Goal: Task Accomplishment & Management: Complete application form

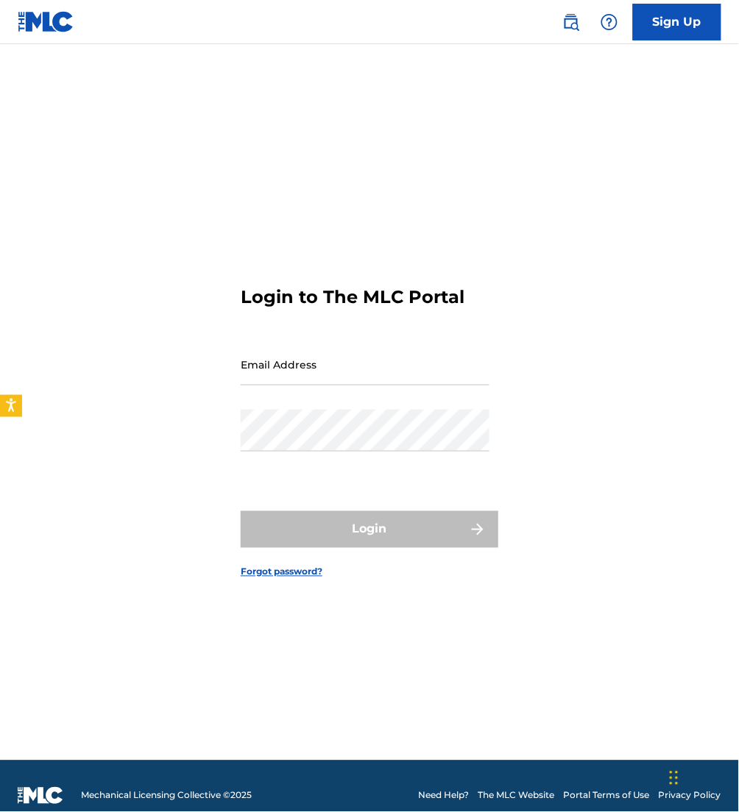
type input "[PERSON_NAME][EMAIL_ADDRESS][PERSON_NAME][DOMAIN_NAME]"
click at [319, 547] on div "Login" at bounding box center [370, 529] width 258 height 37
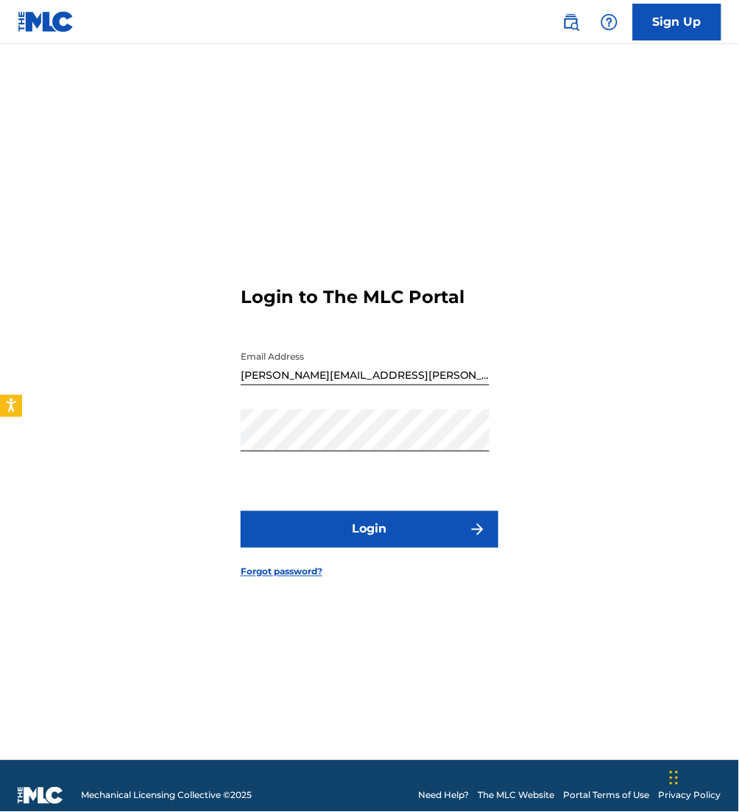
click at [316, 544] on button "Login" at bounding box center [370, 529] width 258 height 37
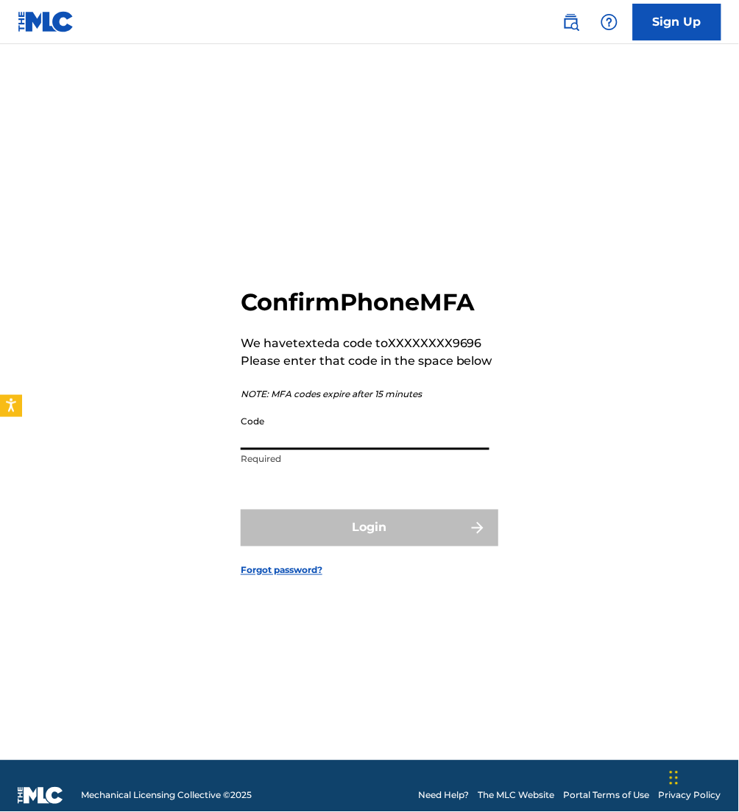
click at [279, 434] on input "Code" at bounding box center [365, 429] width 249 height 42
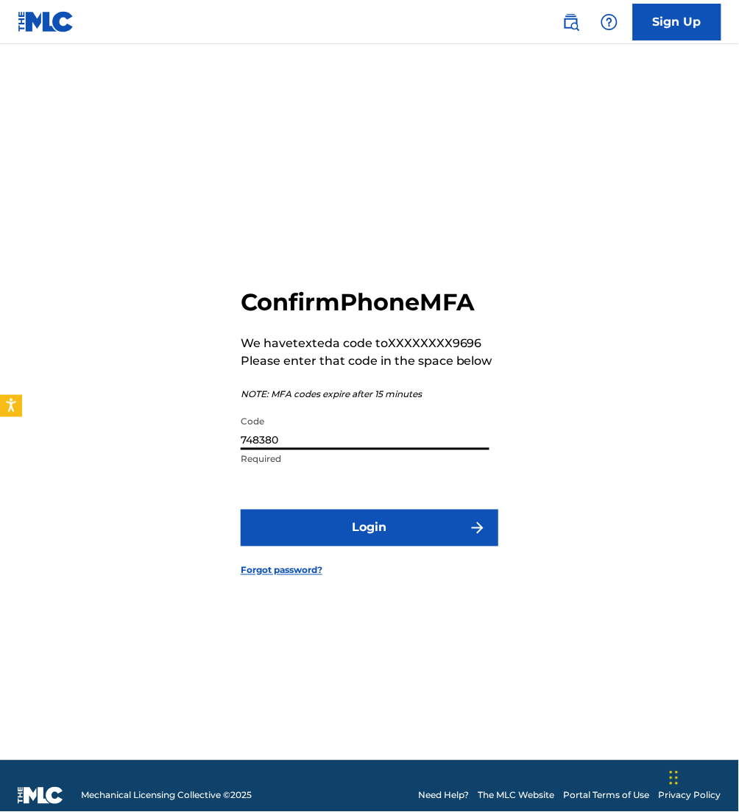
type input "748380"
click at [241, 510] on button "Login" at bounding box center [370, 528] width 258 height 37
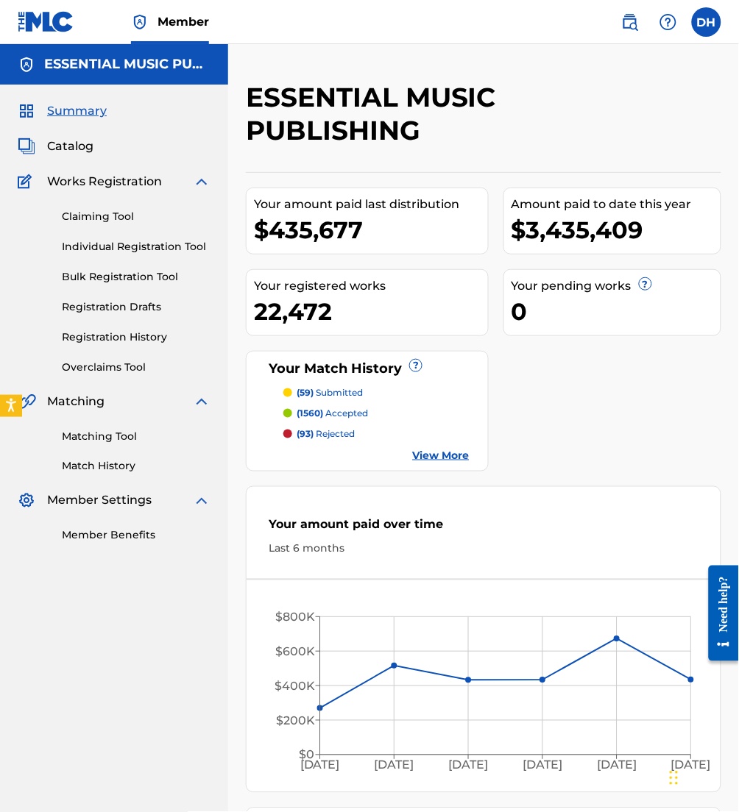
click at [53, 144] on span "Catalog" at bounding box center [70, 147] width 46 height 18
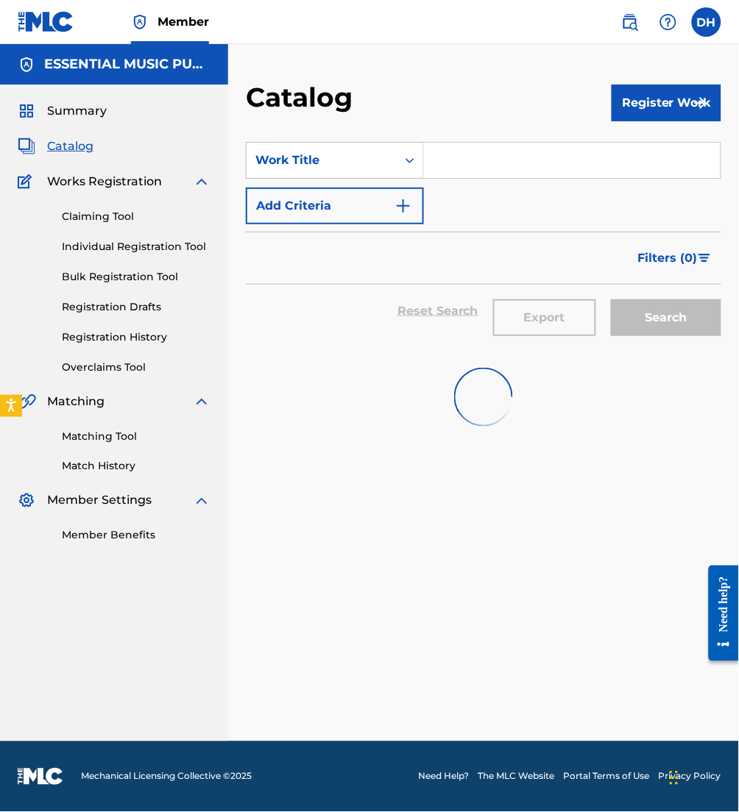
click at [54, 142] on span "Catalog" at bounding box center [70, 147] width 46 height 18
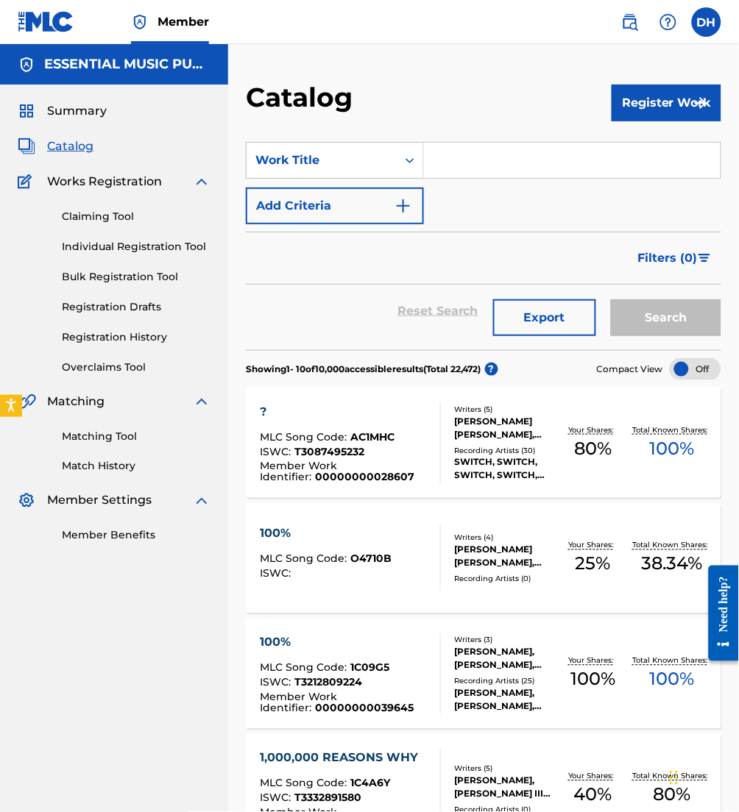
click at [483, 157] on input "Search Form" at bounding box center [572, 160] width 296 height 35
drag, startPoint x: 539, startPoint y: 160, endPoint x: 88, endPoint y: 128, distance: 451.4
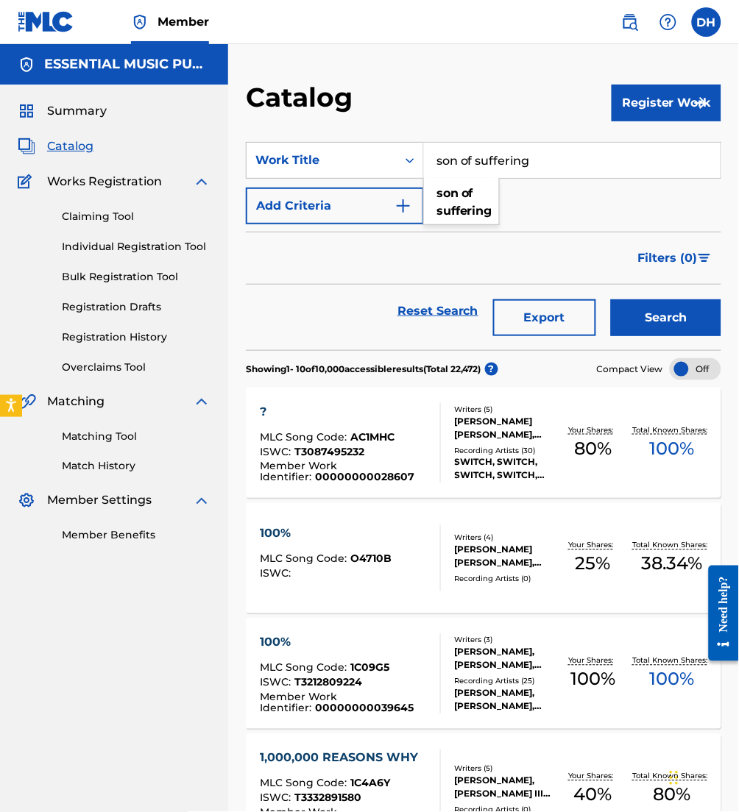
type input "son of suffering"
click at [318, 217] on button "Add Criteria" at bounding box center [335, 206] width 178 height 37
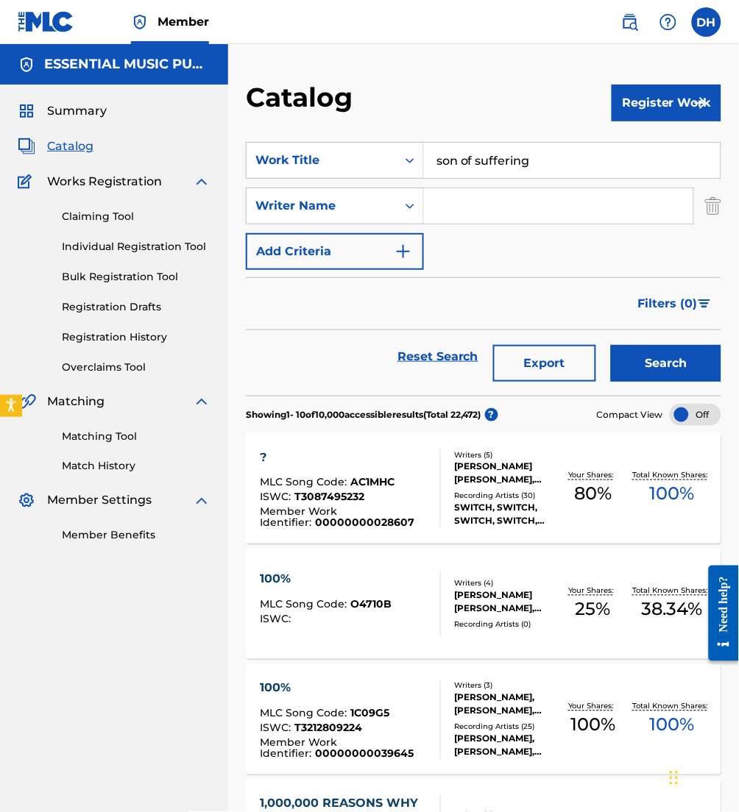
click at [489, 221] on input "Search Form" at bounding box center [558, 205] width 269 height 35
type input "[PERSON_NAME]"
click at [611, 345] on button "Search" at bounding box center [666, 363] width 110 height 37
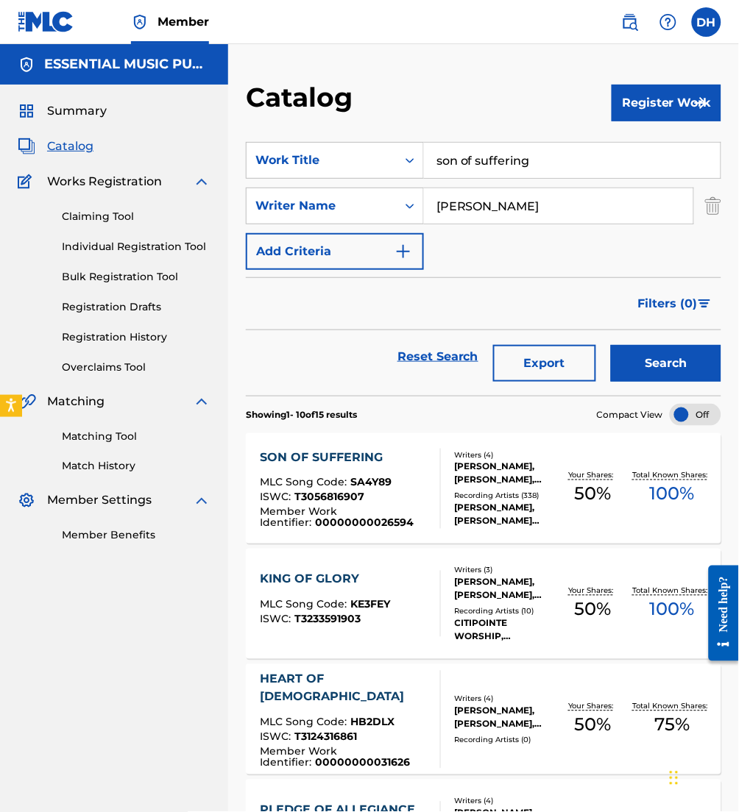
click at [365, 463] on div "SON OF SUFFERING" at bounding box center [344, 458] width 168 height 18
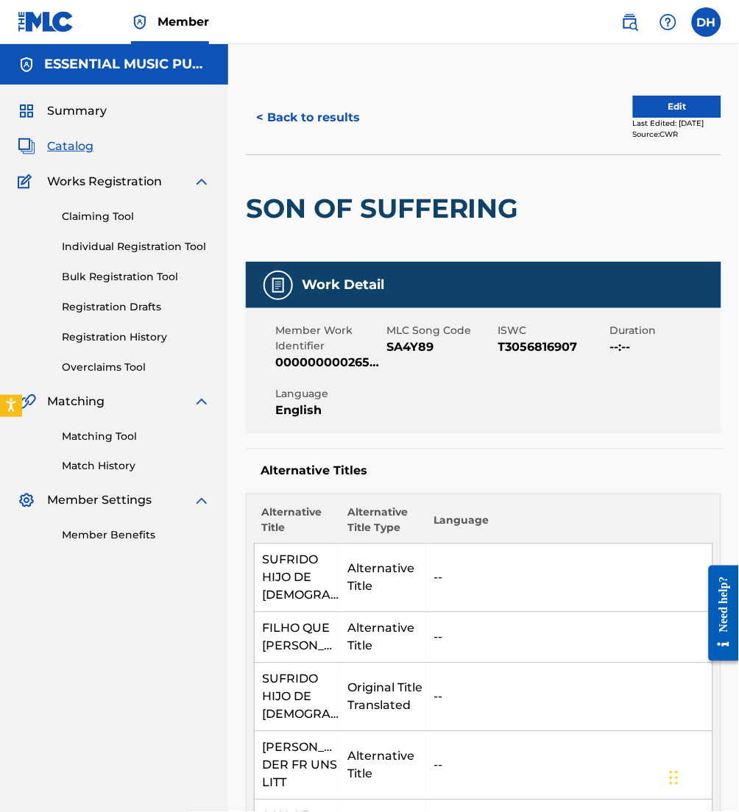
click at [663, 93] on div "< Back to results Edit Last Edited: July 29, 2025 Source: CWR" at bounding box center [483, 118] width 475 height 74
click at [667, 98] on button "Edit" at bounding box center [677, 107] width 88 height 22
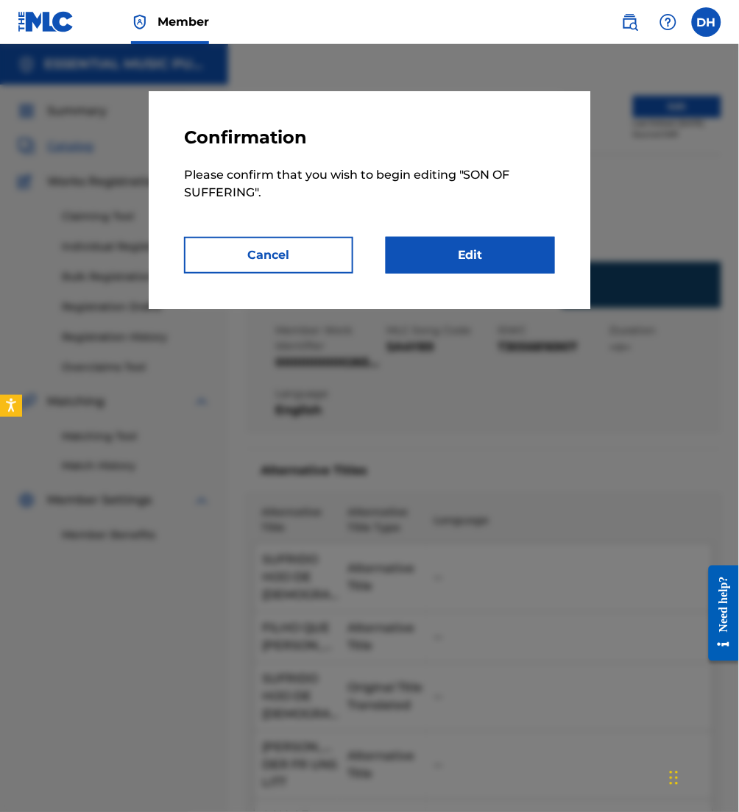
click at [472, 262] on link "Edit" at bounding box center [470, 255] width 169 height 37
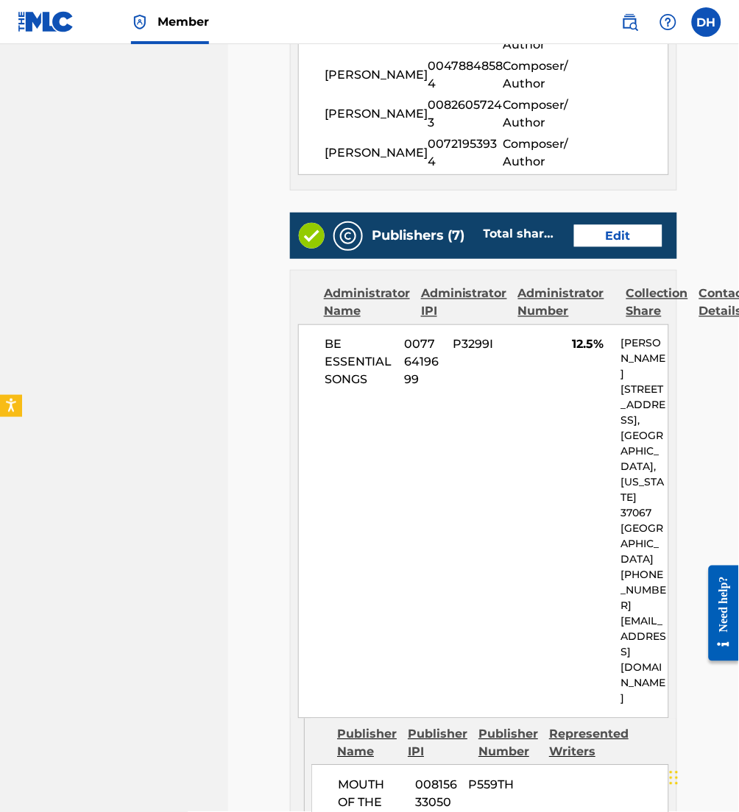
scroll to position [1146, 0]
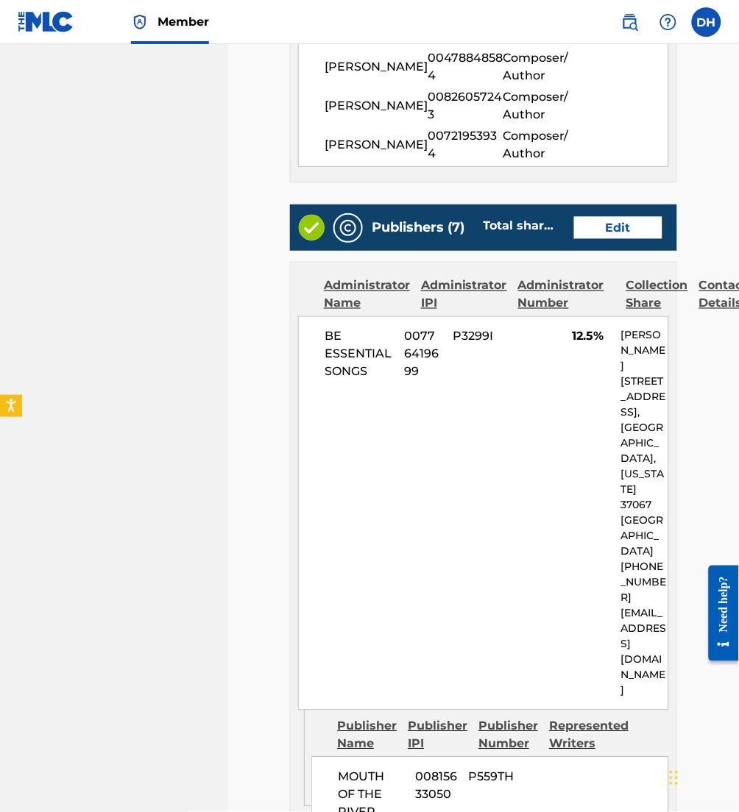
click at [606, 232] on link "Edit" at bounding box center [618, 228] width 88 height 22
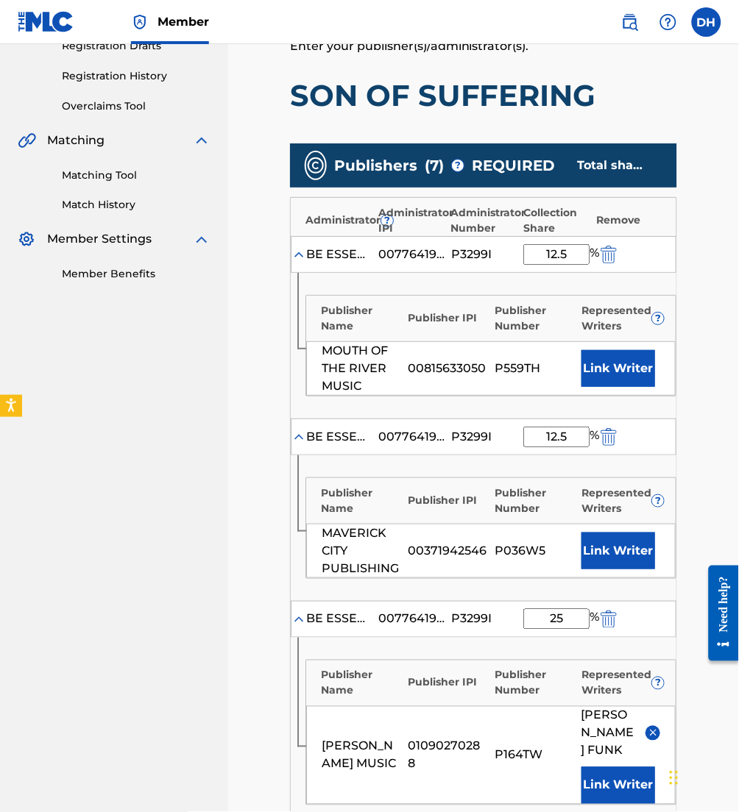
scroll to position [262, 0]
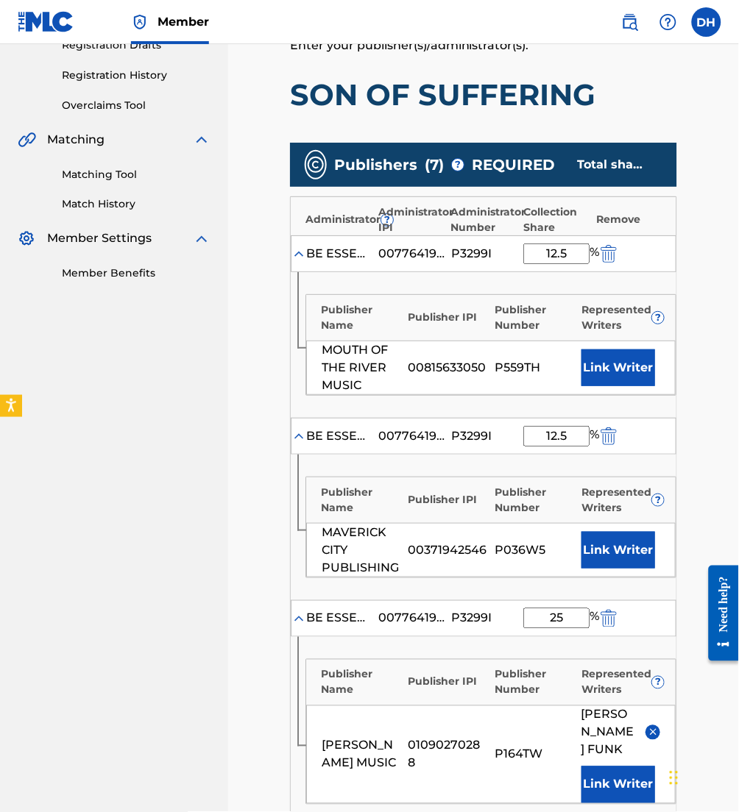
click at [608, 375] on button "Link Writer" at bounding box center [618, 367] width 74 height 37
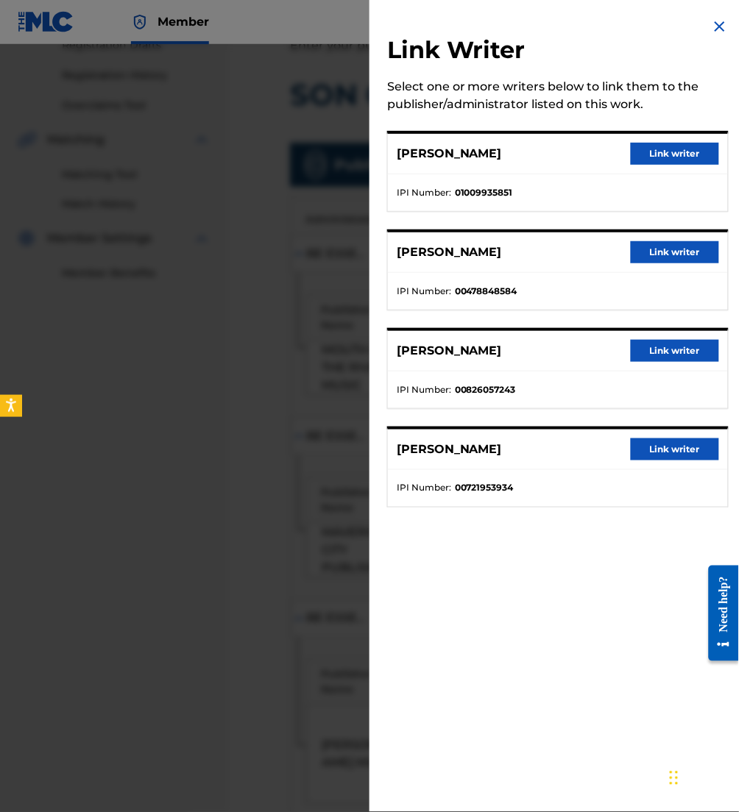
click at [676, 435] on div "NATE MOORE Link writer" at bounding box center [558, 450] width 340 height 40
click at [686, 448] on button "Link writer" at bounding box center [675, 449] width 88 height 22
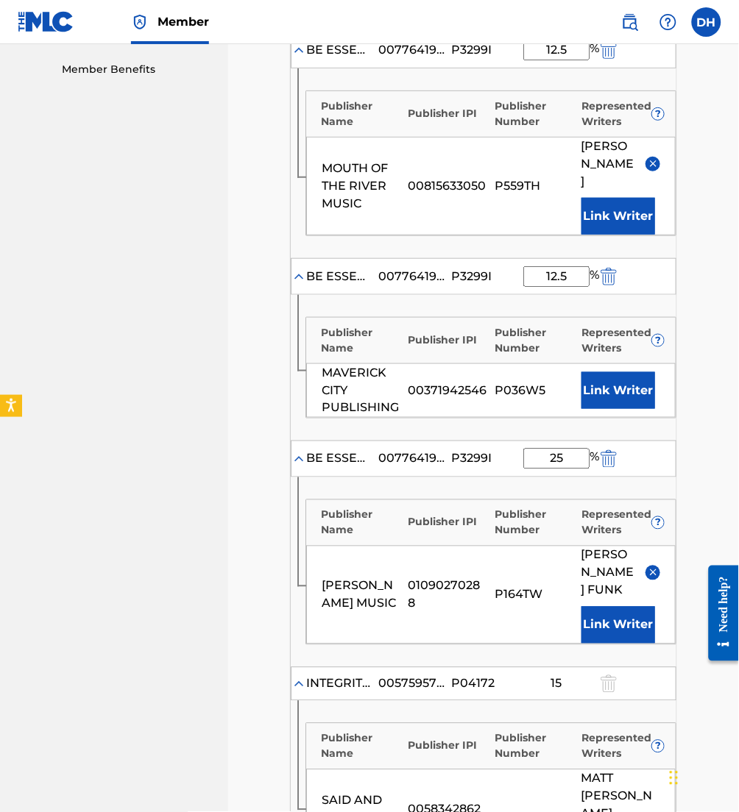
scroll to position [469, 0]
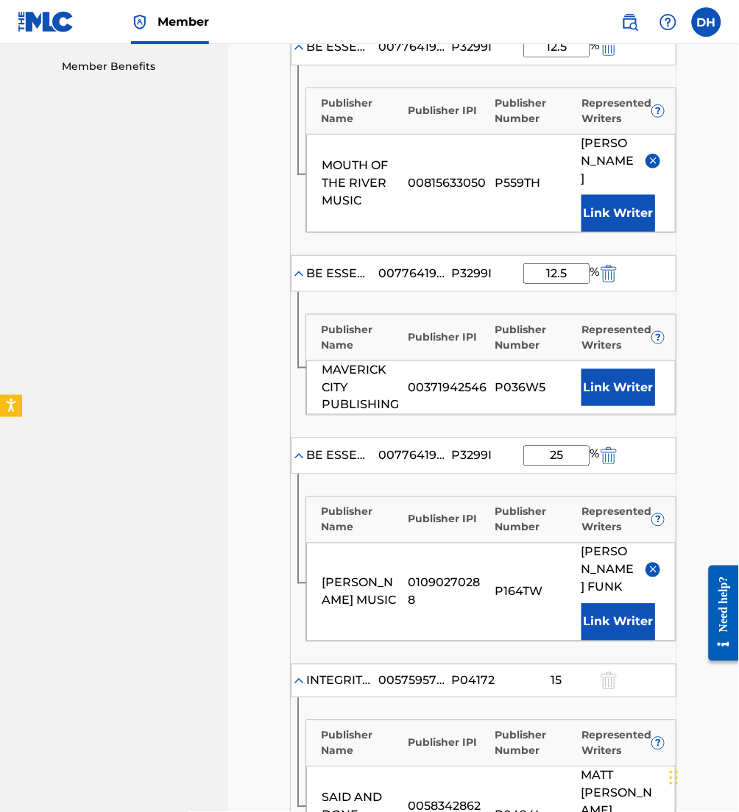
click at [638, 383] on button "Link Writer" at bounding box center [618, 387] width 74 height 37
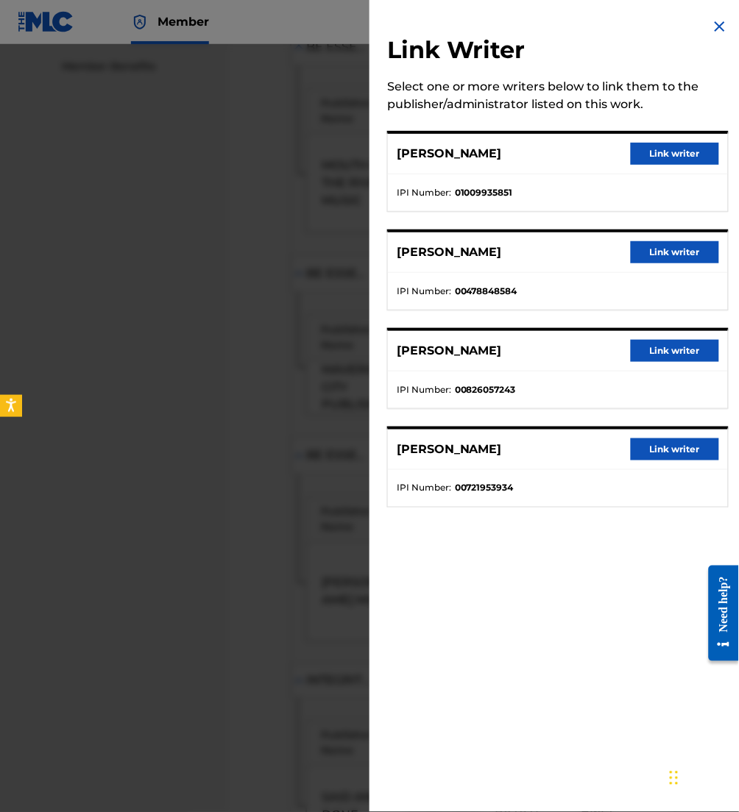
click at [684, 455] on button "Link writer" at bounding box center [675, 449] width 88 height 22
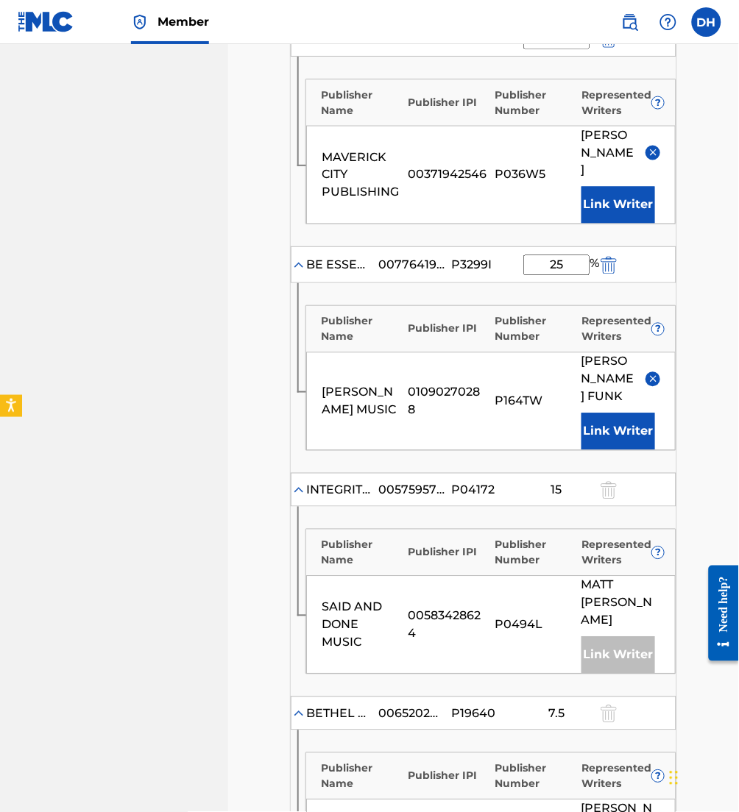
scroll to position [705, 0]
click at [653, 372] on img at bounding box center [652, 377] width 11 height 11
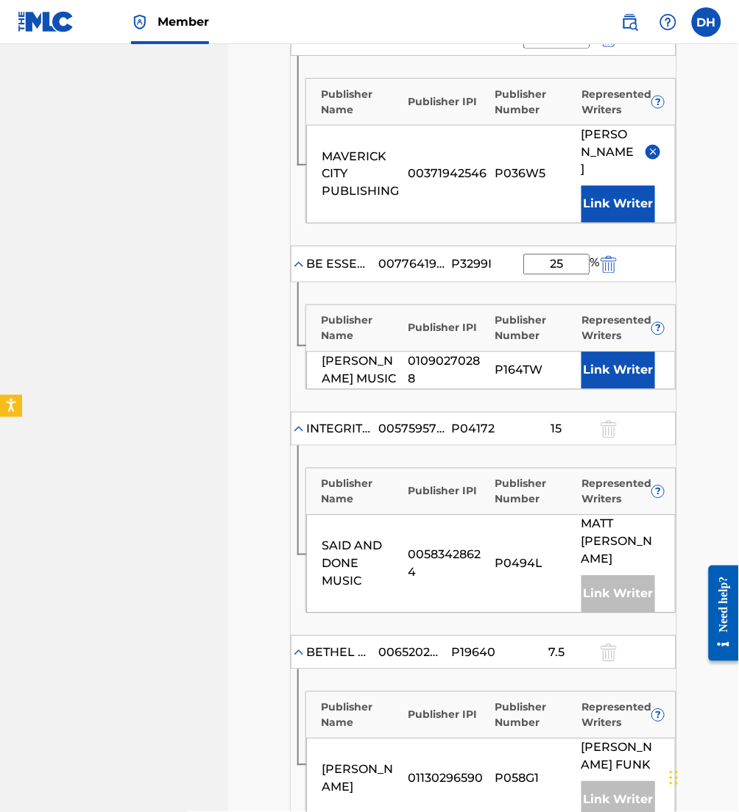
click at [633, 352] on button "Link Writer" at bounding box center [618, 370] width 74 height 37
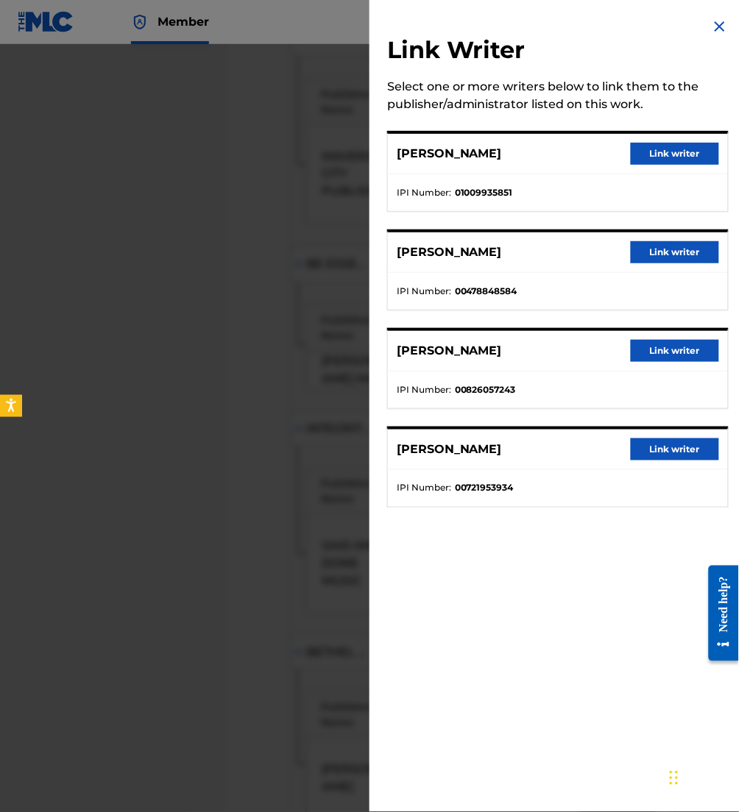
click at [664, 351] on button "Link writer" at bounding box center [675, 351] width 88 height 22
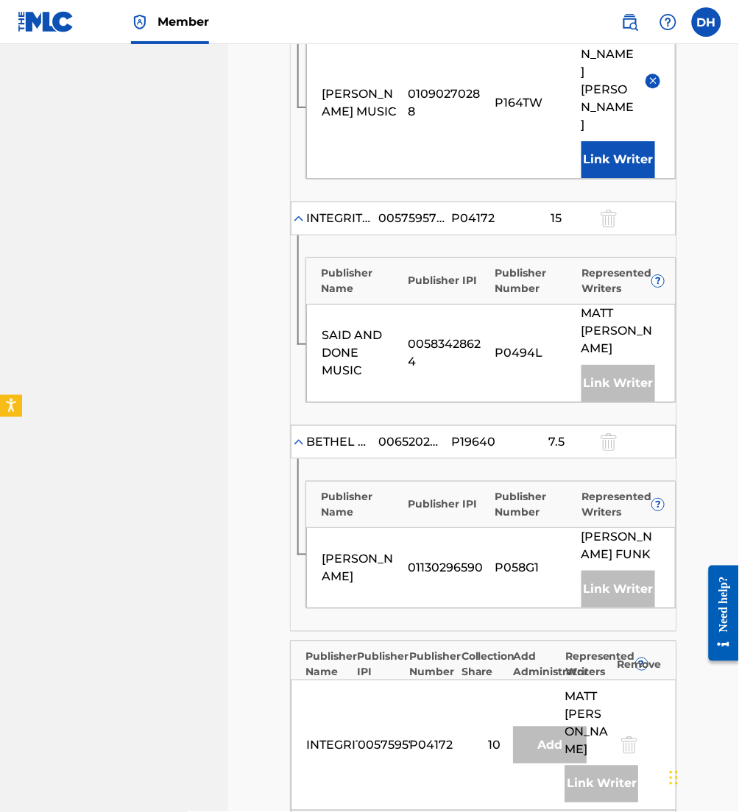
scroll to position [1388, 0]
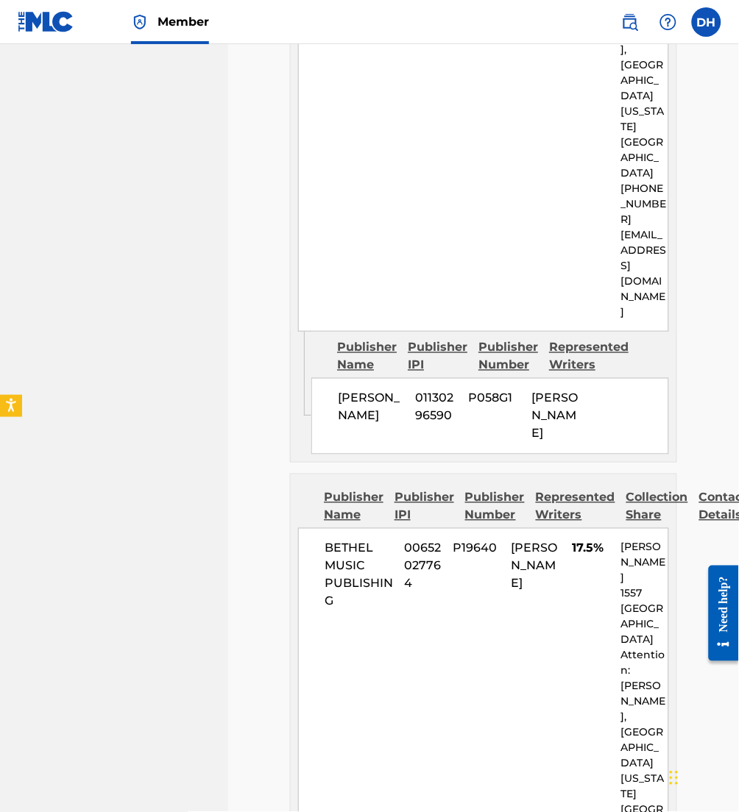
scroll to position [4732, 0]
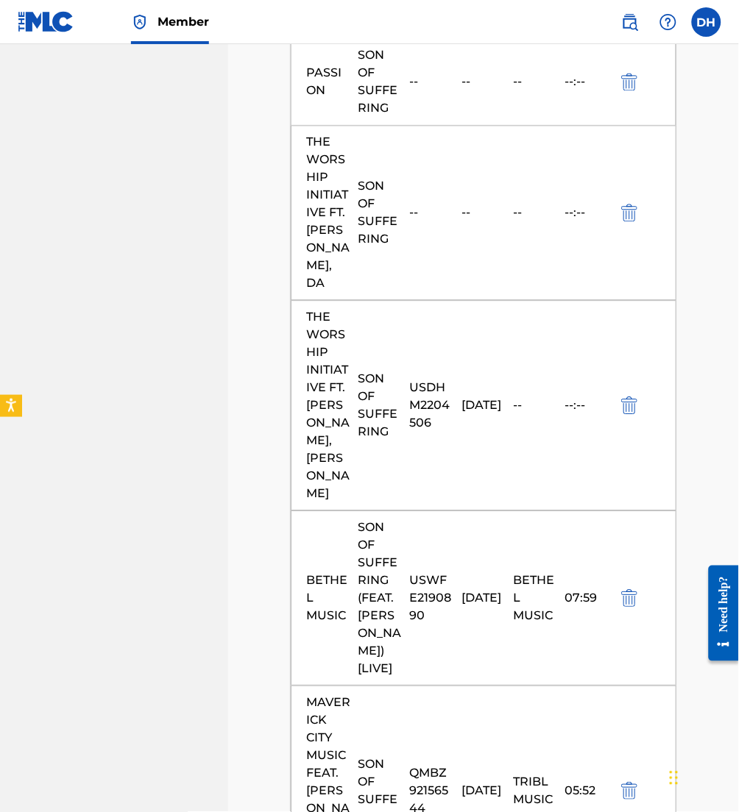
scroll to position [973, 0]
drag, startPoint x: 443, startPoint y: 442, endPoint x: 408, endPoint y: 394, distance: 60.0
click at [408, 394] on div "THE WORSHIP INITIATIVE FT. AARON WILLIAMS, DAVY FLOWERS SON OF SUFFERING USDHM2…" at bounding box center [484, 407] width 386 height 210
copy div "USDHM2204506"
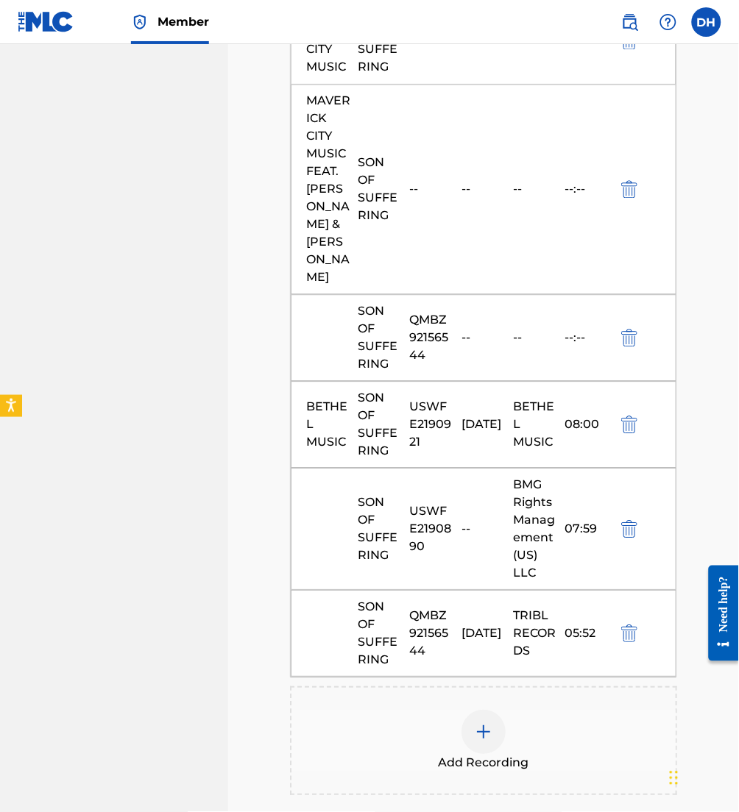
scroll to position [7408, 0]
click at [474, 711] on div at bounding box center [483, 733] width 44 height 44
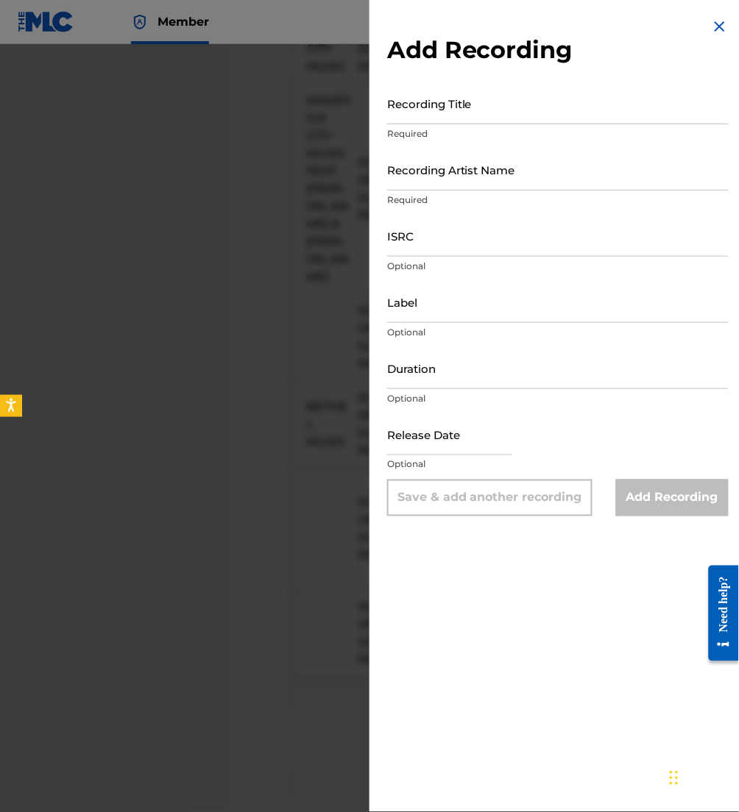
click at [450, 110] on input "Recording Title" at bounding box center [557, 103] width 341 height 42
type input "The Worship Iniative"
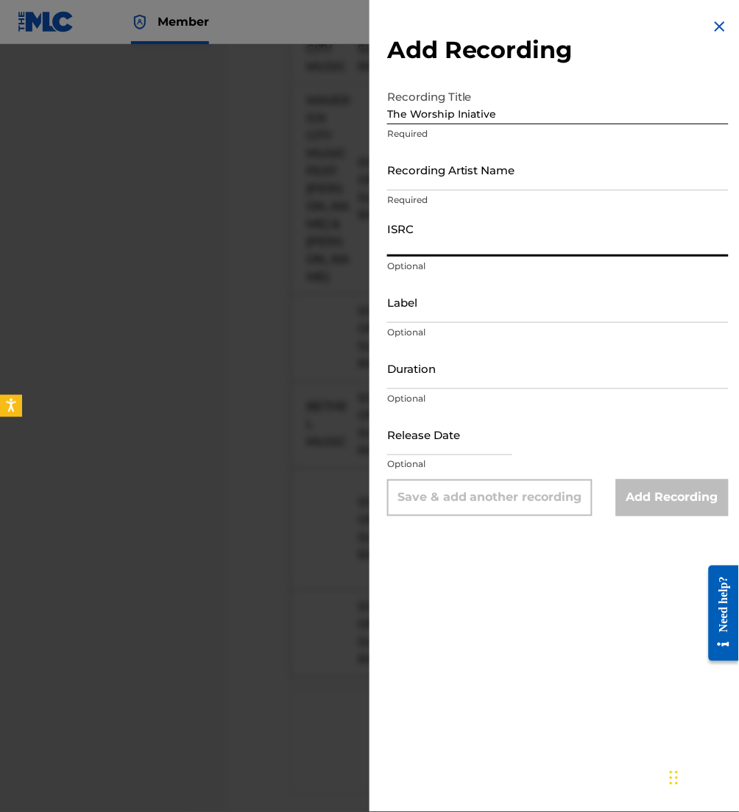
click at [473, 242] on input "ISRC" at bounding box center [557, 236] width 341 height 42
paste input "USDHM2204506"
type input "USDHM2204506"
click at [445, 177] on input "Recording Artist Name" at bounding box center [557, 170] width 341 height 42
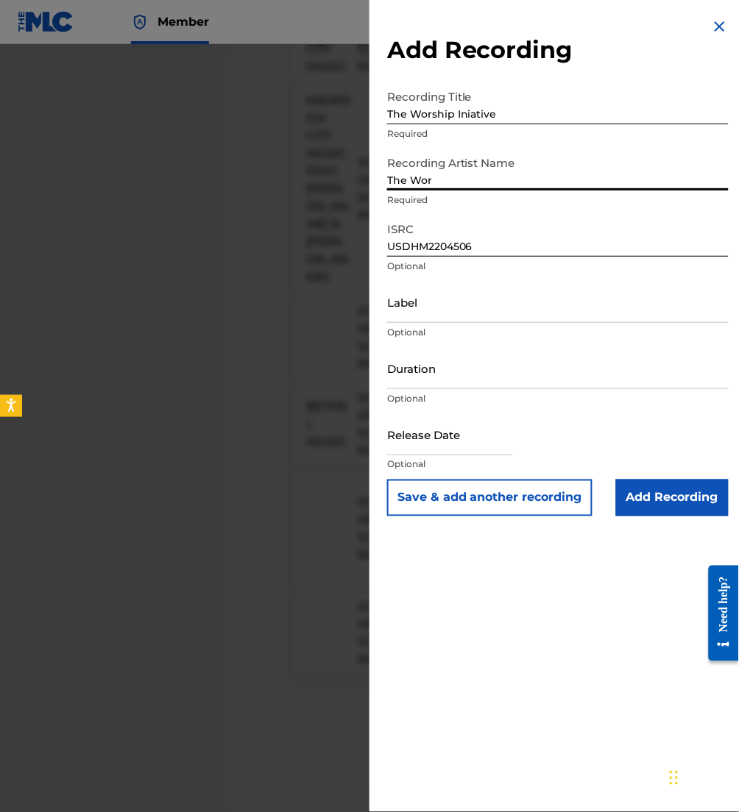
type input "The Worship Initiative"
drag, startPoint x: 524, startPoint y: 117, endPoint x: 226, endPoint y: 127, distance: 298.1
click at [226, 127] on div "Add Recording Recording Title The Worship Iniative Required Recording Artist Na…" at bounding box center [369, 428] width 739 height 768
type input "Son Of Suffering"
click at [646, 494] on input "Add Recording" at bounding box center [672, 498] width 113 height 37
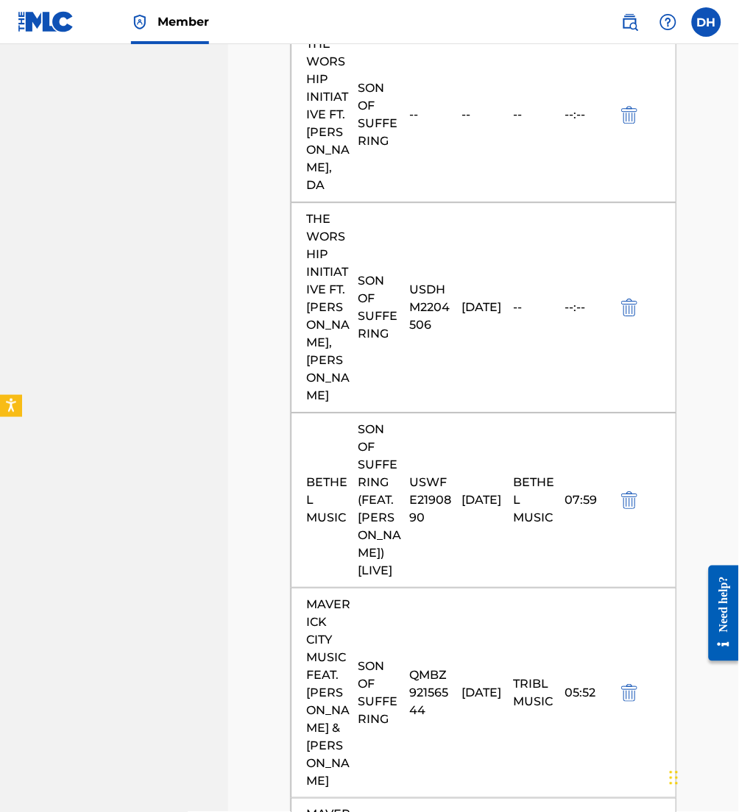
scroll to position [1073, 0]
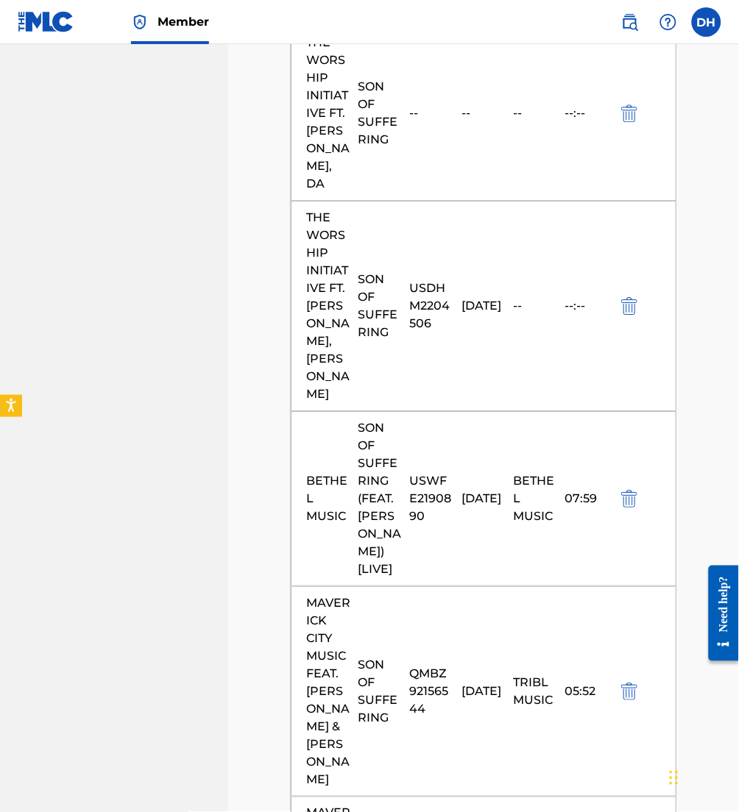
click at [634, 316] on img "submit" at bounding box center [629, 307] width 16 height 18
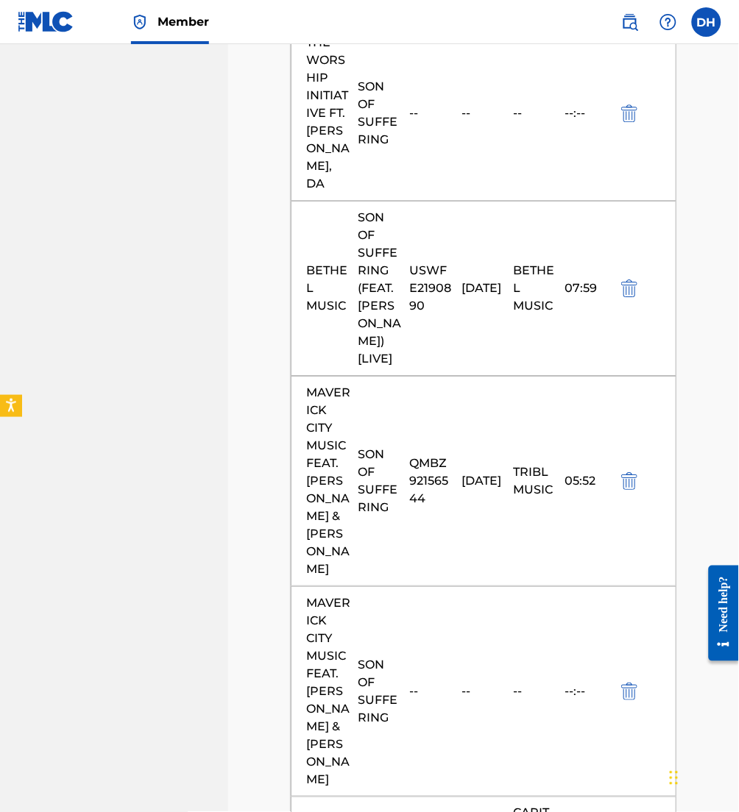
scroll to position [802, 0]
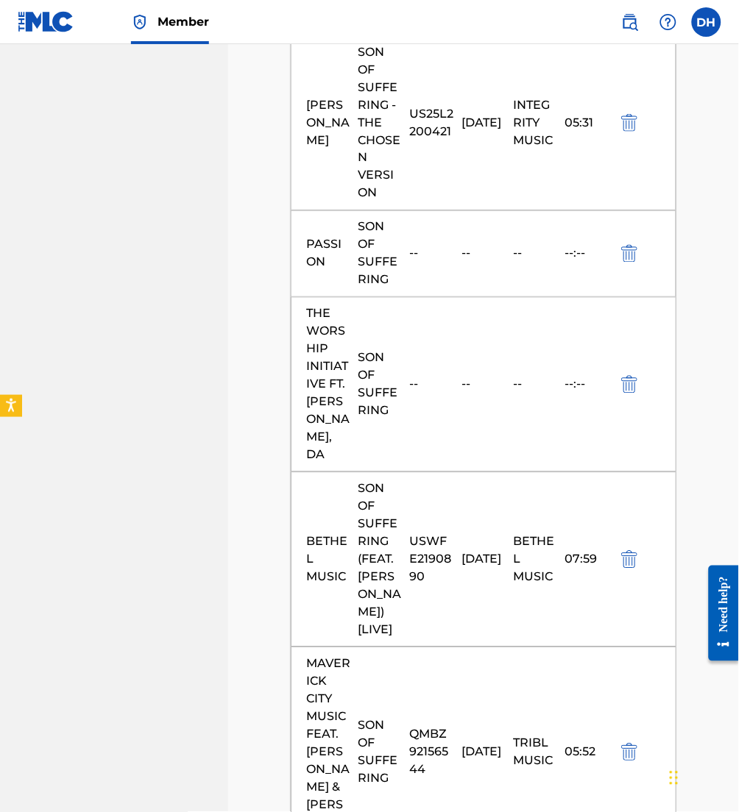
click at [626, 388] on img "submit" at bounding box center [629, 385] width 16 height 18
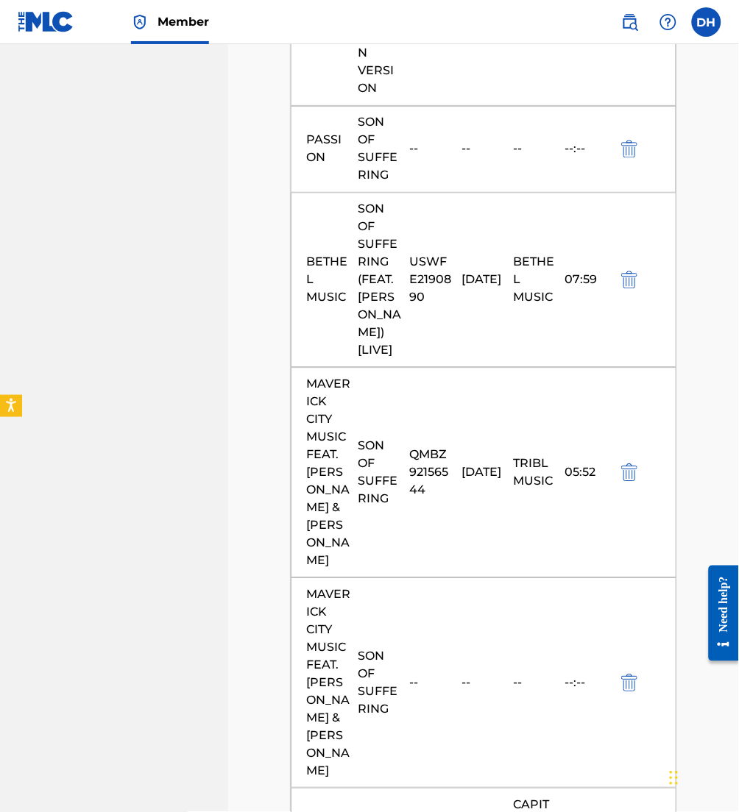
scroll to position [928, 0]
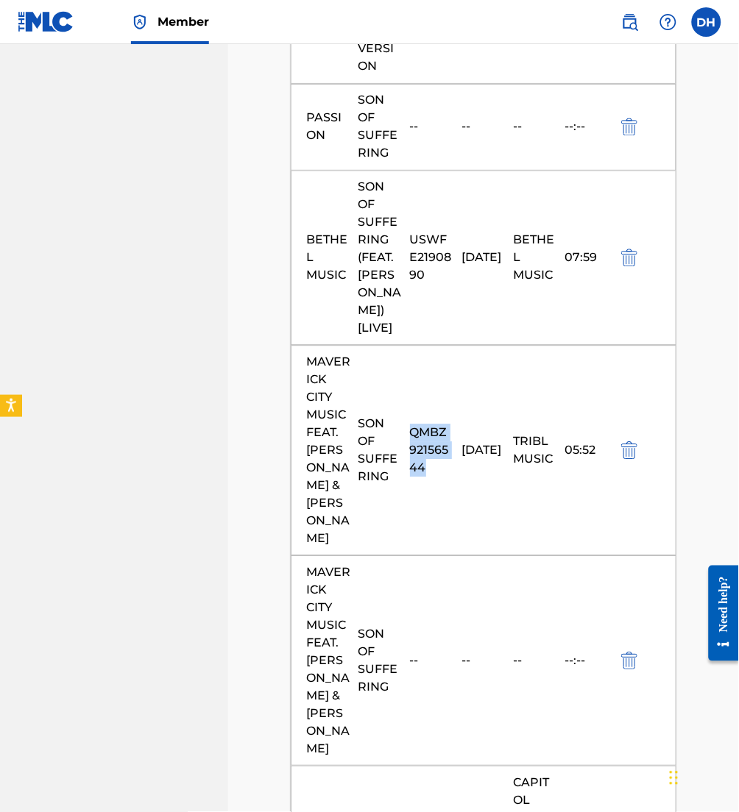
drag, startPoint x: 445, startPoint y: 479, endPoint x: 412, endPoint y: 448, distance: 45.3
click at [412, 448] on div "QMBZ92156544" at bounding box center [432, 451] width 44 height 53
copy div "QMBZ92156544"
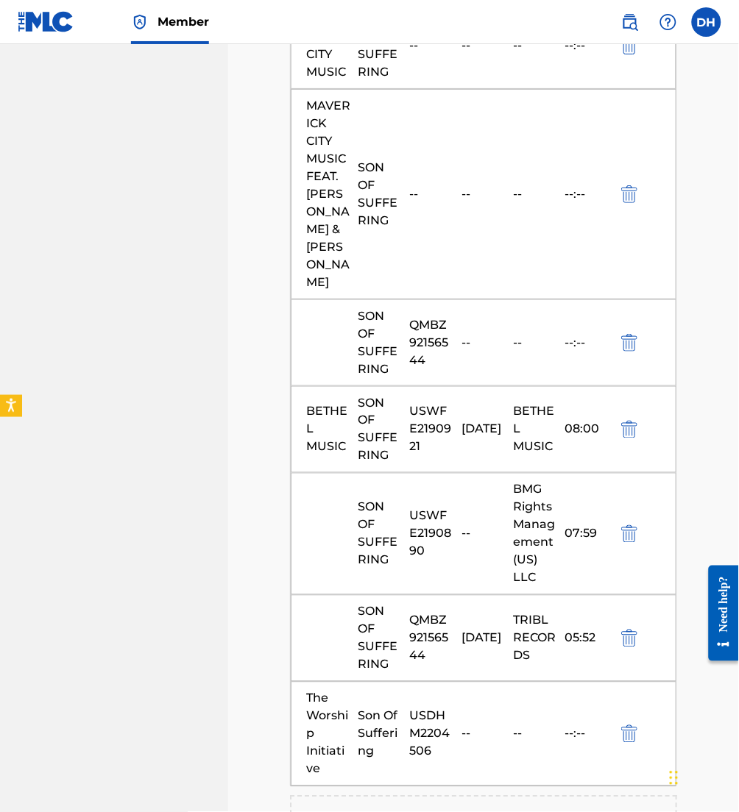
scroll to position [7109, 0]
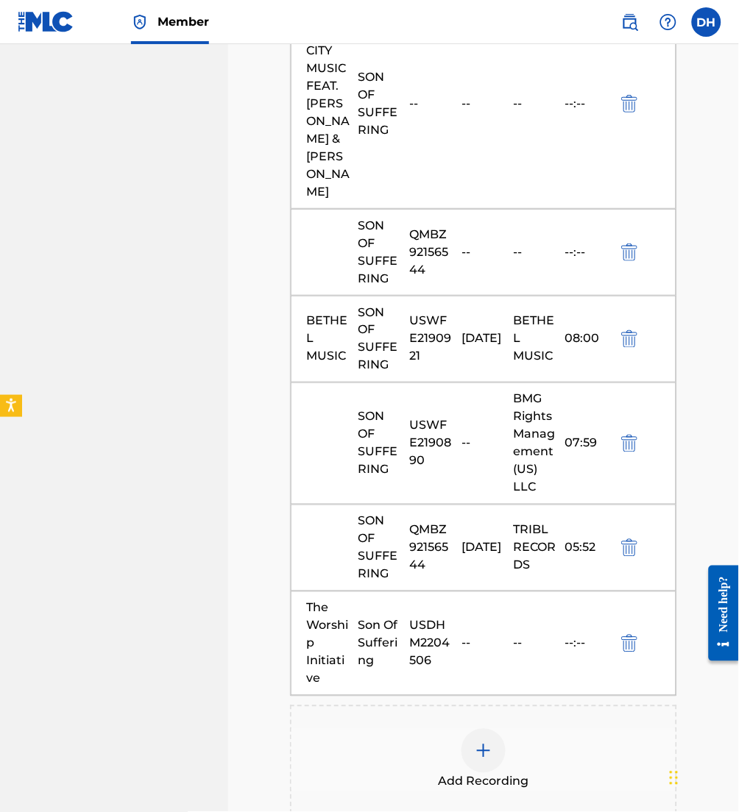
click at [498, 729] on div at bounding box center [483, 751] width 44 height 44
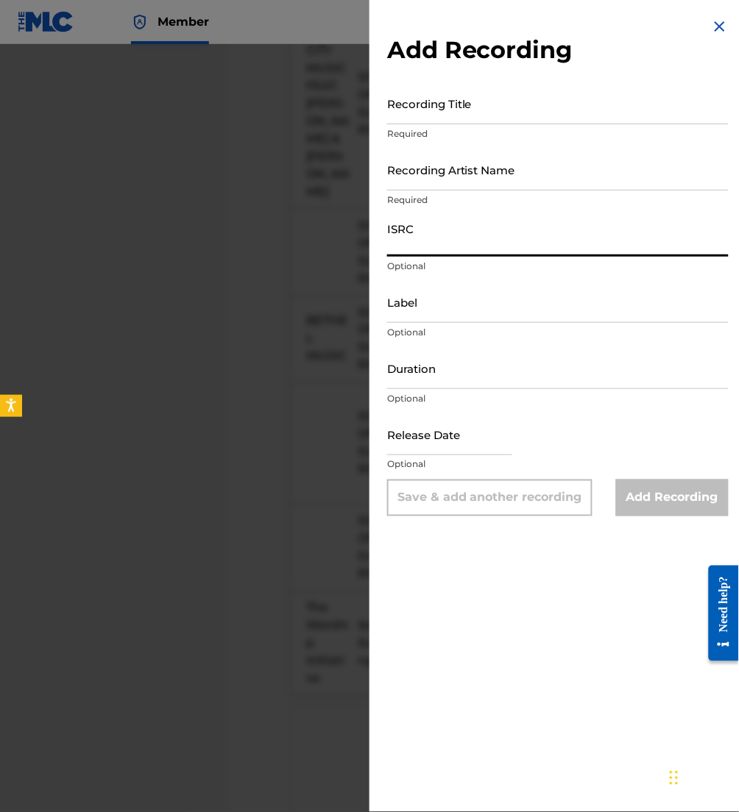
click at [436, 237] on input "ISRC" at bounding box center [557, 236] width 341 height 42
paste input "QMBZ92156544"
type input "QMBZ92156544"
click at [430, 178] on input "Recording Artist Name" at bounding box center [557, 170] width 341 height 42
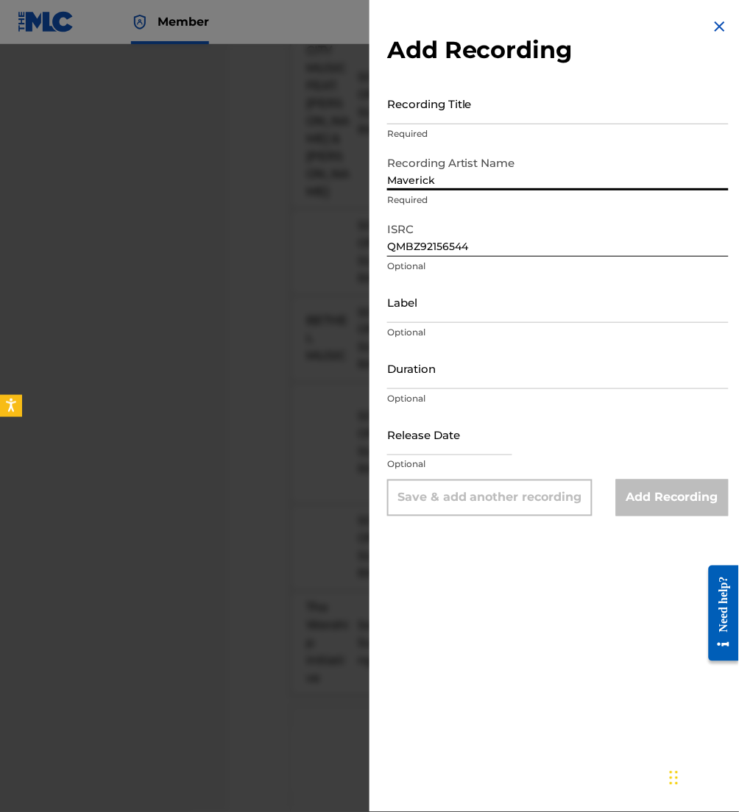
type input "Maverick City Music"
click at [452, 96] on input "Recording Title" at bounding box center [557, 103] width 341 height 42
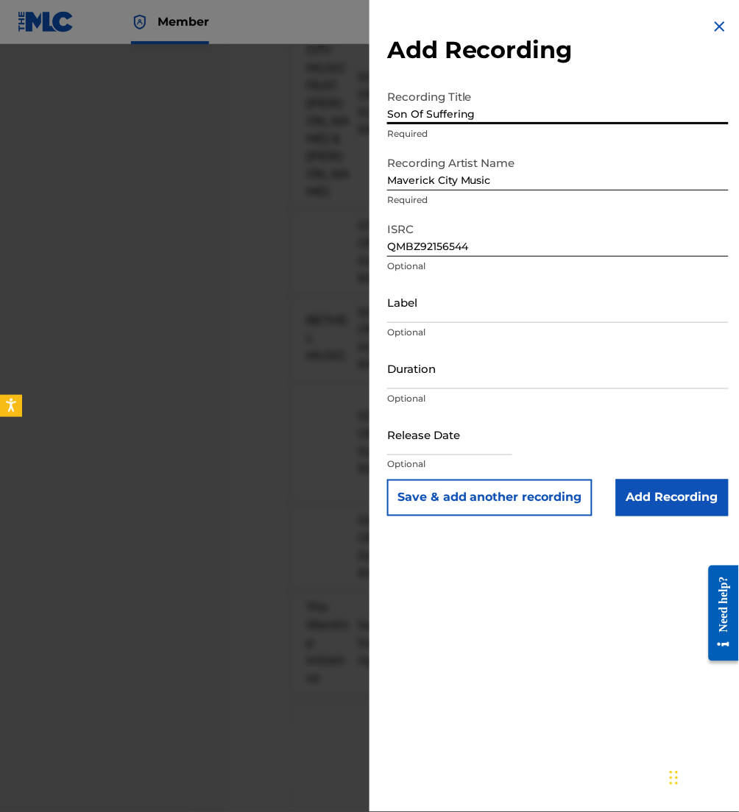
type input "Son Of Suffering"
click at [679, 507] on input "Add Recording" at bounding box center [672, 498] width 113 height 37
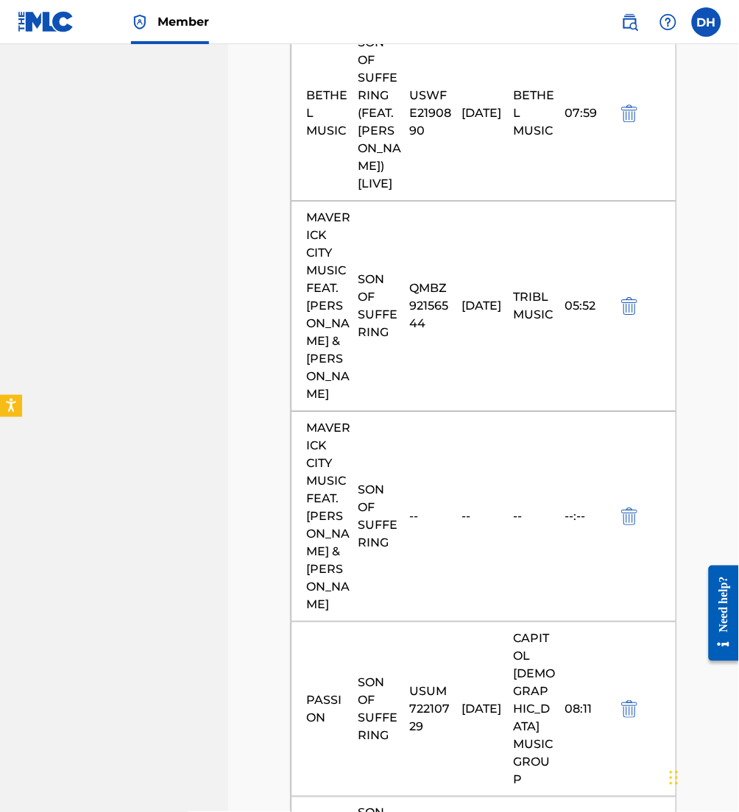
scroll to position [1071, 0]
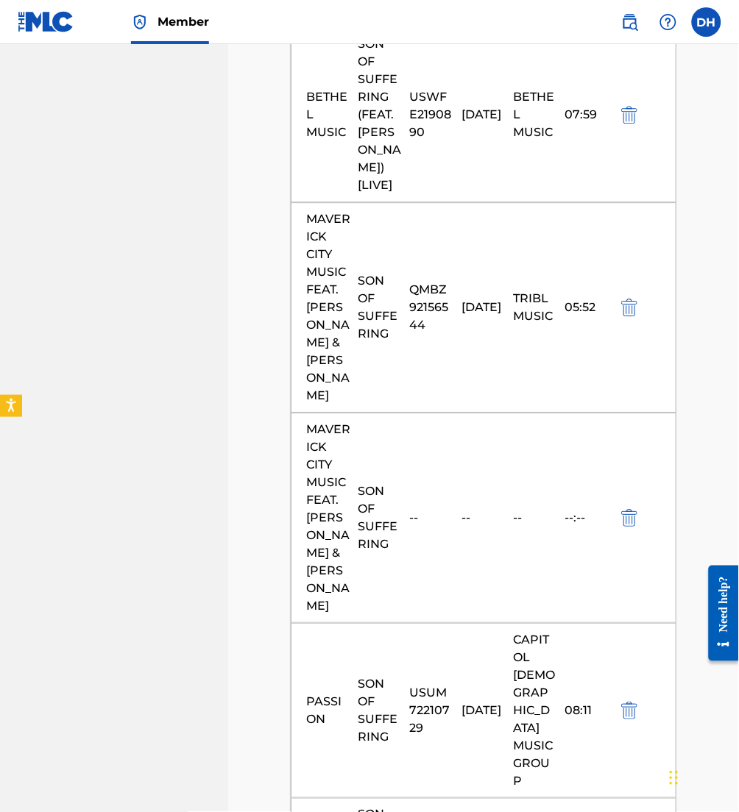
click at [625, 310] on img "submit" at bounding box center [629, 308] width 16 height 18
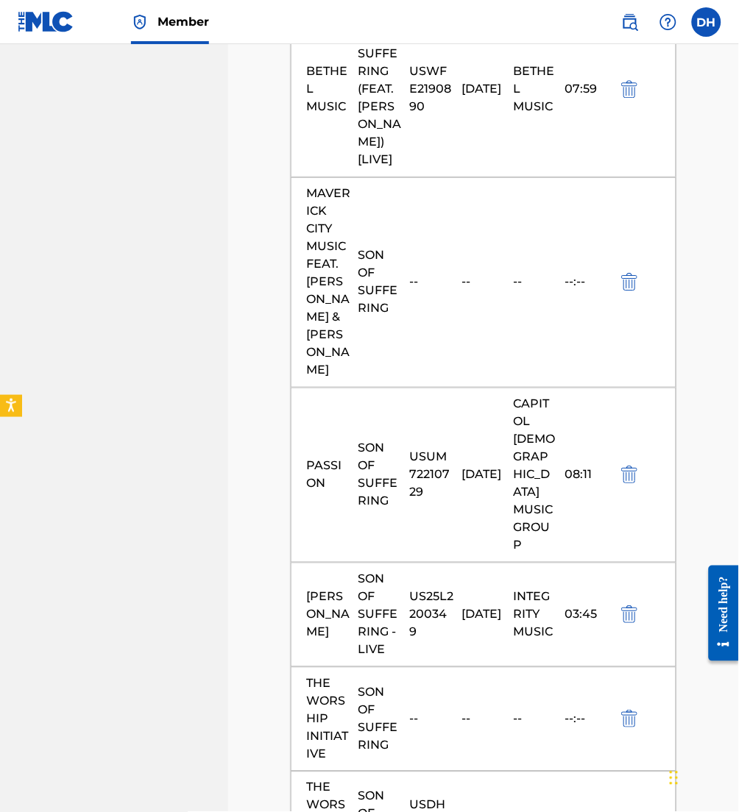
scroll to position [1100, 0]
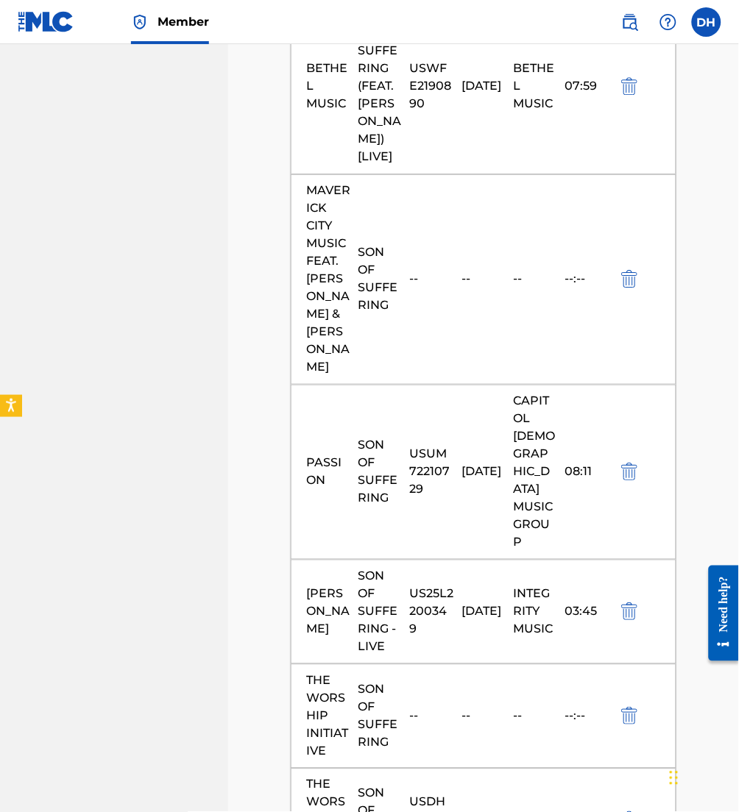
click at [624, 271] on img "submit" at bounding box center [629, 280] width 16 height 18
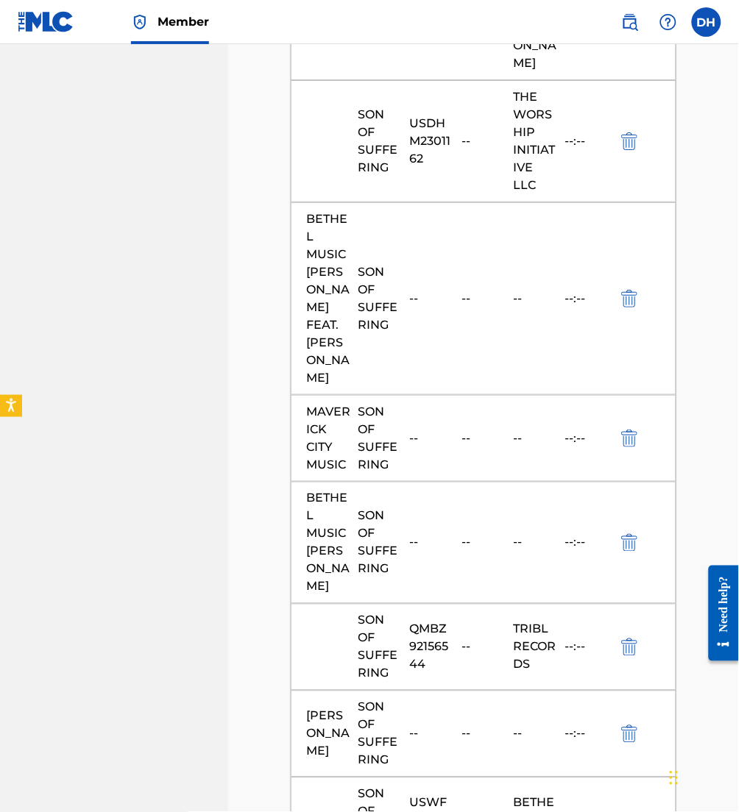
scroll to position [2309, 0]
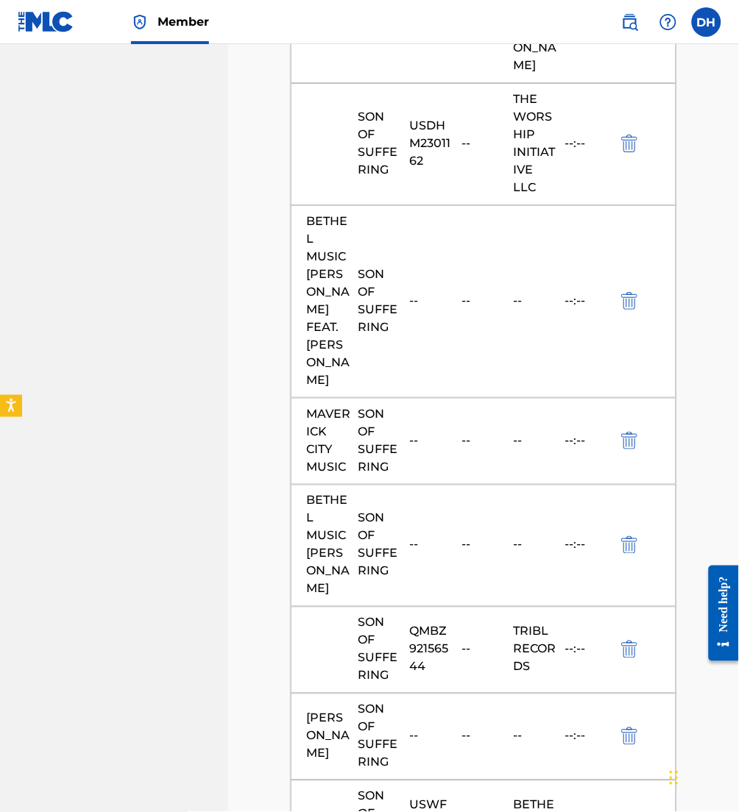
click at [637, 293] on img "submit" at bounding box center [629, 302] width 16 height 18
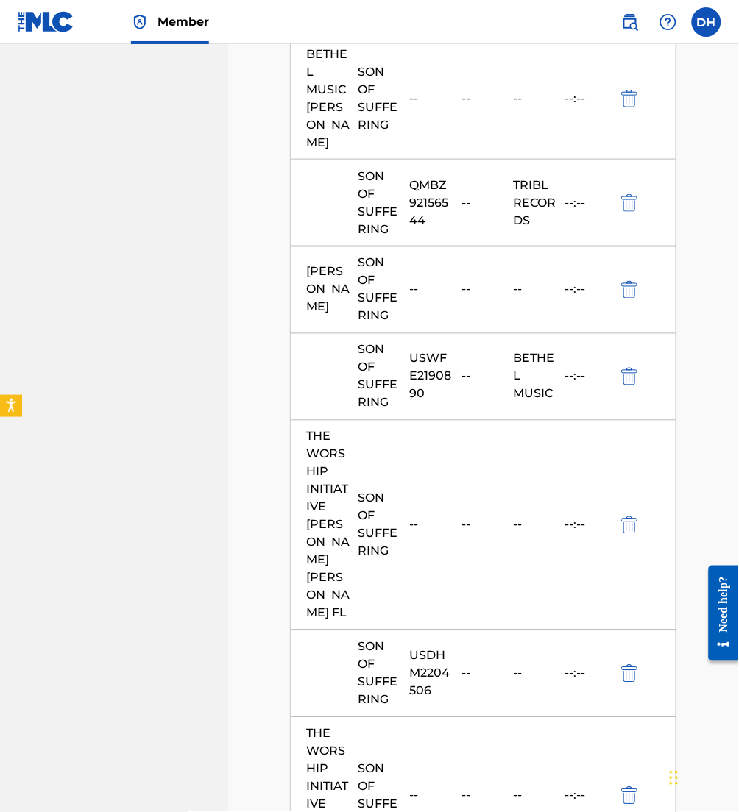
scroll to position [2565, 0]
click at [629, 434] on div "THE WORSHIP INITIATIVE AARON WILLIAMS DAVY FL SON OF SUFFERING -- -- -- --:--" at bounding box center [484, 524] width 386 height 210
click at [624, 516] on img "submit" at bounding box center [629, 525] width 16 height 18
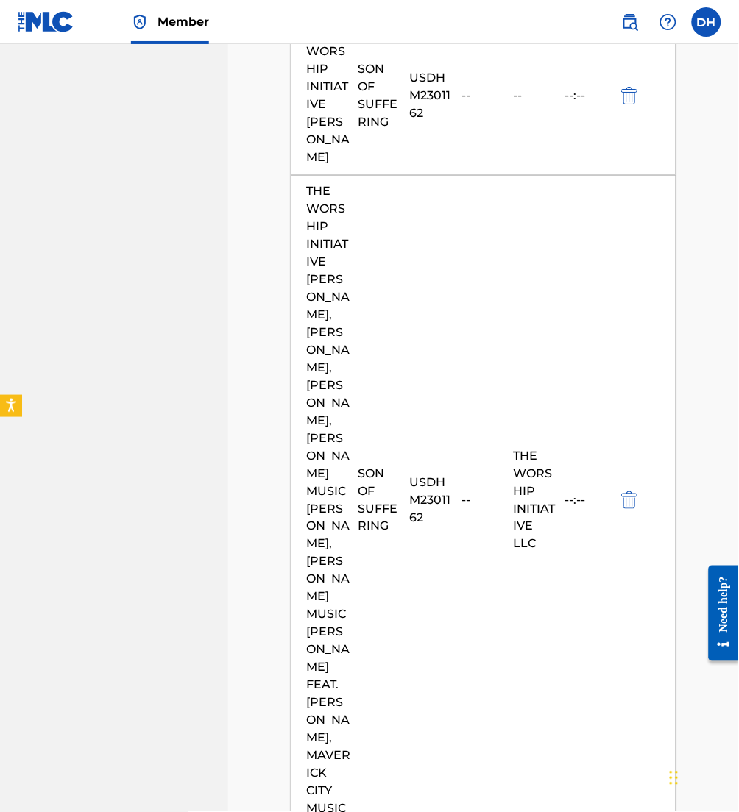
scroll to position [3212, 0]
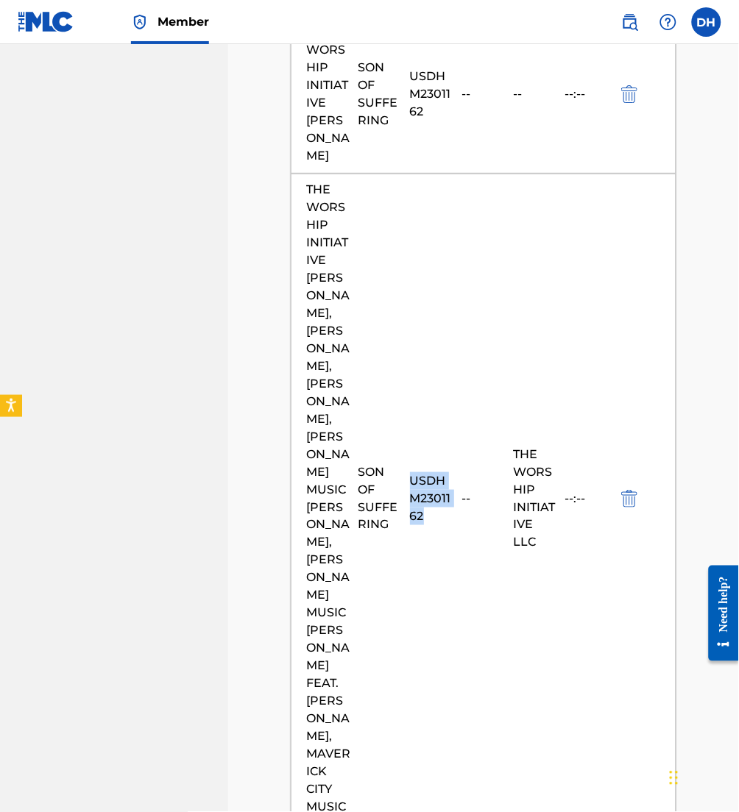
drag, startPoint x: 417, startPoint y: 345, endPoint x: 411, endPoint y: 335, distance: 11.6
click at [411, 473] on div "USDHM2301162" at bounding box center [432, 499] width 44 height 53
copy div "USDHM2301162"
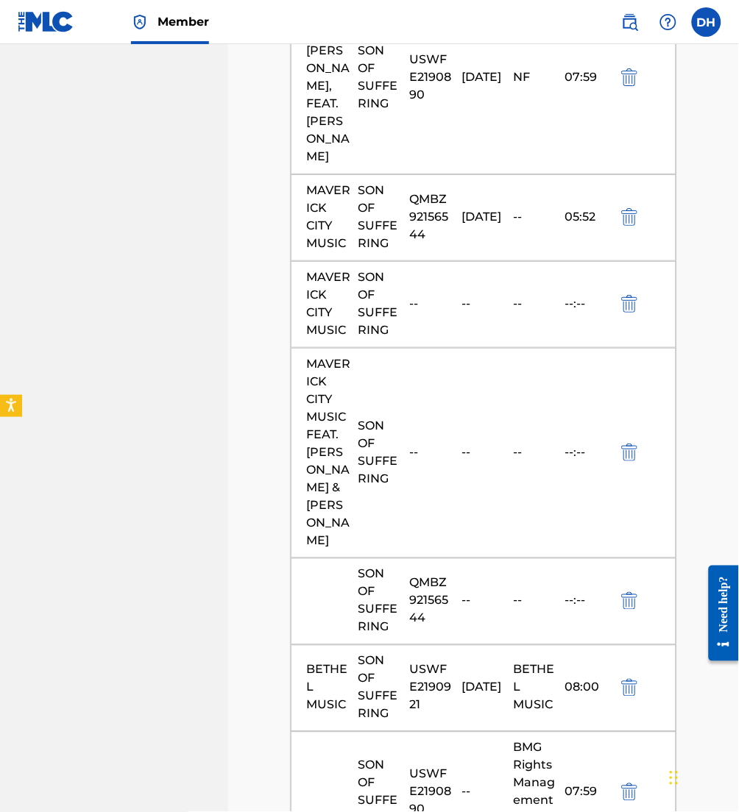
scroll to position [6371, 0]
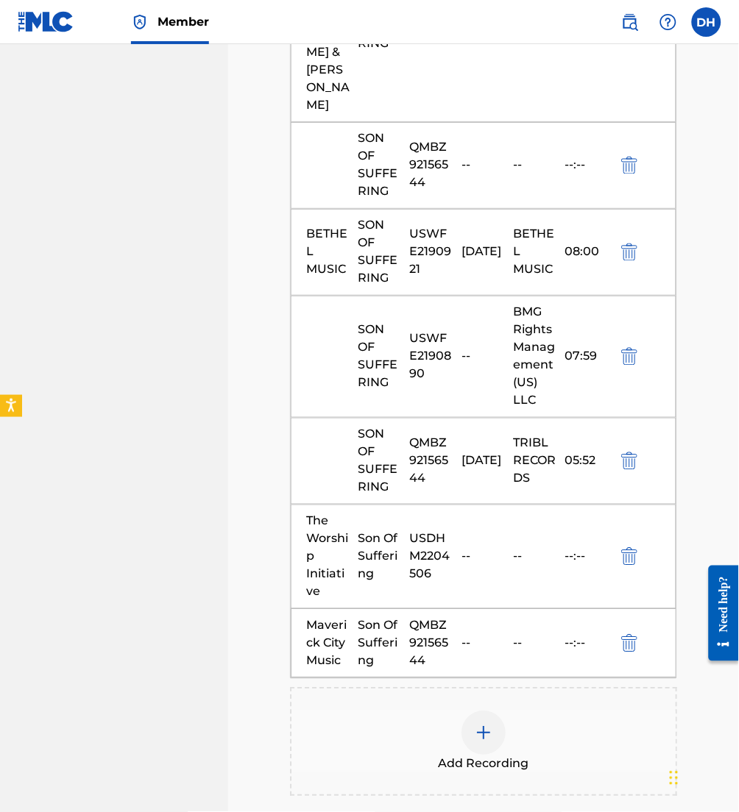
click at [478, 756] on span "Add Recording" at bounding box center [483, 765] width 90 height 18
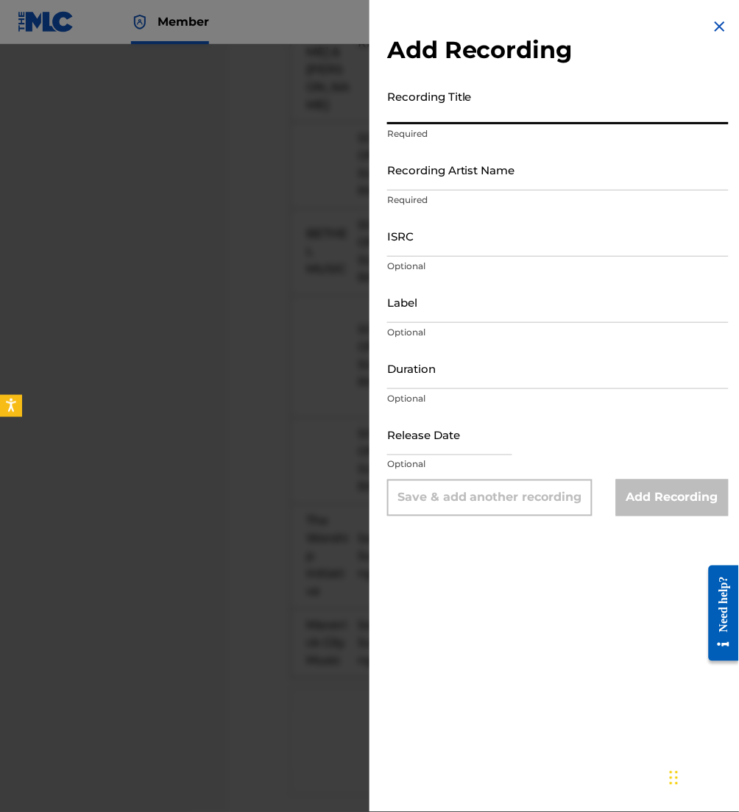
click at [460, 112] on input "Recording Title" at bounding box center [557, 103] width 341 height 42
click at [487, 127] on p "Required" at bounding box center [557, 133] width 341 height 13
drag, startPoint x: 475, startPoint y: 113, endPoint x: 155, endPoint y: 122, distance: 320.2
click at [155, 122] on div "Add Recording Recording Title The Worship Required Recording Artist Name Requir…" at bounding box center [369, 428] width 739 height 768
type input "Son Of Suffering"
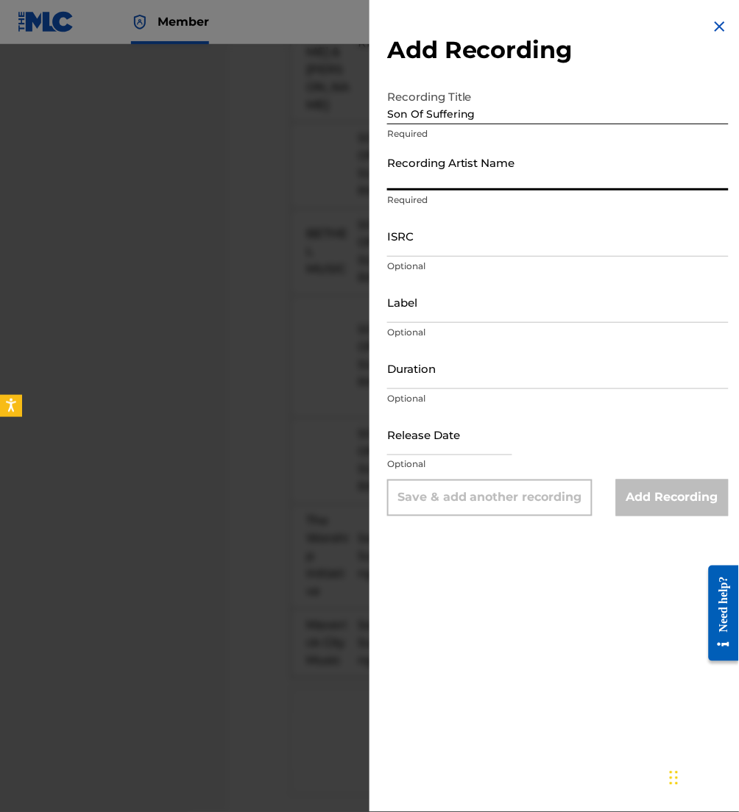
click at [418, 178] on input "Recording Artist Name" at bounding box center [557, 170] width 341 height 42
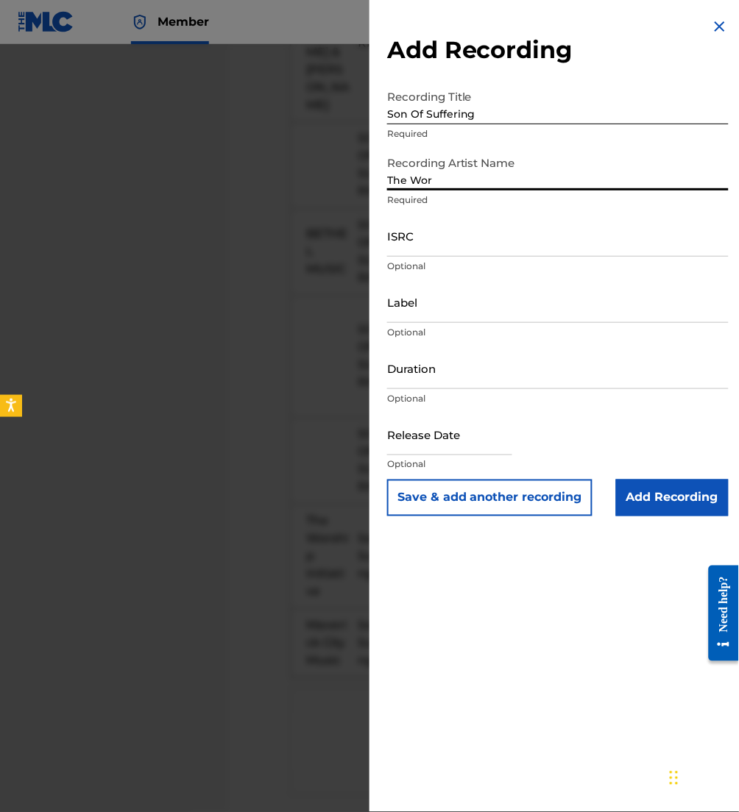
type input "The Worship Initiative"
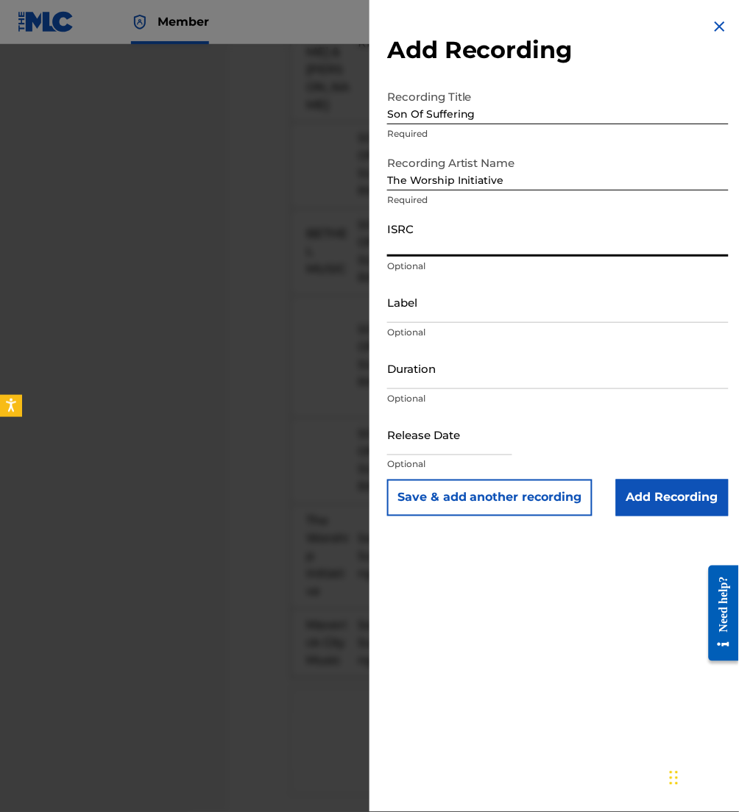
click at [448, 240] on input "ISRC" at bounding box center [557, 236] width 341 height 42
paste input "USDHM2301162"
type input "USDHM2301162"
click at [656, 492] on input "Add Recording" at bounding box center [672, 498] width 113 height 37
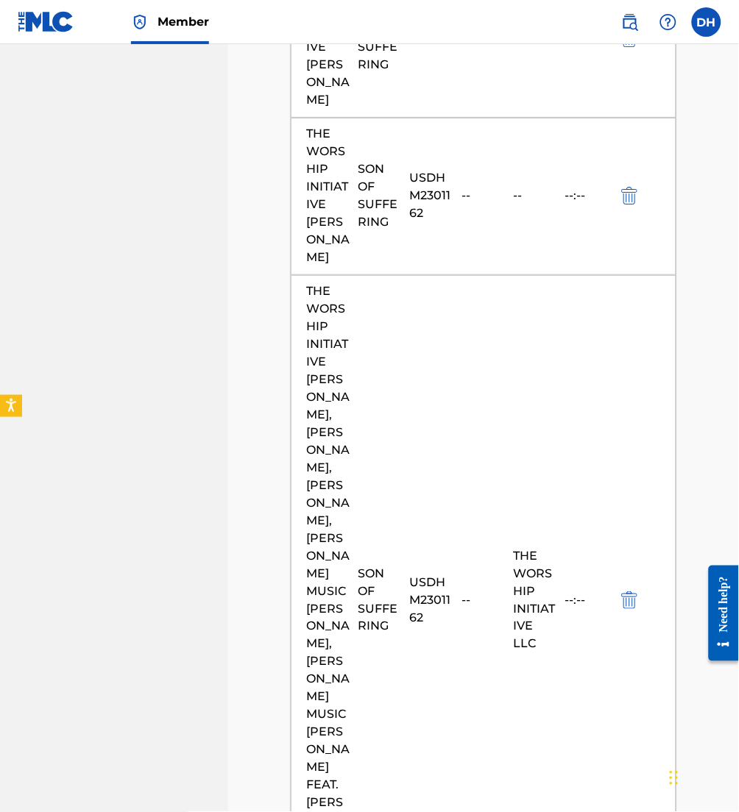
scroll to position [3106, 0]
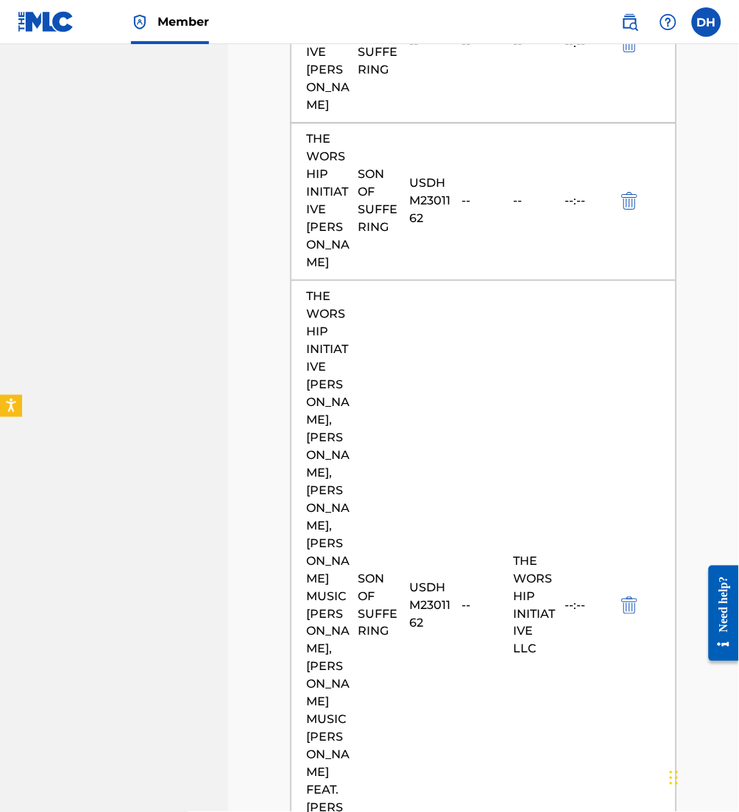
click at [629, 597] on img "submit" at bounding box center [629, 606] width 16 height 18
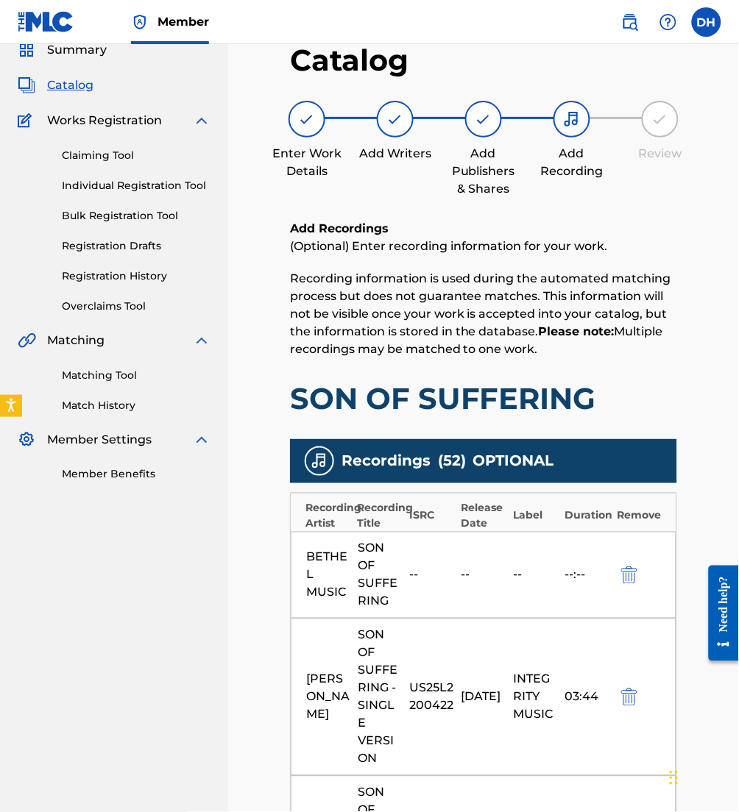
click at [629, 459] on div "Recordings ( 52 ) OPTIONAL" at bounding box center [483, 461] width 387 height 44
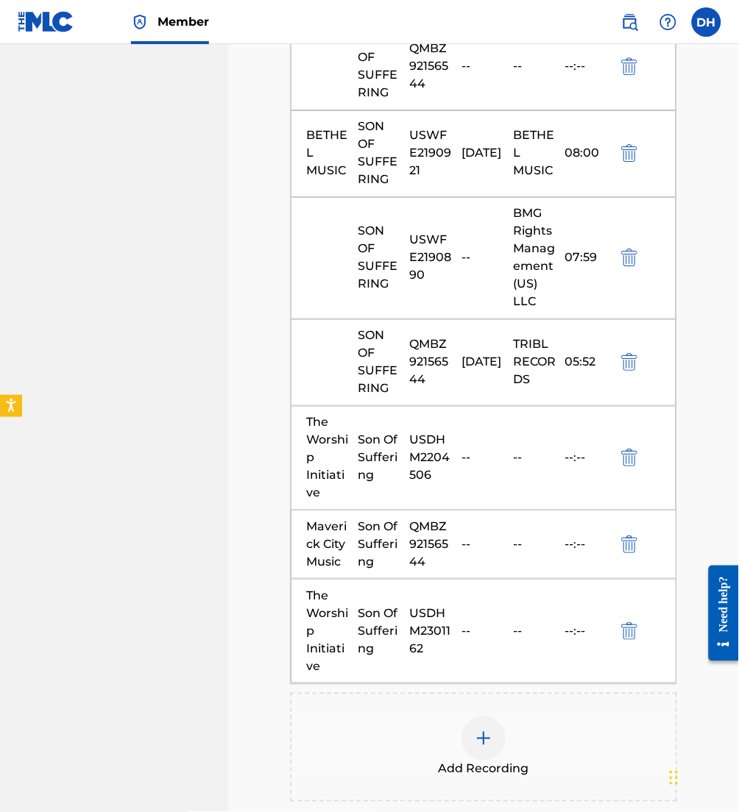
scroll to position [5895, 0]
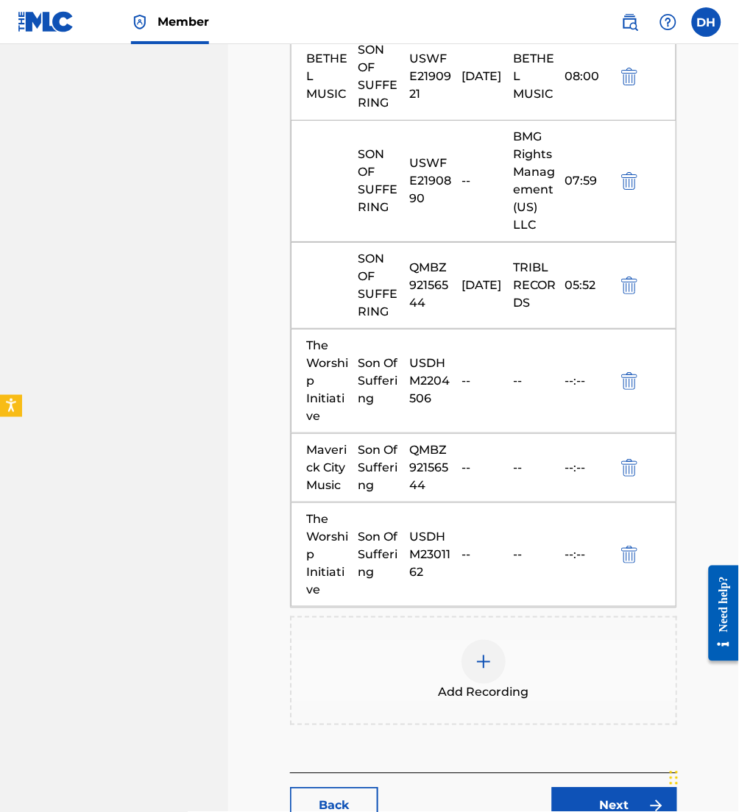
click at [601, 784] on link "Next" at bounding box center [614, 806] width 125 height 37
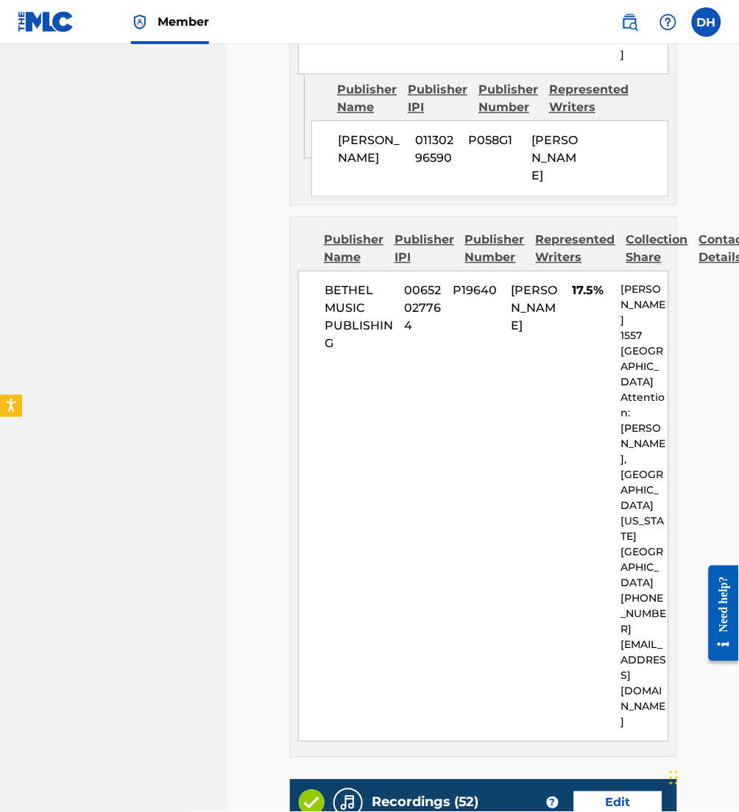
scroll to position [5163, 0]
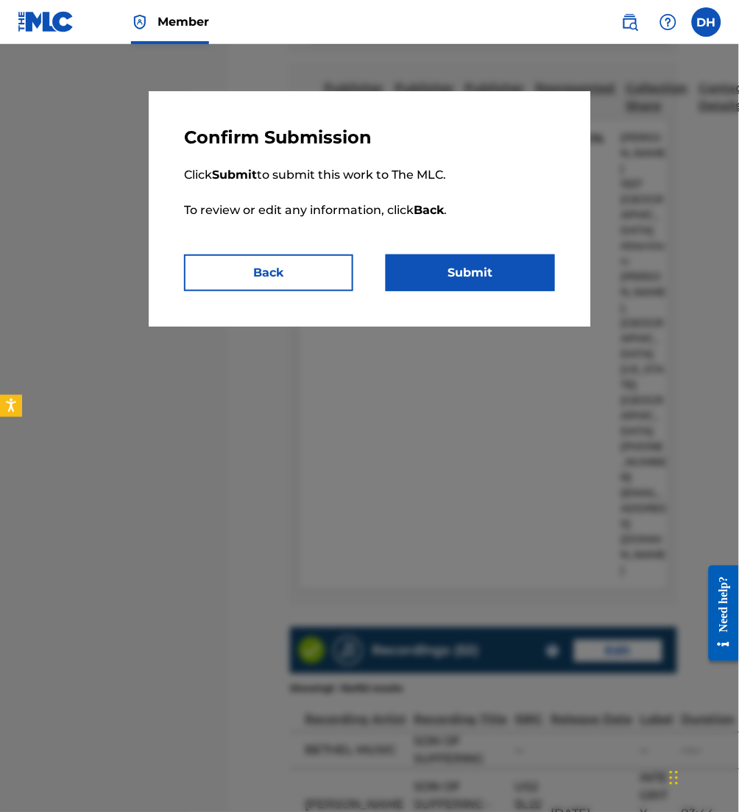
click at [497, 274] on button "Submit" at bounding box center [470, 273] width 169 height 37
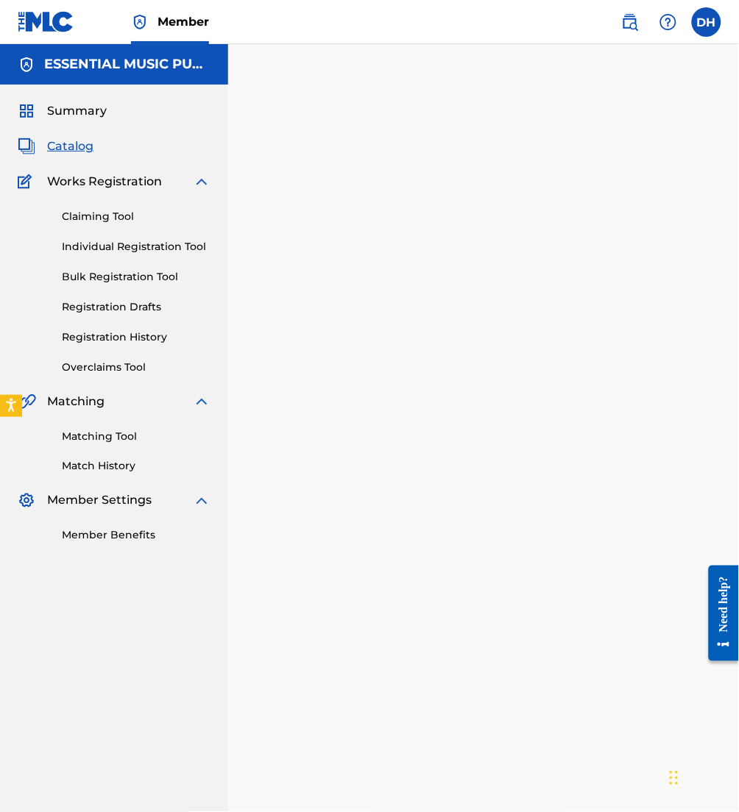
click at [636, 17] on img at bounding box center [630, 22] width 18 height 18
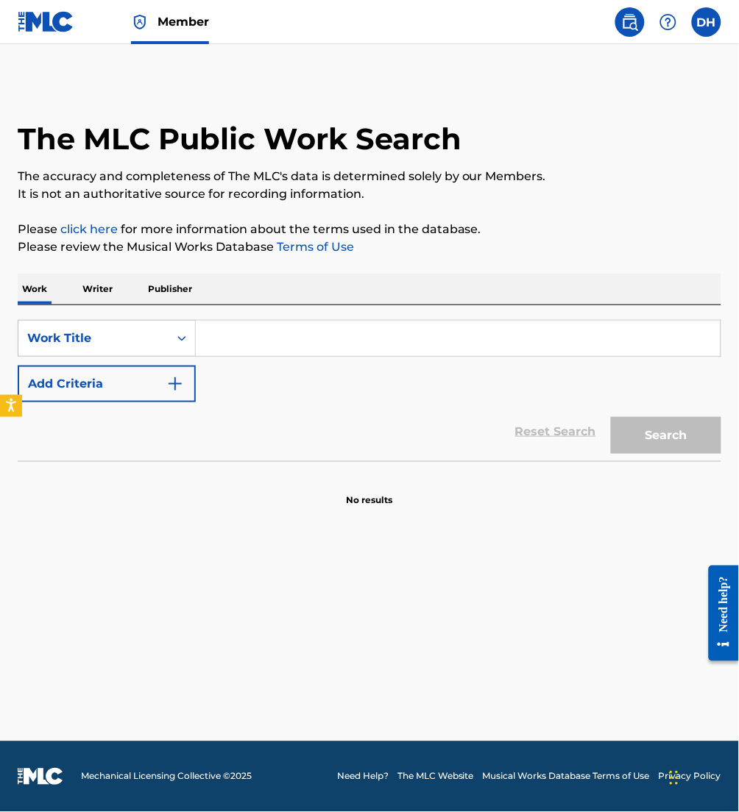
click at [285, 344] on input "Search Form" at bounding box center [458, 338] width 525 height 35
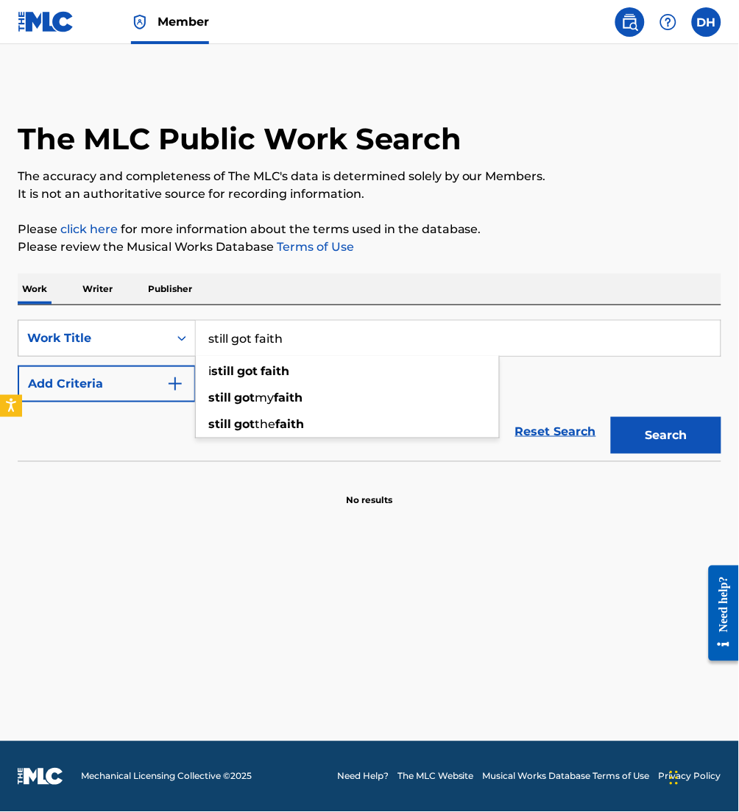
type input "still got faith"
click at [127, 377] on button "Add Criteria" at bounding box center [107, 384] width 178 height 37
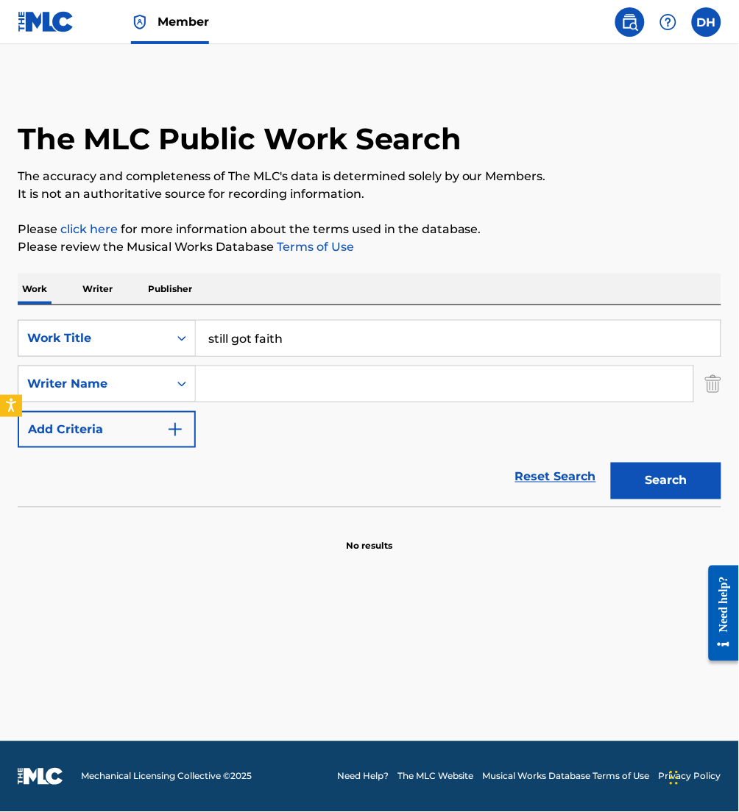
click at [277, 383] on input "Search Form" at bounding box center [444, 383] width 497 height 35
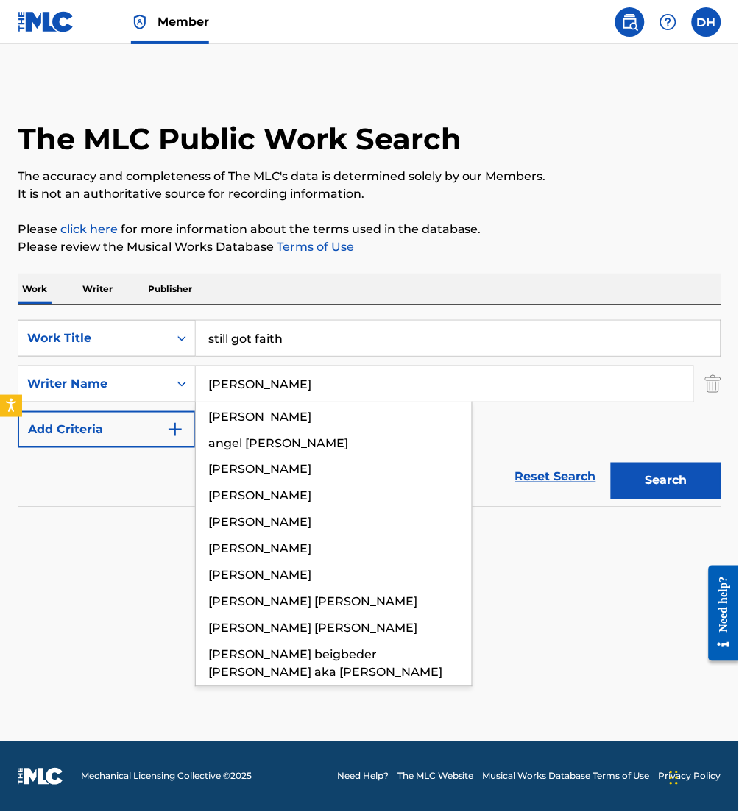
click at [611, 463] on button "Search" at bounding box center [666, 481] width 110 height 37
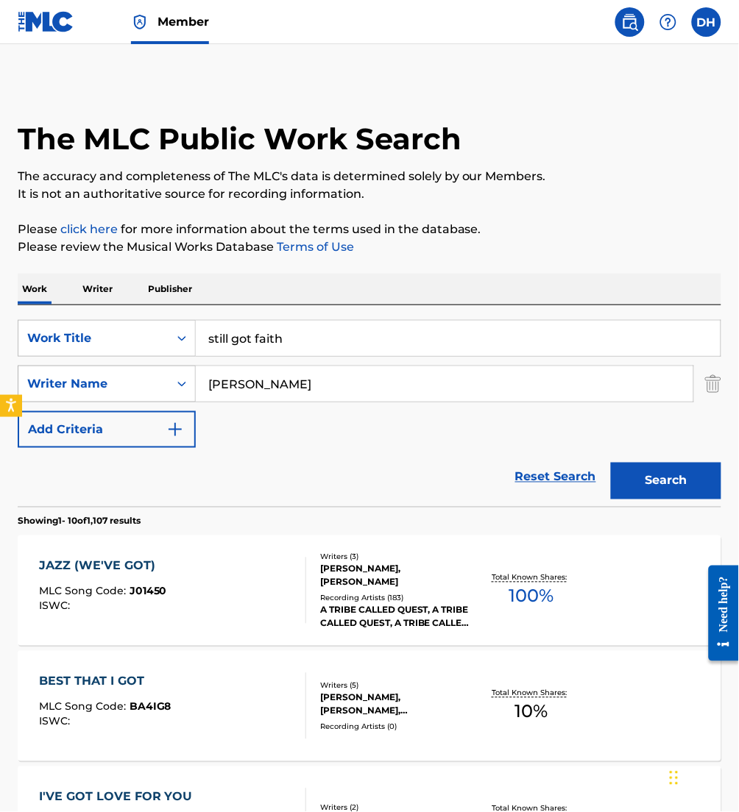
drag, startPoint x: 280, startPoint y: 397, endPoint x: 168, endPoint y: 382, distance: 112.8
click at [168, 382] on div "SearchWithCriteria300ec4b9-fa07-4ebd-8383-3453a5dd47f5 Writer Name davis" at bounding box center [369, 384] width 703 height 37
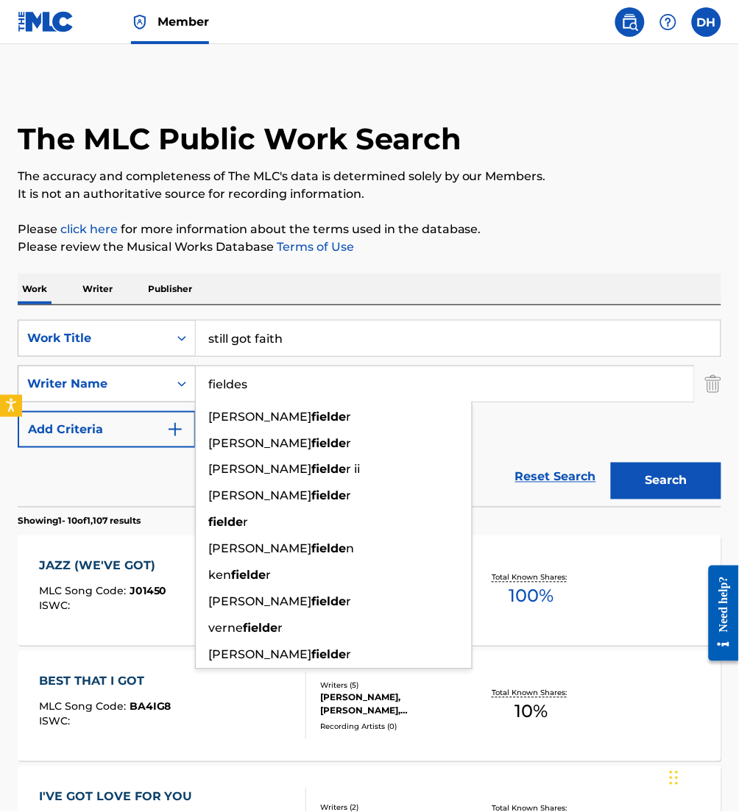
type input "fieldes"
click at [611, 463] on button "Search" at bounding box center [666, 481] width 110 height 37
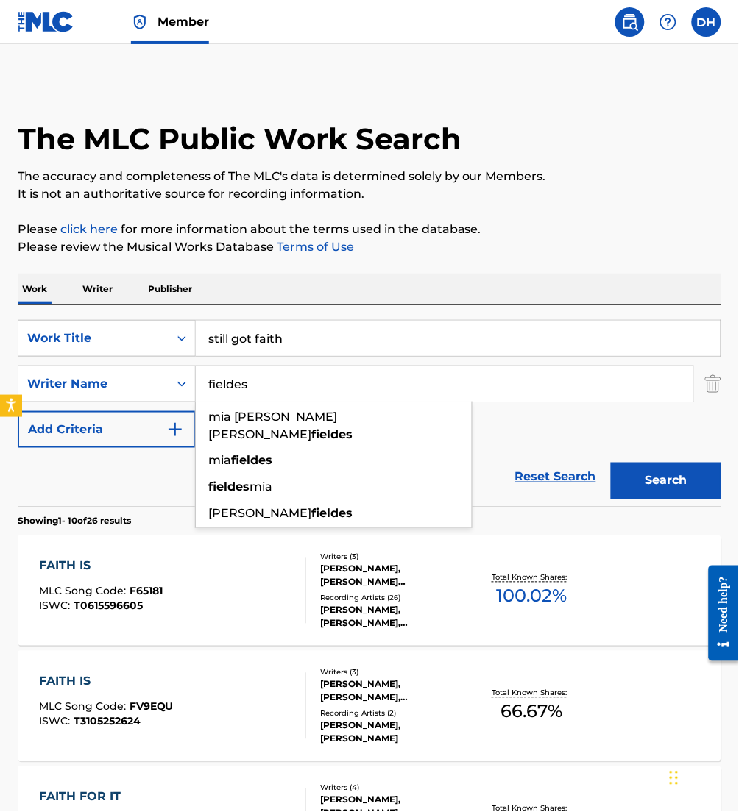
click at [170, 500] on div "Reset Search Search" at bounding box center [369, 477] width 703 height 59
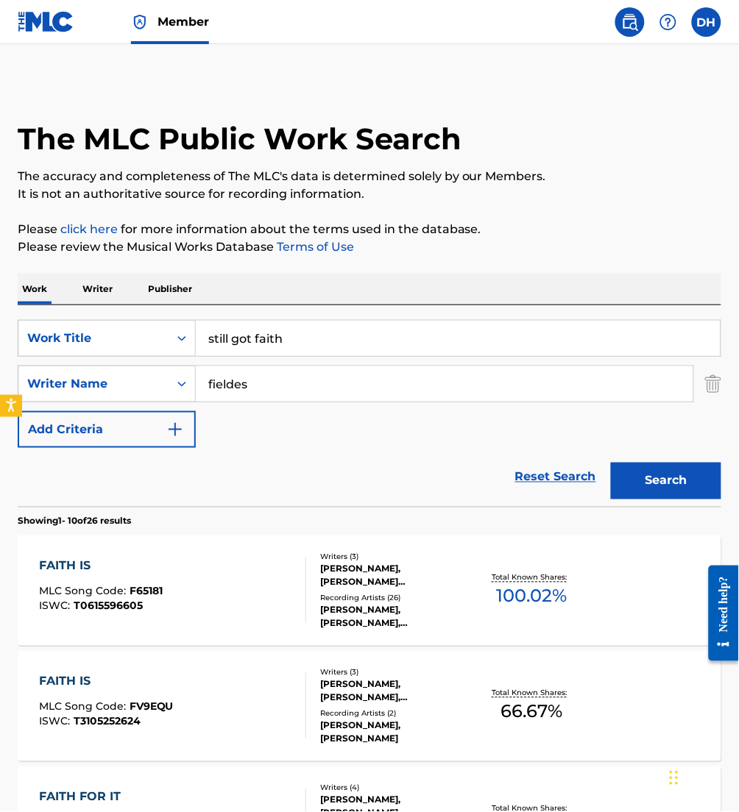
click at [202, 30] on link "Member" at bounding box center [170, 21] width 78 height 43
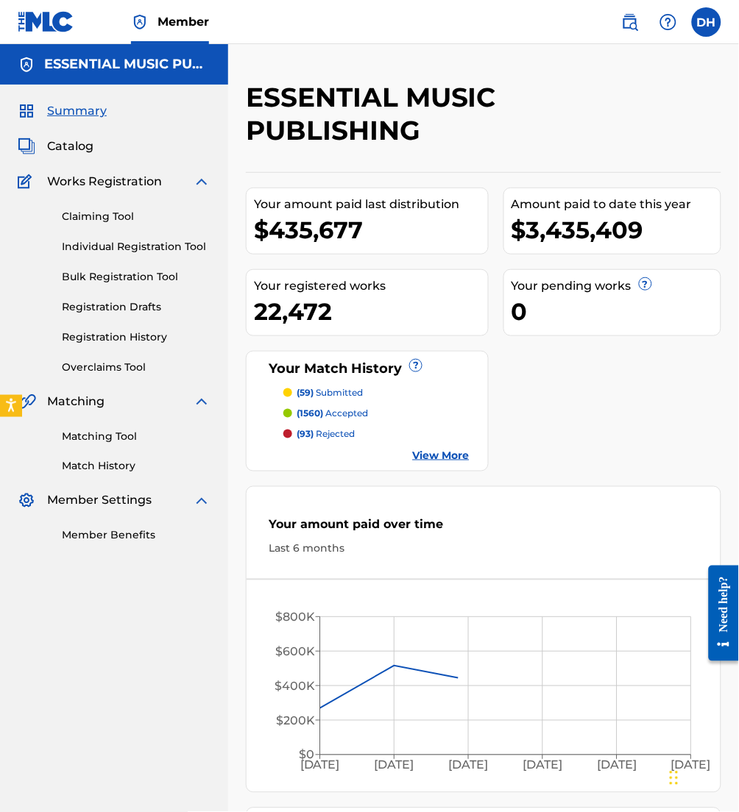
click at [52, 160] on div "Summary Catalog Works Registration Claiming Tool Individual Registration Tool B…" at bounding box center [114, 323] width 228 height 477
click at [71, 148] on span "Catalog" at bounding box center [70, 147] width 46 height 18
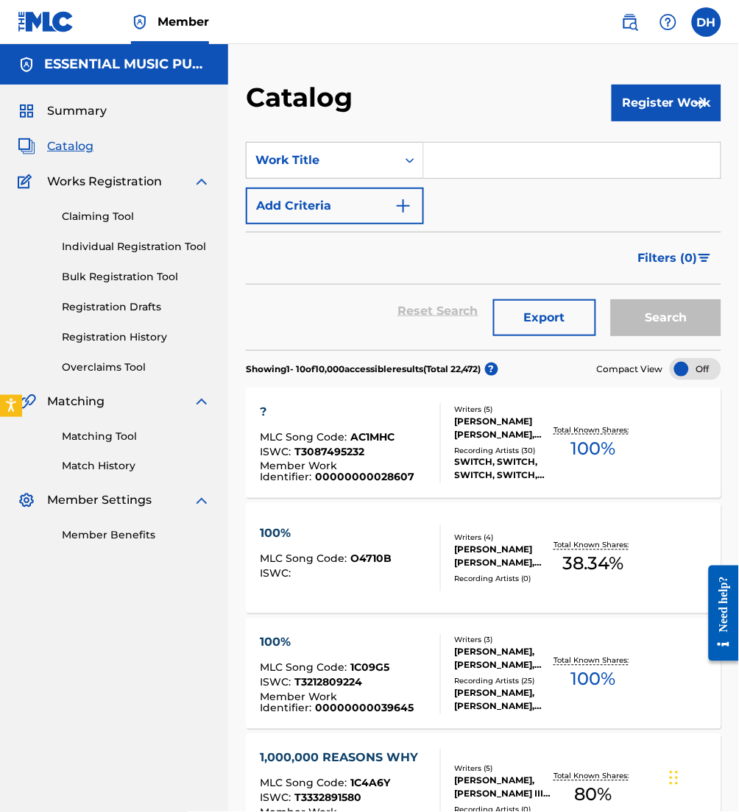
click at [475, 165] on input "Search Form" at bounding box center [572, 160] width 296 height 35
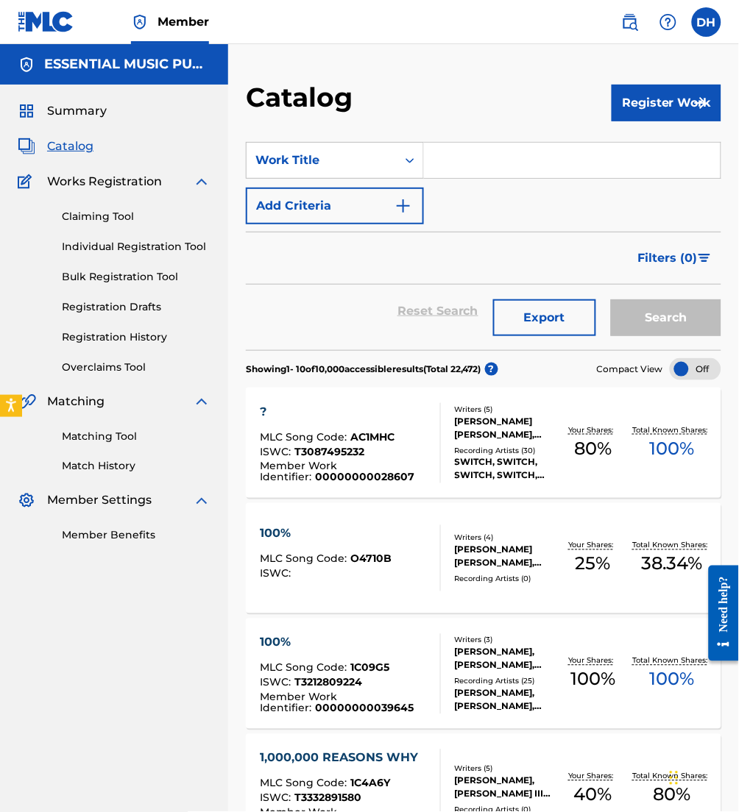
click at [644, 113] on button "Register Work" at bounding box center [666, 103] width 110 height 37
click at [642, 148] on link "Individual" at bounding box center [666, 150] width 110 height 35
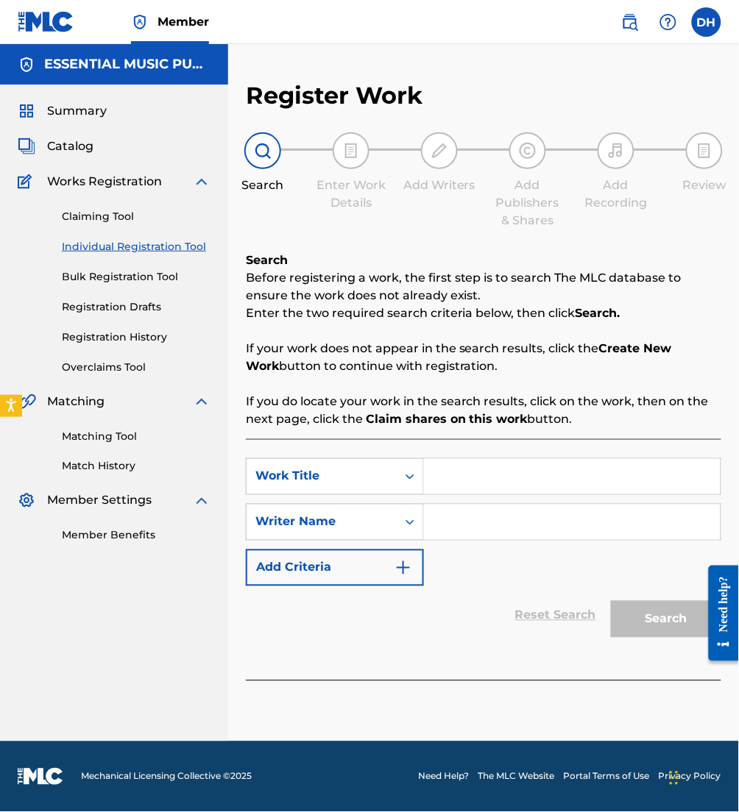
click at [472, 472] on input "Search Form" at bounding box center [572, 476] width 296 height 35
type input "Still Got Faith"
click at [494, 513] on input "Search Form" at bounding box center [572, 522] width 296 height 35
type input "f"
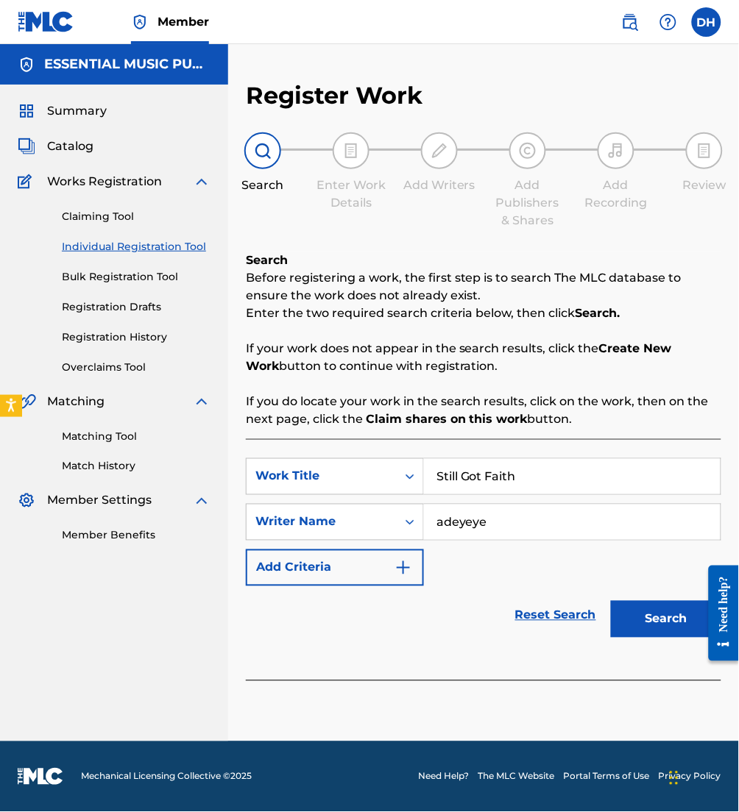
type input "adeyeye"
click at [611, 601] on button "Search" at bounding box center [666, 619] width 110 height 37
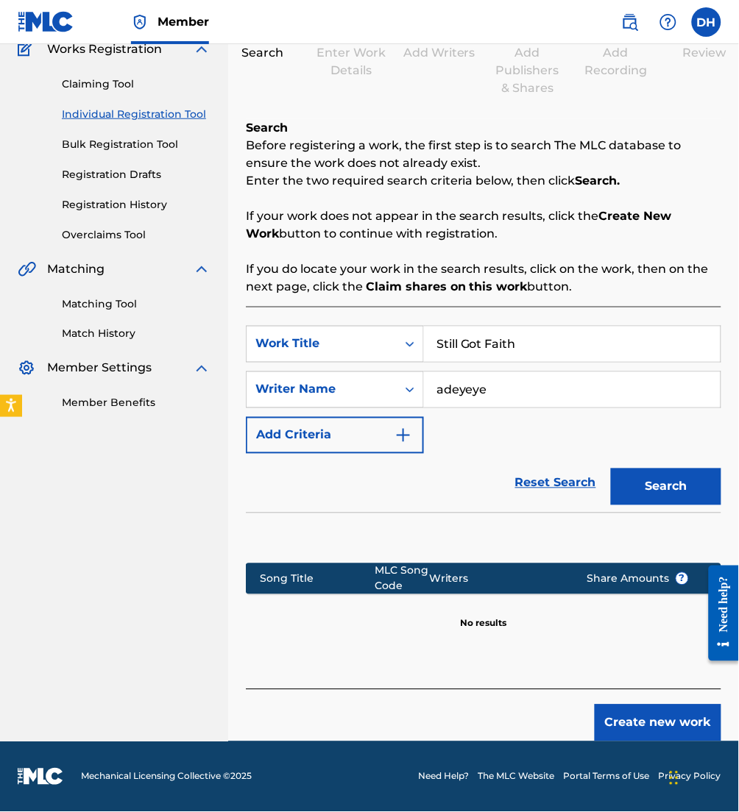
click at [647, 731] on button "Create new work" at bounding box center [657, 723] width 127 height 37
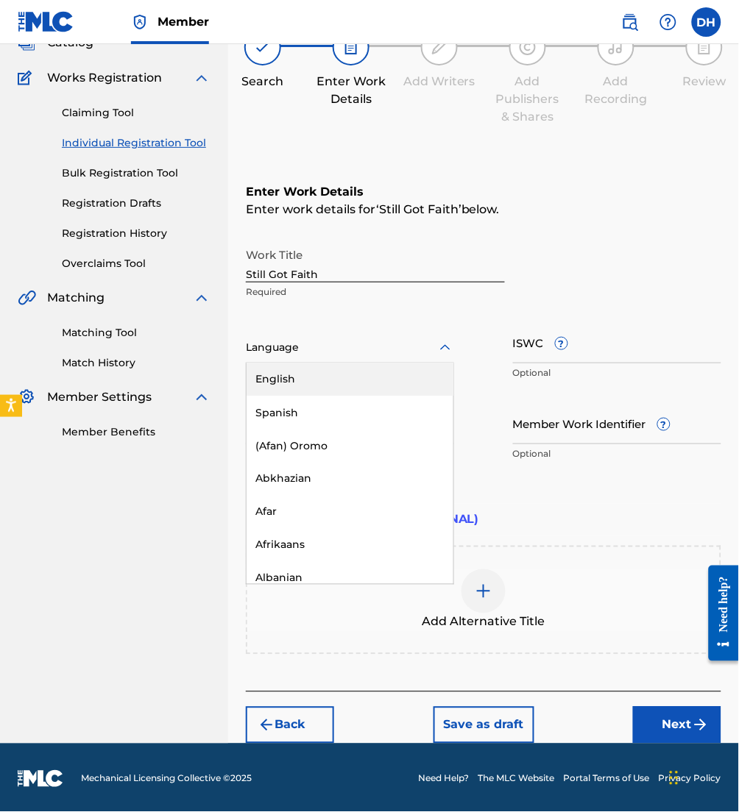
click at [358, 350] on div at bounding box center [350, 347] width 208 height 18
click at [347, 369] on div "English" at bounding box center [349, 379] width 207 height 33
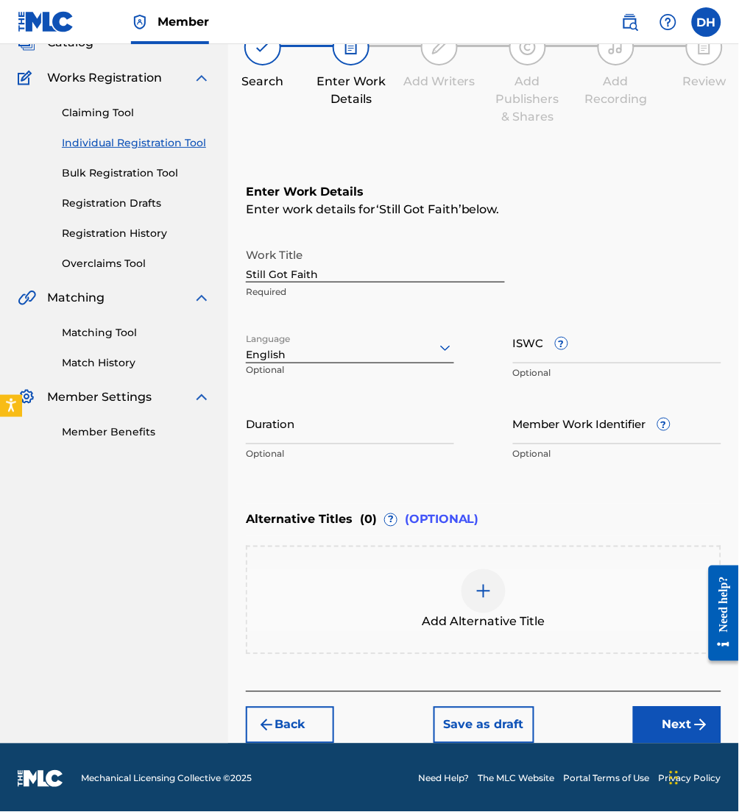
click at [671, 724] on button "Next" at bounding box center [677, 725] width 88 height 37
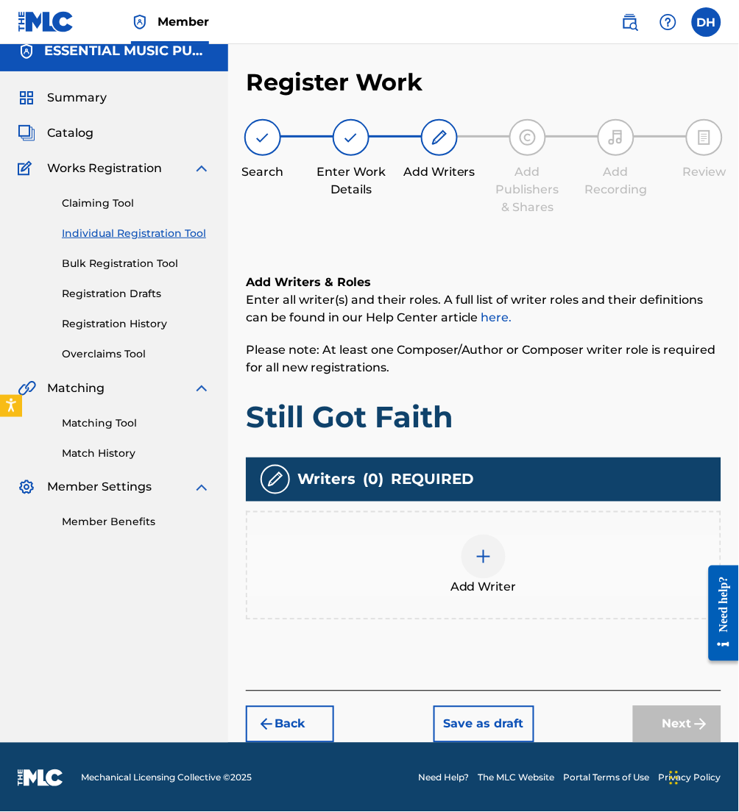
click at [461, 557] on div "Add Writer" at bounding box center [483, 566] width 472 height 62
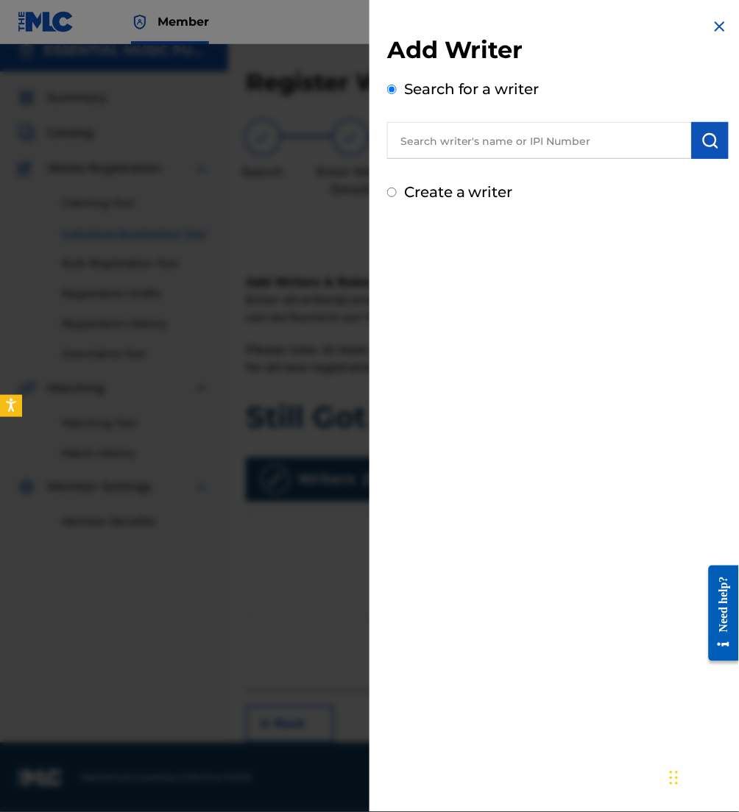
click at [477, 135] on input "text" at bounding box center [539, 140] width 305 height 37
paste input "00443323680"
type input "00443323680"
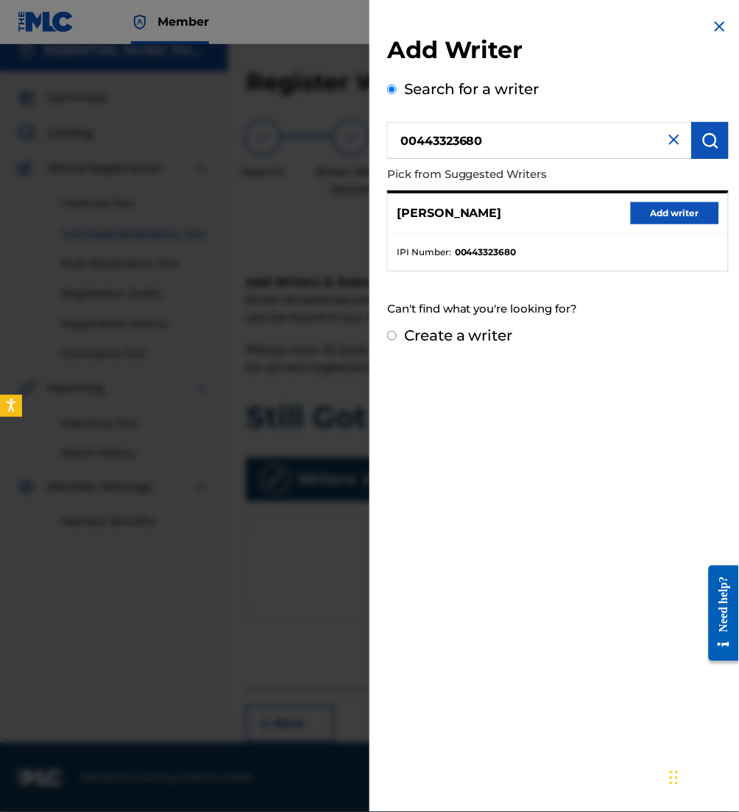
click at [681, 219] on button "Add writer" at bounding box center [675, 213] width 88 height 22
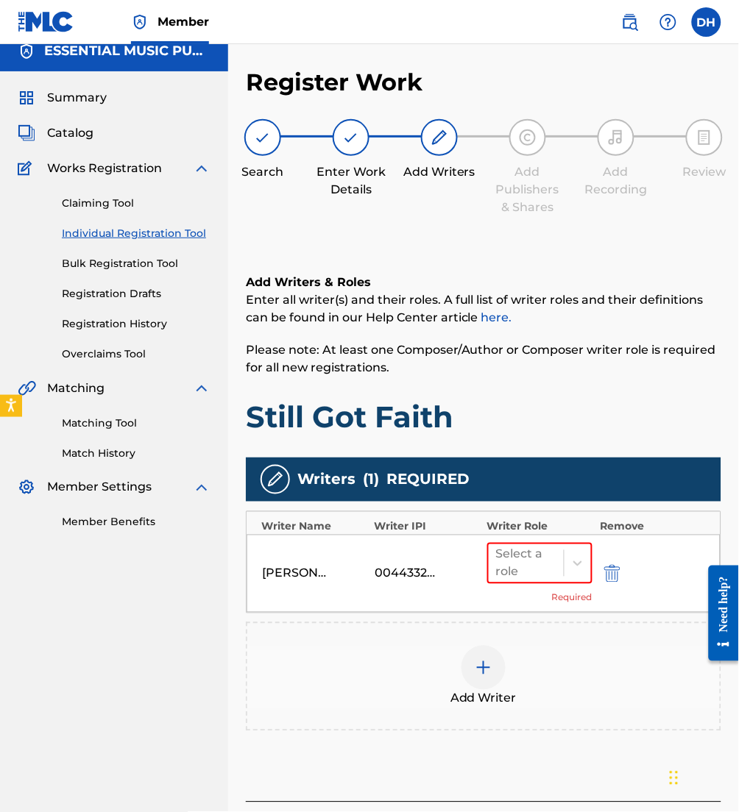
click at [392, 681] on div "Add Writer" at bounding box center [483, 677] width 472 height 62
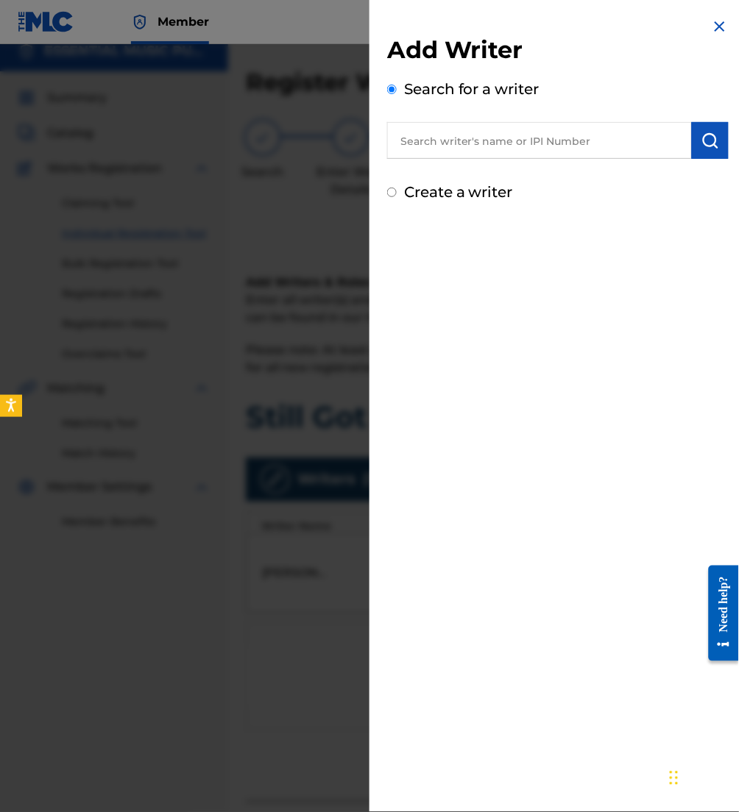
click at [508, 137] on input "text" at bounding box center [539, 140] width 305 height 37
paste input "01148686225"
type input "01148686225"
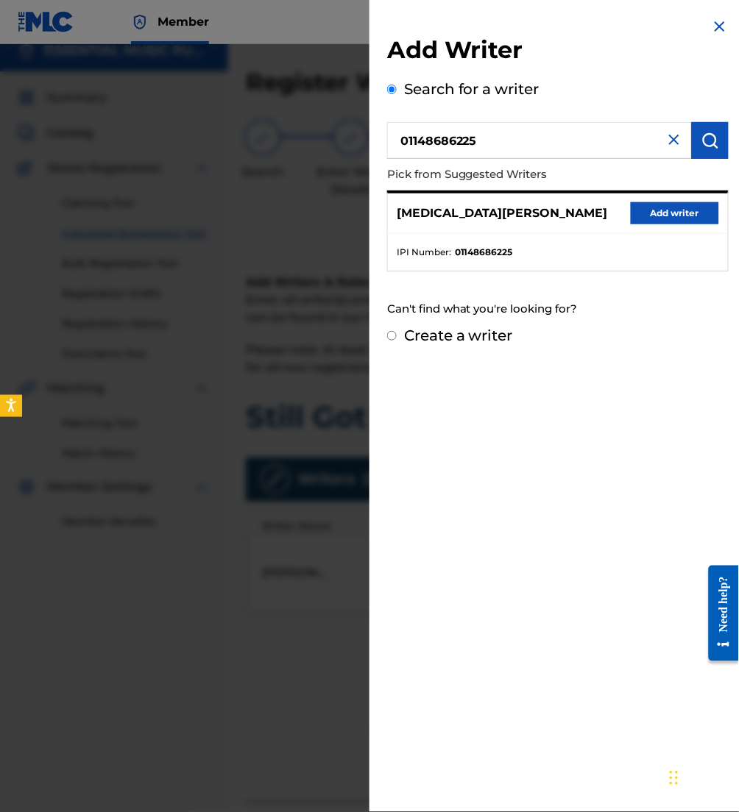
click at [680, 207] on button "Add writer" at bounding box center [675, 213] width 88 height 22
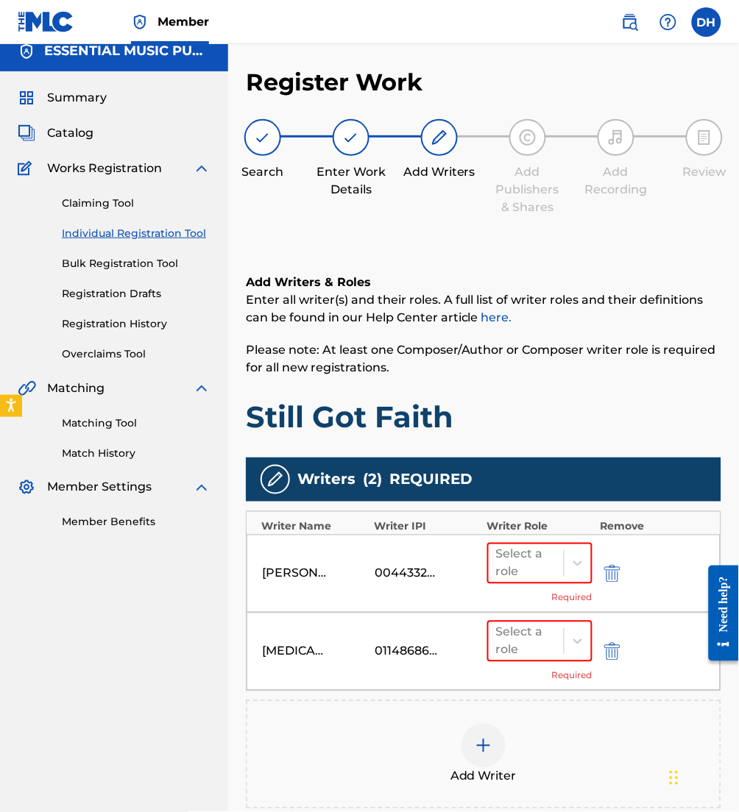
click at [501, 726] on div "Add Writer" at bounding box center [483, 755] width 472 height 62
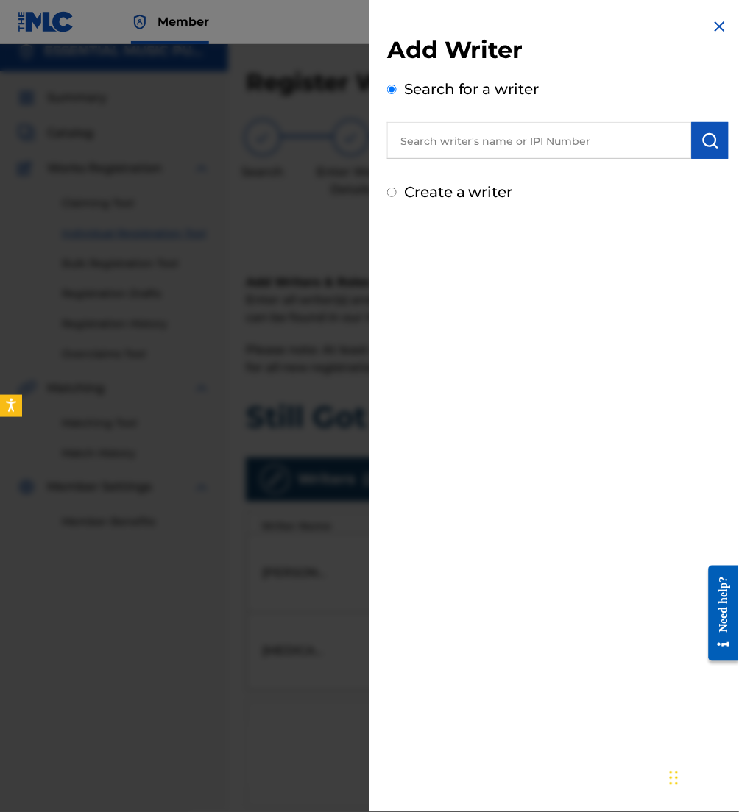
click at [503, 149] on input "text" at bounding box center [539, 140] width 305 height 37
paste input "01027770074"
type input "01027770074"
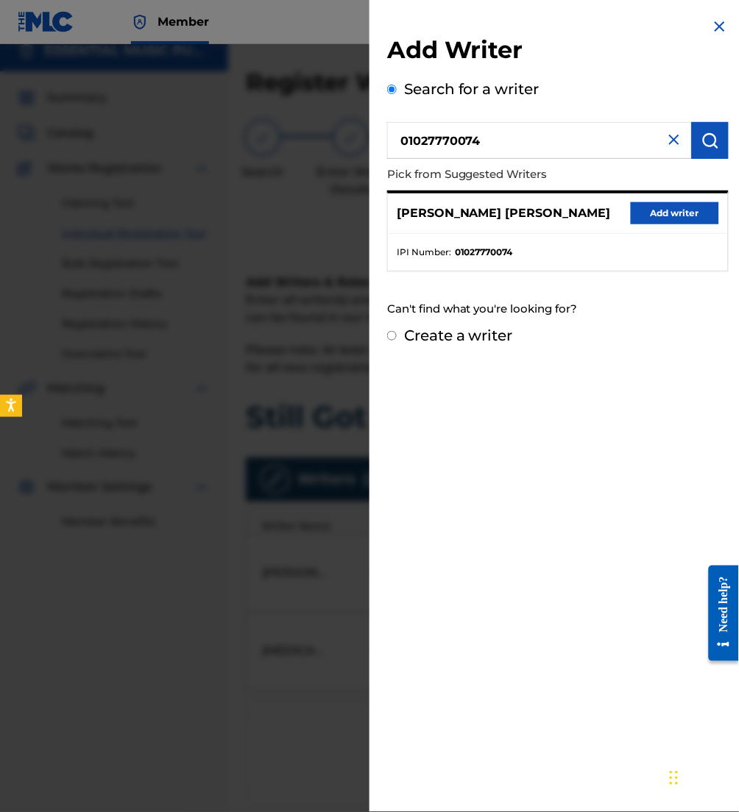
click at [666, 205] on button "Add writer" at bounding box center [675, 213] width 88 height 22
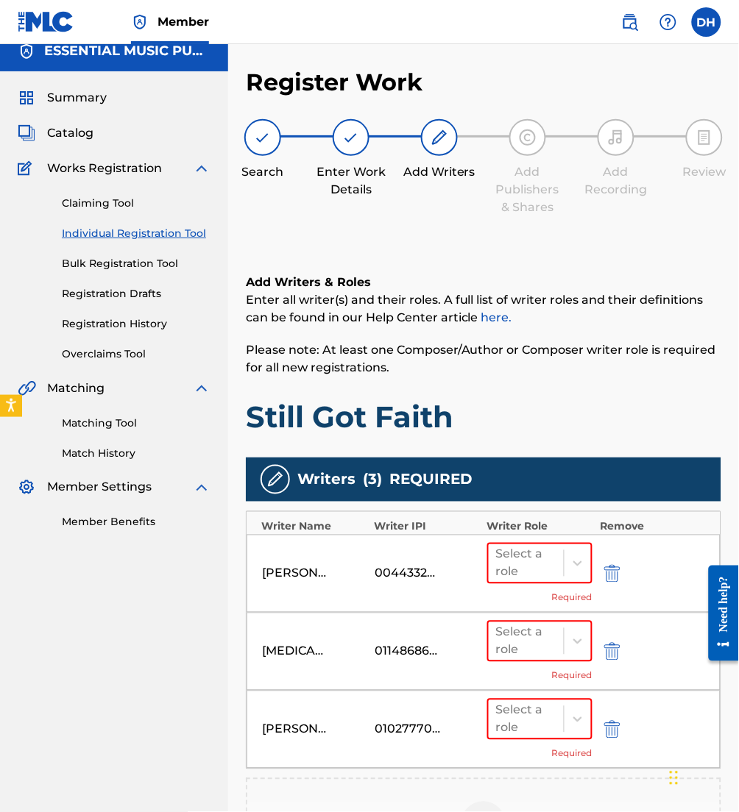
scroll to position [220, 0]
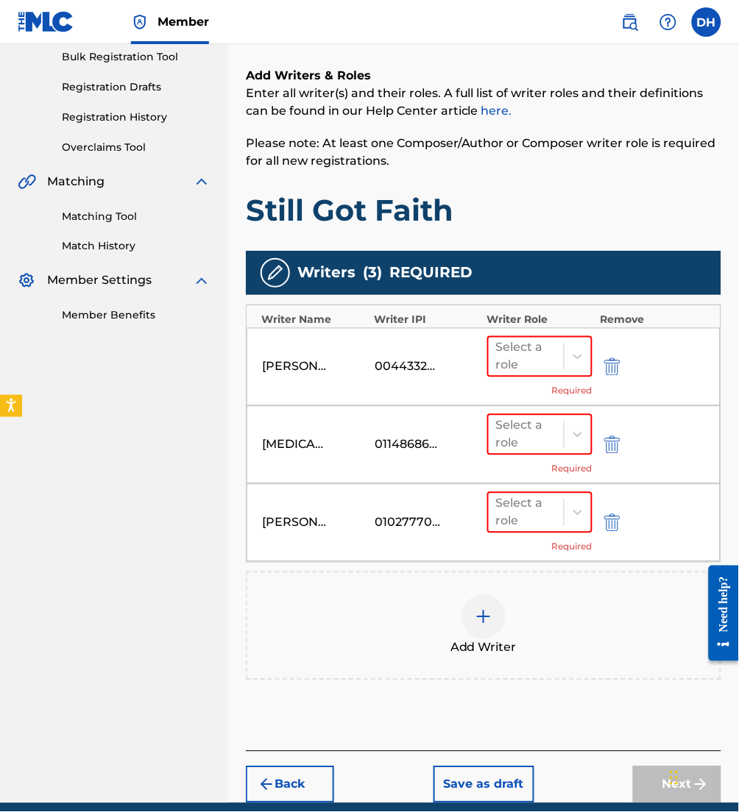
click at [460, 631] on div "Add Writer" at bounding box center [483, 626] width 472 height 62
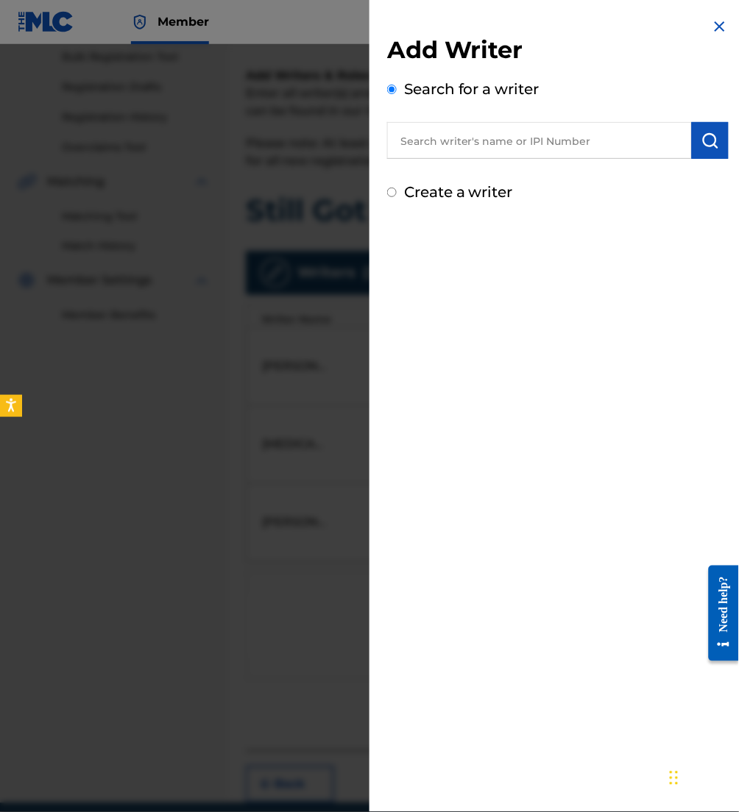
click at [506, 138] on input "text" at bounding box center [539, 140] width 305 height 37
paste input "00767431811"
type input "00767431811"
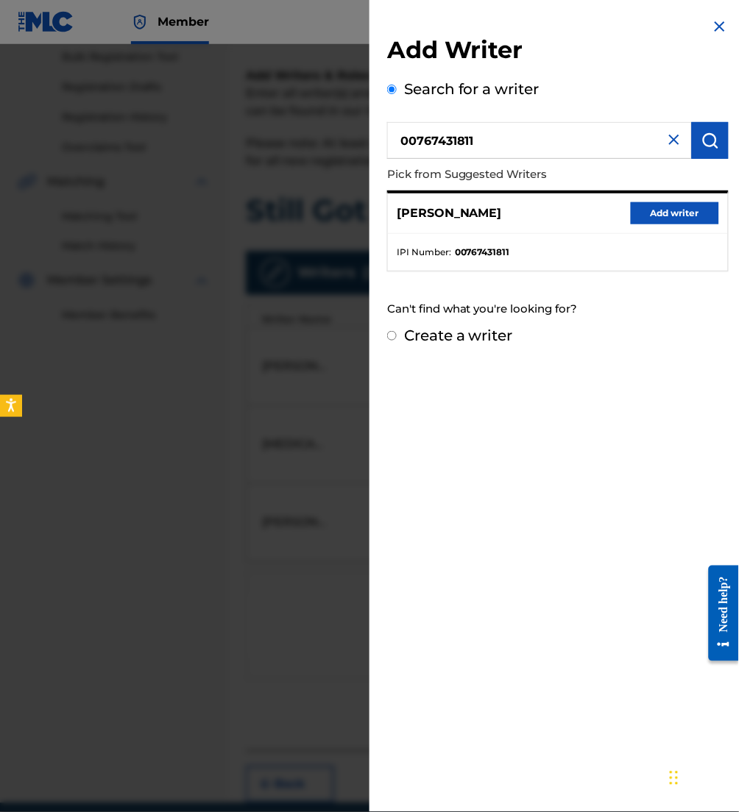
click at [679, 199] on div "KENNETH RANDLEMAN JR Add writer" at bounding box center [558, 213] width 340 height 40
click at [683, 211] on button "Add writer" at bounding box center [675, 213] width 88 height 22
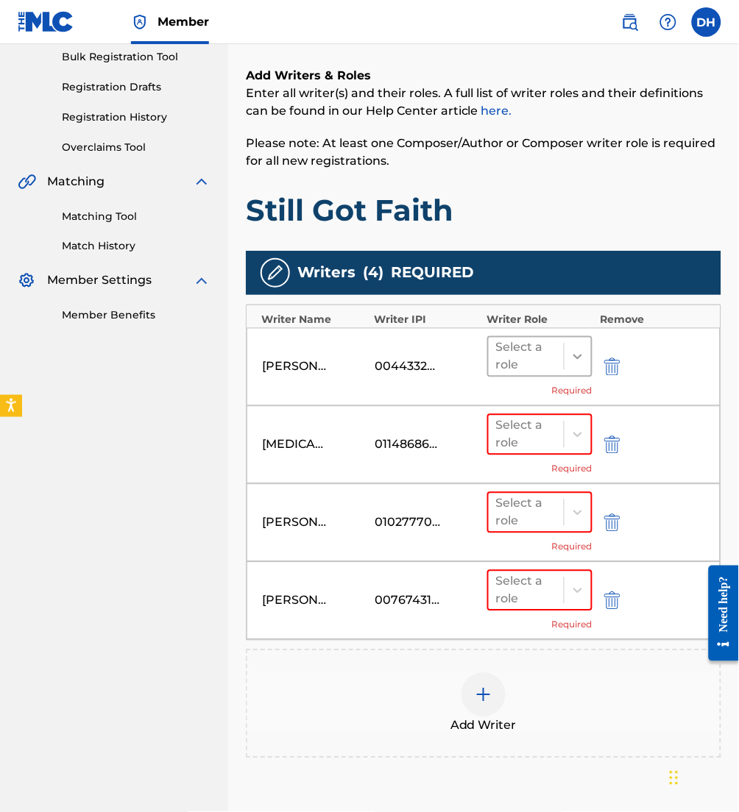
click at [571, 363] on div at bounding box center [577, 357] width 26 height 26
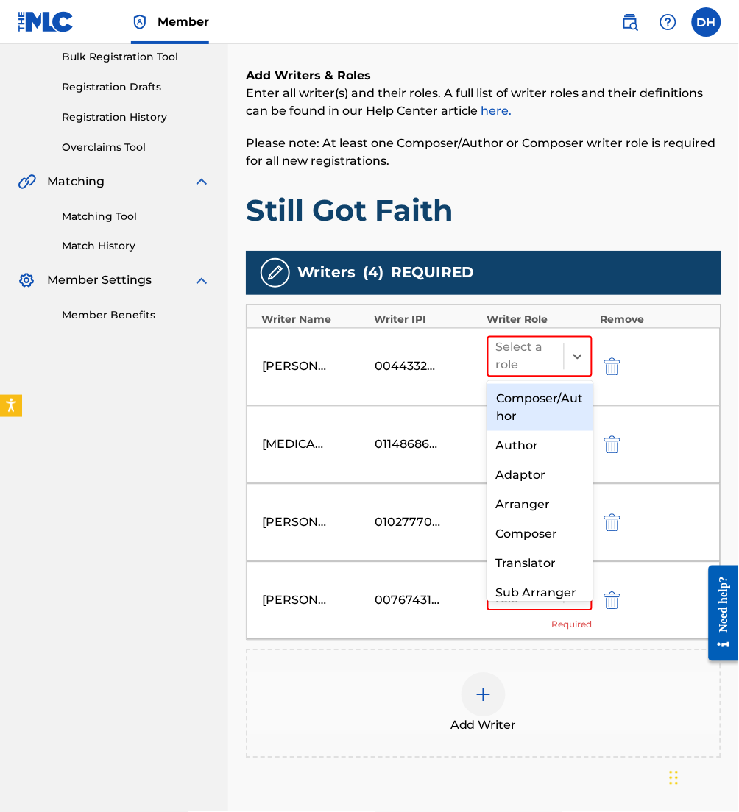
click at [560, 403] on div "Composer/Author" at bounding box center [539, 407] width 105 height 47
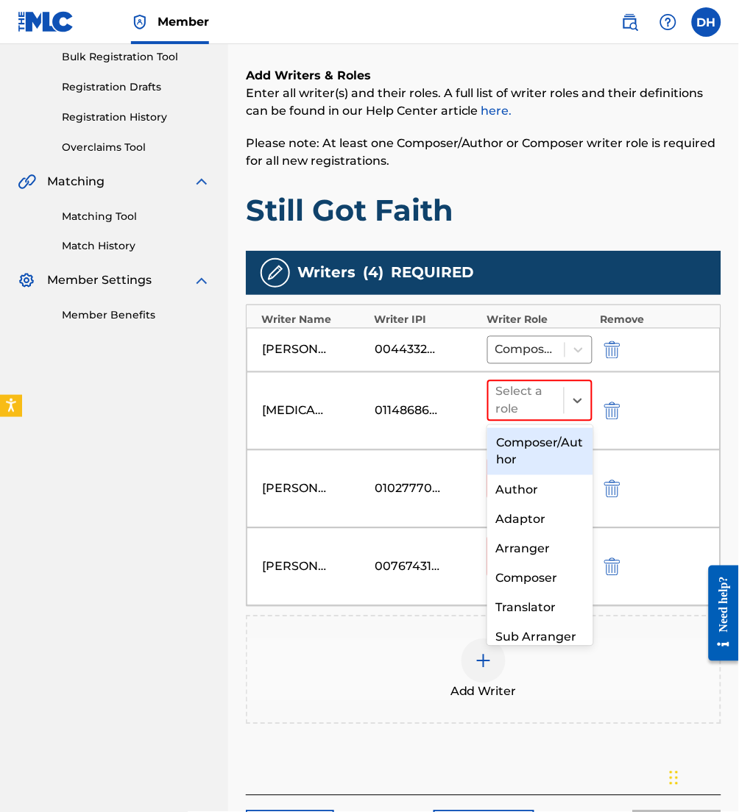
click at [560, 403] on div "Select a role" at bounding box center [526, 401] width 75 height 38
click at [559, 432] on div "Composer/Author" at bounding box center [539, 451] width 105 height 47
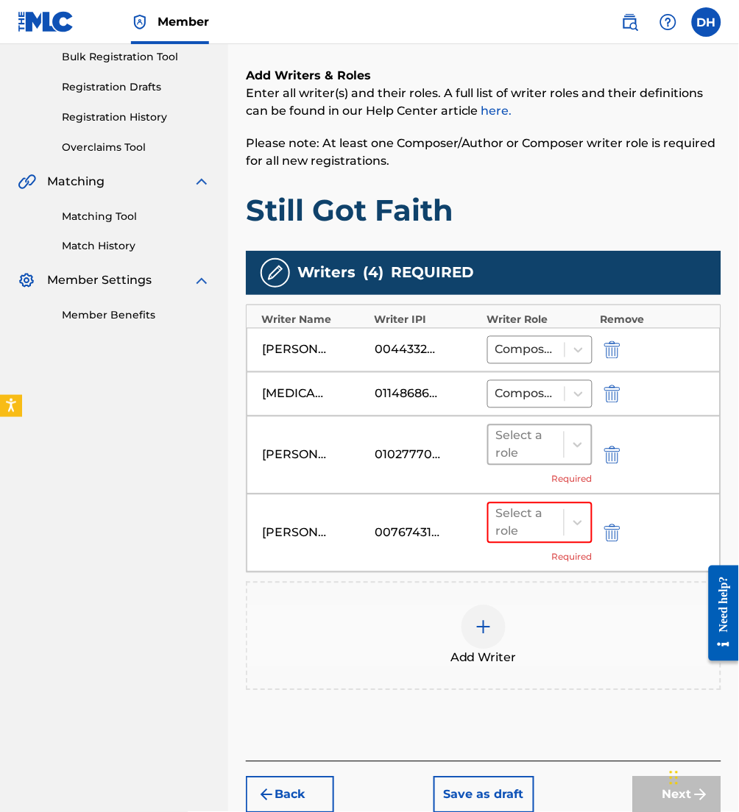
click at [556, 436] on div at bounding box center [526, 445] width 60 height 21
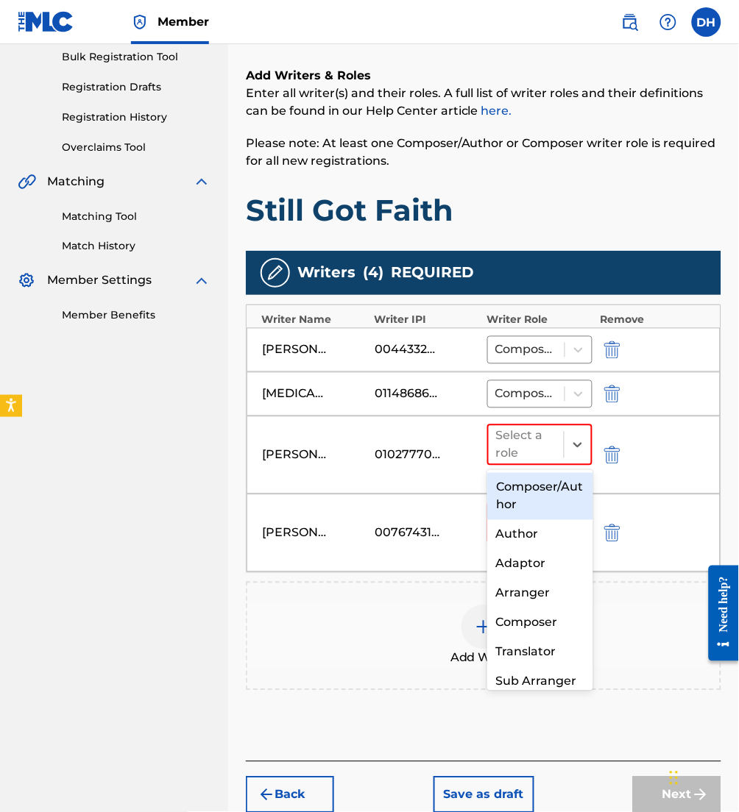
click at [548, 487] on div "Composer/Author" at bounding box center [539, 496] width 105 height 47
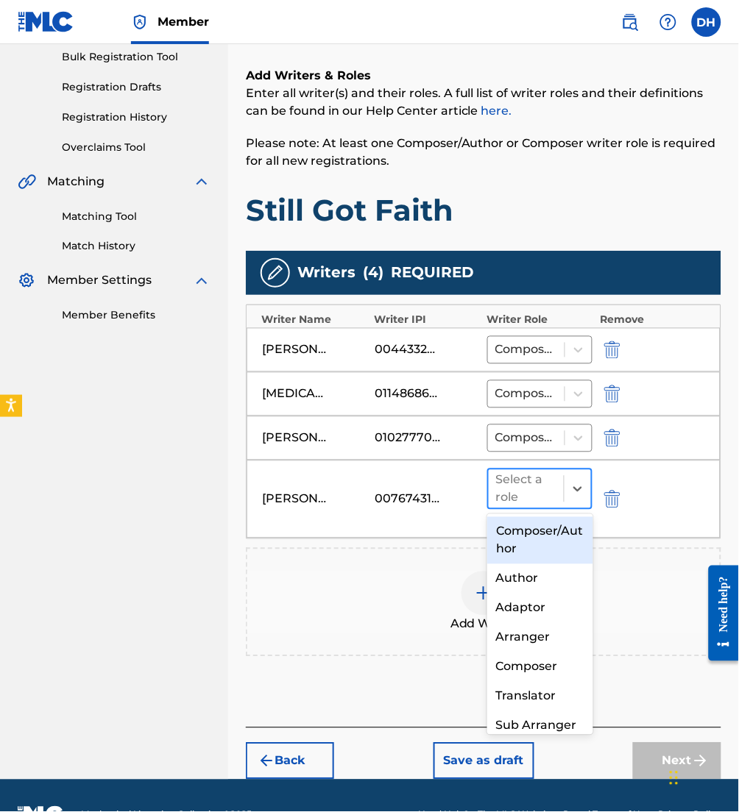
click at [548, 501] on div "Select a role" at bounding box center [526, 489] width 60 height 35
click at [547, 537] on div "Composer/Author" at bounding box center [539, 540] width 105 height 47
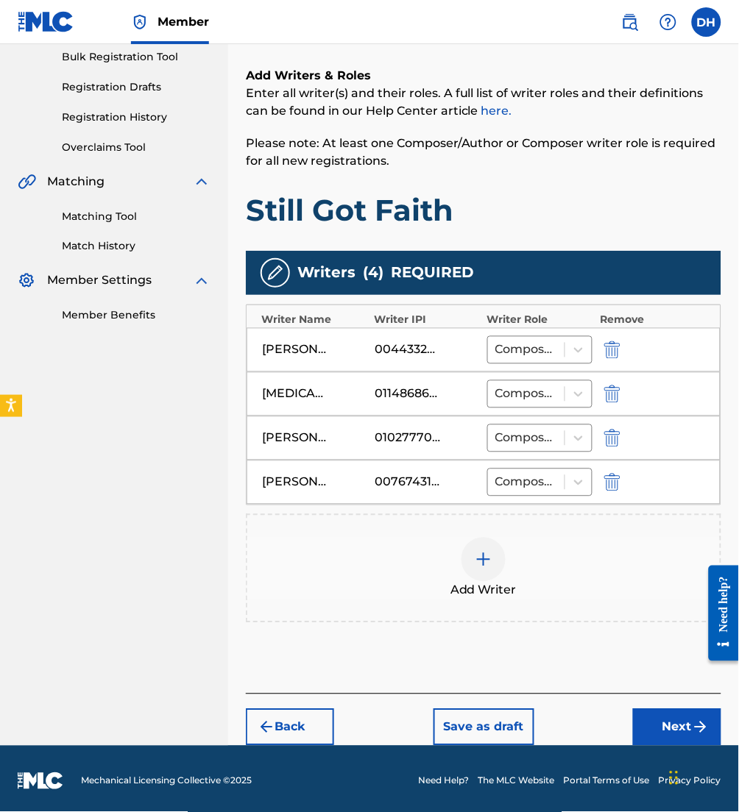
click at [547, 538] on div "Add Writer" at bounding box center [483, 569] width 472 height 62
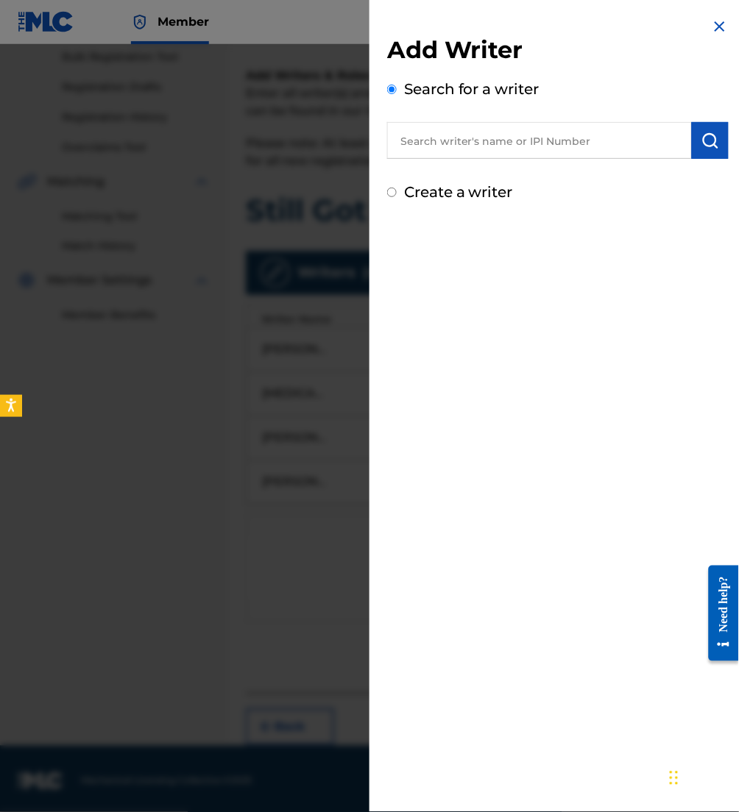
click at [194, 636] on div at bounding box center [369, 450] width 739 height 812
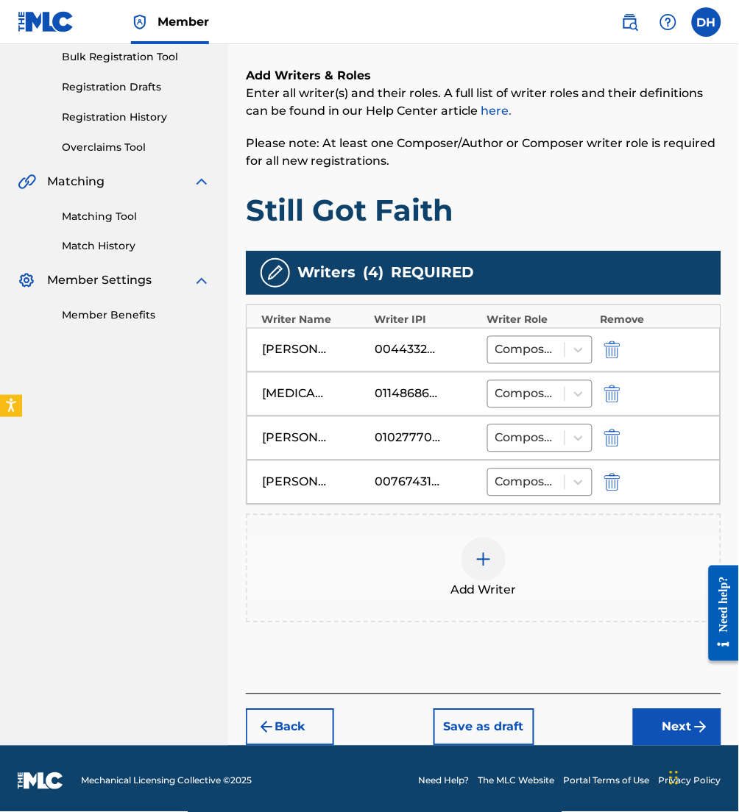
click at [679, 711] on button "Next" at bounding box center [677, 727] width 88 height 37
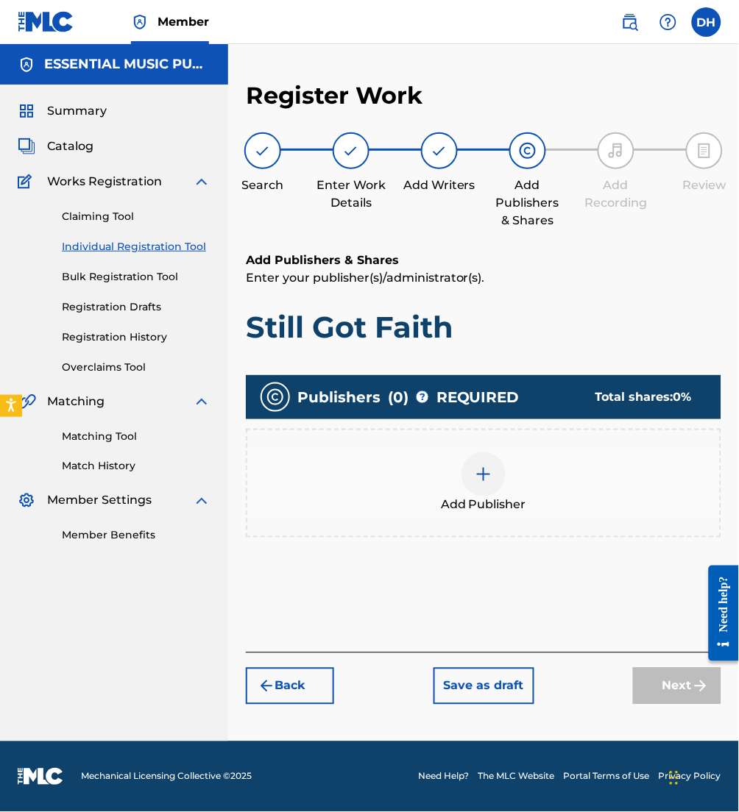
click at [475, 472] on img at bounding box center [484, 475] width 18 height 18
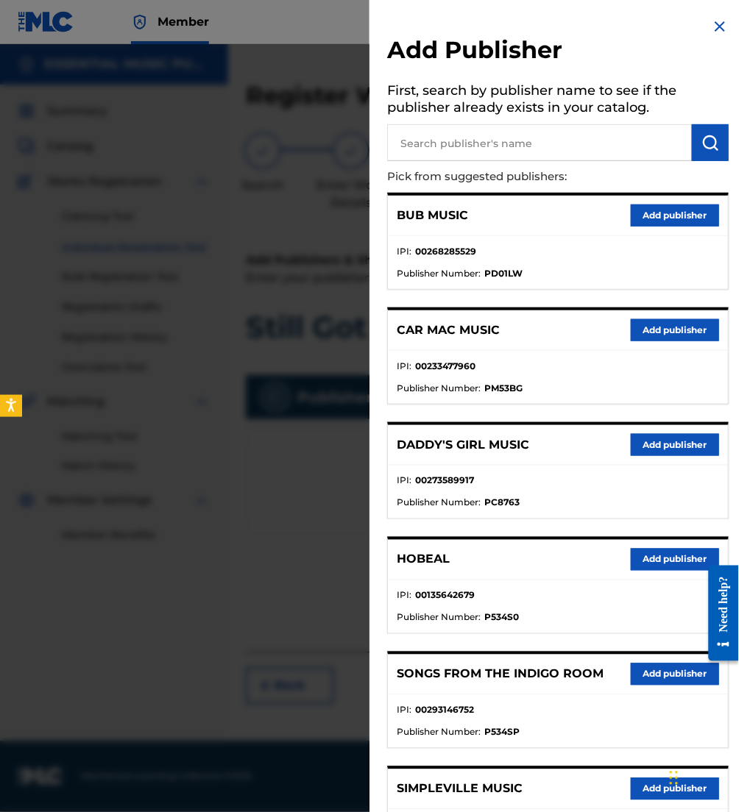
click at [503, 140] on input "text" at bounding box center [539, 142] width 305 height 37
type input "be essential"
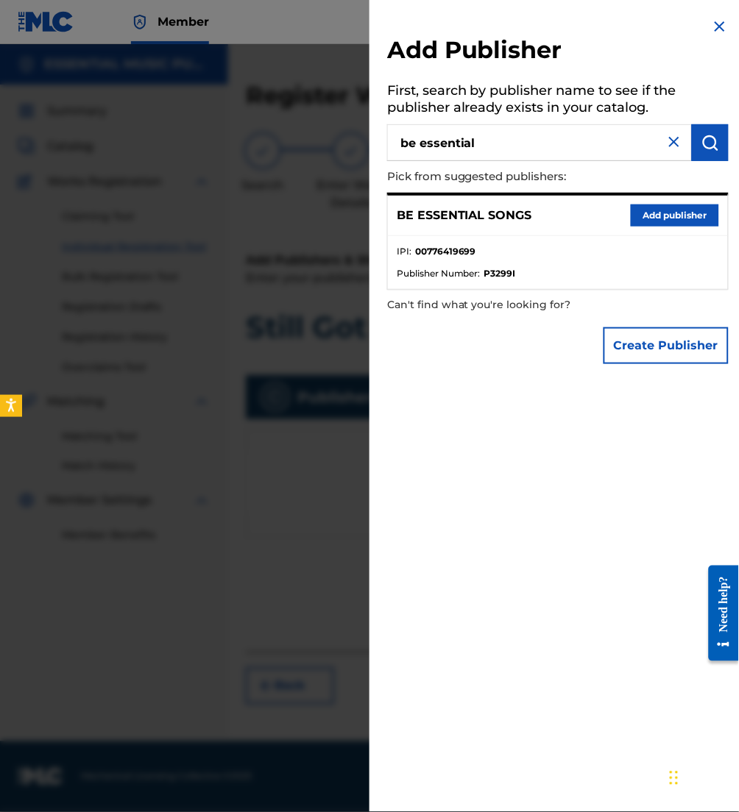
click at [667, 219] on button "Add publisher" at bounding box center [675, 216] width 88 height 22
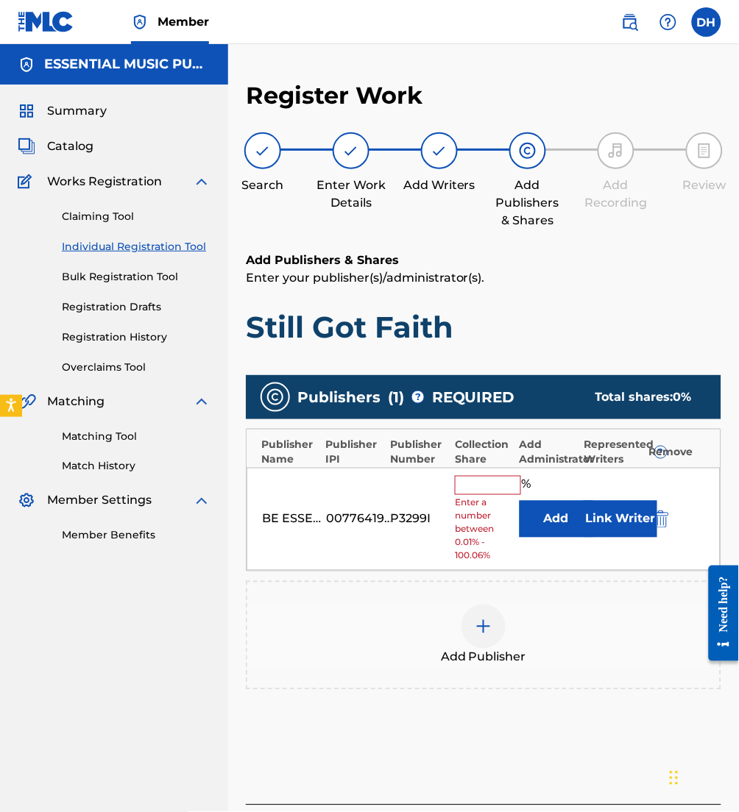
click at [604, 514] on button "Link Writer" at bounding box center [620, 519] width 74 height 37
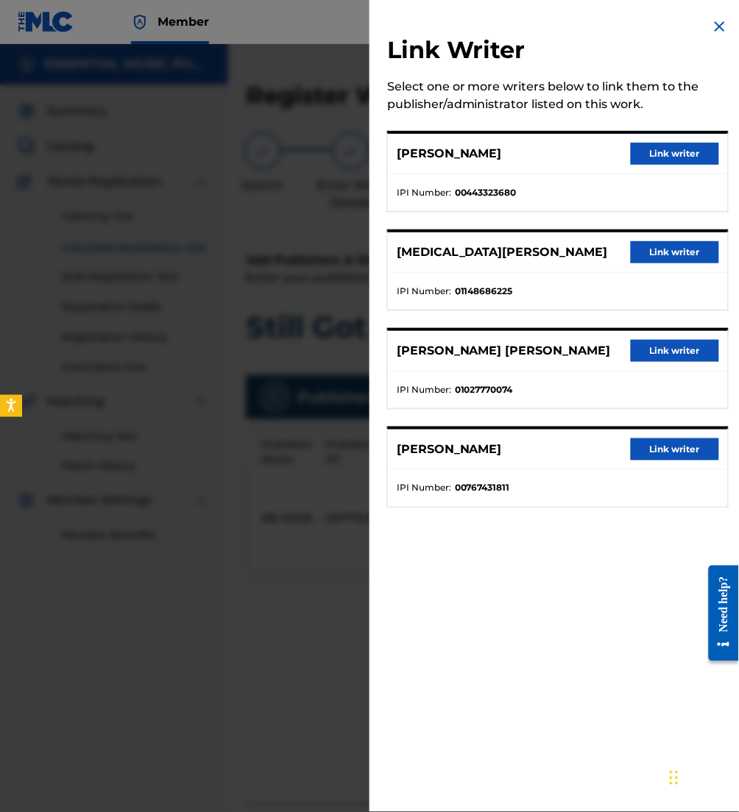
click at [640, 150] on button "Link writer" at bounding box center [675, 154] width 88 height 22
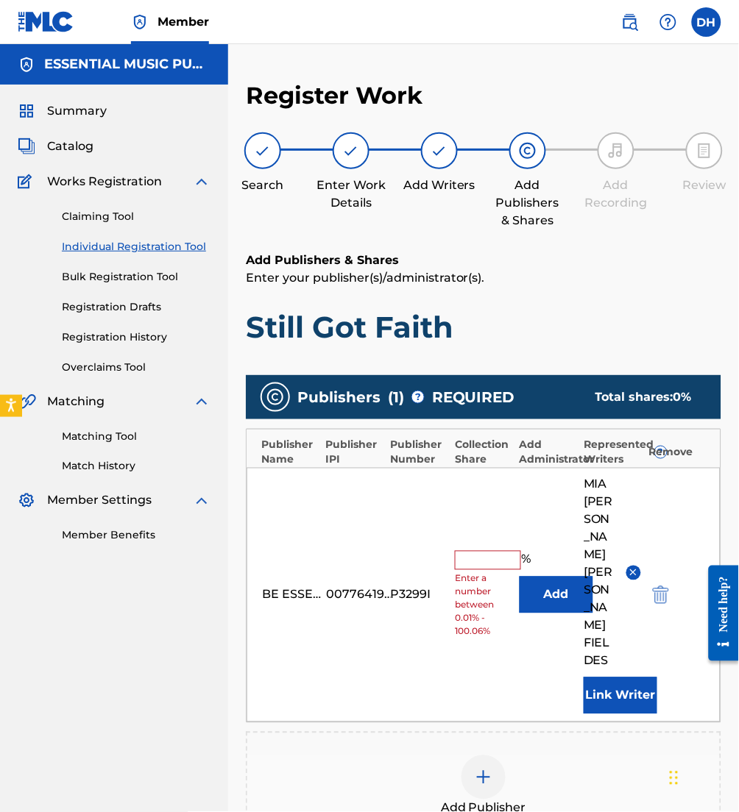
click at [487, 551] on input "text" at bounding box center [488, 560] width 66 height 19
type input "12.5"
click at [469, 784] on span "Add Publisher" at bounding box center [483, 809] width 85 height 18
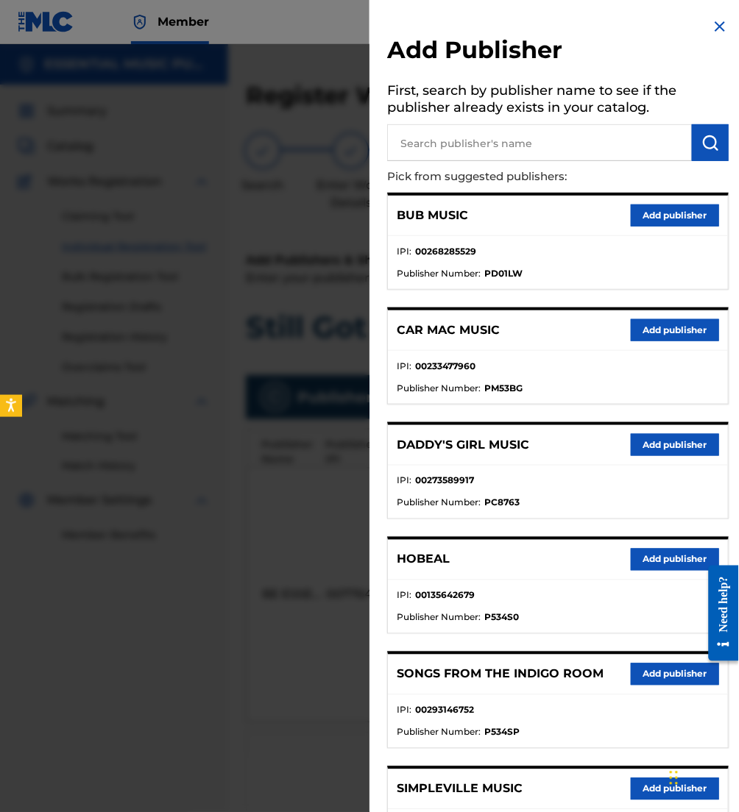
click at [455, 128] on input "text" at bounding box center [539, 142] width 305 height 37
type input "upside down under"
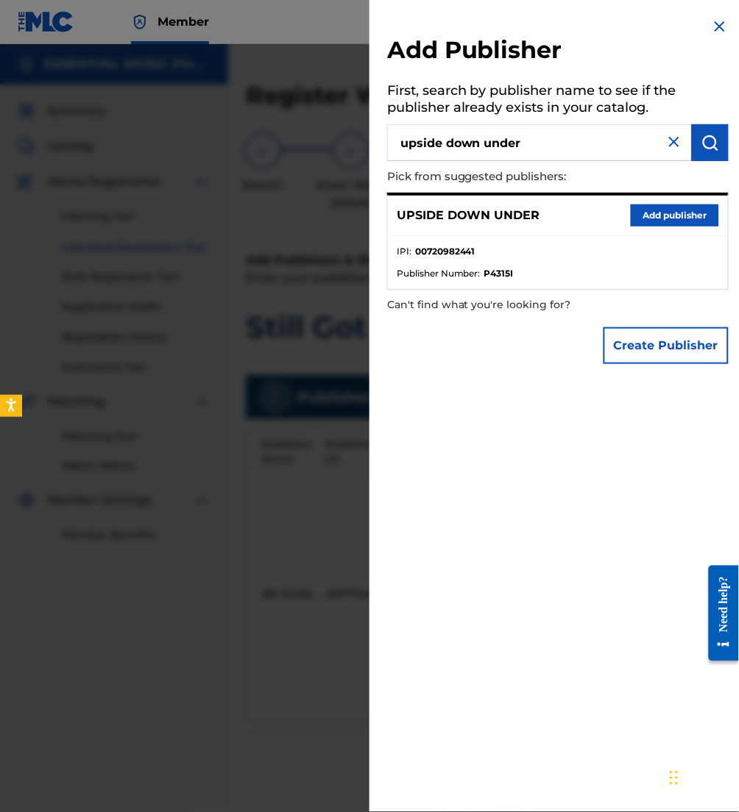
click at [680, 210] on button "Add publisher" at bounding box center [675, 216] width 88 height 22
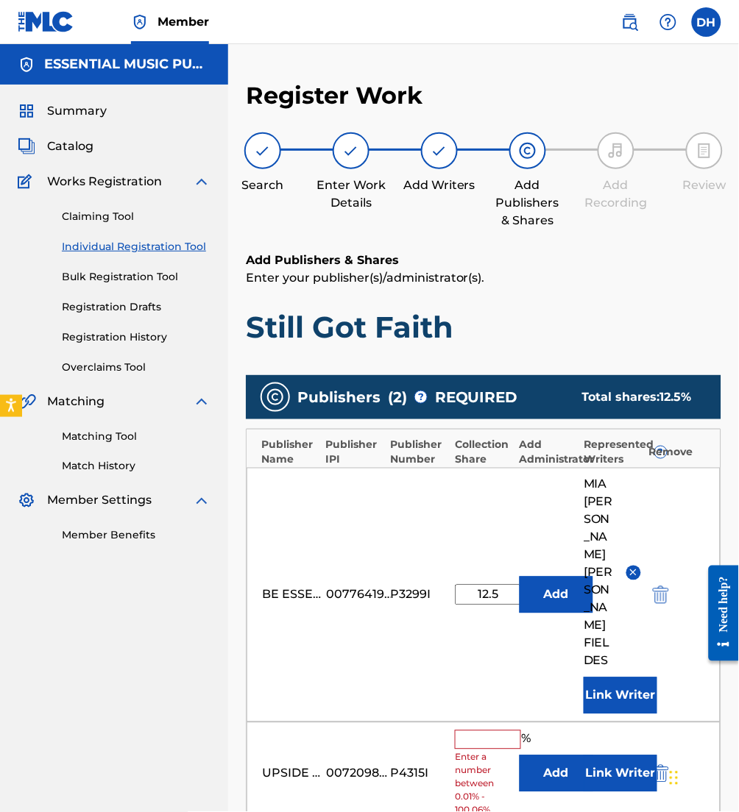
scroll to position [146, 0]
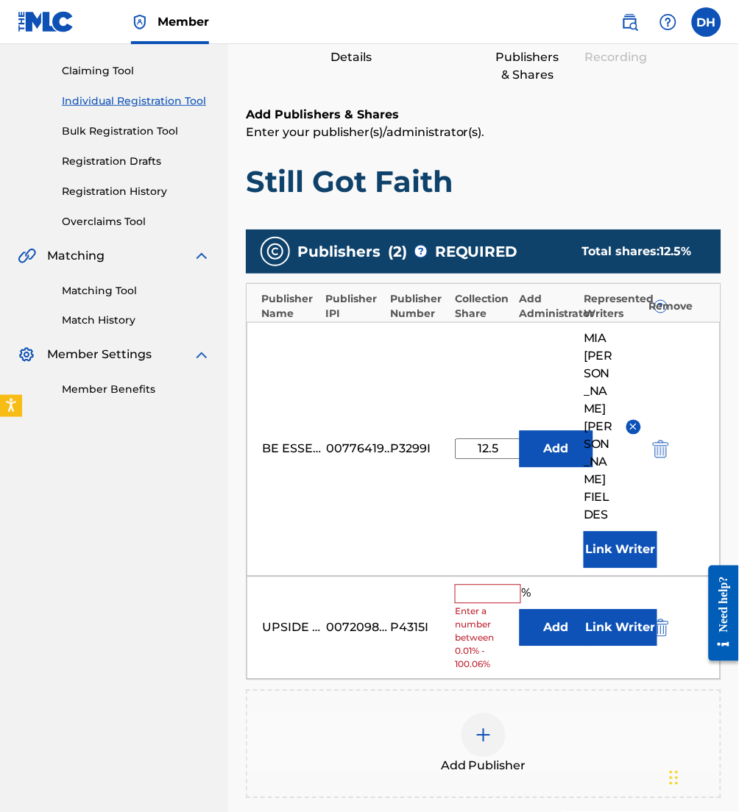
click at [526, 610] on button "Add" at bounding box center [556, 628] width 74 height 37
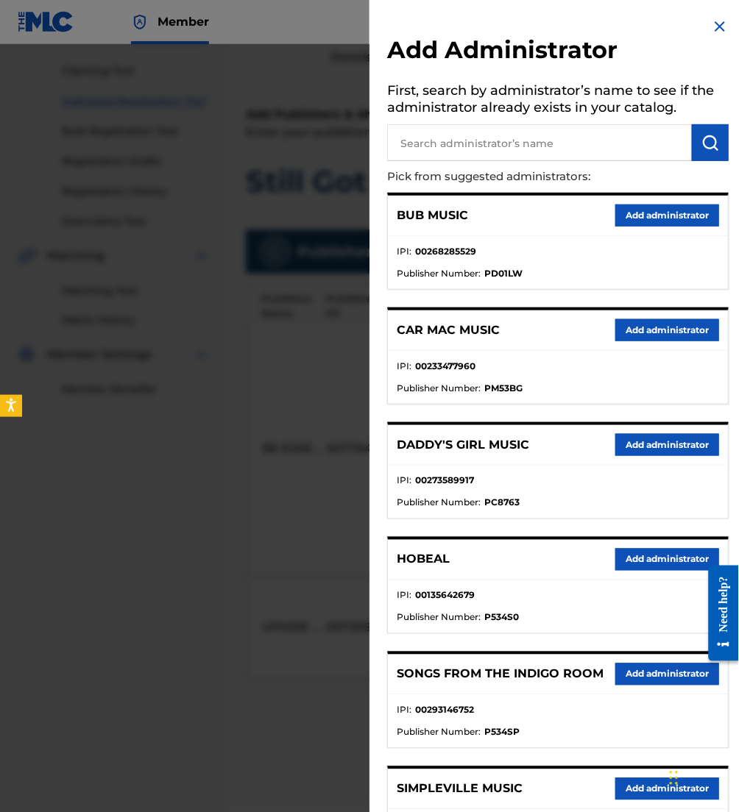
click at [439, 153] on input "text" at bounding box center [539, 142] width 305 height 37
type input "be essential"
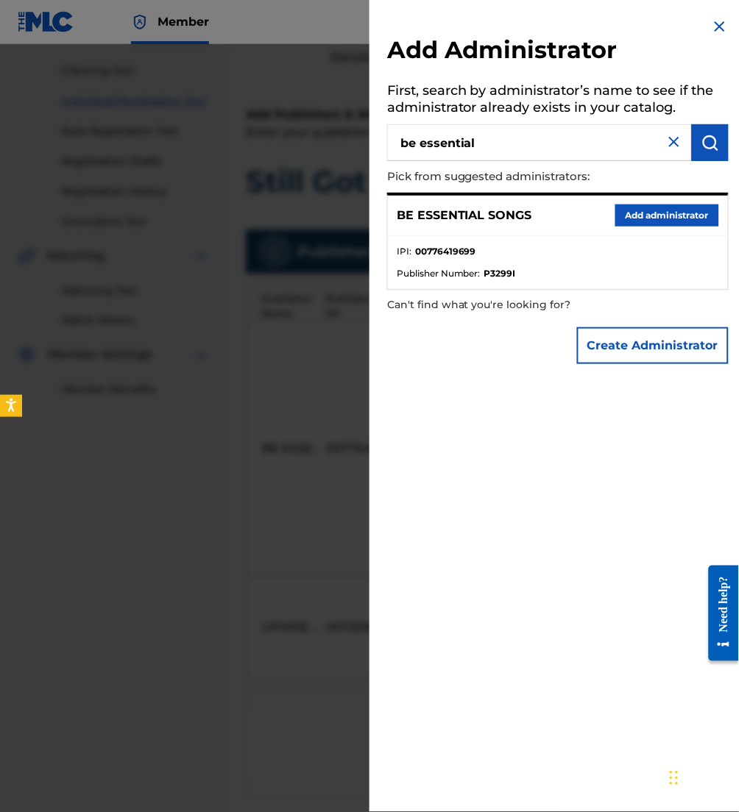
click at [666, 225] on div "BE ESSENTIAL SONGS Add administrator" at bounding box center [558, 216] width 340 height 40
click at [666, 215] on button "Add administrator" at bounding box center [667, 216] width 104 height 22
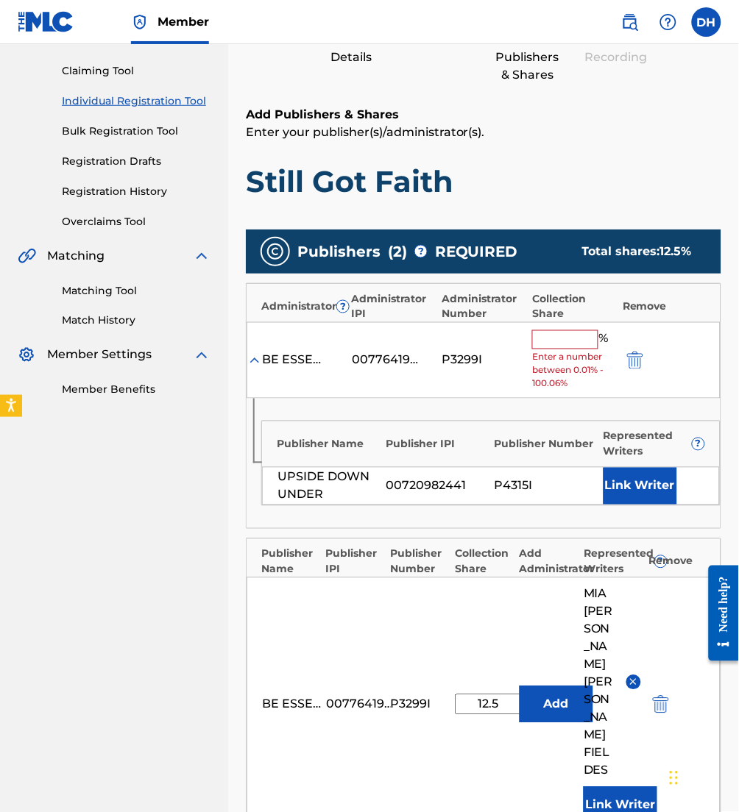
click at [544, 337] on input "text" at bounding box center [565, 339] width 66 height 19
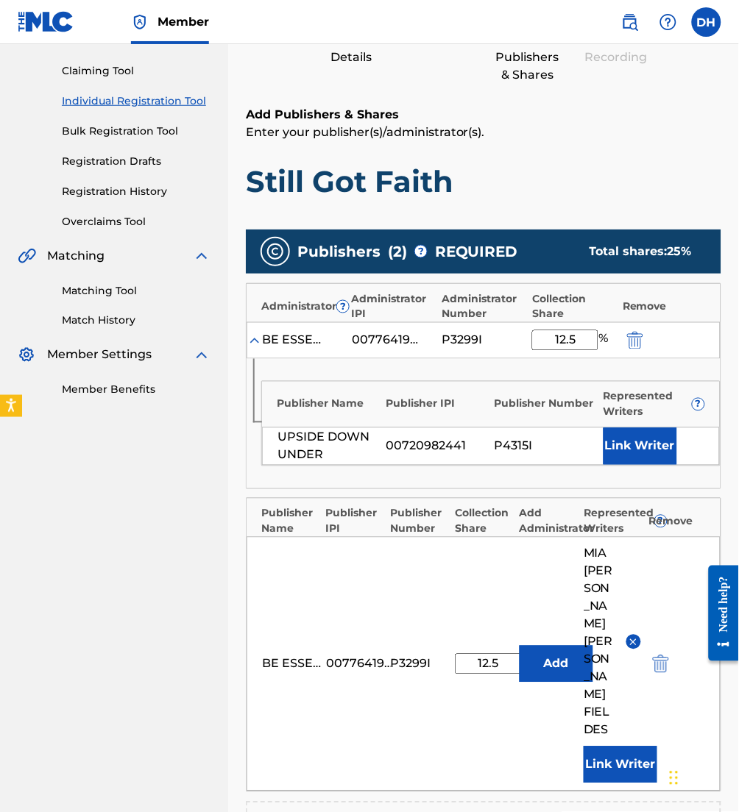
type input "12.5"
click at [652, 443] on button "Link Writer" at bounding box center [640, 446] width 74 height 37
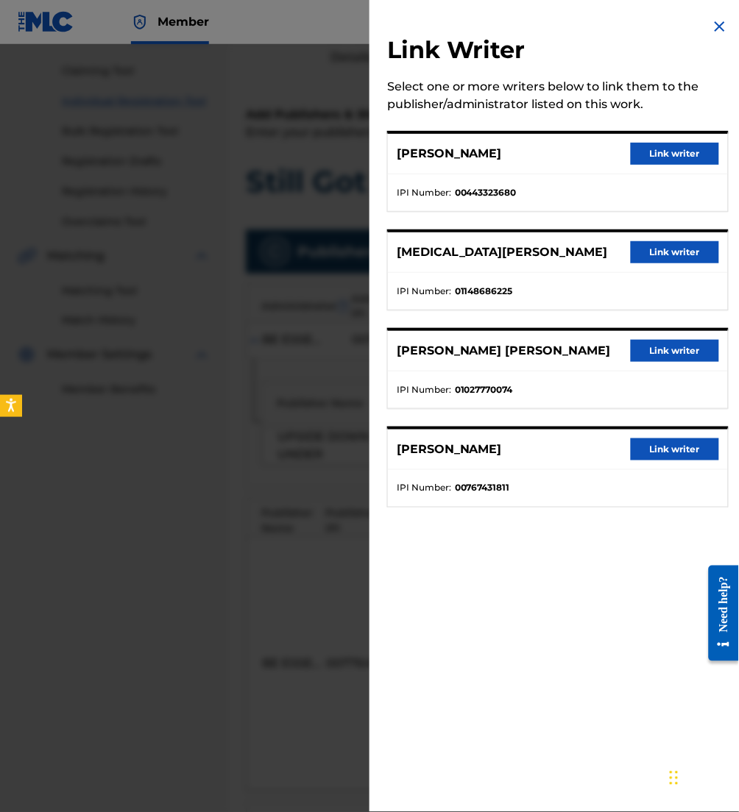
click at [672, 146] on button "Link writer" at bounding box center [675, 154] width 88 height 22
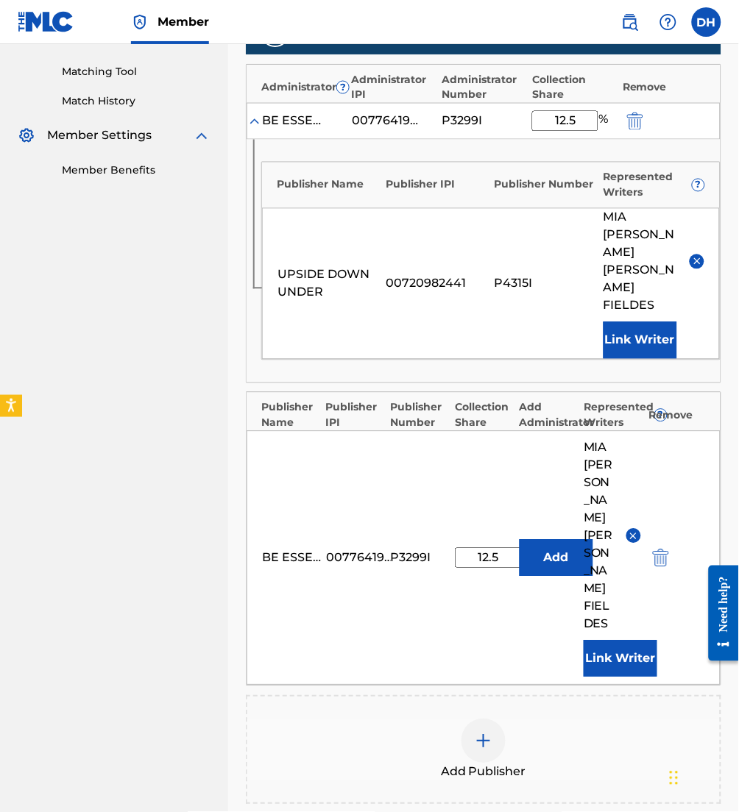
scroll to position [445, 0]
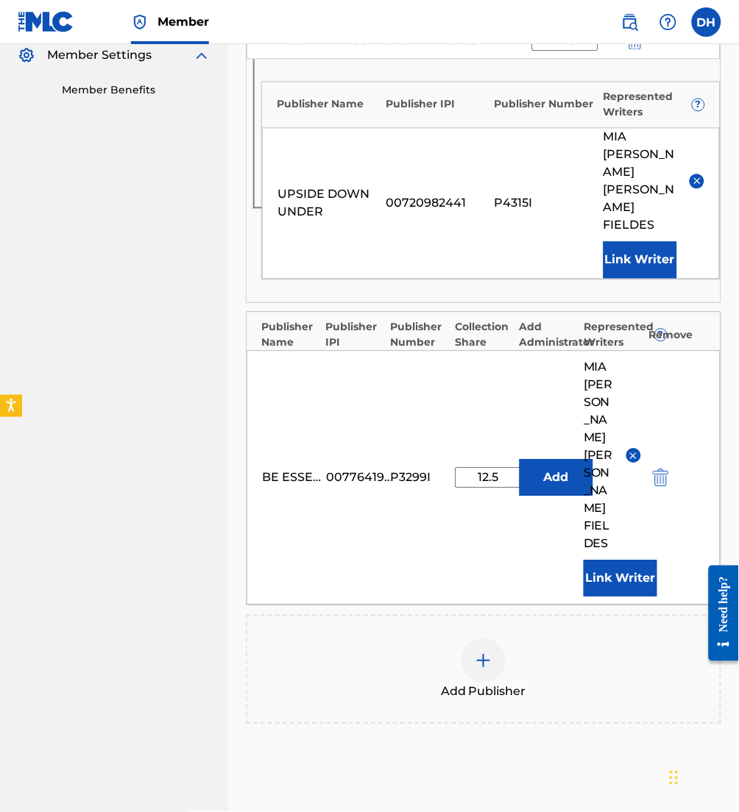
click at [500, 639] on div at bounding box center [483, 661] width 44 height 44
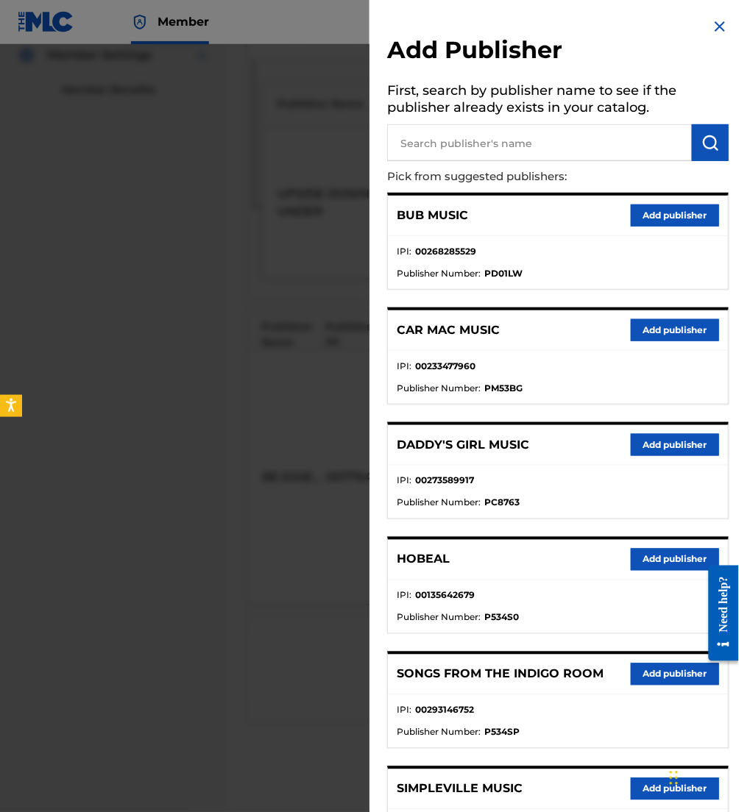
click at [504, 147] on input "text" at bounding box center [539, 142] width 305 height 37
type input "maverick city"
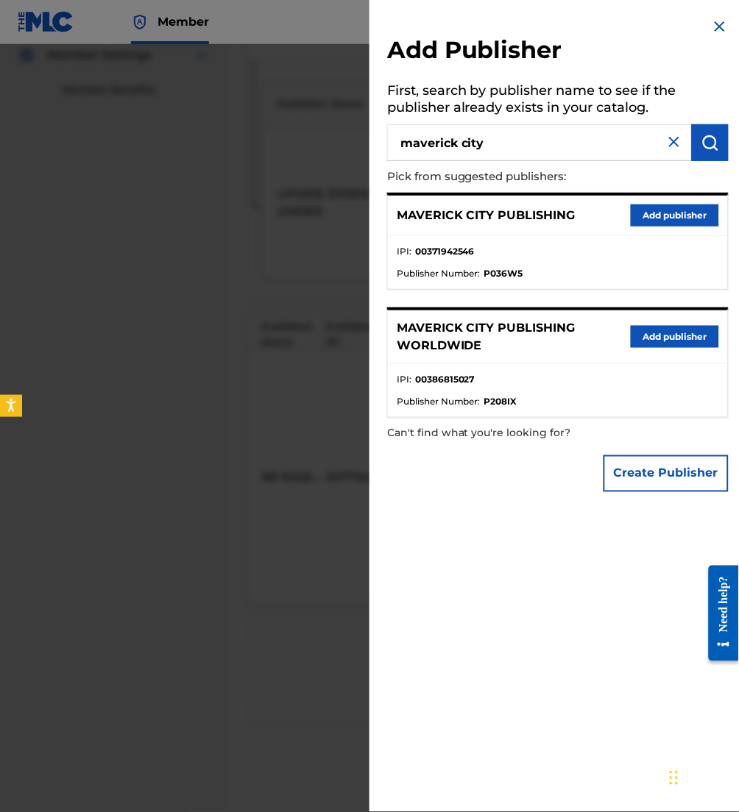
click at [645, 205] on button "Add publisher" at bounding box center [675, 216] width 88 height 22
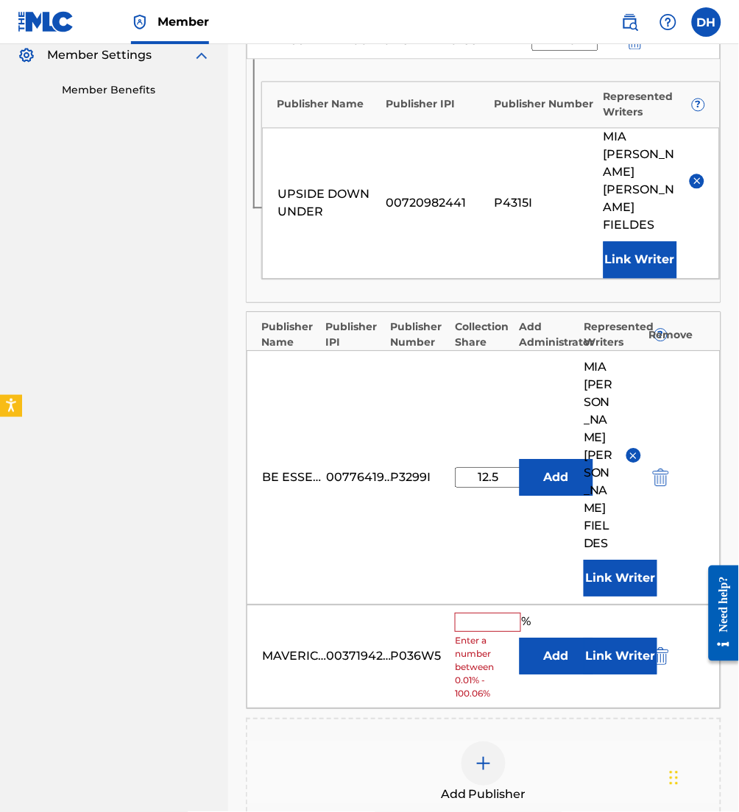
click at [559, 639] on button "Add" at bounding box center [556, 657] width 74 height 37
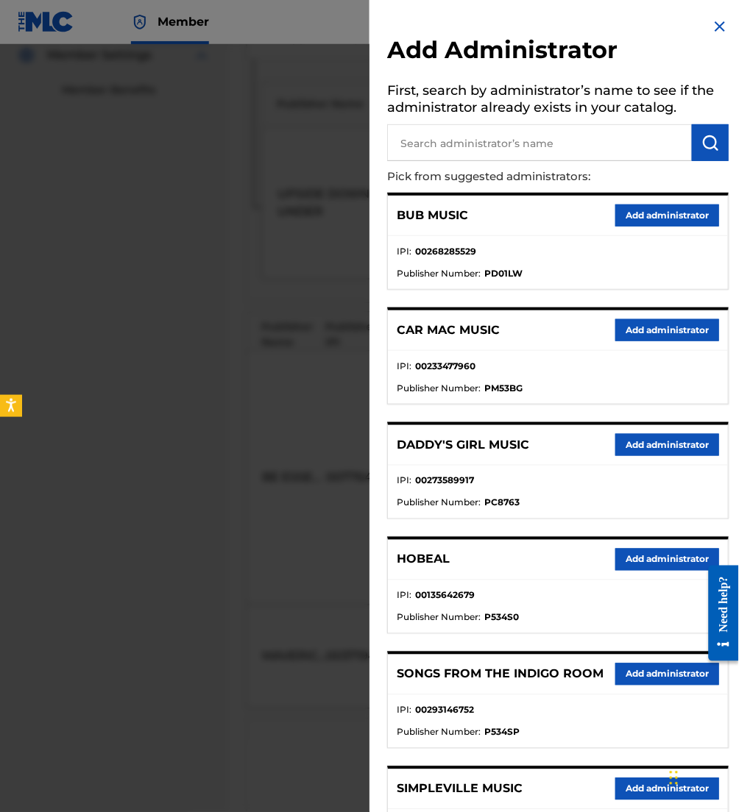
click at [500, 146] on input "text" at bounding box center [539, 142] width 305 height 37
type input "be essentia"
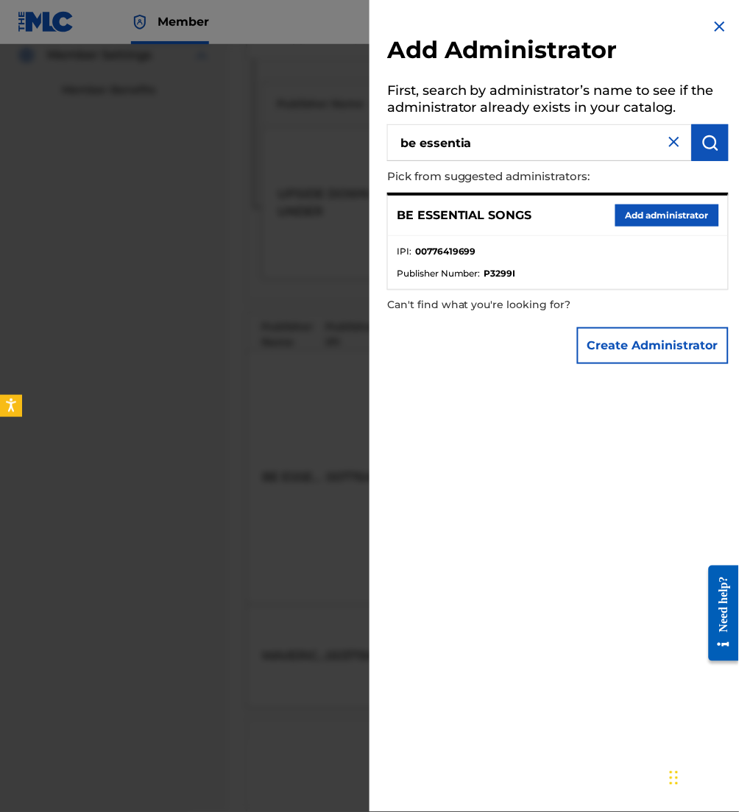
click at [655, 218] on button "Add administrator" at bounding box center [667, 216] width 104 height 22
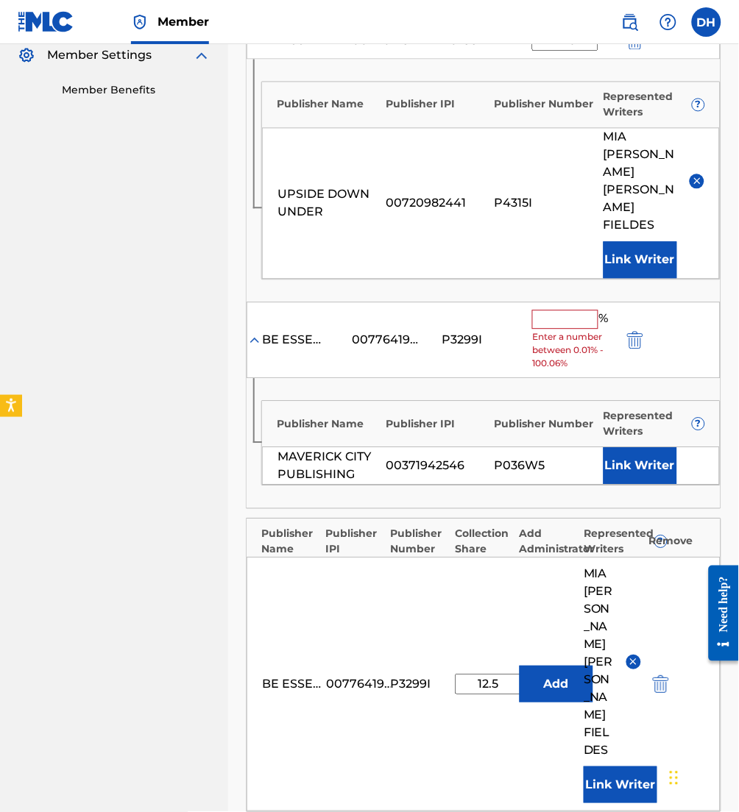
scroll to position [453, 0]
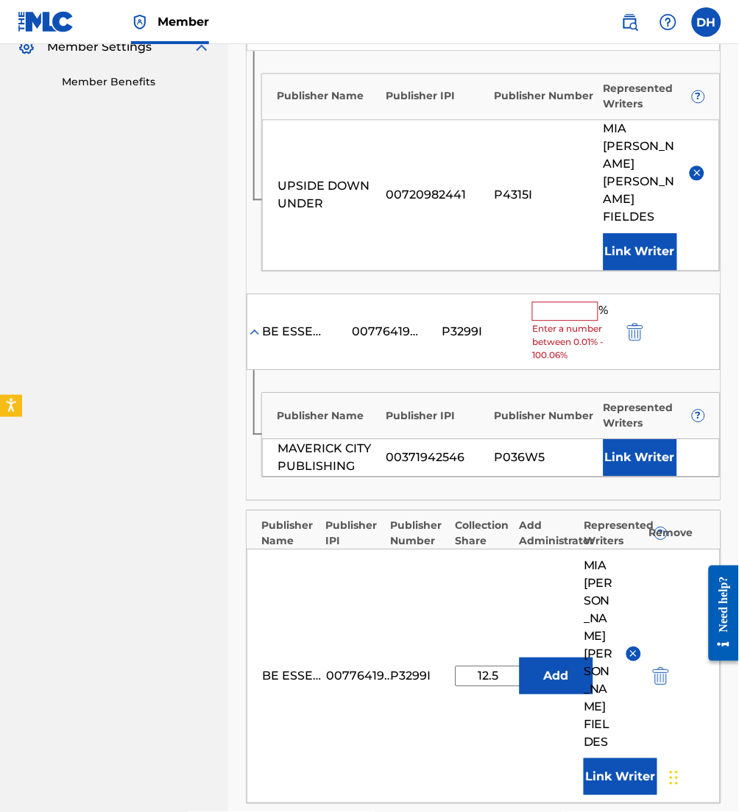
click at [544, 302] on input "text" at bounding box center [565, 311] width 66 height 19
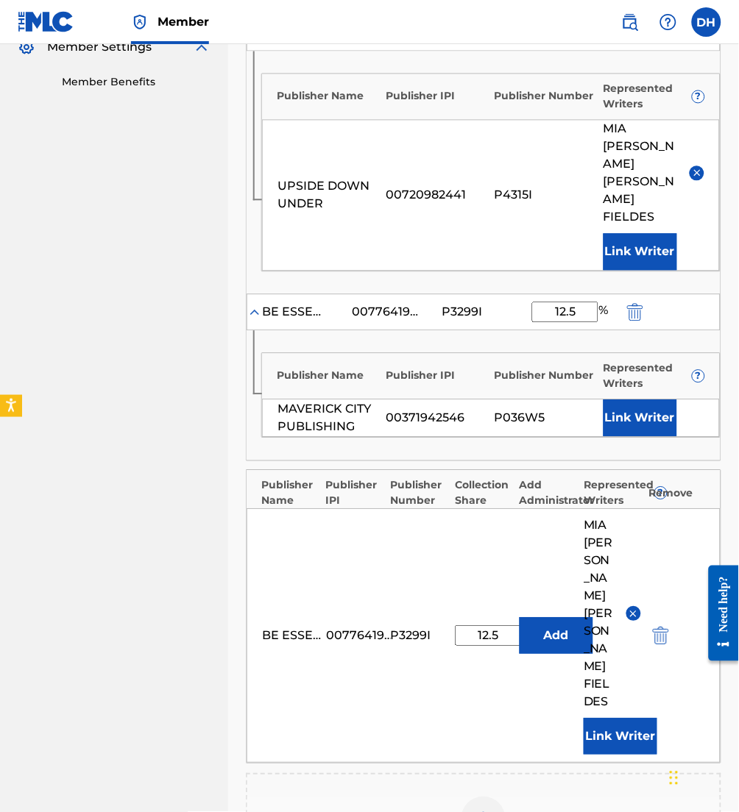
type input "12.5"
click at [634, 400] on button "Link Writer" at bounding box center [640, 418] width 74 height 37
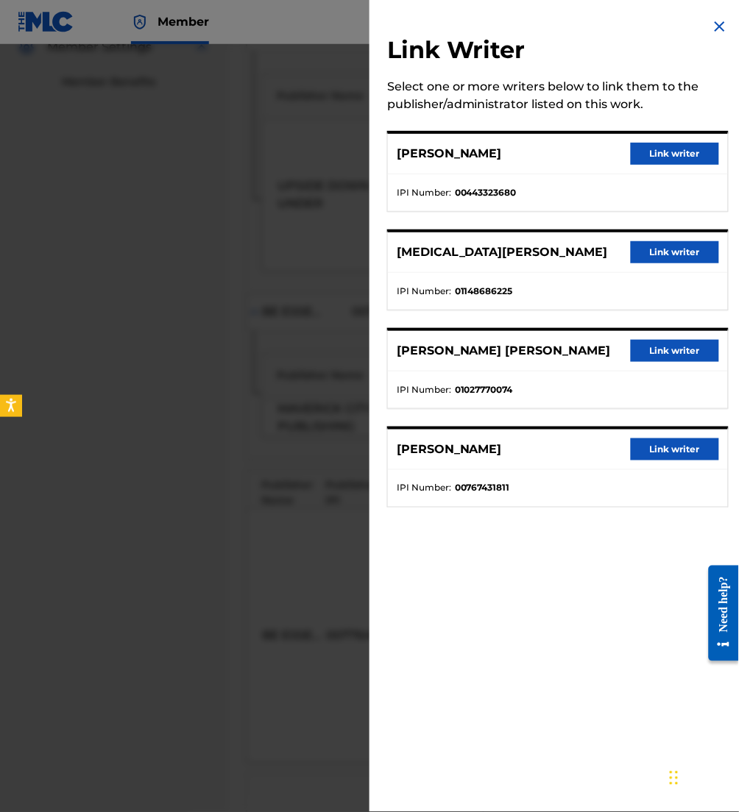
click at [665, 354] on button "Link writer" at bounding box center [675, 351] width 88 height 22
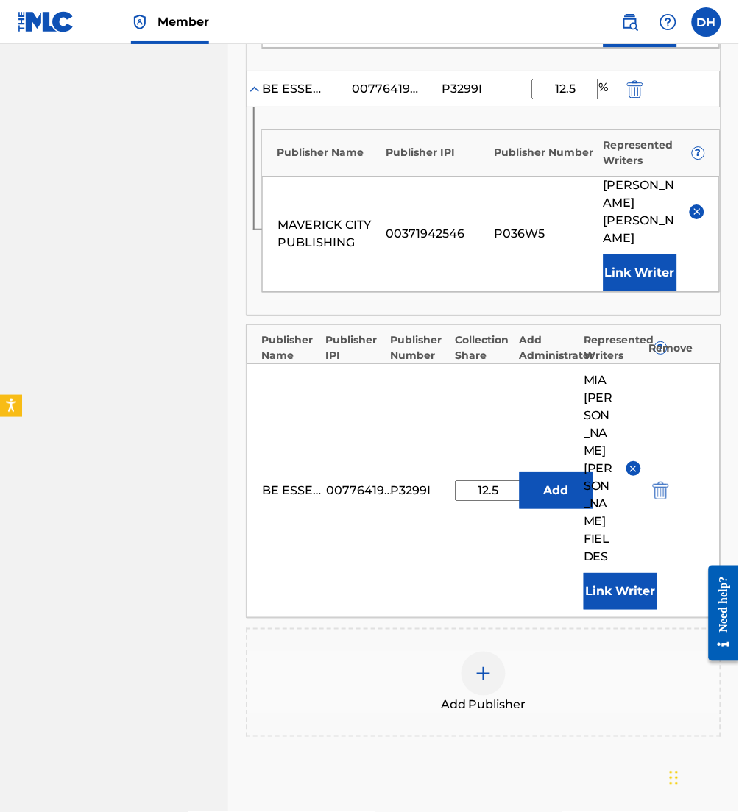
scroll to position [679, 0]
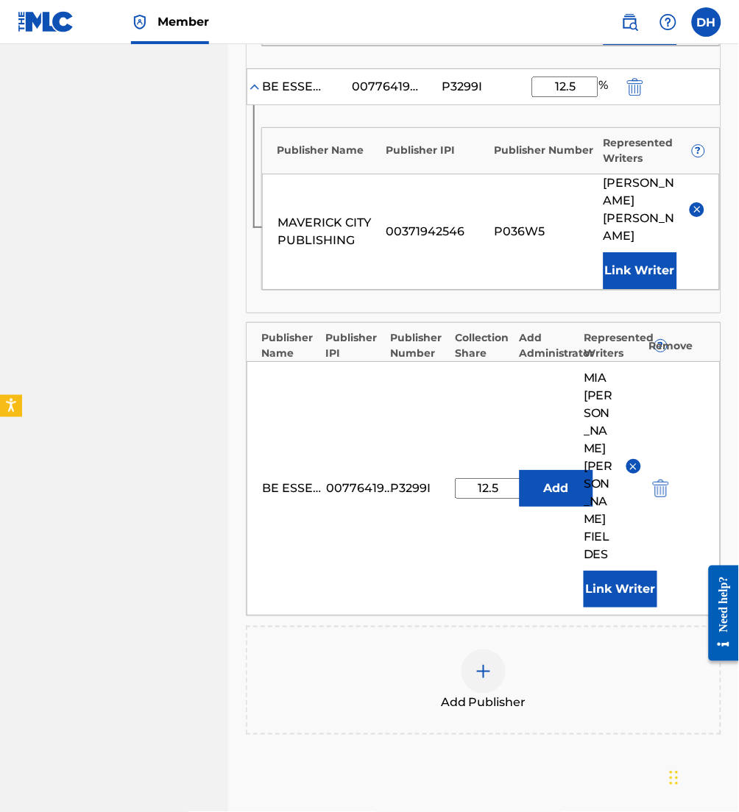
click at [474, 650] on div at bounding box center [483, 672] width 44 height 44
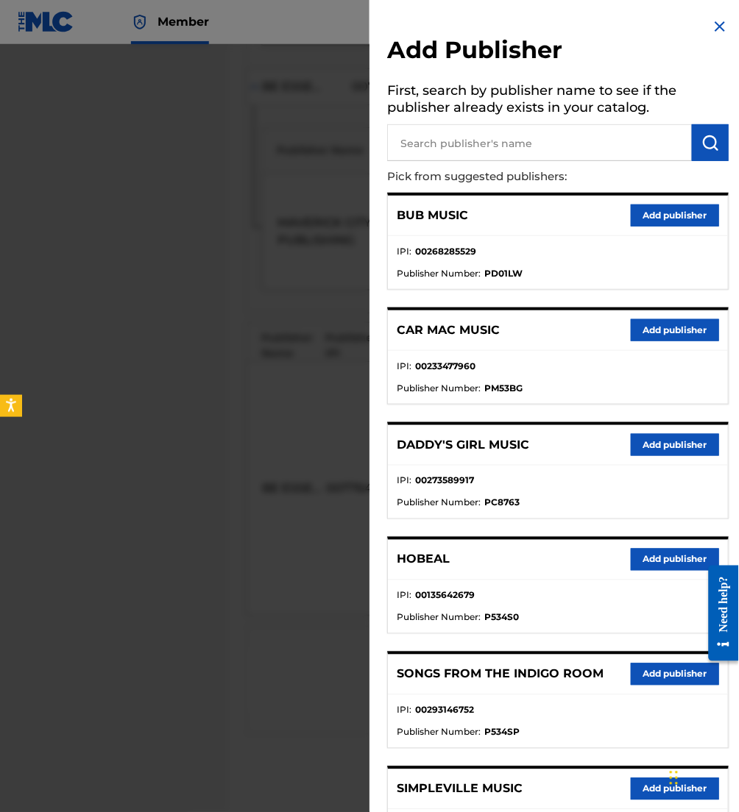
click at [475, 141] on input "text" at bounding box center [539, 142] width 305 height 37
type input "stephen james"
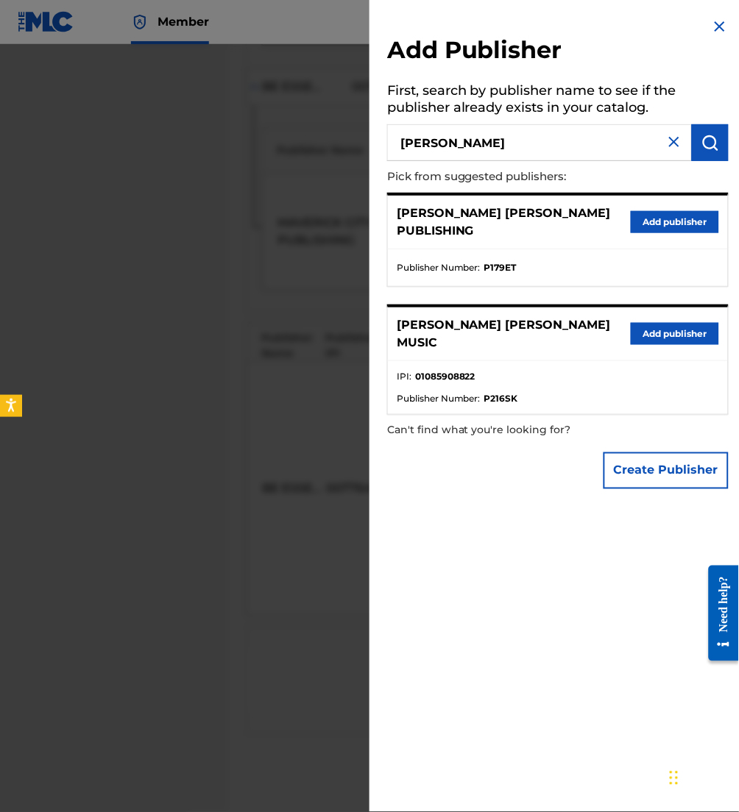
click at [679, 323] on button "Add publisher" at bounding box center [675, 334] width 88 height 22
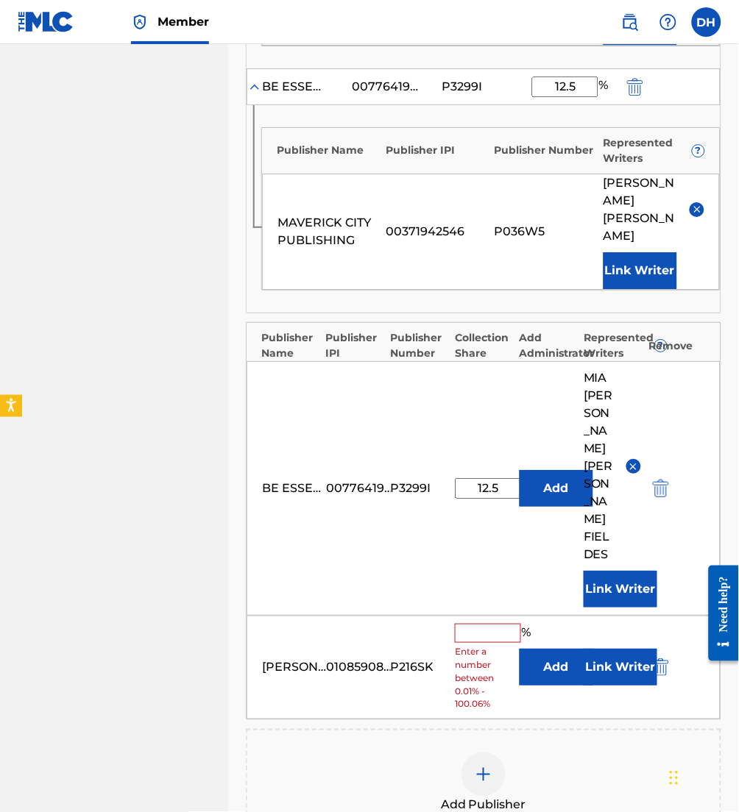
scroll to position [816, 0]
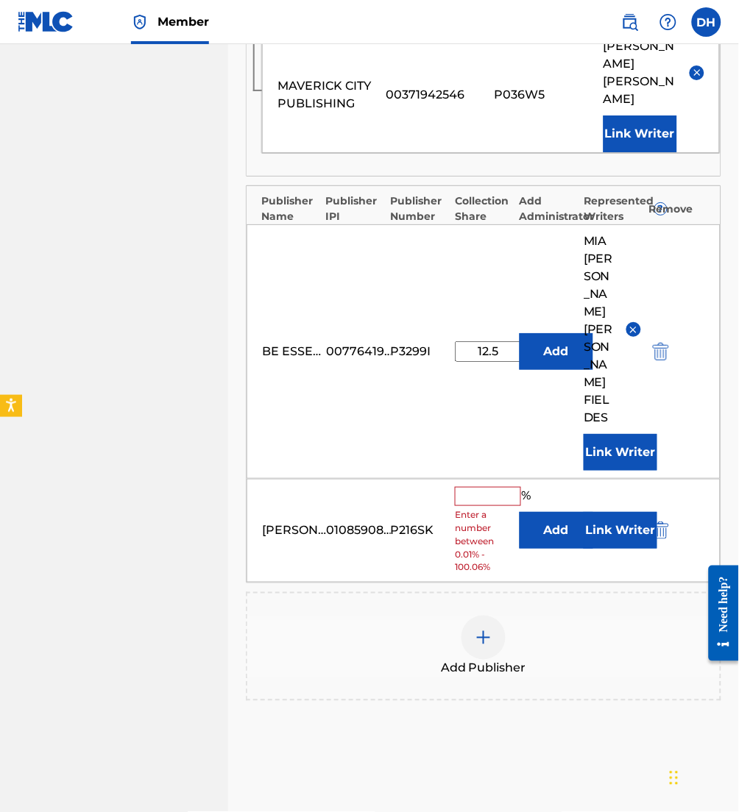
click at [539, 512] on button "Add" at bounding box center [556, 530] width 74 height 37
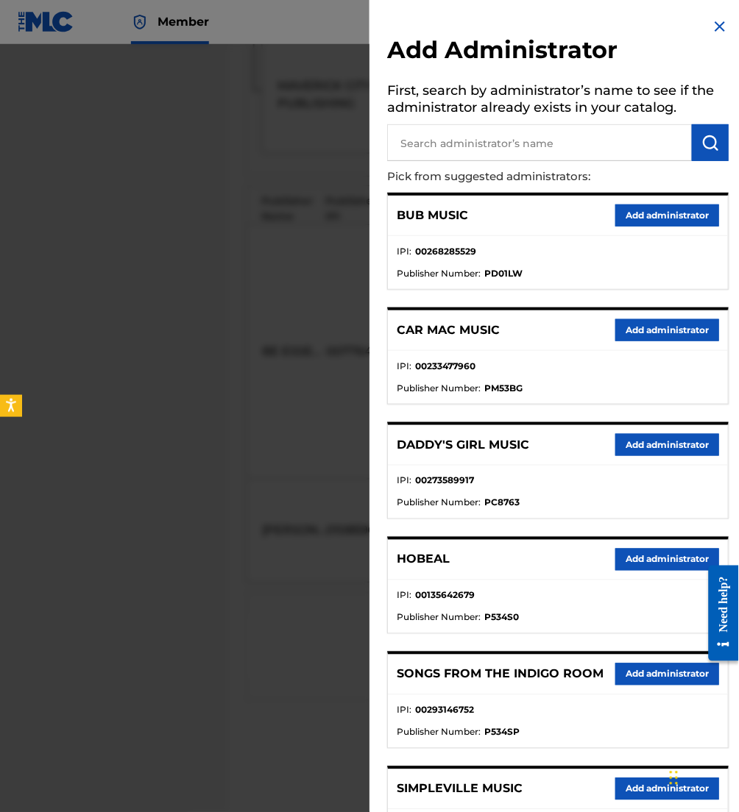
click at [455, 147] on input "text" at bounding box center [539, 142] width 305 height 37
type input "be essenti"
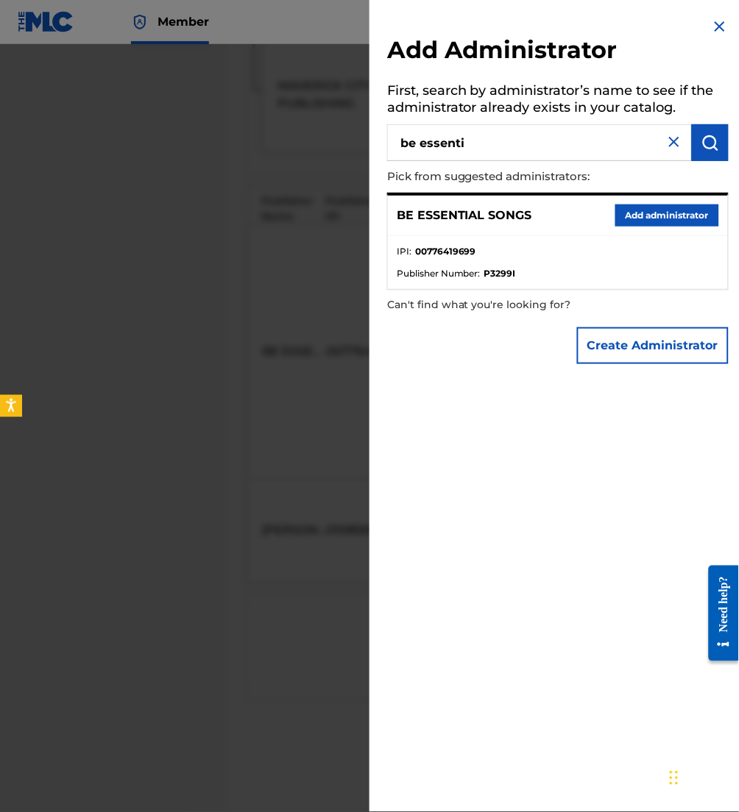
click at [658, 213] on button "Add administrator" at bounding box center [667, 216] width 104 height 22
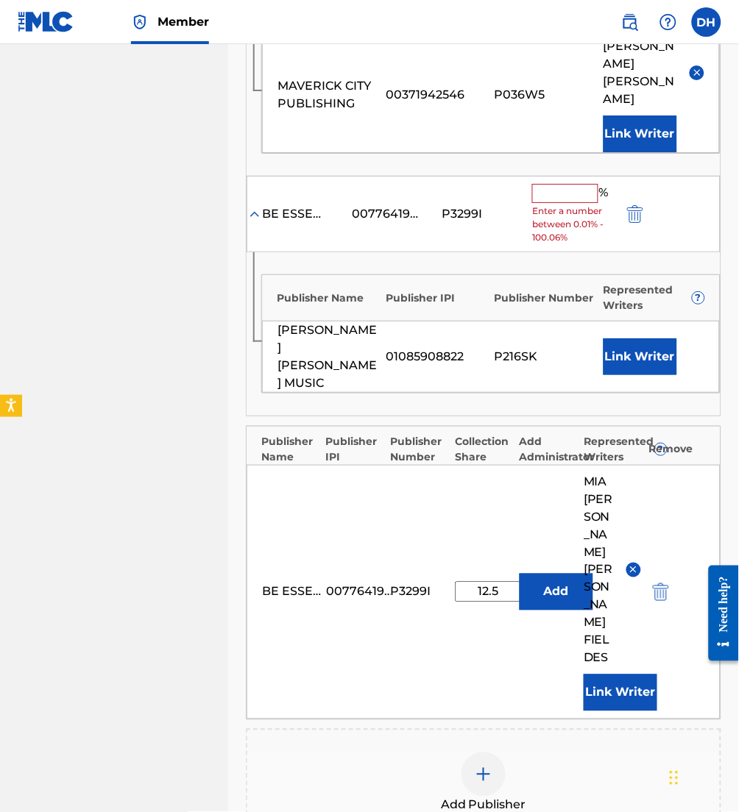
click at [540, 184] on input "text" at bounding box center [565, 193] width 66 height 19
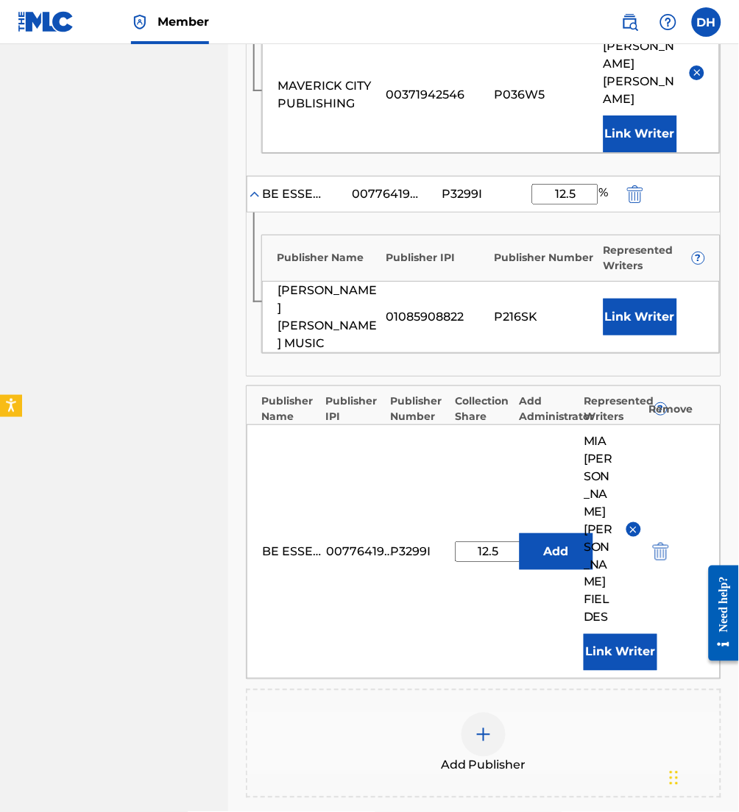
type input "12.5"
click at [641, 299] on button "Link Writer" at bounding box center [640, 317] width 74 height 37
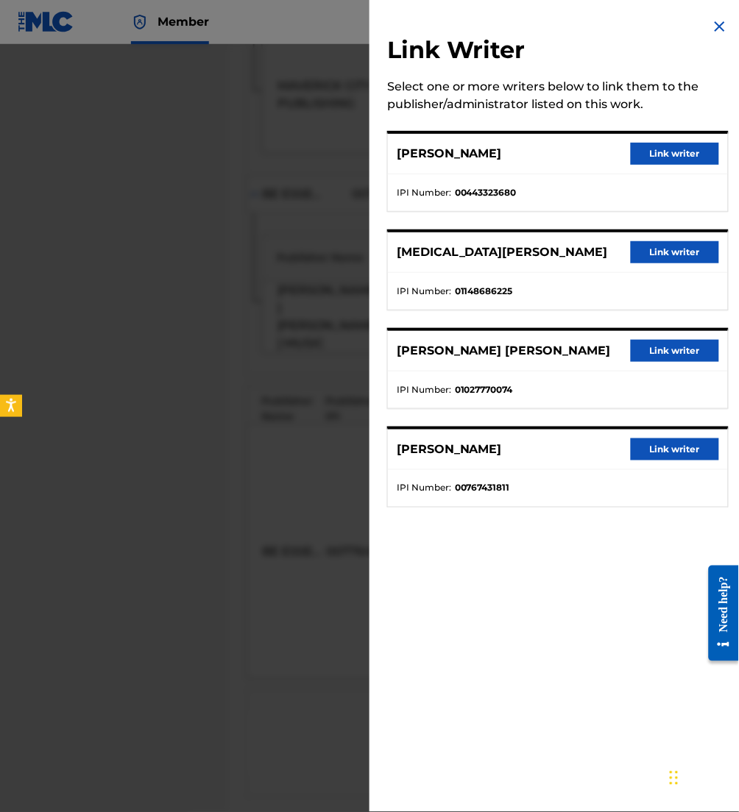
click at [658, 349] on button "Link writer" at bounding box center [675, 351] width 88 height 22
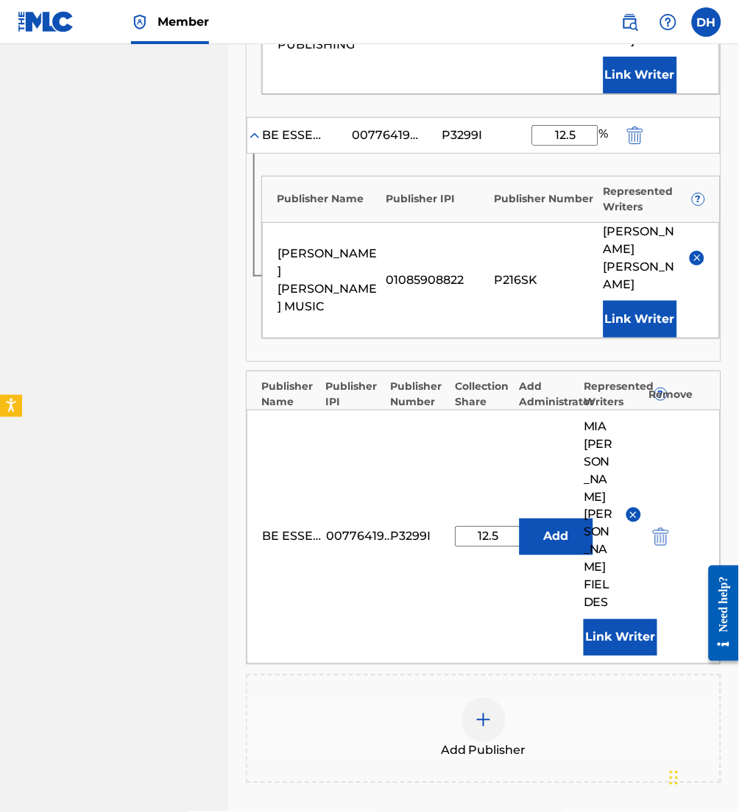
scroll to position [937, 0]
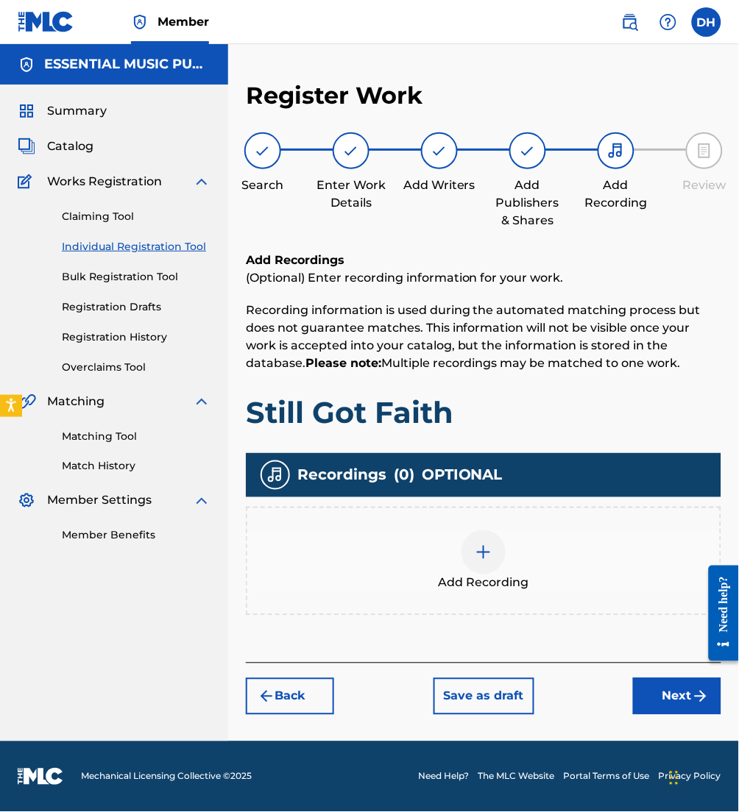
scroll to position [0, 0]
click at [503, 526] on div "Add Recording" at bounding box center [483, 561] width 475 height 109
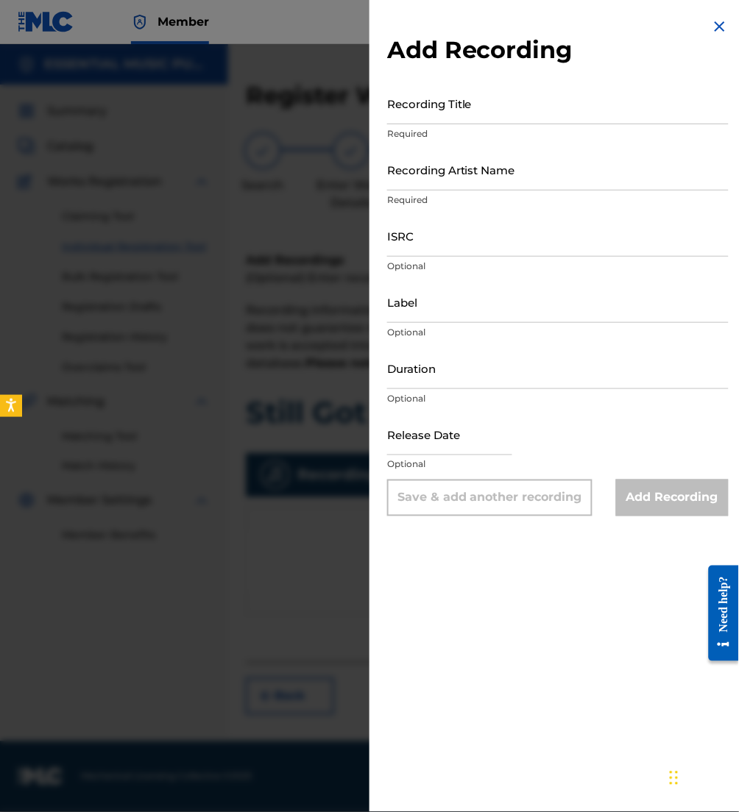
click at [311, 569] on div at bounding box center [369, 450] width 739 height 812
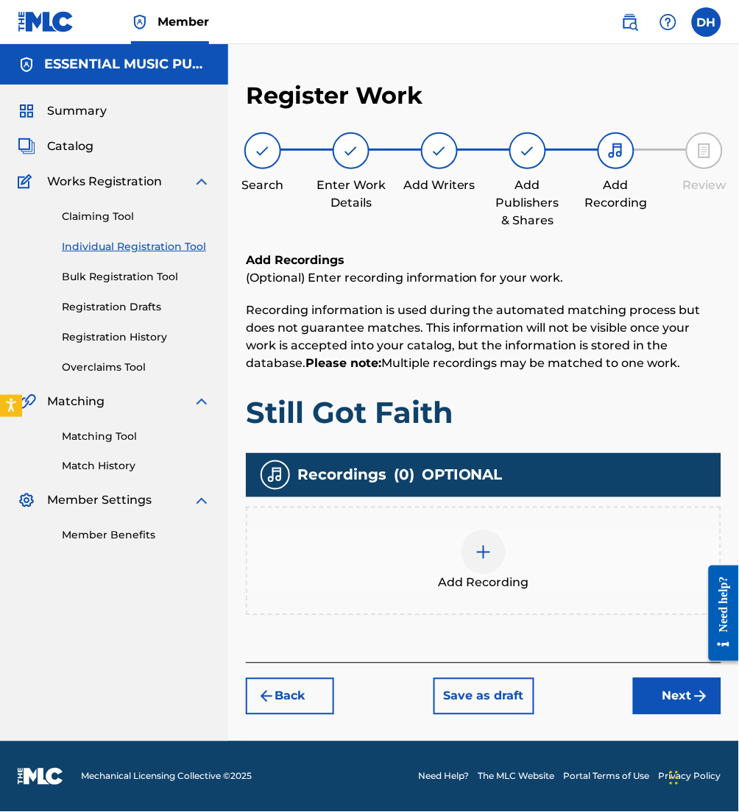
click at [681, 698] on button "Next" at bounding box center [677, 696] width 88 height 37
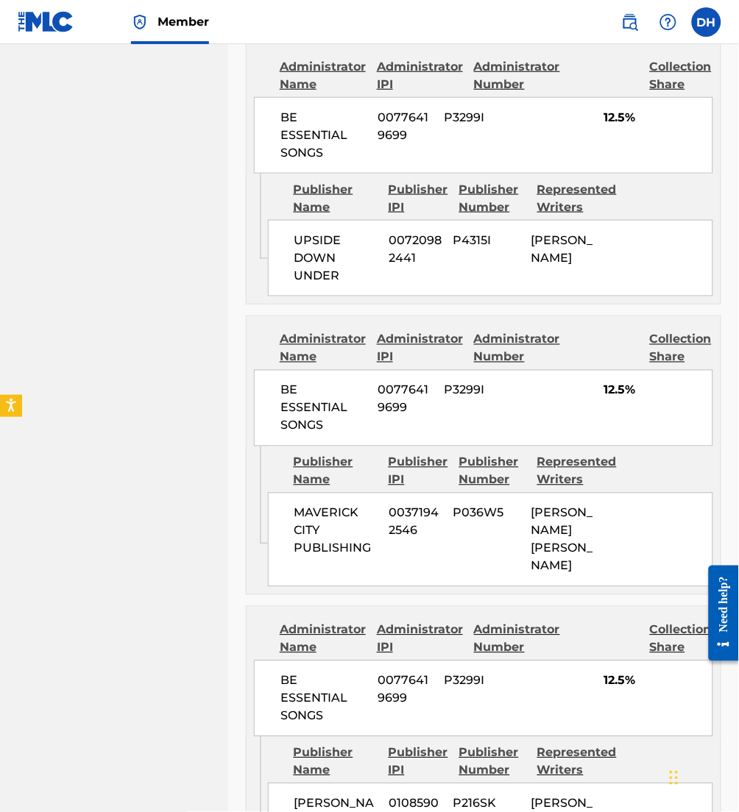
scroll to position [1385, 0]
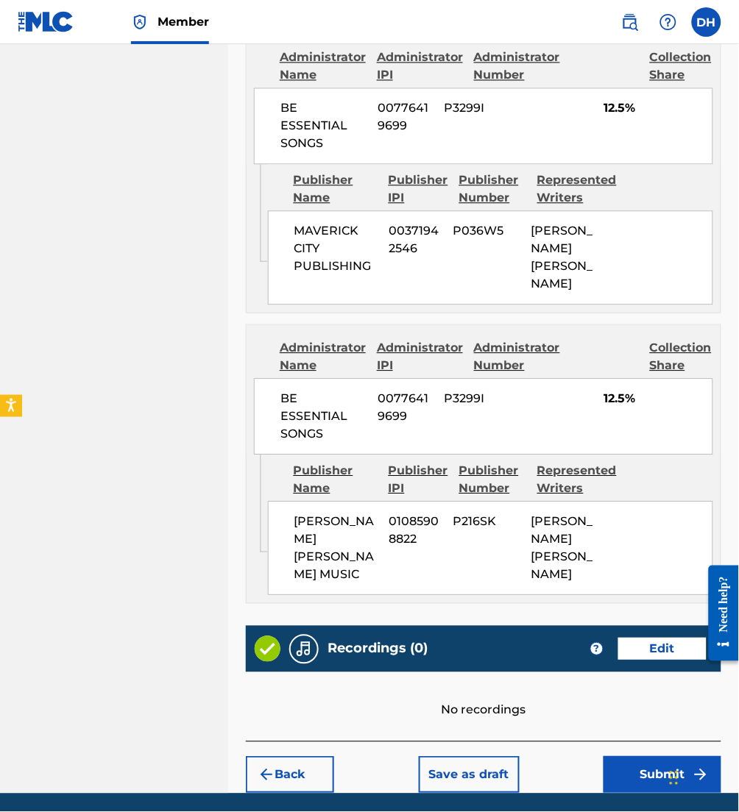
click at [683, 757] on button "Submit" at bounding box center [662, 775] width 118 height 37
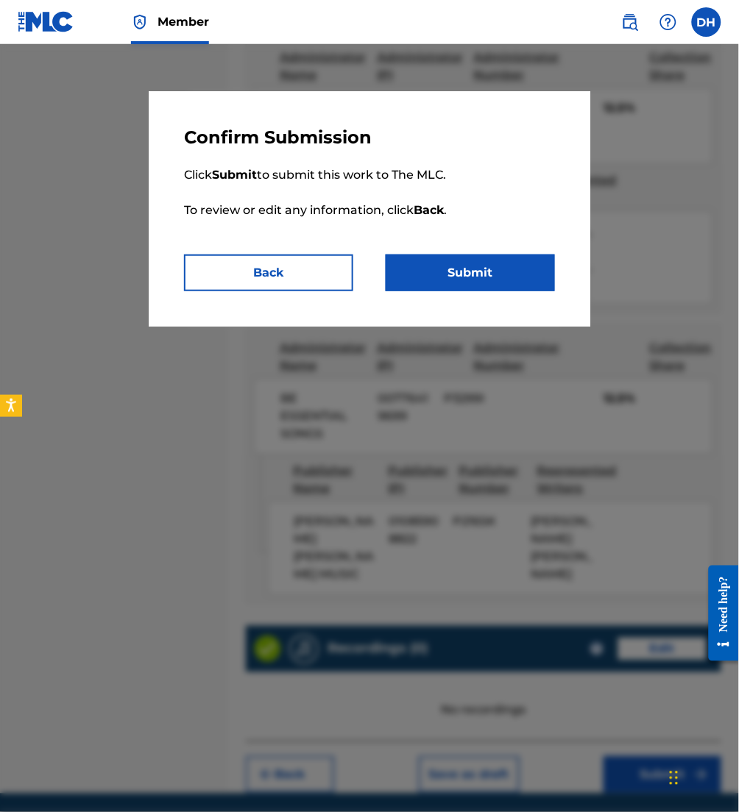
click at [464, 275] on button "Submit" at bounding box center [470, 273] width 169 height 37
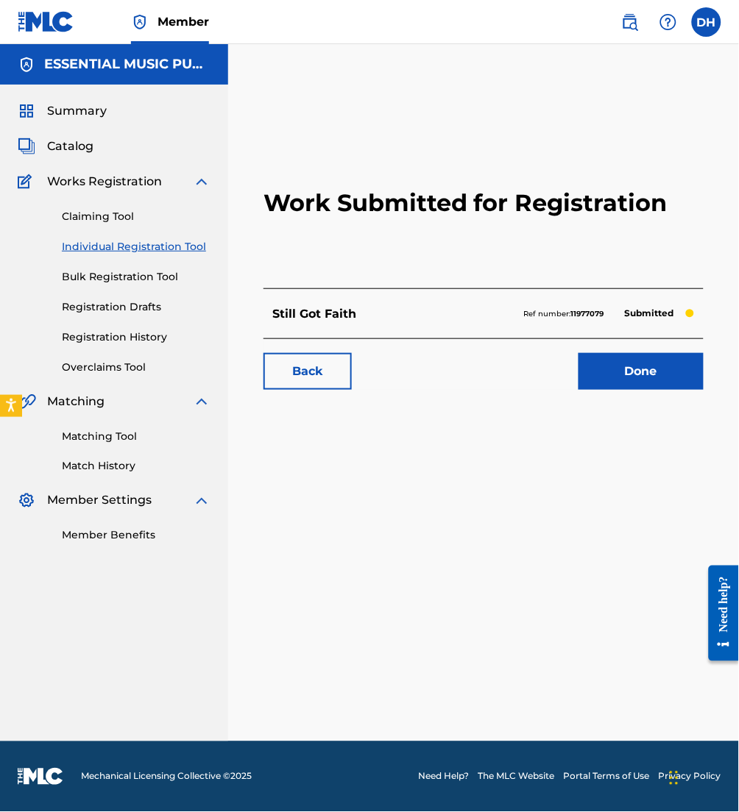
click at [79, 141] on span "Catalog" at bounding box center [70, 147] width 46 height 18
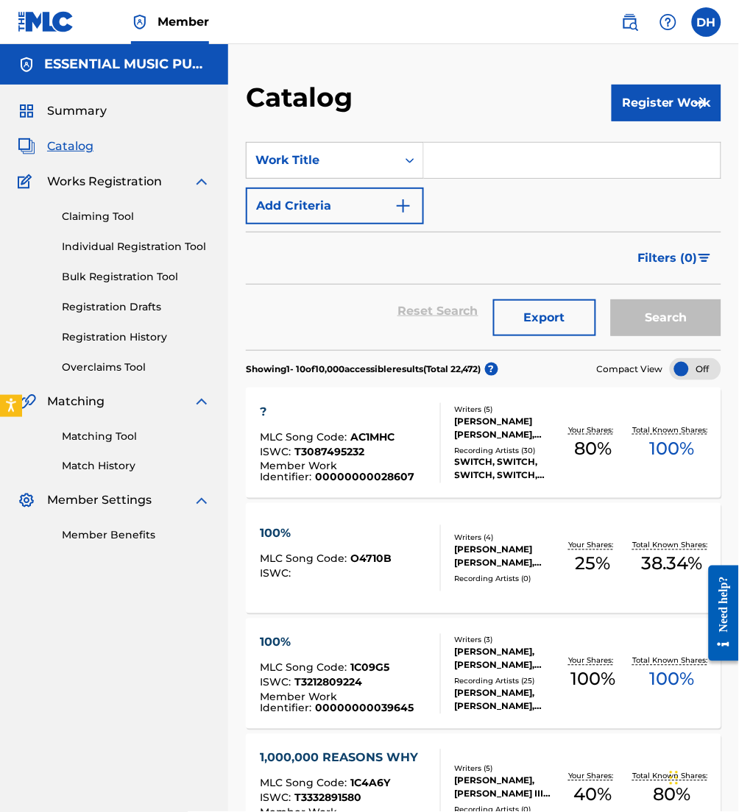
click at [427, 177] on input "Search Form" at bounding box center [572, 160] width 296 height 35
click at [655, 89] on button "Register Work" at bounding box center [666, 103] width 110 height 37
click at [644, 149] on link "Individual" at bounding box center [666, 150] width 110 height 35
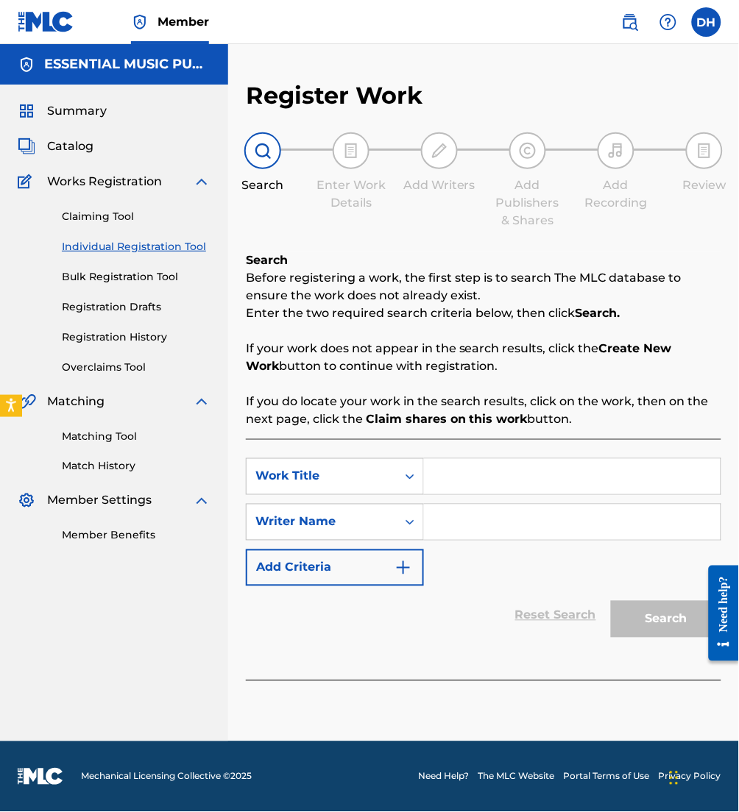
click at [516, 482] on input "Search Form" at bounding box center [572, 476] width 296 height 35
type input "Still Hold On"
click at [546, 515] on input "Search Form" at bounding box center [572, 522] width 296 height 35
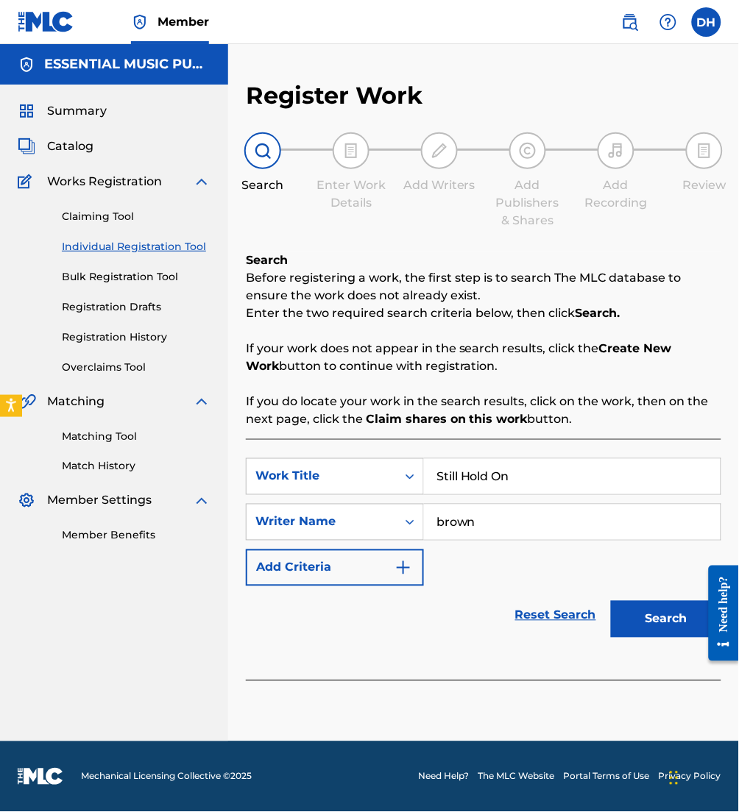
type input "brown"
click at [611, 601] on button "Search" at bounding box center [666, 619] width 110 height 37
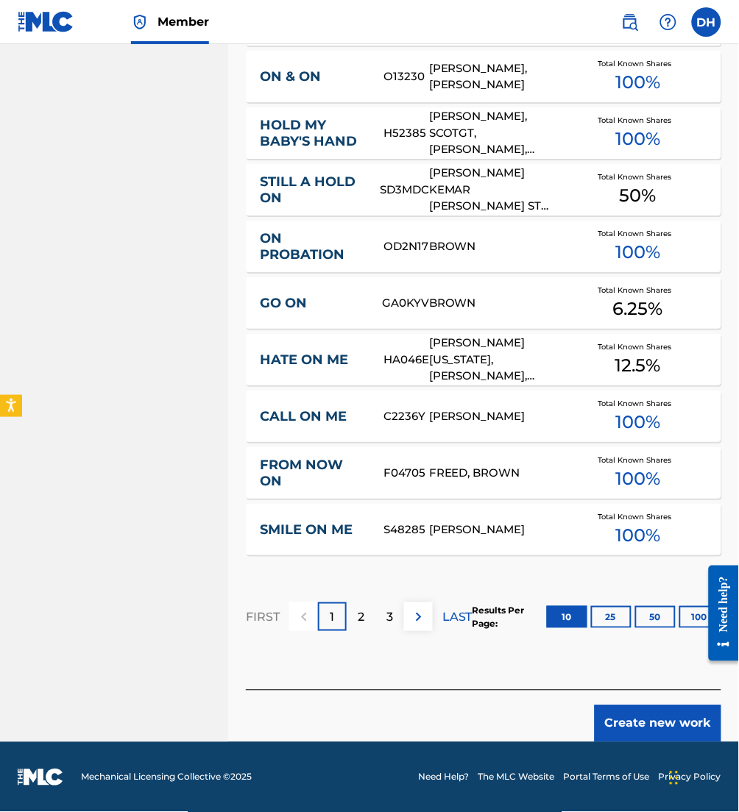
click at [628, 710] on button "Create new work" at bounding box center [657, 724] width 127 height 37
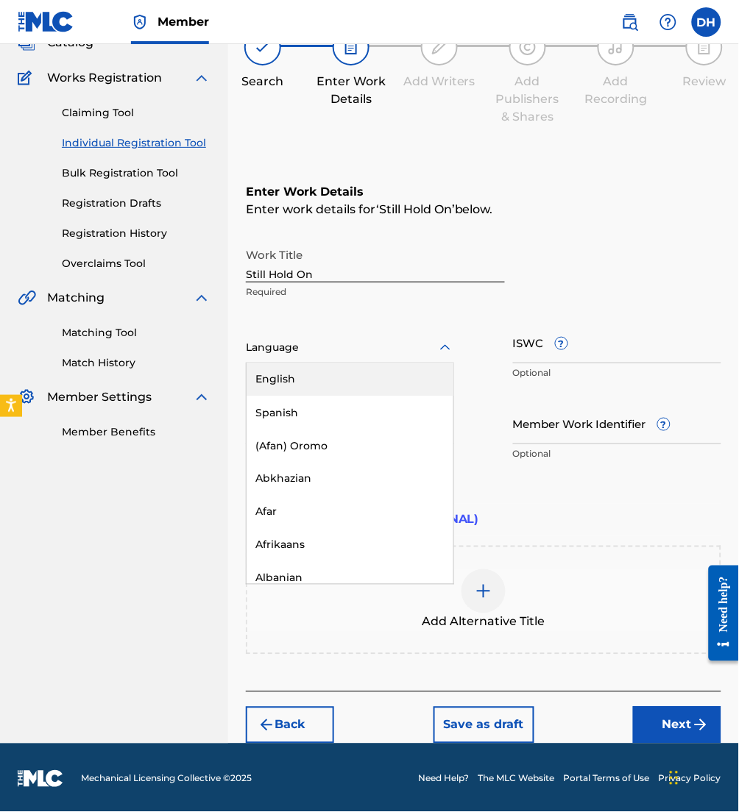
click at [280, 349] on div at bounding box center [350, 347] width 208 height 18
click at [309, 388] on div "English" at bounding box center [349, 379] width 207 height 33
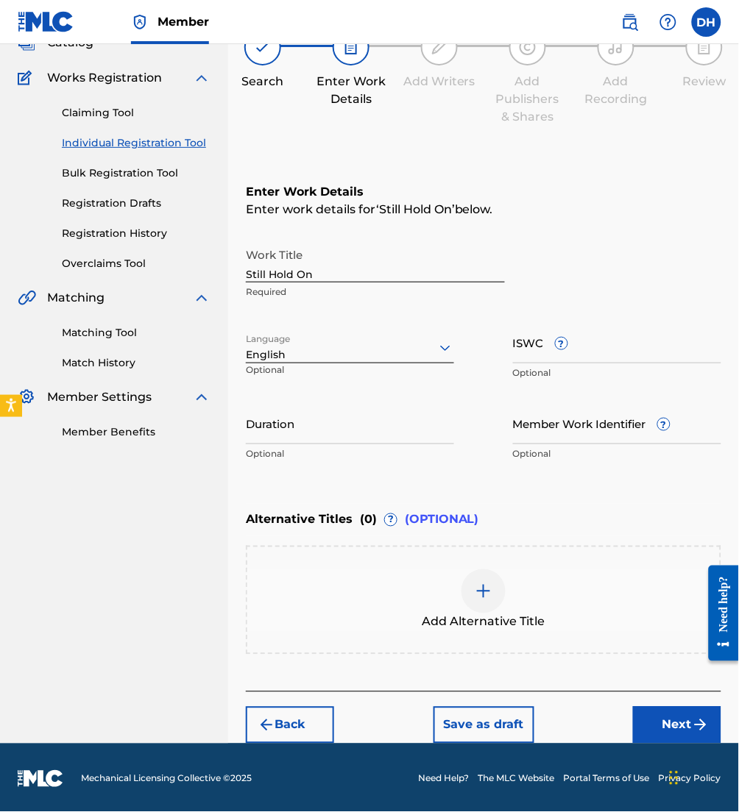
click at [660, 722] on button "Next" at bounding box center [677, 725] width 88 height 37
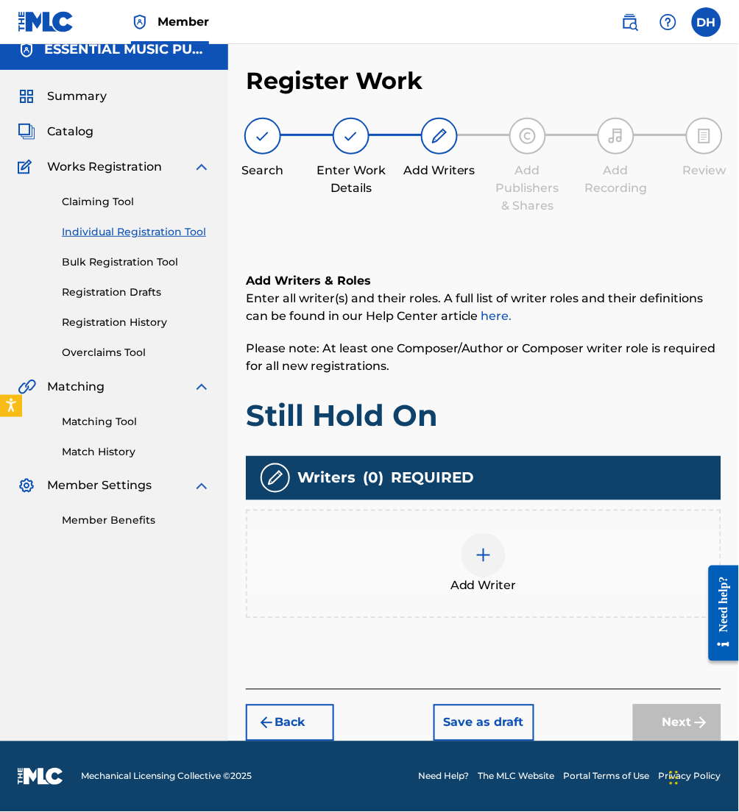
scroll to position [13, 0]
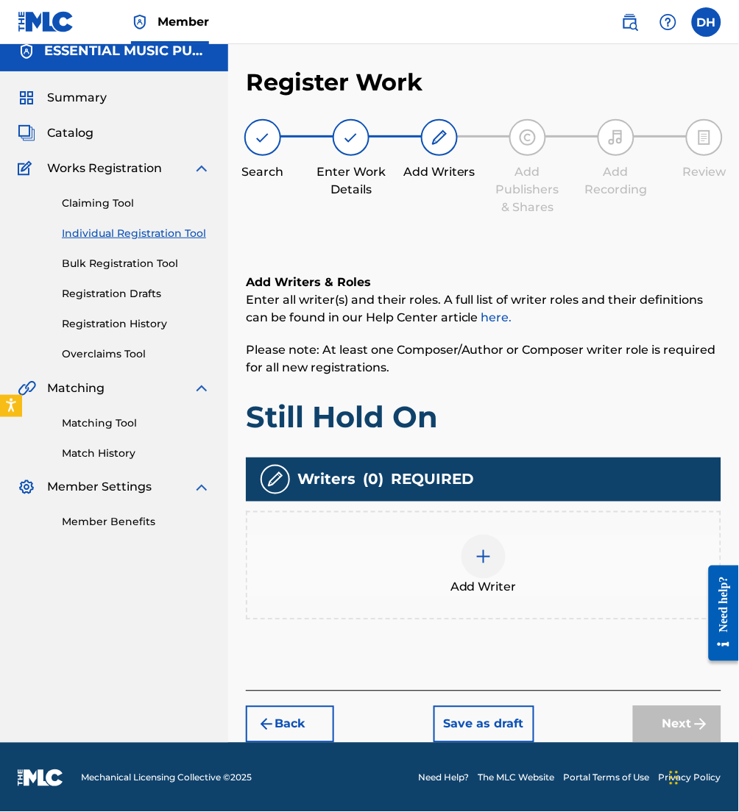
click at [486, 541] on div at bounding box center [483, 557] width 44 height 44
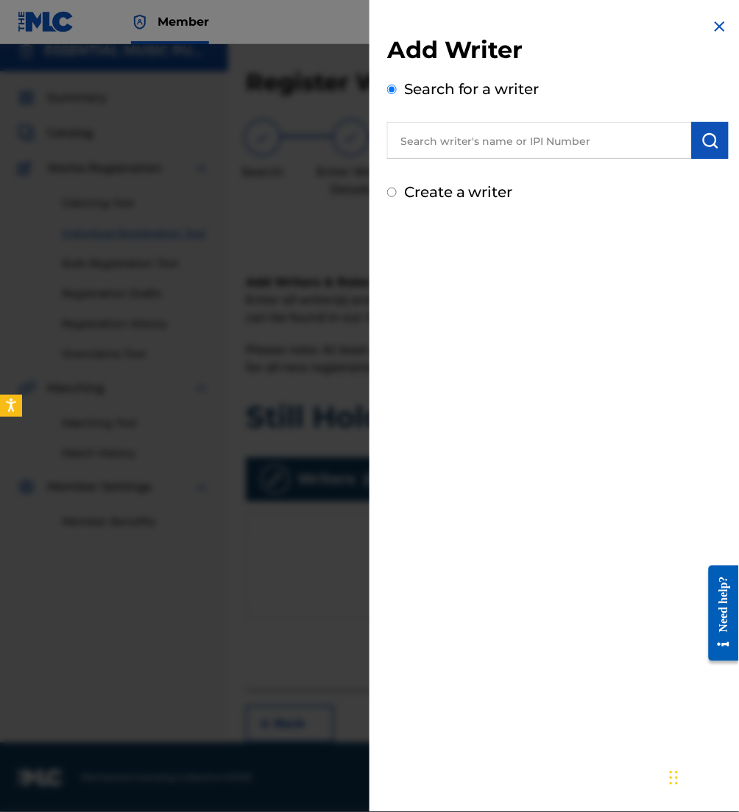
click at [525, 130] on input "text" at bounding box center [539, 140] width 305 height 37
paste input "00783738494"
type input "00783738494"
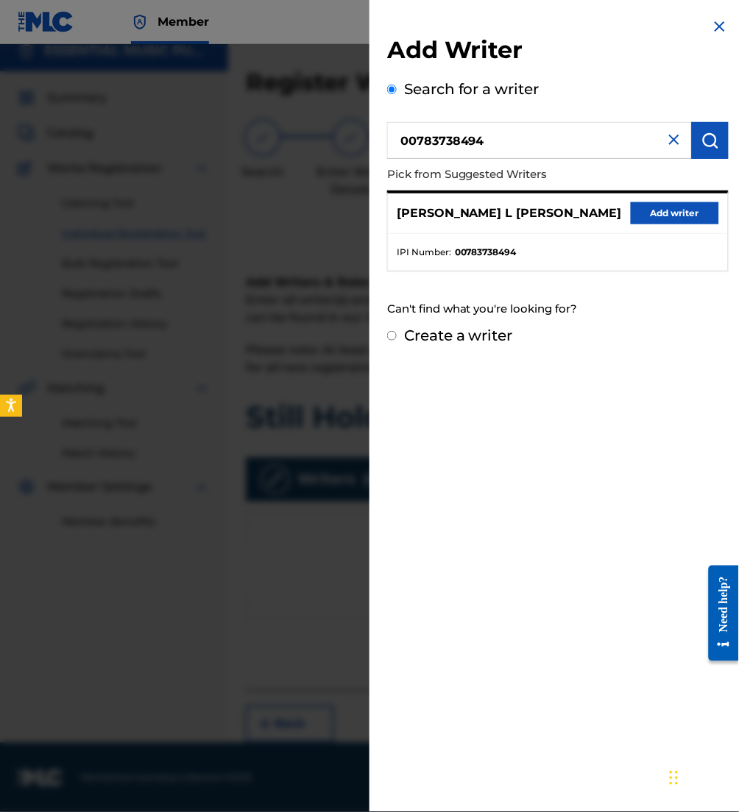
click at [661, 222] on button "Add writer" at bounding box center [675, 213] width 88 height 22
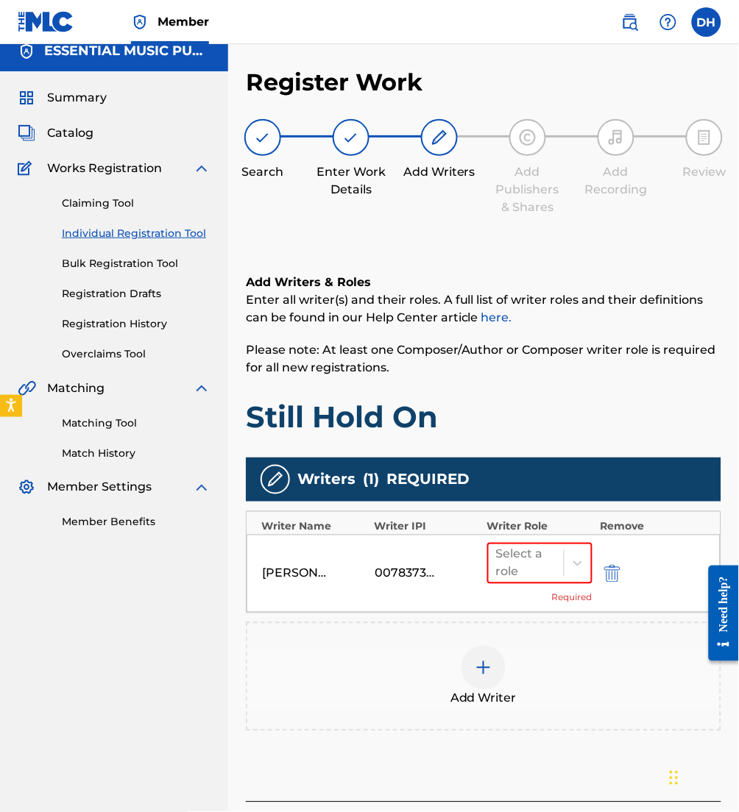
click at [458, 669] on div "Add Writer" at bounding box center [483, 677] width 472 height 62
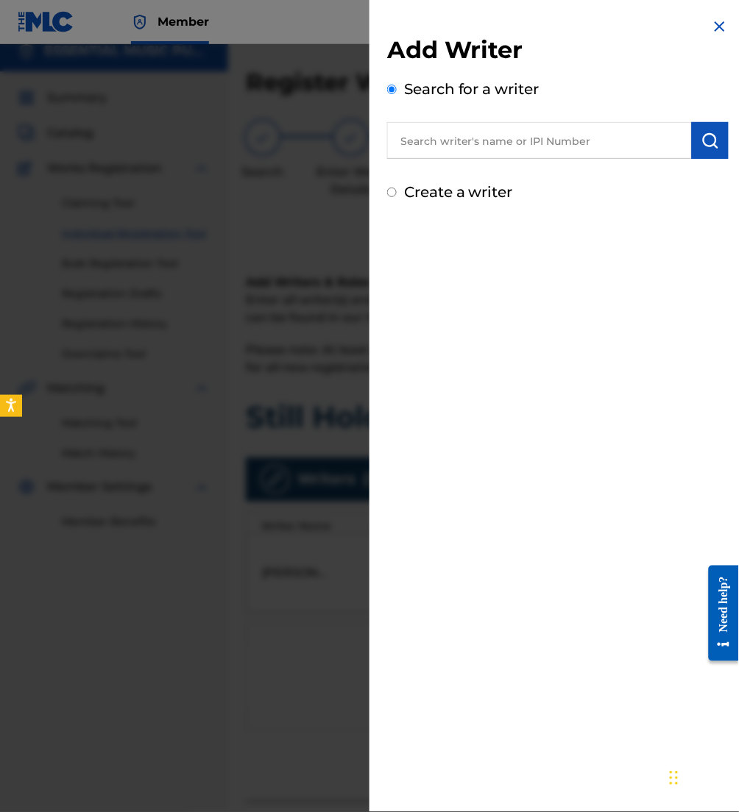
click at [536, 144] on input "text" at bounding box center [539, 140] width 305 height 37
paste input "00771434929"
type input "00771434929"
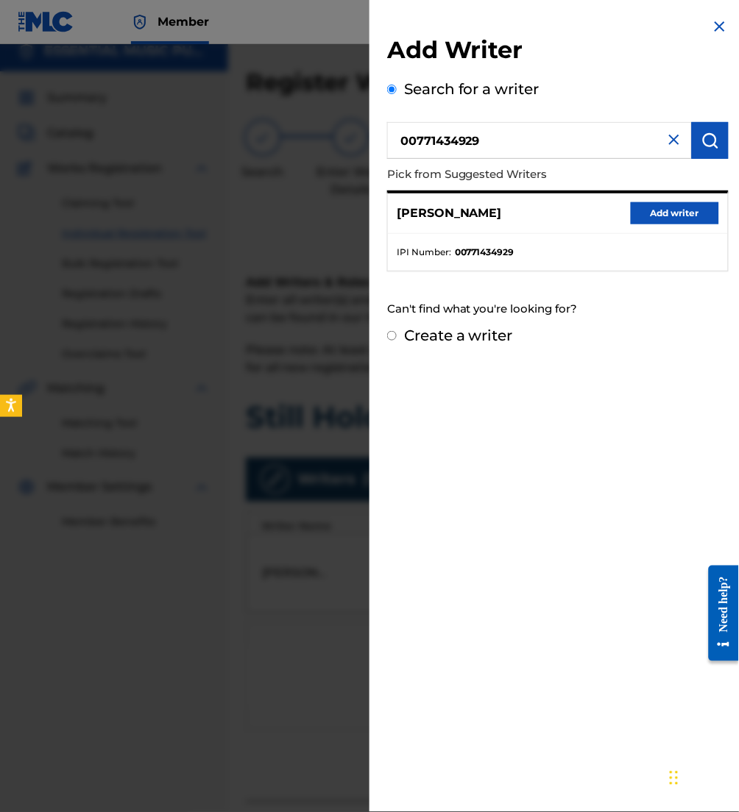
click at [653, 206] on button "Add writer" at bounding box center [675, 213] width 88 height 22
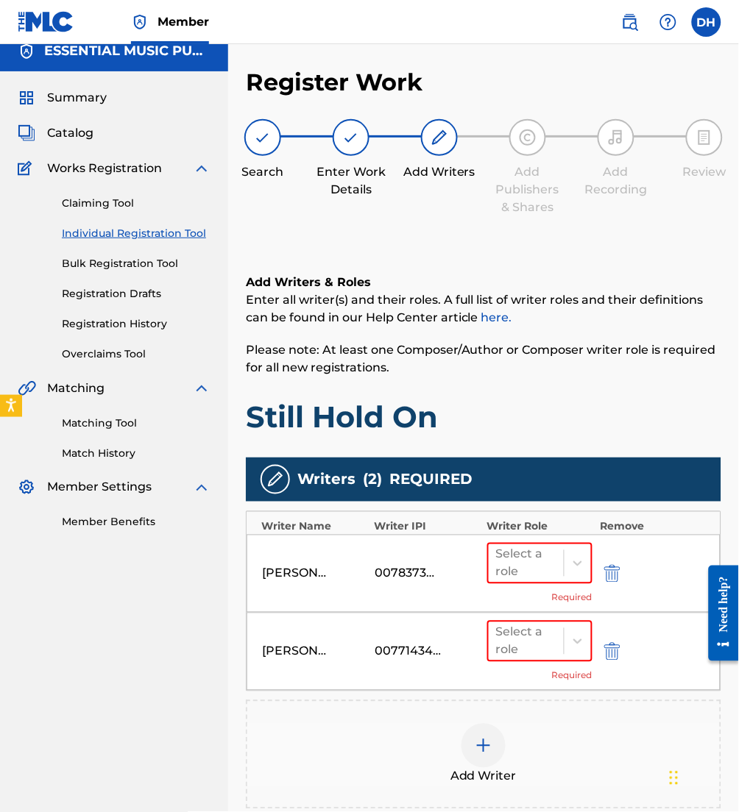
scroll to position [200, 0]
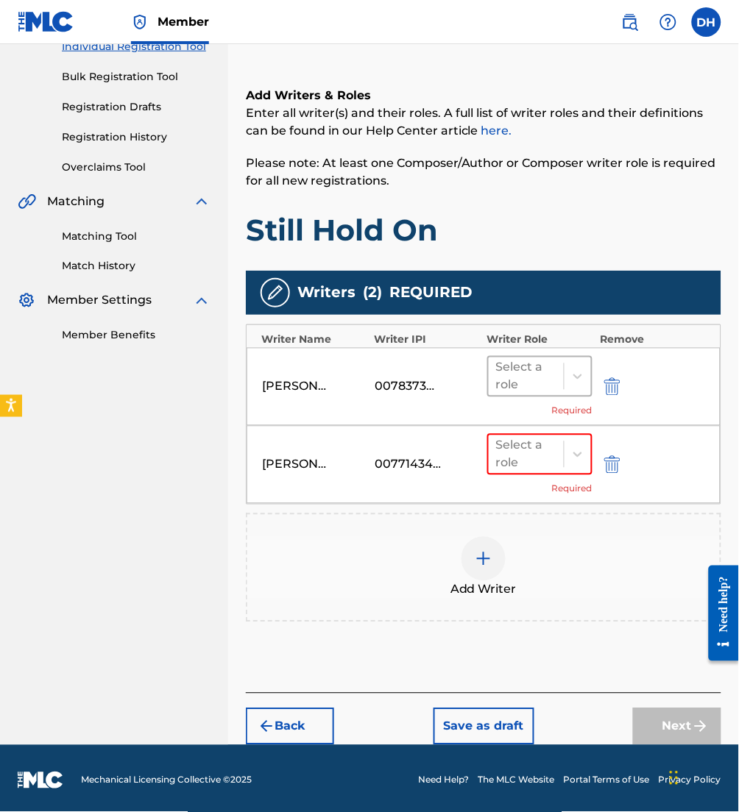
click at [535, 362] on div "Select a role" at bounding box center [526, 376] width 60 height 35
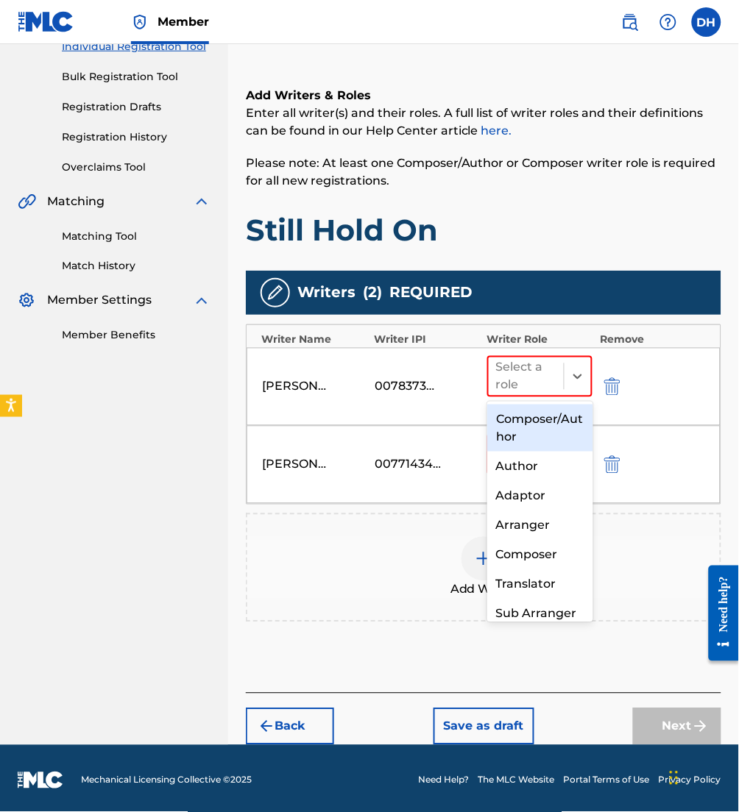
click at [535, 434] on div "Composer/Author" at bounding box center [539, 428] width 105 height 47
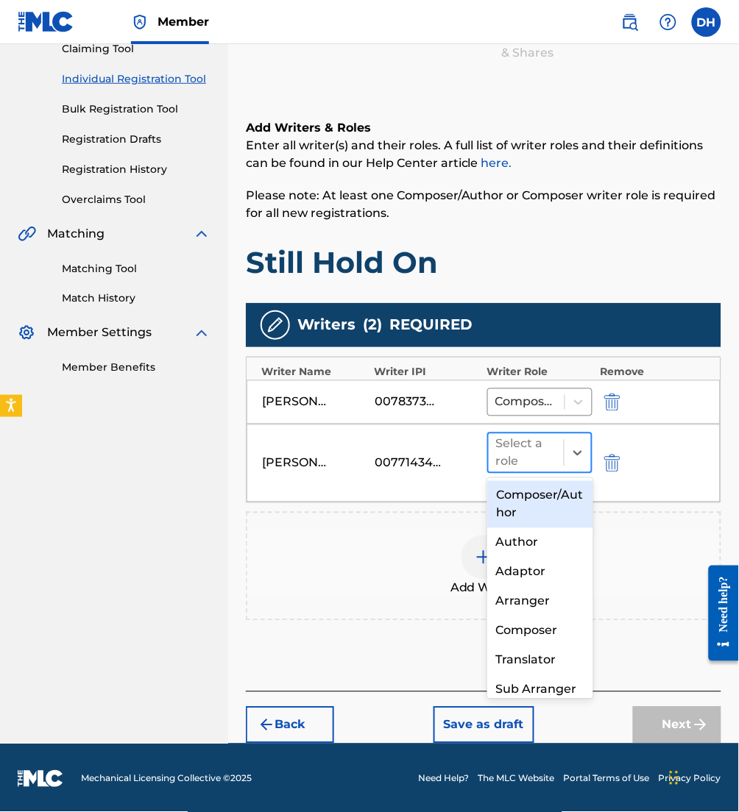
click at [535, 436] on div "Select a role" at bounding box center [526, 453] width 60 height 35
click at [536, 491] on div "Composer/Author" at bounding box center [539, 504] width 105 height 47
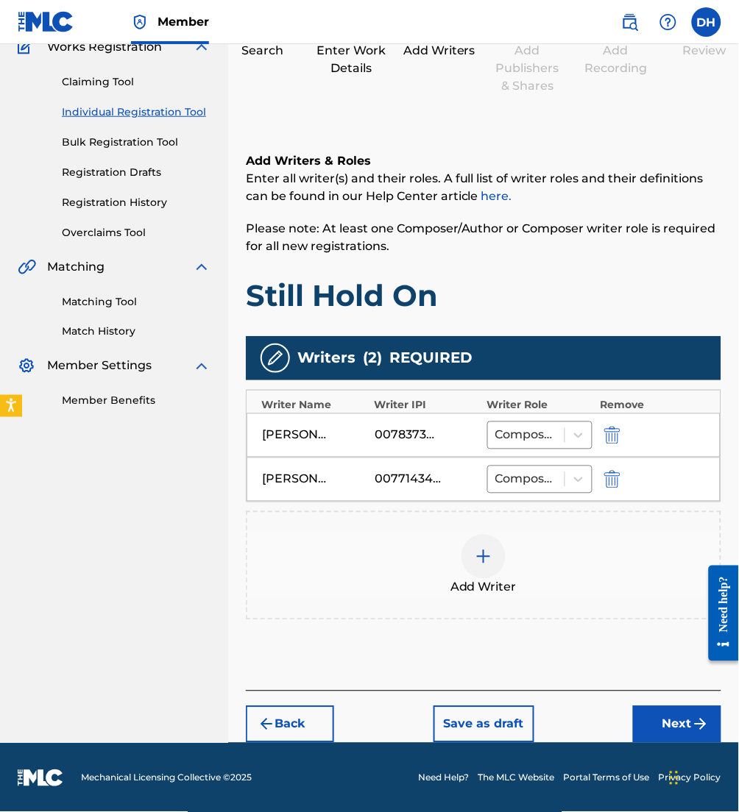
click at [680, 711] on button "Next" at bounding box center [677, 724] width 88 height 37
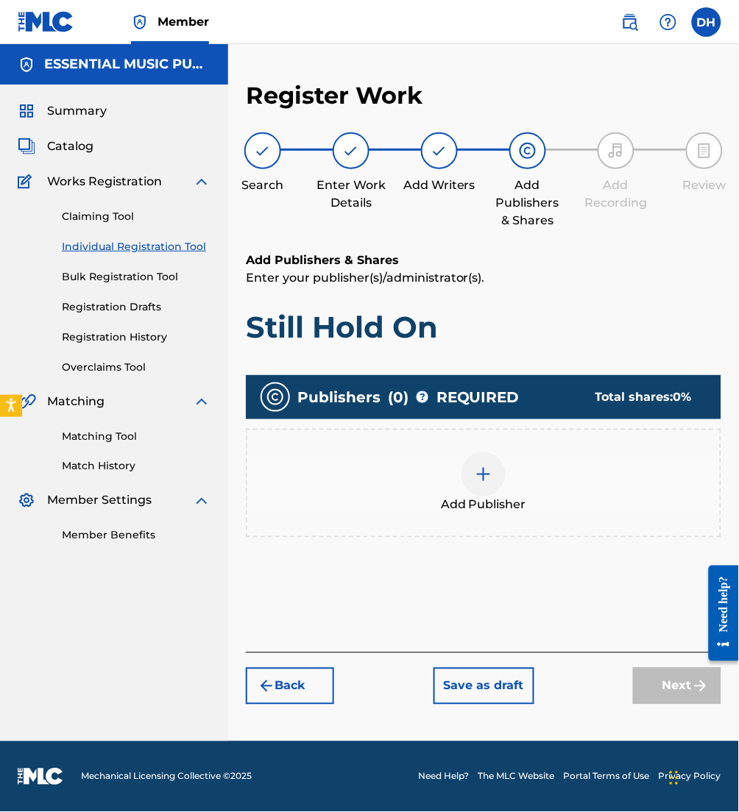
click at [490, 489] on div at bounding box center [483, 474] width 44 height 44
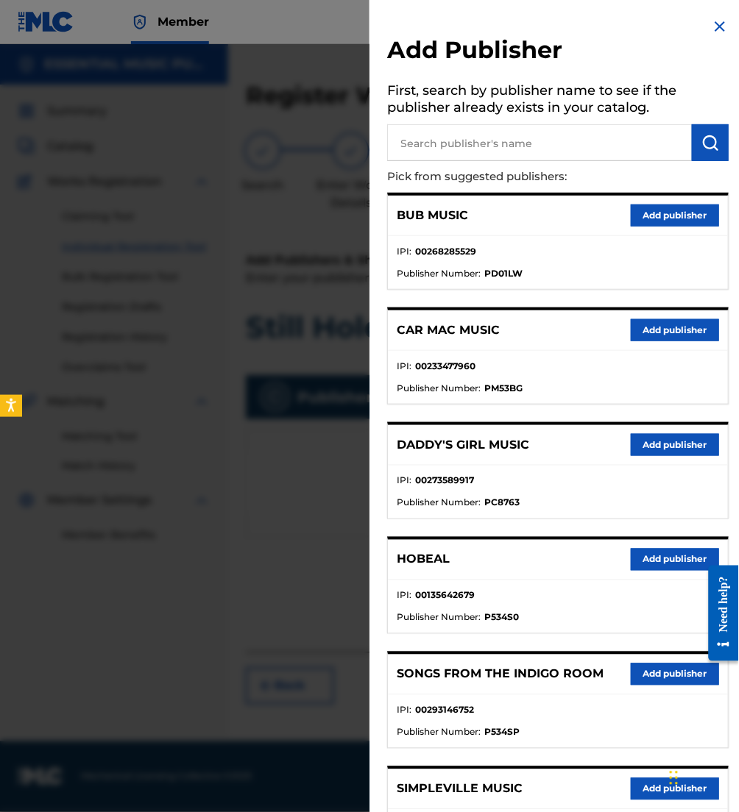
click at [466, 142] on input "text" at bounding box center [539, 142] width 305 height 37
type input "maverick city"
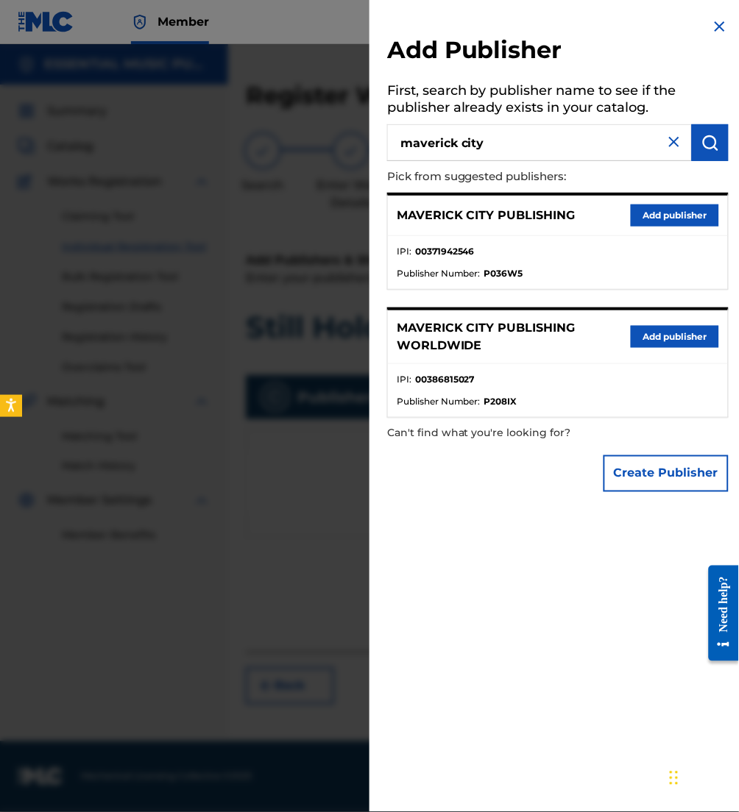
click at [670, 215] on button "Add publisher" at bounding box center [675, 216] width 88 height 22
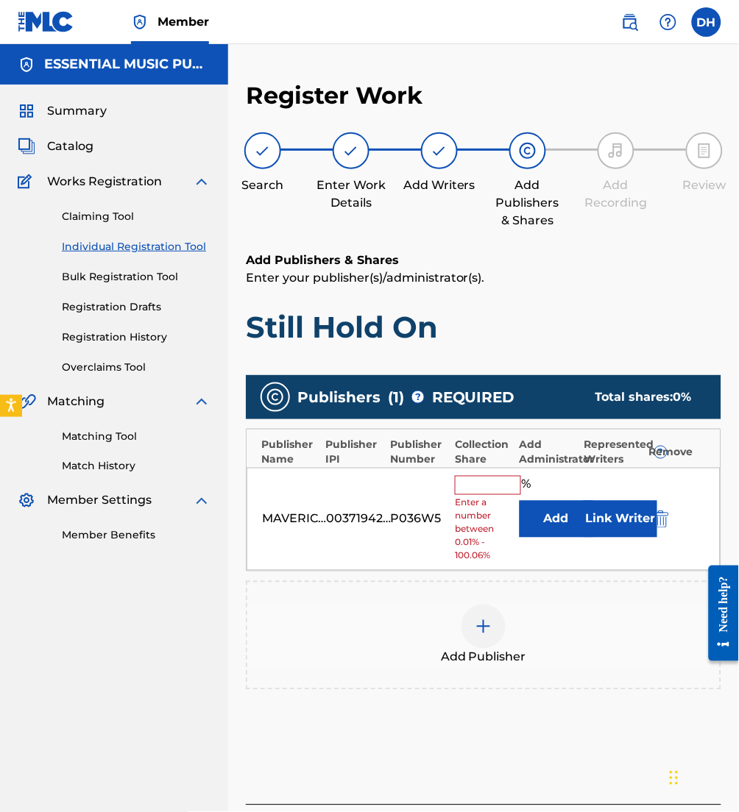
click at [559, 506] on button "Add" at bounding box center [556, 519] width 74 height 37
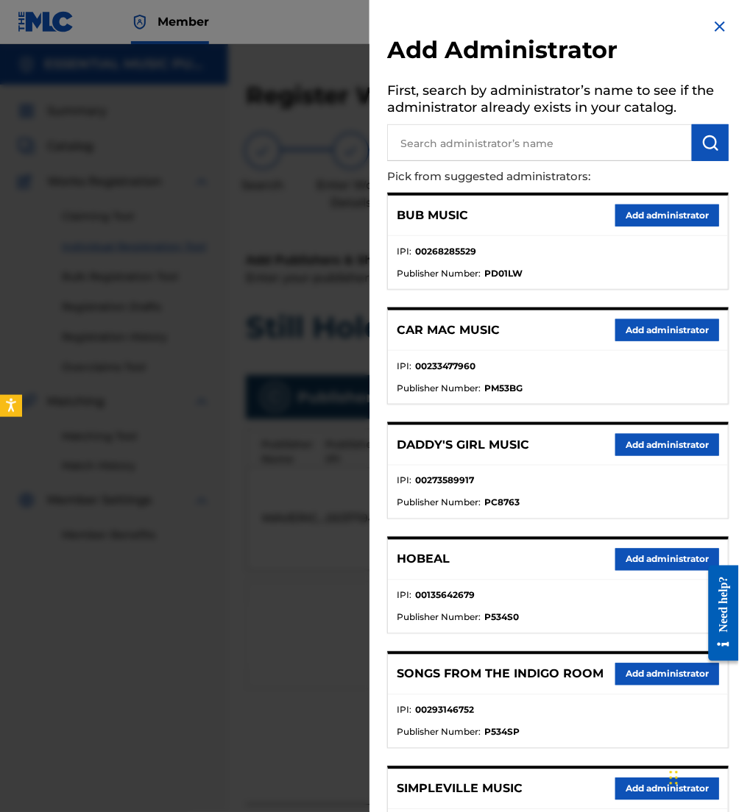
click at [464, 138] on input "text" at bounding box center [539, 142] width 305 height 37
type input "be essential"
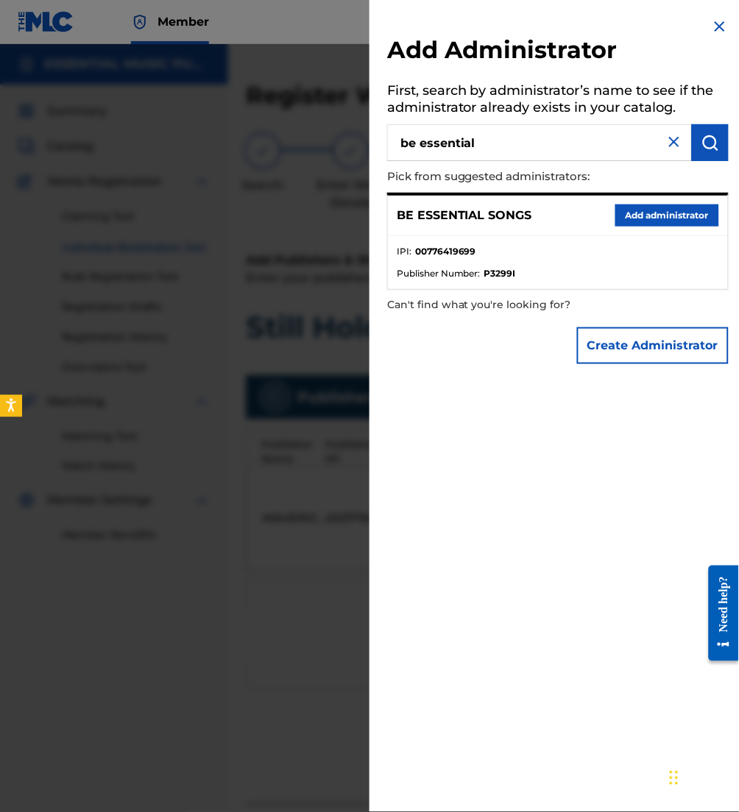
click at [685, 217] on button "Add administrator" at bounding box center [667, 216] width 104 height 22
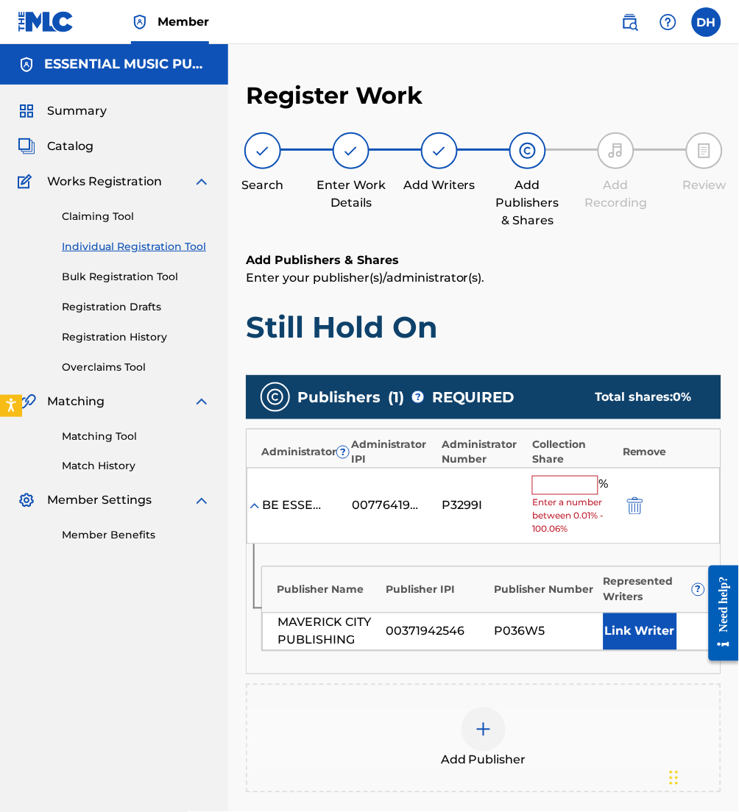
click at [585, 481] on input "text" at bounding box center [565, 485] width 66 height 19
click at [559, 483] on input "text" at bounding box center [565, 485] width 66 height 19
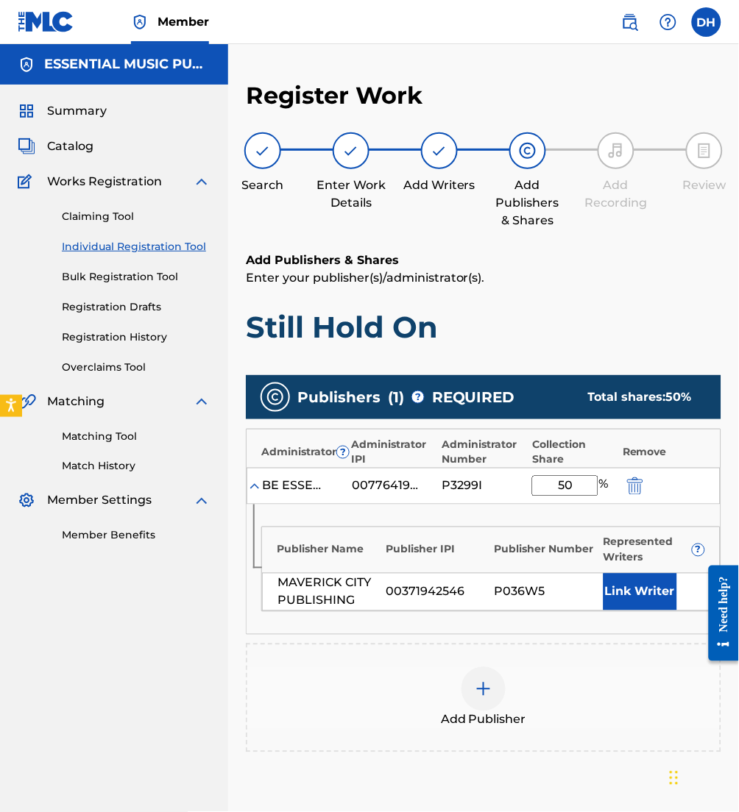
type input "50"
click at [650, 596] on button "Link Writer" at bounding box center [640, 592] width 74 height 37
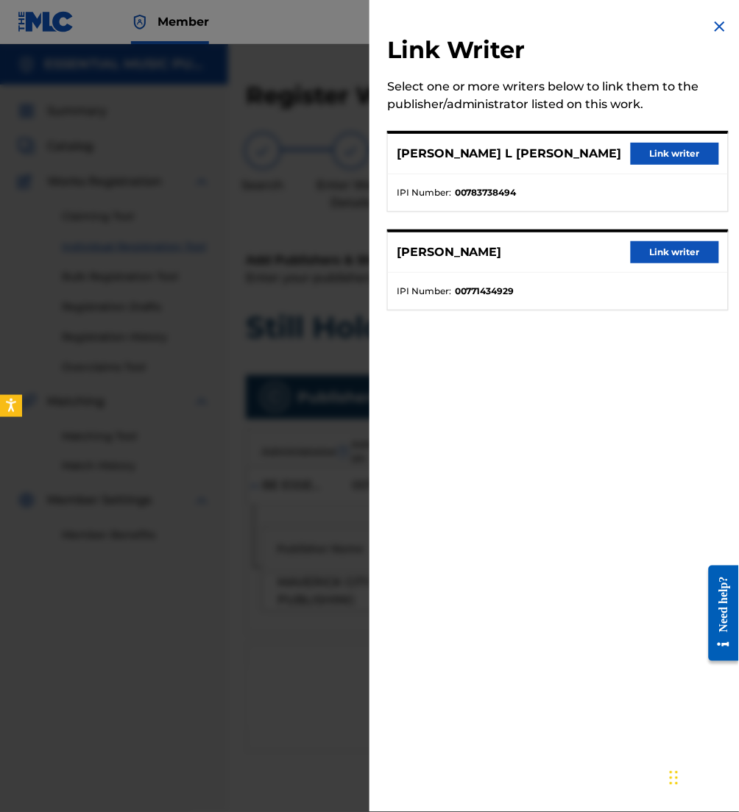
click at [656, 150] on button "Link writer" at bounding box center [675, 154] width 88 height 22
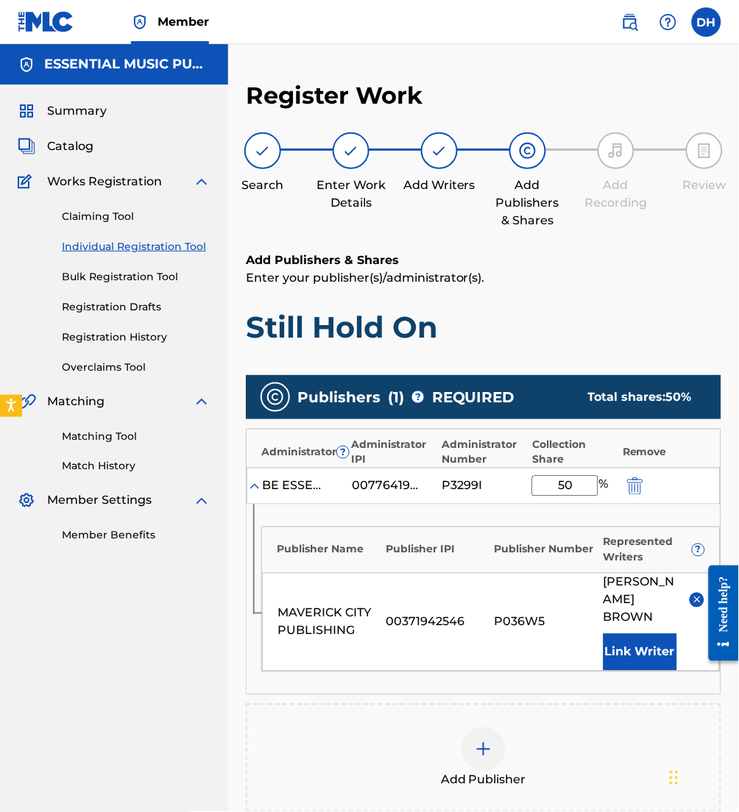
click at [477, 731] on div at bounding box center [483, 750] width 44 height 44
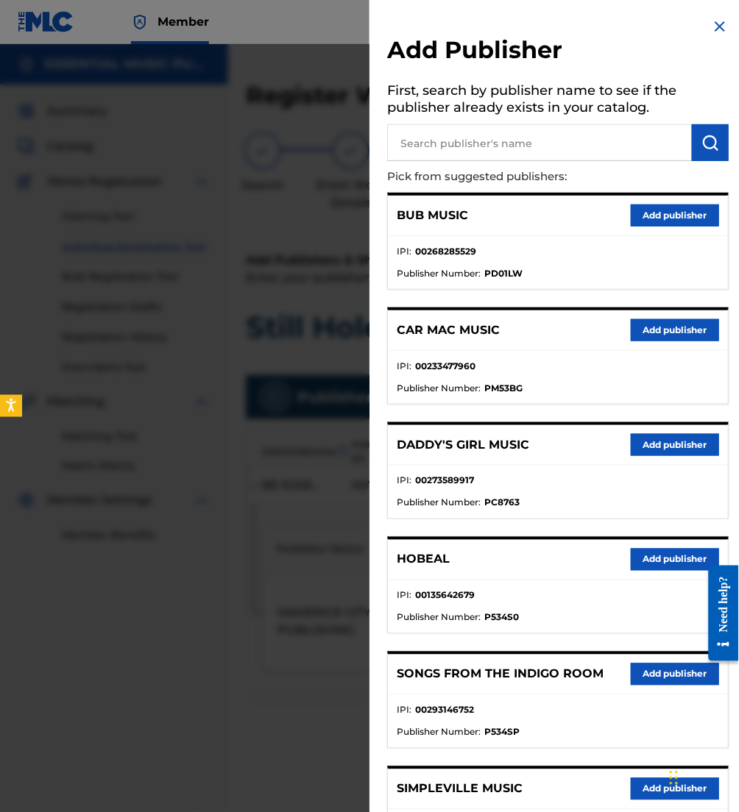
click at [539, 138] on input "text" at bounding box center [539, 142] width 305 height 37
type input "all essen"
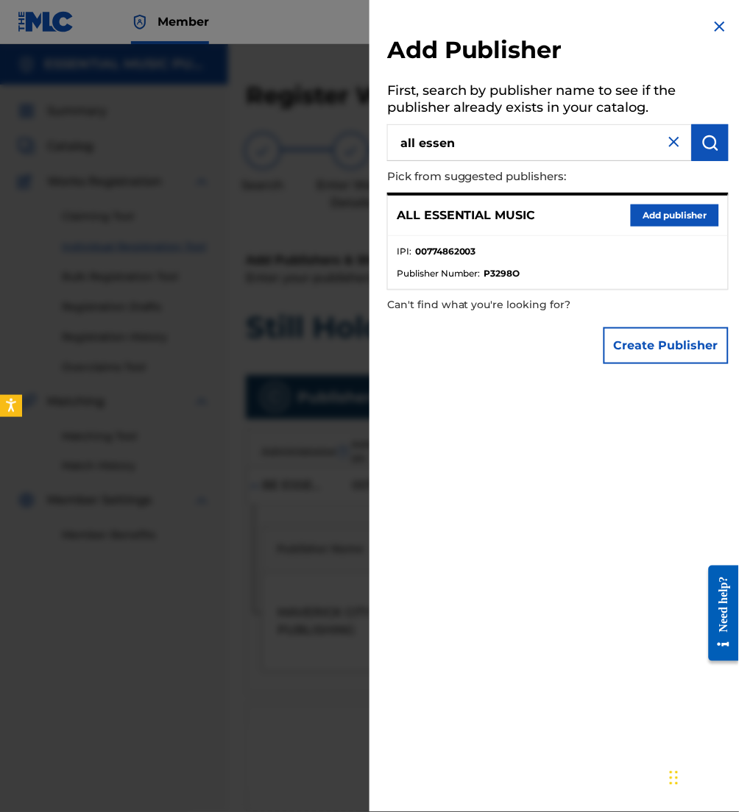
click at [643, 210] on button "Add publisher" at bounding box center [675, 216] width 88 height 22
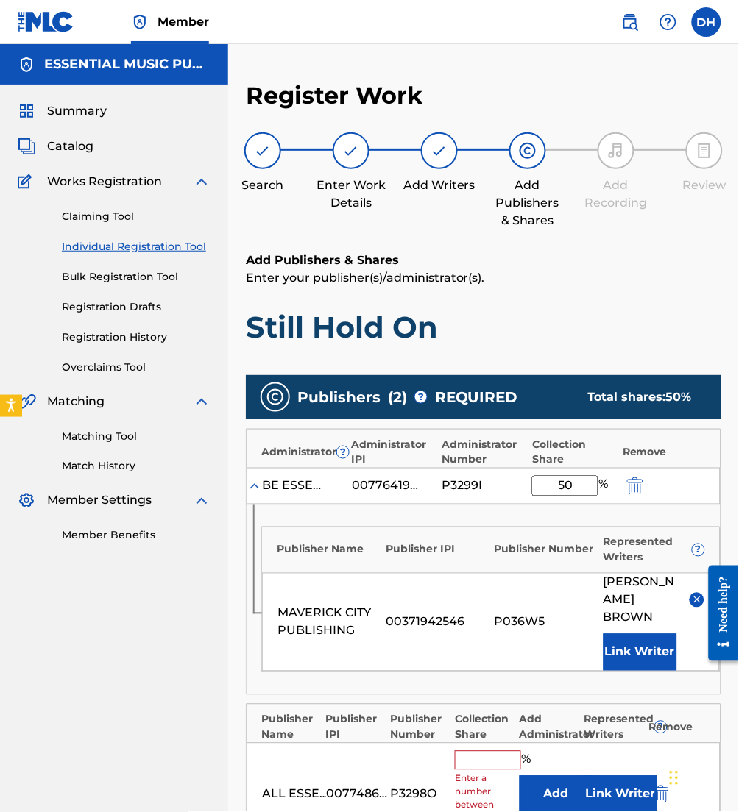
scroll to position [341, 0]
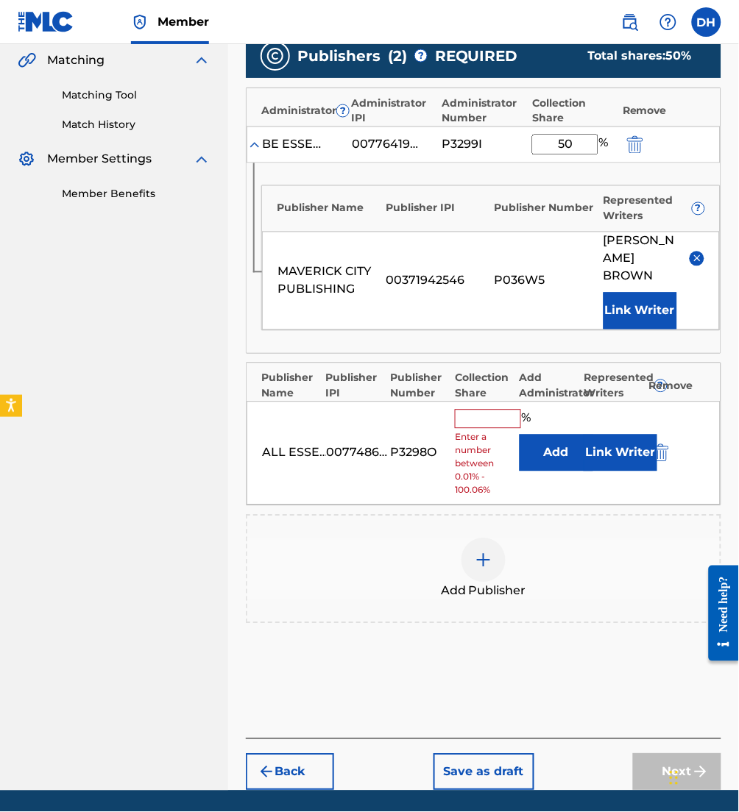
click at [616, 458] on button "Link Writer" at bounding box center [620, 453] width 74 height 37
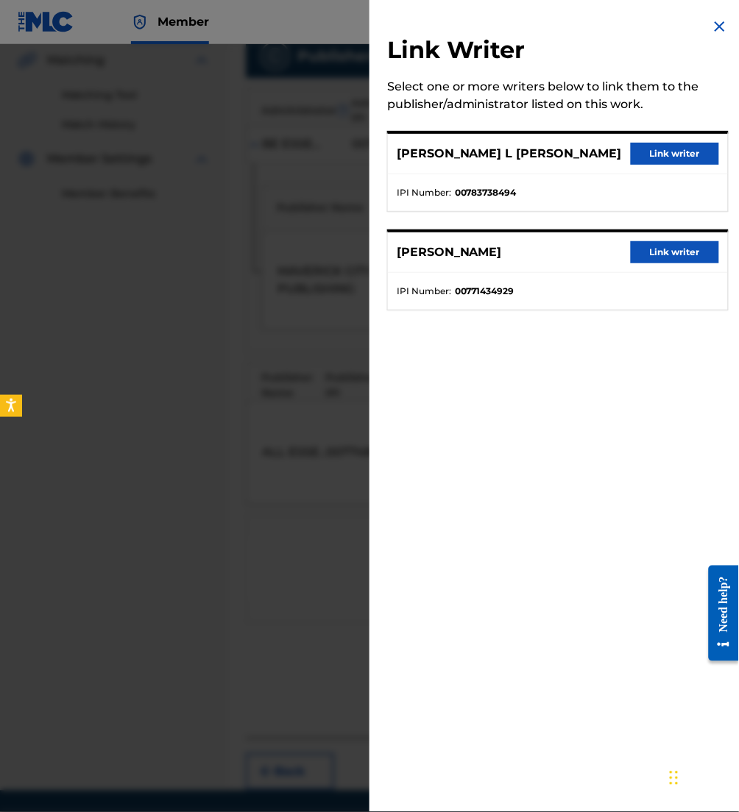
click at [660, 248] on button "Link writer" at bounding box center [675, 252] width 88 height 22
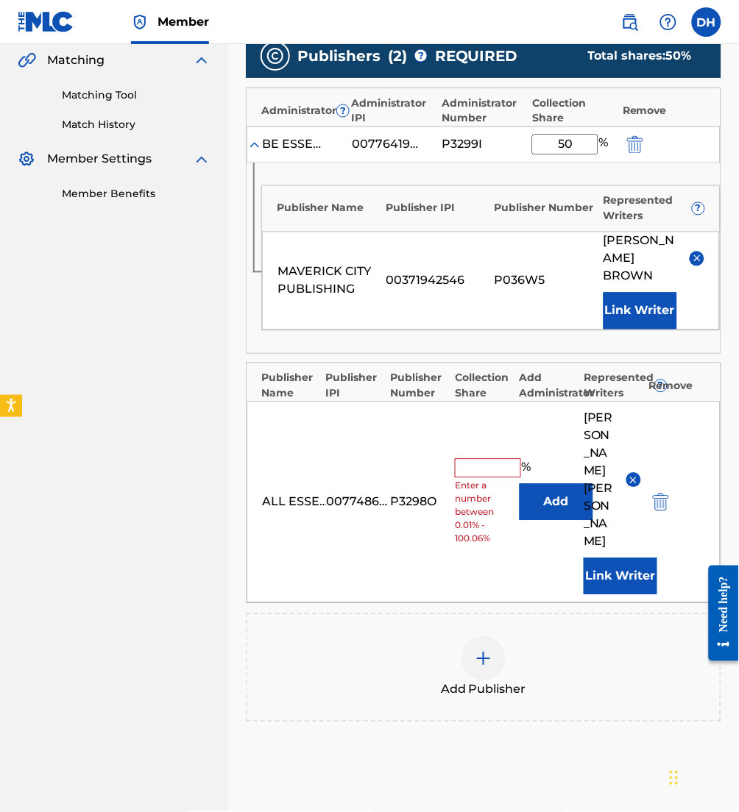
click at [491, 459] on input "text" at bounding box center [488, 468] width 66 height 19
type input "25"
click at [383, 637] on div "Add Publisher" at bounding box center [483, 668] width 472 height 62
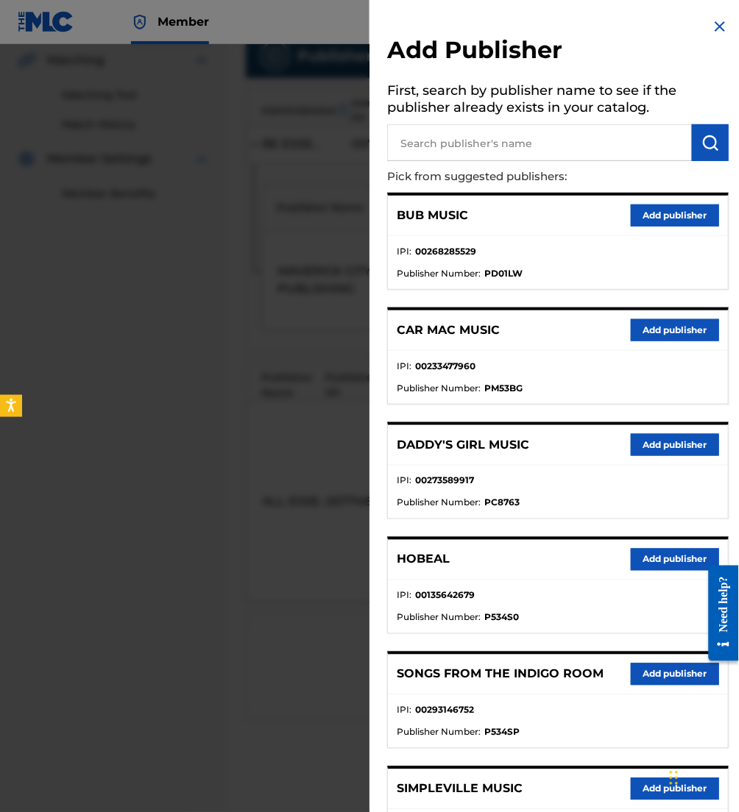
click at [539, 142] on input "text" at bounding box center [539, 142] width 305 height 37
click at [518, 146] on input "c" at bounding box center [539, 142] width 305 height 37
type input "california collec"
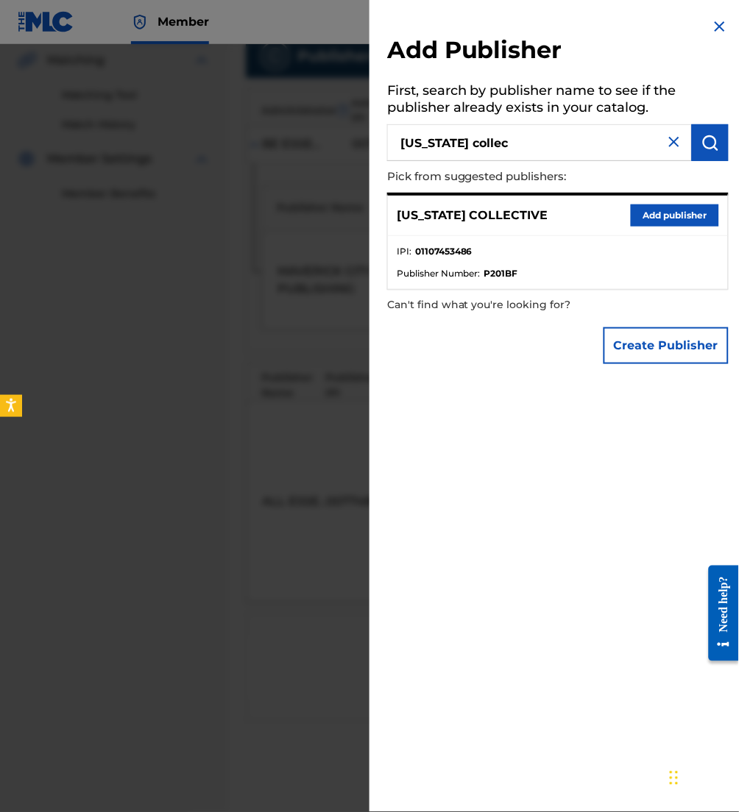
click at [658, 216] on button "Add publisher" at bounding box center [675, 216] width 88 height 22
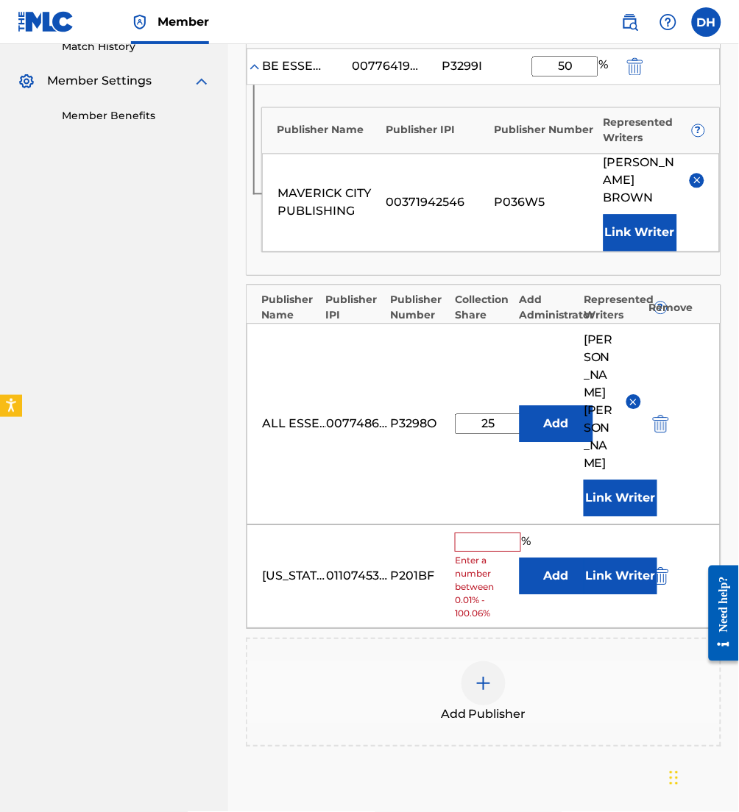
scroll to position [422, 0]
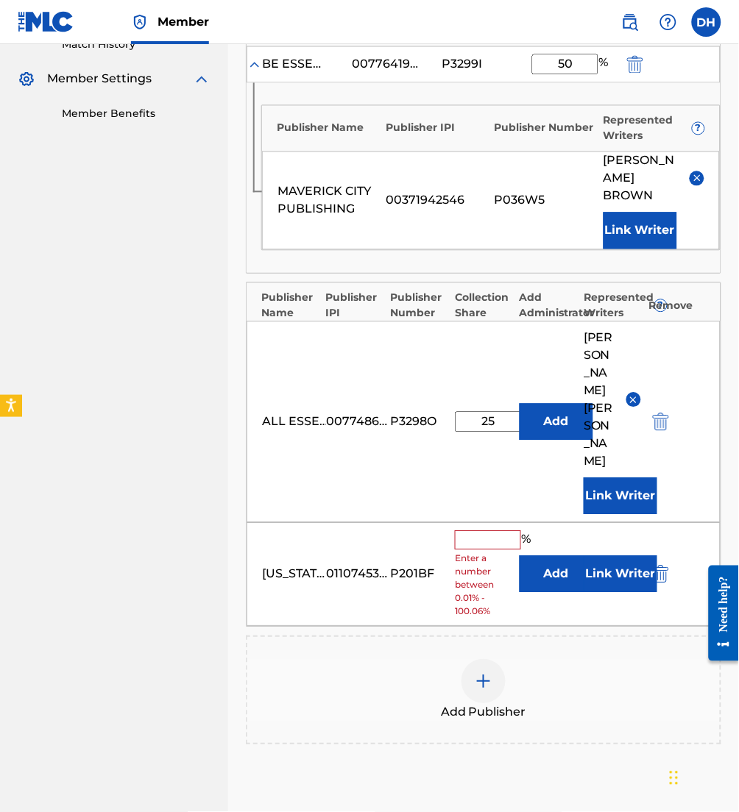
click at [549, 556] on button "Add" at bounding box center [556, 574] width 74 height 37
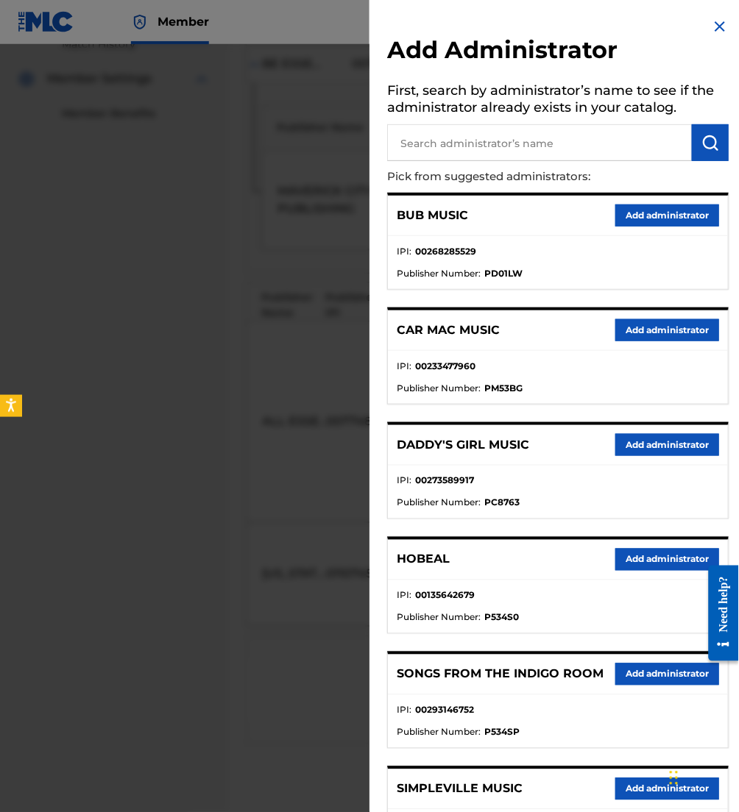
click at [457, 154] on input "text" at bounding box center [539, 142] width 305 height 37
type input "all essent"
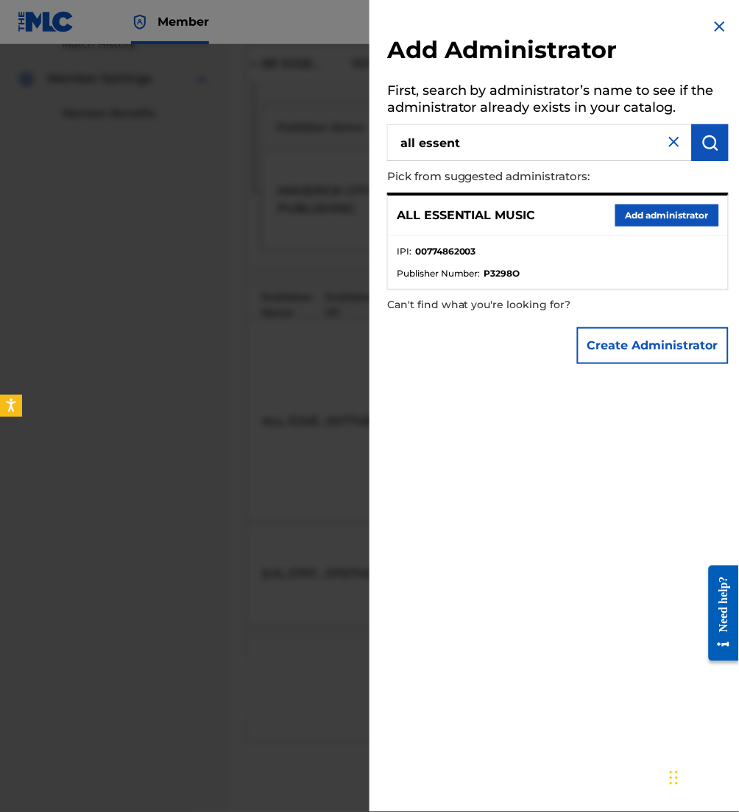
click at [643, 213] on button "Add administrator" at bounding box center [667, 216] width 104 height 22
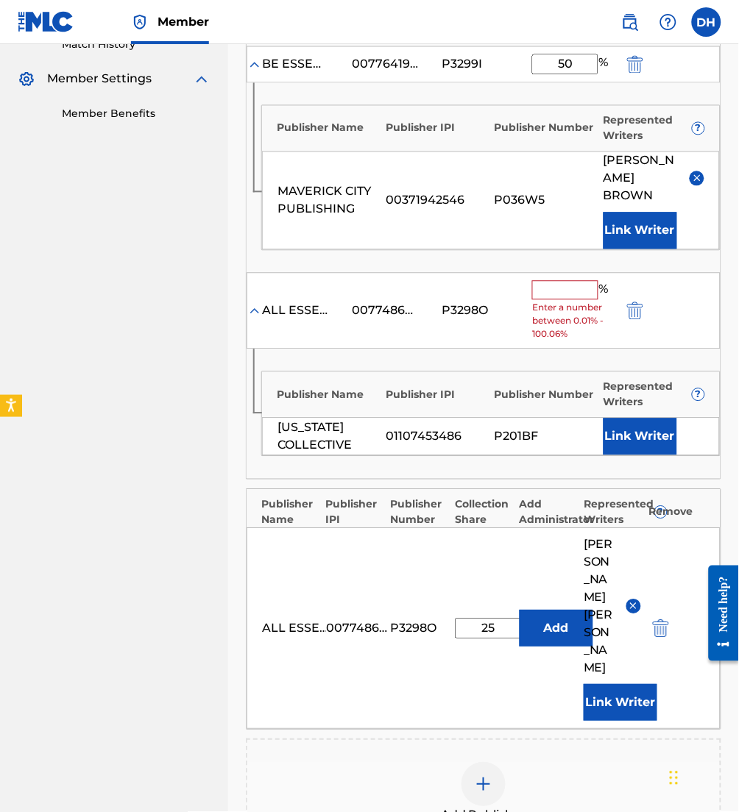
click at [564, 288] on input "text" at bounding box center [565, 290] width 66 height 19
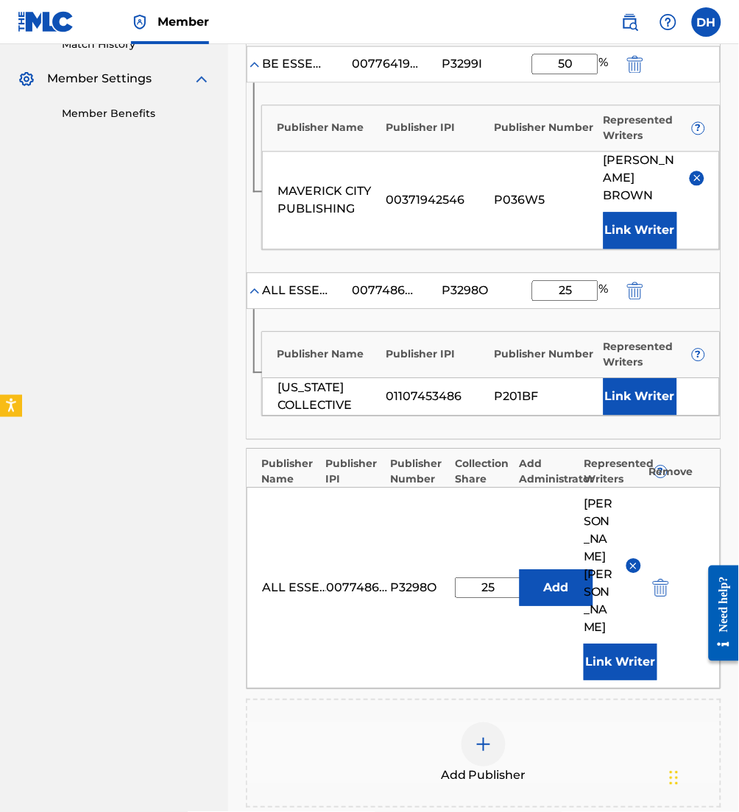
type input "25"
click at [346, 336] on div "Publisher Name Publisher IPI Publisher Number Represented Writers ?" at bounding box center [491, 352] width 458 height 38
click at [657, 400] on button "Link Writer" at bounding box center [640, 397] width 74 height 37
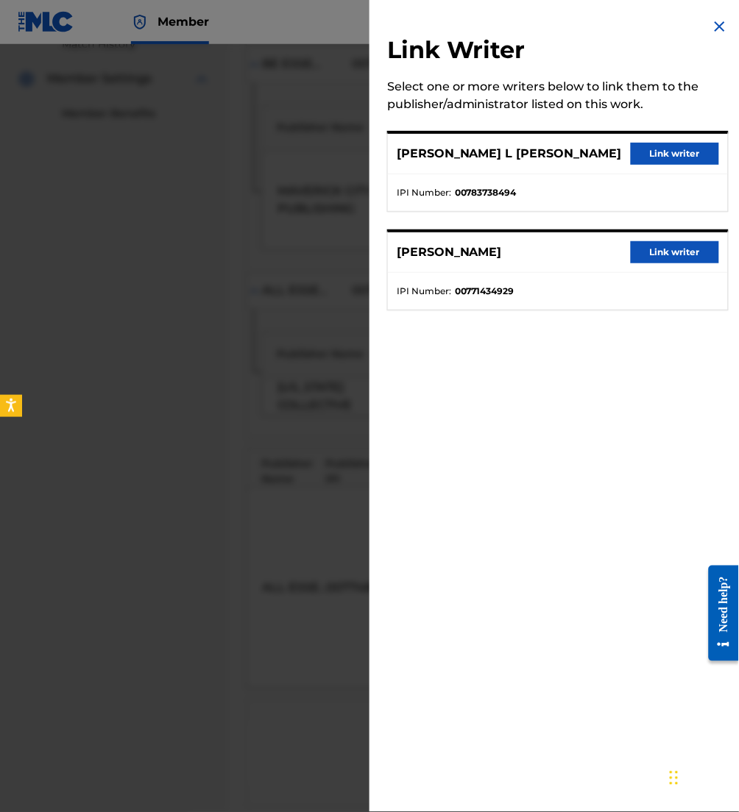
click at [679, 255] on button "Link writer" at bounding box center [675, 252] width 88 height 22
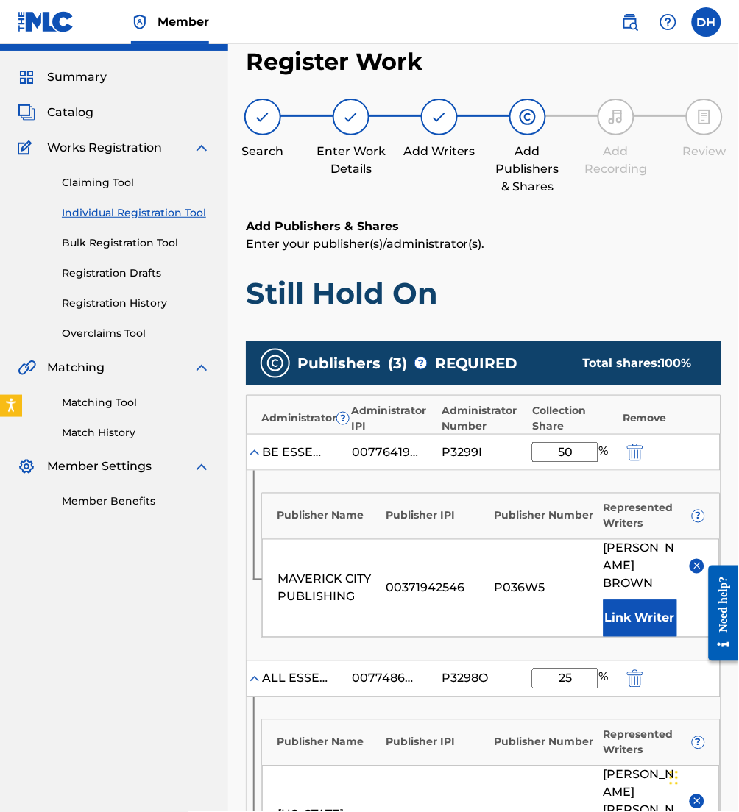
scroll to position [642, 0]
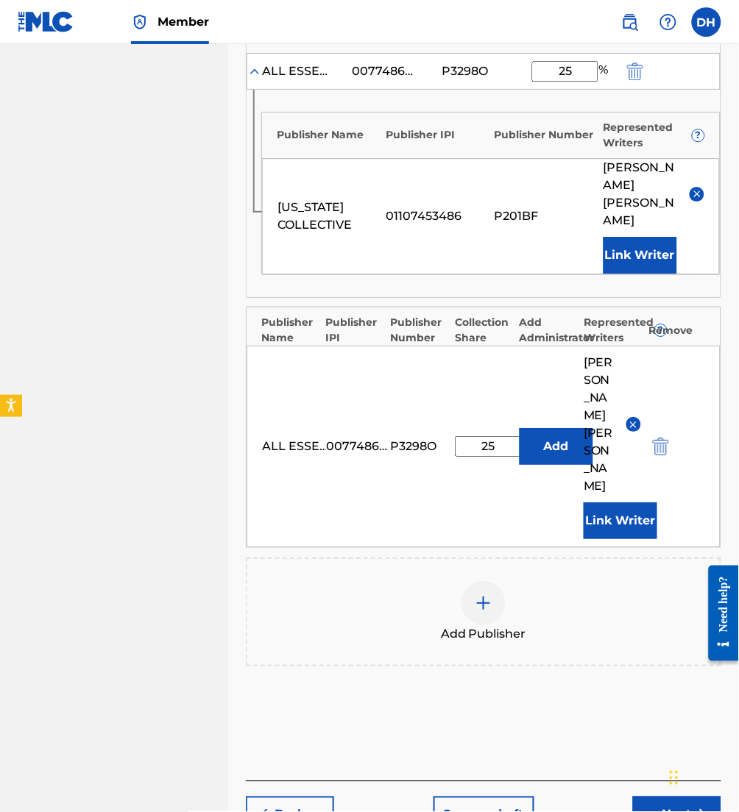
click at [684, 784] on button "Next" at bounding box center [677, 815] width 88 height 37
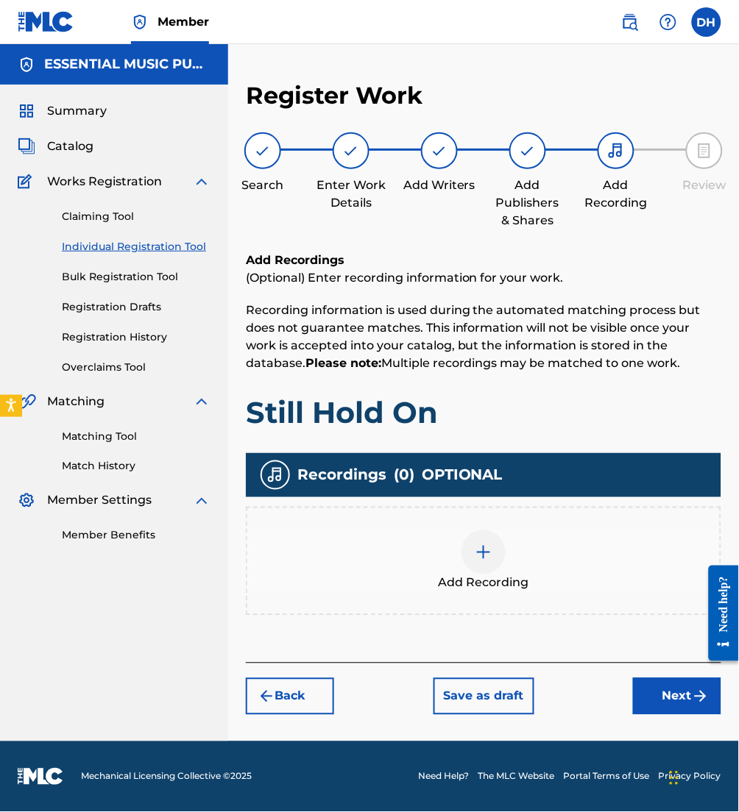
scroll to position [0, 0]
click at [677, 698] on button "Next" at bounding box center [677, 696] width 88 height 37
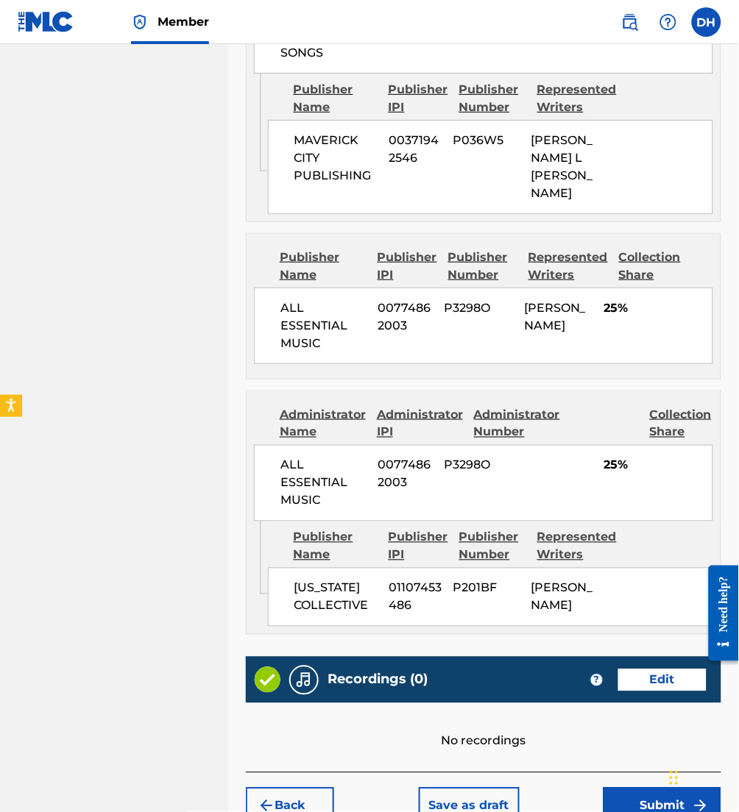
scroll to position [1034, 0]
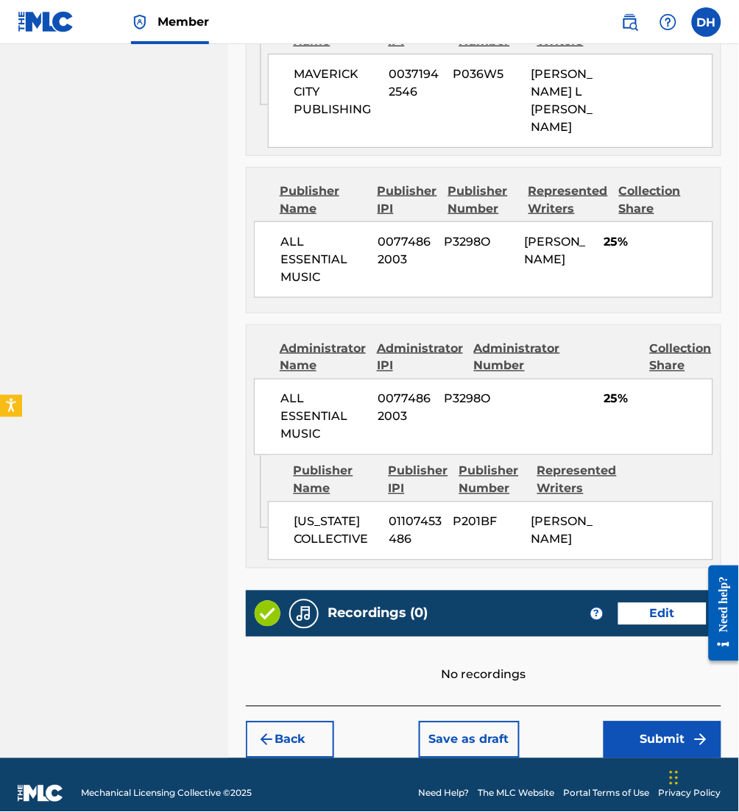
click at [656, 725] on button "Submit" at bounding box center [662, 740] width 118 height 37
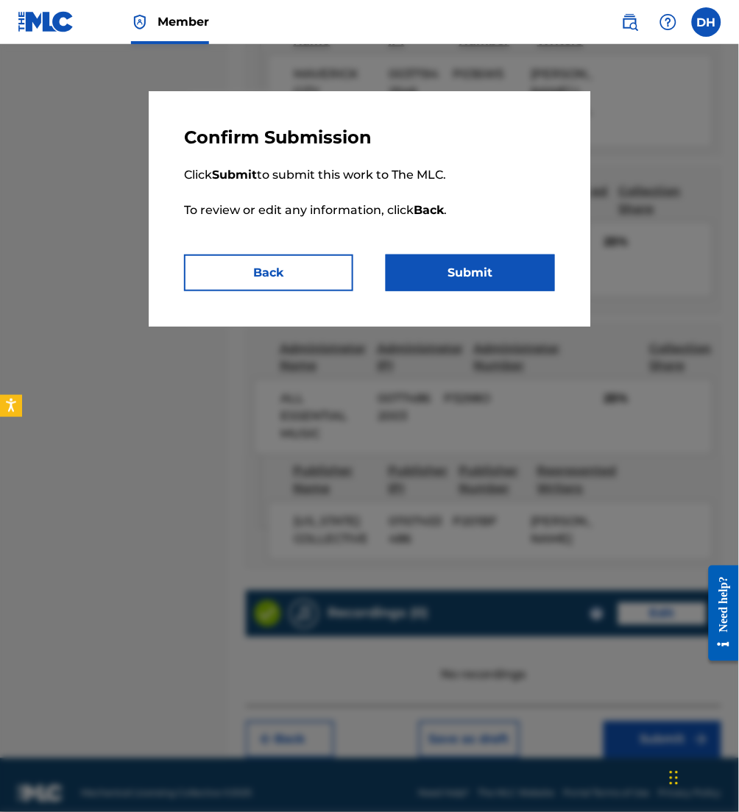
click at [486, 271] on button "Submit" at bounding box center [470, 273] width 169 height 37
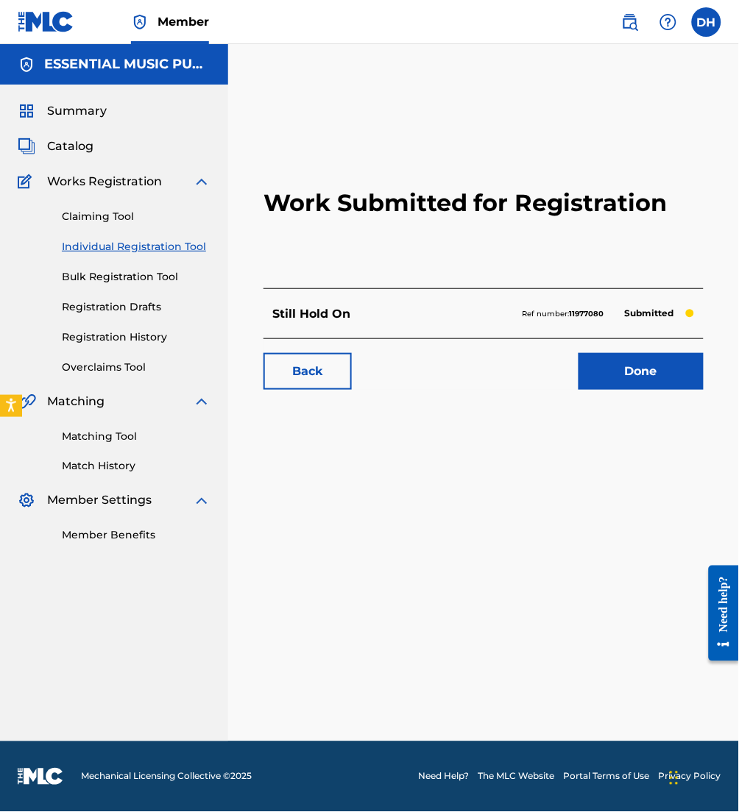
click at [76, 145] on span "Catalog" at bounding box center [70, 147] width 46 height 18
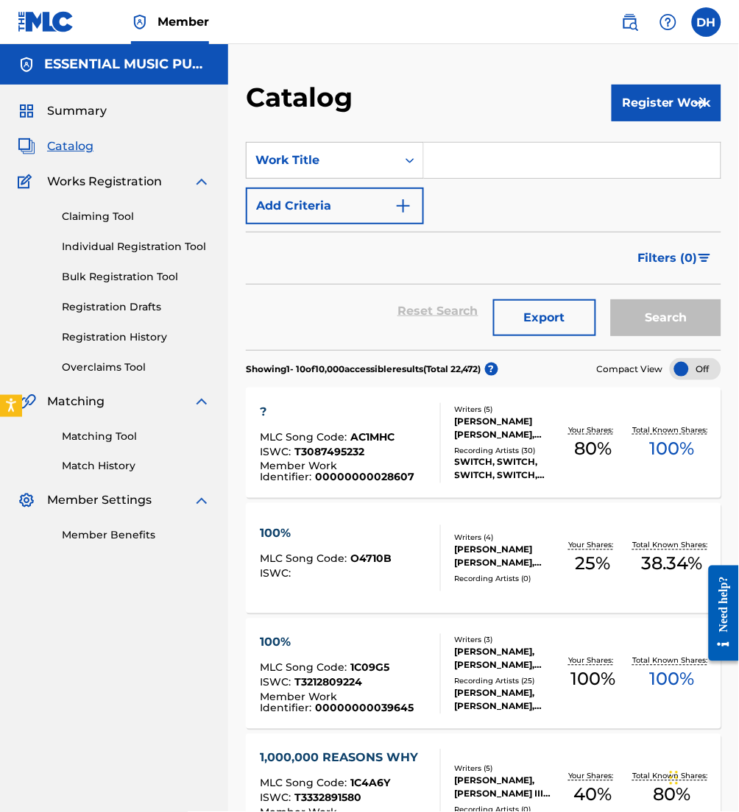
click at [454, 160] on input "Search Form" at bounding box center [572, 160] width 296 height 35
type input "strut"
click at [328, 222] on button "Add Criteria" at bounding box center [335, 206] width 178 height 37
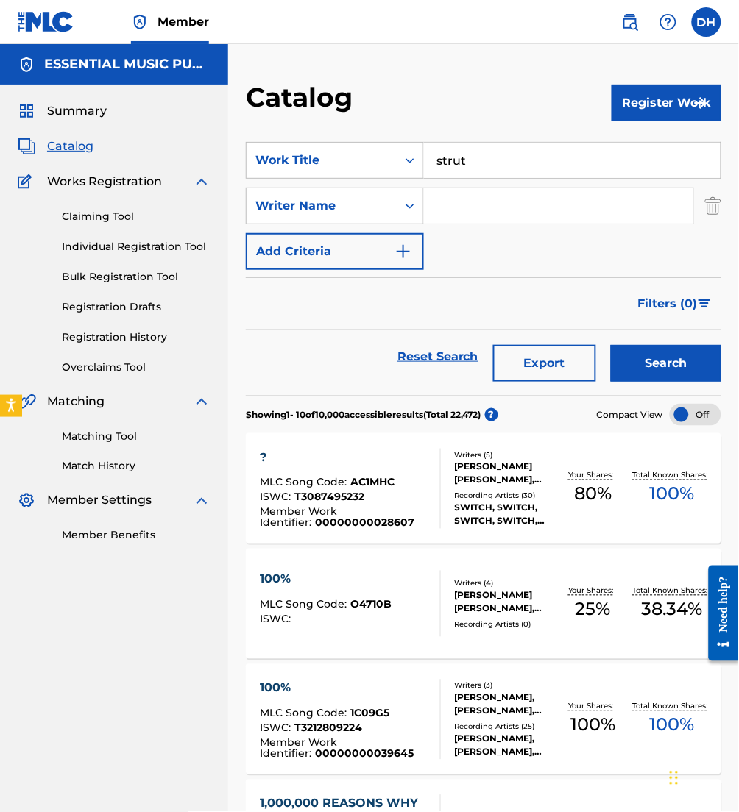
click at [515, 219] on input "Search Form" at bounding box center [558, 205] width 269 height 35
click at [611, 345] on button "Search" at bounding box center [666, 363] width 110 height 37
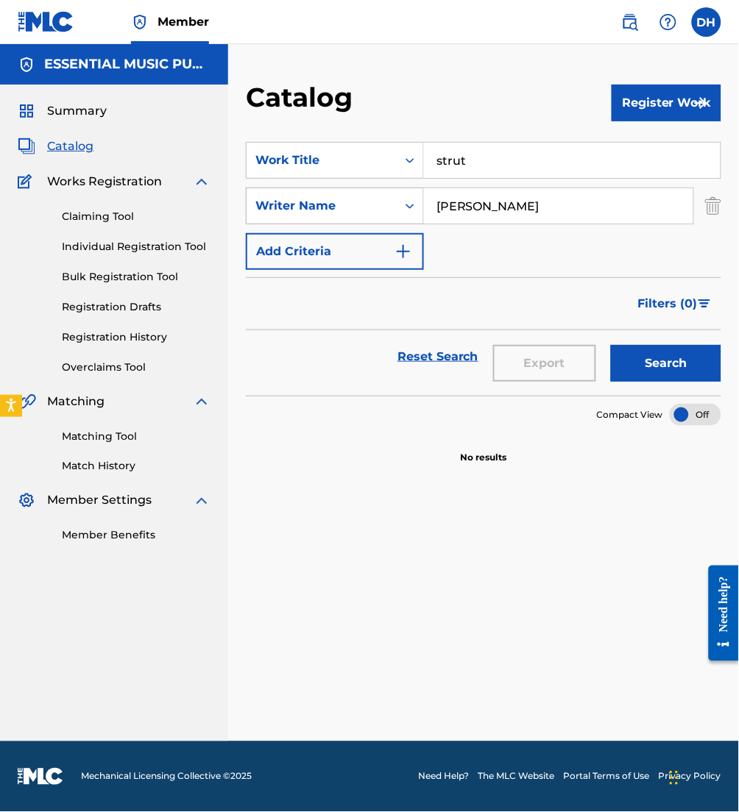
drag, startPoint x: 499, startPoint y: 206, endPoint x: 369, endPoint y: 207, distance: 129.5
click at [369, 207] on div "SearchWithCriteriacca5c516-5207-4900-afc1-3f3a3f0d9989 Writer Name viola" at bounding box center [483, 206] width 475 height 37
type input "[PERSON_NAME]"
click at [611, 345] on button "Search" at bounding box center [666, 363] width 110 height 37
click at [653, 88] on button "Register Work" at bounding box center [666, 103] width 110 height 37
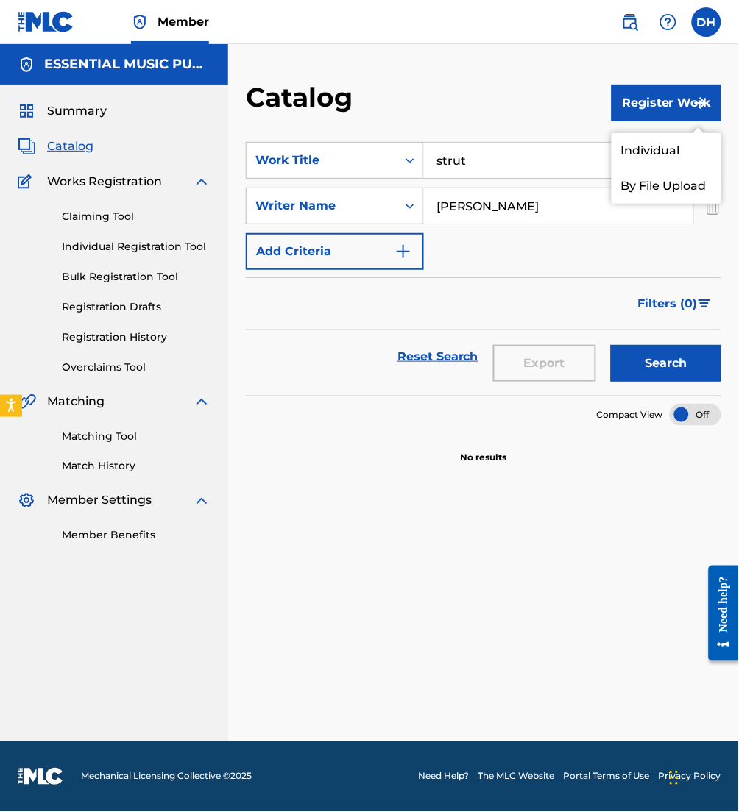
click at [632, 140] on link "Individual" at bounding box center [666, 150] width 110 height 35
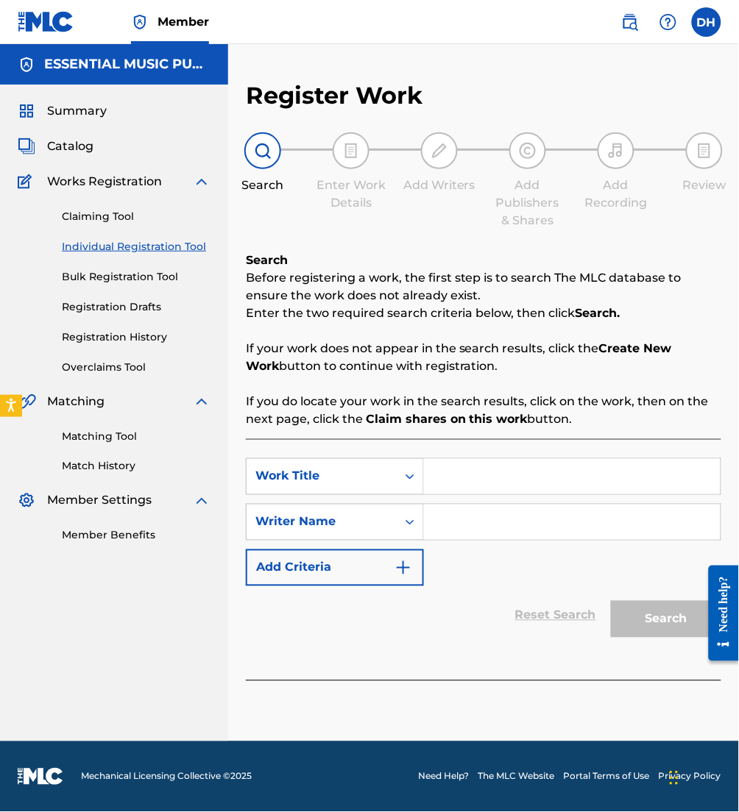
click at [425, 477] on input "Search Form" at bounding box center [572, 476] width 296 height 35
type input "strut"
click at [475, 519] on input "Search Form" at bounding box center [572, 522] width 296 height 35
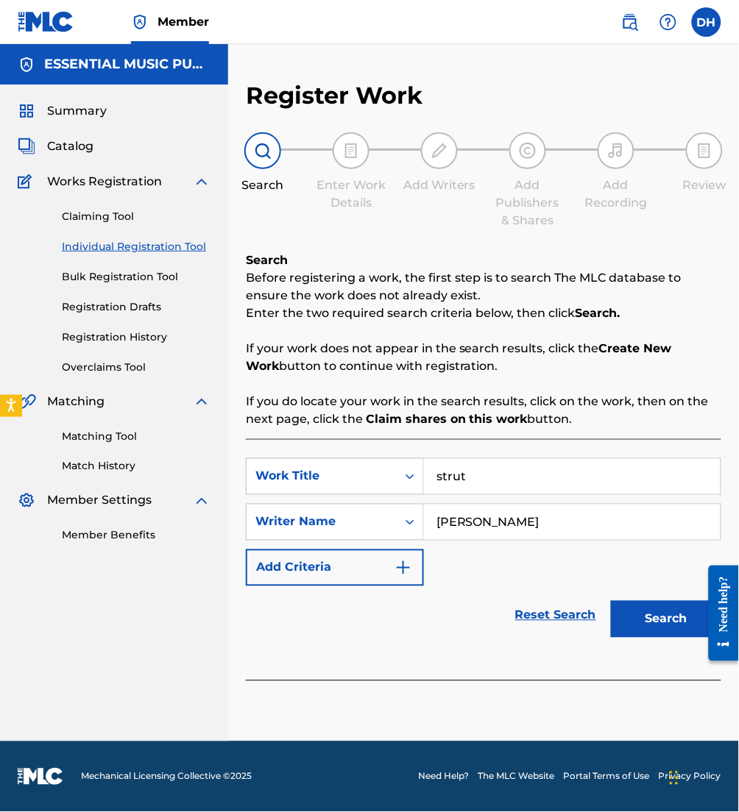
type input "[PERSON_NAME]"
click at [611, 601] on button "Search" at bounding box center [666, 619] width 110 height 37
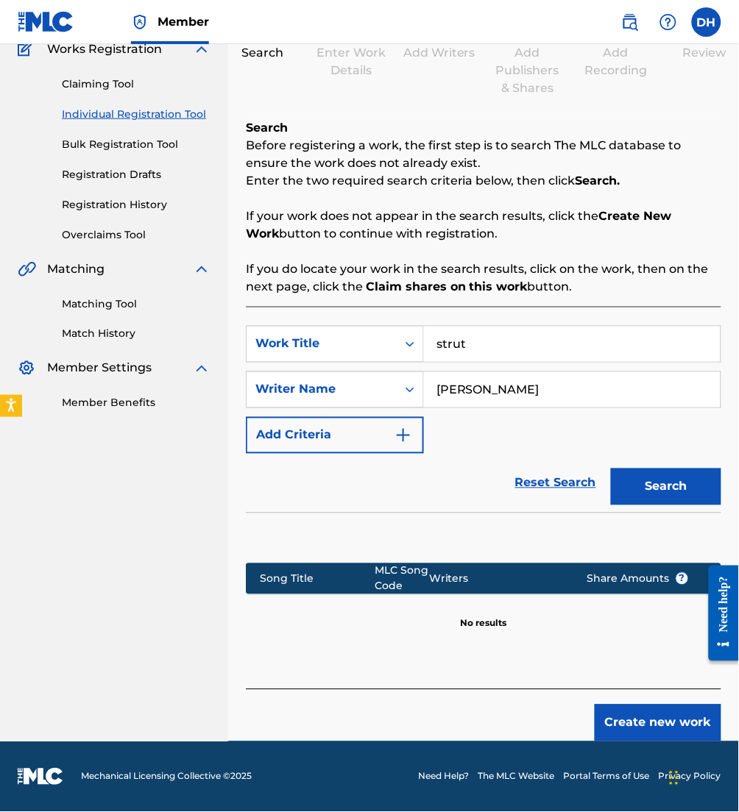
click at [639, 734] on button "Create new work" at bounding box center [657, 723] width 127 height 37
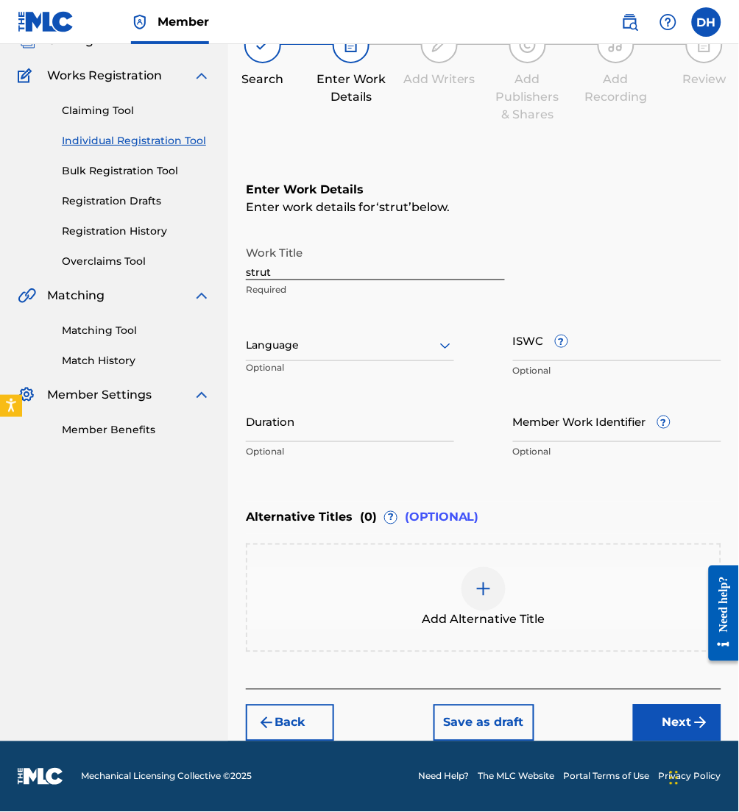
scroll to position [104, 0]
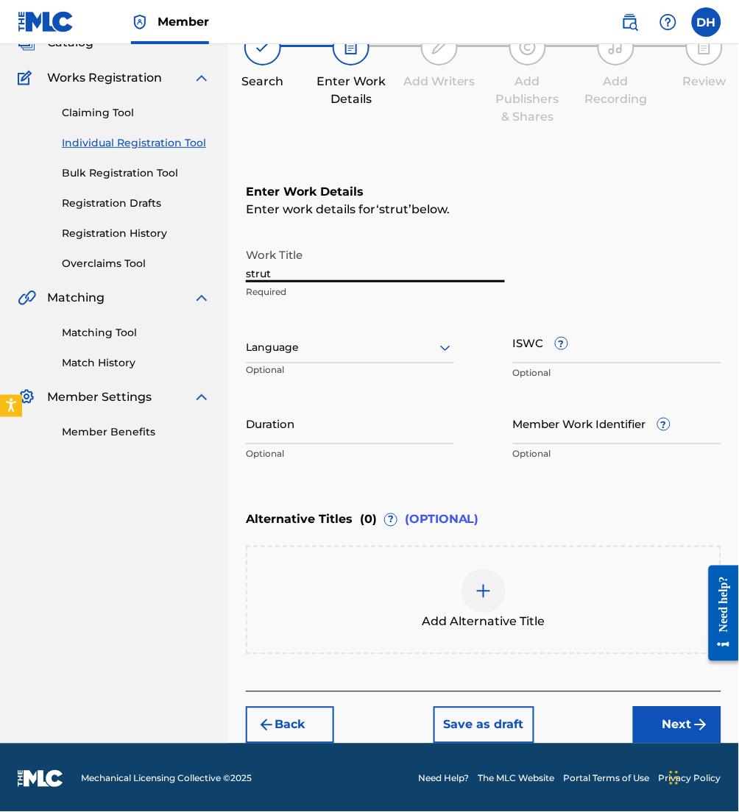
drag, startPoint x: 314, startPoint y: 270, endPoint x: 114, endPoint y: 267, distance: 200.1
click at [114, 267] on main "ESSENTIAL MUSIC PUBLISHING Summary Catalog Works Registration Claiming Tool Ind…" at bounding box center [369, 341] width 739 height 803
type input "Strut"
click at [306, 363] on p "Optional" at bounding box center [284, 375] width 77 height 24
click at [299, 357] on div "Language" at bounding box center [350, 348] width 208 height 31
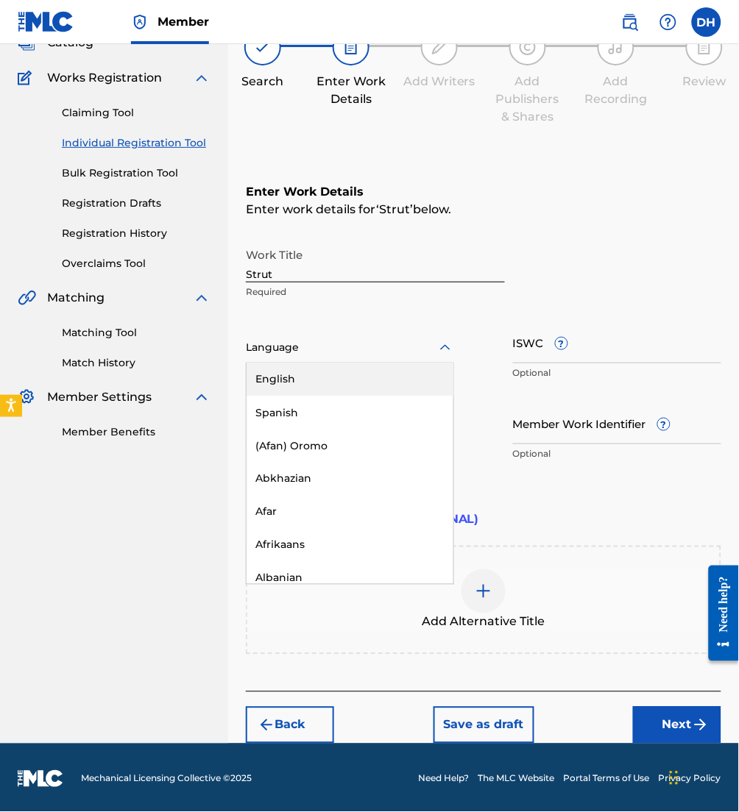
click at [291, 370] on div "English" at bounding box center [349, 379] width 207 height 33
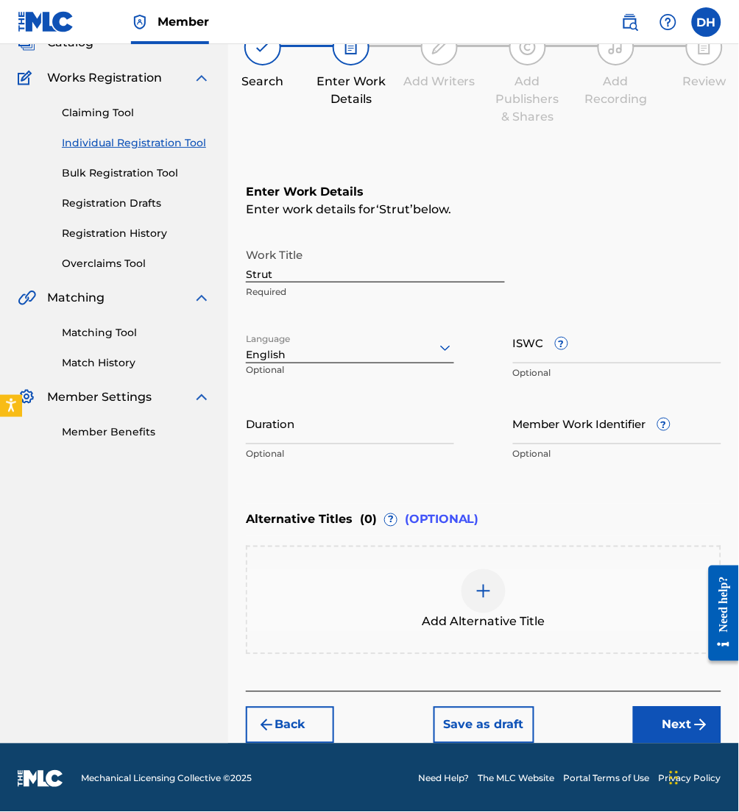
click at [662, 722] on button "Next" at bounding box center [677, 725] width 88 height 37
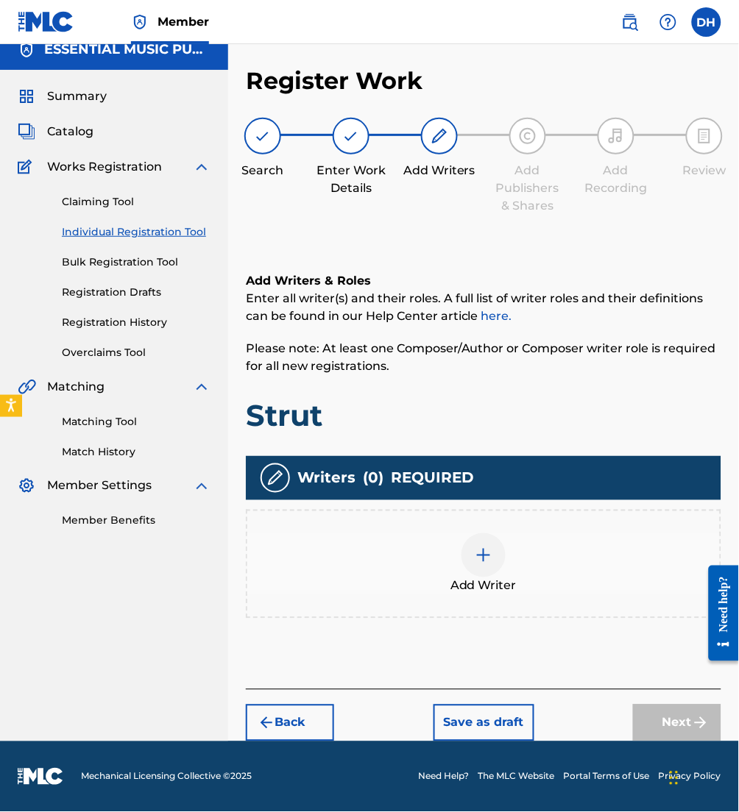
scroll to position [13, 0]
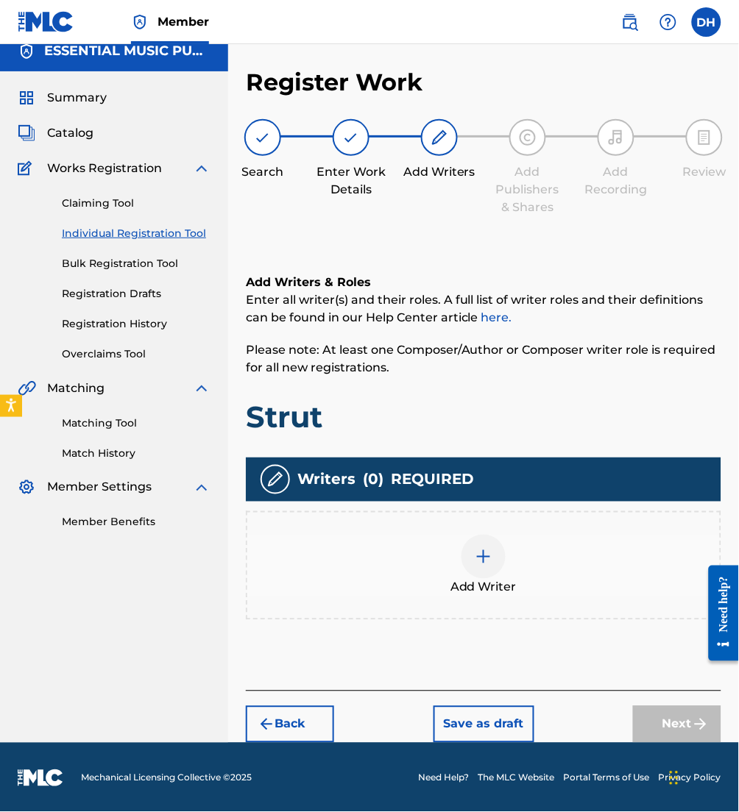
click at [472, 547] on div at bounding box center [483, 557] width 44 height 44
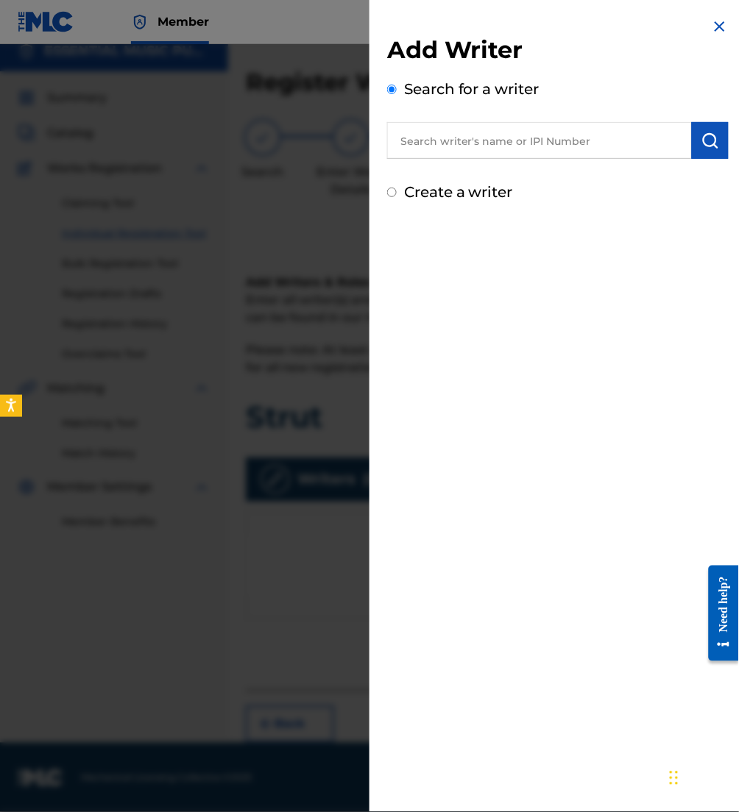
click at [518, 154] on input "text" at bounding box center [539, 140] width 305 height 37
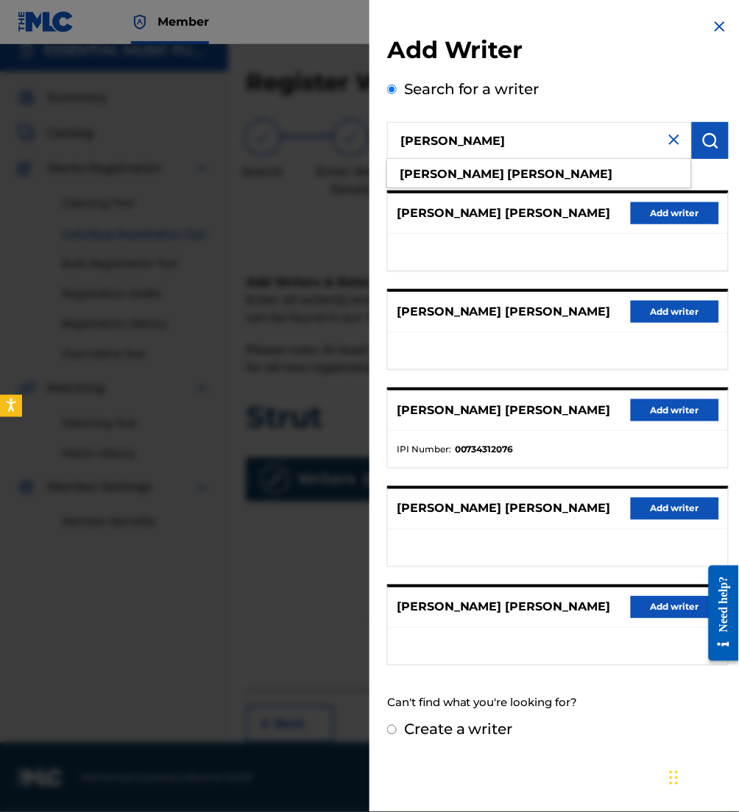
type input "lydia earls"
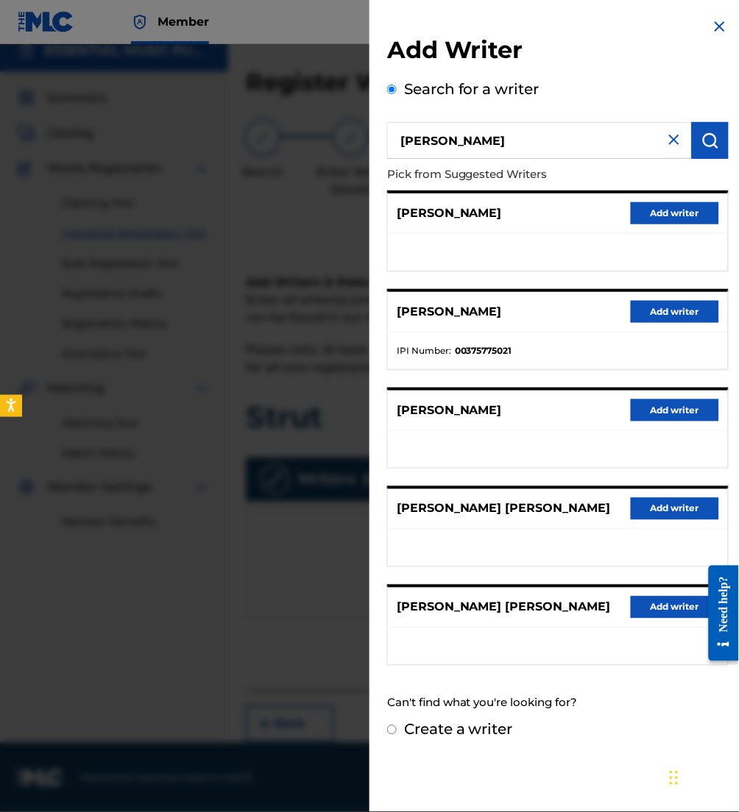
click at [670, 308] on button "Add writer" at bounding box center [675, 312] width 88 height 22
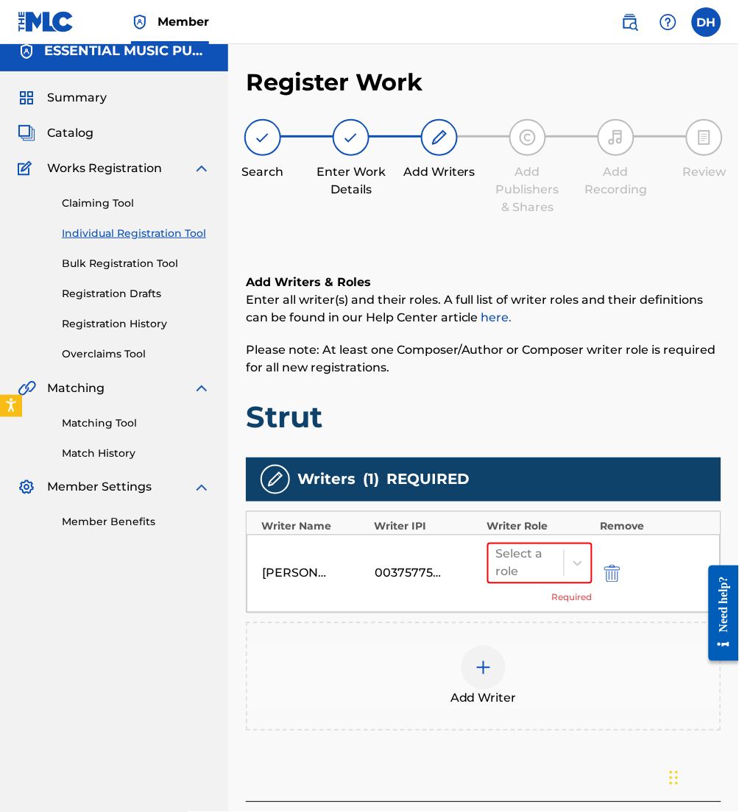
click at [402, 678] on div "Add Writer" at bounding box center [483, 677] width 472 height 62
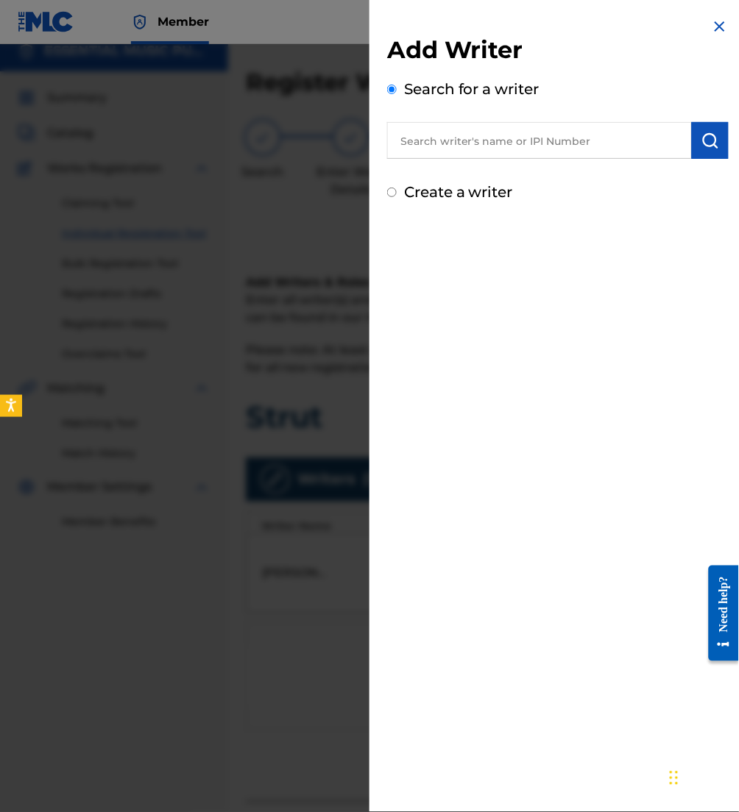
click at [533, 147] on input "text" at bounding box center [539, 140] width 305 height 37
paste input "00506248566"
type input "00506248566"
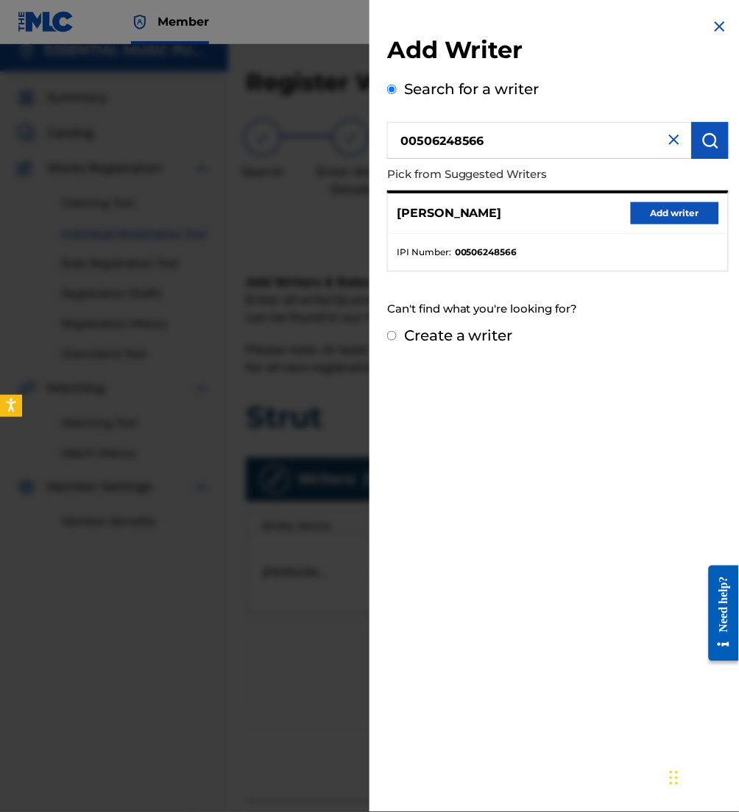
click at [637, 204] on button "Add writer" at bounding box center [675, 213] width 88 height 22
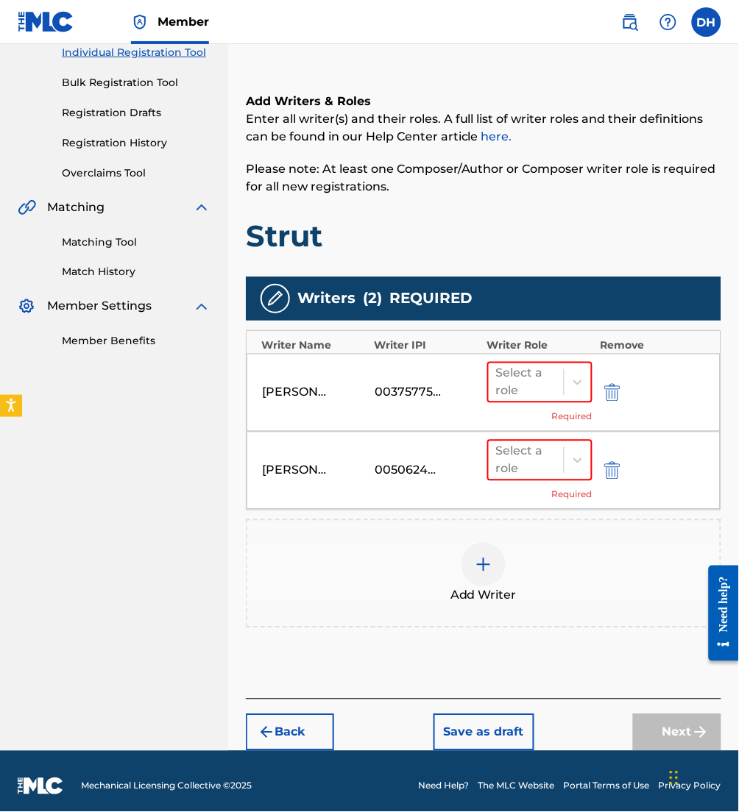
scroll to position [196, 0]
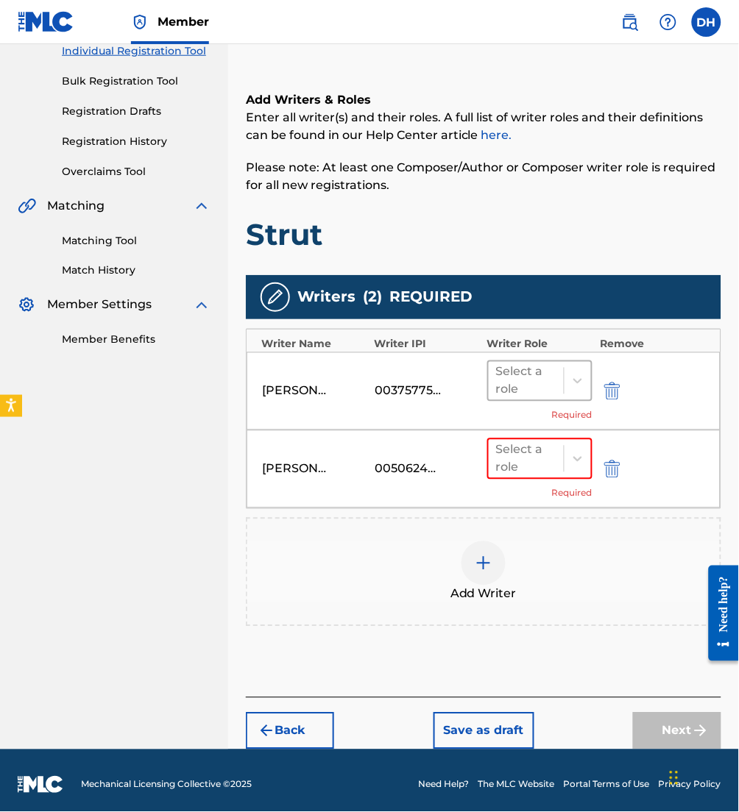
click at [530, 363] on div "Select a role" at bounding box center [526, 380] width 60 height 35
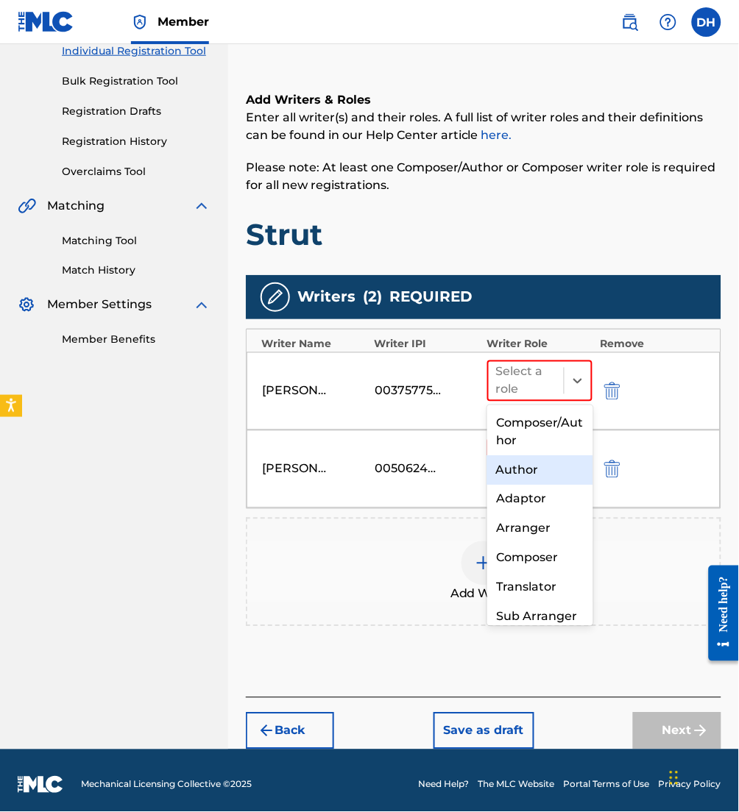
click at [546, 455] on div "Author" at bounding box center [539, 469] width 105 height 29
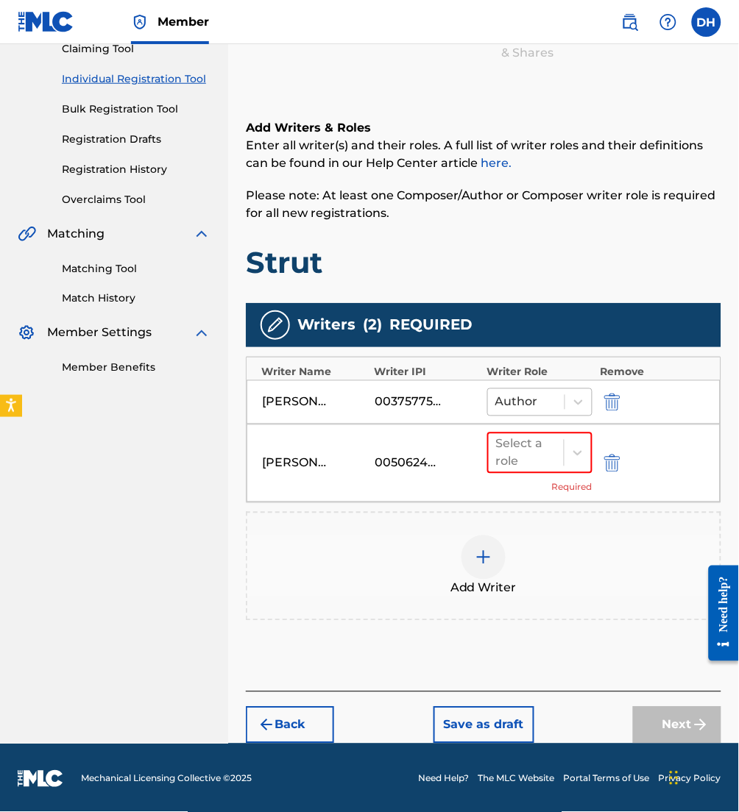
click at [539, 403] on div at bounding box center [526, 402] width 62 height 21
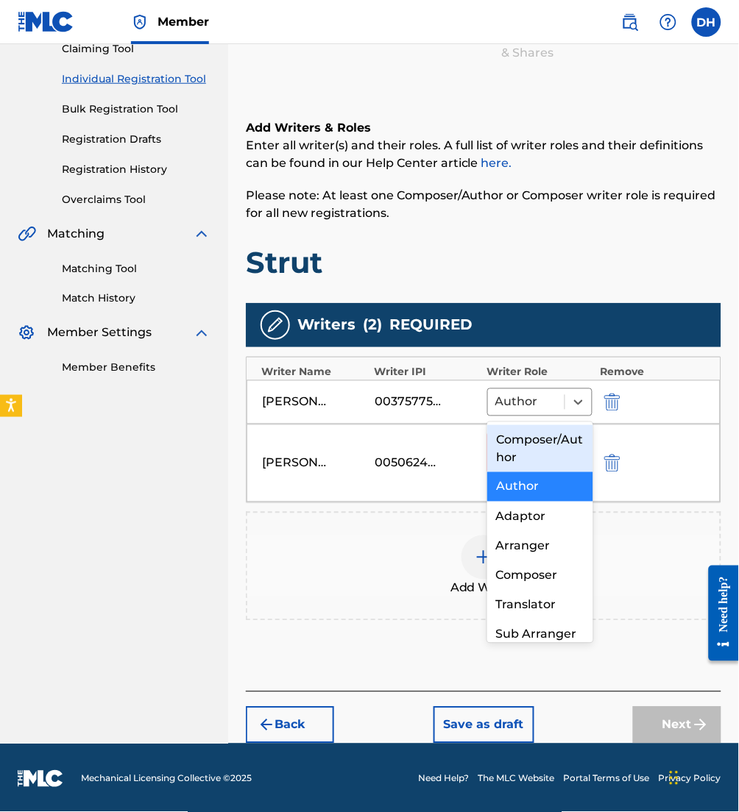
click at [544, 447] on div "Composer/Author" at bounding box center [539, 448] width 105 height 47
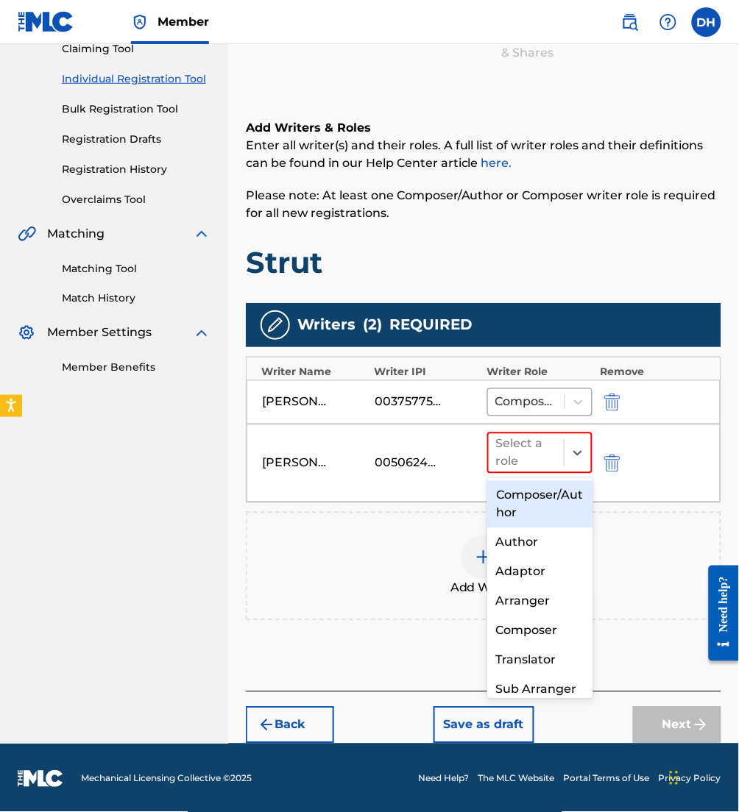
click at [544, 447] on div at bounding box center [526, 453] width 60 height 21
click at [535, 505] on div "Composer/Author" at bounding box center [539, 504] width 105 height 47
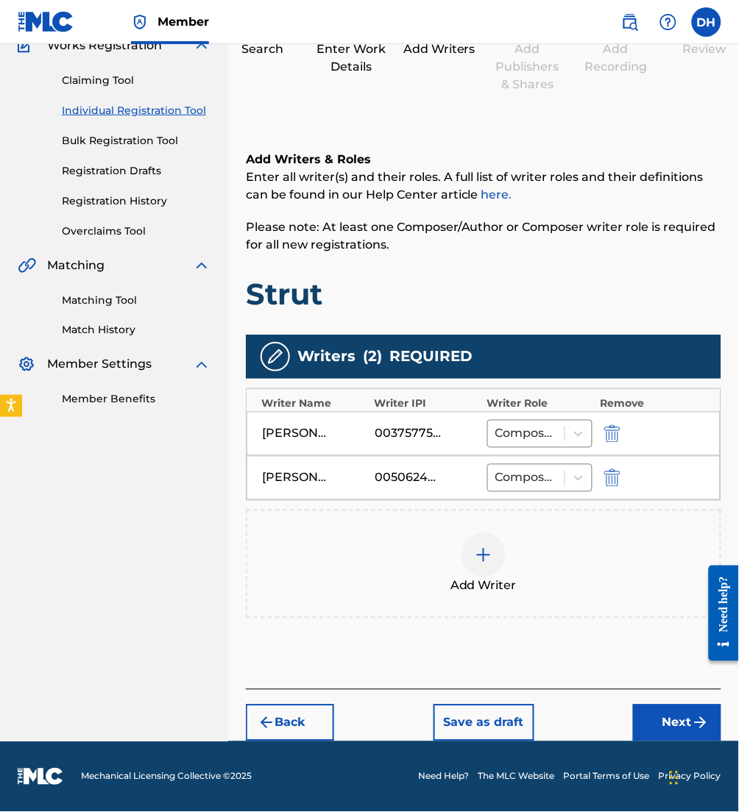
scroll to position [135, 0]
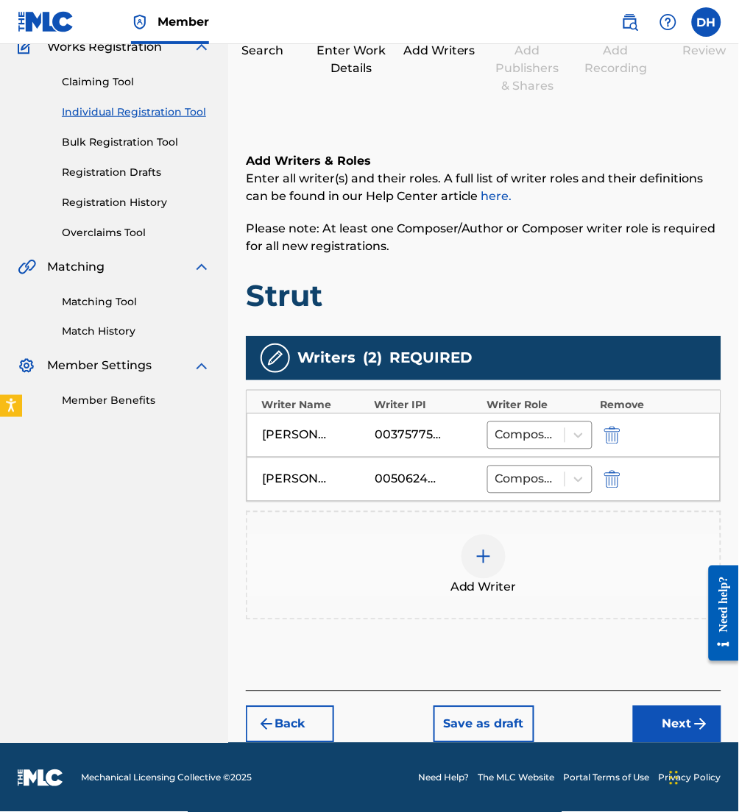
click at [673, 712] on button "Next" at bounding box center [677, 724] width 88 height 37
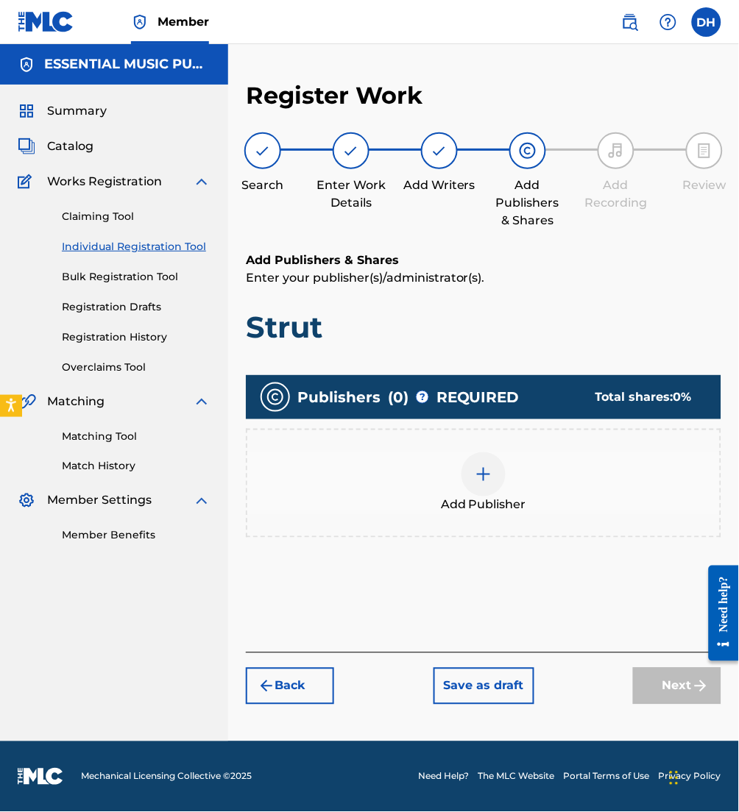
scroll to position [0, 0]
click at [491, 490] on div at bounding box center [483, 474] width 44 height 44
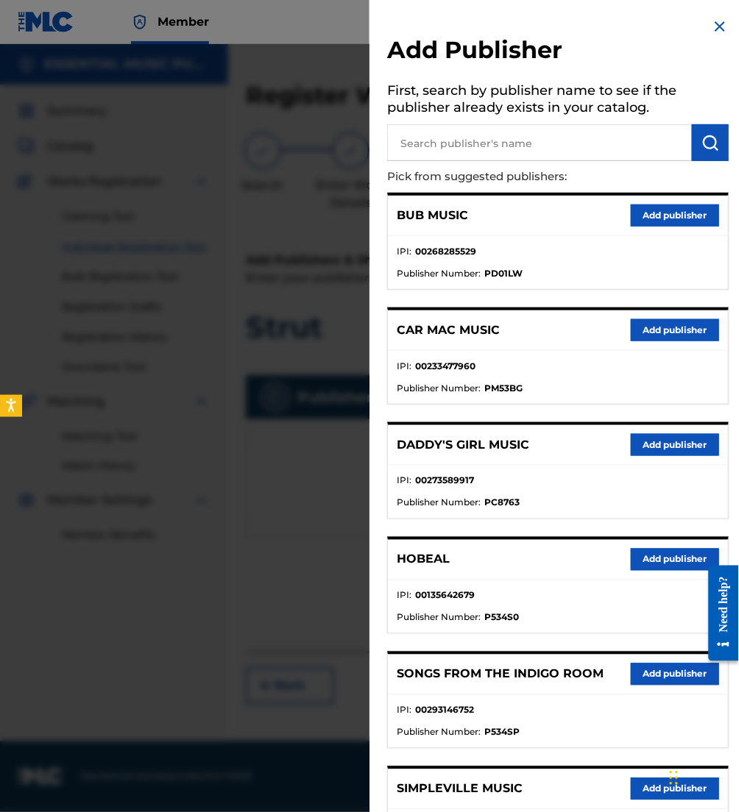
click at [485, 147] on input "text" at bounding box center [539, 142] width 305 height 37
type input "dia viola music"
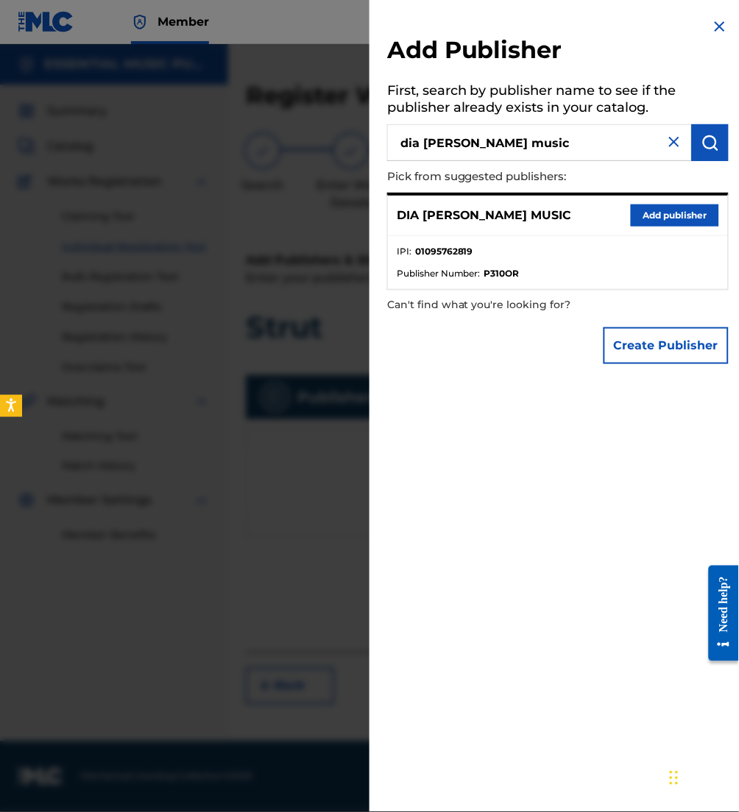
click at [699, 211] on button "Add publisher" at bounding box center [675, 216] width 88 height 22
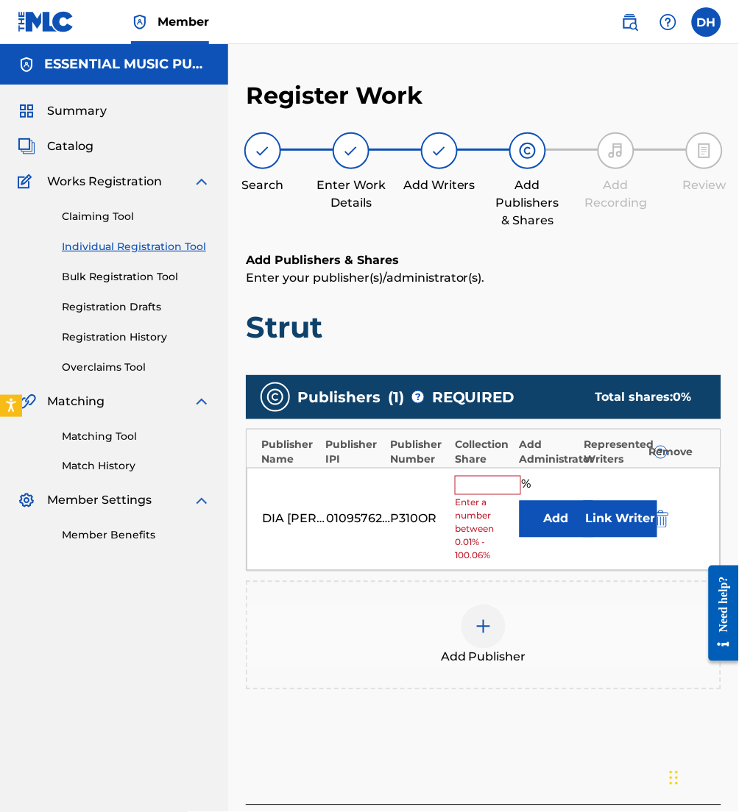
click at [525, 516] on button "Add" at bounding box center [556, 519] width 74 height 37
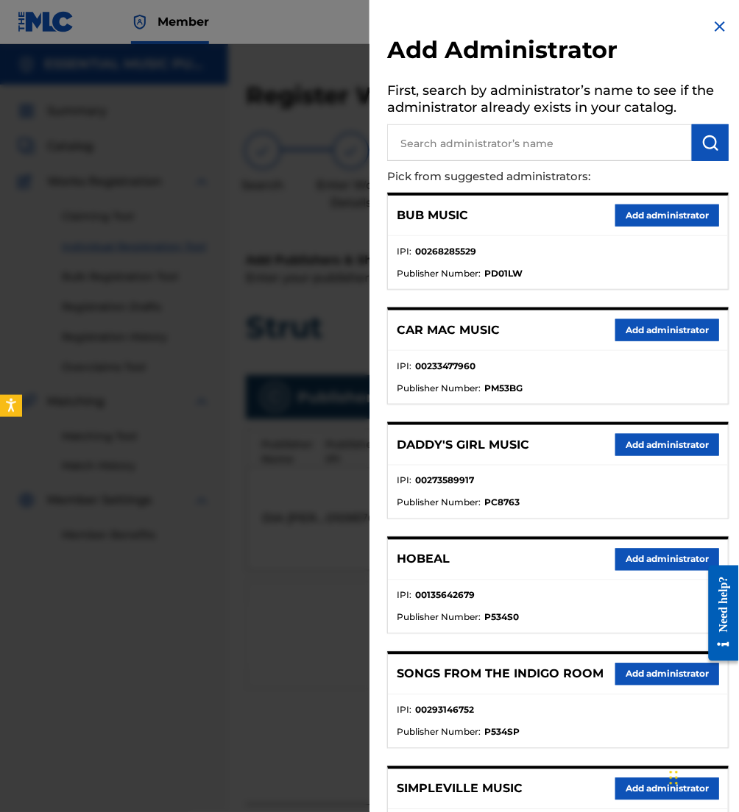
click at [420, 137] on input "text" at bounding box center [539, 142] width 305 height 37
type input "be essential"
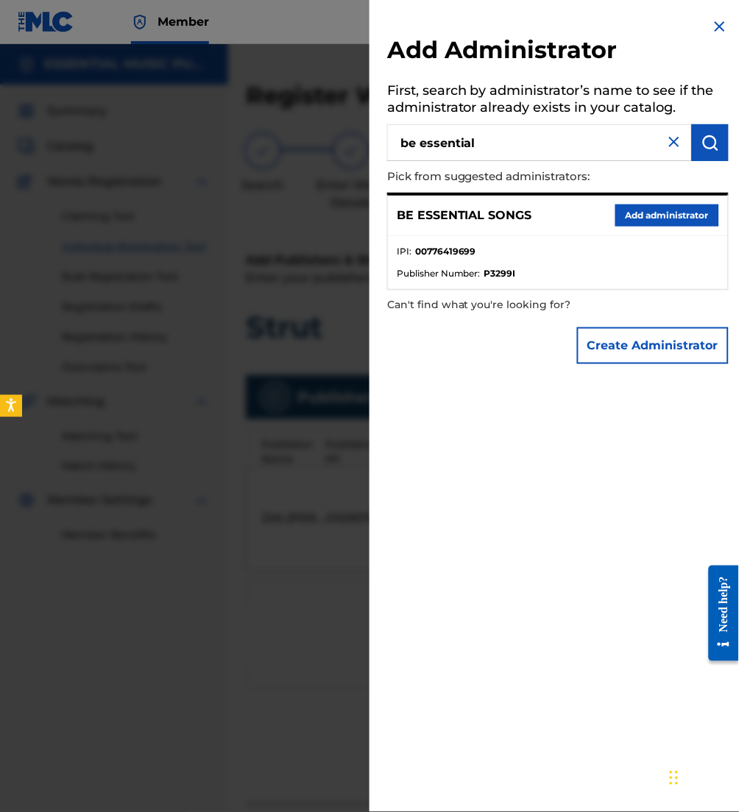
click at [655, 210] on button "Add administrator" at bounding box center [667, 216] width 104 height 22
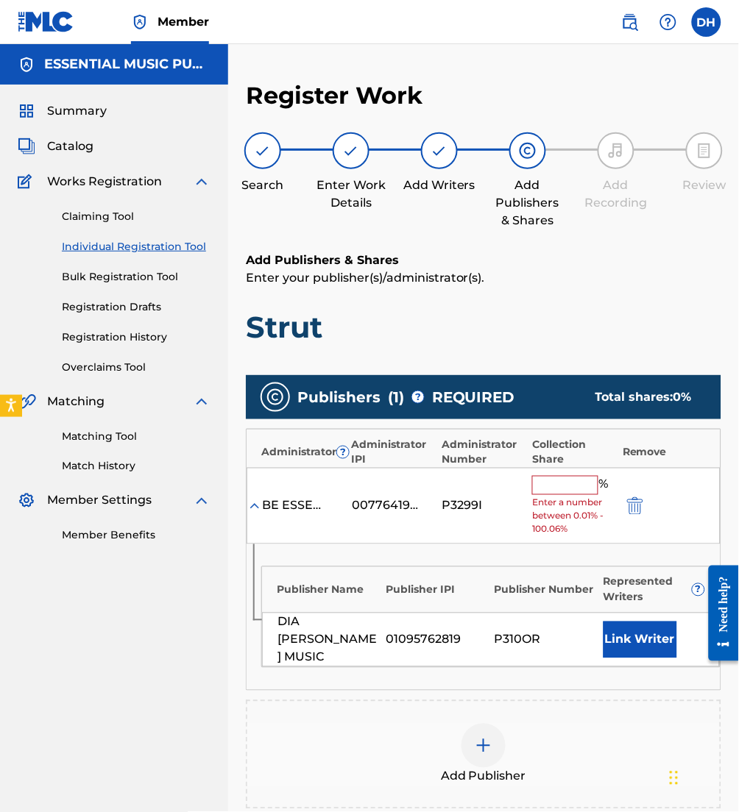
click at [568, 490] on input "text" at bounding box center [565, 485] width 66 height 19
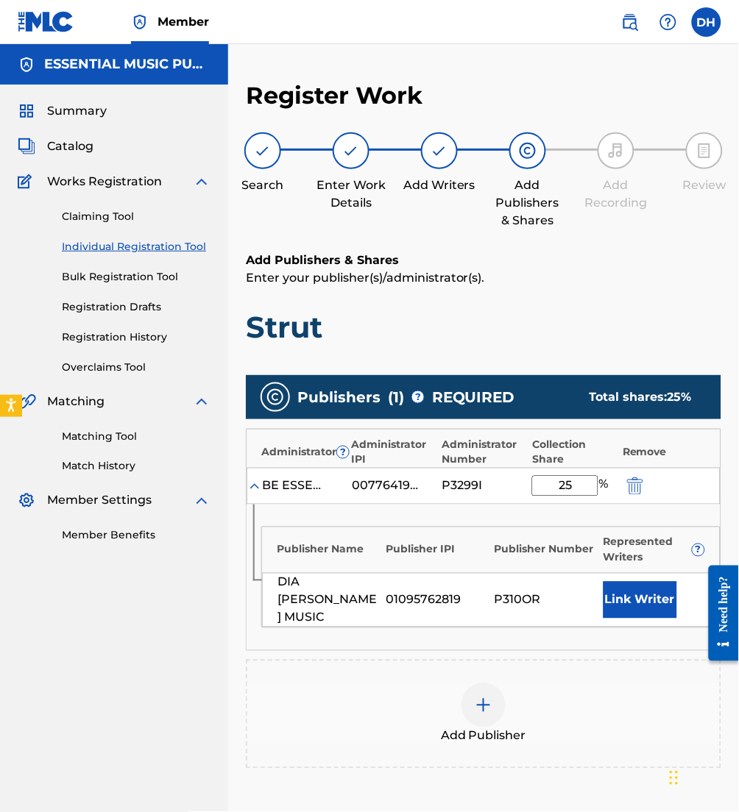
type input "25"
click at [547, 453] on div "Collection Share" at bounding box center [573, 452] width 83 height 31
click at [653, 596] on button "Link Writer" at bounding box center [640, 600] width 74 height 37
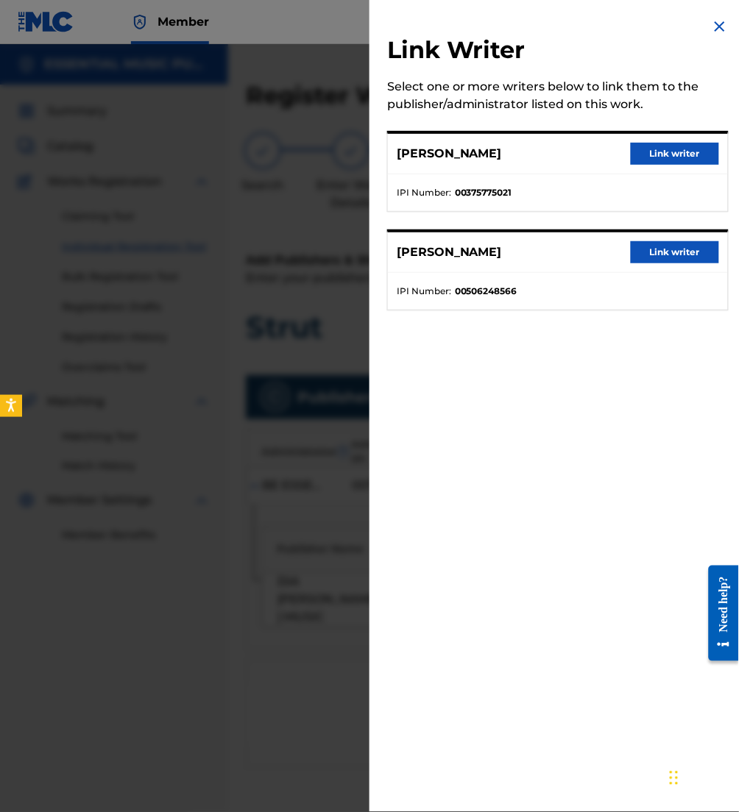
click at [655, 148] on button "Link writer" at bounding box center [675, 154] width 88 height 22
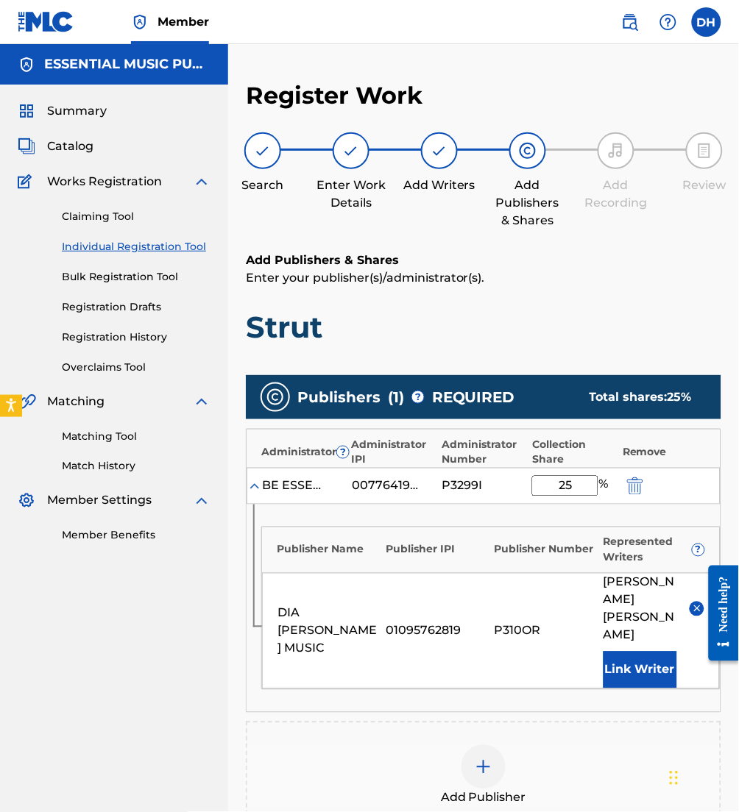
scroll to position [218, 0]
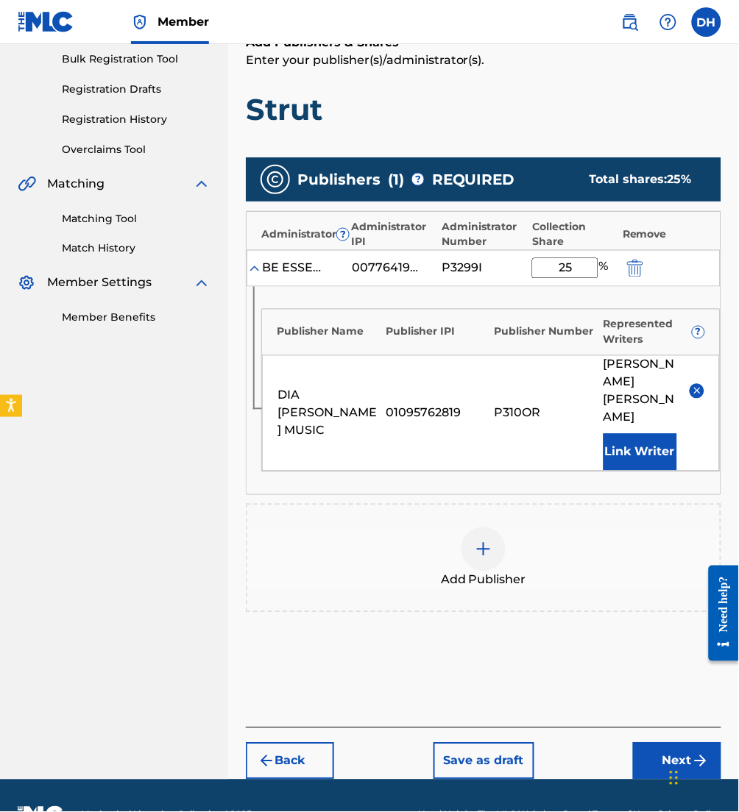
click at [412, 533] on div "Add Publisher" at bounding box center [483, 559] width 472 height 62
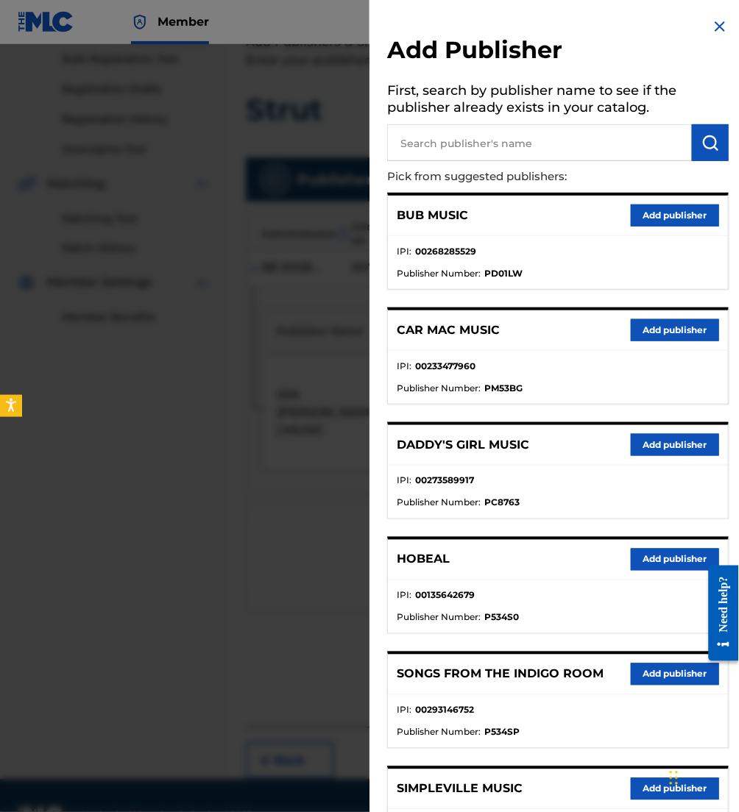
click at [493, 138] on input "text" at bounding box center [539, 142] width 305 height 37
type input "maverick city"
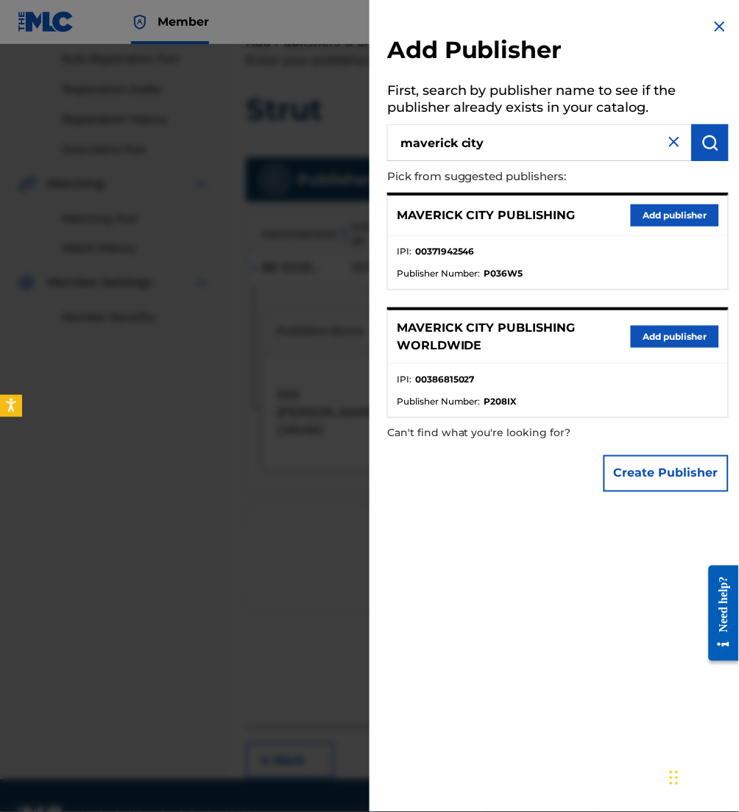
click at [638, 210] on button "Add publisher" at bounding box center [675, 216] width 88 height 22
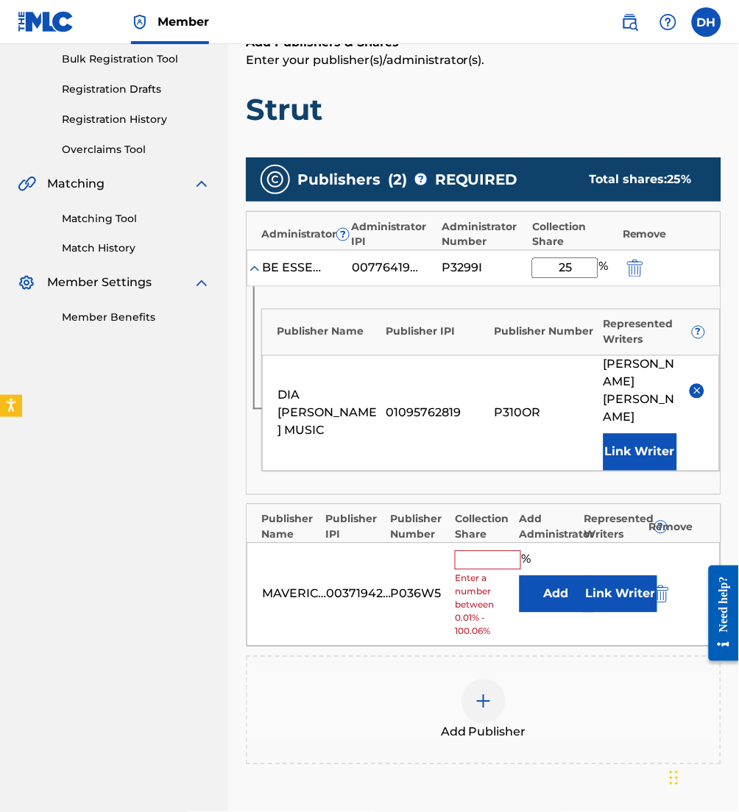
click at [547, 576] on button "Add" at bounding box center [556, 594] width 74 height 37
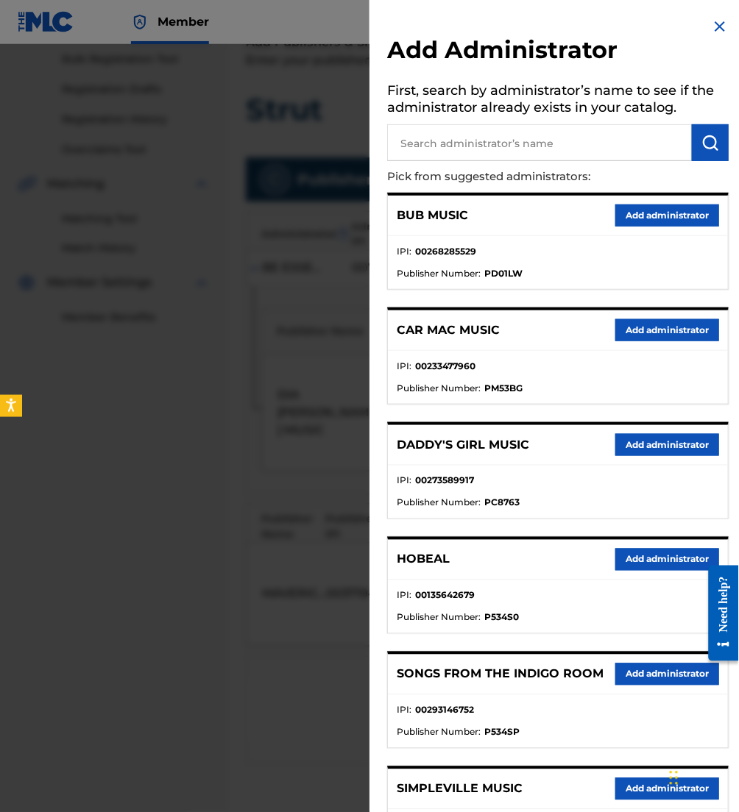
click at [454, 152] on input "text" at bounding box center [539, 142] width 305 height 37
type input "be essenti"
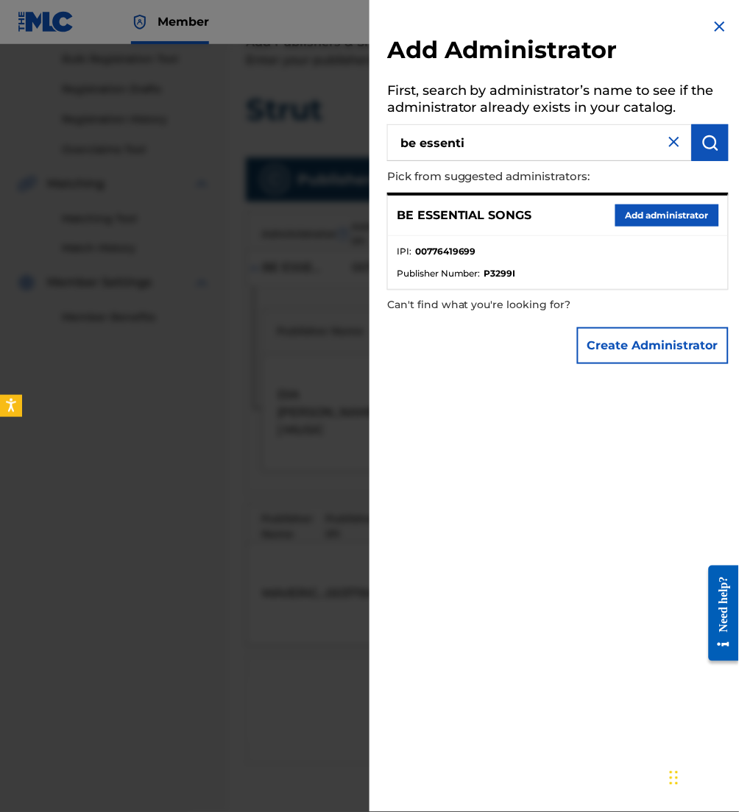
click at [660, 217] on button "Add administrator" at bounding box center [667, 216] width 104 height 22
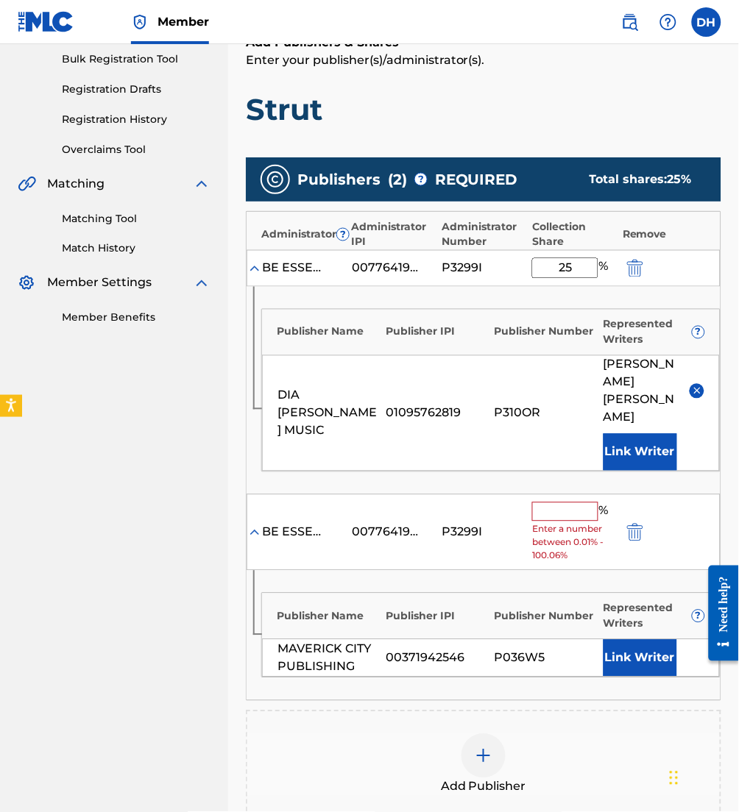
click at [580, 503] on input "text" at bounding box center [565, 512] width 66 height 19
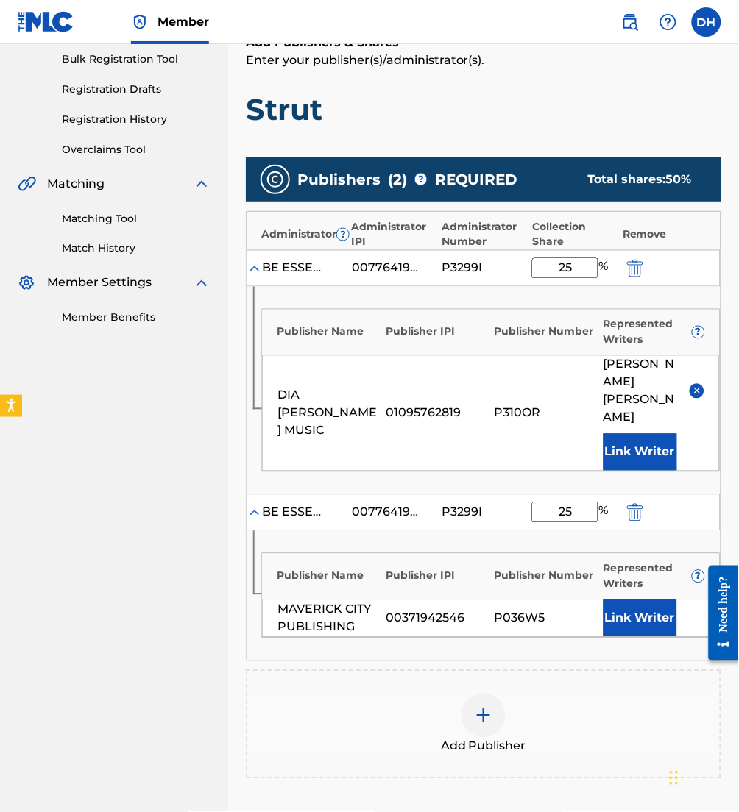
type input "25"
click at [361, 554] on div "Publisher Name Publisher IPI Publisher Number Represented Writers ?" at bounding box center [491, 573] width 458 height 38
click at [667, 600] on button "Link Writer" at bounding box center [640, 618] width 74 height 37
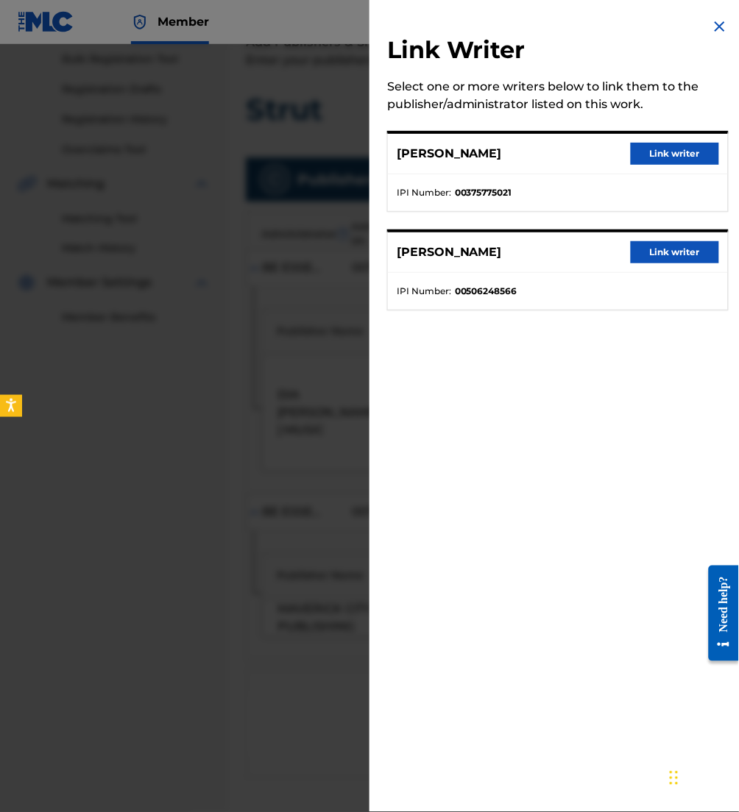
click at [653, 140] on div "LYDIA EARLS Link writer" at bounding box center [558, 154] width 340 height 40
click at [645, 148] on button "Link writer" at bounding box center [675, 154] width 88 height 22
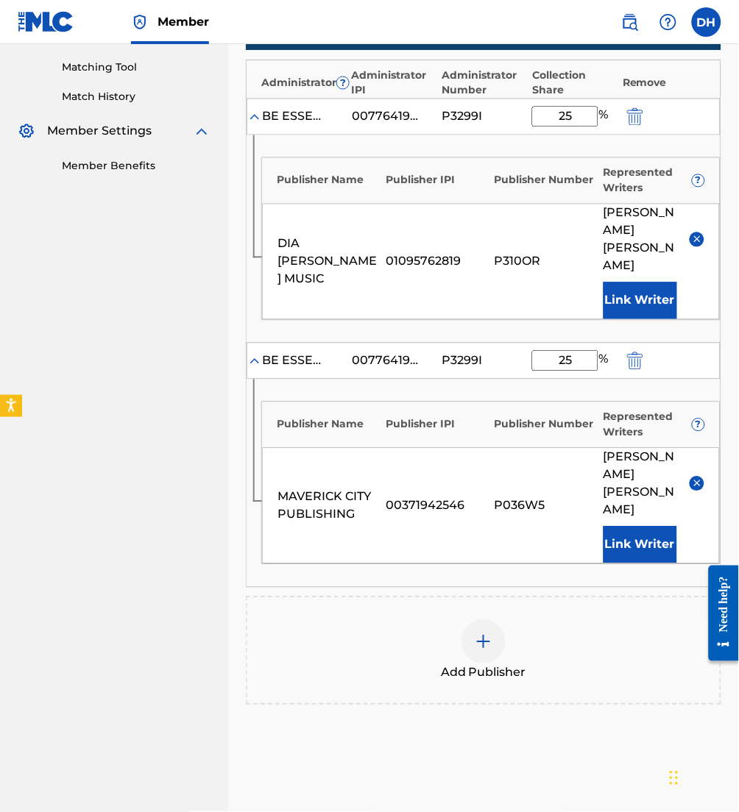
scroll to position [383, 0]
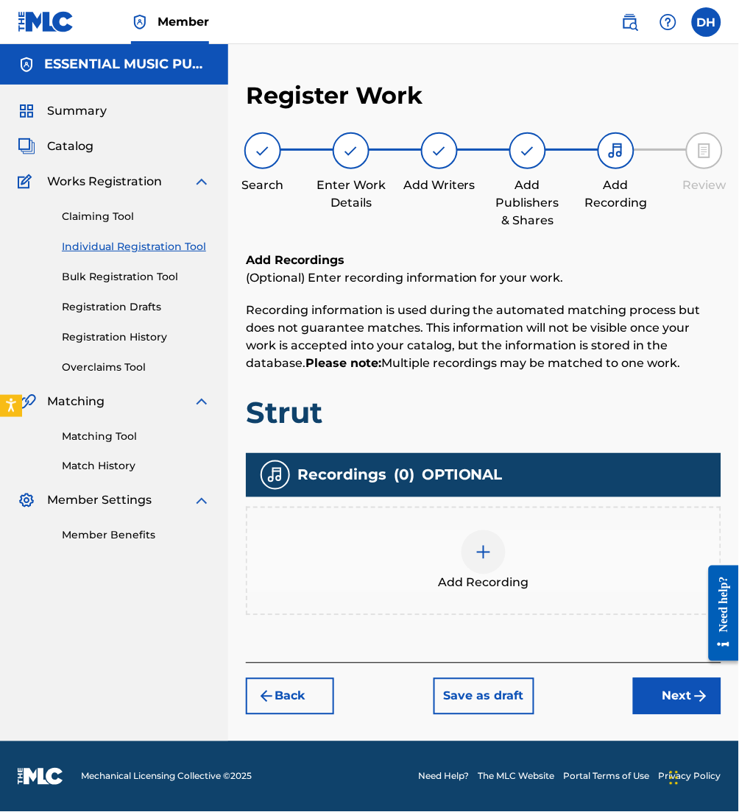
click at [454, 561] on div "Add Recording" at bounding box center [483, 561] width 472 height 62
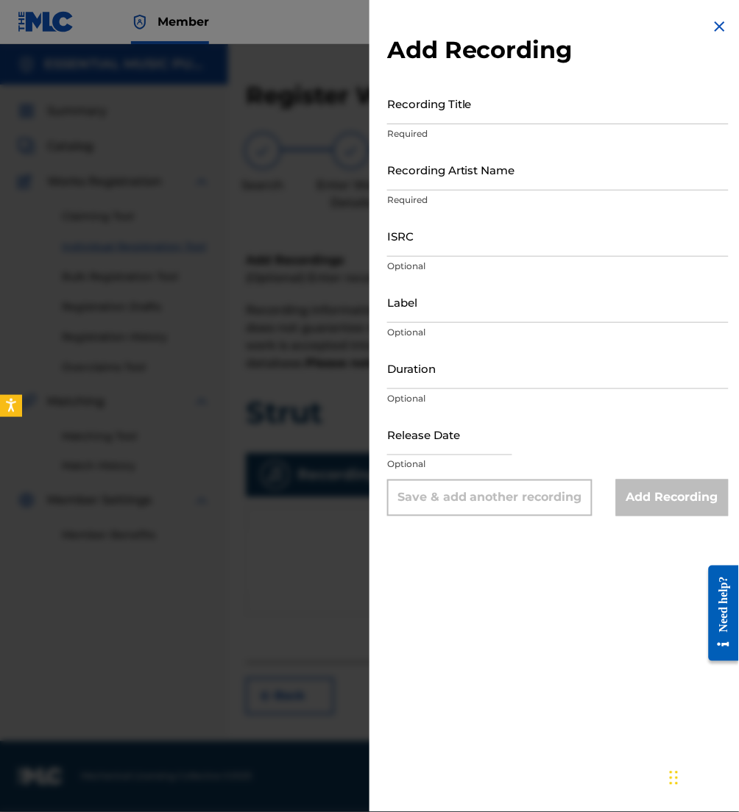
click at [301, 526] on div at bounding box center [369, 450] width 739 height 812
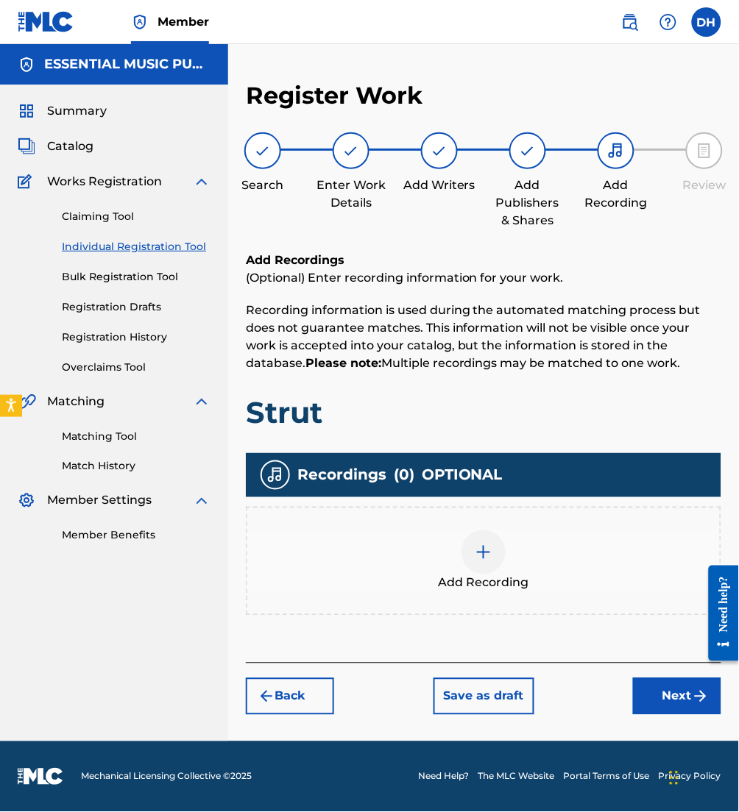
click at [681, 706] on button "Next" at bounding box center [677, 696] width 88 height 37
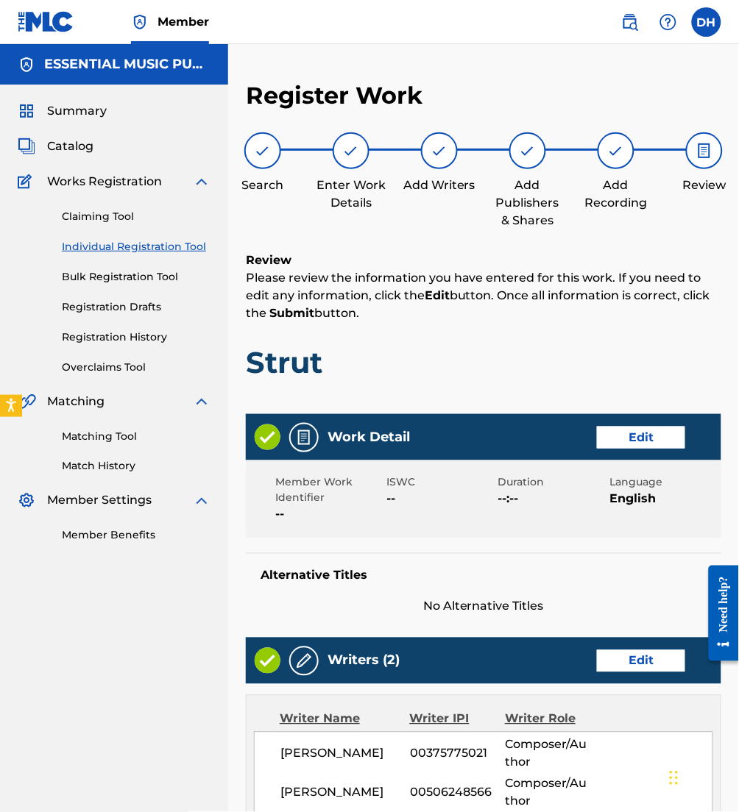
scroll to position [841, 0]
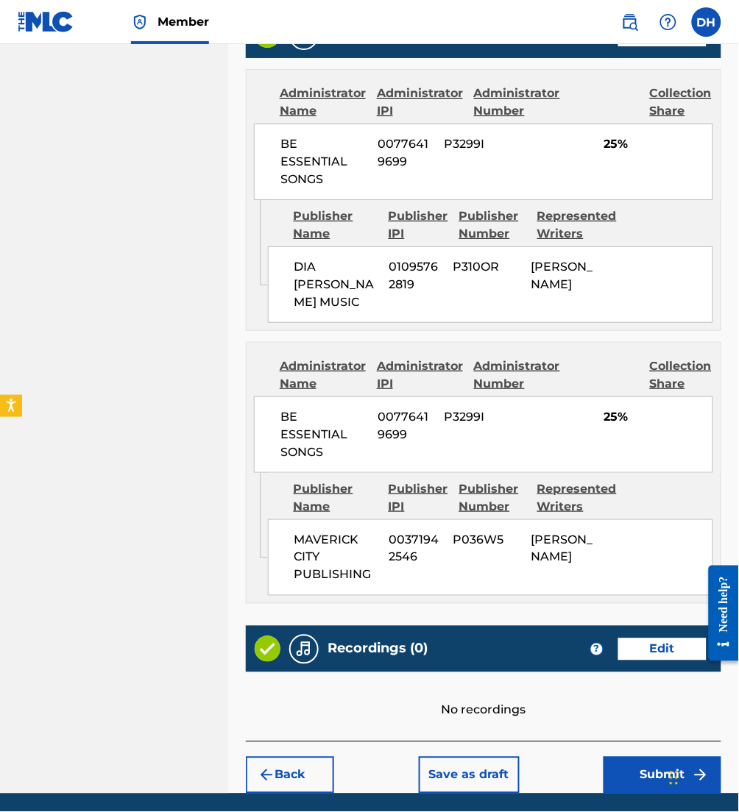
click at [676, 757] on button "Submit" at bounding box center [662, 775] width 118 height 37
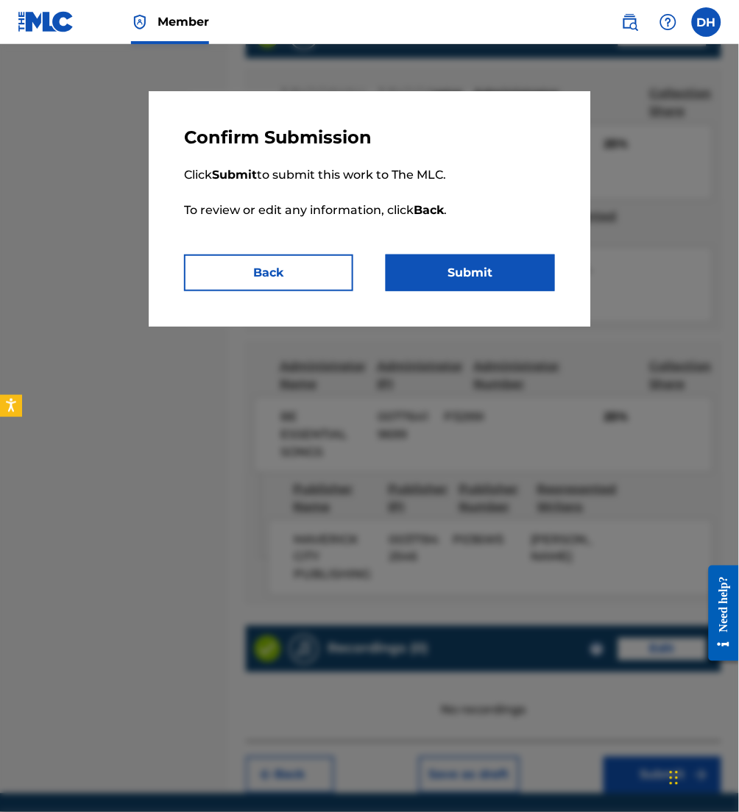
click at [444, 270] on button "Submit" at bounding box center [470, 273] width 169 height 37
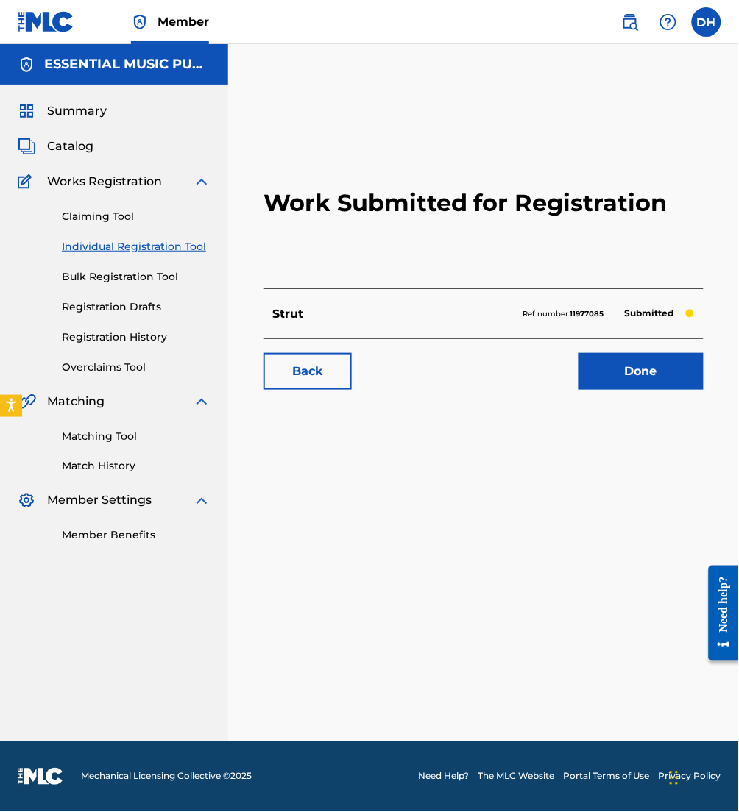
click at [78, 141] on span "Catalog" at bounding box center [70, 147] width 46 height 18
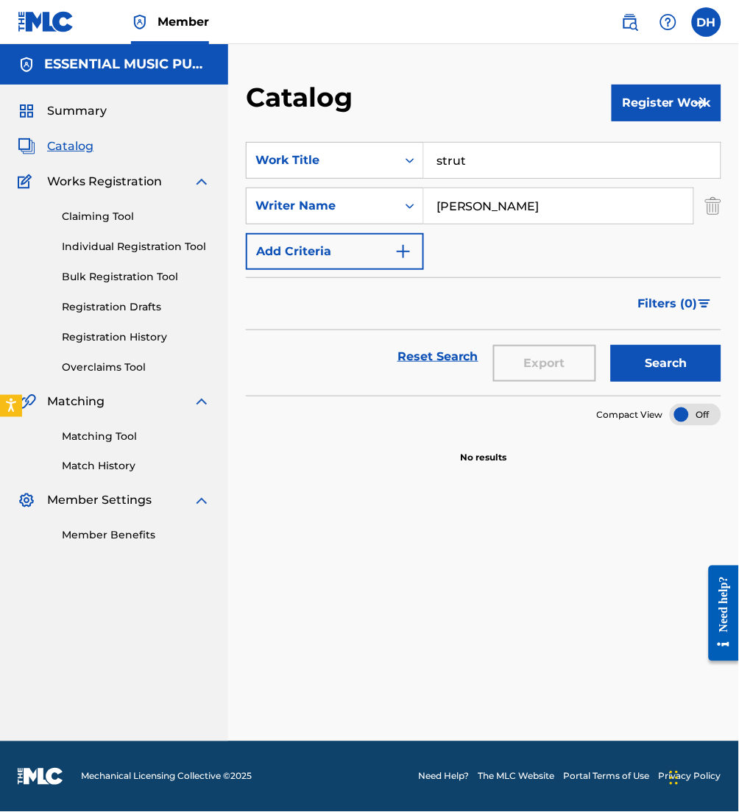
click at [439, 165] on input "strut" at bounding box center [572, 160] width 296 height 35
drag, startPoint x: 379, startPoint y: 146, endPoint x: 288, endPoint y: 135, distance: 91.3
click at [288, 135] on section "SearchWithCriteria07733d22-e23c-40ee-bcc3-f8f6c131638f Work Title strut SearchW…" at bounding box center [483, 259] width 475 height 271
type input "[PERSON_NAME]"
click at [577, 230] on div "SearchWithCriteria07733d22-e23c-40ee-bcc3-f8f6c131638f Work Title su venida su …" at bounding box center [483, 206] width 475 height 128
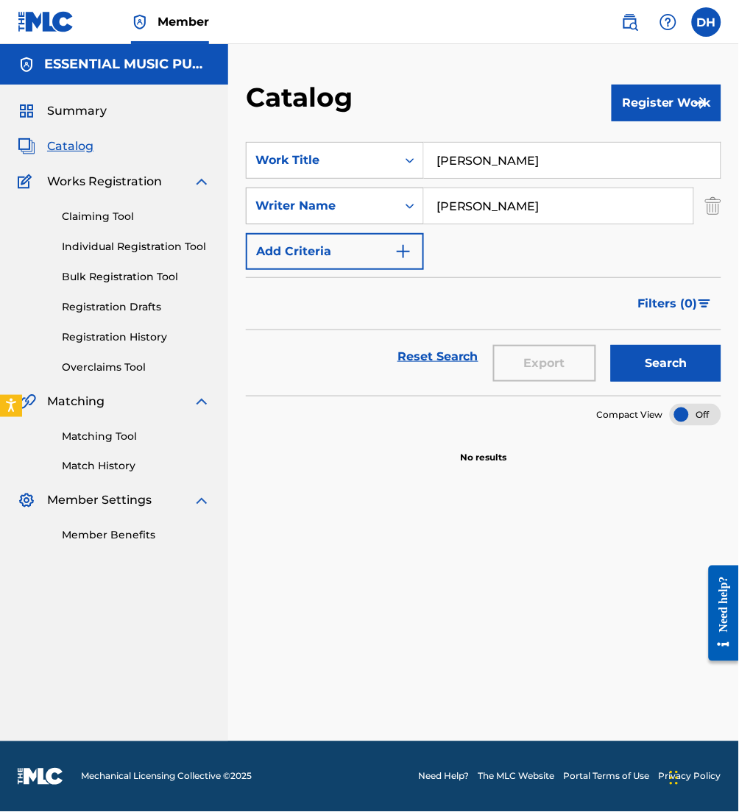
drag, startPoint x: 555, startPoint y: 216, endPoint x: 308, endPoint y: 213, distance: 246.5
click at [308, 213] on div "SearchWithCriteriacca5c516-5207-4900-afc1-3f3a3f0d9989 Writer Name earls" at bounding box center [483, 206] width 475 height 37
type input "rivera"
click at [611, 345] on button "Search" at bounding box center [666, 363] width 110 height 37
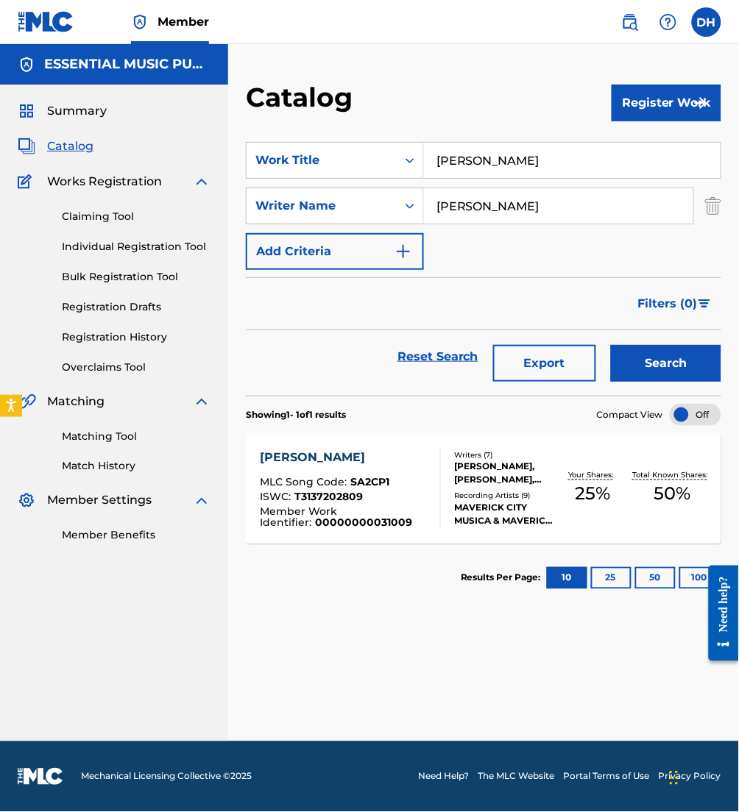
click at [573, 490] on div "Your Shares: 25 %" at bounding box center [592, 488] width 79 height 45
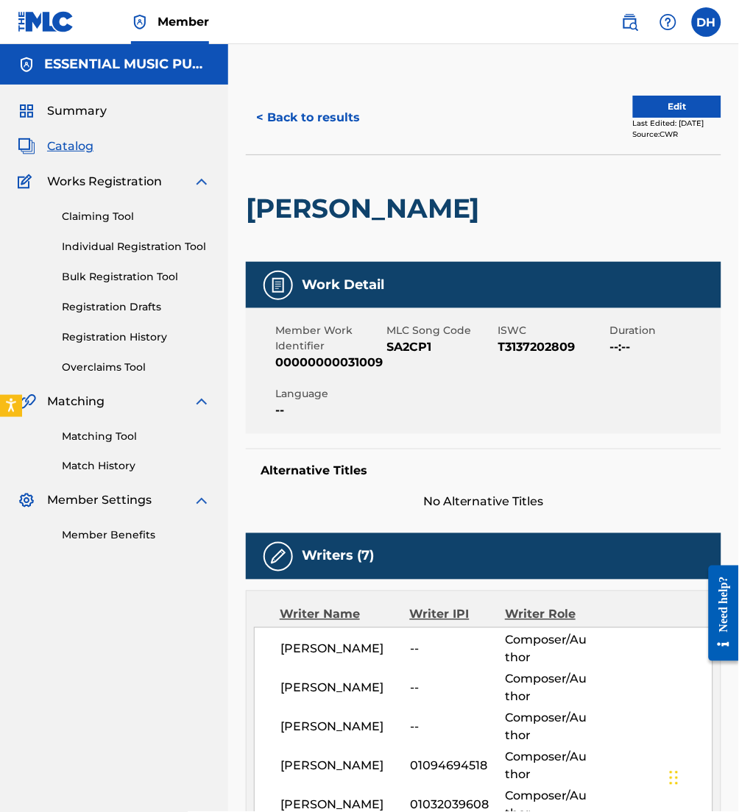
click at [641, 104] on button "Edit" at bounding box center [677, 107] width 88 height 22
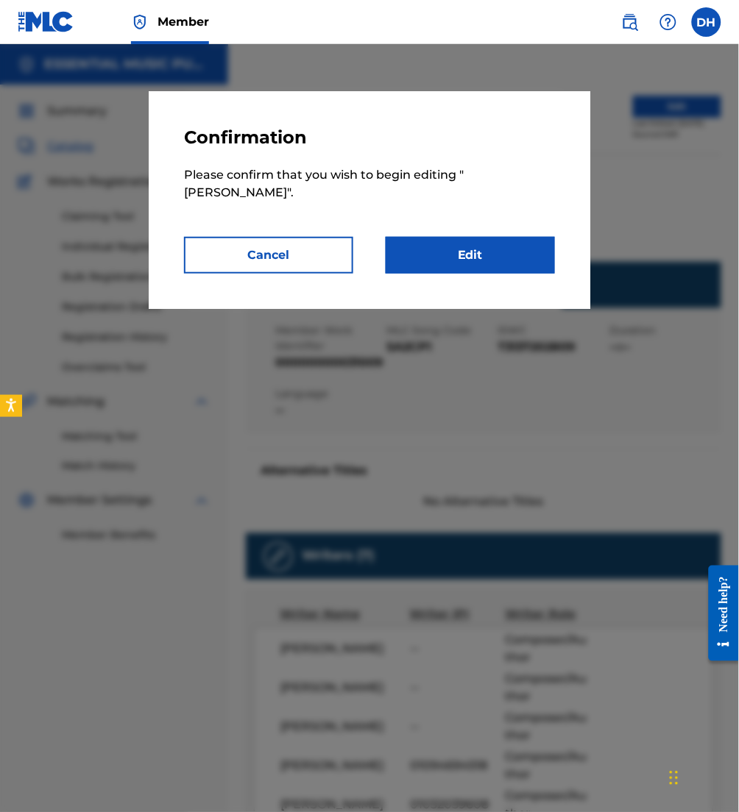
click at [489, 237] on link "Edit" at bounding box center [470, 255] width 169 height 37
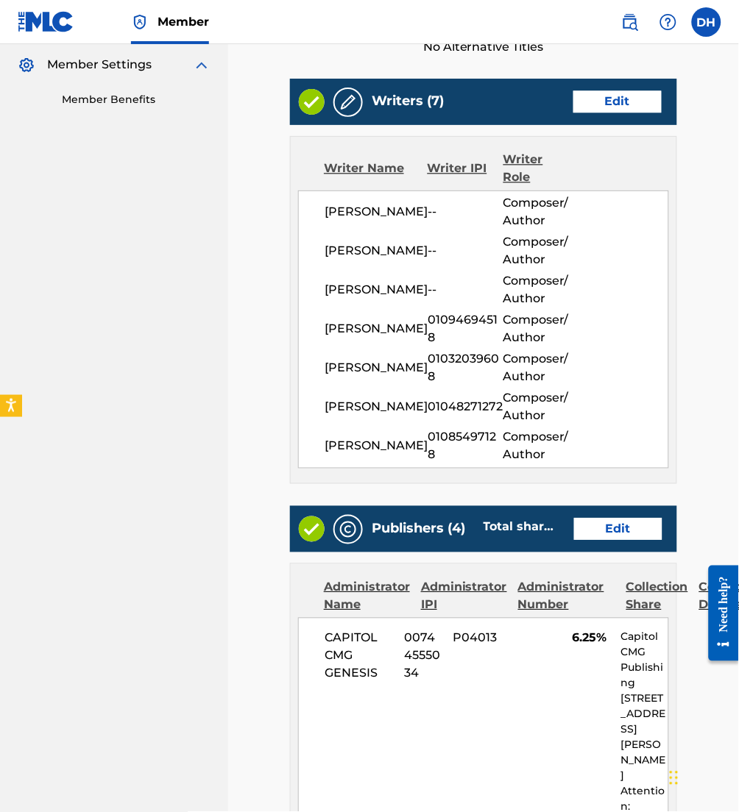
scroll to position [439, 0]
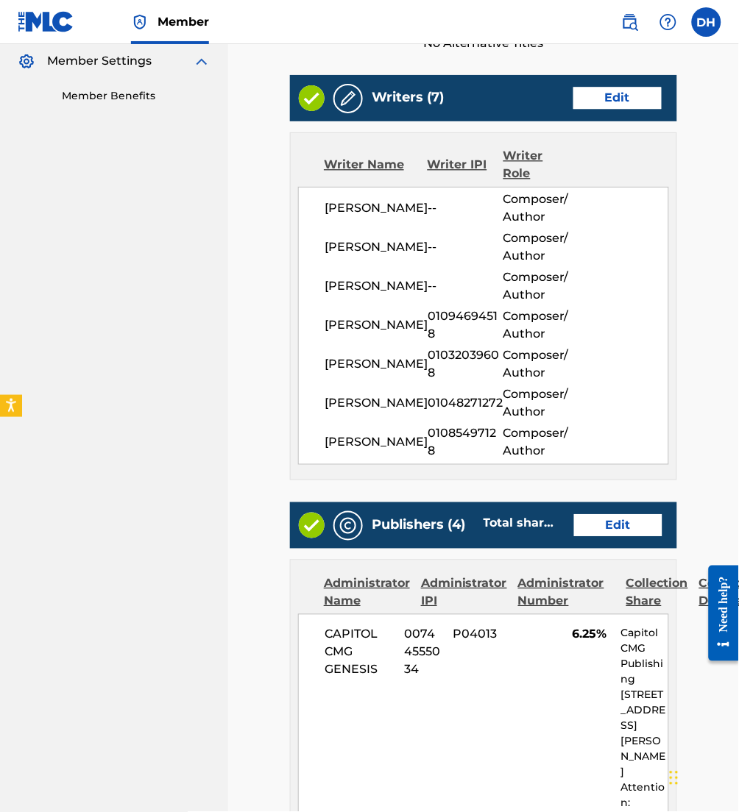
click at [598, 79] on div "Writers (7) Edit" at bounding box center [483, 98] width 387 height 46
click at [598, 77] on div "Writers (7) Edit" at bounding box center [483, 98] width 387 height 46
click at [597, 75] on div "Writers (7) Edit" at bounding box center [483, 98] width 387 height 46
drag, startPoint x: 597, startPoint y: 75, endPoint x: 587, endPoint y: 63, distance: 15.2
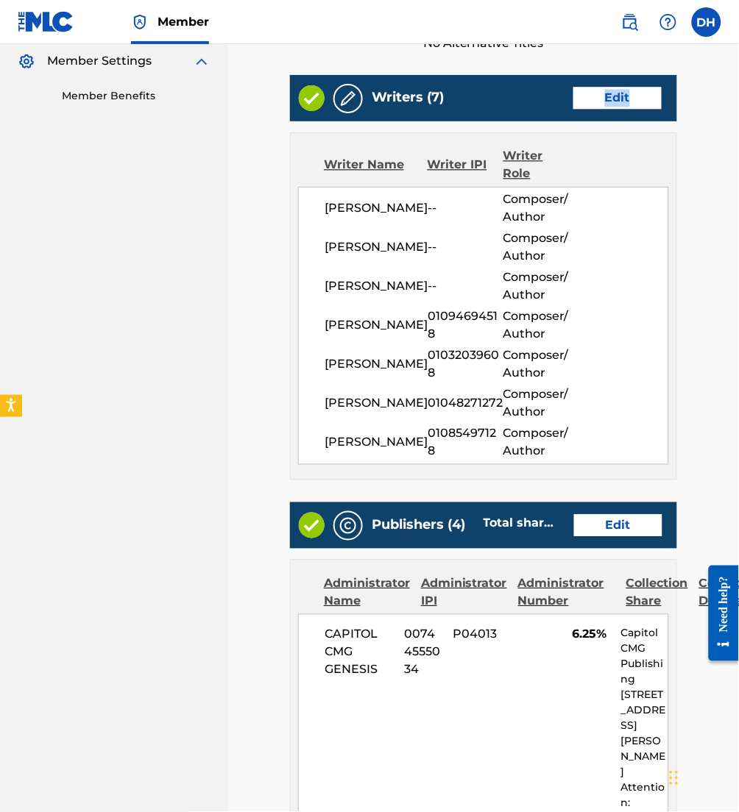
click at [587, 88] on link "Edit" at bounding box center [617, 99] width 88 height 22
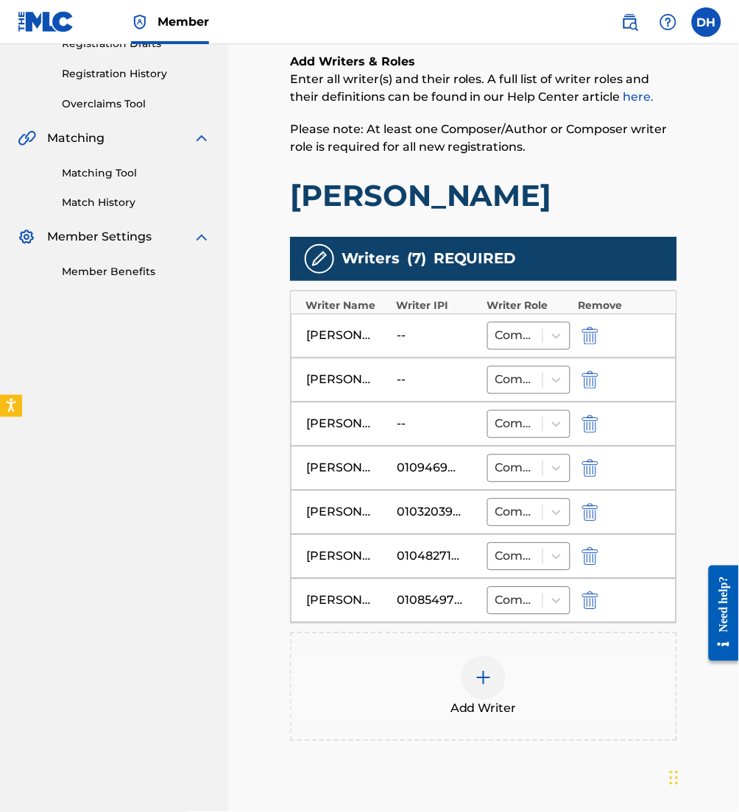
scroll to position [265, 0]
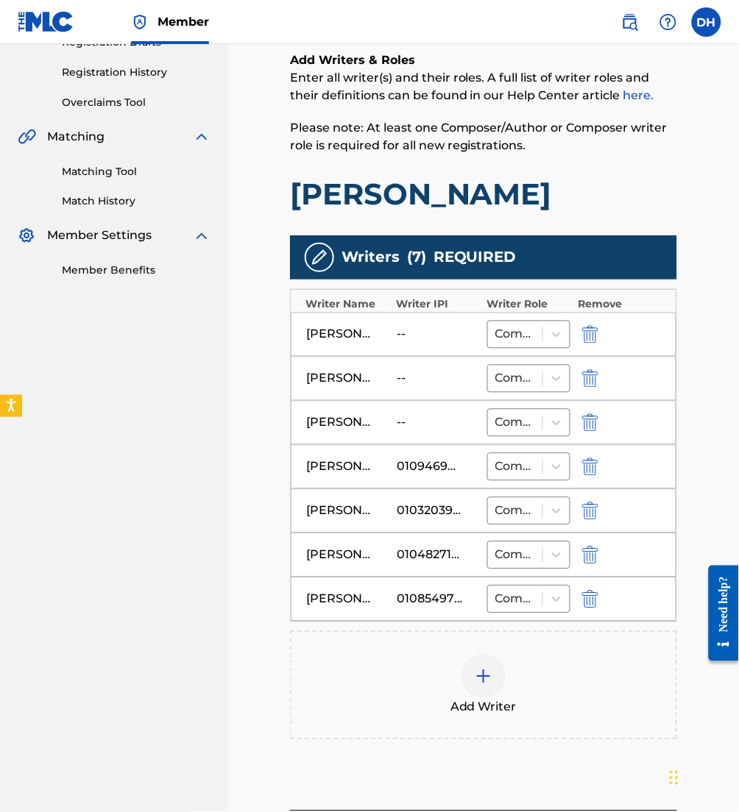
click at [592, 337] on img "submit" at bounding box center [590, 335] width 16 height 18
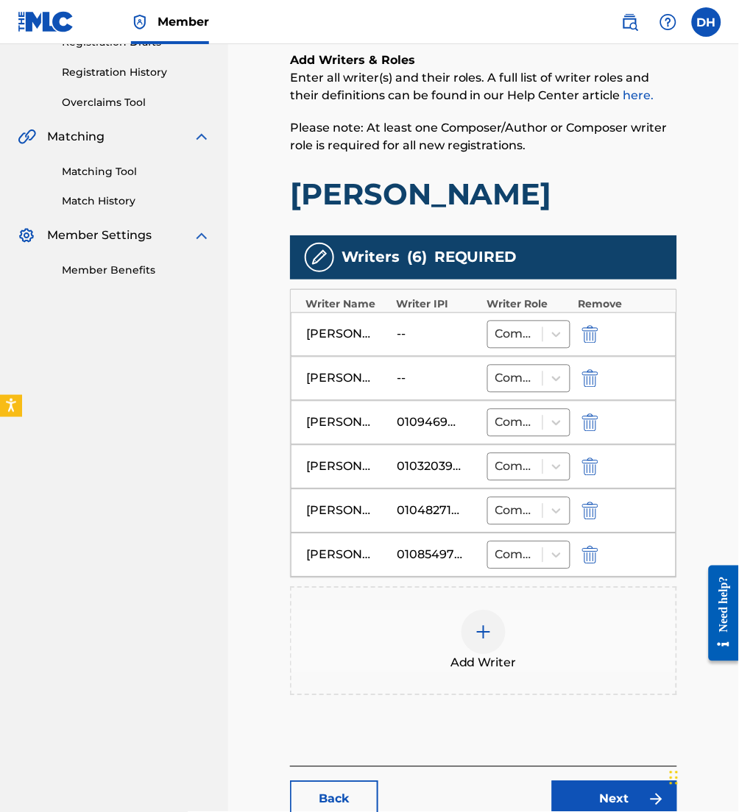
click at [592, 337] on img "submit" at bounding box center [590, 335] width 16 height 18
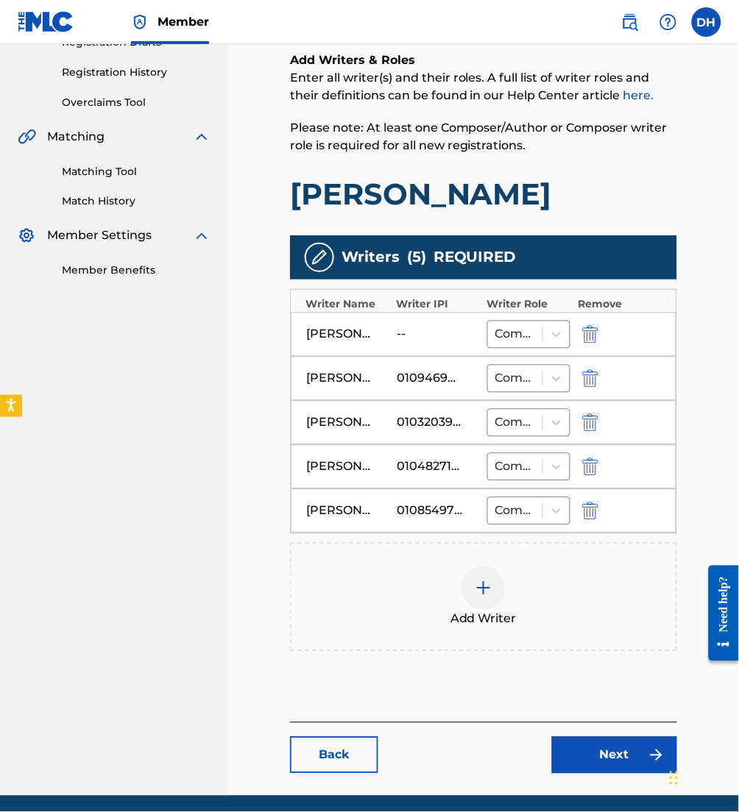
click at [592, 337] on img "submit" at bounding box center [590, 335] width 16 height 18
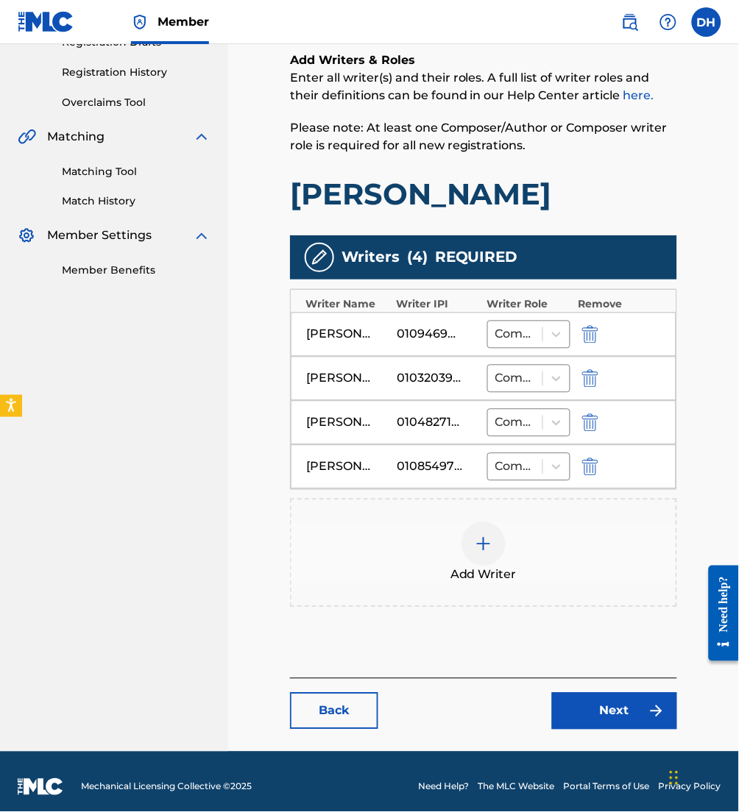
click at [614, 700] on link "Next" at bounding box center [614, 711] width 125 height 37
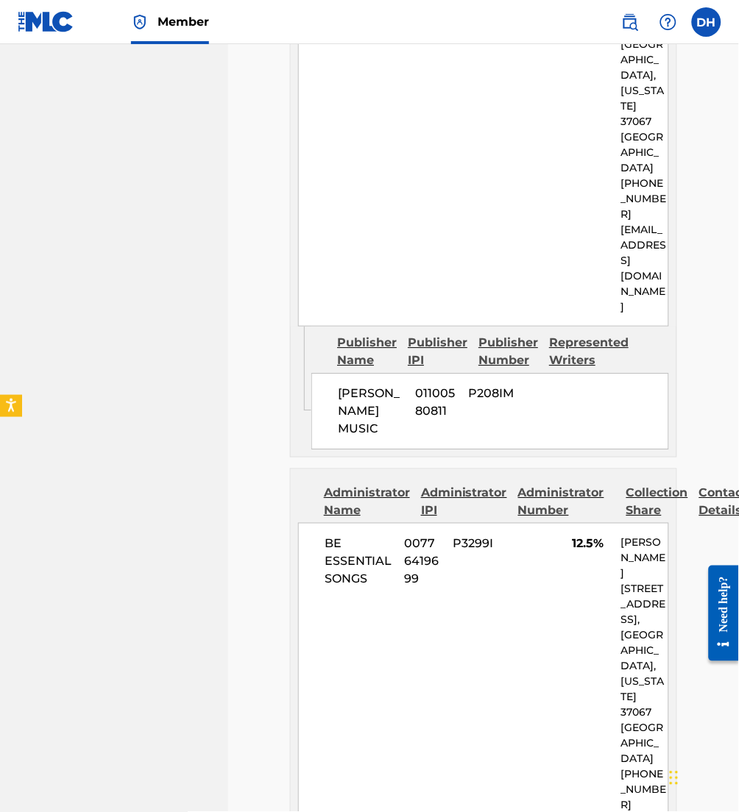
scroll to position [2613, 0]
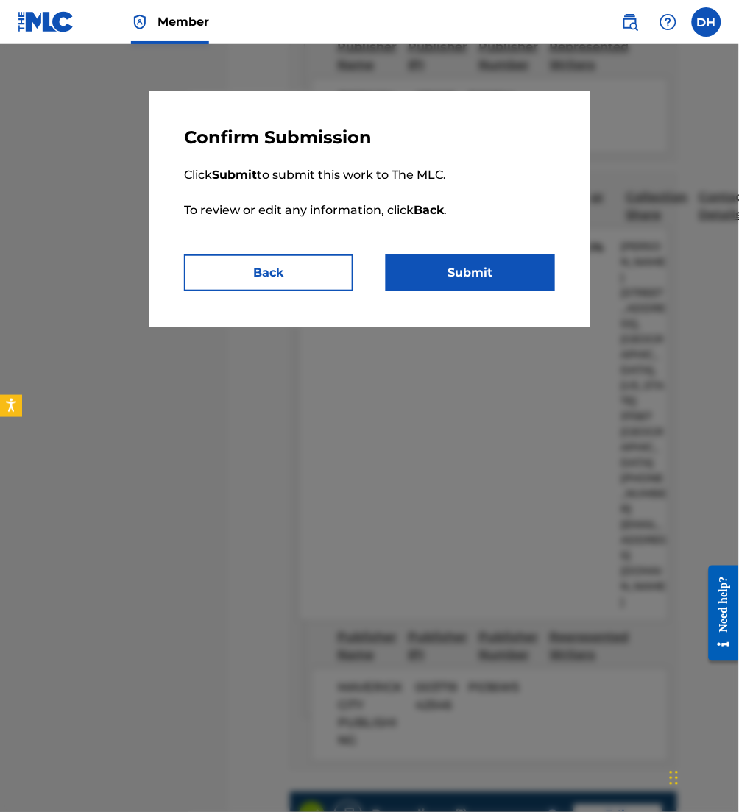
click at [488, 255] on button "Submit" at bounding box center [470, 273] width 169 height 37
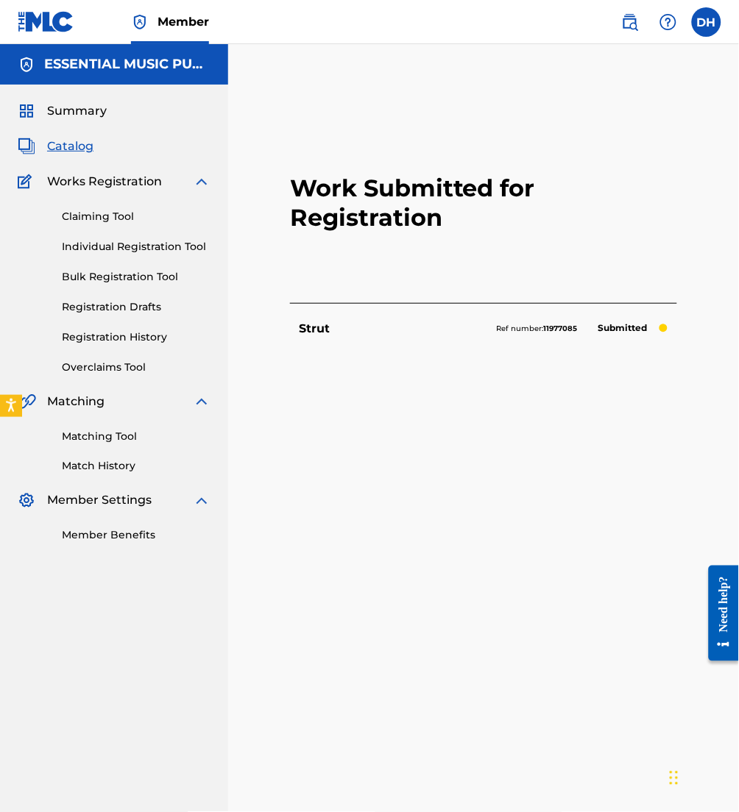
click at [86, 149] on span "Catalog" at bounding box center [70, 147] width 46 height 18
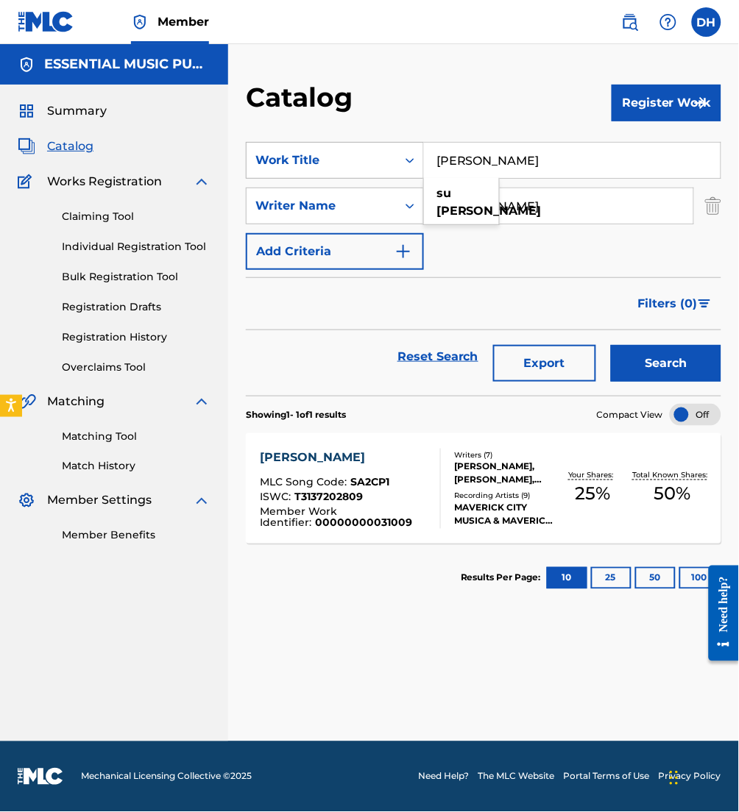
drag, startPoint x: 567, startPoint y: 161, endPoint x: 288, endPoint y: 169, distance: 278.2
click at [288, 169] on div "SearchWithCriteria07733d22-e23c-40ee-bcc3-f8f6c131638f Work Title su venida su …" at bounding box center [483, 160] width 475 height 37
type input "that easy"
drag, startPoint x: 586, startPoint y: 197, endPoint x: 343, endPoint y: 201, distance: 243.6
click at [343, 201] on div "SearchWithCriteriacca5c516-5207-4900-afc1-3f3a3f0d9989 Writer Name rivera" at bounding box center [483, 206] width 475 height 37
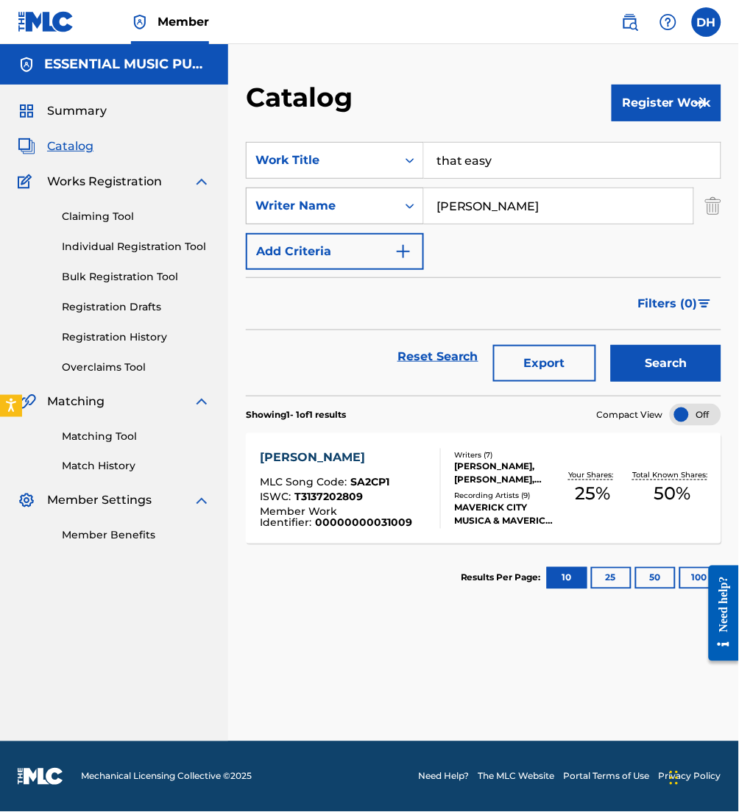
type input "[PERSON_NAME]"
click at [611, 345] on button "Search" at bounding box center [666, 363] width 110 height 37
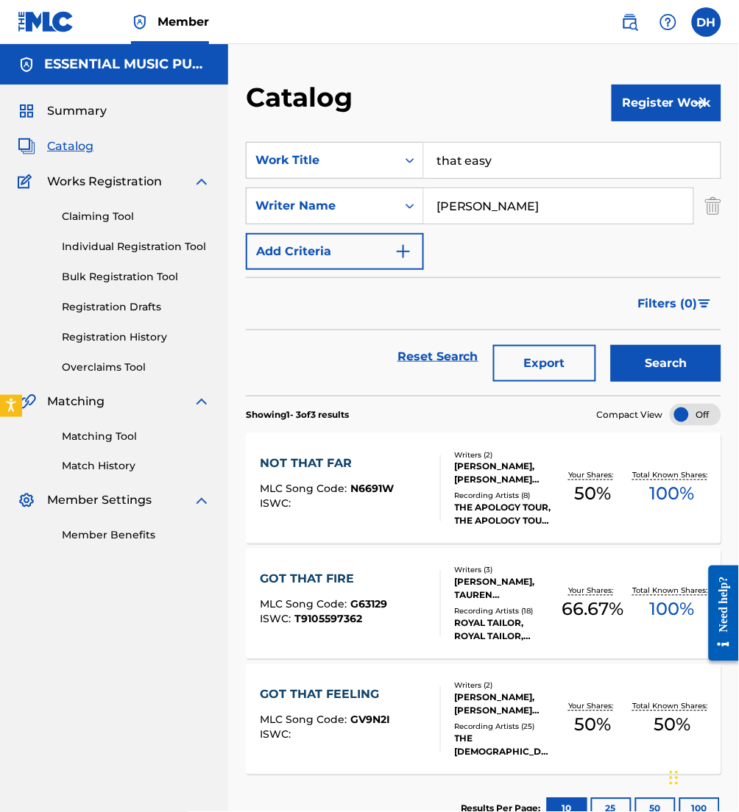
click at [645, 91] on button "Register Work" at bounding box center [666, 103] width 110 height 37
click at [633, 138] on link "Individual" at bounding box center [666, 150] width 110 height 35
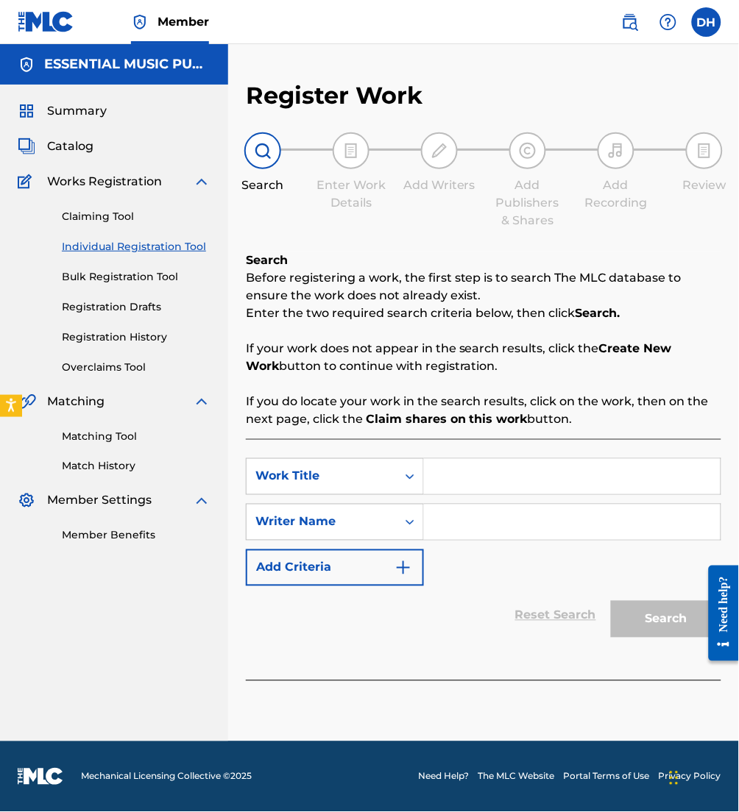
click at [453, 482] on input "Search Form" at bounding box center [572, 476] width 296 height 35
type input "That Easy"
click at [618, 505] on input "Search Form" at bounding box center [572, 522] width 296 height 35
type input "korak"
click at [611, 601] on button "Search" at bounding box center [666, 619] width 110 height 37
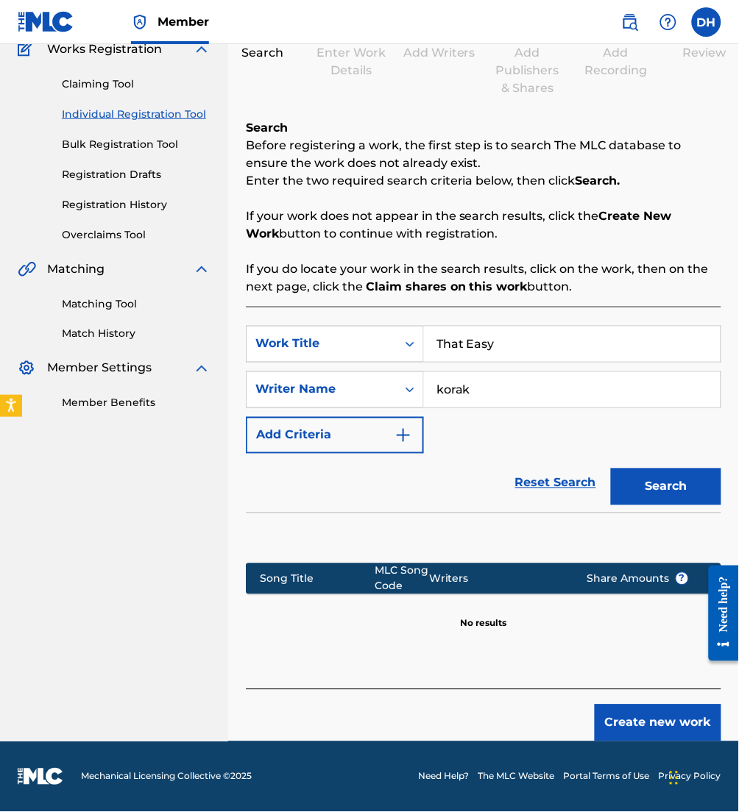
click at [654, 734] on button "Create new work" at bounding box center [657, 723] width 127 height 37
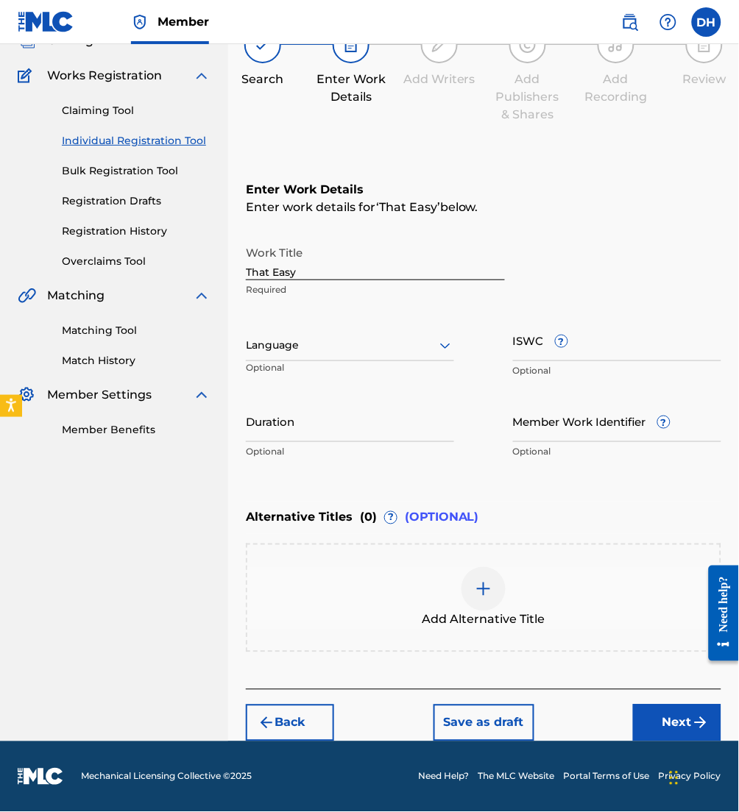
scroll to position [104, 0]
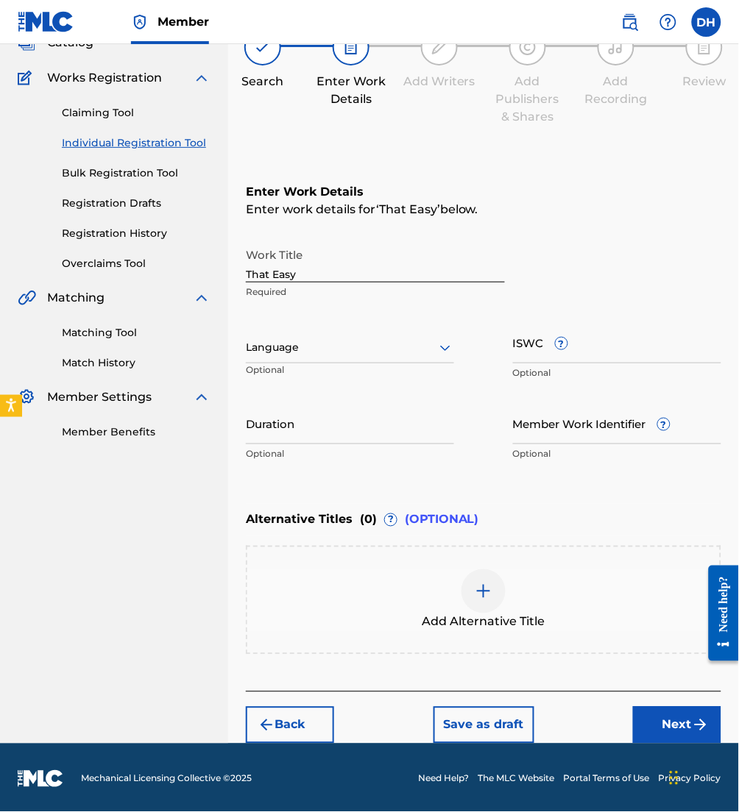
click at [310, 330] on div "Language Optional" at bounding box center [350, 355] width 208 height 66
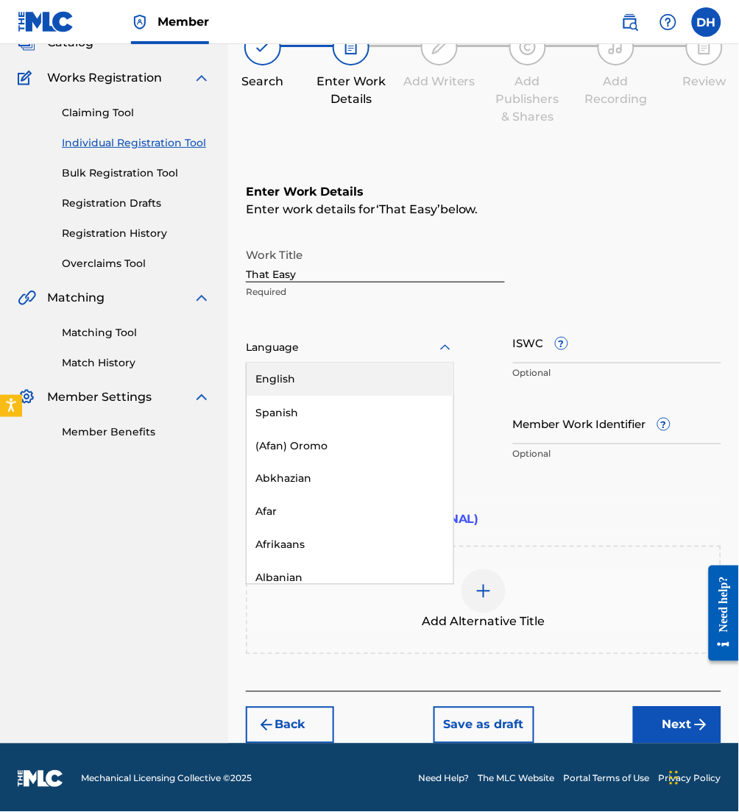
click at [316, 338] on div at bounding box center [350, 347] width 208 height 18
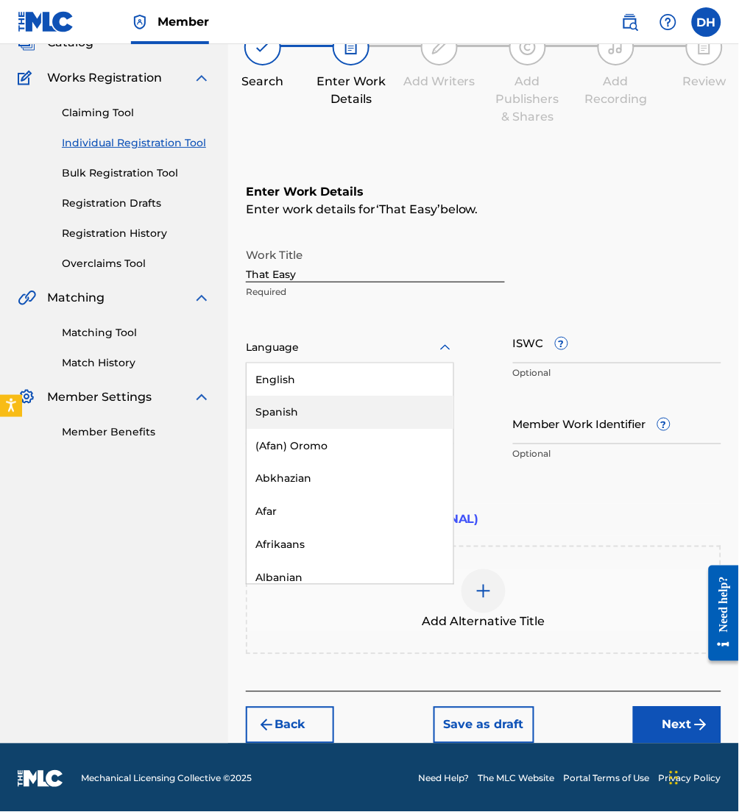
click at [347, 397] on div "Spanish" at bounding box center [349, 413] width 207 height 33
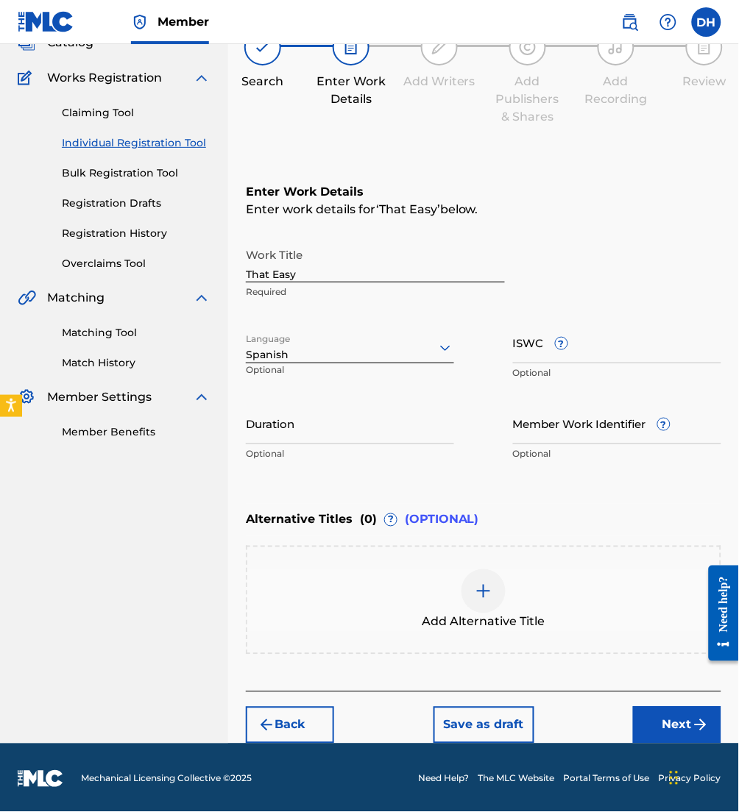
click at [309, 360] on div "Spanish" at bounding box center [350, 354] width 208 height 15
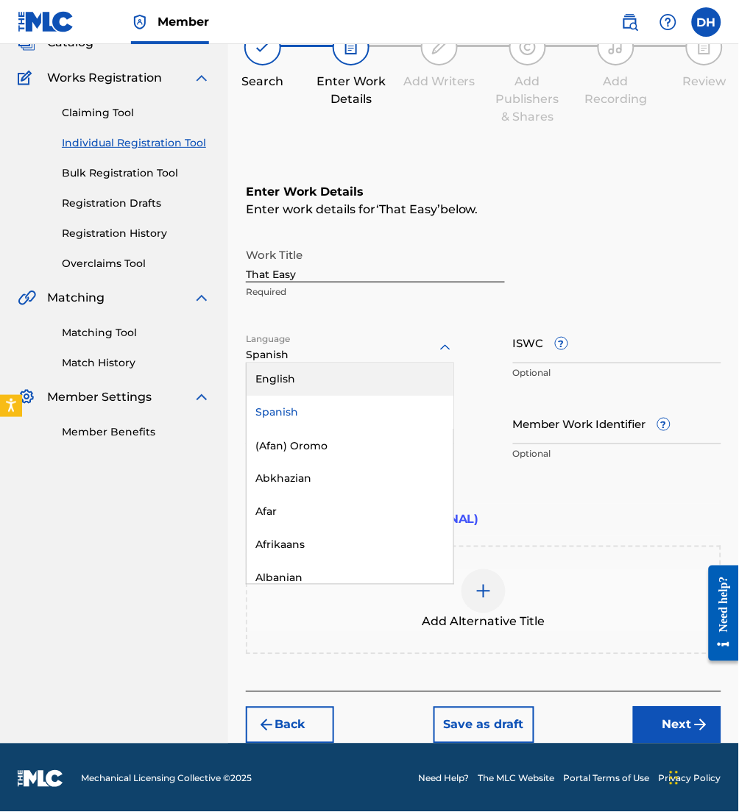
click at [314, 371] on div "English" at bounding box center [349, 379] width 207 height 33
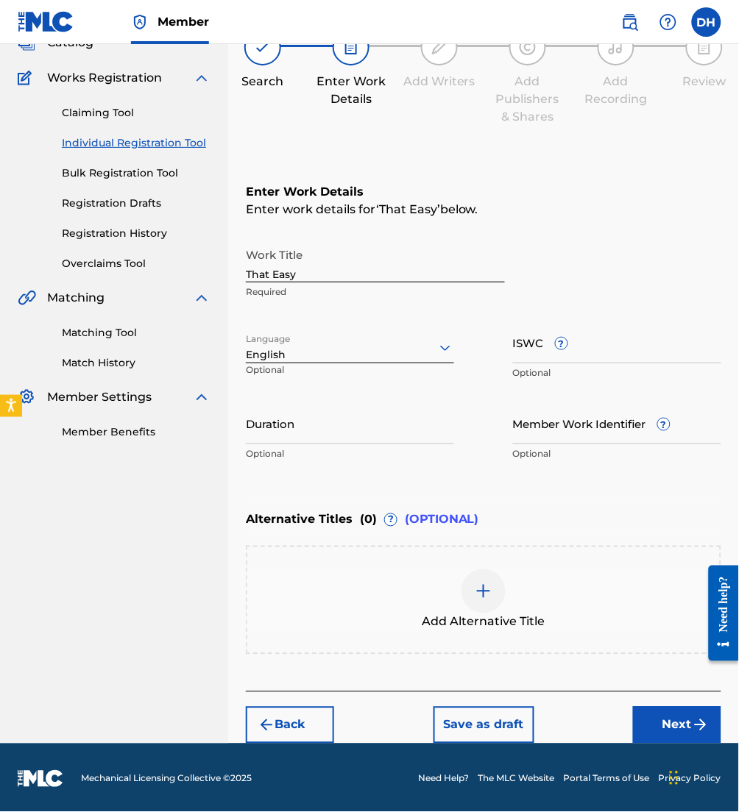
click at [667, 716] on button "Next" at bounding box center [677, 725] width 88 height 37
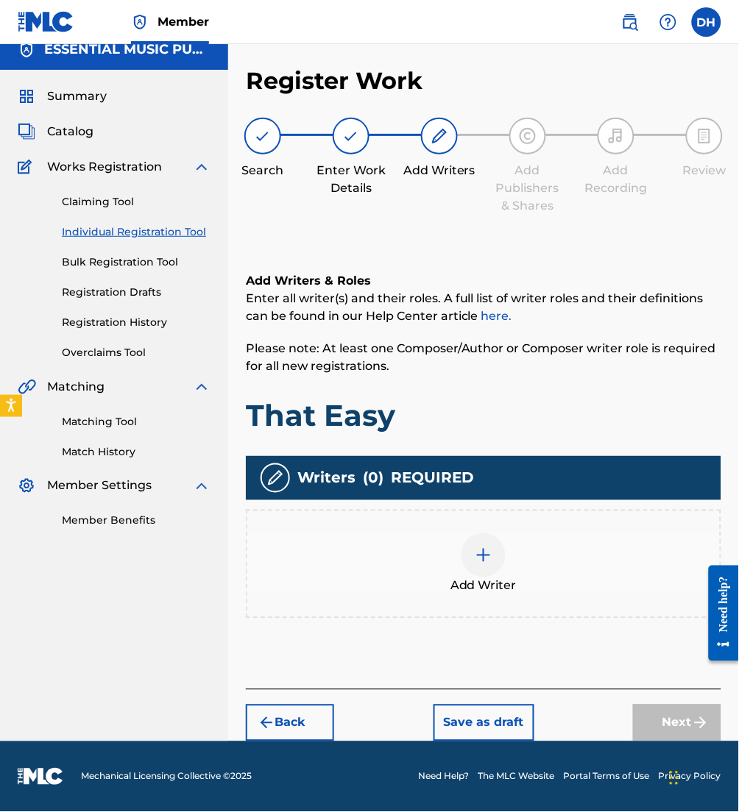
scroll to position [13, 0]
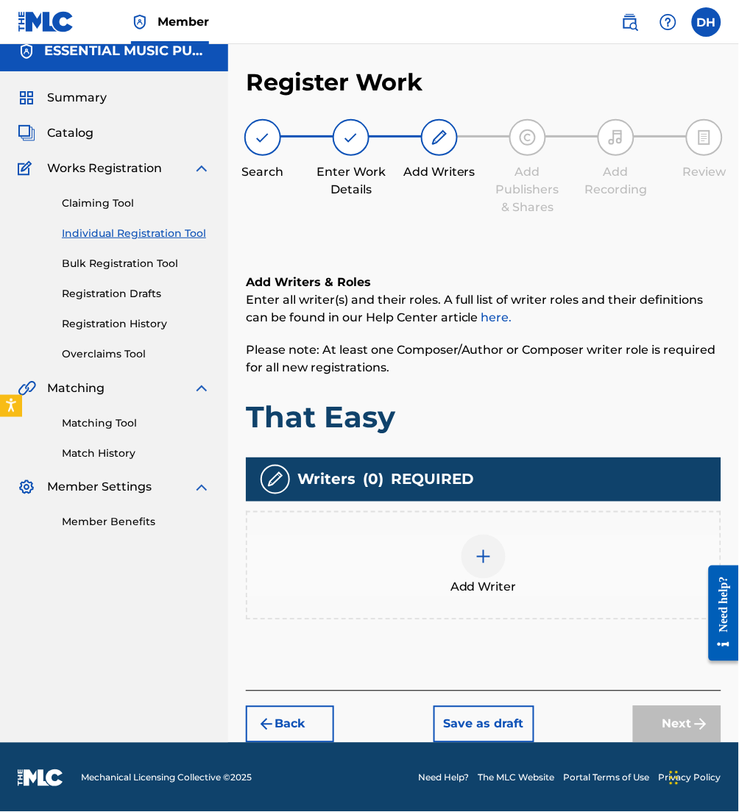
click at [444, 581] on div "Add Writer" at bounding box center [483, 566] width 472 height 62
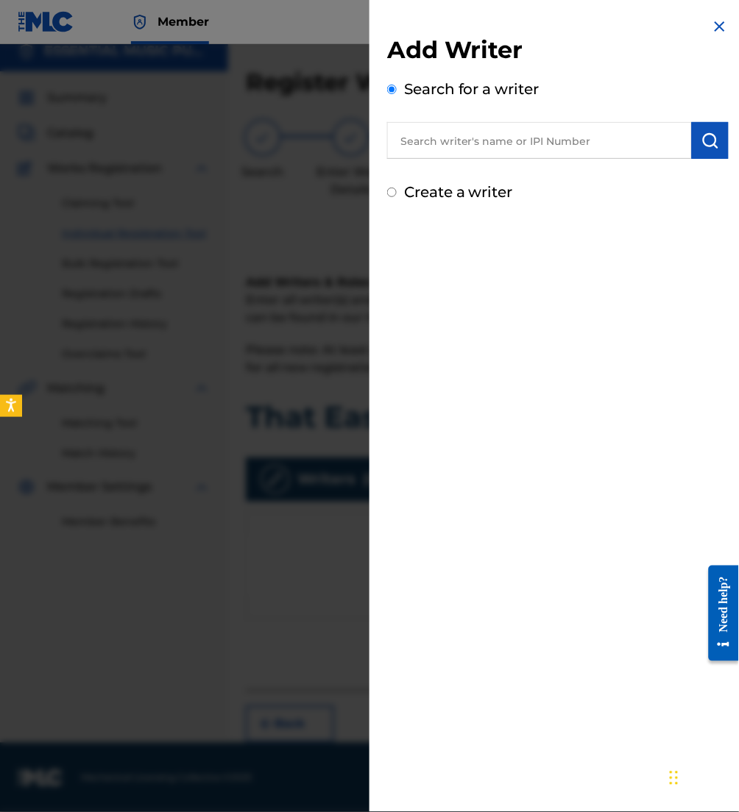
click at [399, 137] on input "text" at bounding box center [539, 140] width 305 height 37
paste input "00646964107"
type input "00646964107"
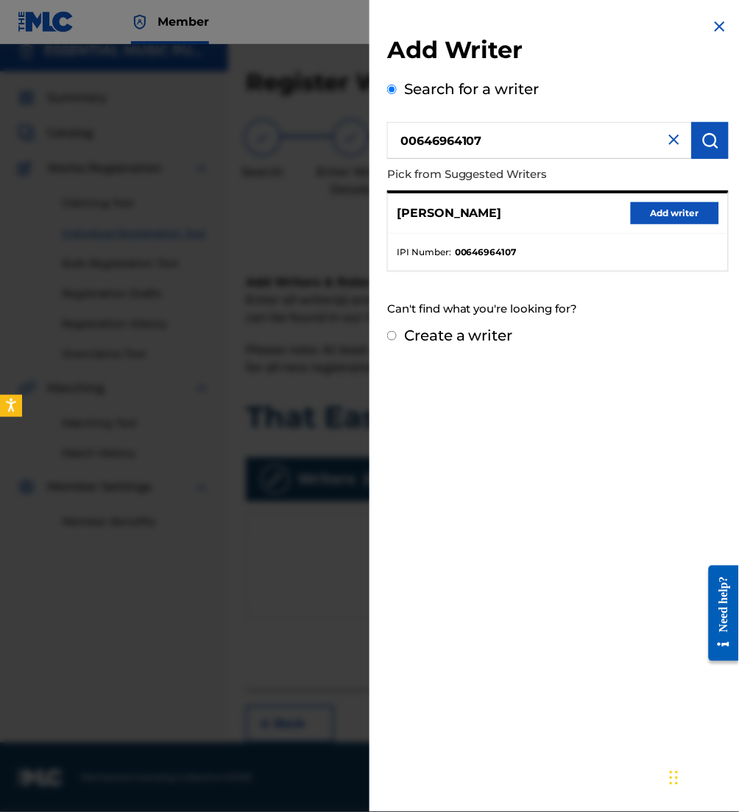
click at [693, 212] on button "Add writer" at bounding box center [675, 213] width 88 height 22
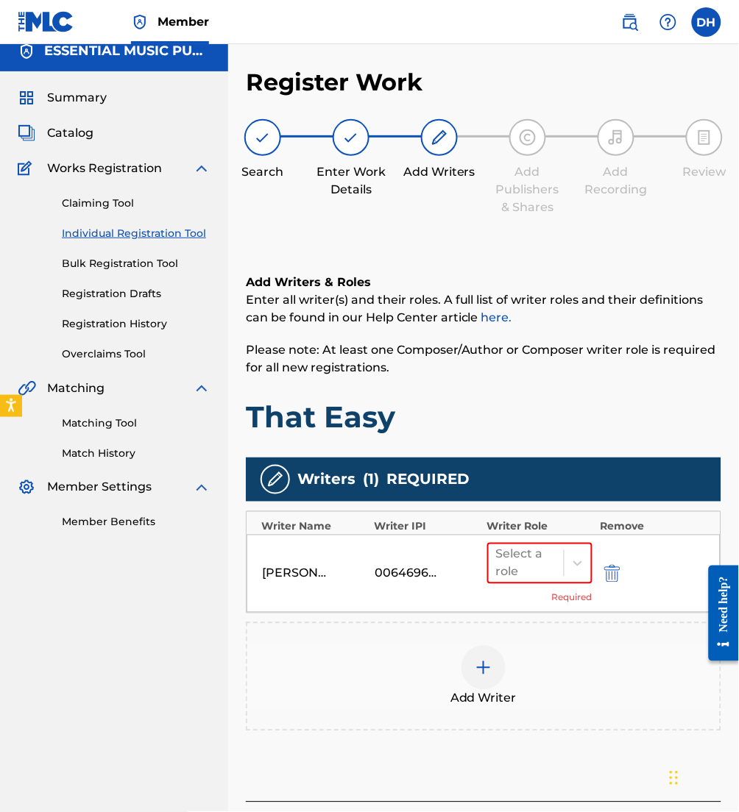
click at [467, 650] on div at bounding box center [483, 668] width 44 height 44
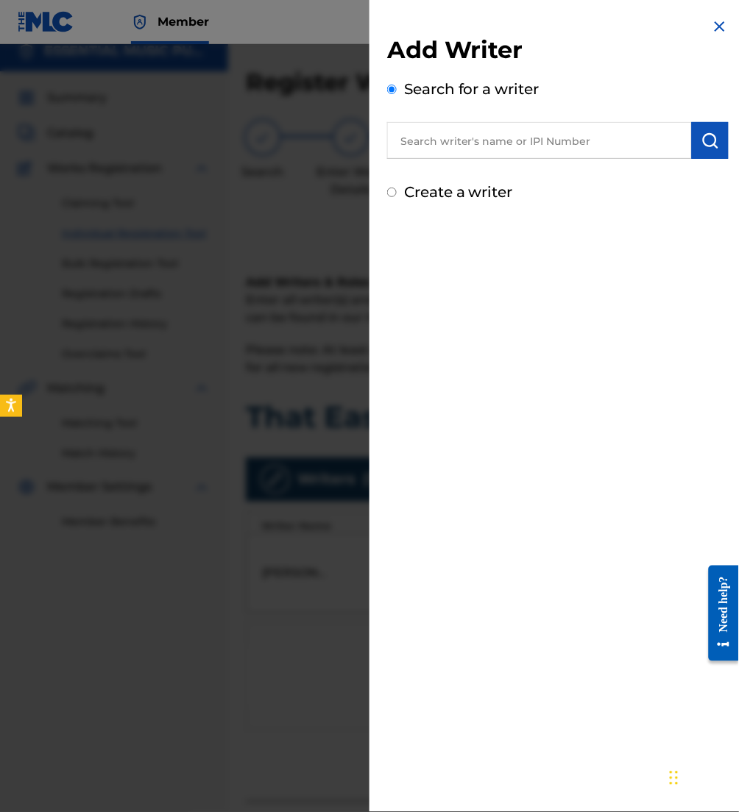
click at [440, 139] on input "text" at bounding box center [539, 140] width 305 height 37
paste input "01181990042"
type input "01181990042"
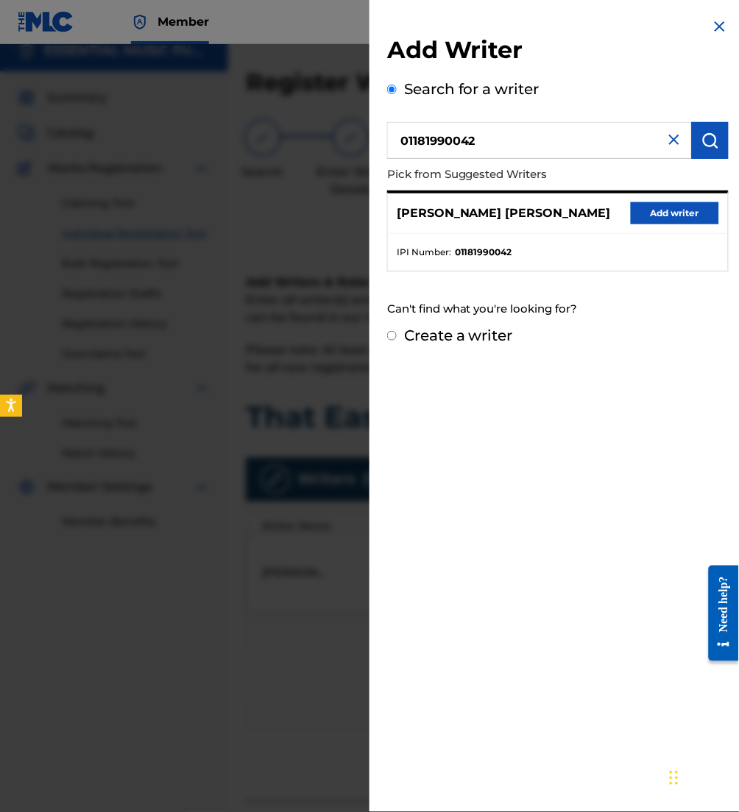
click at [683, 213] on button "Add writer" at bounding box center [675, 213] width 88 height 22
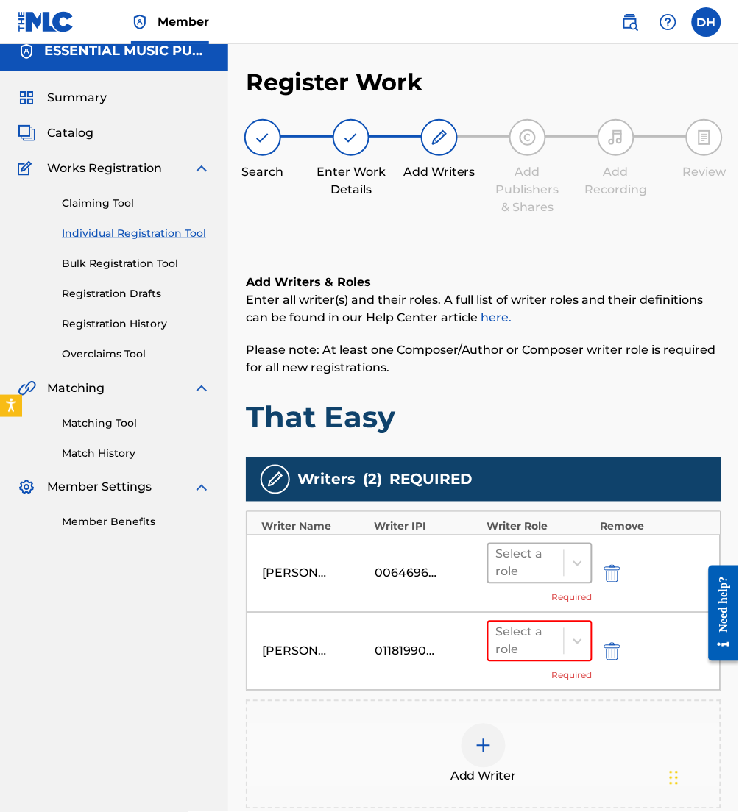
click at [579, 543] on div "Select a role" at bounding box center [539, 563] width 105 height 41
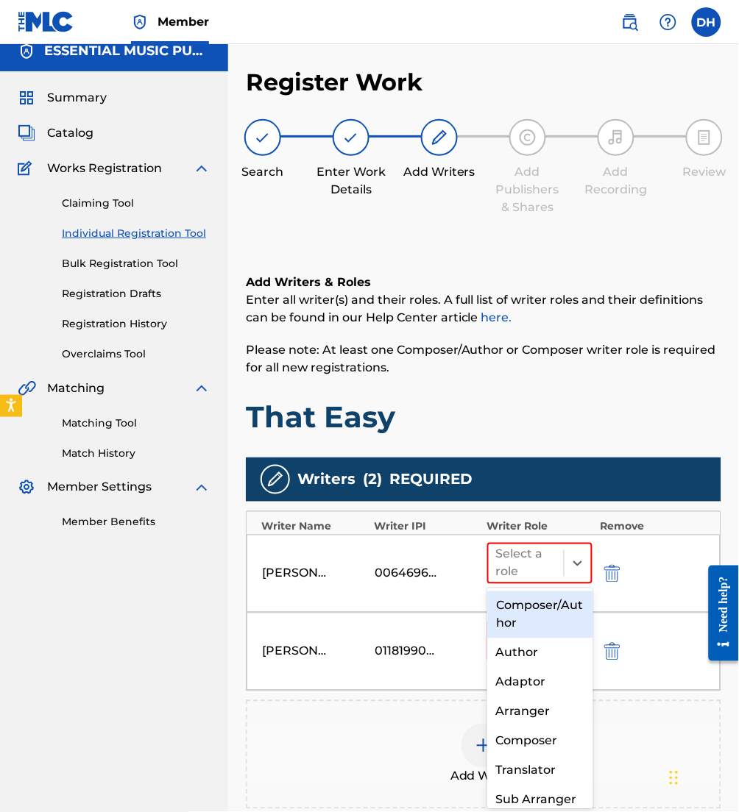
click at [549, 592] on div "Composer/Author" at bounding box center [539, 615] width 105 height 47
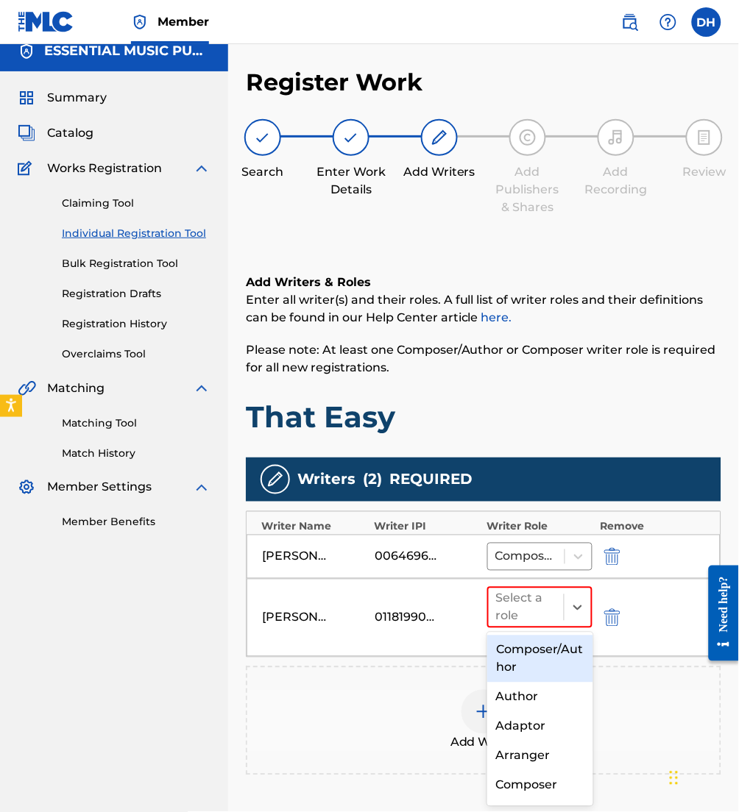
click at [549, 592] on div "Select a role" at bounding box center [526, 607] width 60 height 35
click at [555, 641] on div "Composer/Author" at bounding box center [539, 659] width 105 height 47
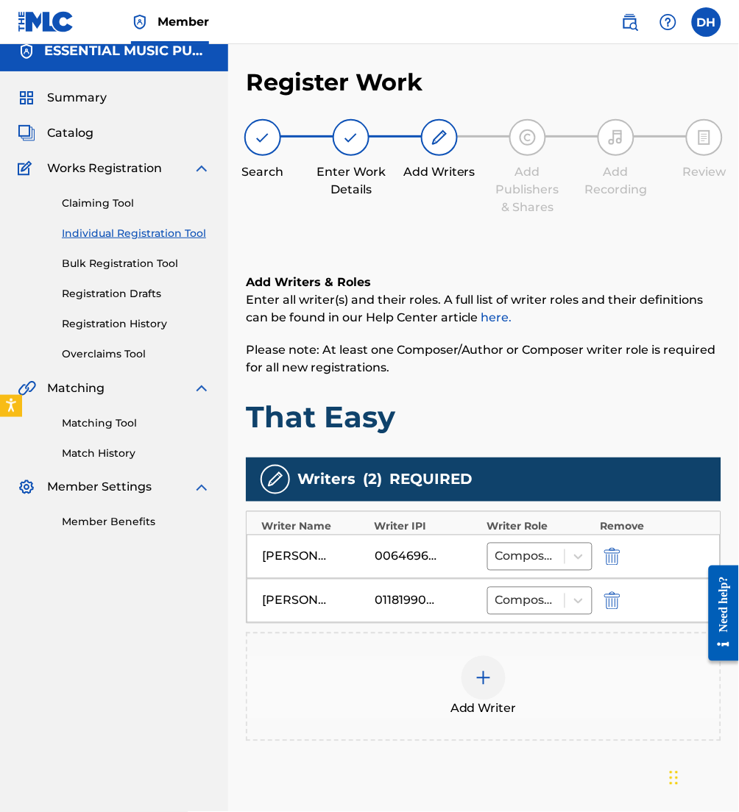
scroll to position [135, 0]
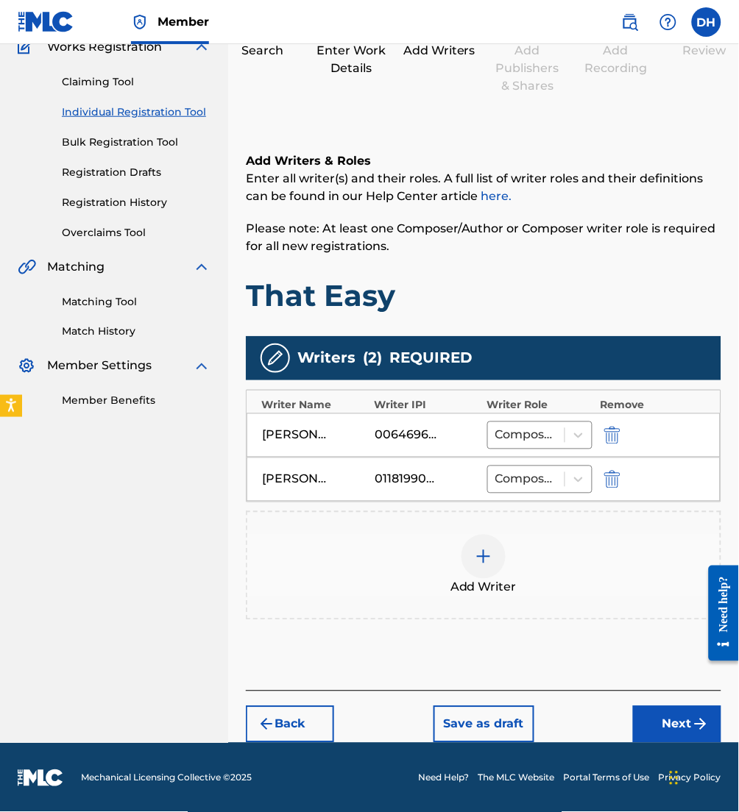
click at [670, 723] on button "Next" at bounding box center [677, 724] width 88 height 37
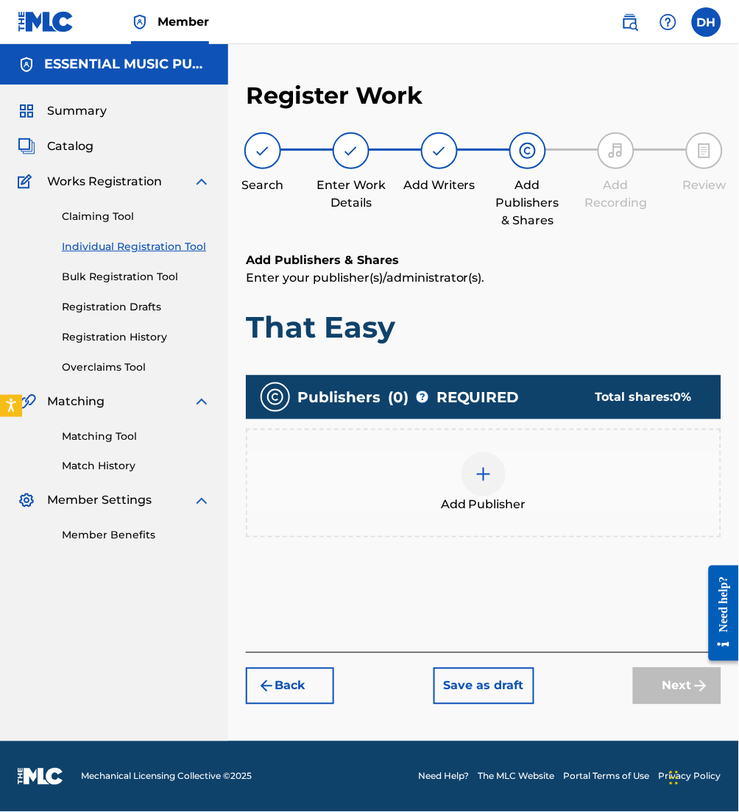
click at [475, 466] on img at bounding box center [484, 475] width 18 height 18
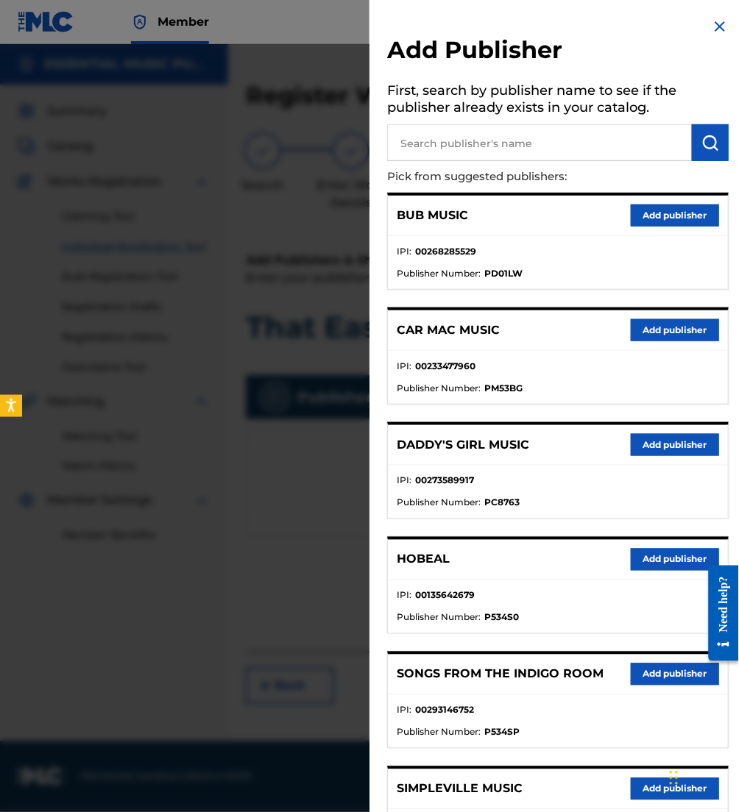
click at [441, 157] on input "text" at bounding box center [539, 142] width 305 height 37
type input "jlil mav hitz"
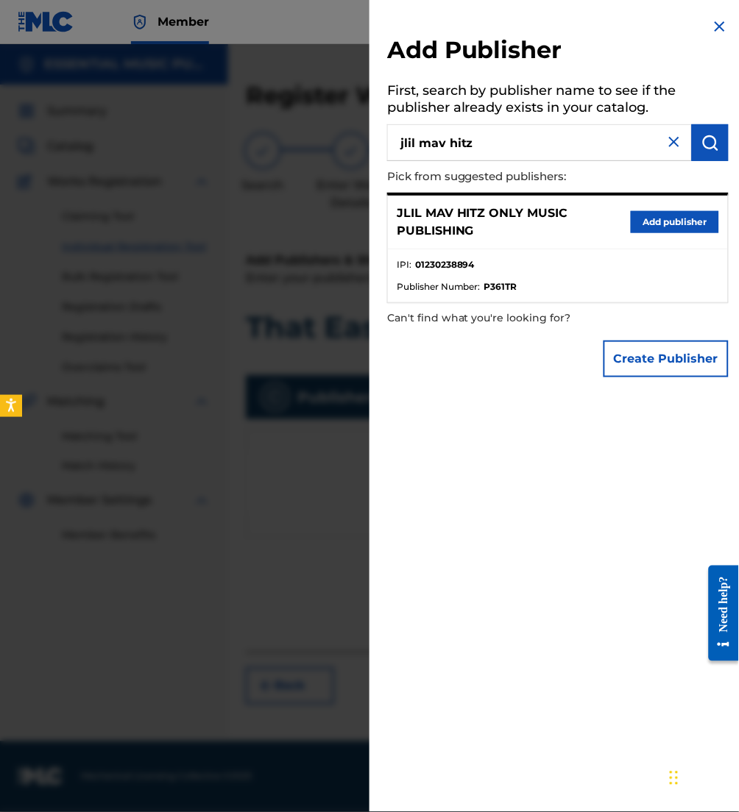
click at [676, 216] on button "Add publisher" at bounding box center [675, 222] width 88 height 22
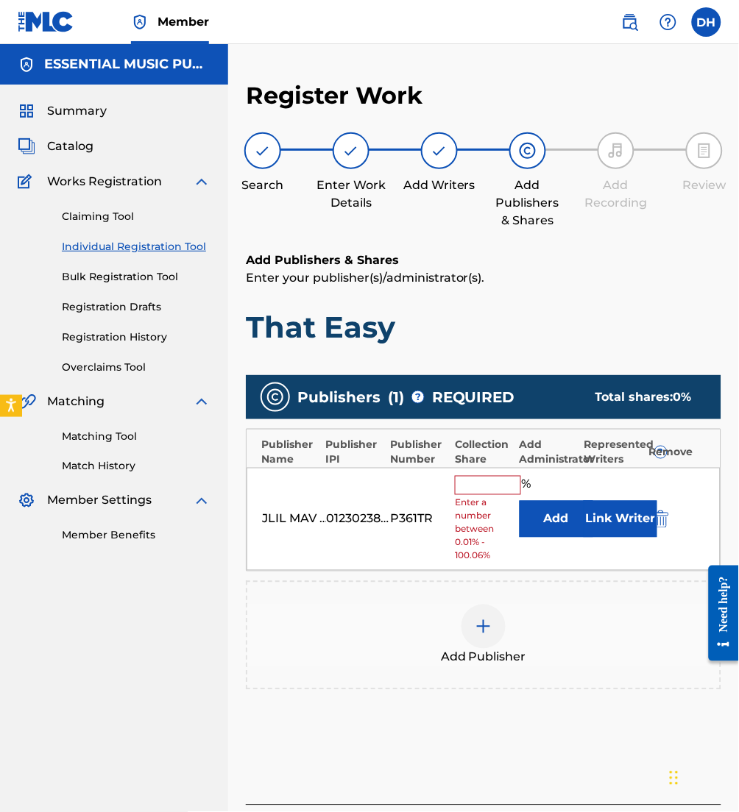
click at [557, 522] on button "Add" at bounding box center [556, 519] width 74 height 37
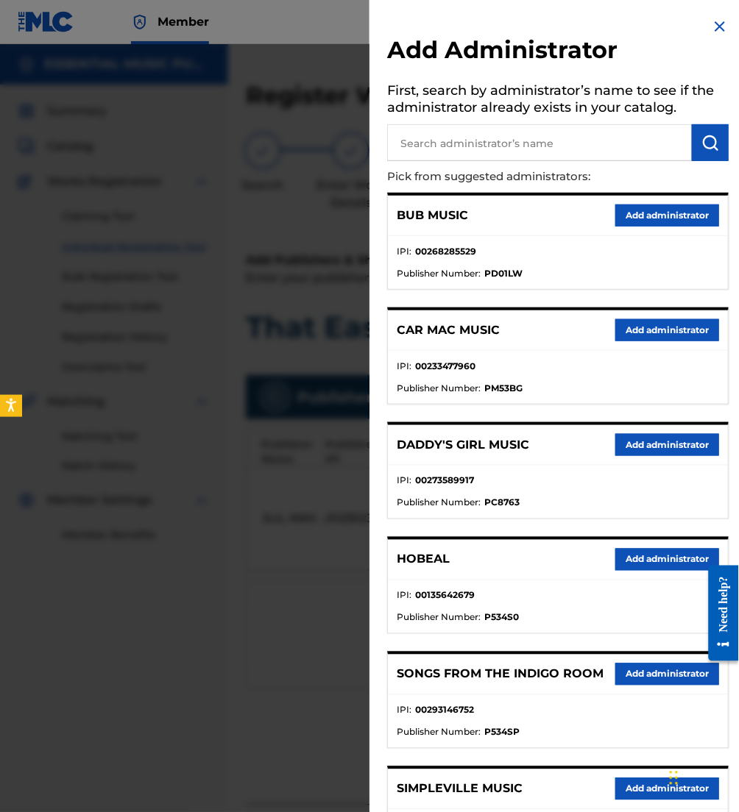
click at [434, 141] on input "text" at bounding box center [539, 142] width 305 height 37
type input "be essential"
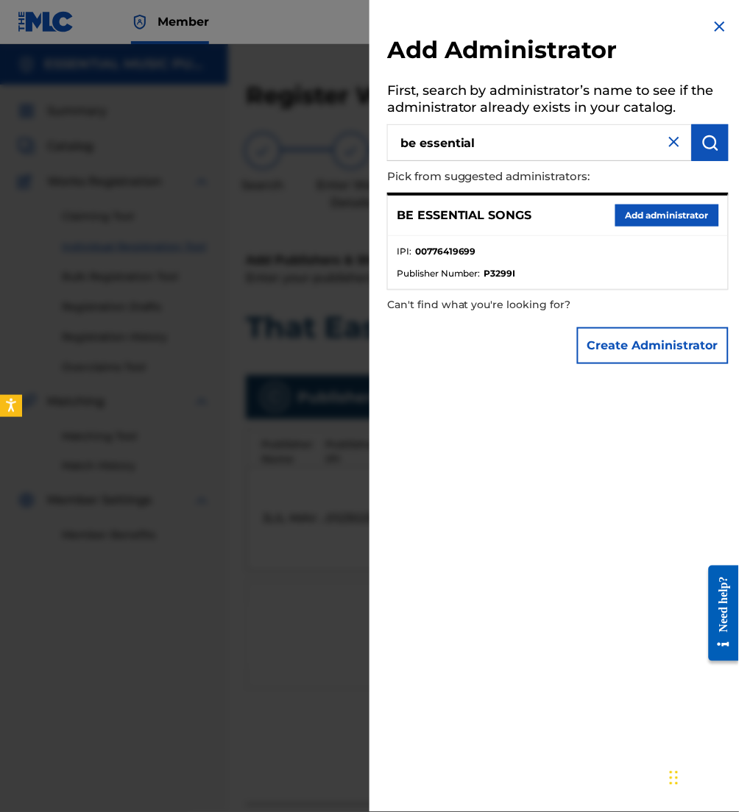
click at [665, 213] on button "Add administrator" at bounding box center [667, 216] width 104 height 22
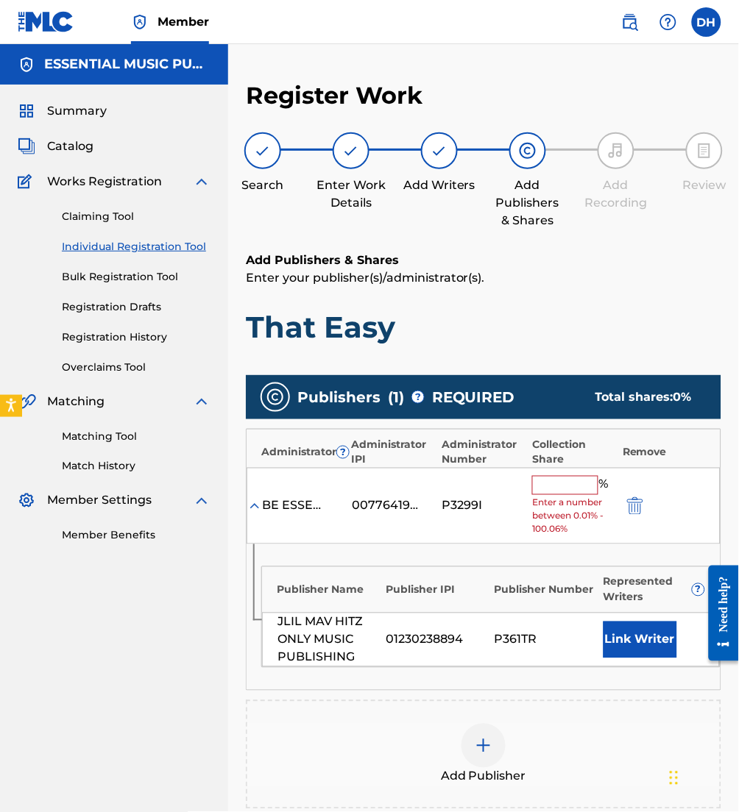
click at [554, 483] on input "text" at bounding box center [565, 485] width 66 height 19
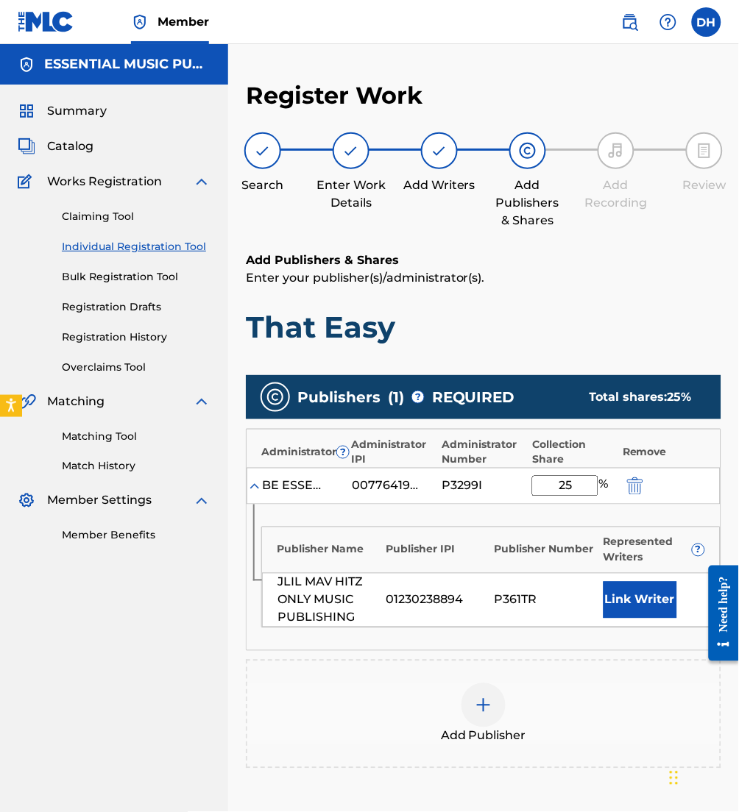
type input "25"
click at [394, 516] on div "Publisher Name Publisher IPI Publisher Number Represented Writers ? JLIL MAV HI…" at bounding box center [483, 578] width 474 height 146
click at [678, 584] on div "Link Writer" at bounding box center [654, 600] width 102 height 37
click at [660, 588] on button "Link Writer" at bounding box center [640, 600] width 74 height 37
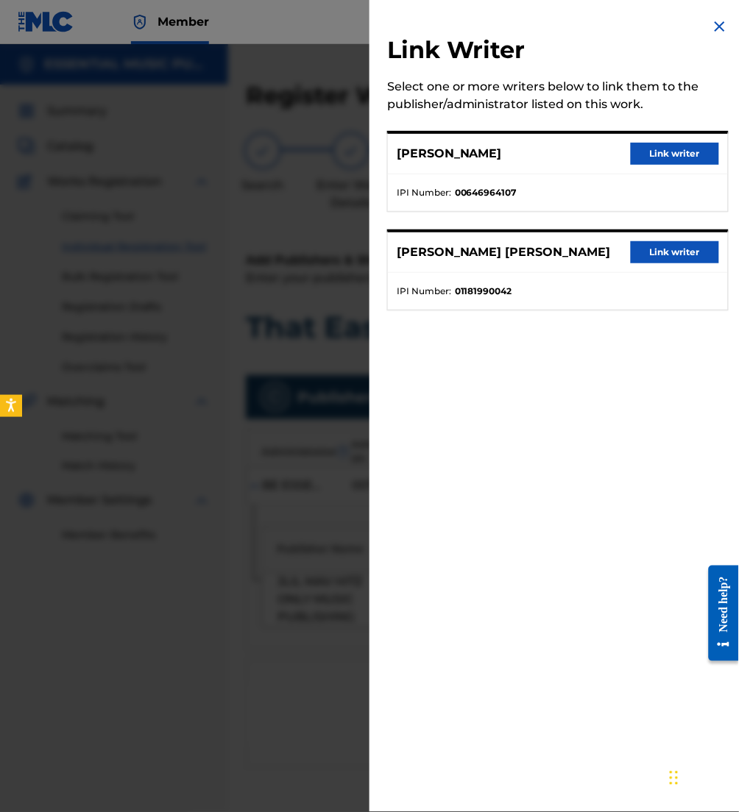
click at [661, 149] on button "Link writer" at bounding box center [675, 154] width 88 height 22
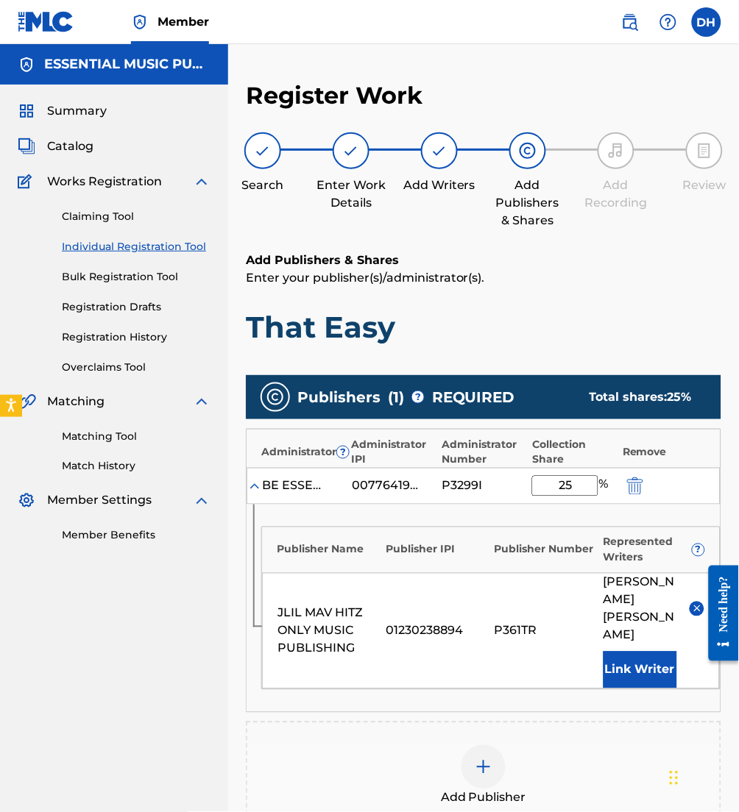
scroll to position [191, 0]
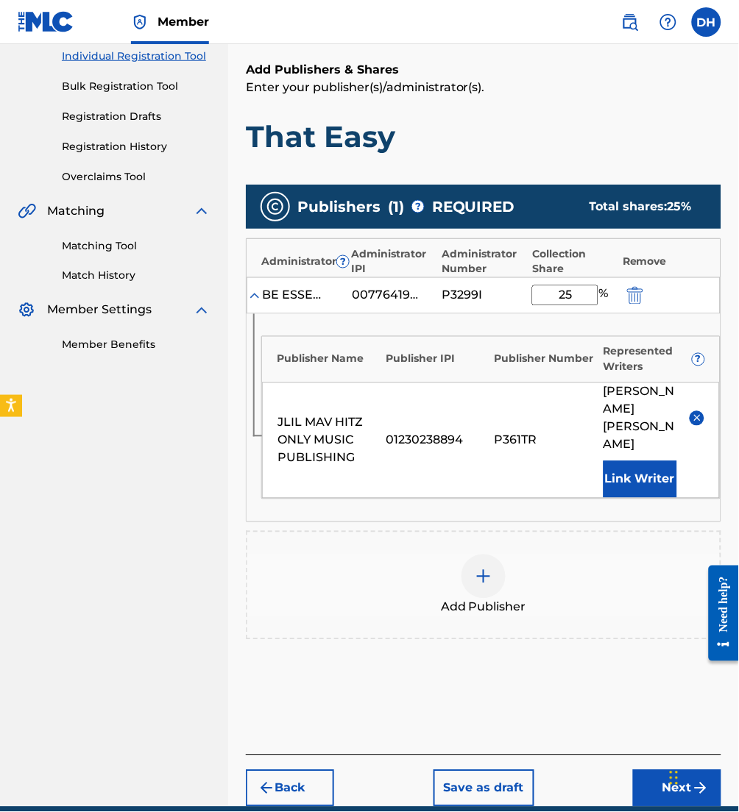
click at [490, 599] on span "Add Publisher" at bounding box center [483, 608] width 85 height 18
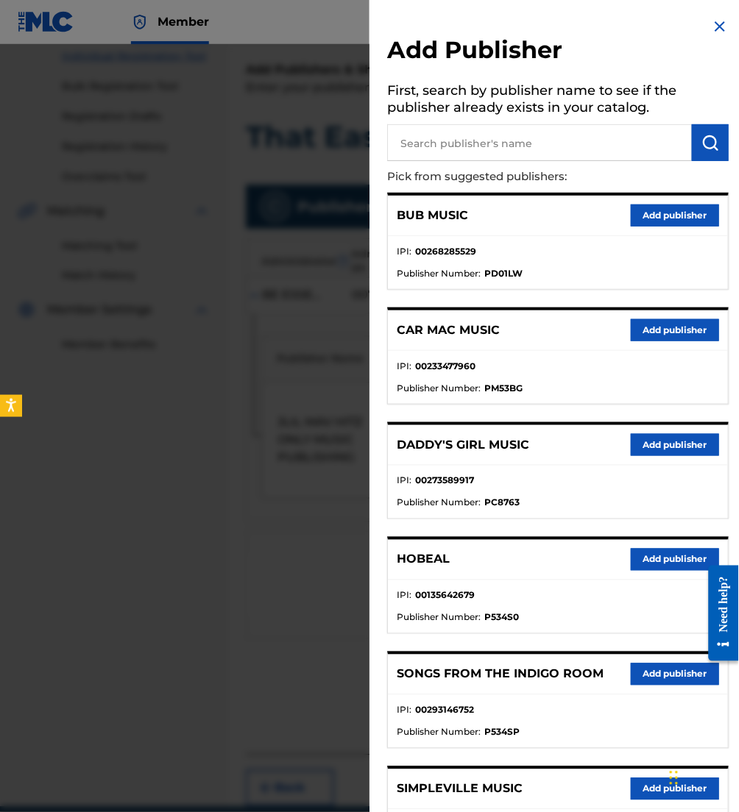
click at [506, 141] on input "text" at bounding box center [539, 142] width 305 height 37
type input "maverick city"
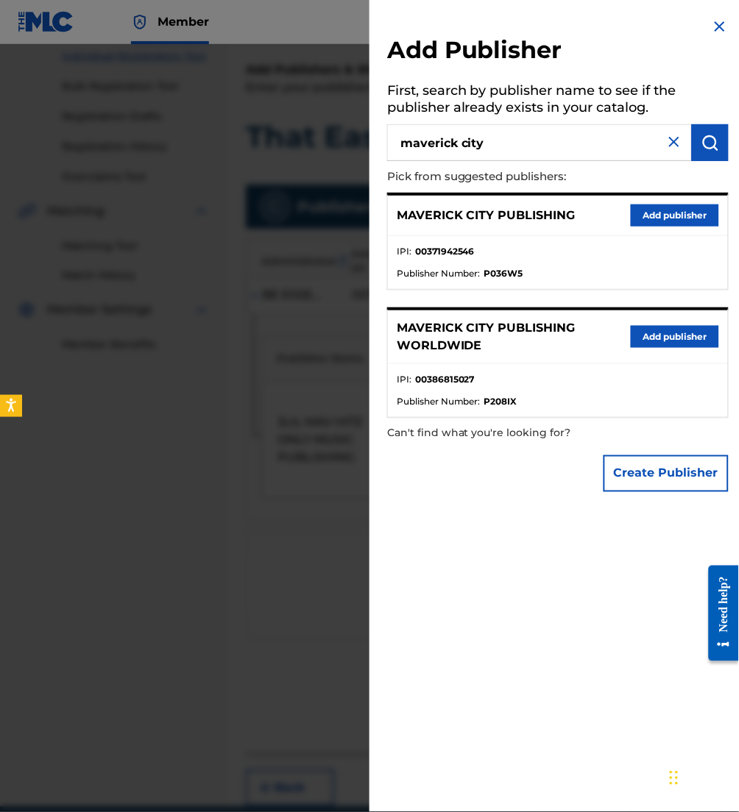
click at [640, 213] on button "Add publisher" at bounding box center [675, 216] width 88 height 22
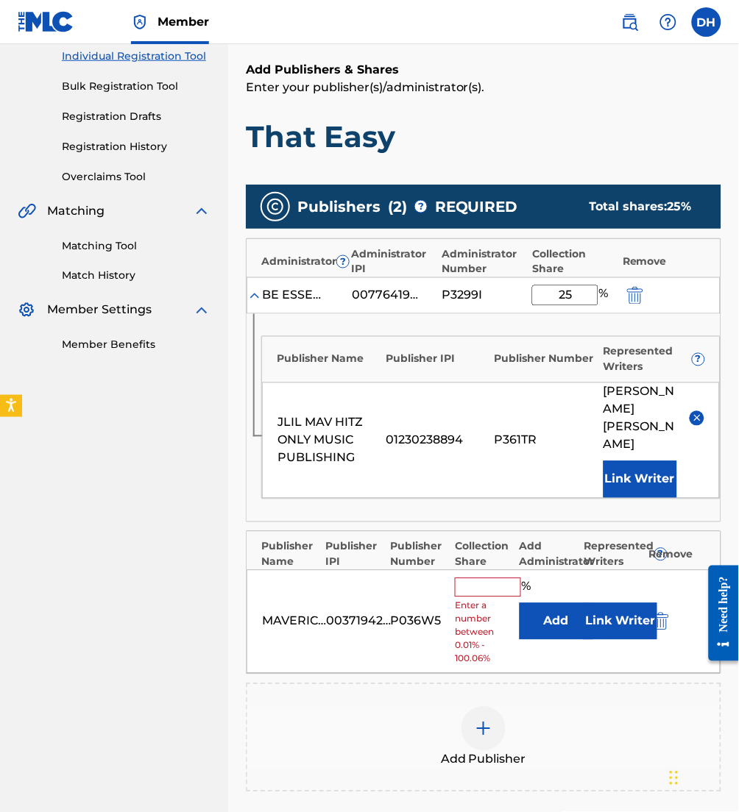
click at [545, 603] on button "Add" at bounding box center [556, 621] width 74 height 37
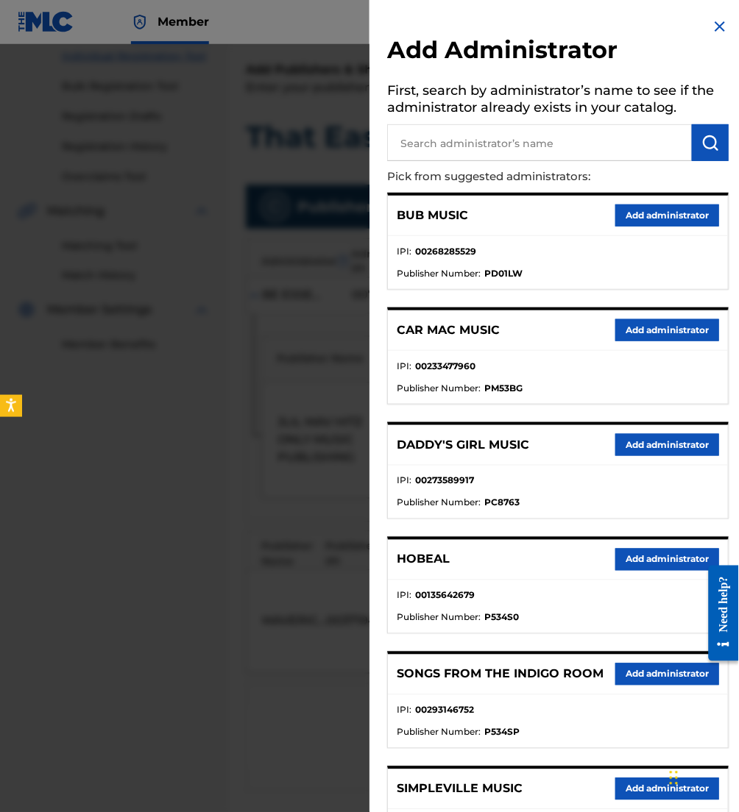
click at [495, 136] on input "text" at bounding box center [539, 142] width 305 height 37
type input "be essential so"
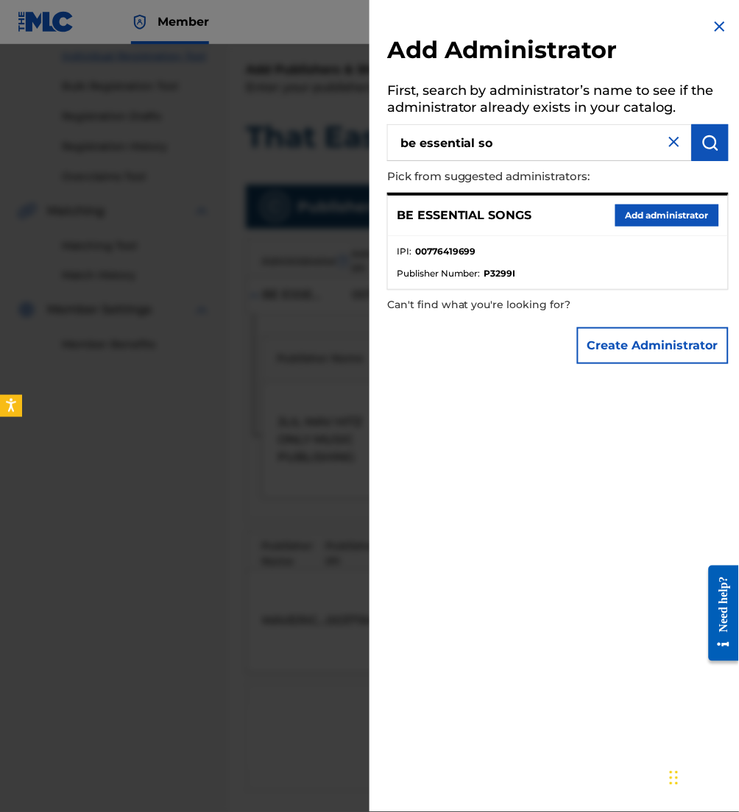
click at [660, 222] on button "Add administrator" at bounding box center [667, 216] width 104 height 22
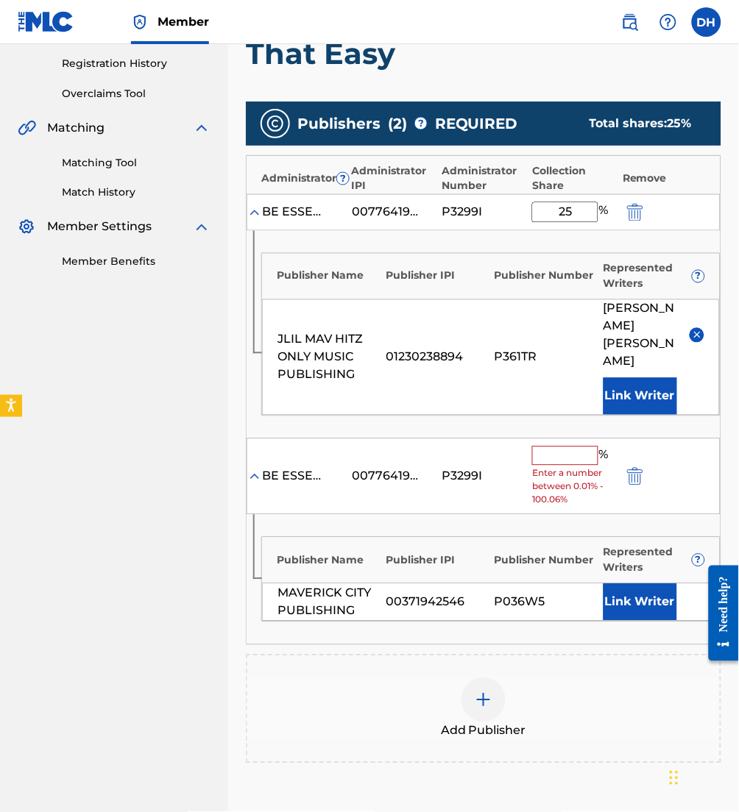
scroll to position [277, 0]
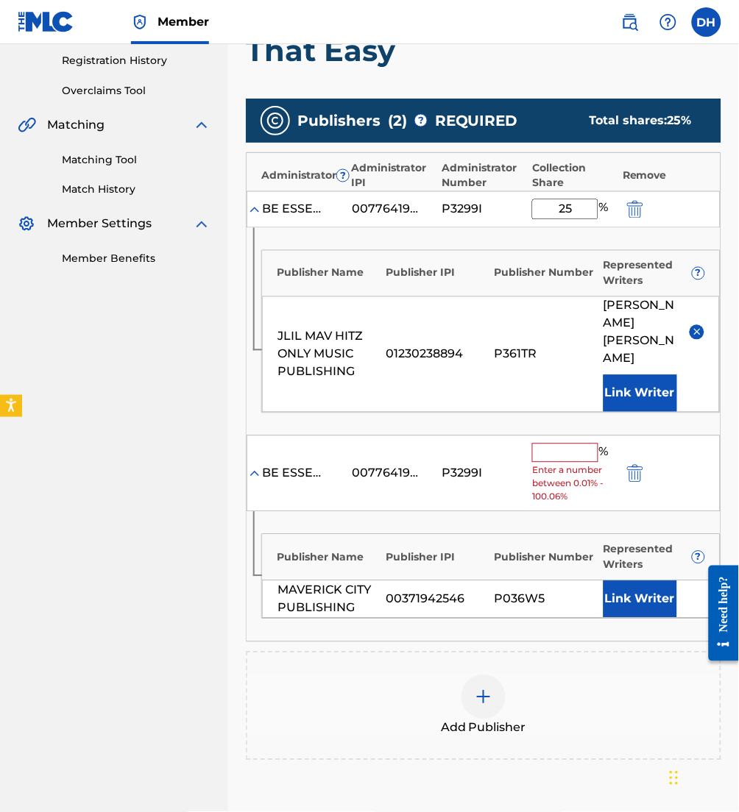
click at [567, 444] on input "text" at bounding box center [565, 453] width 66 height 19
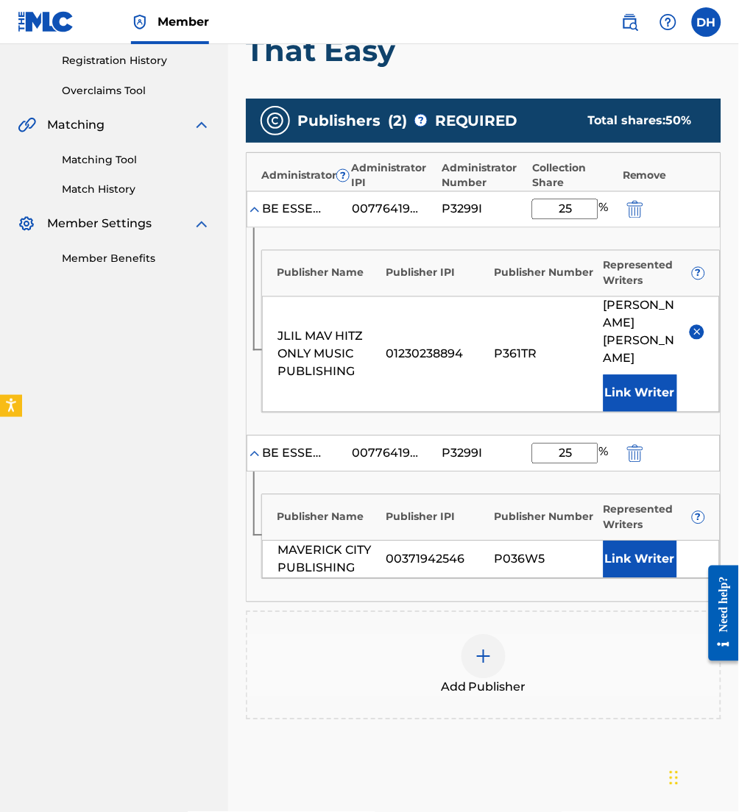
type input "25"
click at [355, 445] on div "00776419699" at bounding box center [385, 454] width 66 height 18
click at [614, 541] on button "Link Writer" at bounding box center [640, 559] width 74 height 37
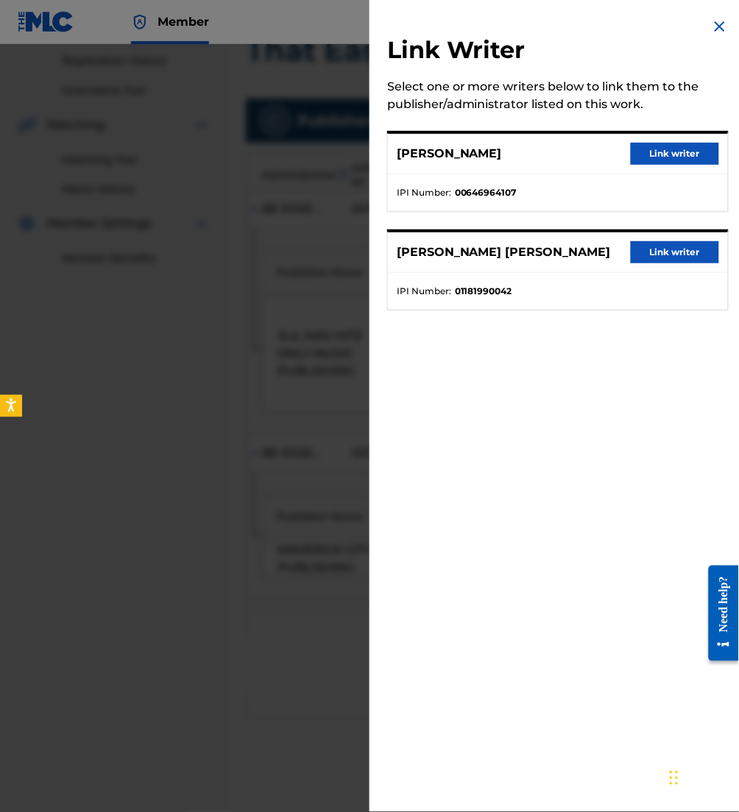
click at [652, 151] on button "Link writer" at bounding box center [675, 154] width 88 height 22
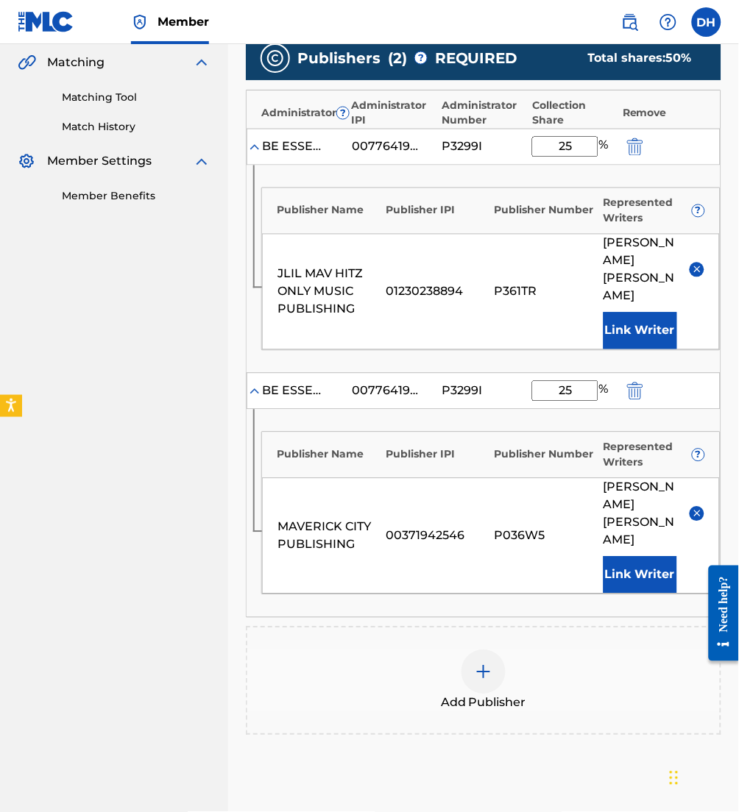
scroll to position [461, 0]
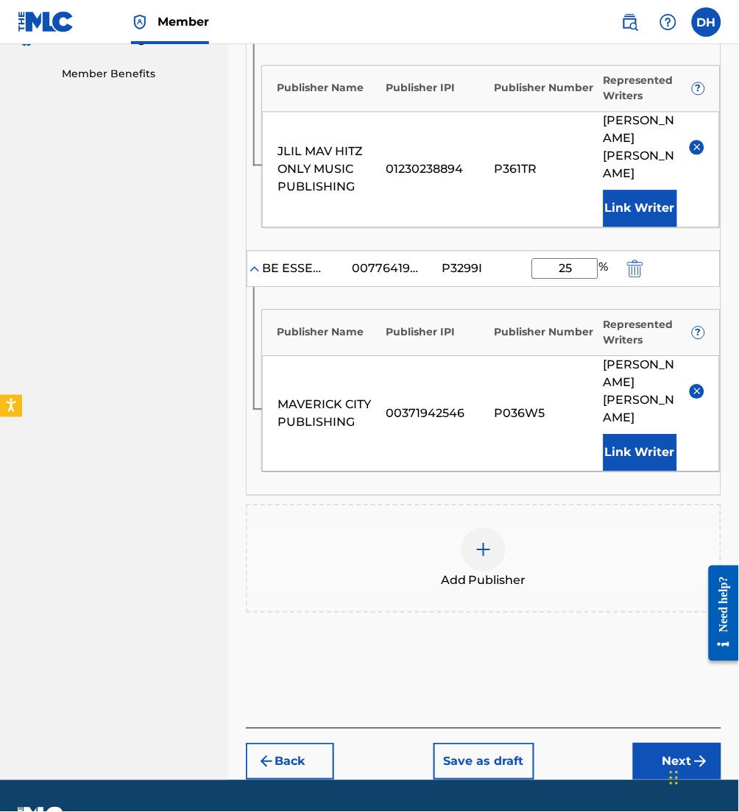
click at [653, 744] on button "Next" at bounding box center [677, 762] width 88 height 37
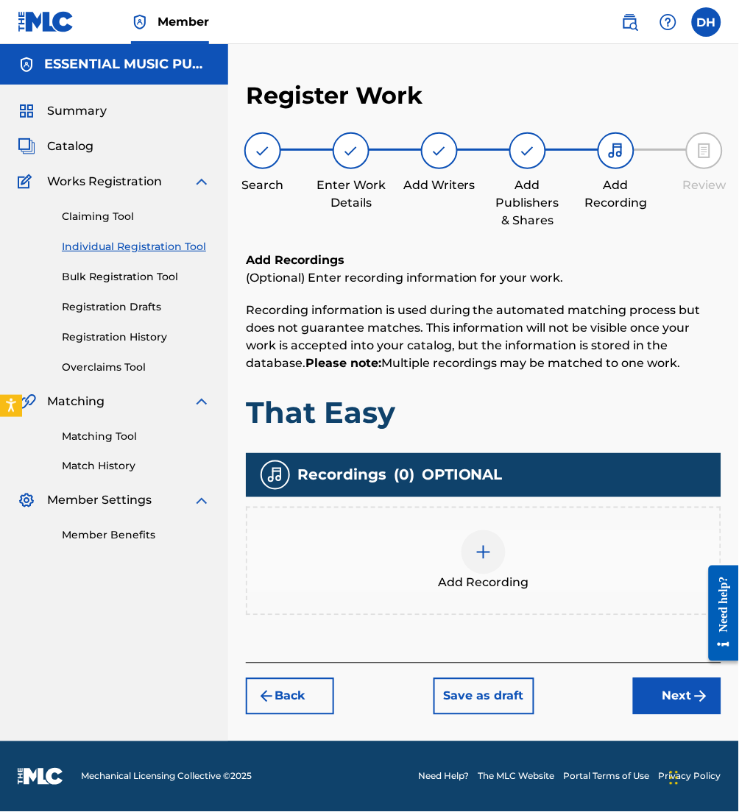
click at [477, 544] on img at bounding box center [484, 553] width 18 height 18
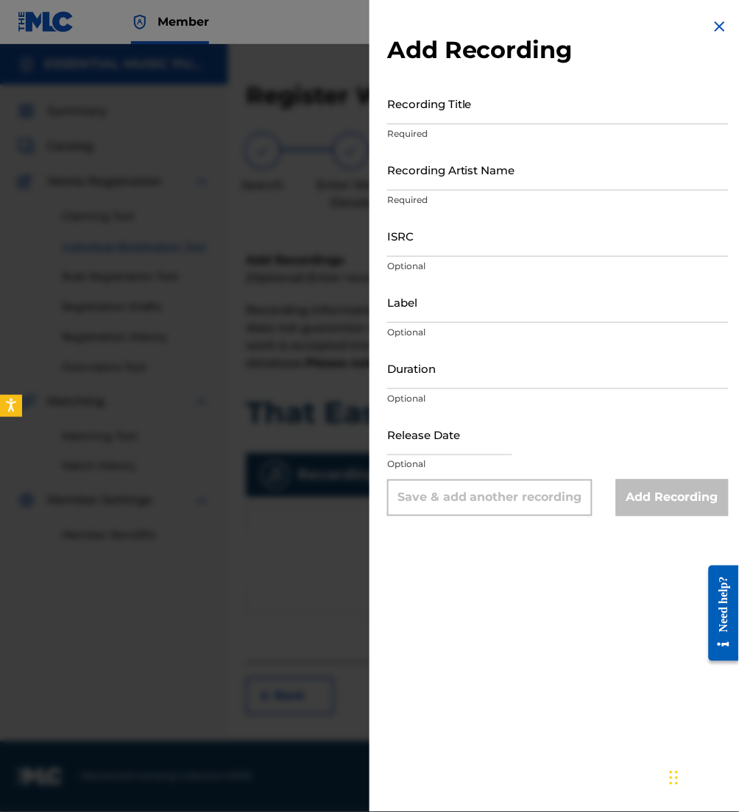
click at [312, 664] on div at bounding box center [369, 450] width 739 height 812
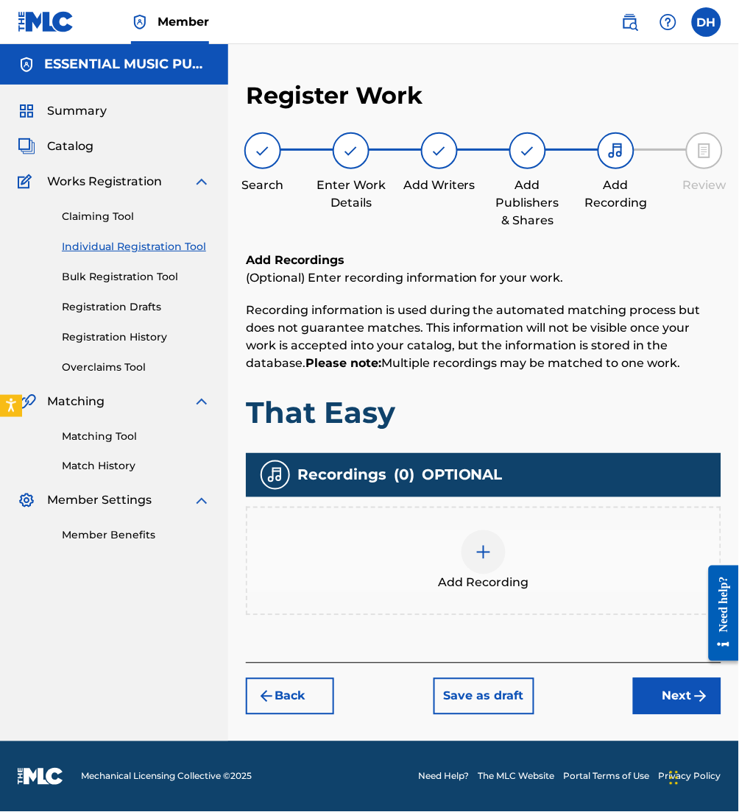
click at [703, 699] on img "submit" at bounding box center [701, 697] width 18 height 18
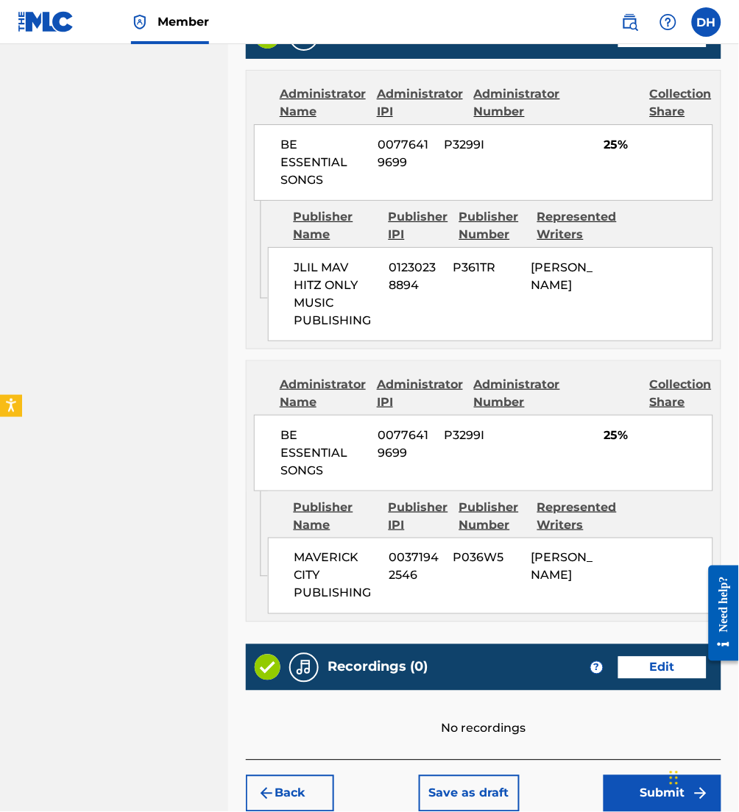
scroll to position [876, 0]
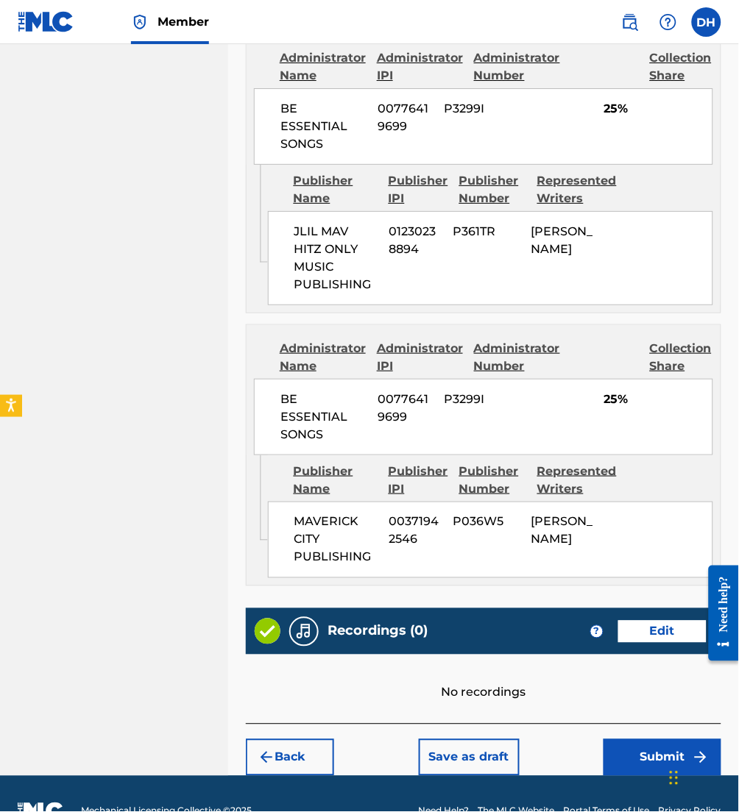
click at [658, 739] on button "Submit" at bounding box center [662, 757] width 118 height 37
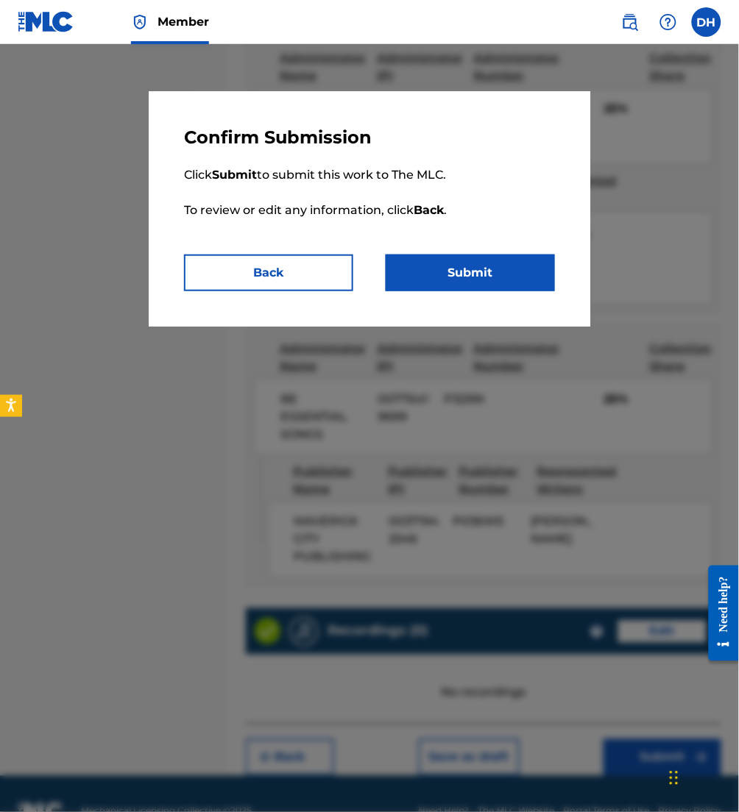
click at [452, 272] on button "Submit" at bounding box center [470, 273] width 169 height 37
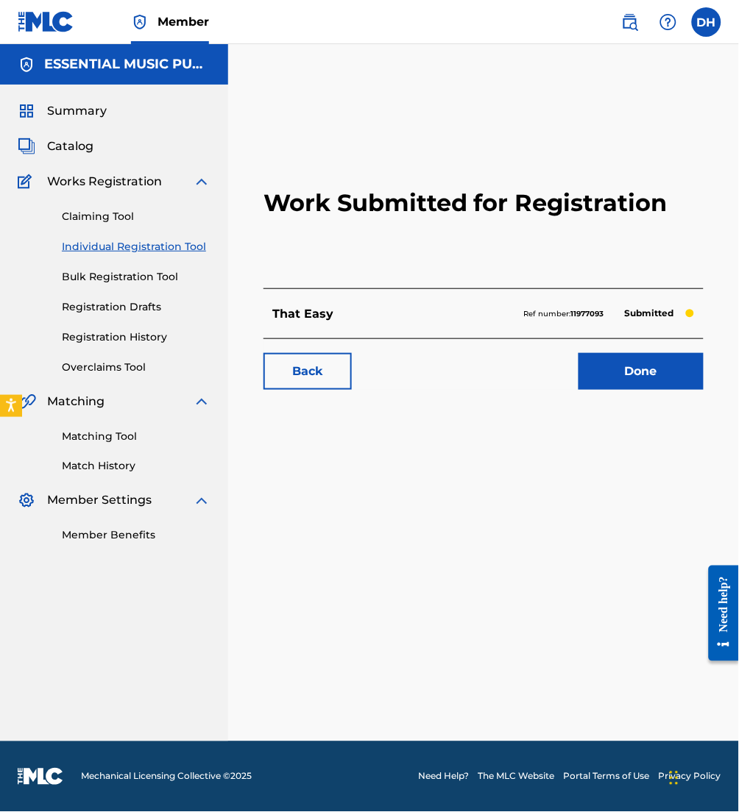
click at [636, 24] on img at bounding box center [630, 22] width 18 height 18
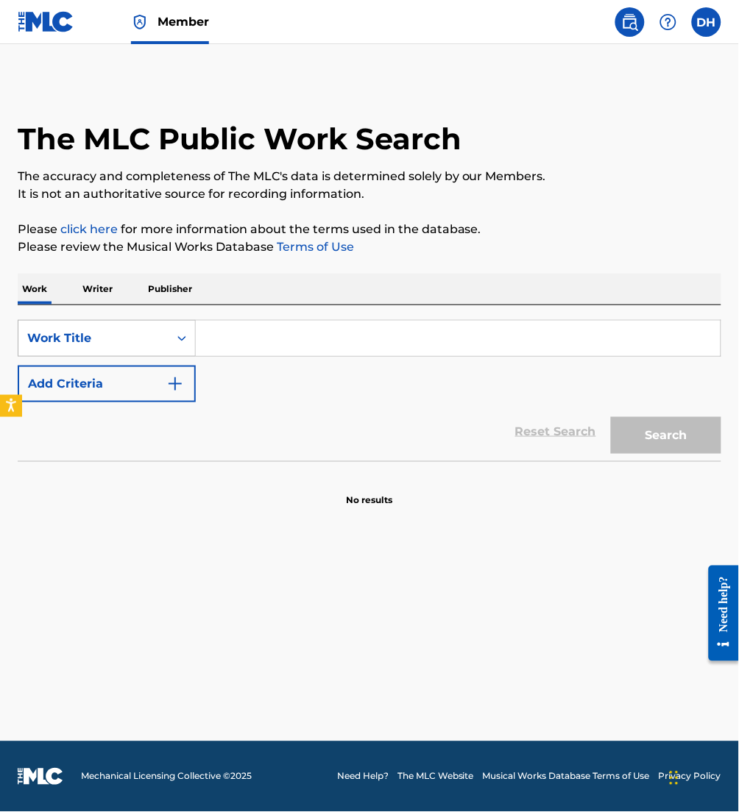
click at [155, 346] on div "Work Title" at bounding box center [93, 339] width 132 height 18
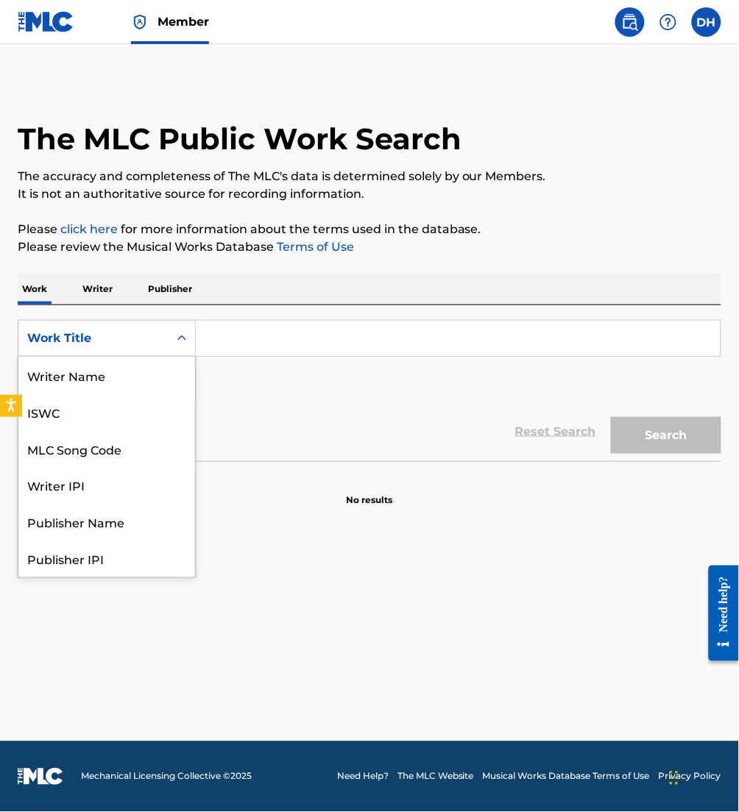
scroll to position [74, 0]
click at [151, 363] on div "MLC Song Code" at bounding box center [106, 375] width 177 height 37
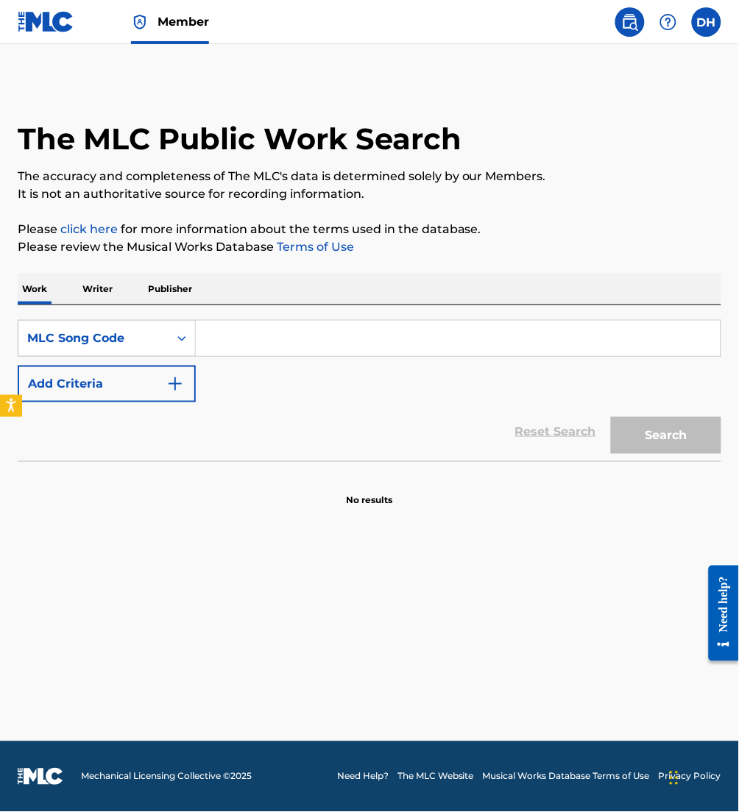
click at [213, 343] on input "Search Form" at bounding box center [458, 338] width 525 height 35
paste input "TA7111"
type input "TA7111"
click at [611, 417] on button "Search" at bounding box center [666, 435] width 110 height 37
click at [208, 330] on input "TA7111" at bounding box center [458, 338] width 525 height 35
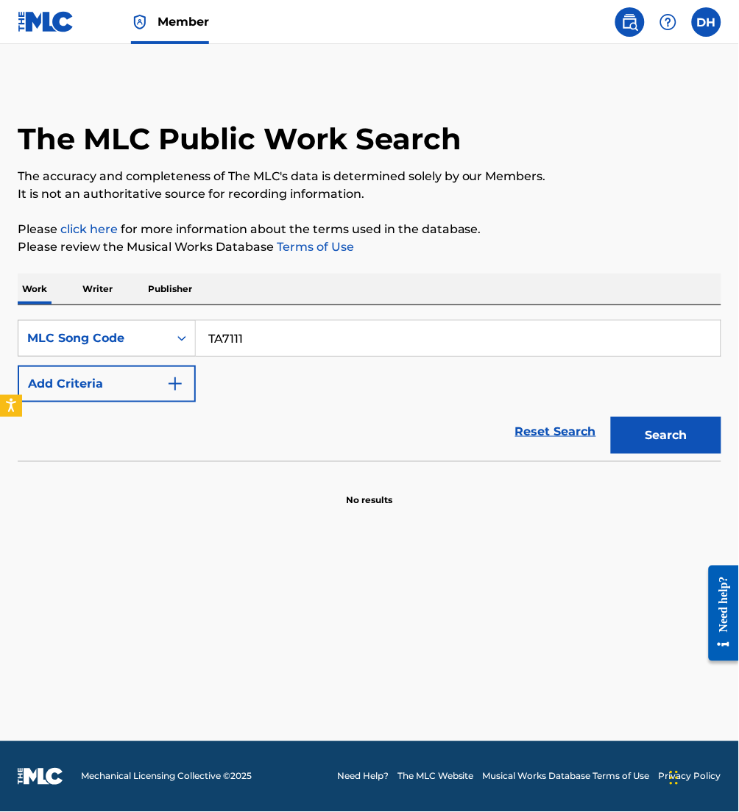
click at [611, 417] on button "Search" at bounding box center [666, 435] width 110 height 37
click at [180, 5] on link "Member" at bounding box center [170, 21] width 78 height 43
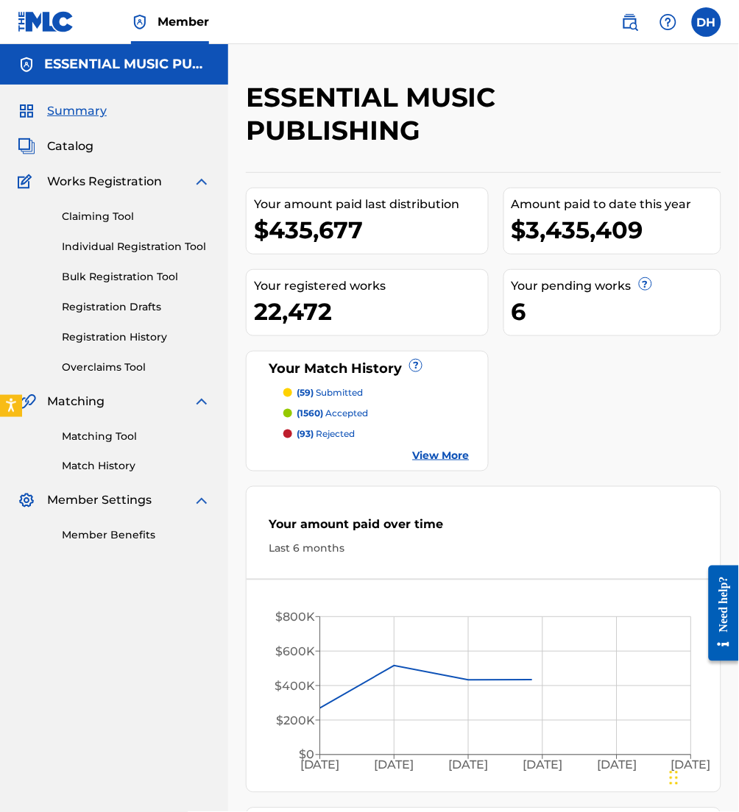
click at [66, 149] on span "Catalog" at bounding box center [70, 147] width 46 height 18
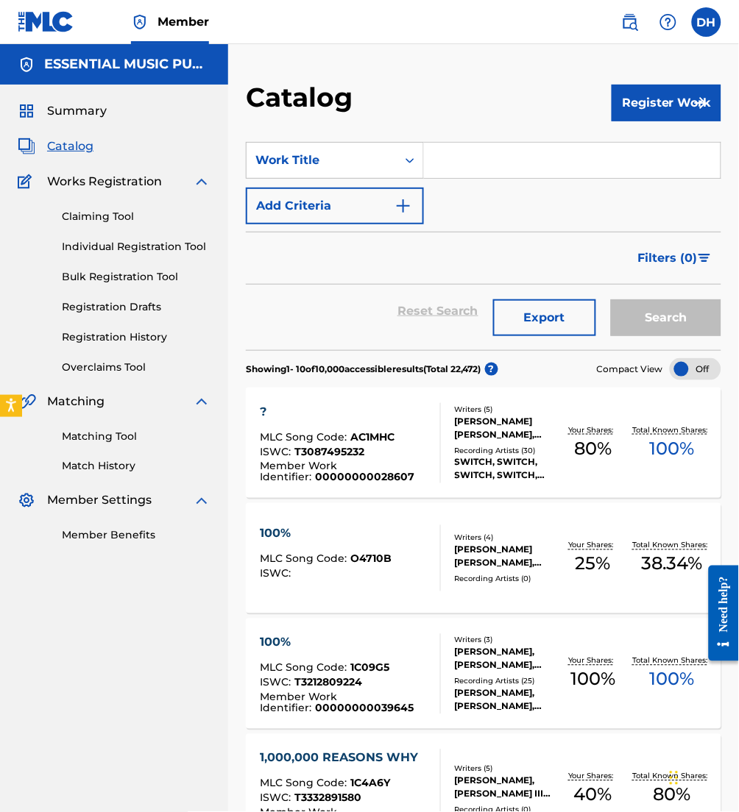
click at [456, 168] on input "Search Form" at bounding box center [572, 160] width 296 height 35
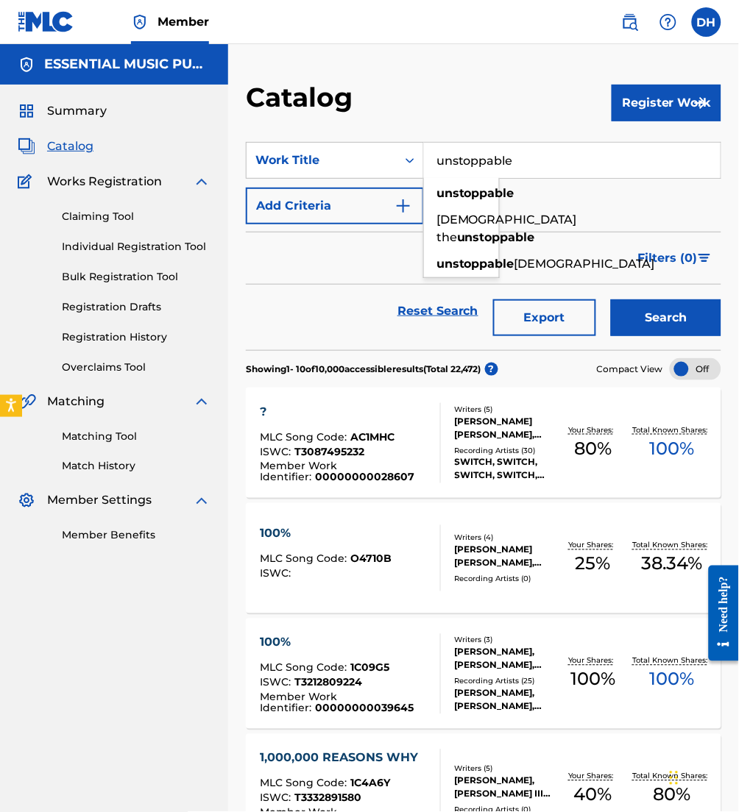
type input "unstoppable"
click at [656, 106] on button "Register Work" at bounding box center [666, 103] width 110 height 37
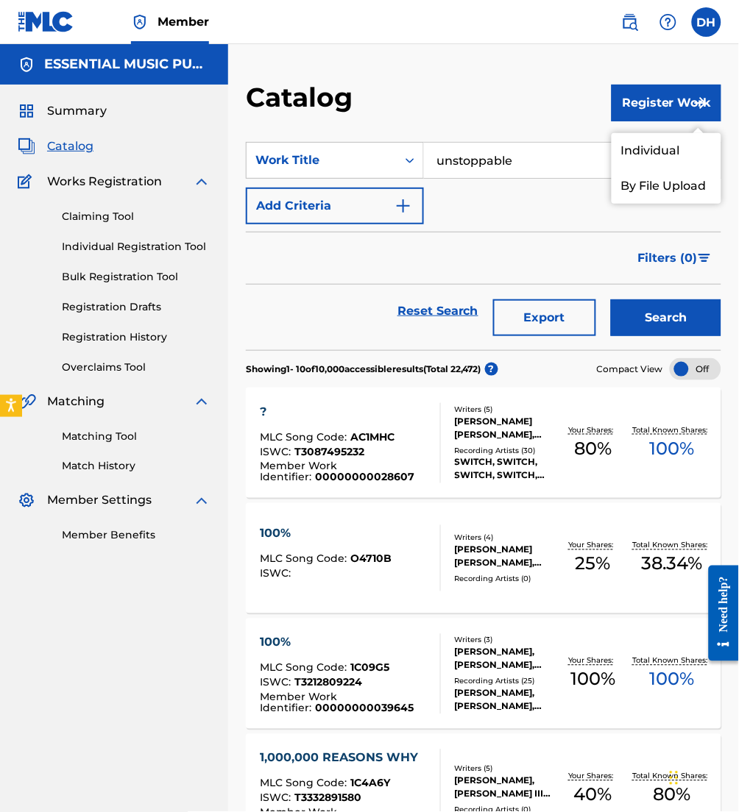
click at [642, 140] on link "Individual" at bounding box center [666, 150] width 110 height 35
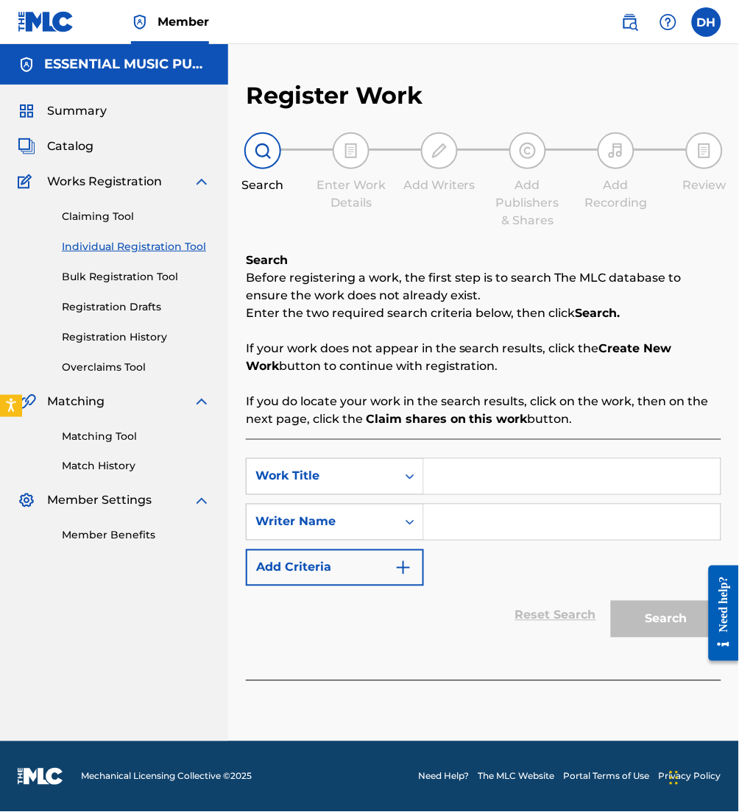
click at [497, 483] on input "Search Form" at bounding box center [572, 476] width 296 height 35
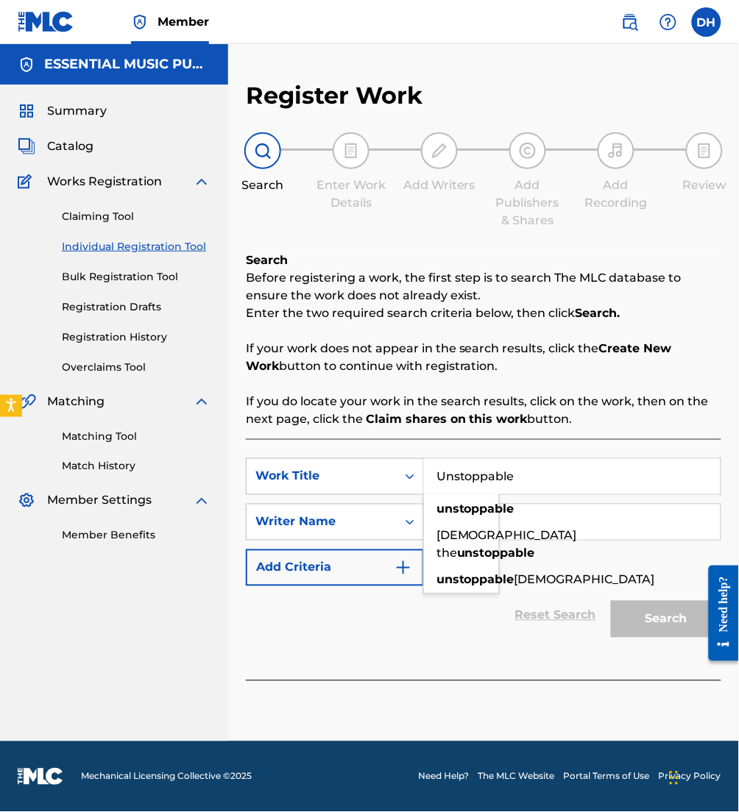
type input "Unstoppable"
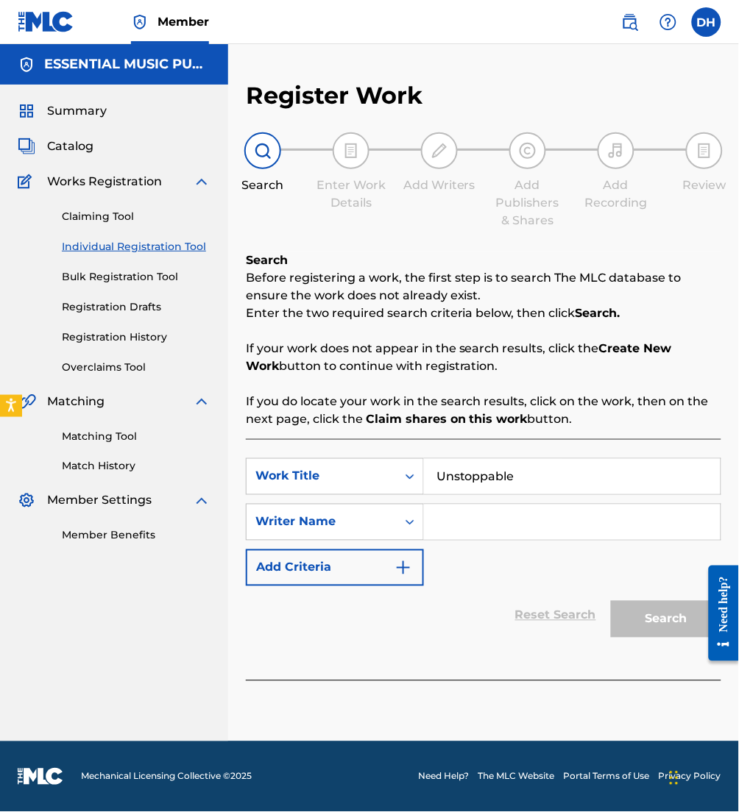
click at [624, 531] on input "Search Form" at bounding box center [572, 522] width 296 height 35
type input "b"
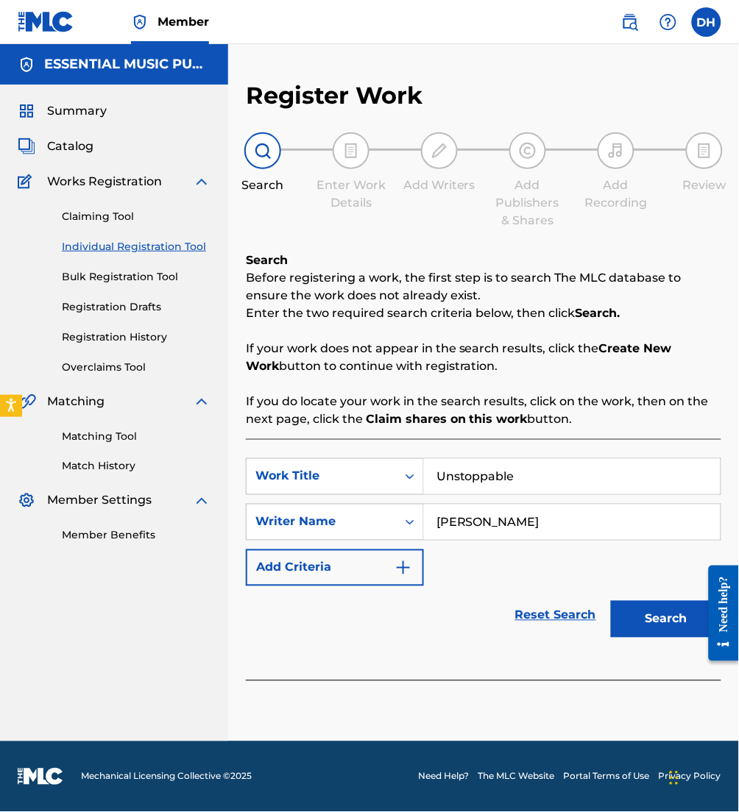
click at [611, 601] on button "Search" at bounding box center [666, 619] width 110 height 37
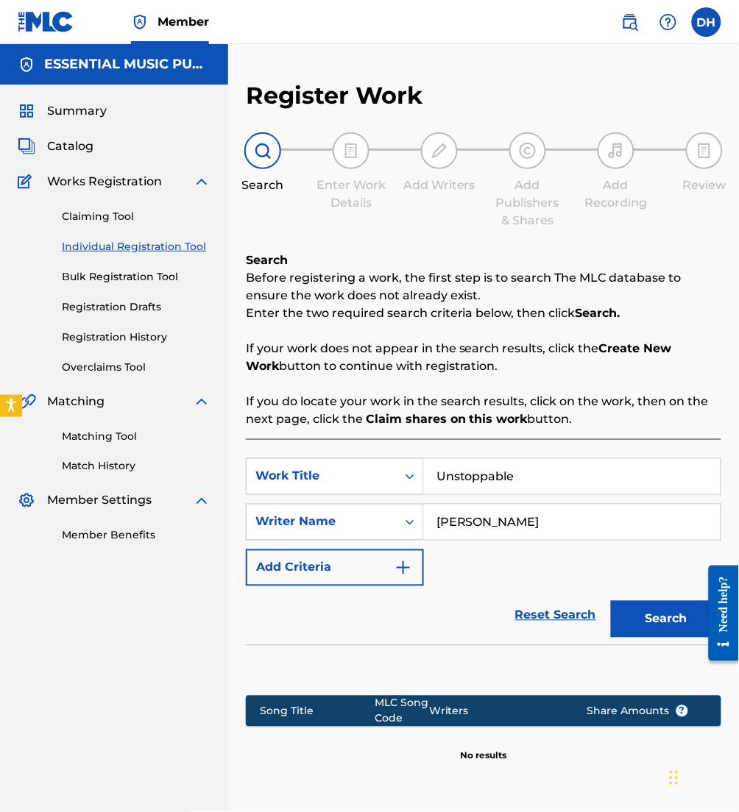
drag, startPoint x: 539, startPoint y: 531, endPoint x: 330, endPoint y: 547, distance: 210.3
click at [330, 547] on div "SearchWithCriteriaca15dcdd-42f0-47bc-a75e-27943ed1d35a Work Title Unstoppable S…" at bounding box center [483, 522] width 475 height 128
type input "[PERSON_NAME]"
click at [611, 601] on button "Search" at bounding box center [666, 619] width 110 height 37
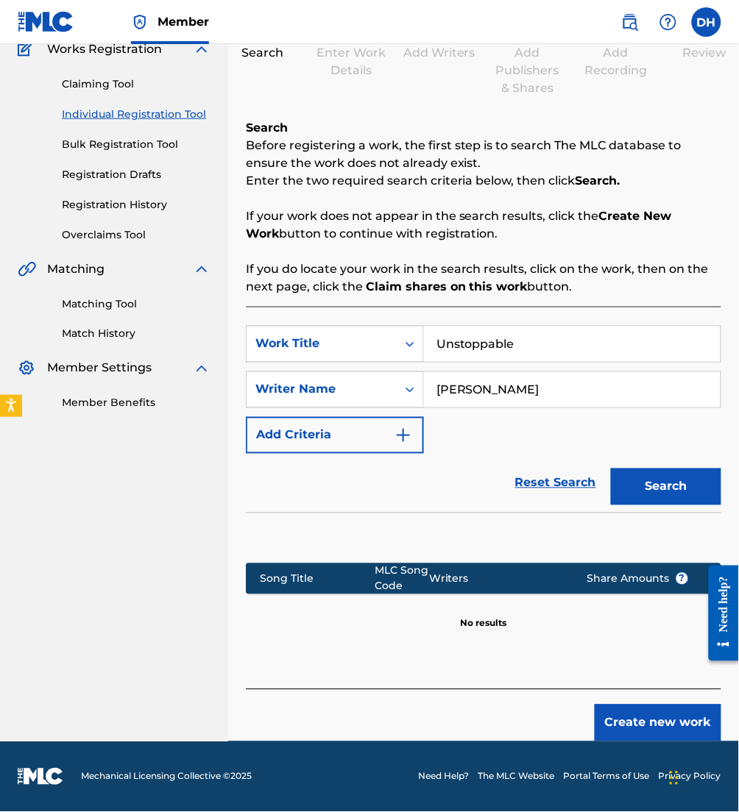
click at [671, 733] on button "Create new work" at bounding box center [657, 723] width 127 height 37
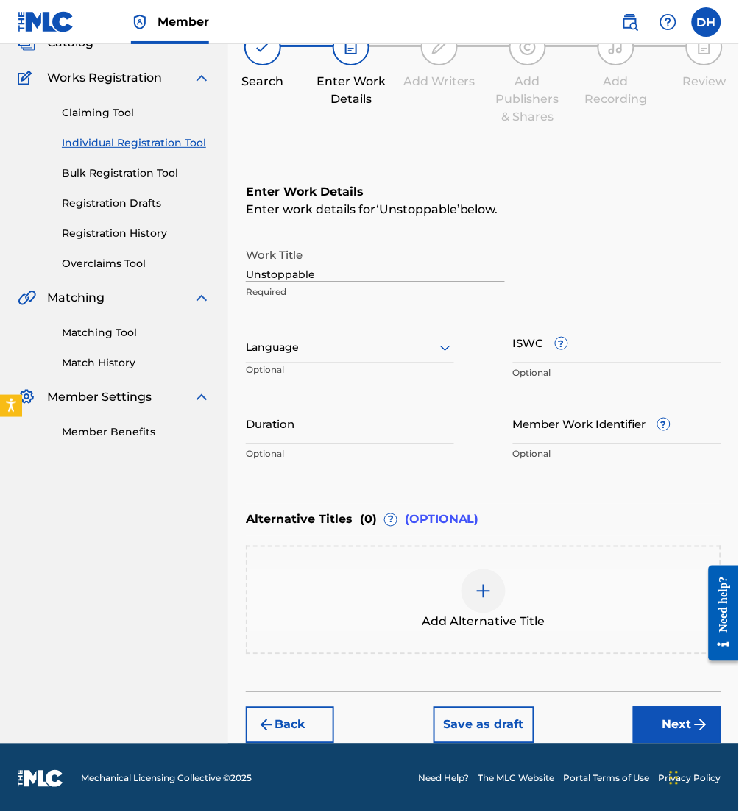
click at [287, 341] on div at bounding box center [350, 347] width 208 height 18
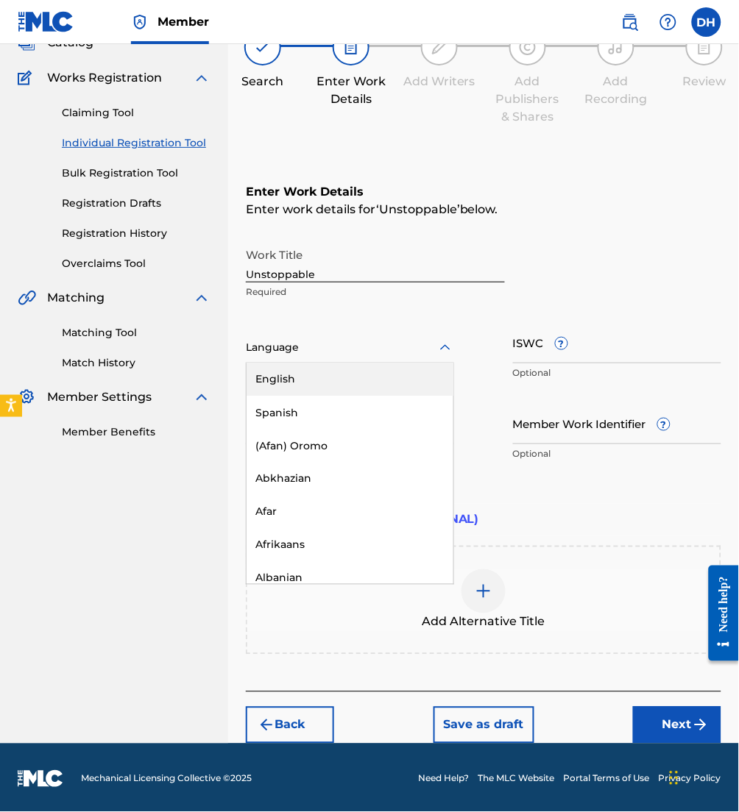
click at [303, 371] on div "English" at bounding box center [349, 379] width 207 height 33
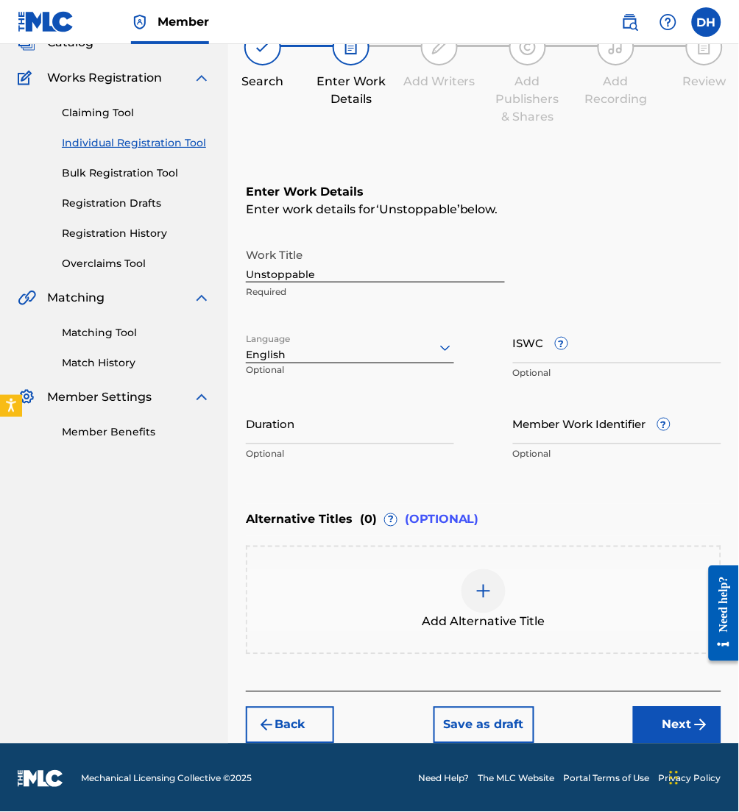
click at [678, 718] on button "Next" at bounding box center [677, 725] width 88 height 37
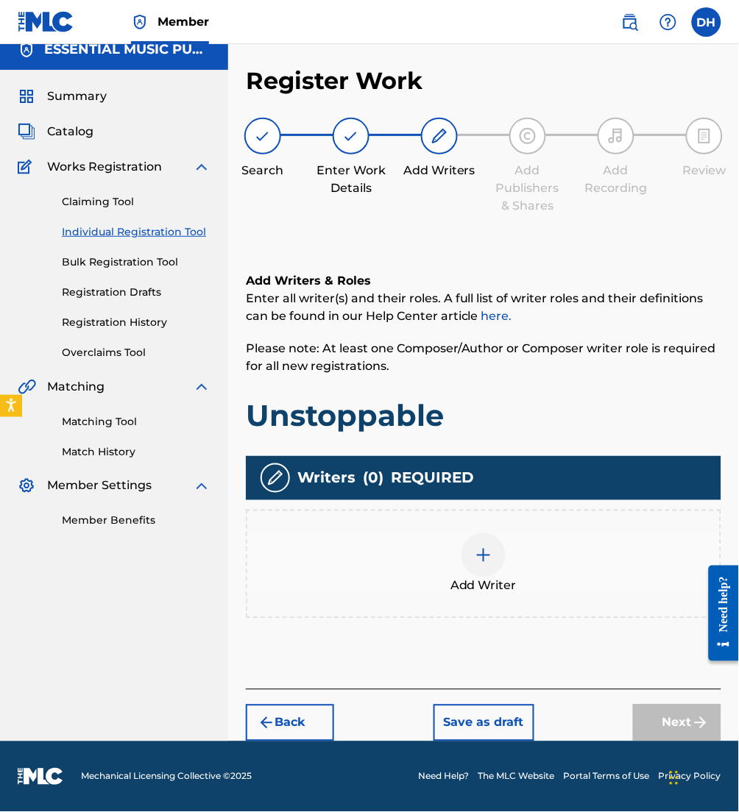
scroll to position [13, 0]
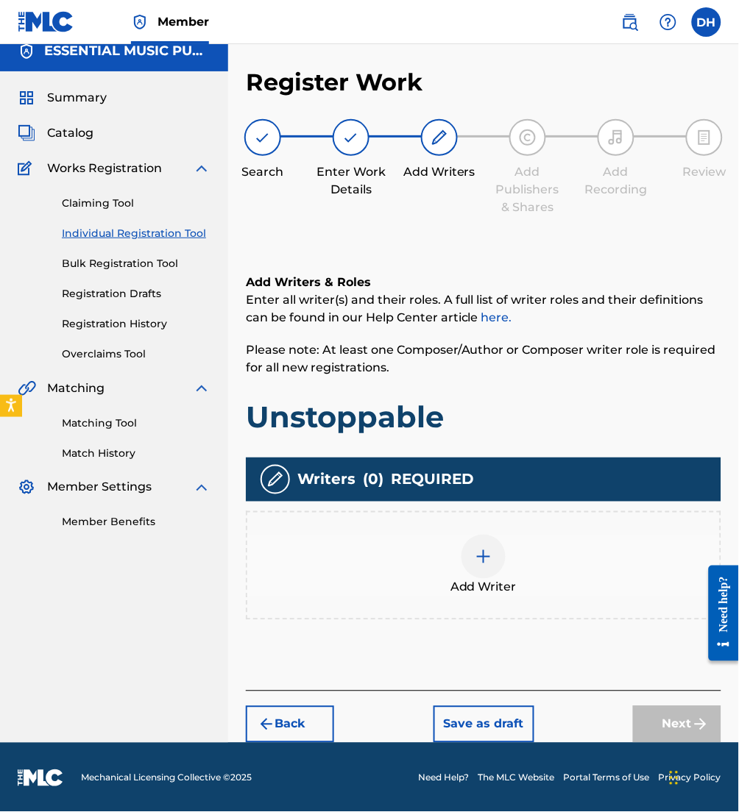
click at [500, 579] on span "Add Writer" at bounding box center [483, 588] width 66 height 18
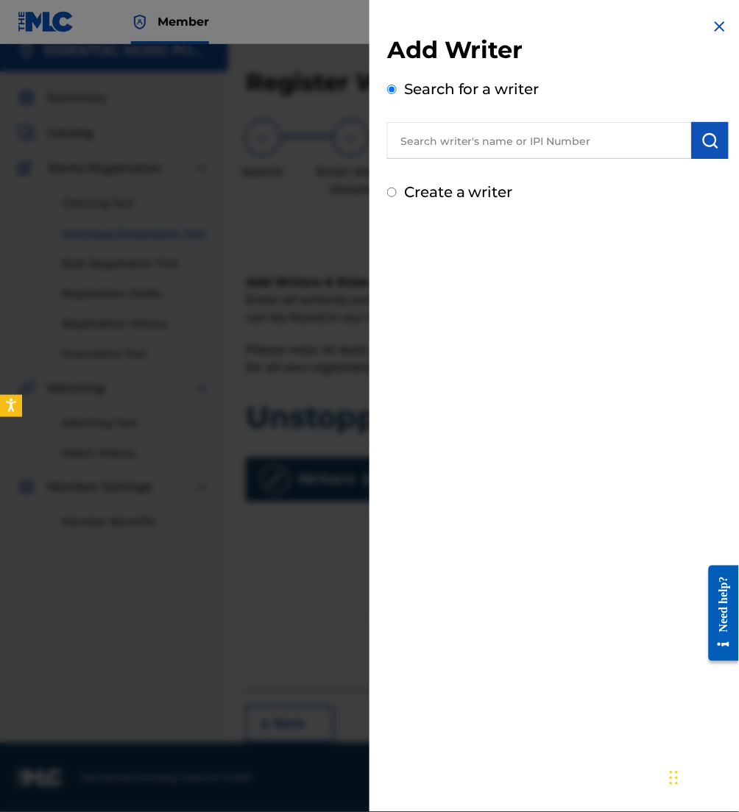
click at [450, 138] on input "text" at bounding box center [539, 140] width 305 height 37
click at [452, 150] on input "text" at bounding box center [539, 140] width 305 height 37
paste input "00646964107"
type input "00646964107"
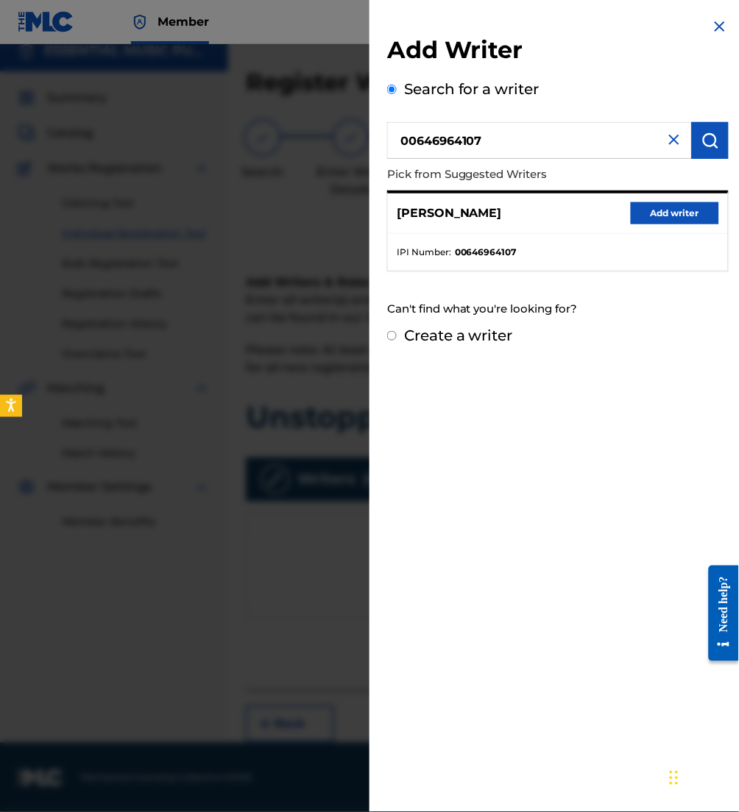
click at [661, 210] on button "Add writer" at bounding box center [675, 213] width 88 height 22
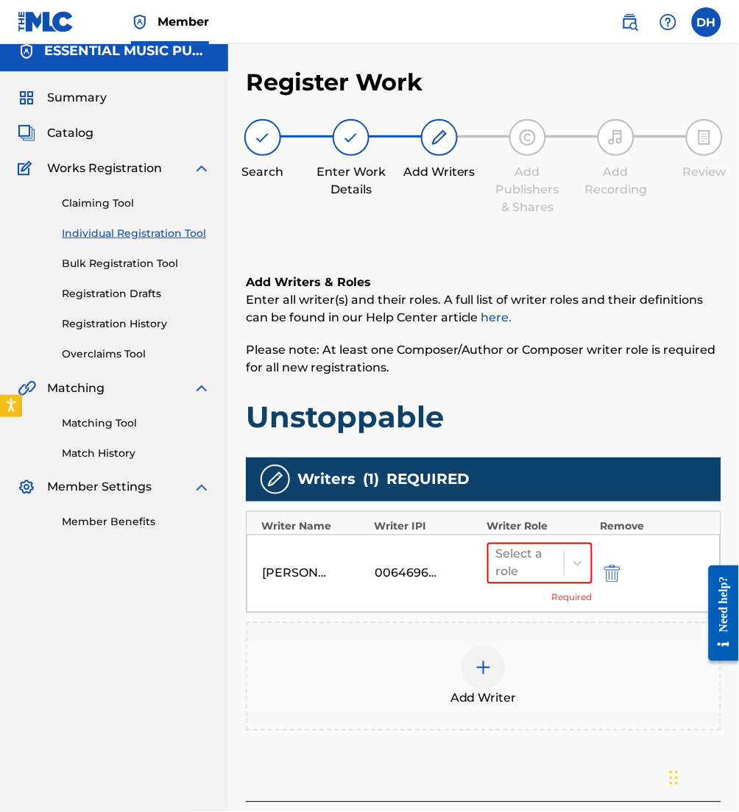
click at [530, 682] on div "Add Writer" at bounding box center [483, 677] width 472 height 62
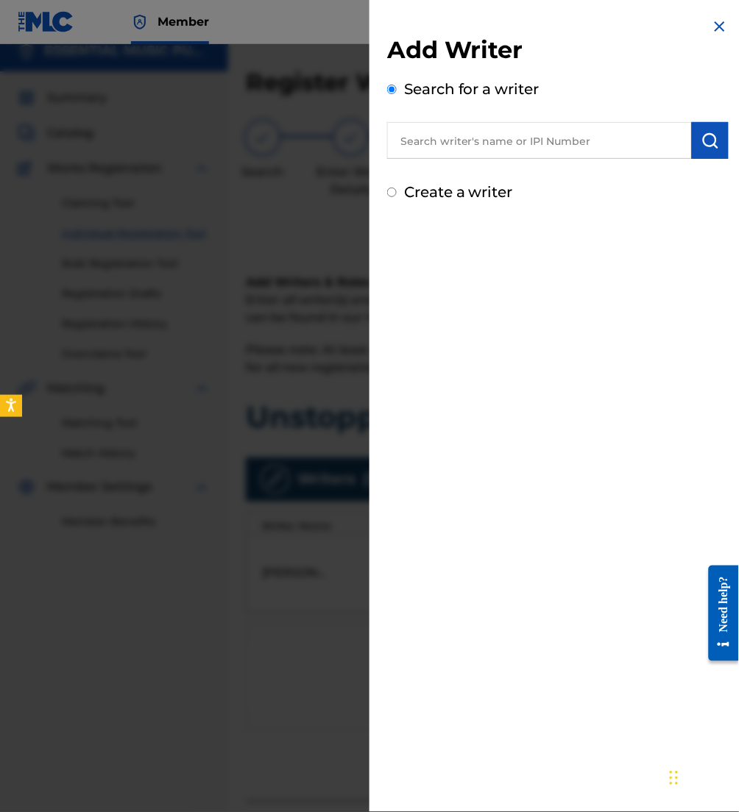
click at [480, 145] on input "text" at bounding box center [539, 140] width 305 height 37
paste input "00375775021"
type input "00375775021"
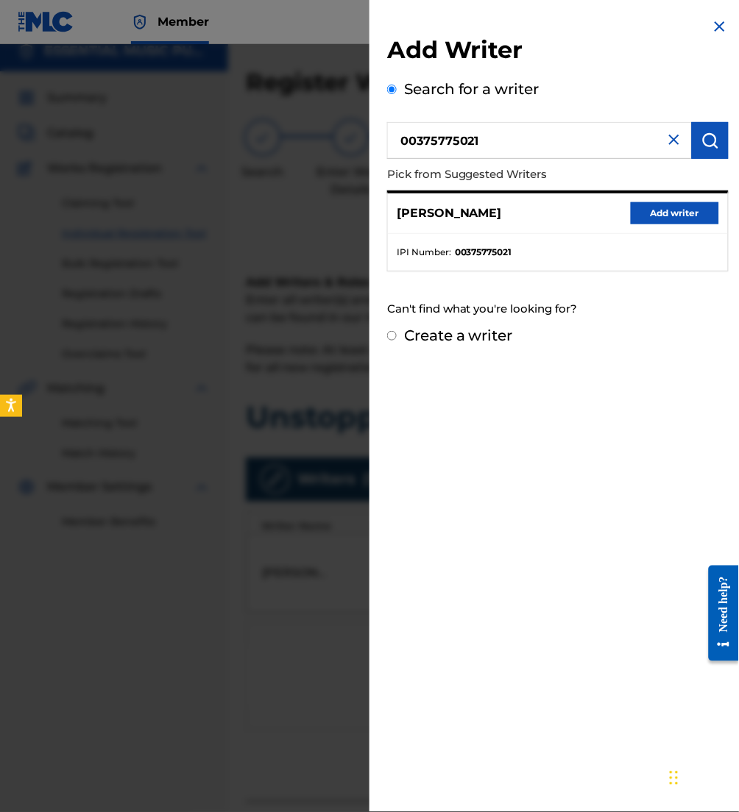
click at [639, 203] on button "Add writer" at bounding box center [675, 213] width 88 height 22
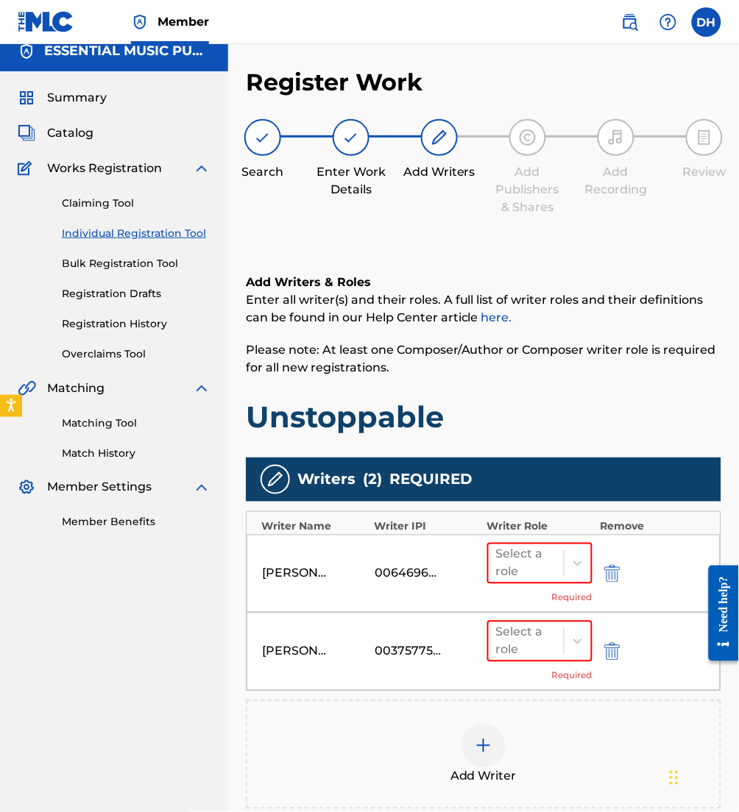
click at [492, 745] on div at bounding box center [483, 746] width 44 height 44
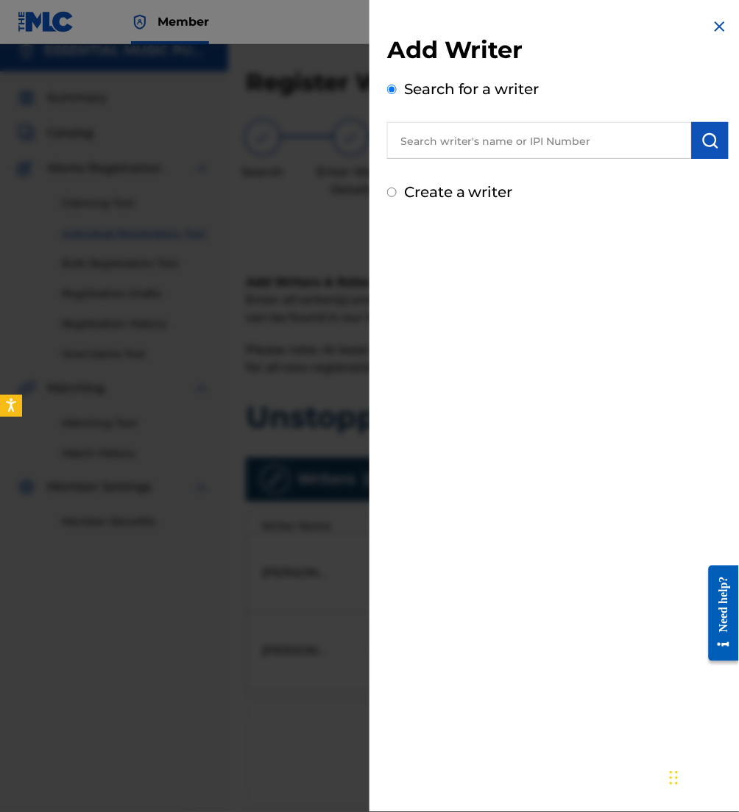
click at [492, 146] on input "text" at bounding box center [539, 140] width 305 height 37
paste input "00682552721"
type input "00682552721"
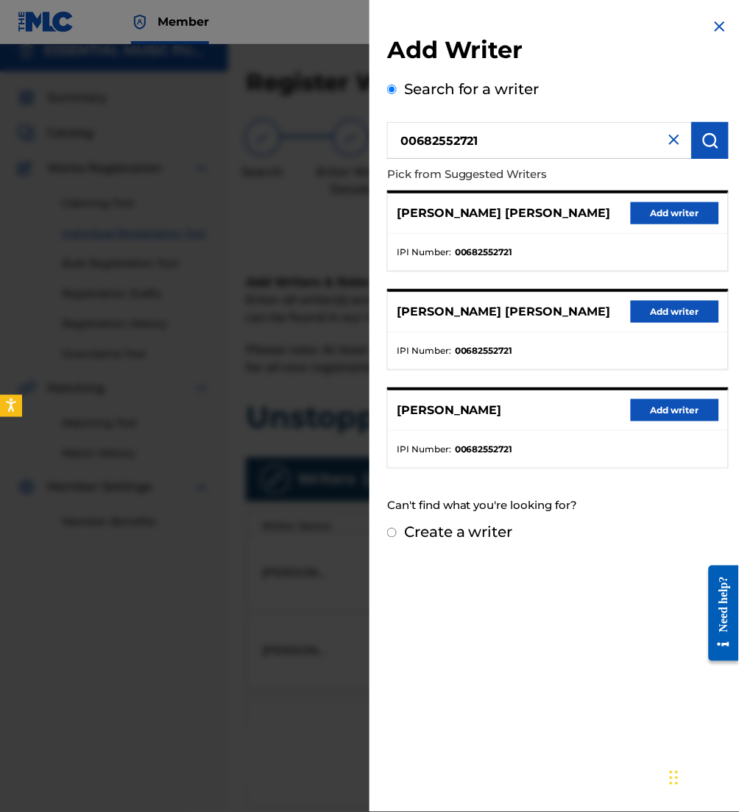
click at [645, 213] on button "Add writer" at bounding box center [675, 213] width 88 height 22
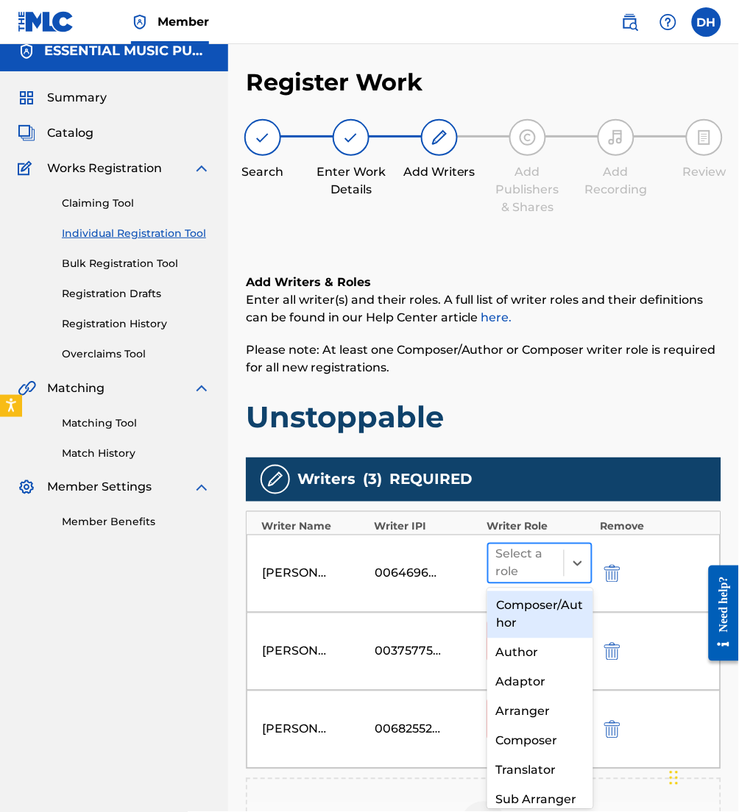
click at [546, 562] on div at bounding box center [526, 563] width 60 height 21
click at [519, 609] on div "Composer/Author" at bounding box center [539, 615] width 105 height 47
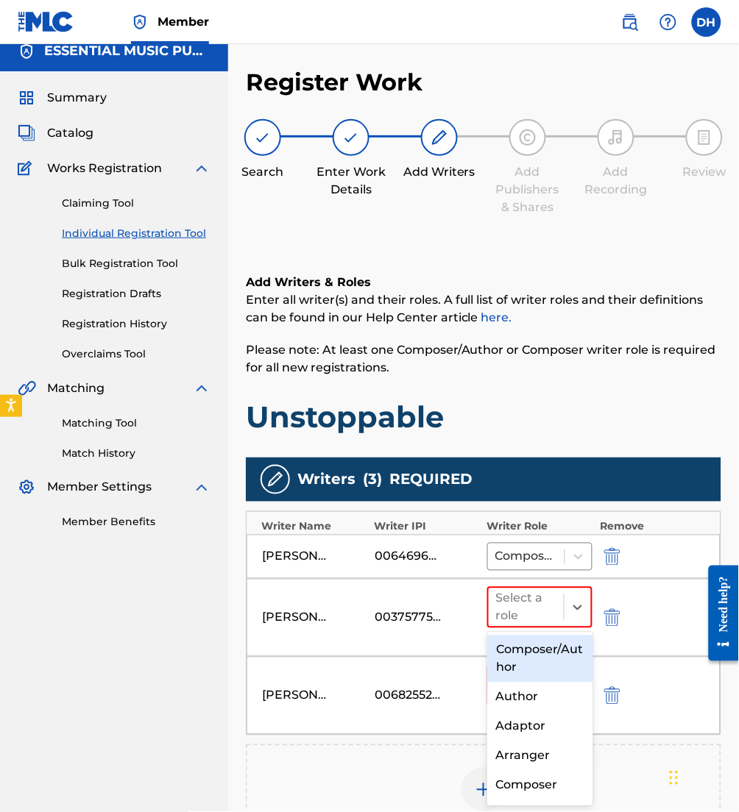
click at [519, 609] on div at bounding box center [526, 607] width 60 height 21
click at [522, 643] on div "Composer/Author" at bounding box center [539, 659] width 105 height 47
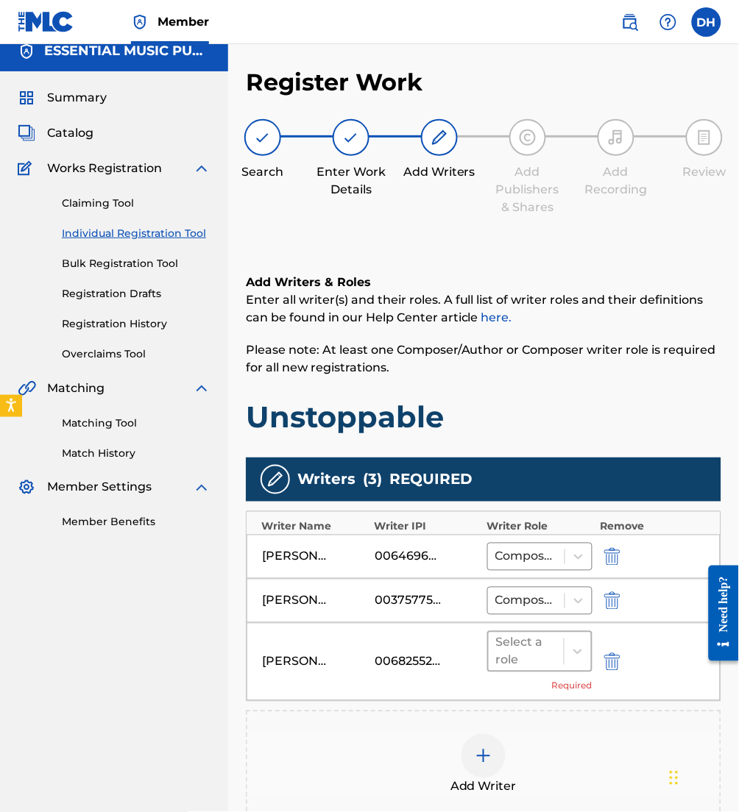
click at [530, 653] on div at bounding box center [526, 652] width 60 height 21
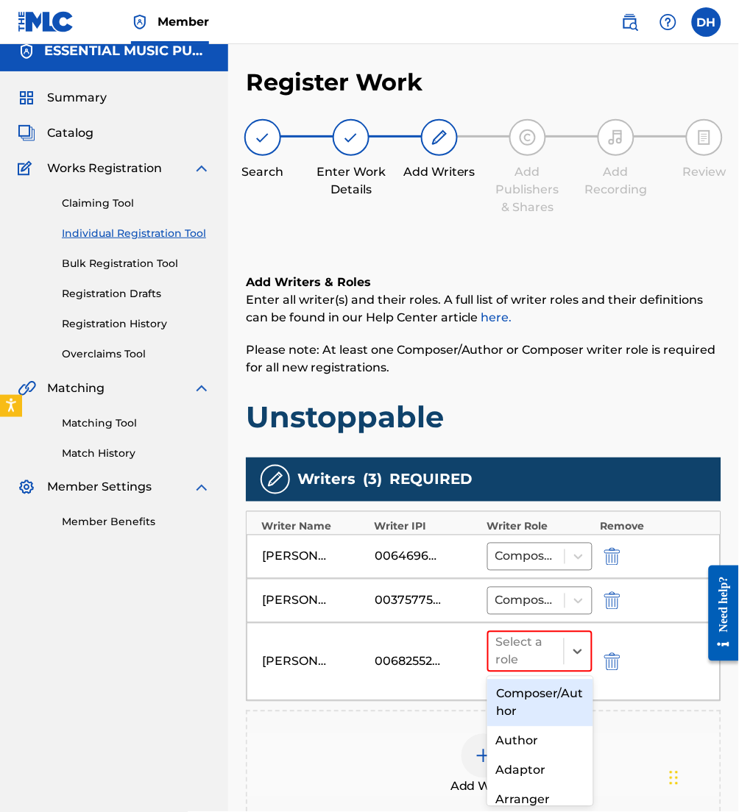
click at [539, 686] on div "Composer/Author" at bounding box center [539, 703] width 105 height 47
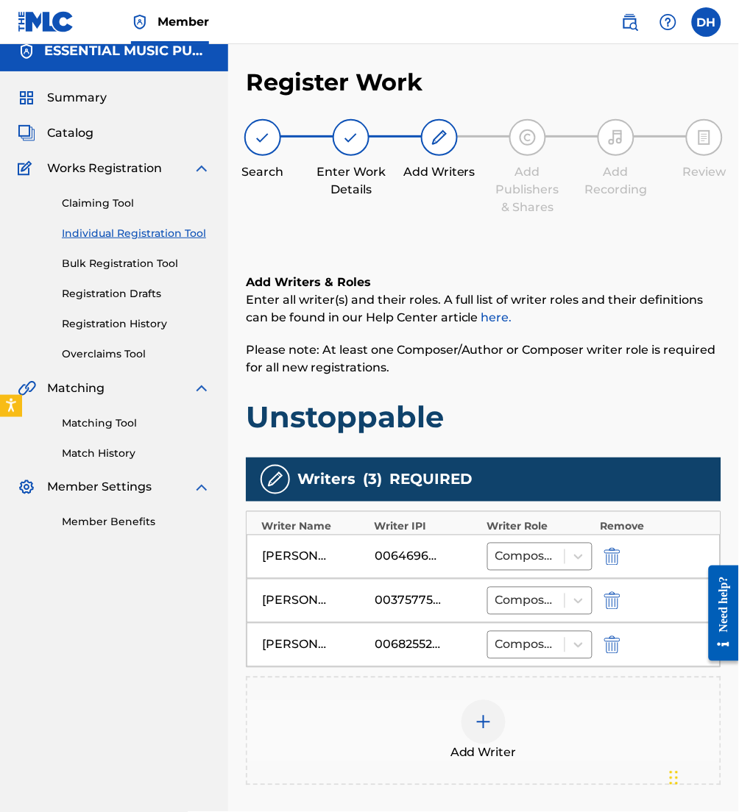
scroll to position [180, 0]
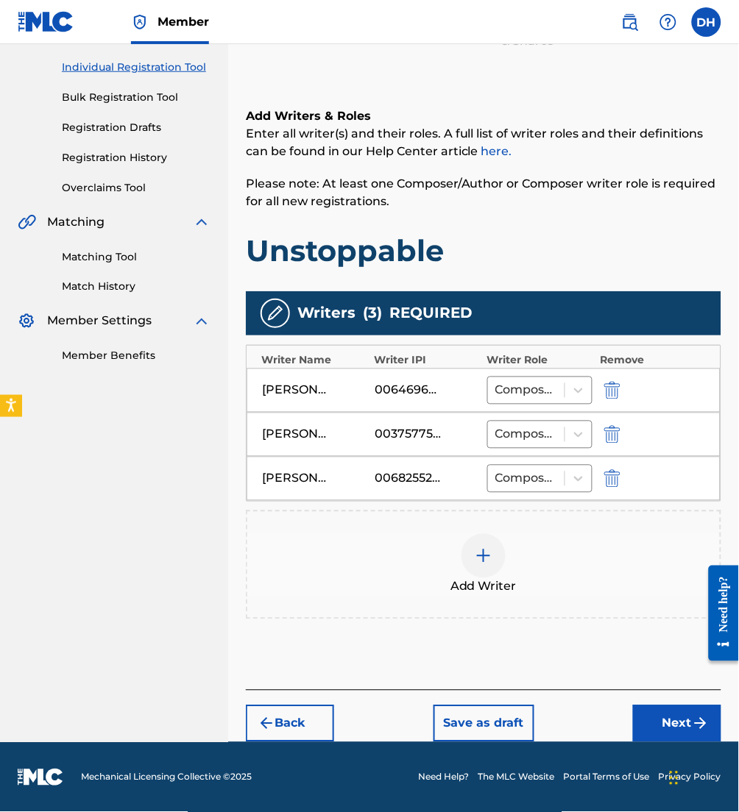
click at [644, 723] on button "Next" at bounding box center [677, 724] width 88 height 37
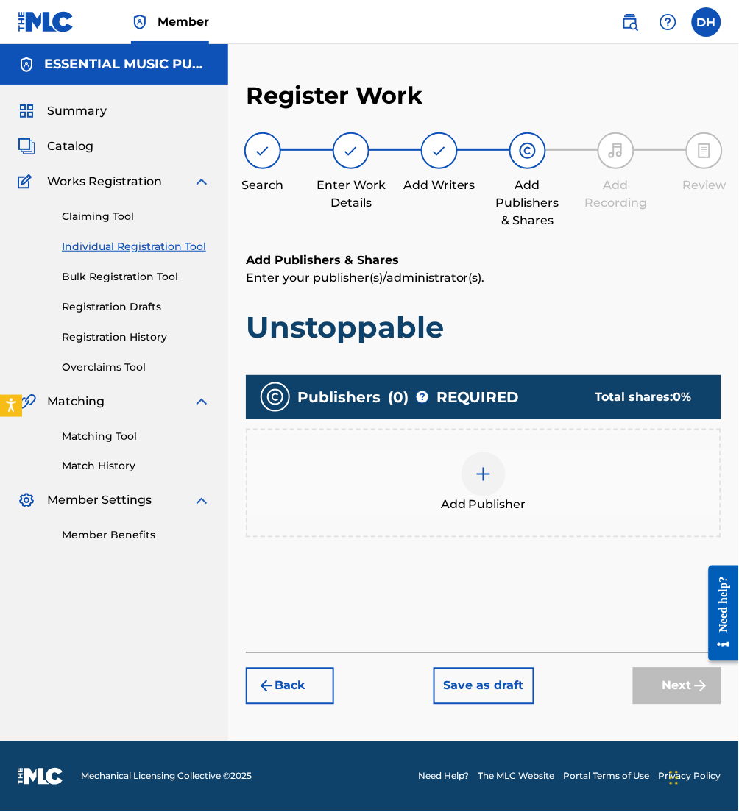
drag, startPoint x: 443, startPoint y: 483, endPoint x: 386, endPoint y: 470, distance: 58.0
drag, startPoint x: 386, startPoint y: 470, endPoint x: 464, endPoint y: 493, distance: 80.5
click at [464, 493] on div "Add Publisher" at bounding box center [483, 483] width 472 height 62
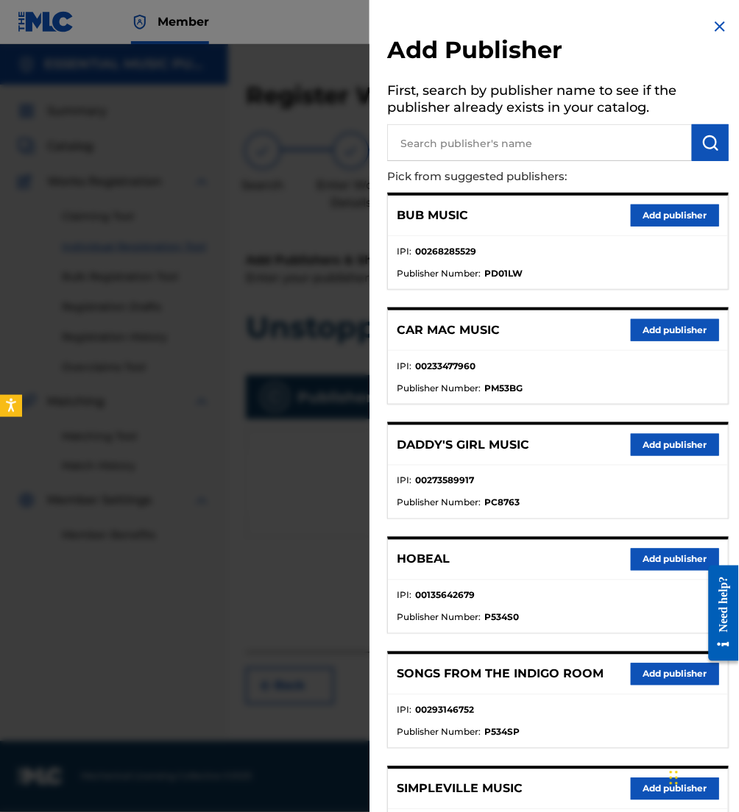
click at [457, 133] on input "text" at bounding box center [539, 142] width 305 height 37
type input "jlil mav"
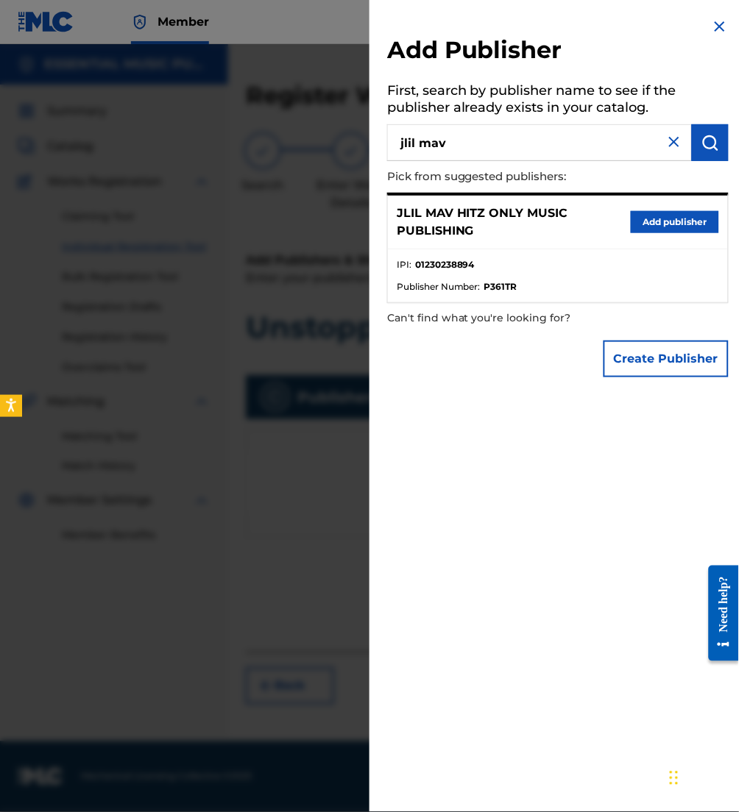
click at [662, 220] on button "Add publisher" at bounding box center [675, 222] width 88 height 22
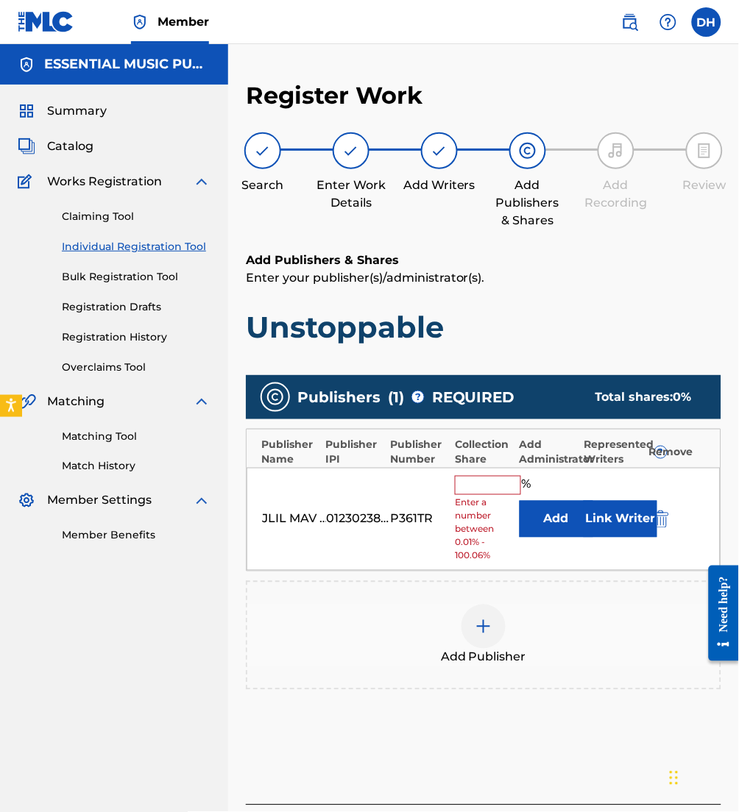
click at [535, 505] on button "Add" at bounding box center [556, 519] width 74 height 37
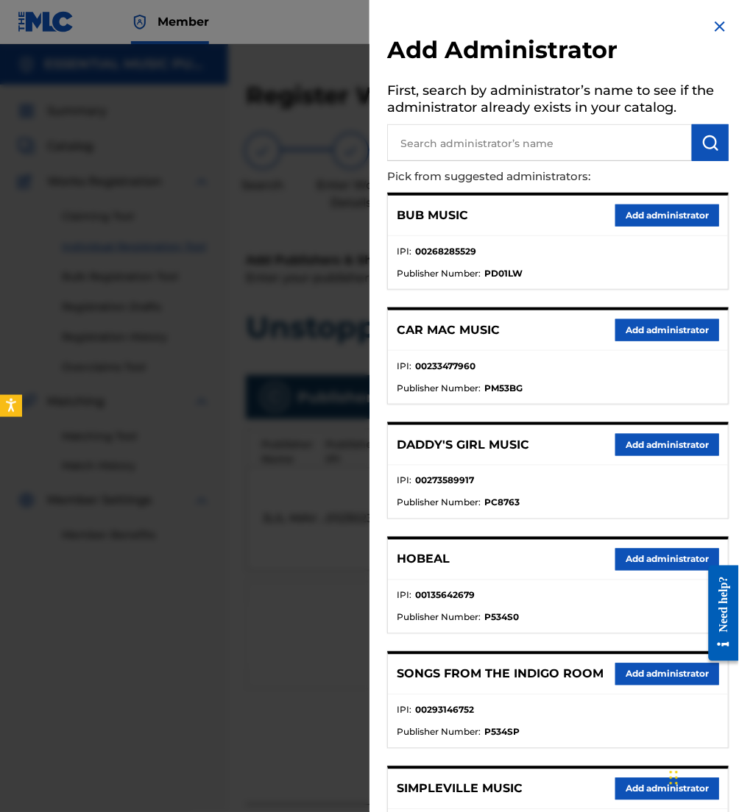
click at [426, 154] on input "text" at bounding box center [539, 142] width 305 height 37
type input "be essential"
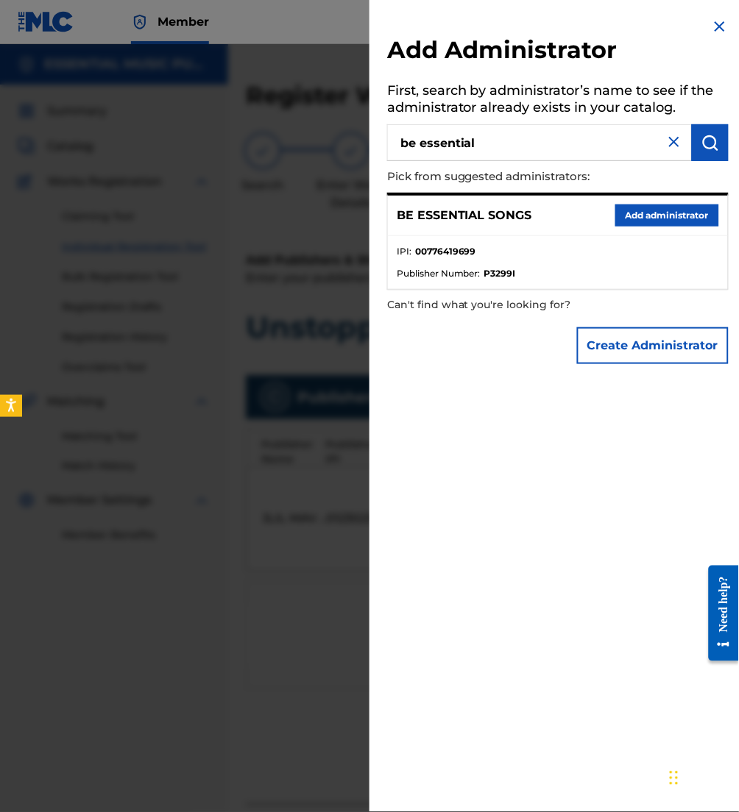
click at [672, 223] on button "Add administrator" at bounding box center [667, 216] width 104 height 22
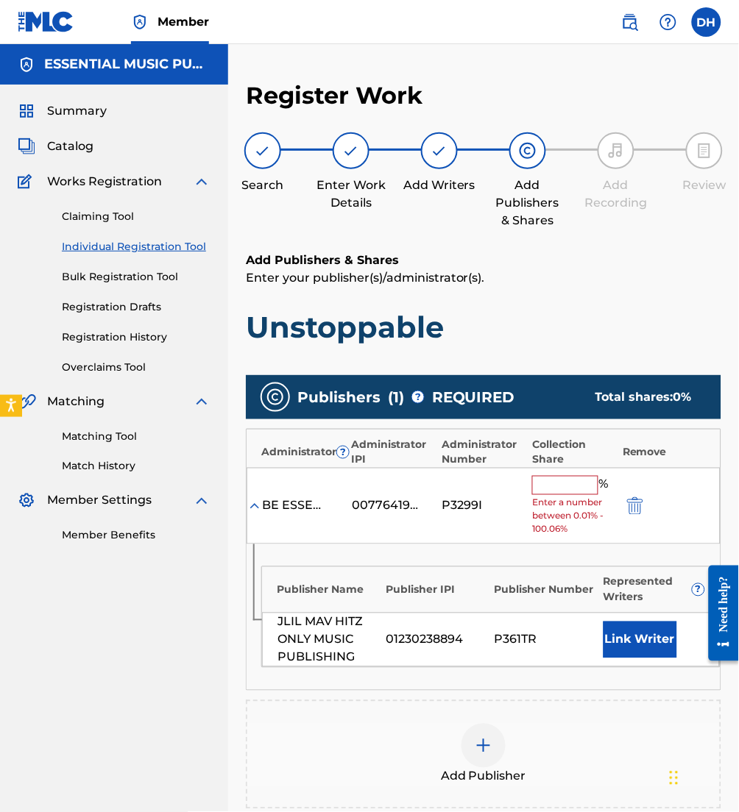
click at [575, 497] on span "Enter a number between 0.01% - 100.06%" at bounding box center [573, 517] width 82 height 40
click at [547, 486] on input "text" at bounding box center [565, 485] width 66 height 19
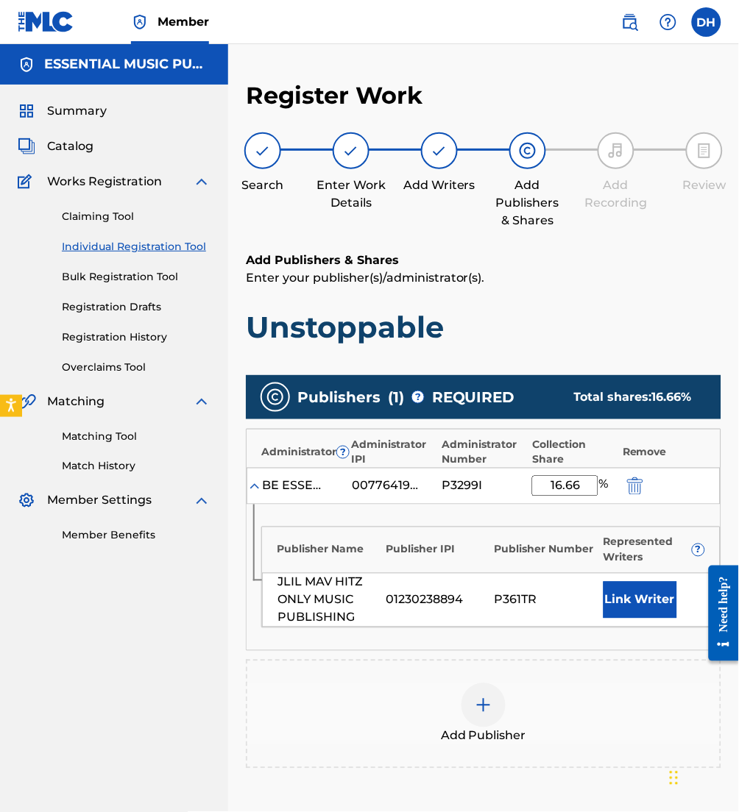
type input "16.66"
click at [648, 595] on button "Link Writer" at bounding box center [640, 600] width 74 height 37
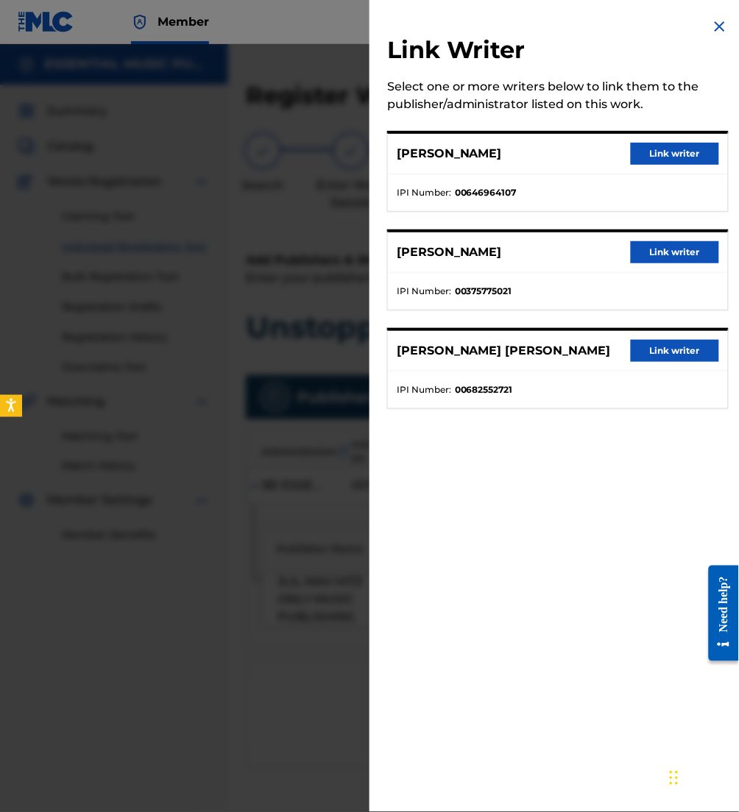
click at [676, 157] on button "Link writer" at bounding box center [675, 154] width 88 height 22
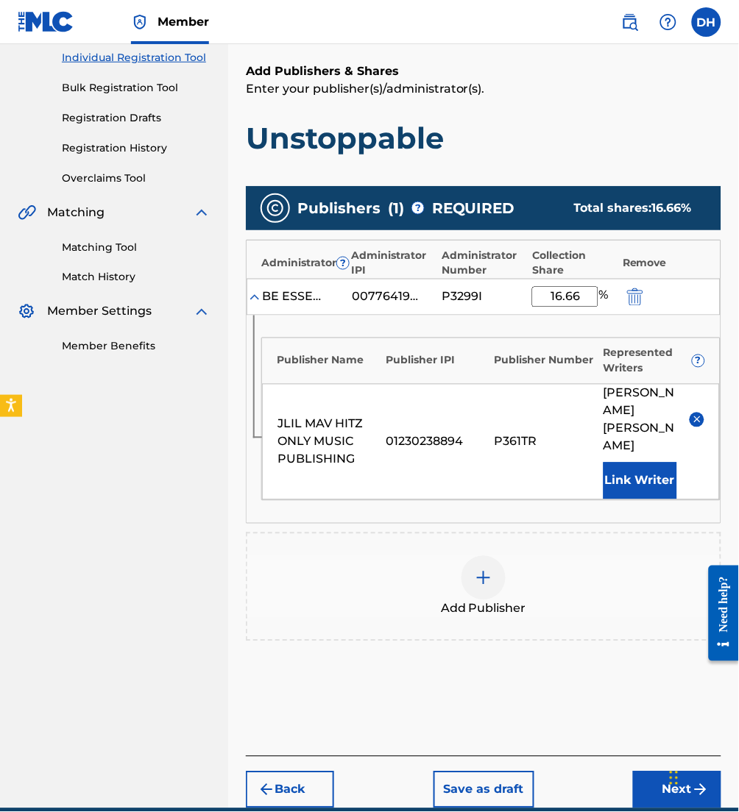
scroll to position [196, 0]
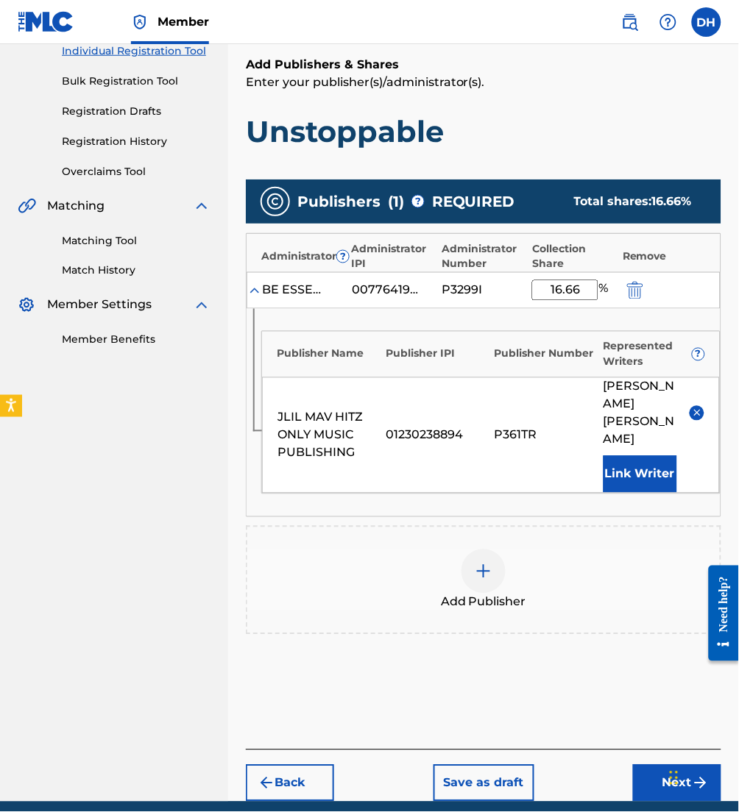
click at [464, 597] on div "Add Publisher" at bounding box center [483, 580] width 475 height 109
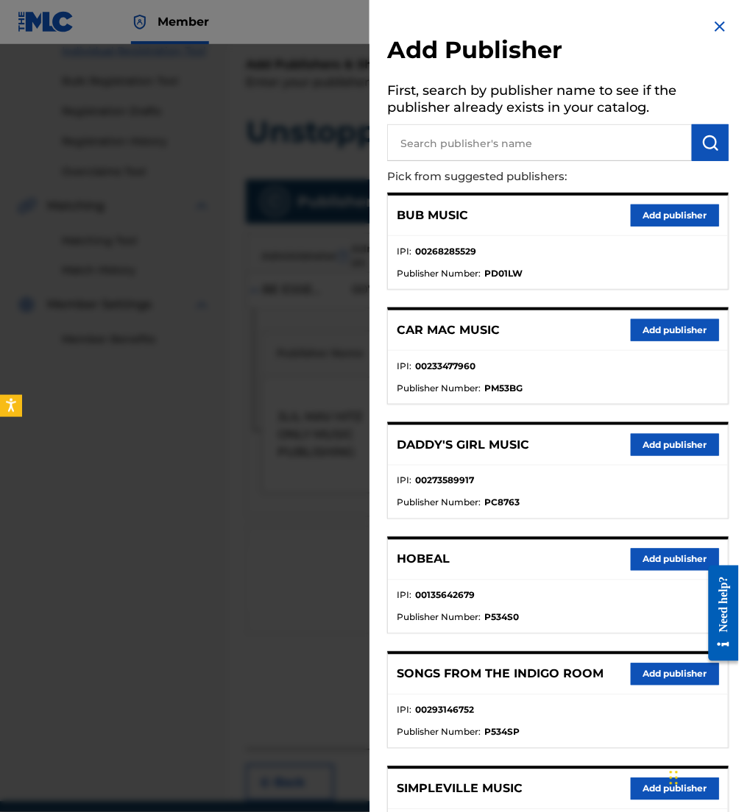
click at [472, 156] on input "text" at bounding box center [539, 142] width 305 height 37
type input "maverick"
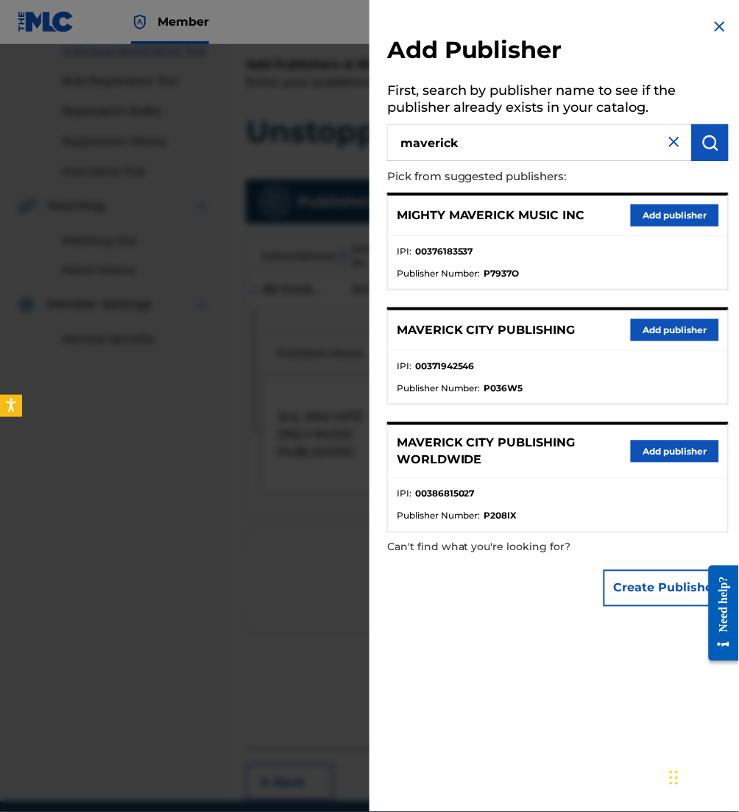
click at [673, 328] on button "Add publisher" at bounding box center [675, 330] width 88 height 22
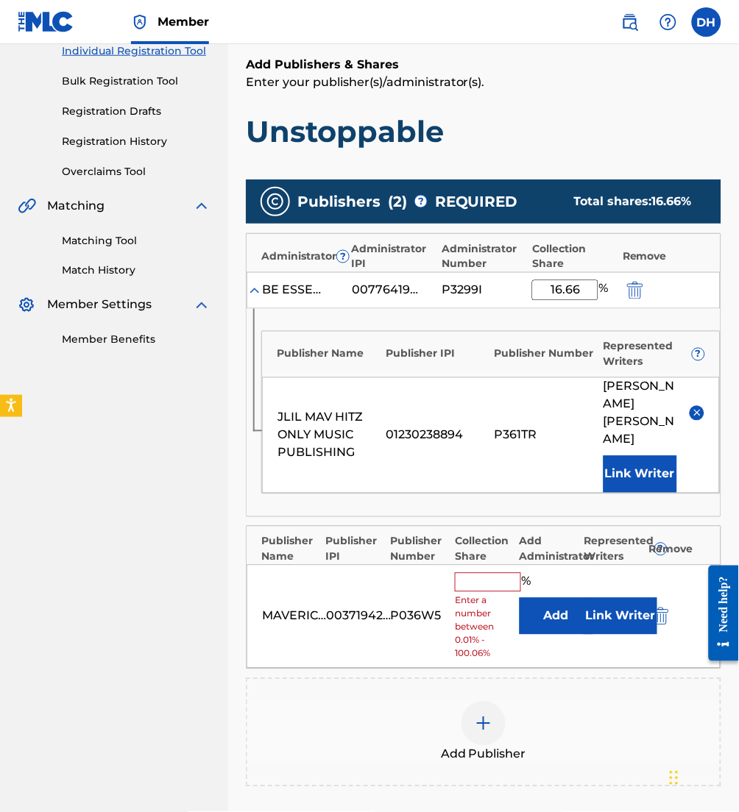
click at [544, 600] on button "Add" at bounding box center [556, 616] width 74 height 37
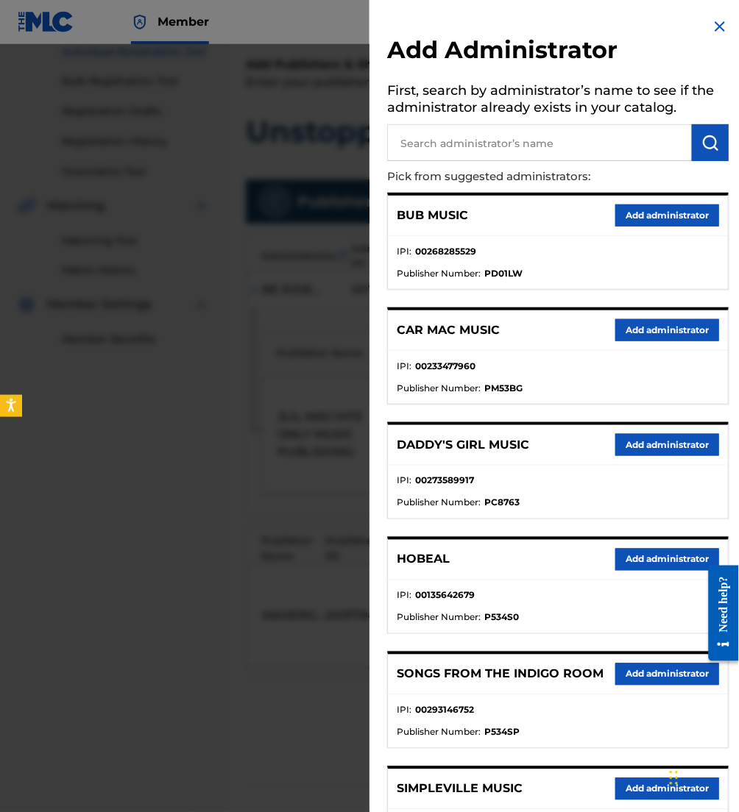
click at [476, 137] on input "text" at bounding box center [539, 142] width 305 height 37
type input "be essenti"
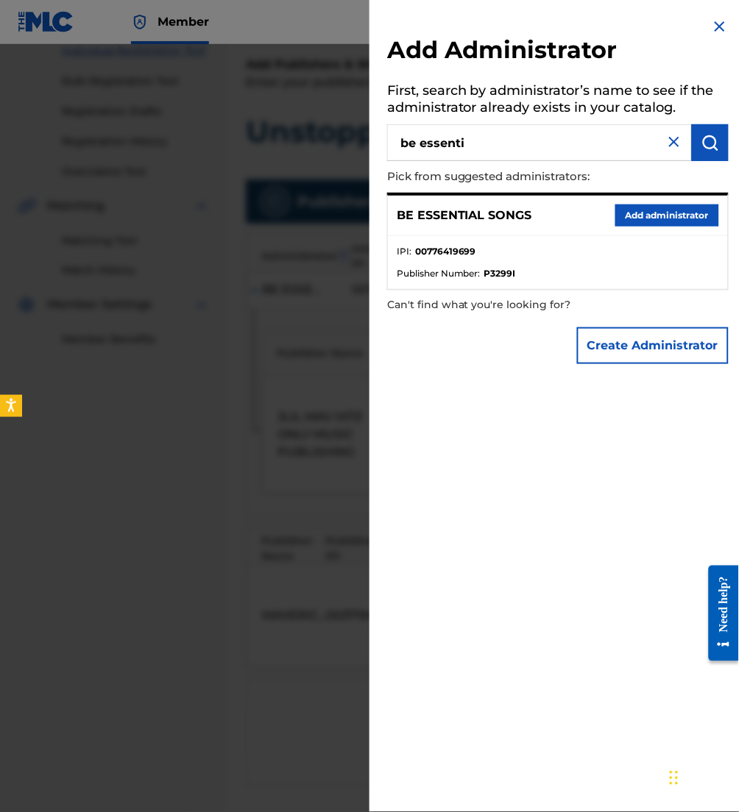
click at [672, 218] on button "Add administrator" at bounding box center [667, 216] width 104 height 22
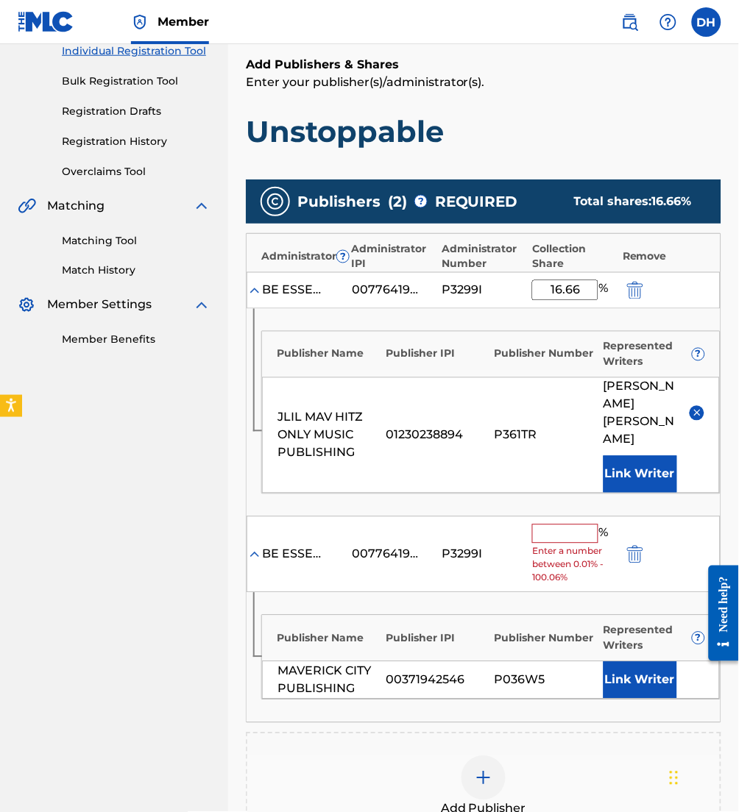
click at [628, 662] on button "Link Writer" at bounding box center [640, 680] width 74 height 37
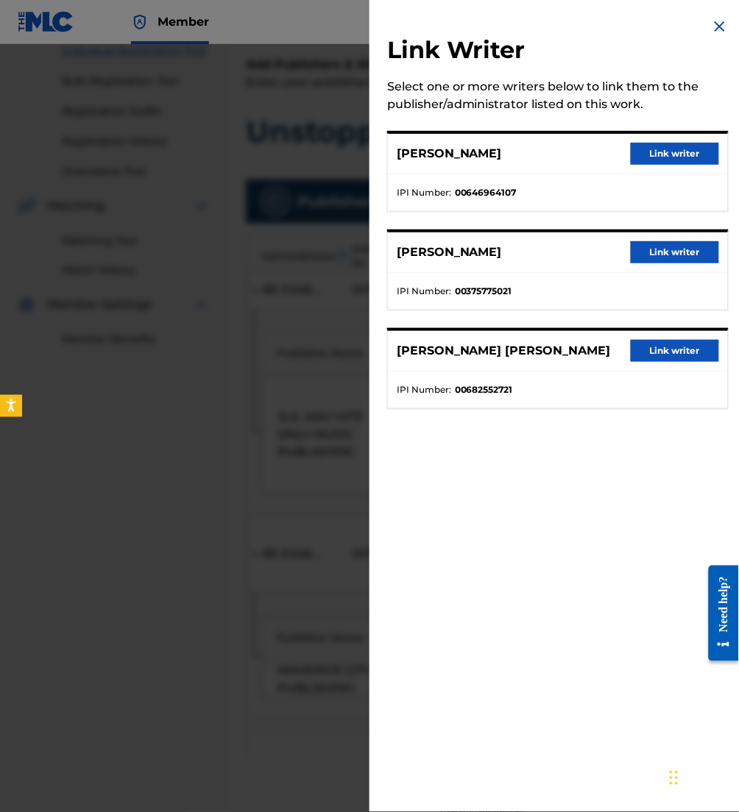
click at [681, 148] on button "Link writer" at bounding box center [675, 154] width 88 height 22
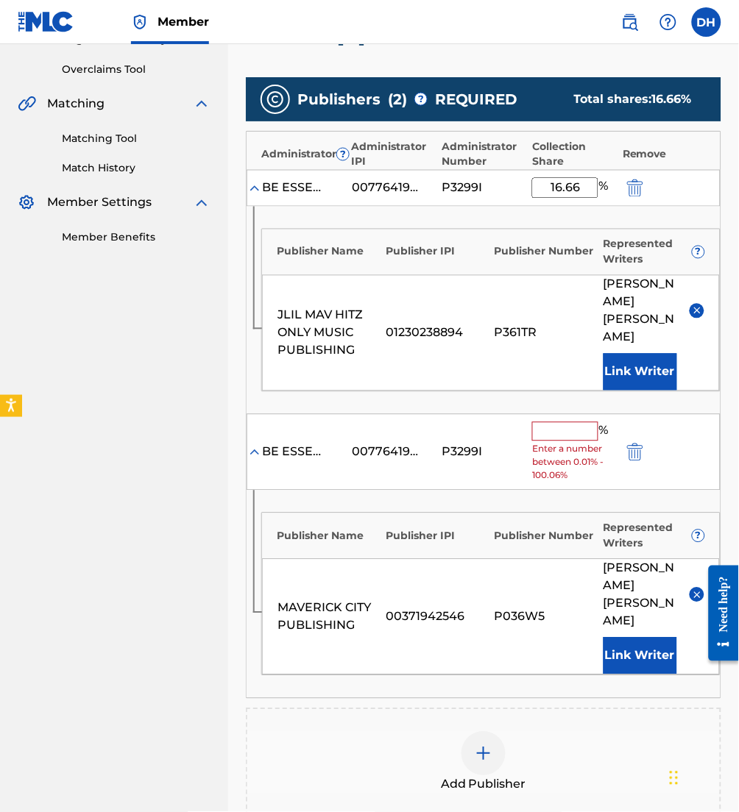
scroll to position [300, 0]
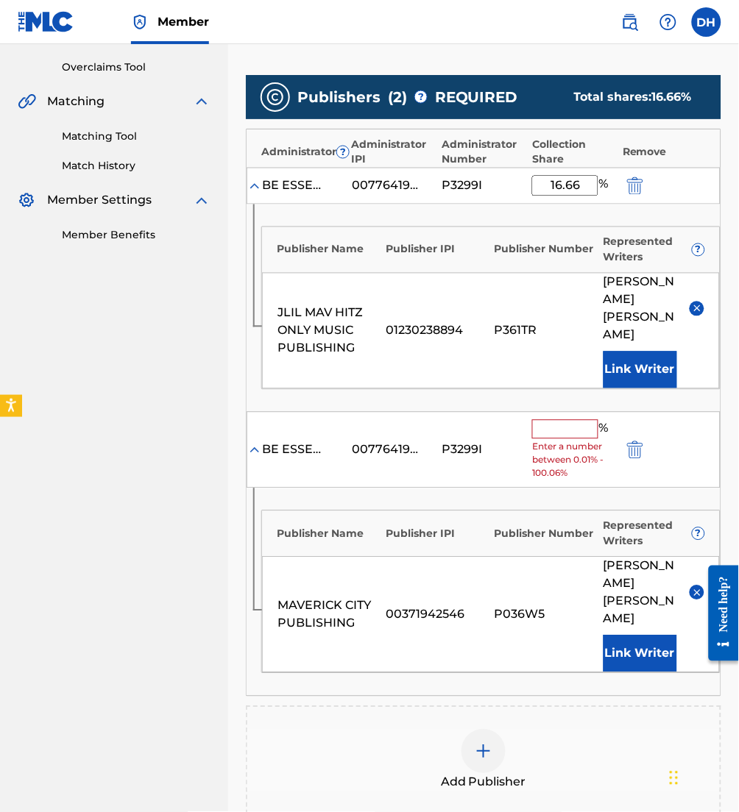
click at [650, 636] on button "Link Writer" at bounding box center [640, 654] width 74 height 37
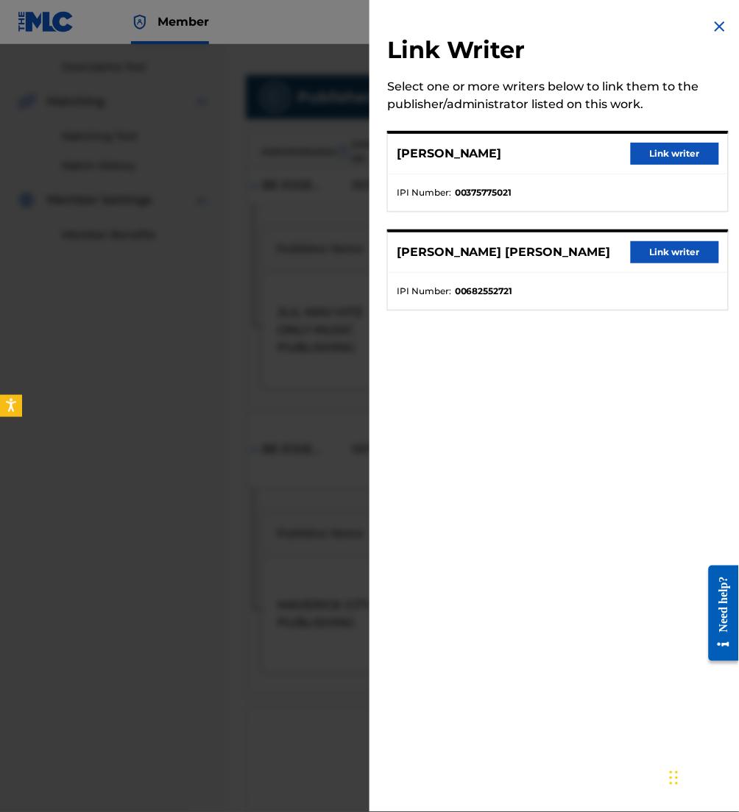
click at [653, 152] on button "Link writer" at bounding box center [675, 154] width 88 height 22
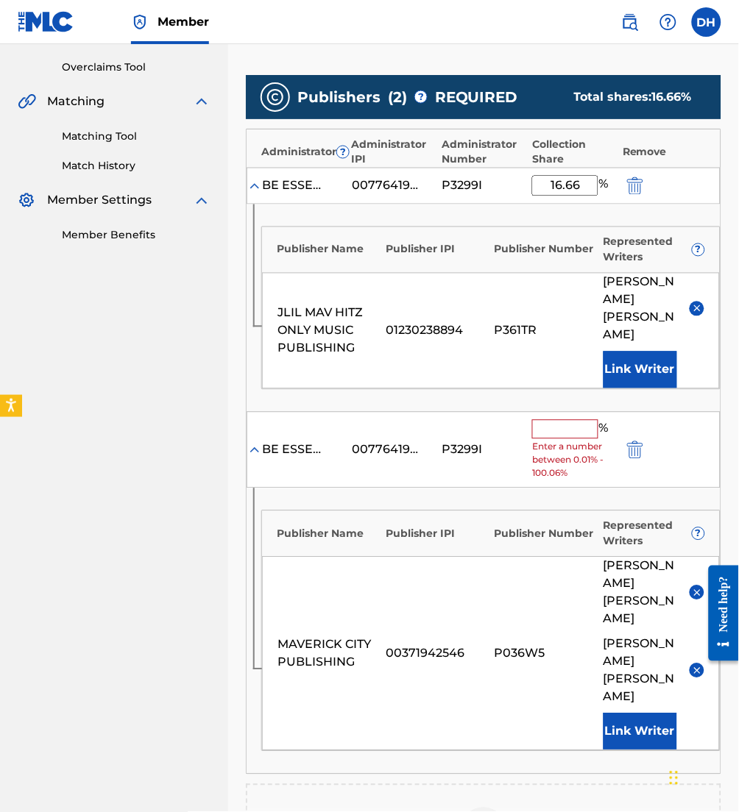
click at [552, 420] on input "text" at bounding box center [565, 429] width 66 height 19
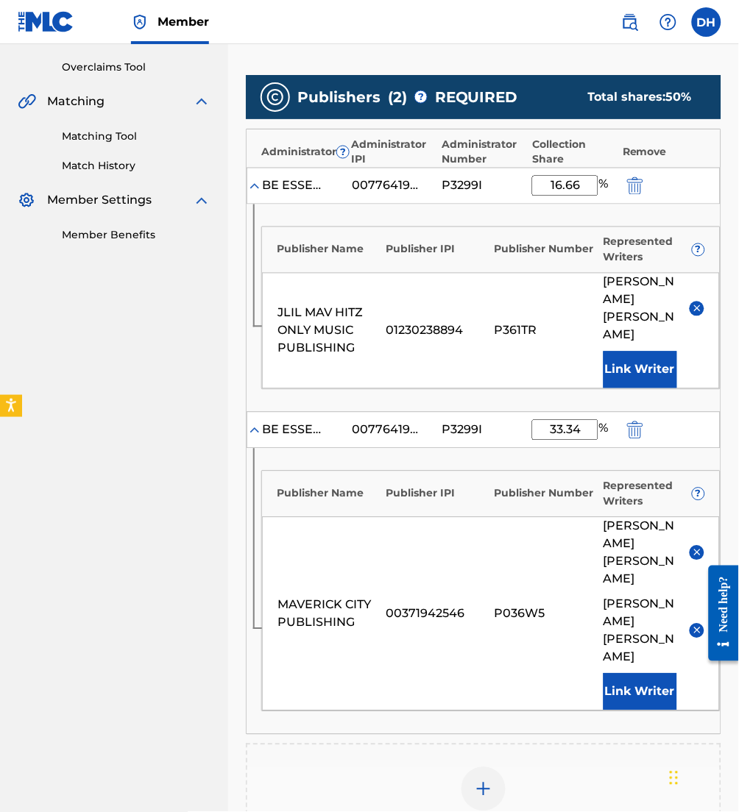
type input "33.34"
click at [514, 744] on div "Add Publisher" at bounding box center [483, 798] width 475 height 109
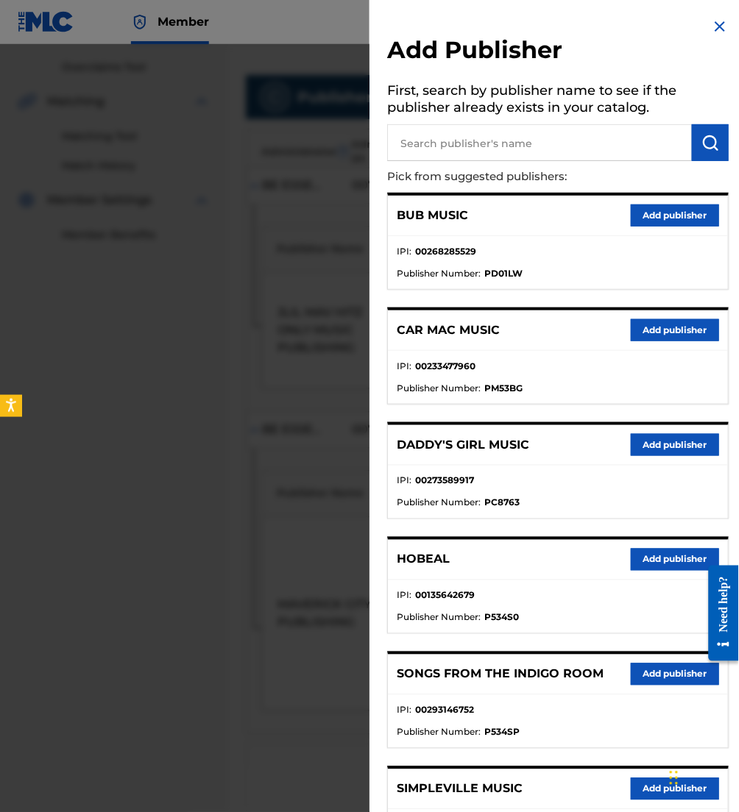
click at [538, 129] on input "text" at bounding box center [539, 142] width 305 height 37
type input "dia viola mus"
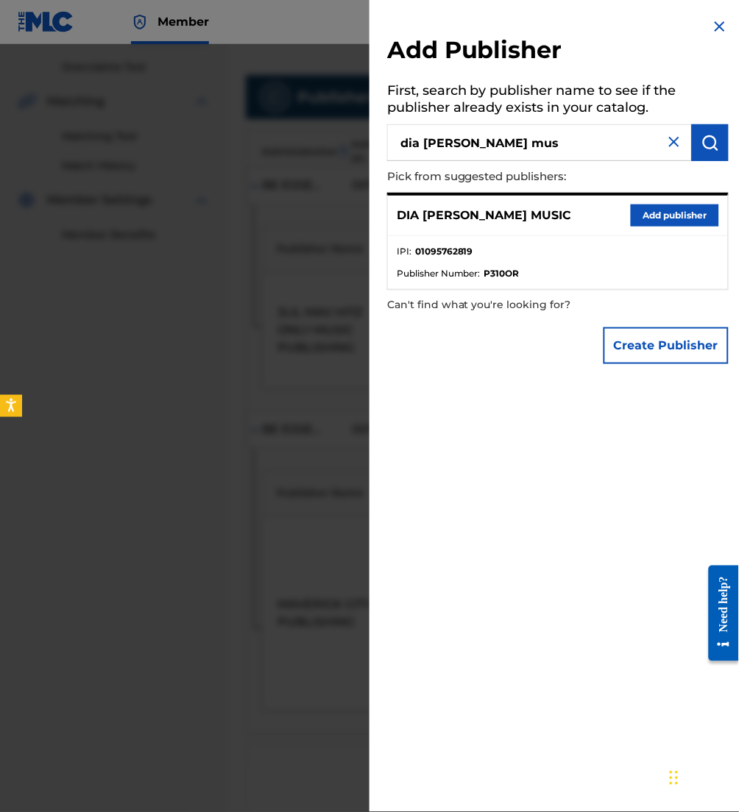
click at [664, 215] on button "Add publisher" at bounding box center [675, 216] width 88 height 22
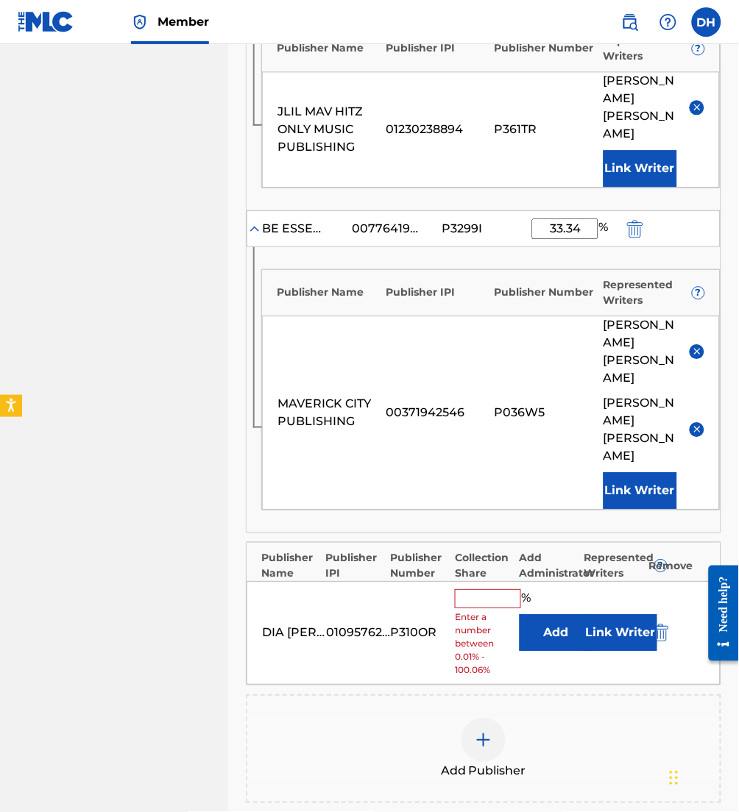
scroll to position [504, 0]
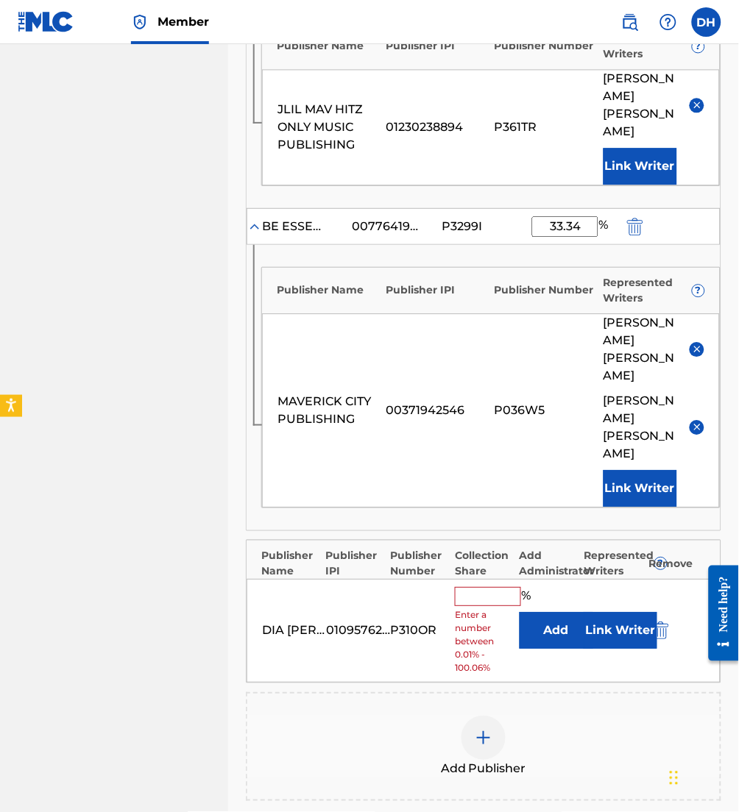
click at [547, 612] on button "Add" at bounding box center [556, 630] width 74 height 37
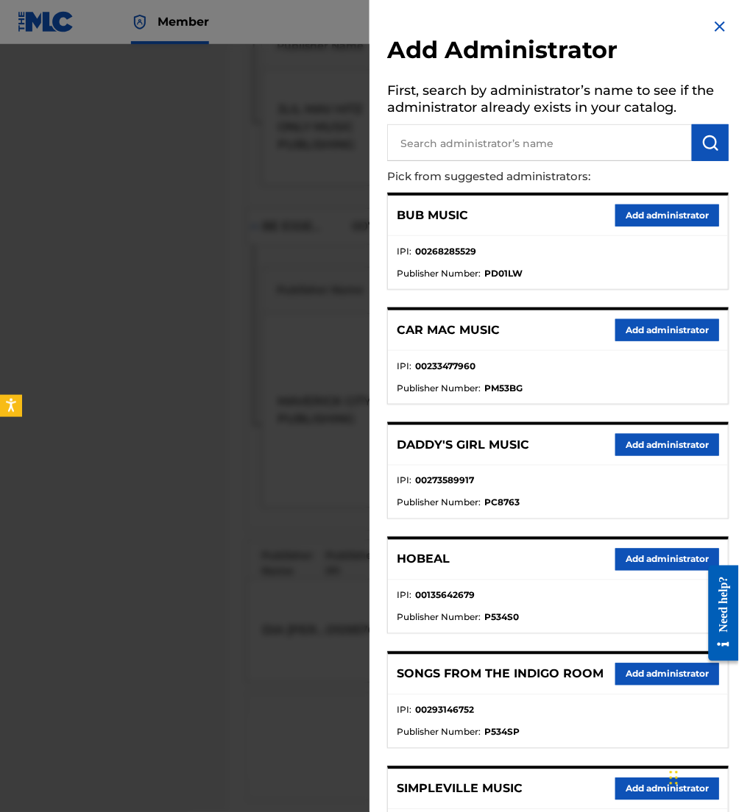
click at [409, 151] on input "text" at bounding box center [539, 142] width 305 height 37
type input "be essenti"
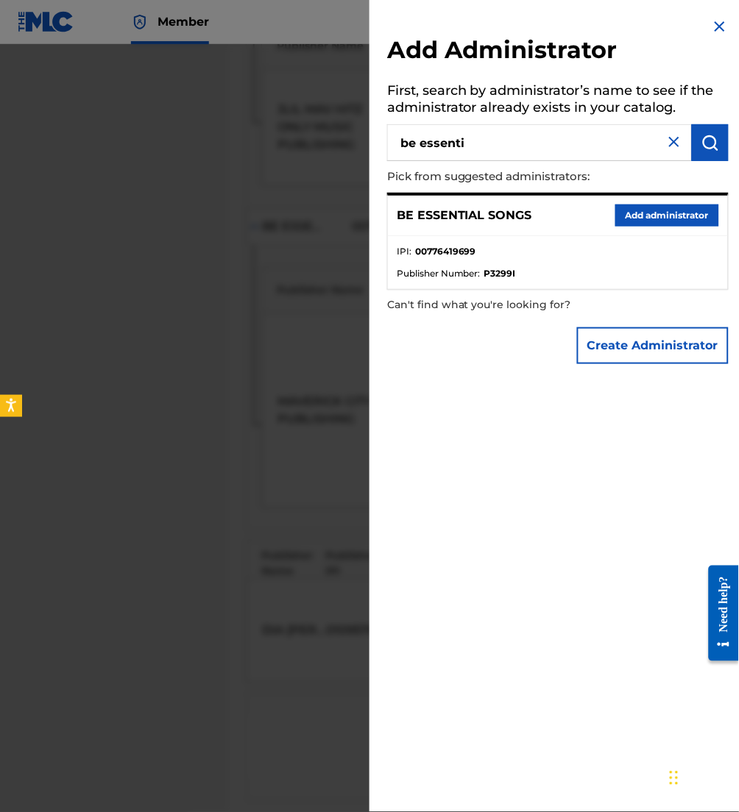
click at [692, 215] on button "Add administrator" at bounding box center [667, 216] width 104 height 22
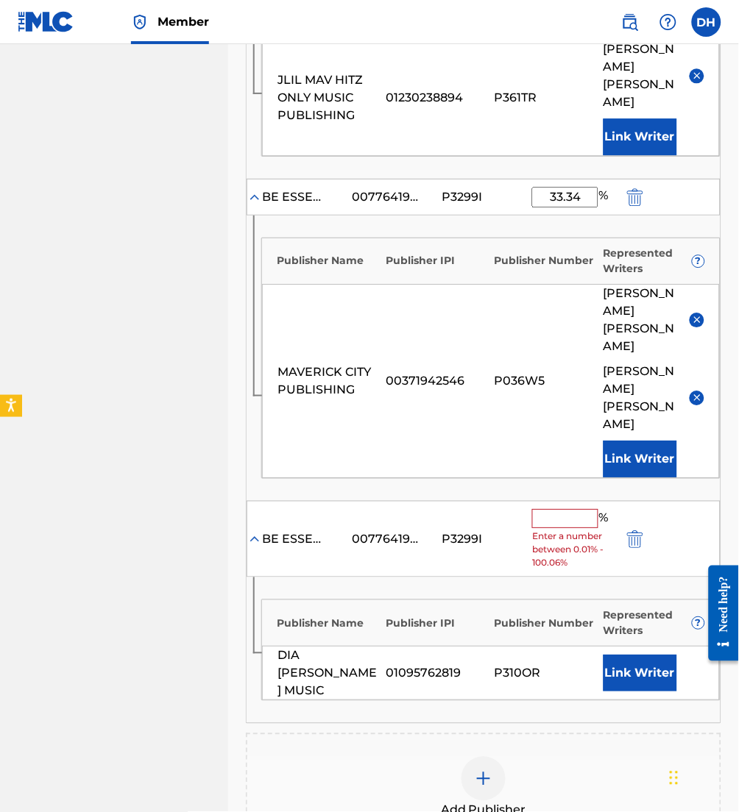
scroll to position [534, 0]
click at [560, 508] on input "text" at bounding box center [565, 517] width 66 height 19
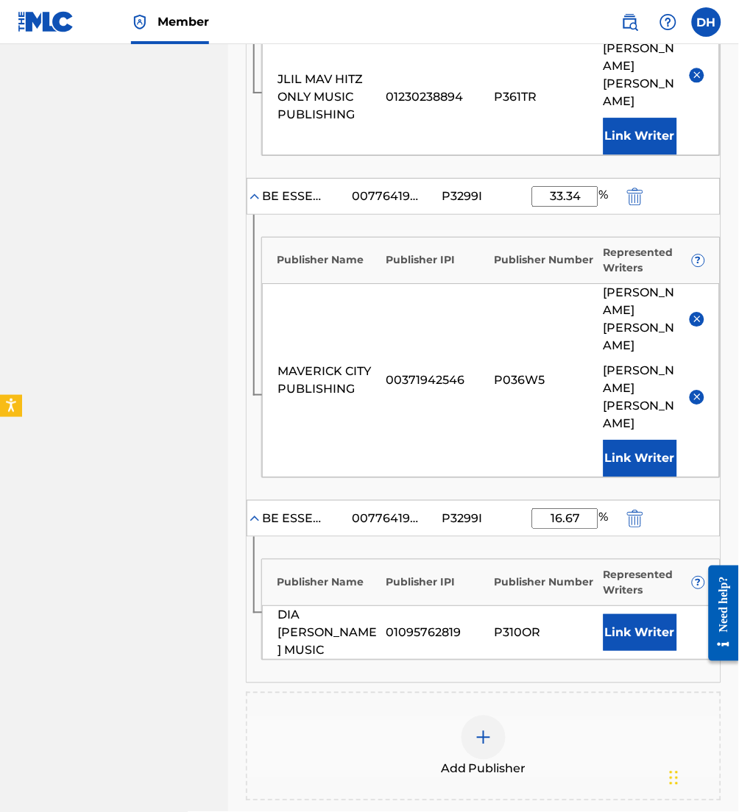
type input "16.67"
click at [638, 614] on button "Link Writer" at bounding box center [640, 632] width 74 height 37
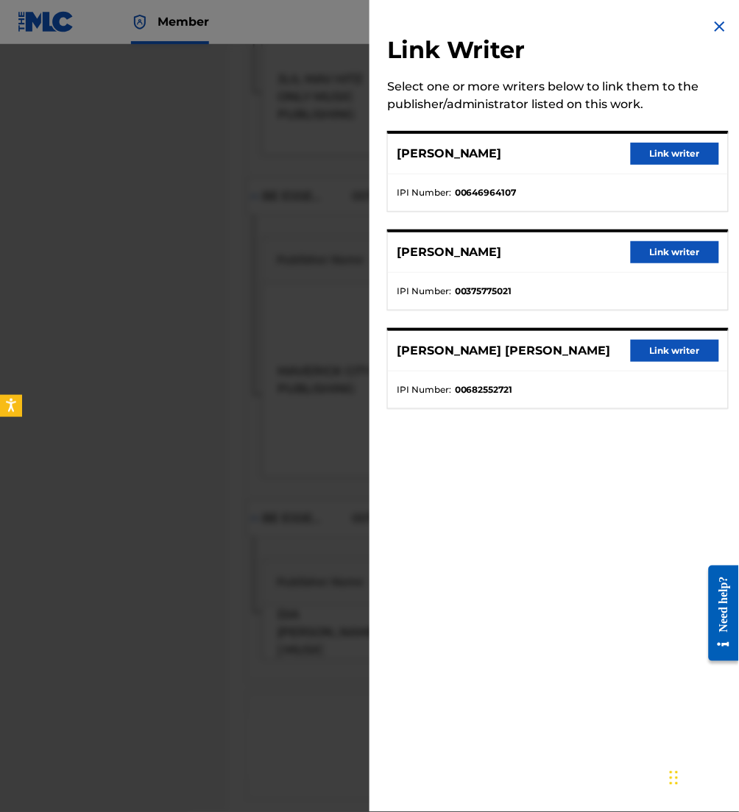
click at [655, 252] on button "Link writer" at bounding box center [675, 252] width 88 height 22
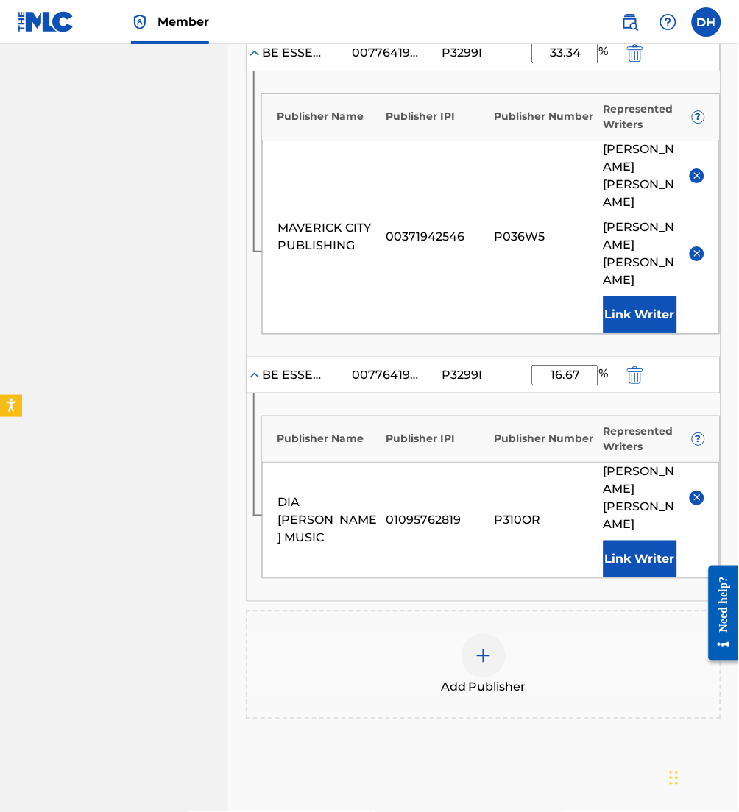
scroll to position [678, 0]
click at [492, 633] on div "Add Publisher" at bounding box center [483, 664] width 472 height 62
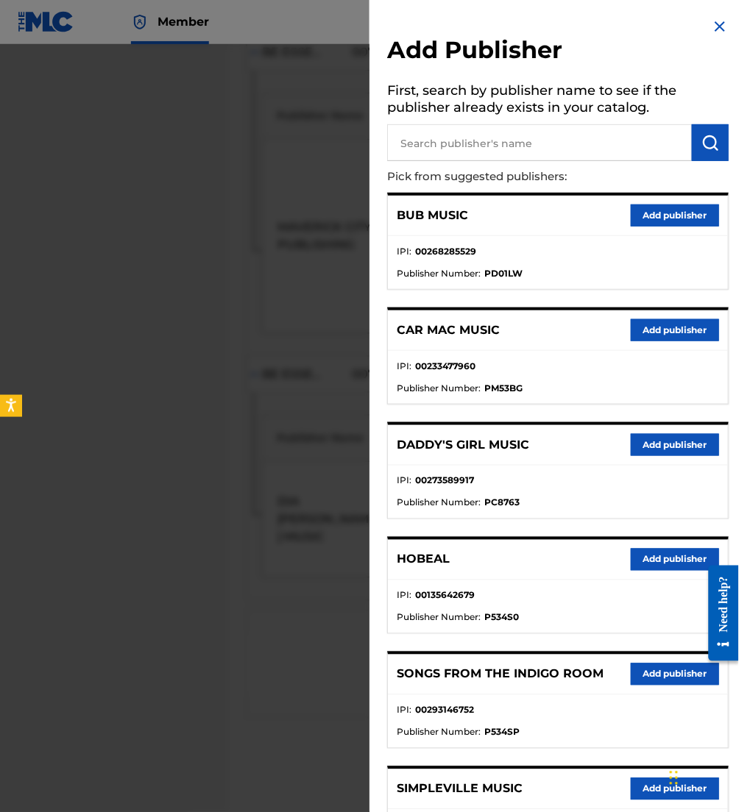
click at [503, 130] on input "text" at bounding box center [539, 142] width 305 height 37
type input "onlyfuturistic"
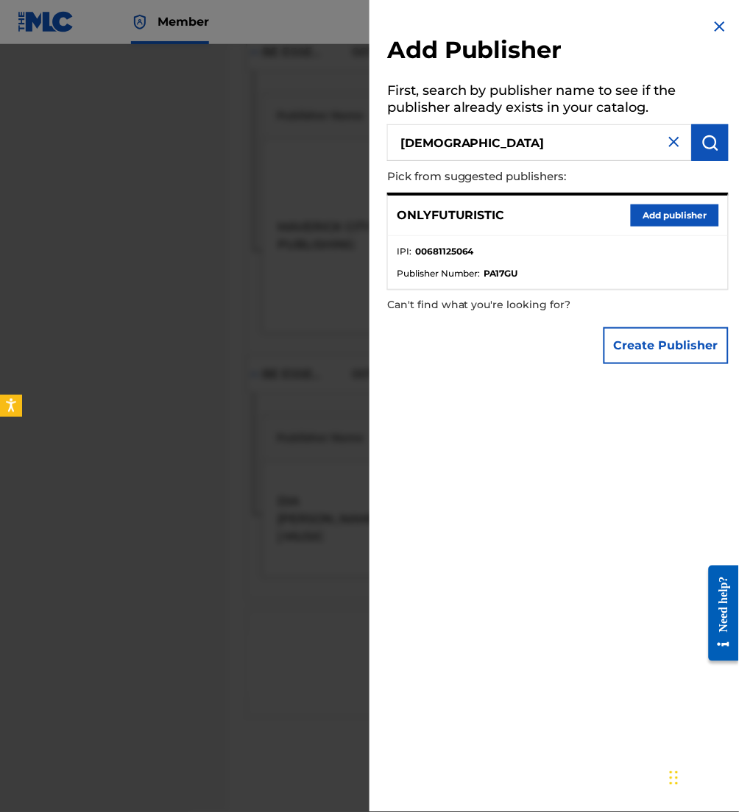
click at [664, 220] on button "Add publisher" at bounding box center [675, 216] width 88 height 22
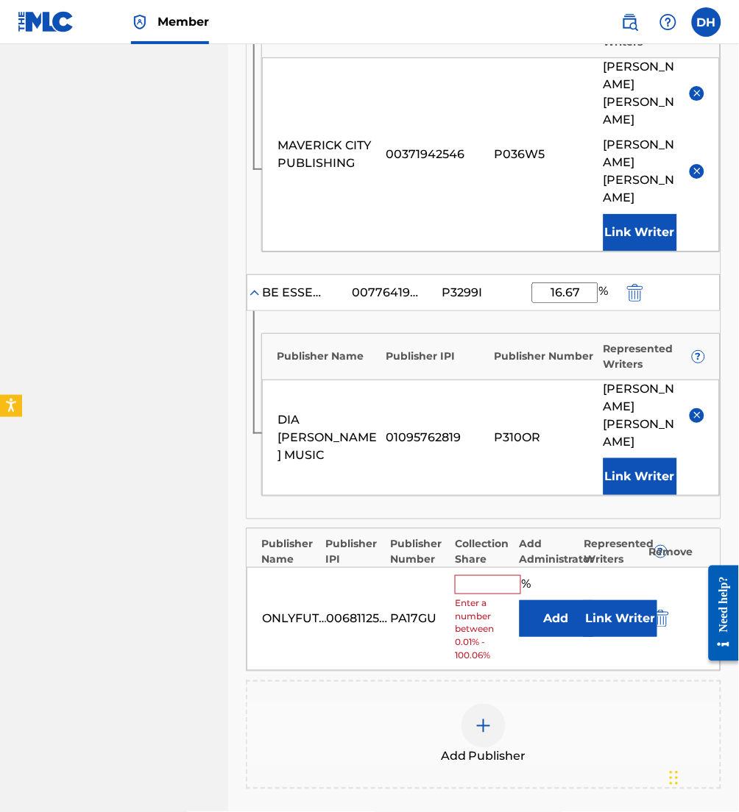
scroll to position [761, 0]
click at [568, 600] on button "Add" at bounding box center [556, 618] width 74 height 37
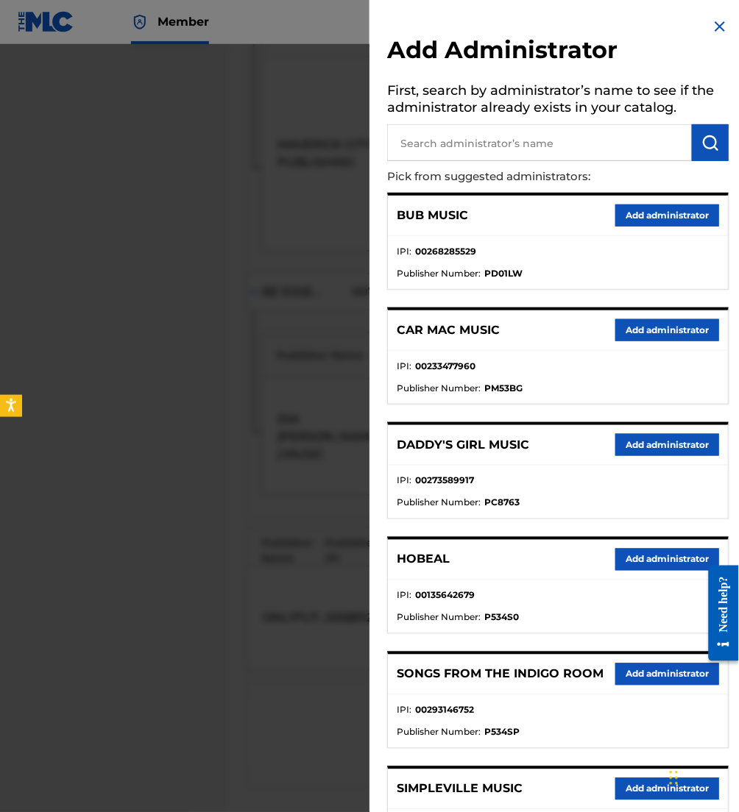
click at [490, 152] on input "text" at bounding box center [539, 142] width 305 height 37
type input "all essenti"
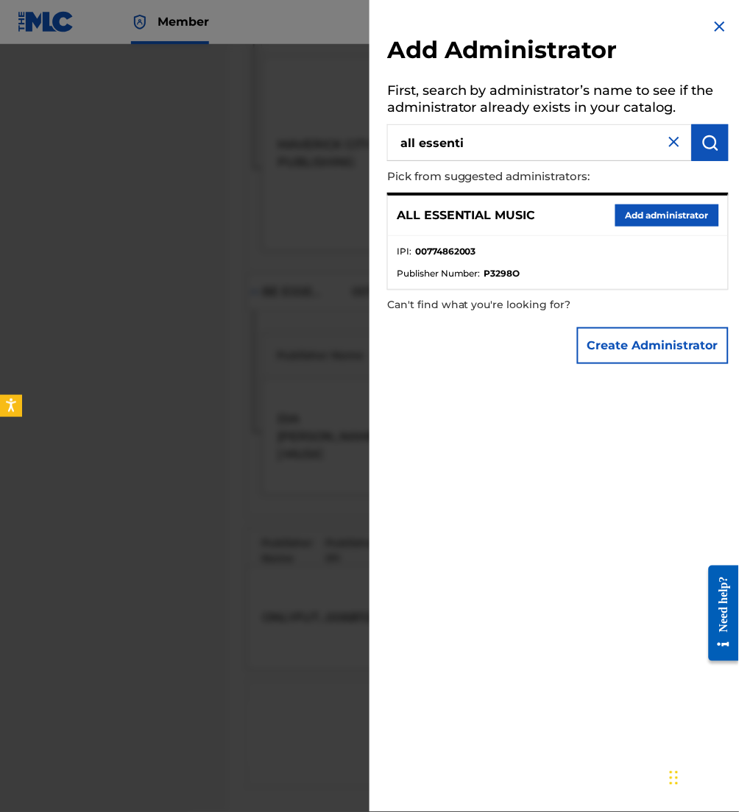
click at [632, 212] on button "Add administrator" at bounding box center [667, 216] width 104 height 22
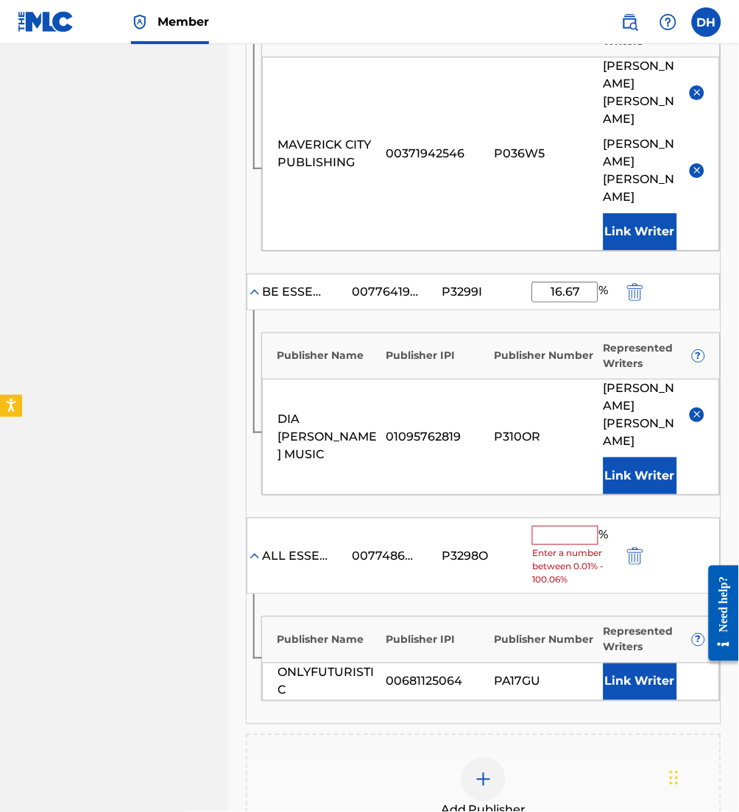
click at [543, 526] on input "text" at bounding box center [565, 535] width 66 height 19
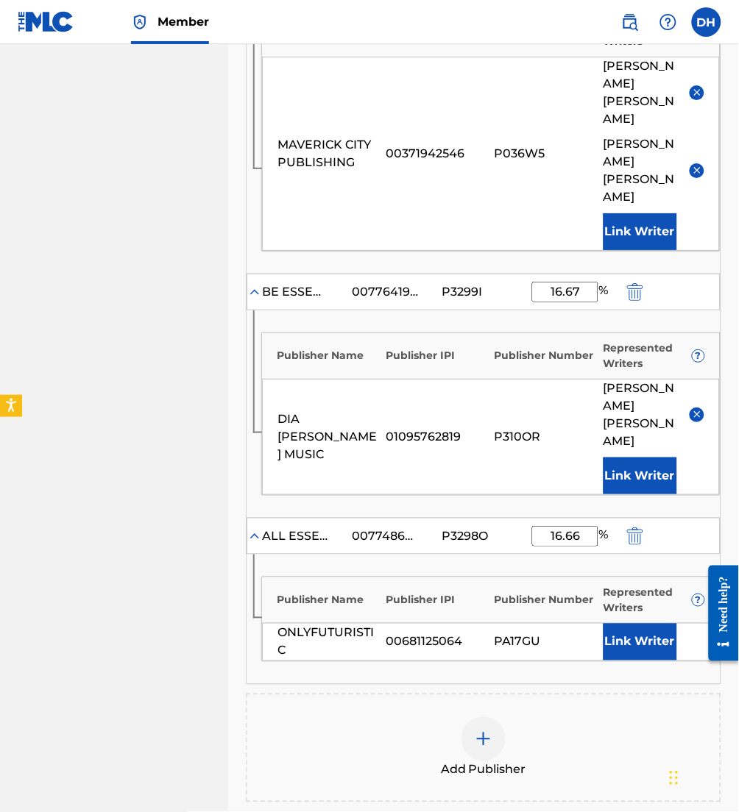
type input "16.66"
click at [645, 624] on button "Link Writer" at bounding box center [640, 642] width 74 height 37
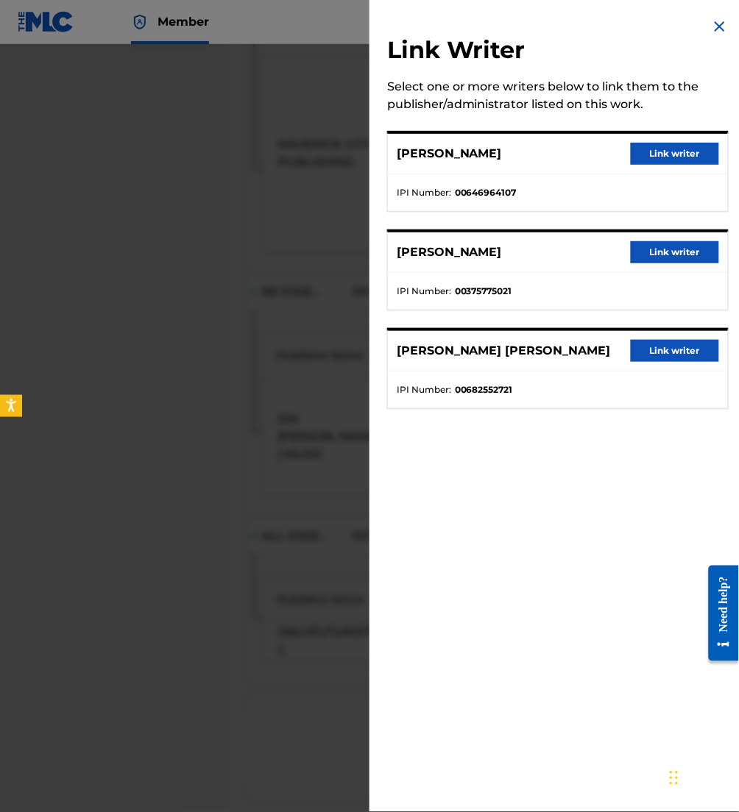
click at [676, 348] on button "Link writer" at bounding box center [675, 351] width 88 height 22
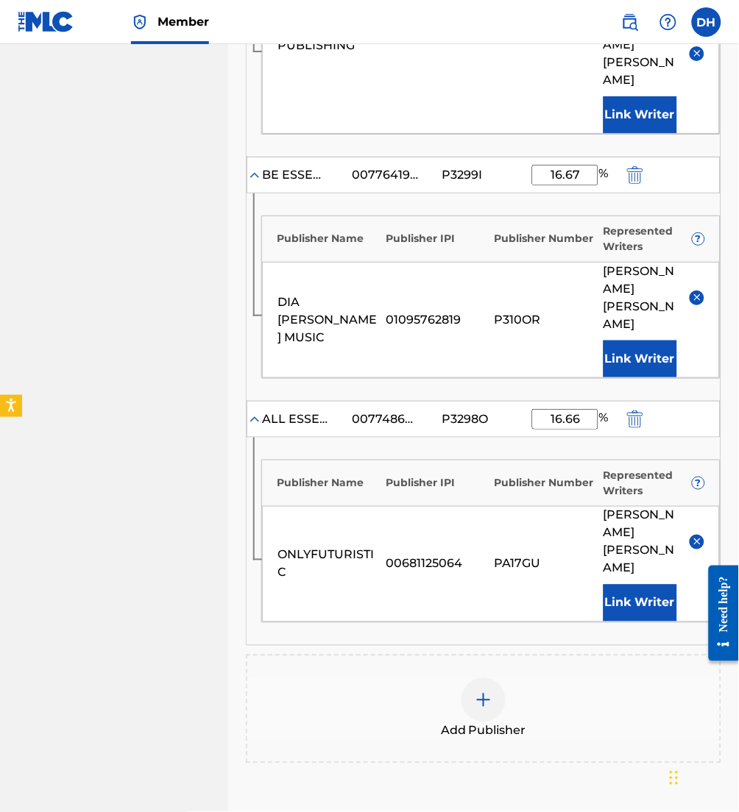
scroll to position [878, 0]
click at [492, 678] on div at bounding box center [483, 700] width 44 height 44
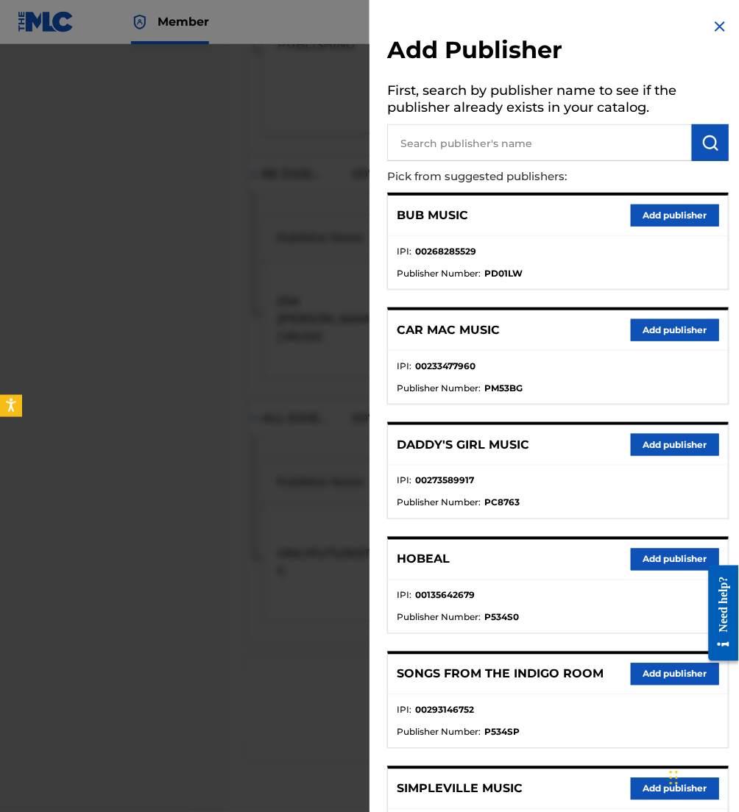
click at [475, 147] on input "text" at bounding box center [539, 142] width 305 height 37
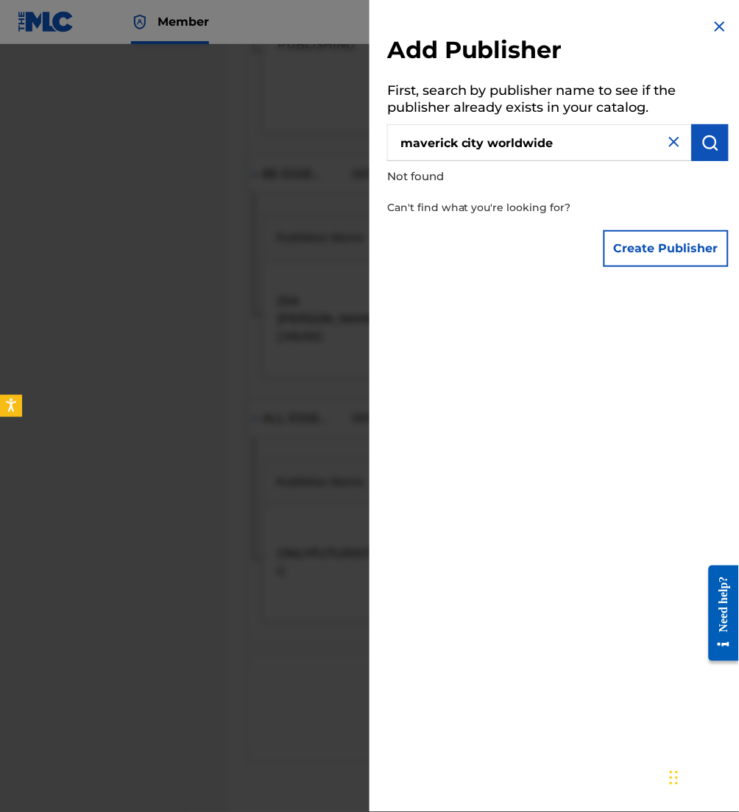
drag, startPoint x: 583, startPoint y: 138, endPoint x: 488, endPoint y: 156, distance: 96.5
click at [488, 156] on input "maverick city worldwide" at bounding box center [539, 142] width 305 height 37
type input "maverick city"
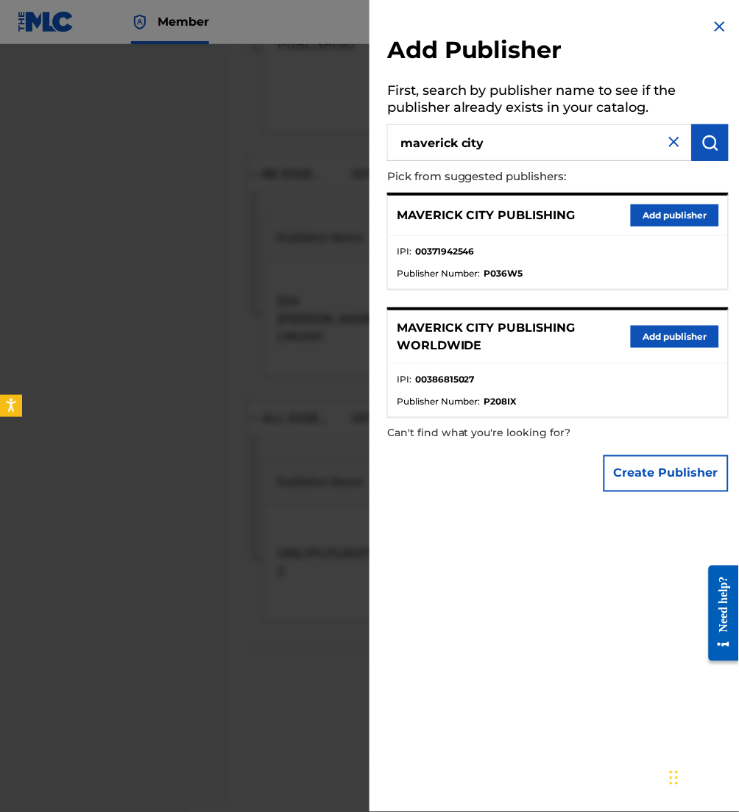
click at [660, 334] on button "Add publisher" at bounding box center [675, 337] width 88 height 22
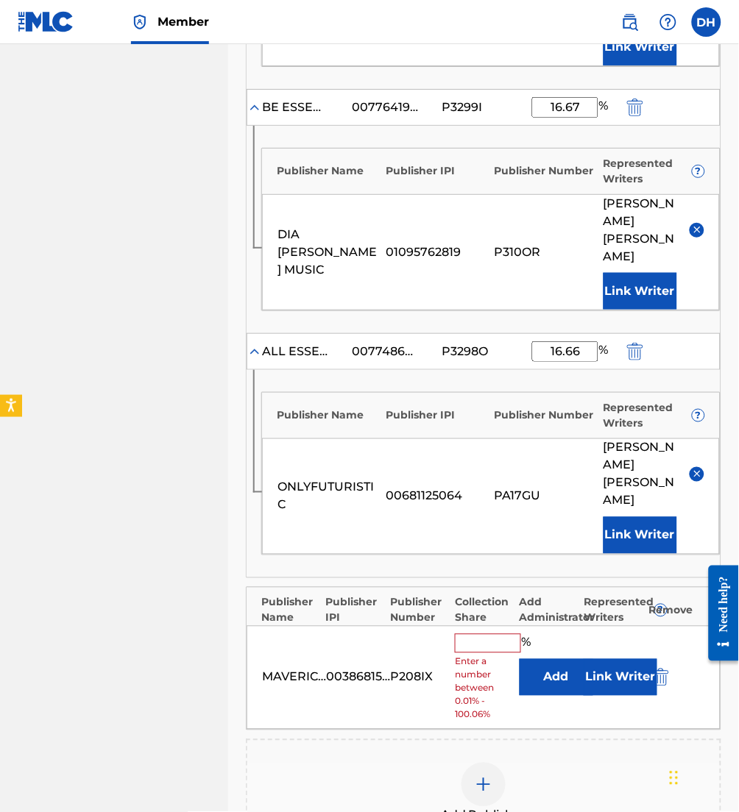
scroll to position [945, 0]
click at [545, 660] on button "Add" at bounding box center [556, 678] width 74 height 37
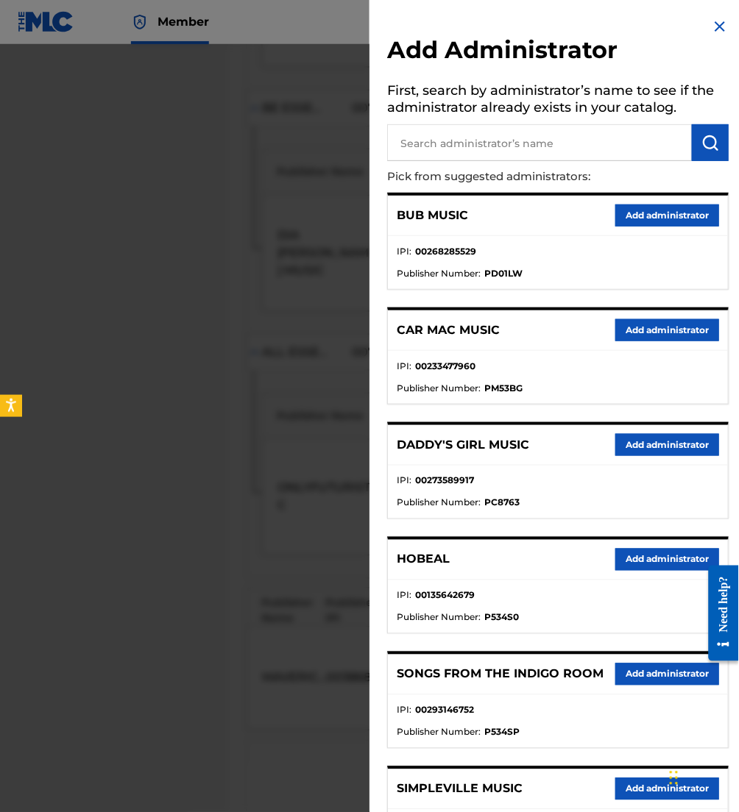
click at [503, 145] on input "text" at bounding box center [539, 142] width 305 height 37
type input "all essential music"
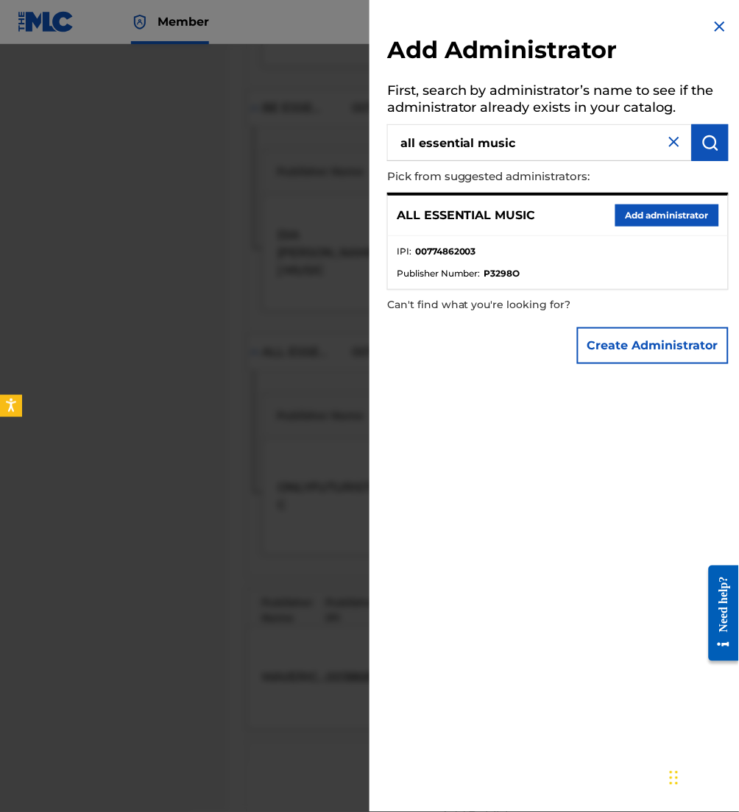
click at [639, 217] on button "Add administrator" at bounding box center [667, 216] width 104 height 22
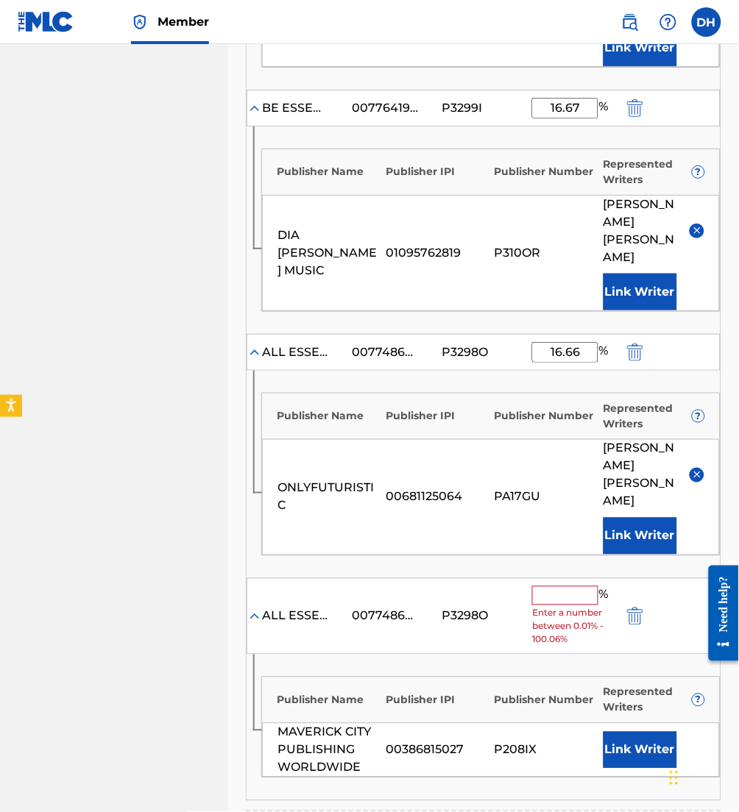
click at [567, 586] on input "text" at bounding box center [565, 595] width 66 height 19
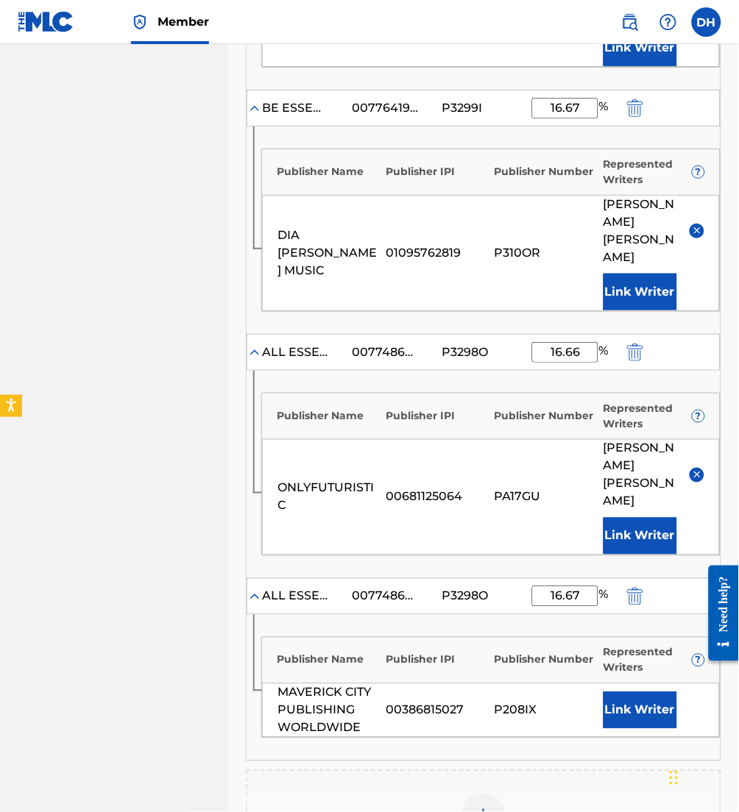
type input "16.67"
click at [636, 692] on button "Link Writer" at bounding box center [640, 710] width 74 height 37
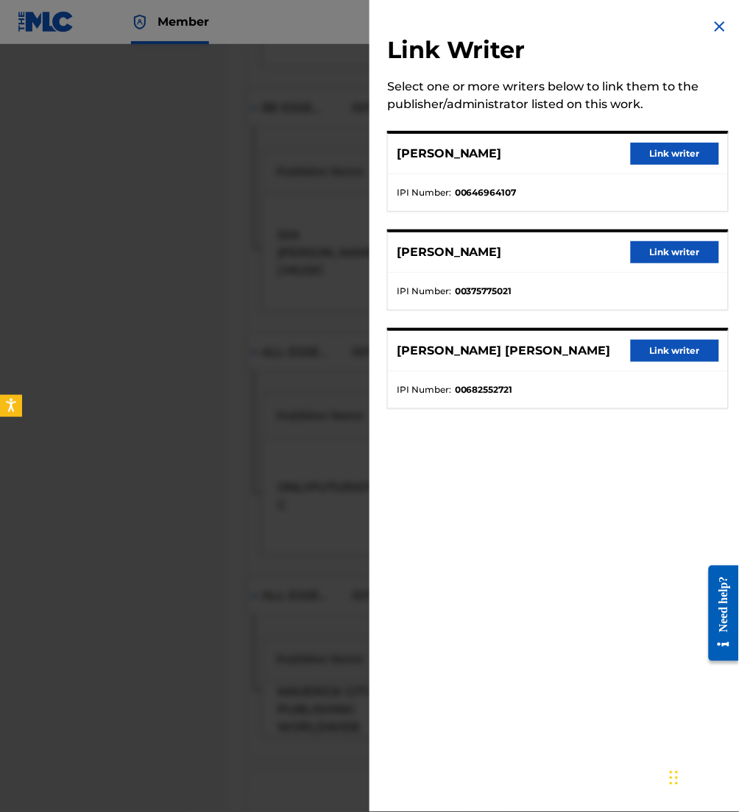
click at [673, 346] on button "Link writer" at bounding box center [675, 351] width 88 height 22
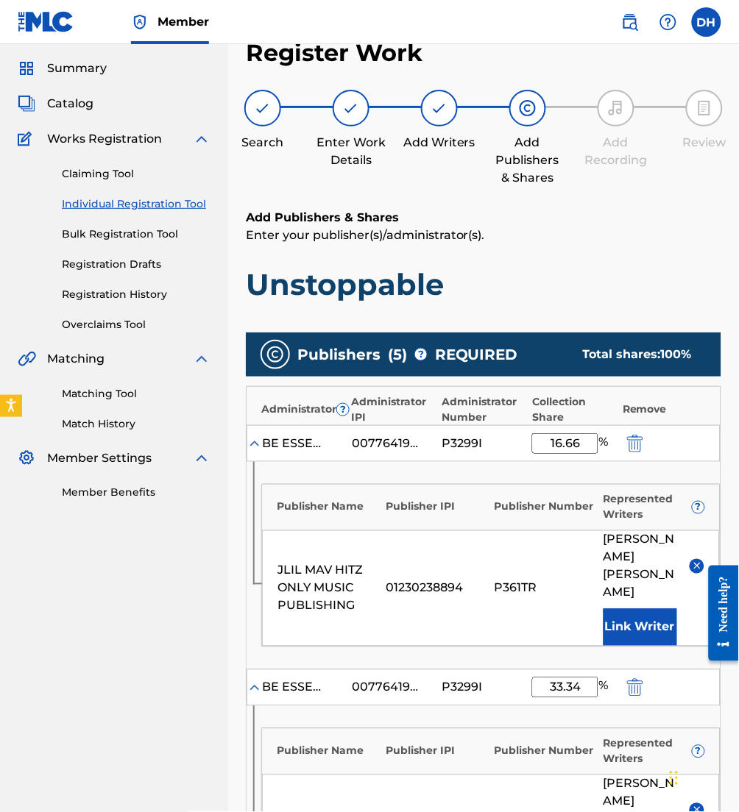
scroll to position [1162, 0]
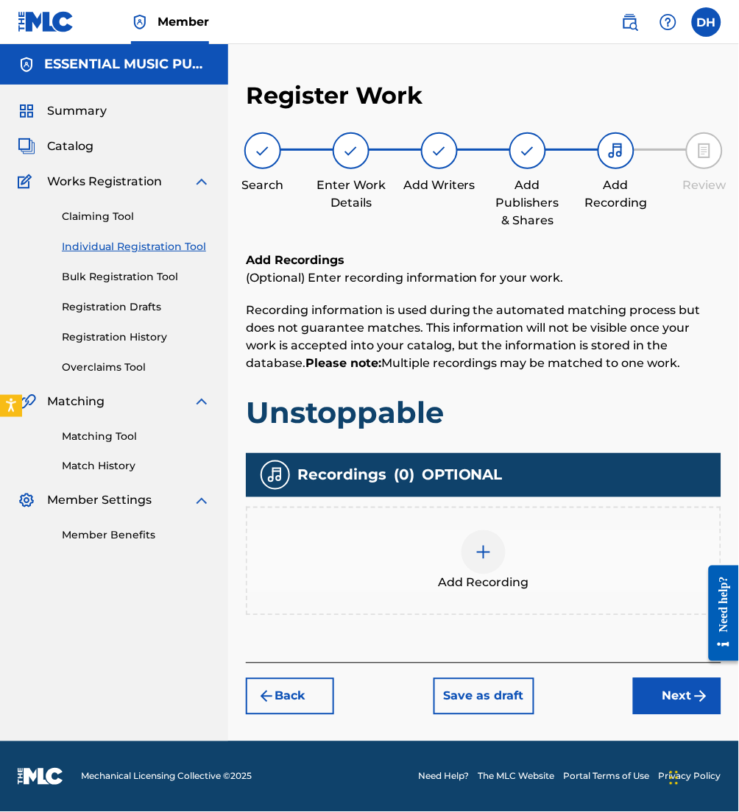
click at [492, 558] on div at bounding box center [483, 552] width 44 height 44
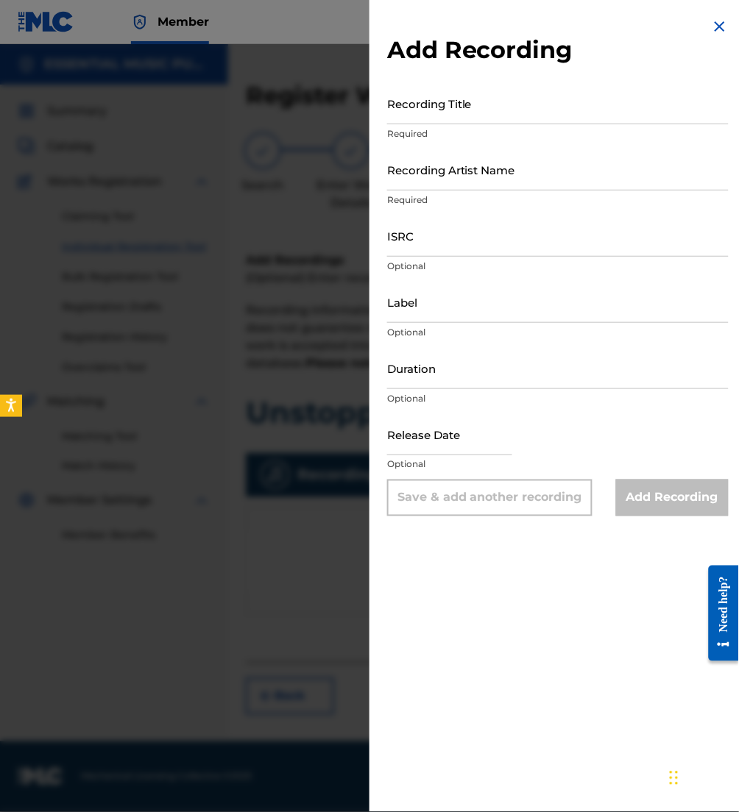
click at [349, 489] on div at bounding box center [369, 450] width 739 height 812
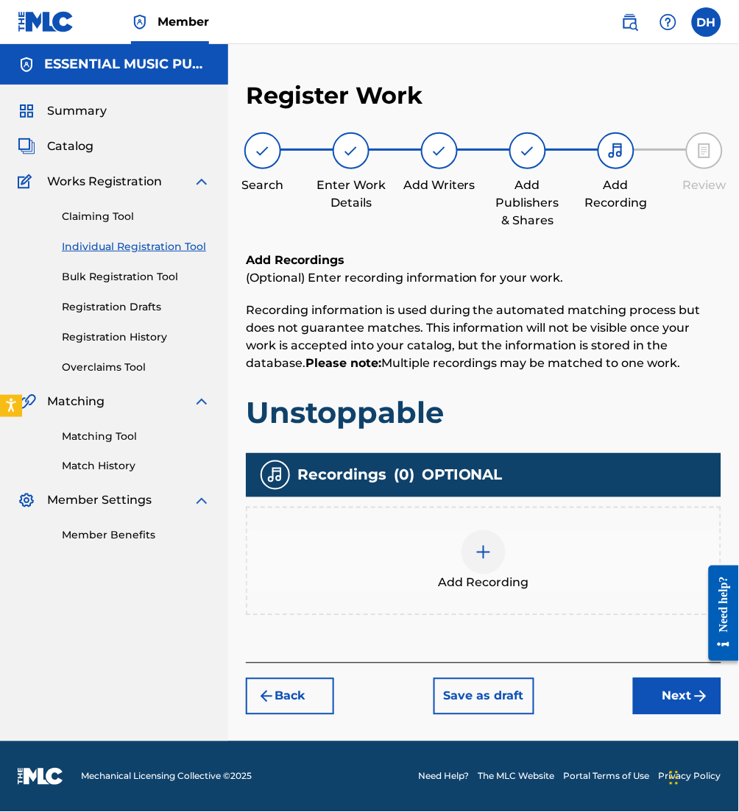
click at [651, 692] on button "Next" at bounding box center [677, 696] width 88 height 37
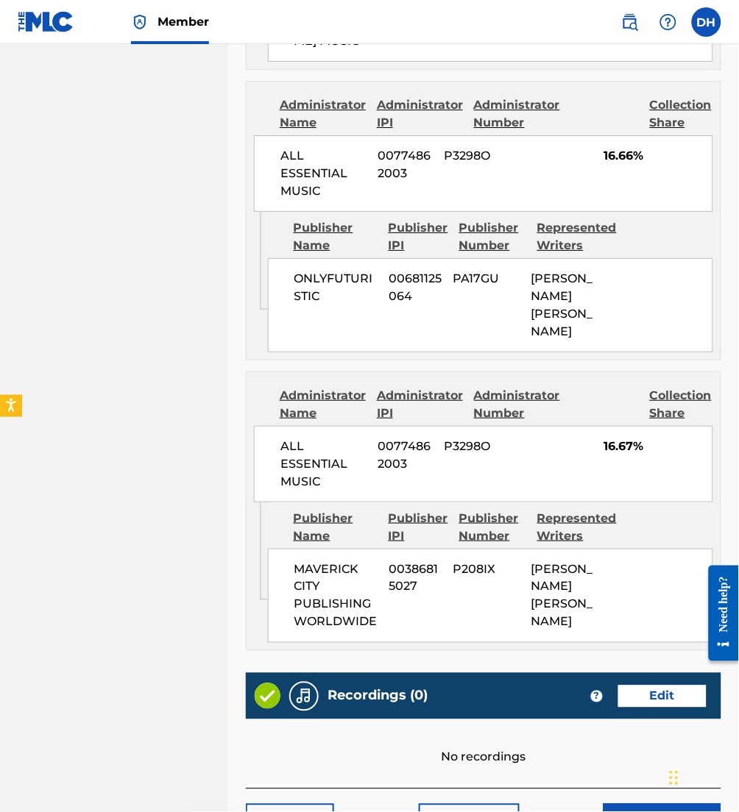
scroll to position [1753, 0]
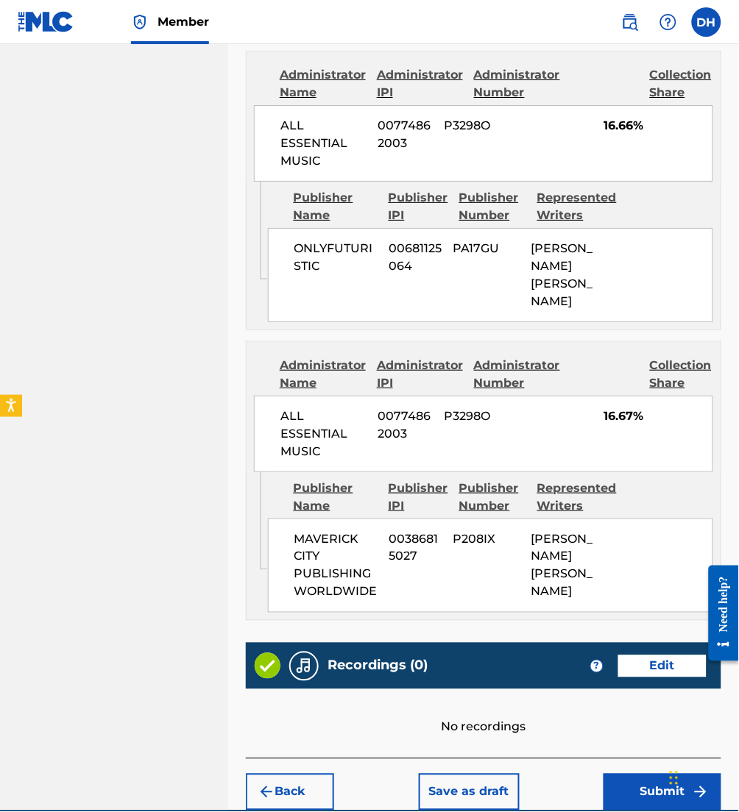
click at [622, 774] on button "Submit" at bounding box center [662, 792] width 118 height 37
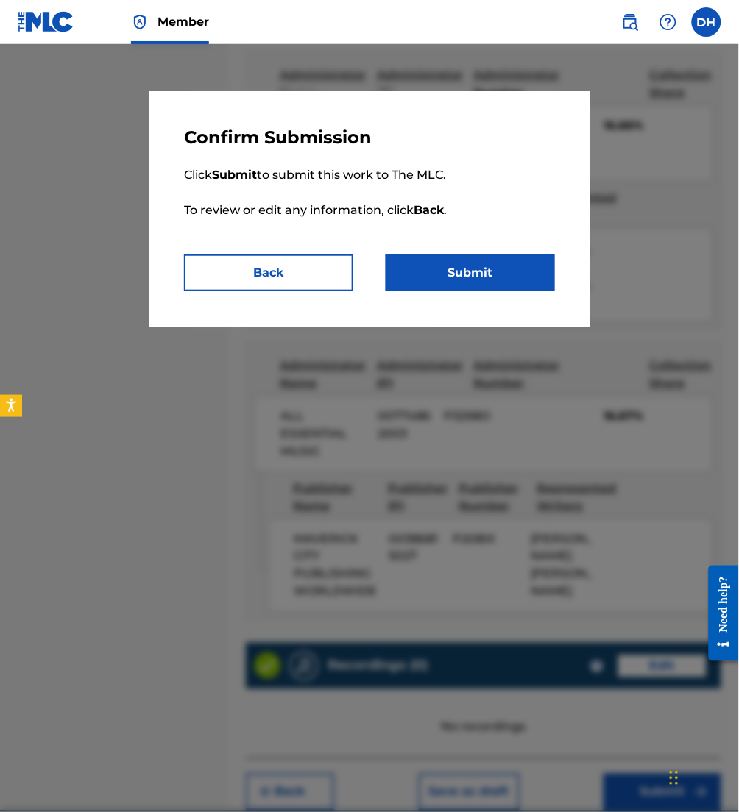
click at [452, 279] on button "Submit" at bounding box center [470, 273] width 169 height 37
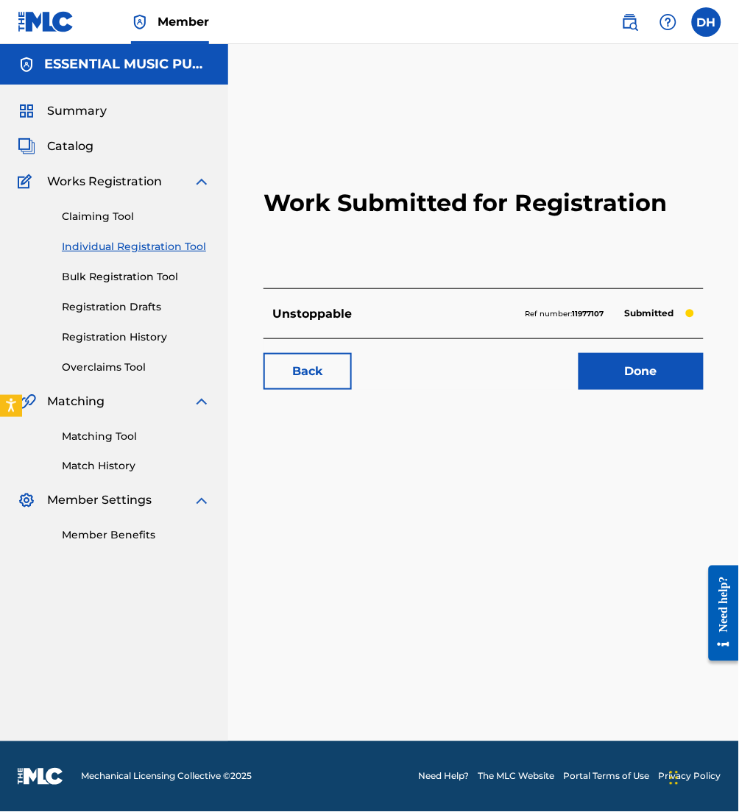
click at [61, 150] on span "Catalog" at bounding box center [70, 147] width 46 height 18
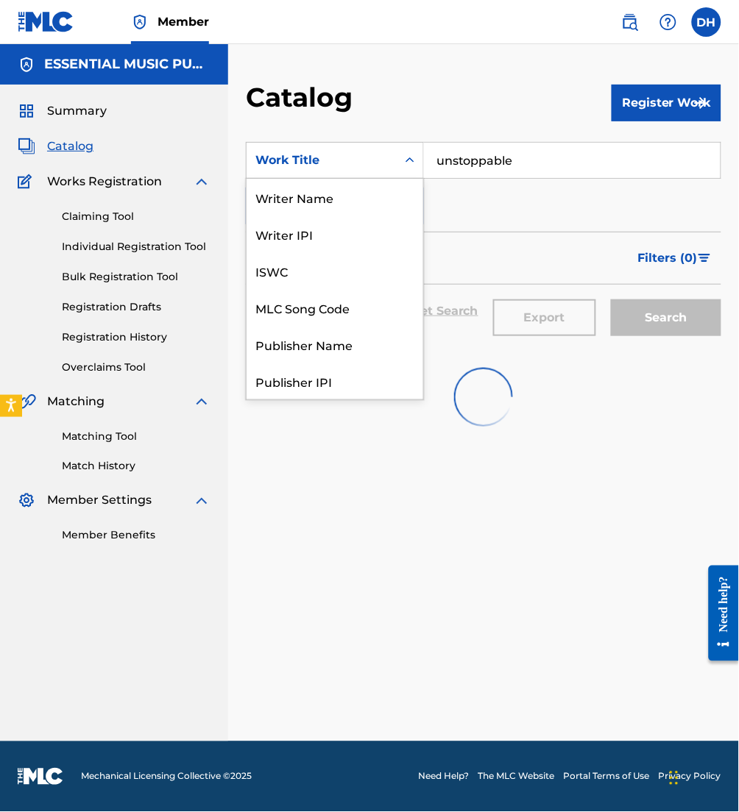
click at [340, 162] on div "Work Title" at bounding box center [321, 161] width 132 height 18
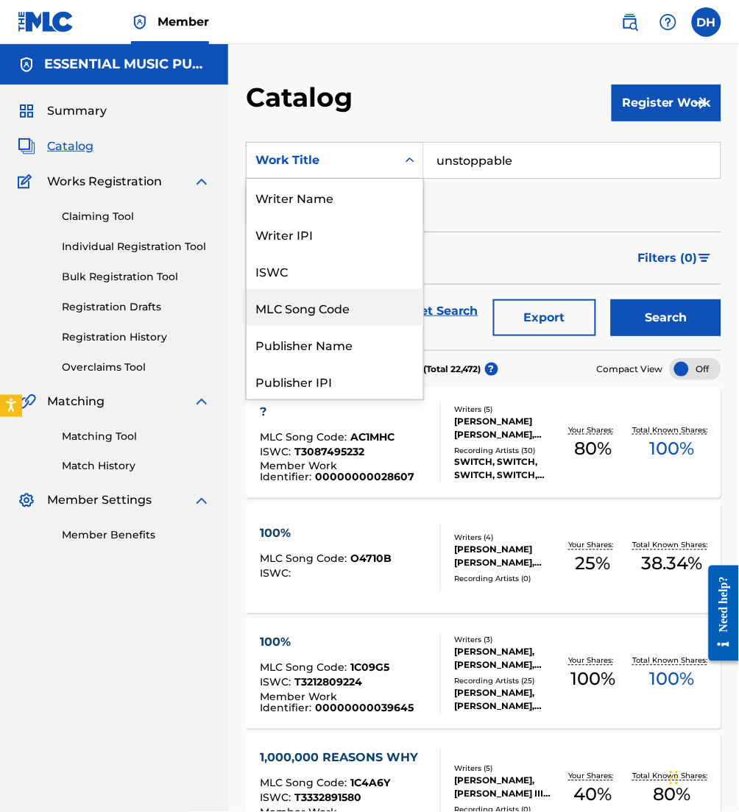
click at [312, 302] on div "MLC Song Code" at bounding box center [334, 307] width 177 height 37
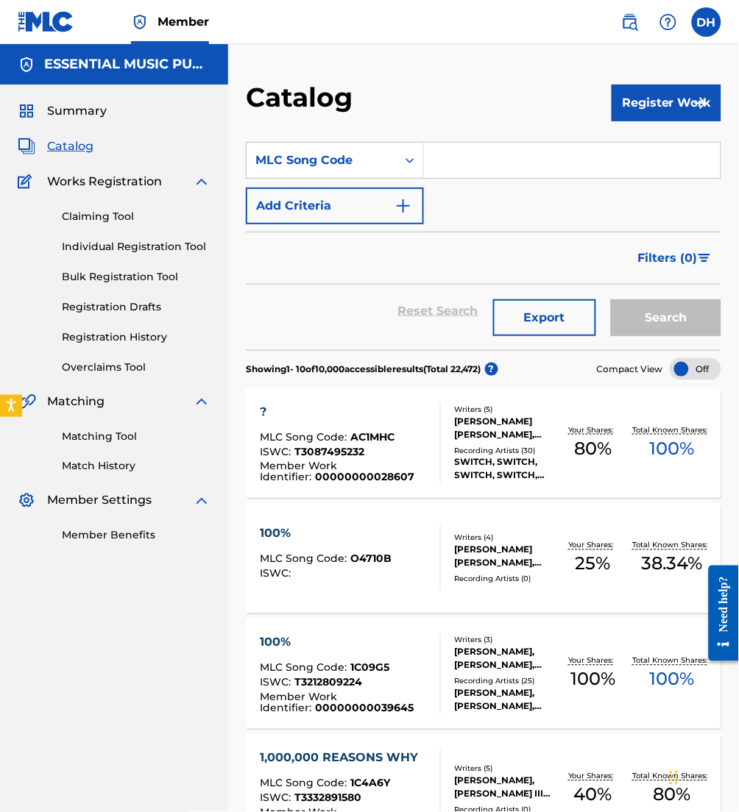
click at [454, 161] on input "Search Form" at bounding box center [572, 160] width 296 height 35
paste input "VB1SKP"
type input "VB1SKP"
click at [611, 299] on button "Search" at bounding box center [666, 317] width 110 height 37
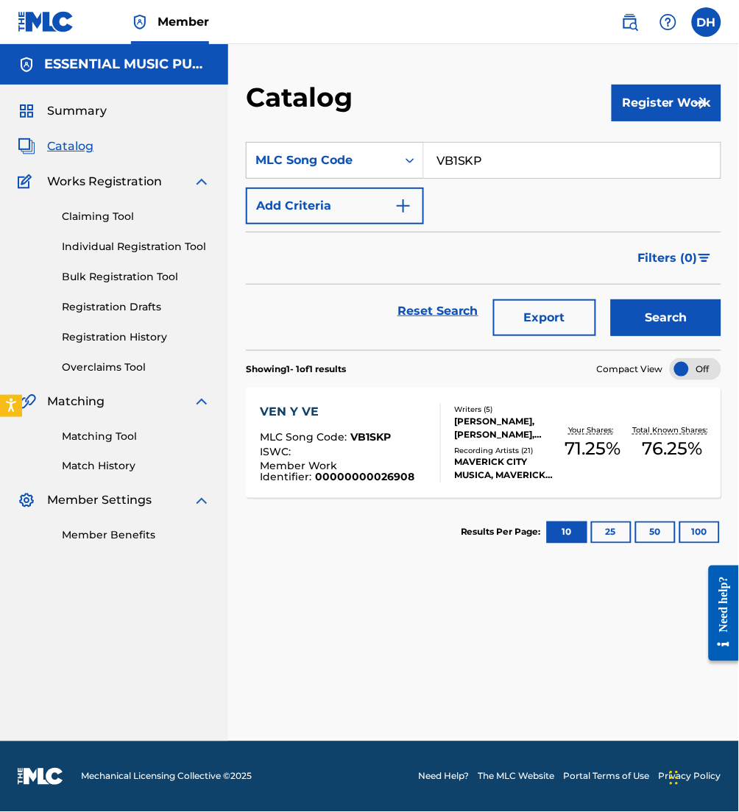
click at [388, 428] on div "VEN Y VE MLC Song Code : VB1SKP ISWC : Member Work Identifier : 00000000026908" at bounding box center [344, 443] width 168 height 80
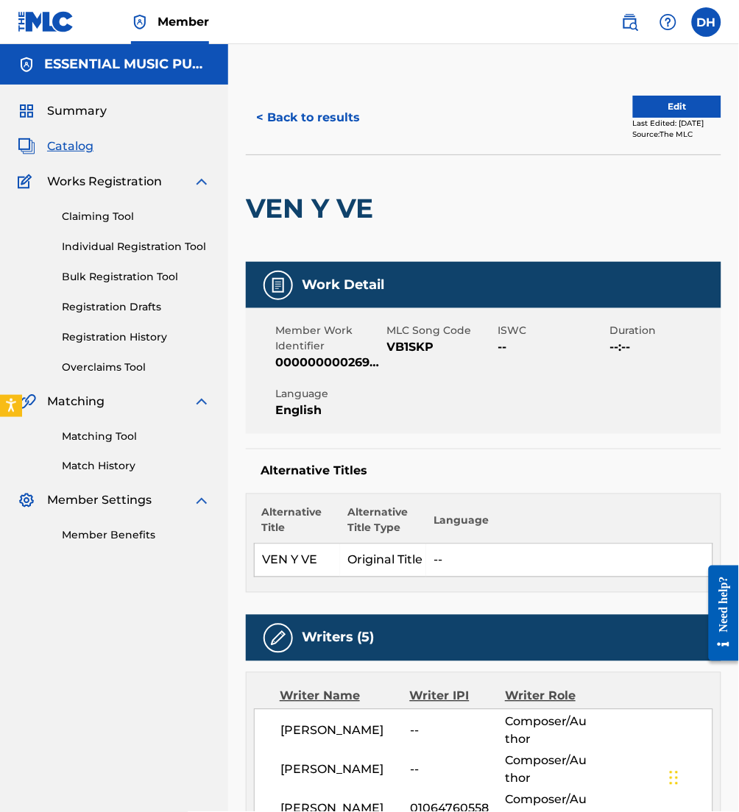
click at [649, 109] on button "Edit" at bounding box center [677, 107] width 88 height 22
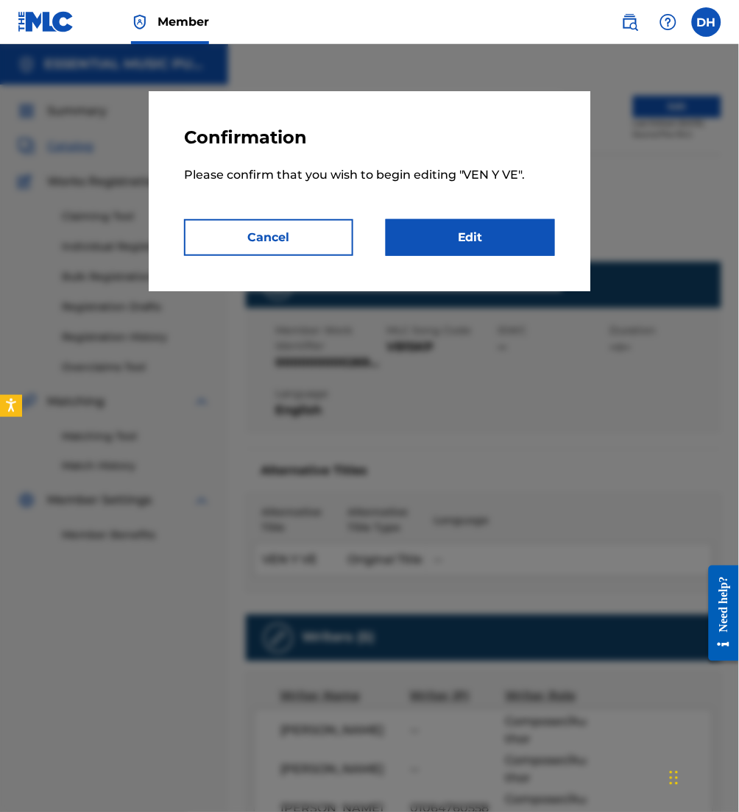
click at [515, 230] on link "Edit" at bounding box center [470, 237] width 169 height 37
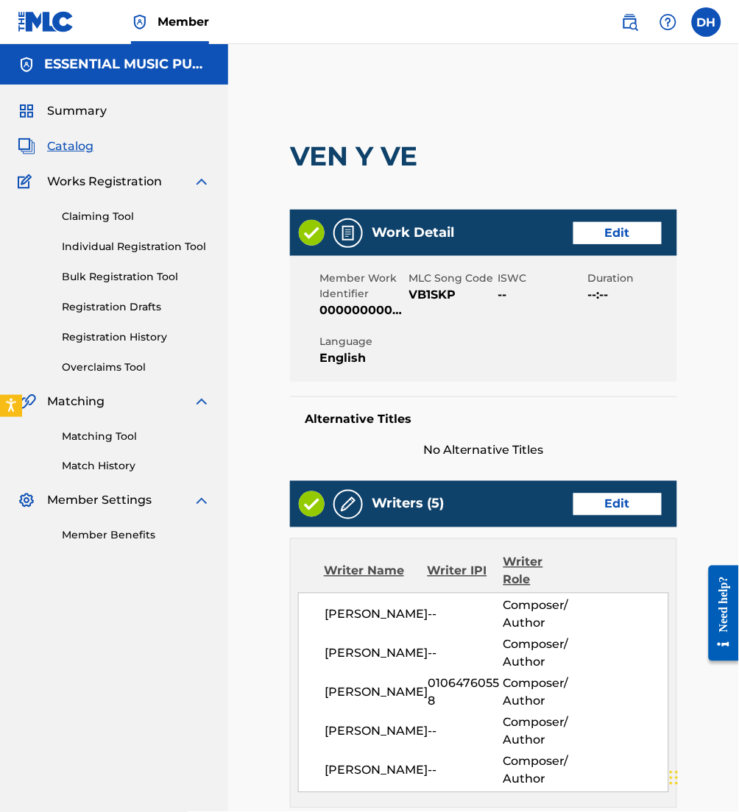
scroll to position [412, 0]
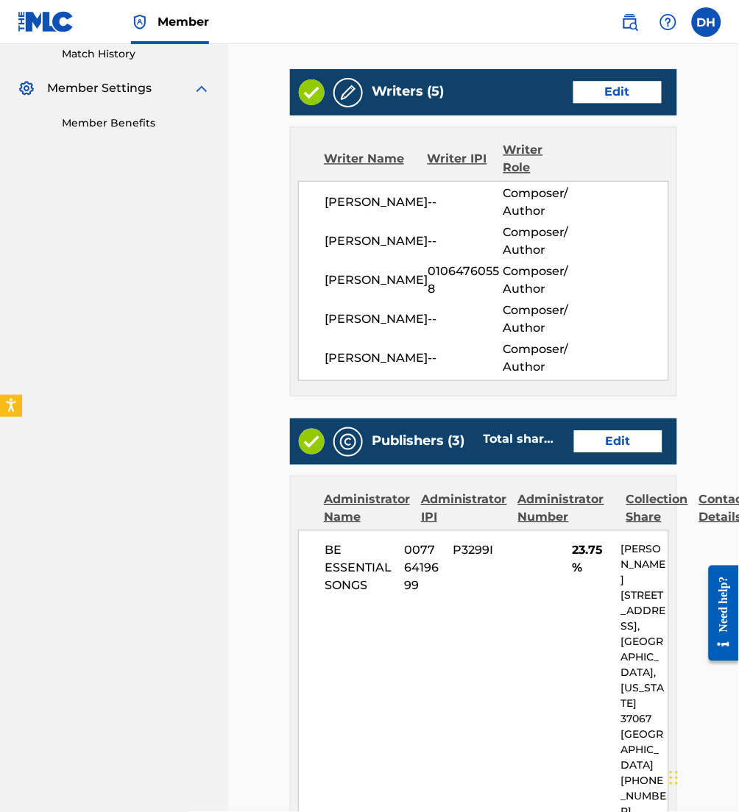
click at [614, 430] on div "Publishers (3) Total shares: 76.25 % Edit" at bounding box center [483, 442] width 387 height 46
click at [621, 439] on link "Edit" at bounding box center [618, 442] width 88 height 22
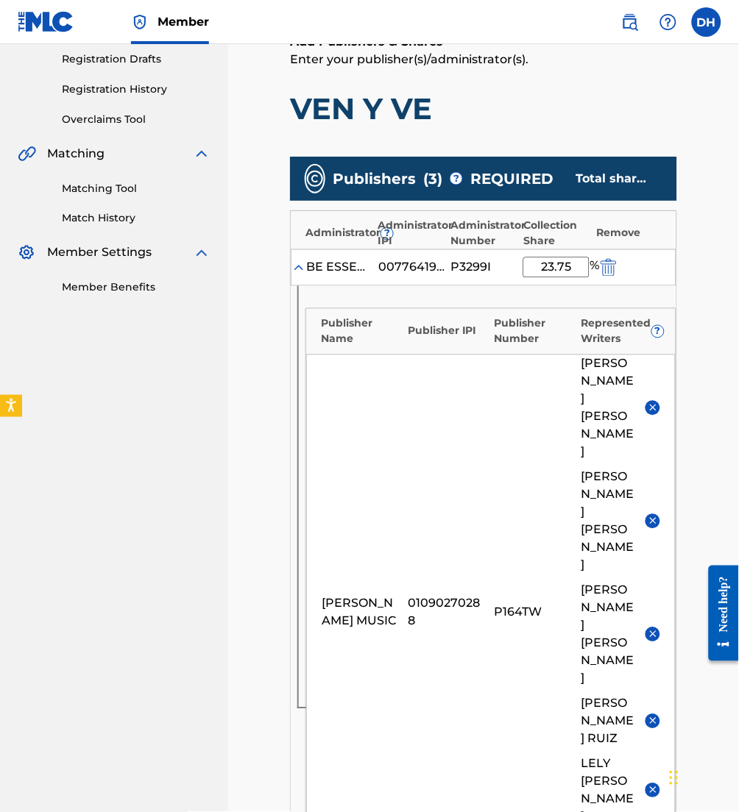
scroll to position [299, 0]
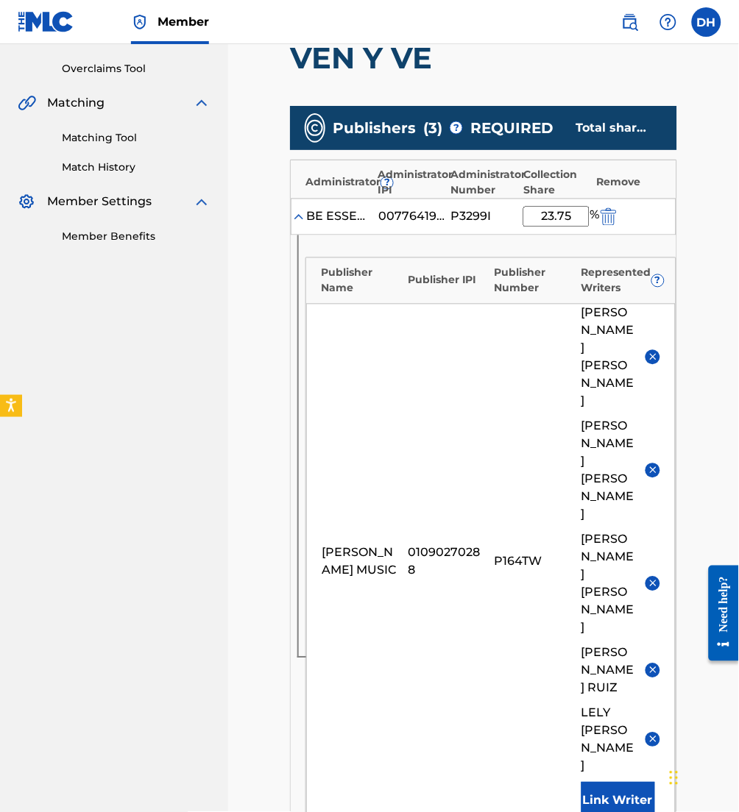
click at [651, 350] on button at bounding box center [652, 357] width 15 height 15
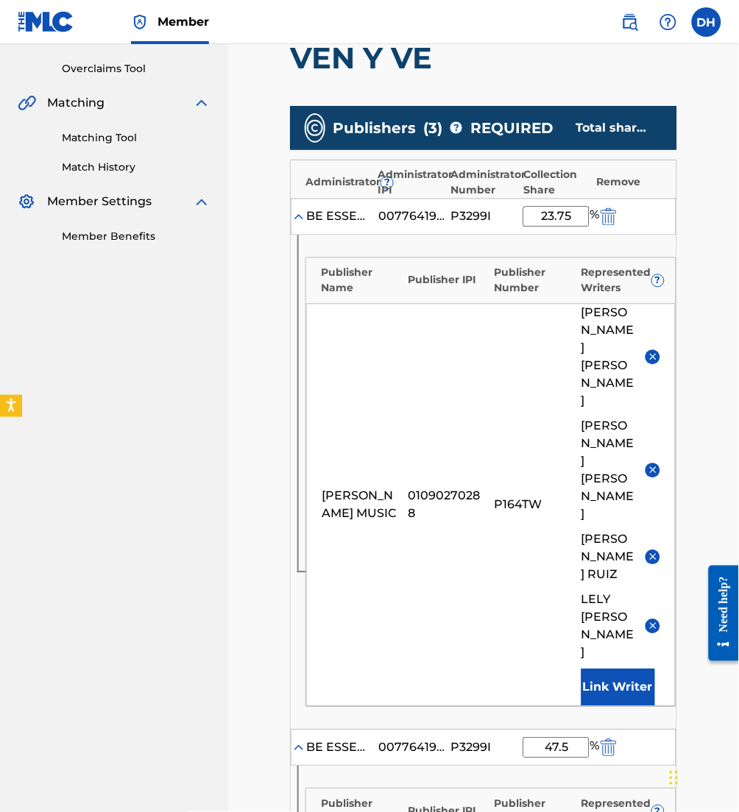
click at [653, 465] on img at bounding box center [652, 470] width 11 height 11
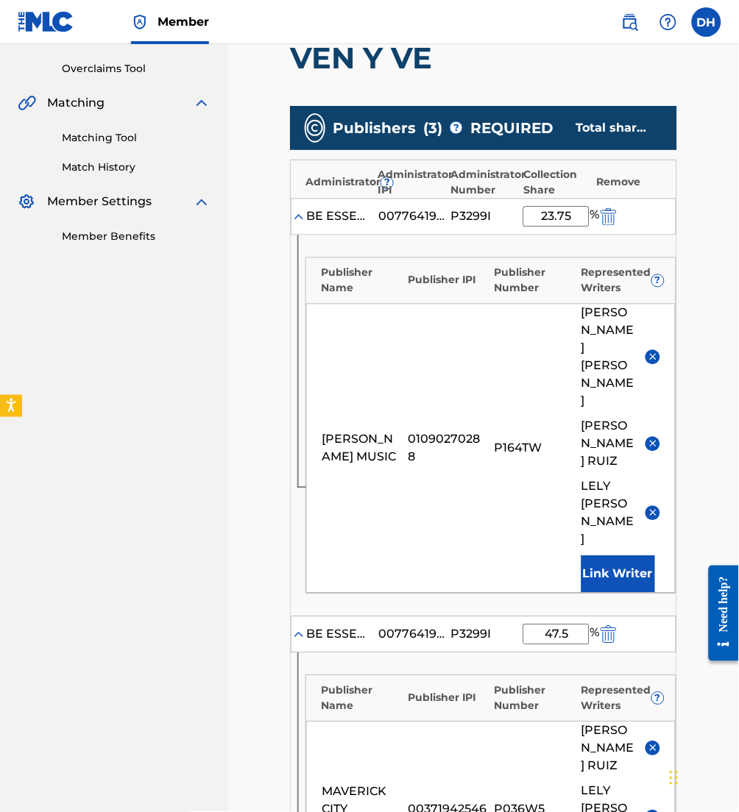
click at [653, 438] on img at bounding box center [652, 443] width 11 height 11
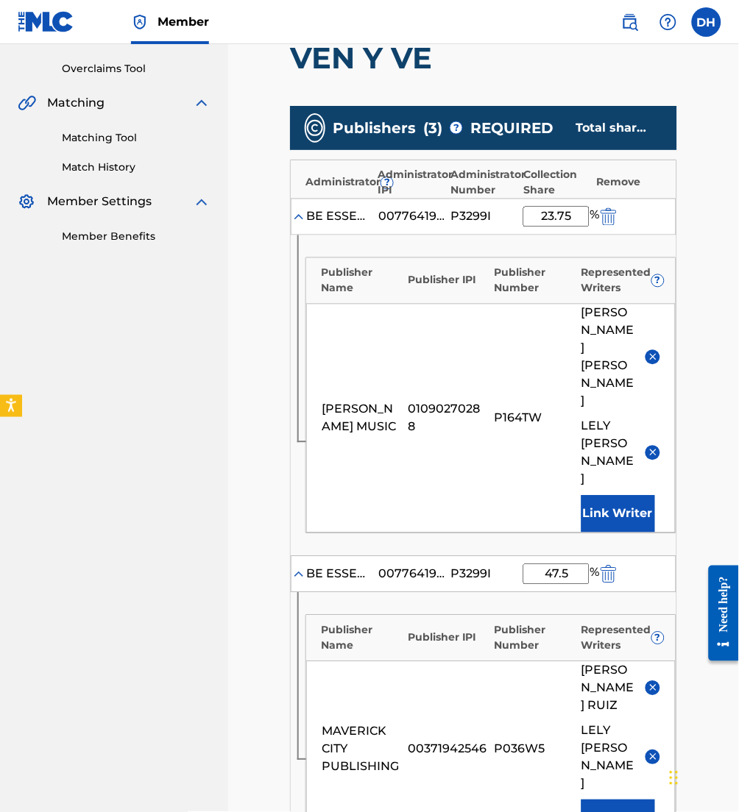
click at [653, 447] on img at bounding box center [652, 452] width 11 height 11
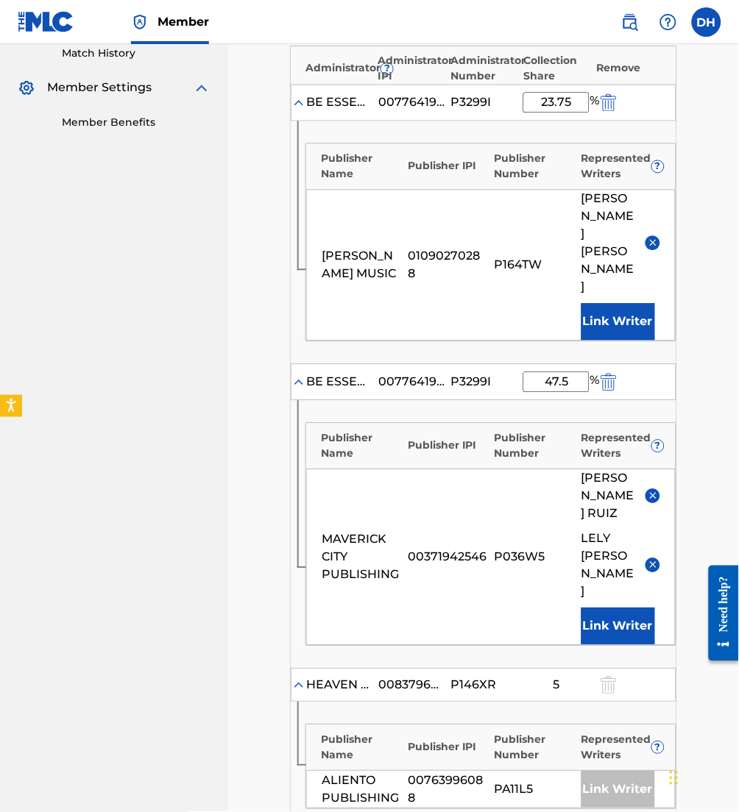
scroll to position [683, 0]
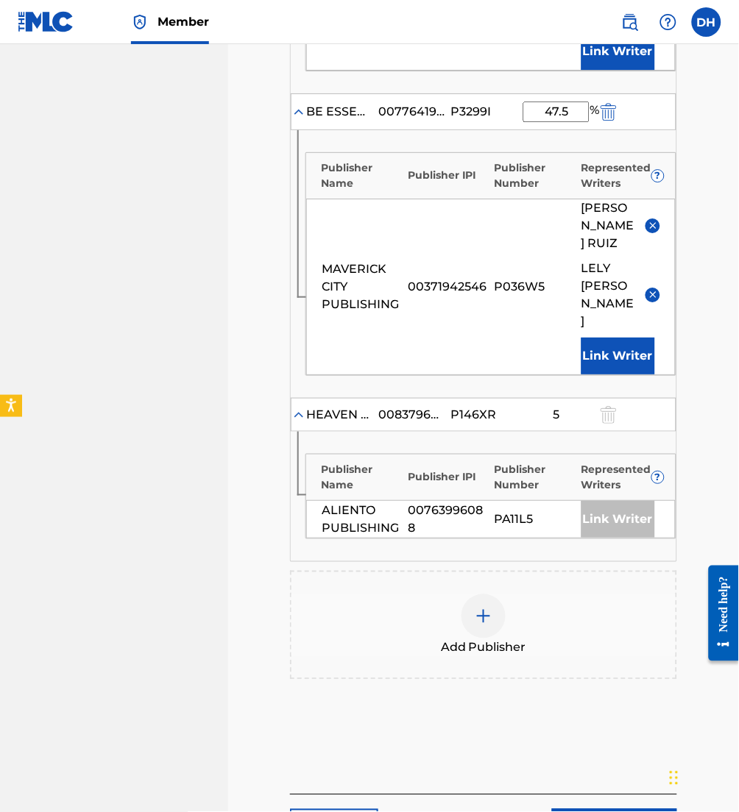
click at [620, 784] on link "Next" at bounding box center [614, 827] width 125 height 37
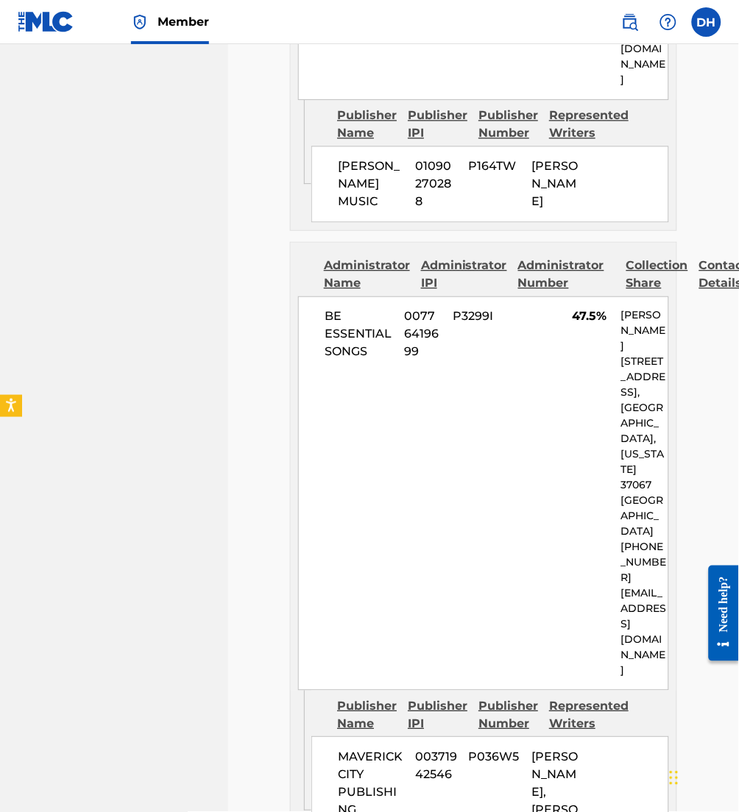
scroll to position [2240, 0]
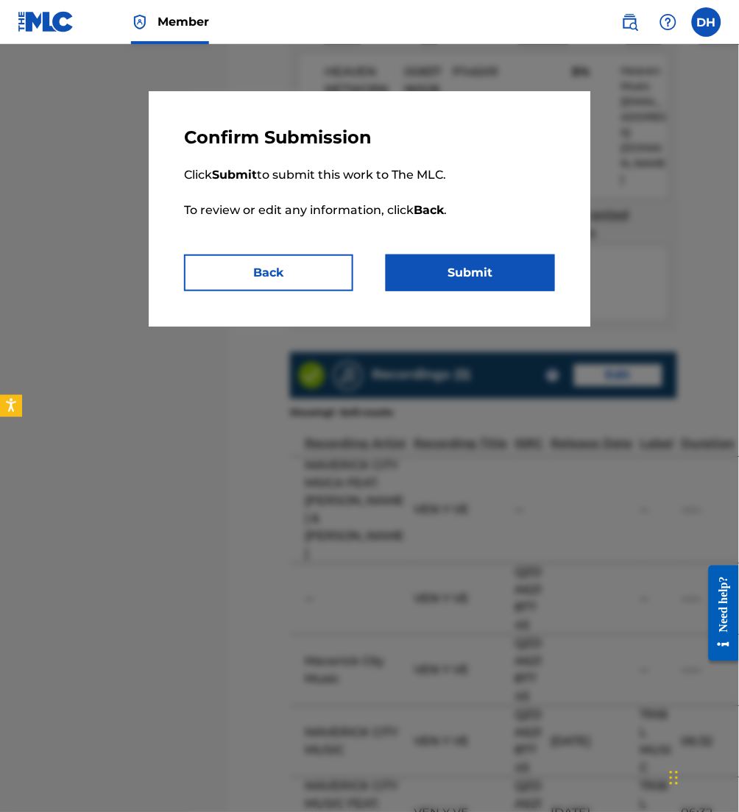
click at [505, 281] on button "Submit" at bounding box center [470, 273] width 169 height 37
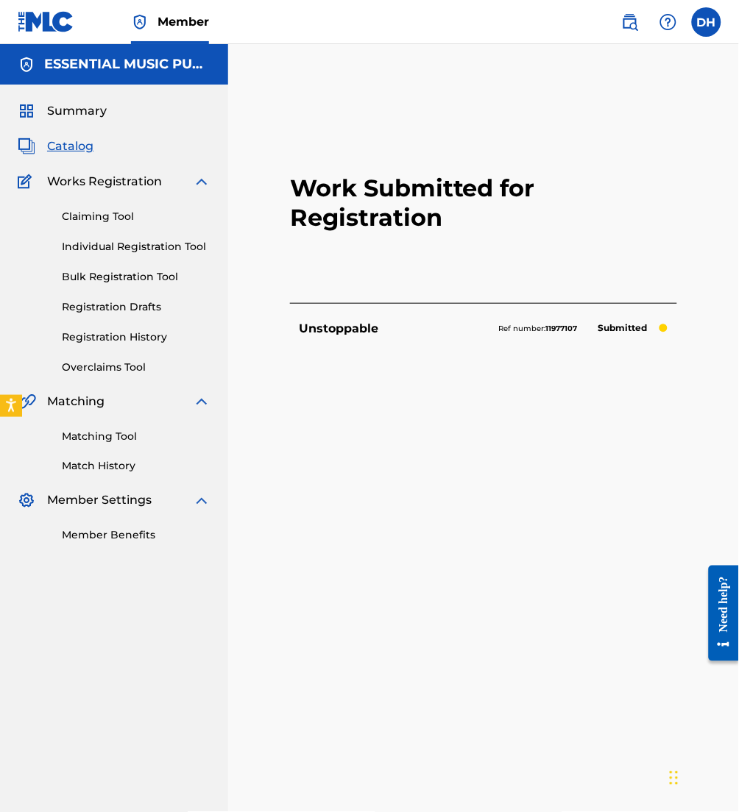
click at [74, 146] on span "Catalog" at bounding box center [70, 147] width 46 height 18
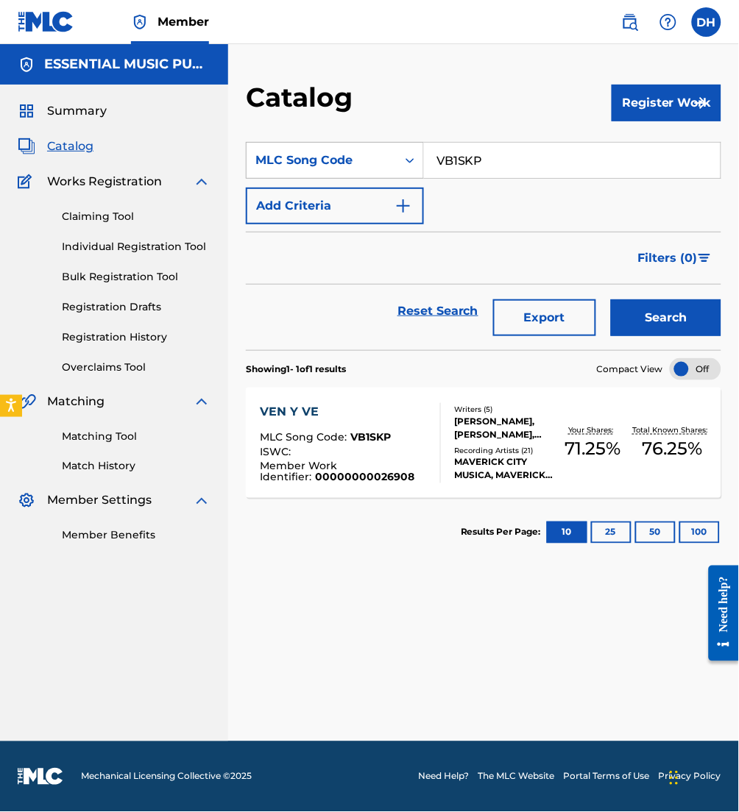
click at [380, 170] on div "MLC Song Code" at bounding box center [321, 160] width 150 height 28
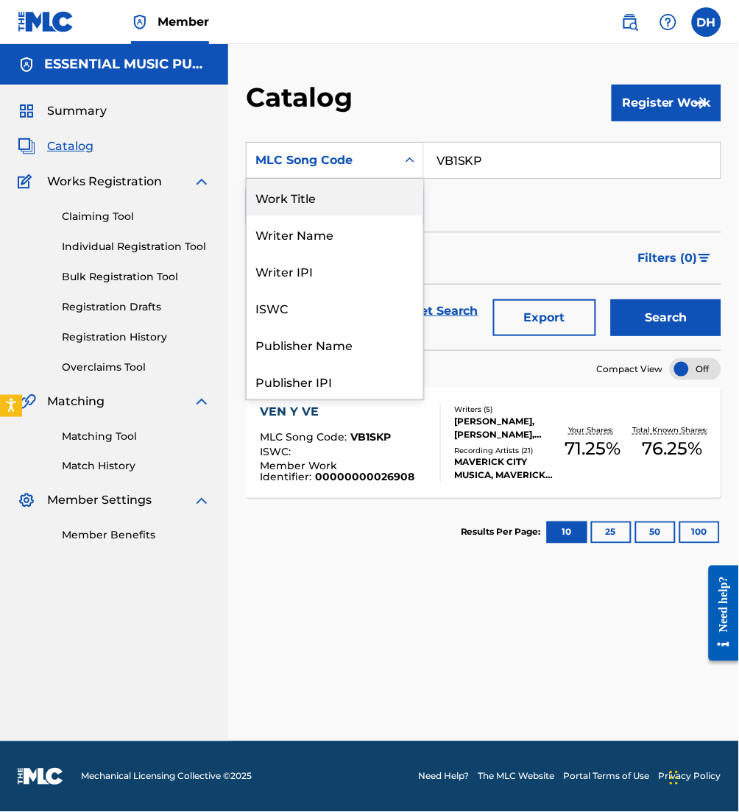
click at [316, 207] on div "Work Title" at bounding box center [334, 197] width 177 height 37
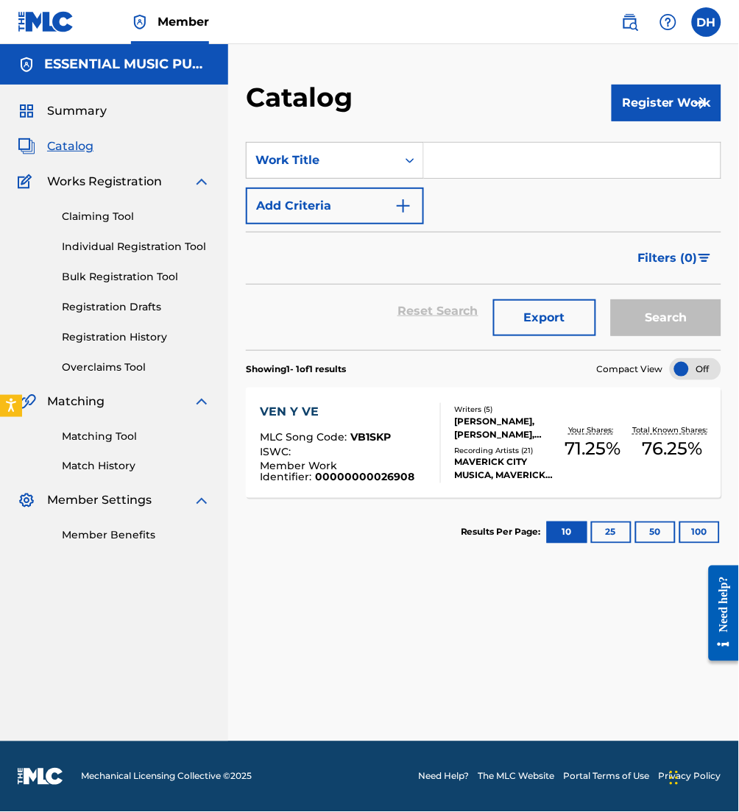
click at [472, 135] on section "SearchWithCriteriae84ab3c9-0a11-4e3b-b960-23e975a7c86e Work Title Add Criteria …" at bounding box center [483, 237] width 475 height 226
click at [472, 156] on input "Search Form" at bounding box center [572, 160] width 296 height 35
type input "w"
click at [97, 222] on link "Claiming Tool" at bounding box center [136, 216] width 149 height 15
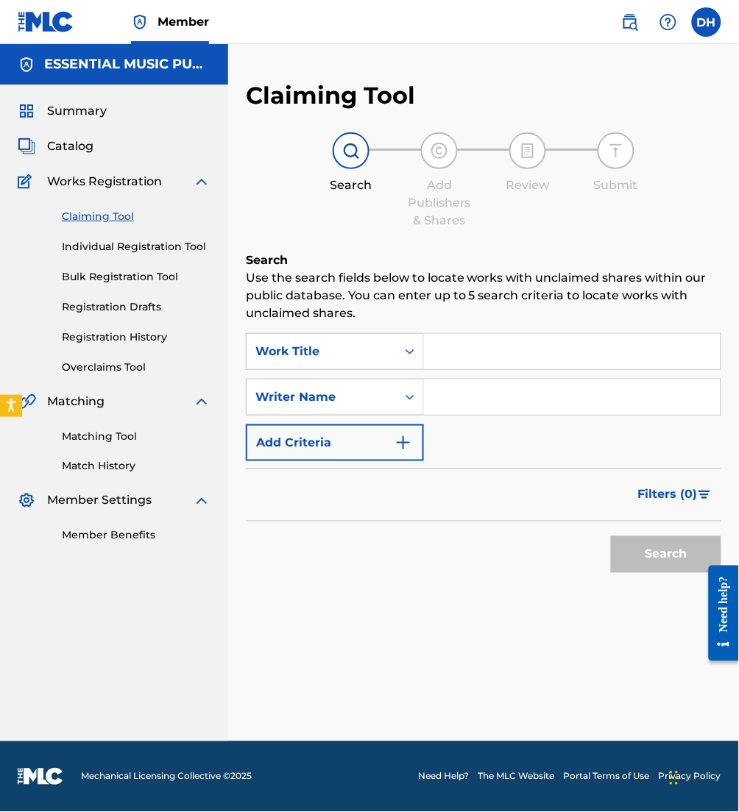
click at [431, 339] on input "Search Form" at bounding box center [572, 351] width 296 height 35
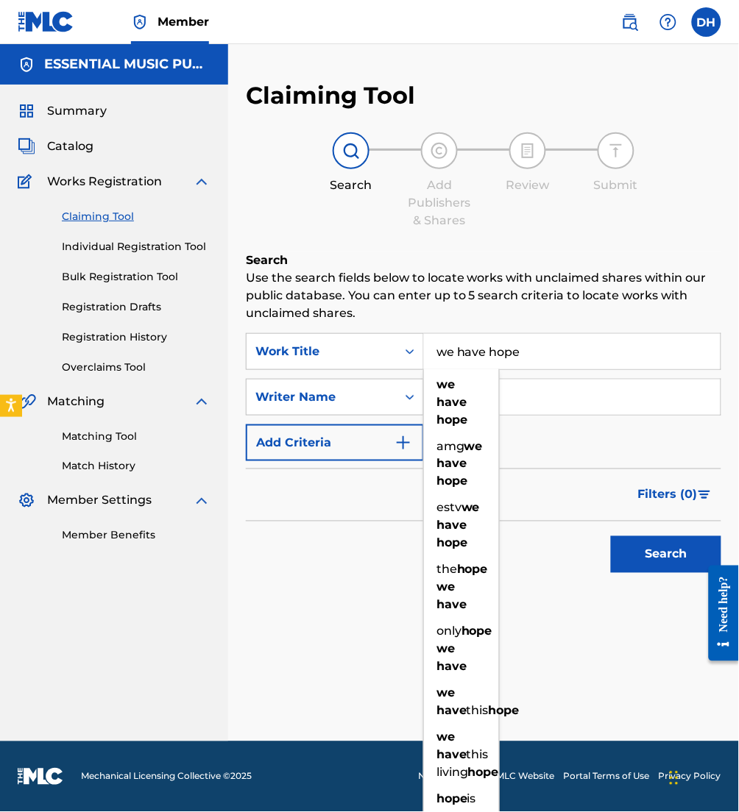
type input "we have hope"
click at [615, 407] on input "Search Form" at bounding box center [572, 397] width 296 height 35
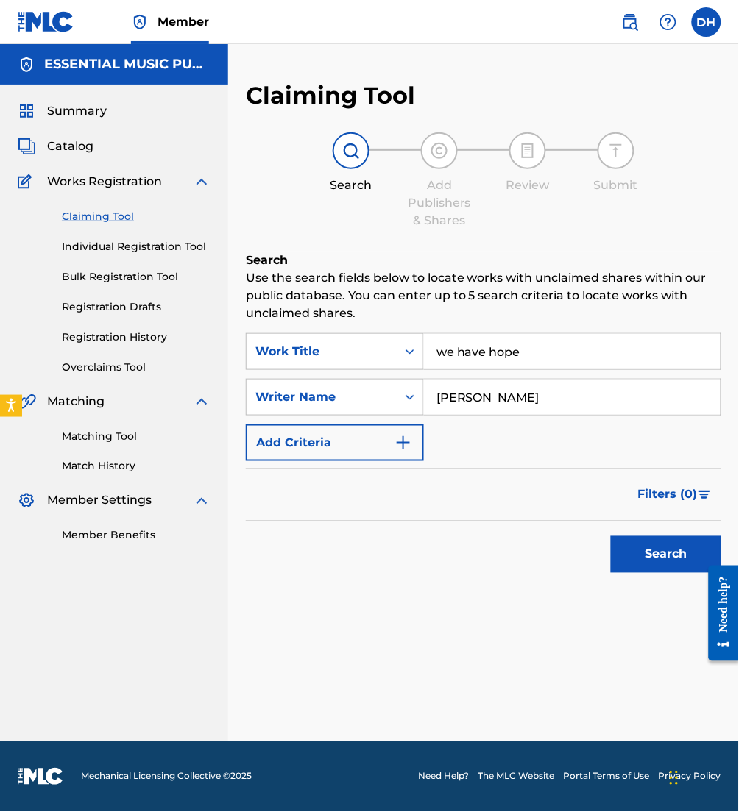
type input "[PERSON_NAME]"
click at [611, 536] on button "Search" at bounding box center [666, 554] width 110 height 37
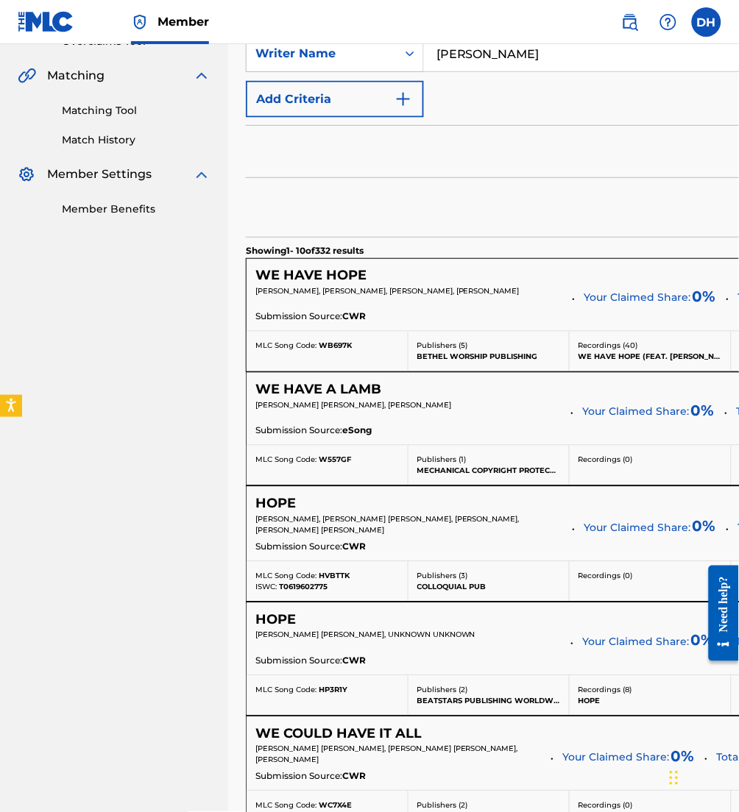
scroll to position [337, 0]
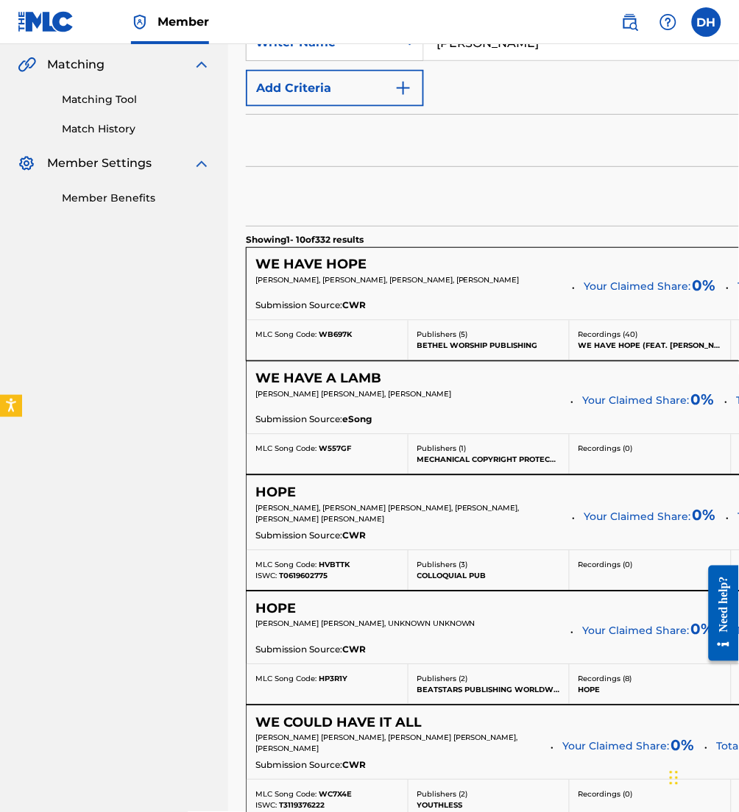
click at [332, 265] on h5 "WE HAVE HOPE" at bounding box center [310, 265] width 111 height 17
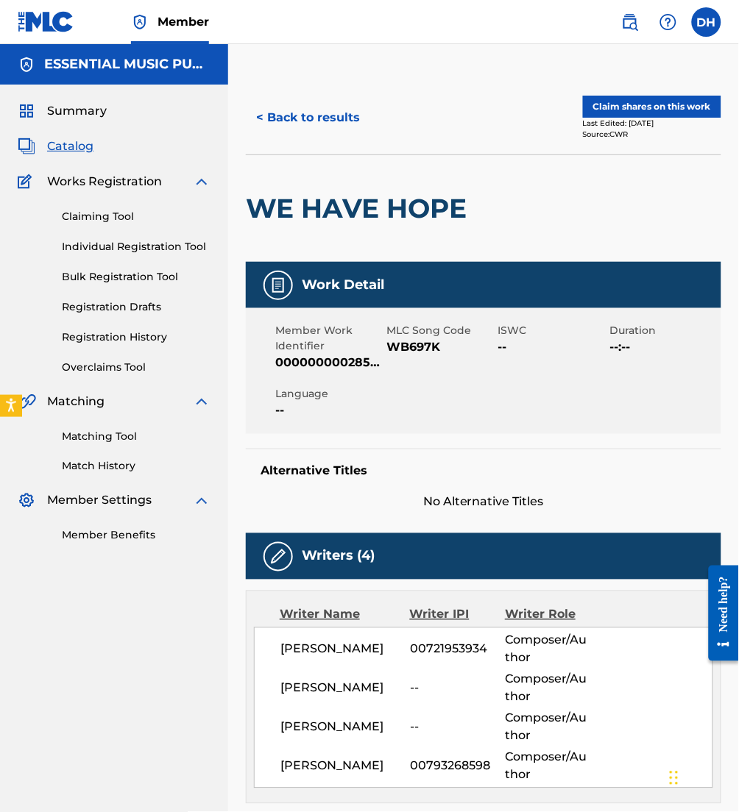
click at [664, 110] on button "Claim shares on this work" at bounding box center [652, 107] width 138 height 22
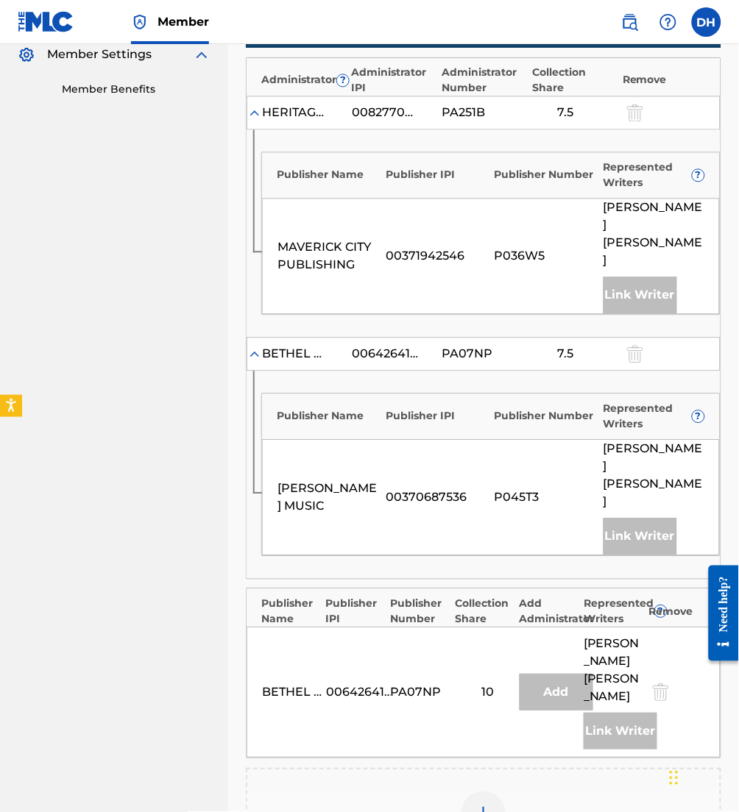
scroll to position [528, 0]
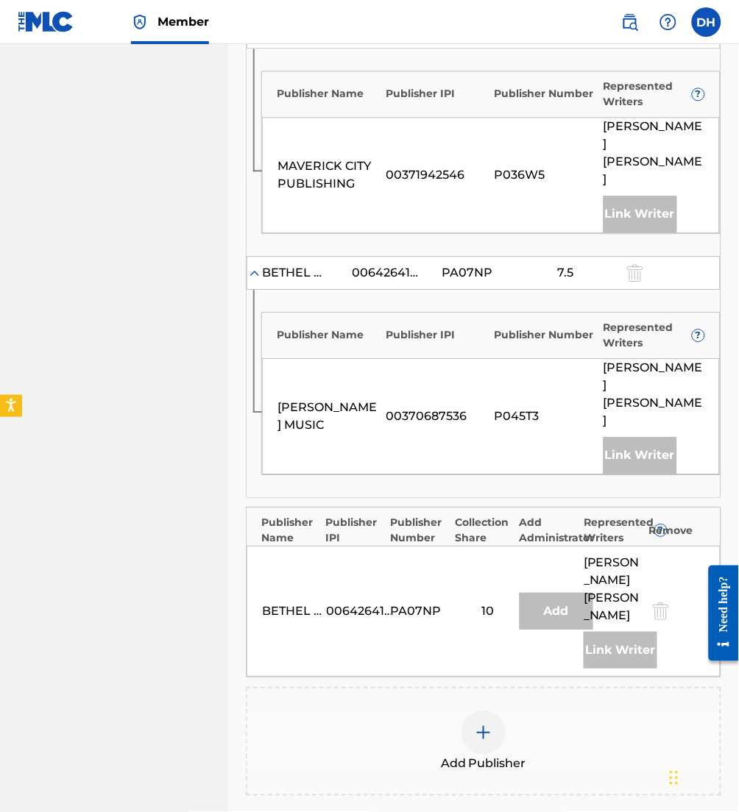
click at [465, 711] on div "Add Publisher" at bounding box center [483, 742] width 472 height 62
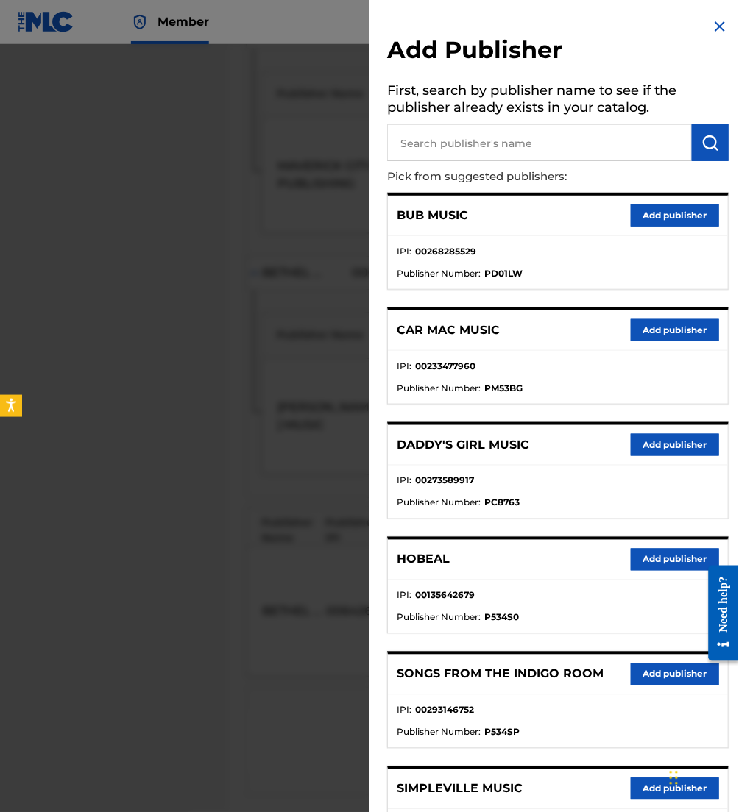
click at [486, 150] on input "text" at bounding box center [539, 142] width 305 height 37
type input "maverick city pub"
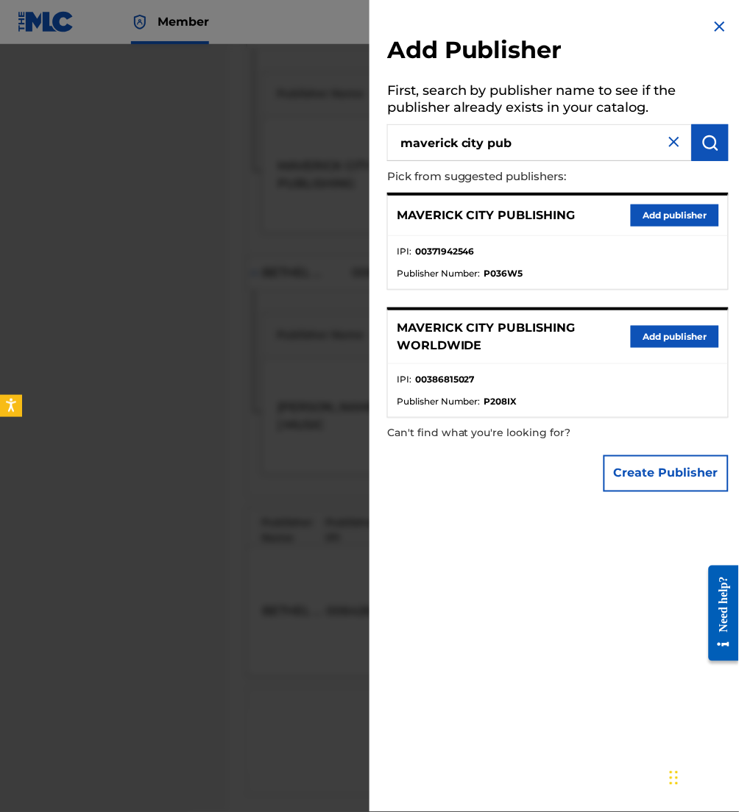
click at [648, 213] on button "Add publisher" at bounding box center [675, 216] width 88 height 22
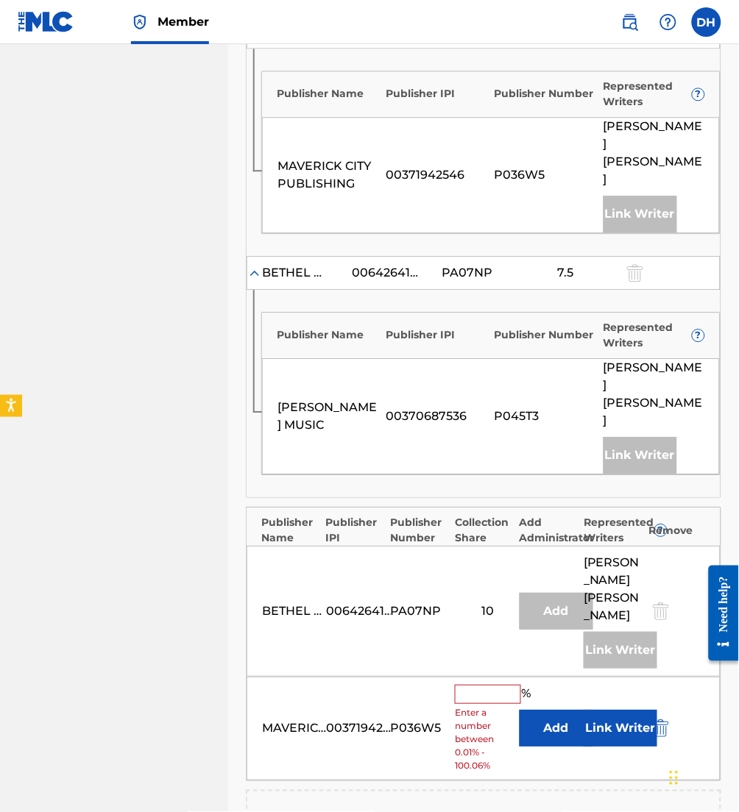
scroll to position [710, 0]
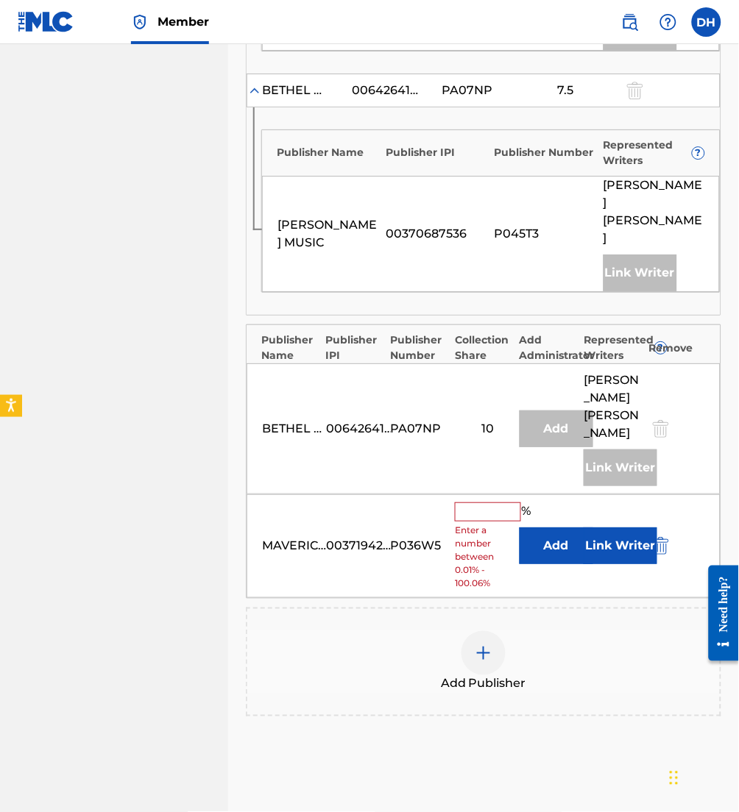
click at [550, 528] on button "Add" at bounding box center [556, 546] width 74 height 37
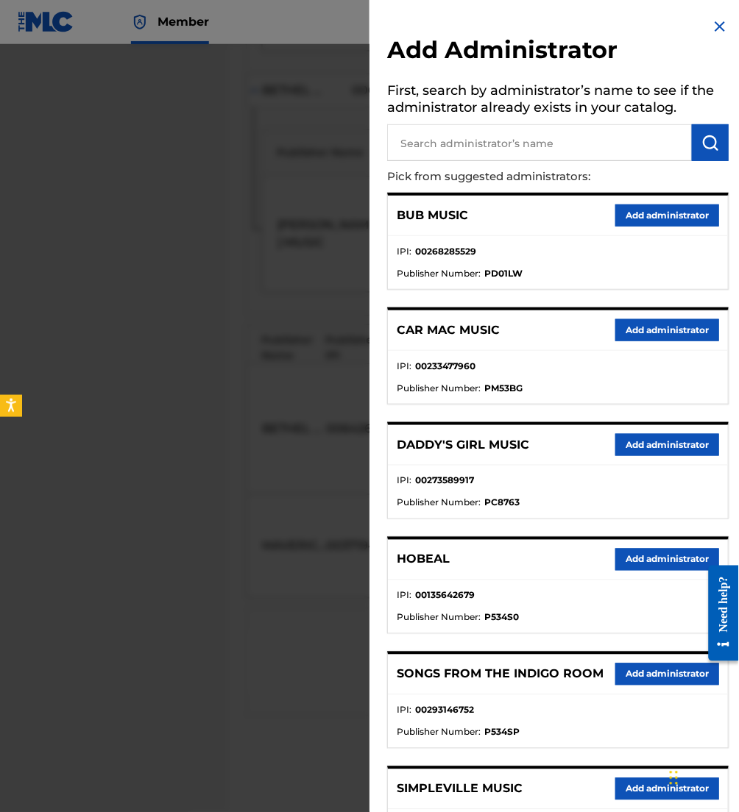
click at [481, 147] on input "text" at bounding box center [539, 142] width 305 height 37
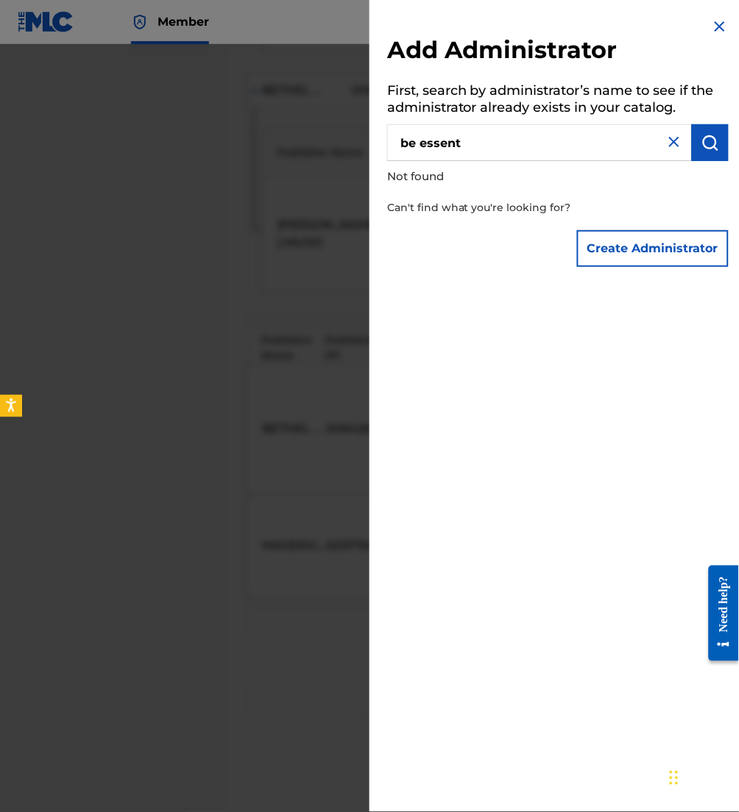
type input "be essent"
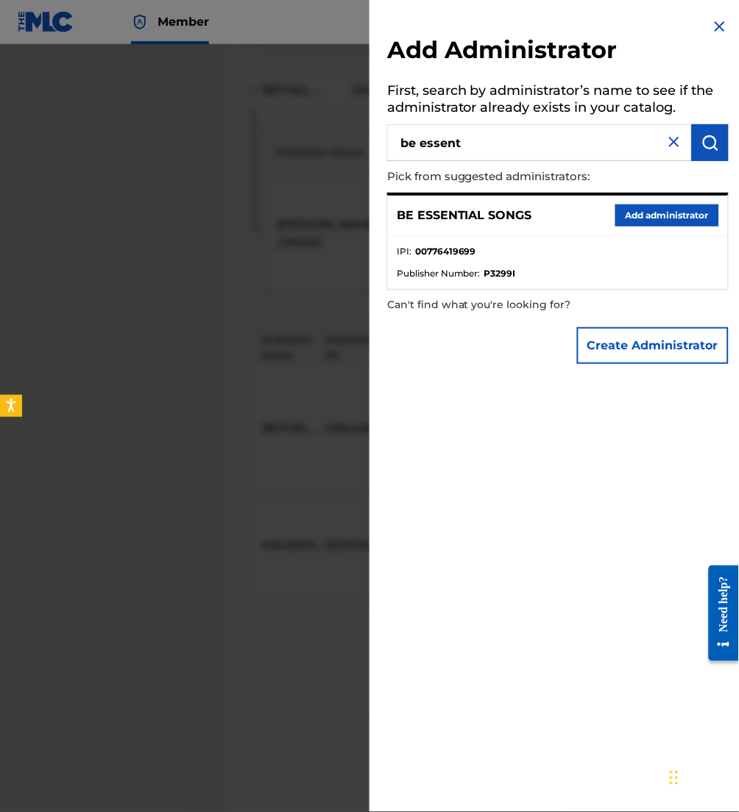
click at [655, 216] on button "Add administrator" at bounding box center [667, 216] width 104 height 22
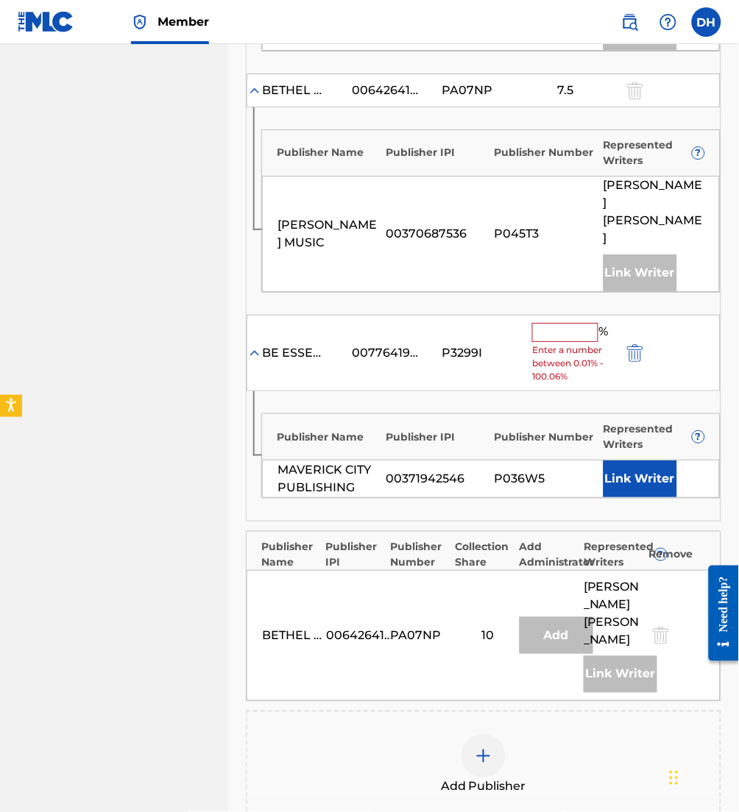
click at [568, 323] on input "text" at bounding box center [565, 332] width 66 height 19
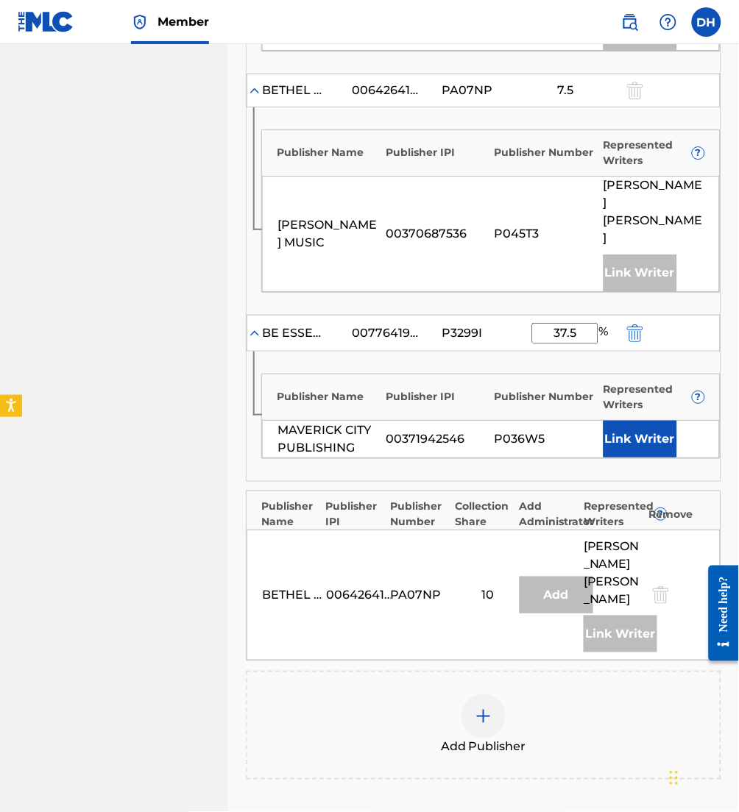
type input "37.5"
click at [636, 421] on button "Link Writer" at bounding box center [640, 439] width 74 height 37
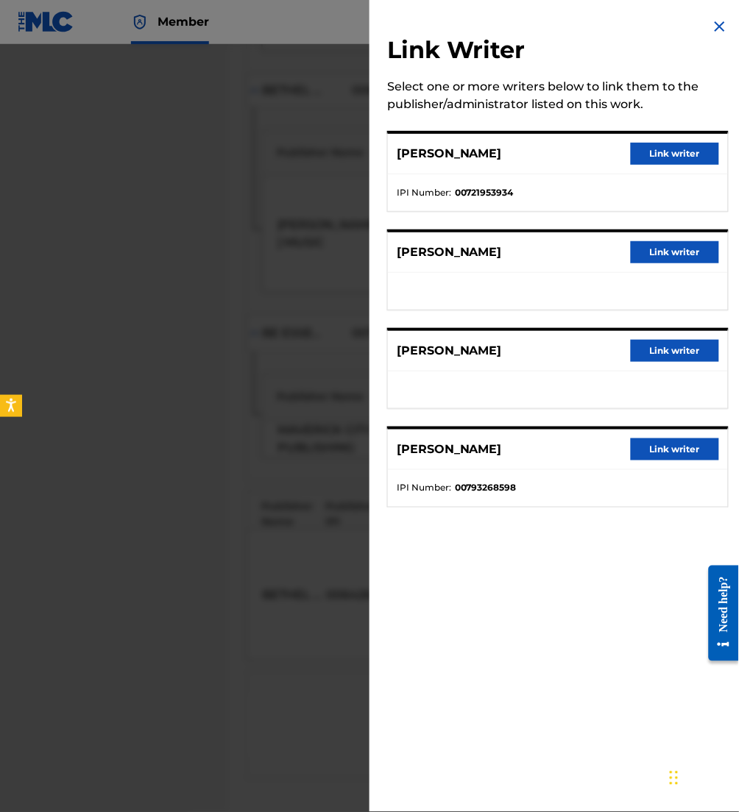
click at [666, 149] on button "Link writer" at bounding box center [675, 154] width 88 height 22
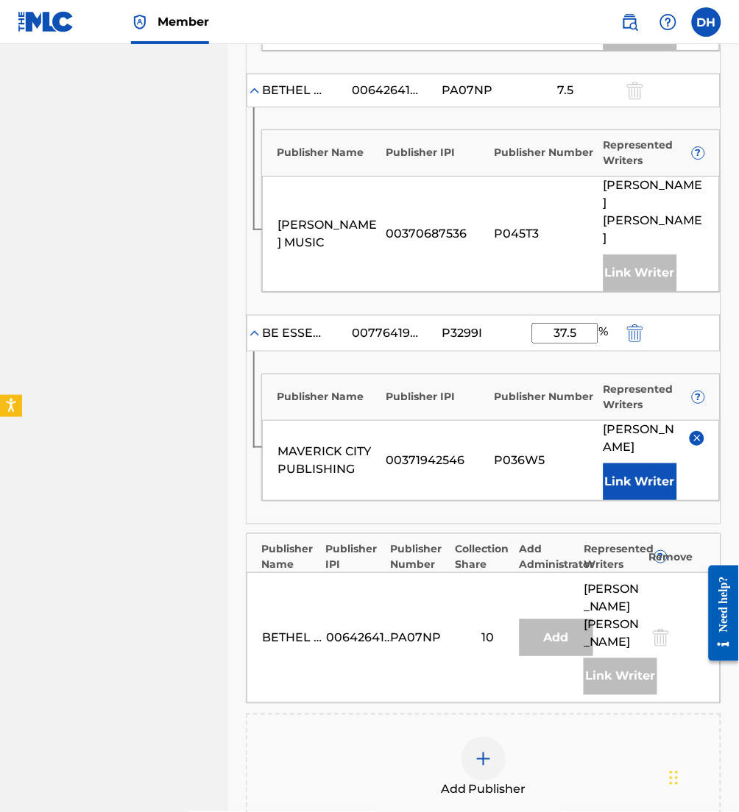
click at [661, 464] on button "Link Writer" at bounding box center [640, 482] width 74 height 37
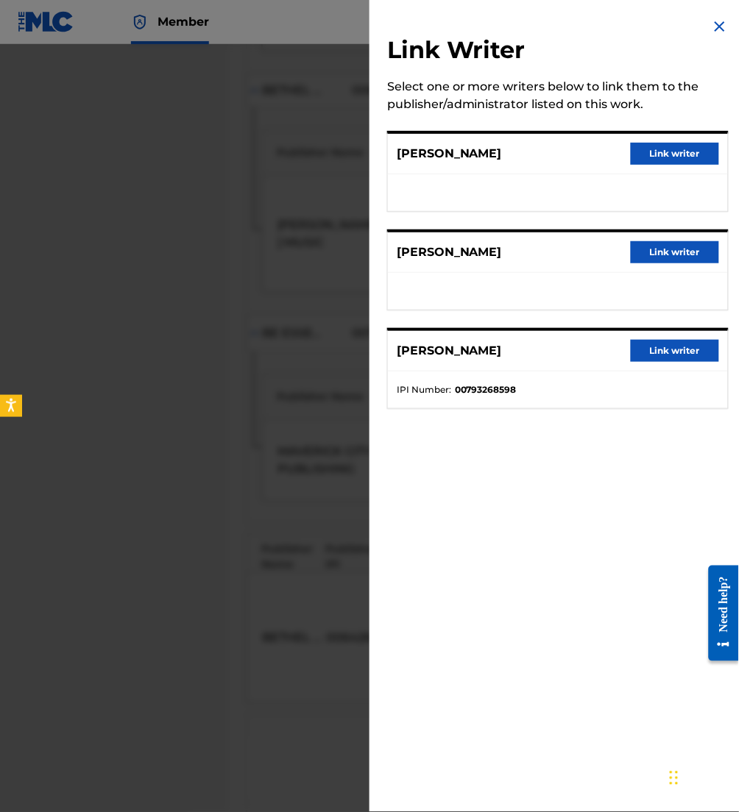
click at [651, 152] on button "Link writer" at bounding box center [675, 154] width 88 height 22
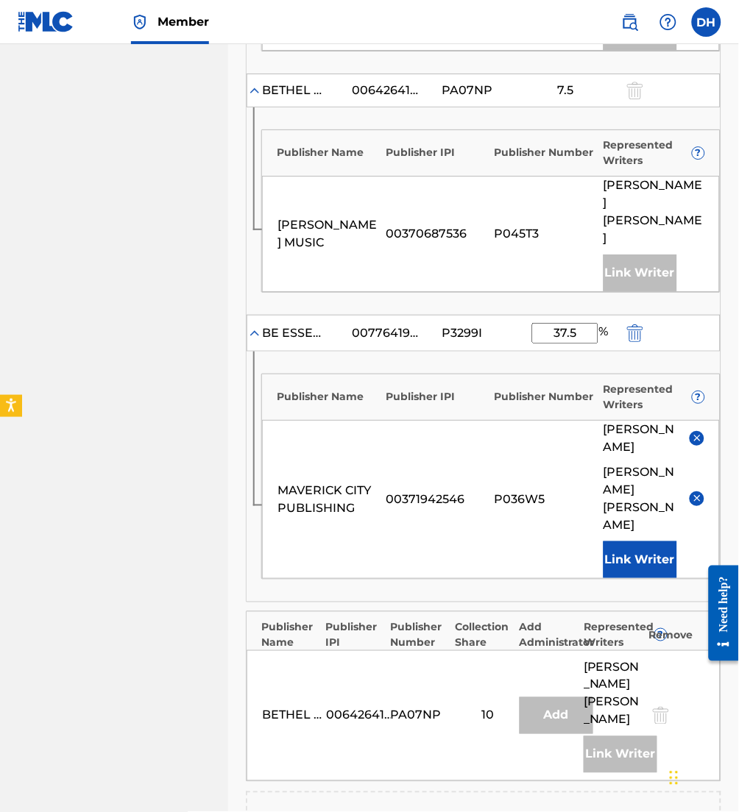
scroll to position [854, 0]
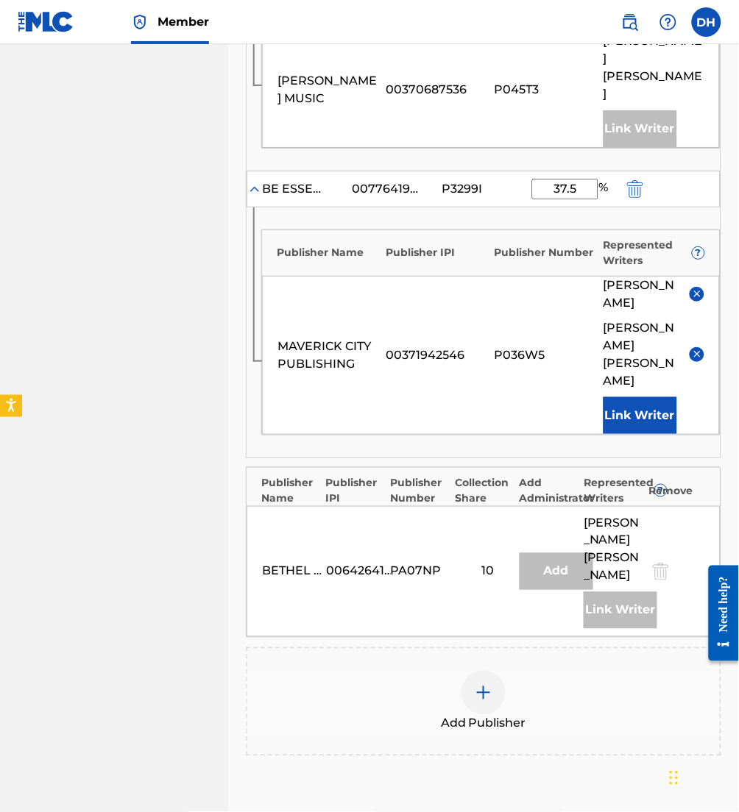
click at [519, 715] on span "Add Publisher" at bounding box center [483, 724] width 85 height 18
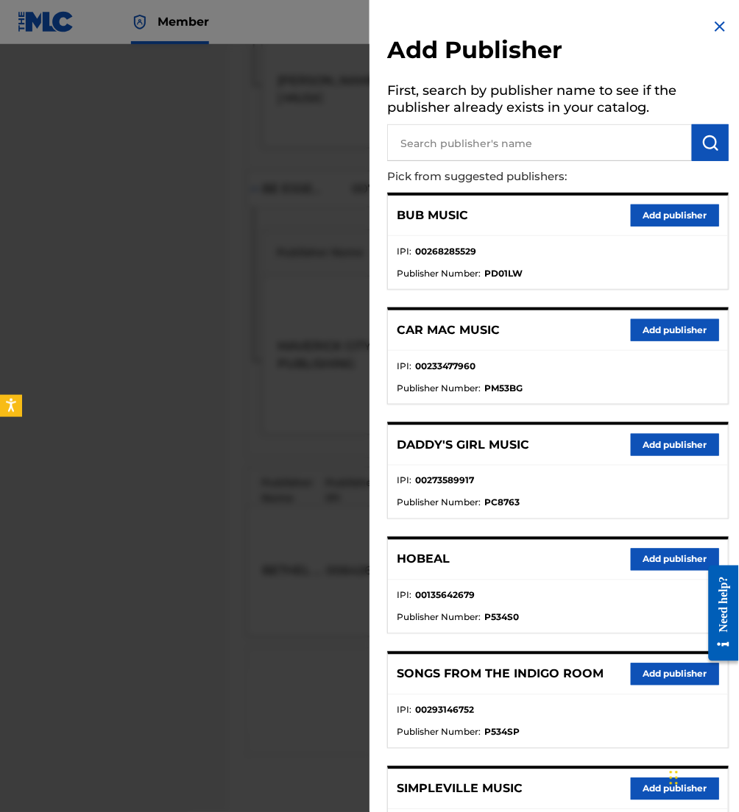
click at [472, 149] on input "text" at bounding box center [539, 142] width 305 height 37
type input "mouth of the river music"
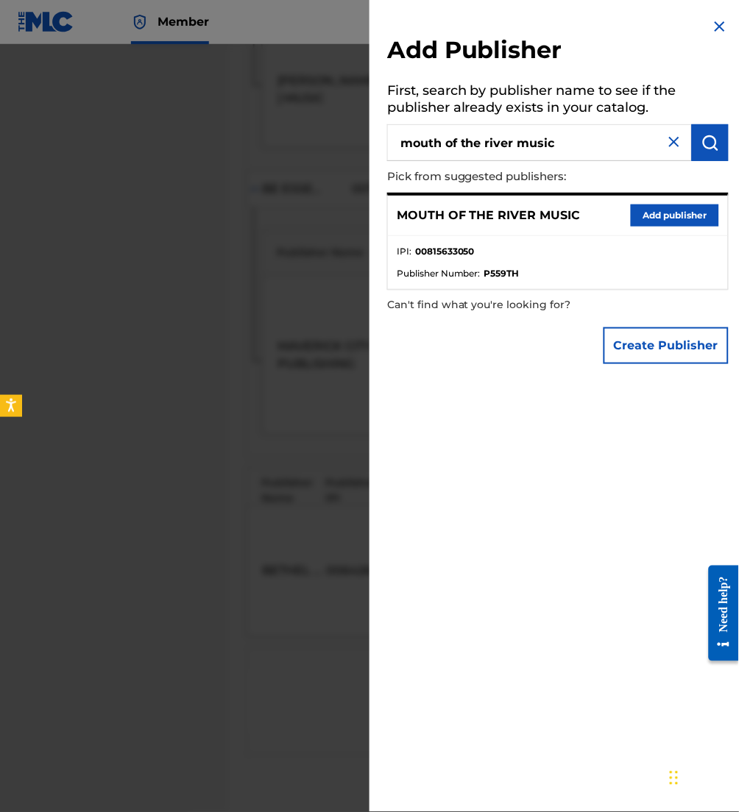
click at [683, 215] on button "Add publisher" at bounding box center [675, 216] width 88 height 22
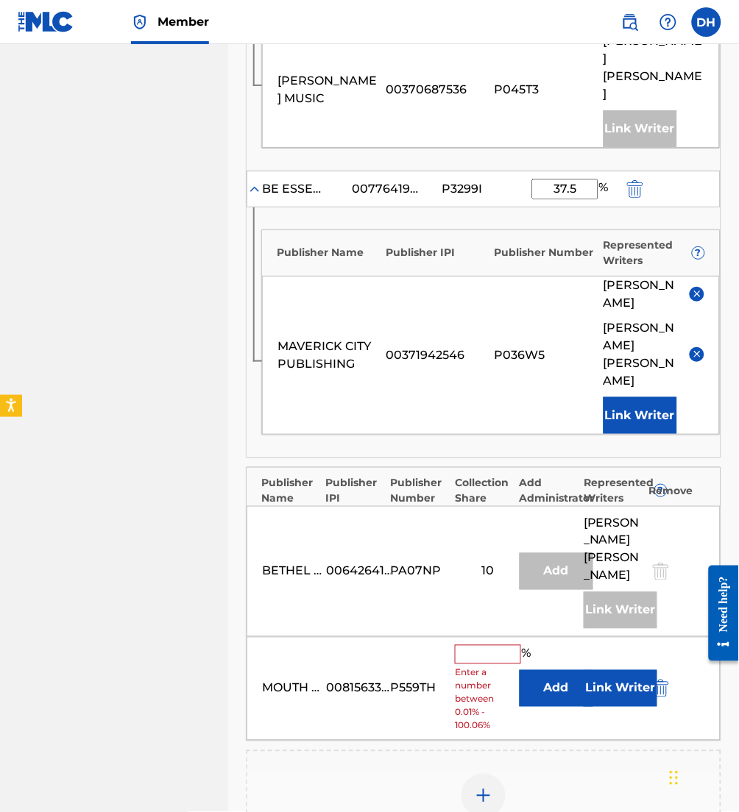
click at [536, 637] on div "MOUTH OF THE RIVER MUSIC 00815633050 P559TH % Enter a number between 0.01% - 10…" at bounding box center [483, 689] width 474 height 104
click at [539, 670] on button "Add" at bounding box center [556, 688] width 74 height 37
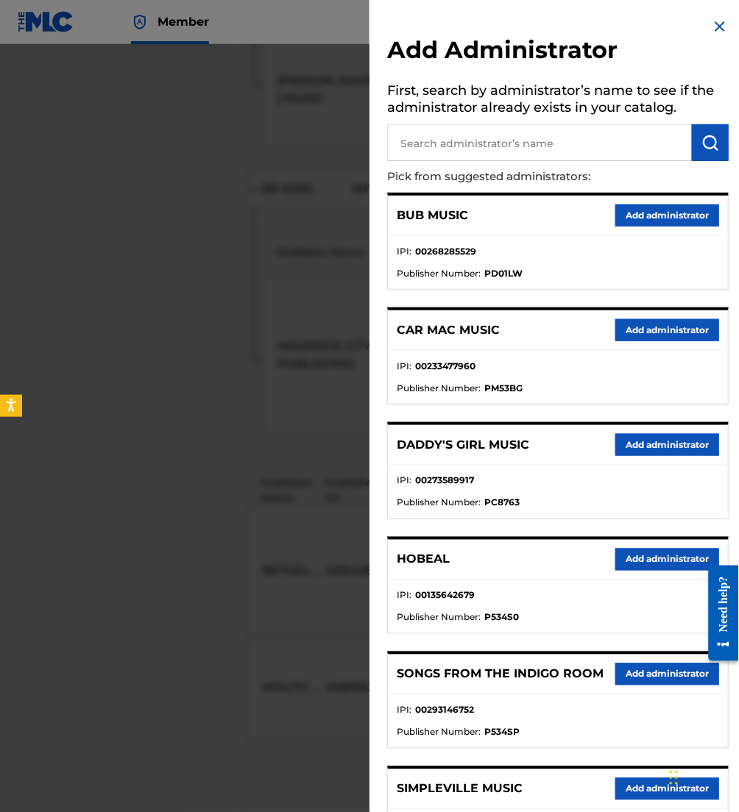
click at [468, 152] on input "text" at bounding box center [539, 142] width 305 height 37
type input "be essential"
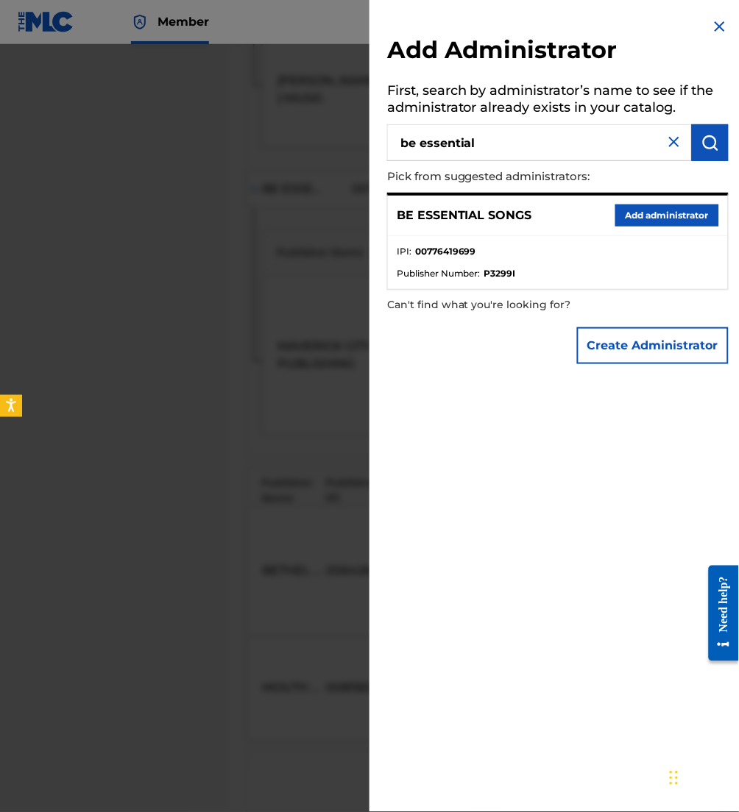
click at [655, 213] on button "Add administrator" at bounding box center [667, 216] width 104 height 22
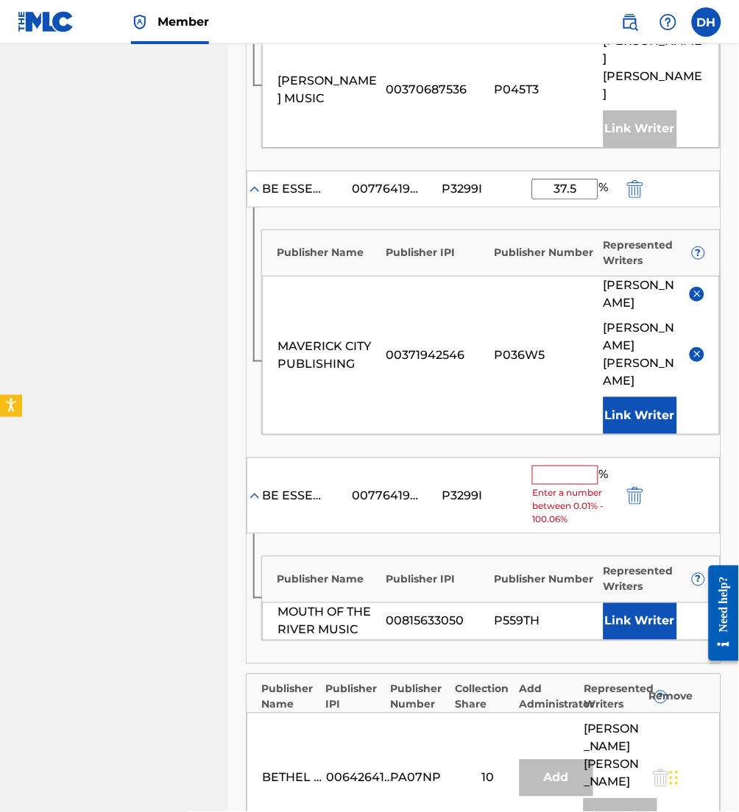
click at [552, 466] on input "text" at bounding box center [565, 475] width 66 height 19
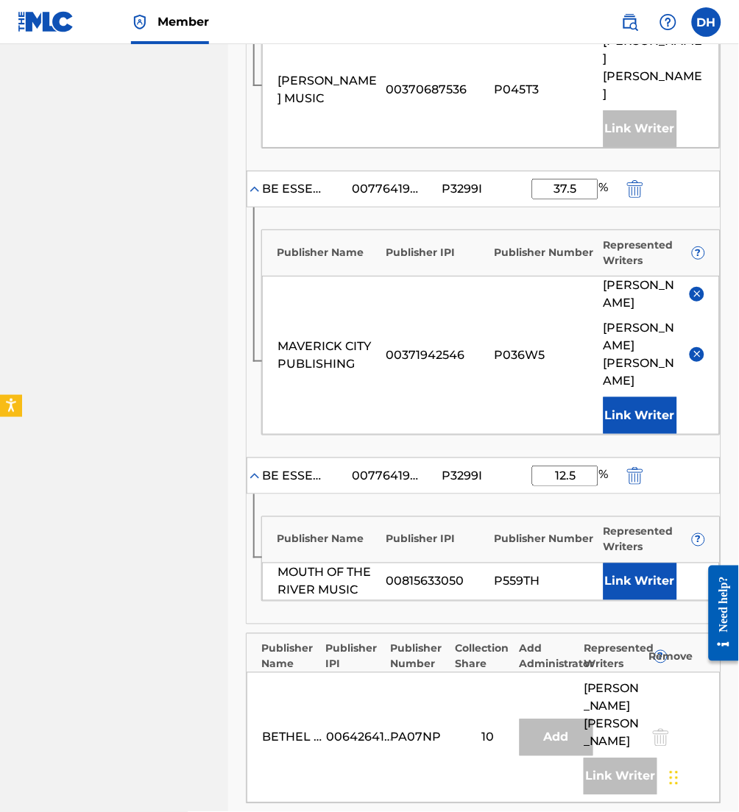
type input "12.5"
click at [661, 564] on button "Link Writer" at bounding box center [640, 582] width 74 height 37
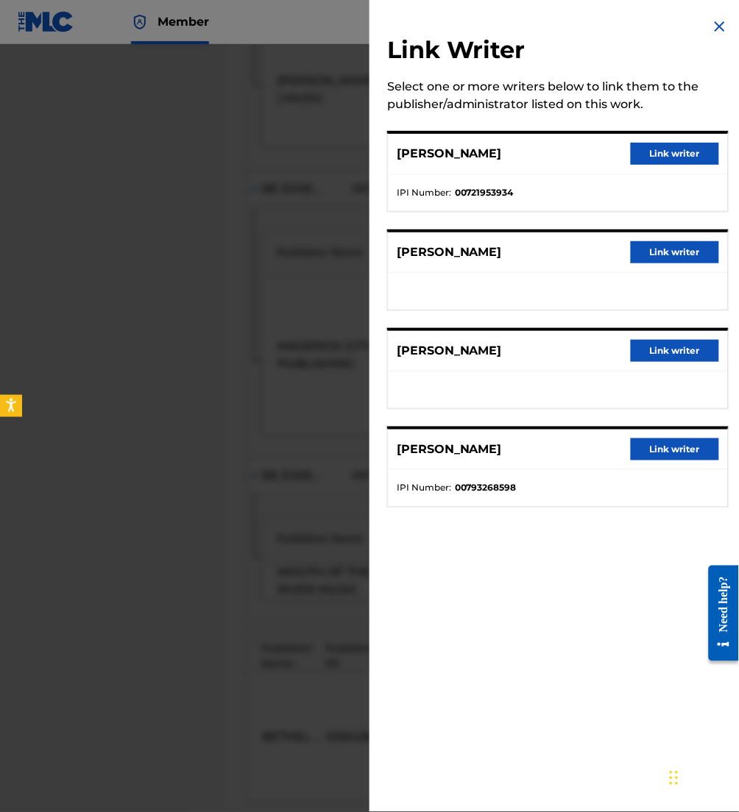
click at [673, 156] on button "Link writer" at bounding box center [675, 154] width 88 height 22
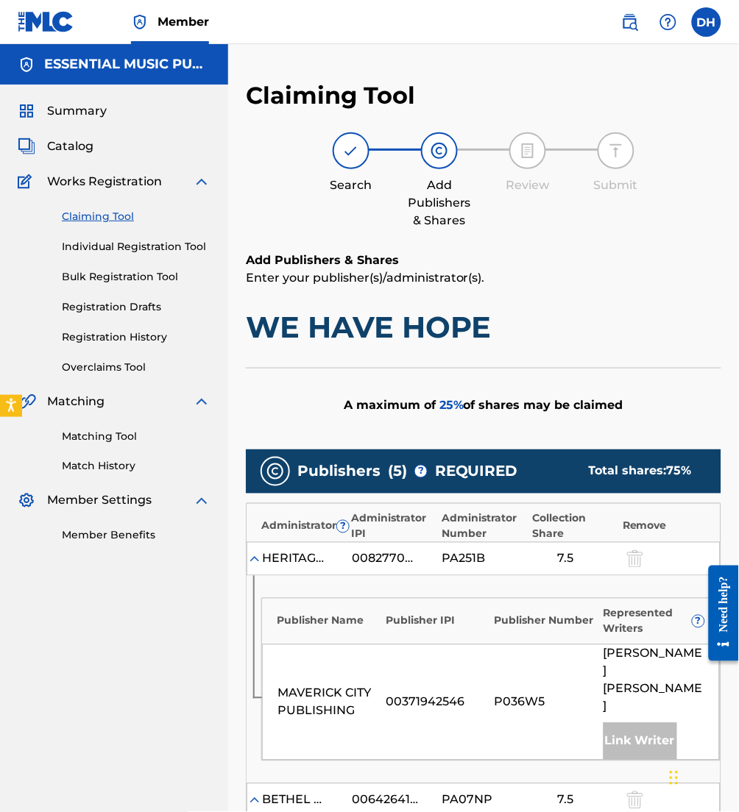
scroll to position [1065, 0]
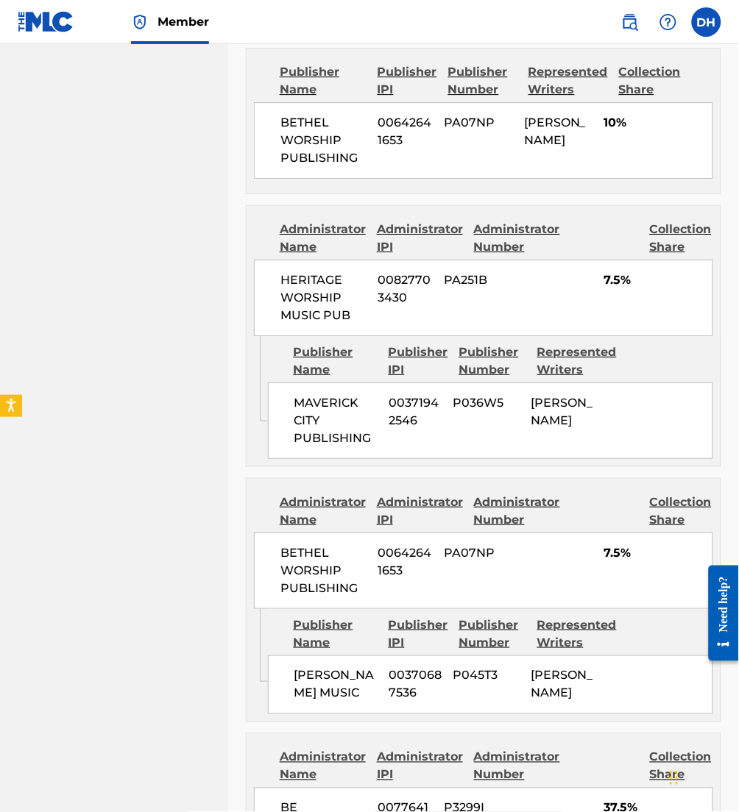
scroll to position [1302, 0]
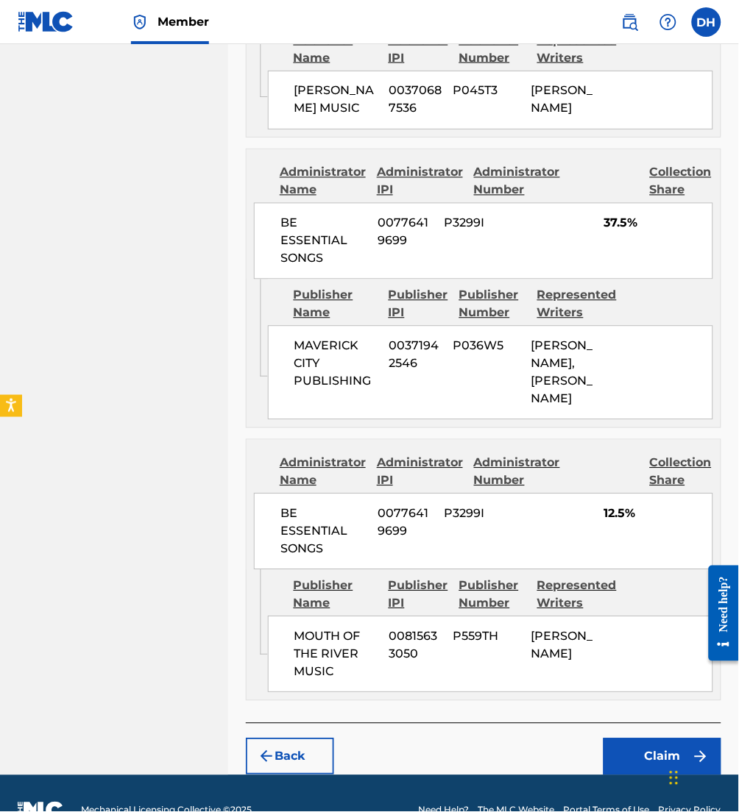
click at [675, 739] on button "Claim" at bounding box center [662, 757] width 118 height 37
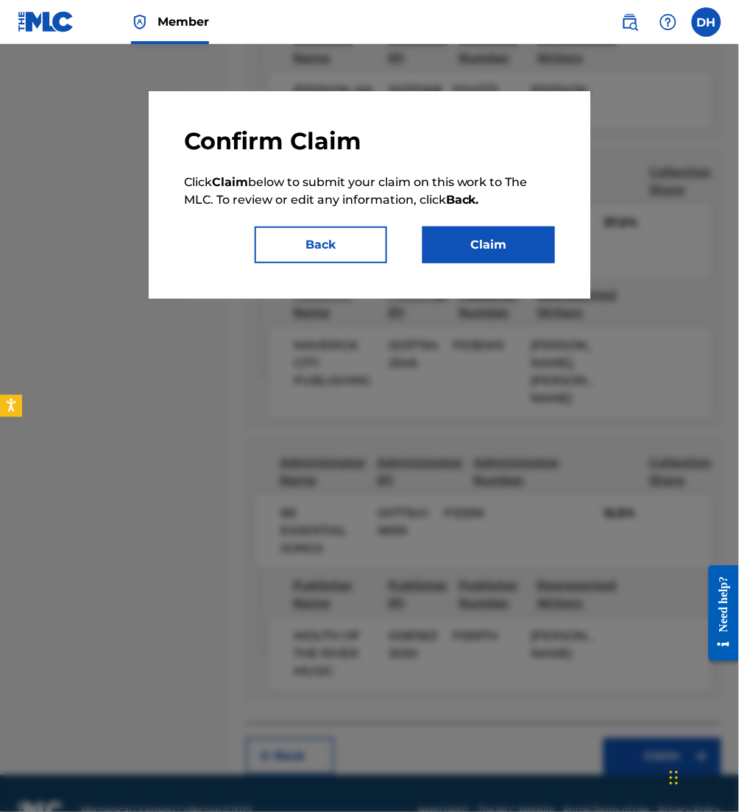
click at [485, 243] on button "Claim" at bounding box center [488, 245] width 132 height 37
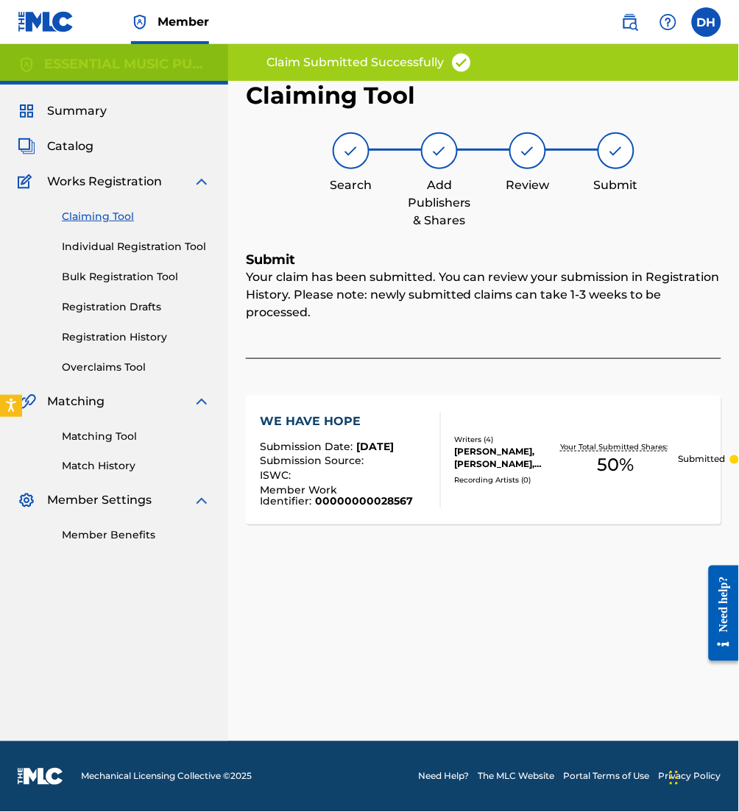
scroll to position [0, 0]
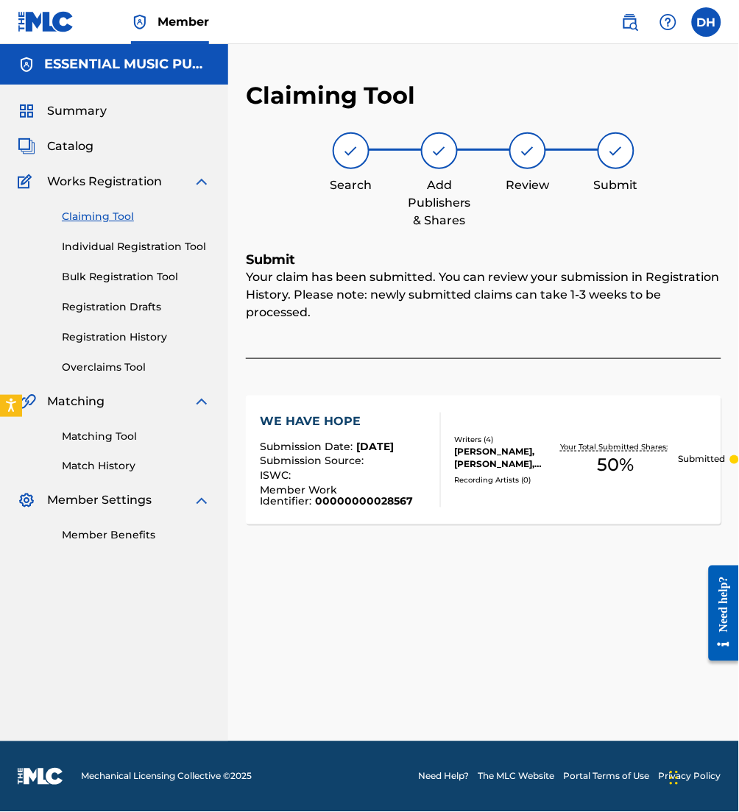
click at [67, 145] on span "Catalog" at bounding box center [70, 147] width 46 height 18
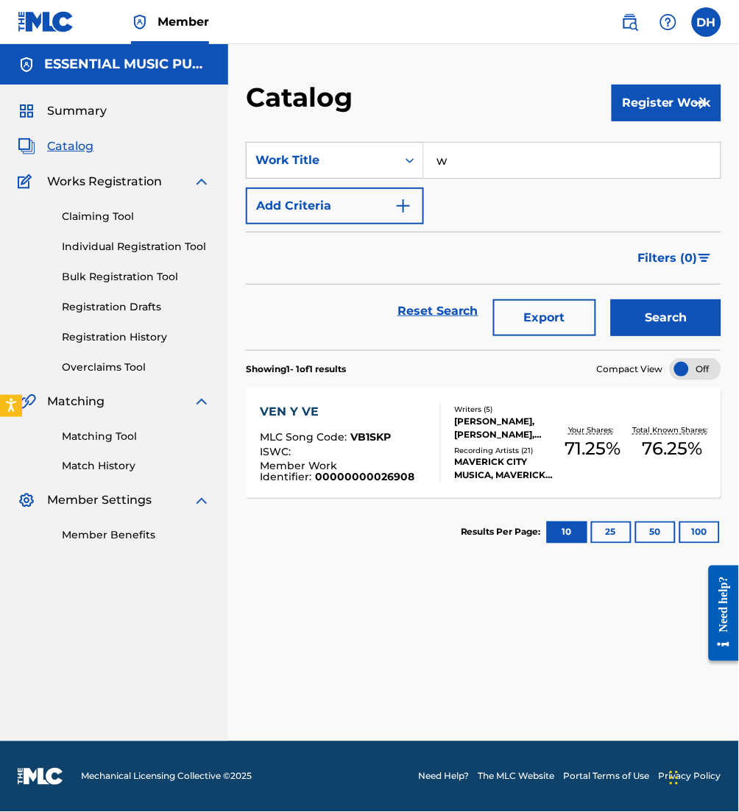
click at [562, 166] on input "w" at bounding box center [572, 160] width 296 height 35
type input "we pull on heaven"
click at [372, 196] on button "Add Criteria" at bounding box center [335, 206] width 178 height 37
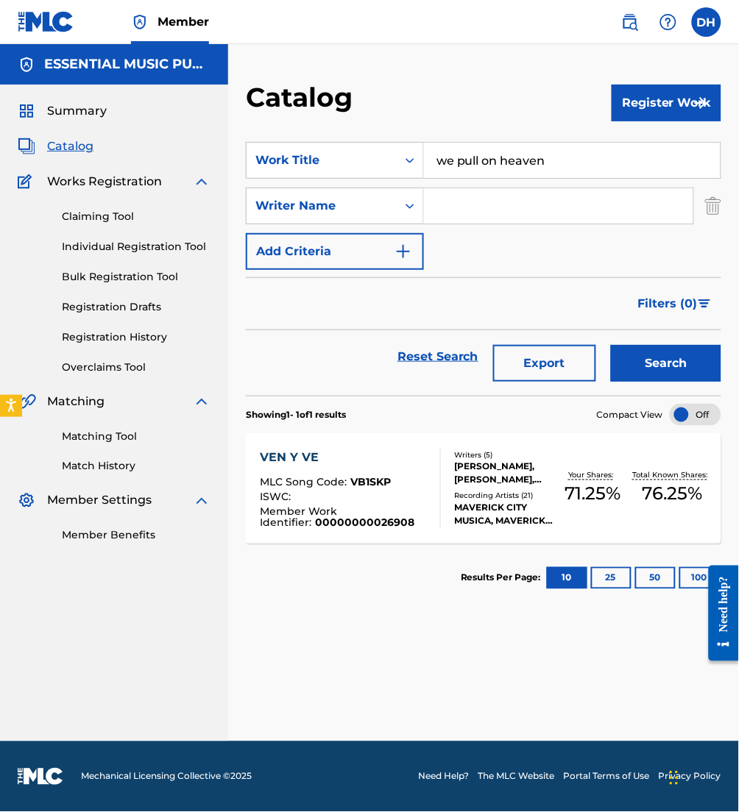
click at [503, 206] on input "Search Form" at bounding box center [558, 205] width 269 height 35
type input "morgan"
click at [611, 345] on button "Search" at bounding box center [666, 363] width 110 height 37
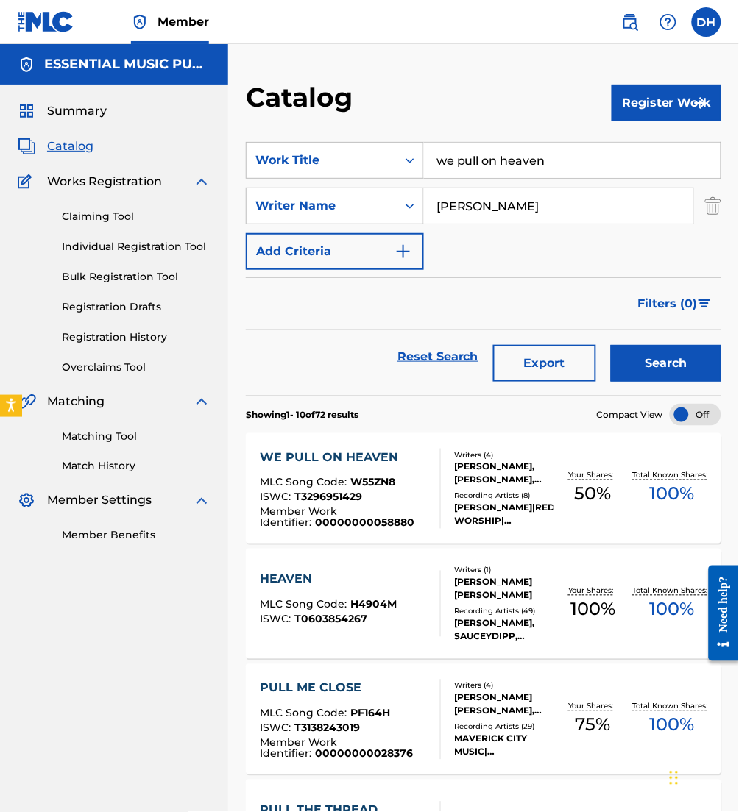
click at [374, 476] on span "W55ZN8" at bounding box center [372, 482] width 45 height 13
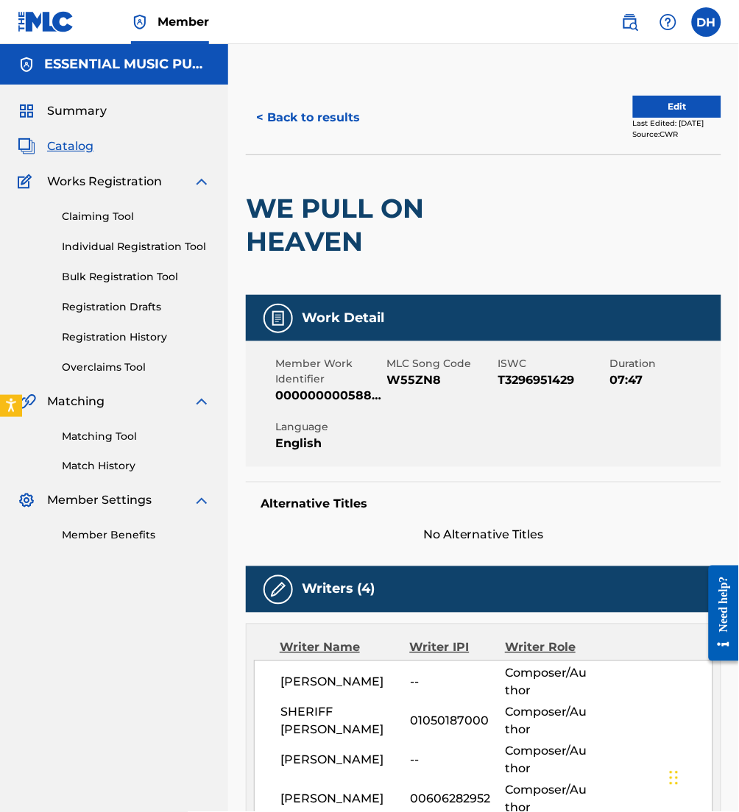
click at [650, 114] on button "Edit" at bounding box center [677, 107] width 88 height 22
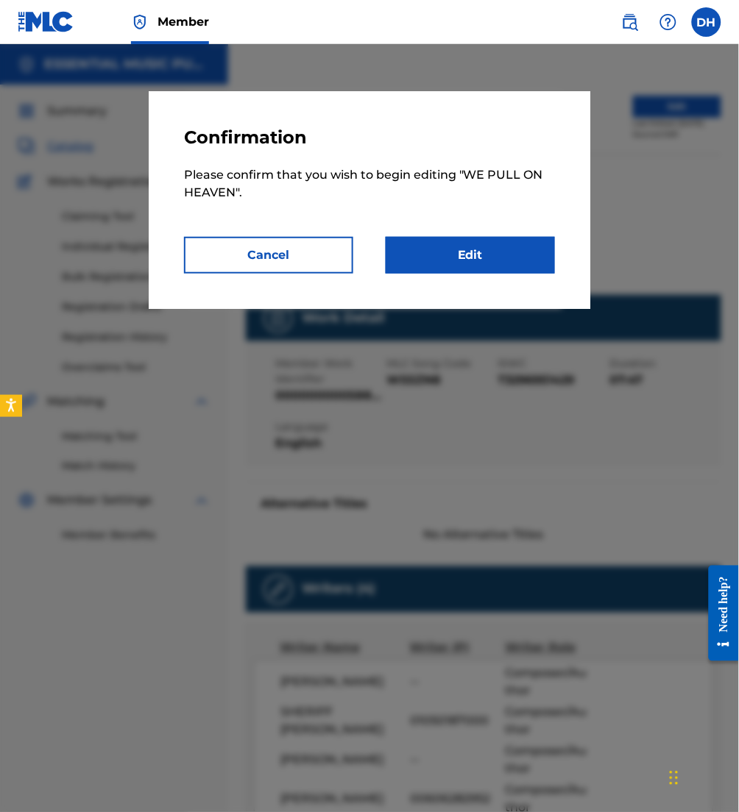
click at [489, 264] on link "Edit" at bounding box center [470, 255] width 169 height 37
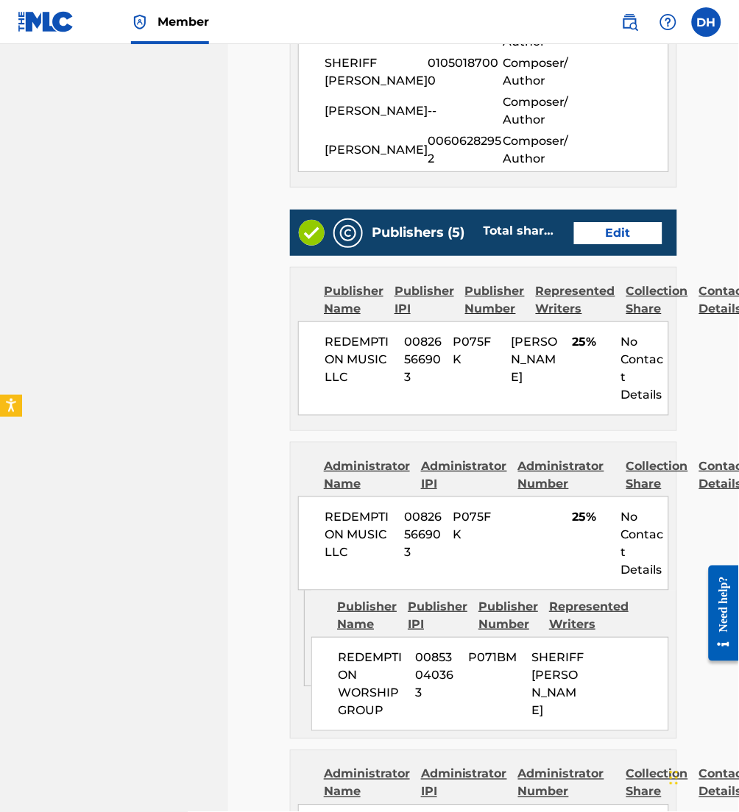
scroll to position [618, 0]
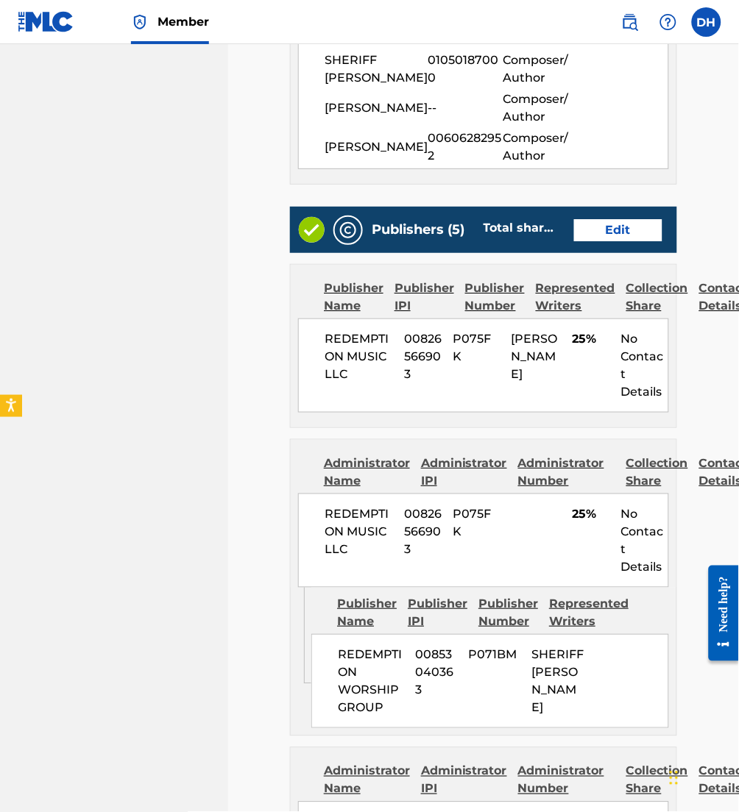
click at [637, 229] on link "Edit" at bounding box center [618, 230] width 88 height 22
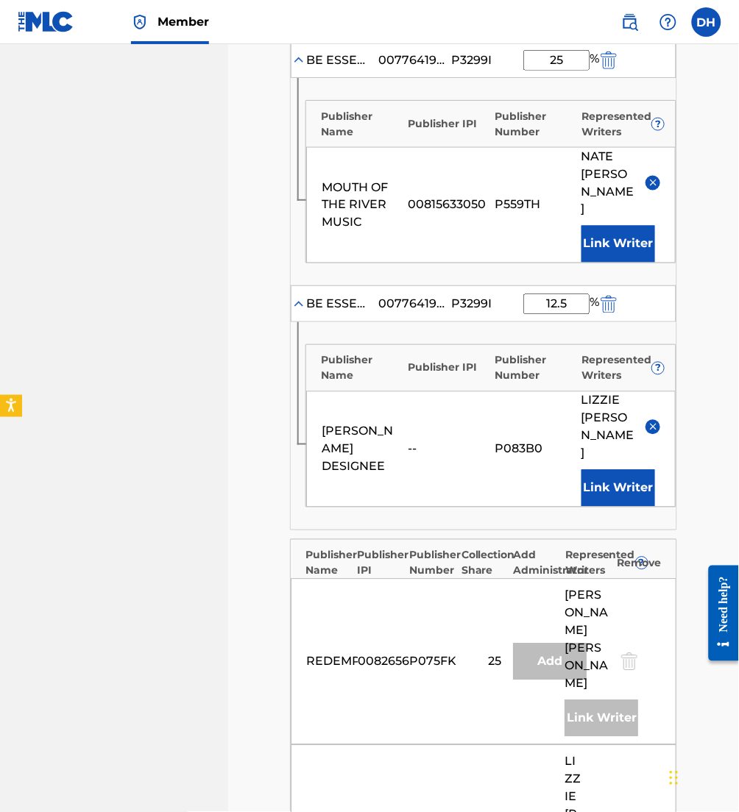
scroll to position [536, 0]
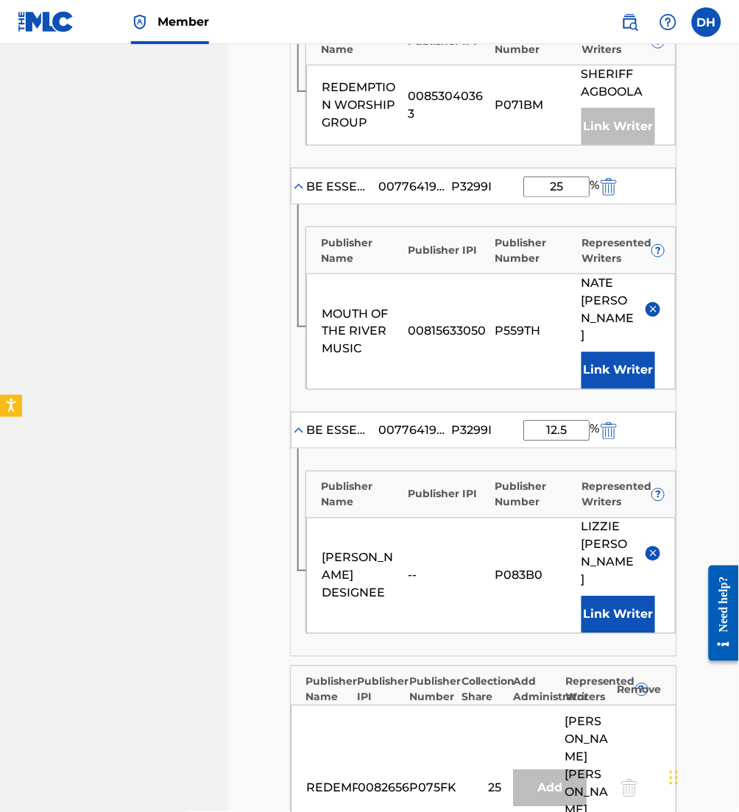
click at [665, 287] on div "MOUTH OF THE RIVER MUSIC 00815633050 P559TH NATE MOORE Link Writer" at bounding box center [490, 331] width 369 height 116
click at [654, 303] on img at bounding box center [652, 308] width 11 height 11
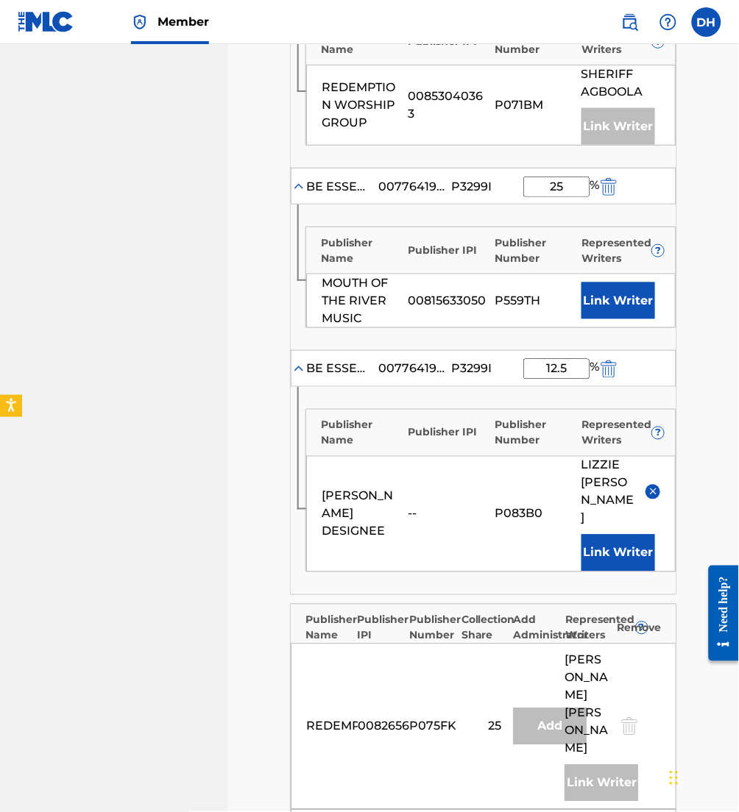
click at [628, 300] on button "Link Writer" at bounding box center [618, 300] width 74 height 37
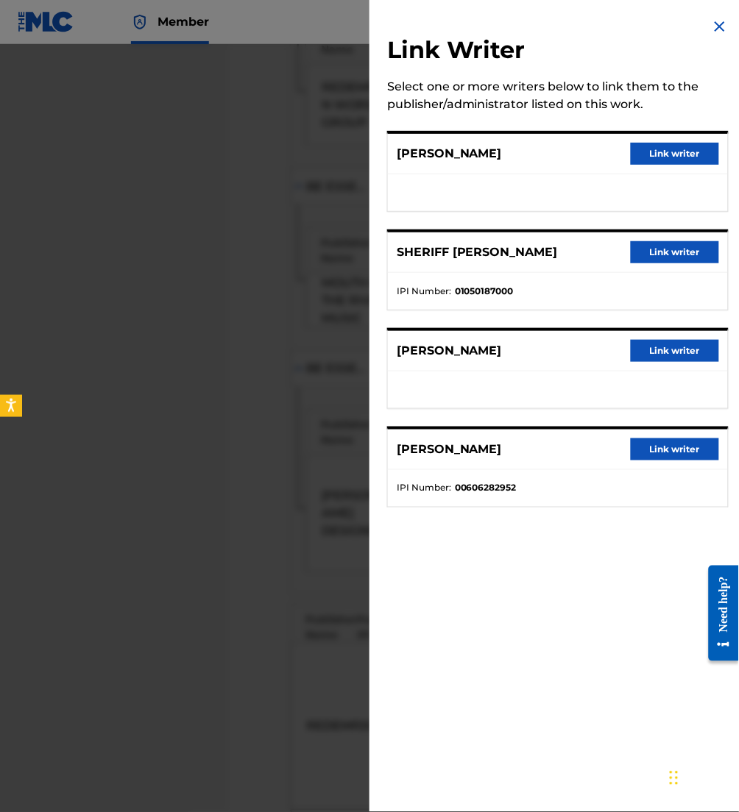
click at [655, 452] on button "Link writer" at bounding box center [675, 449] width 88 height 22
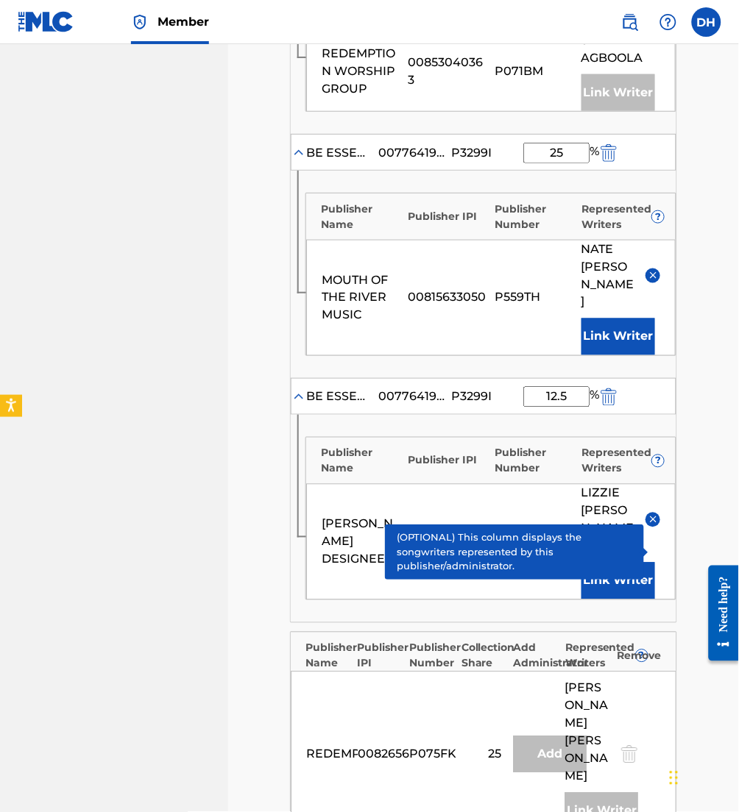
scroll to position [573, 0]
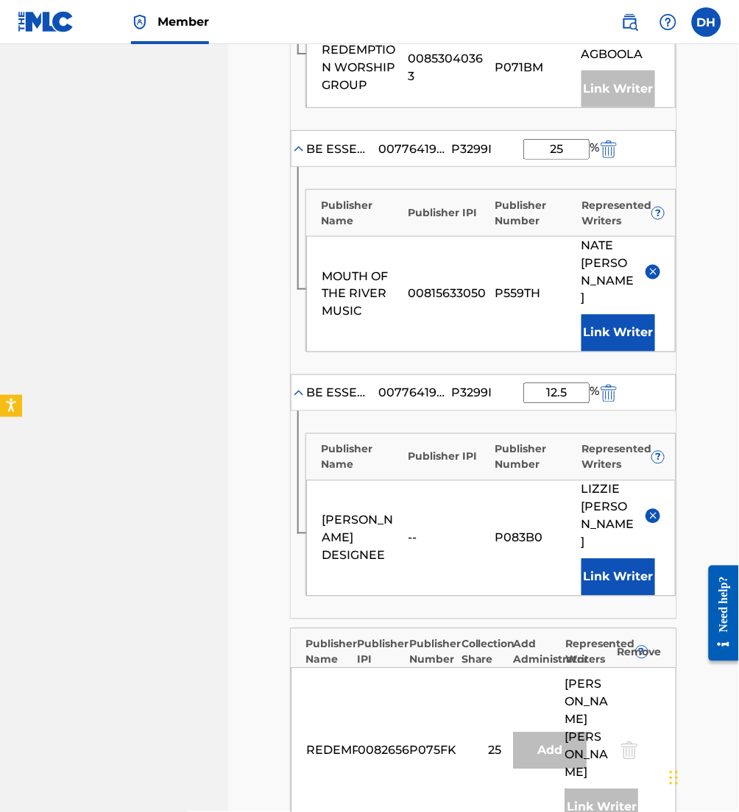
click at [614, 374] on div "BE ESSENTIAL SONGS 00776419699 P3299I 12.5 %" at bounding box center [484, 392] width 386 height 37
click at [607, 384] on img "submit" at bounding box center [608, 393] width 16 height 18
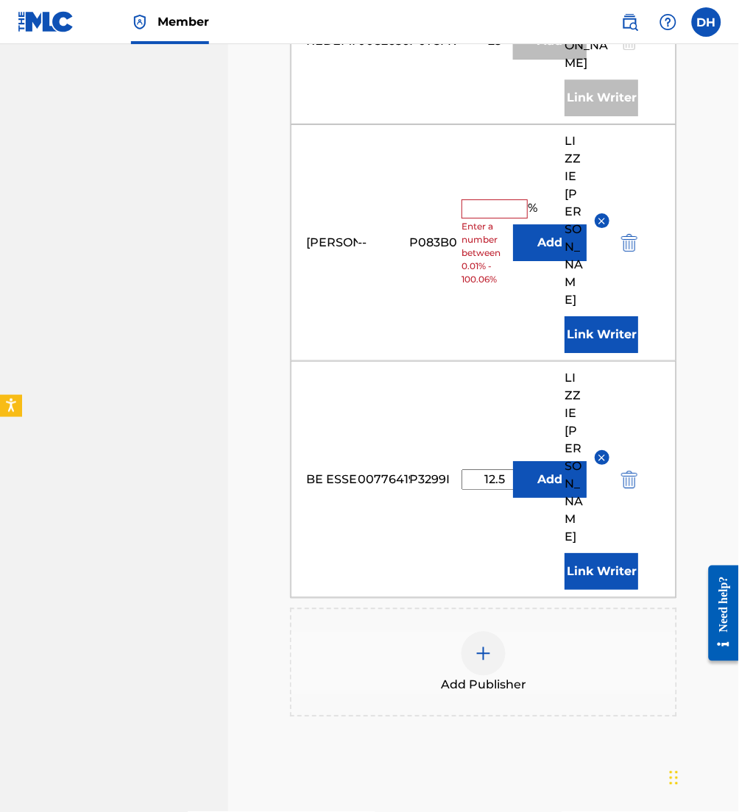
scroll to position [1033, 0]
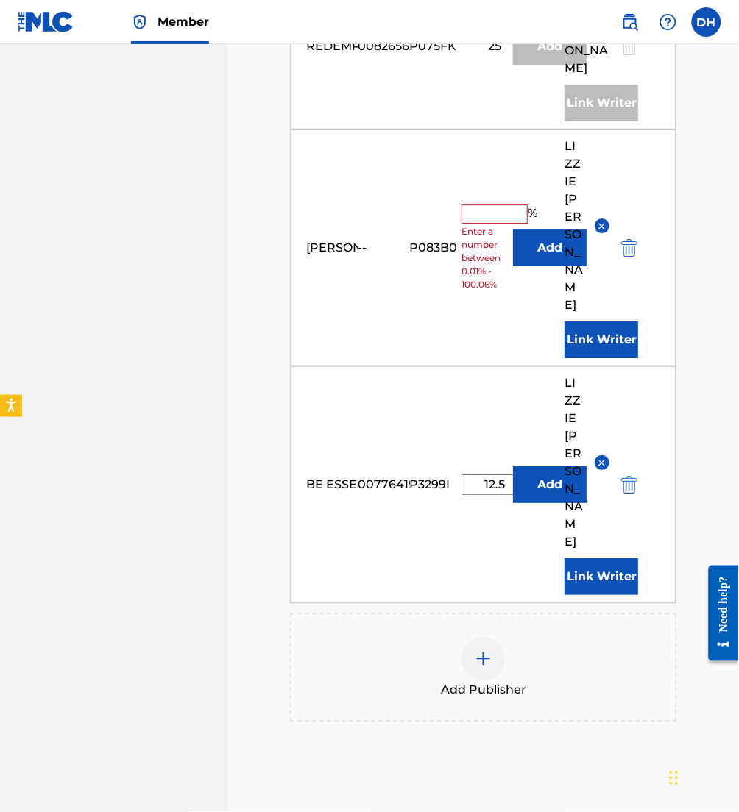
click at [625, 239] on img "submit" at bounding box center [629, 248] width 16 height 18
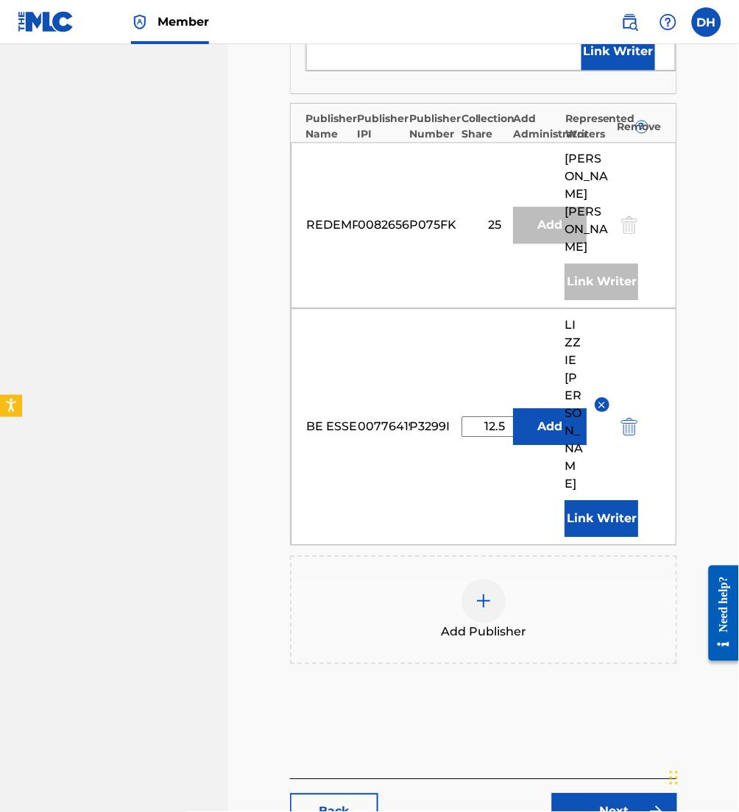
click at [469, 579] on div at bounding box center [483, 601] width 44 height 44
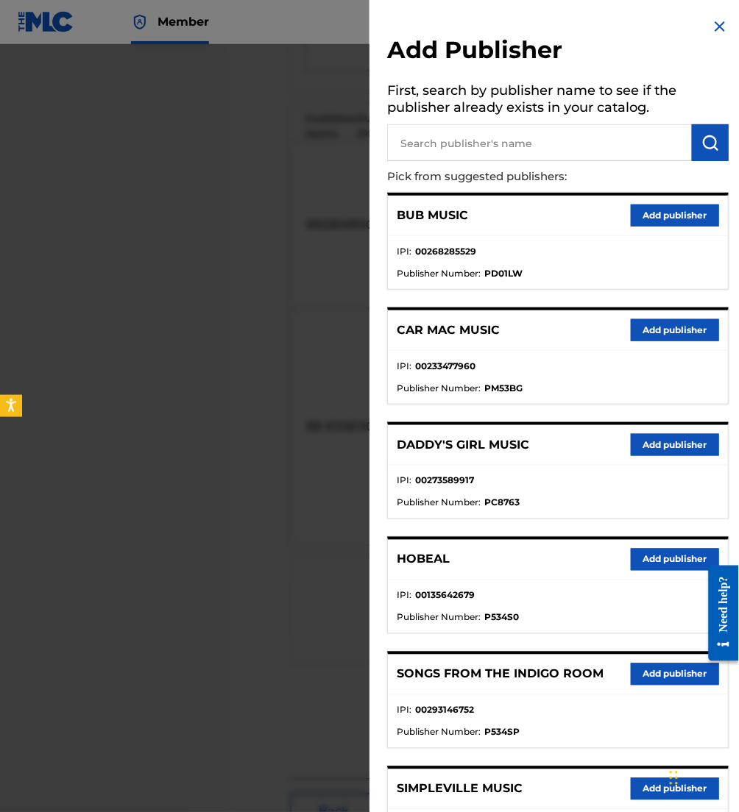
click at [485, 149] on input "text" at bounding box center [539, 142] width 305 height 37
type input "lizzieviv music"
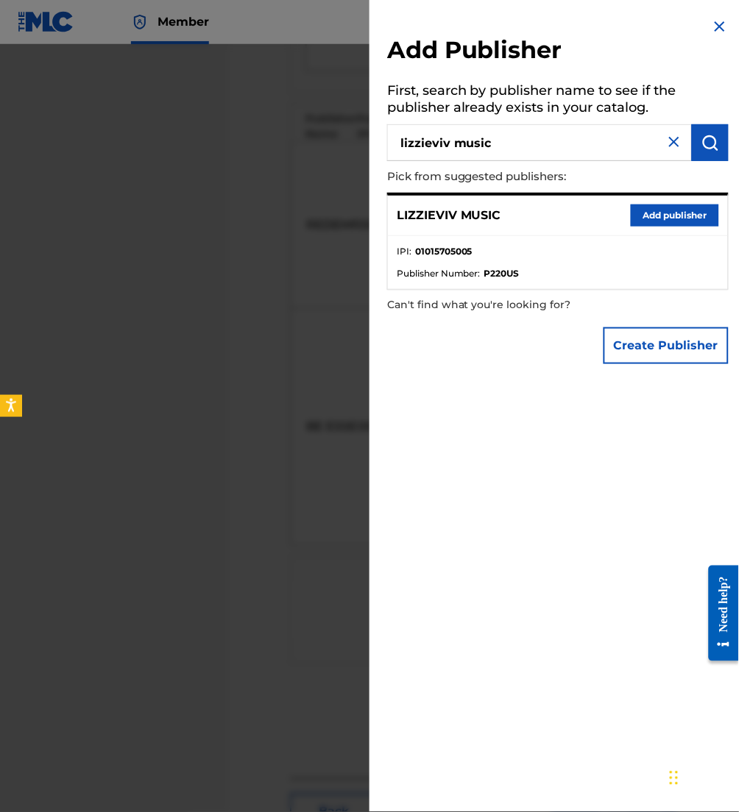
click at [669, 222] on button "Add publisher" at bounding box center [675, 216] width 88 height 22
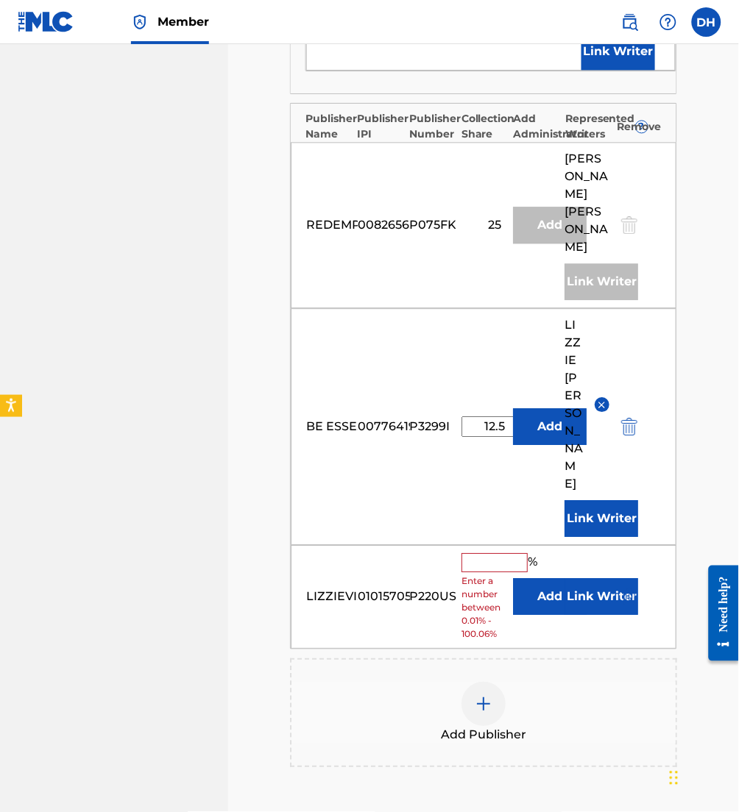
click at [535, 578] on button "Add" at bounding box center [550, 596] width 74 height 37
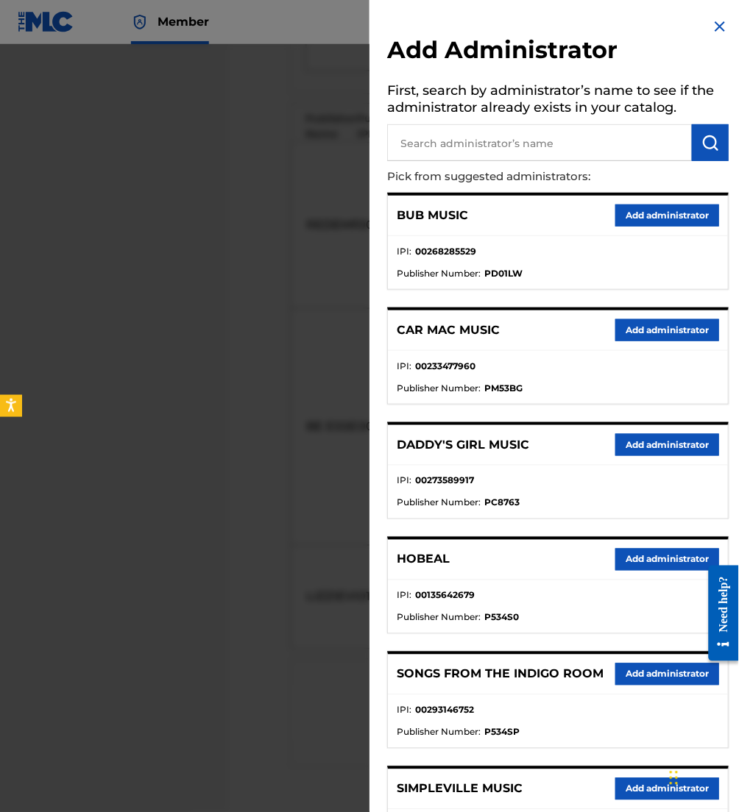
click at [483, 147] on input "text" at bounding box center [539, 142] width 305 height 37
type input "be essent"
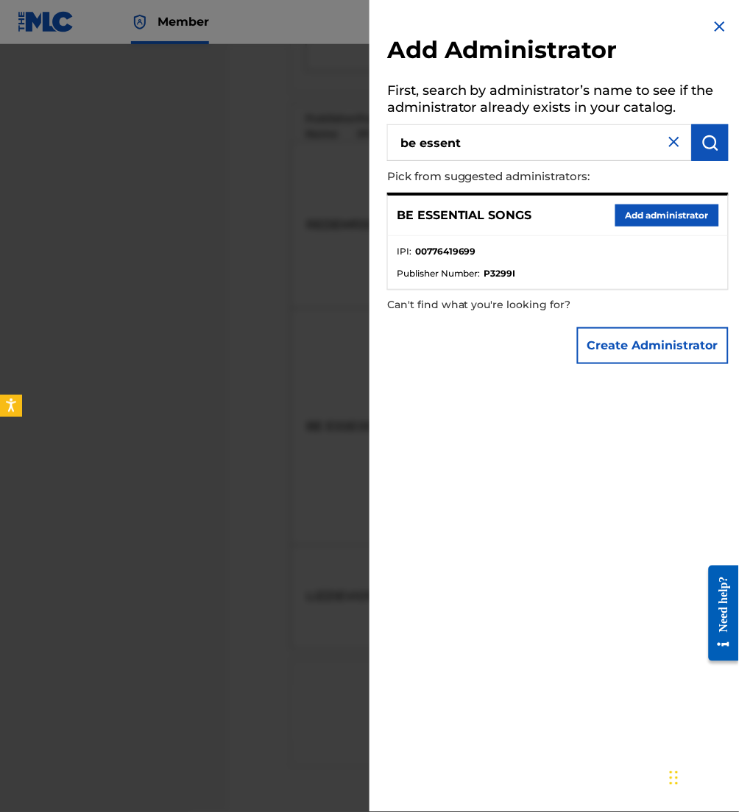
click at [650, 221] on button "Add administrator" at bounding box center [667, 216] width 104 height 22
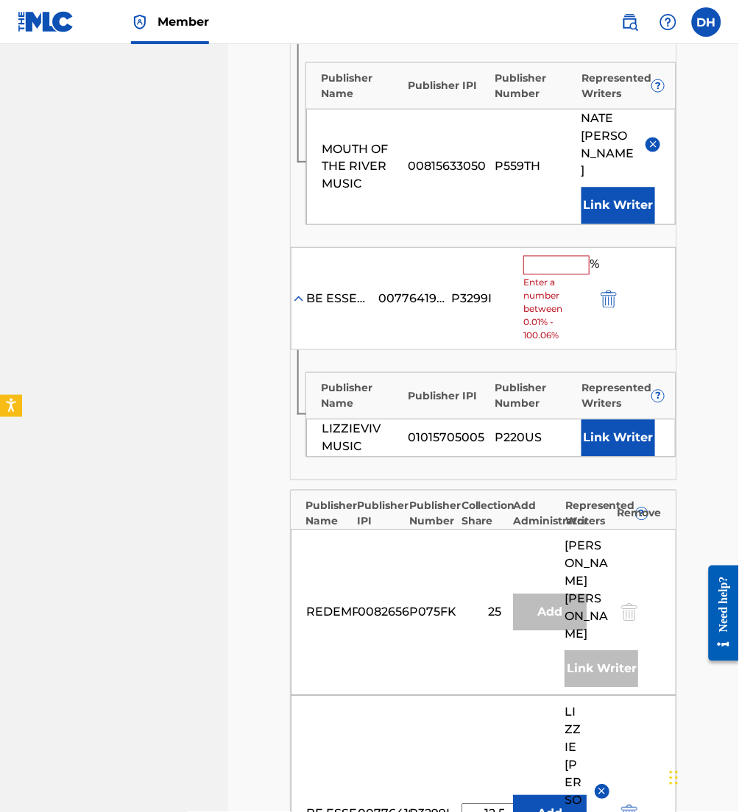
scroll to position [683, 0]
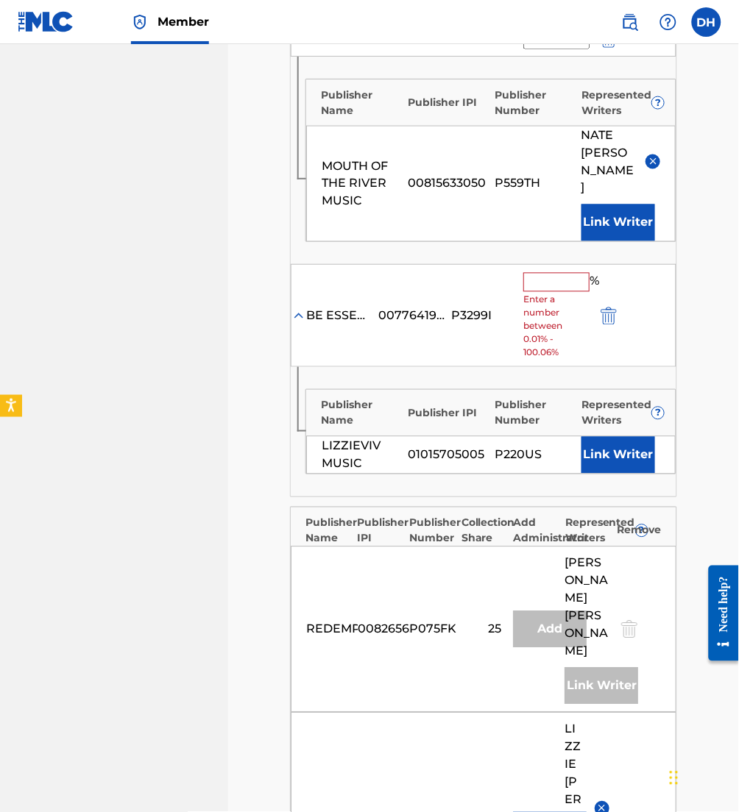
click at [526, 272] on input "text" at bounding box center [556, 281] width 66 height 19
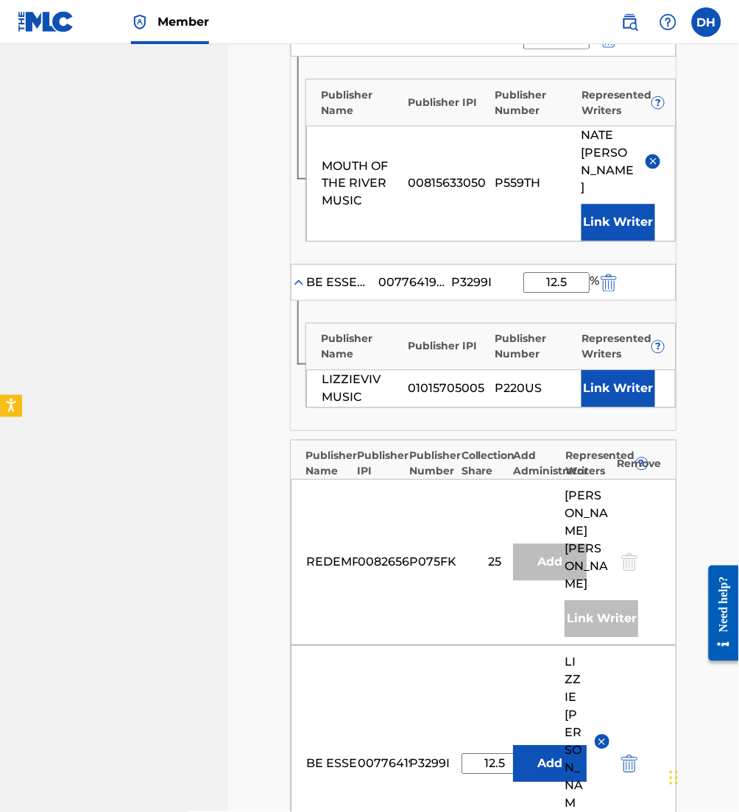
type input "12.5"
click at [624, 370] on button "Link Writer" at bounding box center [618, 388] width 74 height 37
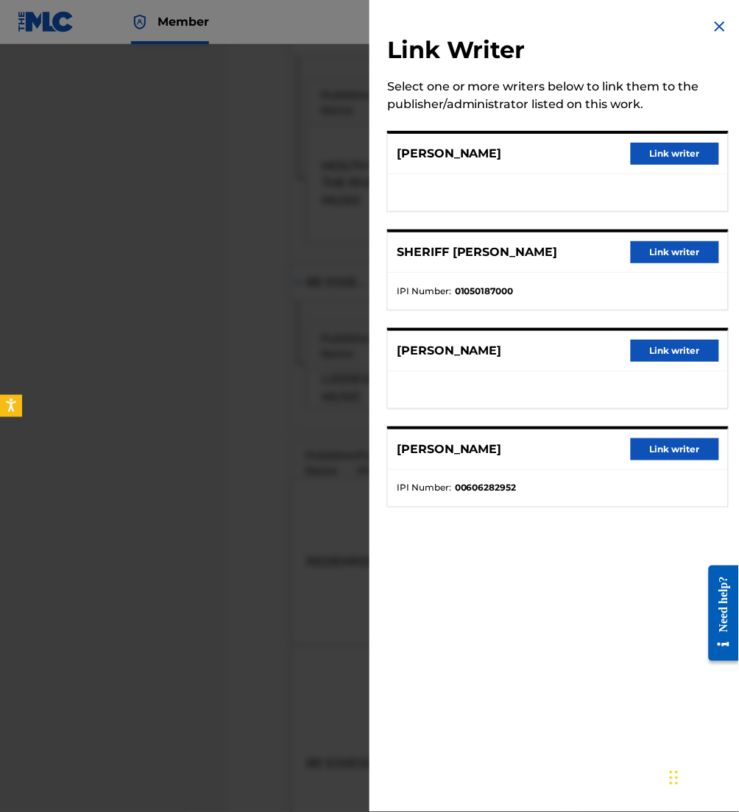
click at [659, 156] on button "Link writer" at bounding box center [675, 154] width 88 height 22
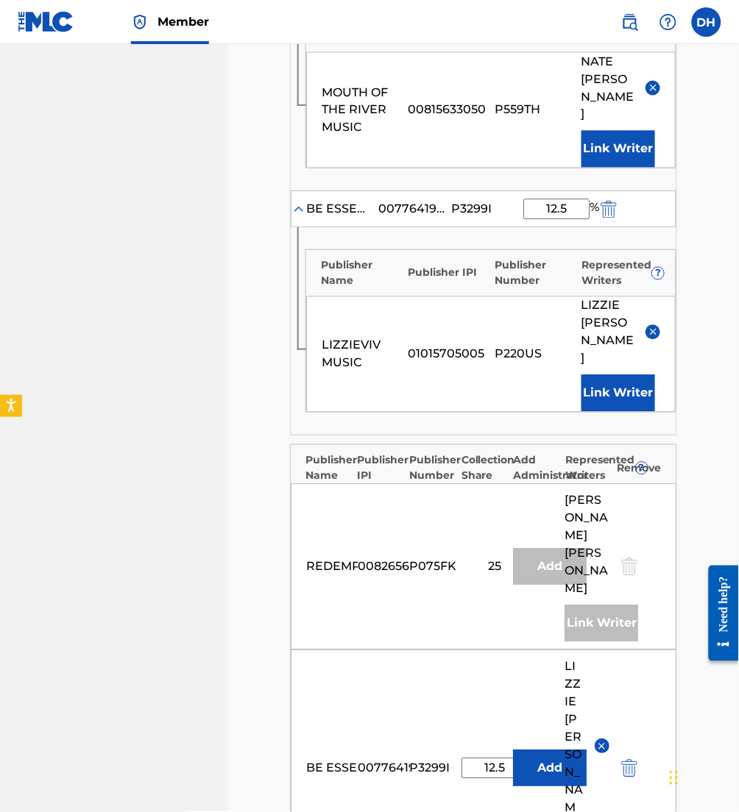
scroll to position [756, 0]
click at [594, 739] on button at bounding box center [601, 746] width 15 height 15
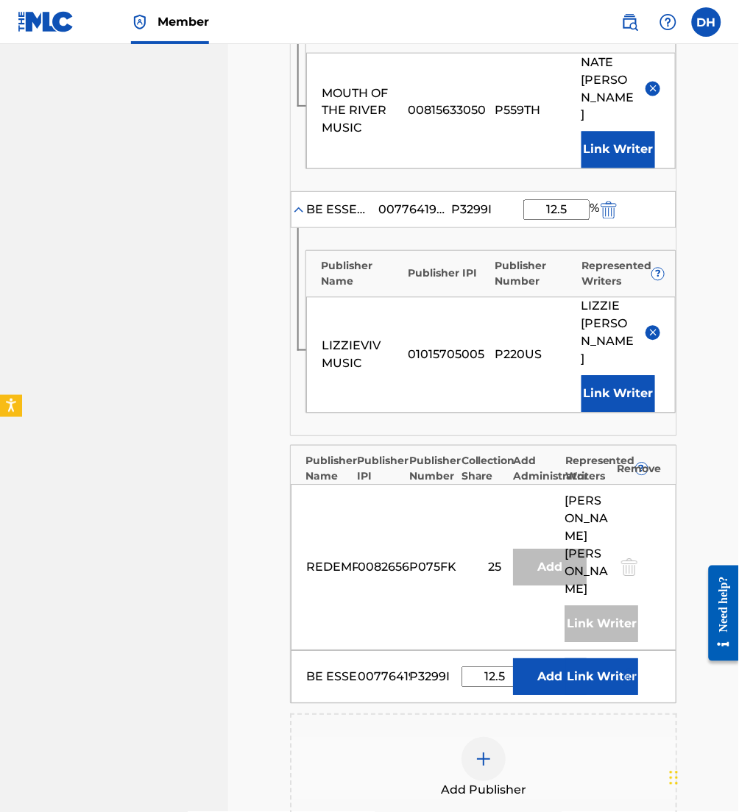
click at [599, 658] on button "Link Writer" at bounding box center [601, 676] width 74 height 37
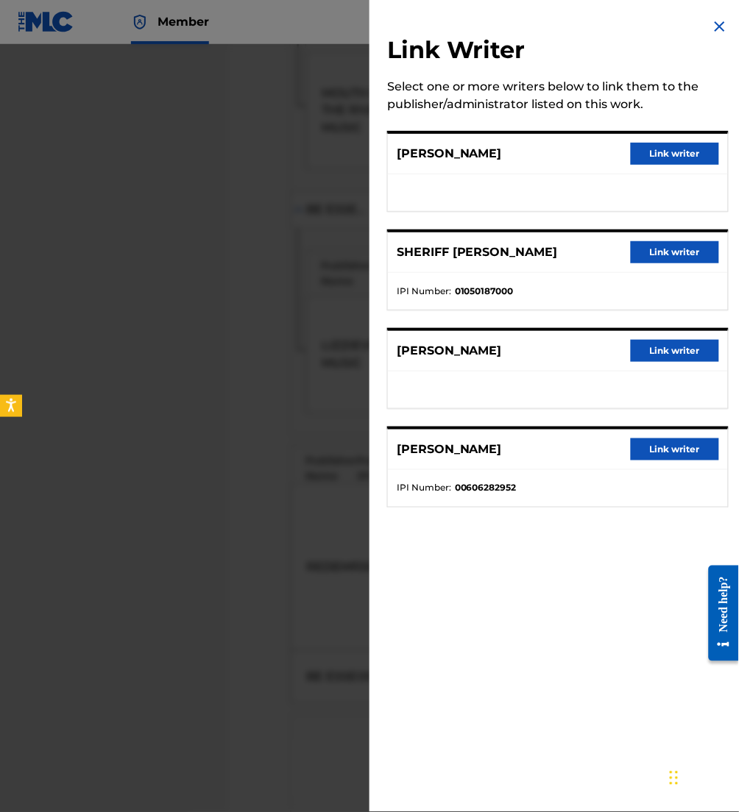
click at [644, 148] on button "Link writer" at bounding box center [675, 154] width 88 height 22
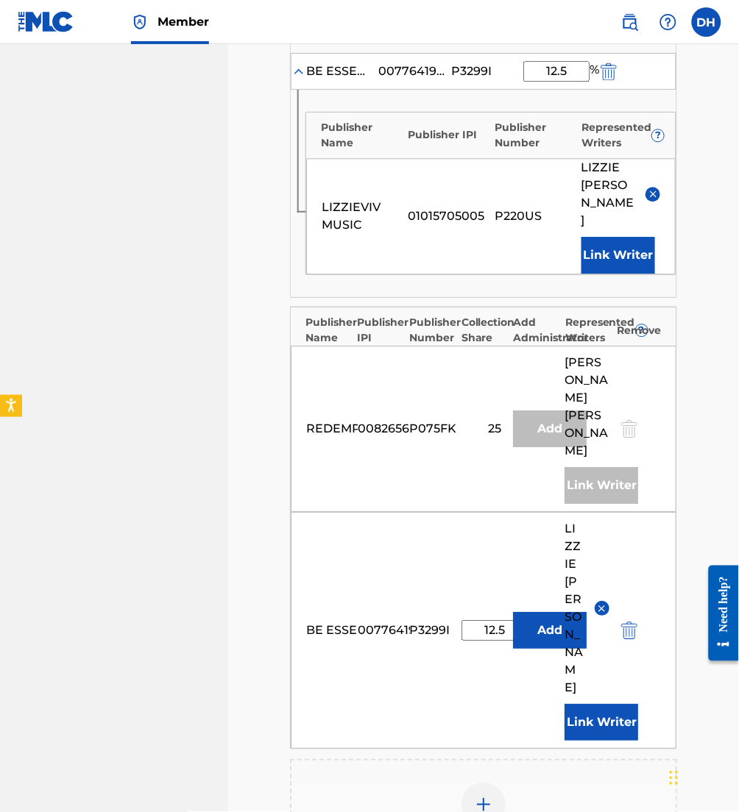
scroll to position [1079, 0]
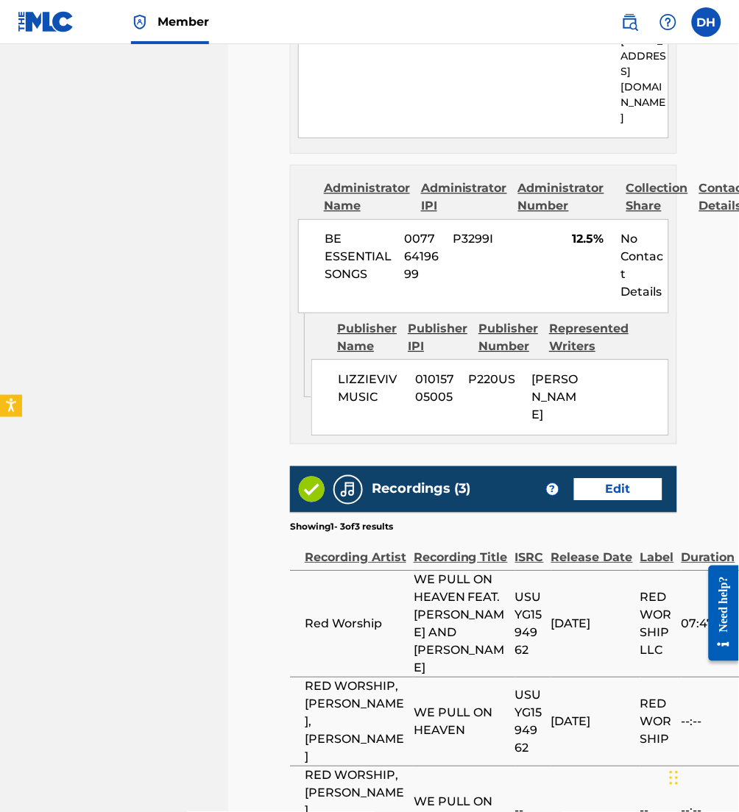
scroll to position [2306, 0]
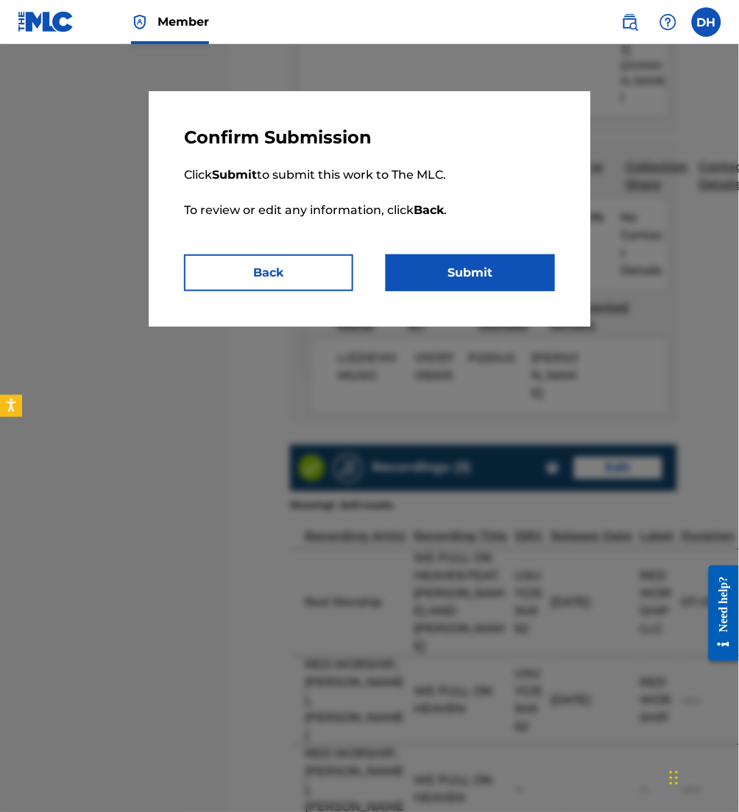
click at [526, 271] on button "Submit" at bounding box center [470, 273] width 169 height 37
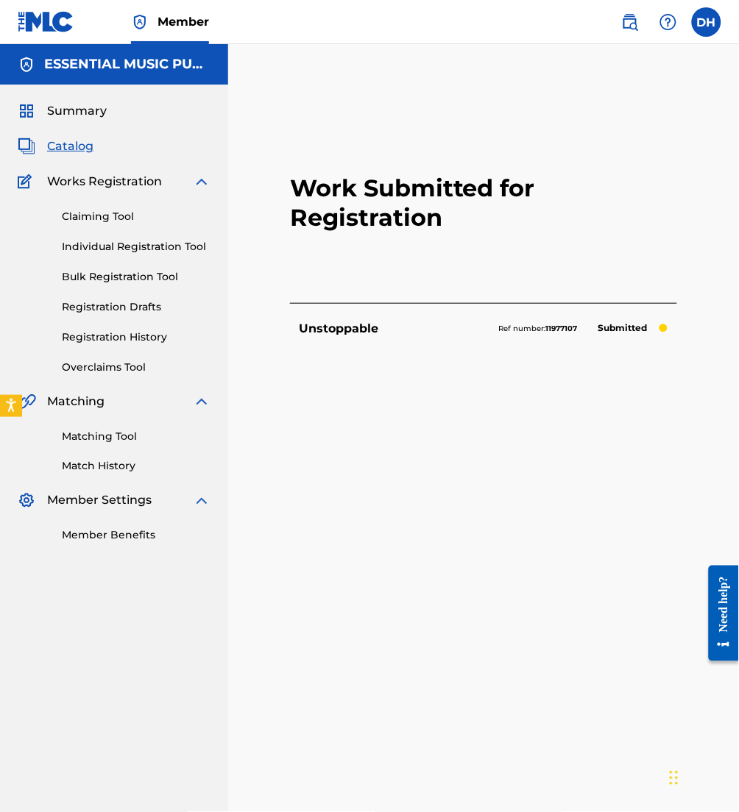
click at [76, 141] on span "Catalog" at bounding box center [70, 147] width 46 height 18
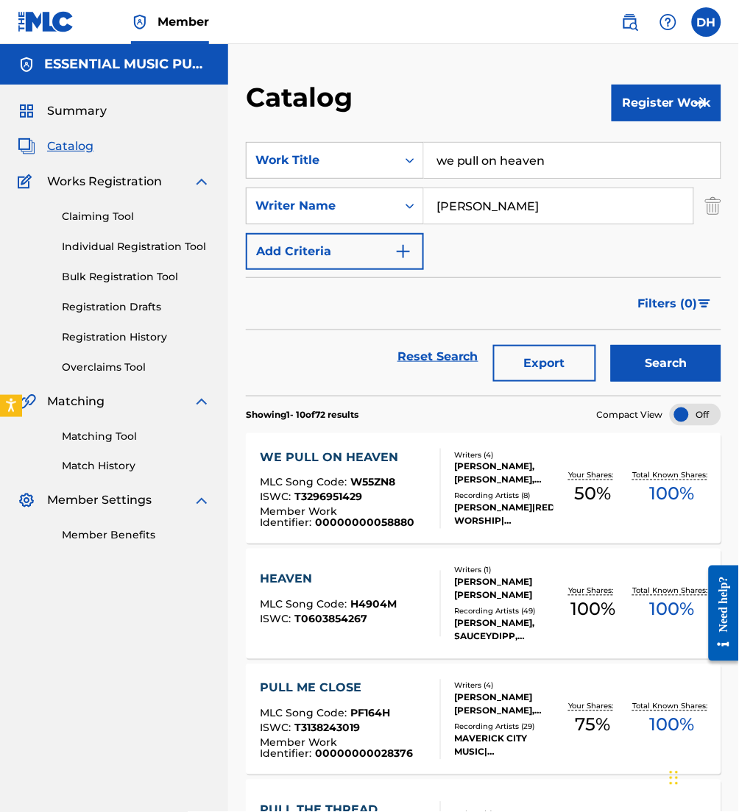
click at [107, 434] on link "Matching Tool" at bounding box center [136, 436] width 149 height 15
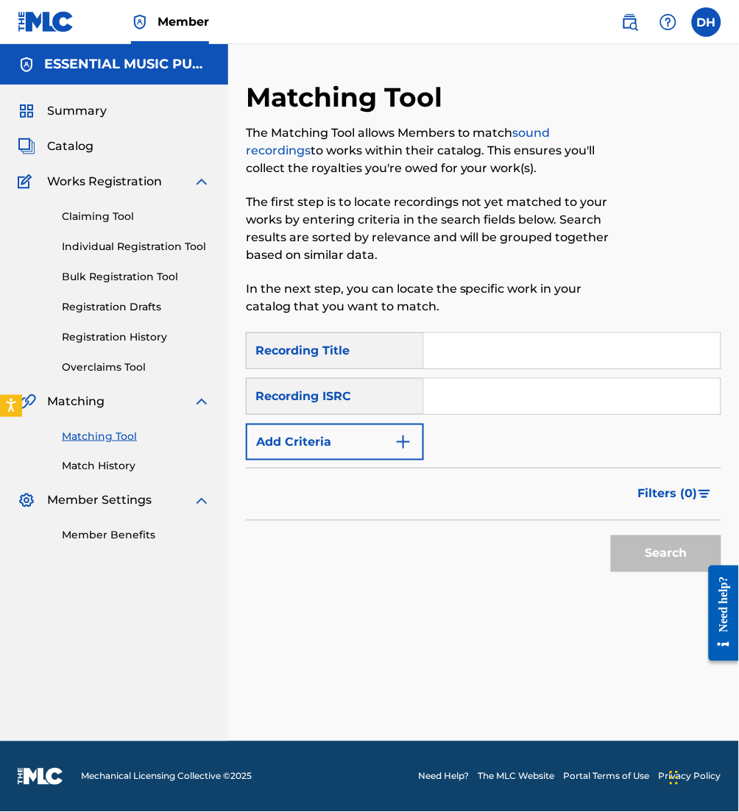
click at [475, 396] on input "Search Form" at bounding box center [572, 396] width 296 height 35
paste input "QM-BZ9-24-37484"
click at [464, 397] on input "QM-BZ9-24-37484" at bounding box center [572, 396] width 296 height 35
click at [485, 398] on input "QMBZ9-24-37484" at bounding box center [572, 396] width 296 height 35
click at [500, 396] on input "QMBZ924-37484" at bounding box center [572, 396] width 296 height 35
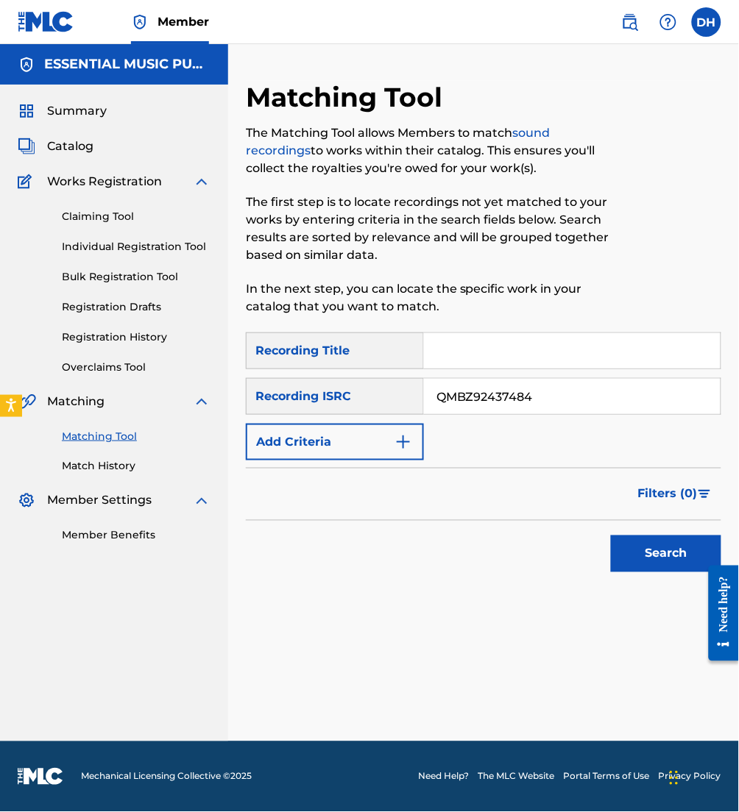
click at [432, 406] on input "QMBZ92437484" at bounding box center [572, 396] width 296 height 35
type input "QMBZ92437484"
click at [642, 541] on button "Search" at bounding box center [666, 554] width 110 height 37
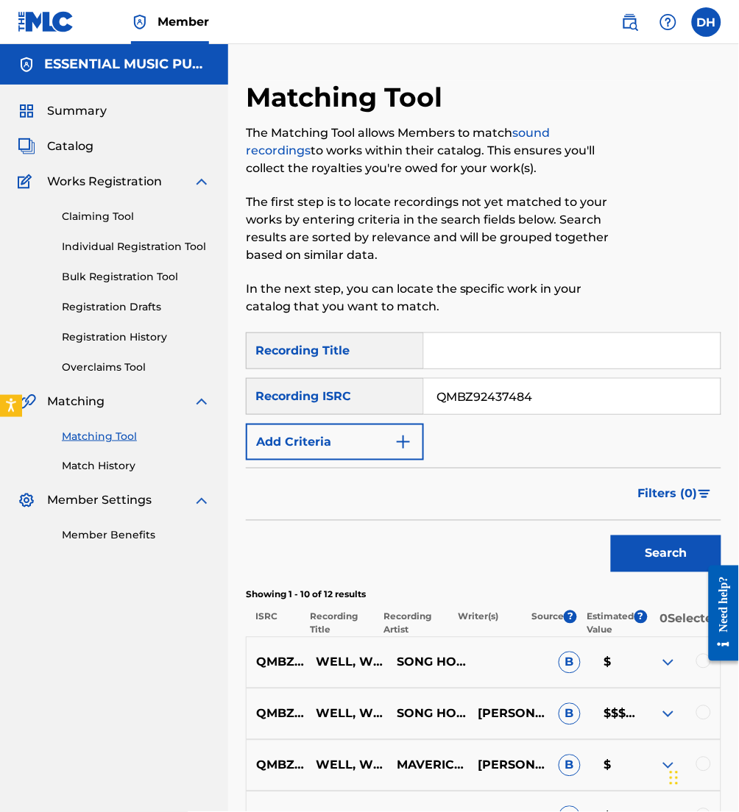
scroll to position [448, 0]
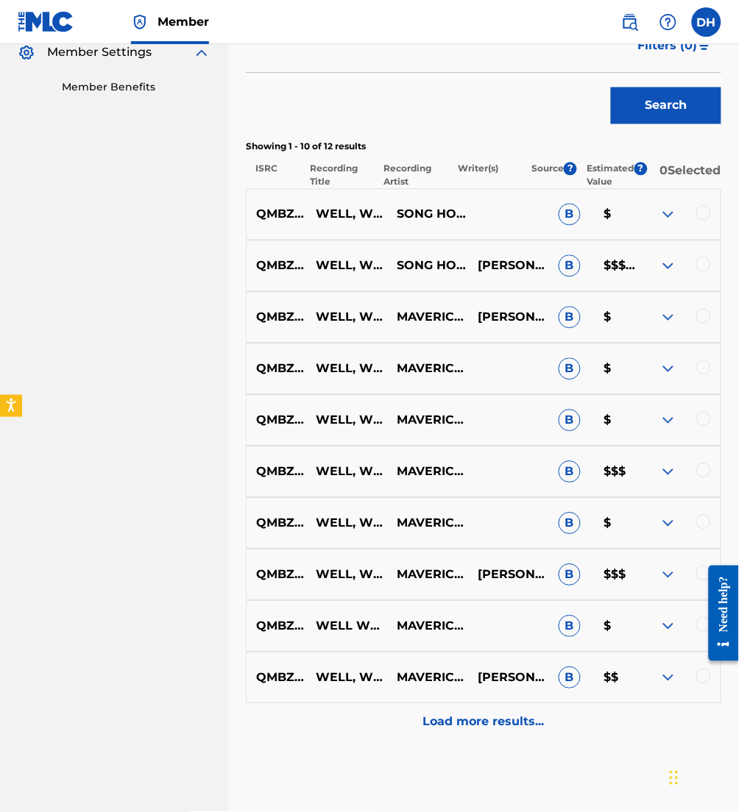
click at [697, 221] on div at bounding box center [703, 213] width 15 height 15
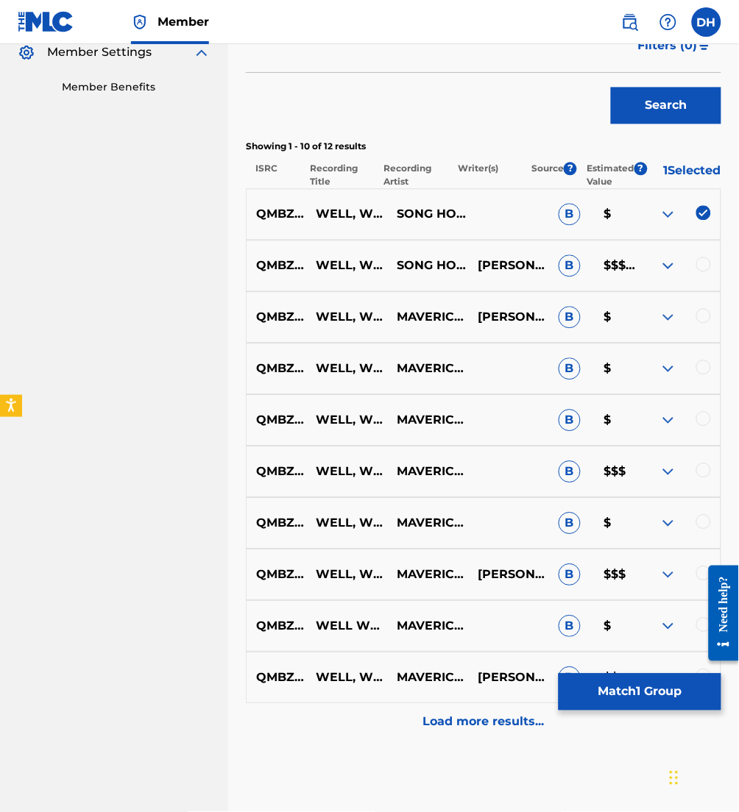
click at [701, 265] on div at bounding box center [703, 265] width 15 height 15
click at [699, 316] on div at bounding box center [703, 316] width 15 height 15
click at [699, 361] on div at bounding box center [679, 370] width 81 height 18
click at [701, 377] on div at bounding box center [679, 370] width 81 height 18
click at [699, 363] on div at bounding box center [703, 368] width 15 height 15
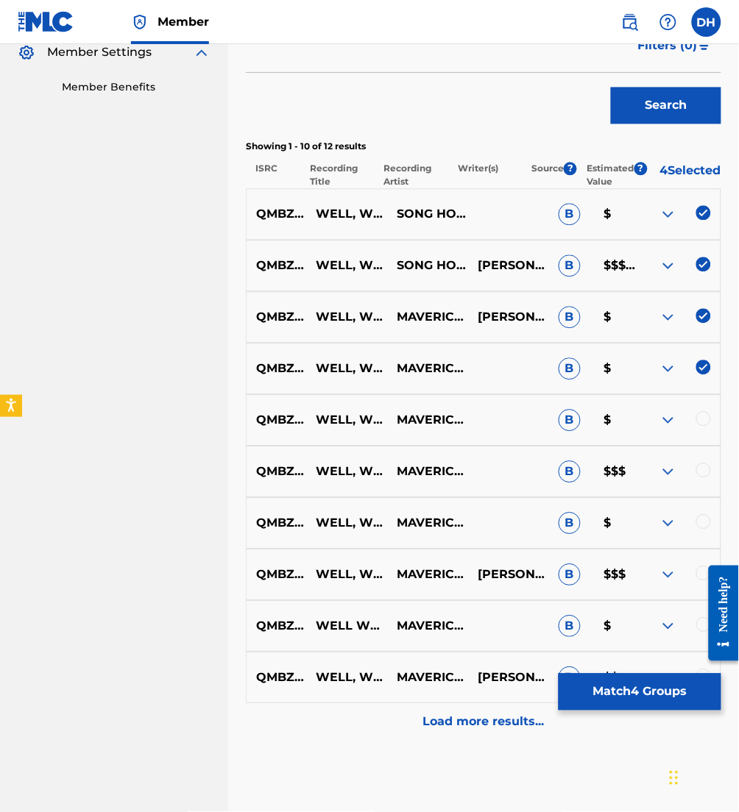
click at [698, 427] on div at bounding box center [703, 419] width 15 height 15
click at [696, 467] on div at bounding box center [703, 471] width 15 height 15
click at [703, 530] on div at bounding box center [703, 522] width 15 height 15
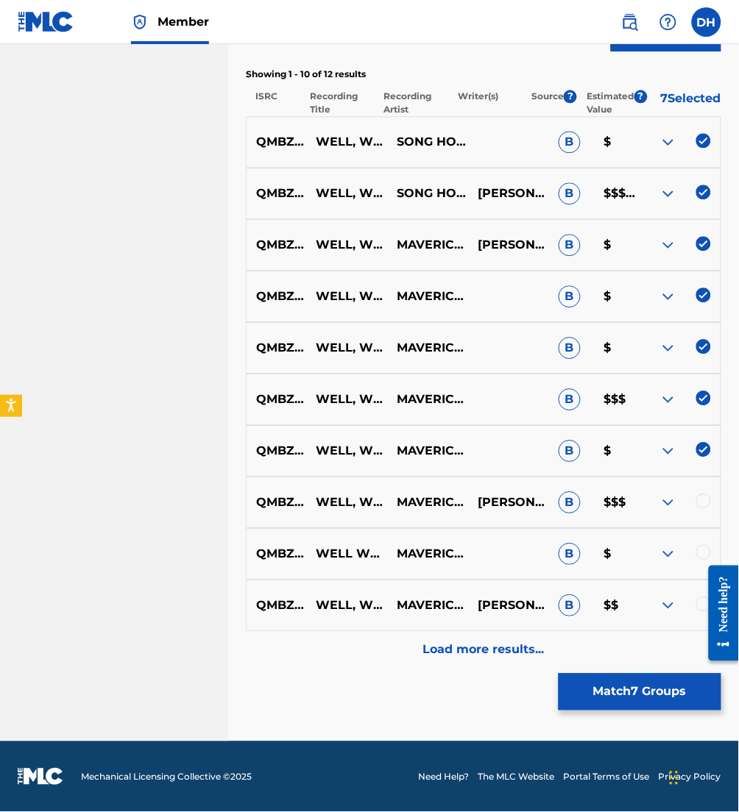
click at [701, 508] on div at bounding box center [679, 503] width 81 height 18
click at [699, 500] on div at bounding box center [703, 501] width 15 height 15
click at [697, 559] on iframe at bounding box center [717, 614] width 41 height 118
click at [698, 567] on div at bounding box center [717, 613] width 41 height 118
click at [700, 614] on div at bounding box center [717, 613] width 41 height 118
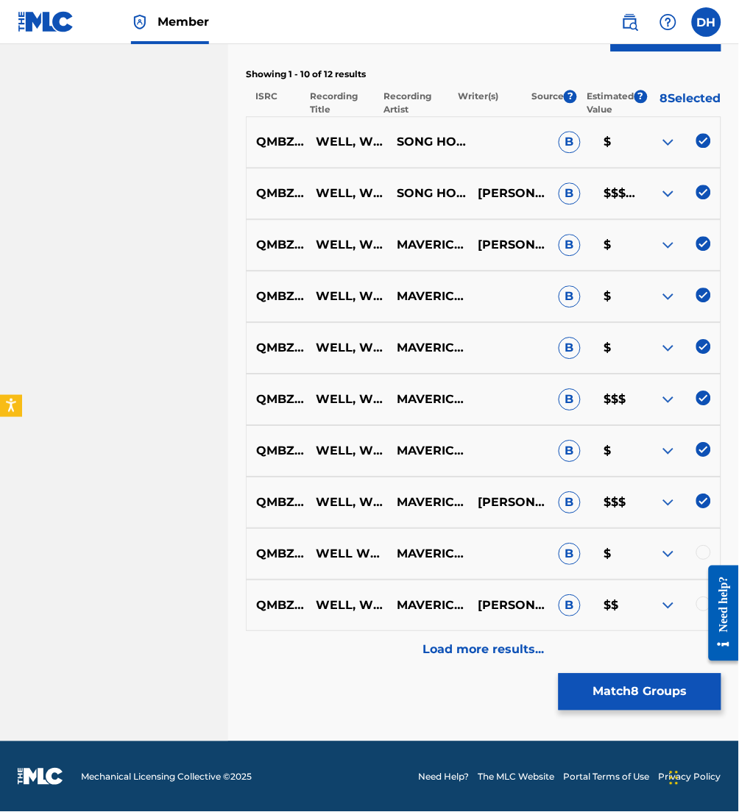
click at [701, 559] on div at bounding box center [717, 613] width 41 height 118
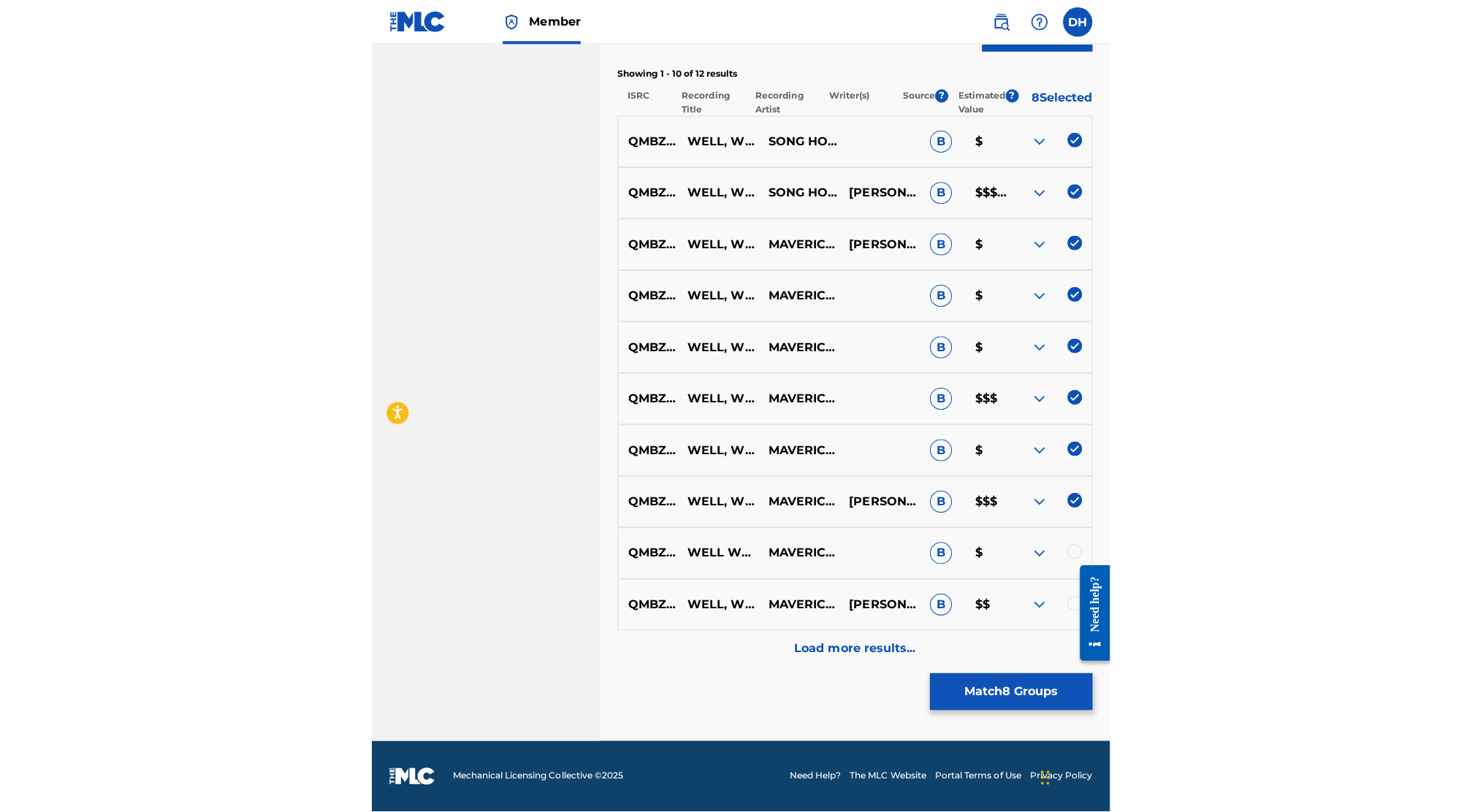
scroll to position [441, 0]
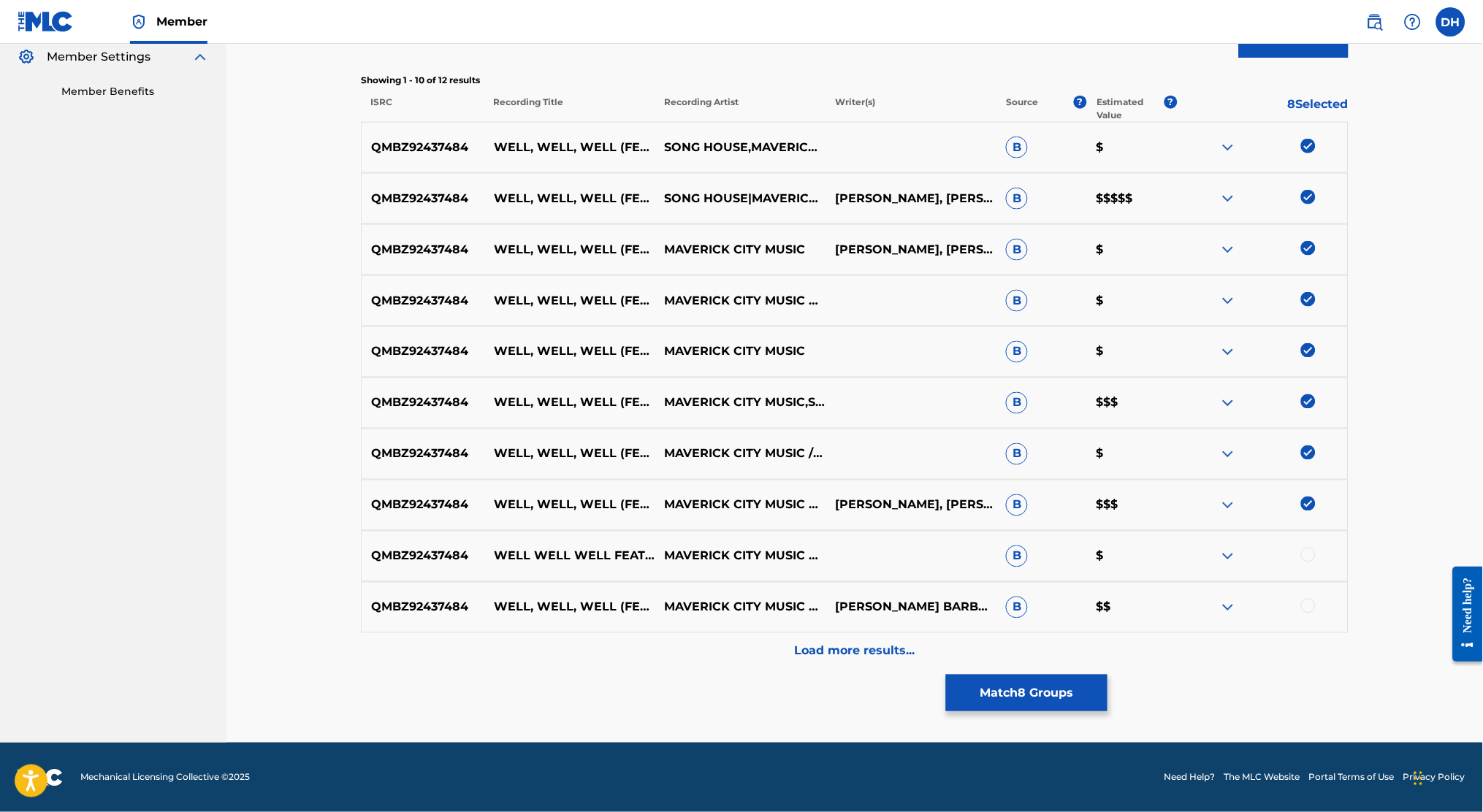
click at [733, 563] on div at bounding box center [1262, 557] width 171 height 18
click at [733, 550] on div at bounding box center [1307, 555] width 15 height 15
click at [733, 602] on div at bounding box center [1307, 606] width 15 height 15
click at [733, 692] on button "Match 10 Groups" at bounding box center [1026, 693] width 162 height 37
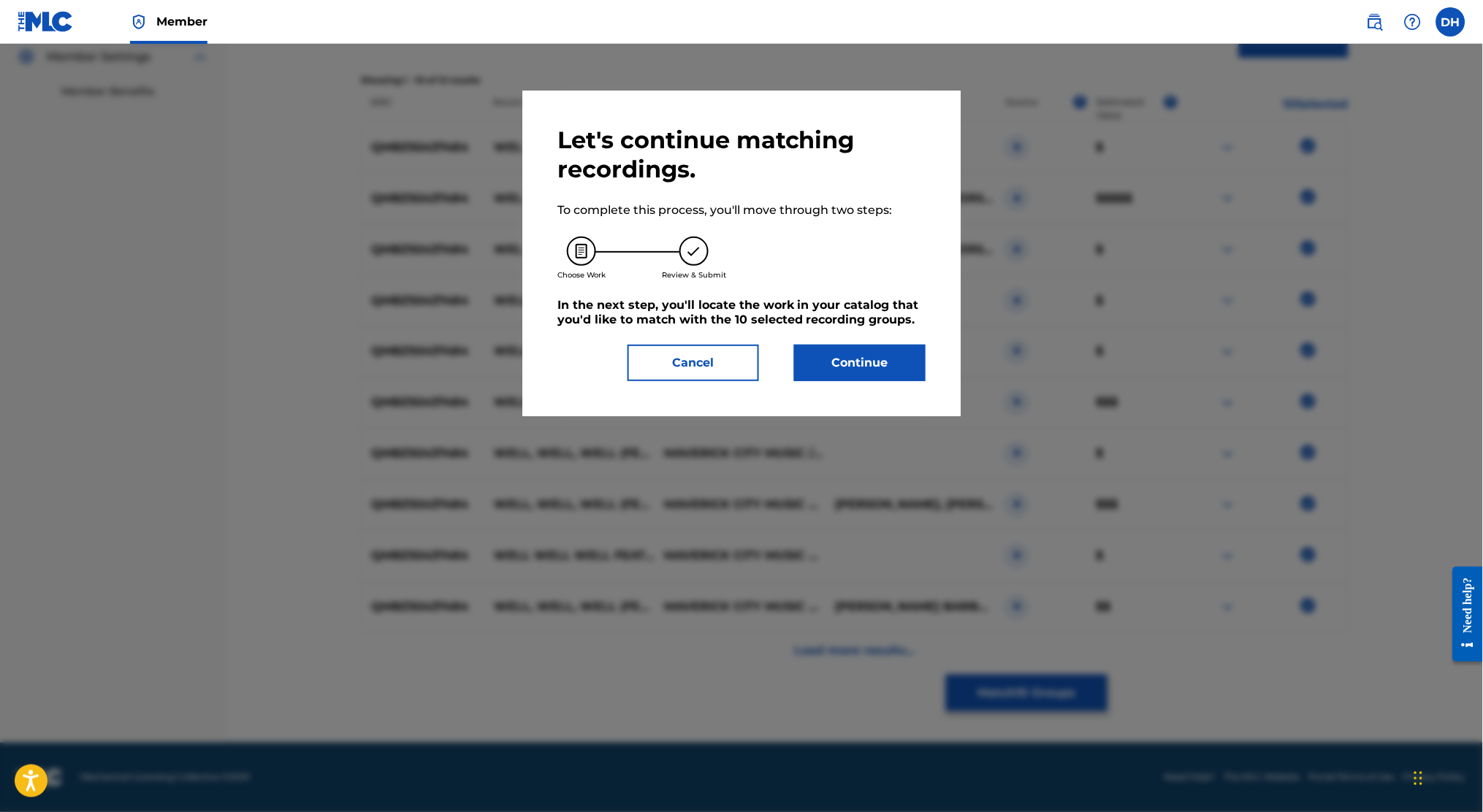
click at [733, 373] on button "Continue" at bounding box center [860, 362] width 131 height 37
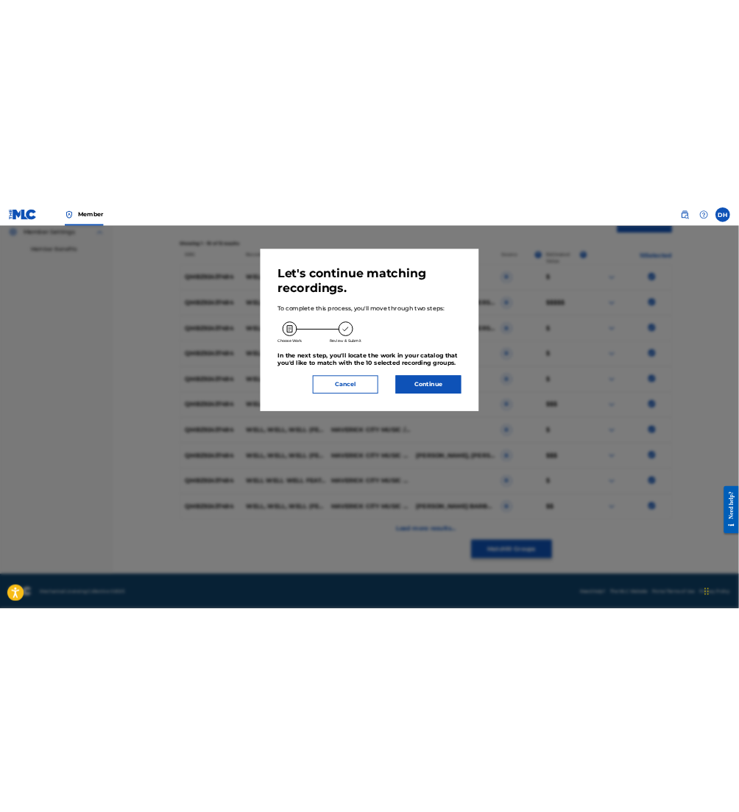
scroll to position [0, 0]
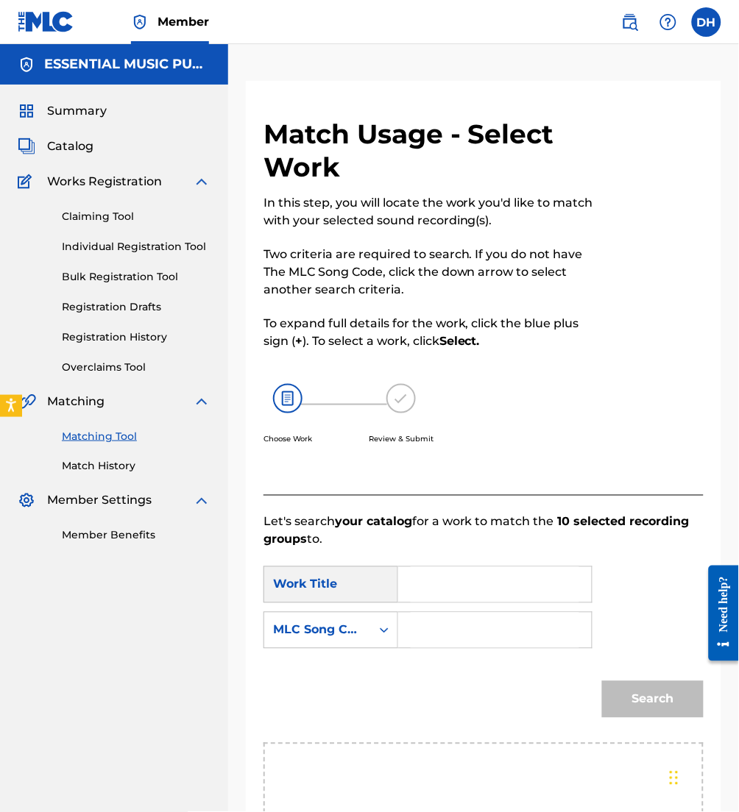
click at [452, 580] on input "Search Form" at bounding box center [495, 584] width 168 height 35
click at [452, 580] on input "w" at bounding box center [495, 584] width 168 height 35
type input "well, well, well"
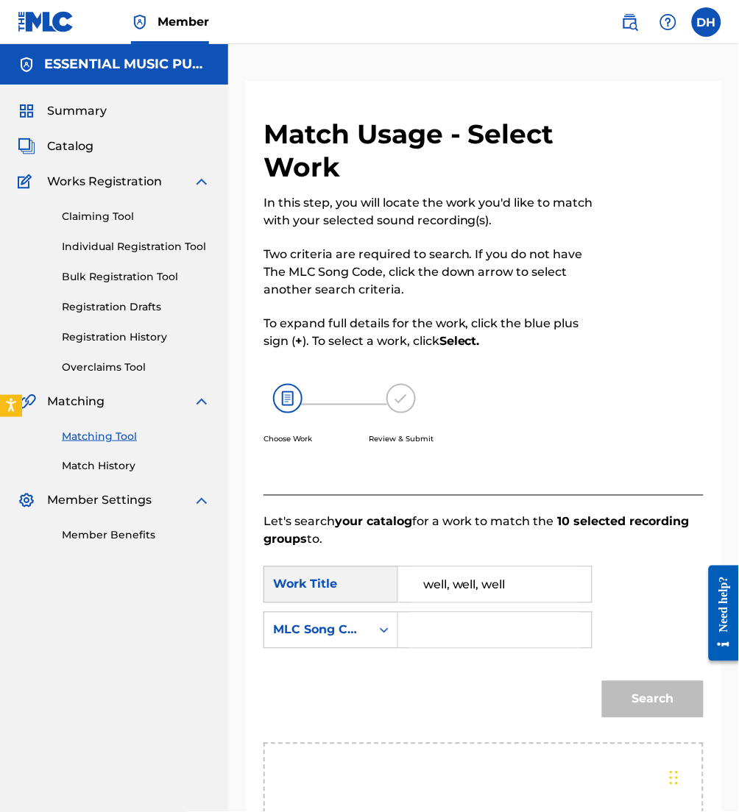
click at [407, 644] on div "Search Form" at bounding box center [495, 630] width 194 height 37
click at [409, 640] on div "Search Form" at bounding box center [495, 630] width 194 height 37
click at [409, 631] on div "Search Form" at bounding box center [495, 630] width 194 height 37
click at [453, 631] on input "Search Form" at bounding box center [495, 630] width 168 height 35
drag, startPoint x: 453, startPoint y: 631, endPoint x: 353, endPoint y: 632, distance: 100.1
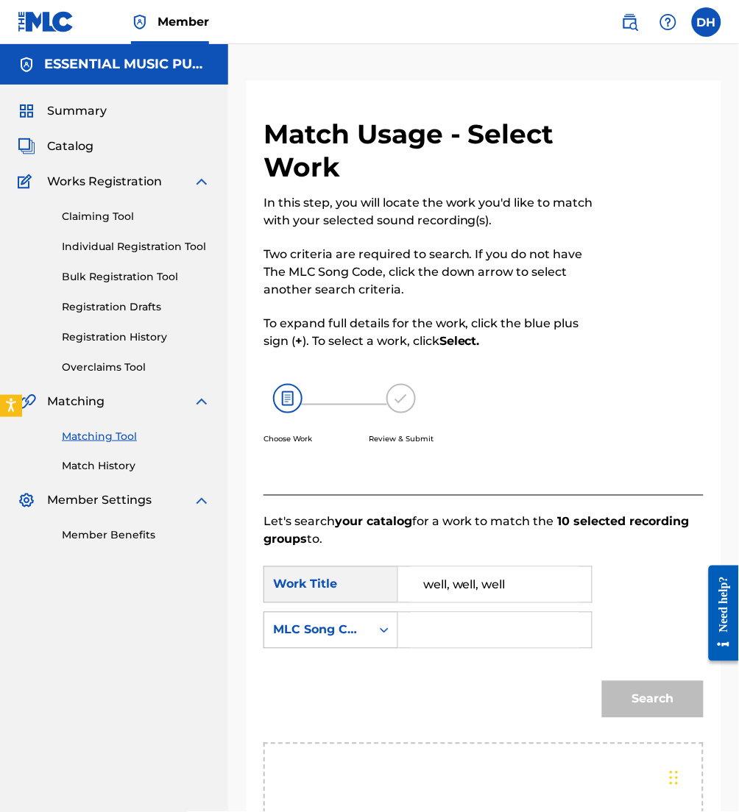
click at [353, 632] on div "SearchWithCriteriac1bcdd16-6894-4936-92df-9c456e27e87f MLC Song Code" at bounding box center [427, 630] width 329 height 37
paste input "W63KRY"
type input "W63KRY"
click at [633, 679] on div "Search" at bounding box center [648, 696] width 109 height 59
click at [642, 687] on button "Search" at bounding box center [653, 699] width 102 height 37
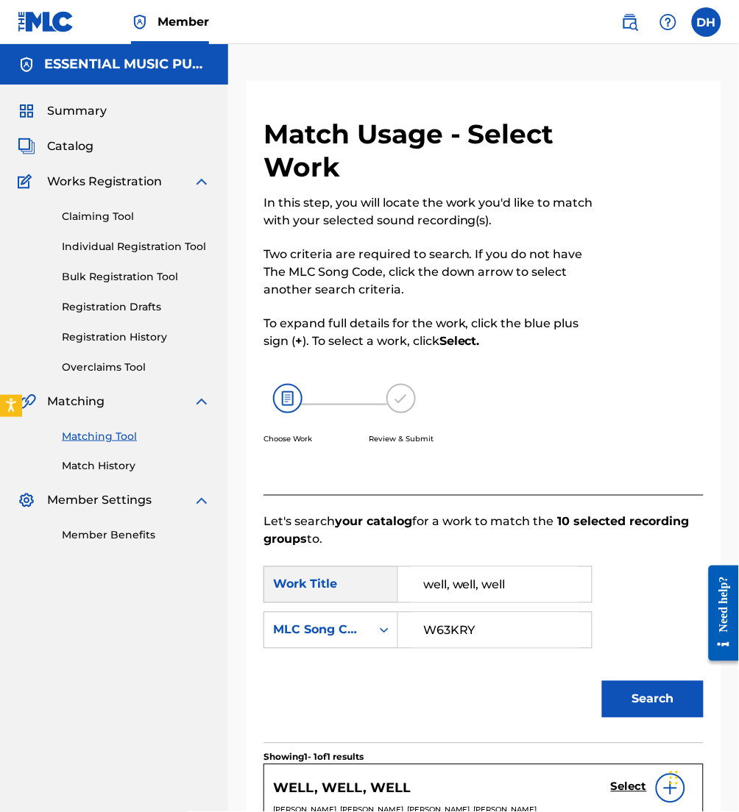
scroll to position [283, 0]
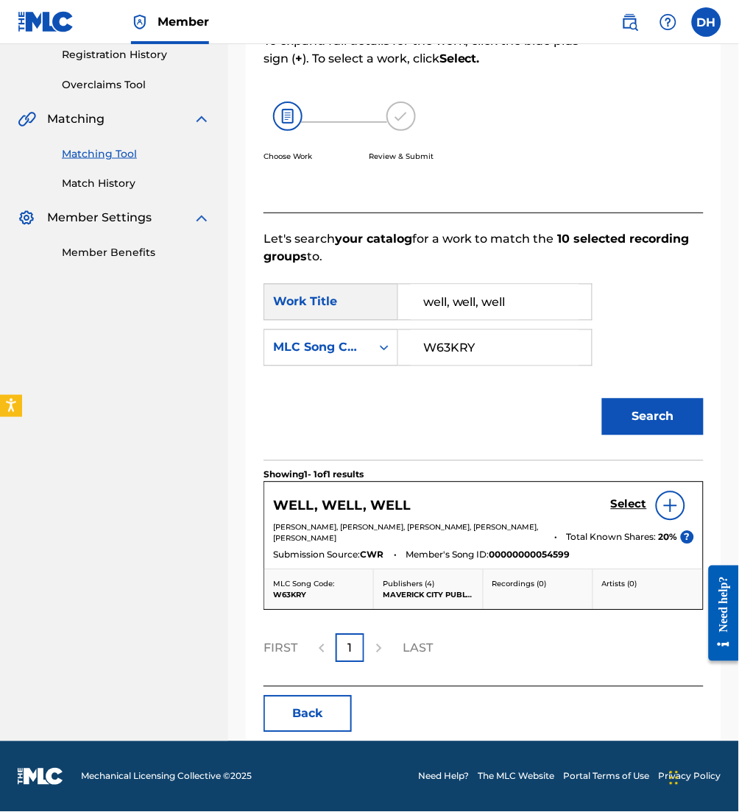
click at [629, 495] on div "Select" at bounding box center [652, 505] width 83 height 29
click at [629, 508] on h5 "Select" at bounding box center [629, 505] width 36 height 14
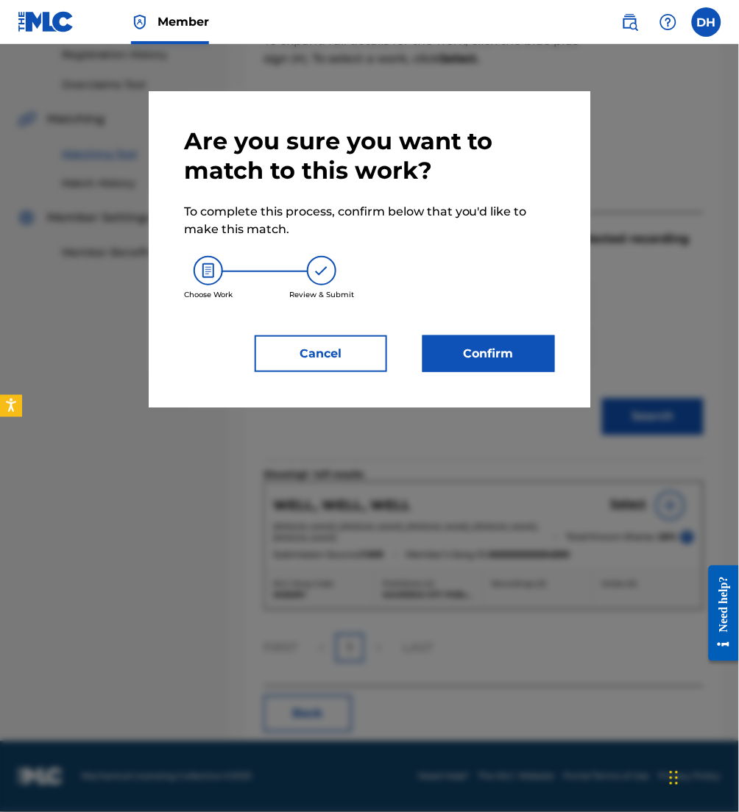
click at [493, 372] on div "Are you sure you want to match to this work? To complete this process, confirm …" at bounding box center [369, 249] width 441 height 316
drag, startPoint x: 472, startPoint y: 358, endPoint x: 461, endPoint y: 342, distance: 19.4
click at [461, 342] on button "Confirm" at bounding box center [488, 353] width 132 height 37
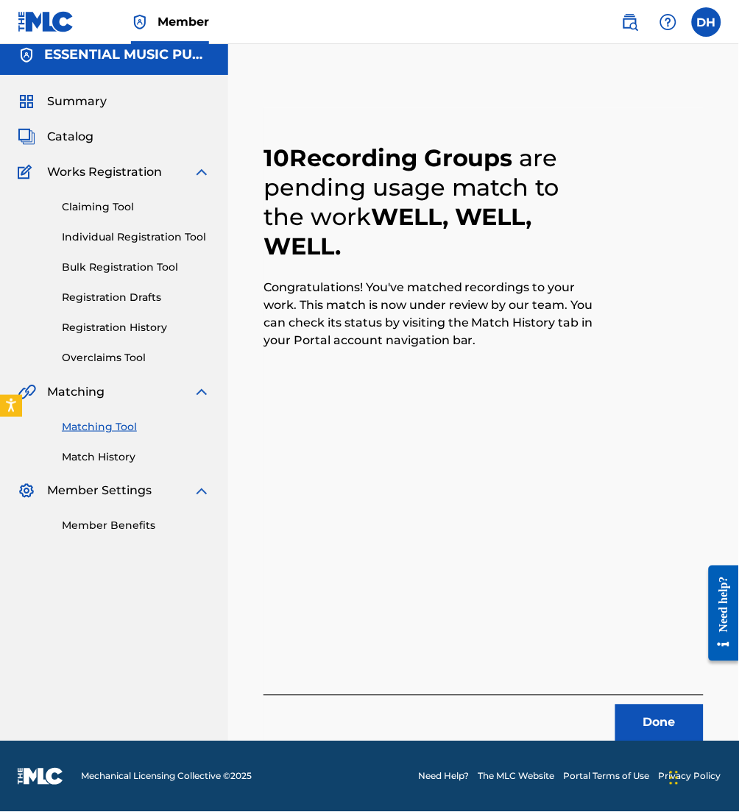
scroll to position [9, 0]
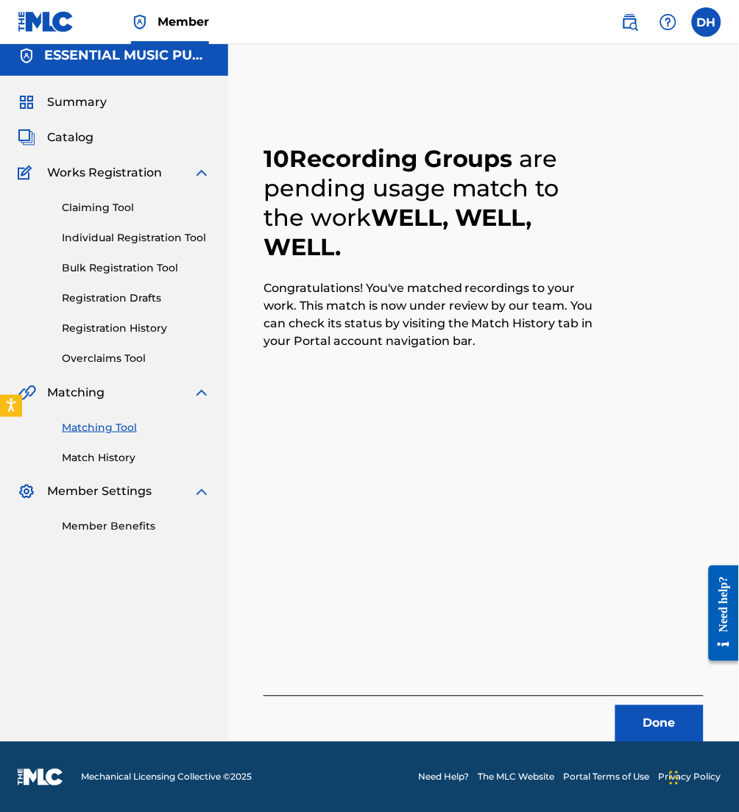
click at [531, 393] on div "10 Recording Groups are pending usage match to the work WELL, WELL, WELL . Cong…" at bounding box center [483, 425] width 440 height 633
click at [668, 706] on button "Done" at bounding box center [659, 724] width 88 height 37
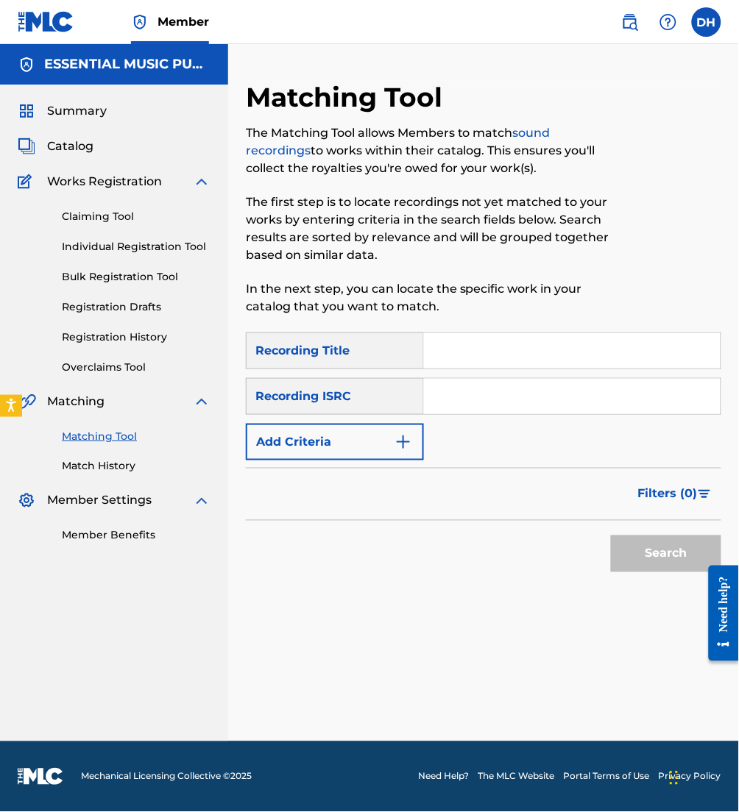
click at [622, 23] on img at bounding box center [630, 22] width 18 height 18
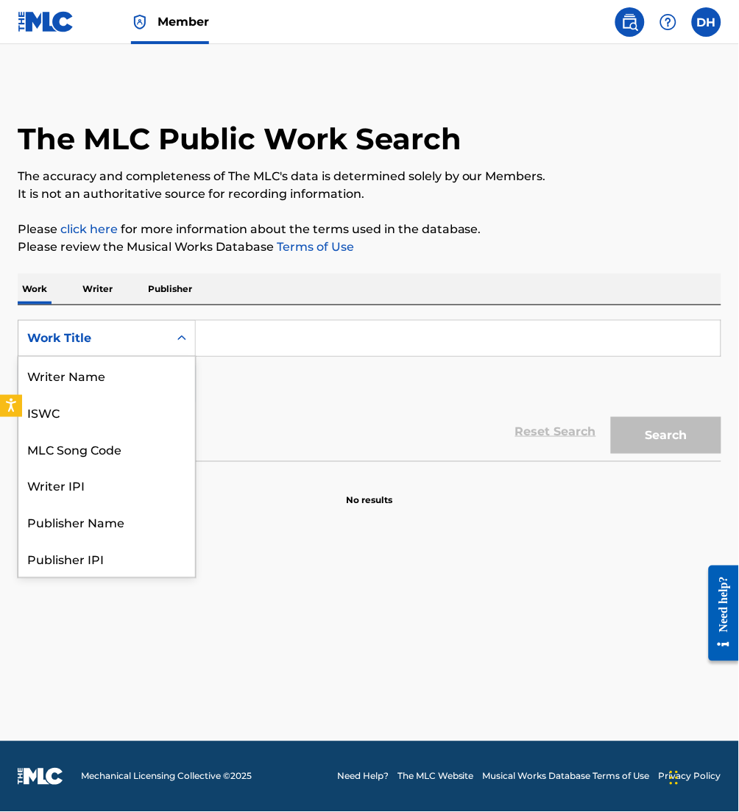
click at [103, 333] on div "Work Title" at bounding box center [93, 339] width 132 height 18
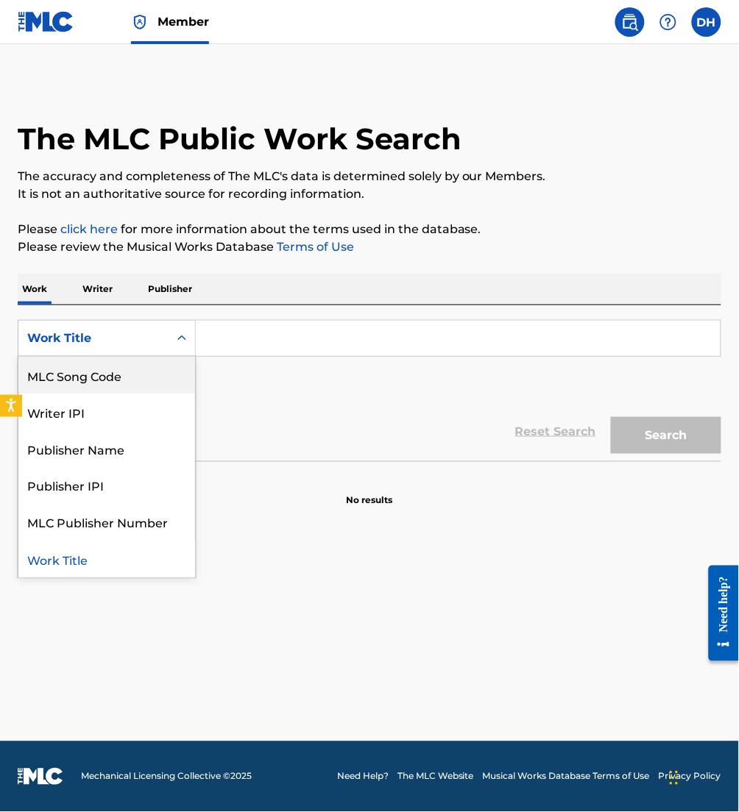
click at [112, 366] on div "MLC Song Code" at bounding box center [106, 375] width 177 height 37
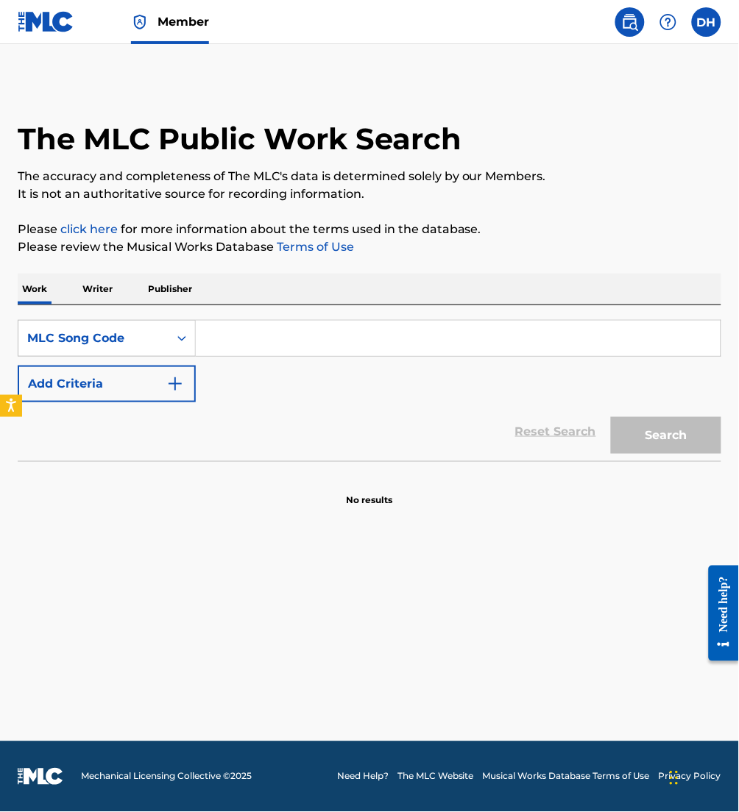
click at [226, 337] on input "Search Form" at bounding box center [458, 338] width 525 height 35
paste input "WB48A3"
type input "WB48A3"
click at [611, 417] on button "Search" at bounding box center [666, 435] width 110 height 37
click at [205, 342] on input "WB48A3" at bounding box center [458, 338] width 525 height 35
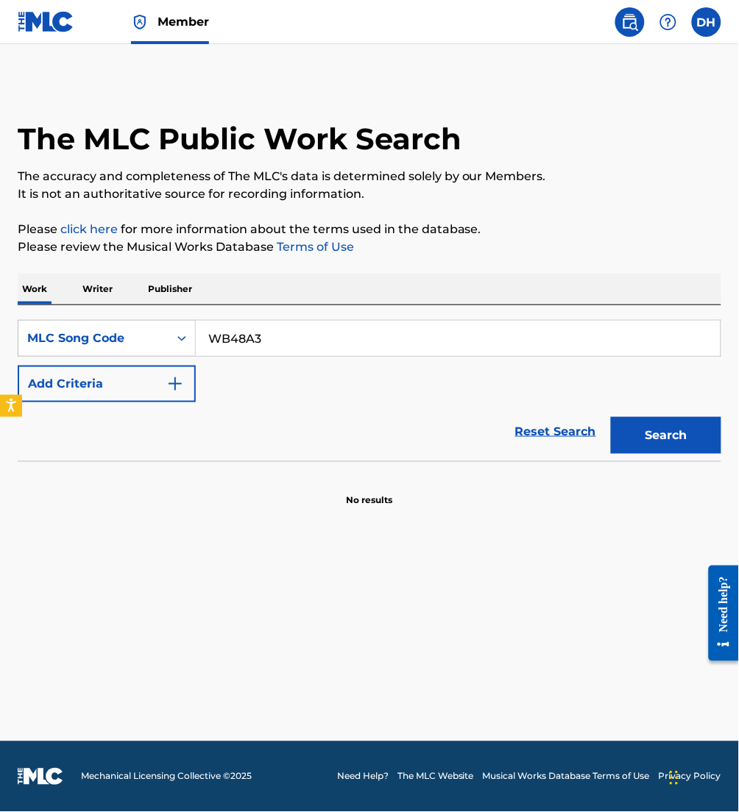
click at [611, 417] on button "Search" at bounding box center [666, 435] width 110 height 37
click at [198, 29] on span "Member" at bounding box center [183, 21] width 52 height 17
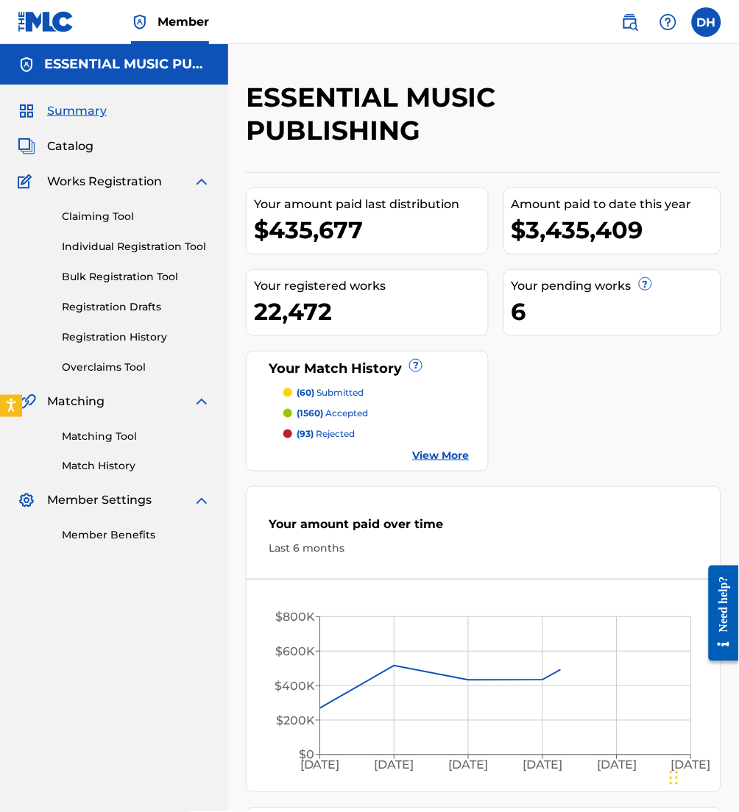
click at [65, 139] on span "Catalog" at bounding box center [70, 147] width 46 height 18
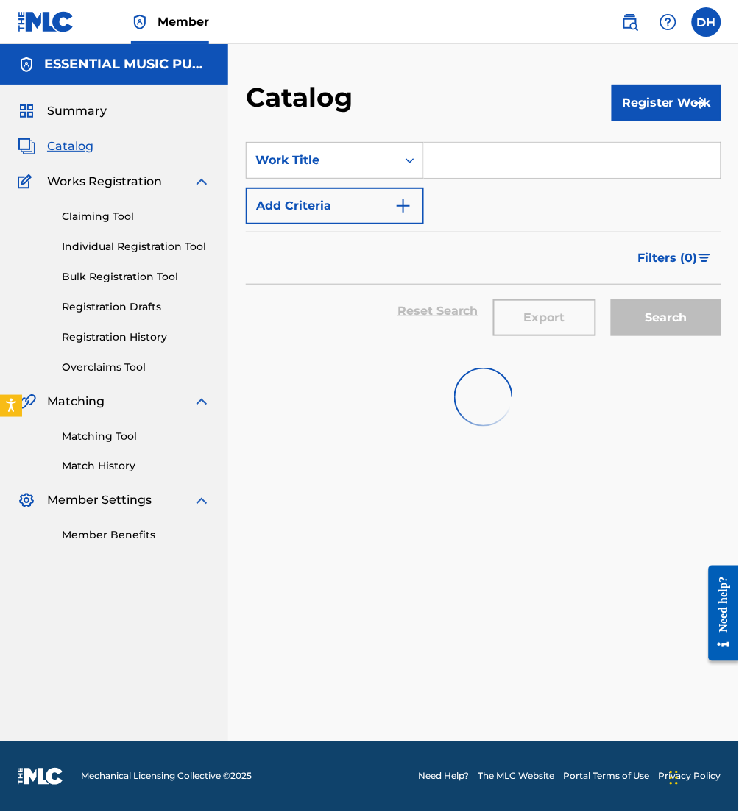
click at [455, 163] on input "Search Form" at bounding box center [572, 160] width 296 height 35
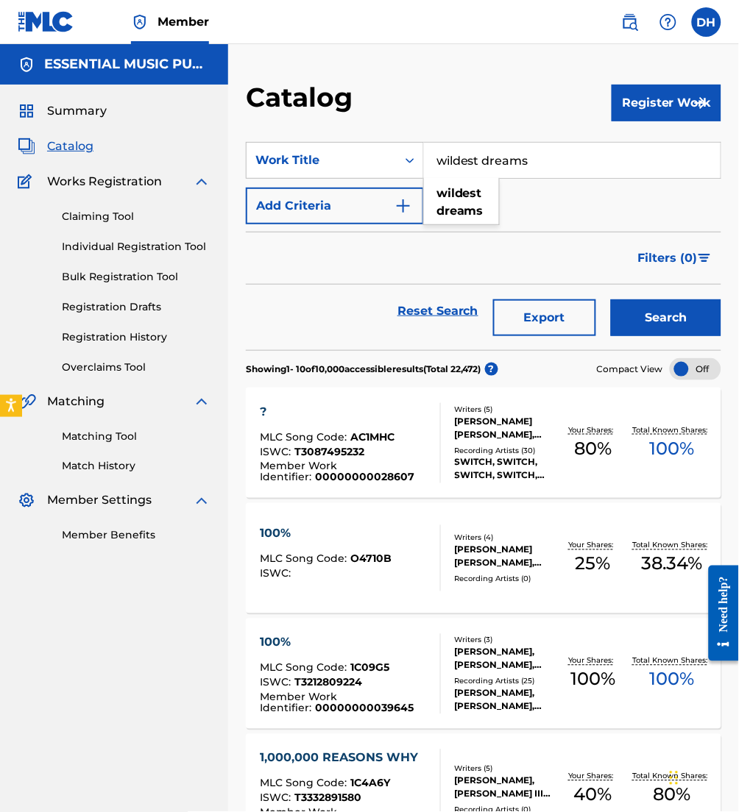
type input "wildest dreams"
click at [374, 200] on button "Add Criteria" at bounding box center [335, 206] width 178 height 37
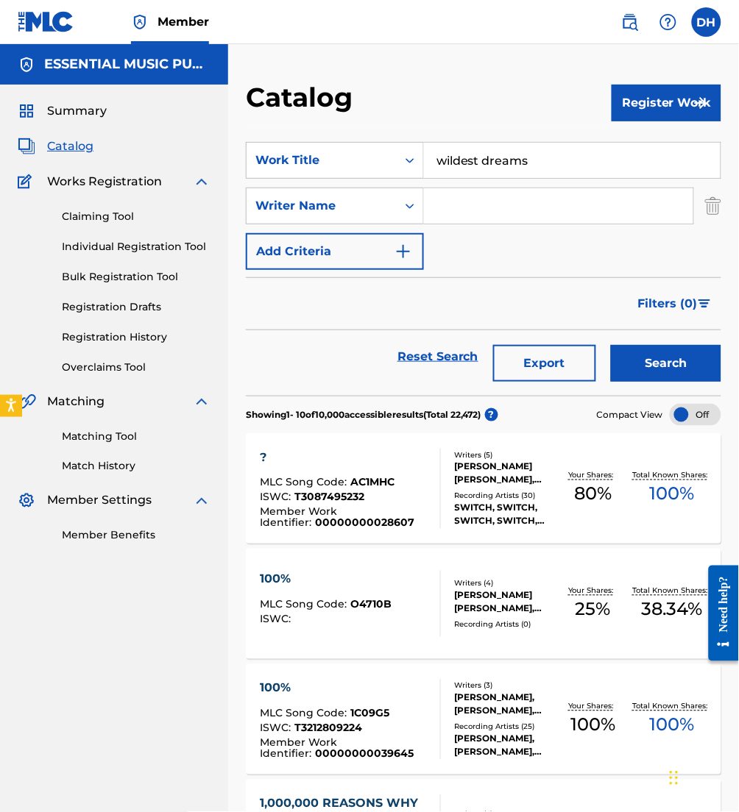
click at [481, 212] on input "Search Form" at bounding box center [558, 205] width 269 height 35
type input "[PERSON_NAME]"
click at [611, 345] on button "Search" at bounding box center [666, 363] width 110 height 37
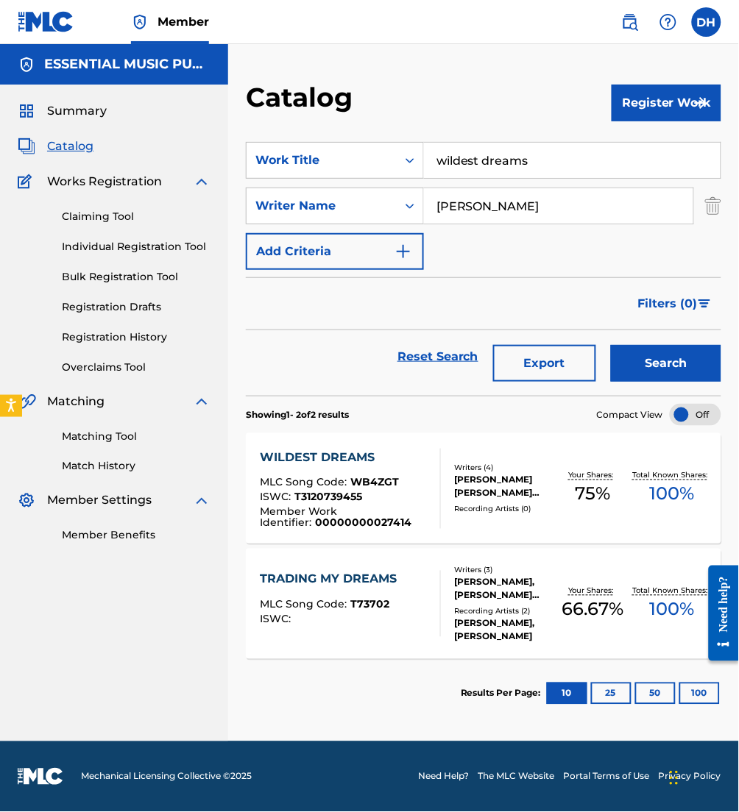
click at [405, 514] on div "Member Work Identifier : 00000000027414" at bounding box center [344, 518] width 168 height 22
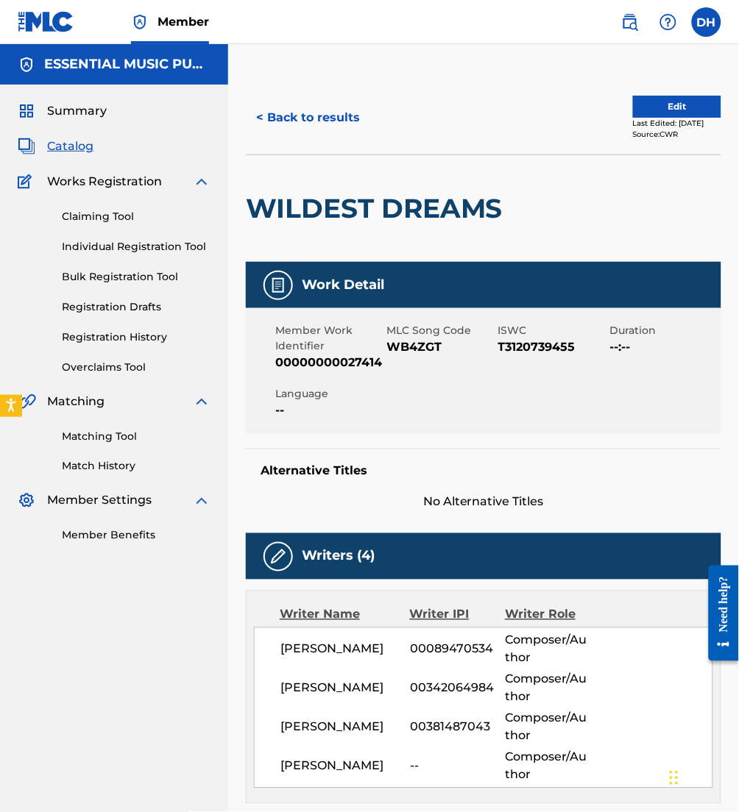
click at [644, 102] on button "Edit" at bounding box center [677, 107] width 88 height 22
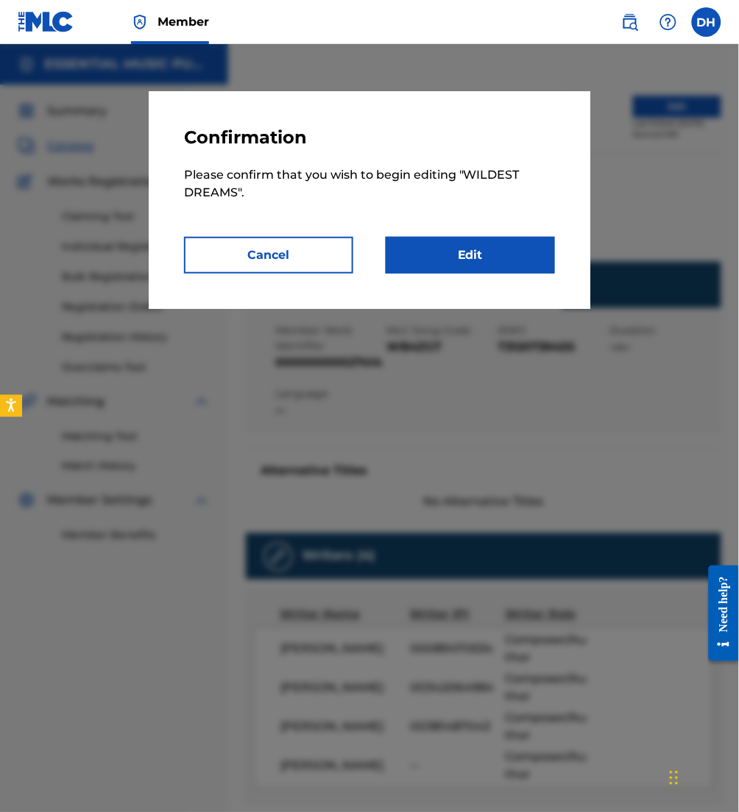
click at [516, 245] on link "Edit" at bounding box center [470, 255] width 169 height 37
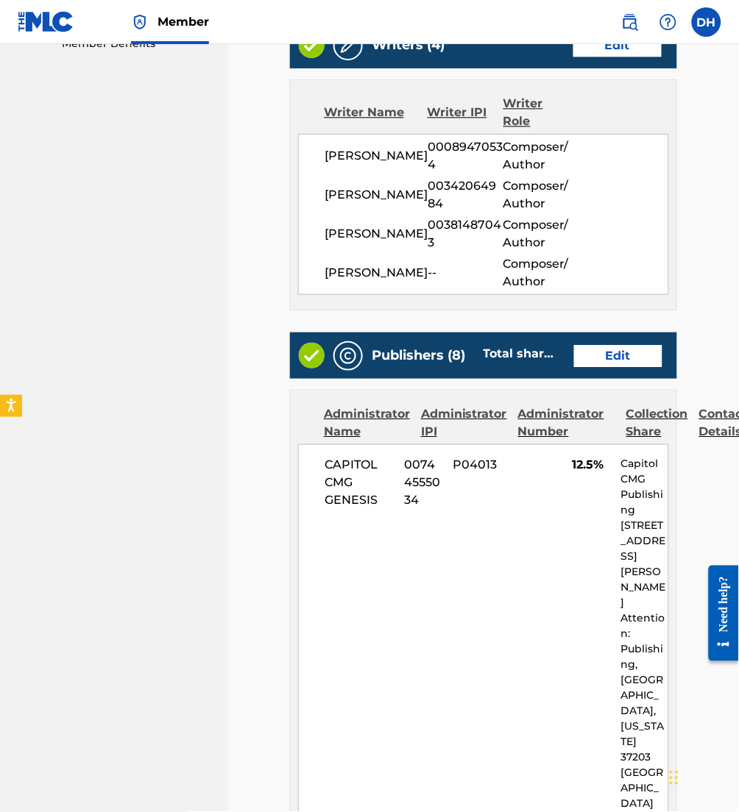
scroll to position [533, 0]
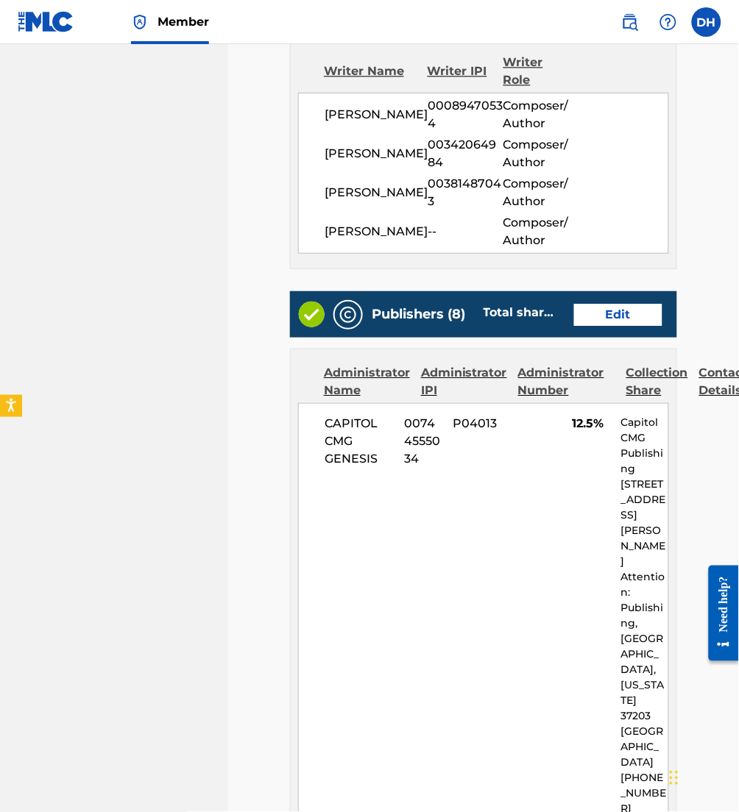
click at [595, 326] on link "Edit" at bounding box center [618, 315] width 88 height 22
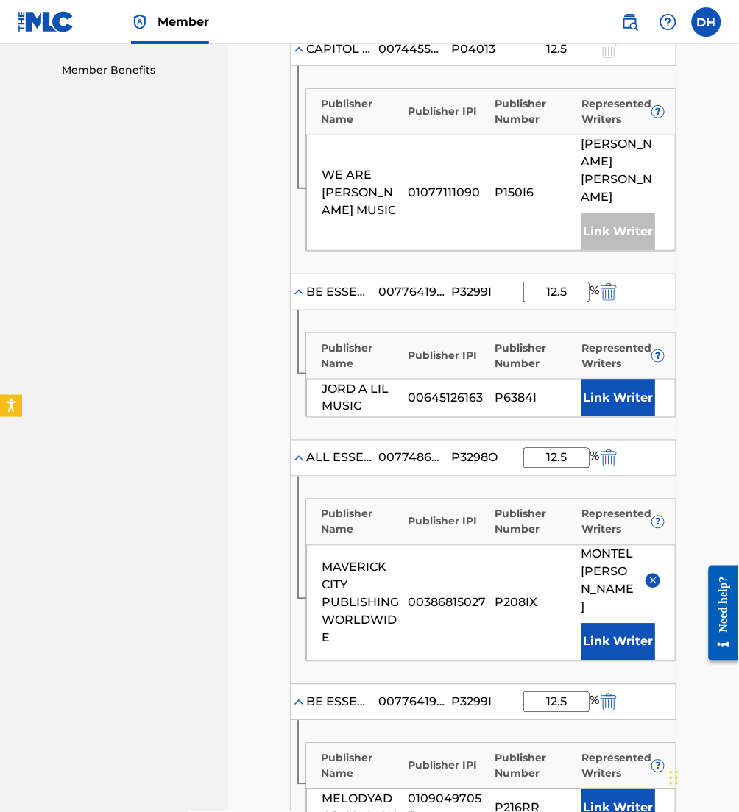
scroll to position [603, 0]
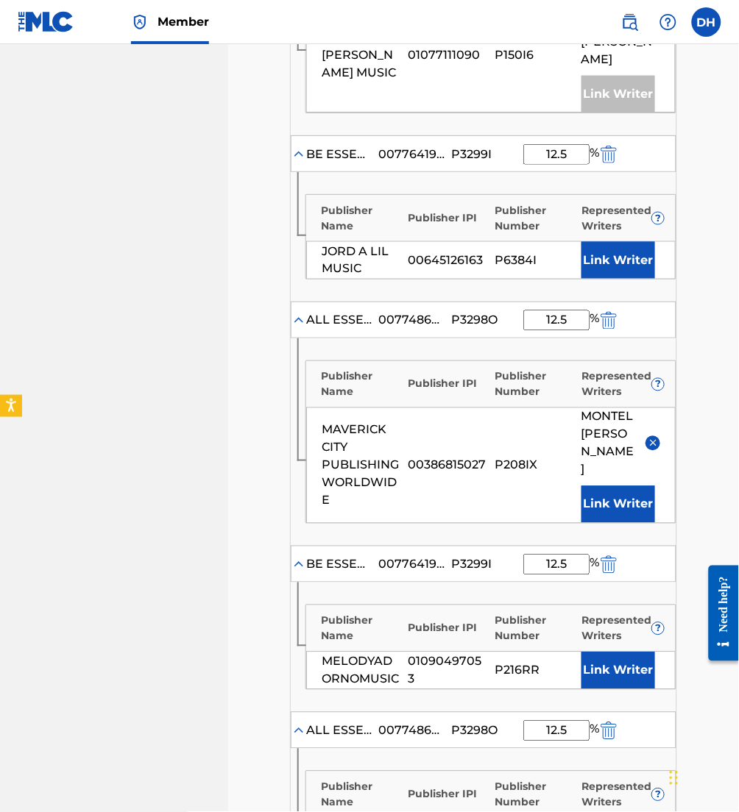
click at [597, 250] on button "Link Writer" at bounding box center [618, 259] width 74 height 37
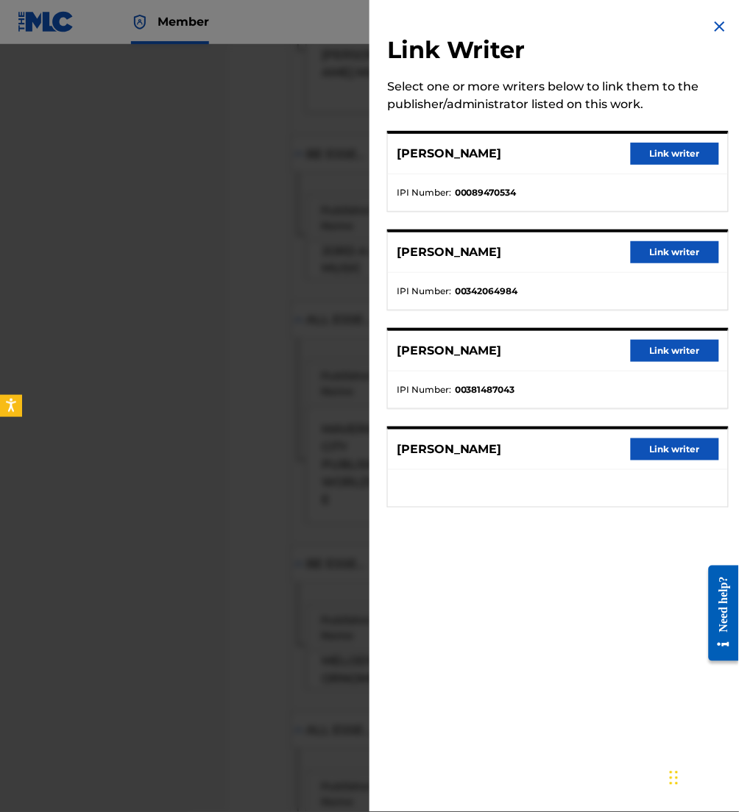
click at [652, 143] on button "Link writer" at bounding box center [675, 154] width 88 height 22
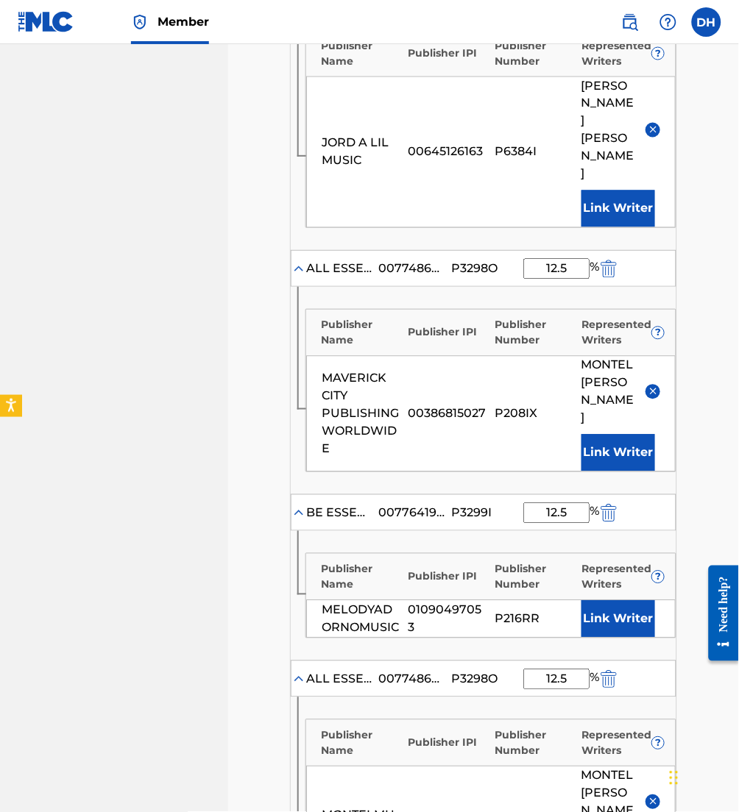
scroll to position [780, 0]
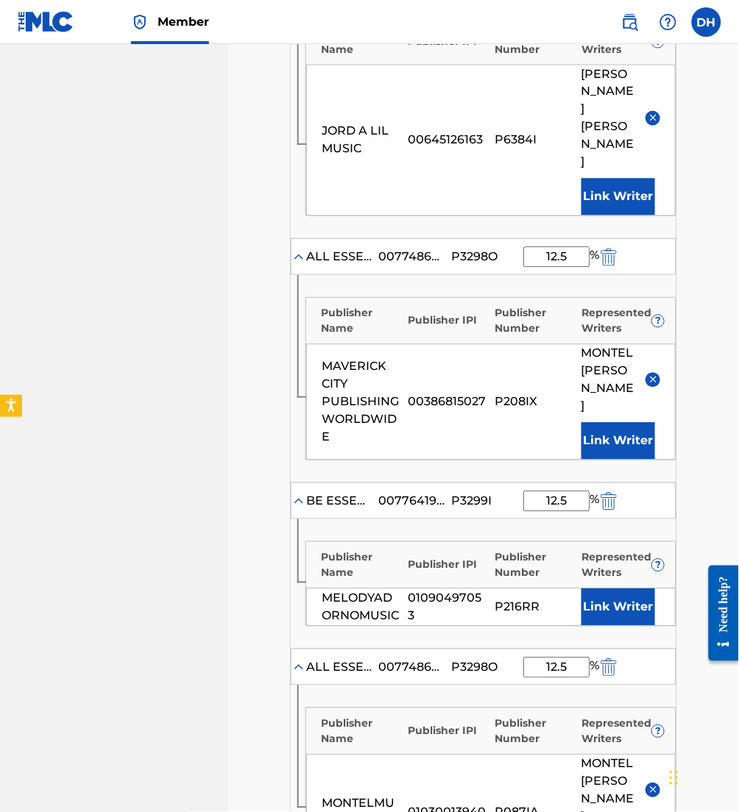
click at [619, 589] on button "Link Writer" at bounding box center [618, 607] width 74 height 37
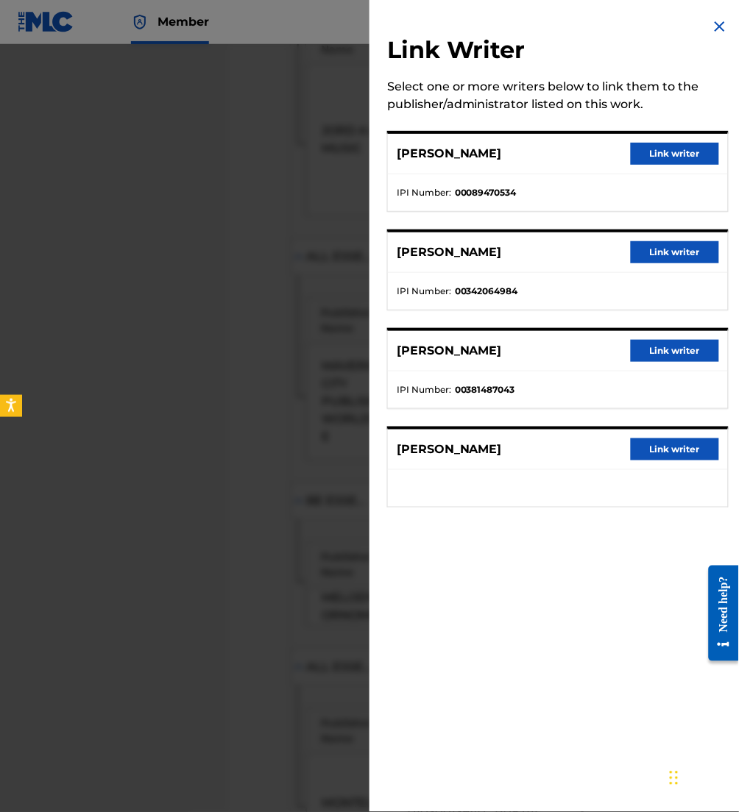
click at [619, 554] on div "Link Writer Select one or more writers below to link them to the publisher/admi…" at bounding box center [557, 406] width 377 height 812
click at [669, 451] on button "Link writer" at bounding box center [675, 449] width 88 height 22
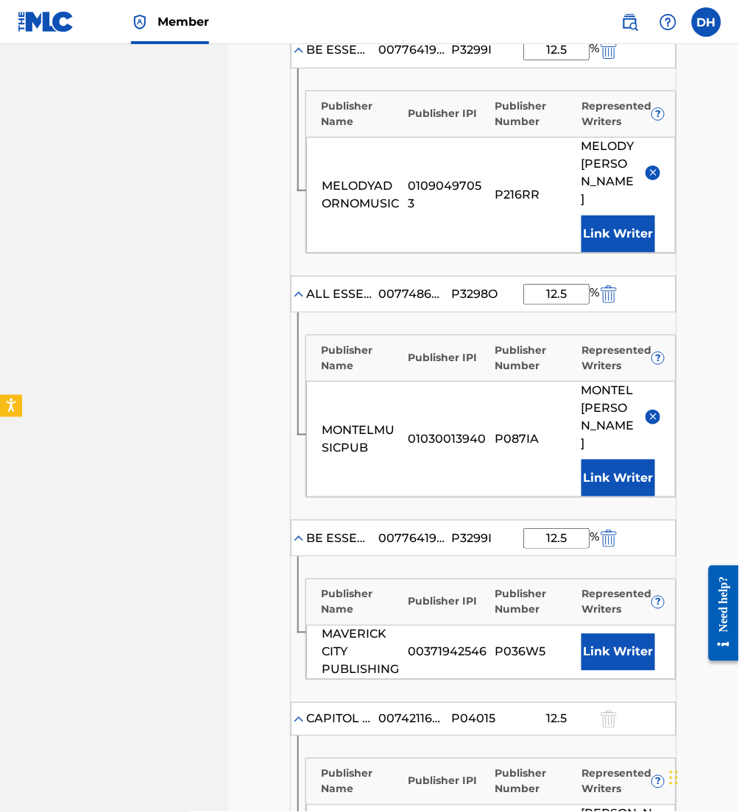
scroll to position [1232, 0]
click at [619, 633] on button "Link Writer" at bounding box center [618, 651] width 74 height 37
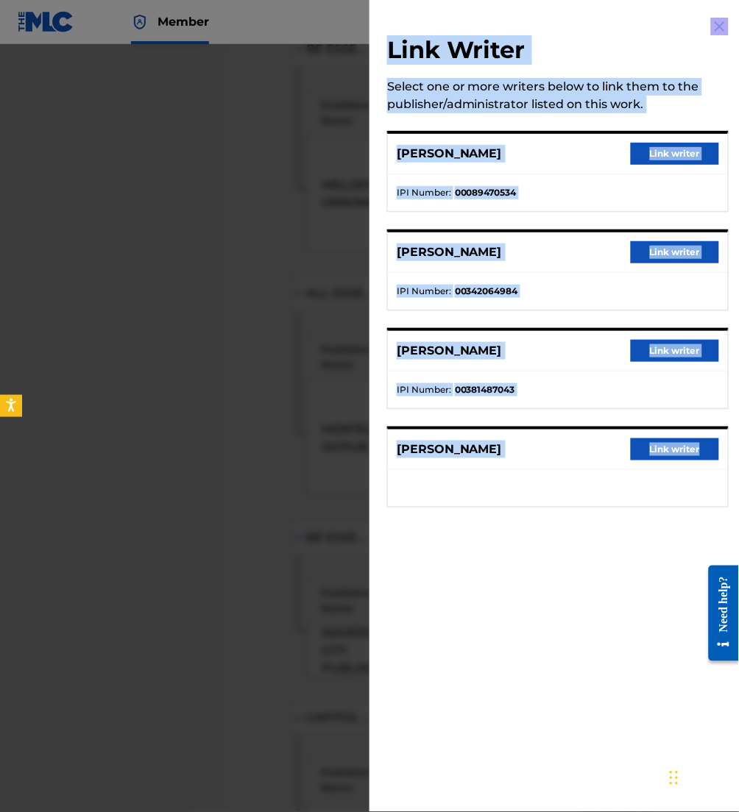
click at [653, 445] on button "Link writer" at bounding box center [675, 449] width 88 height 22
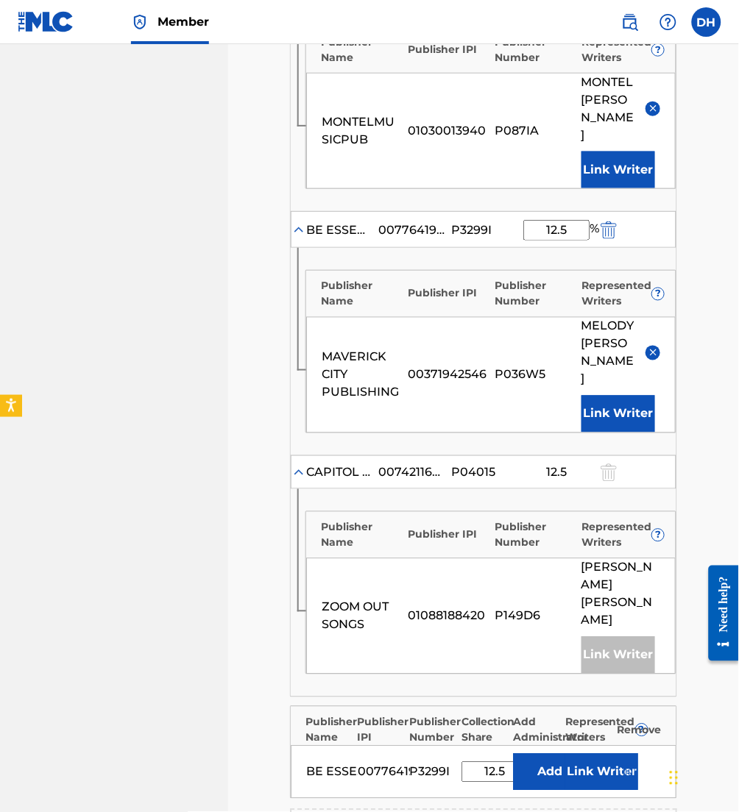
scroll to position [1544, 0]
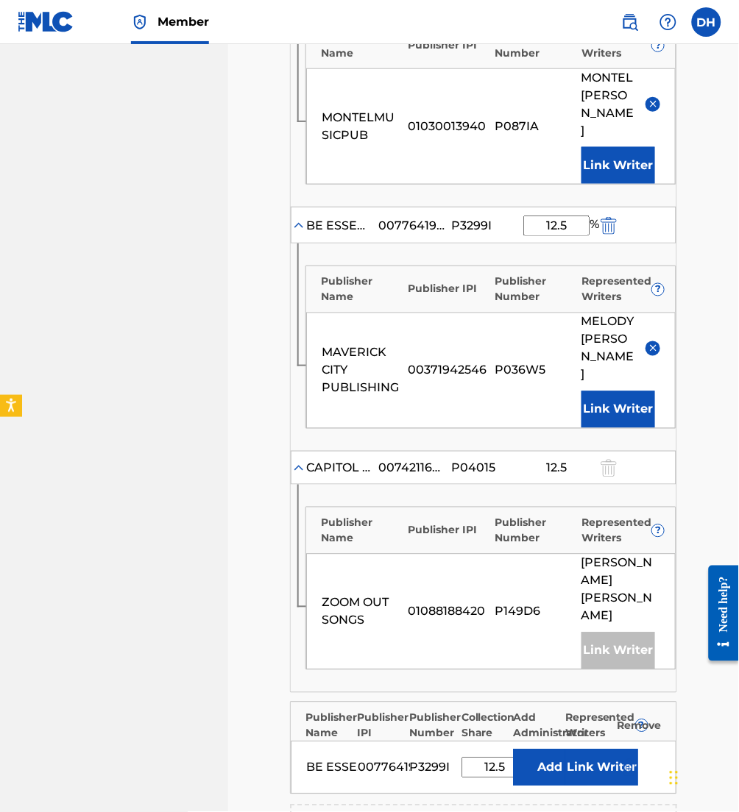
click at [579, 749] on button "Link Writer" at bounding box center [601, 767] width 74 height 37
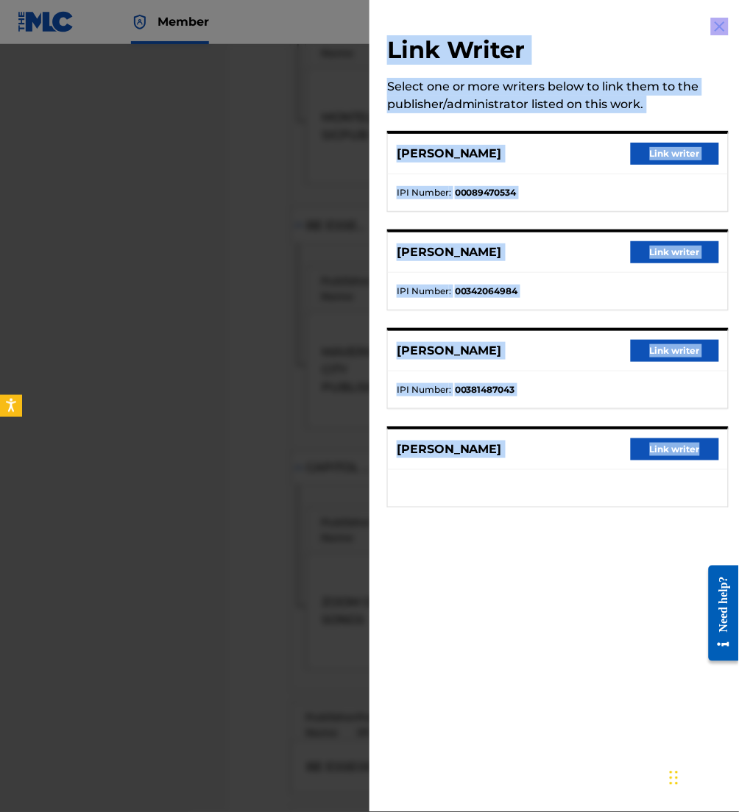
click at [654, 146] on button "Link writer" at bounding box center [675, 154] width 88 height 22
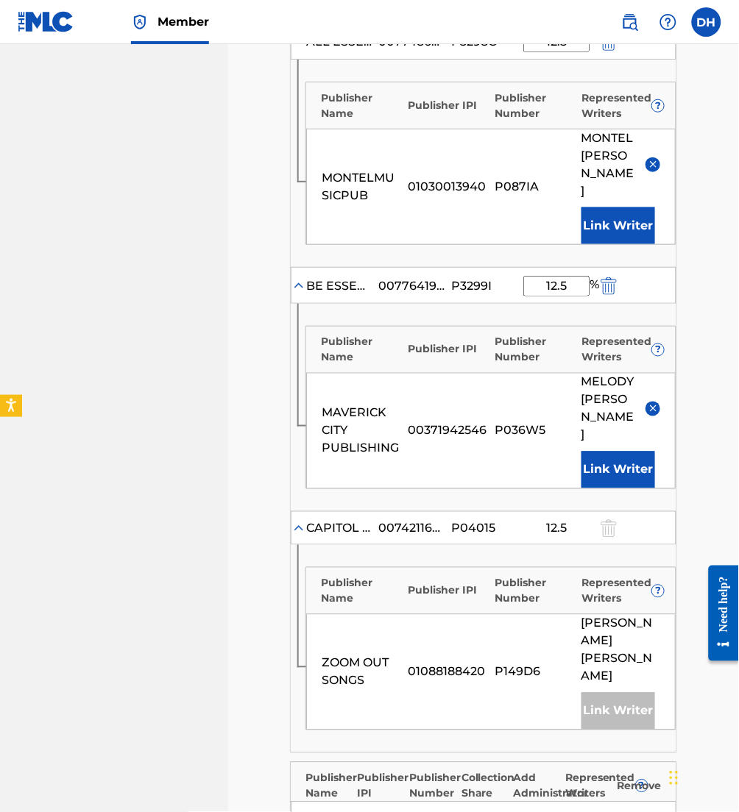
scroll to position [1964, 0]
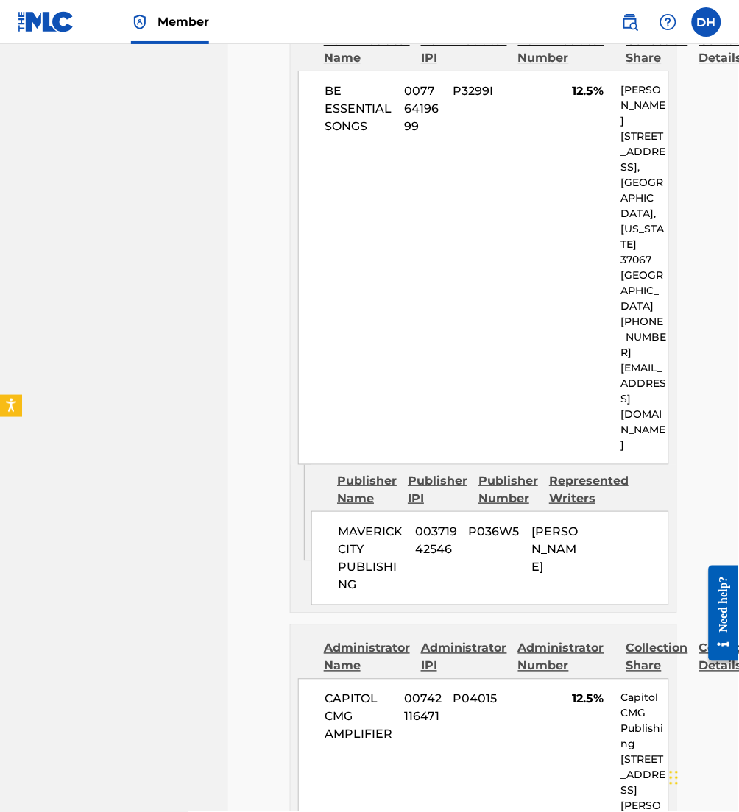
scroll to position [4737, 0]
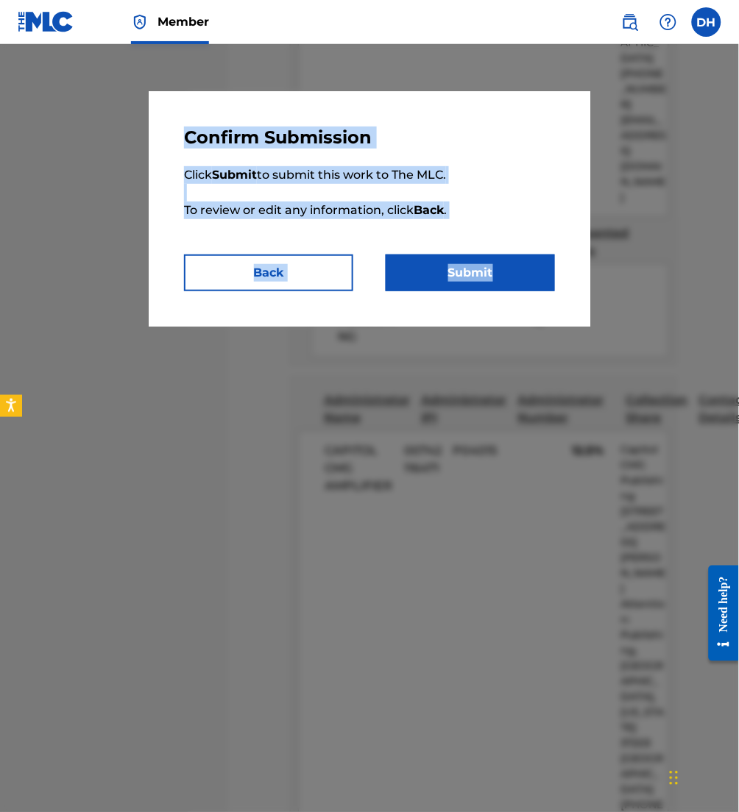
click at [471, 280] on button "Submit" at bounding box center [470, 273] width 169 height 37
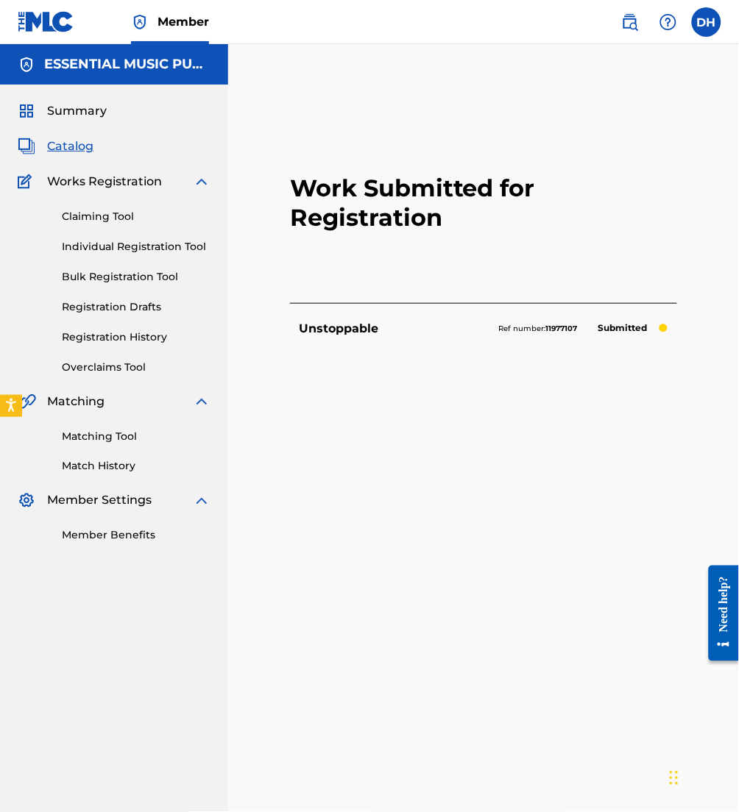
click at [79, 144] on span "Catalog" at bounding box center [70, 147] width 46 height 18
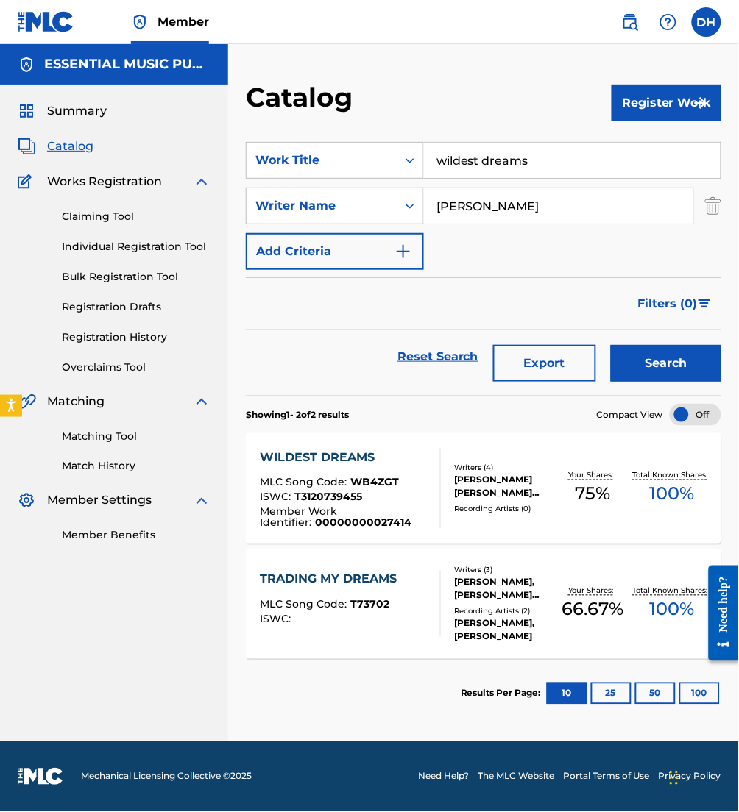
click at [380, 180] on div "SearchWithCriteria07733d22-e23c-40ee-bcc3-f8f6c131638f Work Title wildest dream…" at bounding box center [483, 206] width 475 height 128
drag, startPoint x: 649, startPoint y: 168, endPoint x: 277, endPoint y: 160, distance: 372.4
click at [277, 160] on div "SearchWithCriteria07733d22-e23c-40ee-bcc3-f8f6c131638f Work Title wildest dream…" at bounding box center [483, 160] width 475 height 37
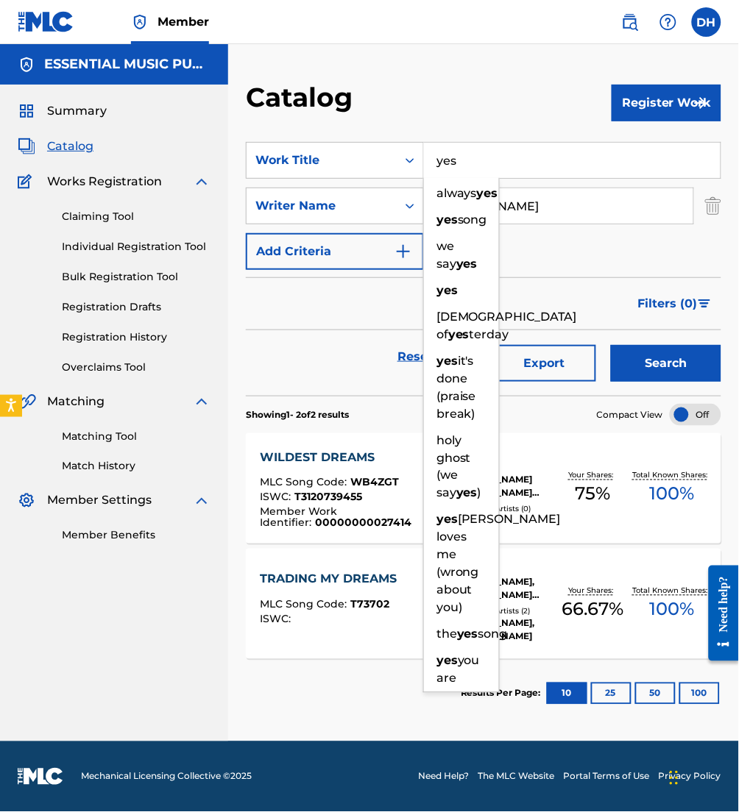
type input "yes"
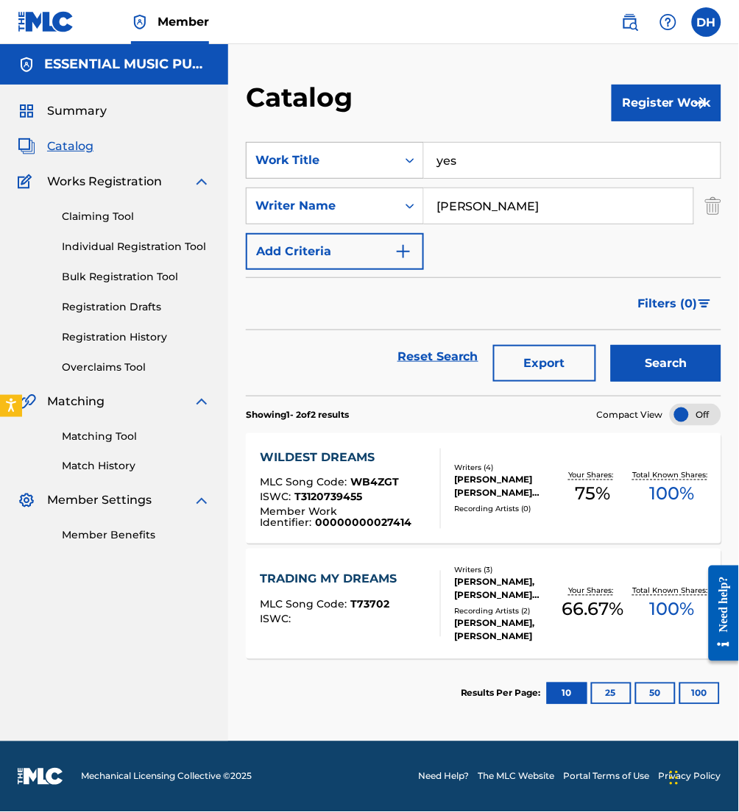
drag, startPoint x: 554, startPoint y: 203, endPoint x: 288, endPoint y: 177, distance: 266.8
click at [288, 177] on div "SearchWithCriteria07733d22-e23c-40ee-bcc3-f8f6c131638f Work Title yes SearchWit…" at bounding box center [483, 206] width 475 height 128
type input "houghton"
click at [611, 345] on button "Search" at bounding box center [666, 363] width 110 height 37
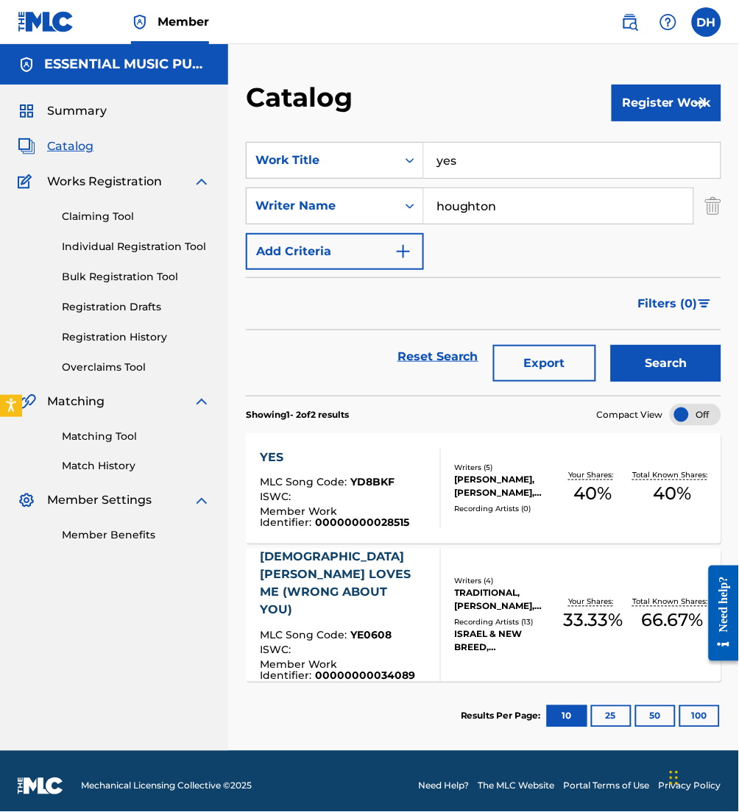
click at [330, 492] on div "ISWC :" at bounding box center [344, 499] width 168 height 15
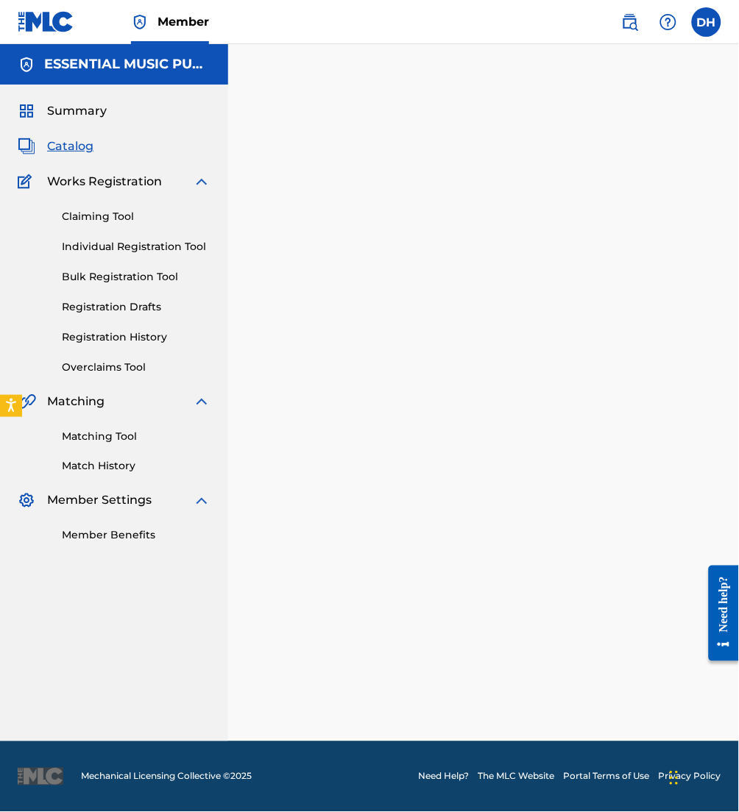
click at [330, 492] on div at bounding box center [483, 411] width 511 height 661
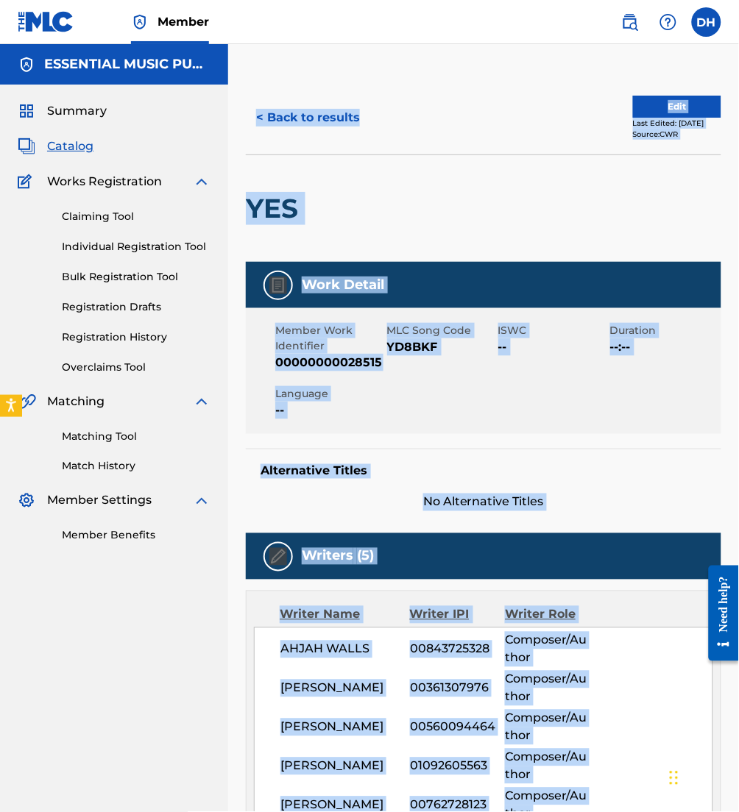
click at [480, 152] on div "< Back to results Edit Last Edited: November 04, 2022 Source: CWR" at bounding box center [483, 118] width 475 height 74
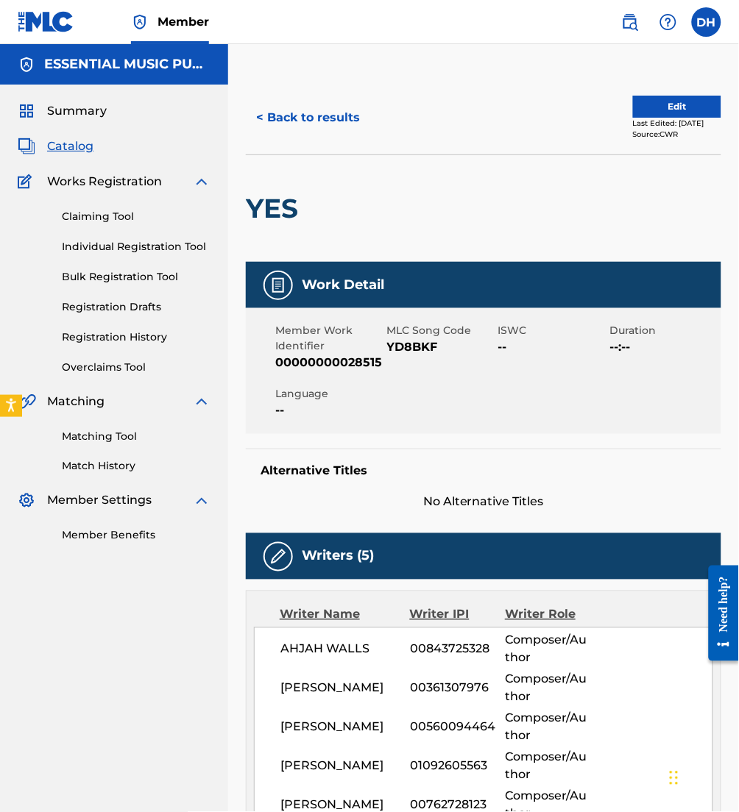
click at [643, 127] on div "Last Edited: November 04, 2022" at bounding box center [677, 123] width 88 height 11
click at [633, 114] on button "Edit" at bounding box center [677, 107] width 88 height 22
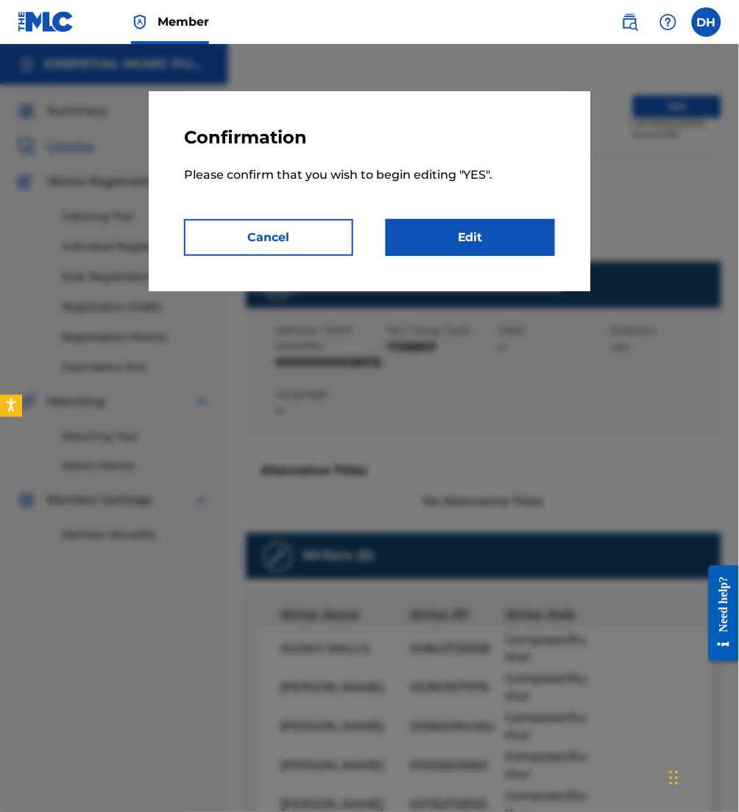
click at [494, 245] on link "Edit" at bounding box center [470, 237] width 169 height 37
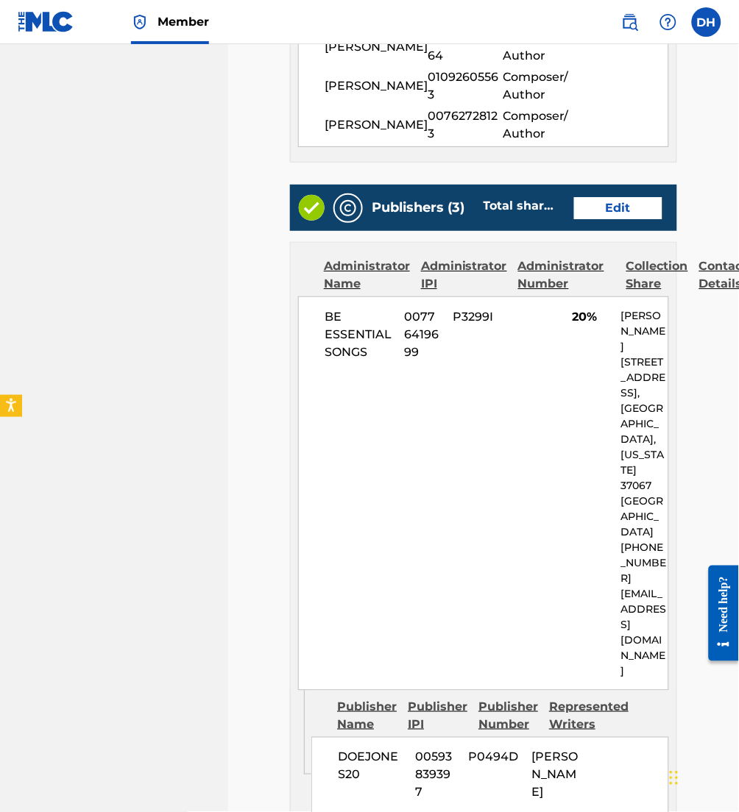
scroll to position [647, 0]
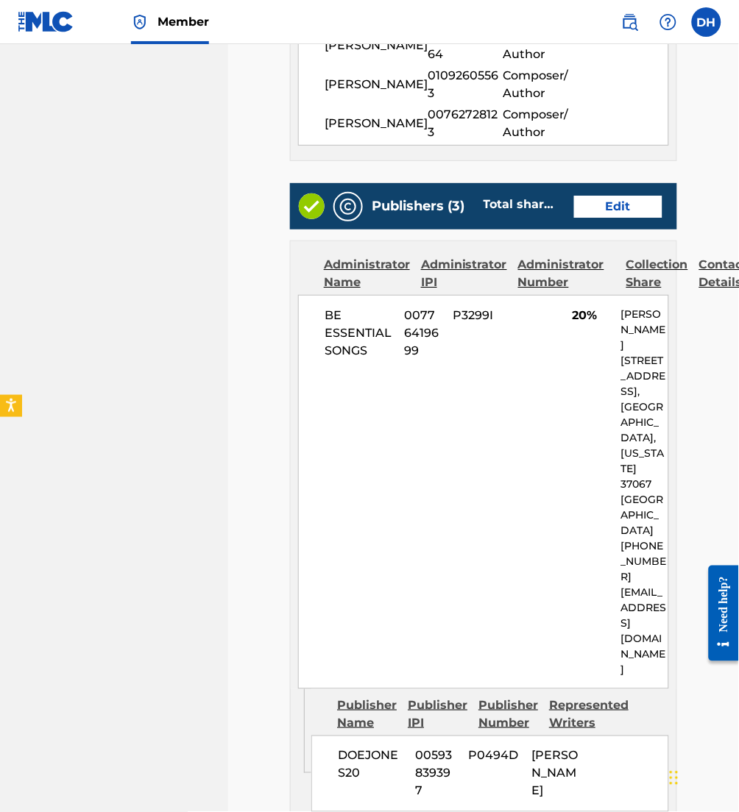
click at [609, 218] on link "Edit" at bounding box center [618, 207] width 88 height 22
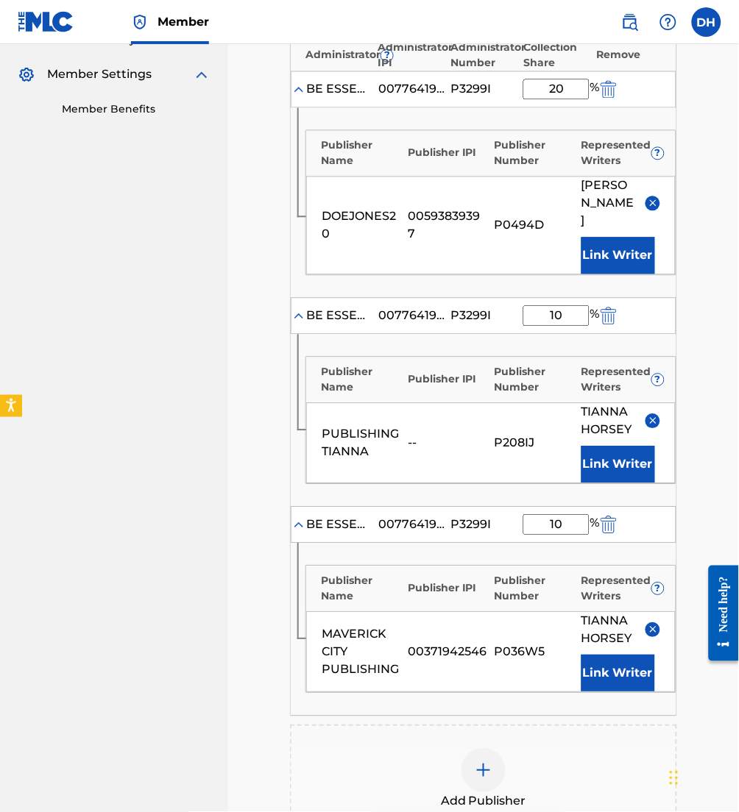
scroll to position [720, 0]
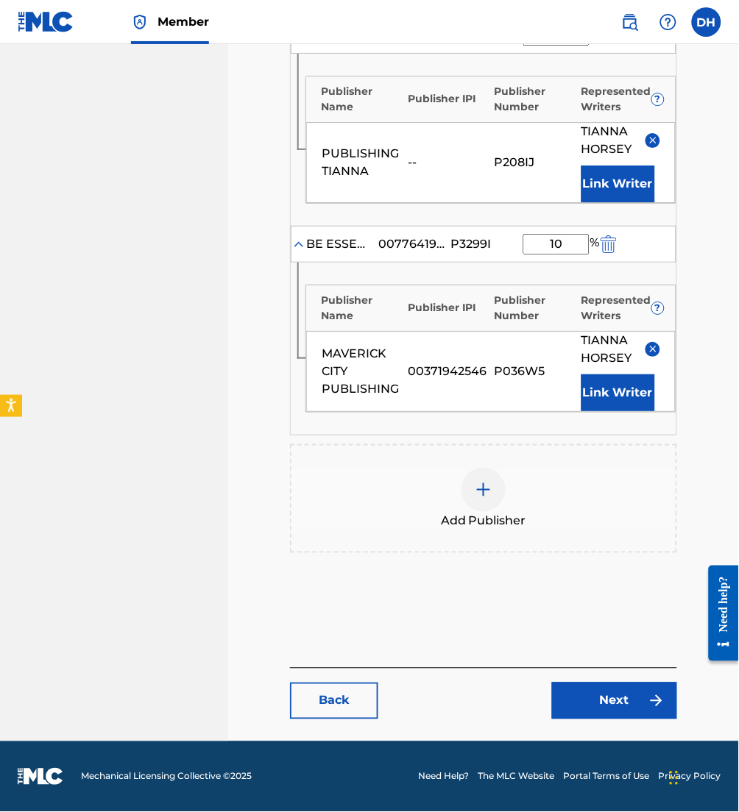
click at [363, 699] on link "Back" at bounding box center [334, 701] width 88 height 37
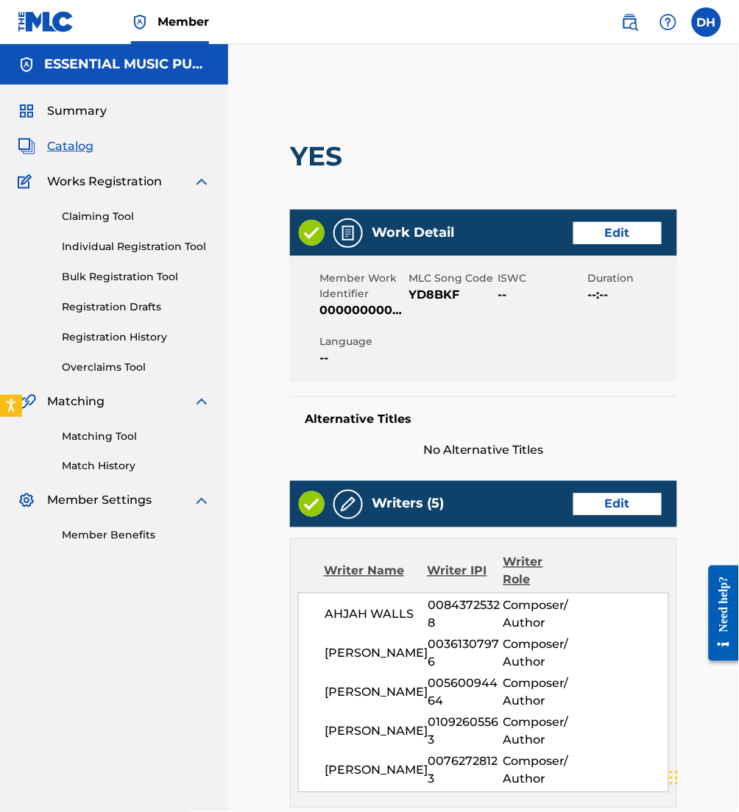
click at [611, 494] on link "Edit" at bounding box center [617, 505] width 88 height 22
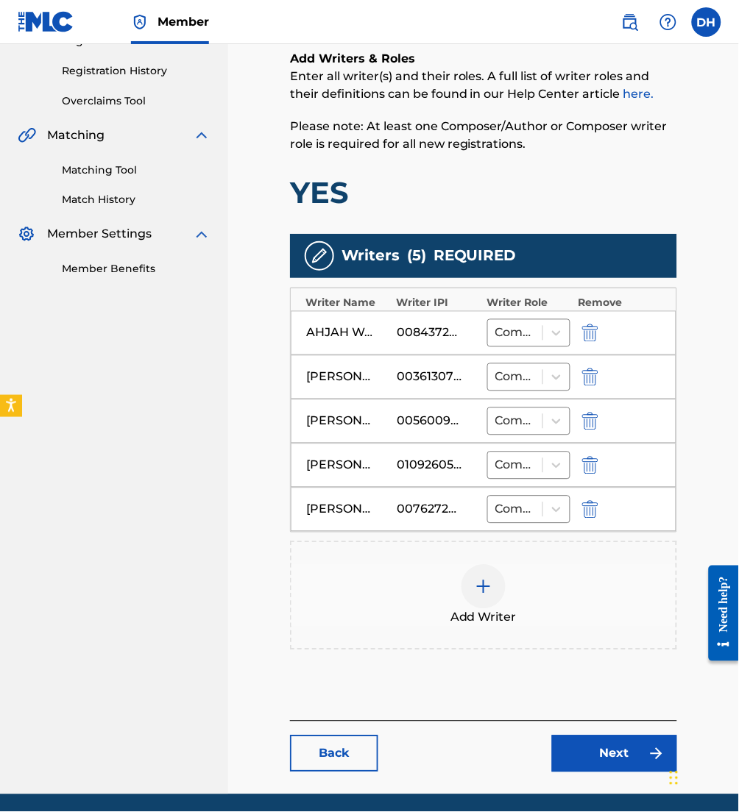
scroll to position [271, 0]
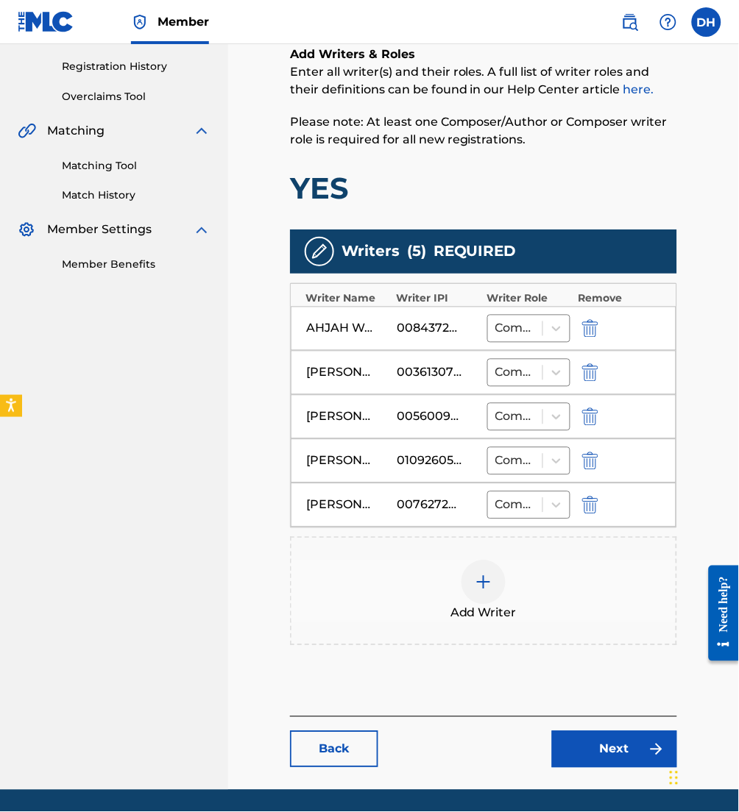
click at [587, 413] on img "submit" at bounding box center [590, 417] width 16 height 18
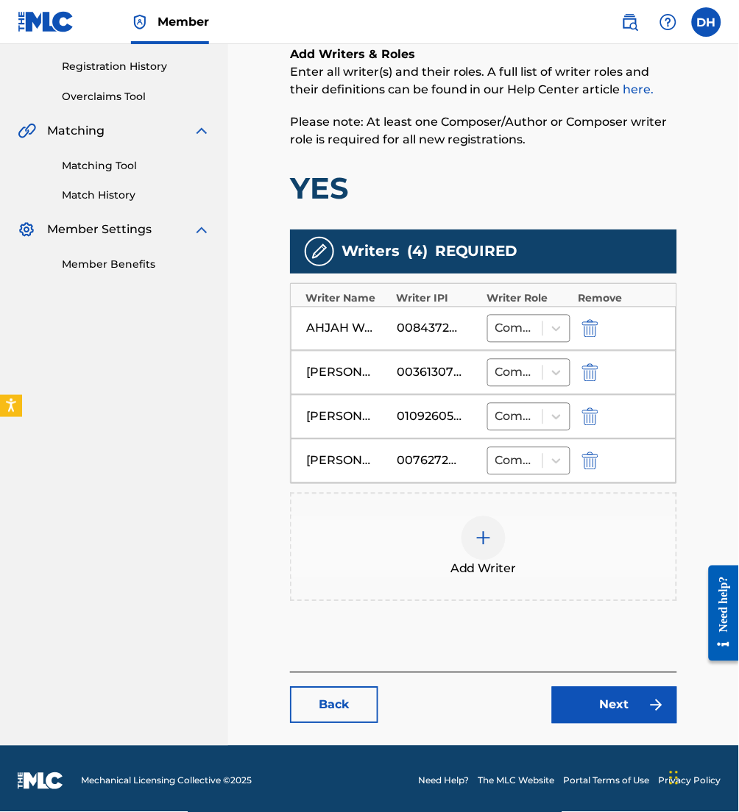
click at [477, 523] on div at bounding box center [483, 538] width 44 height 44
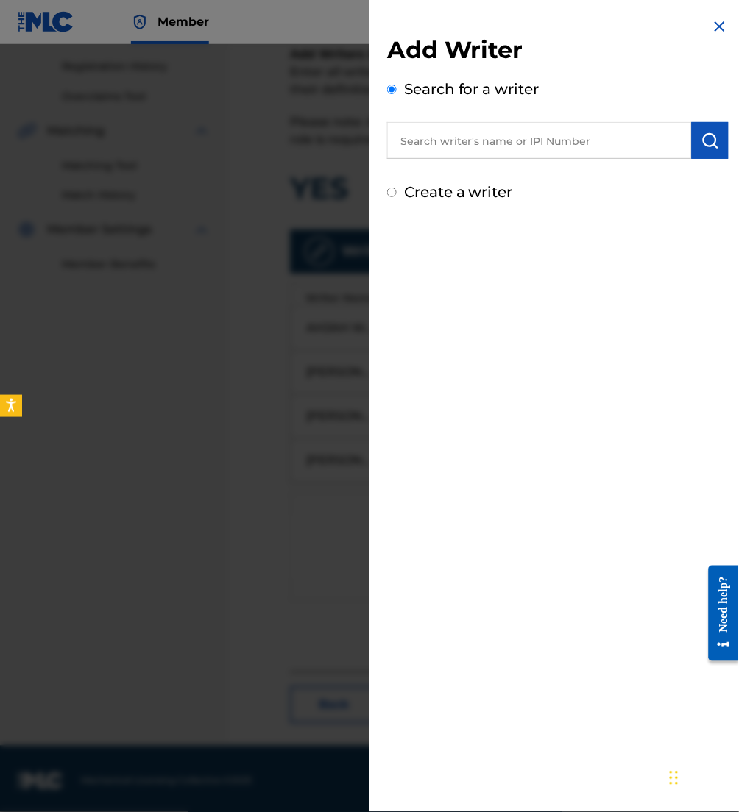
click at [458, 140] on input "text" at bounding box center [539, 140] width 305 height 37
paste input "00642451169"
type input "00642451169"
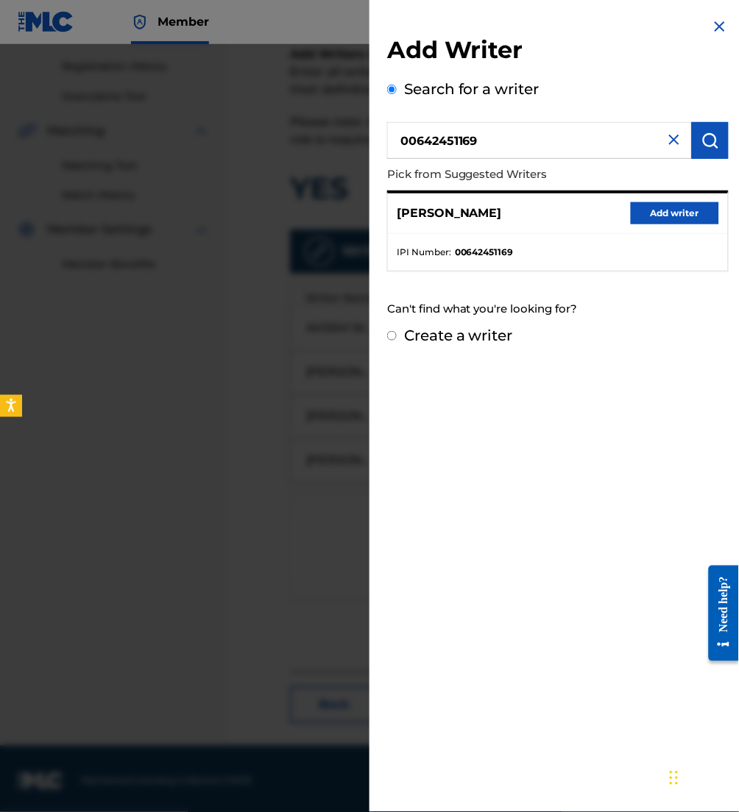
click at [678, 218] on button "Add writer" at bounding box center [675, 213] width 88 height 22
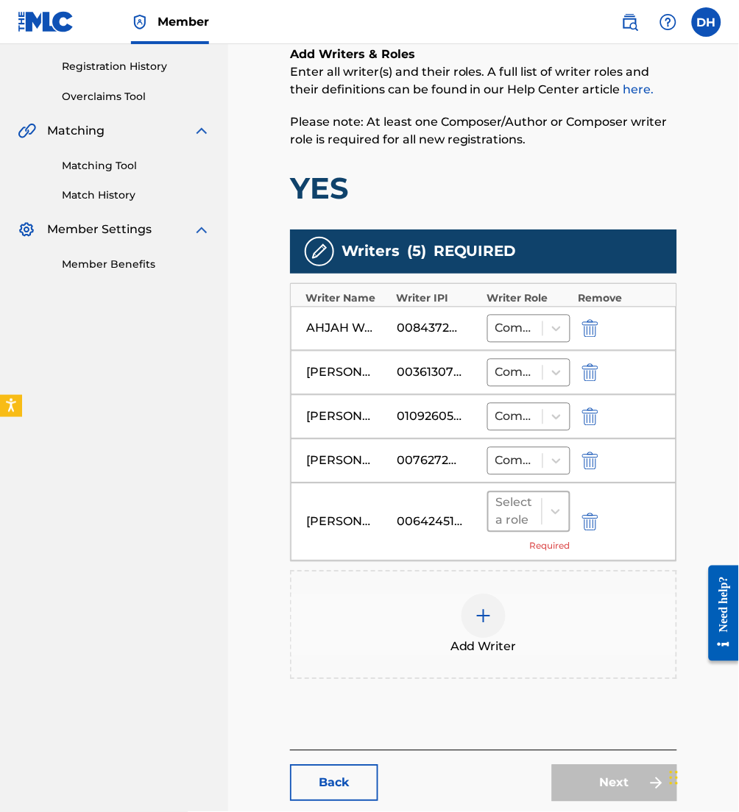
click at [519, 514] on div at bounding box center [515, 512] width 38 height 21
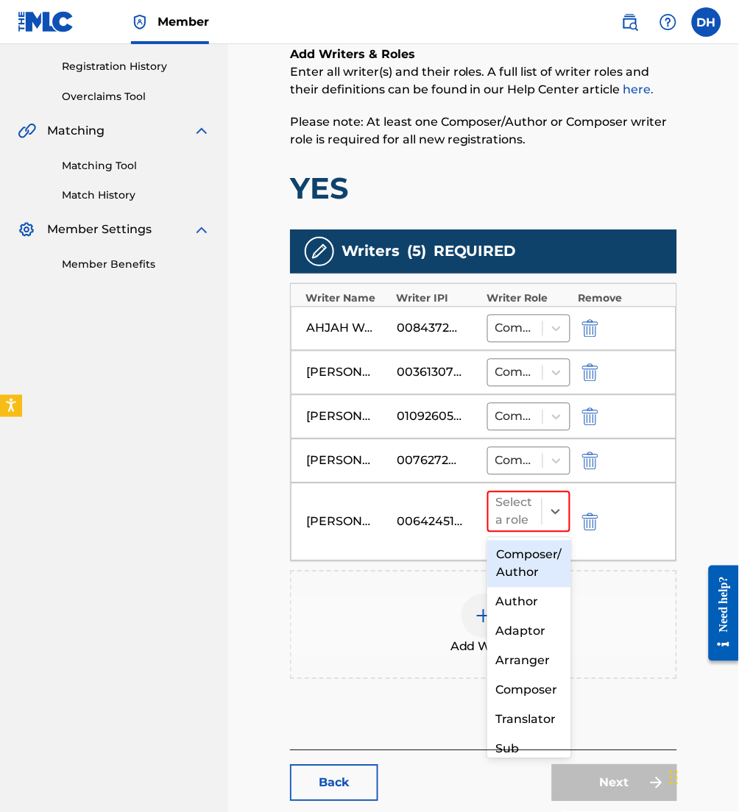
click at [528, 564] on div "Composer/Author" at bounding box center [528, 564] width 83 height 47
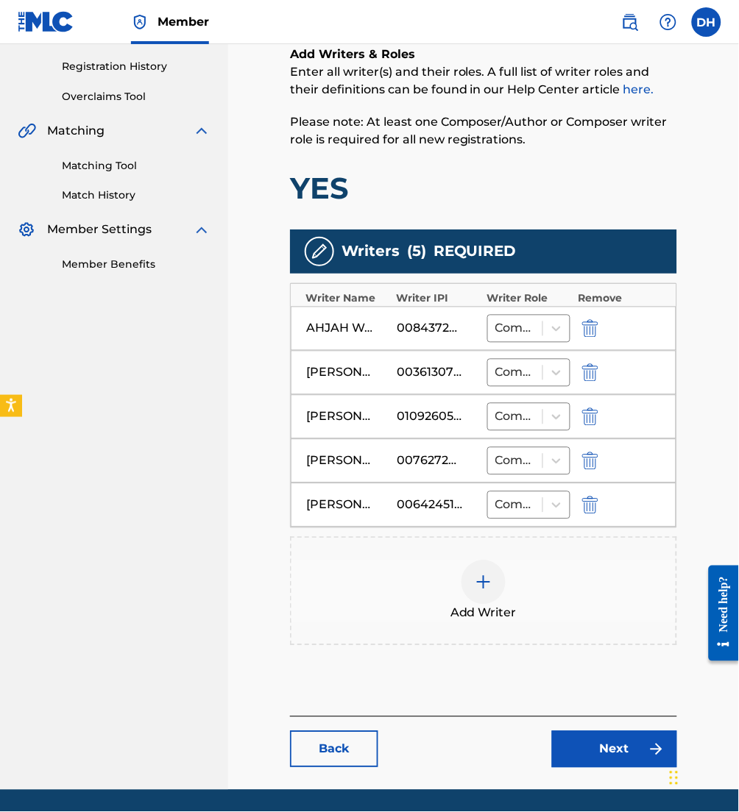
click at [606, 735] on link "Next" at bounding box center [614, 749] width 125 height 37
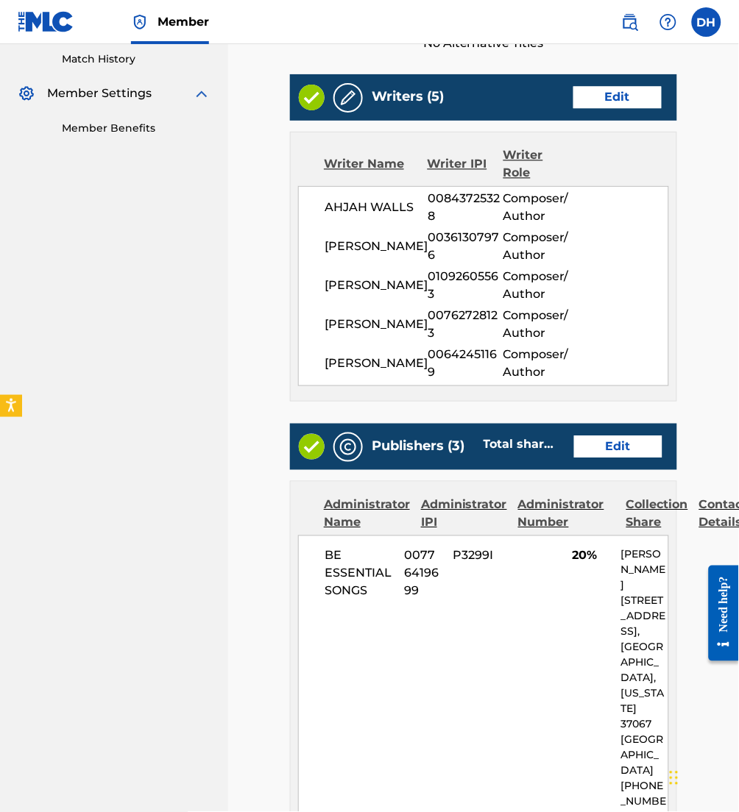
scroll to position [419, 0]
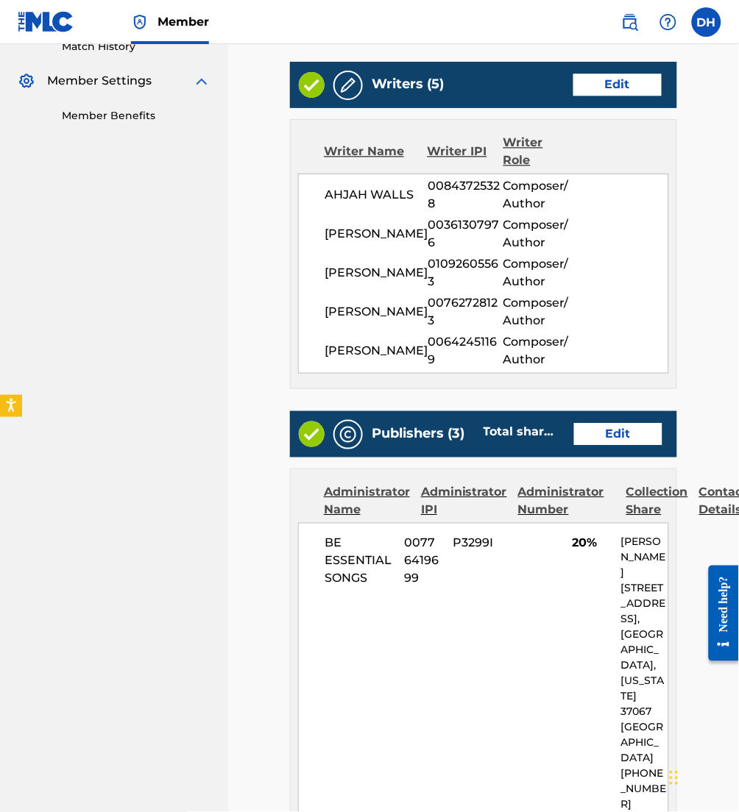
click at [600, 446] on link "Edit" at bounding box center [618, 435] width 88 height 22
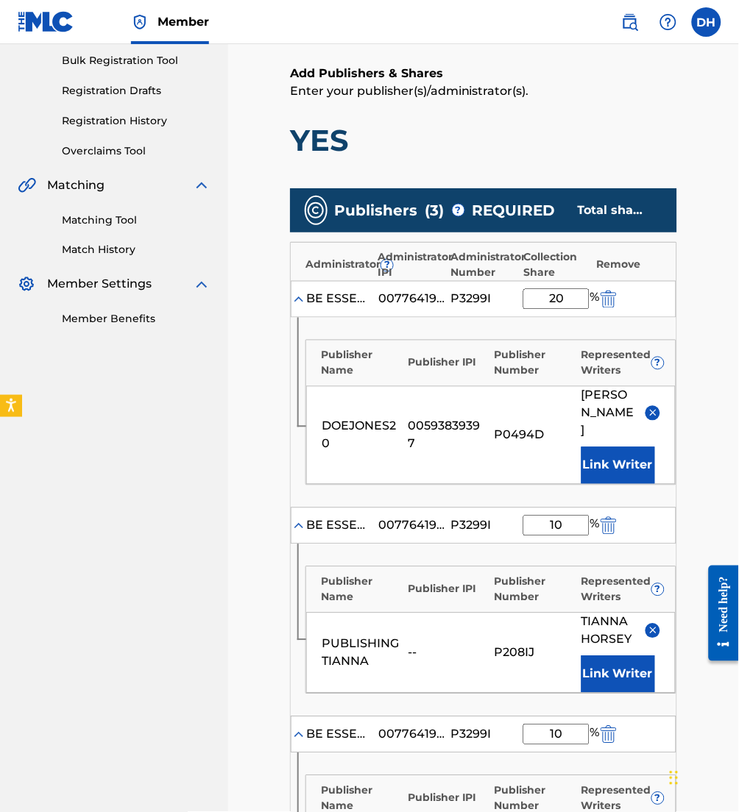
scroll to position [219, 0]
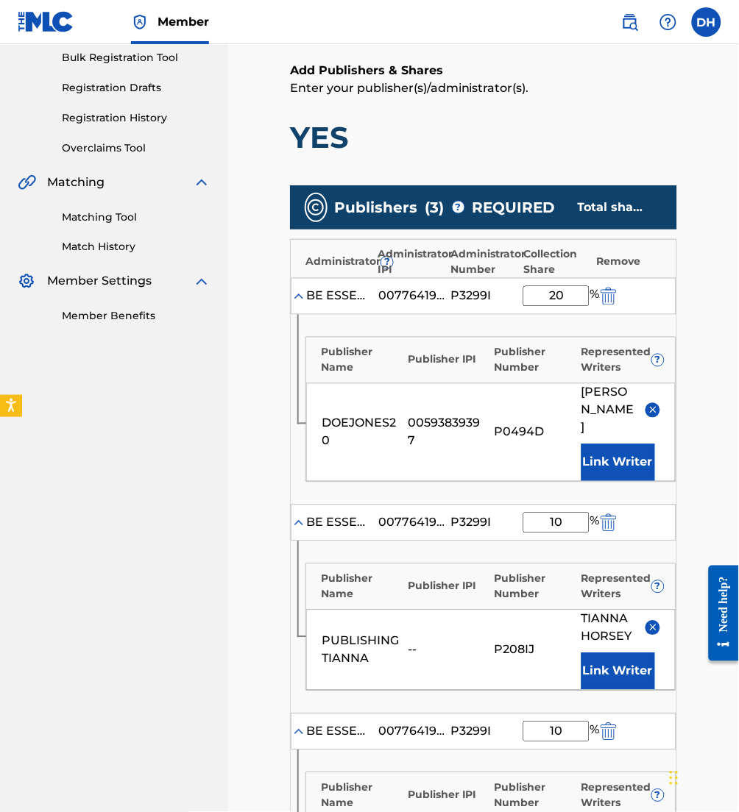
click at [650, 416] on img at bounding box center [652, 410] width 11 height 11
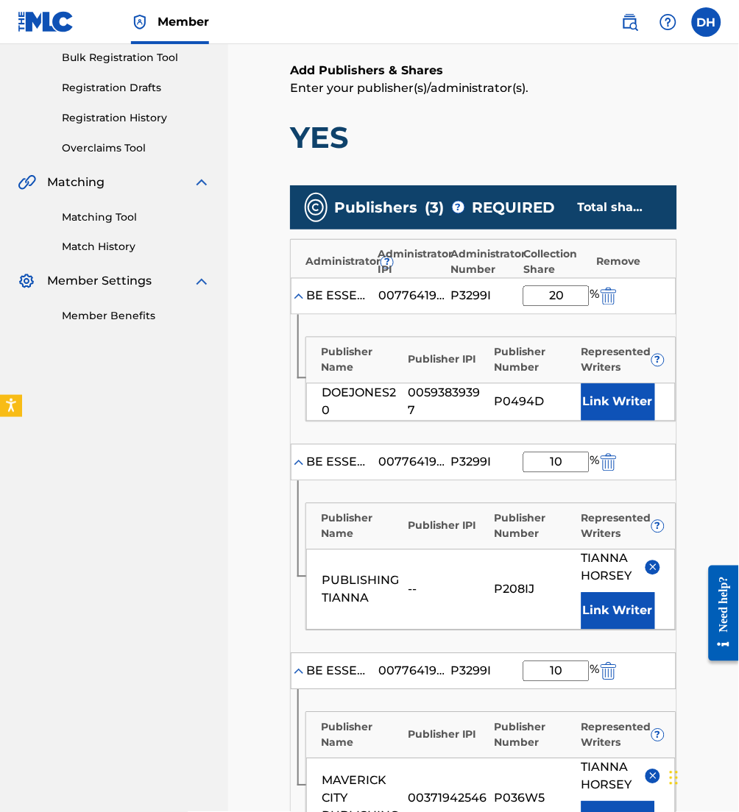
click at [648, 406] on button "Link Writer" at bounding box center [618, 402] width 74 height 37
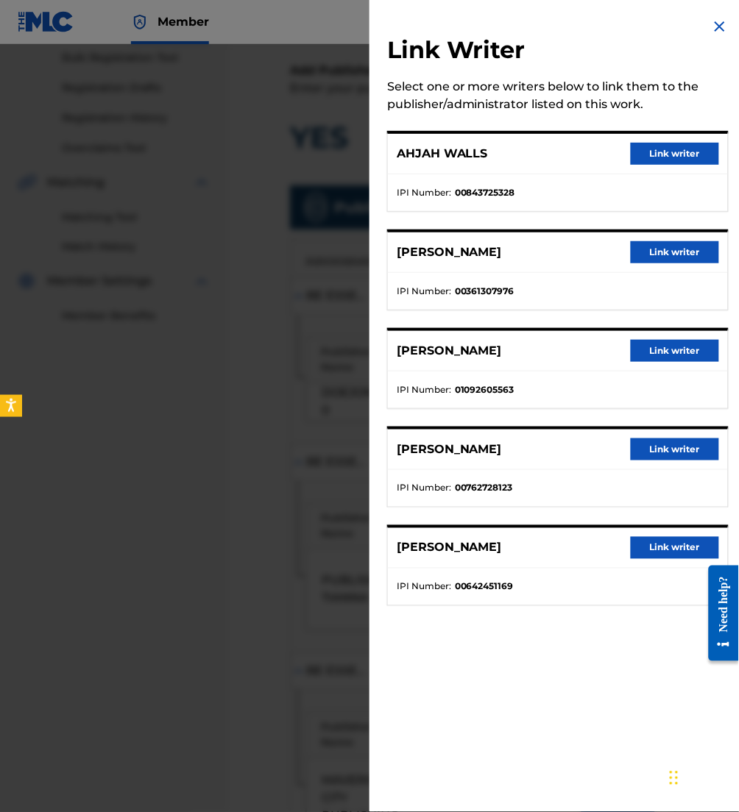
click at [651, 537] on button "Link writer" at bounding box center [675, 548] width 88 height 22
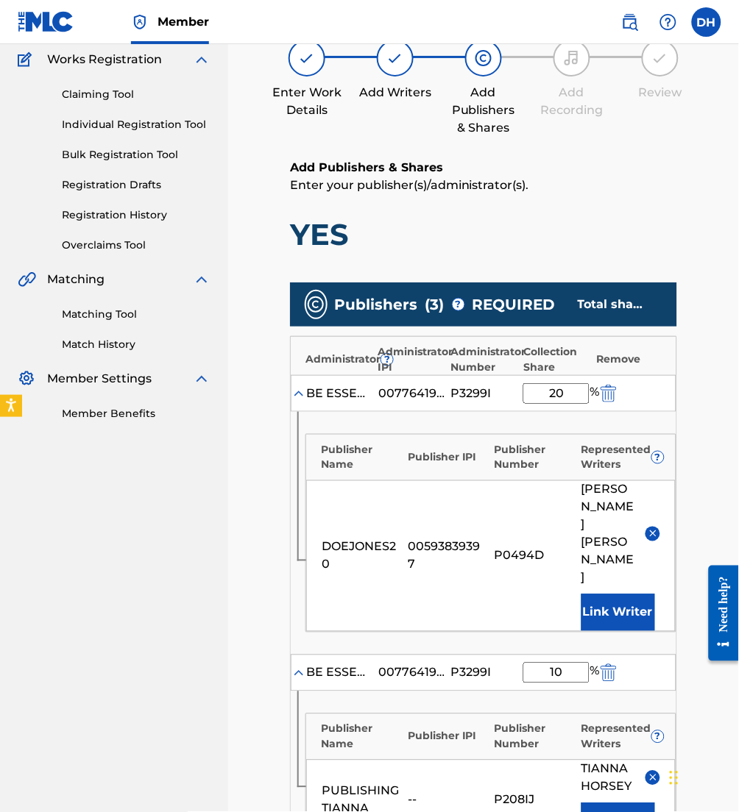
scroll to position [702, 0]
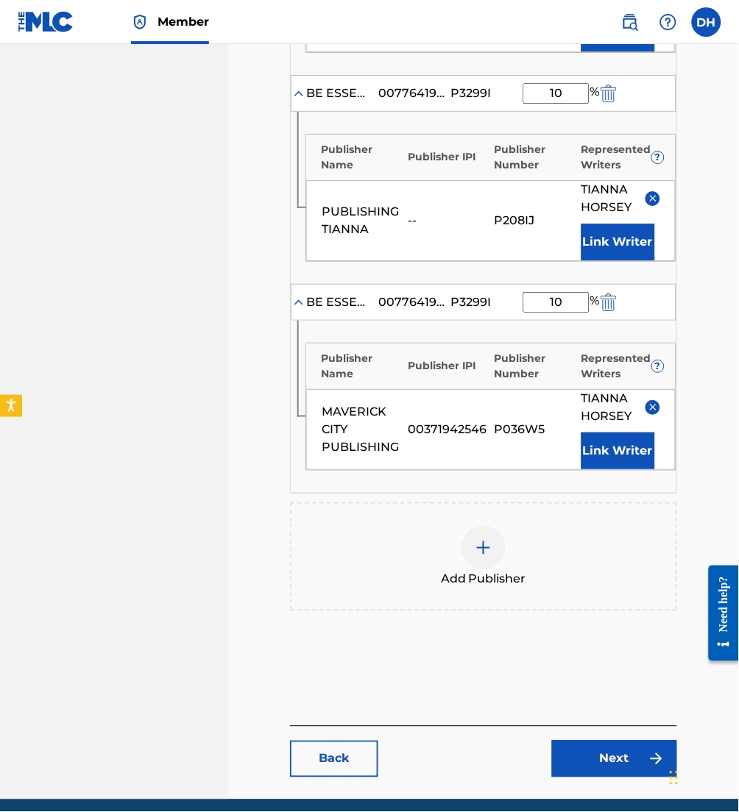
click at [600, 741] on link "Next" at bounding box center [614, 759] width 125 height 37
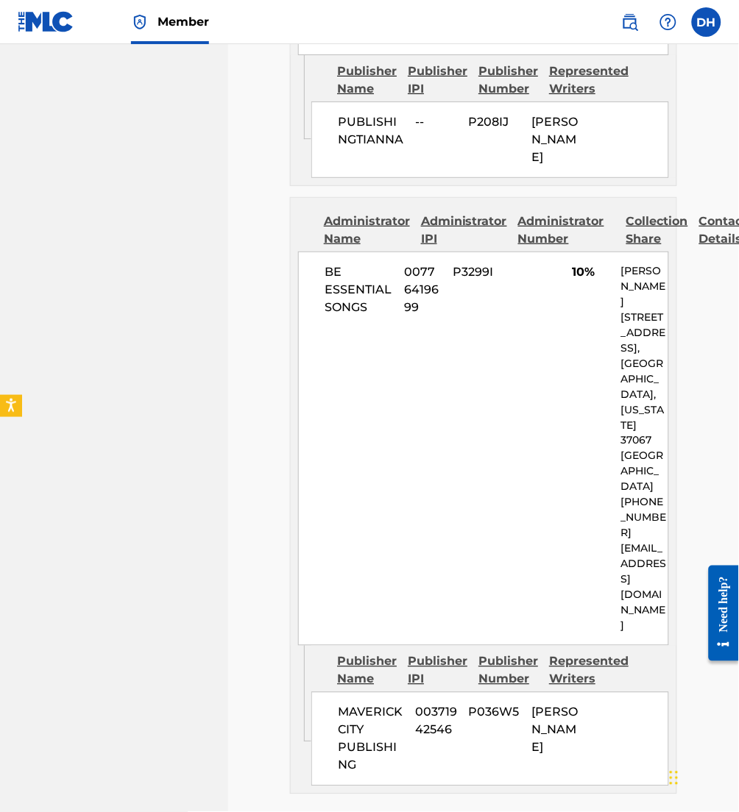
scroll to position [1874, 0]
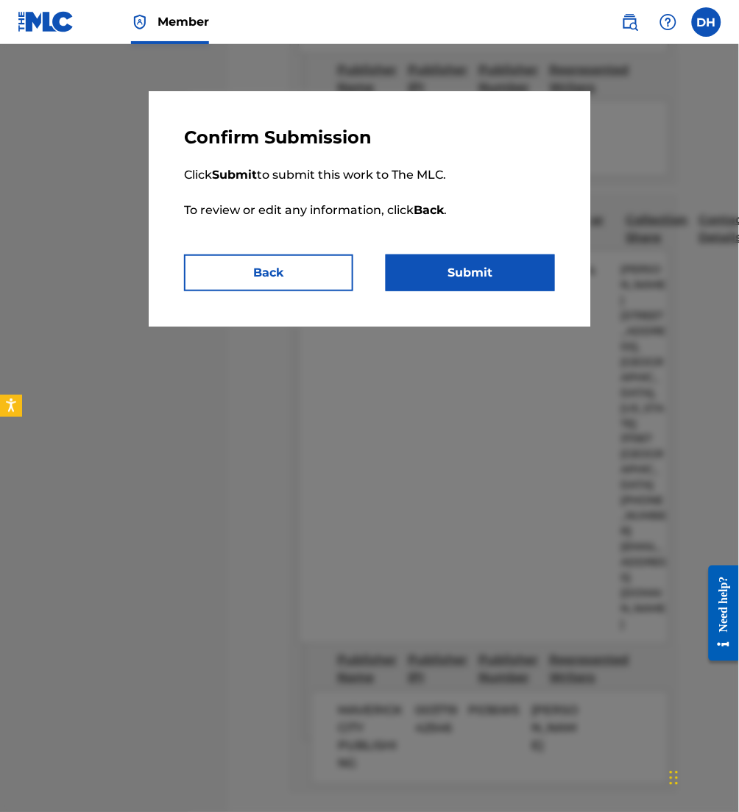
click at [483, 255] on button "Submit" at bounding box center [470, 273] width 169 height 37
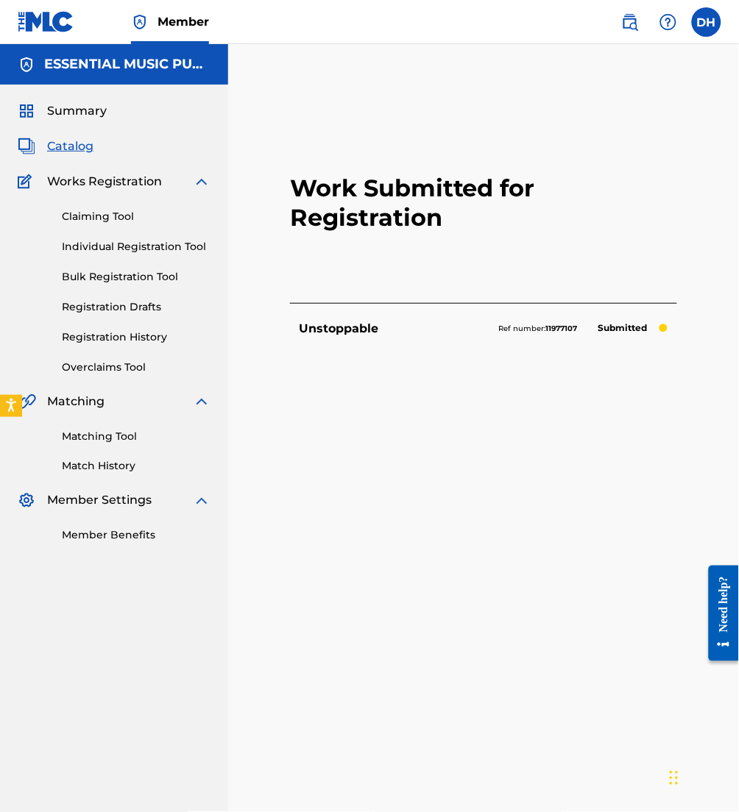
click at [639, 21] on link at bounding box center [629, 21] width 29 height 29
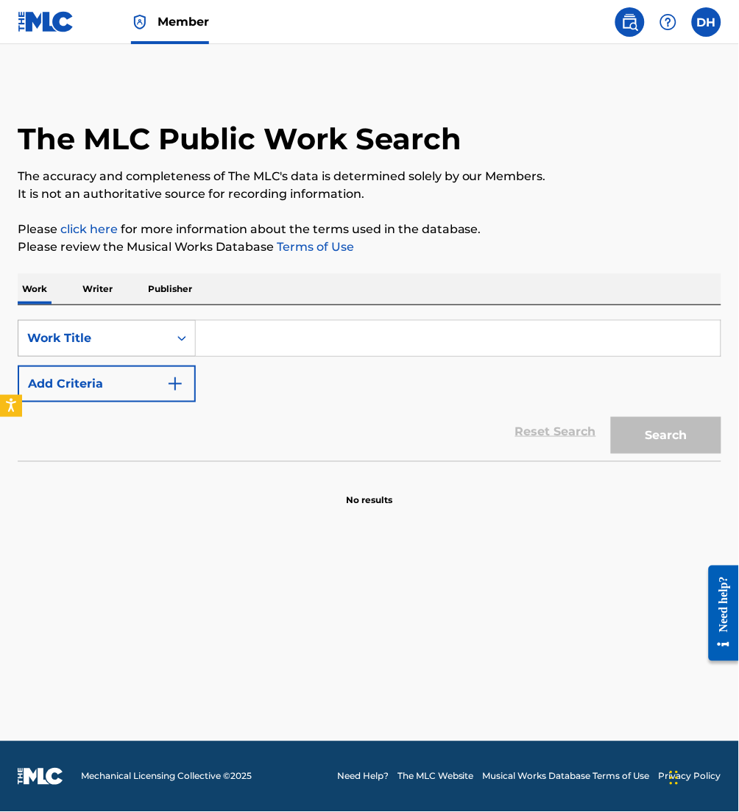
click at [159, 337] on div "Work Title" at bounding box center [93, 339] width 132 height 18
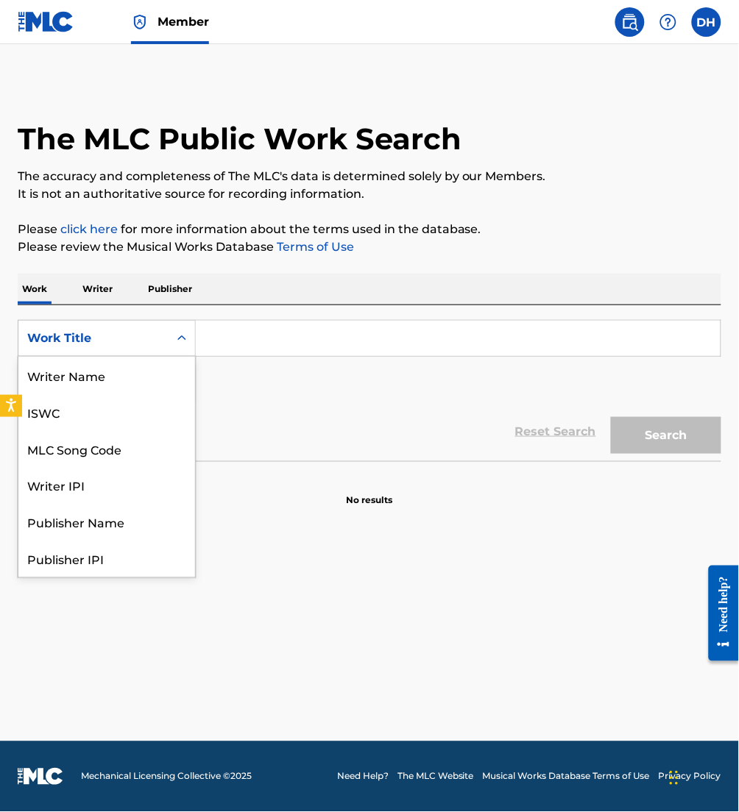
scroll to position [74, 0]
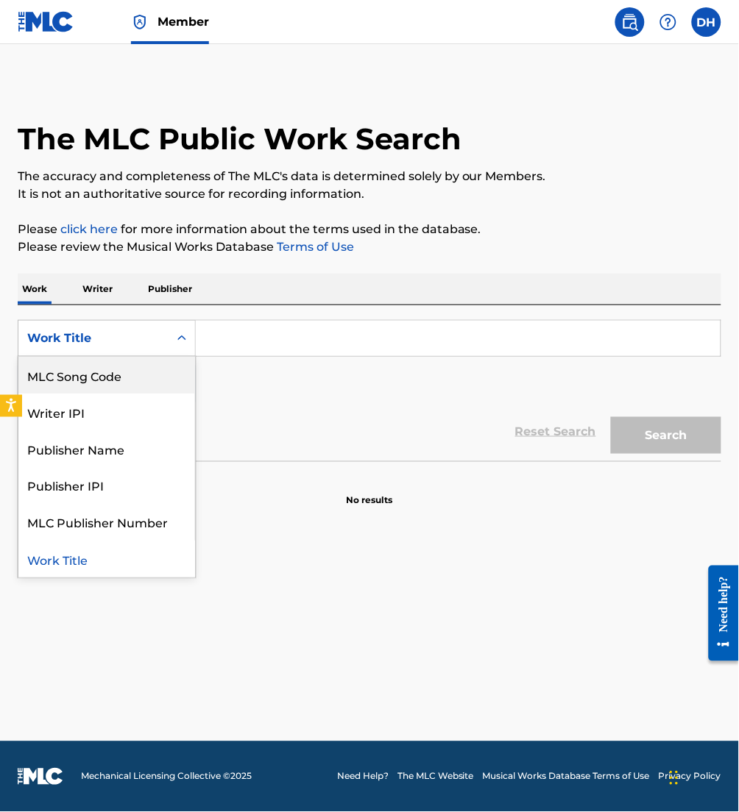
click at [128, 381] on div "MLC Song Code" at bounding box center [106, 375] width 177 height 37
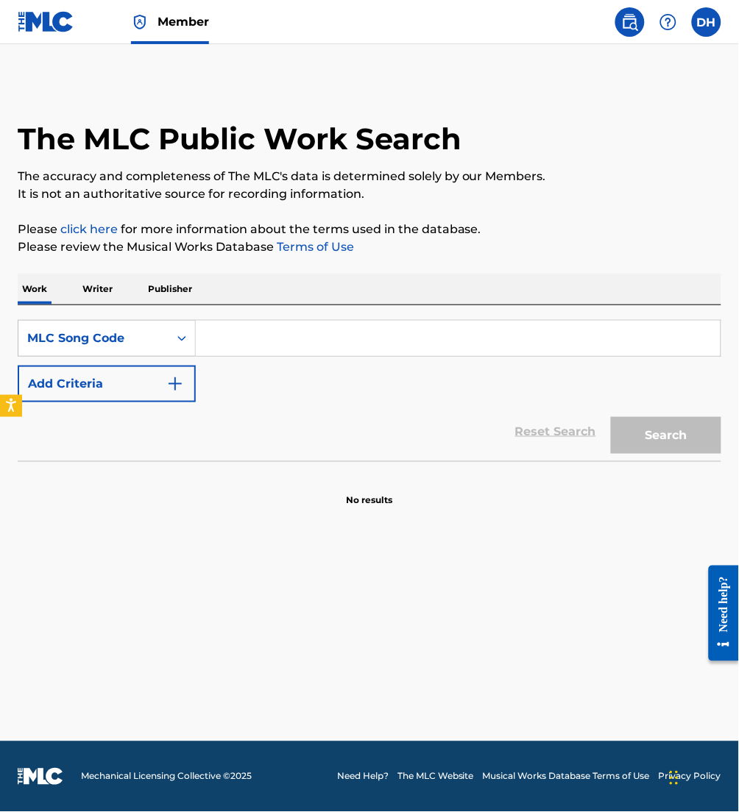
click at [224, 336] on input "Search Form" at bounding box center [458, 338] width 525 height 35
paste input "YD5F15"
type input "YD5F15"
click at [611, 417] on button "Search" at bounding box center [666, 435] width 110 height 37
click at [202, 333] on input "YD5F15" at bounding box center [458, 338] width 525 height 35
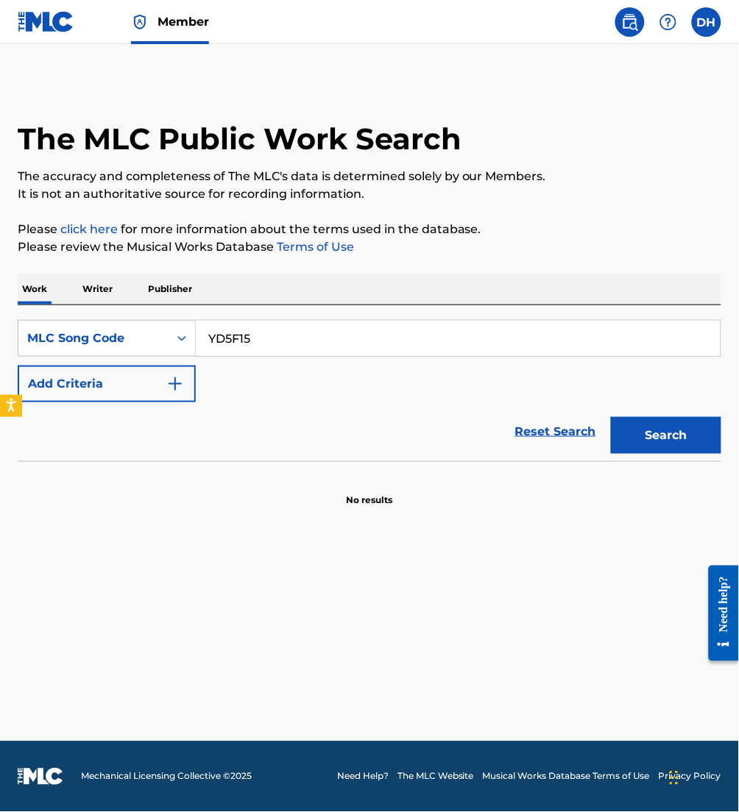
click at [611, 417] on button "Search" at bounding box center [666, 435] width 110 height 37
click at [38, 17] on img at bounding box center [46, 21] width 57 height 21
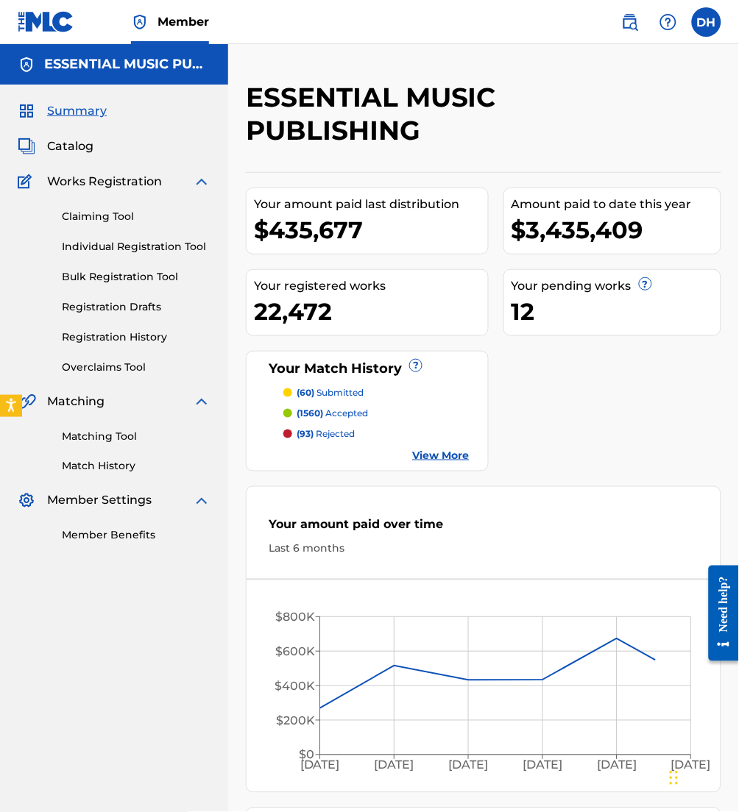
click at [80, 144] on span "Catalog" at bounding box center [70, 147] width 46 height 18
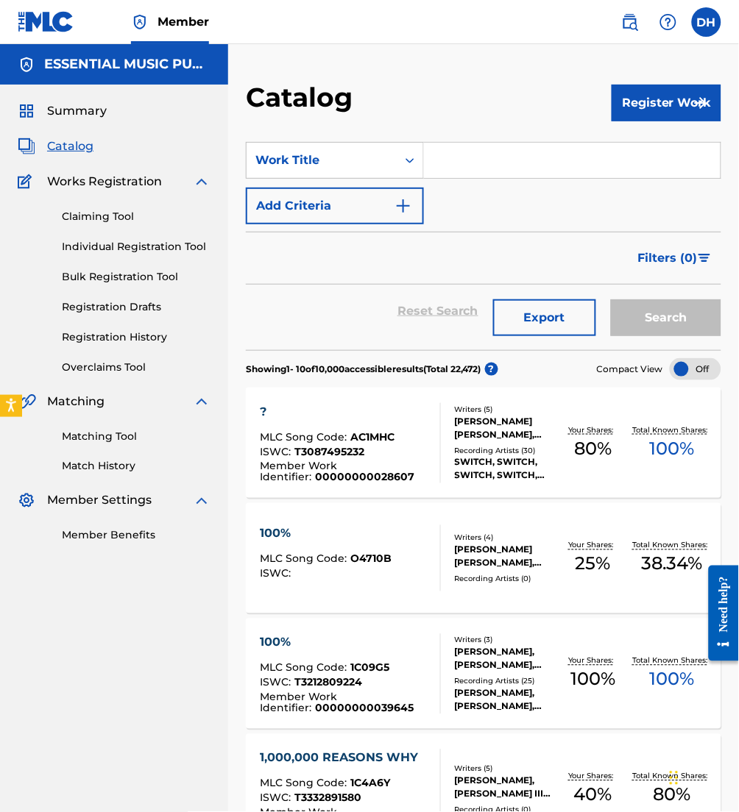
click at [510, 171] on input "Search Form" at bounding box center [572, 160] width 296 height 35
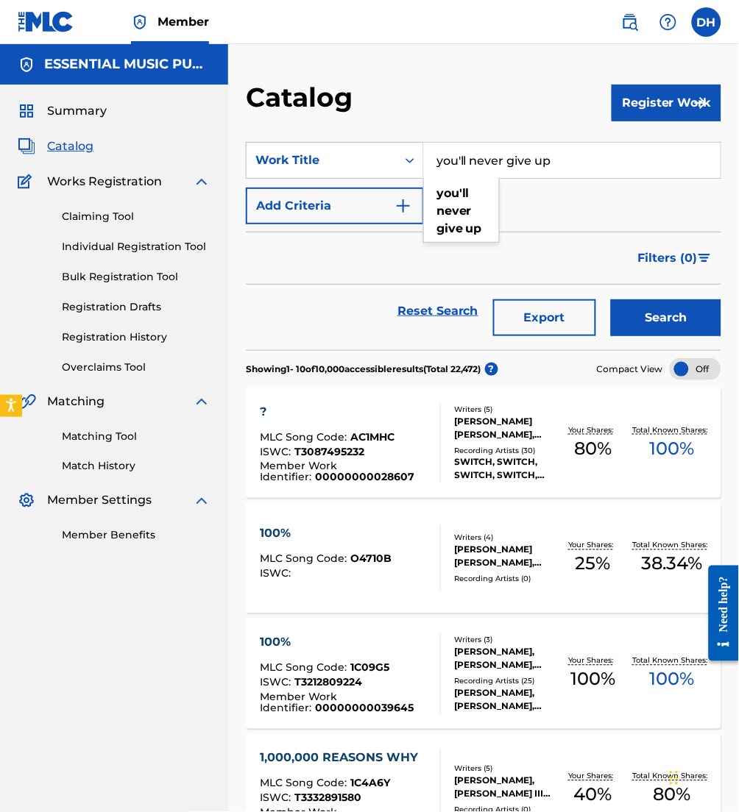
type input "you'll never give up"
click at [394, 205] on img "Search Form" at bounding box center [403, 206] width 18 height 18
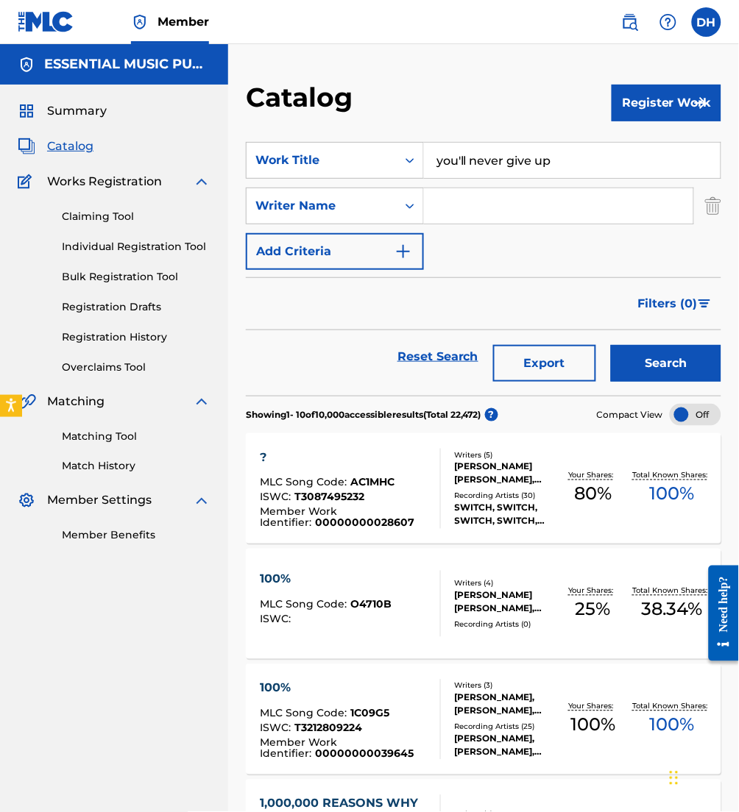
click at [474, 215] on input "Search Form" at bounding box center [558, 205] width 269 height 35
type input "[PERSON_NAME]"
click at [611, 345] on button "Search" at bounding box center [666, 363] width 110 height 37
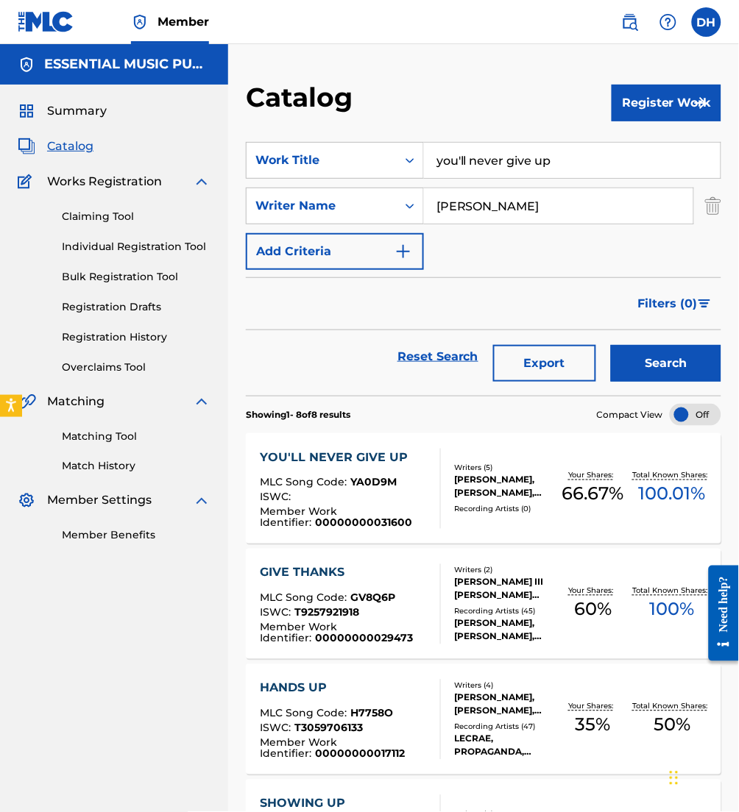
click at [411, 474] on div "YOU'LL NEVER GIVE UP MLC Song Code : YA0D9M ISWC : Member Work Identifier : 000…" at bounding box center [344, 489] width 168 height 80
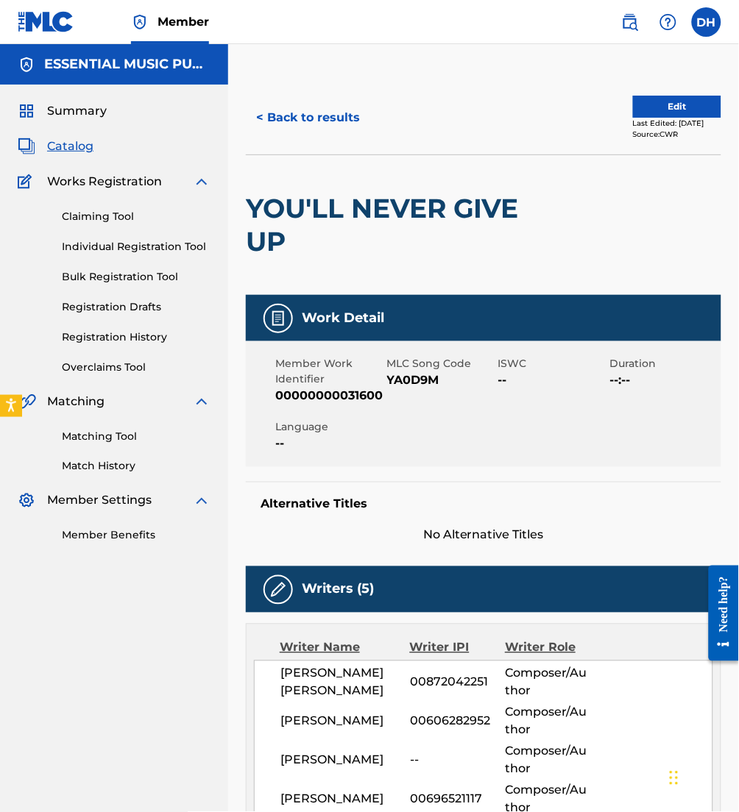
click at [642, 104] on button "Edit" at bounding box center [677, 107] width 88 height 22
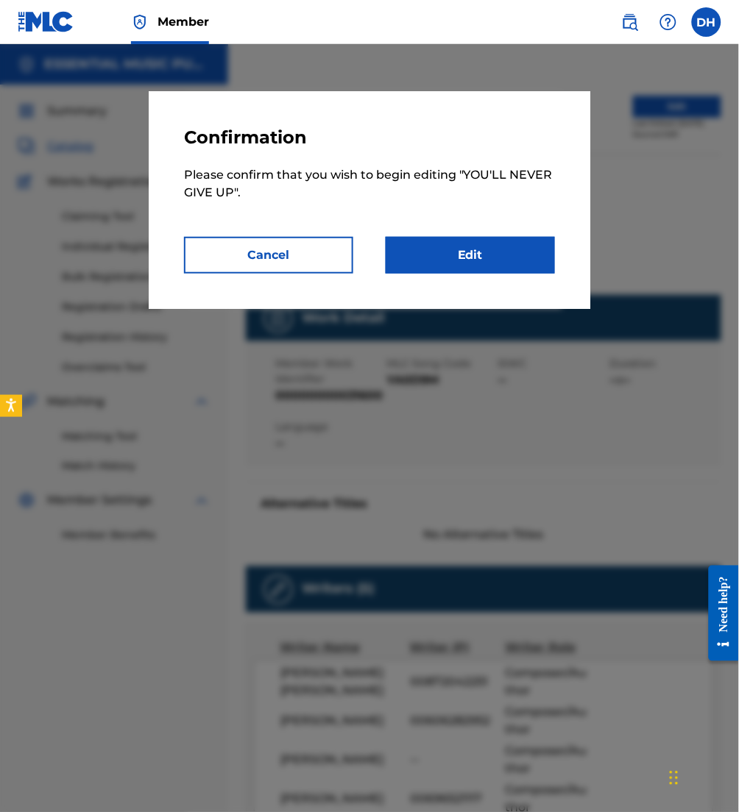
click at [497, 267] on link "Edit" at bounding box center [470, 255] width 169 height 37
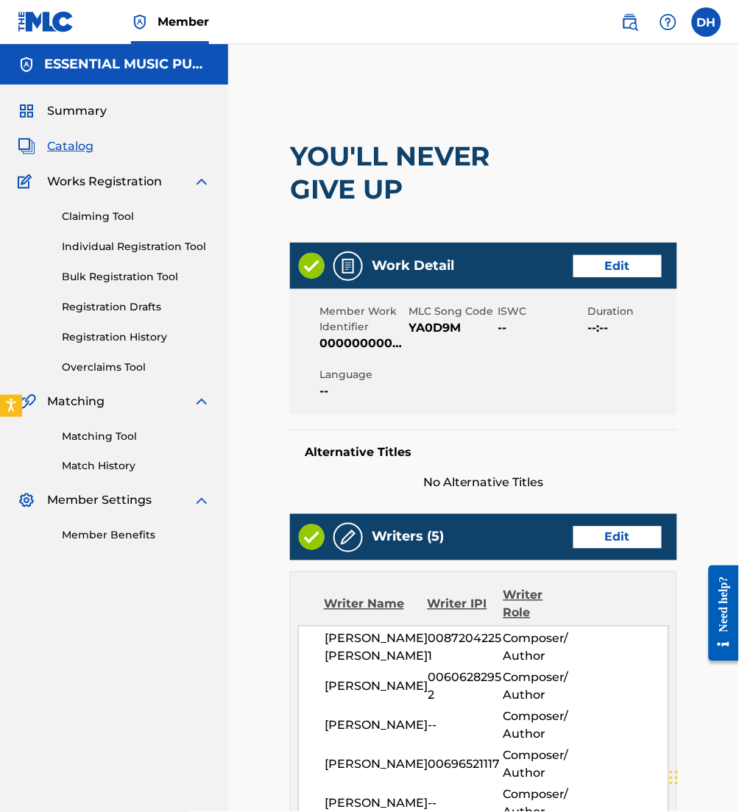
scroll to position [380, 0]
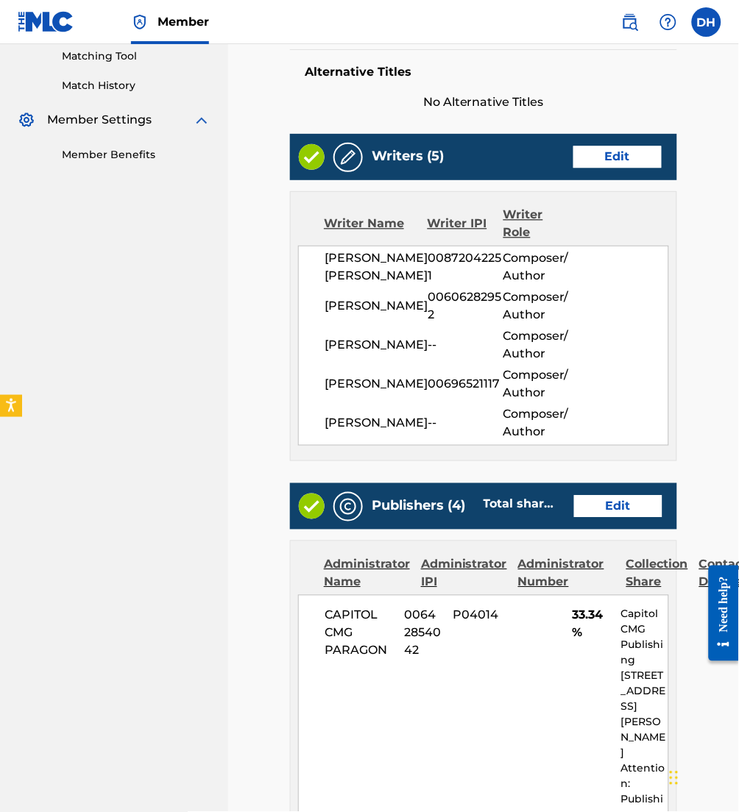
click at [586, 156] on link "Edit" at bounding box center [617, 157] width 88 height 22
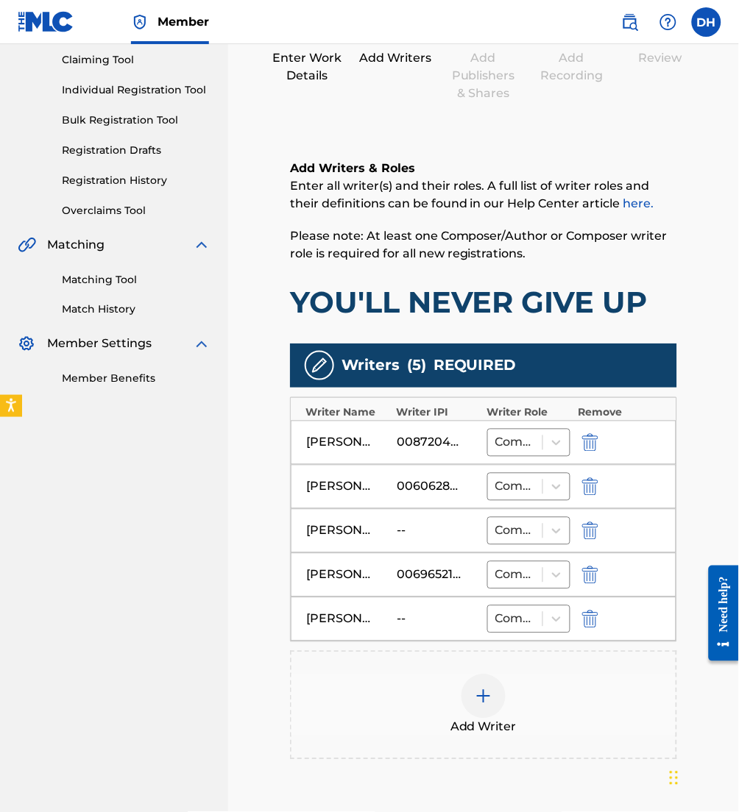
scroll to position [163, 0]
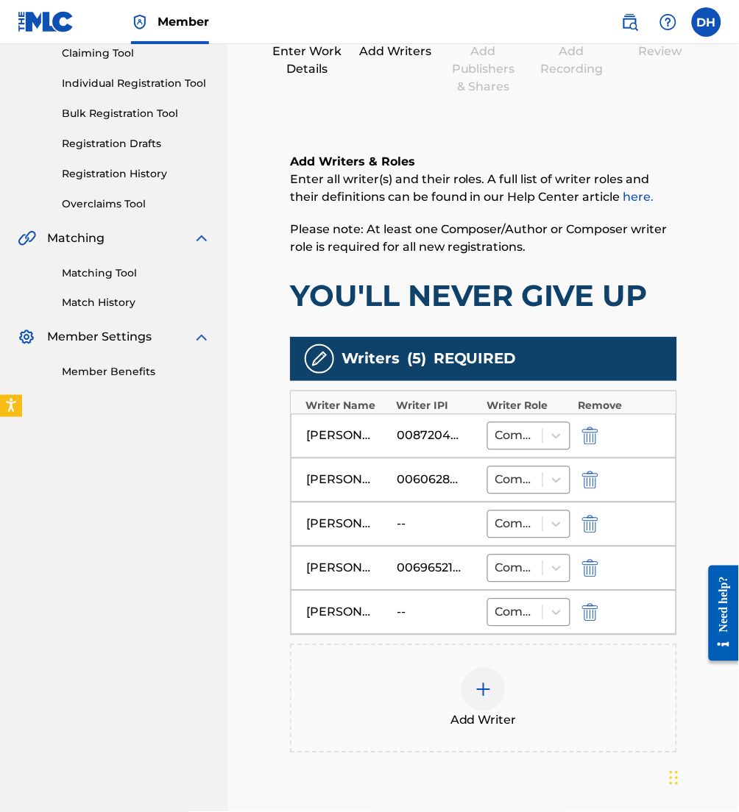
click at [590, 523] on img "submit" at bounding box center [590, 525] width 16 height 18
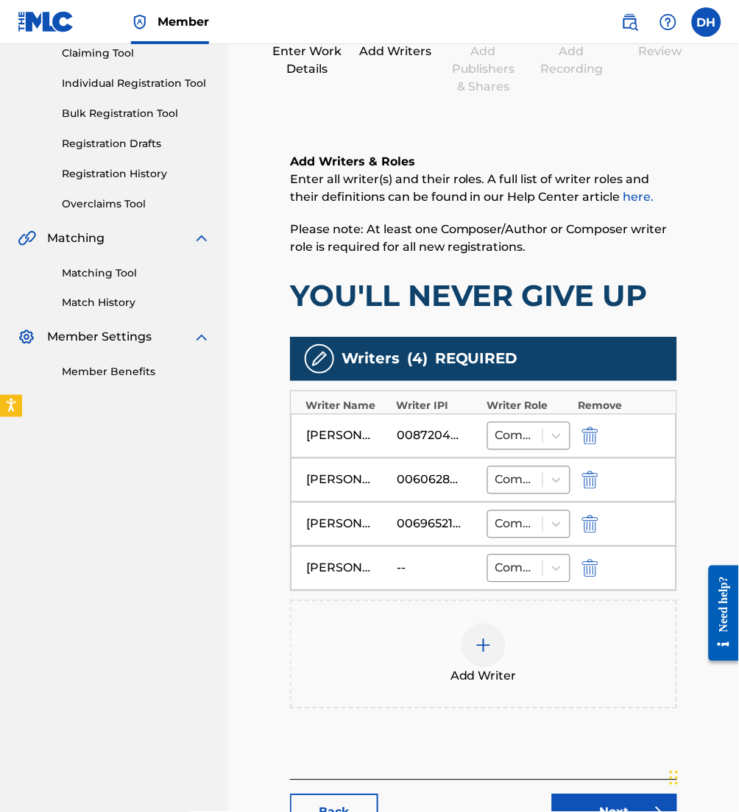
click at [590, 572] on img "submit" at bounding box center [590, 569] width 16 height 18
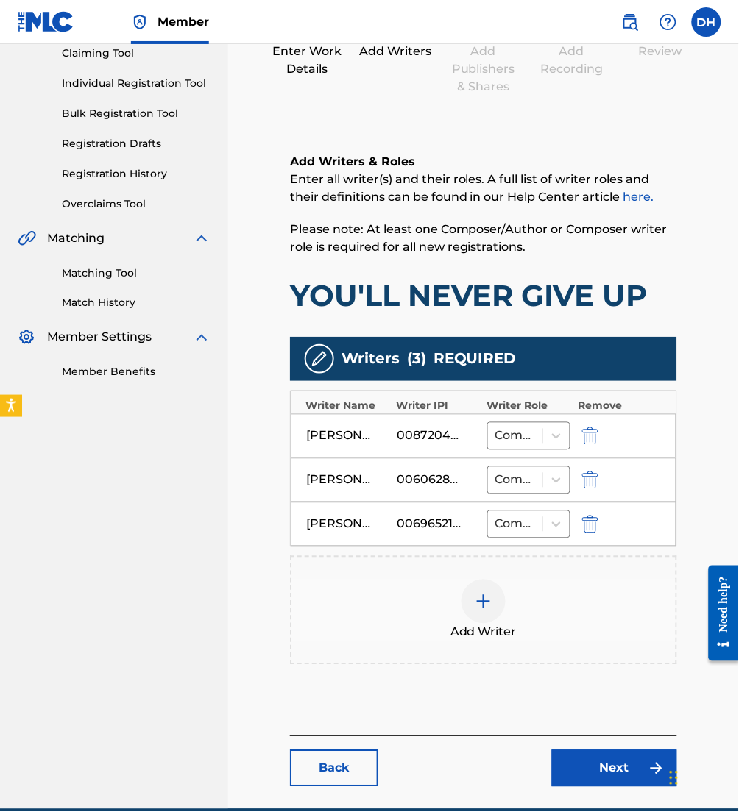
scroll to position [230, 0]
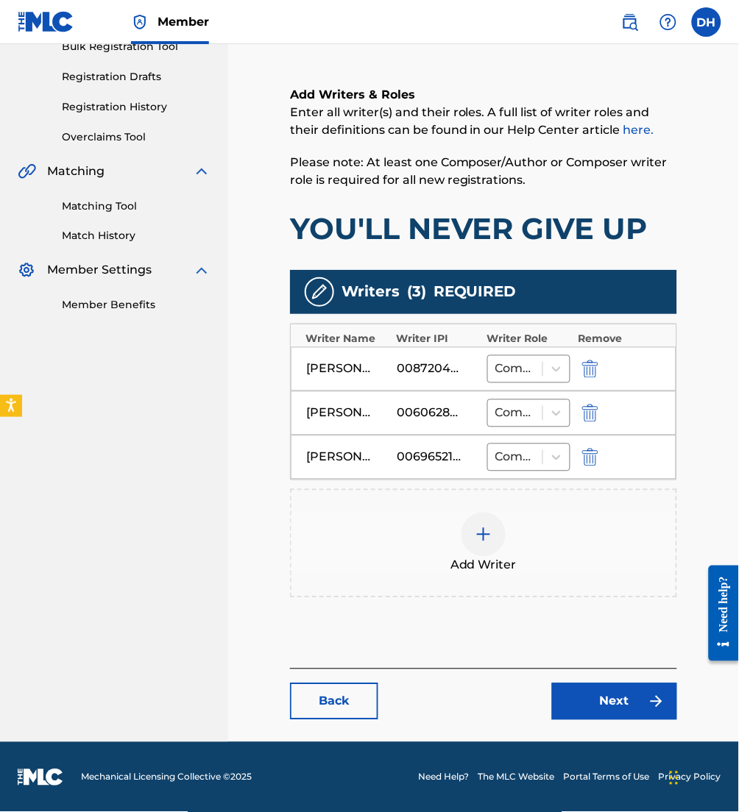
click at [592, 689] on link "Next" at bounding box center [614, 701] width 125 height 37
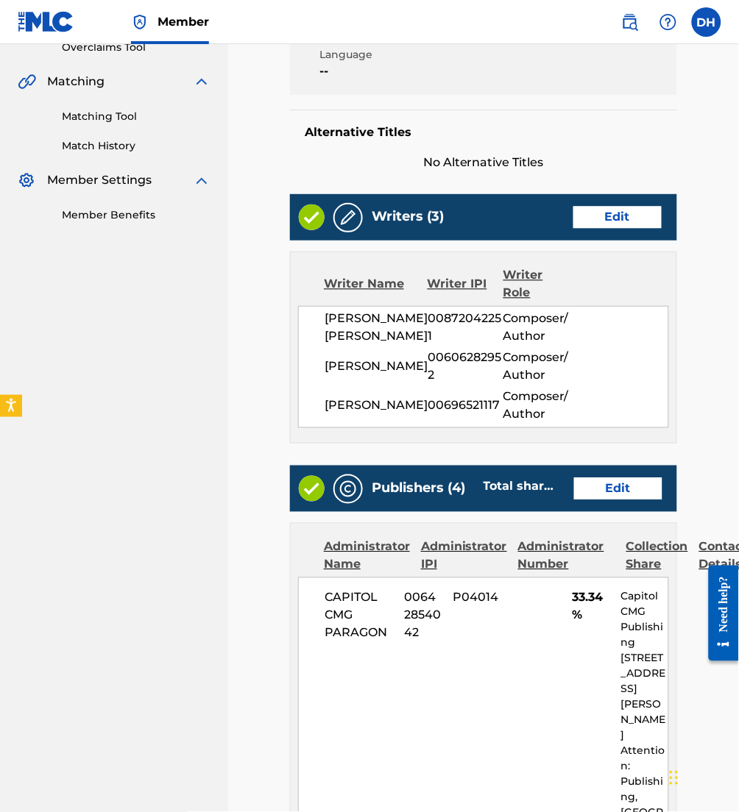
scroll to position [321, 0]
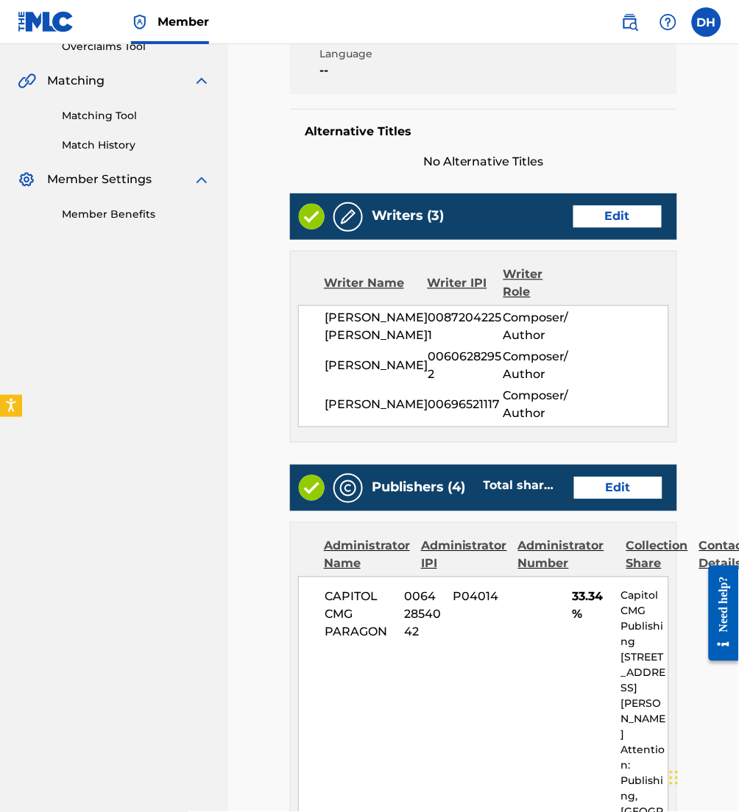
click at [599, 478] on link "Edit" at bounding box center [618, 488] width 88 height 22
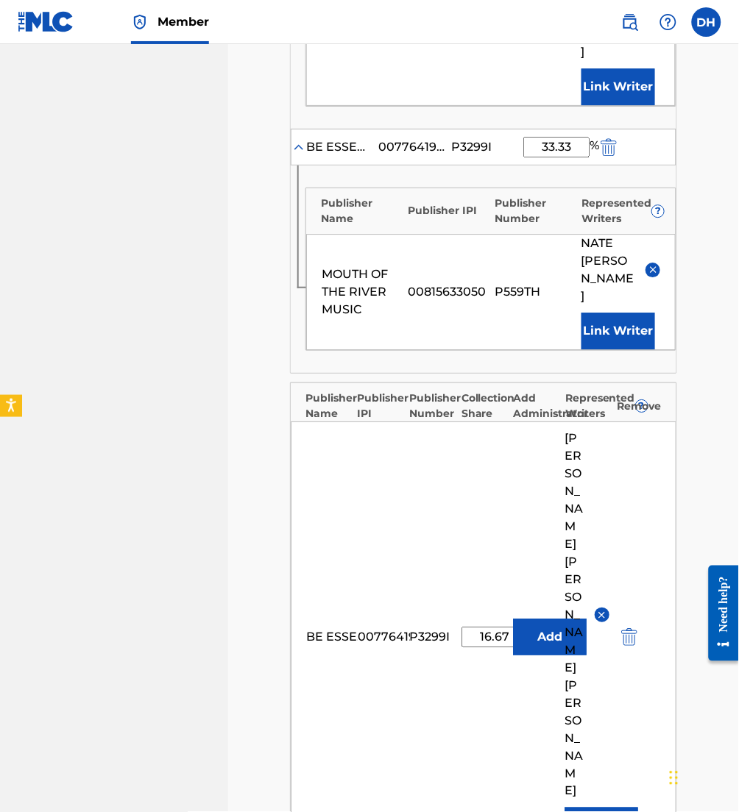
scroll to position [1007, 0]
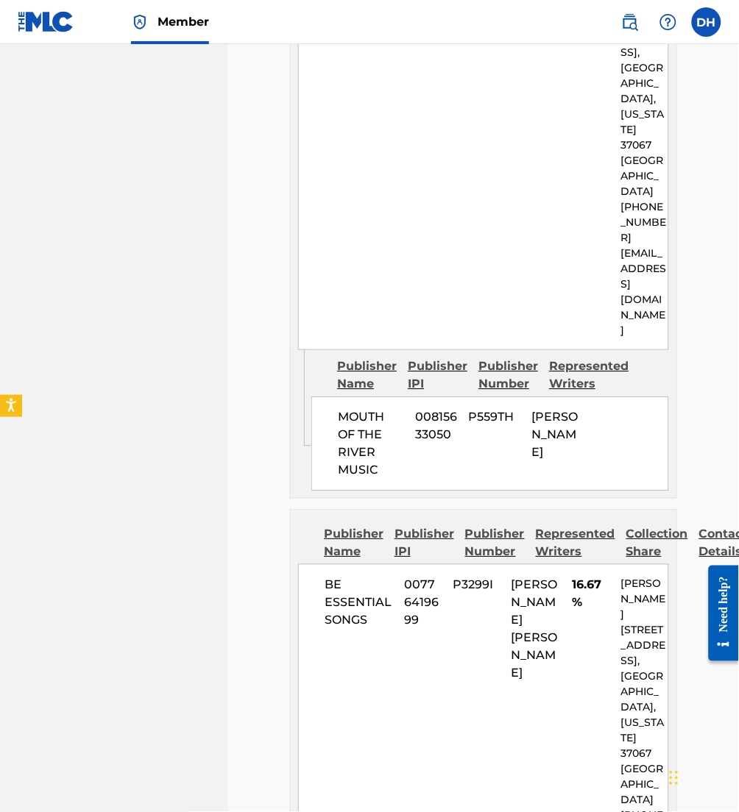
scroll to position [2435, 0]
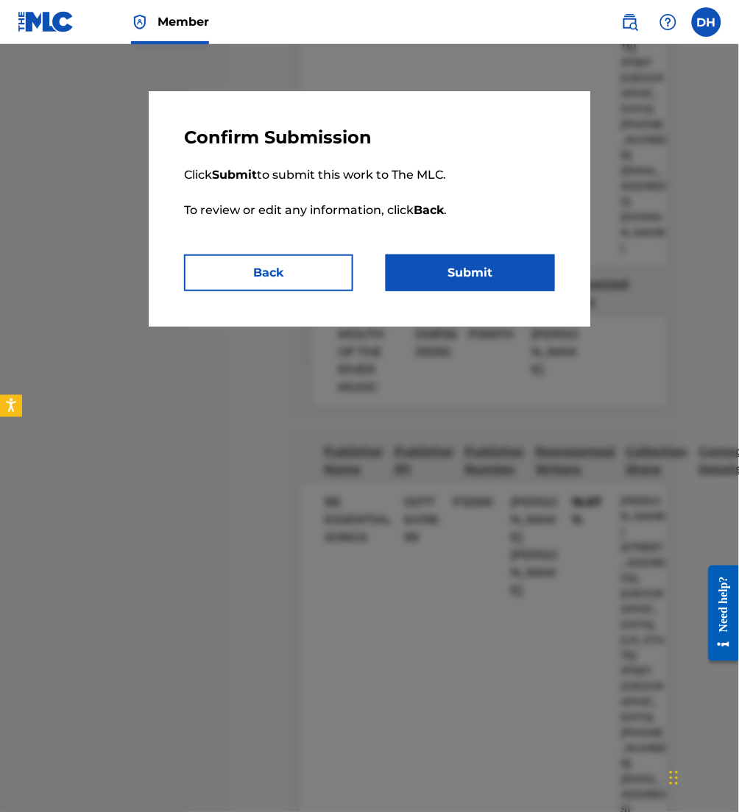
click at [486, 274] on button "Submit" at bounding box center [470, 273] width 169 height 37
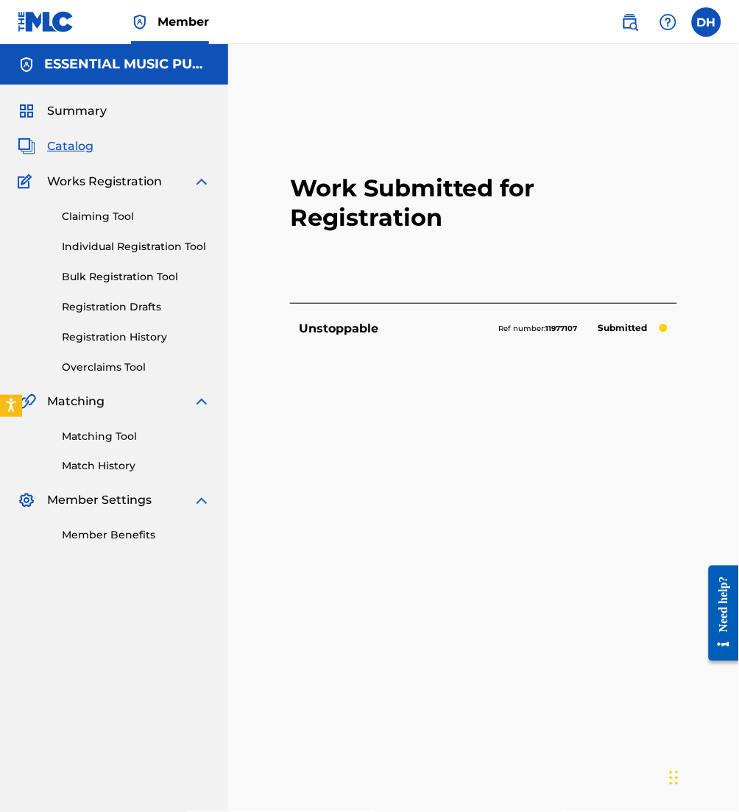
click at [72, 142] on span "Catalog" at bounding box center [70, 147] width 46 height 18
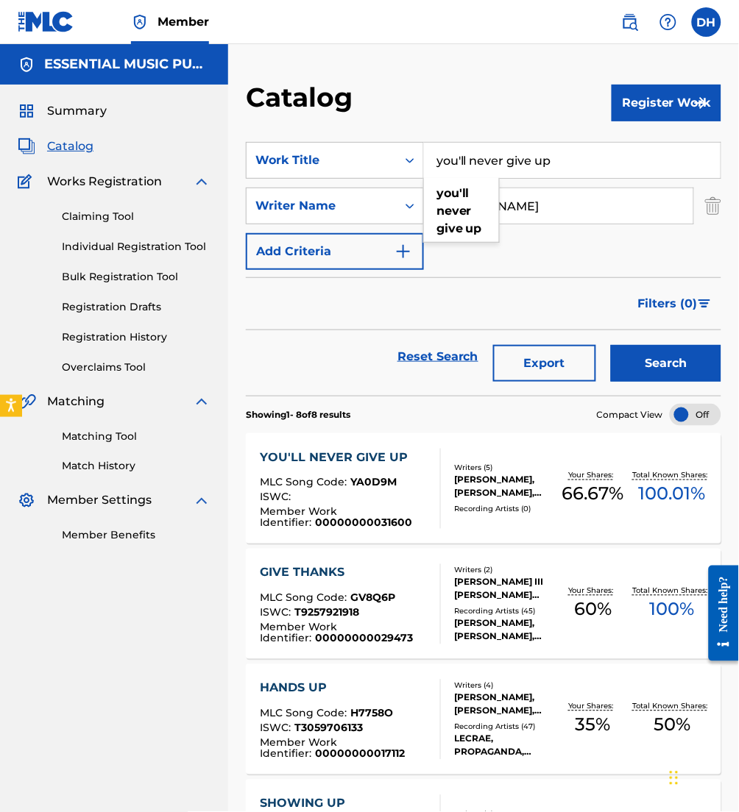
drag, startPoint x: 572, startPoint y: 157, endPoint x: 284, endPoint y: 118, distance: 291.0
click at [284, 118] on div "Catalog Register Work SearchWithCriteria07733d22-e23c-40ee-bcc3-f8f6c131638f Wo…" at bounding box center [483, 751] width 511 height 1340
type input "your house"
click at [658, 278] on div "Filters ( 0 )" at bounding box center [675, 300] width 92 height 44
click at [631, 100] on button "Register Work" at bounding box center [666, 103] width 110 height 37
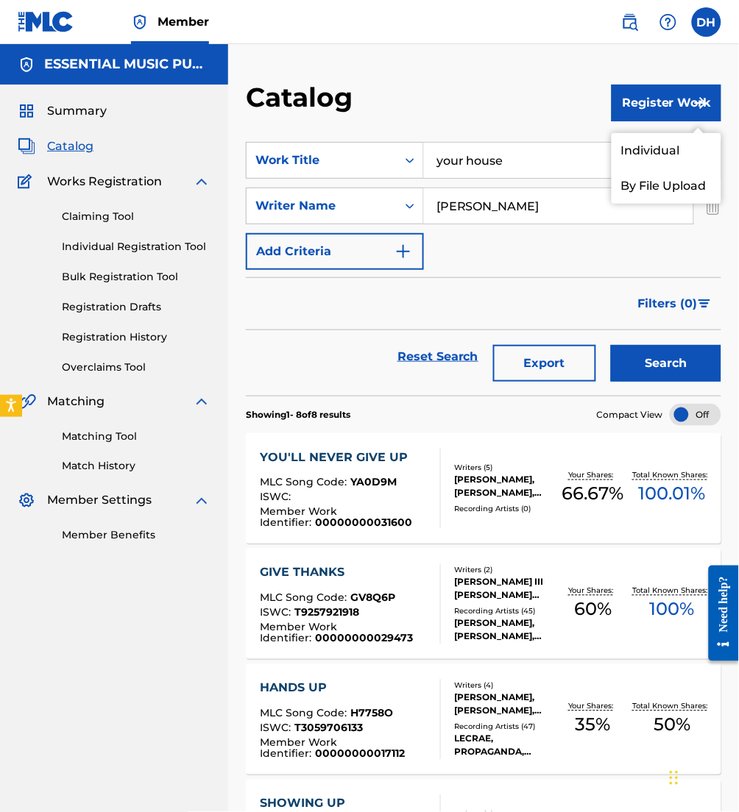
click at [639, 143] on link "Individual" at bounding box center [666, 150] width 110 height 35
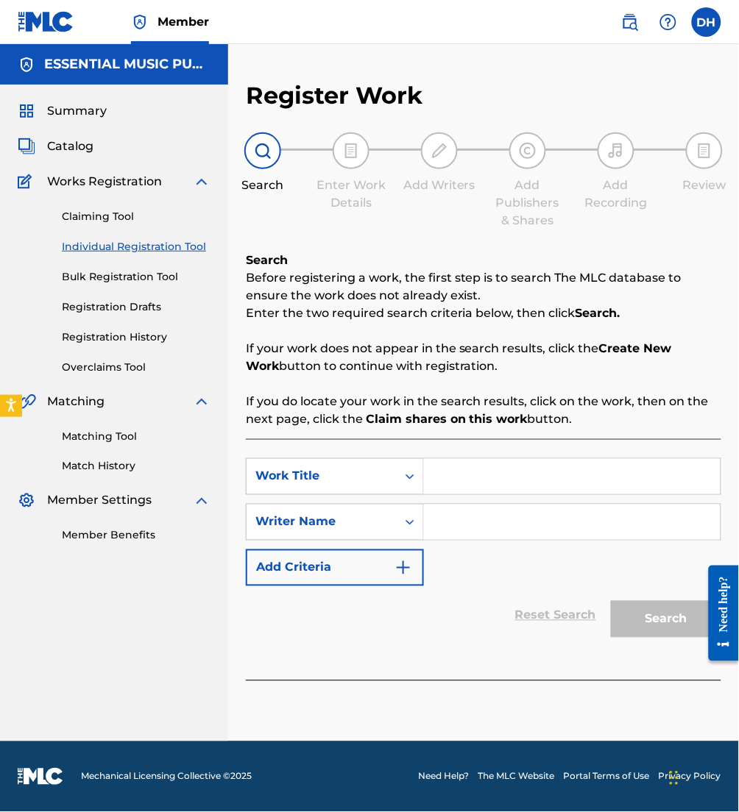
click at [509, 472] on input "Search Form" at bounding box center [572, 476] width 296 height 35
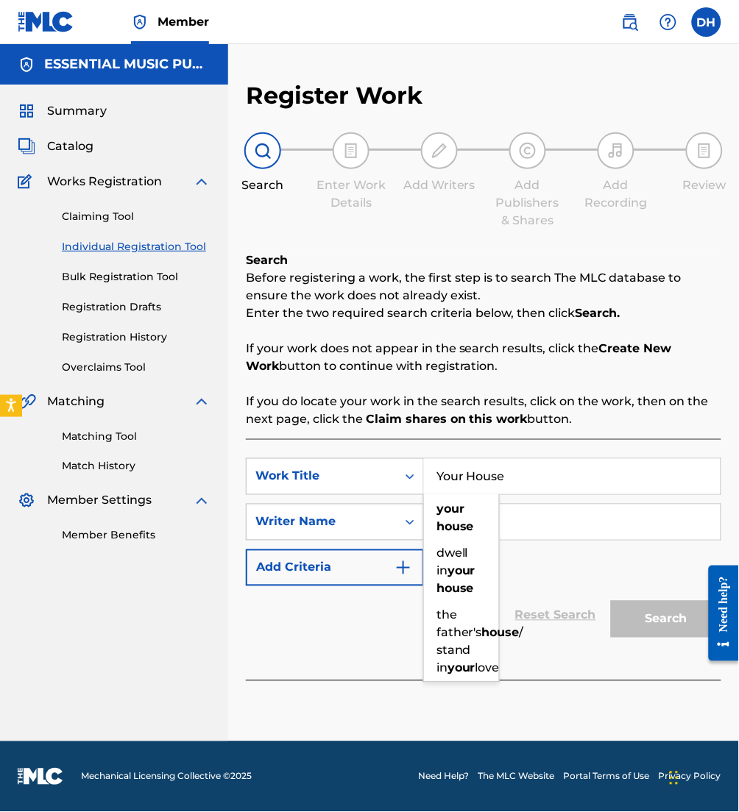
type input "Your House"
click at [539, 514] on input "Search Form" at bounding box center [572, 522] width 296 height 35
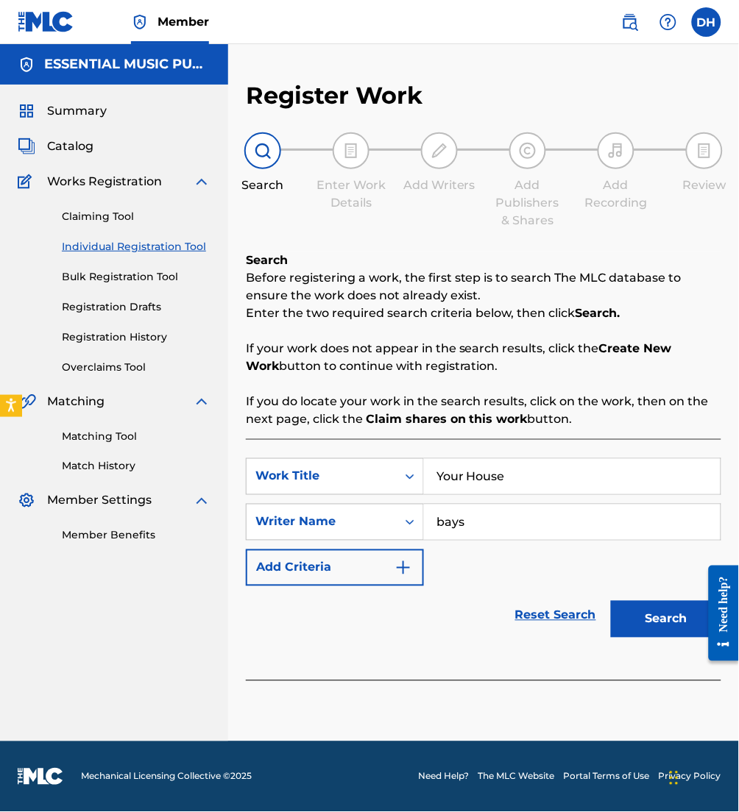
type input "bays"
click at [611, 601] on button "Search" at bounding box center [666, 619] width 110 height 37
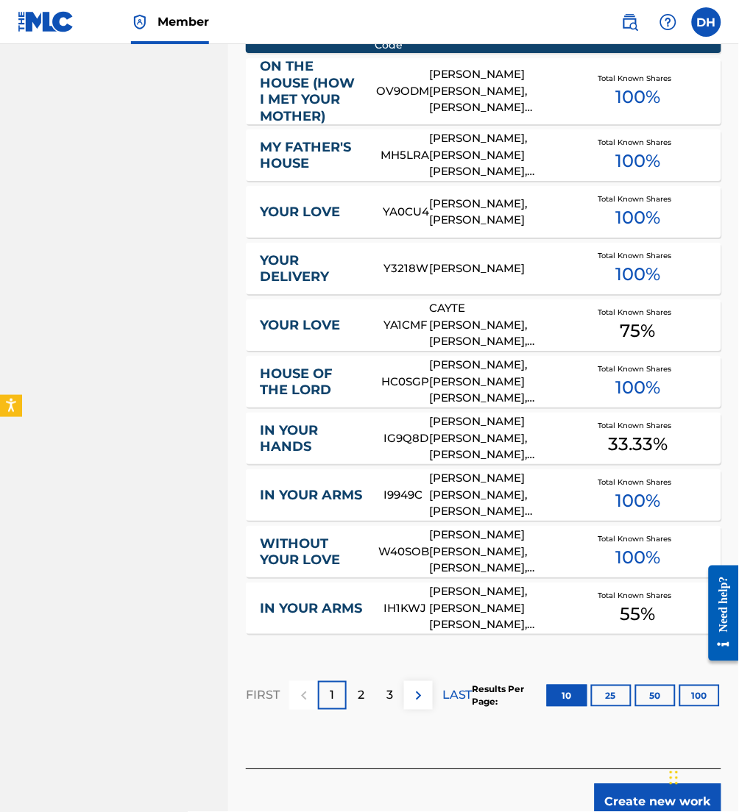
scroll to position [689, 0]
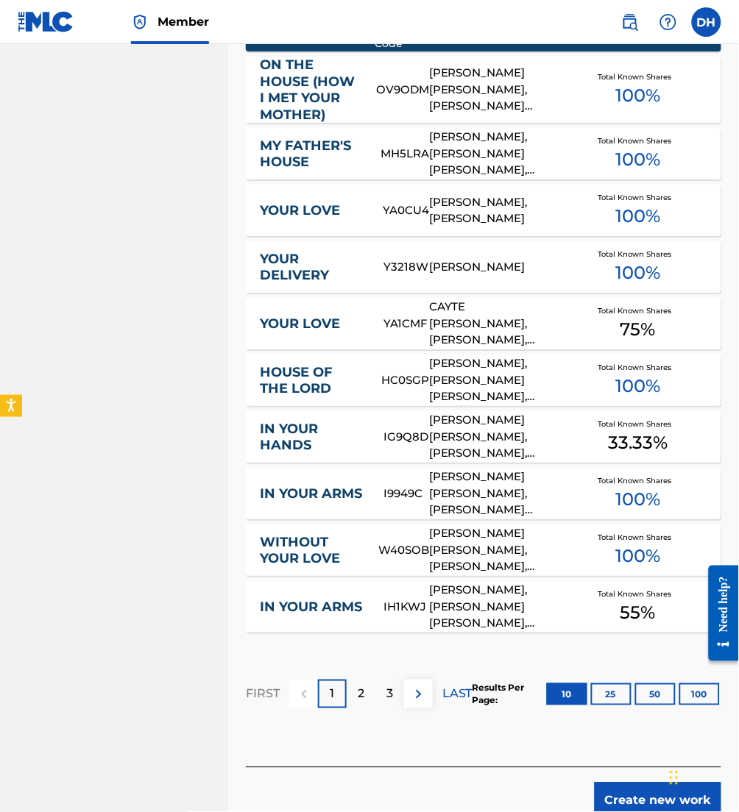
click at [621, 780] on div "Create new work" at bounding box center [483, 793] width 475 height 52
click at [621, 784] on button "Create new work" at bounding box center [657, 801] width 127 height 37
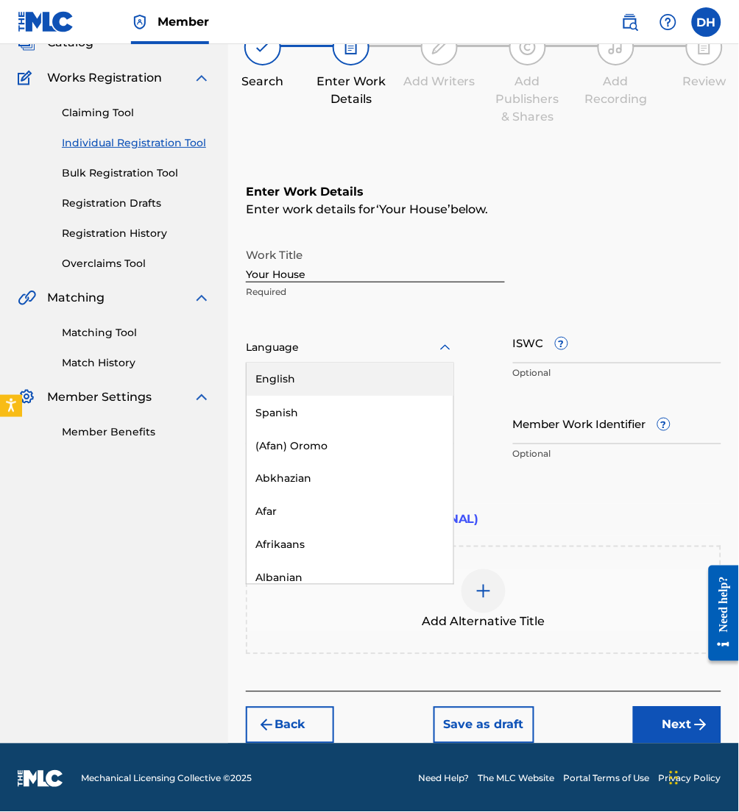
click at [360, 342] on div at bounding box center [350, 347] width 208 height 18
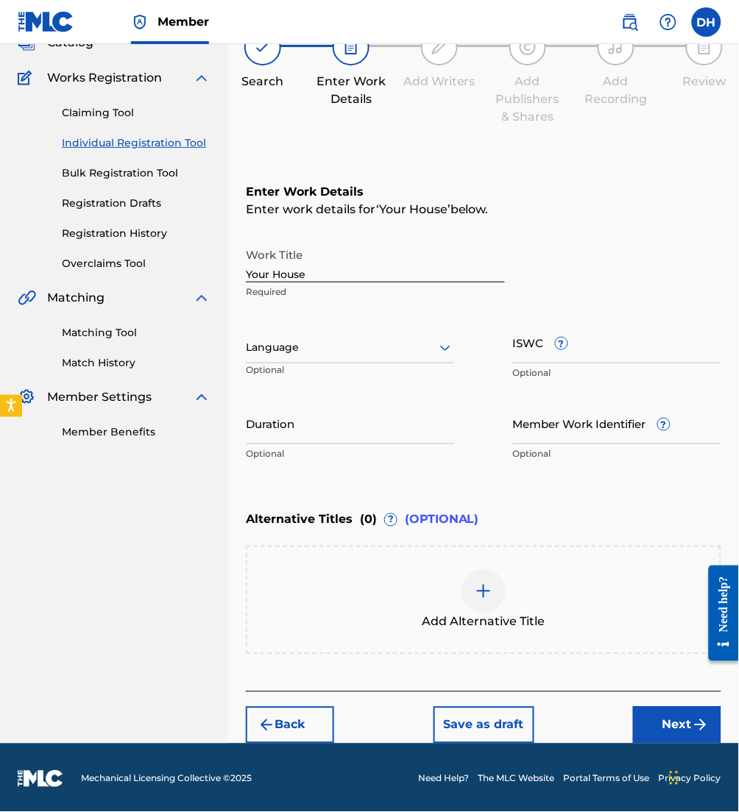
click at [361, 361] on div "Language" at bounding box center [350, 348] width 208 height 31
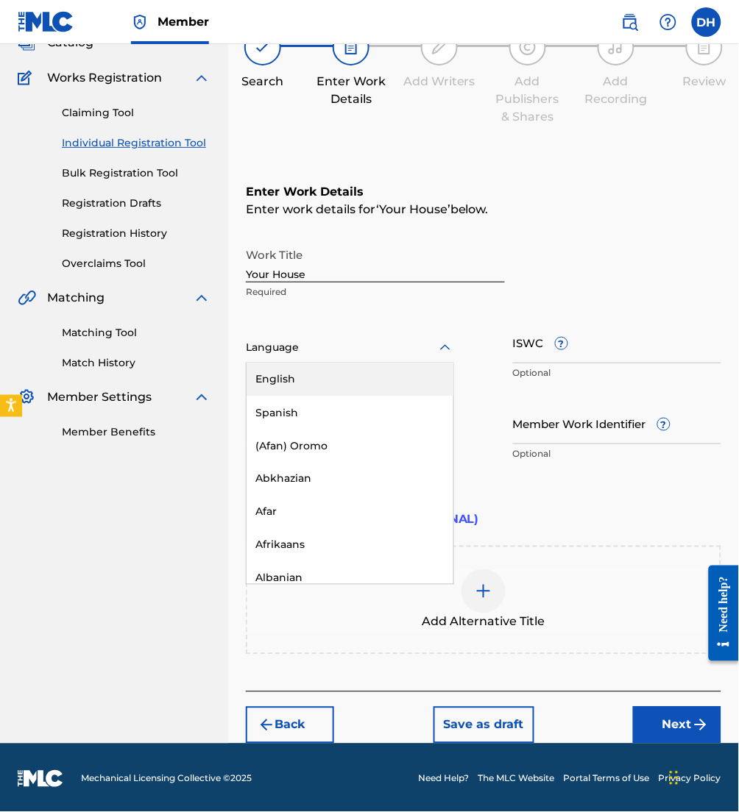
click at [360, 360] on div "Language" at bounding box center [350, 348] width 208 height 31
click at [358, 382] on div "English" at bounding box center [349, 379] width 207 height 33
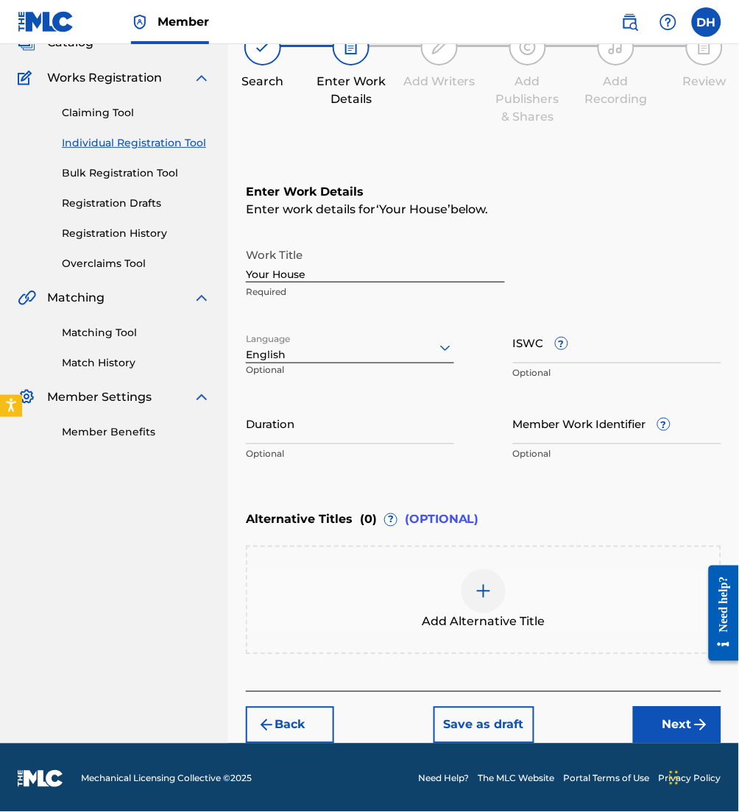
click at [644, 718] on button "Next" at bounding box center [677, 725] width 88 height 37
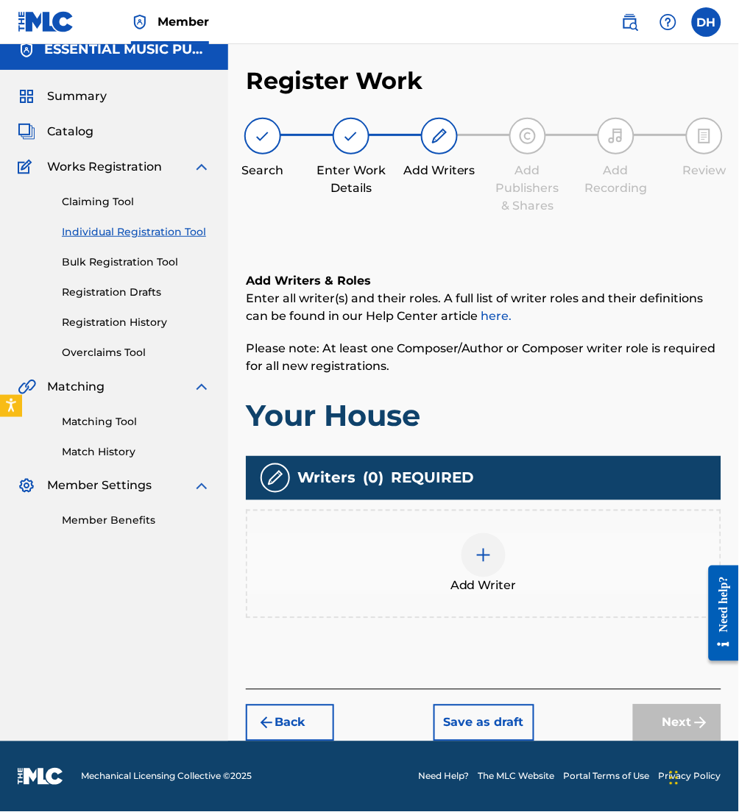
scroll to position [13, 0]
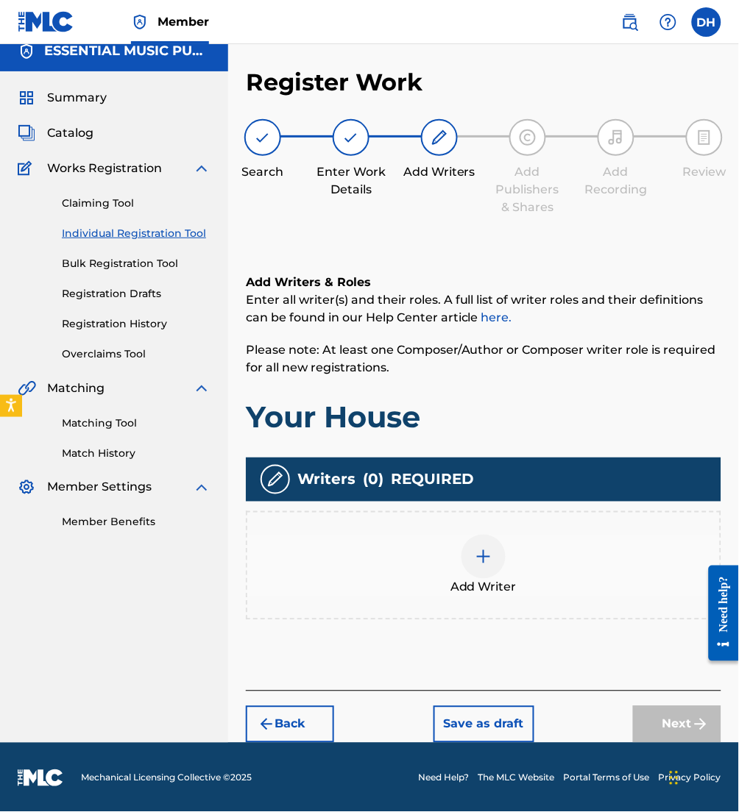
click at [466, 582] on span "Add Writer" at bounding box center [483, 588] width 66 height 18
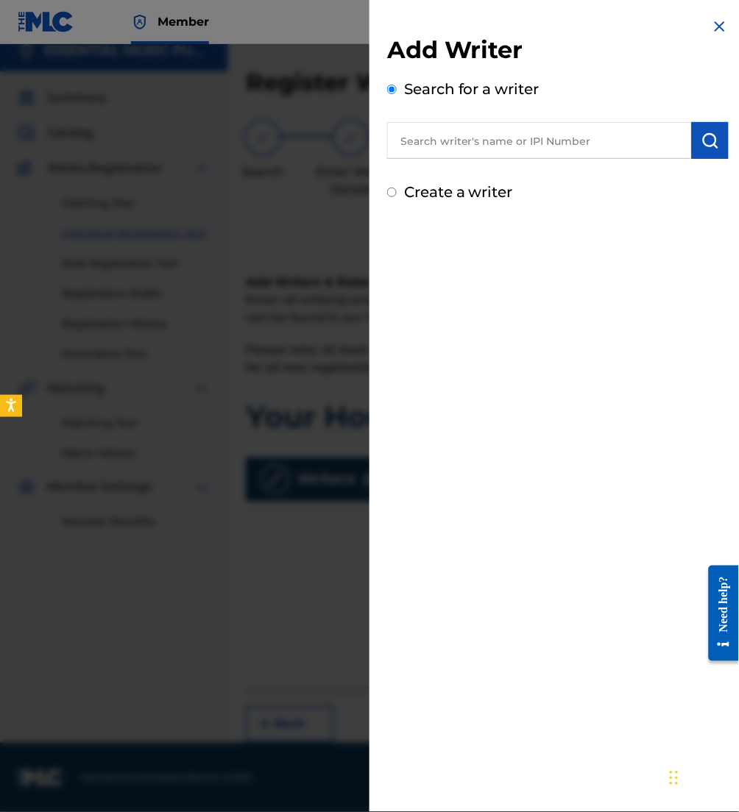
click at [421, 146] on input "text" at bounding box center [539, 140] width 305 height 37
paste input "00753673026"
type input "00753673026"
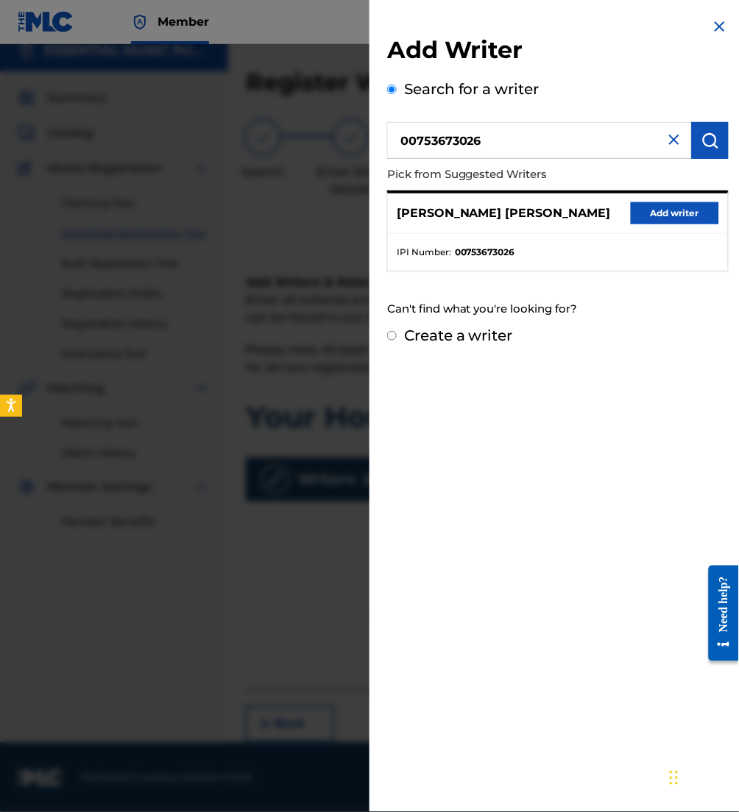
click at [653, 215] on button "Add writer" at bounding box center [675, 213] width 88 height 22
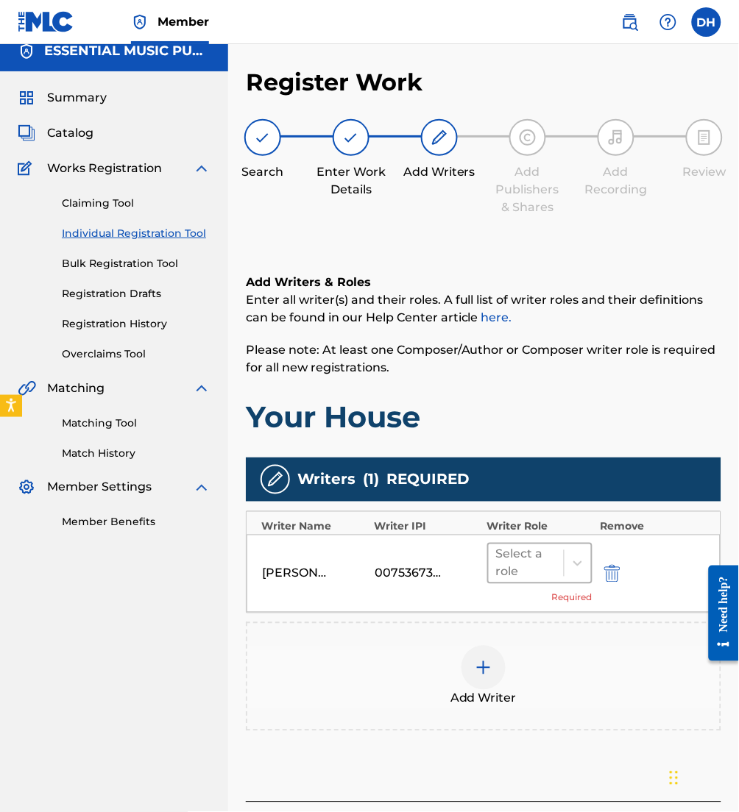
scroll to position [123, 0]
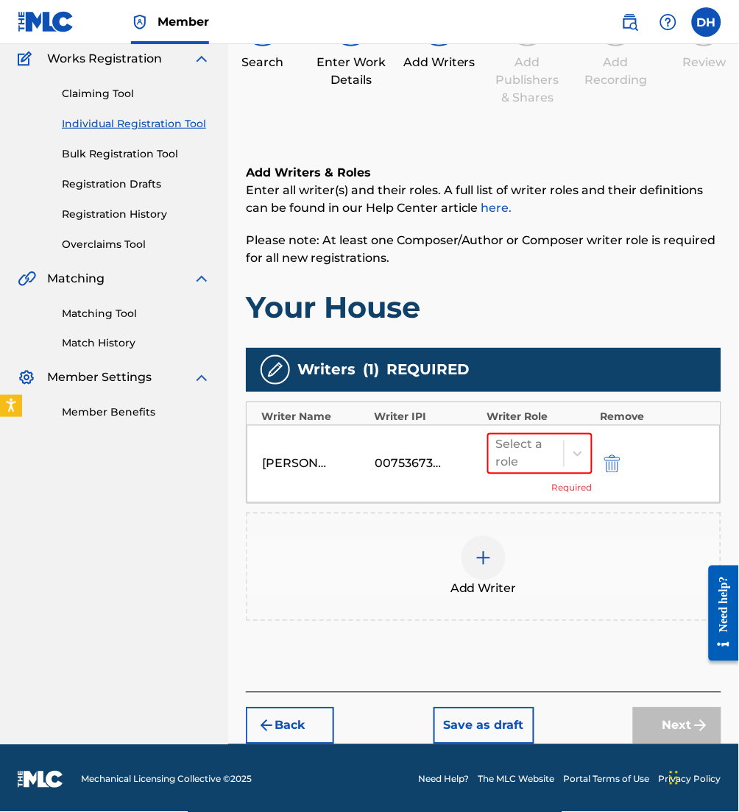
click at [469, 552] on div at bounding box center [483, 558] width 44 height 44
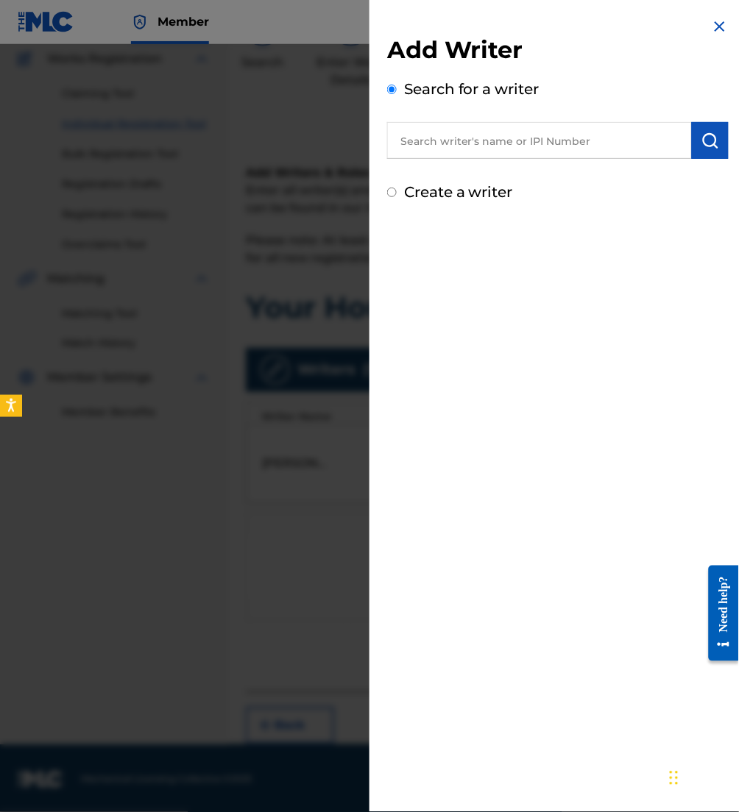
click at [504, 141] on input "text" at bounding box center [539, 140] width 305 height 37
paste input "01094694518"
type input "01094694518"
click at [504, 141] on input "01094694518" at bounding box center [539, 140] width 305 height 37
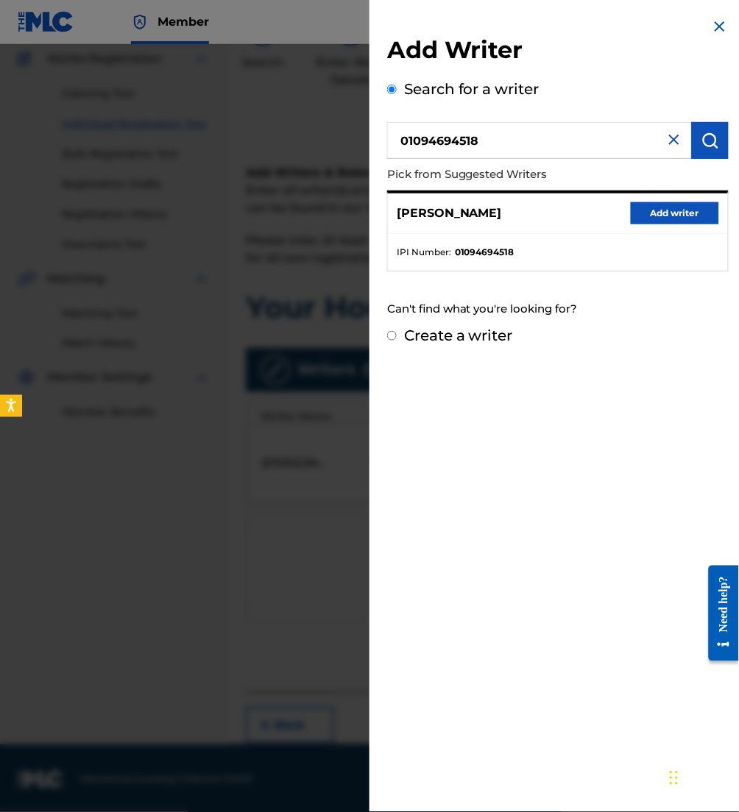
click at [679, 220] on button "Add writer" at bounding box center [675, 213] width 88 height 22
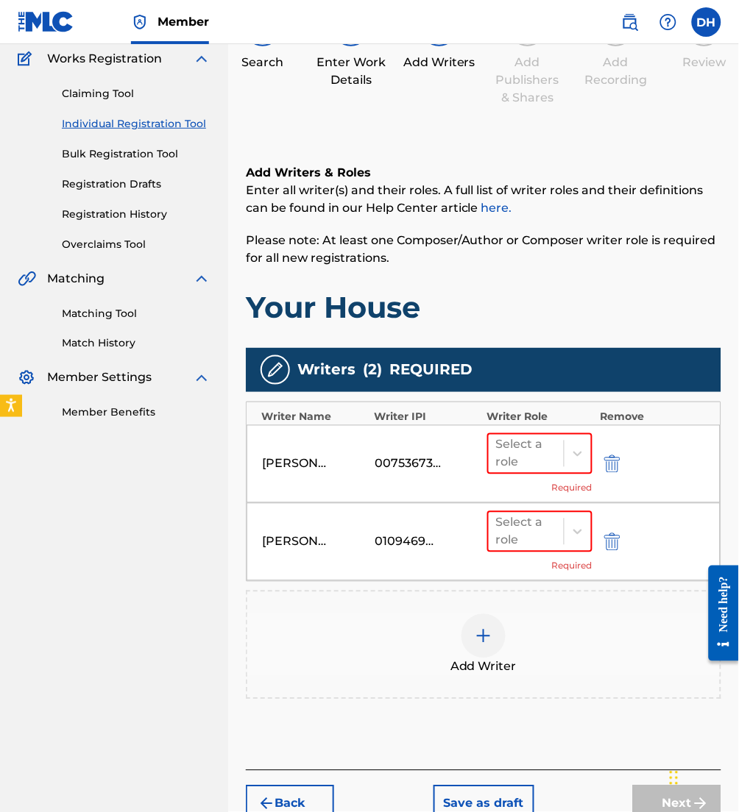
click at [441, 656] on div "Add Writer" at bounding box center [483, 645] width 472 height 62
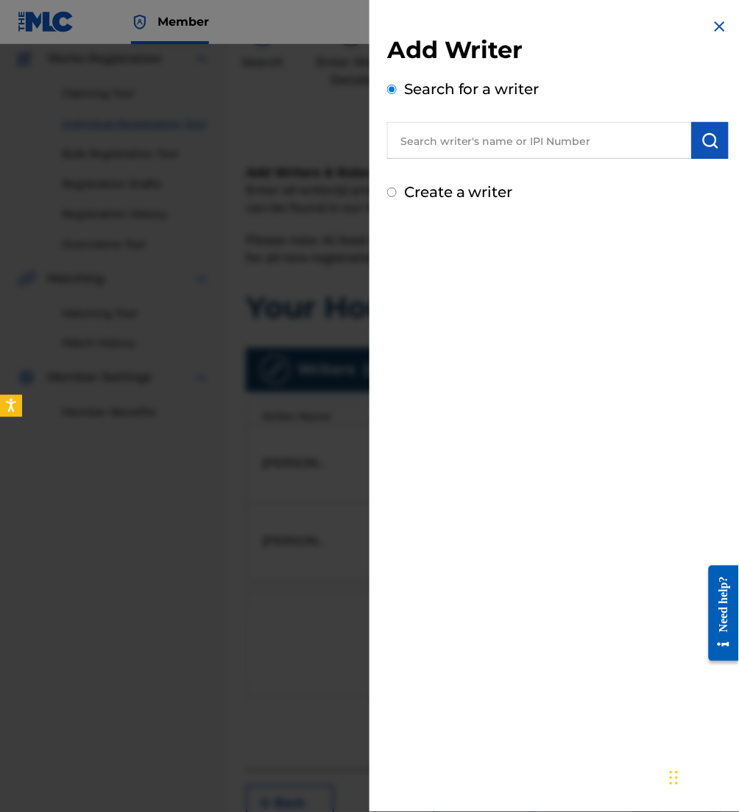
click at [475, 143] on input "text" at bounding box center [539, 140] width 305 height 37
paste input "00794218315"
click at [475, 143] on input "text" at bounding box center [539, 140] width 305 height 37
type input "00794218315"
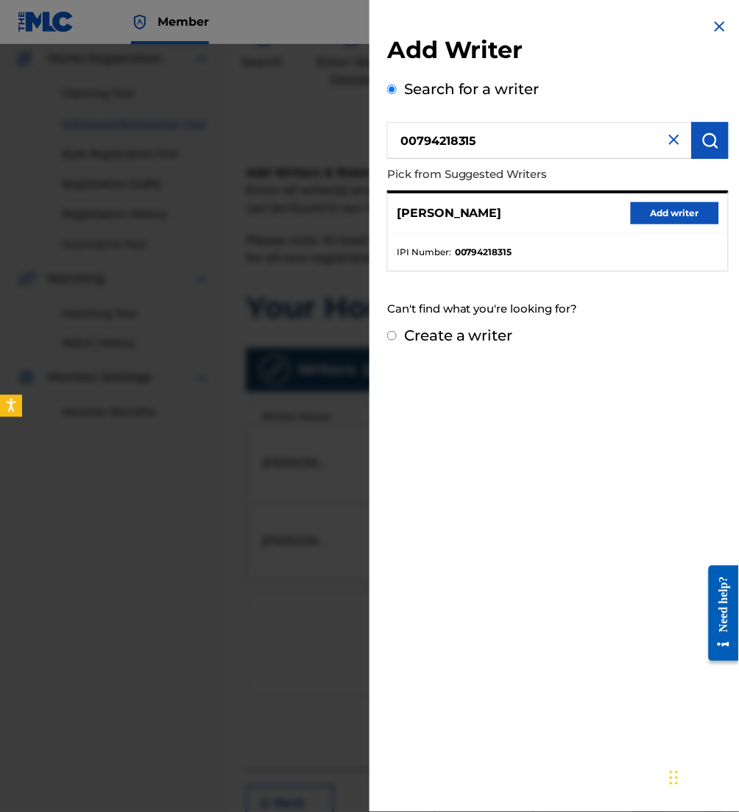
click at [642, 204] on button "Add writer" at bounding box center [675, 213] width 88 height 22
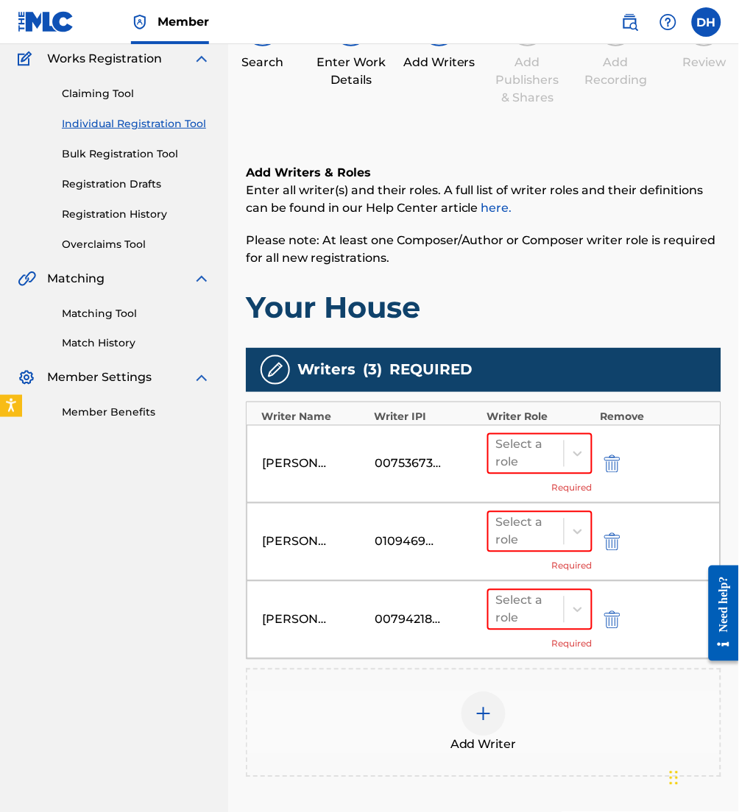
click at [496, 717] on div at bounding box center [483, 714] width 44 height 44
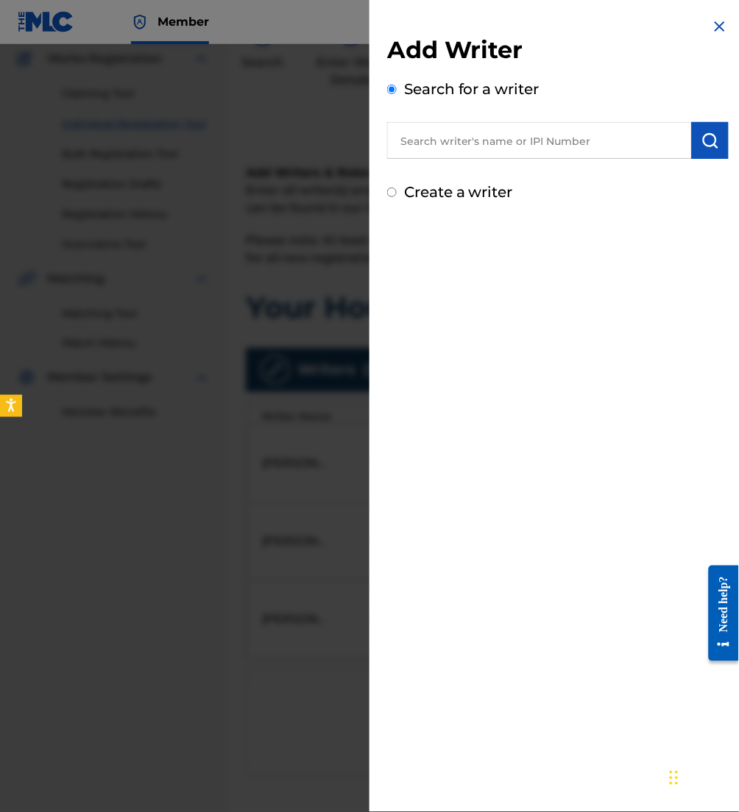
click at [469, 151] on input "text" at bounding box center [539, 140] width 305 height 37
paste input "00675718897"
type input "00675718897"
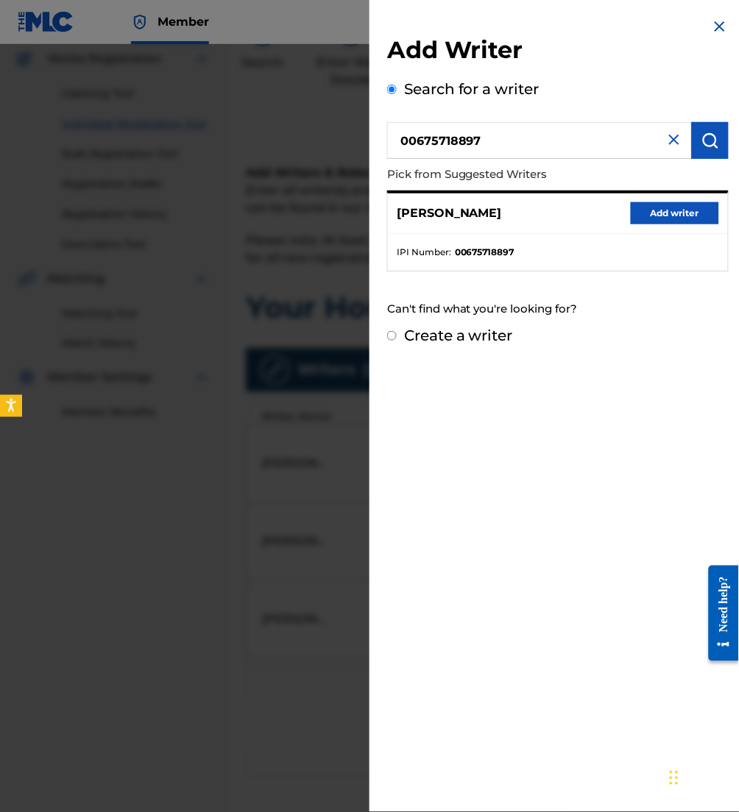
click at [671, 216] on button "Add writer" at bounding box center [675, 213] width 88 height 22
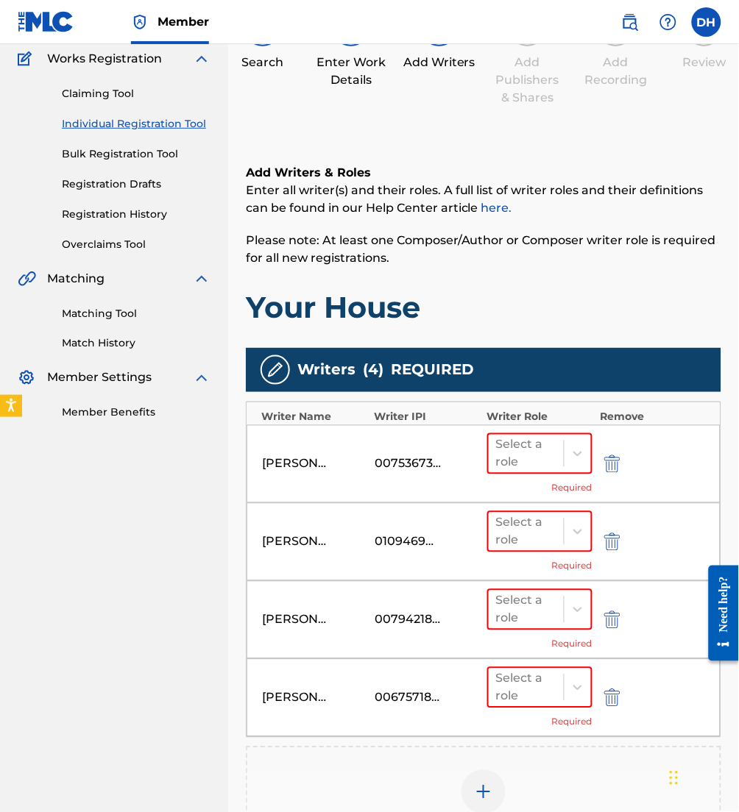
scroll to position [247, 0]
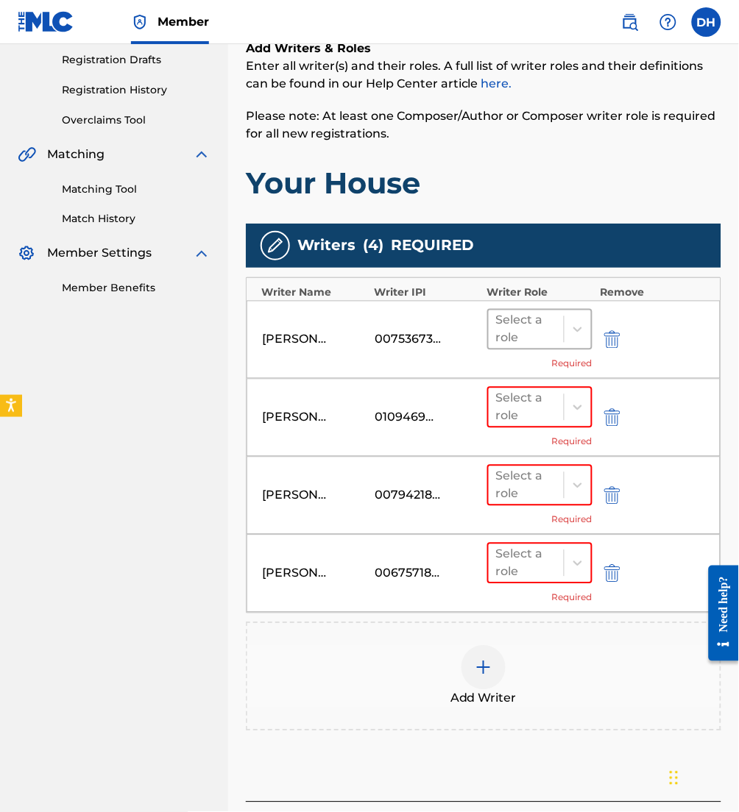
click at [547, 338] on div at bounding box center [526, 329] width 60 height 21
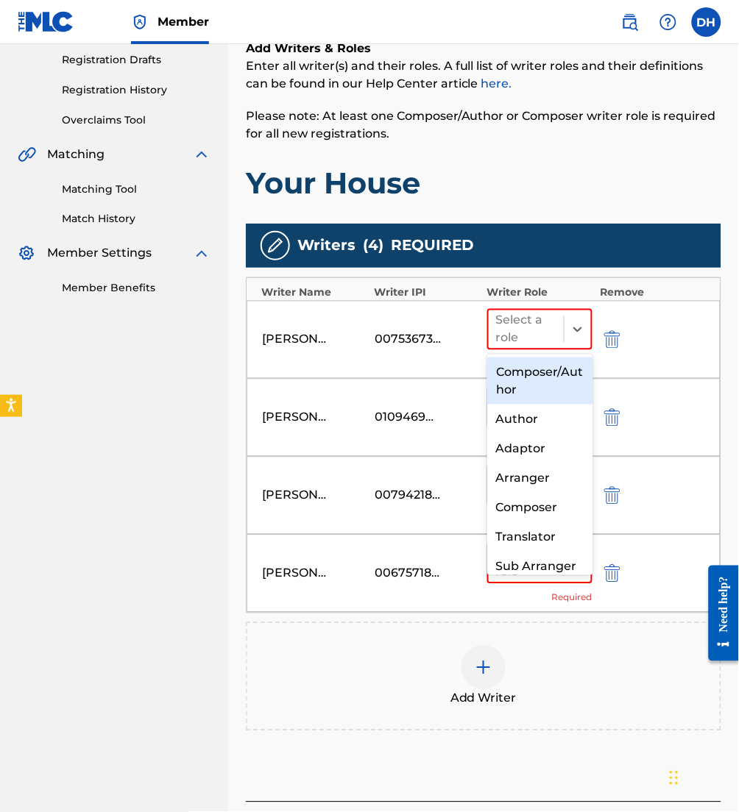
click at [543, 393] on div "Composer/Author" at bounding box center [539, 381] width 105 height 47
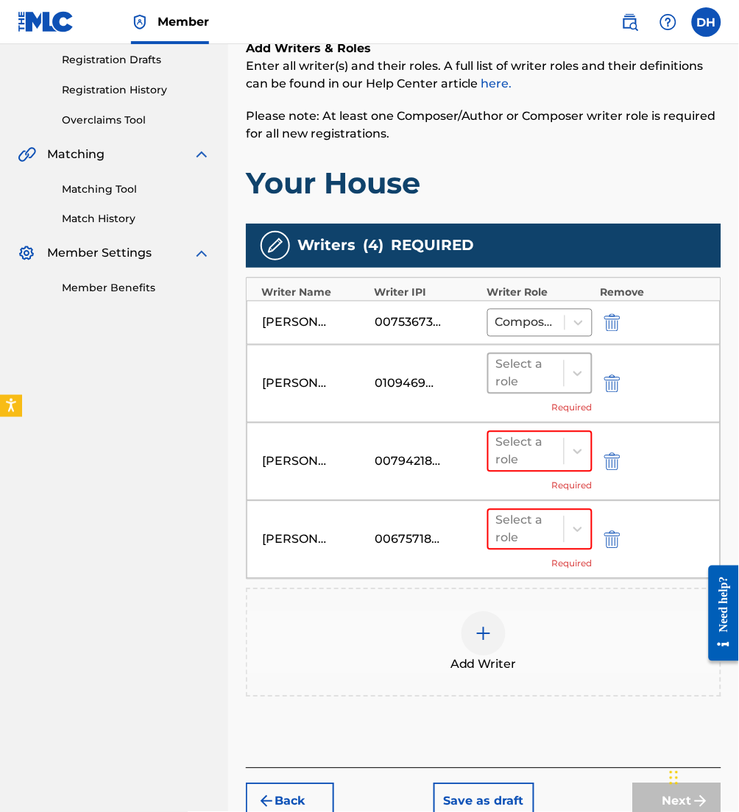
click at [539, 382] on div at bounding box center [526, 373] width 60 height 21
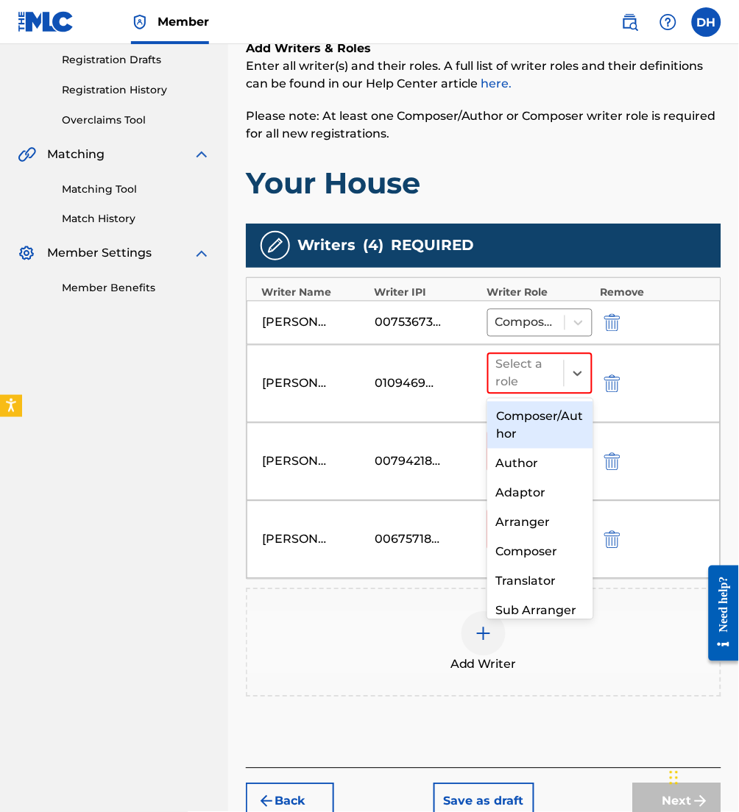
click at [539, 420] on div "Composer/Author" at bounding box center [539, 425] width 105 height 47
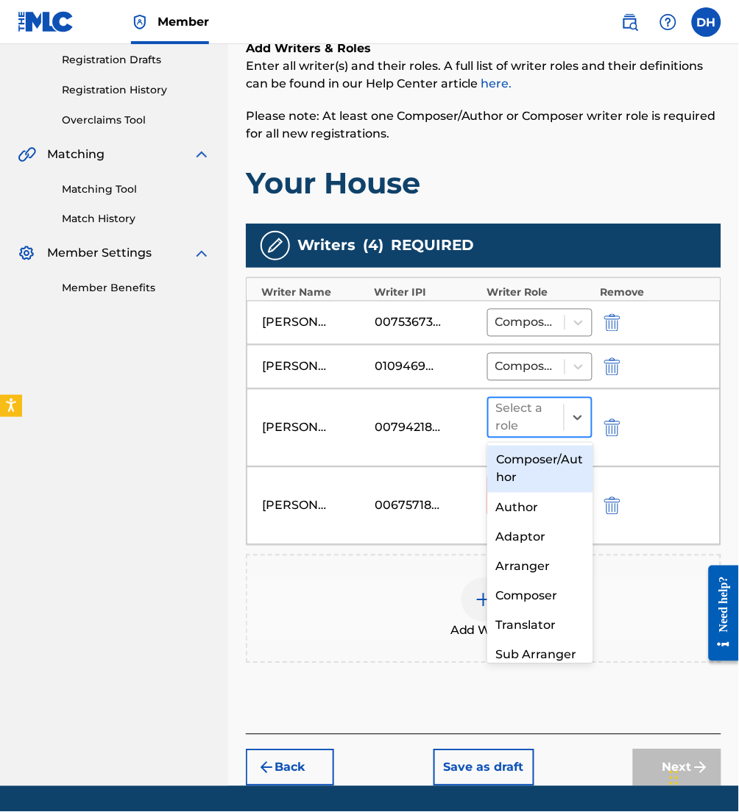
click at [542, 424] on div at bounding box center [526, 418] width 60 height 21
click at [547, 460] on div "Composer/Author" at bounding box center [539, 469] width 105 height 47
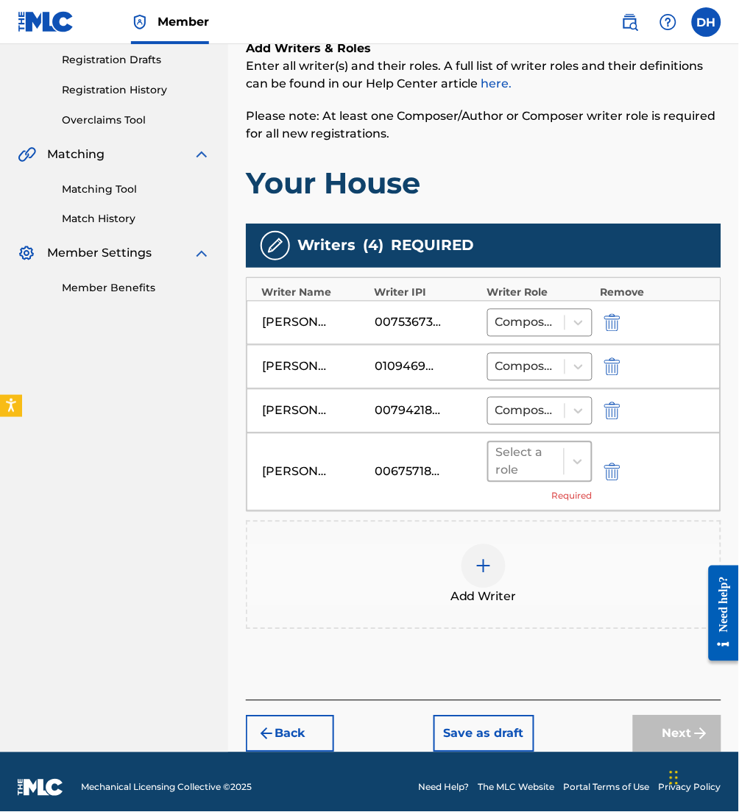
click at [553, 469] on div at bounding box center [526, 462] width 60 height 21
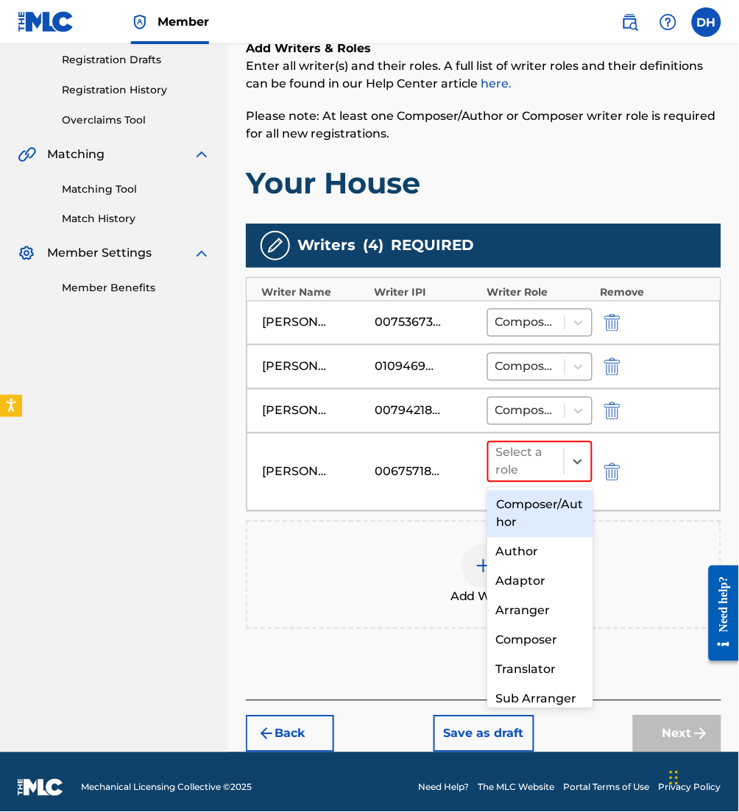
click at [553, 500] on div "Composer/Author" at bounding box center [539, 514] width 105 height 47
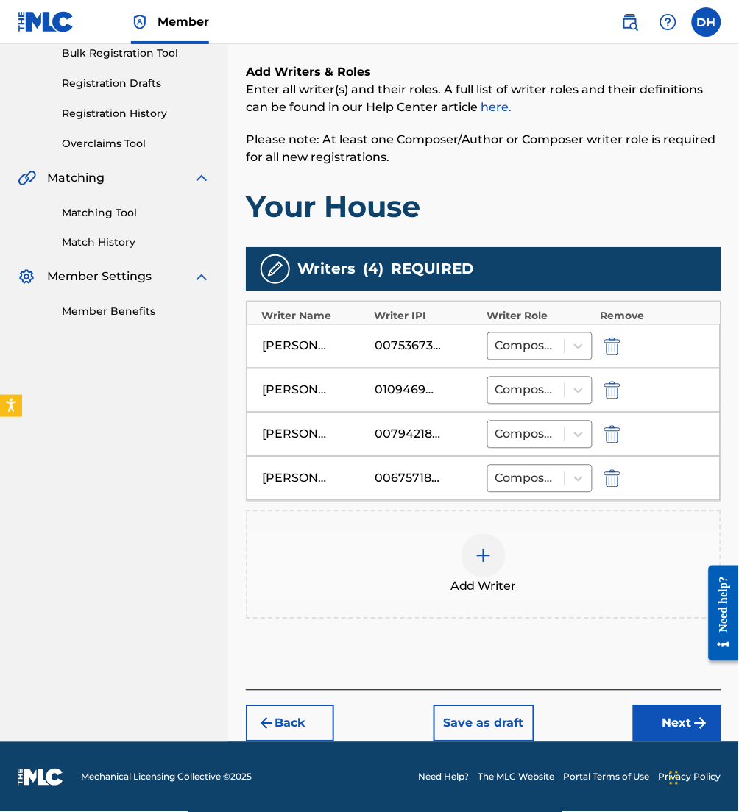
click at [697, 736] on button "Next" at bounding box center [677, 724] width 88 height 37
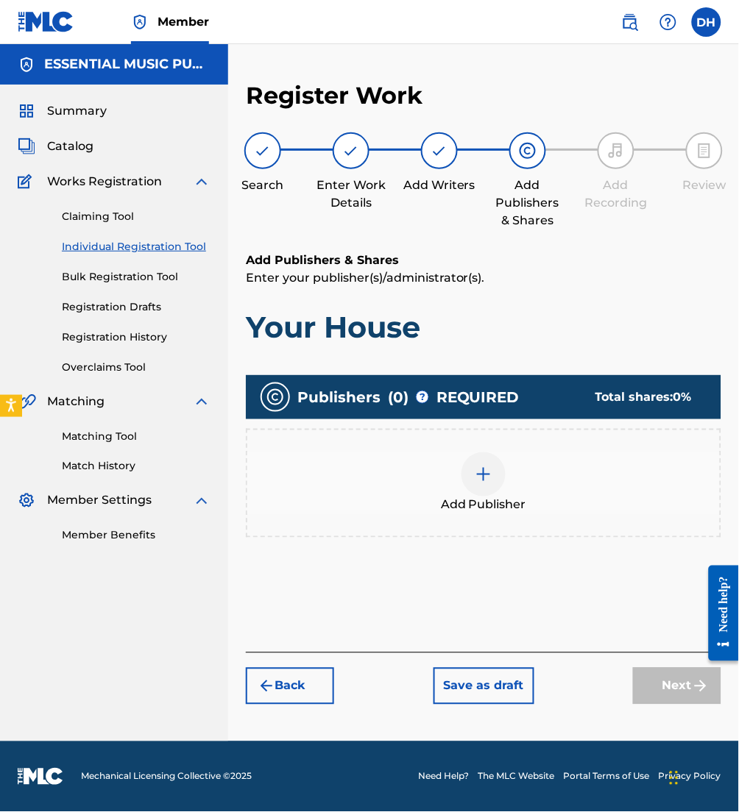
scroll to position [0, 0]
click at [461, 489] on div "Add Publisher" at bounding box center [483, 483] width 472 height 62
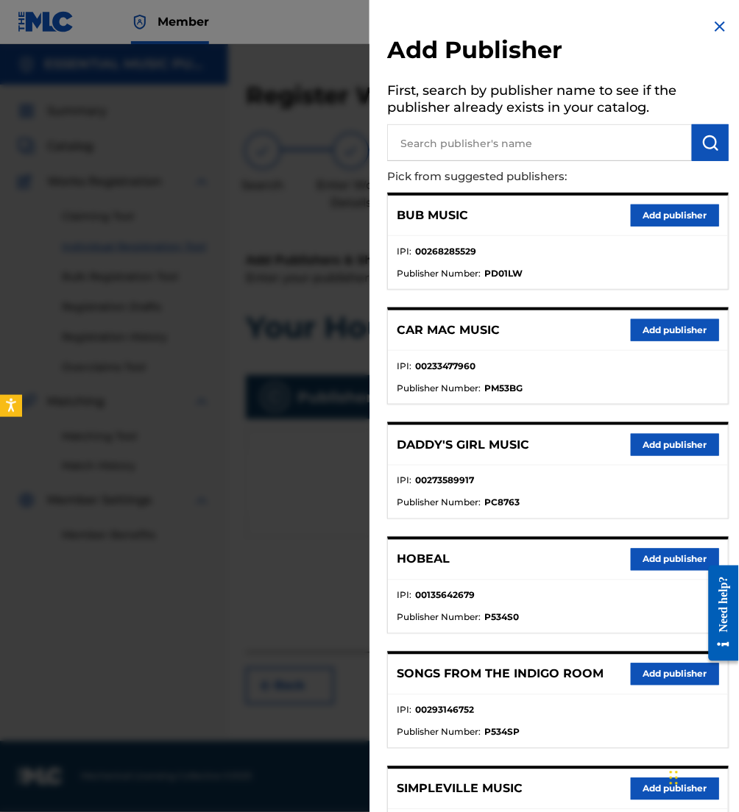
click at [506, 133] on input "text" at bounding box center [539, 142] width 305 height 37
type input "all essenti"
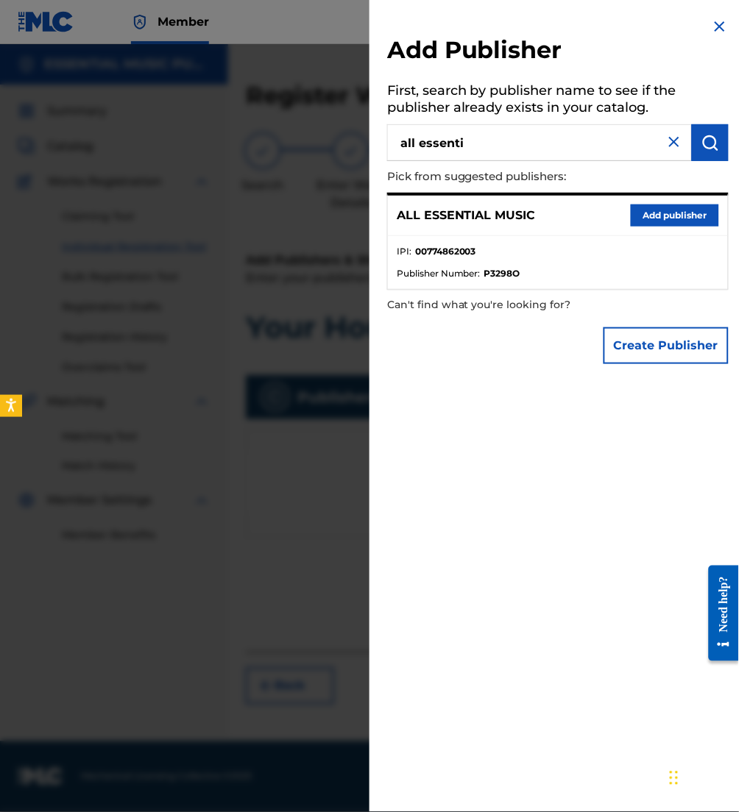
click at [663, 209] on button "Add publisher" at bounding box center [675, 216] width 88 height 22
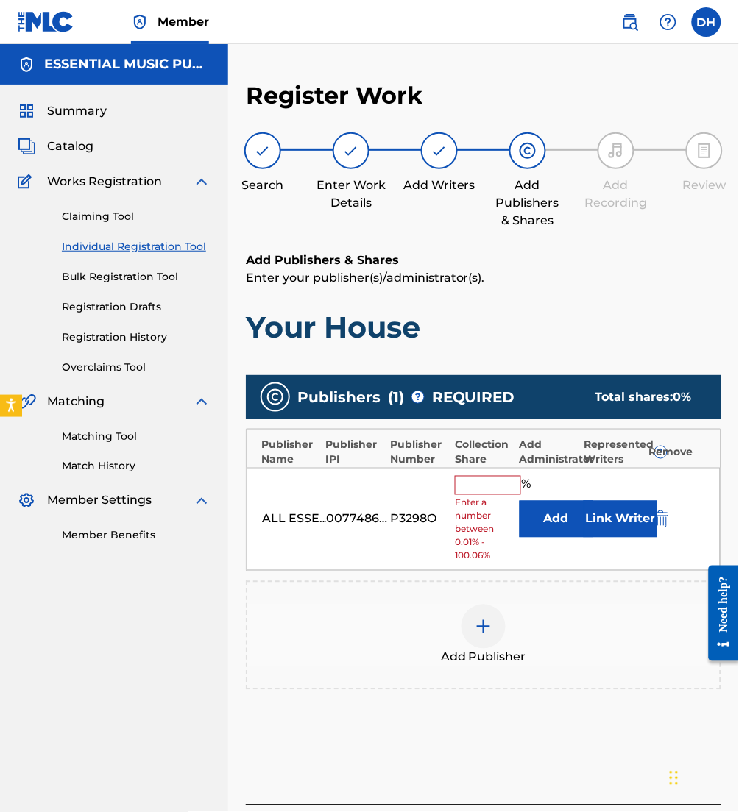
scroll to position [75, 0]
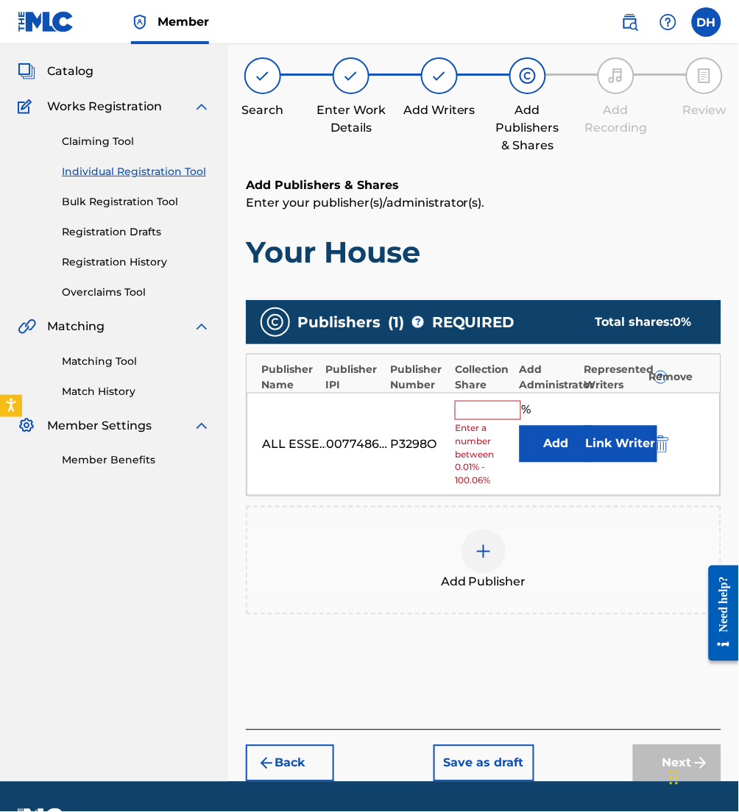
click at [608, 455] on button "Link Writer" at bounding box center [620, 444] width 74 height 37
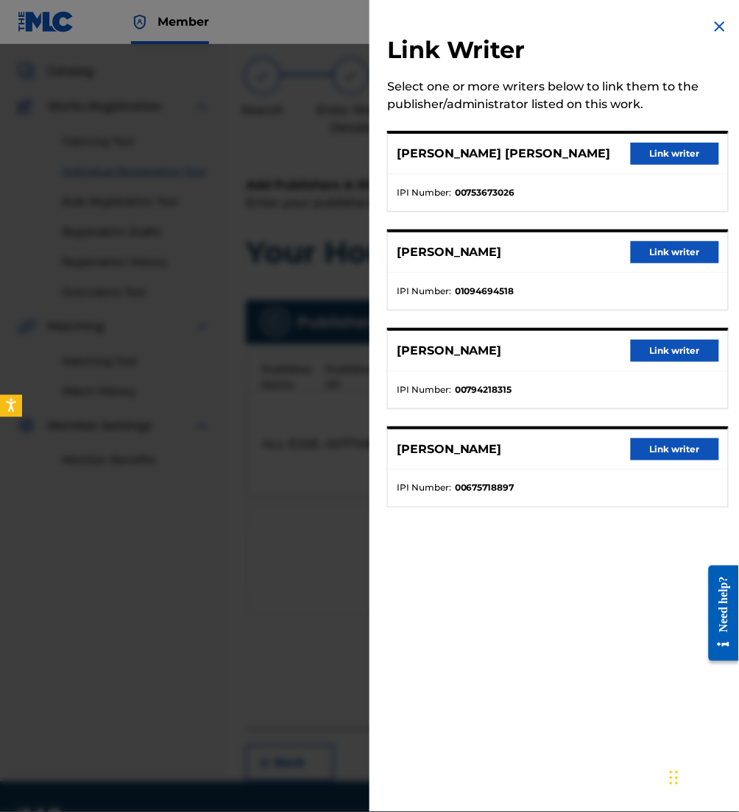
click at [642, 152] on button "Link writer" at bounding box center [675, 154] width 88 height 22
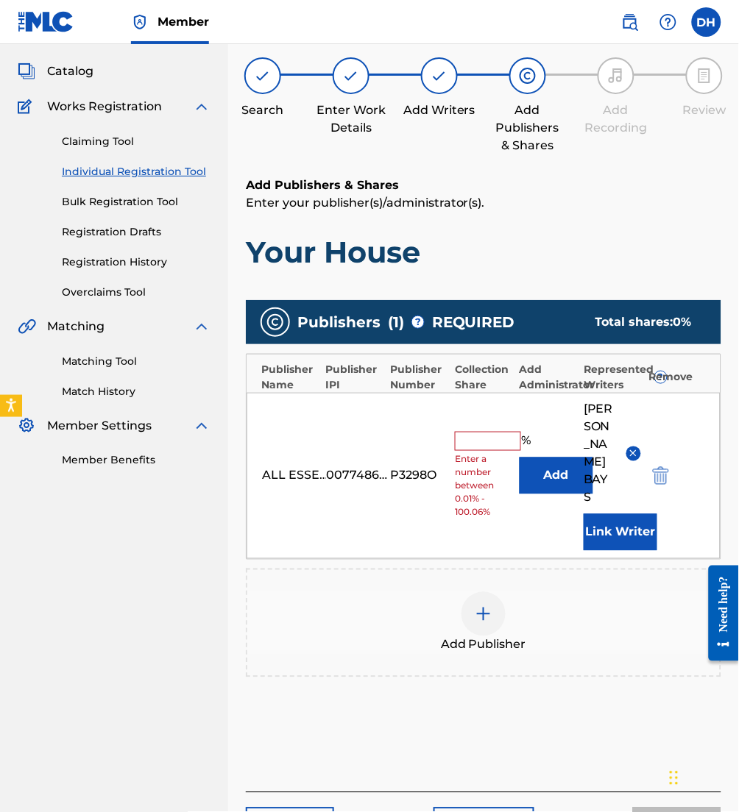
click at [487, 432] on input "text" at bounding box center [488, 441] width 66 height 19
type input "12.5"
click at [524, 636] on span "Add Publisher" at bounding box center [483, 645] width 85 height 18
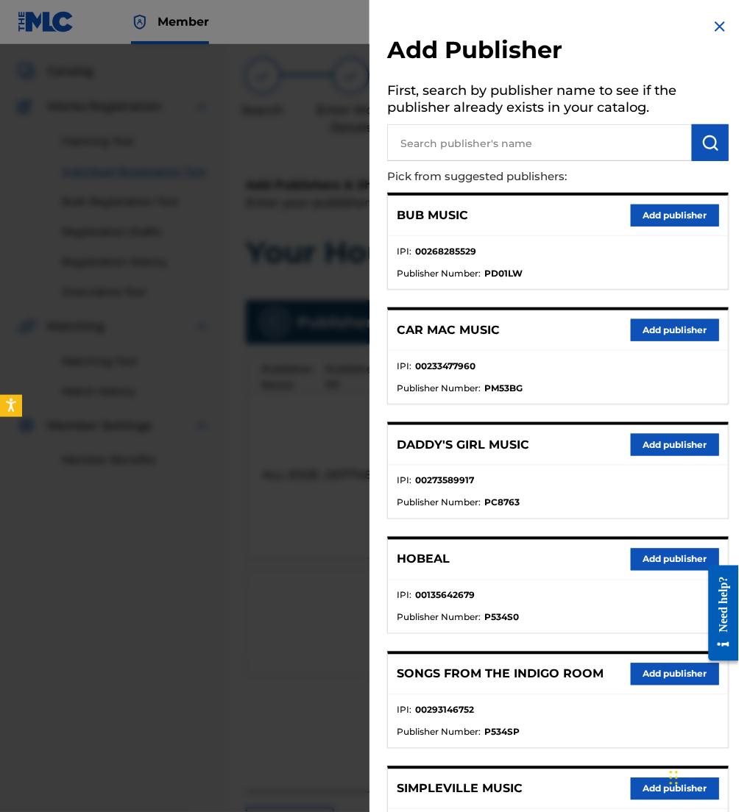
click at [472, 161] on p "Pick from suggested publishers:" at bounding box center [516, 177] width 258 height 32
click at [452, 148] on input "text" at bounding box center [539, 142] width 305 height 37
type input "pastors kid pub"
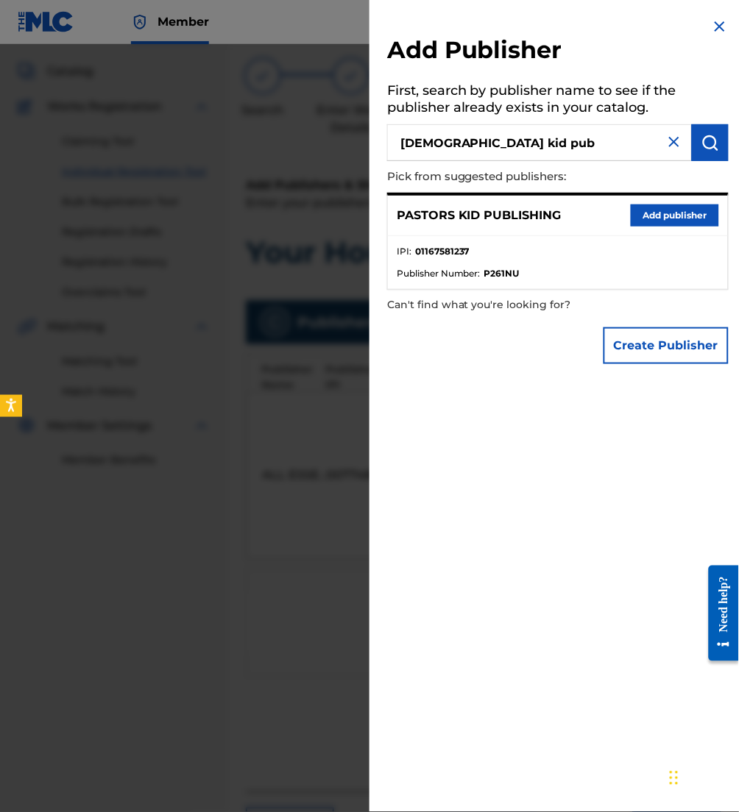
click at [666, 217] on button "Add publisher" at bounding box center [675, 216] width 88 height 22
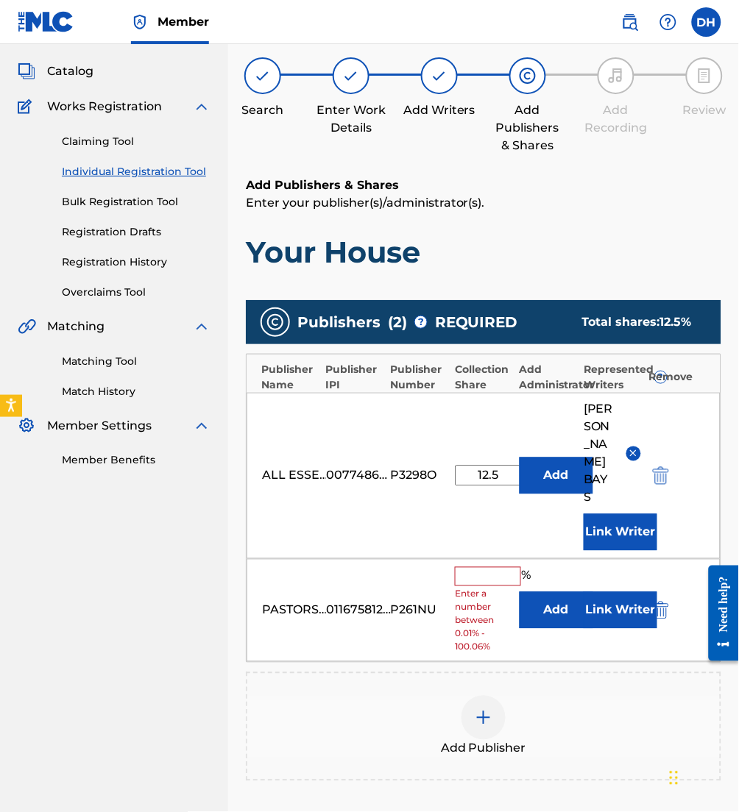
click at [543, 595] on button "Add" at bounding box center [556, 610] width 74 height 37
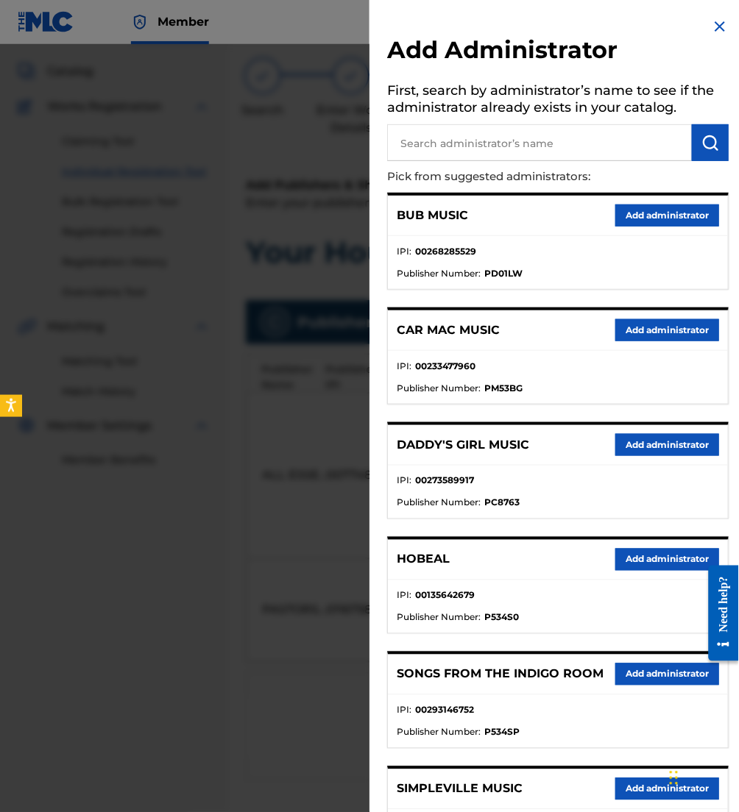
click at [486, 147] on input "text" at bounding box center [539, 142] width 305 height 37
click at [486, 147] on input "a" at bounding box center [539, 142] width 305 height 37
type input "all essen"
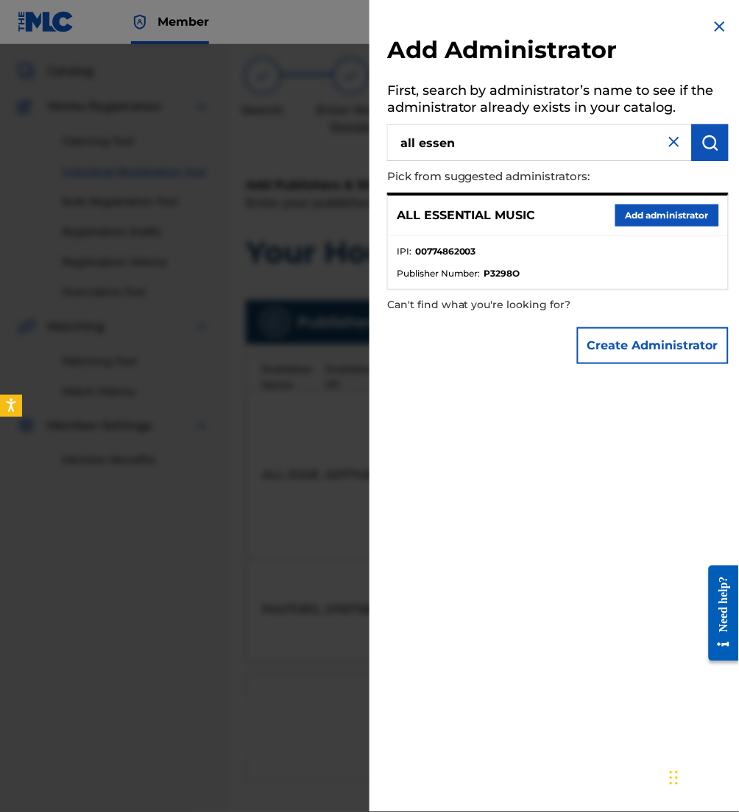
click at [672, 210] on button "Add administrator" at bounding box center [667, 216] width 104 height 22
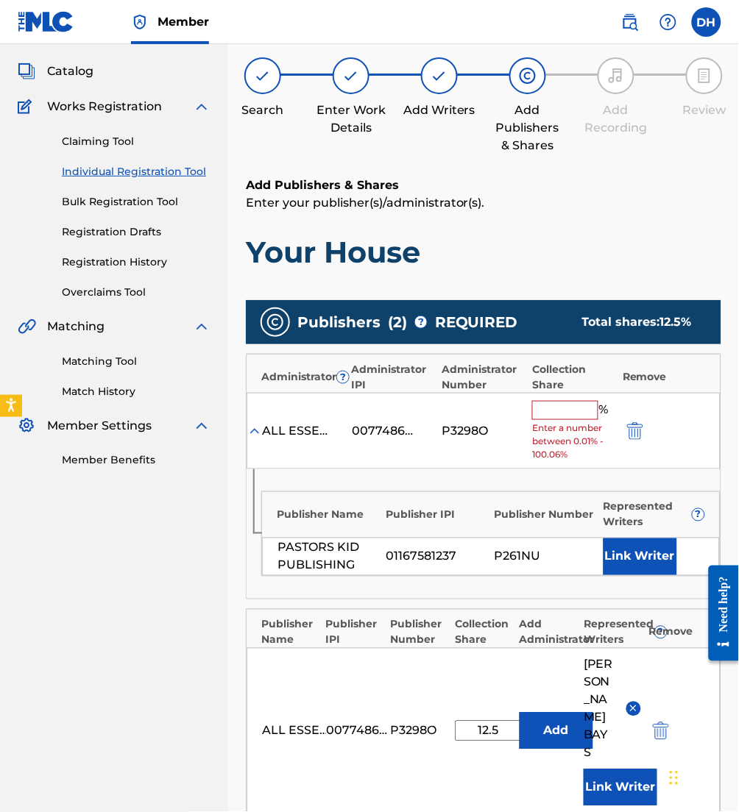
click at [626, 548] on button "Link Writer" at bounding box center [640, 557] width 74 height 37
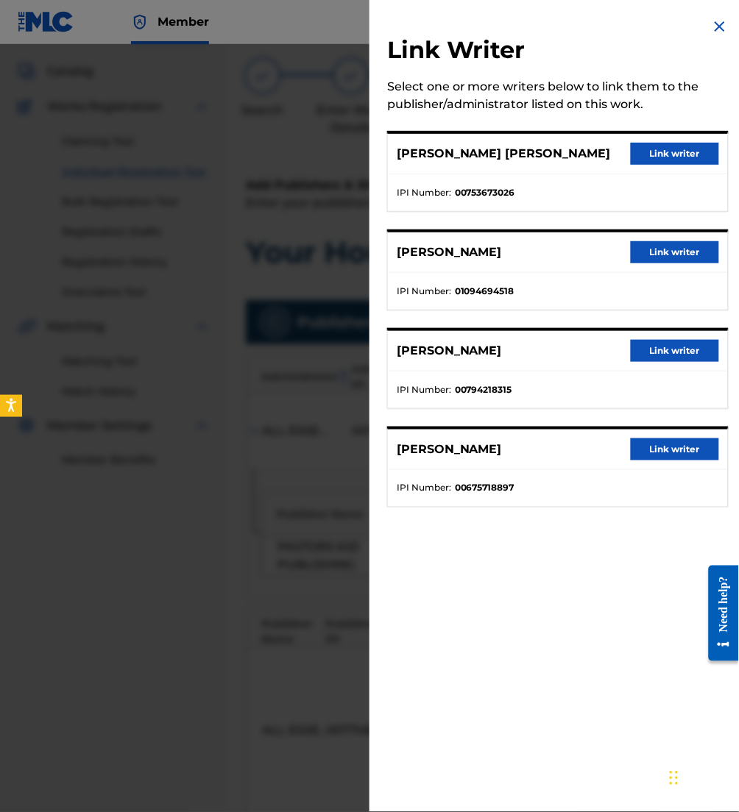
click at [683, 152] on button "Link writer" at bounding box center [675, 154] width 88 height 22
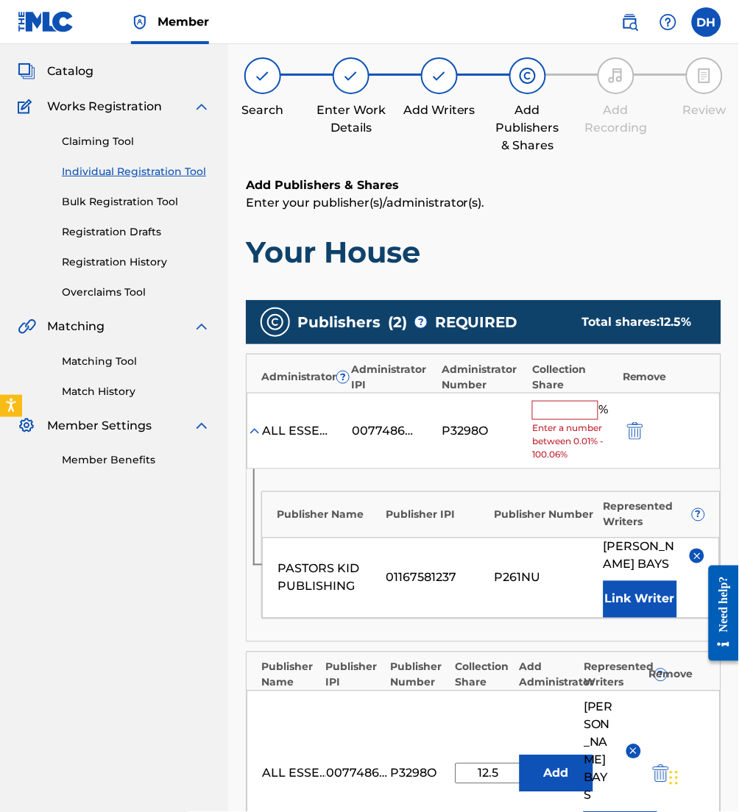
click at [555, 418] on input "text" at bounding box center [565, 410] width 66 height 19
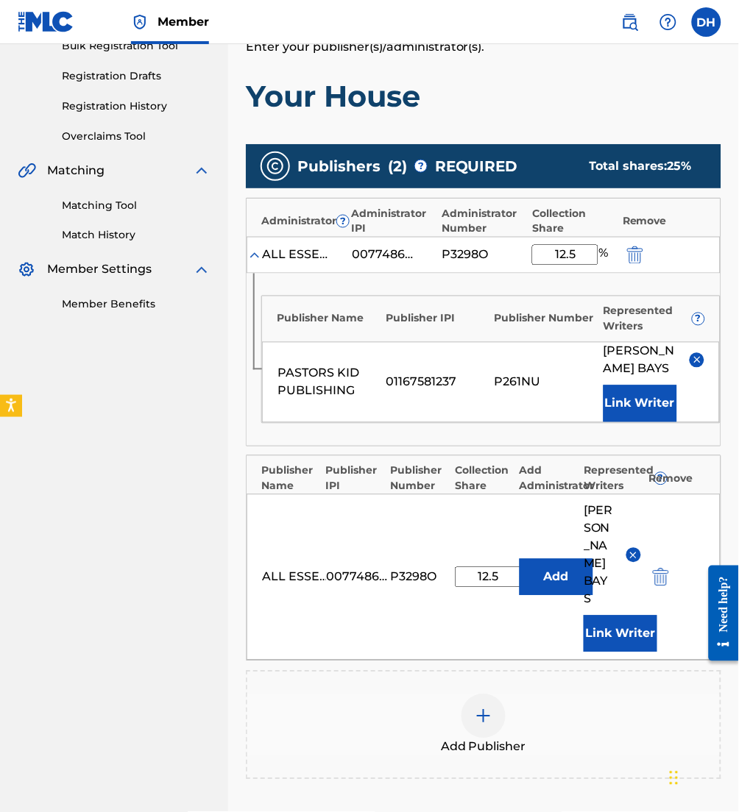
scroll to position [232, 0]
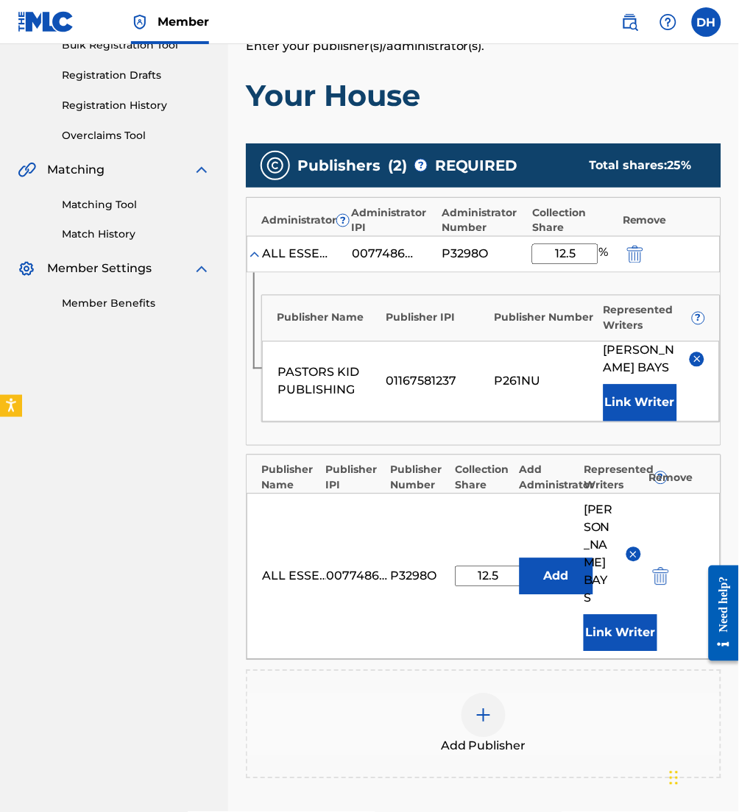
type input "12.5"
click at [490, 738] on span "Add Publisher" at bounding box center [483, 747] width 85 height 18
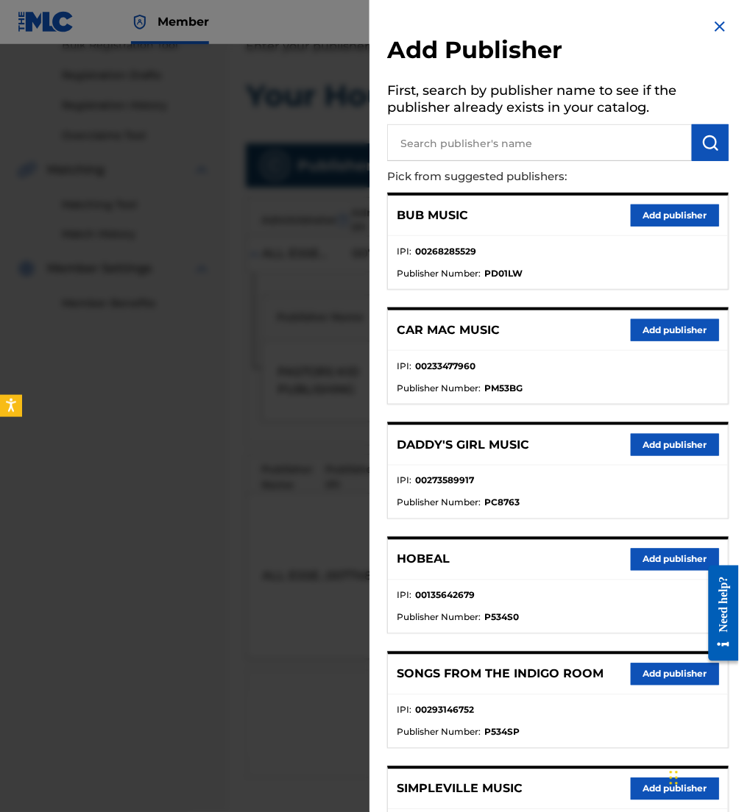
click at [491, 152] on input "text" at bounding box center [539, 142] width 305 height 37
type input "maverick"
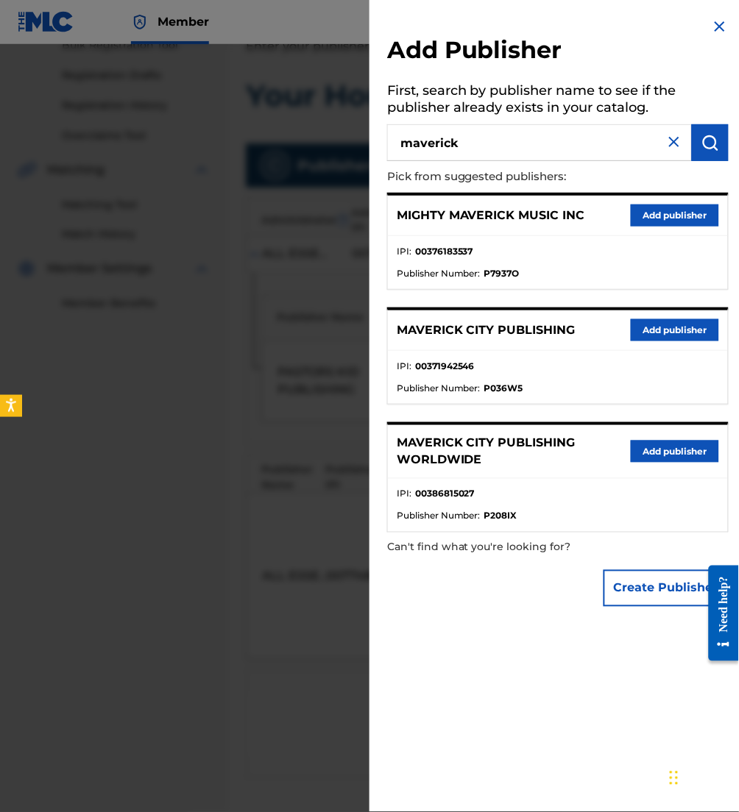
click at [654, 327] on button "Add publisher" at bounding box center [675, 330] width 88 height 22
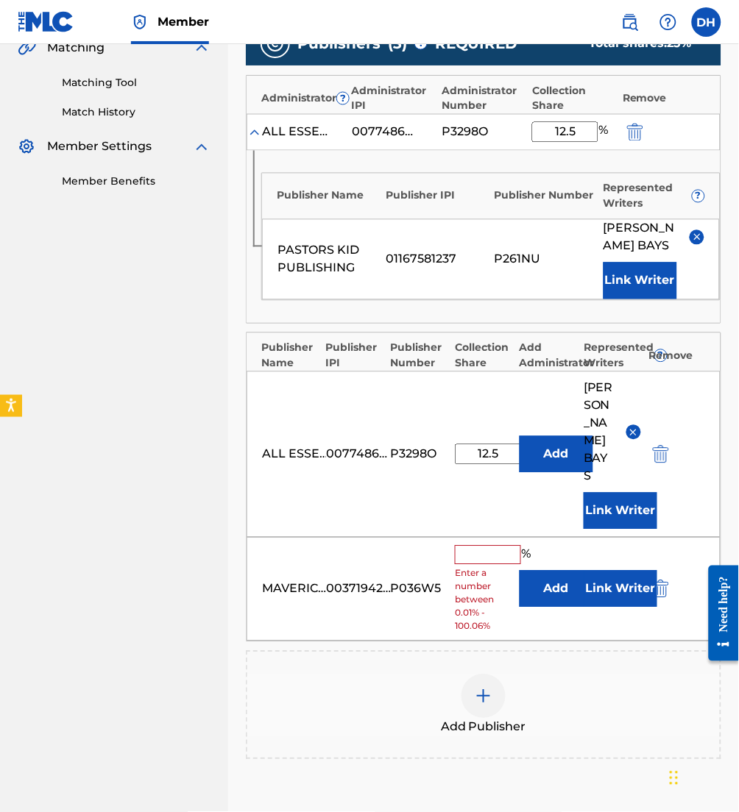
scroll to position [356, 0]
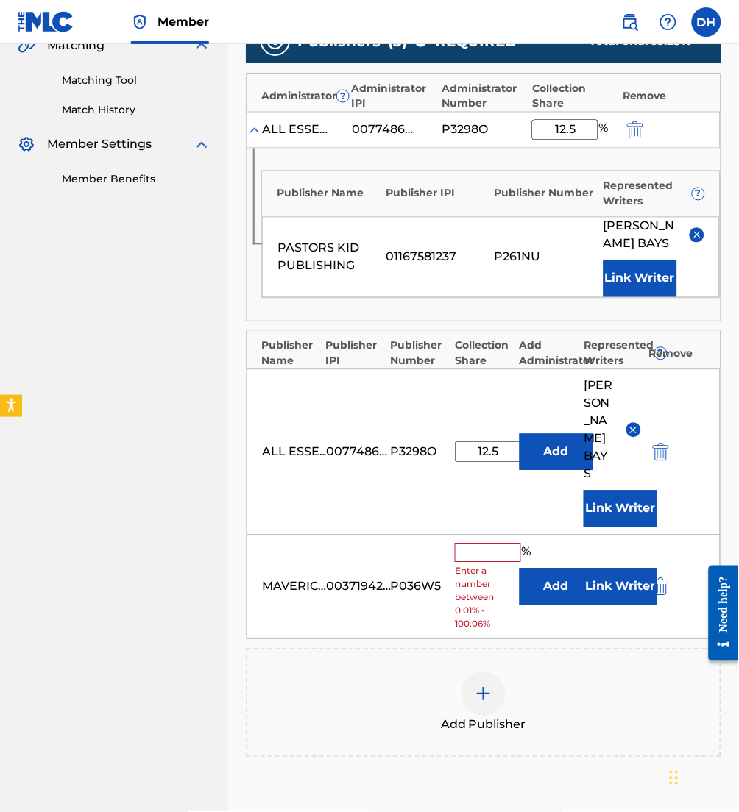
click at [545, 569] on button "Add" at bounding box center [556, 587] width 74 height 37
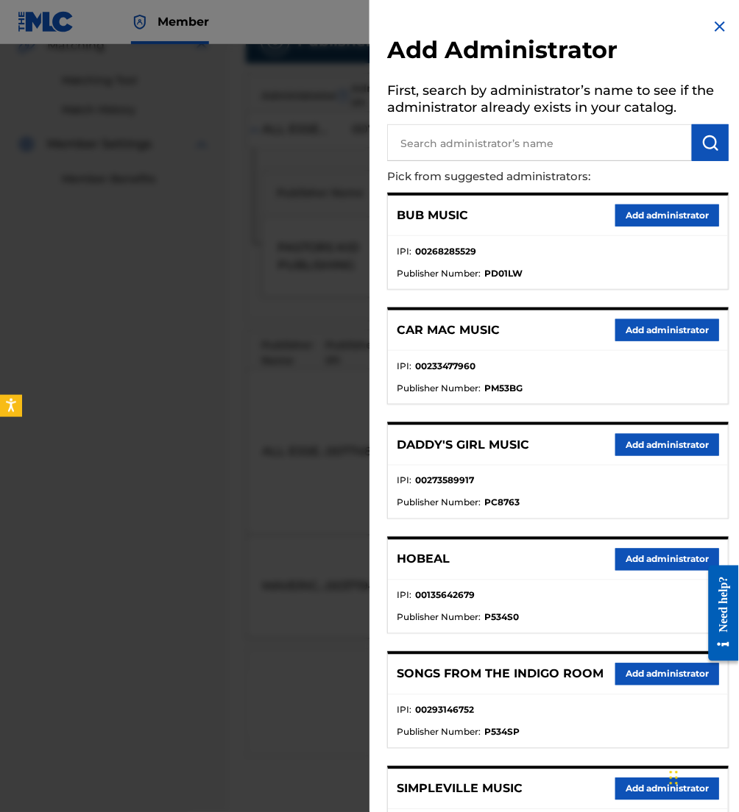
click at [532, 141] on input "text" at bounding box center [539, 142] width 305 height 37
type input "be essen"
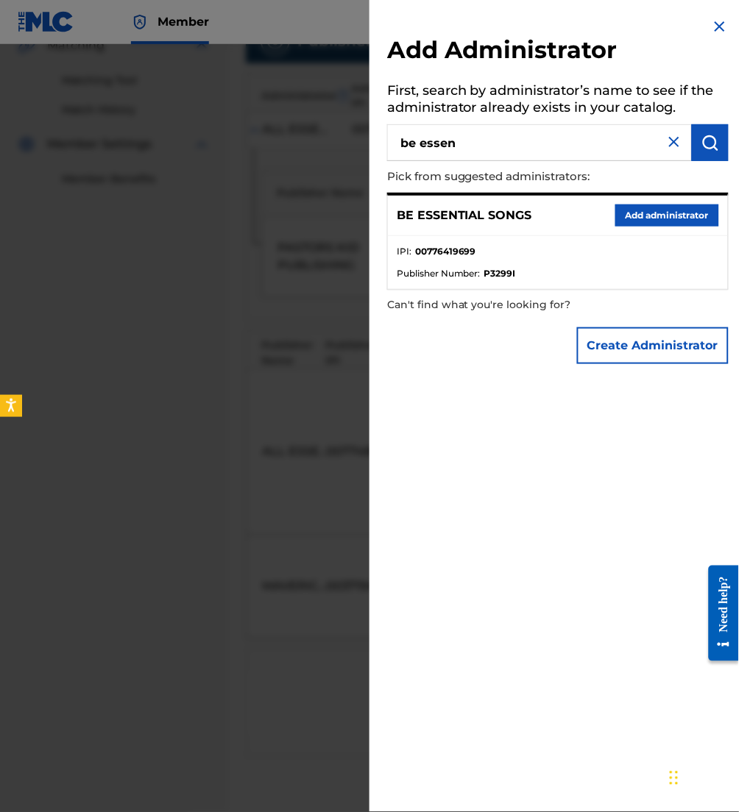
click at [656, 222] on button "Add administrator" at bounding box center [667, 216] width 104 height 22
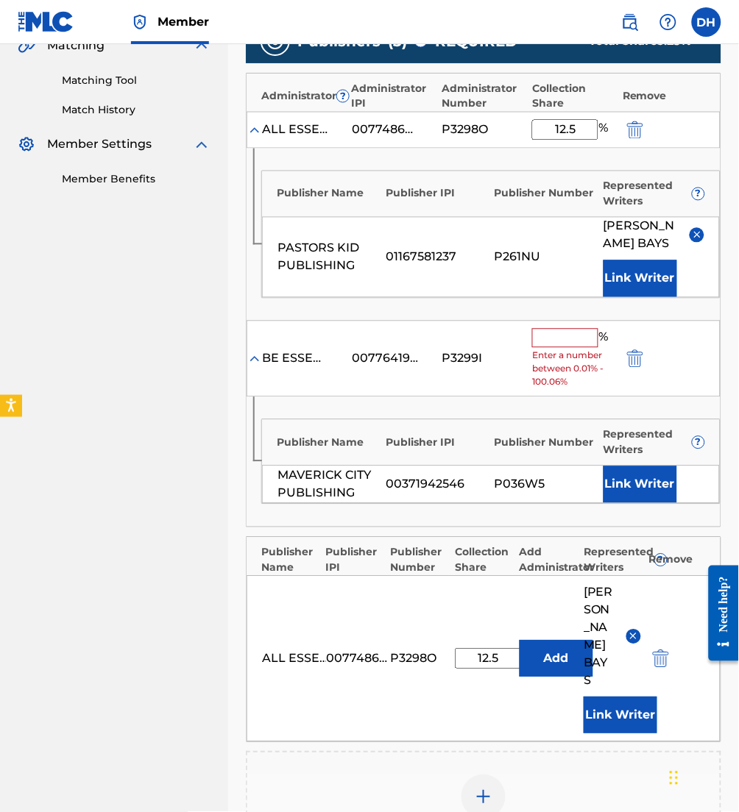
click at [551, 326] on div "BE ESSENTIAL SONGS 00776419699 P3299I % Enter a number between 0.01% - 100.06%" at bounding box center [483, 359] width 474 height 77
click at [559, 338] on input "text" at bounding box center [565, 338] width 66 height 19
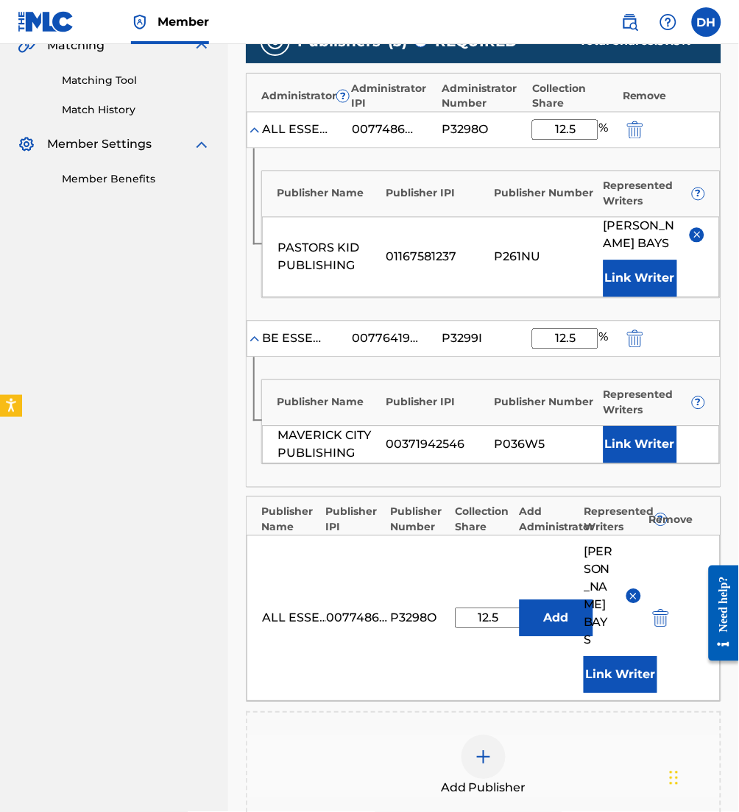
type input "12.5"
click at [638, 449] on button "Link Writer" at bounding box center [640, 445] width 74 height 37
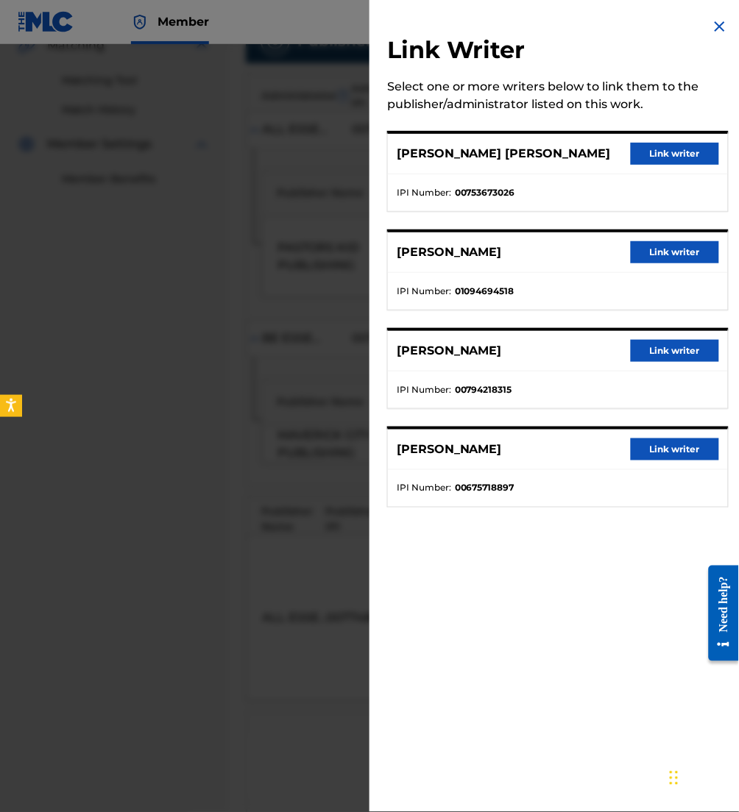
click at [683, 246] on button "Link writer" at bounding box center [675, 252] width 88 height 22
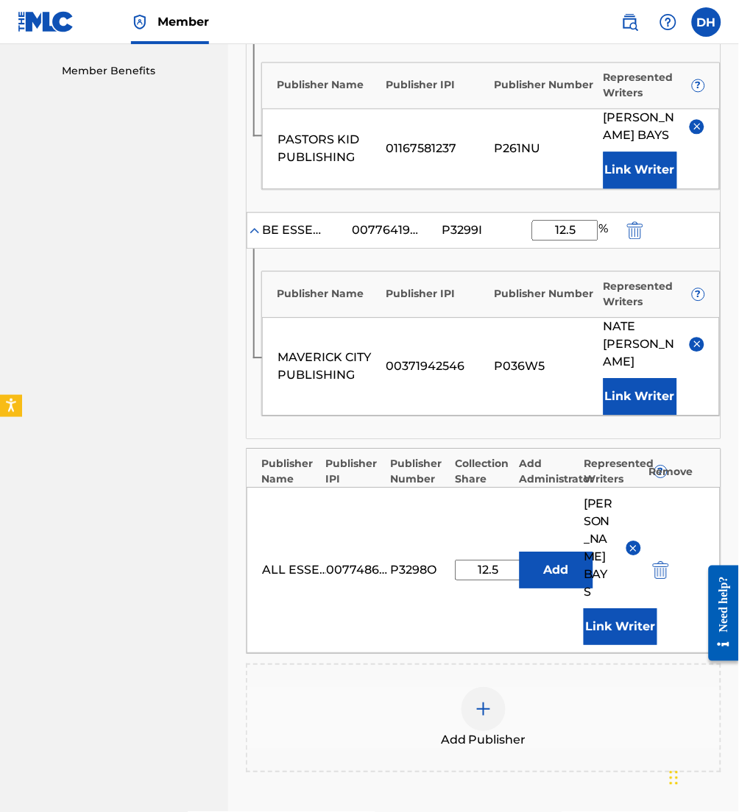
scroll to position [497, 0]
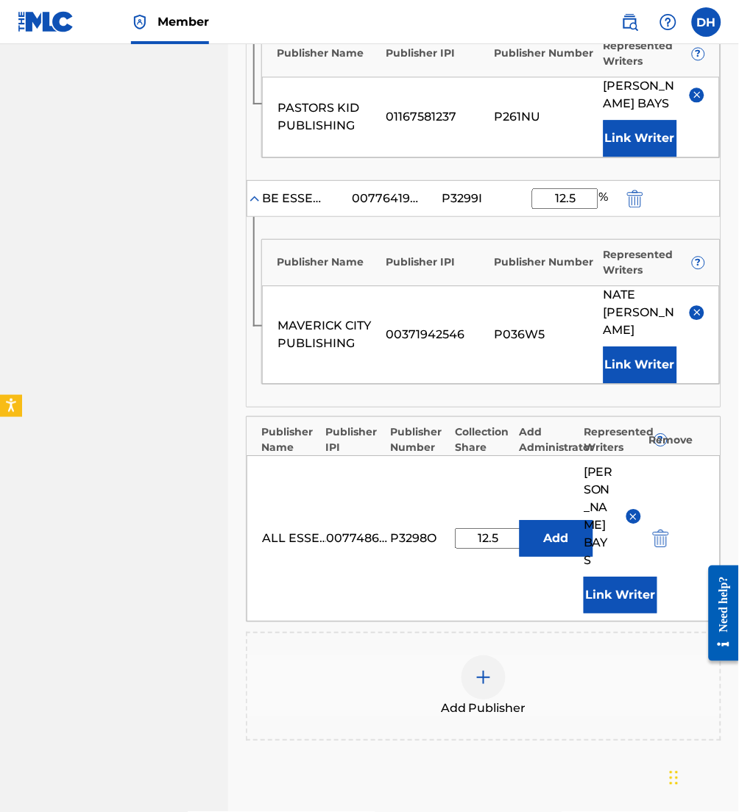
click at [501, 674] on div "Add Publisher" at bounding box center [483, 686] width 475 height 109
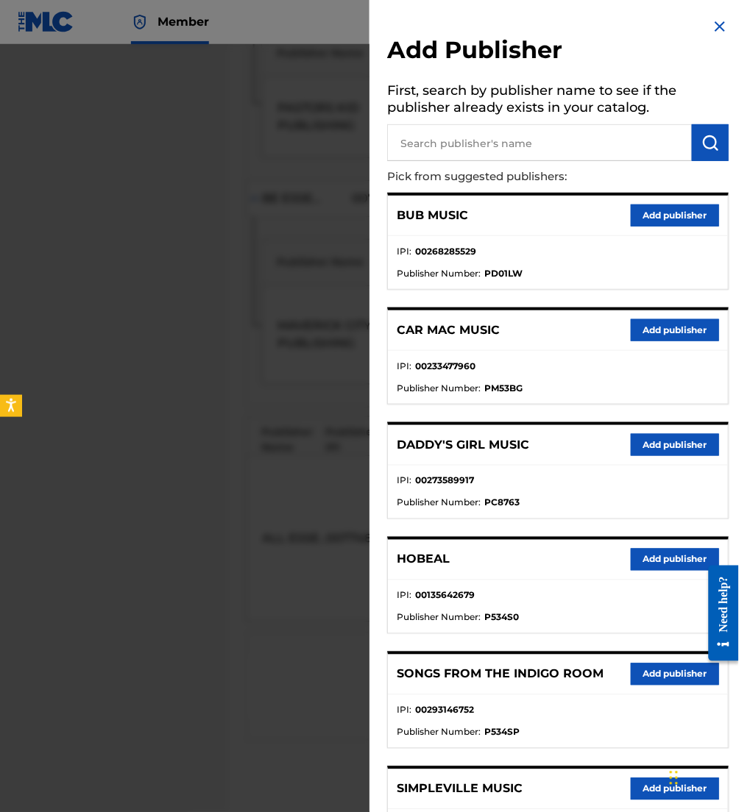
click at [538, 149] on input "text" at bounding box center [539, 142] width 305 height 37
type input "j"
type input "kory miller music llc"
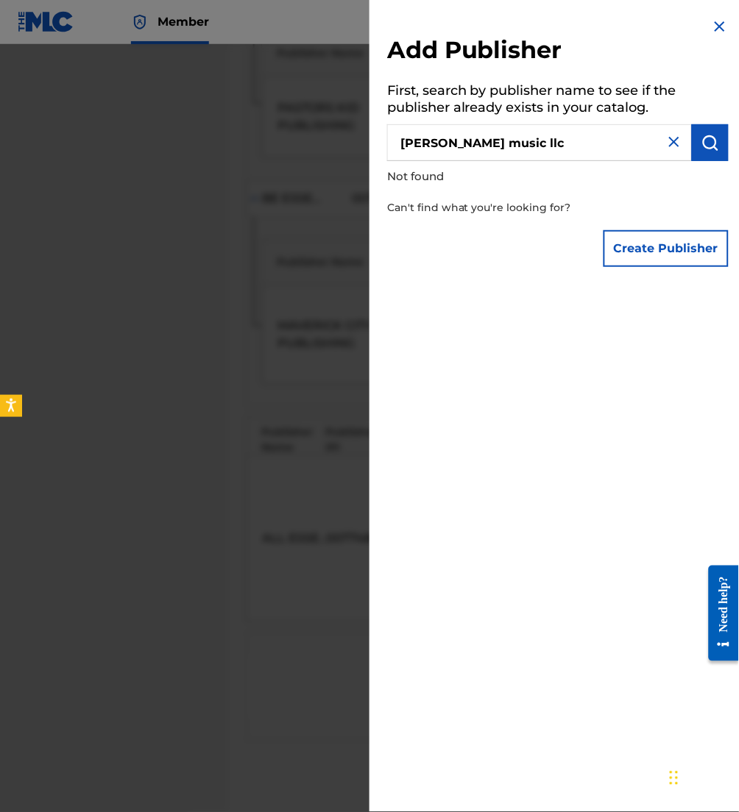
click at [637, 258] on button "Create Publisher" at bounding box center [665, 248] width 125 height 37
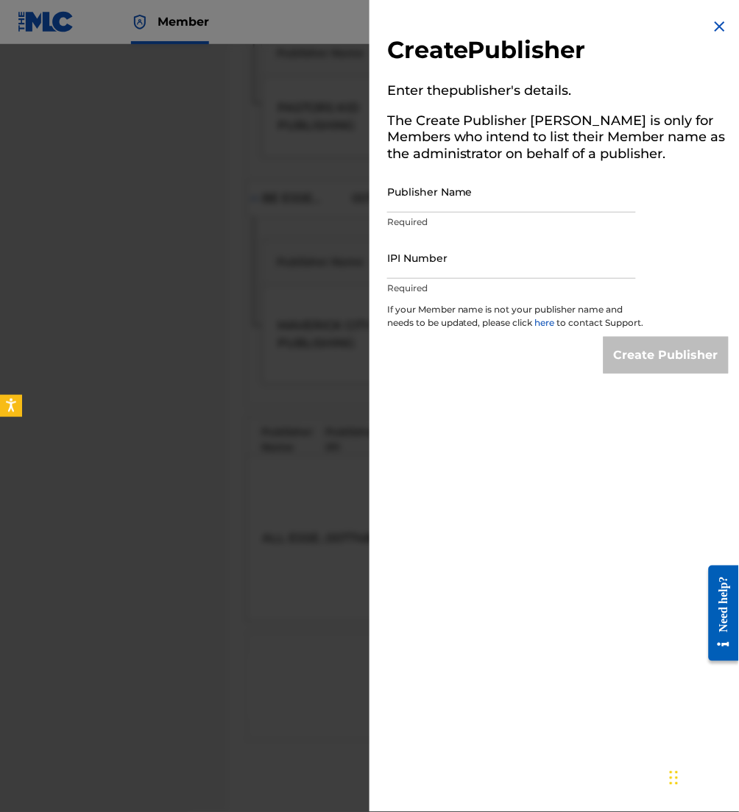
click at [491, 275] on input "IPI Number" at bounding box center [511, 258] width 249 height 42
paste input "01237961140"
type input "01237961140"
click at [448, 195] on input "Publisher Name" at bounding box center [511, 192] width 249 height 42
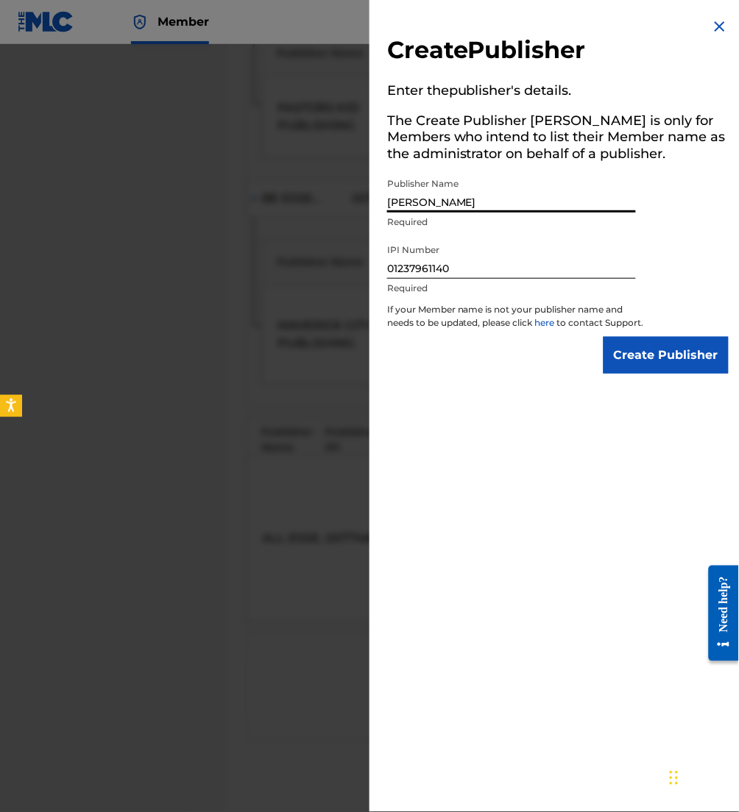
type input "Kory Miller Music LLC"
click at [627, 374] on input "Create Publisher" at bounding box center [665, 355] width 125 height 37
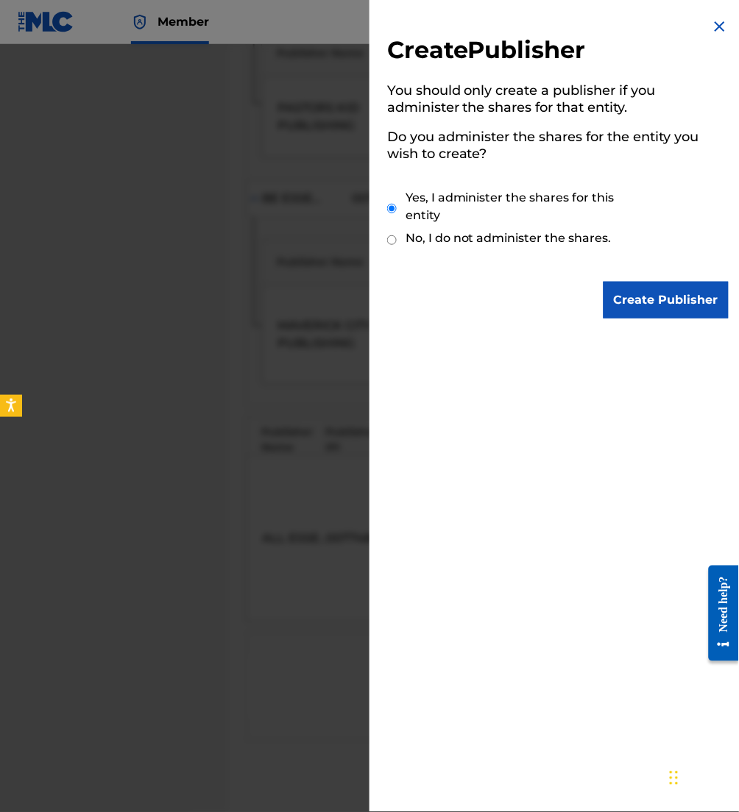
click at [626, 309] on input "Create Publisher" at bounding box center [665, 300] width 125 height 37
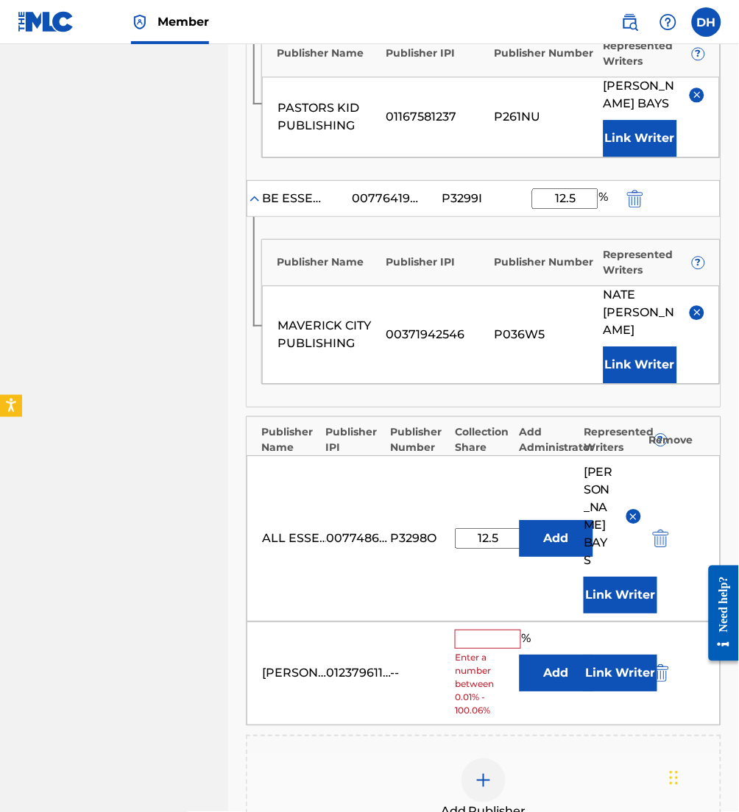
click at [554, 655] on button "Add" at bounding box center [556, 673] width 74 height 37
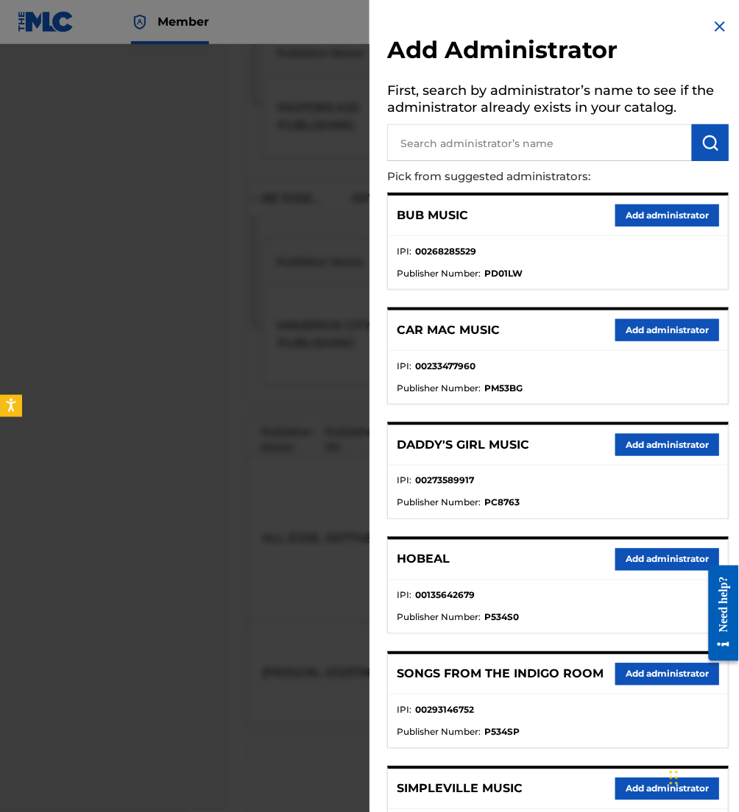
click at [461, 129] on input "text" at bounding box center [539, 142] width 305 height 37
type input "be essenti"
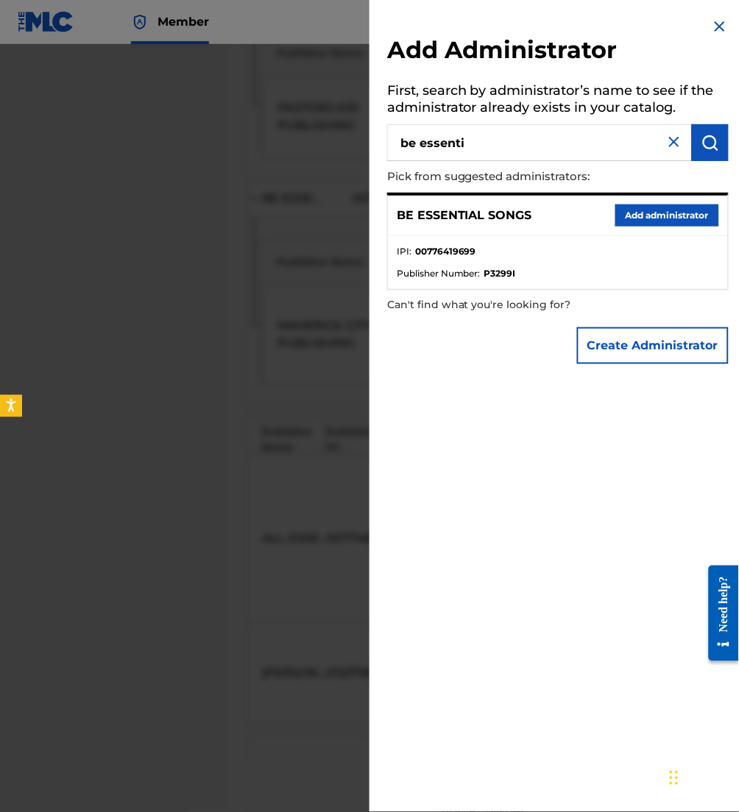
click at [683, 219] on button "Add administrator" at bounding box center [667, 216] width 104 height 22
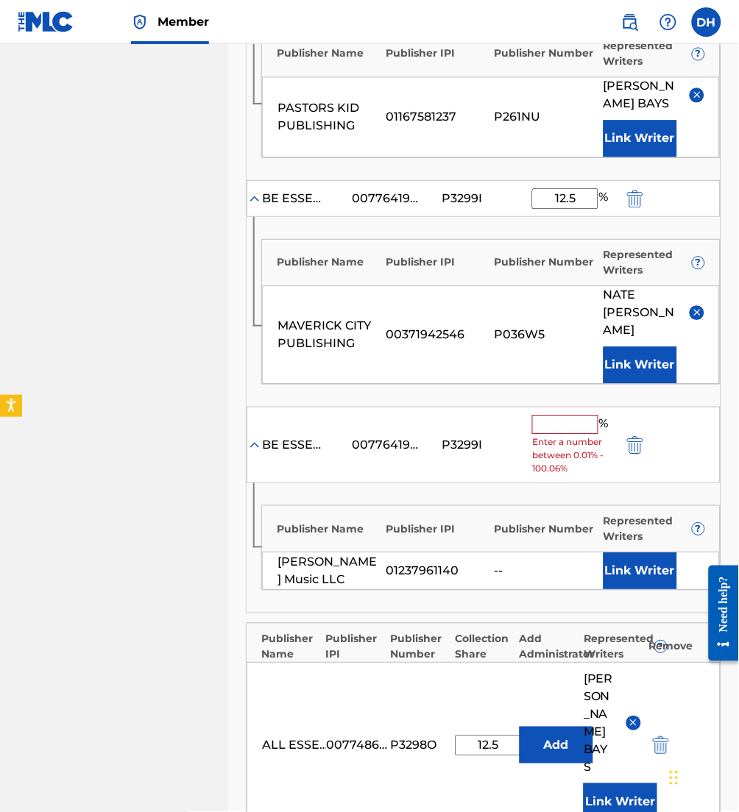
click at [564, 415] on input "text" at bounding box center [565, 424] width 66 height 19
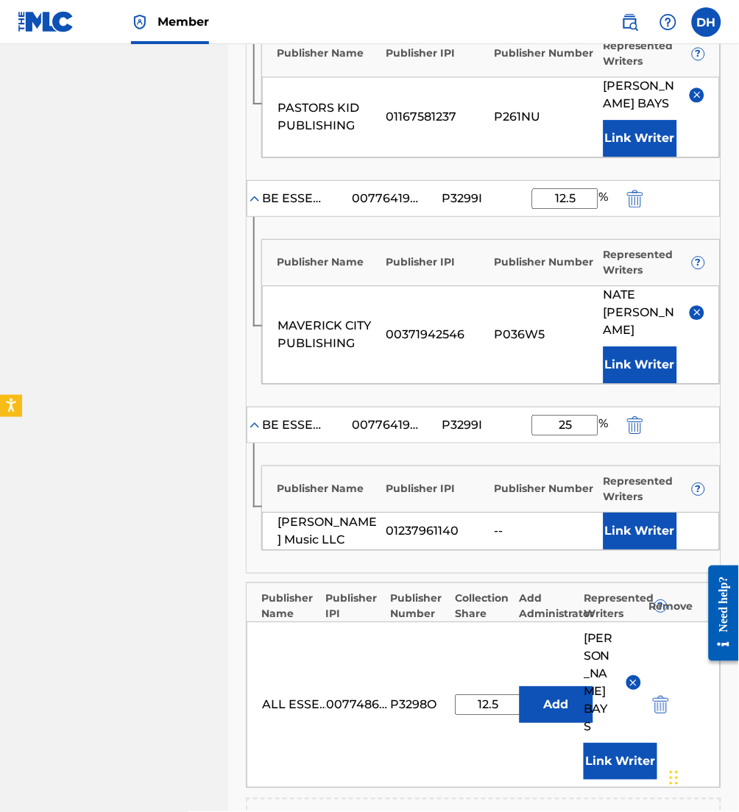
type input "25"
click at [350, 466] on div "Publisher Name Publisher IPI Publisher Number Represented Writers ?" at bounding box center [491, 485] width 458 height 38
click at [627, 513] on button "Link Writer" at bounding box center [640, 531] width 74 height 37
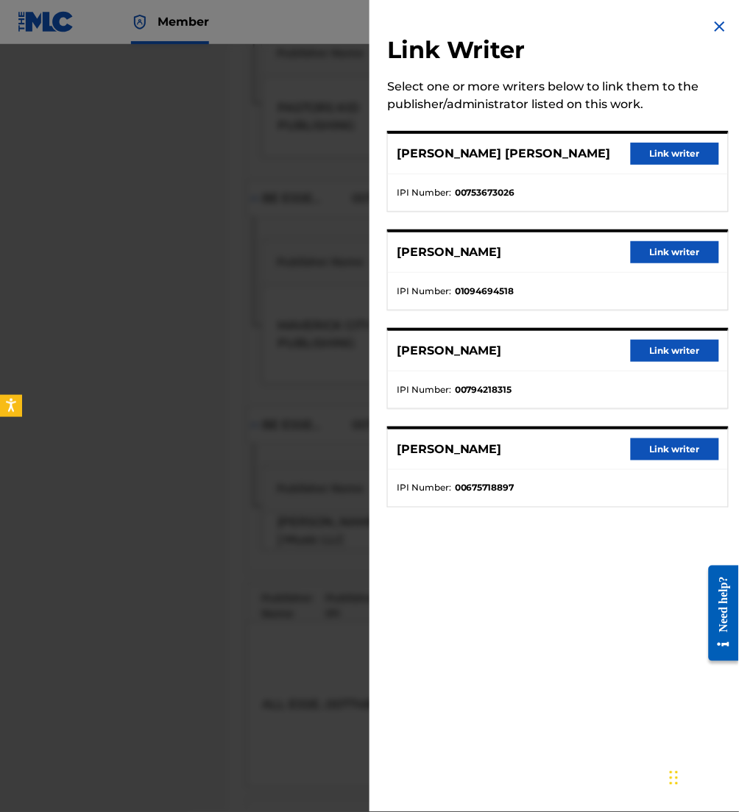
click at [662, 349] on button "Link writer" at bounding box center [675, 351] width 88 height 22
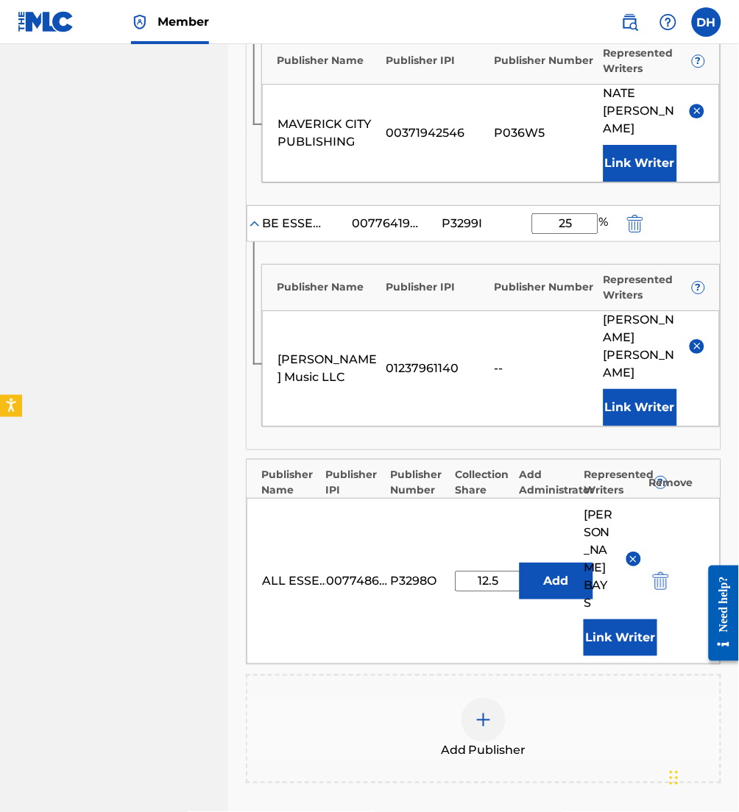
scroll to position [709, 0]
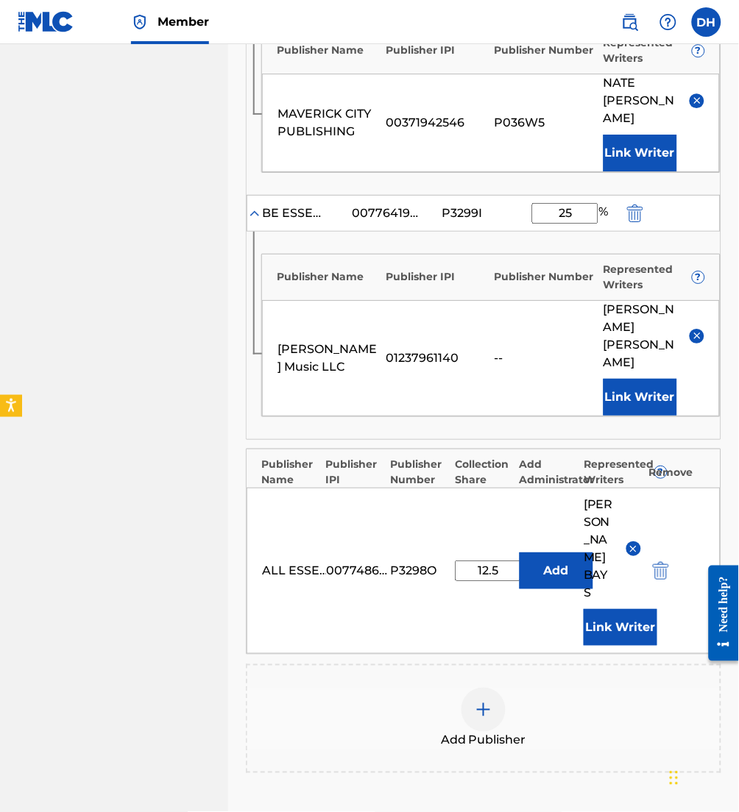
click at [452, 688] on div "Add Publisher" at bounding box center [483, 719] width 472 height 62
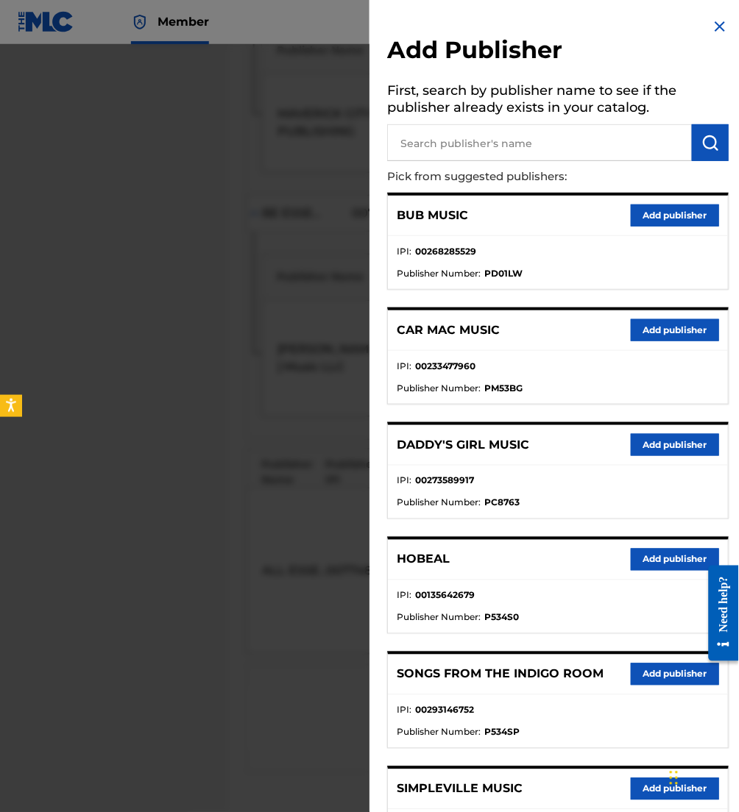
click at [527, 157] on input "text" at bounding box center [539, 142] width 305 height 37
type input "nate diaz mus"
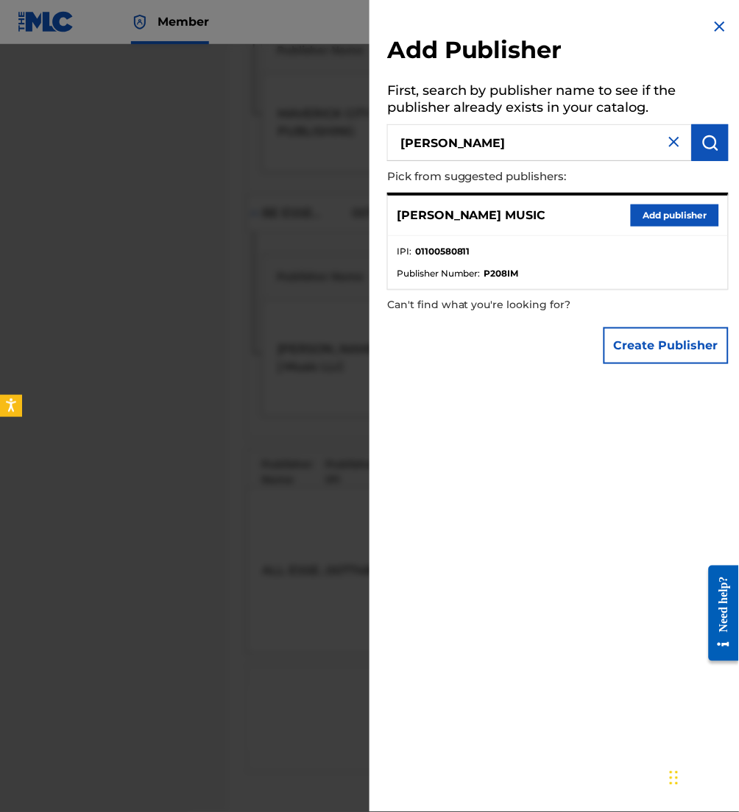
click at [675, 220] on button "Add publisher" at bounding box center [675, 216] width 88 height 22
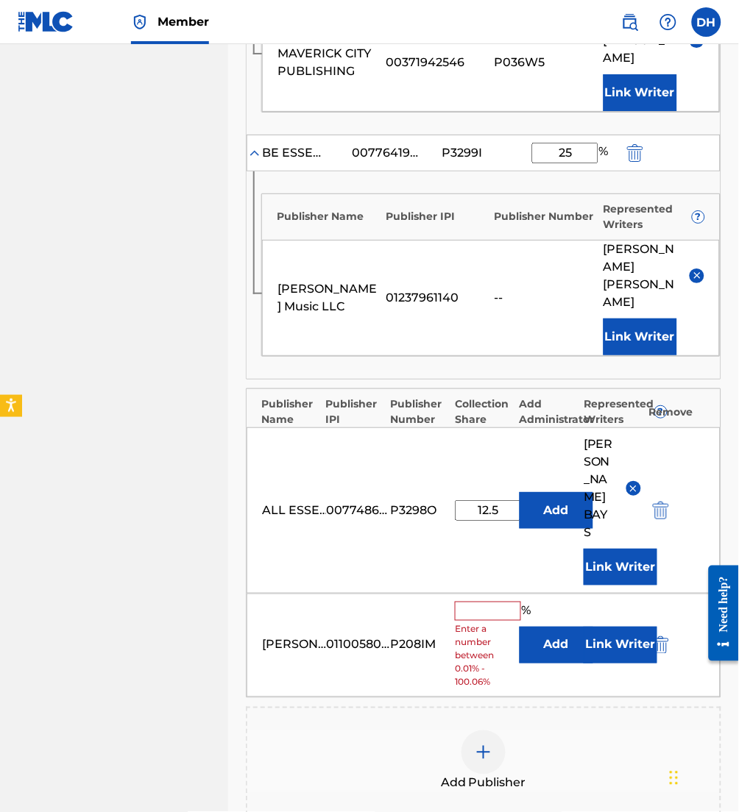
scroll to position [771, 0]
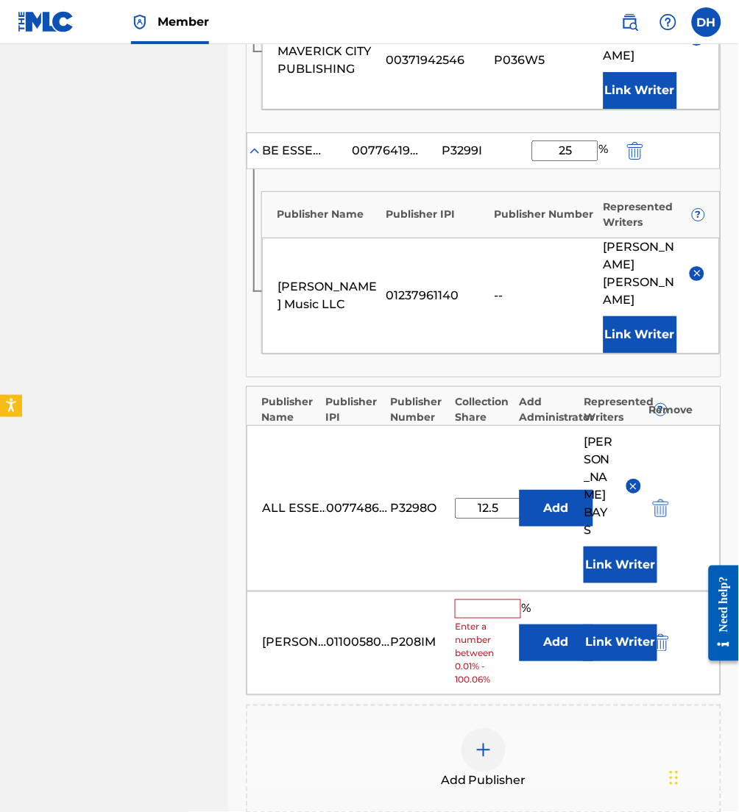
click at [560, 592] on div "NATE DIAZ MUSIC 01100580811 P208IM % Enter a number between 0.01% - 100.06% Add…" at bounding box center [483, 644] width 474 height 104
click at [560, 625] on button "Add" at bounding box center [556, 643] width 74 height 37
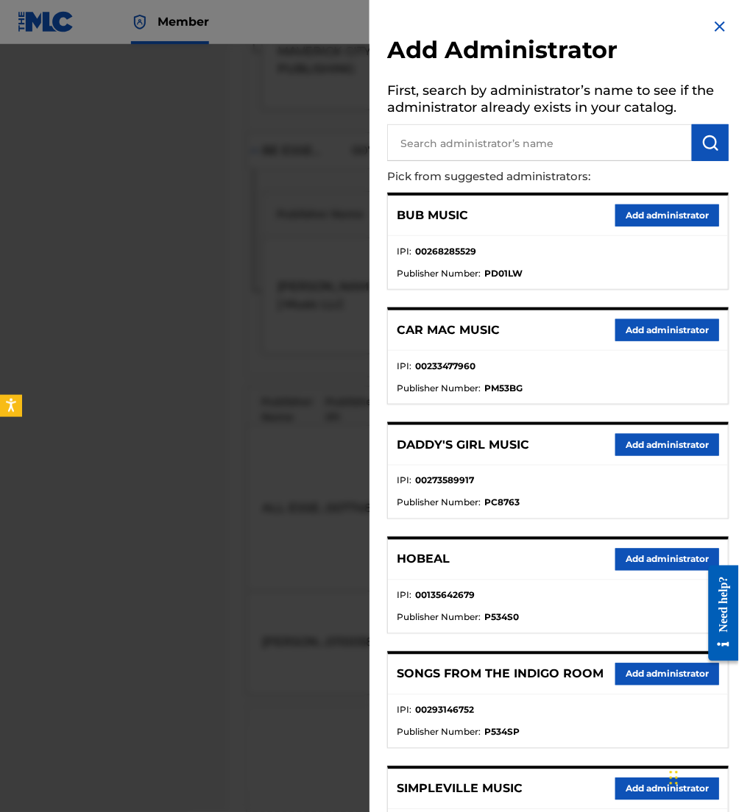
click at [461, 156] on input "text" at bounding box center [539, 142] width 305 height 37
type input "be essent"
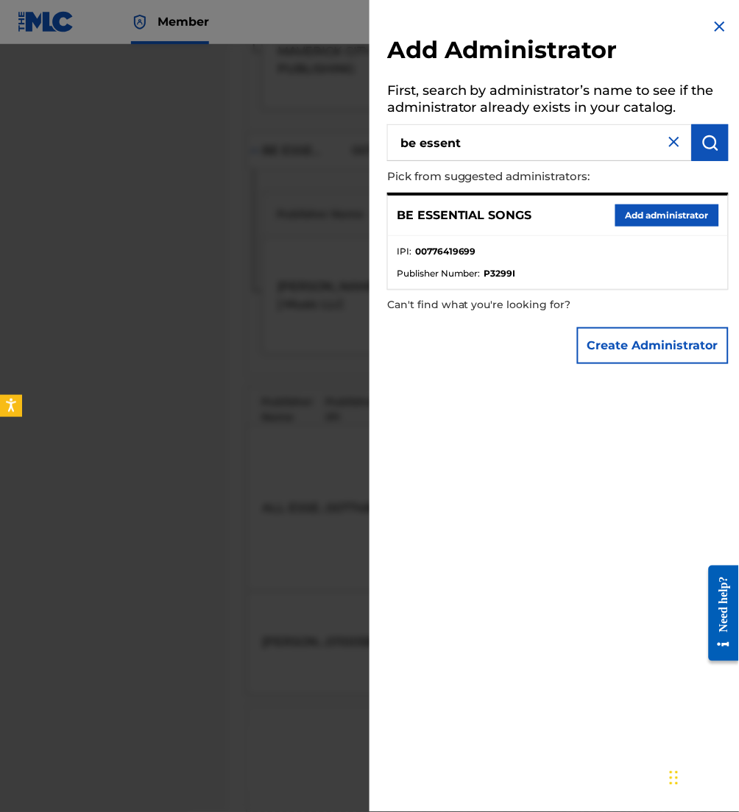
click at [661, 221] on button "Add administrator" at bounding box center [667, 216] width 104 height 22
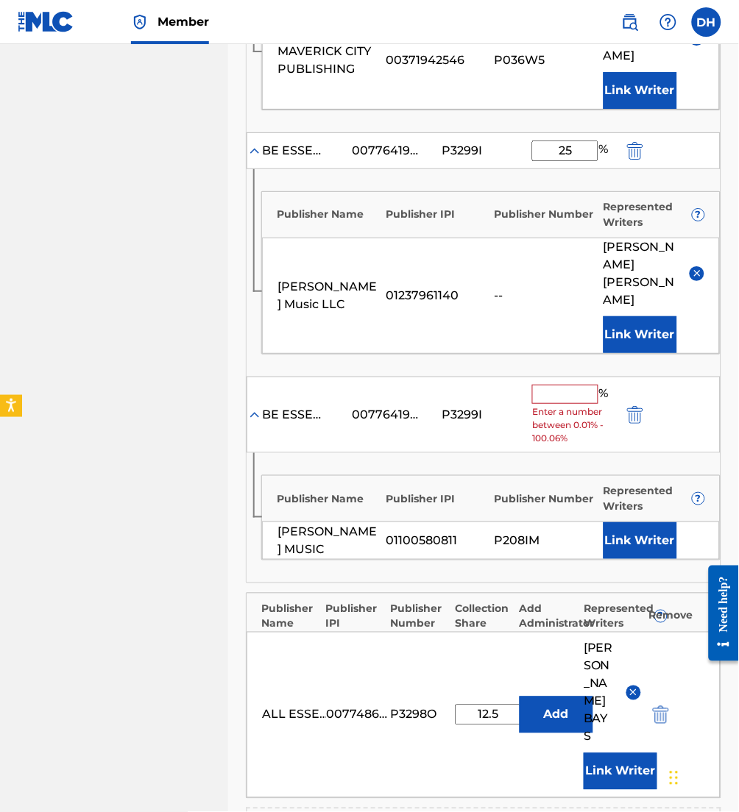
click at [572, 385] on input "text" at bounding box center [565, 394] width 66 height 19
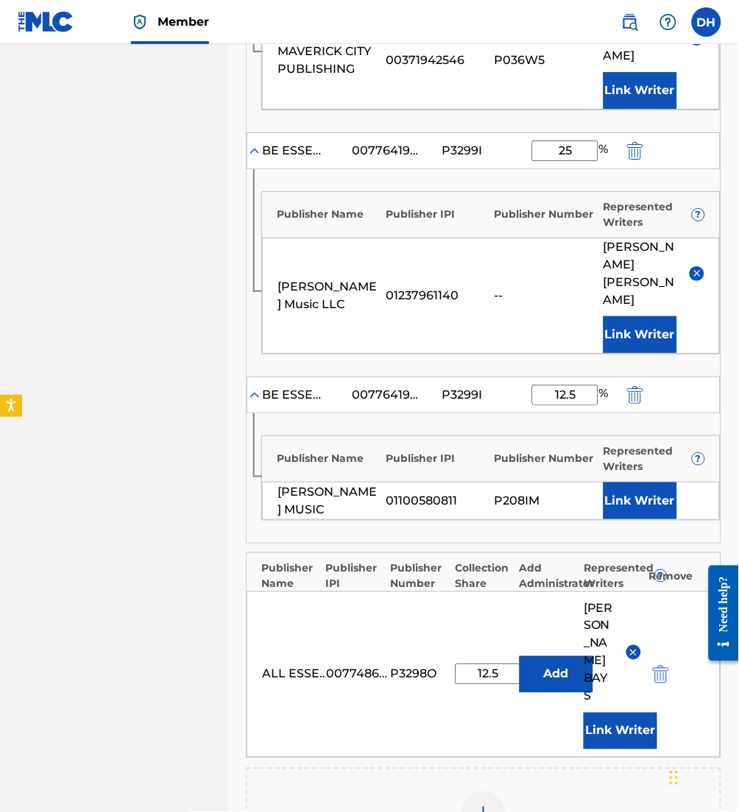
type input "12.5"
click at [618, 483] on button "Link Writer" at bounding box center [640, 501] width 74 height 37
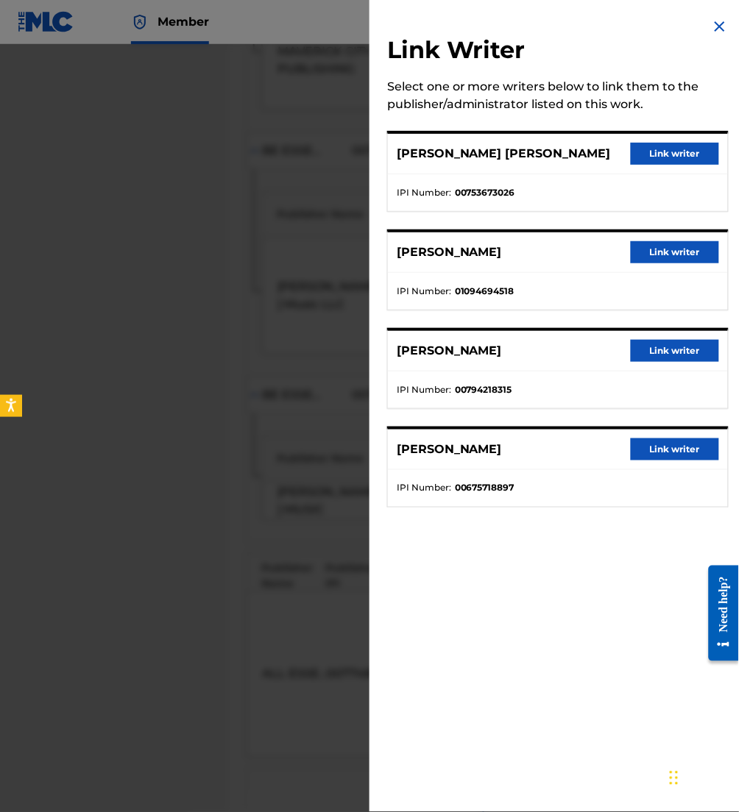
click at [652, 252] on button "Link writer" at bounding box center [675, 252] width 88 height 22
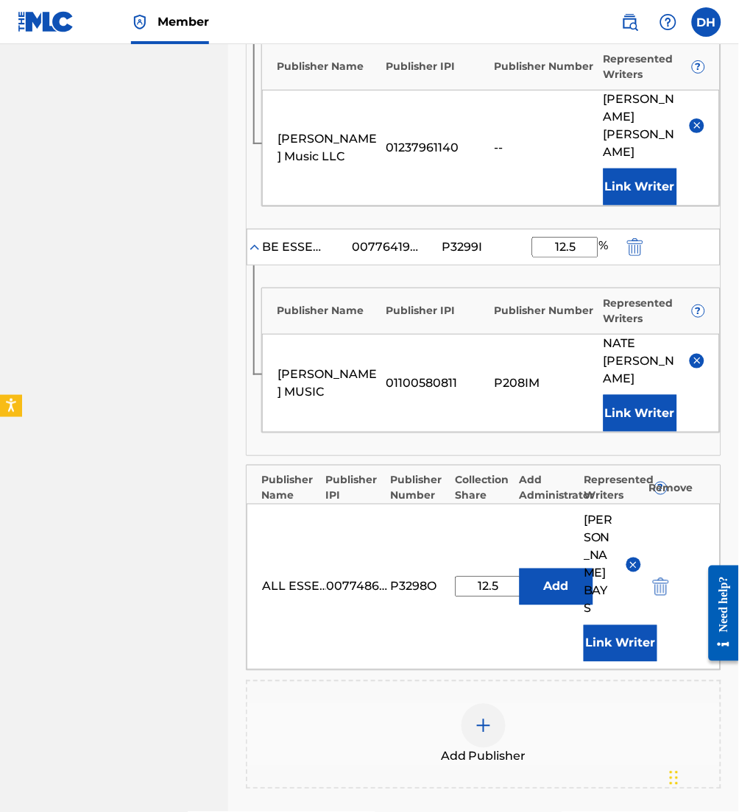
scroll to position [936, 0]
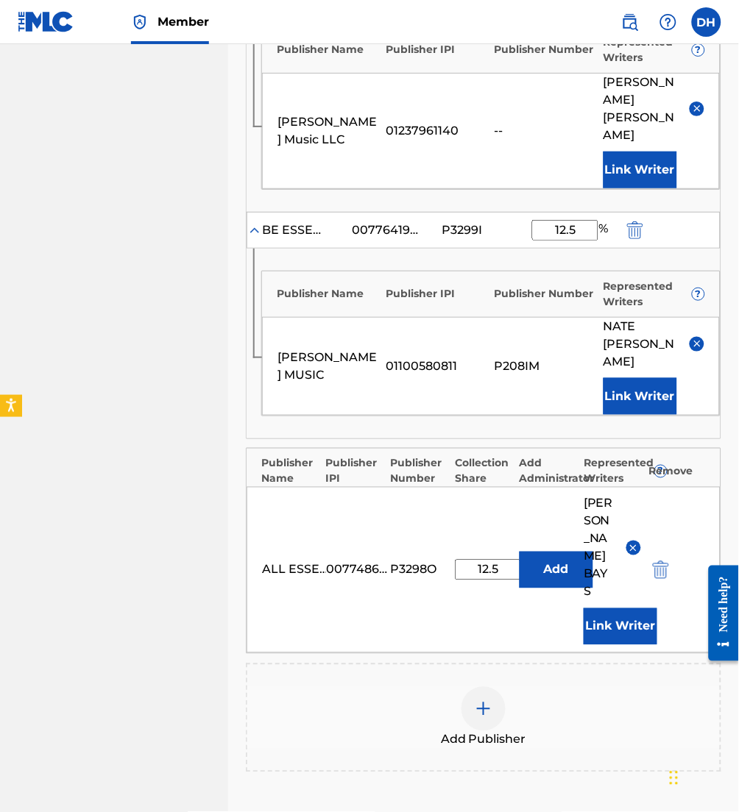
click at [467, 664] on div "Add Publisher" at bounding box center [483, 718] width 475 height 109
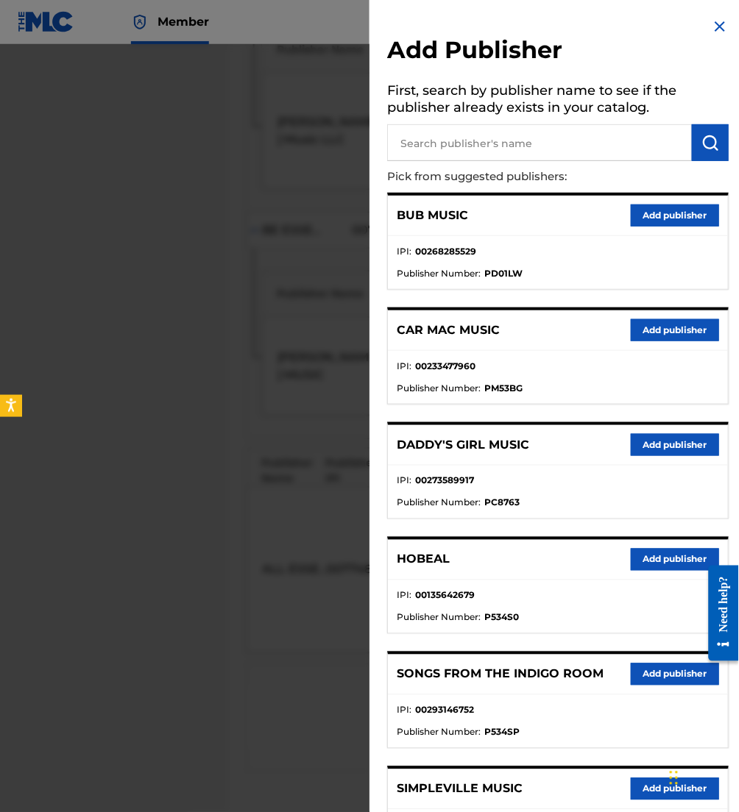
click at [554, 138] on input "text" at bounding box center [539, 142] width 305 height 37
type input "tyler roberts music"
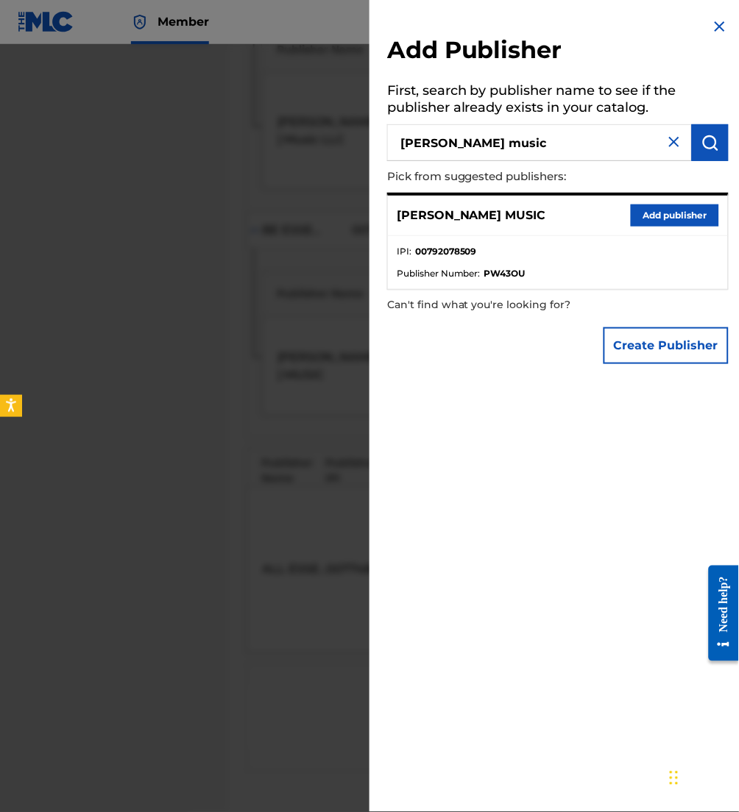
click at [675, 220] on button "Add publisher" at bounding box center [675, 216] width 88 height 22
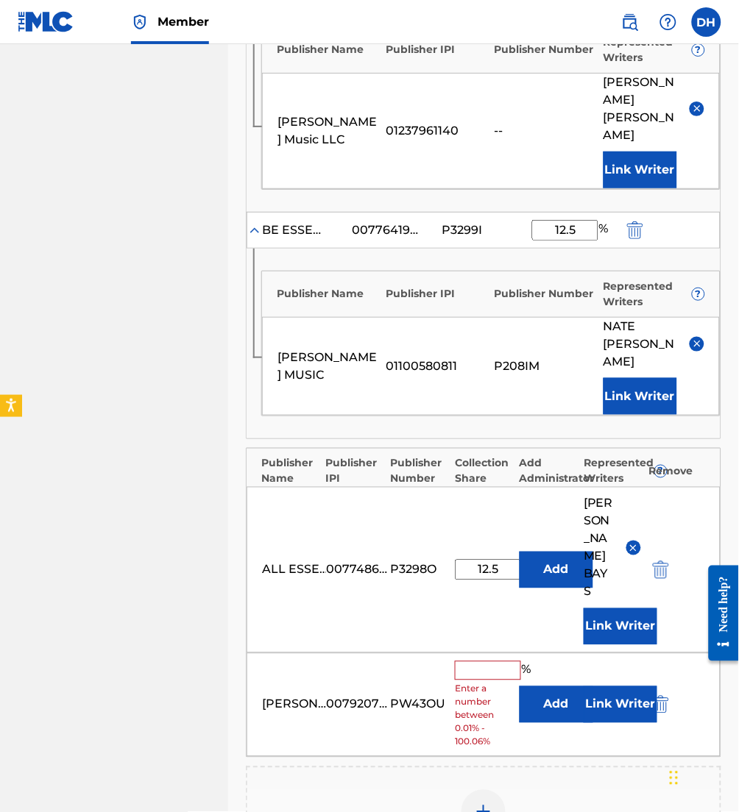
scroll to position [956, 0]
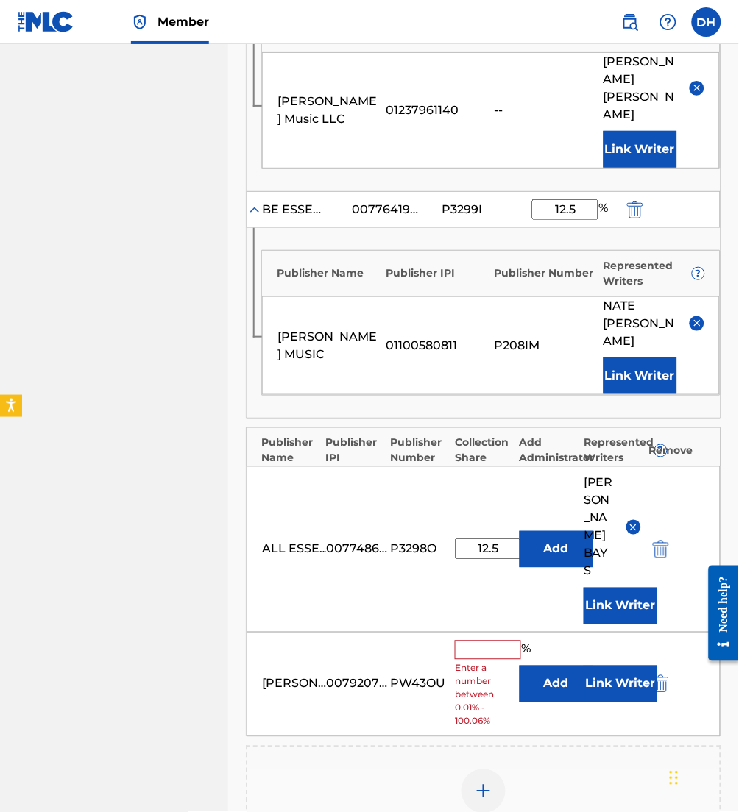
click at [547, 666] on button "Add" at bounding box center [556, 684] width 74 height 37
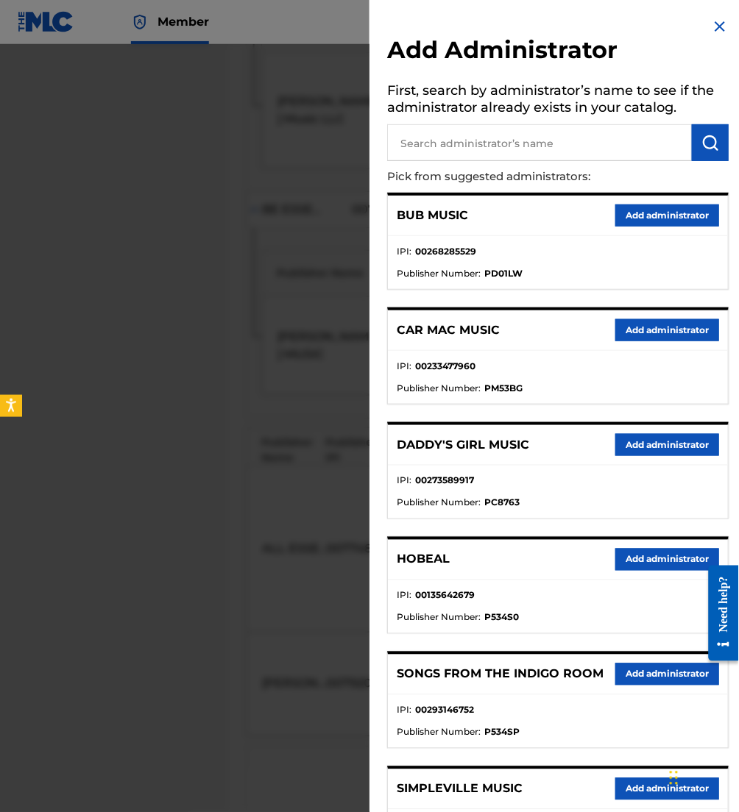
click at [480, 146] on input "text" at bounding box center [539, 142] width 305 height 37
click at [480, 146] on input "a" at bounding box center [539, 142] width 305 height 37
type input "all essen"
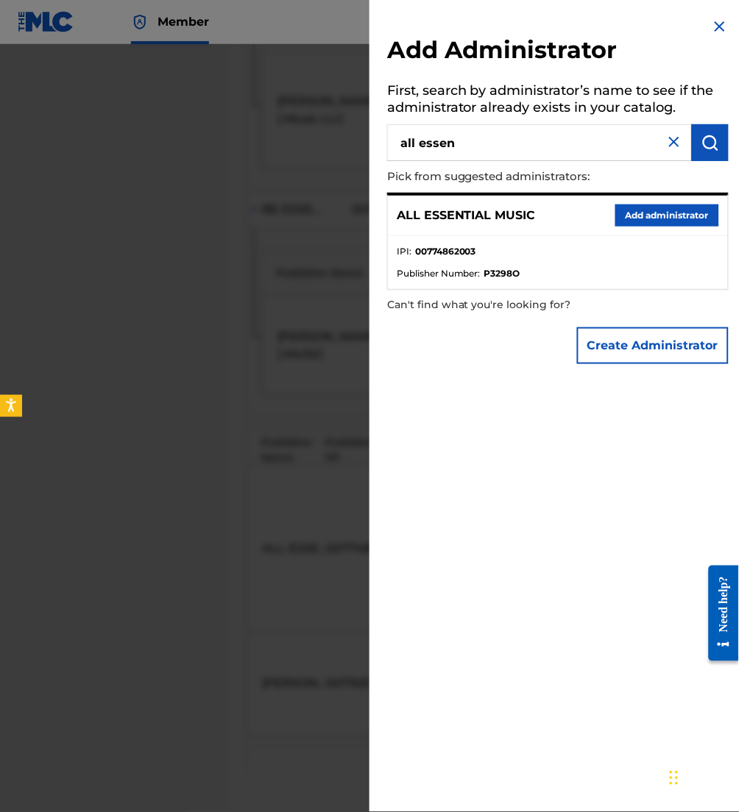
click at [671, 205] on button "Add administrator" at bounding box center [667, 216] width 104 height 22
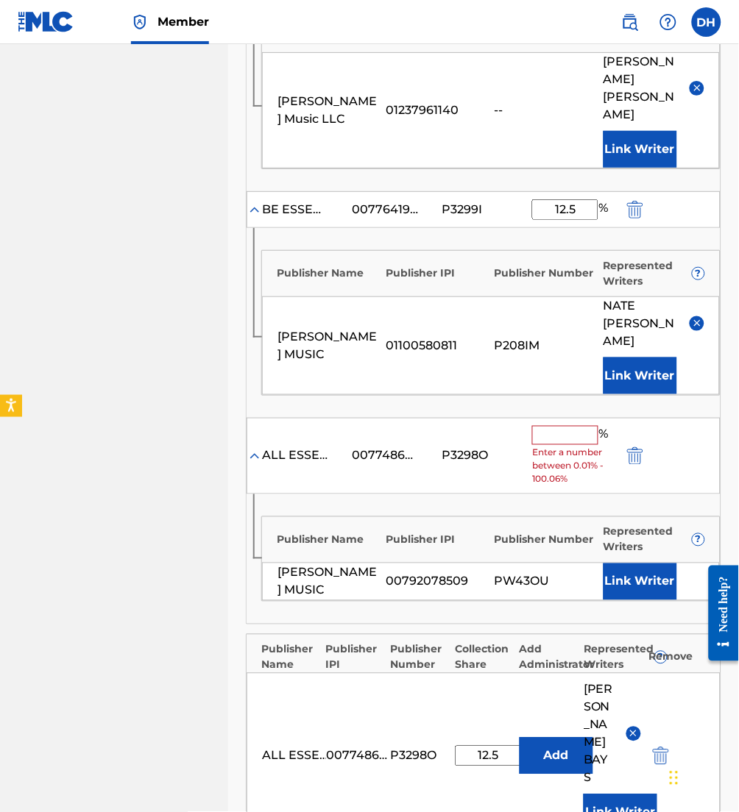
scroll to position [1005, 0]
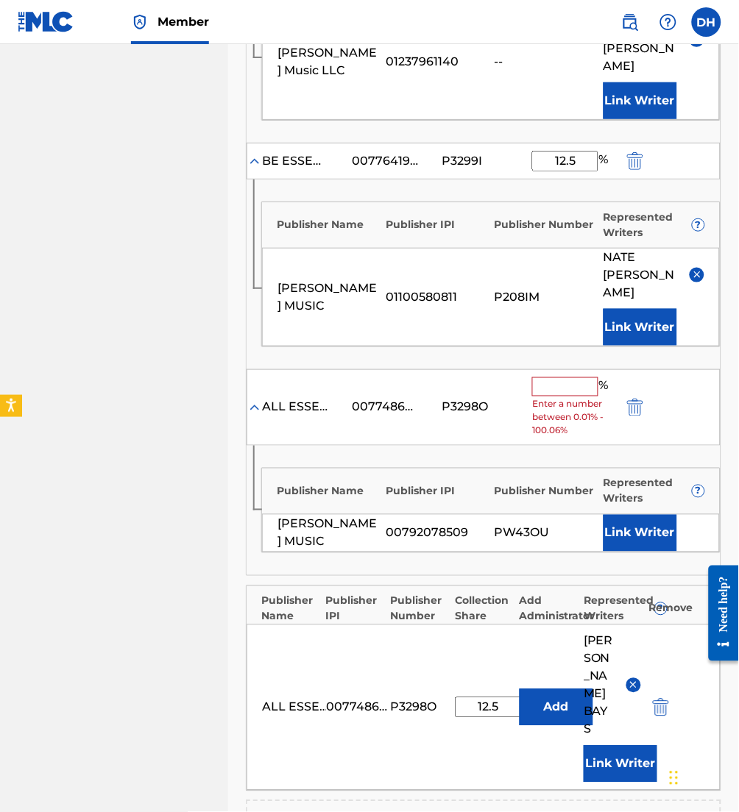
click at [550, 377] on input "text" at bounding box center [565, 386] width 66 height 19
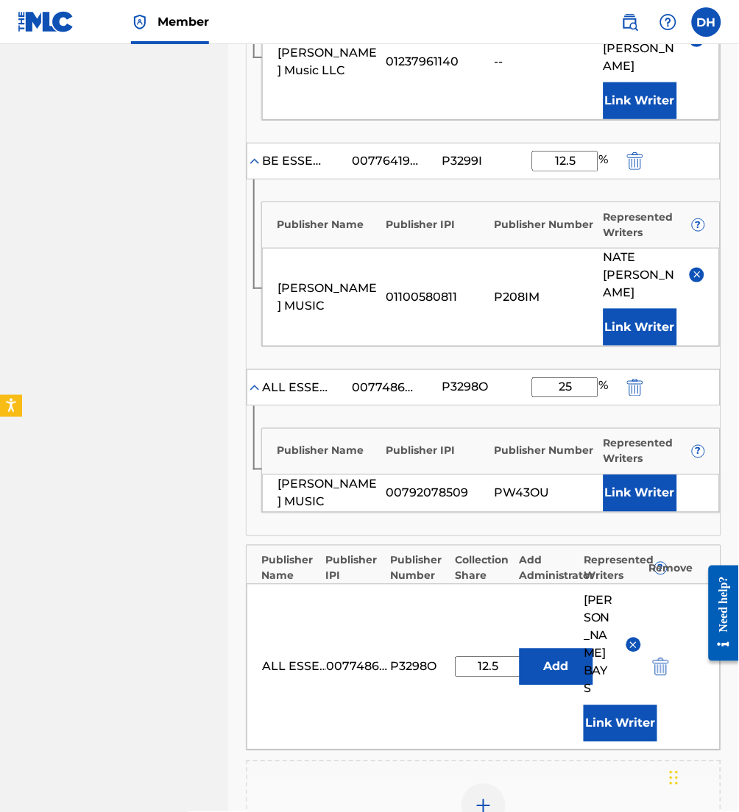
type input "25"
click at [310, 429] on div "Publisher Name Publisher IPI Publisher Number Represented Writers ?" at bounding box center [491, 448] width 458 height 38
click at [640, 475] on button "Link Writer" at bounding box center [640, 493] width 74 height 37
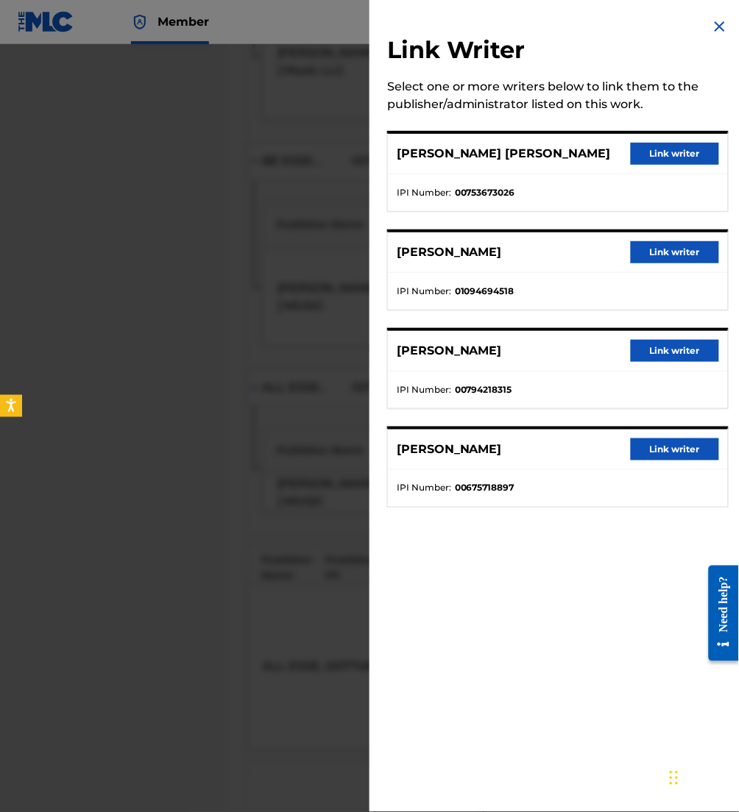
click at [678, 451] on button "Link writer" at bounding box center [675, 449] width 88 height 22
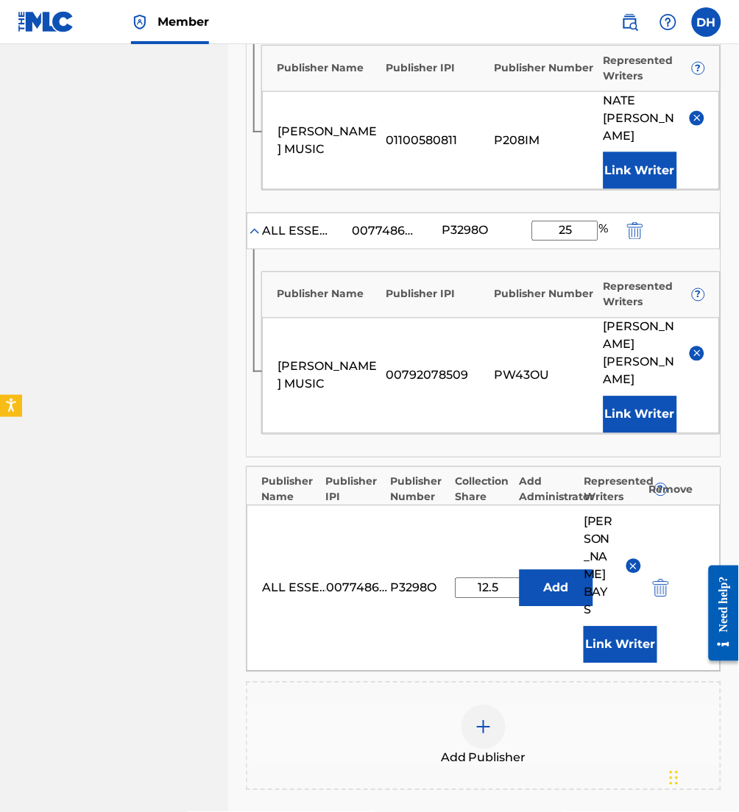
scroll to position [1229, 0]
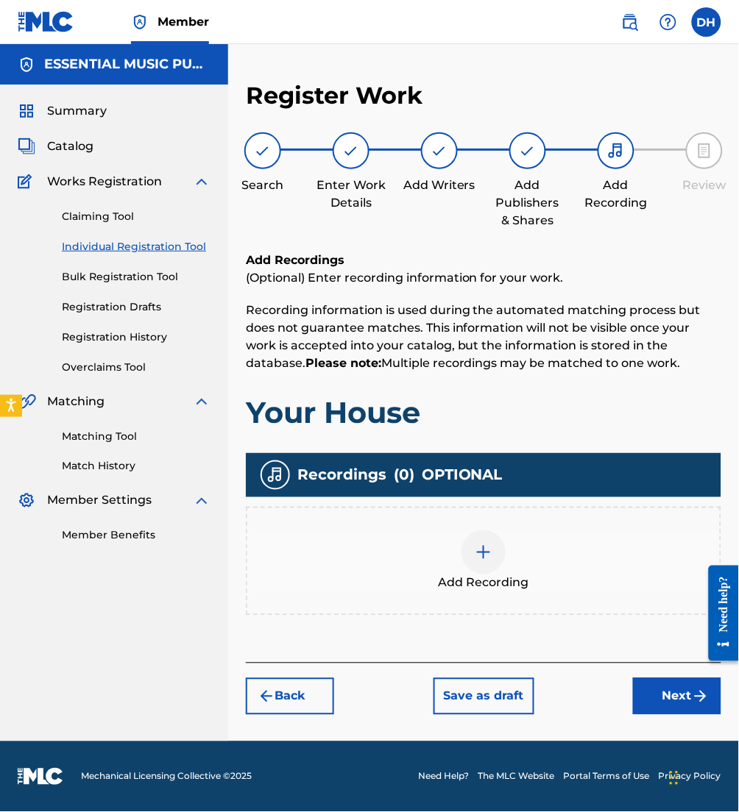
click at [519, 557] on div "Add Recording" at bounding box center [483, 561] width 472 height 62
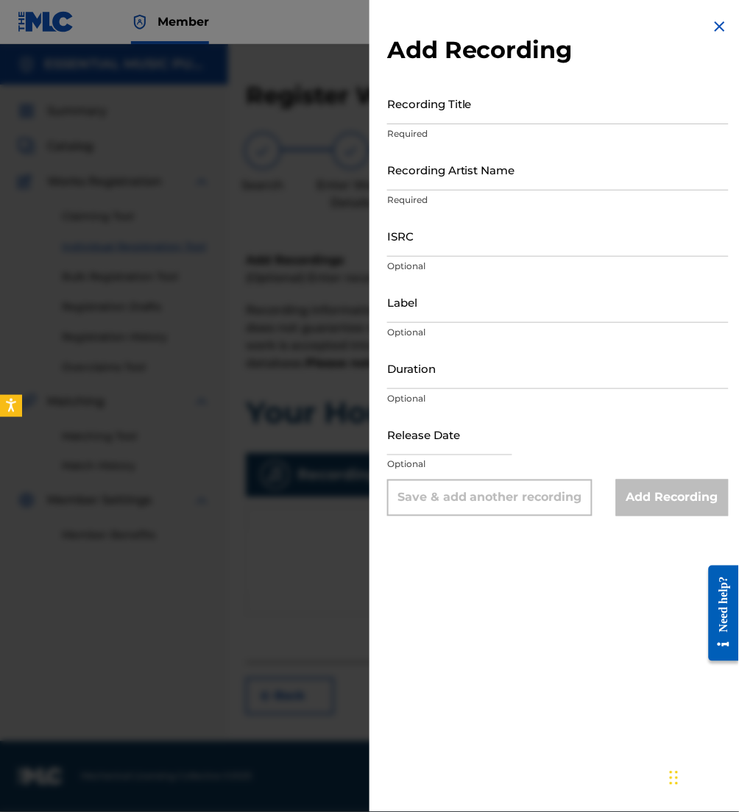
click at [330, 224] on div at bounding box center [369, 450] width 739 height 812
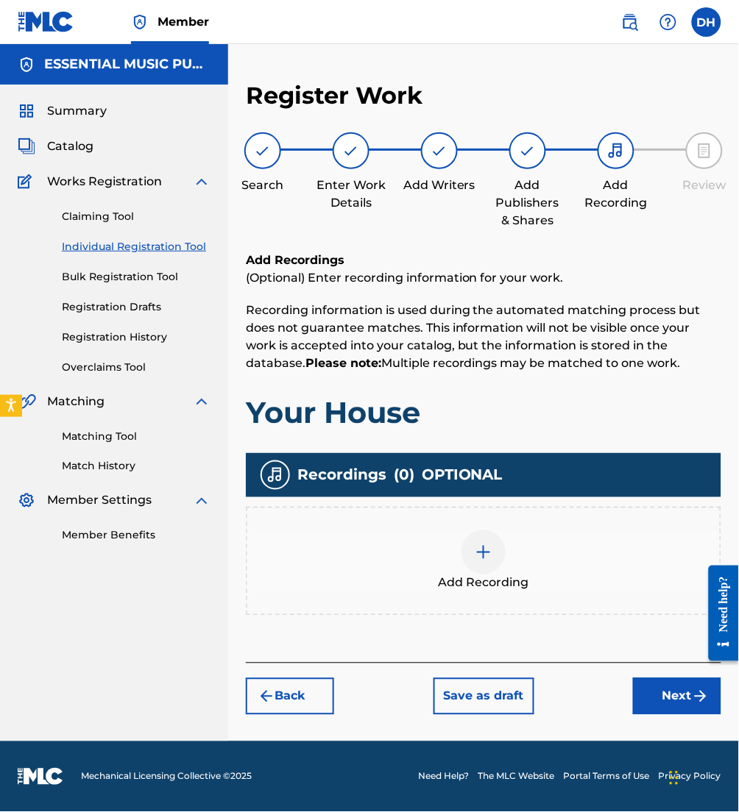
click at [665, 697] on button "Next" at bounding box center [677, 696] width 88 height 37
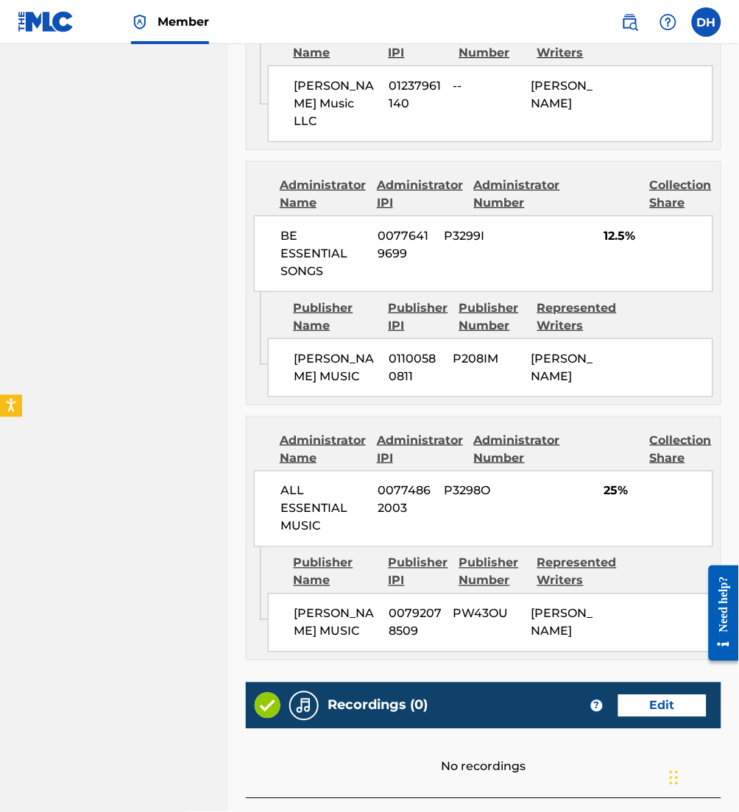
scroll to position [1861, 0]
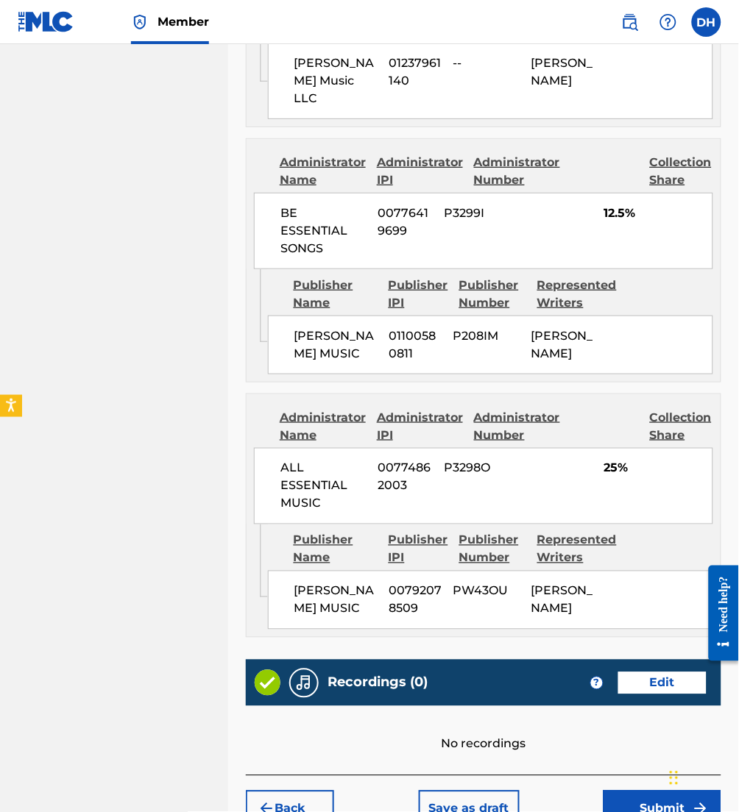
click at [649, 784] on button "Submit" at bounding box center [662, 809] width 118 height 37
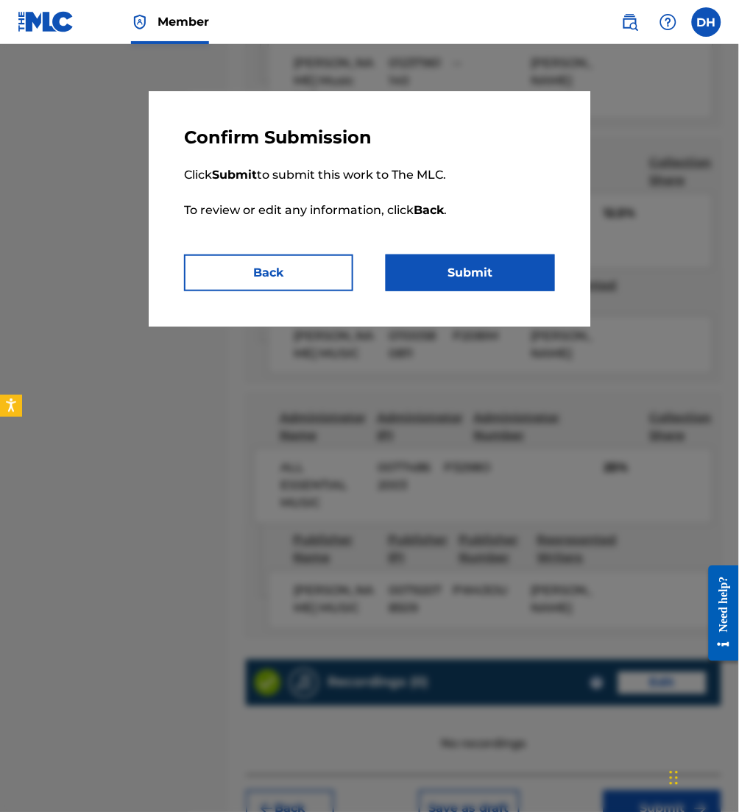
click at [556, 302] on div "Confirm Submission Click Submit to submit this work to The MLC. To review or ed…" at bounding box center [369, 208] width 441 height 235
click at [485, 266] on button "Submit" at bounding box center [470, 273] width 169 height 37
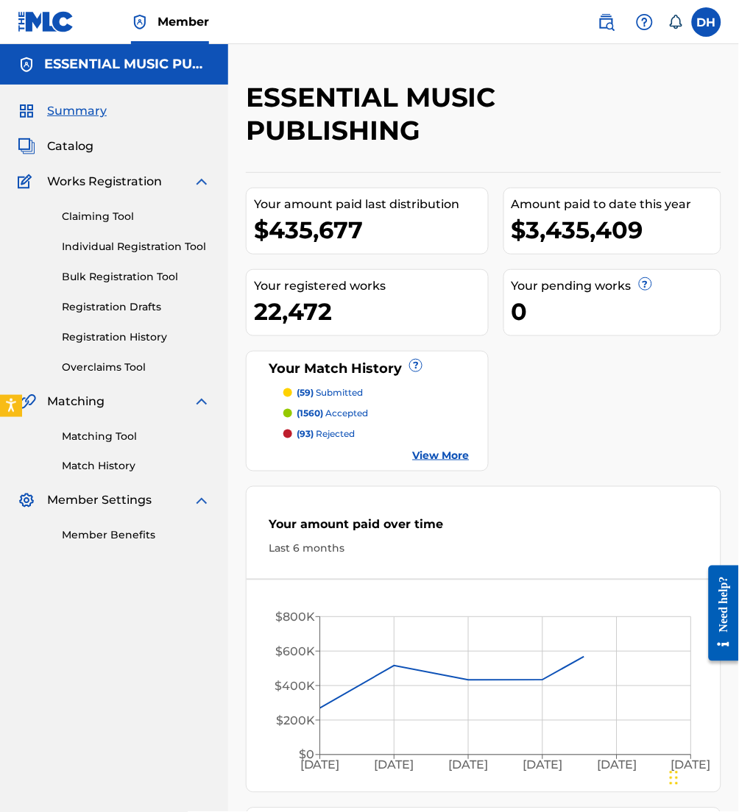
click at [606, 32] on link at bounding box center [606, 21] width 29 height 29
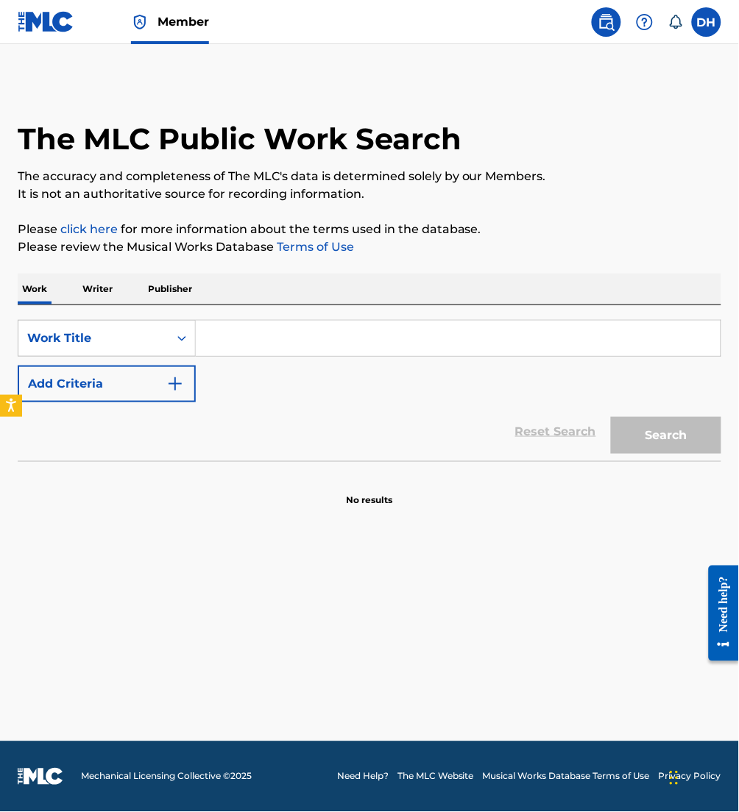
click at [284, 333] on input "Search Form" at bounding box center [458, 338] width 525 height 35
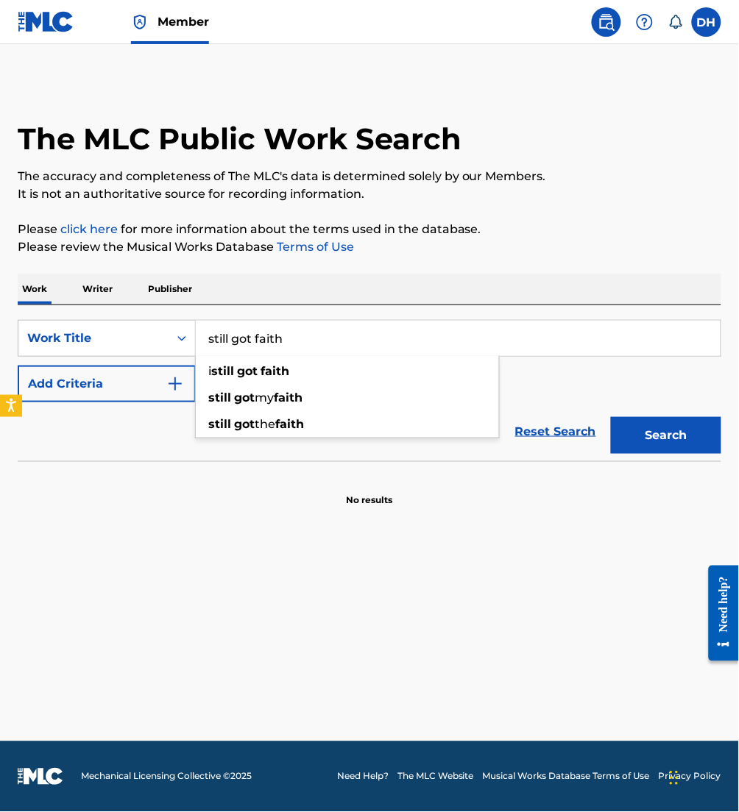
type input "still got faith"
click at [146, 405] on div "Reset Search Search" at bounding box center [369, 431] width 703 height 59
click at [178, 393] on button "Add Criteria" at bounding box center [107, 384] width 178 height 37
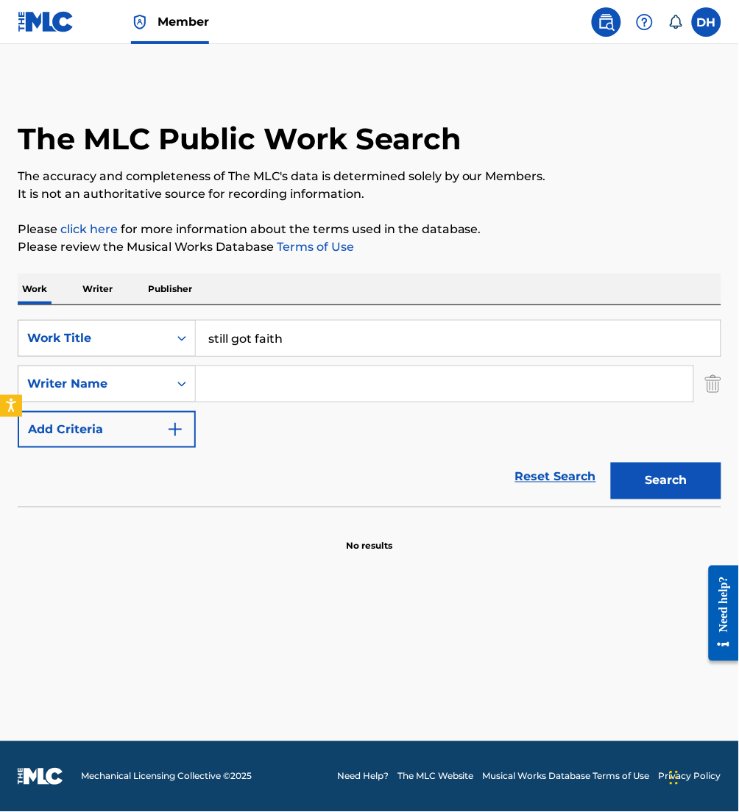
click at [219, 390] on input "Search Form" at bounding box center [444, 383] width 497 height 35
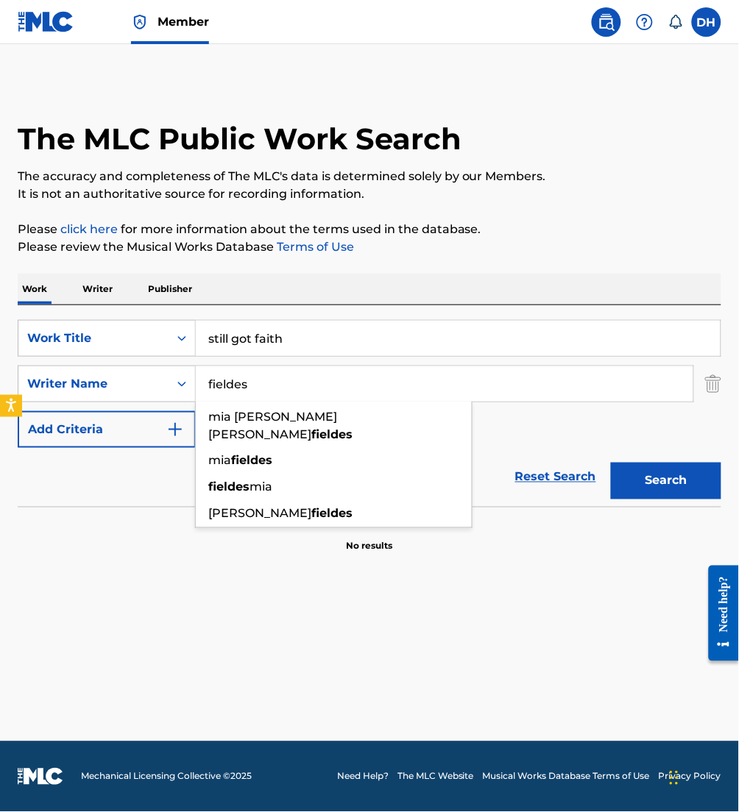
type input "fieldes"
click at [611, 463] on button "Search" at bounding box center [666, 481] width 110 height 37
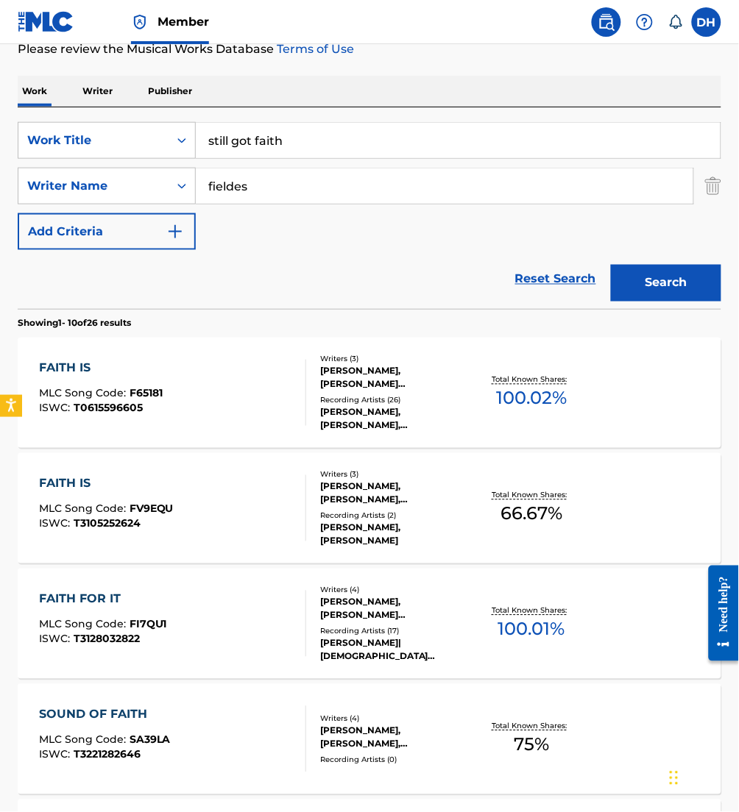
scroll to position [199, 0]
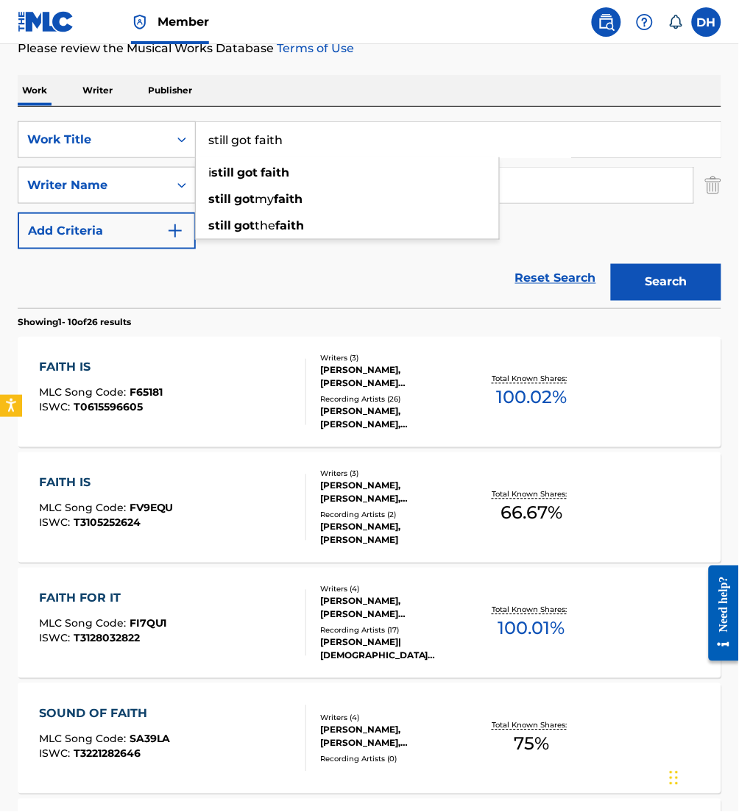
drag, startPoint x: 399, startPoint y: 127, endPoint x: -5, endPoint y: 177, distance: 407.0
click at [0, 177] on html "Accessibility Screen-Reader Guide, Feedback, and Issue Reporting | New window M…" at bounding box center [369, 207] width 739 height 812
click at [261, 161] on div "SearchWithCriteriafa5a9ea1-5dd9-4c9d-b270-668a185aa37e Work Title still got fai…" at bounding box center [369, 185] width 703 height 128
drag, startPoint x: 306, startPoint y: 136, endPoint x: 34, endPoint y: 96, distance: 275.2
click at [34, 96] on div "Work Writer Publisher SearchWithCriteriafa5a9ea1-5dd9-4c9d-b270-668a185aa37e Wo…" at bounding box center [369, 819] width 703 height 1488
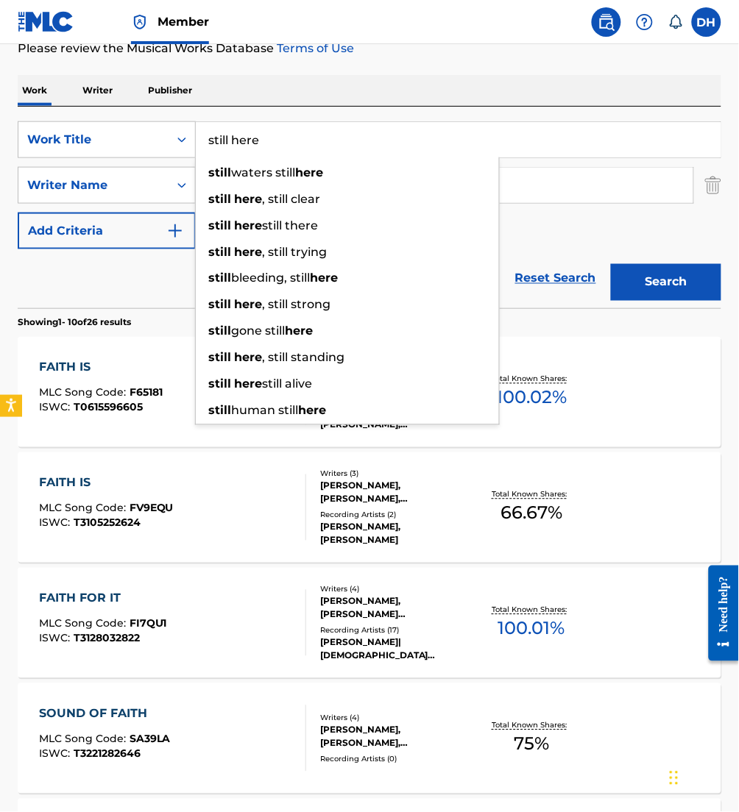
type input "still here"
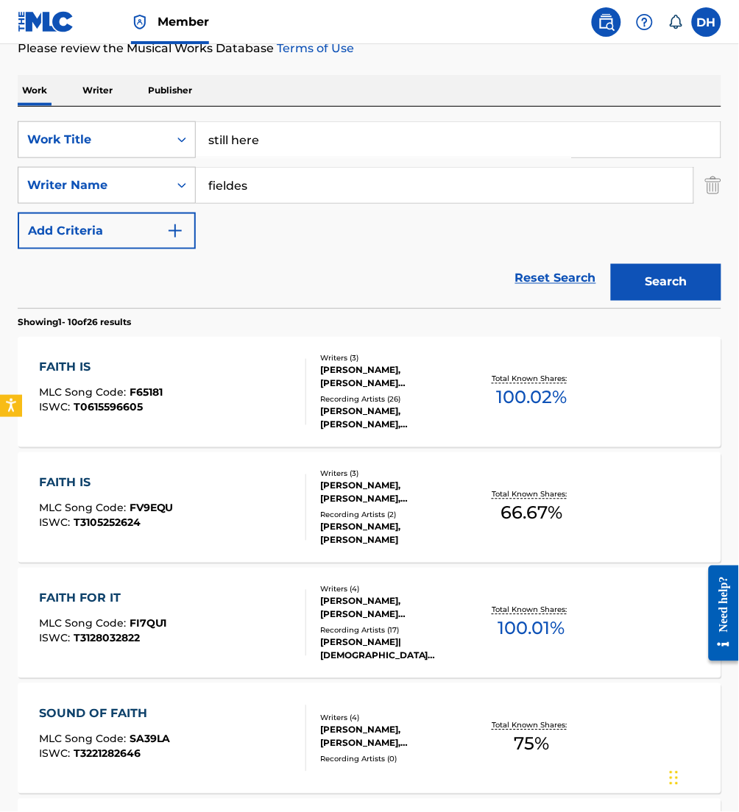
click at [299, 88] on div "Work Writer Publisher" at bounding box center [369, 90] width 703 height 31
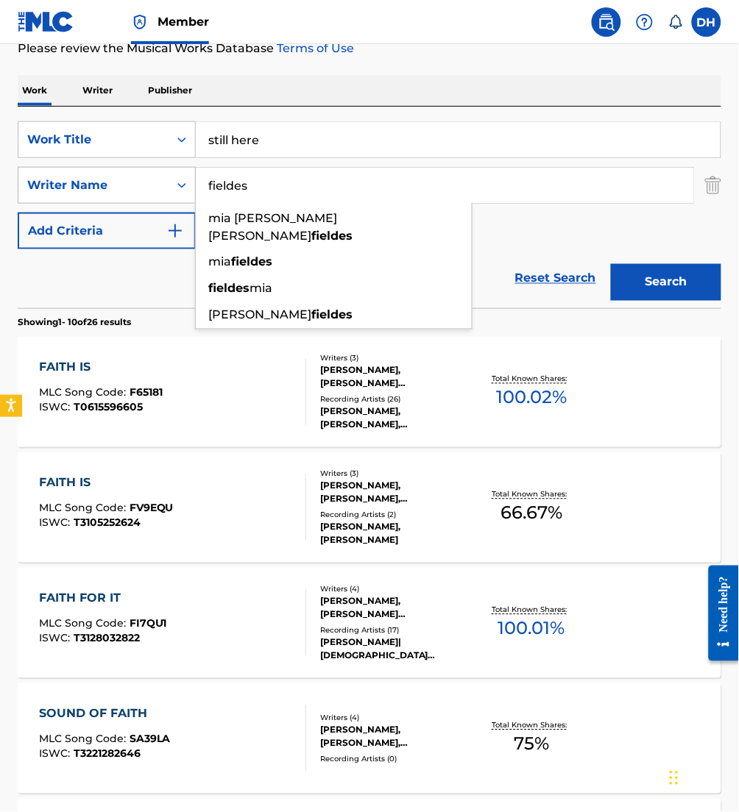
drag, startPoint x: 273, startPoint y: 198, endPoint x: 108, endPoint y: 199, distance: 164.8
click at [108, 199] on div "SearchWithCriteria2debafa0-9b9c-46b7-a17b-cb8cd0167723 Writer Name fieldes [PER…" at bounding box center [369, 185] width 703 height 37
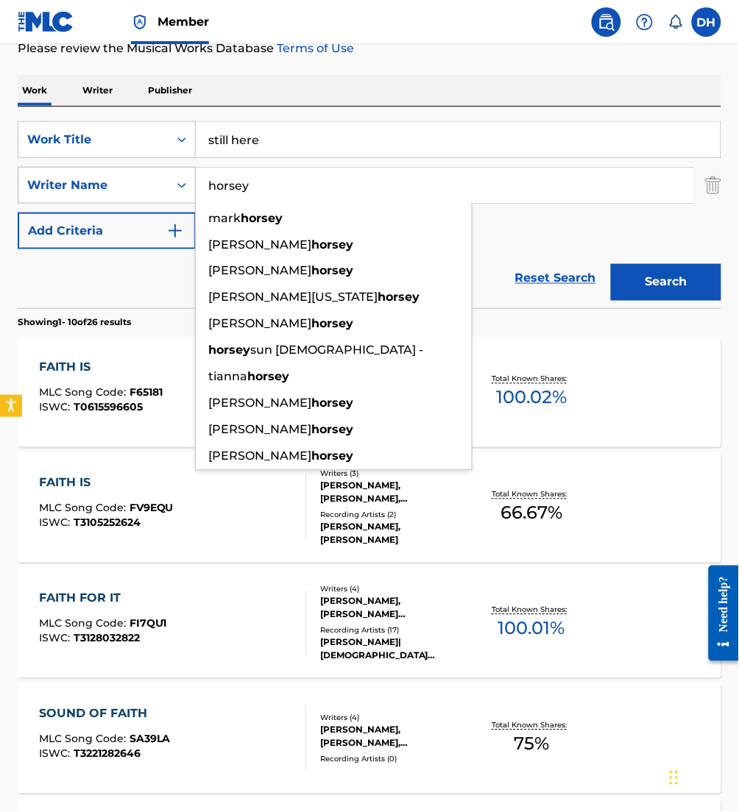
type input "horsey"
click at [611, 264] on button "Search" at bounding box center [666, 282] width 110 height 37
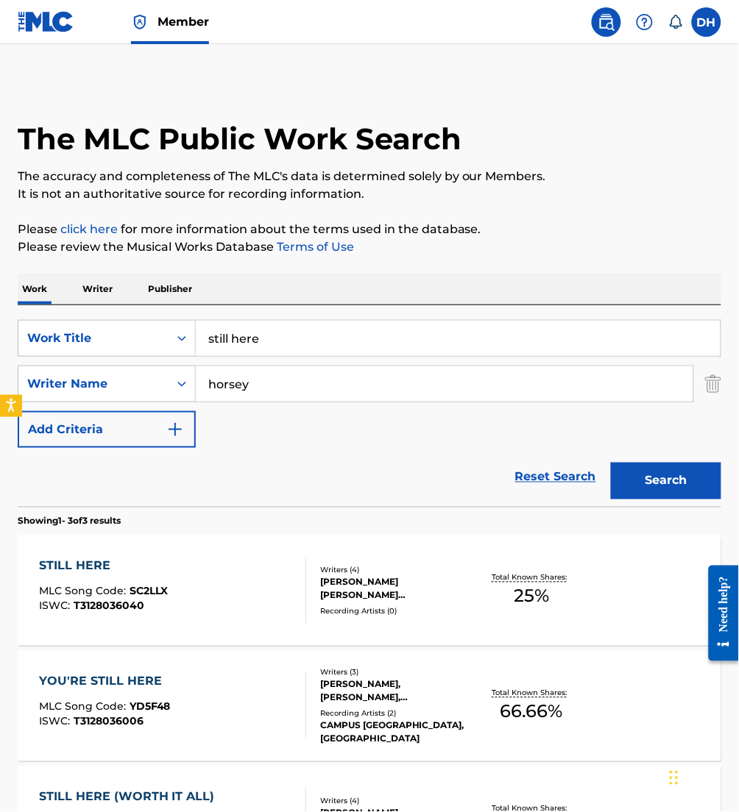
scroll to position [212, 0]
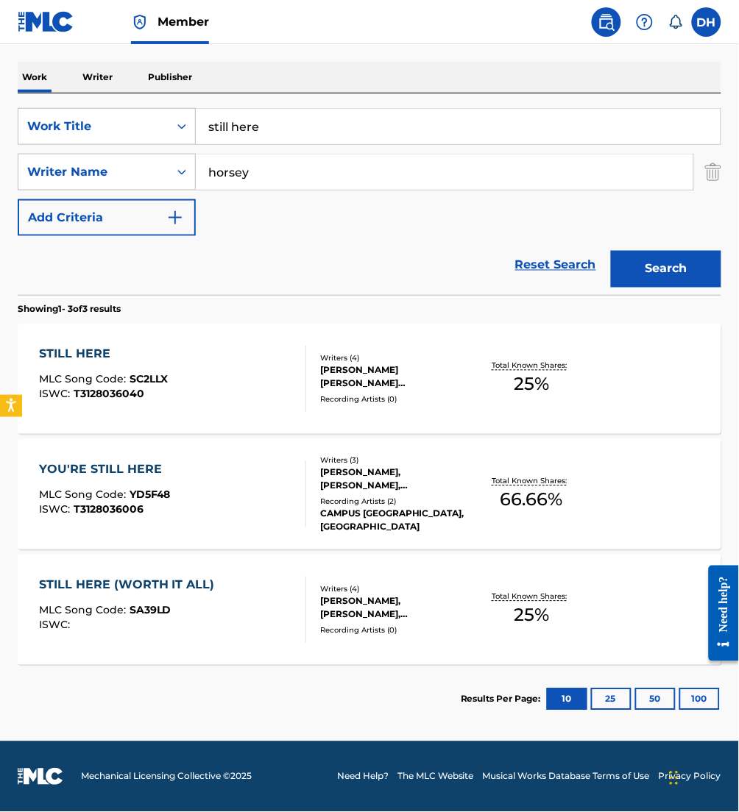
click at [78, 363] on div "STILL HERE MLC Song Code : SC2LLX ISWC : T3128036040" at bounding box center [103, 379] width 129 height 66
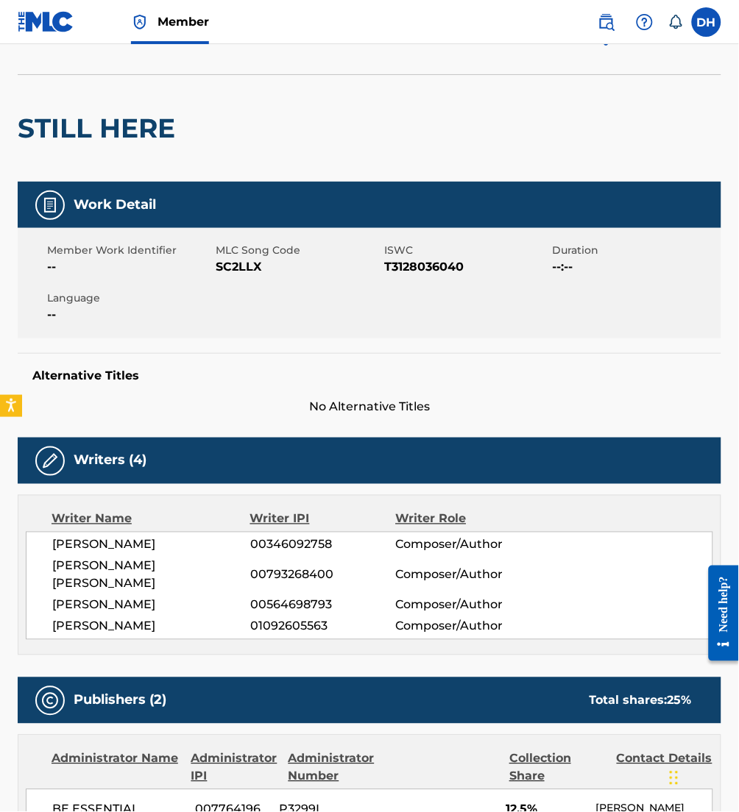
scroll to position [24, 0]
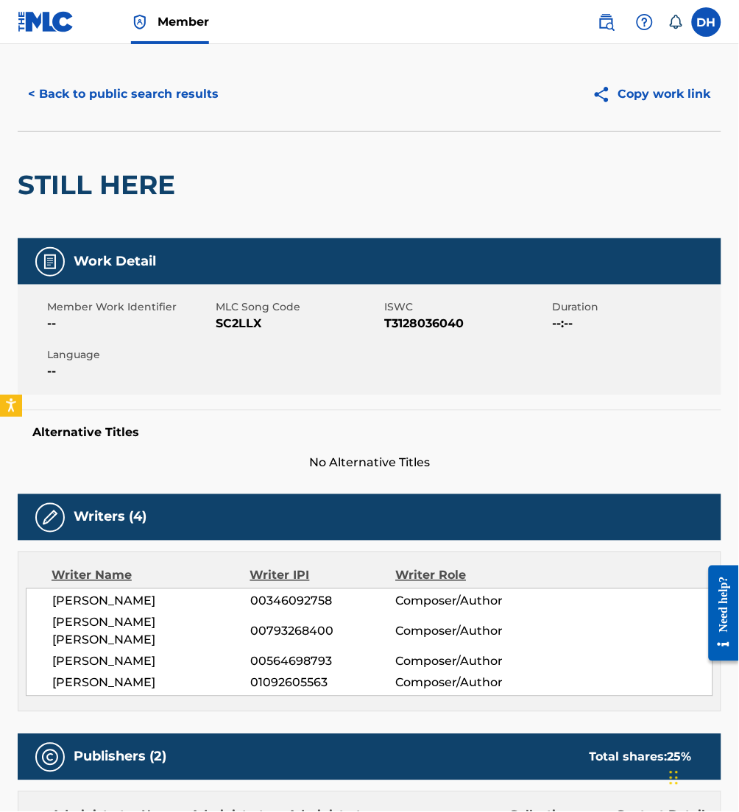
click at [158, 96] on button "< Back to public search results" at bounding box center [123, 94] width 211 height 37
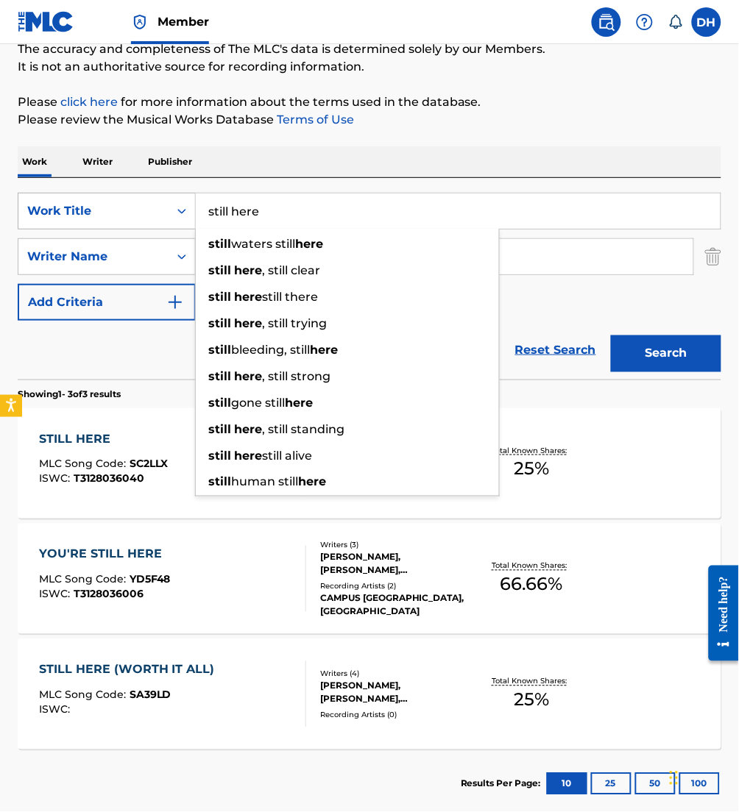
drag, startPoint x: 323, startPoint y: 213, endPoint x: 116, endPoint y: 215, distance: 206.7
click at [116, 215] on div "SearchWithCriteriafa5a9ea1-5dd9-4c9d-b270-668a185aa37e Work Title still here st…" at bounding box center [369, 211] width 703 height 37
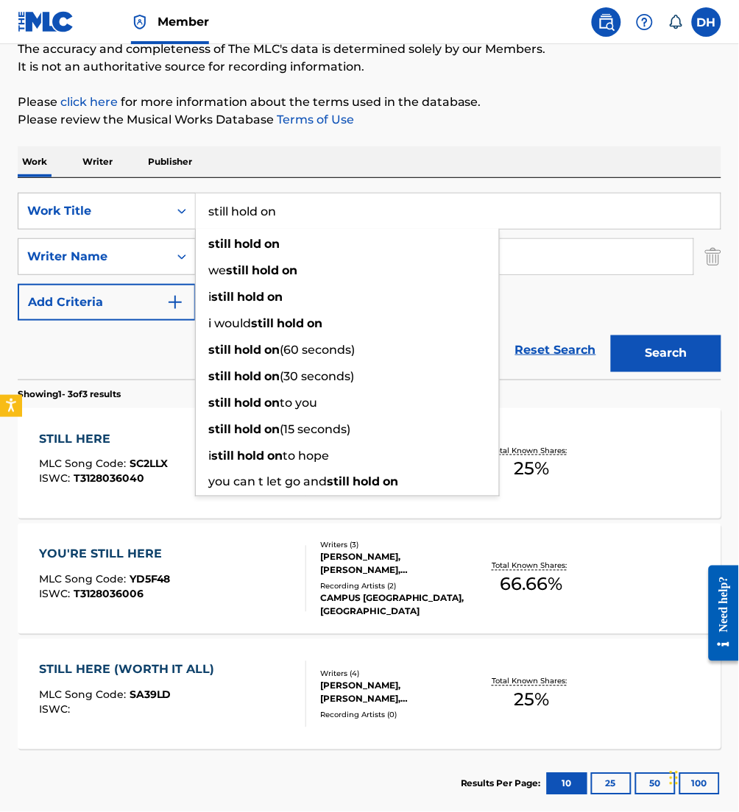
type input "still hold on"
click at [224, 175] on div "Work Writer Publisher" at bounding box center [369, 161] width 703 height 31
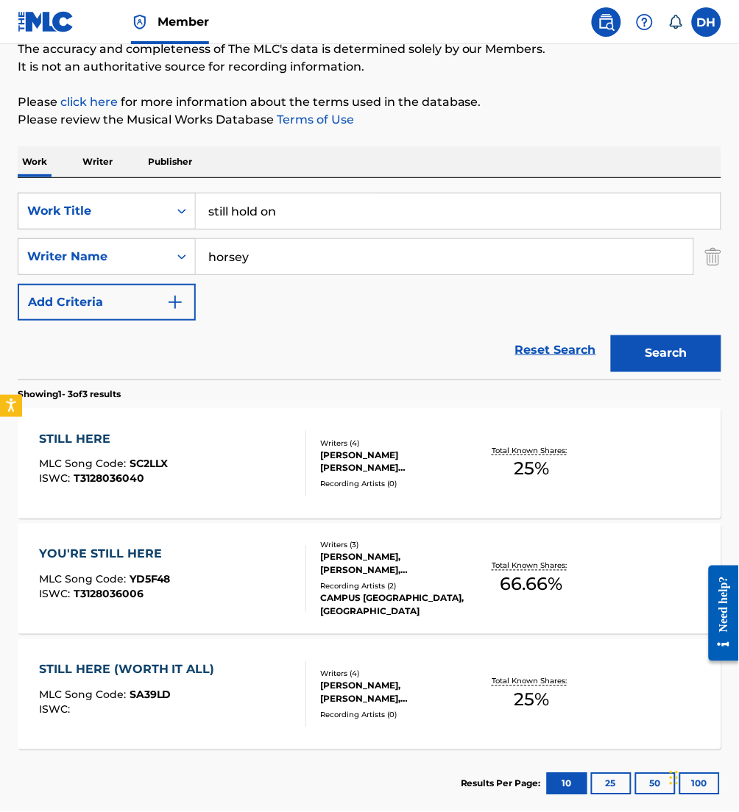
drag, startPoint x: 271, startPoint y: 280, endPoint x: 252, endPoint y: 278, distance: 20.0
click at [252, 278] on div "SearchWithCriteriafa5a9ea1-5dd9-4c9d-b270-668a185aa37e Work Title still hold on…" at bounding box center [369, 257] width 703 height 128
drag, startPoint x: 272, startPoint y: 256, endPoint x: 113, endPoint y: 246, distance: 159.3
click at [113, 246] on div "SearchWithCriteria2debafa0-9b9c-46b7-a17b-cb8cd0167723 Writer Name horsey" at bounding box center [369, 256] width 703 height 37
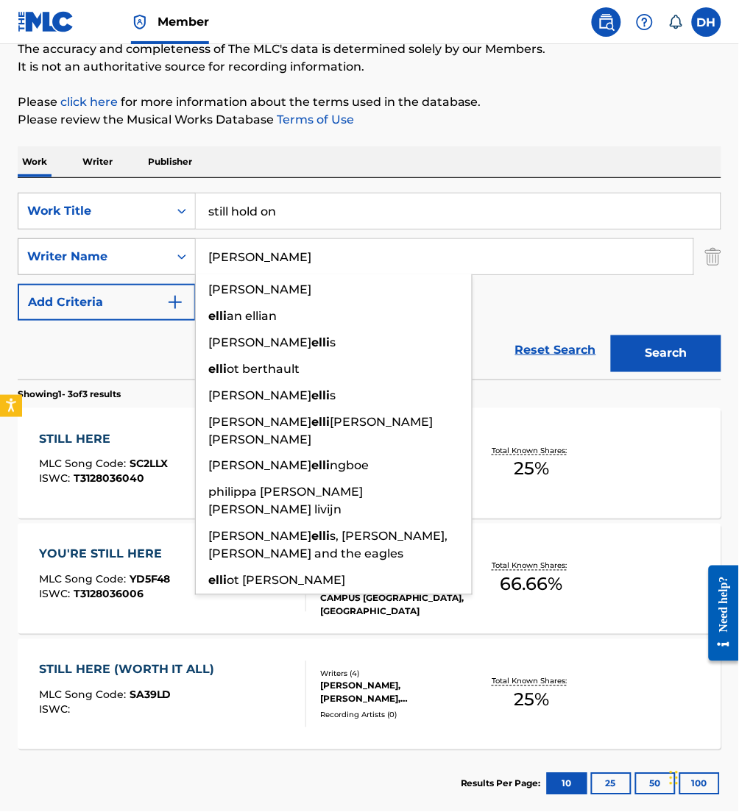
click at [611, 335] on button "Search" at bounding box center [666, 353] width 110 height 37
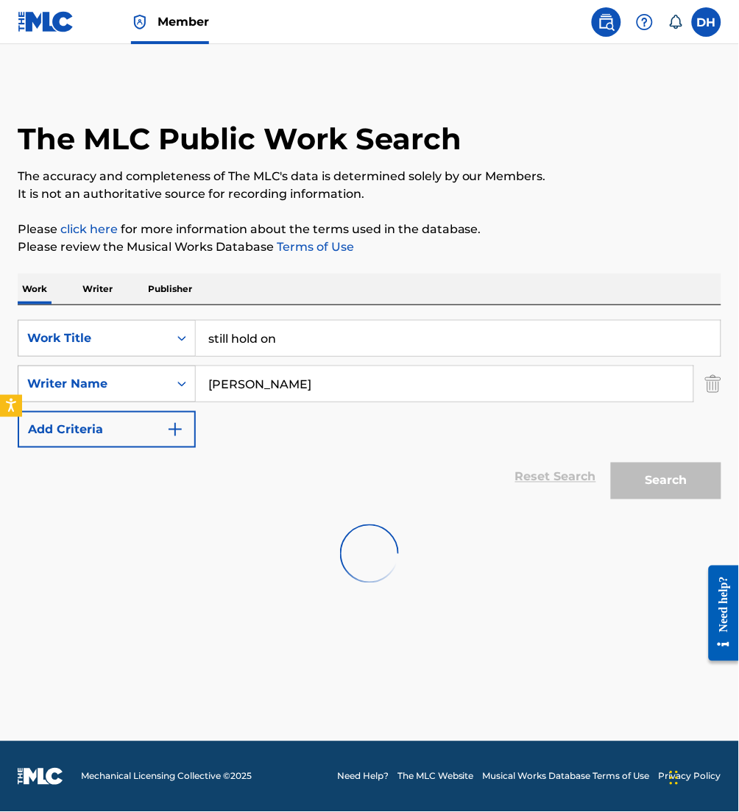
scroll to position [0, 0]
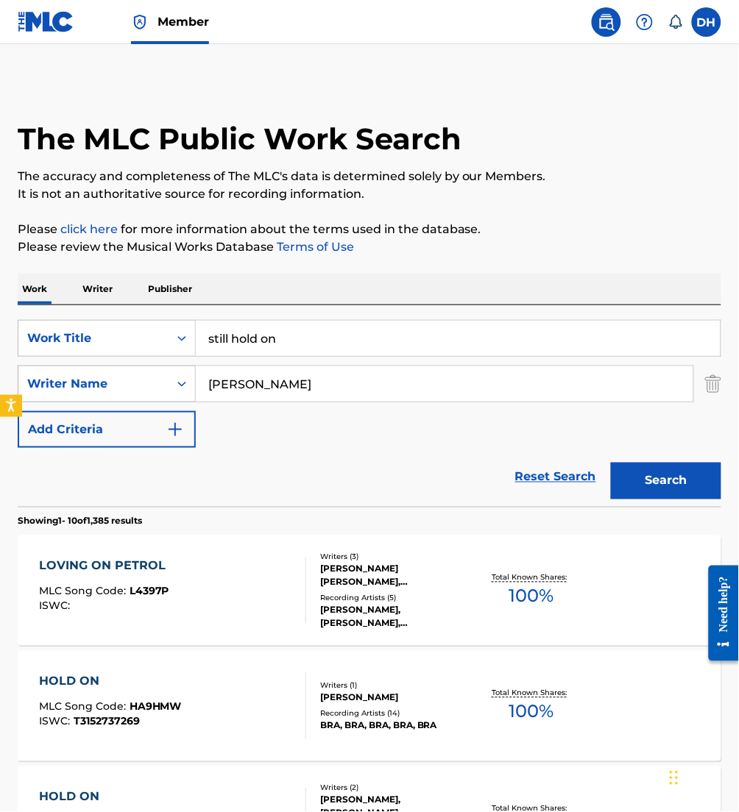
drag, startPoint x: 271, startPoint y: 394, endPoint x: 160, endPoint y: 388, distance: 111.3
click at [160, 388] on div "SearchWithCriteria2debafa0-9b9c-46b7-a17b-cb8cd0167723 Writer Name [PERSON_NAME]" at bounding box center [369, 384] width 703 height 37
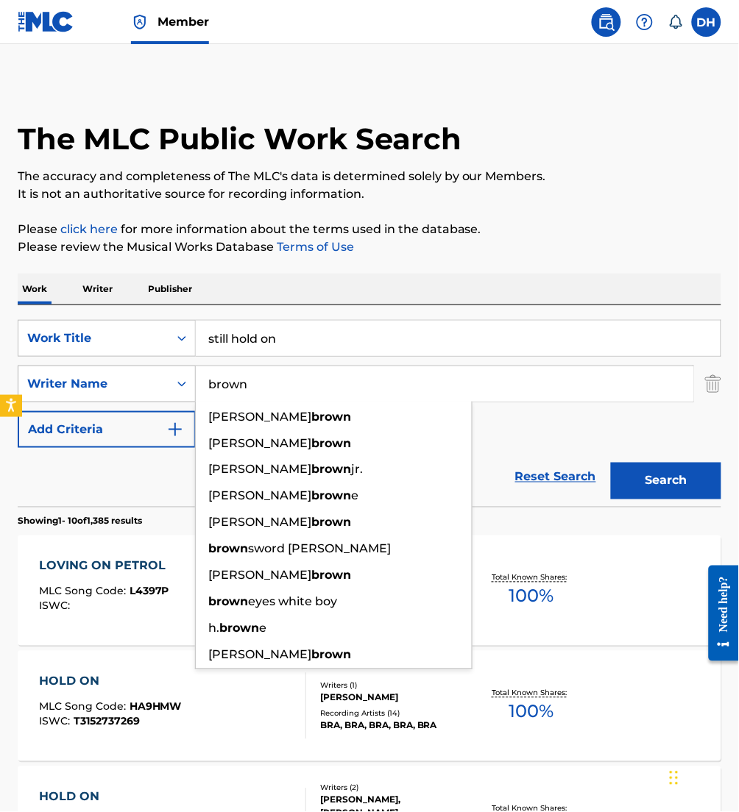
type input "brown"
click at [611, 463] on button "Search" at bounding box center [666, 481] width 110 height 37
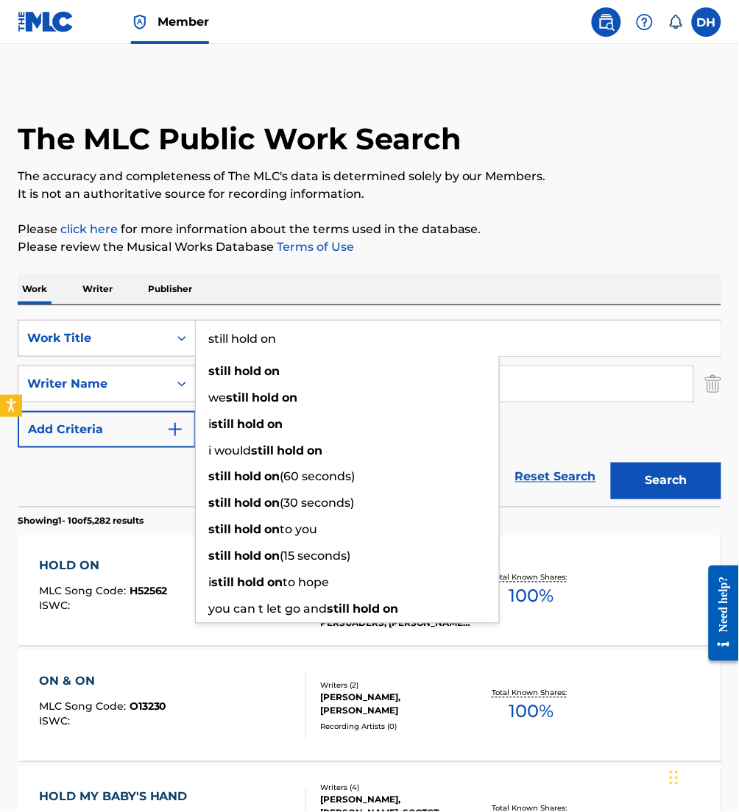
click at [0, 338] on html "Accessibility Screen-Reader Guide, Feedback, and Issue Reporting | New window M…" at bounding box center [369, 406] width 739 height 812
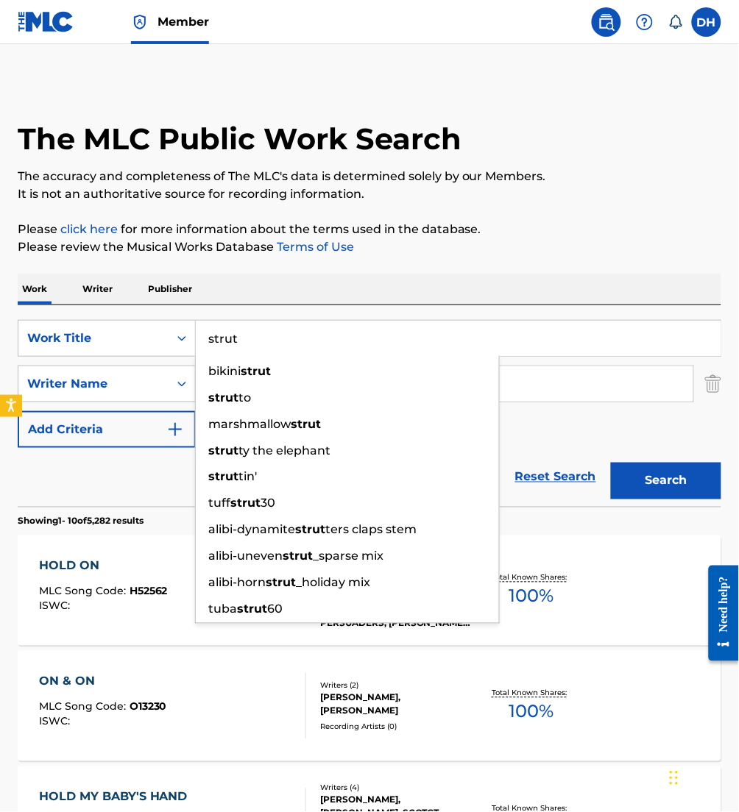
type input "strut"
click at [259, 279] on div "Work Writer Publisher" at bounding box center [369, 289] width 703 height 31
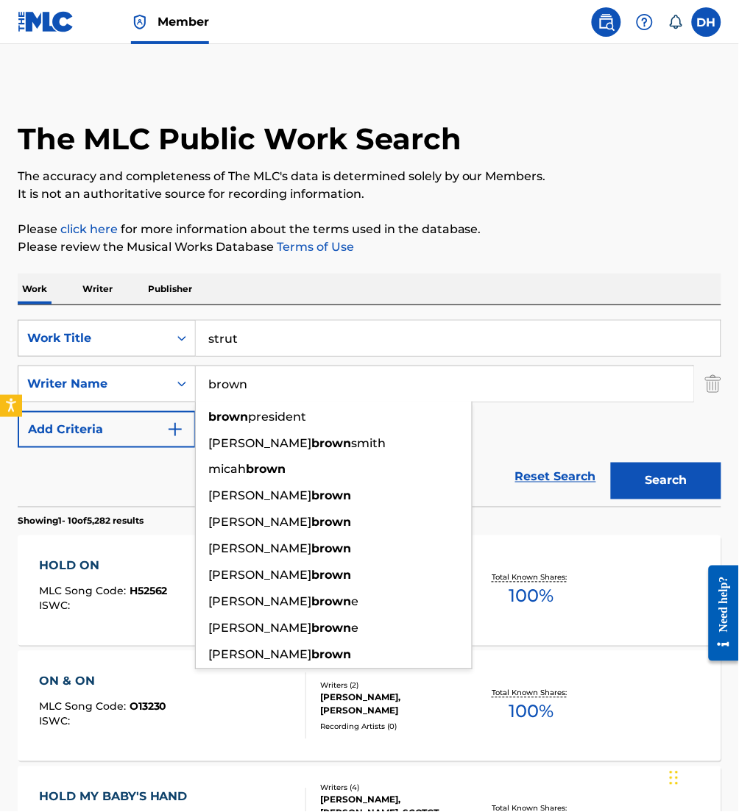
drag, startPoint x: 260, startPoint y: 389, endPoint x: 114, endPoint y: 363, distance: 147.9
click at [114, 363] on div "SearchWithCriteriafa5a9ea1-5dd9-4c9d-b270-668a185aa37e Work Title strut SearchW…" at bounding box center [369, 384] width 703 height 128
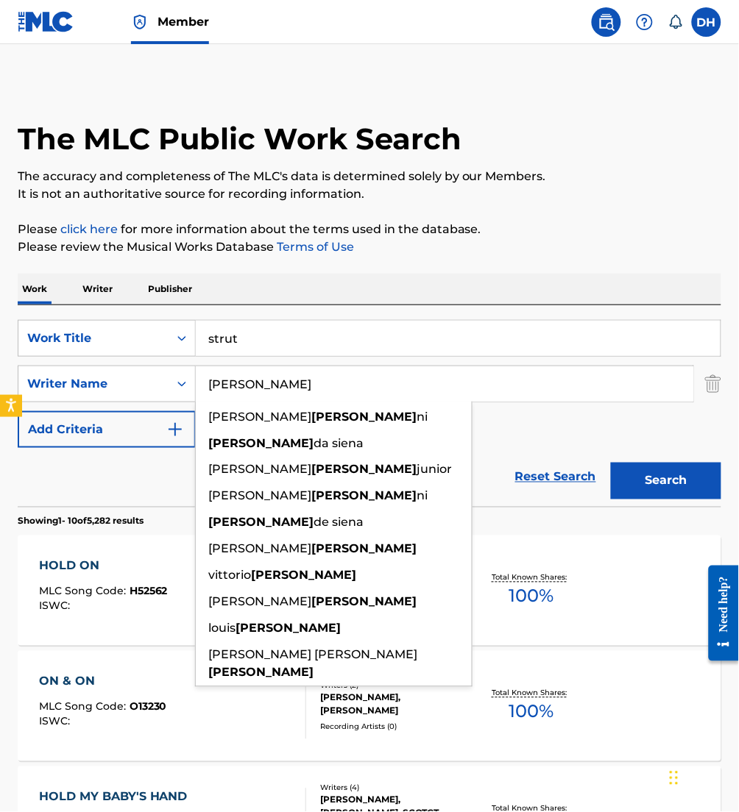
type input "[PERSON_NAME]"
click at [611, 463] on button "Search" at bounding box center [666, 481] width 110 height 37
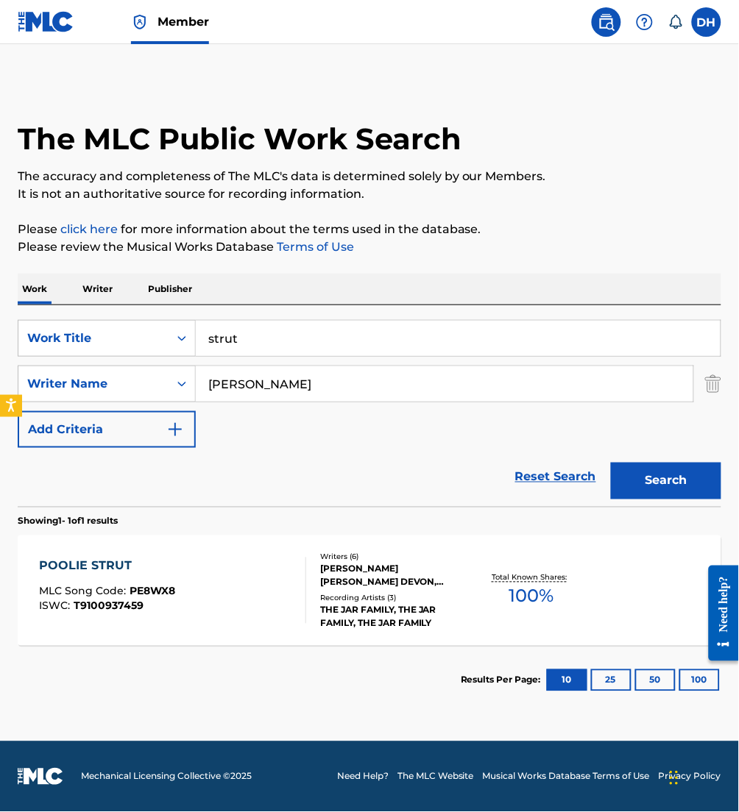
click at [230, 588] on div "POOLIE STRUT MLC Song Code : PE8WX8 ISWC : T9100937459" at bounding box center [172, 591] width 267 height 66
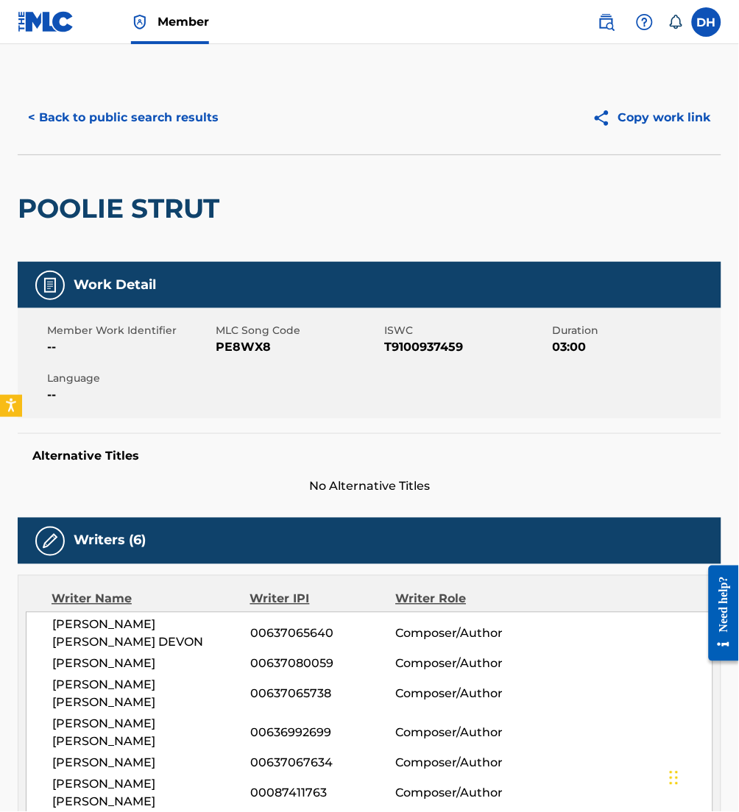
scroll to position [1, 0]
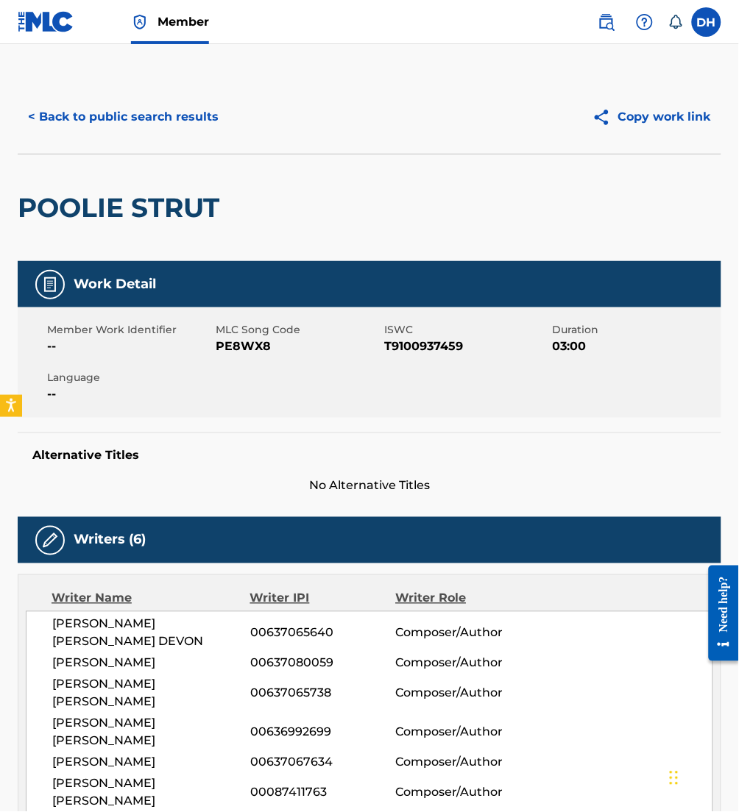
click at [118, 111] on button "< Back to public search results" at bounding box center [123, 117] width 211 height 37
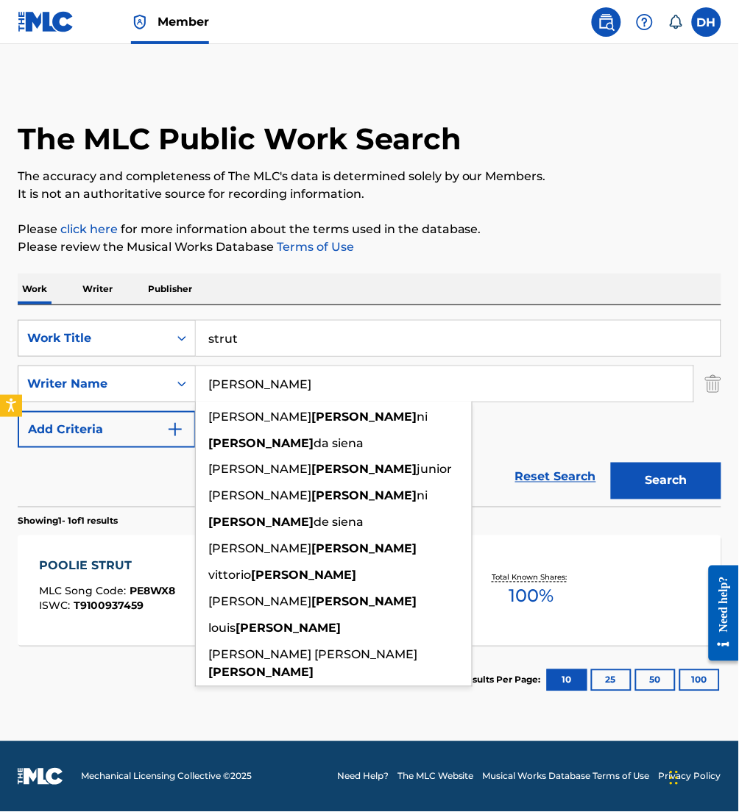
drag, startPoint x: 265, startPoint y: 384, endPoint x: -6, endPoint y: 400, distance: 271.2
click at [0, 400] on html "Accessibility Screen-Reader Guide, Feedback, and Issue Reporting | New window M…" at bounding box center [369, 406] width 739 height 812
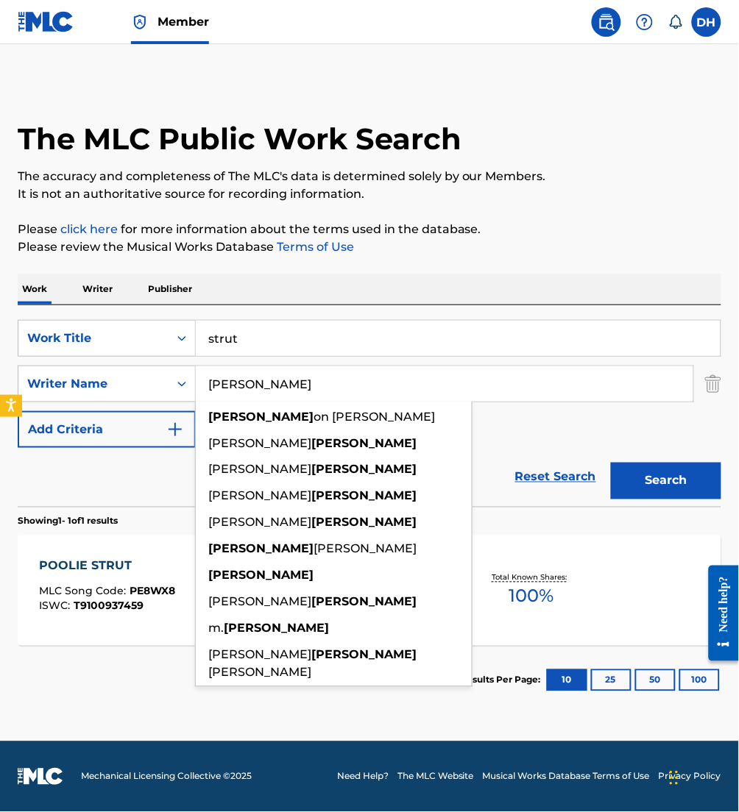
click at [611, 463] on button "Search" at bounding box center [666, 481] width 110 height 37
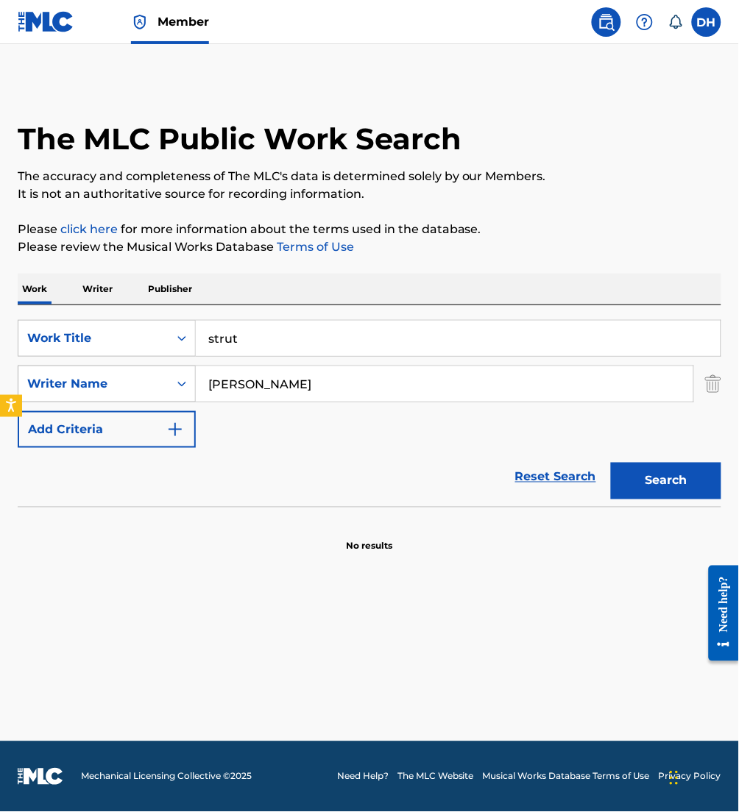
drag, startPoint x: 254, startPoint y: 378, endPoint x: 107, endPoint y: 368, distance: 146.8
click at [107, 368] on div "SearchWithCriteria2debafa0-9b9c-46b7-a17b-cb8cd0167723 Writer Name [PERSON_NAME]" at bounding box center [369, 384] width 703 height 37
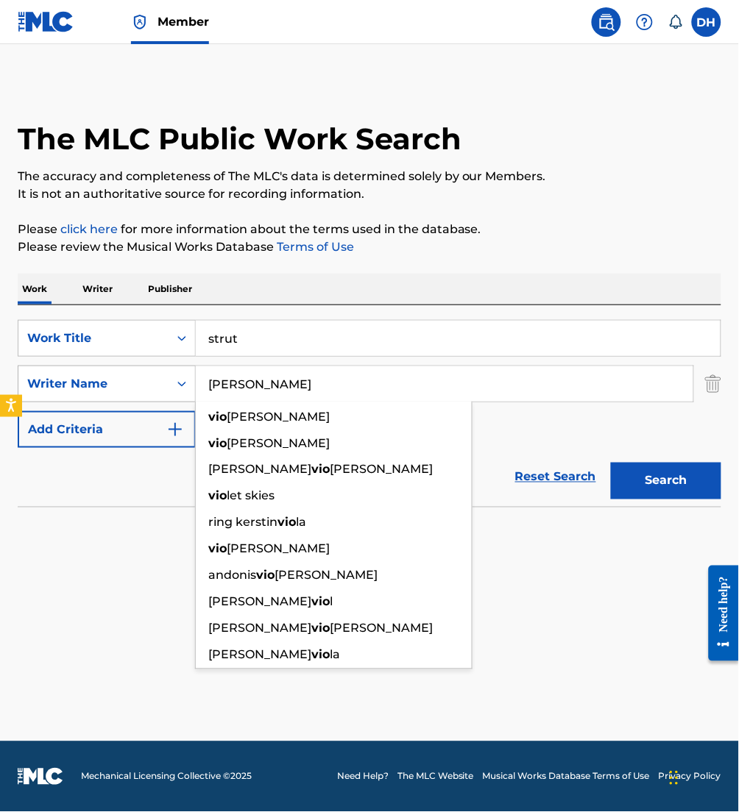
type input "[PERSON_NAME]"
click at [611, 463] on button "Search" at bounding box center [666, 481] width 110 height 37
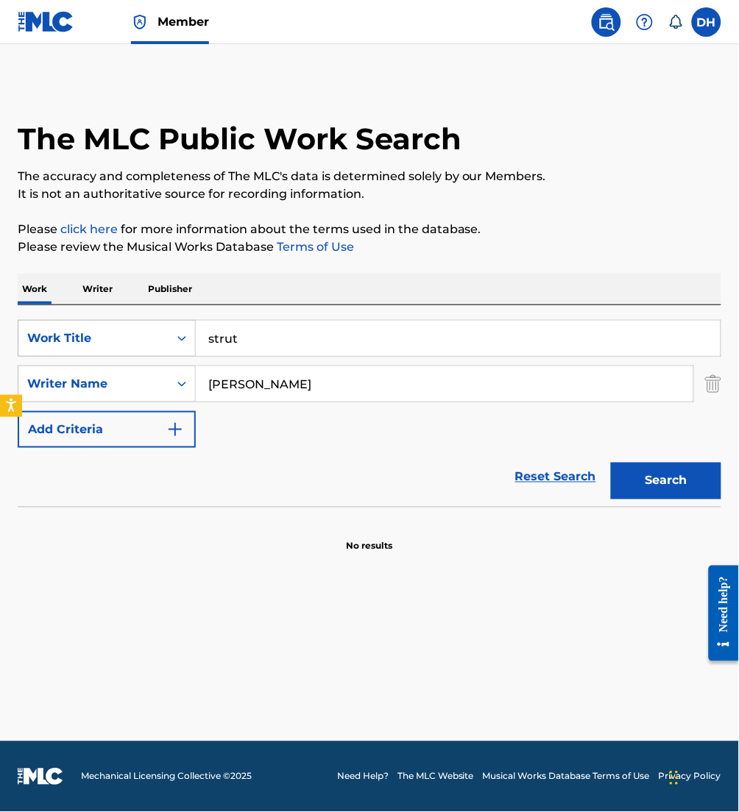
drag, startPoint x: 255, startPoint y: 347, endPoint x: 73, endPoint y: 322, distance: 184.2
click at [73, 322] on div "SearchWithCriteriafa5a9ea1-5dd9-4c9d-b270-668a185aa37e Work Title strut" at bounding box center [369, 338] width 703 height 37
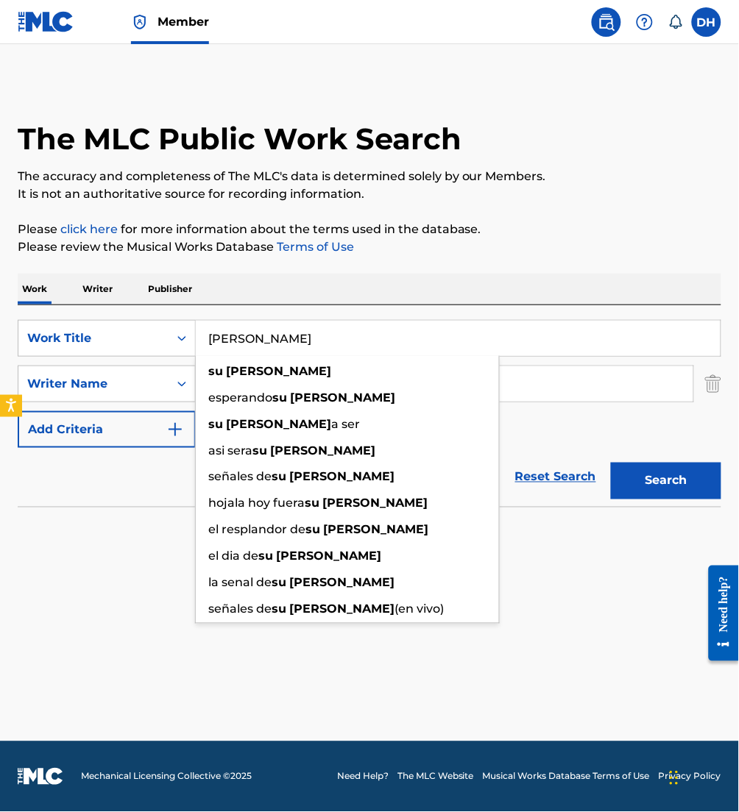
type input "[PERSON_NAME]"
click at [290, 288] on div "Work Writer Publisher" at bounding box center [369, 289] width 703 height 31
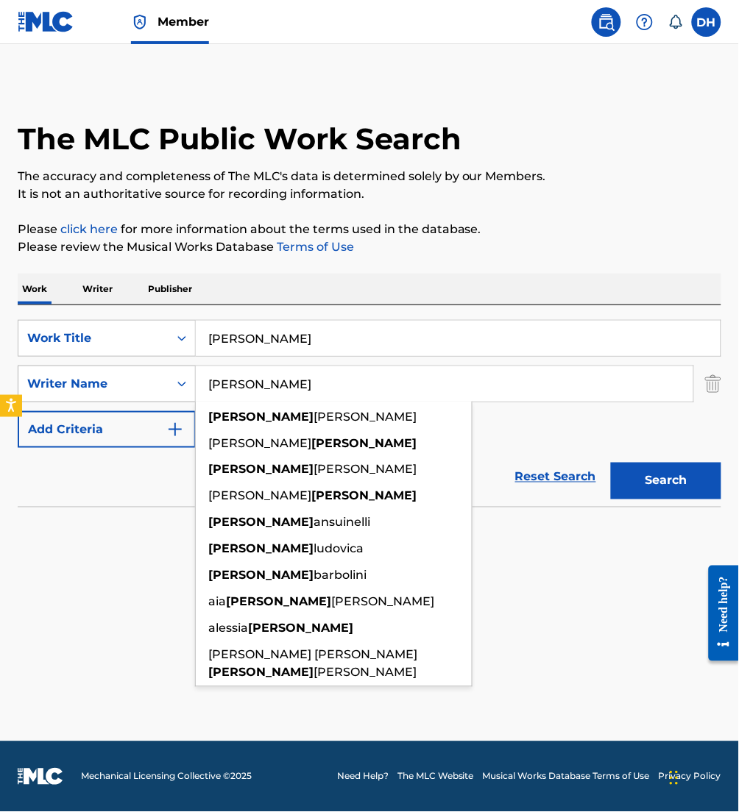
drag, startPoint x: 143, startPoint y: 382, endPoint x: 102, endPoint y: 378, distance: 41.4
click at [102, 378] on div "SearchWithCriteria2debafa0-9b9c-46b7-a17b-cb8cd0167723 Writer Name [PERSON_NAME…" at bounding box center [369, 384] width 703 height 37
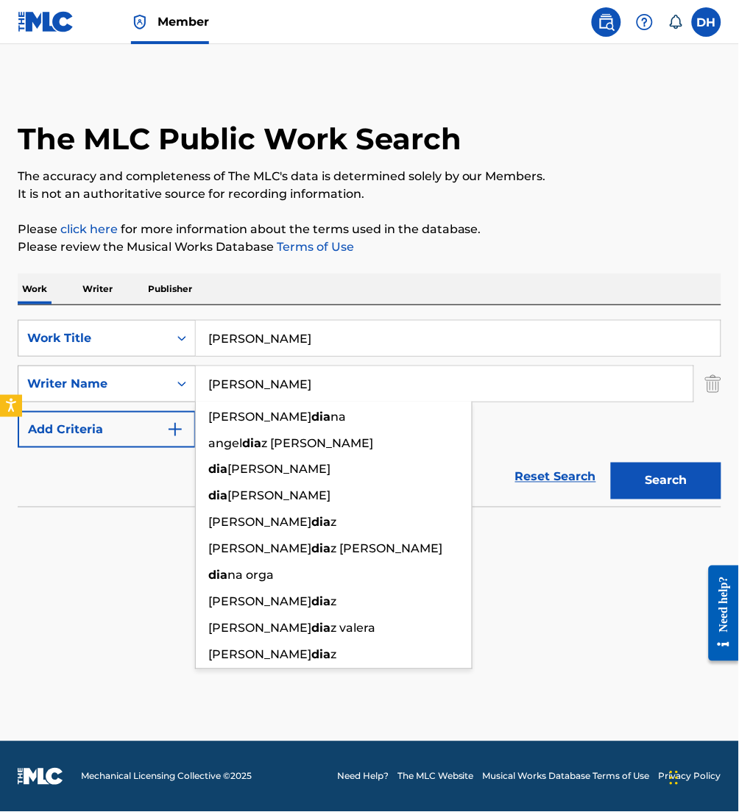
type input "[PERSON_NAME]"
click at [611, 463] on button "Search" at bounding box center [666, 481] width 110 height 37
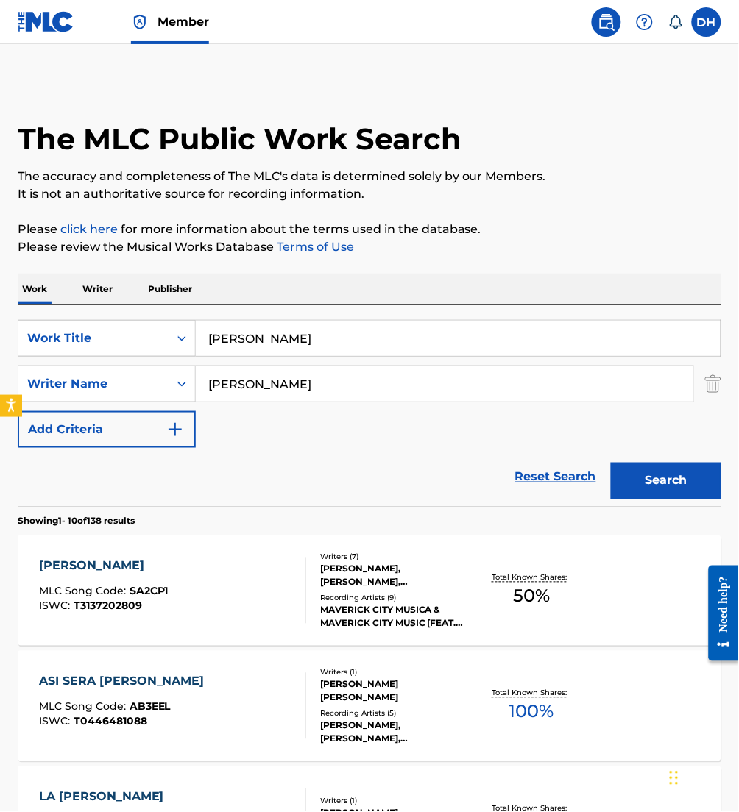
click at [260, 583] on div "[PERSON_NAME] MLC Song Code : SA2CP1 ISWC : T3137202809" at bounding box center [172, 591] width 267 height 66
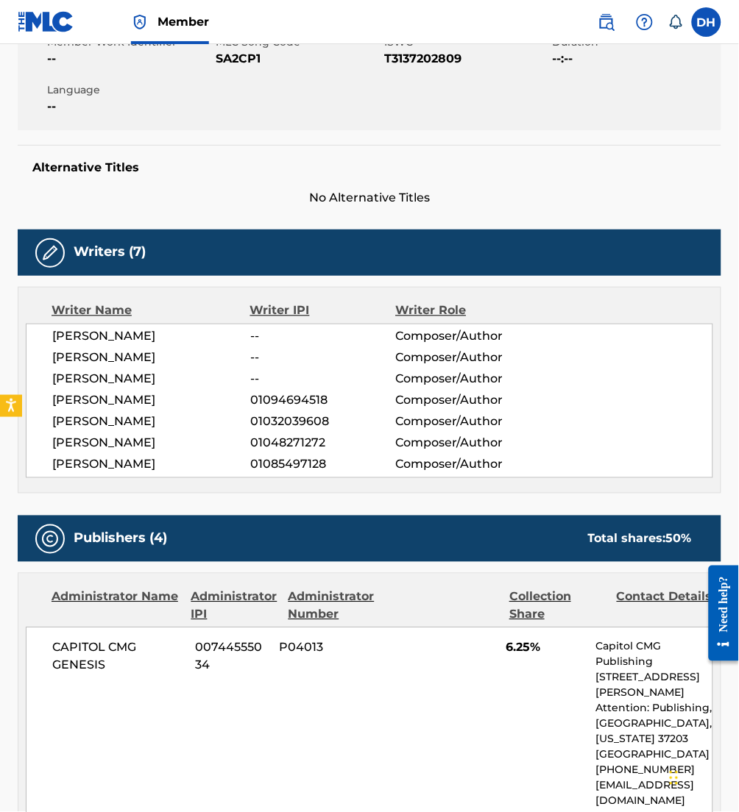
scroll to position [288, 0]
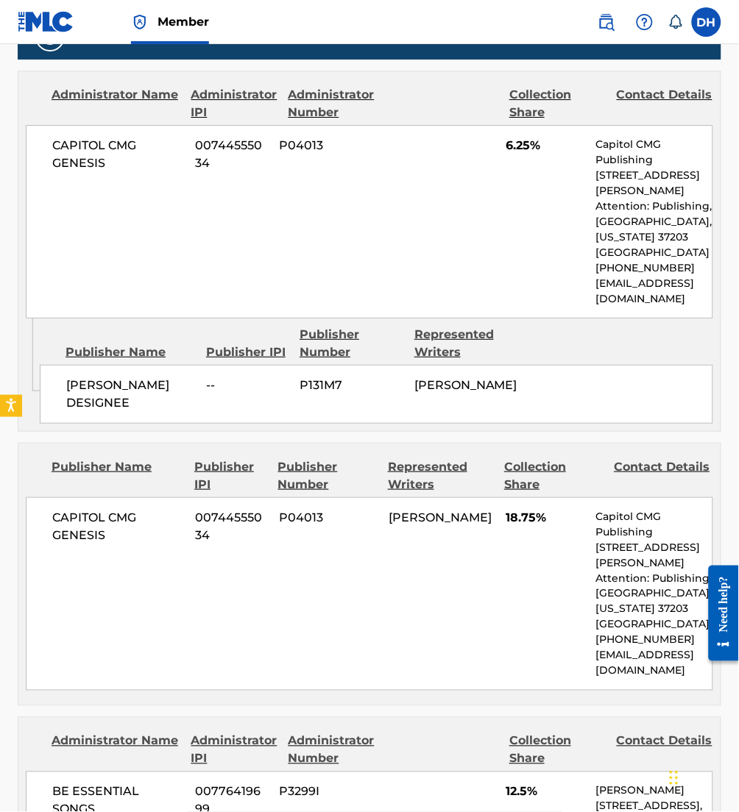
scroll to position [0, 0]
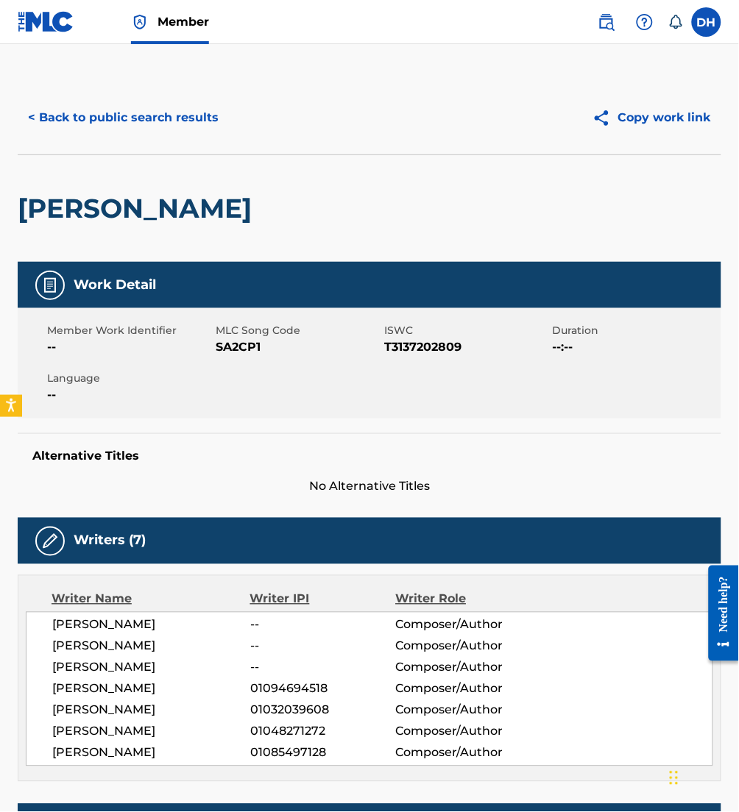
click at [137, 116] on button "< Back to public search results" at bounding box center [123, 117] width 211 height 37
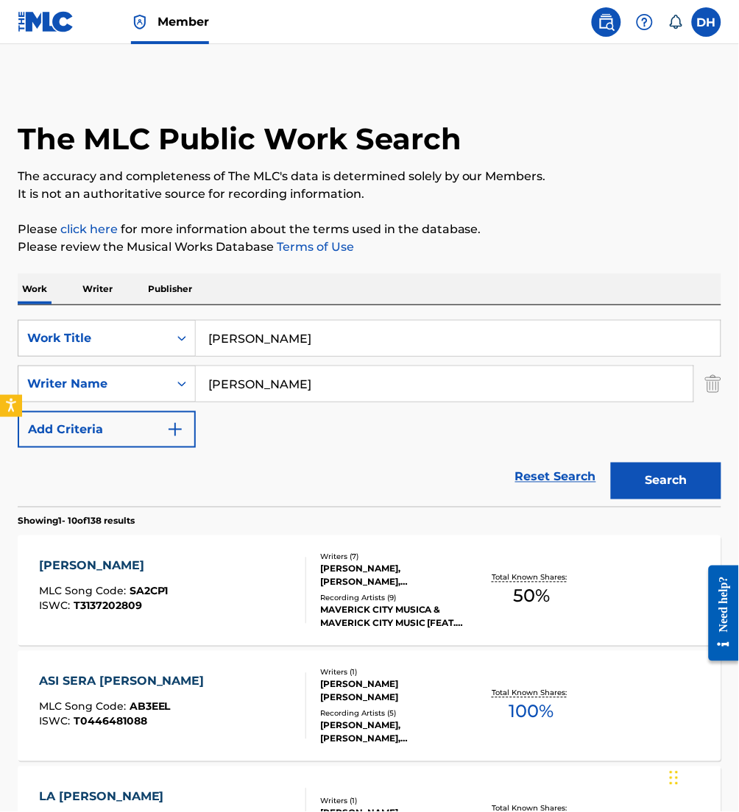
drag, startPoint x: 291, startPoint y: 338, endPoint x: 57, endPoint y: 311, distance: 235.5
click at [57, 311] on div "SearchWithCriteriafa5a9ea1-5dd9-4c9d-b270-668a185aa37e Work Title [PERSON_NAME]…" at bounding box center [369, 406] width 703 height 202
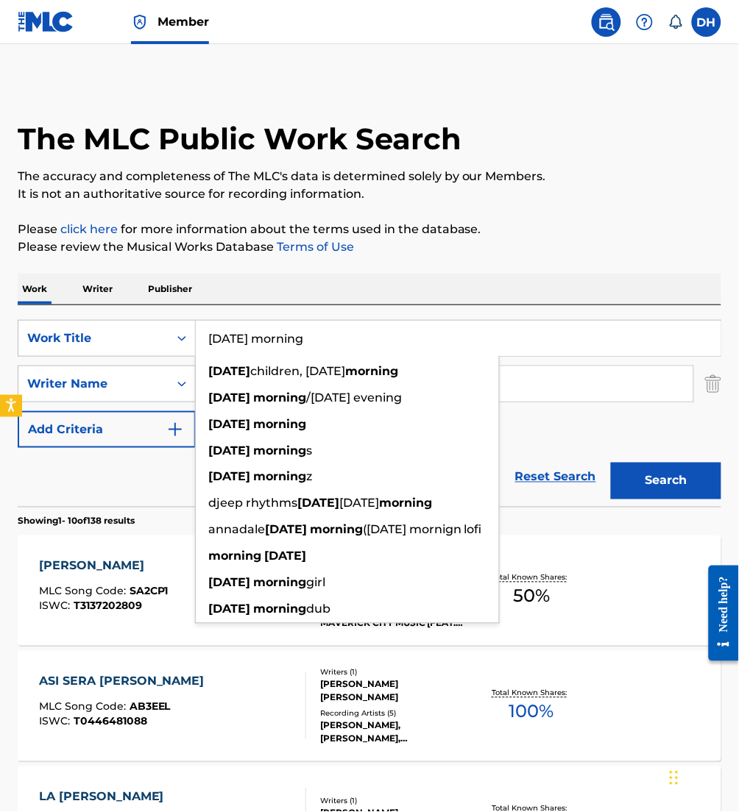
type input "[DATE] morning"
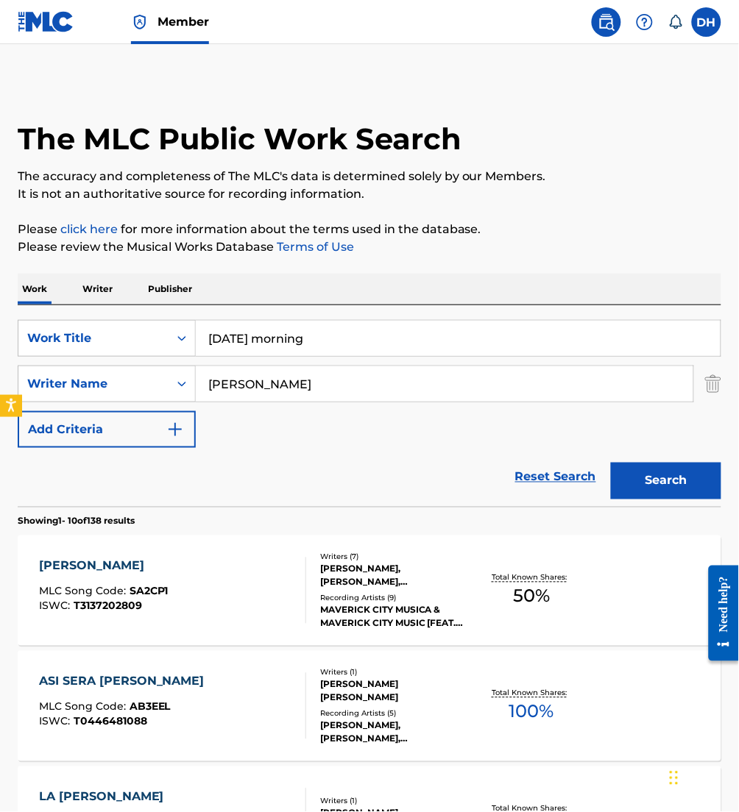
click at [333, 241] on link "Terms of Use" at bounding box center [314, 247] width 80 height 14
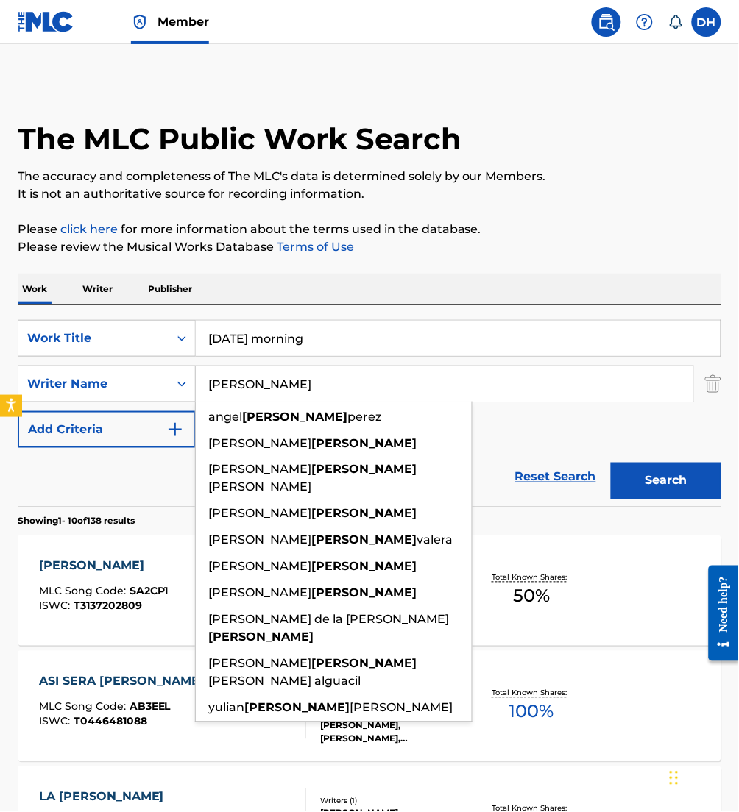
drag, startPoint x: 247, startPoint y: 389, endPoint x: 74, endPoint y: 396, distance: 173.0
click at [74, 396] on div "SearchWithCriteria2debafa0-9b9c-46b7-a17b-cb8cd0167723 Writer Name [PERSON_NAME…" at bounding box center [369, 384] width 703 height 37
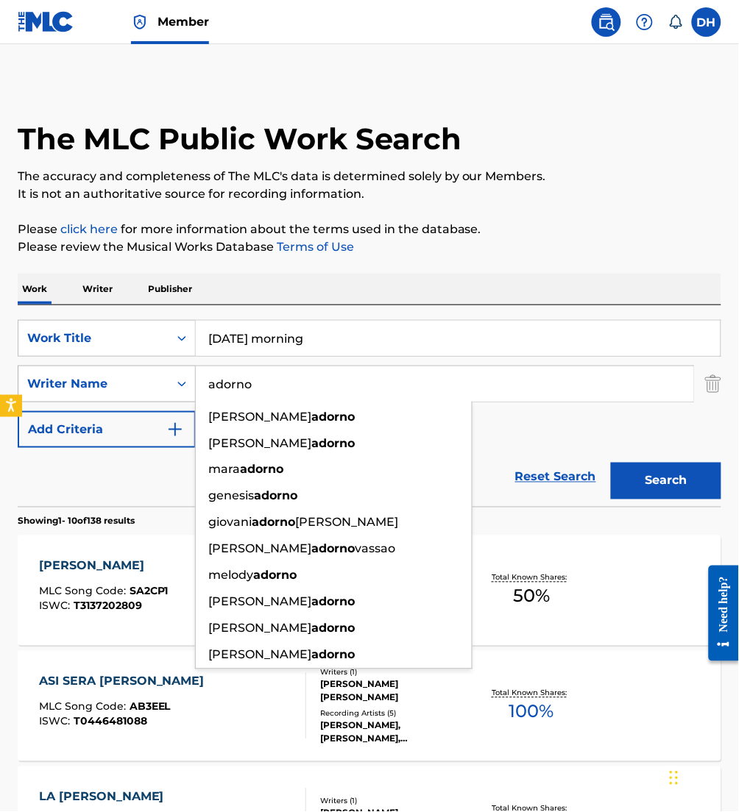
type input "adorno"
click at [611, 463] on button "Search" at bounding box center [666, 481] width 110 height 37
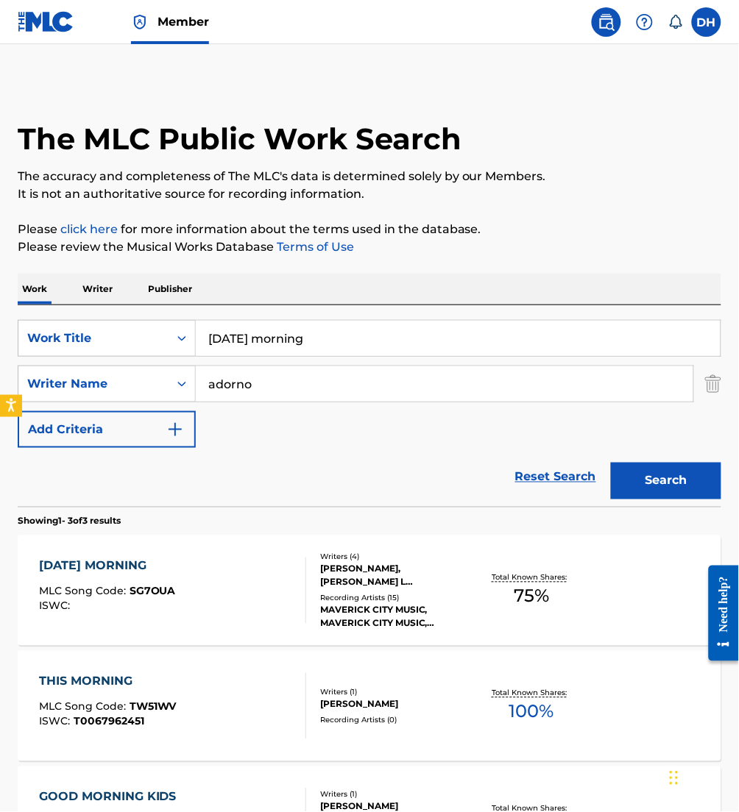
click at [125, 560] on div "[DATE] MORNING" at bounding box center [107, 567] width 137 height 18
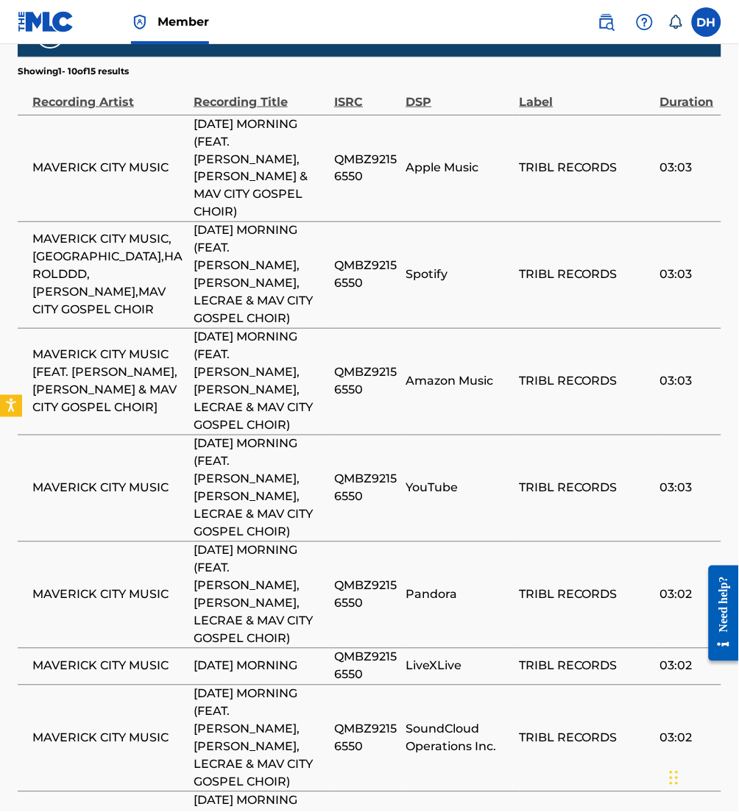
scroll to position [2426, 0]
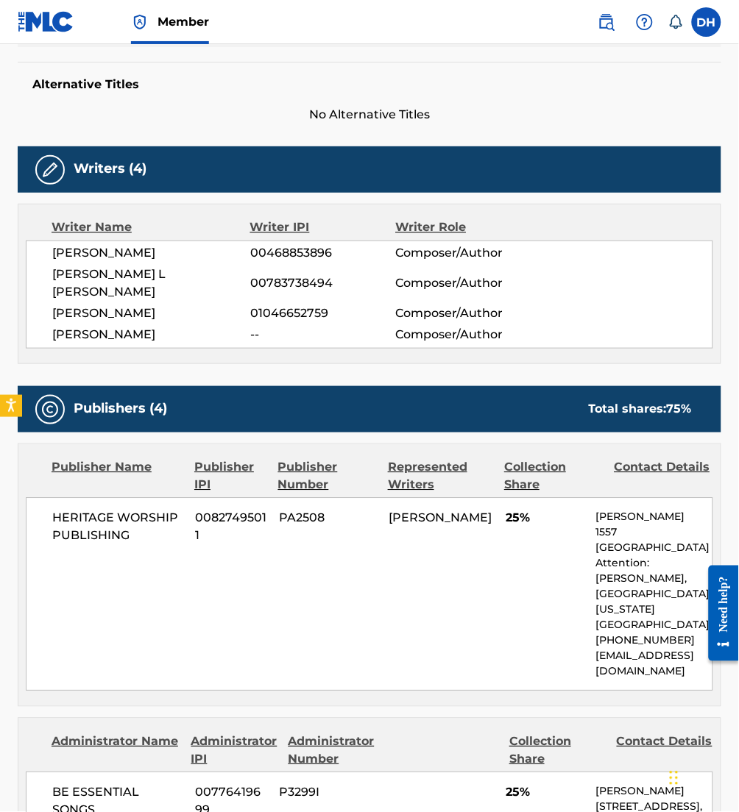
scroll to position [0, 0]
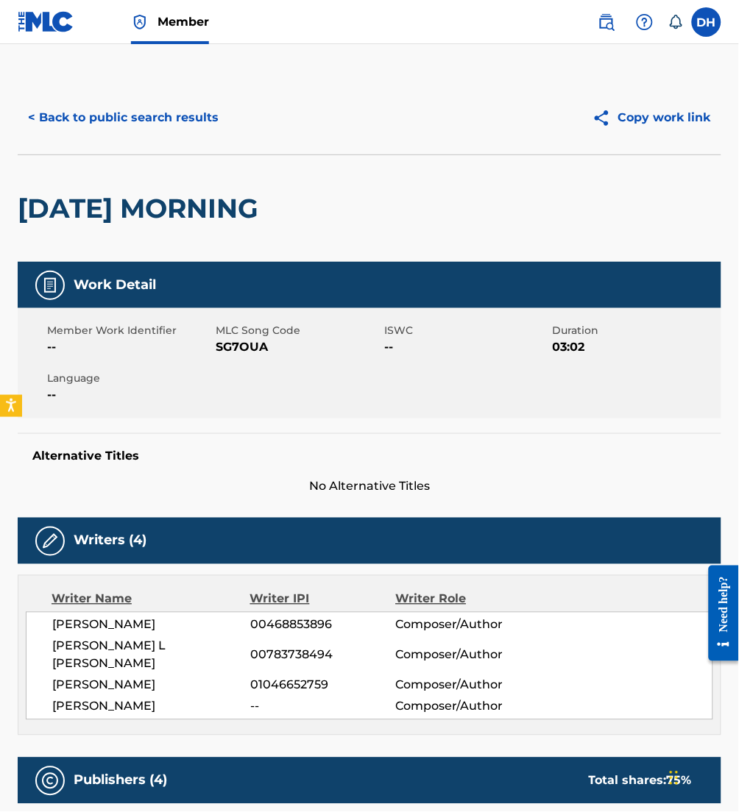
click at [132, 110] on button "< Back to public search results" at bounding box center [123, 117] width 211 height 37
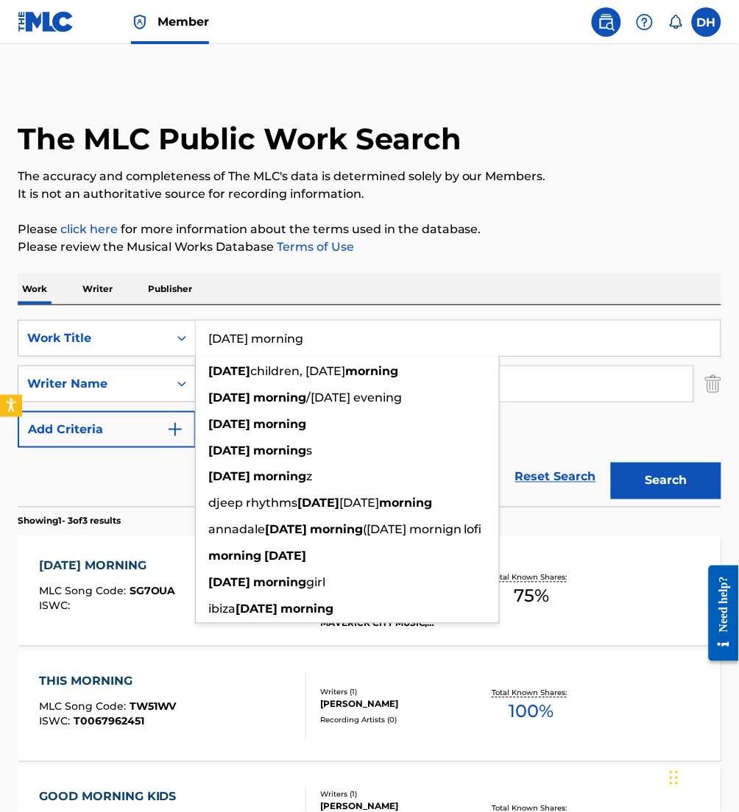
drag, startPoint x: 308, startPoint y: 338, endPoint x: 51, endPoint y: 306, distance: 258.7
click at [51, 306] on div "SearchWithCriteriafa5a9ea1-5dd9-4c9d-b270-668a185aa37e Work Title [DATE] mornin…" at bounding box center [369, 406] width 703 height 202
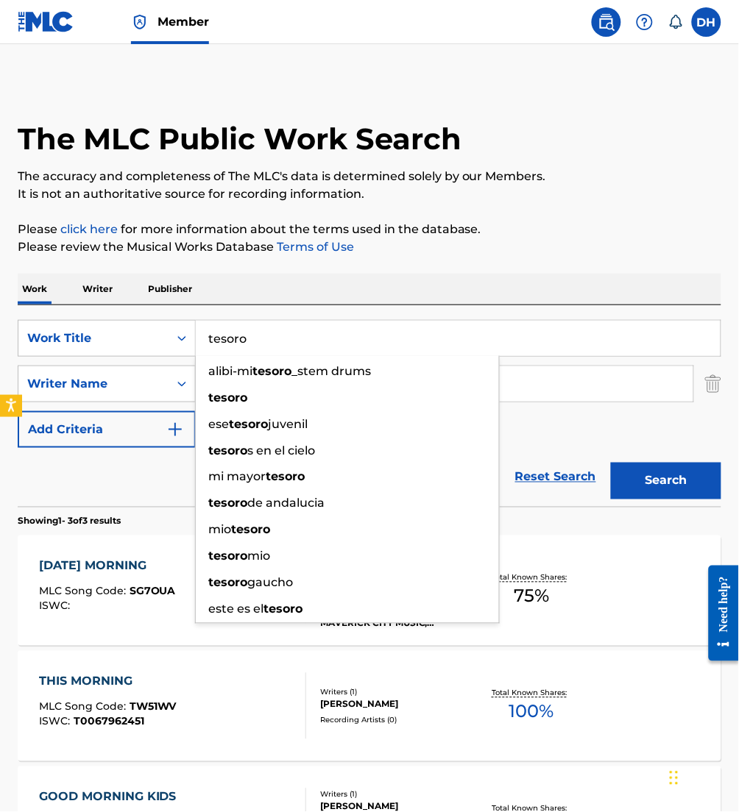
type input "tesoro"
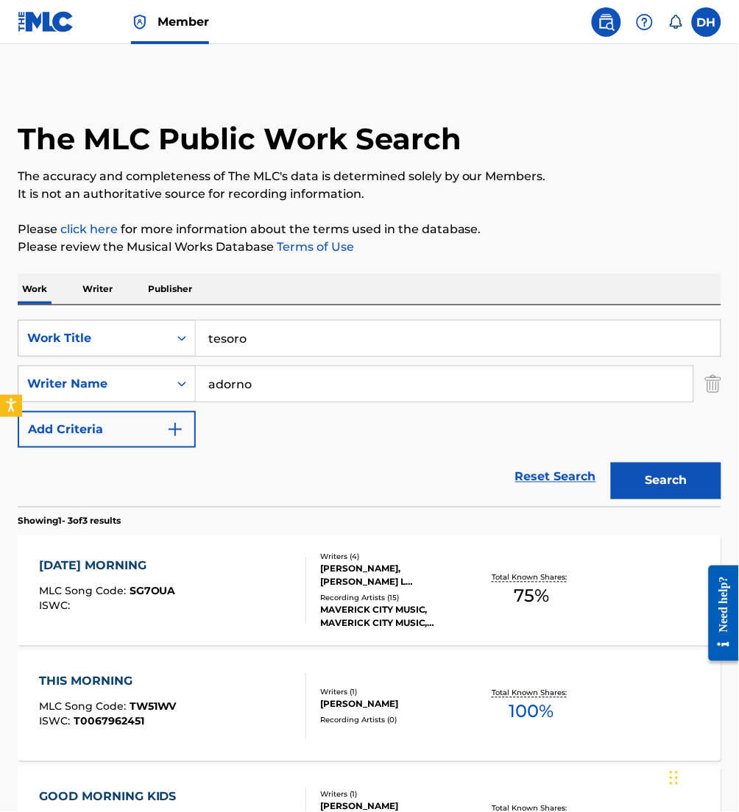
click at [347, 257] on div "The MLC Public Work Search The accuracy and completeness of The MLC's data is d…" at bounding box center [369, 513] width 739 height 865
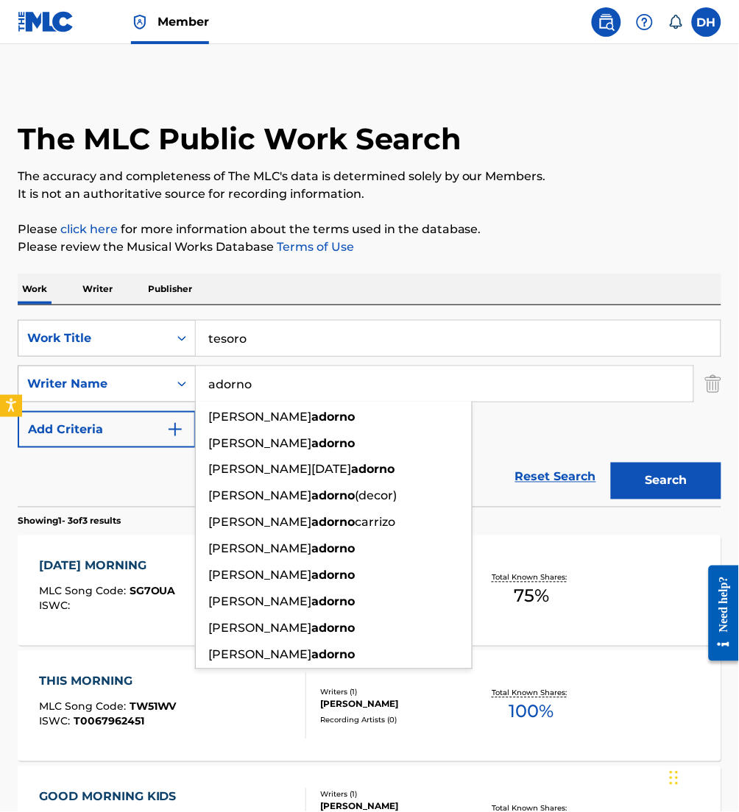
drag, startPoint x: 288, startPoint y: 382, endPoint x: 127, endPoint y: 380, distance: 161.1
click at [127, 380] on div "SearchWithCriteria2debafa0-9b9c-46b7-a17b-cb8cd0167723 Writer Name [PERSON_NAME…" at bounding box center [369, 384] width 703 height 37
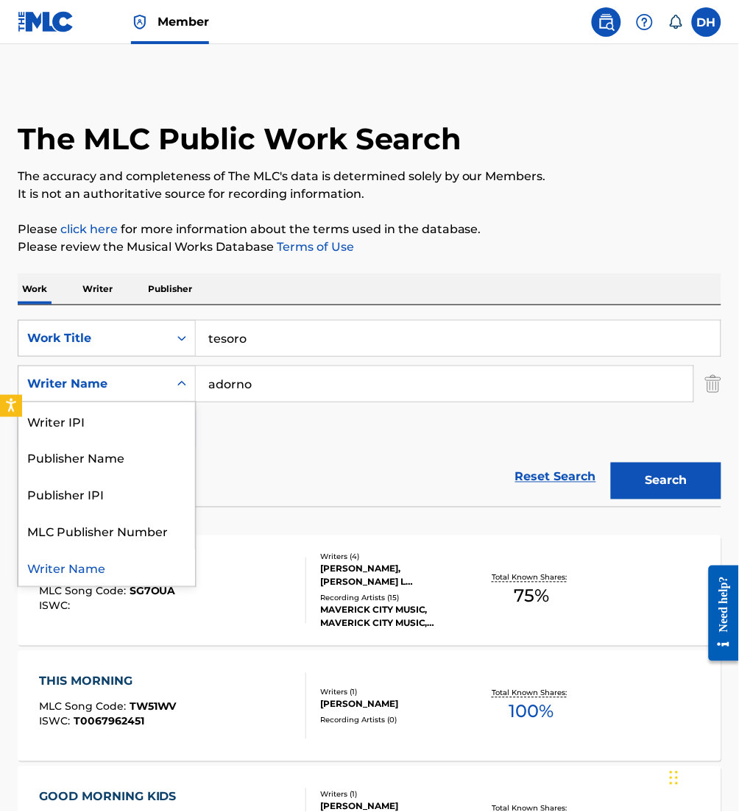
click at [127, 380] on div "Writer Name" at bounding box center [93, 384] width 132 height 18
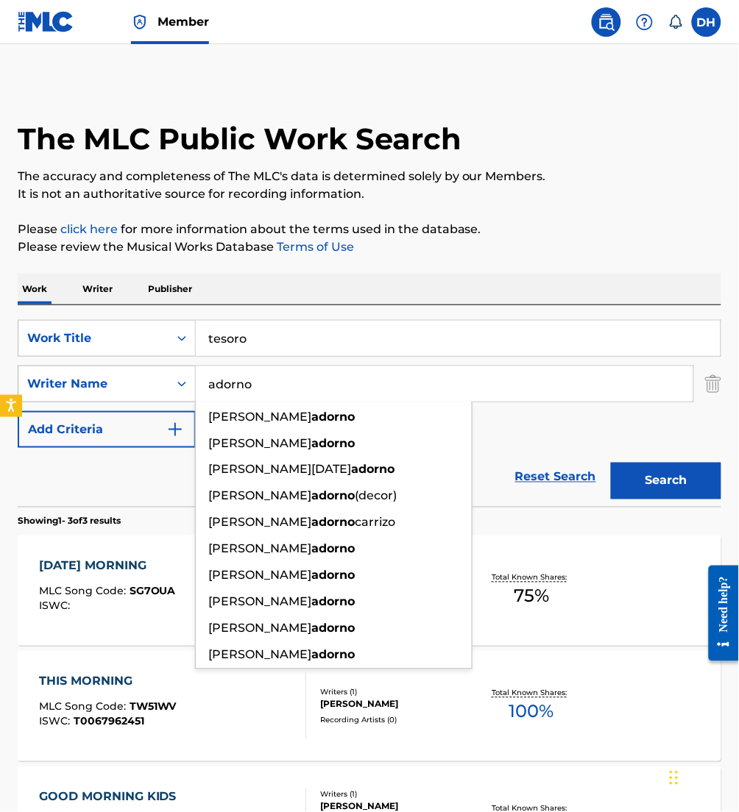
drag, startPoint x: 328, startPoint y: 383, endPoint x: 107, endPoint y: 391, distance: 221.6
click at [107, 391] on div "SearchWithCriteria2debafa0-9b9c-46b7-a17b-cb8cd0167723 Writer Name [PERSON_NAME…" at bounding box center [369, 384] width 703 height 37
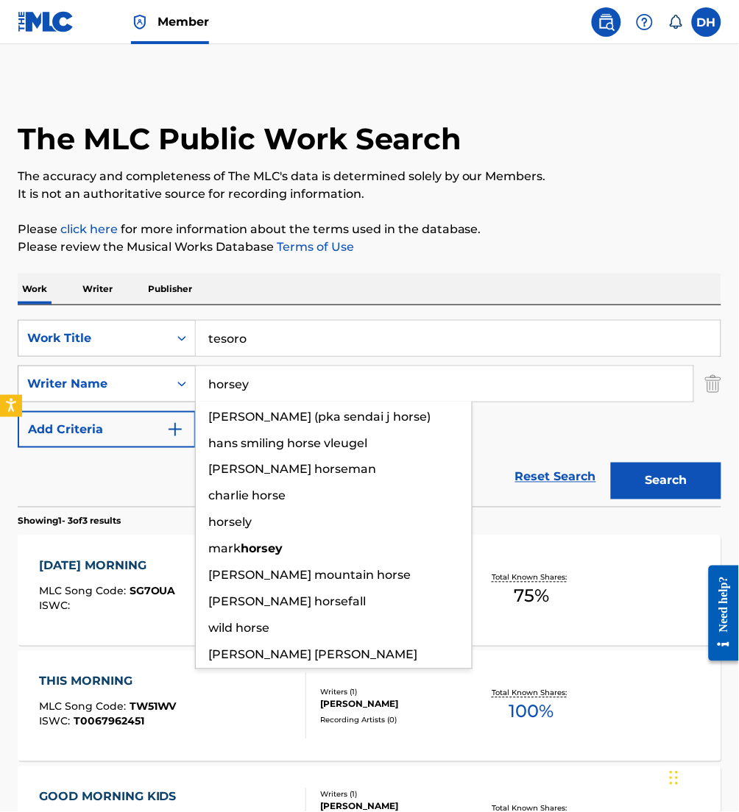
type input "horsey"
click at [611, 463] on button "Search" at bounding box center [666, 481] width 110 height 37
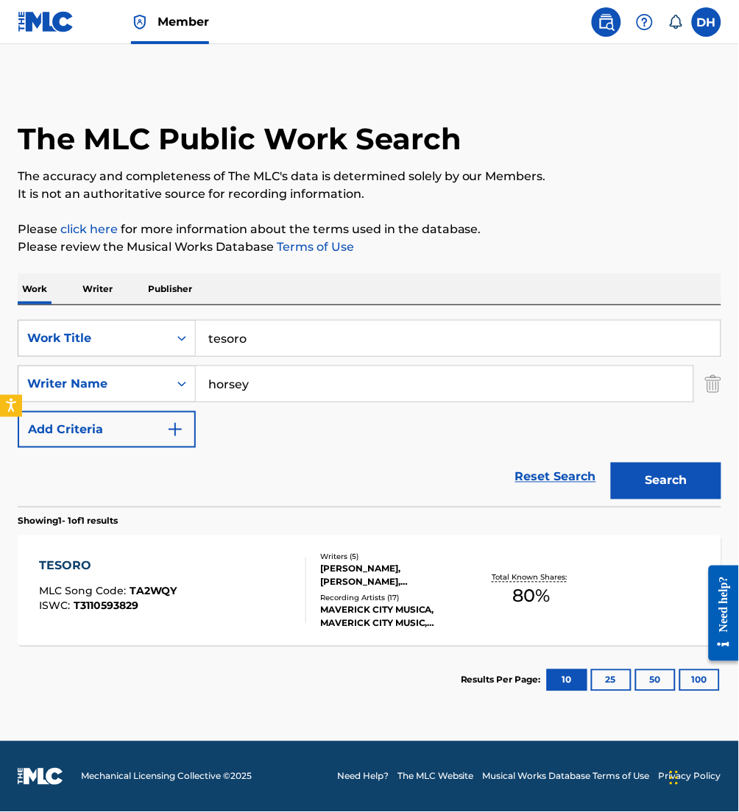
click at [248, 589] on div "TESORO MLC Song Code : TA2WQY ISWC : T3110593829" at bounding box center [172, 591] width 267 height 66
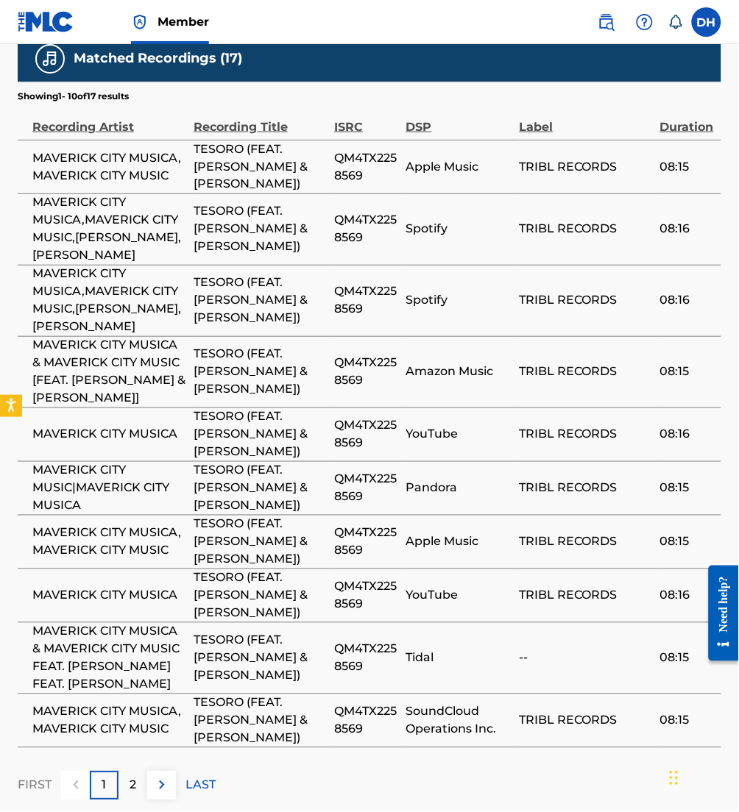
scroll to position [2242, 0]
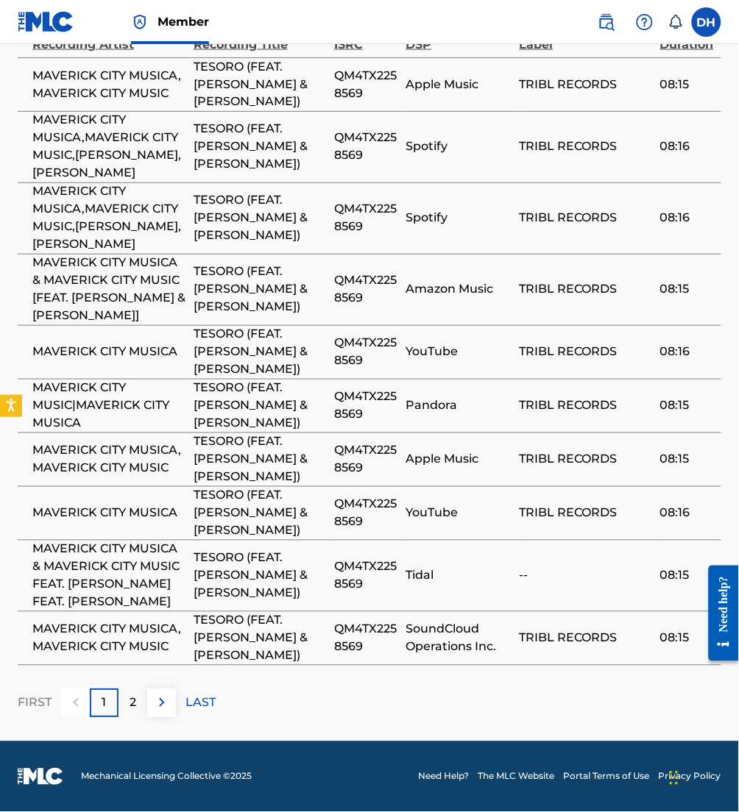
click at [163, 699] on img at bounding box center [162, 704] width 18 height 18
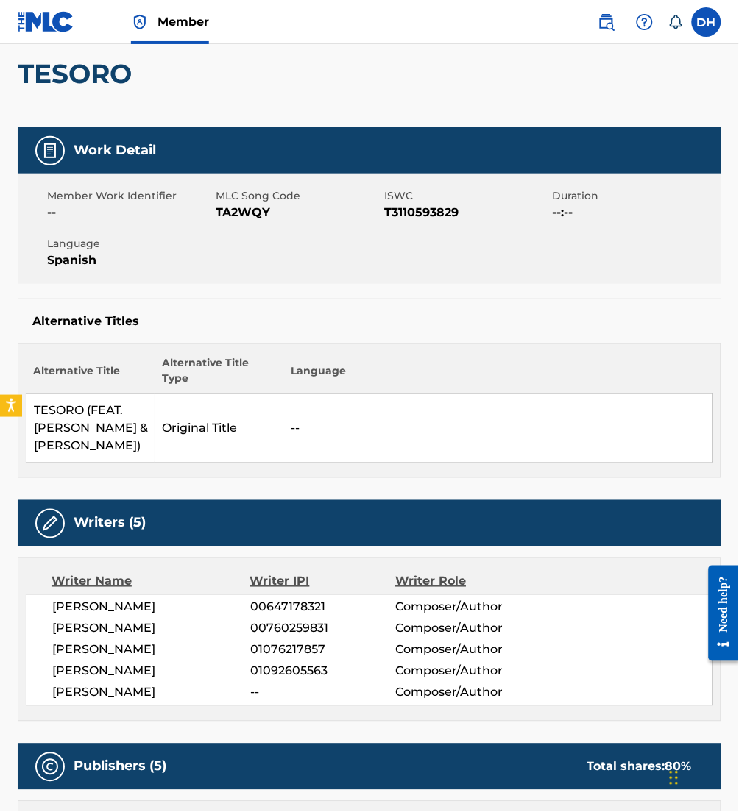
scroll to position [0, 0]
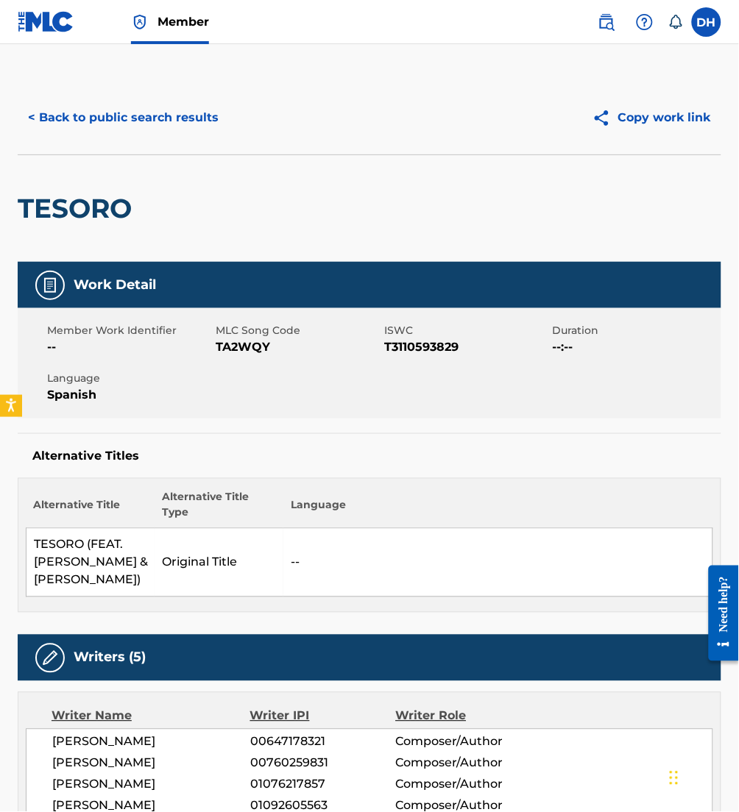
click at [135, 98] on div "< Back to public search results Copy work link" at bounding box center [369, 118] width 703 height 74
click at [145, 121] on button "< Back to public search results" at bounding box center [123, 117] width 211 height 37
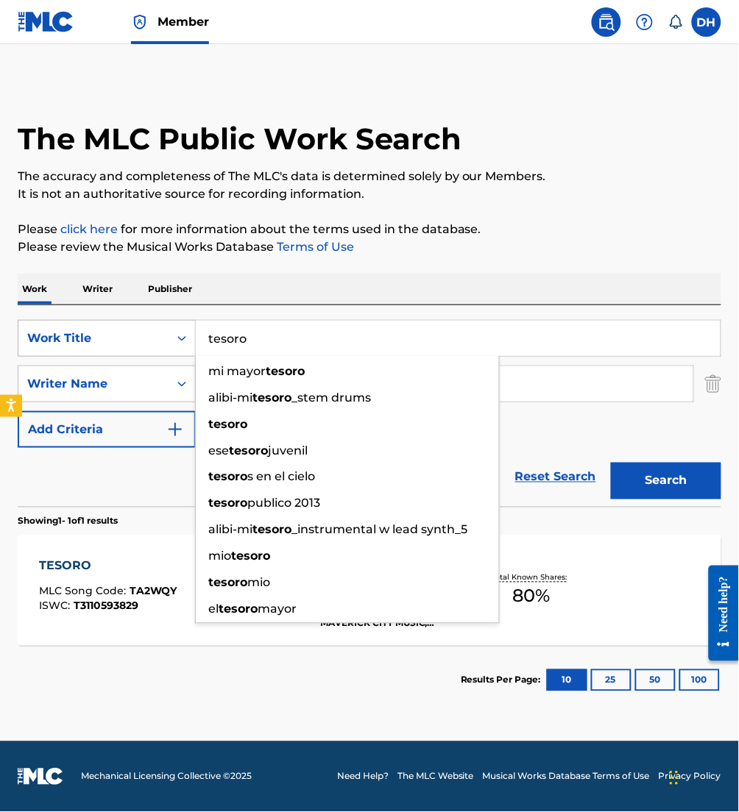
drag, startPoint x: 168, startPoint y: 336, endPoint x: 99, endPoint y: 326, distance: 69.9
click at [99, 326] on div "SearchWithCriteriafa5a9ea1-5dd9-4c9d-b270-668a185aa37e Work Title tesoro mi may…" at bounding box center [369, 338] width 703 height 37
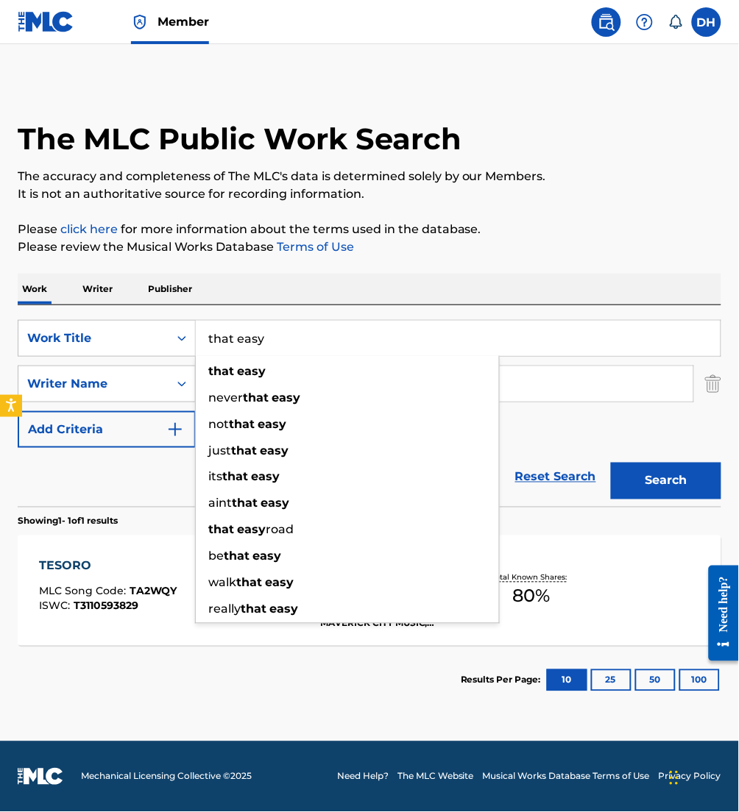
type input "that easy"
click at [252, 284] on div "Work Writer Publisher" at bounding box center [369, 289] width 703 height 31
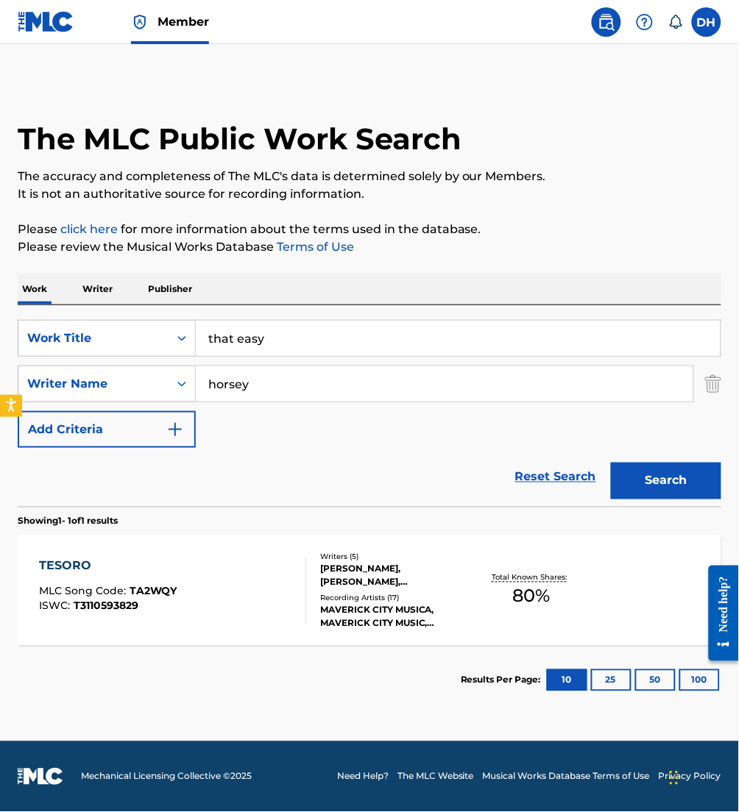
click at [260, 407] on div "SearchWithCriteriafa5a9ea1-5dd9-4c9d-b270-668a185aa37e Work Title that easy Sea…" at bounding box center [369, 384] width 703 height 128
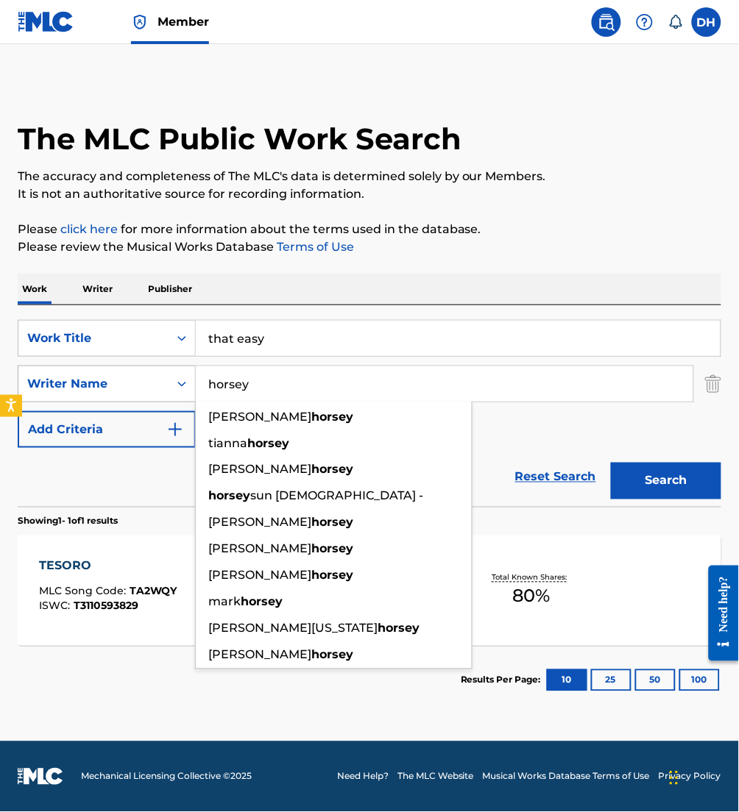
drag, startPoint x: 265, startPoint y: 388, endPoint x: 72, endPoint y: 376, distance: 193.1
click at [72, 376] on div "SearchWithCriteria2debafa0-9b9c-46b7-a17b-cb8cd0167723 Writer Name horsey [PERS…" at bounding box center [369, 384] width 703 height 37
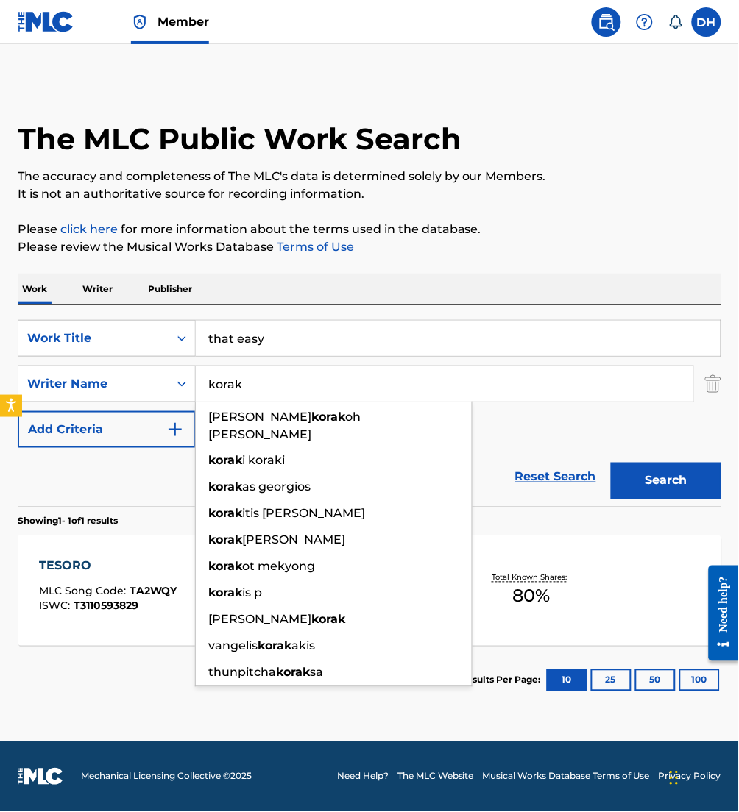
click at [611, 463] on button "Search" at bounding box center [666, 481] width 110 height 37
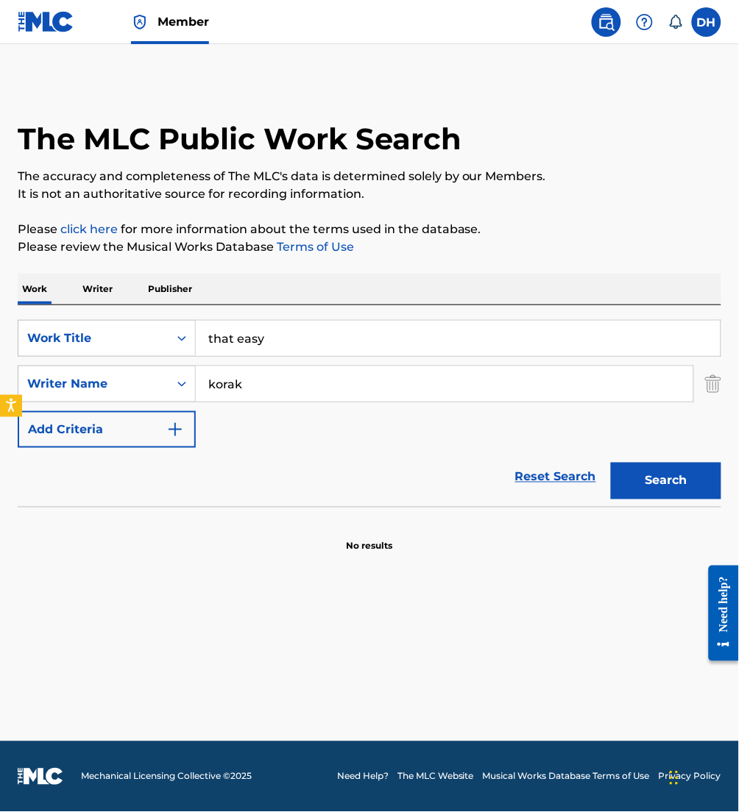
drag, startPoint x: 353, startPoint y: 378, endPoint x: -6, endPoint y: 343, distance: 360.8
click at [0, 343] on html "Accessibility Screen-Reader Guide, Feedback, and Issue Reporting | New window M…" at bounding box center [369, 406] width 739 height 812
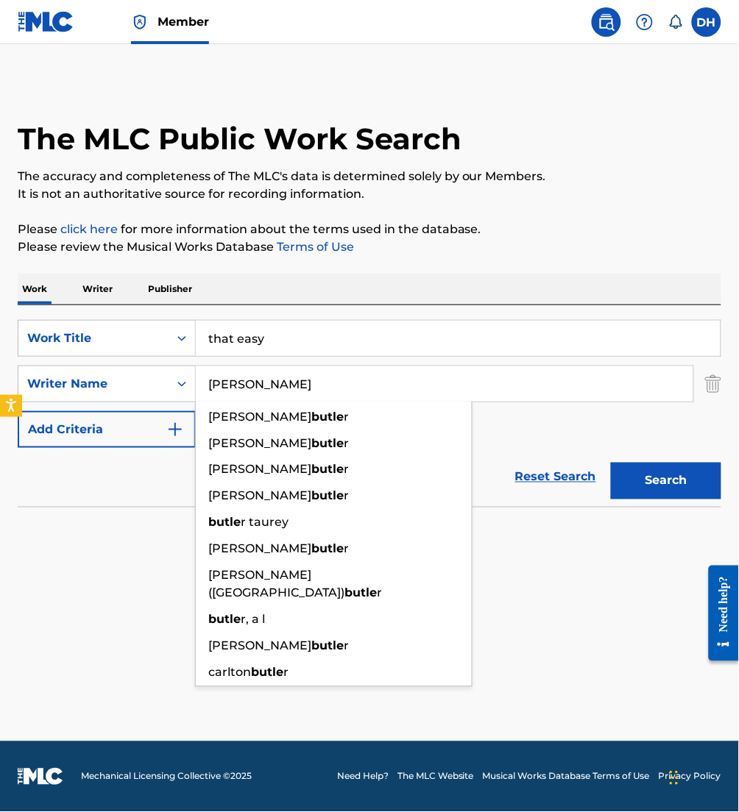
type input "[PERSON_NAME]"
click at [611, 463] on button "Search" at bounding box center [666, 481] width 110 height 37
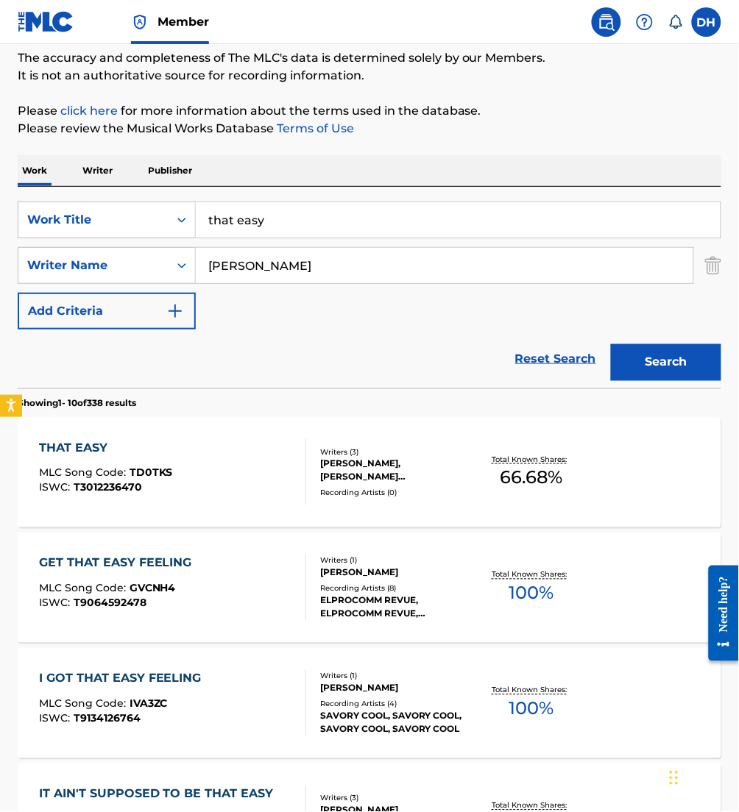
scroll to position [121, 0]
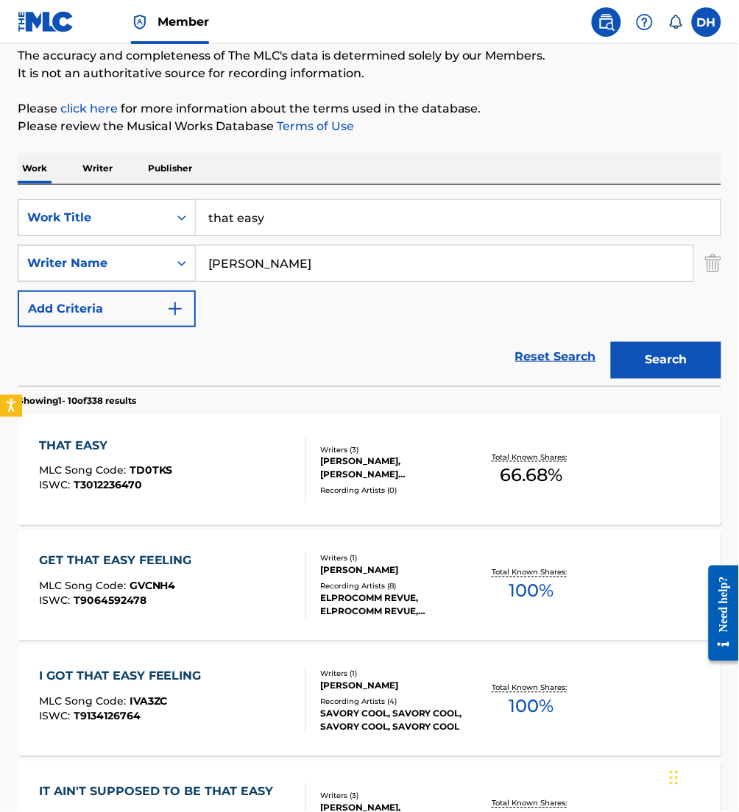
click at [90, 466] on span "MLC Song Code :" at bounding box center [84, 470] width 90 height 13
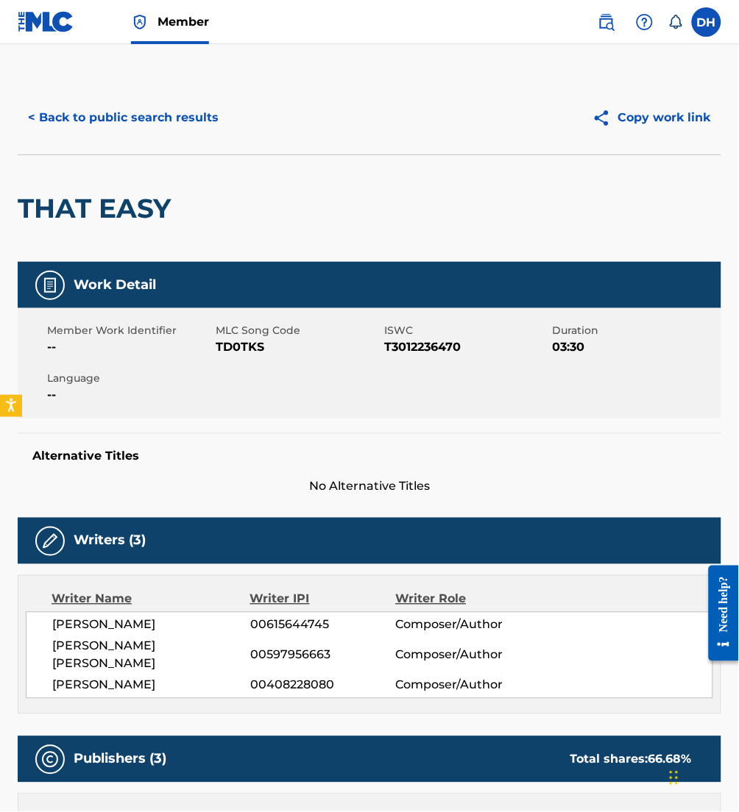
click at [127, 112] on button "< Back to public search results" at bounding box center [123, 117] width 211 height 37
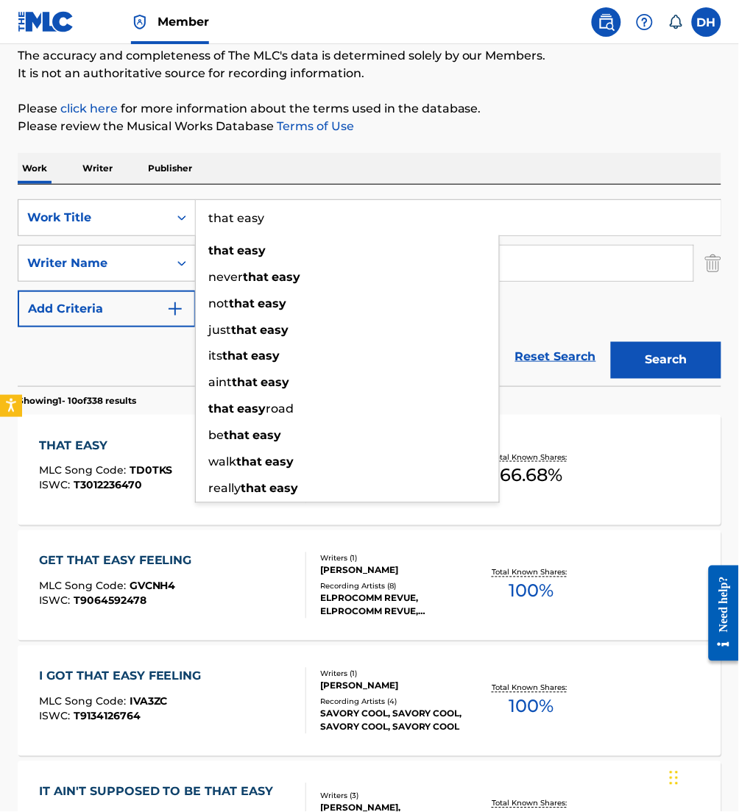
drag, startPoint x: 293, startPoint y: 232, endPoint x: 98, endPoint y: 241, distance: 195.1
click at [98, 241] on div "SearchWithCriteriafa5a9ea1-5dd9-4c9d-b270-668a185aa37e Work Title that easy tha…" at bounding box center [369, 263] width 703 height 128
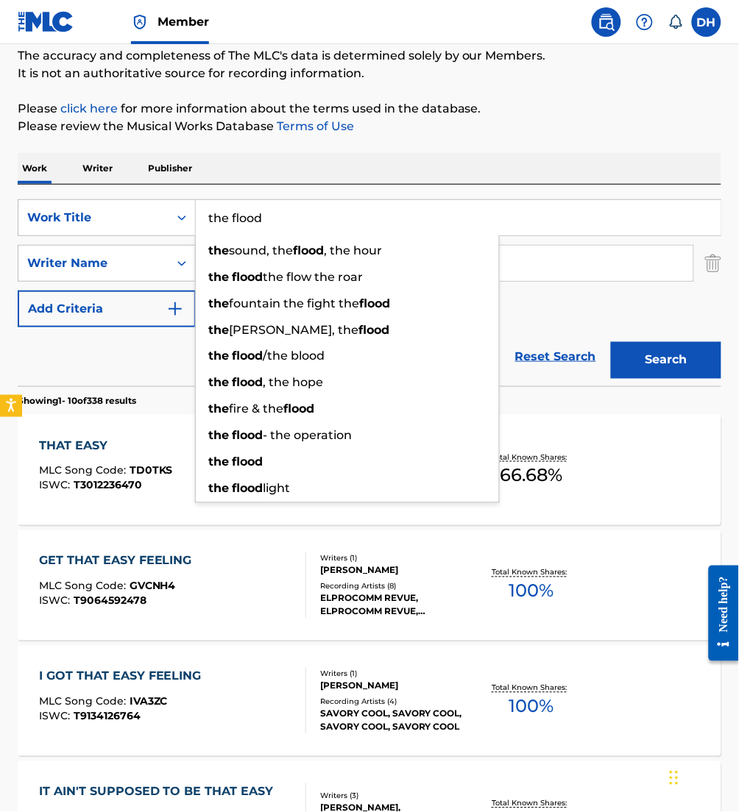
type input "the flood"
click at [285, 160] on div "Work Writer Publisher" at bounding box center [369, 168] width 703 height 31
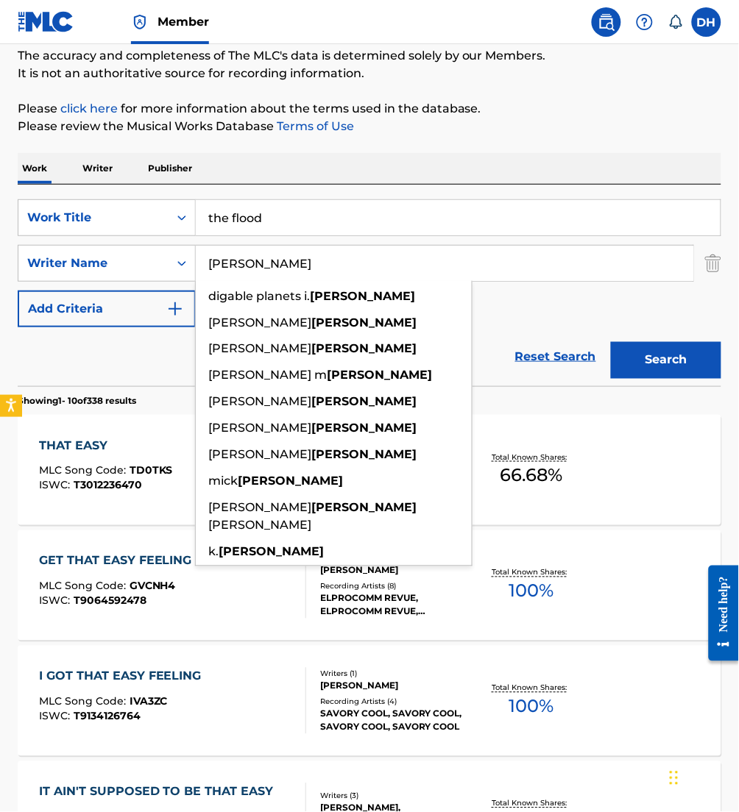
drag, startPoint x: 260, startPoint y: 274, endPoint x: 42, endPoint y: 288, distance: 218.2
click at [42, 288] on div "SearchWithCriteriafa5a9ea1-5dd9-4c9d-b270-668a185aa37e Work Title the flood Sea…" at bounding box center [369, 263] width 703 height 128
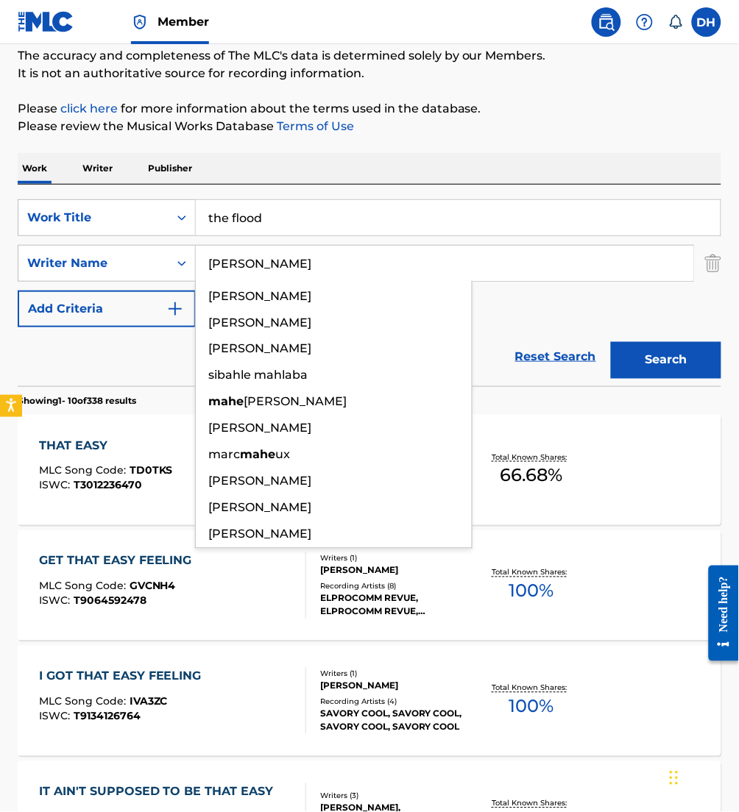
type input "[PERSON_NAME]"
click at [611, 342] on button "Search" at bounding box center [666, 360] width 110 height 37
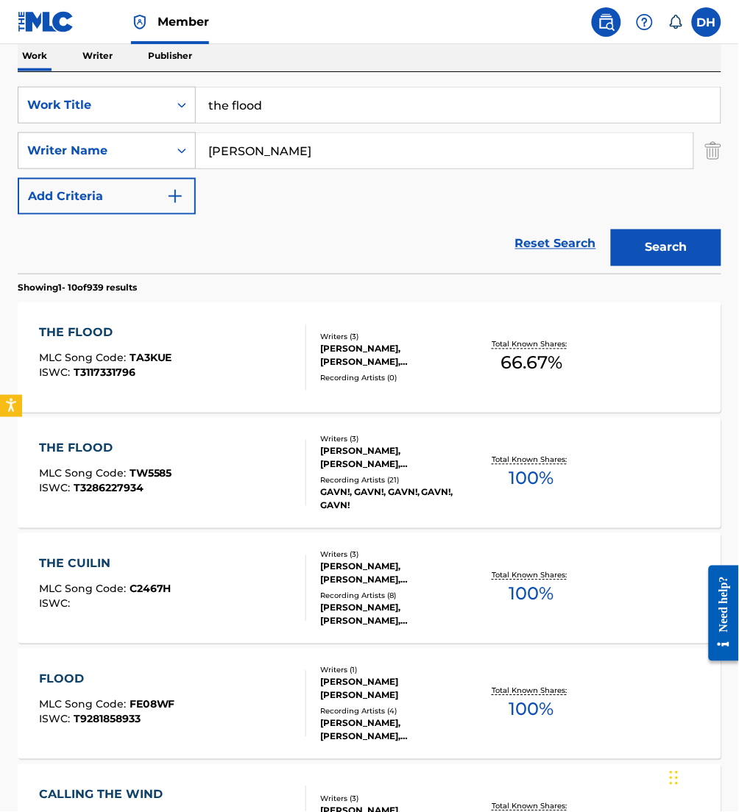
scroll to position [232, 0]
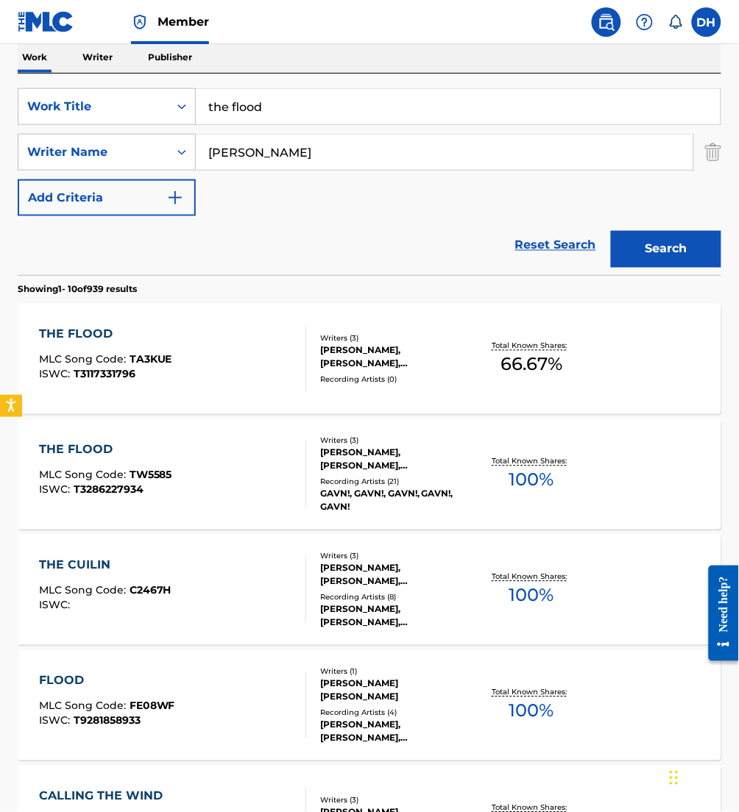
click at [181, 375] on div "THE FLOOD MLC Song Code : TA3KUE ISWC : T3117331796" at bounding box center [172, 359] width 267 height 66
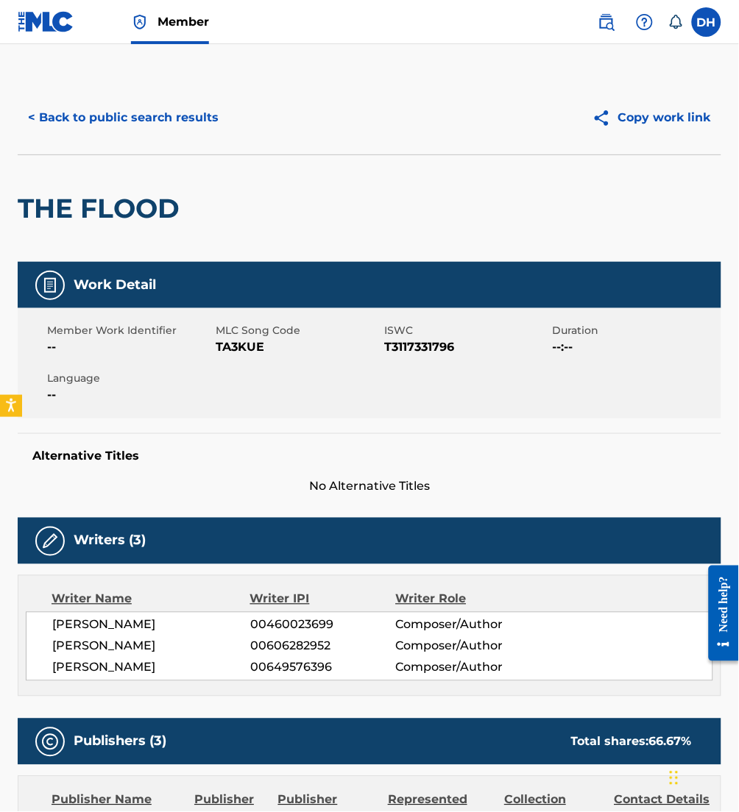
click at [139, 122] on button "< Back to public search results" at bounding box center [123, 117] width 211 height 37
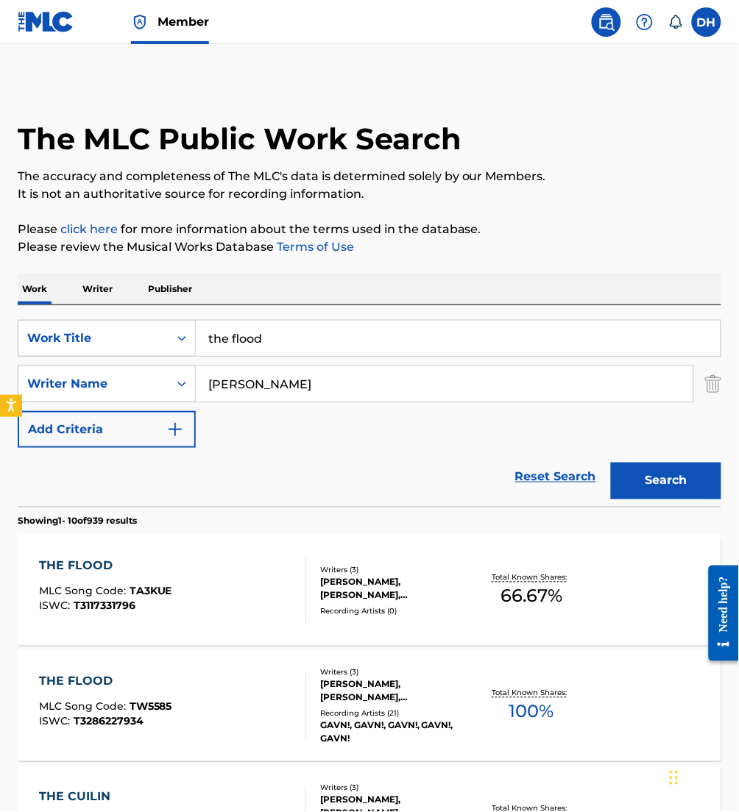
scroll to position [232, 0]
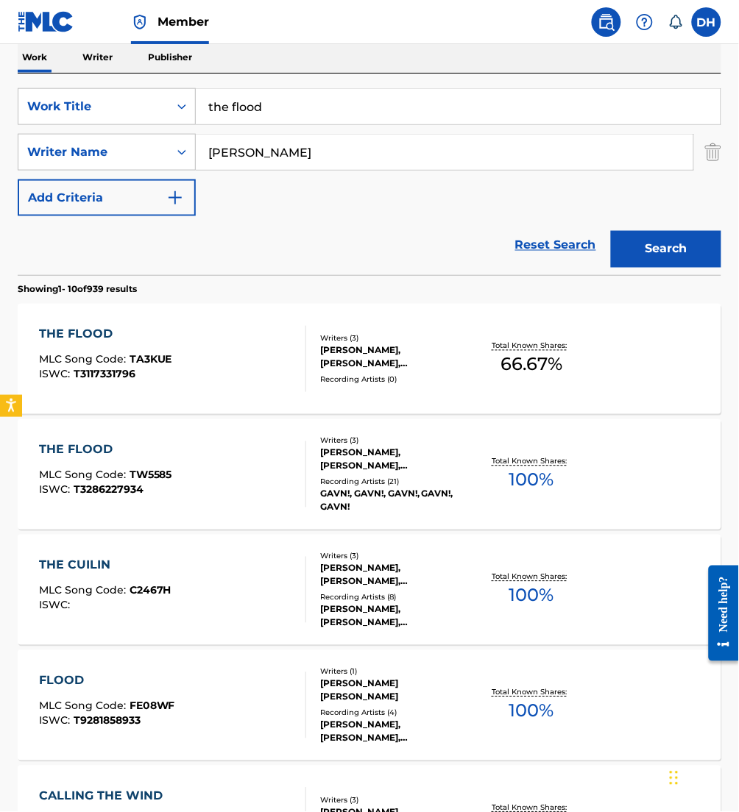
drag, startPoint x: 281, startPoint y: 106, endPoint x: -6, endPoint y: 93, distance: 287.2
click at [0, 93] on html "Accessibility Screen-Reader Guide, Feedback, and Issue Reporting | New window M…" at bounding box center [369, 174] width 739 height 812
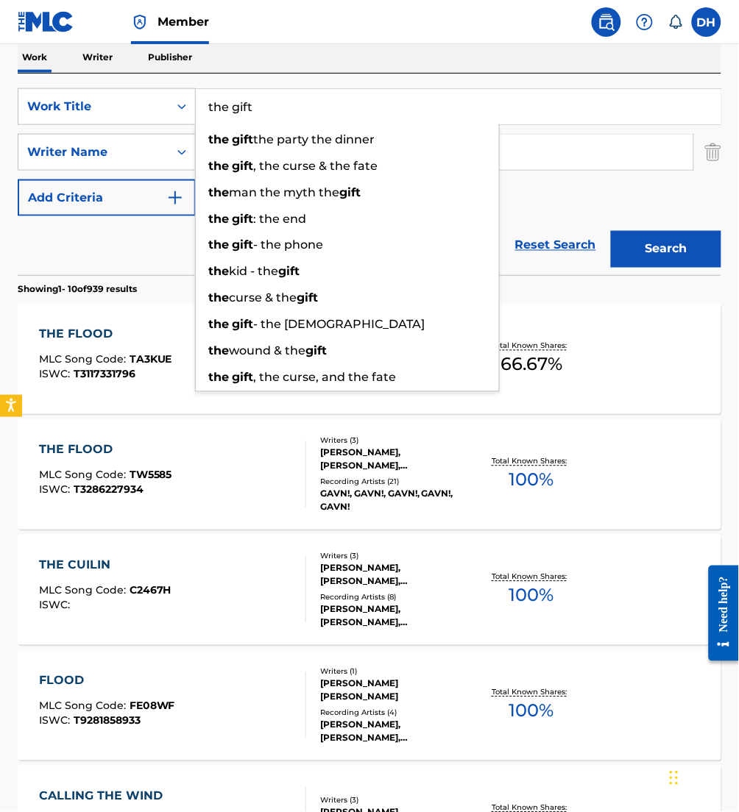
type input "the gift"
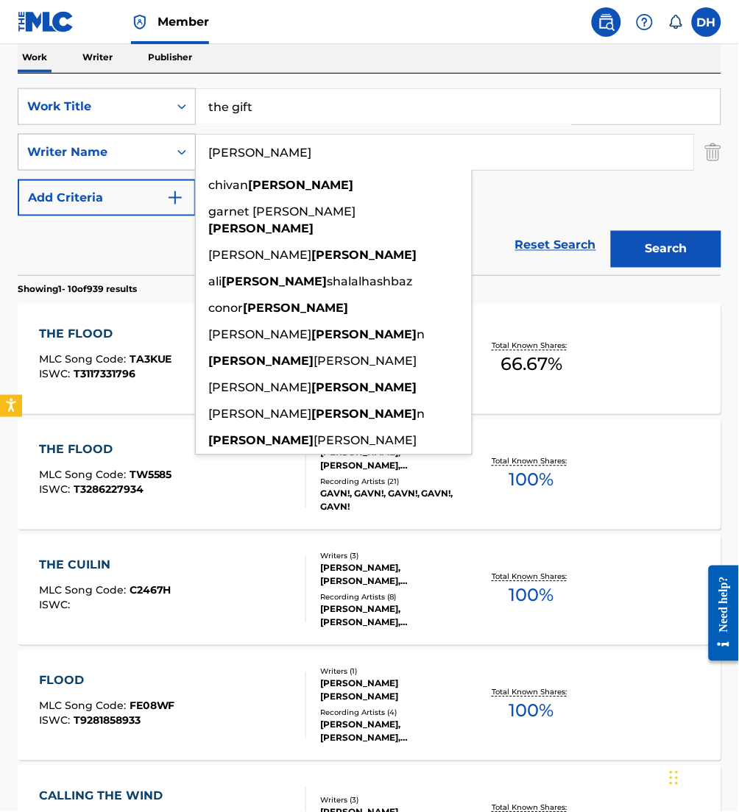
drag, startPoint x: 574, startPoint y: 150, endPoint x: 137, endPoint y: 154, distance: 437.0
click at [137, 154] on div "SearchWithCriteria2debafa0-9b9c-46b7-a17b-cb8cd0167723 Writer Name [PERSON_NAME…" at bounding box center [369, 152] width 703 height 37
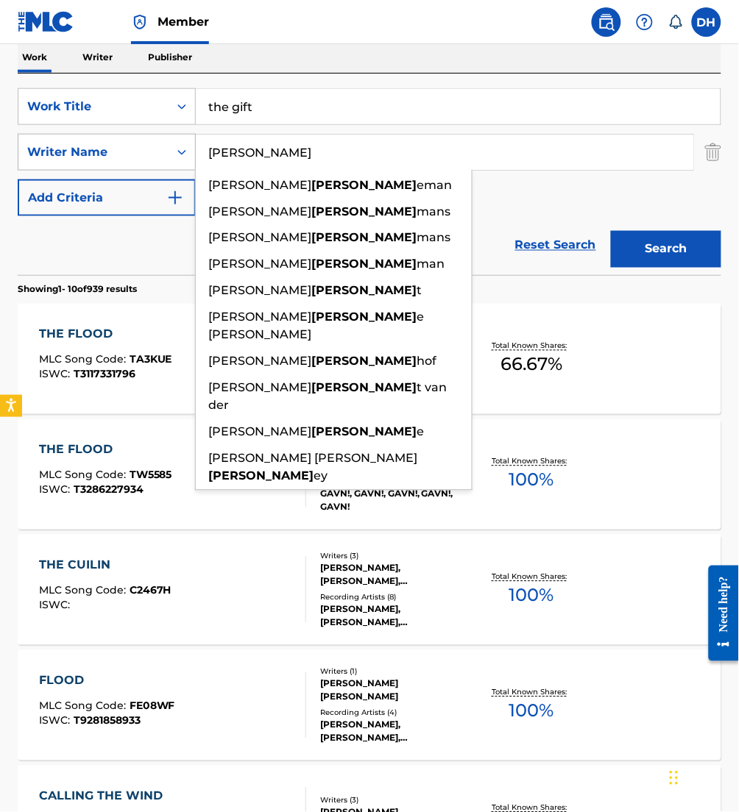
type input "[PERSON_NAME]"
click at [611, 231] on button "Search" at bounding box center [666, 249] width 110 height 37
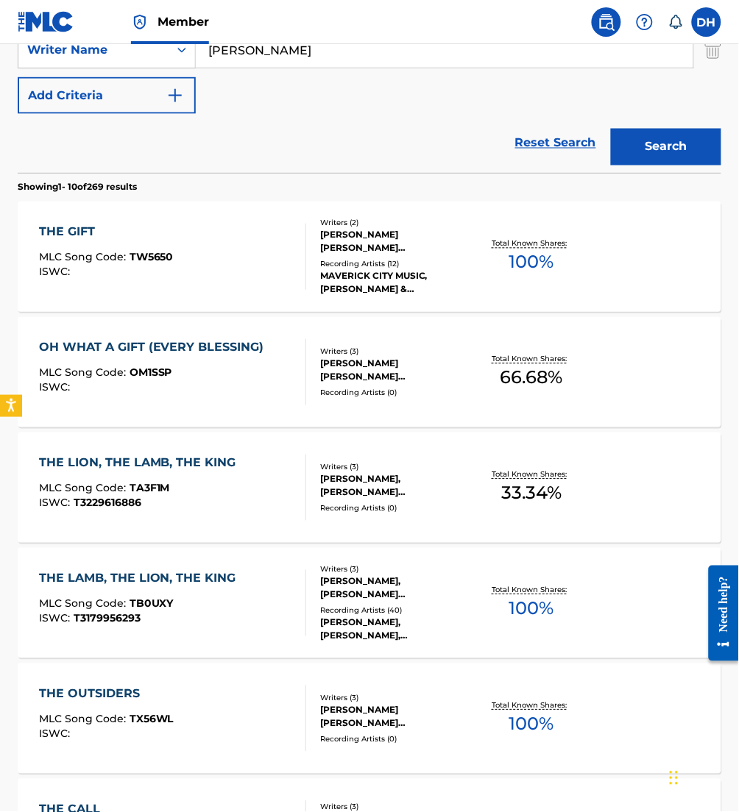
scroll to position [336, 0]
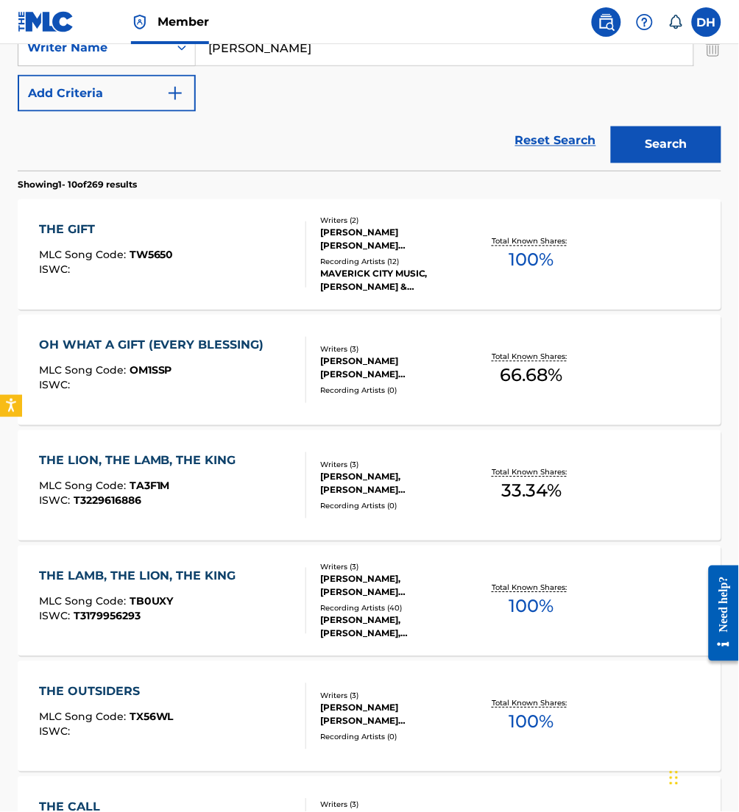
click at [156, 241] on div "THE GIFT MLC Song Code : TW5650 ISWC :" at bounding box center [106, 254] width 135 height 66
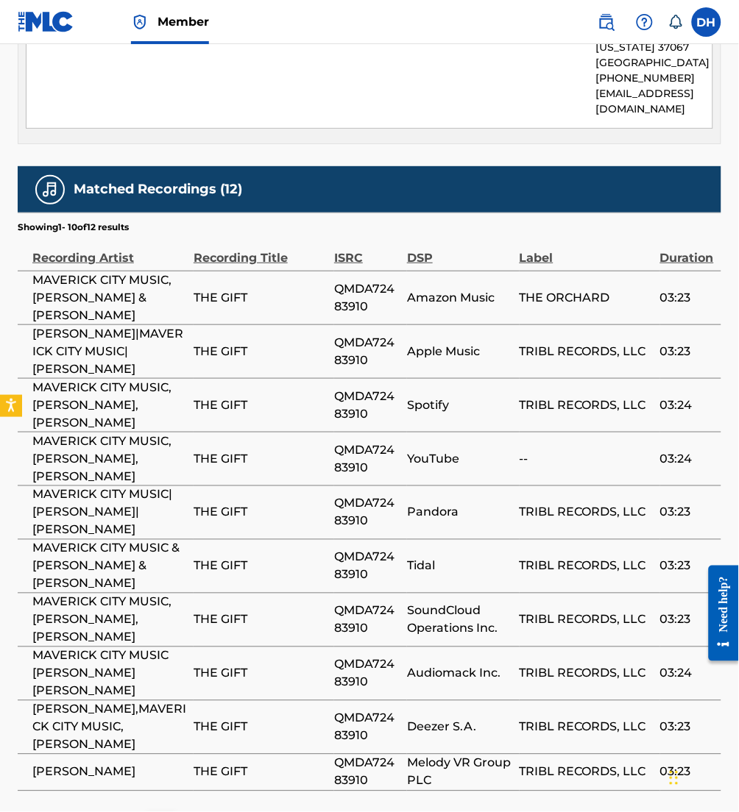
scroll to position [1962, 0]
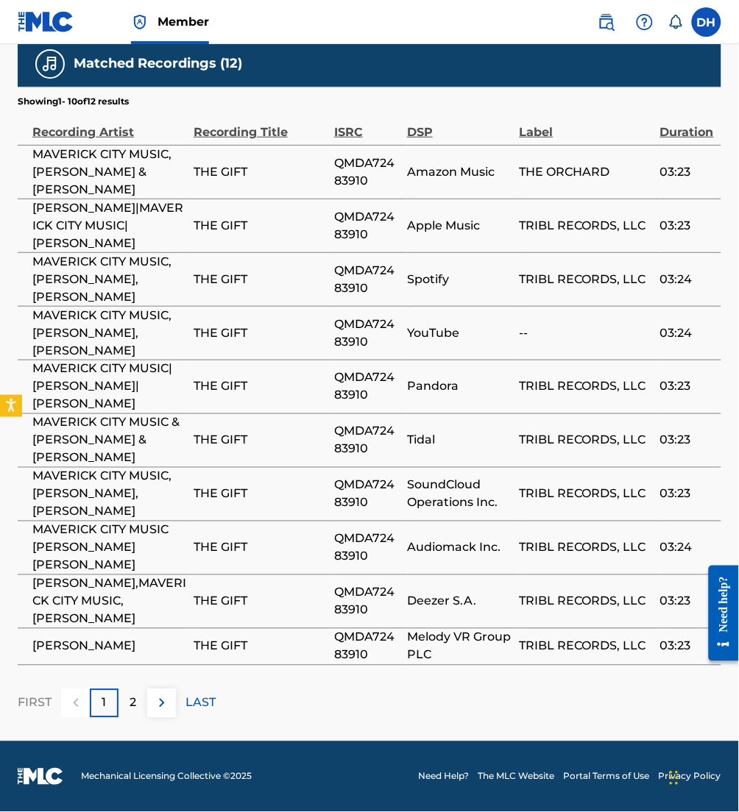
click at [156, 696] on img at bounding box center [162, 704] width 18 height 18
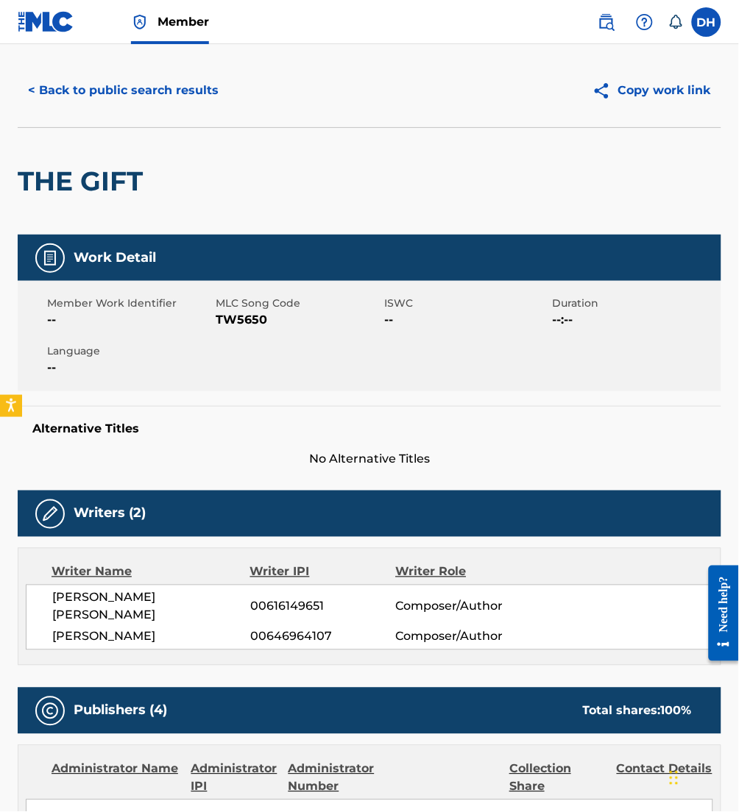
scroll to position [0, 0]
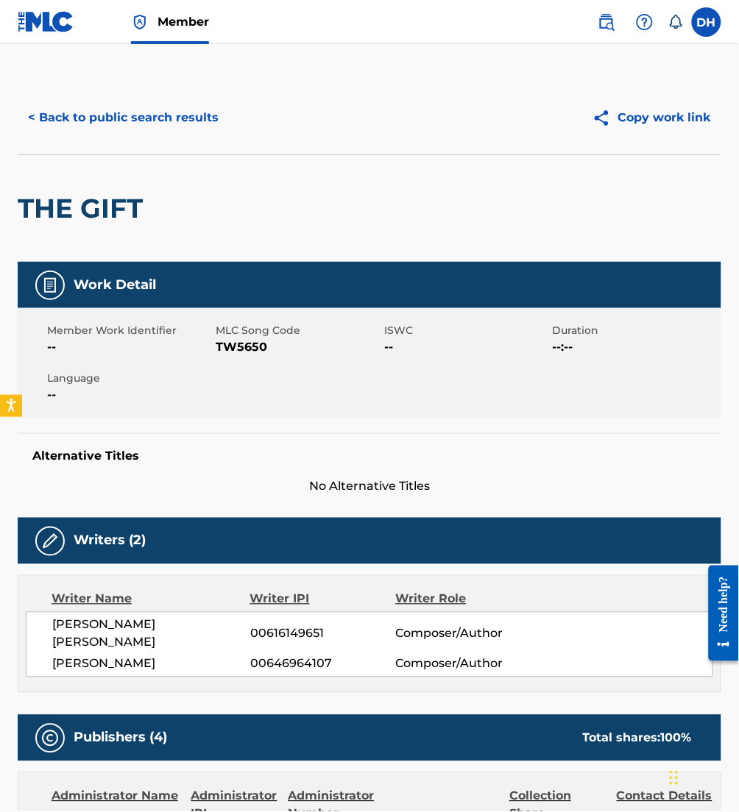
click at [114, 127] on button "< Back to public search results" at bounding box center [123, 117] width 211 height 37
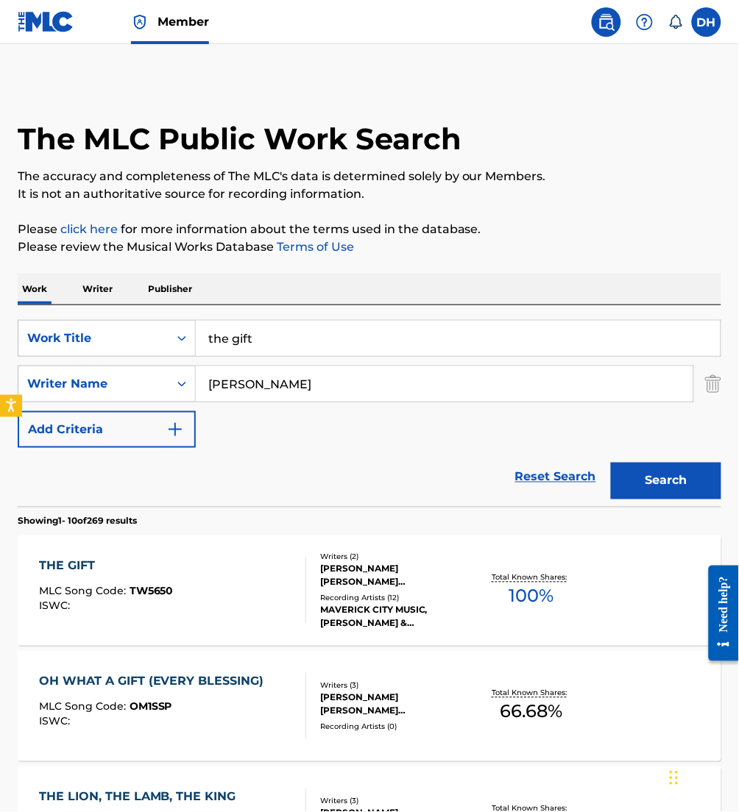
scroll to position [1, 0]
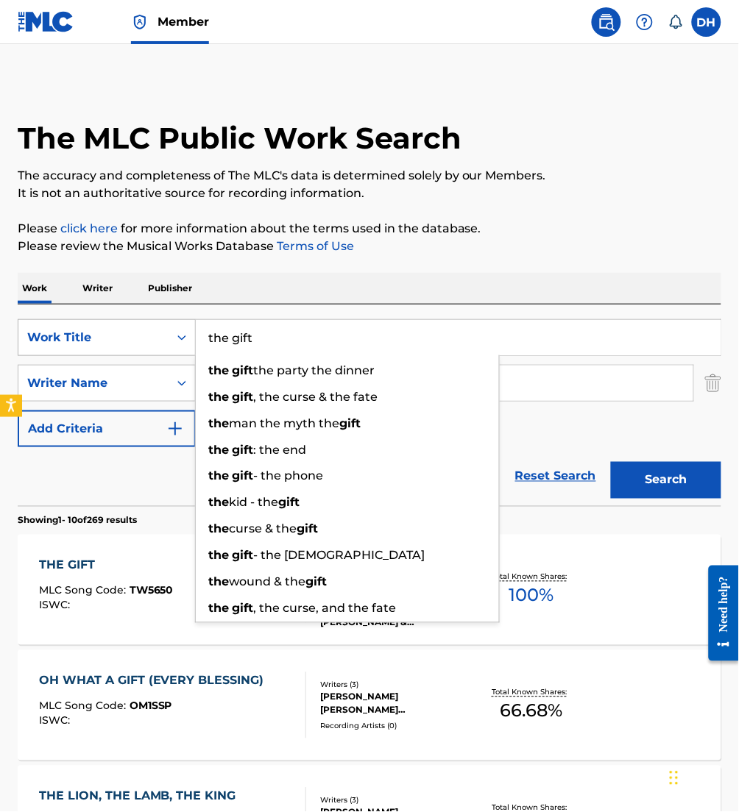
drag, startPoint x: 322, startPoint y: 353, endPoint x: 44, endPoint y: 354, distance: 278.1
click at [44, 354] on div "SearchWithCriteriafa5a9ea1-5dd9-4c9d-b270-668a185aa37e Work Title the gift the …" at bounding box center [369, 337] width 703 height 37
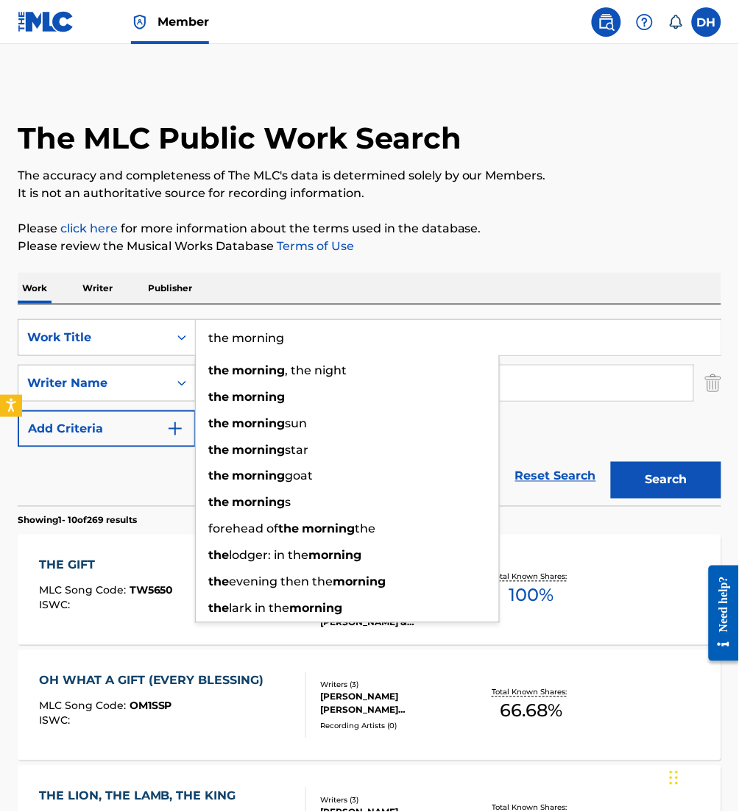
type input "the morning"
click at [318, 280] on div "Work Writer Publisher" at bounding box center [369, 288] width 703 height 31
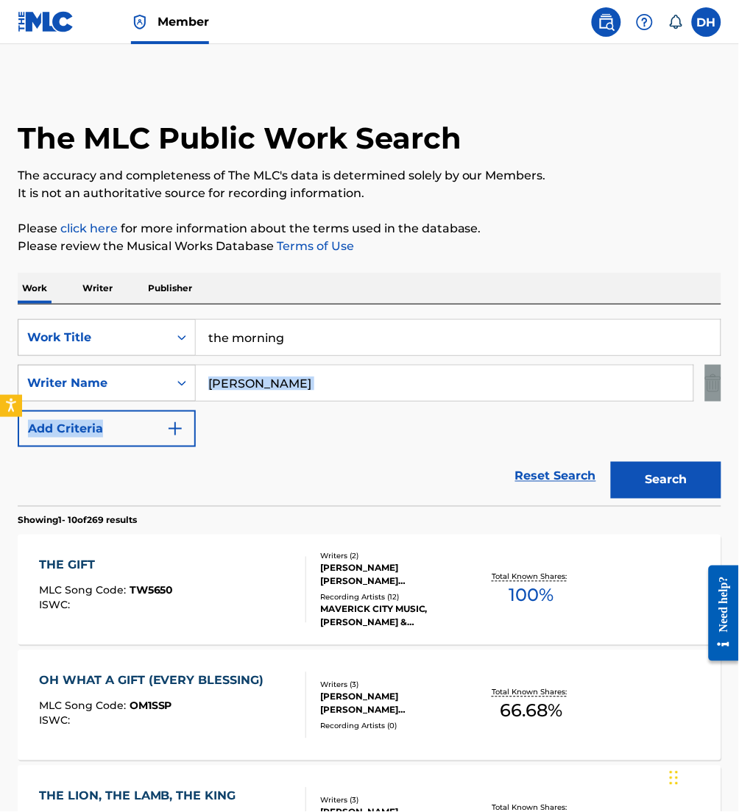
drag, startPoint x: 162, startPoint y: 392, endPoint x: 122, endPoint y: 387, distance: 40.1
click at [122, 387] on div "SearchWithCriteriafa5a9ea1-5dd9-4c9d-b270-668a185aa37e Work Title the morning S…" at bounding box center [369, 383] width 703 height 128
drag, startPoint x: 122, startPoint y: 387, endPoint x: 250, endPoint y: 385, distance: 128.0
click at [250, 385] on input "[PERSON_NAME]" at bounding box center [444, 383] width 497 height 35
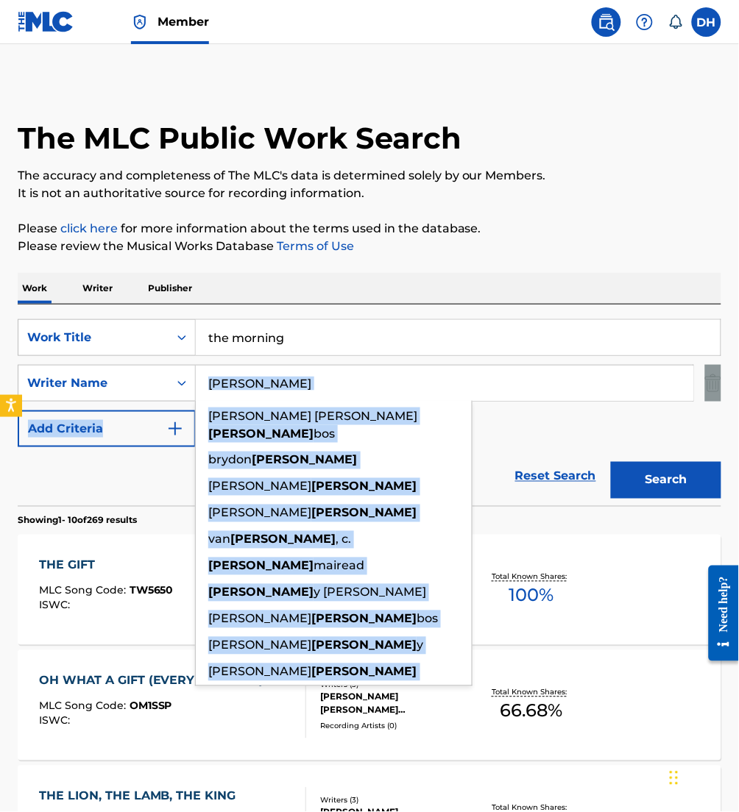
click at [250, 385] on input "[PERSON_NAME]" at bounding box center [444, 383] width 497 height 35
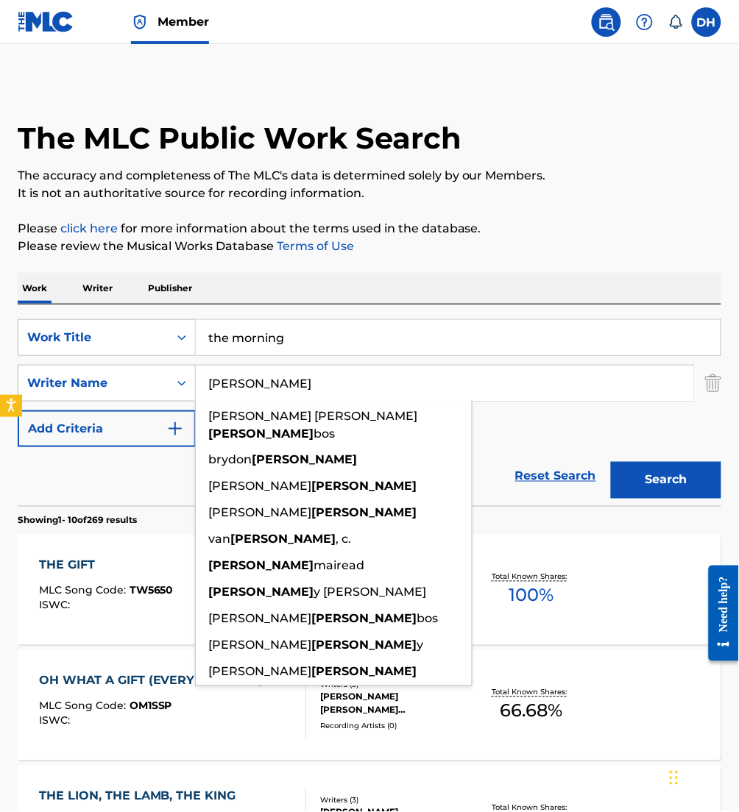
click at [250, 385] on input "[PERSON_NAME]" at bounding box center [444, 383] width 497 height 35
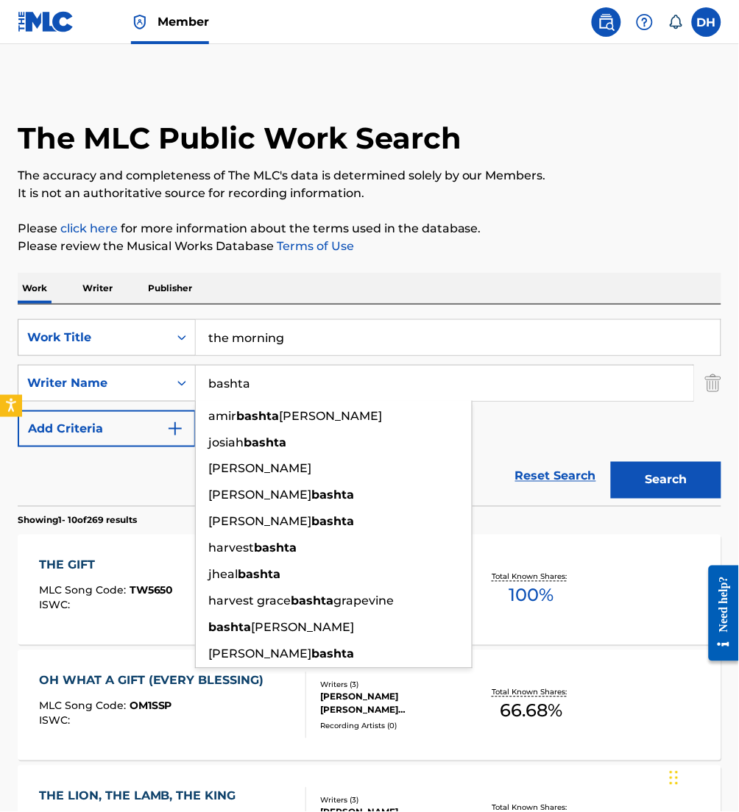
type input "bashta"
click at [611, 462] on button "Search" at bounding box center [666, 480] width 110 height 37
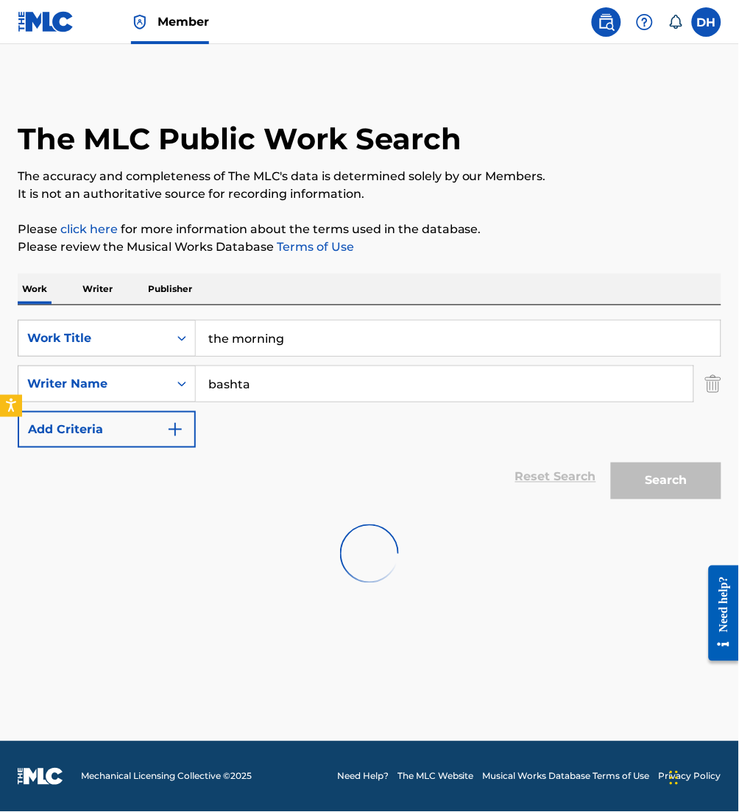
scroll to position [0, 0]
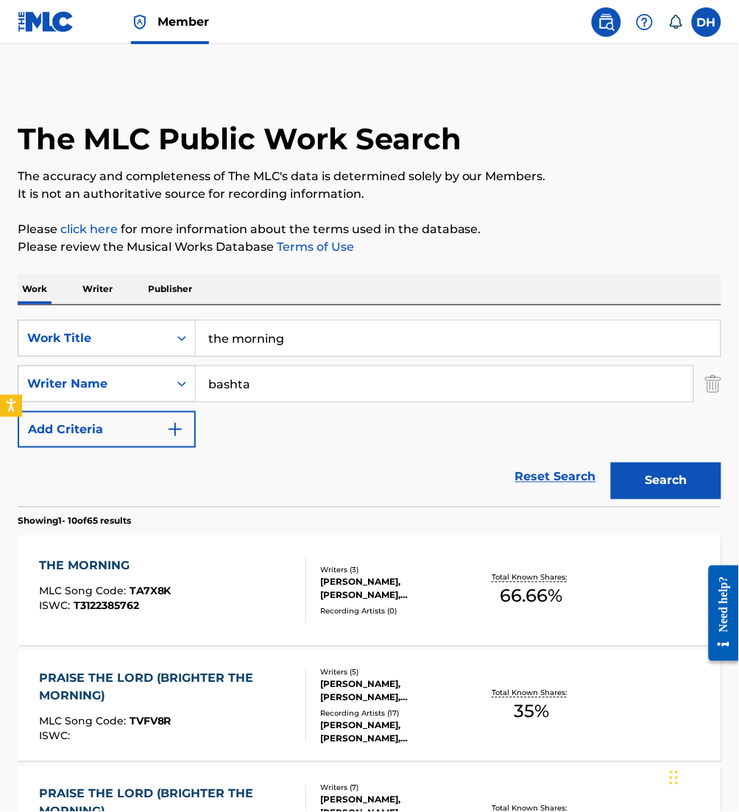
click at [369, 598] on div "[PERSON_NAME], [PERSON_NAME], [PERSON_NAME] [PERSON_NAME]" at bounding box center [396, 589] width 153 height 26
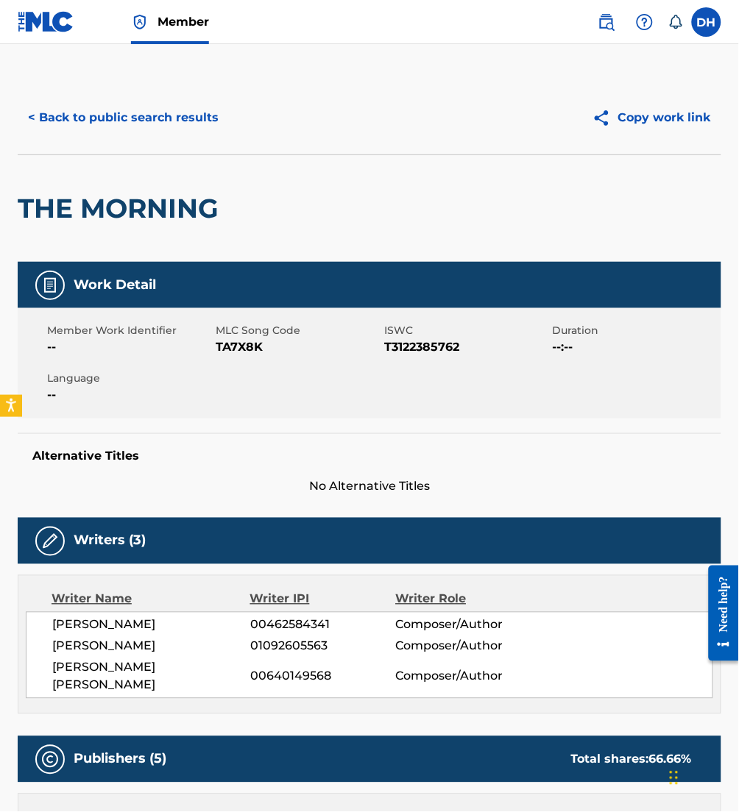
click at [224, 111] on button "< Back to public search results" at bounding box center [123, 117] width 211 height 37
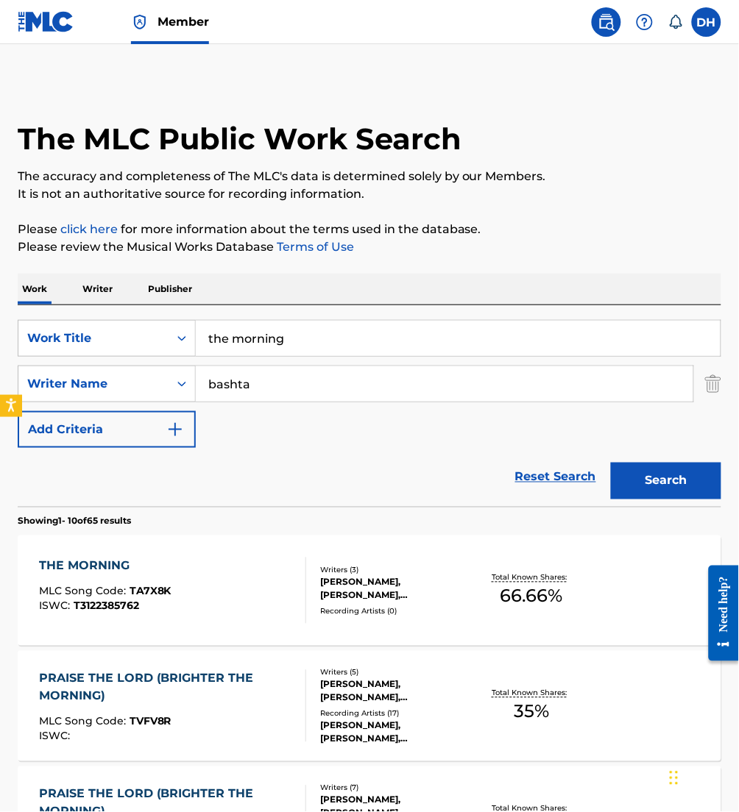
drag, startPoint x: 343, startPoint y: 337, endPoint x: 0, endPoint y: 321, distance: 343.2
click at [0, 322] on html "Accessibility Screen-Reader Guide, Feedback, and Issue Reporting | New window M…" at bounding box center [369, 406] width 739 height 812
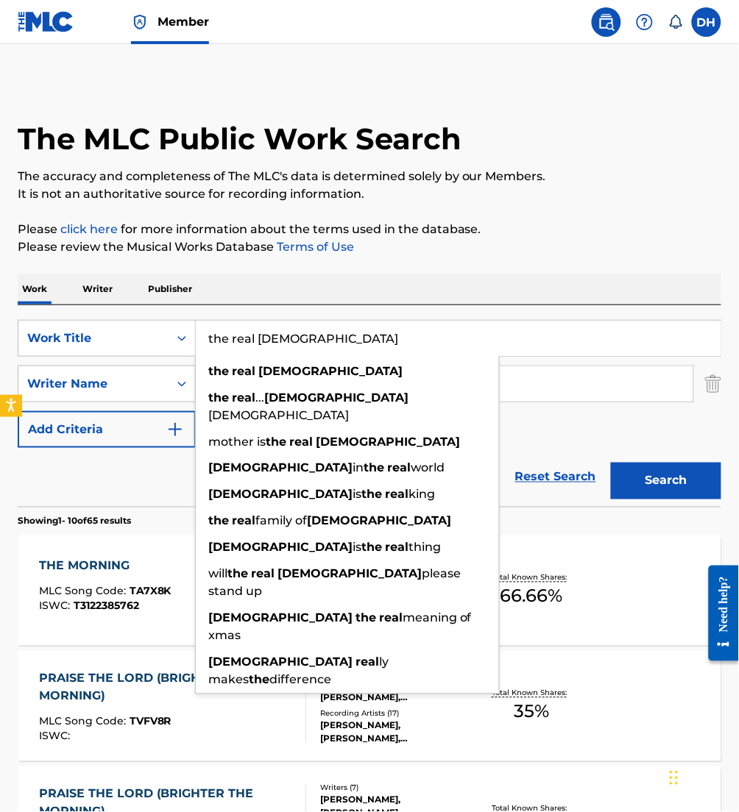
type input "the real [DEMOGRAPHIC_DATA]"
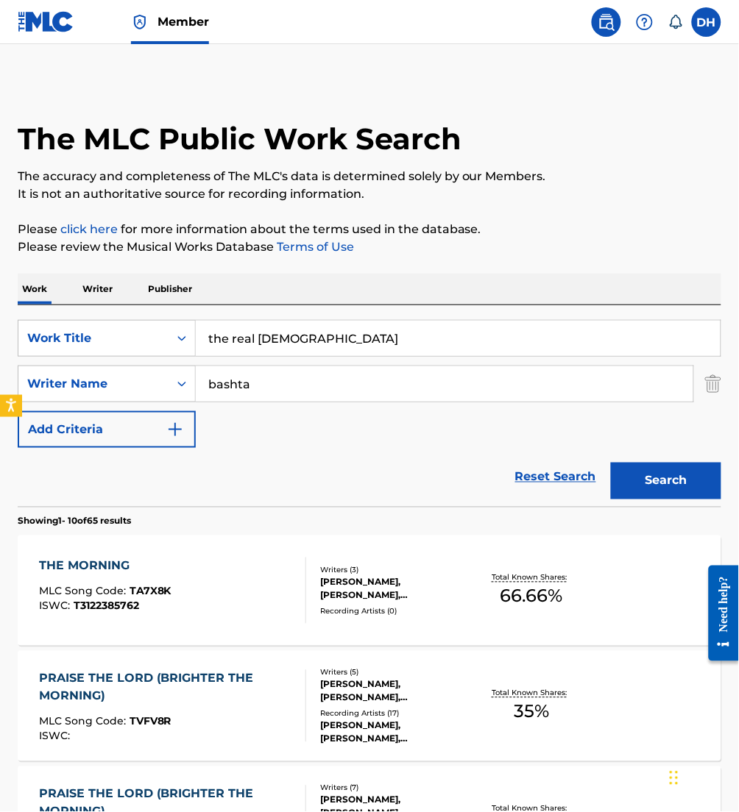
click at [355, 287] on div "Work Writer Publisher" at bounding box center [369, 289] width 703 height 31
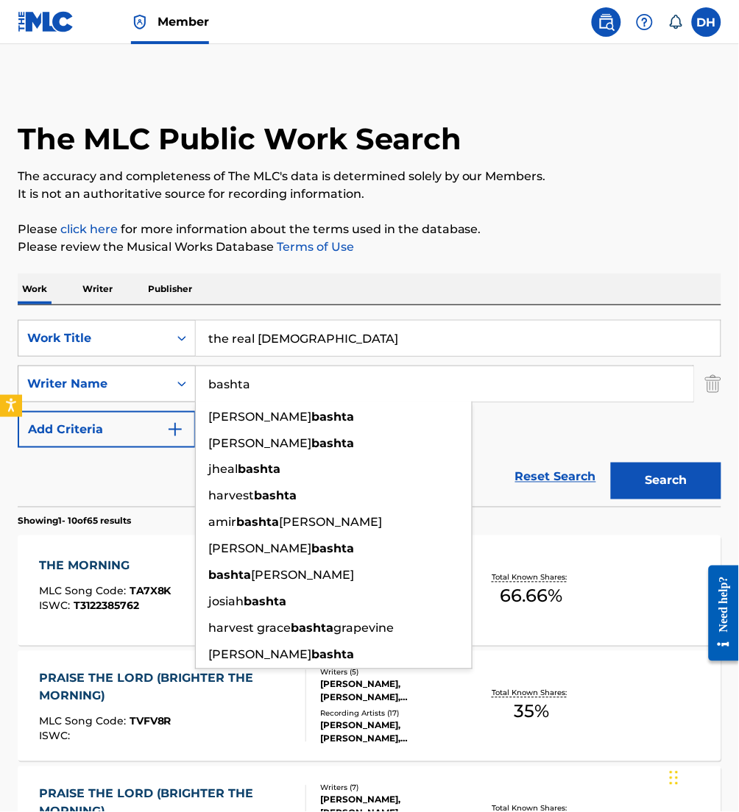
drag, startPoint x: 296, startPoint y: 394, endPoint x: 146, endPoint y: 397, distance: 150.9
click at [146, 397] on div "SearchWithCriteria2debafa0-9b9c-46b7-a17b-cb8cd0167723 Writer Name [PERSON_NAME…" at bounding box center [369, 384] width 703 height 37
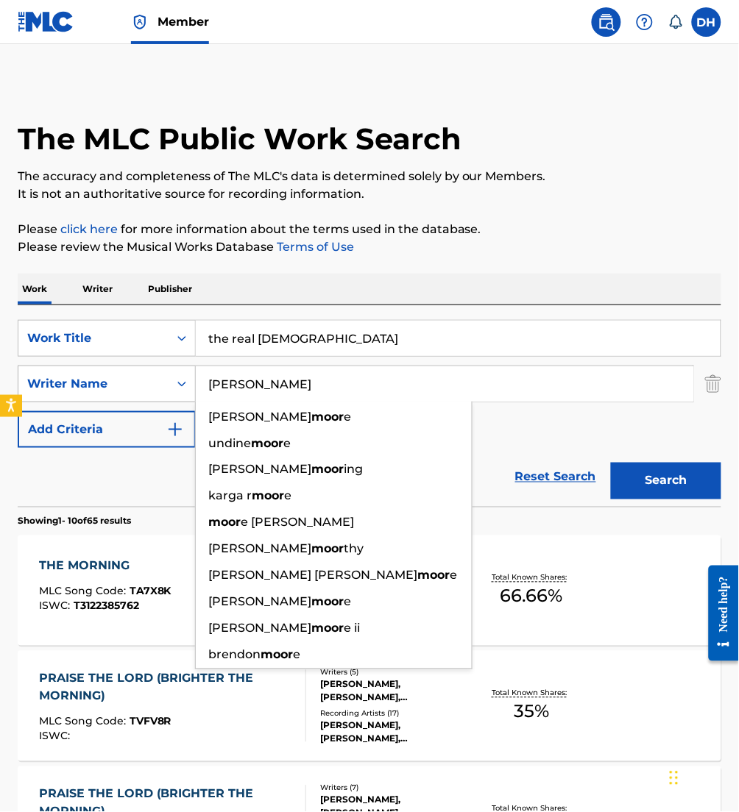
type input "[PERSON_NAME]"
click at [611, 463] on button "Search" at bounding box center [666, 481] width 110 height 37
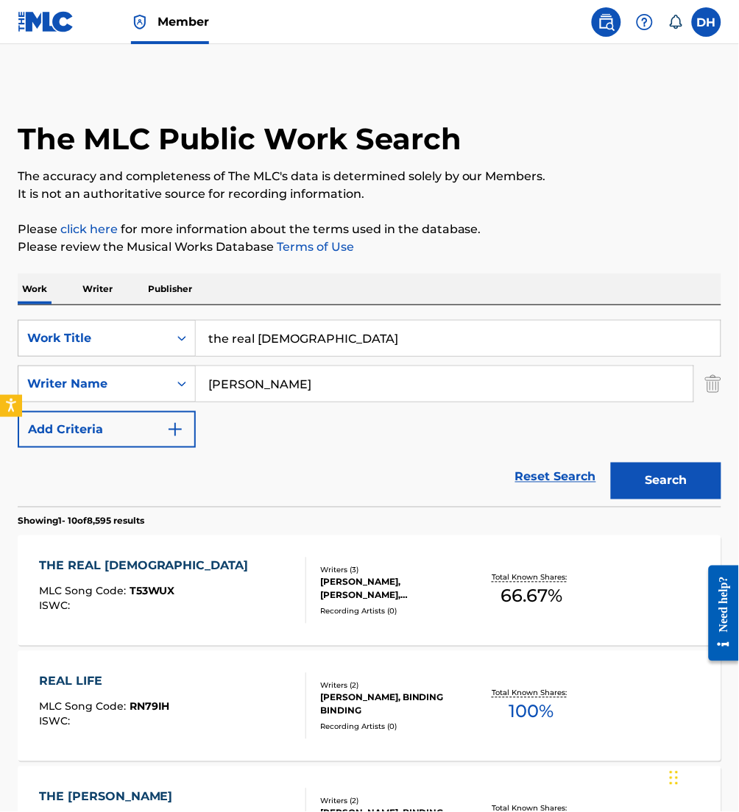
scroll to position [340, 0]
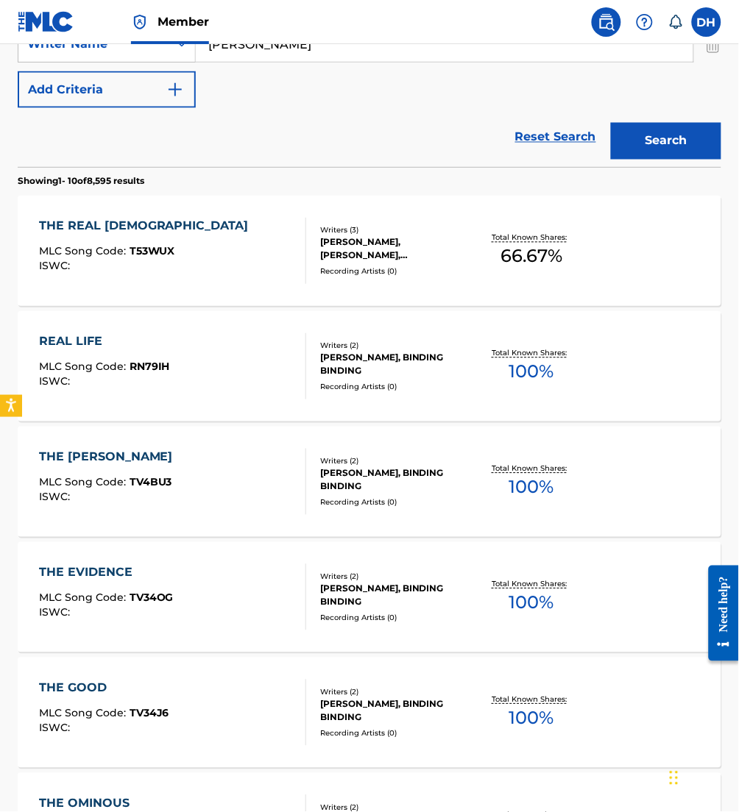
click at [237, 267] on div "THE REAL [DEMOGRAPHIC_DATA] MLC Song Code : T53WUX ISWC :" at bounding box center [172, 251] width 267 height 66
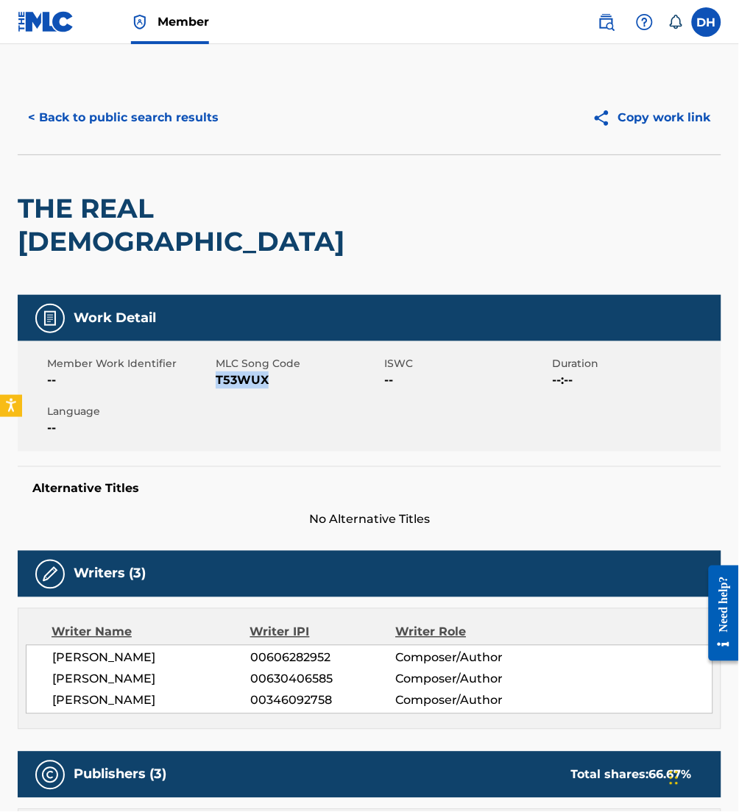
drag, startPoint x: 219, startPoint y: 348, endPoint x: 285, endPoint y: 352, distance: 66.4
click at [285, 372] on span "T53WUX" at bounding box center [298, 381] width 165 height 18
copy span "T53WUX"
click at [188, 102] on button "< Back to public search results" at bounding box center [123, 117] width 211 height 37
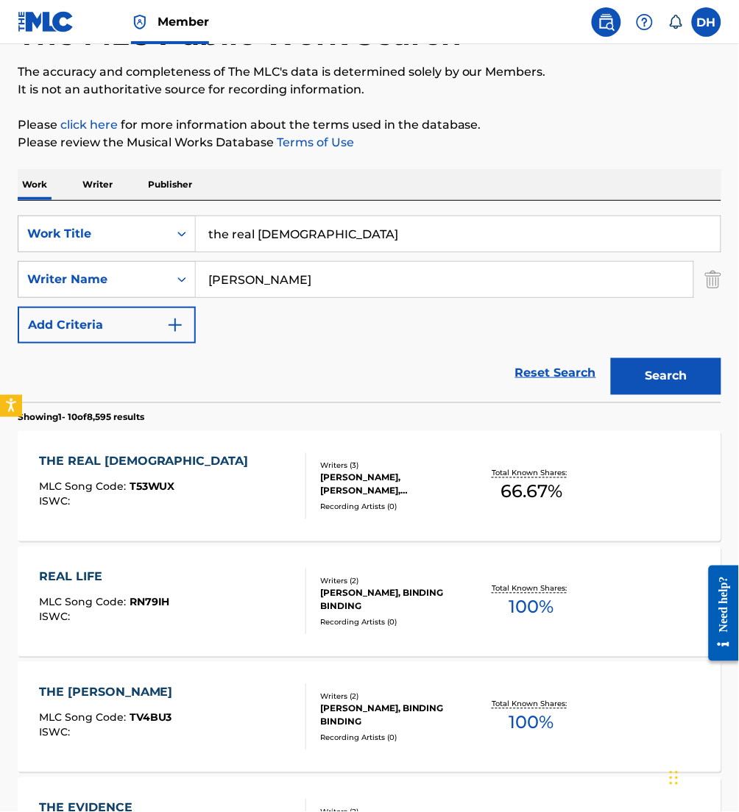
scroll to position [7, 0]
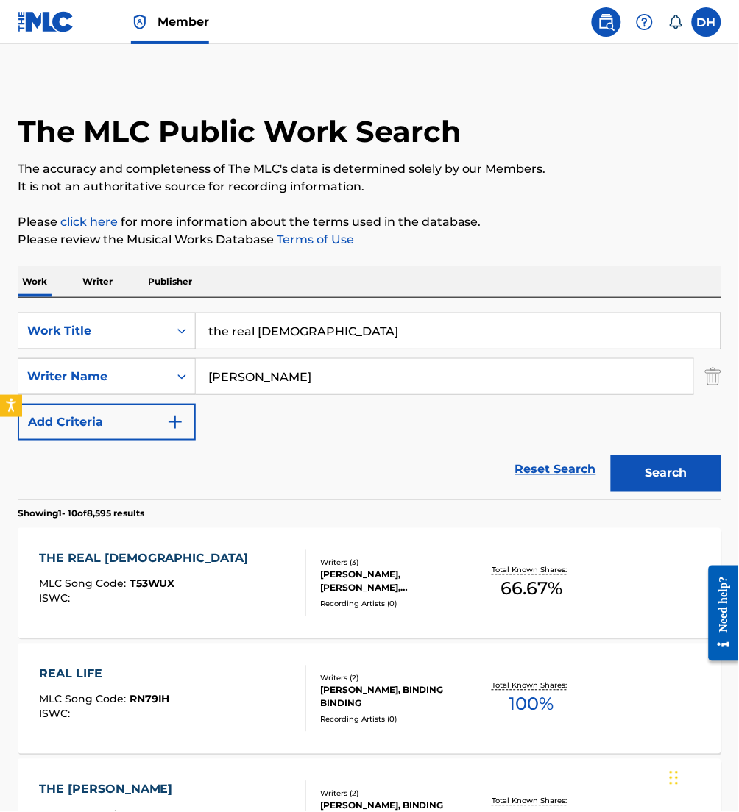
drag, startPoint x: 90, startPoint y: 346, endPoint x: 56, endPoint y: 345, distance: 34.6
click at [56, 345] on div "SearchWithCriteriafa5a9ea1-5dd9-4c9d-b270-668a185aa37e Work Title the real [PER…" at bounding box center [369, 331] width 703 height 37
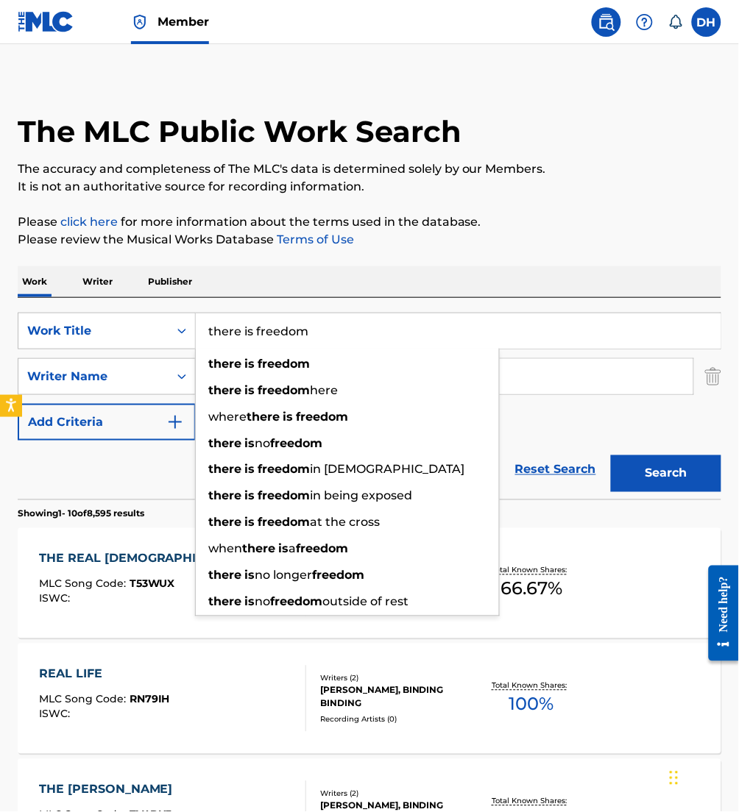
type input "there is freedom"
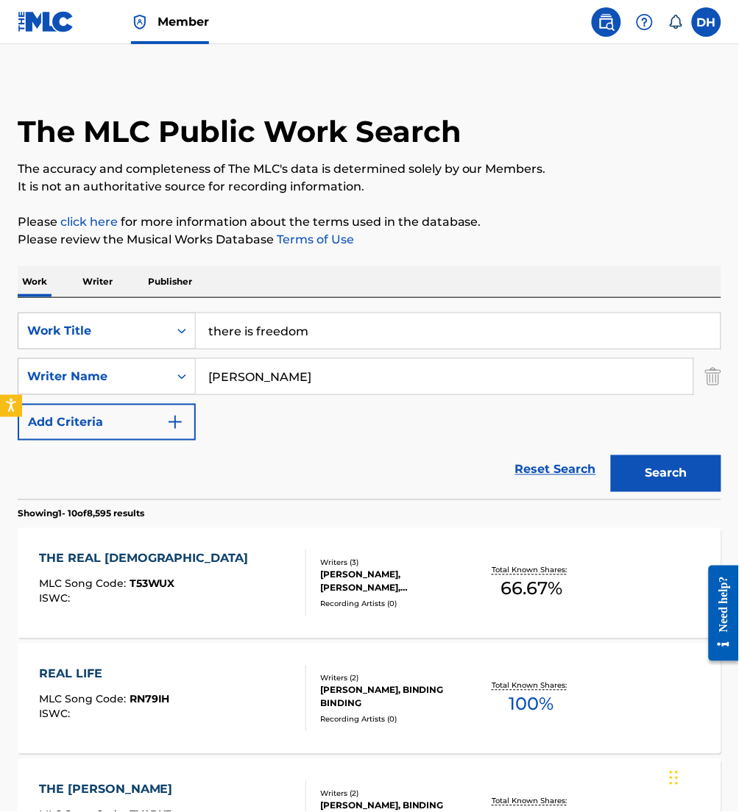
click at [461, 293] on div "Work Writer Publisher" at bounding box center [369, 281] width 703 height 31
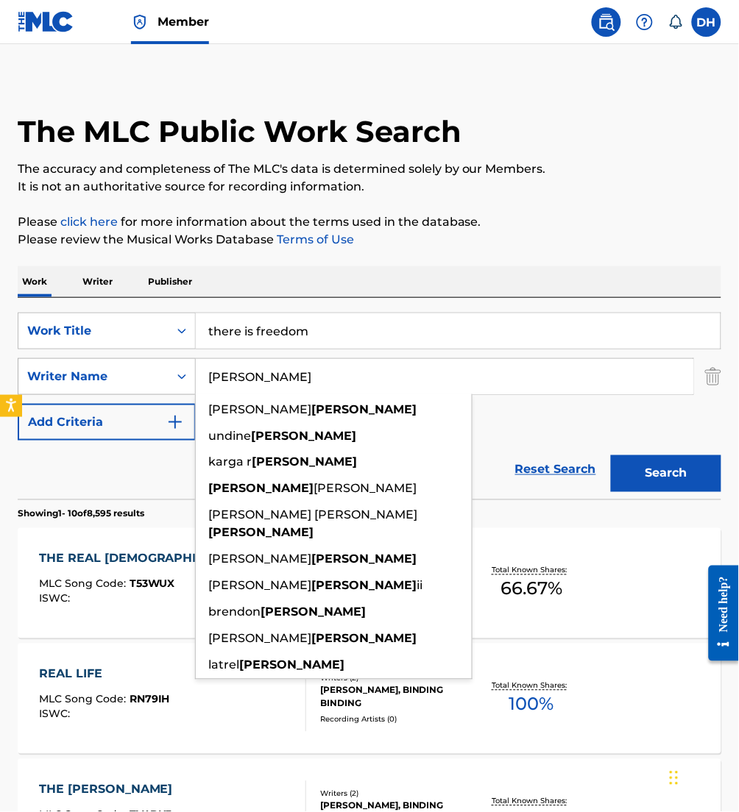
drag, startPoint x: 299, startPoint y: 387, endPoint x: 90, endPoint y: 376, distance: 209.2
click at [90, 376] on div "SearchWithCriteria2debafa0-9b9c-46b7-a17b-cb8cd0167723 Writer Name [PERSON_NAME…" at bounding box center [369, 376] width 703 height 37
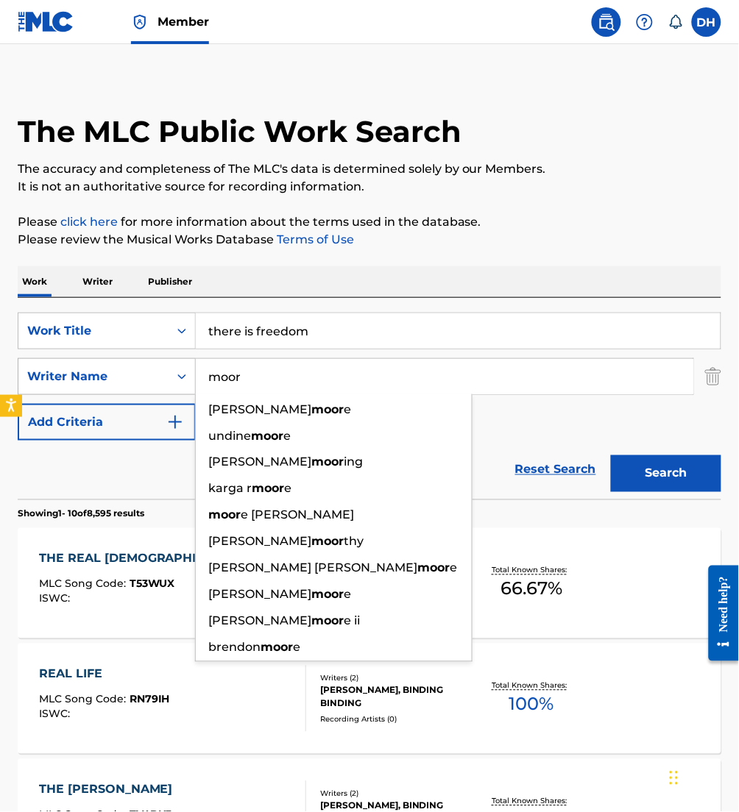
type input "[PERSON_NAME]"
click at [611, 455] on button "Search" at bounding box center [666, 473] width 110 height 37
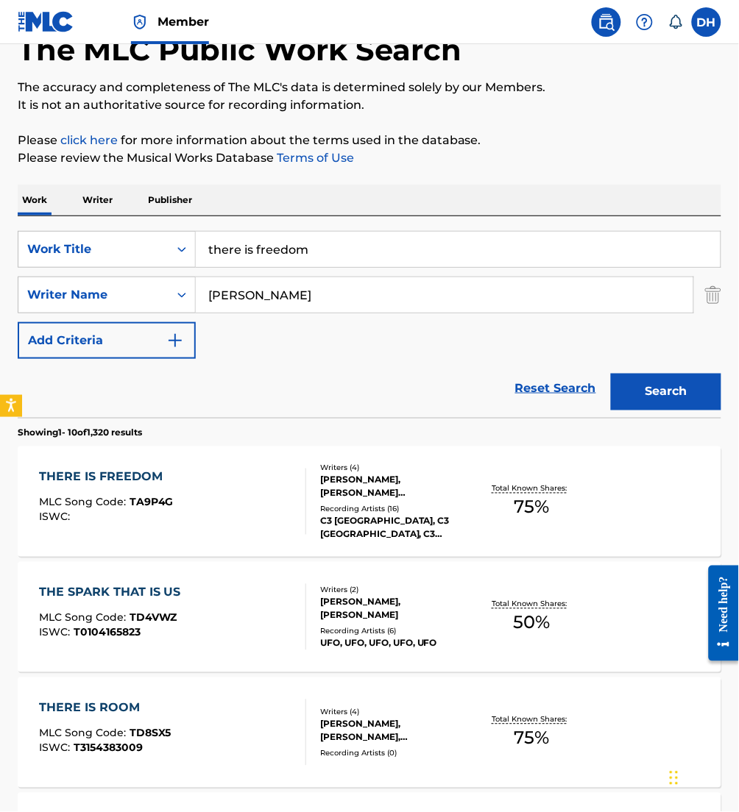
scroll to position [90, 0]
click at [131, 496] on span "TA9P4G" at bounding box center [151, 501] width 44 height 13
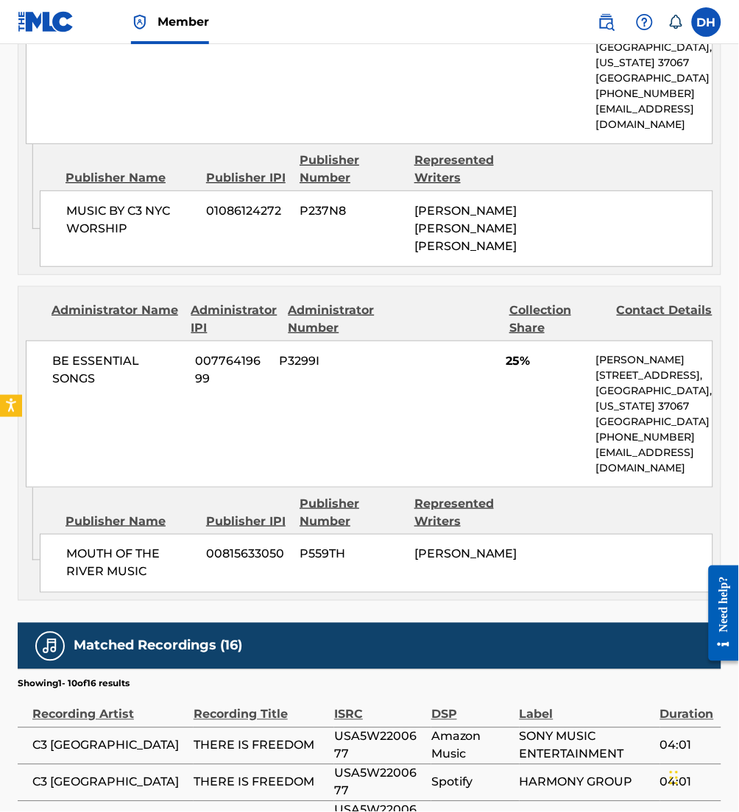
scroll to position [1349, 0]
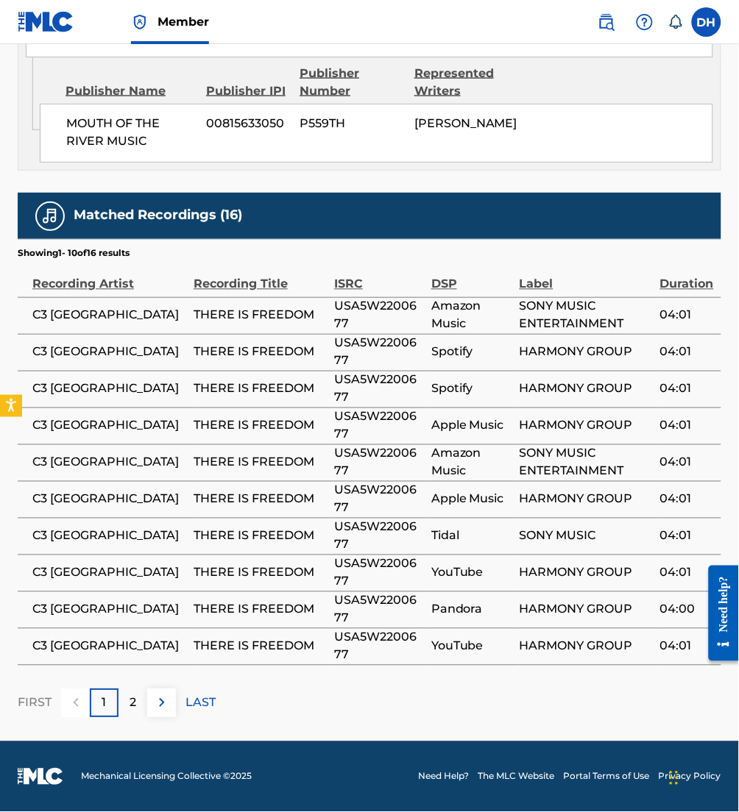
click at [163, 715] on button at bounding box center [161, 703] width 29 height 29
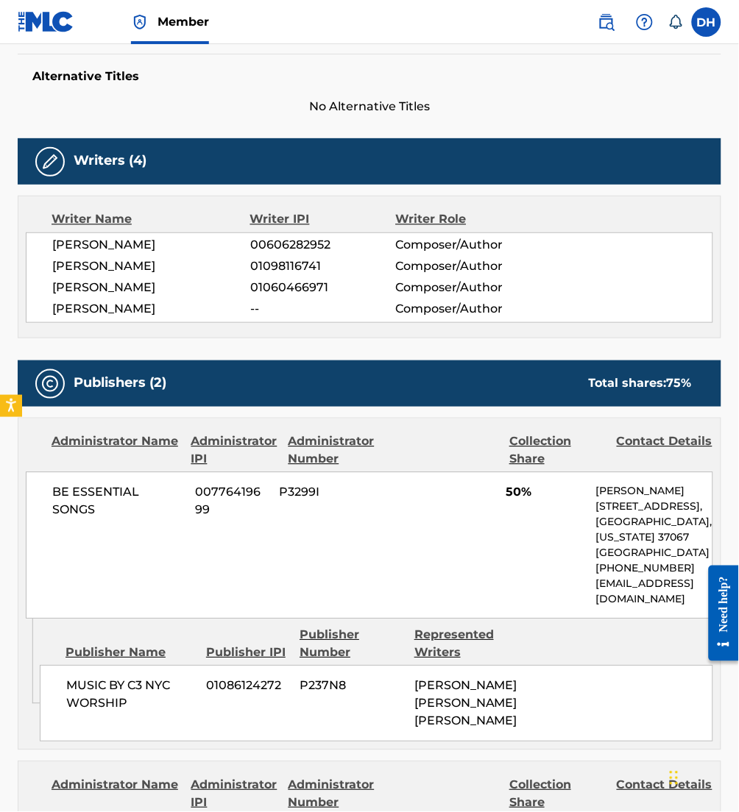
scroll to position [0, 0]
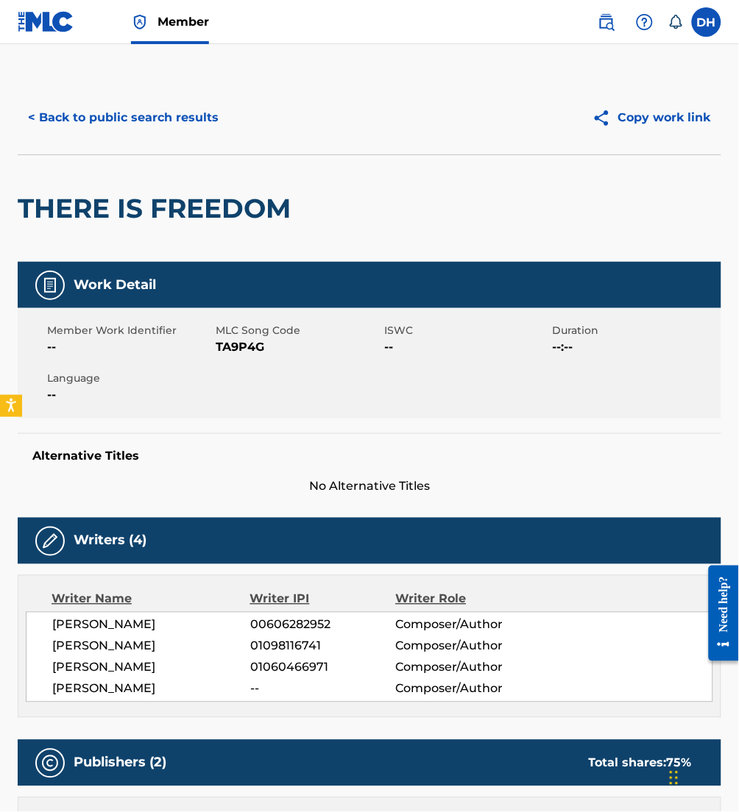
click at [229, 346] on span "TA9P4G" at bounding box center [298, 347] width 165 height 18
drag, startPoint x: 216, startPoint y: 347, endPoint x: 288, endPoint y: 359, distance: 73.2
click at [288, 359] on div "Member Work Identifier -- MLC Song Code TA9P4G ISWC -- Duration --:-- Language …" at bounding box center [369, 363] width 703 height 110
copy span "TA9P4G"
click at [77, 115] on button "< Back to public search results" at bounding box center [123, 117] width 211 height 37
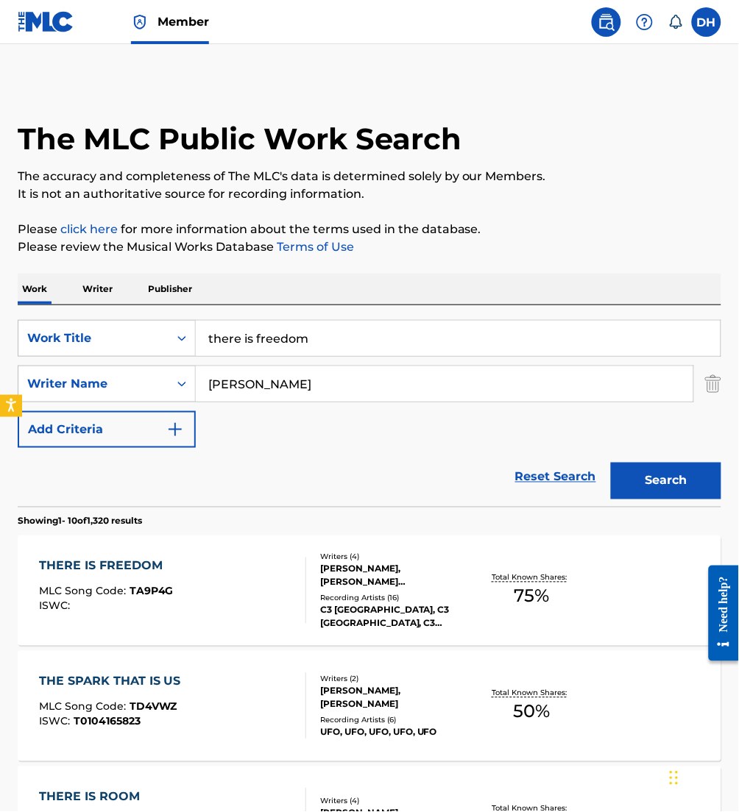
scroll to position [90, 0]
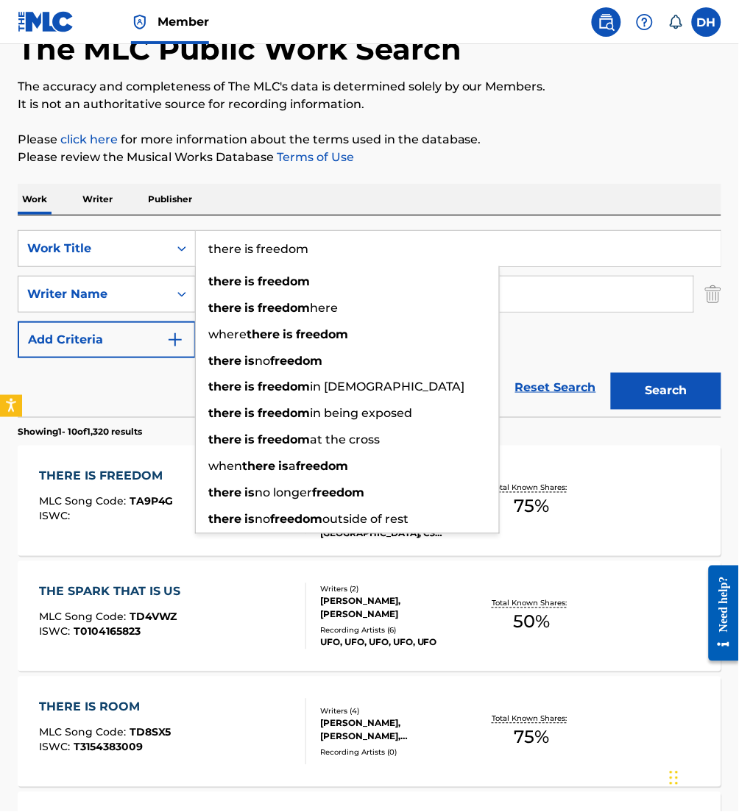
drag, startPoint x: 382, startPoint y: 264, endPoint x: 255, endPoint y: 260, distance: 126.6
click at [255, 260] on input "there is freedom" at bounding box center [458, 248] width 525 height 35
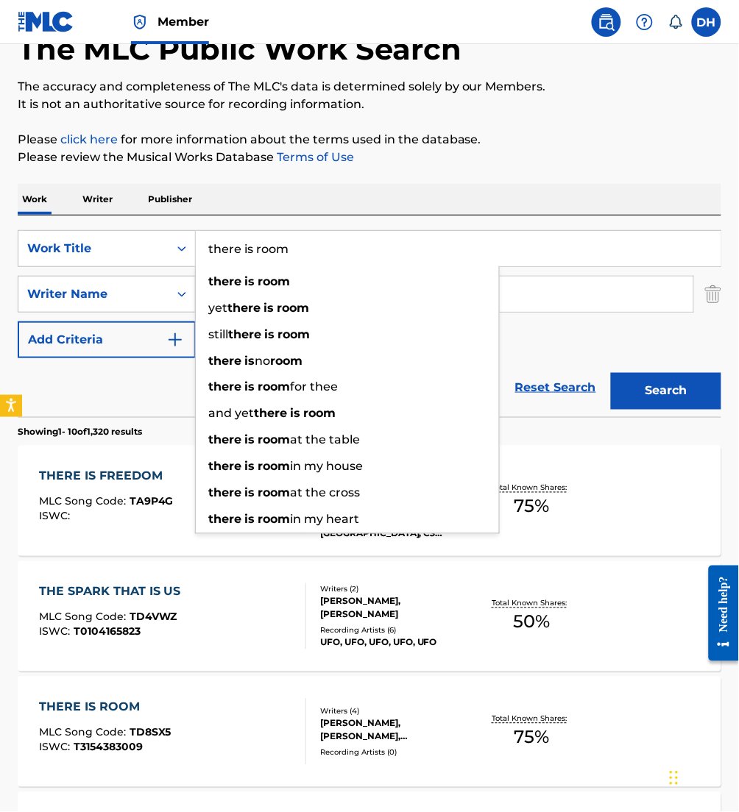
type input "there is room"
click at [305, 202] on div "Work Writer Publisher" at bounding box center [369, 199] width 703 height 31
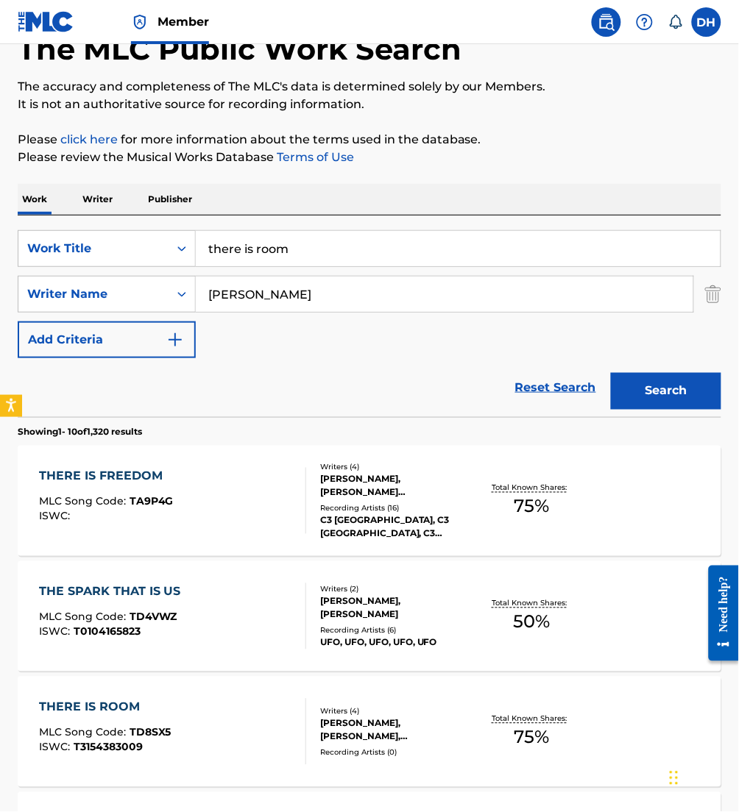
click at [630, 420] on section "Showing 1 - 10 of 1,320 results" at bounding box center [369, 427] width 703 height 21
click at [636, 397] on button "Search" at bounding box center [666, 391] width 110 height 37
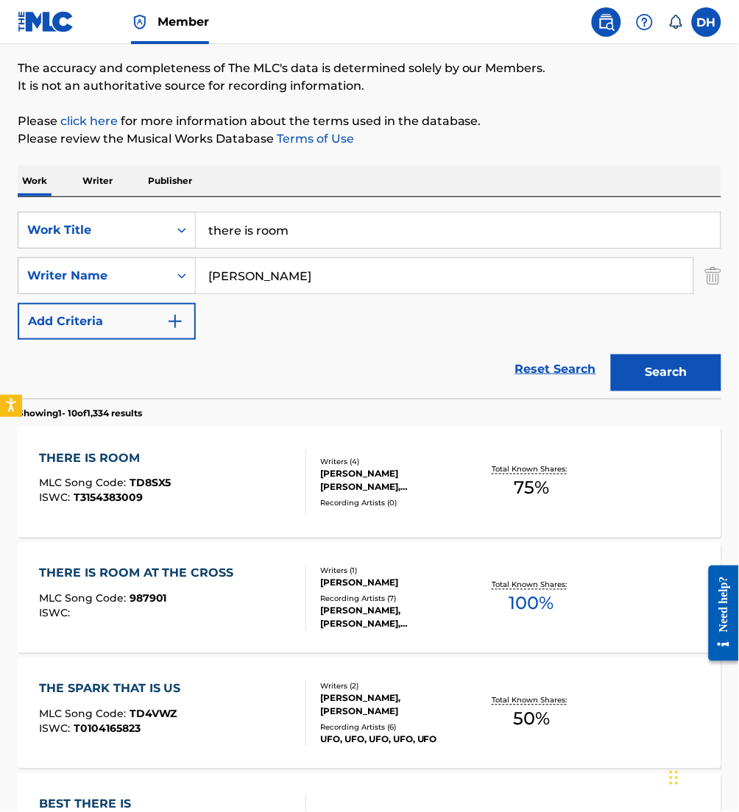
scroll to position [109, 0]
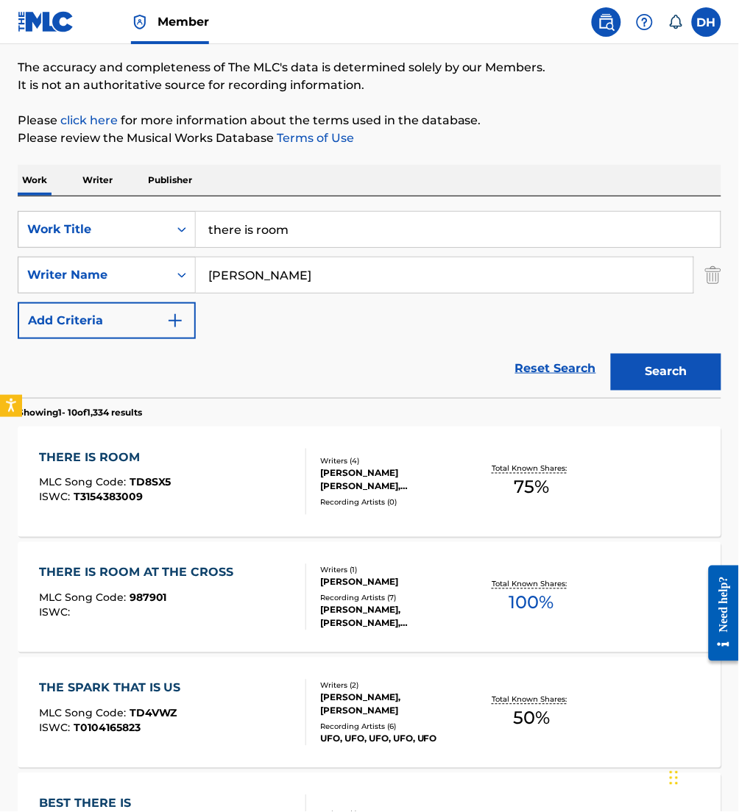
click at [260, 500] on div "THERE IS ROOM MLC Song Code : TD8SX5 ISWC : T3154383009" at bounding box center [172, 482] width 267 height 66
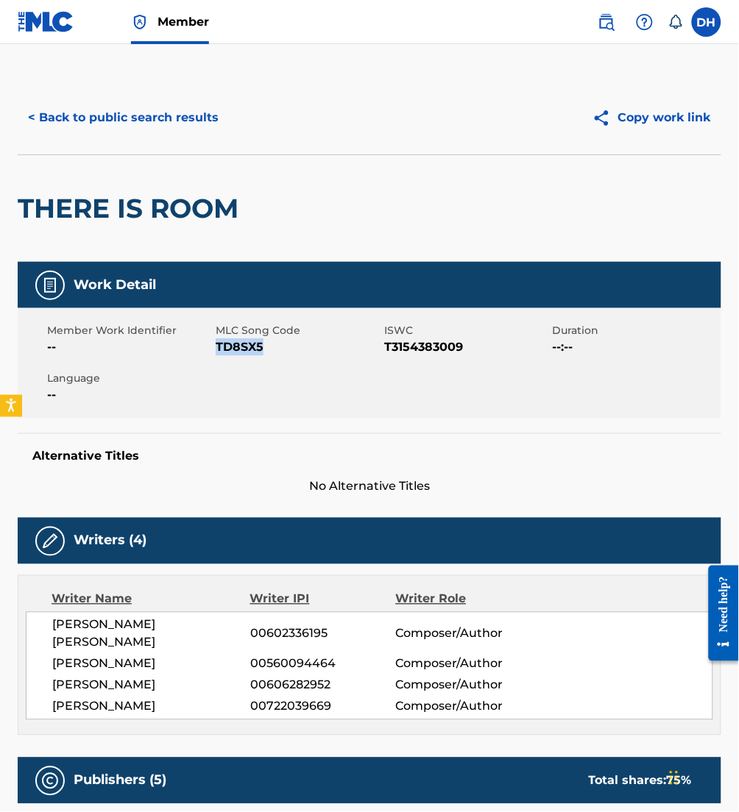
drag, startPoint x: 216, startPoint y: 346, endPoint x: 315, endPoint y: 358, distance: 100.0
click at [315, 358] on div "Member Work Identifier -- MLC Song Code TD8SX5 ISWC T3154383009 Duration --:-- …" at bounding box center [369, 363] width 703 height 110
copy span "TD8SX5"
click at [157, 116] on button "< Back to public search results" at bounding box center [123, 117] width 211 height 37
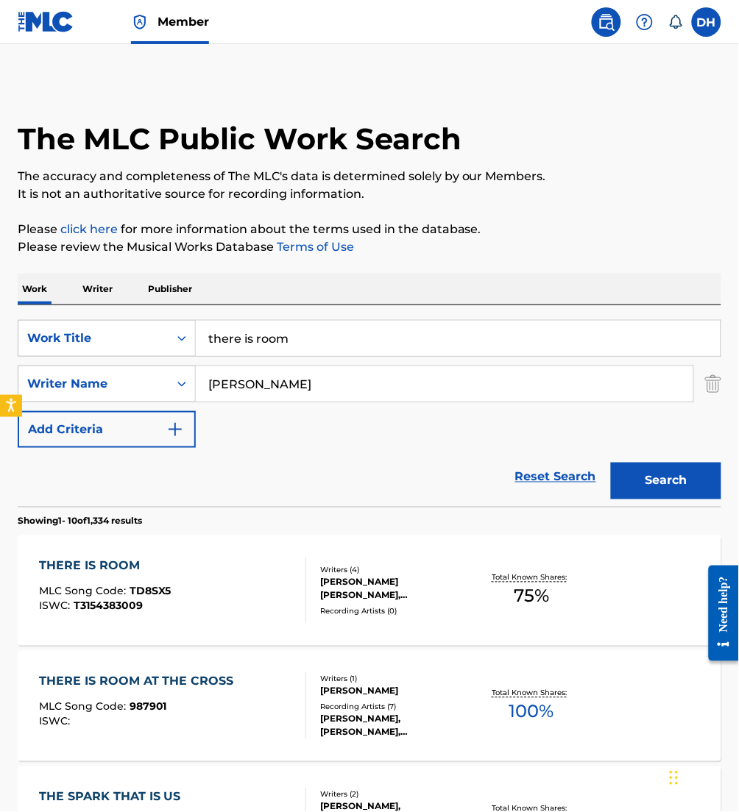
scroll to position [109, 0]
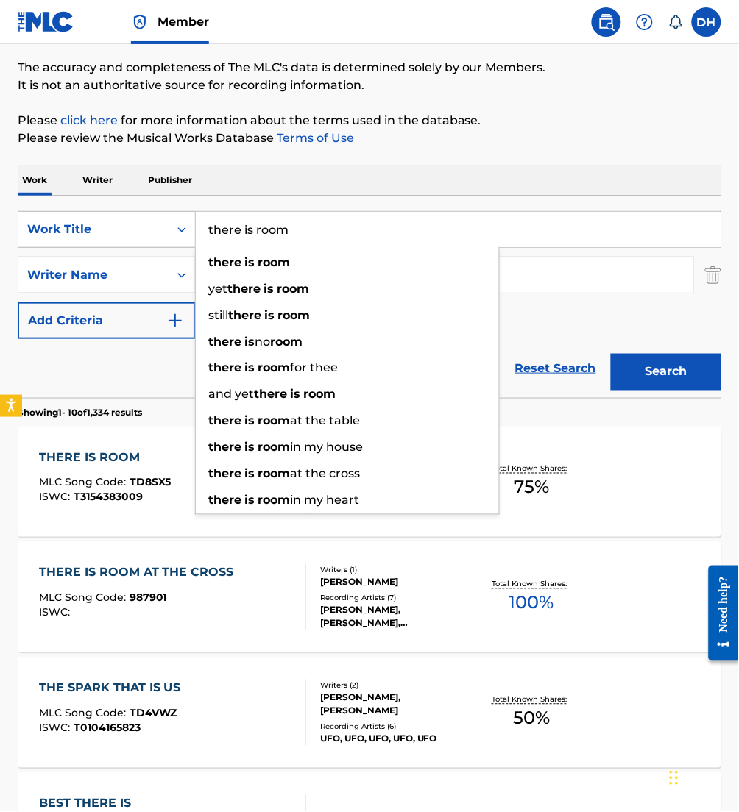
drag, startPoint x: 354, startPoint y: 239, endPoint x: 102, endPoint y: 223, distance: 252.1
click at [102, 223] on div "SearchWithCriteriafa5a9ea1-5dd9-4c9d-b270-668a185aa37e Work Title there is room…" at bounding box center [369, 229] width 703 height 37
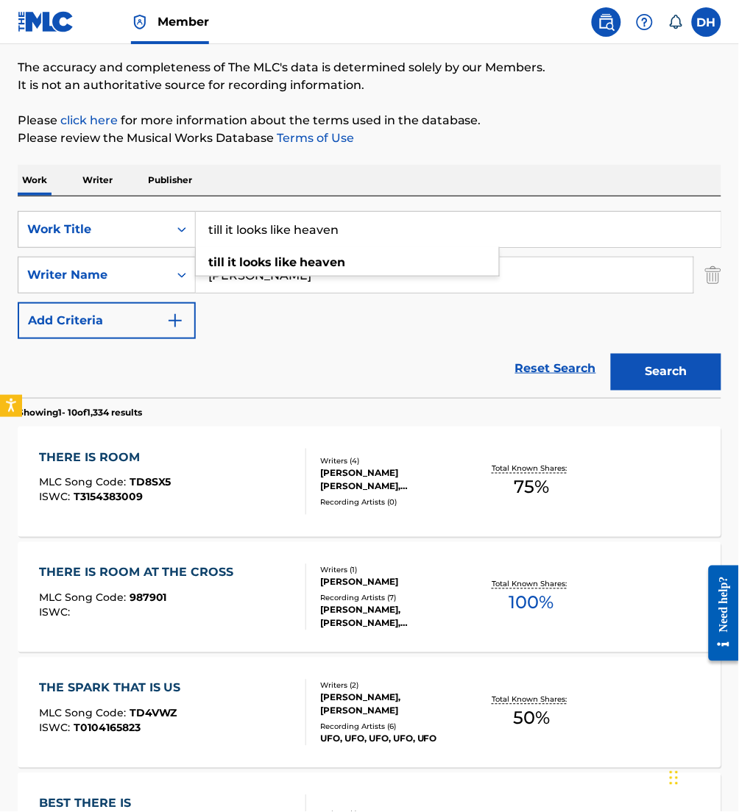
type input "till it looks like heaven"
click at [324, 304] on div "SearchWithCriteriafa5a9ea1-5dd9-4c9d-b270-668a185aa37e Work Title till it looks…" at bounding box center [369, 275] width 703 height 128
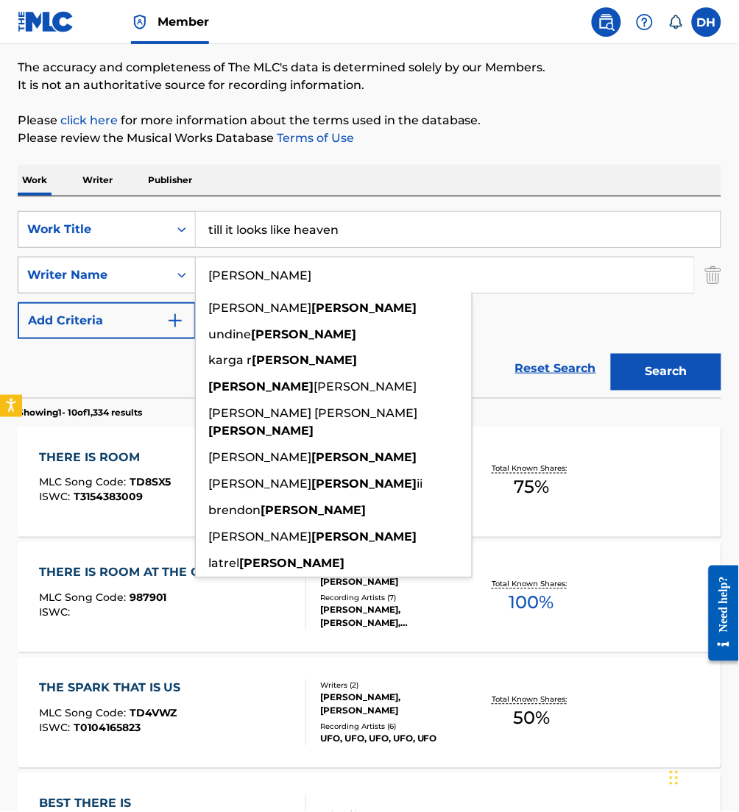
drag, startPoint x: 299, startPoint y: 285, endPoint x: 104, endPoint y: 258, distance: 197.7
click at [104, 258] on div "SearchWithCriteria2debafa0-9b9c-46b7-a17b-cb8cd0167723 Writer Name [PERSON_NAME…" at bounding box center [369, 275] width 703 height 37
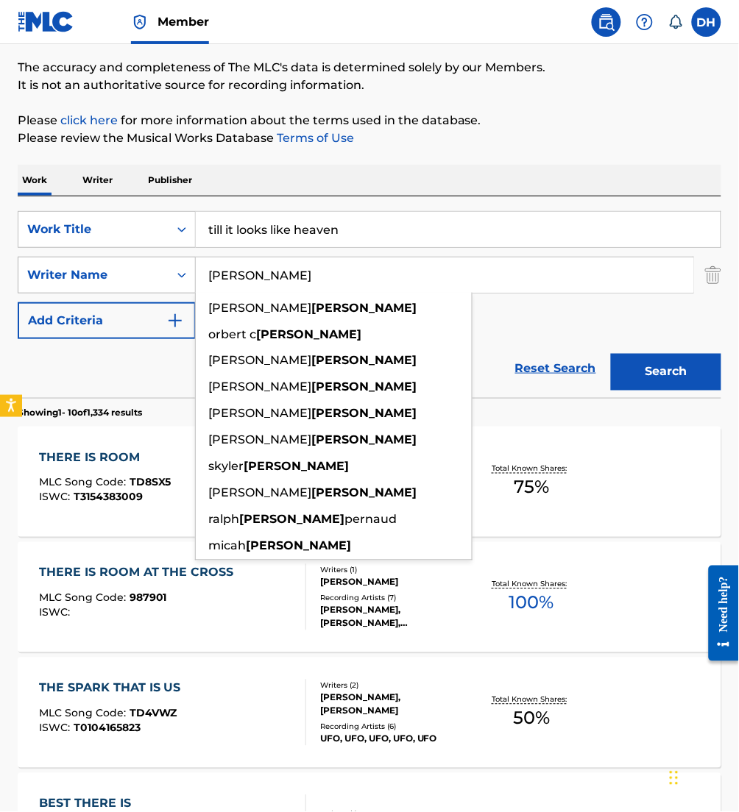
type input "[PERSON_NAME]"
click at [611, 354] on button "Search" at bounding box center [666, 372] width 110 height 37
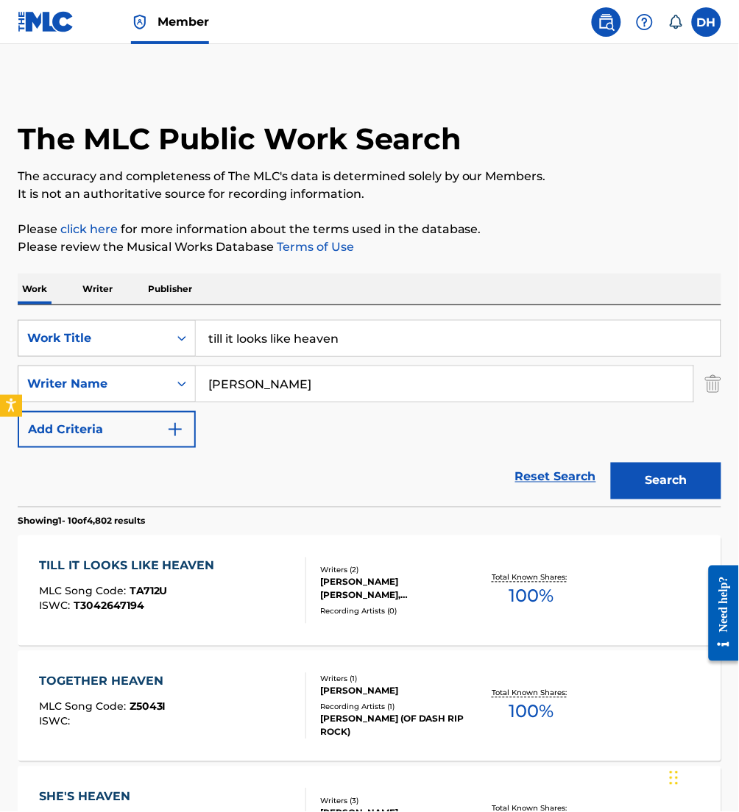
click at [436, 600] on div "[PERSON_NAME] [PERSON_NAME], [PERSON_NAME] COLLE" at bounding box center [396, 589] width 153 height 26
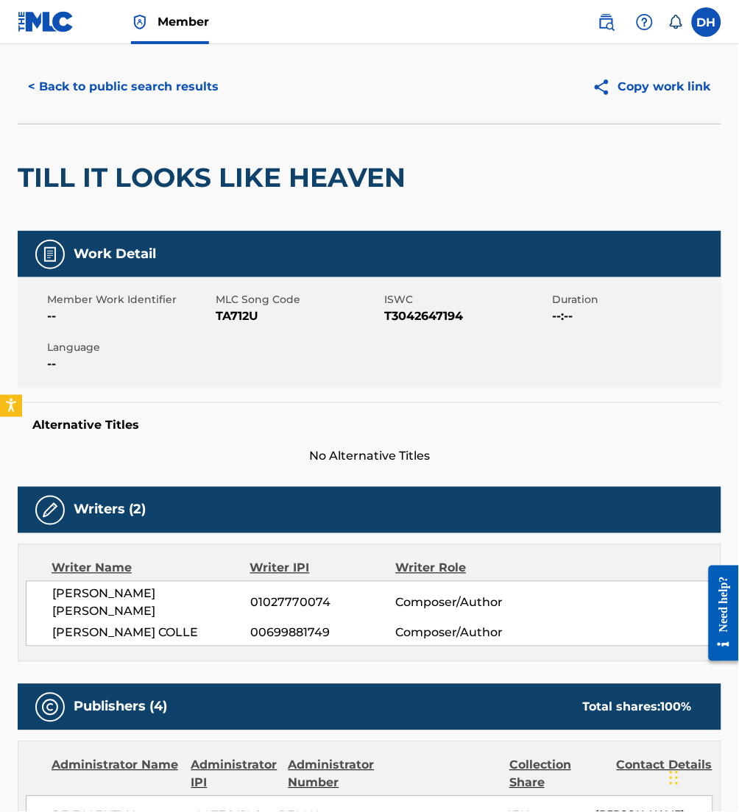
scroll to position [30, 0]
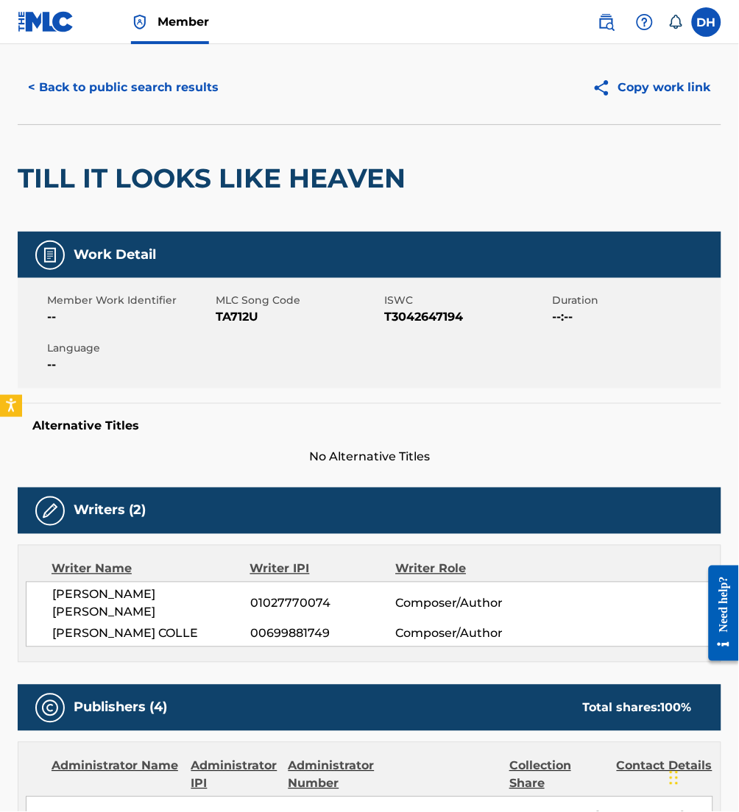
click at [150, 80] on button "< Back to public search results" at bounding box center [123, 87] width 211 height 37
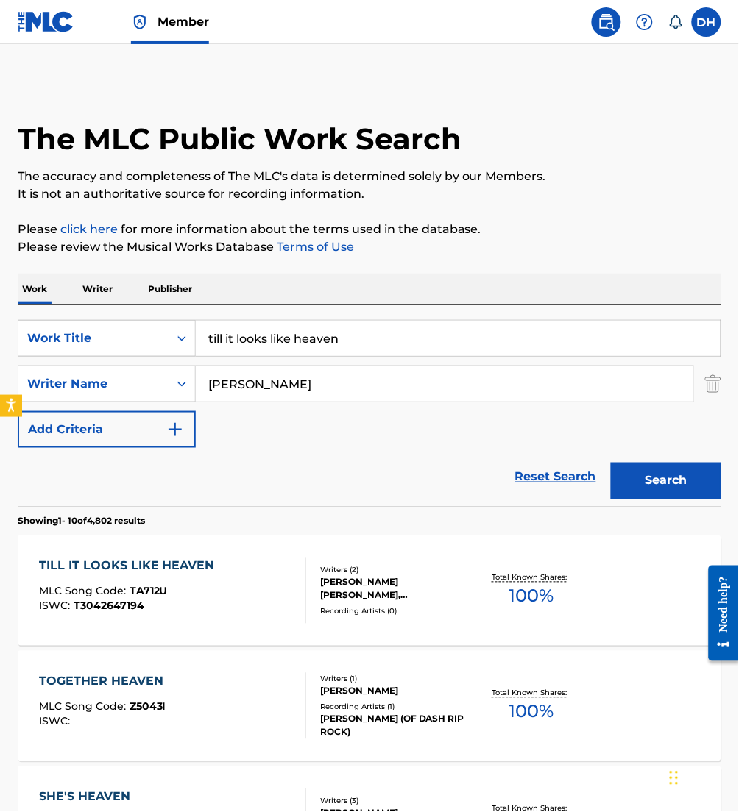
drag, startPoint x: 381, startPoint y: 347, endPoint x: -6, endPoint y: 313, distance: 388.5
click at [0, 313] on html "Accessibility Screen-Reader Guide, Feedback, and Issue Reporting | New window M…" at bounding box center [369, 406] width 739 height 812
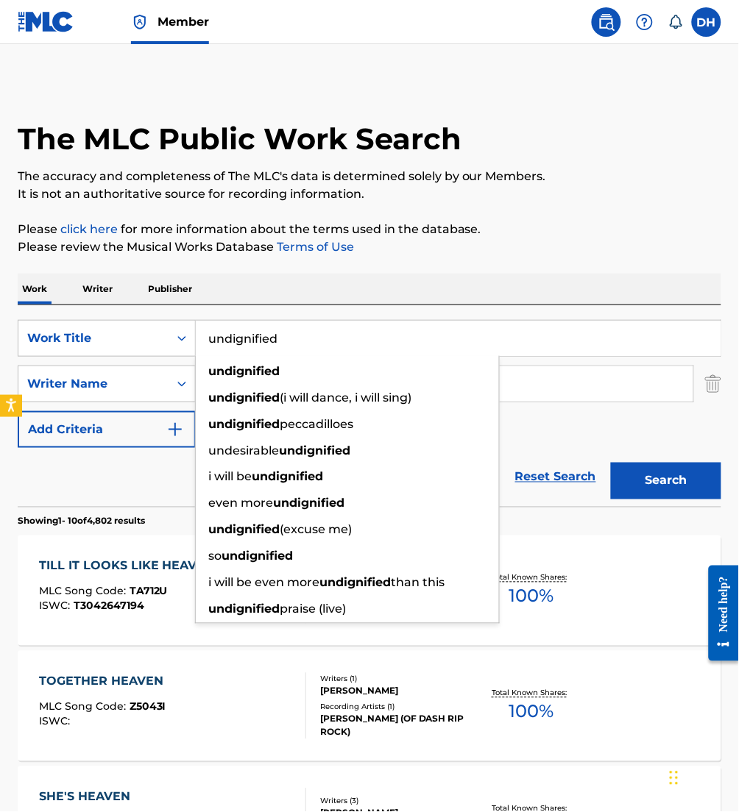
type input "undignified"
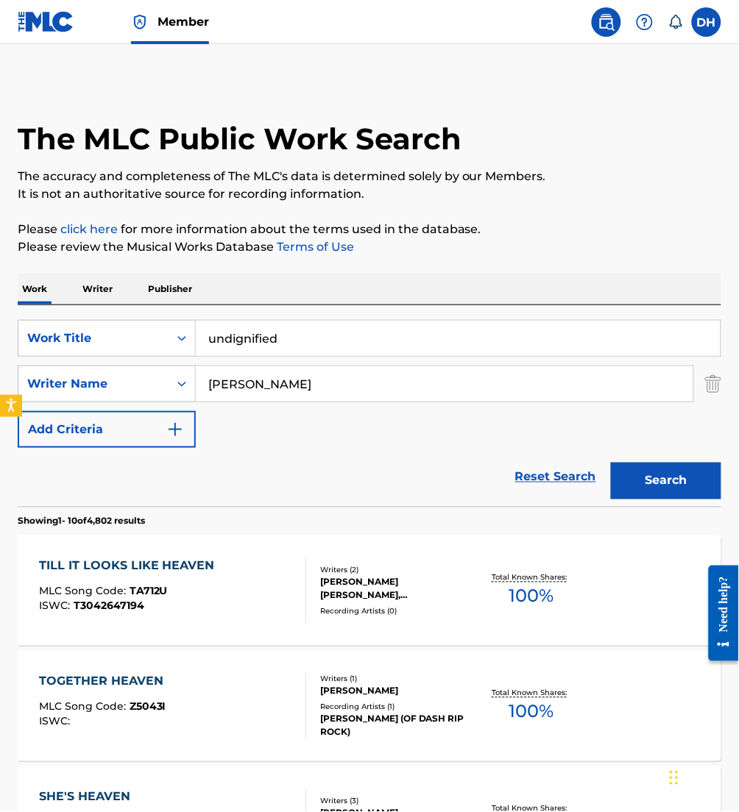
click at [249, 283] on div "Work Writer Publisher" at bounding box center [369, 289] width 703 height 31
click at [634, 489] on button "Search" at bounding box center [666, 481] width 110 height 37
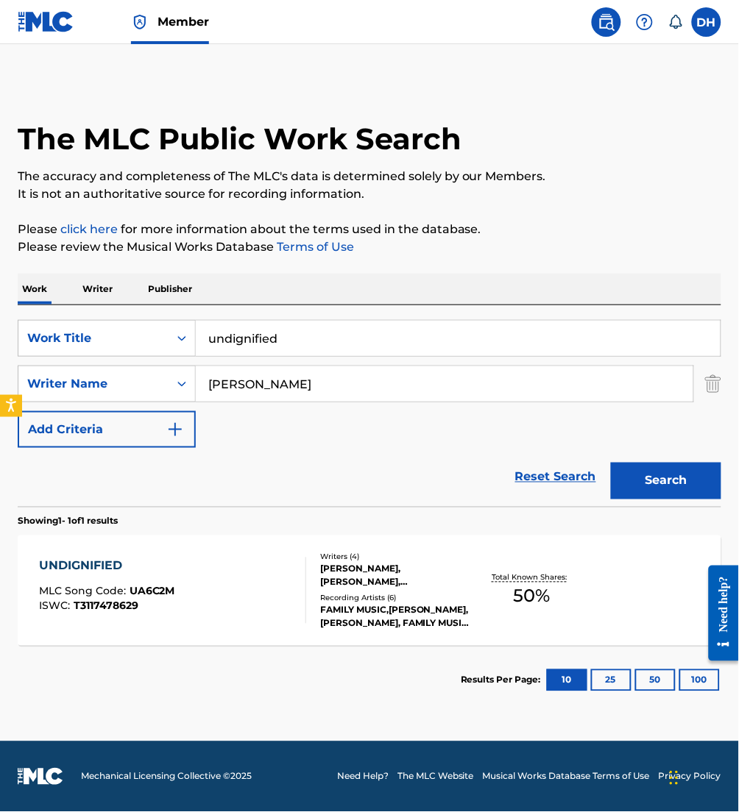
click at [273, 599] on div "UNDIGNIFIED MLC Song Code : UA6C2M ISWC : T3117478629" at bounding box center [172, 591] width 267 height 66
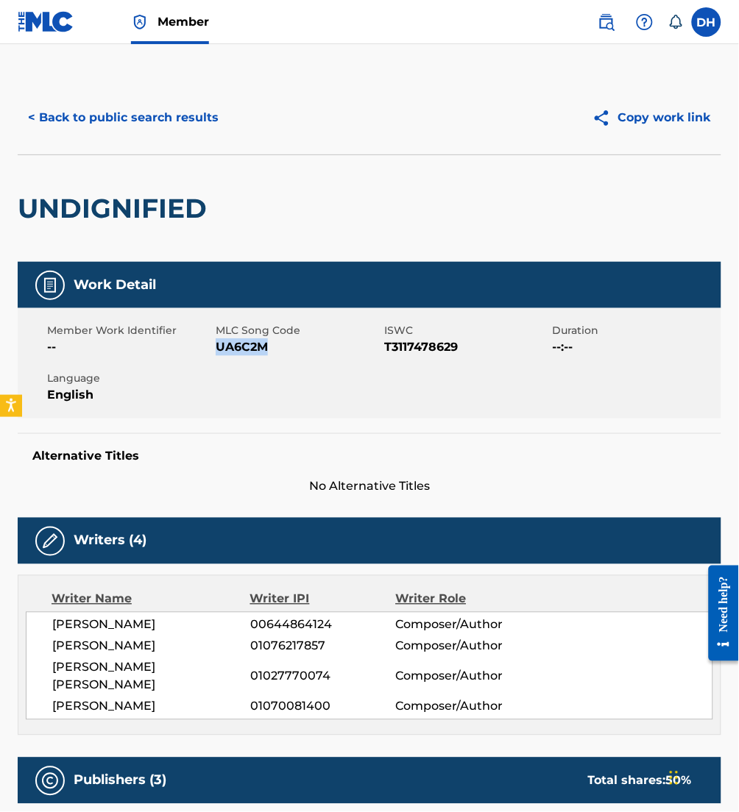
drag, startPoint x: 217, startPoint y: 349, endPoint x: 268, endPoint y: 351, distance: 50.8
click at [268, 351] on span "UA6C2M" at bounding box center [298, 347] width 165 height 18
copy span "UA6C2M"
click at [30, 119] on button "< Back to public search results" at bounding box center [123, 117] width 211 height 37
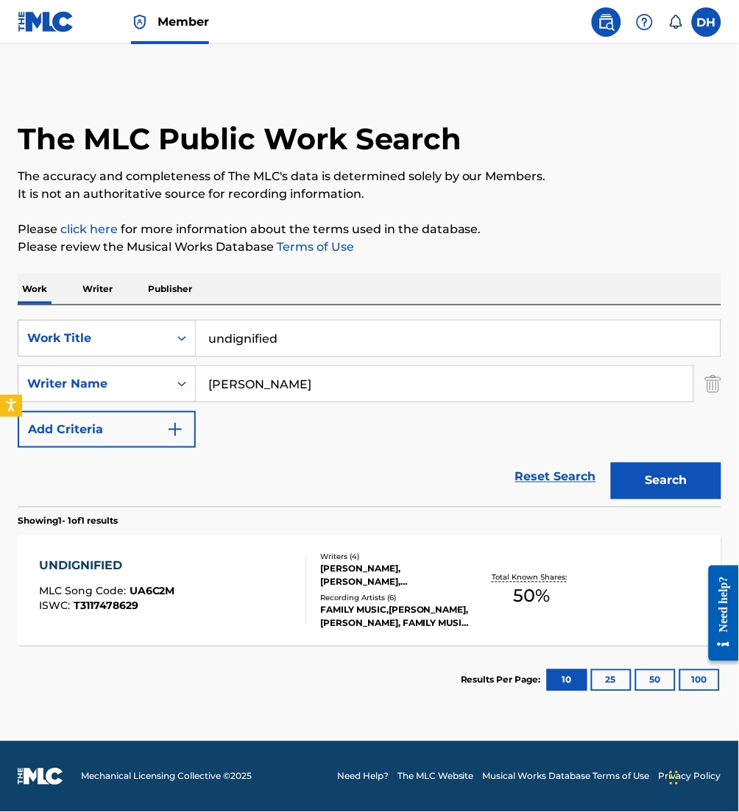
drag, startPoint x: 320, startPoint y: 337, endPoint x: -1, endPoint y: 317, distance: 322.1
click at [0, 317] on html "Accessibility Screen-Reader Guide, Feedback, and Issue Reporting | New window M…" at bounding box center [369, 406] width 739 height 812
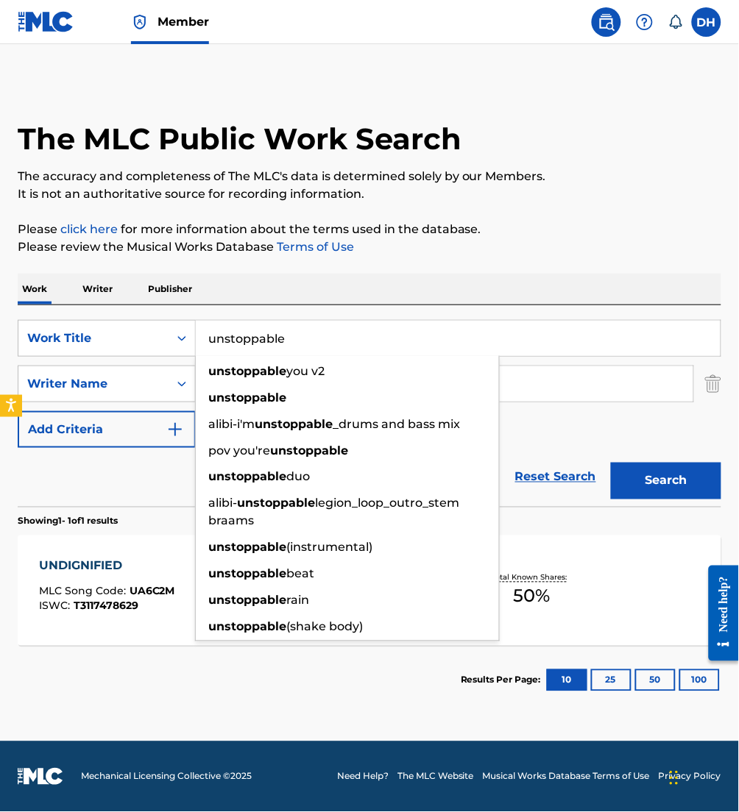
type input "unstoppable"
click at [369, 270] on div "The MLC Public Work Search The accuracy and completeness of The MLC's data is d…" at bounding box center [369, 398] width 739 height 634
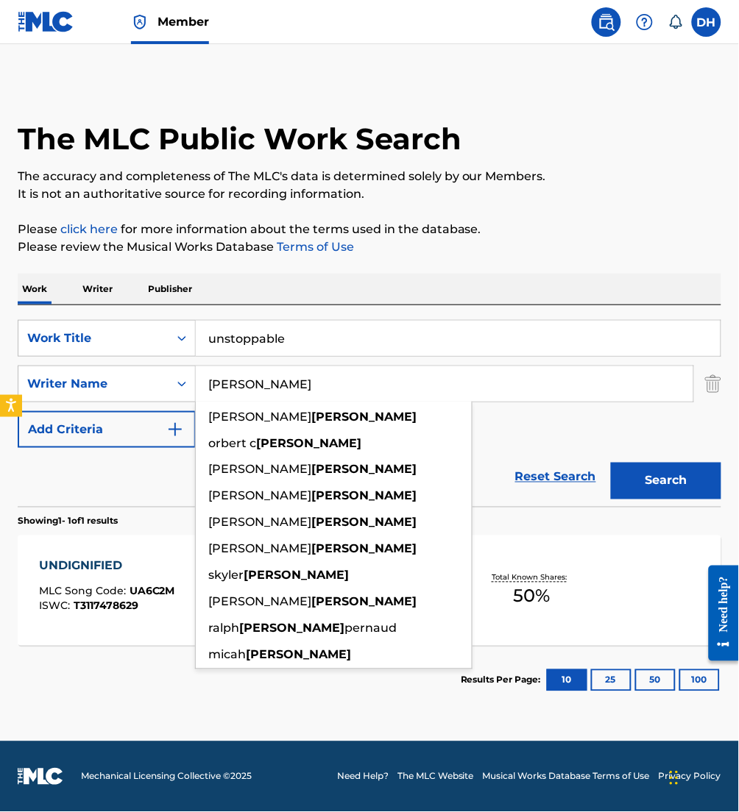
drag, startPoint x: 318, startPoint y: 375, endPoint x: 195, endPoint y: 386, distance: 123.3
click at [196, 386] on input "[PERSON_NAME]" at bounding box center [444, 383] width 497 height 35
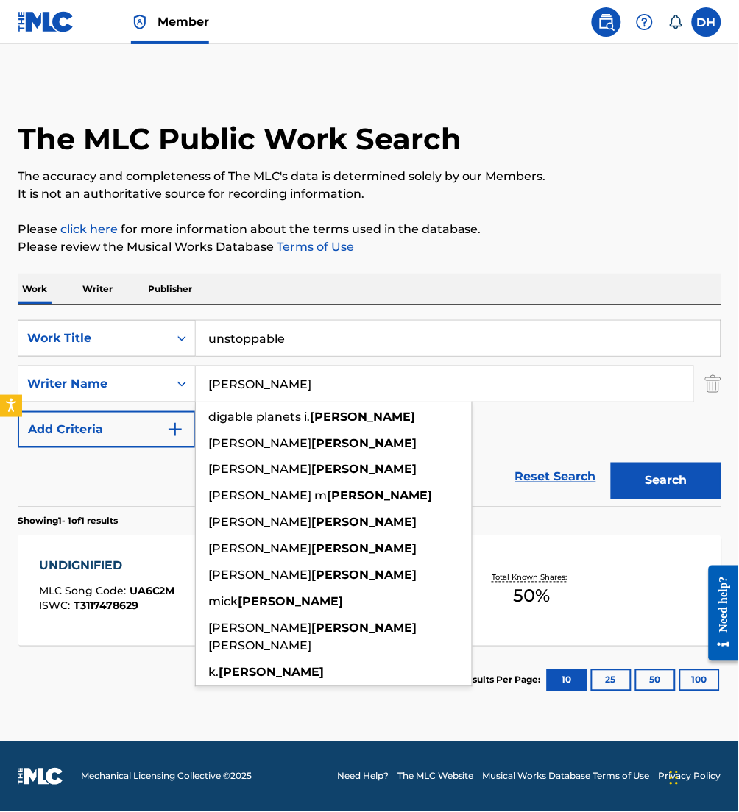
type input "[PERSON_NAME]"
click at [611, 463] on button "Search" at bounding box center [666, 481] width 110 height 37
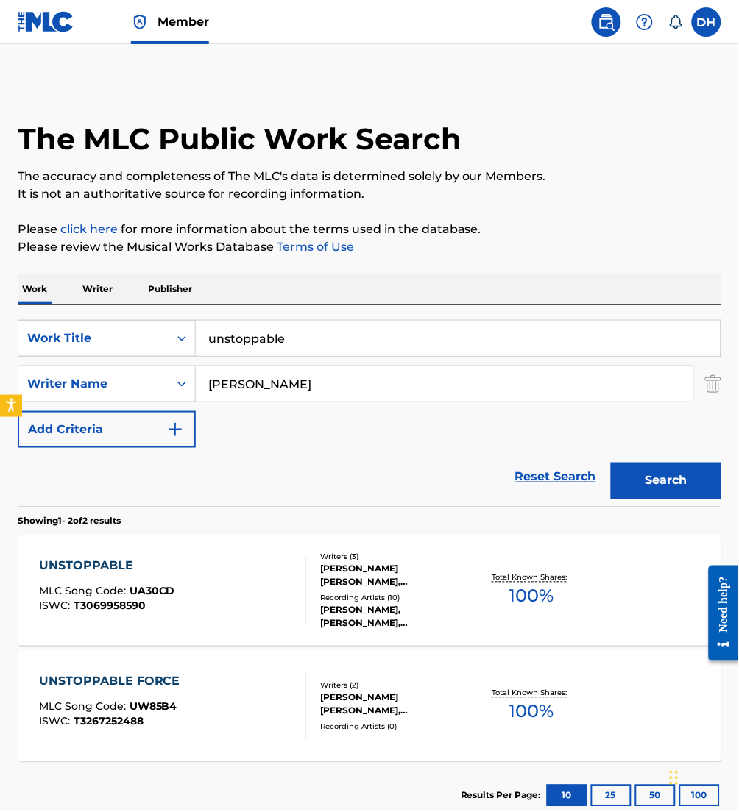
scroll to position [96, 0]
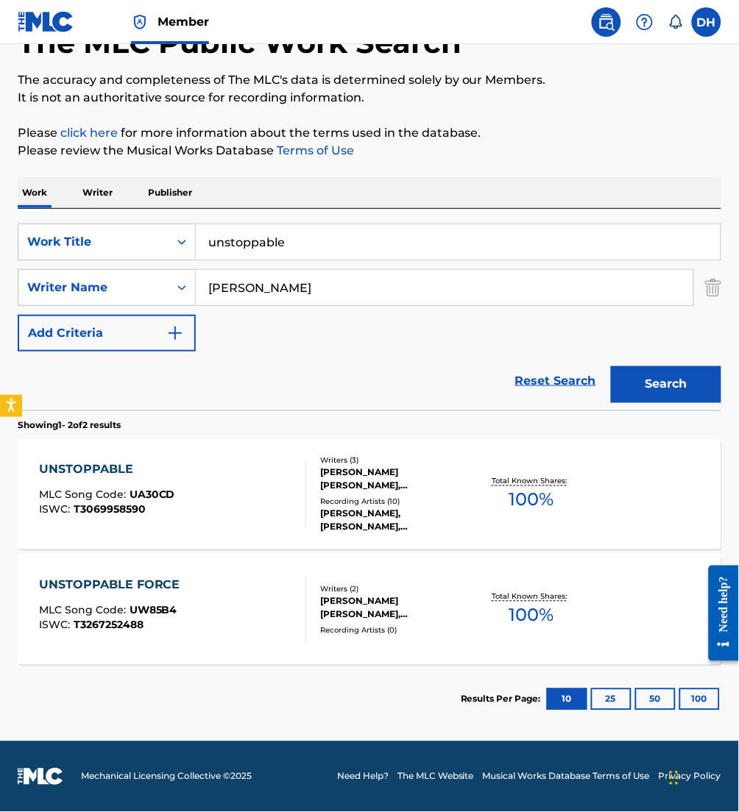
click at [227, 483] on div "UNSTOPPABLE MLC Song Code : UA30CD ISWC : T3069958590" at bounding box center [172, 494] width 267 height 66
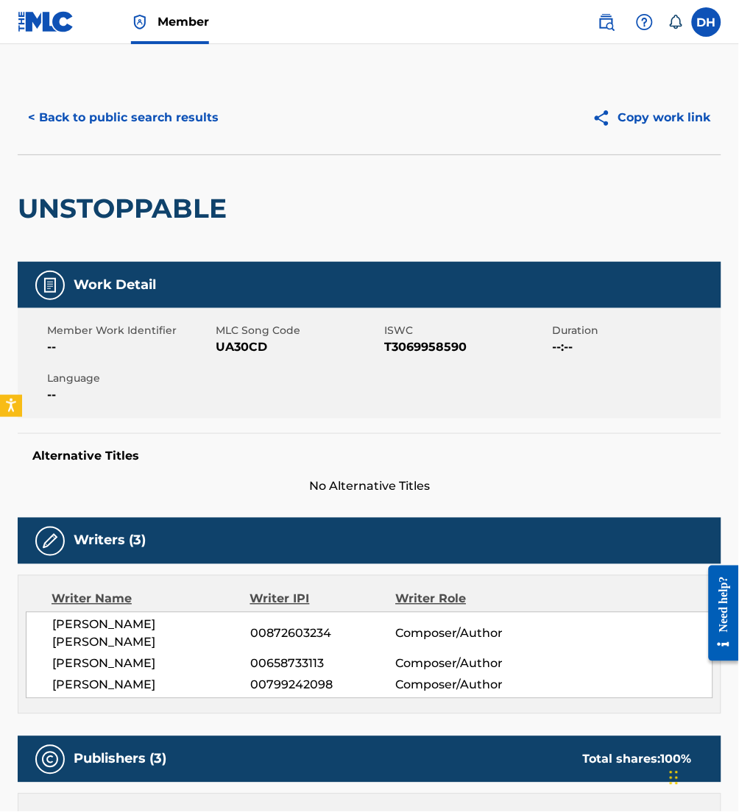
click at [107, 122] on button "< Back to public search results" at bounding box center [123, 117] width 211 height 37
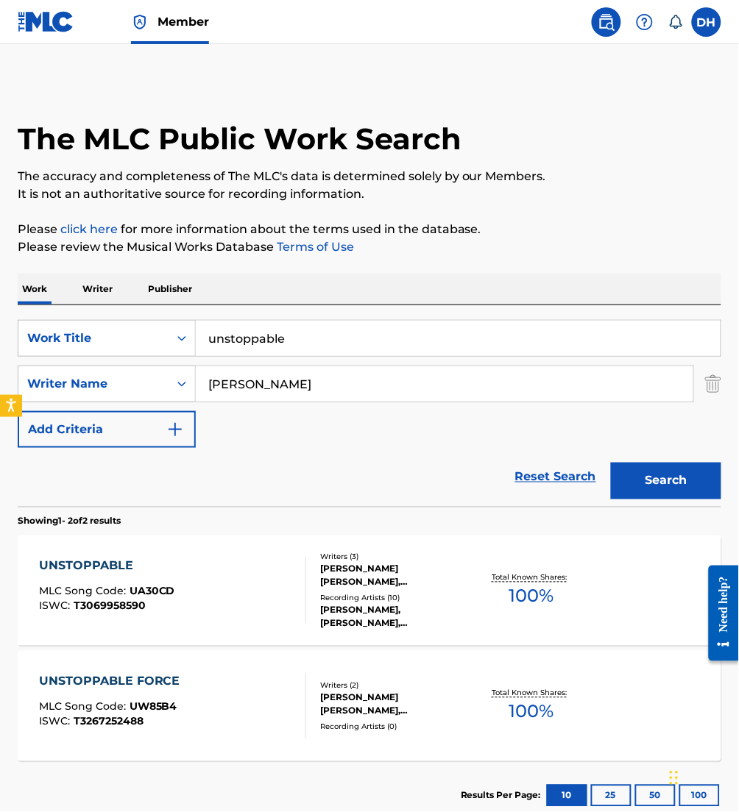
scroll to position [13, 0]
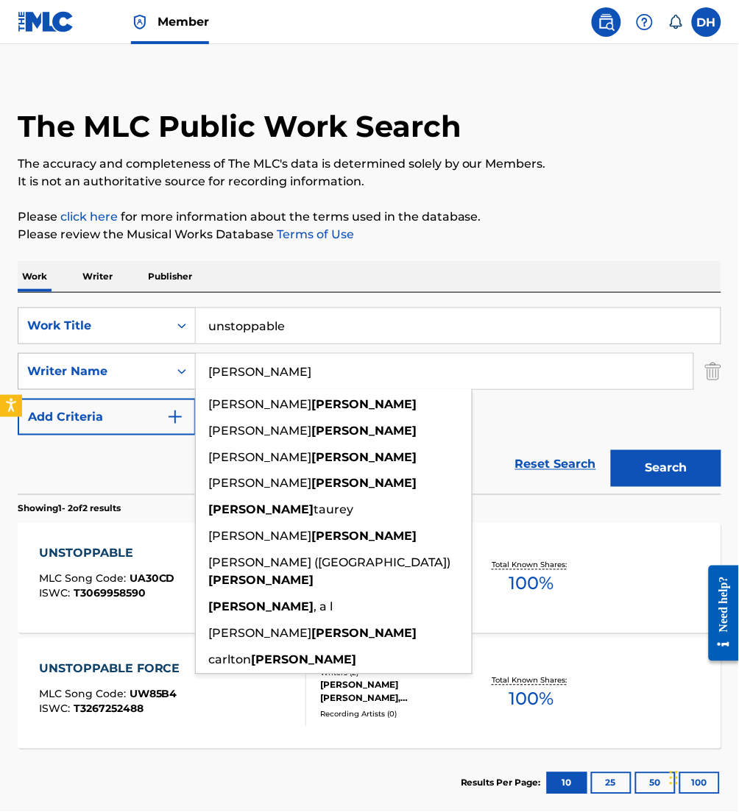
drag, startPoint x: 302, startPoint y: 365, endPoint x: 42, endPoint y: 365, distance: 260.4
click at [42, 365] on div "SearchWithCriteria2debafa0-9b9c-46b7-a17b-cb8cd0167723 Writer Name [PERSON_NAME…" at bounding box center [369, 371] width 703 height 37
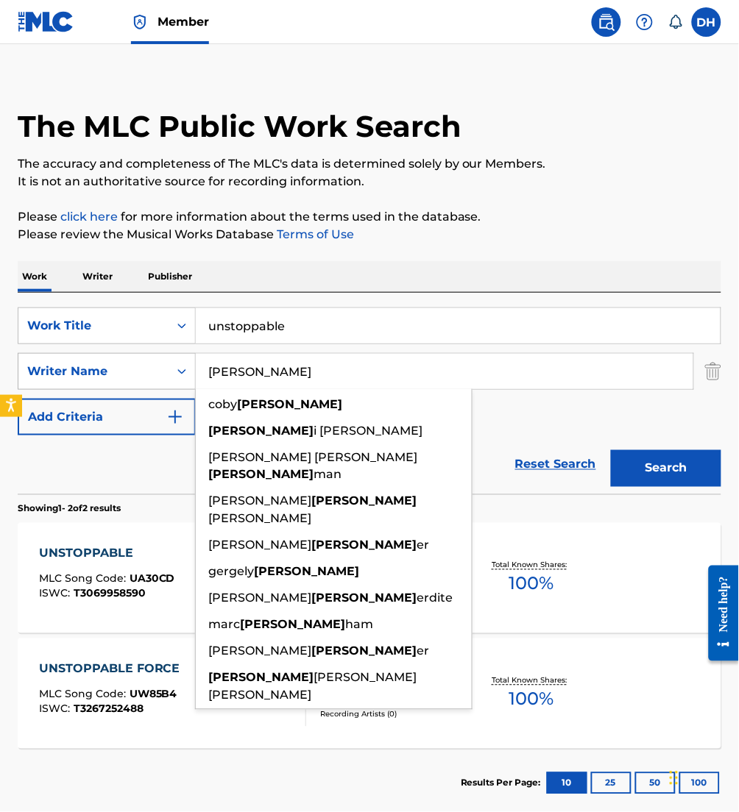
type input "[PERSON_NAME]"
click at [611, 450] on button "Search" at bounding box center [666, 468] width 110 height 37
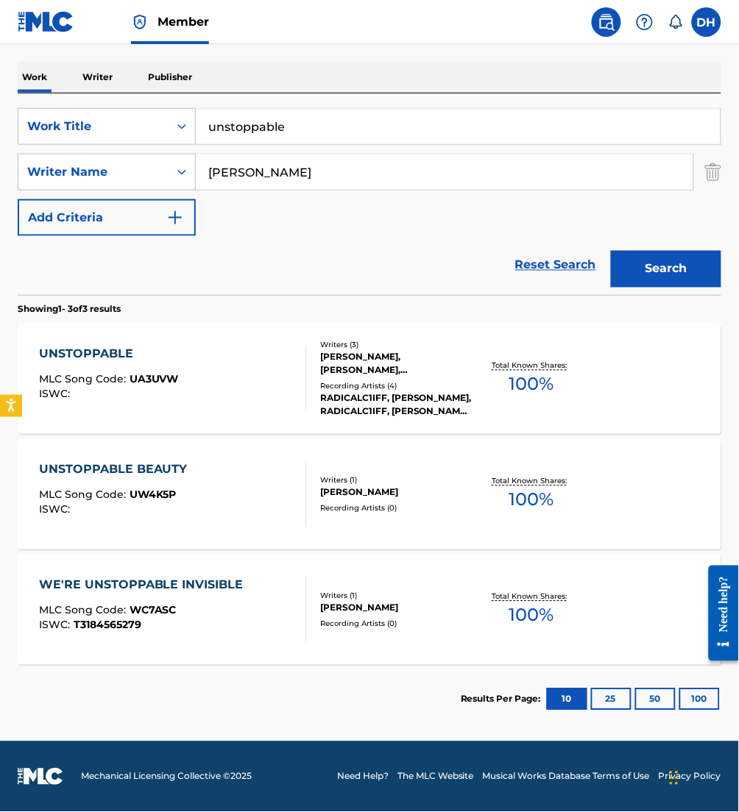
scroll to position [0, 0]
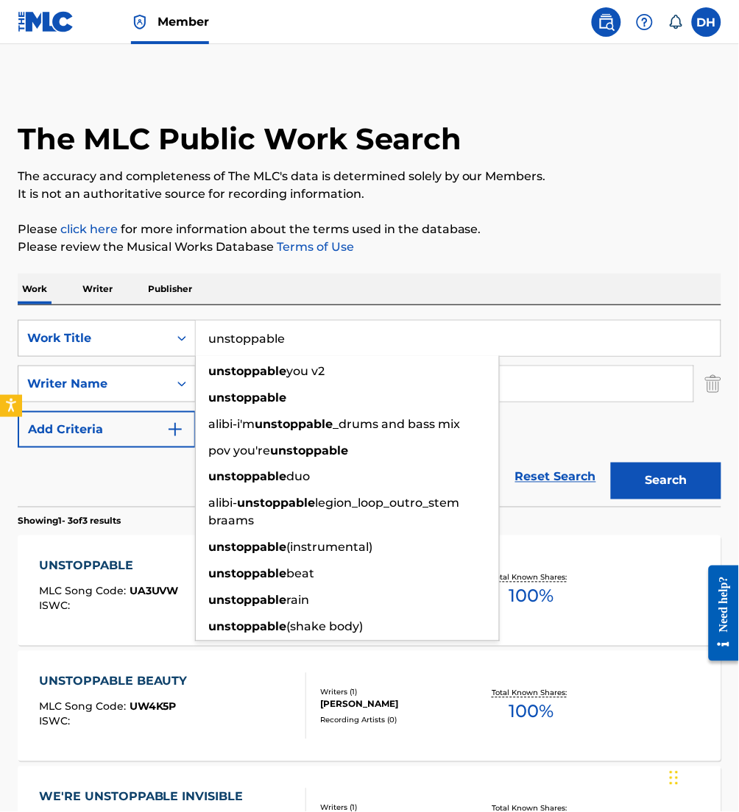
drag, startPoint x: 318, startPoint y: 341, endPoint x: -6, endPoint y: 313, distance: 324.9
click at [0, 313] on html "Accessibility Screen-Reader Guide, Feedback, and Issue Reporting | New window M…" at bounding box center [369, 406] width 739 height 812
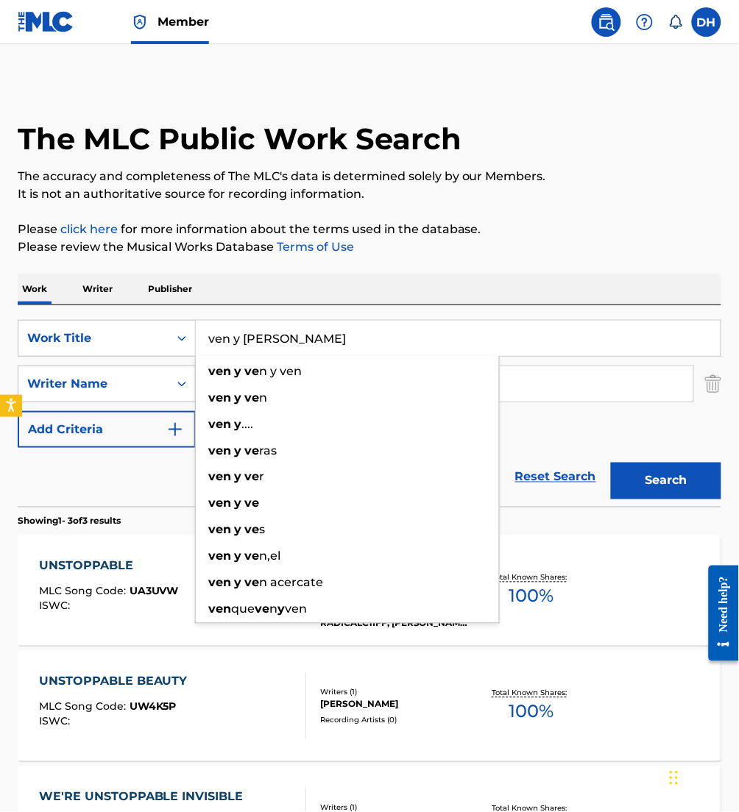
type input "ven y [PERSON_NAME]"
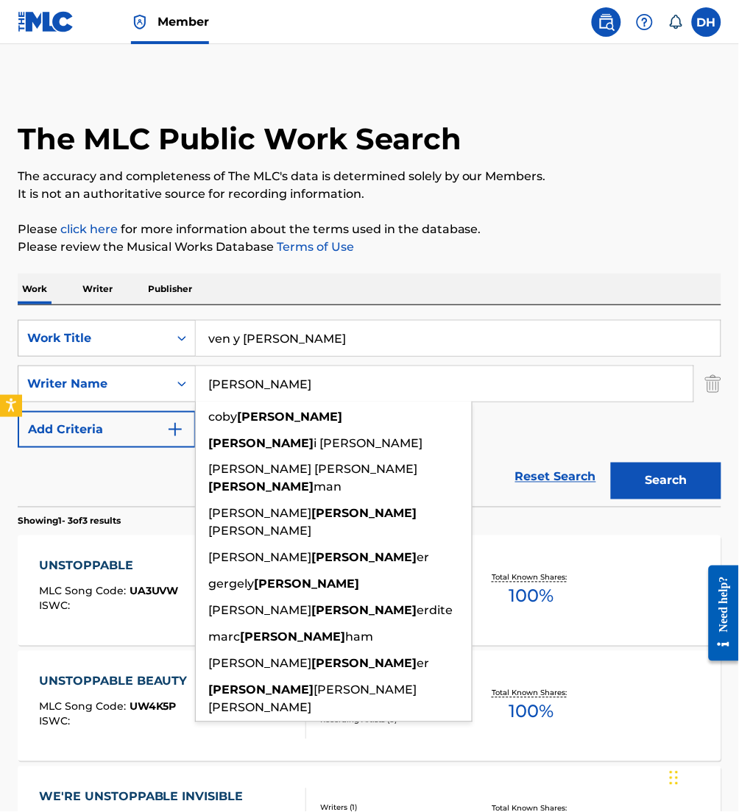
drag, startPoint x: 552, startPoint y: 391, endPoint x: 139, endPoint y: 360, distance: 414.0
click at [139, 360] on div "SearchWithCriteriafa5a9ea1-5dd9-4c9d-b270-668a185aa37e Work Title ven y ve Sear…" at bounding box center [369, 384] width 703 height 128
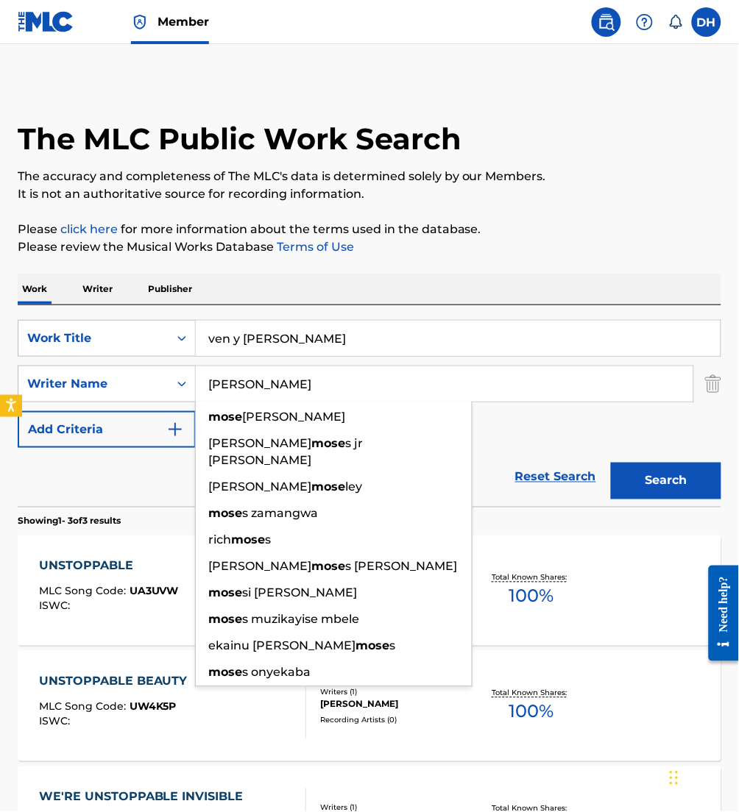
type input "[PERSON_NAME]"
click at [611, 463] on button "Search" at bounding box center [666, 481] width 110 height 37
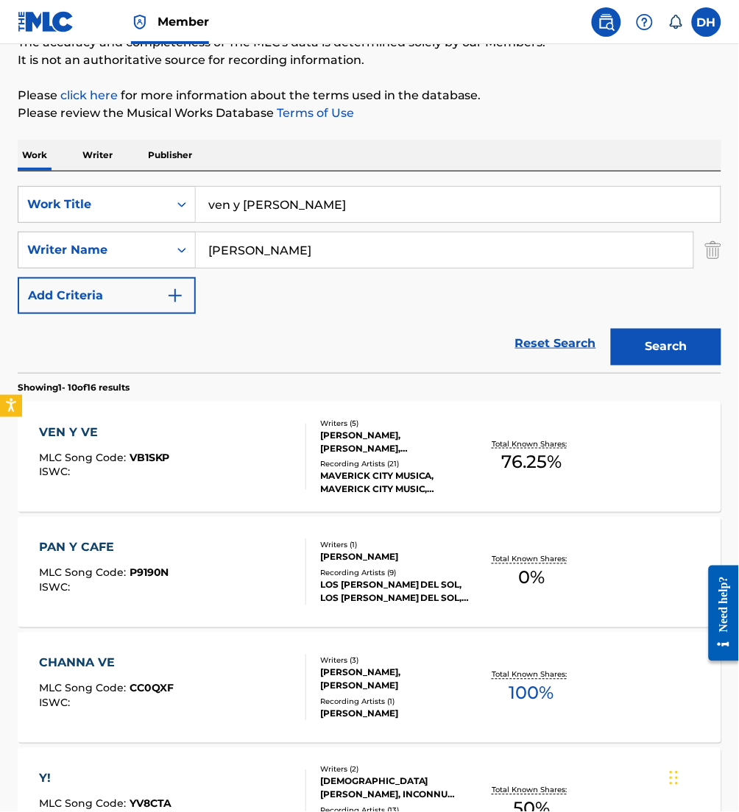
scroll to position [146, 0]
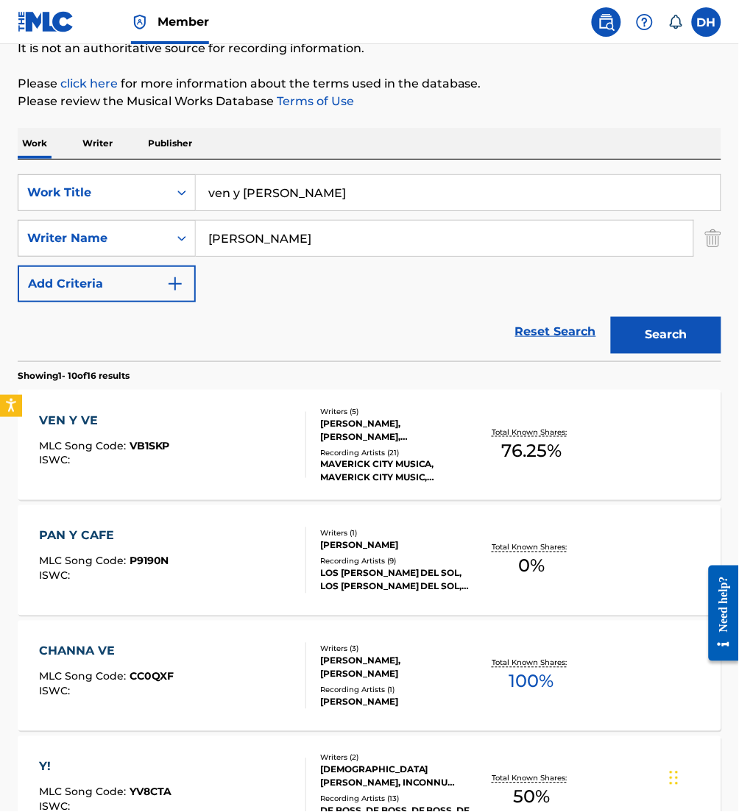
click at [227, 466] on div "VEN Y VE MLC Song Code : VB1SKP ISWC :" at bounding box center [172, 445] width 267 height 66
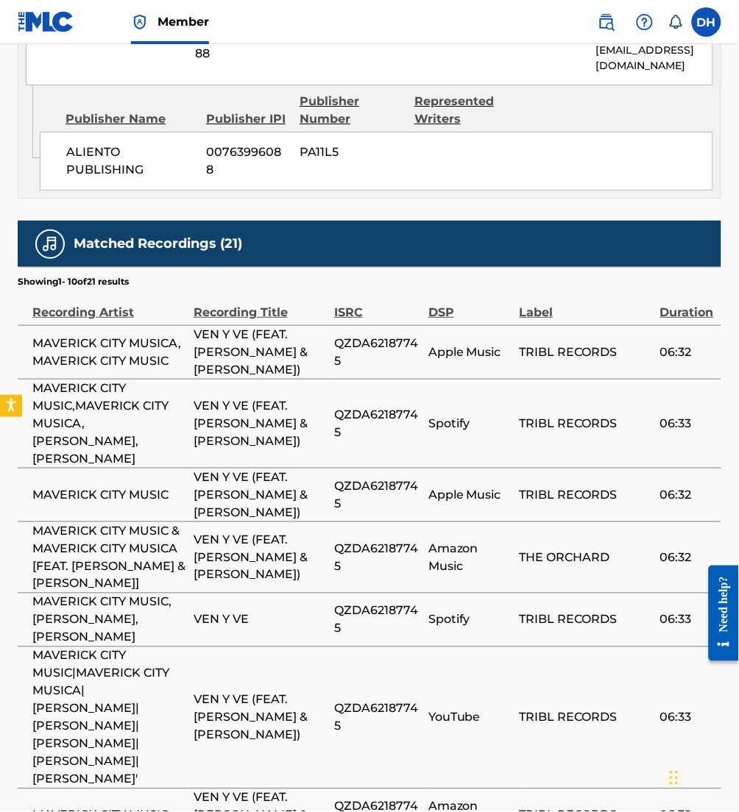
scroll to position [2050, 0]
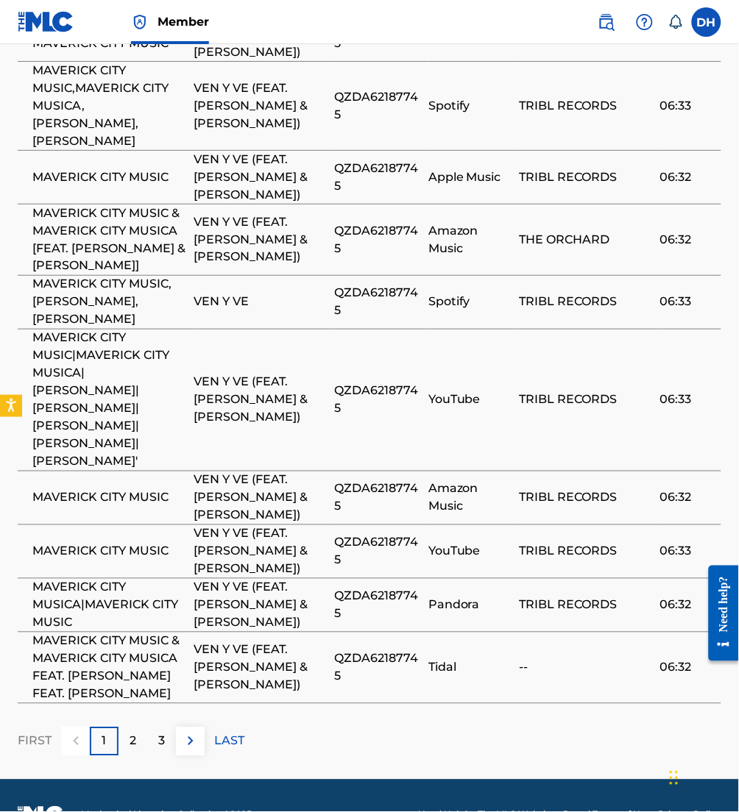
click at [186, 733] on img at bounding box center [191, 742] width 18 height 18
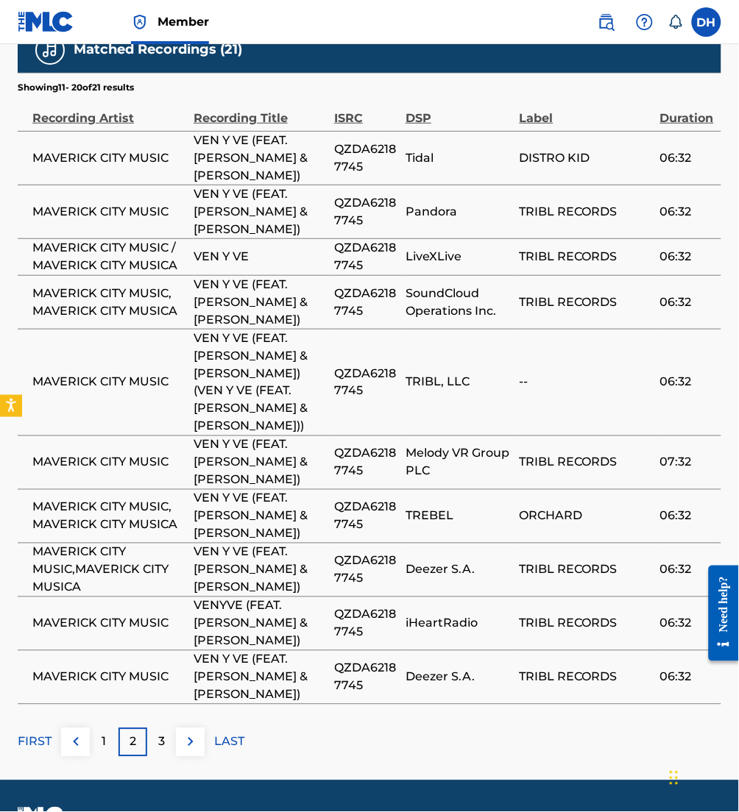
click at [186, 734] on img at bounding box center [191, 743] width 18 height 18
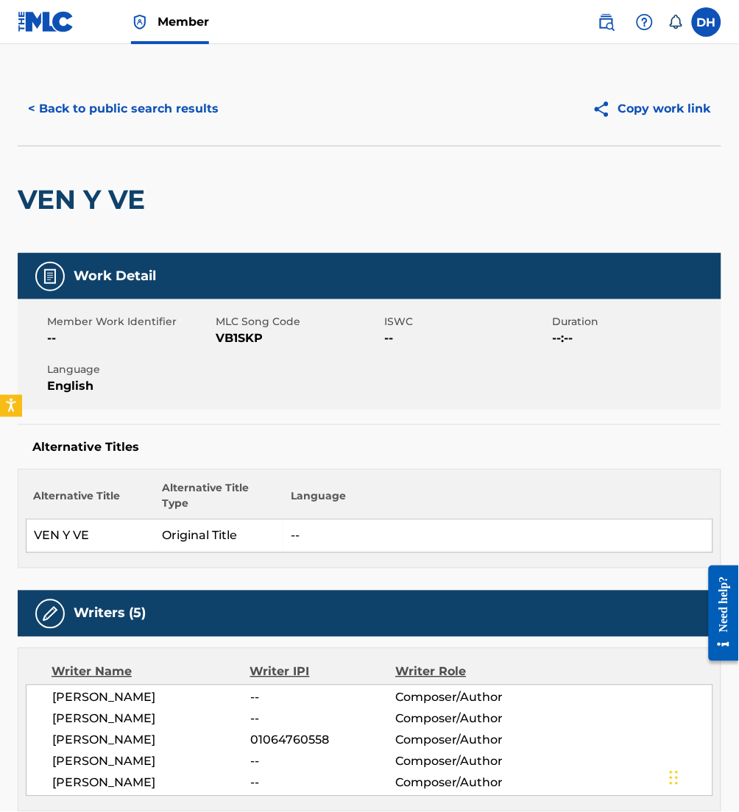
scroll to position [0, 0]
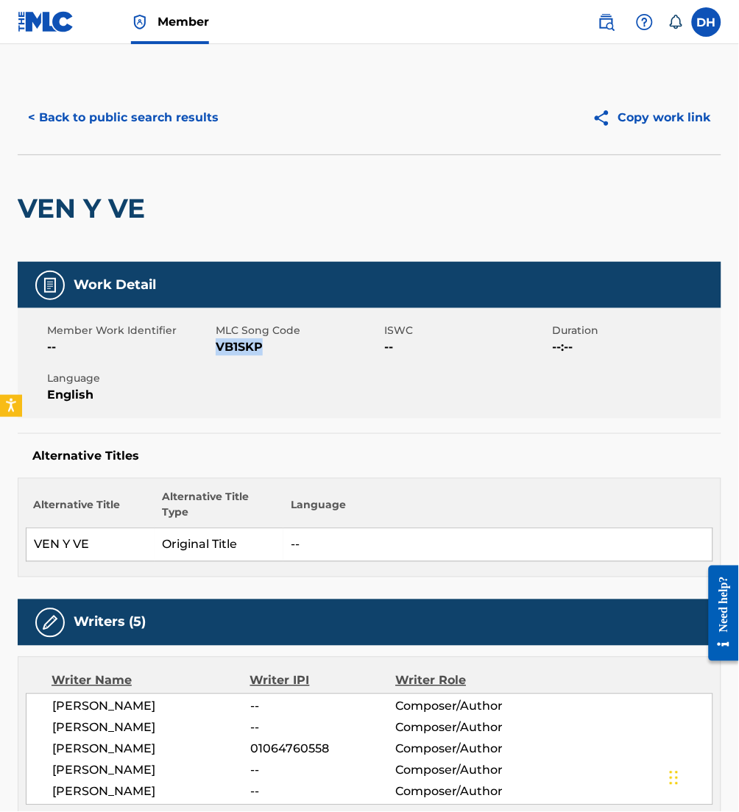
drag, startPoint x: 216, startPoint y: 350, endPoint x: 269, endPoint y: 358, distance: 52.9
click at [269, 358] on div "Member Work Identifier -- MLC Song Code VB1SKP ISWC -- Duration --:-- Language …" at bounding box center [369, 363] width 703 height 110
copy span "VB1SKP"
click at [154, 119] on button "< Back to public search results" at bounding box center [123, 117] width 211 height 37
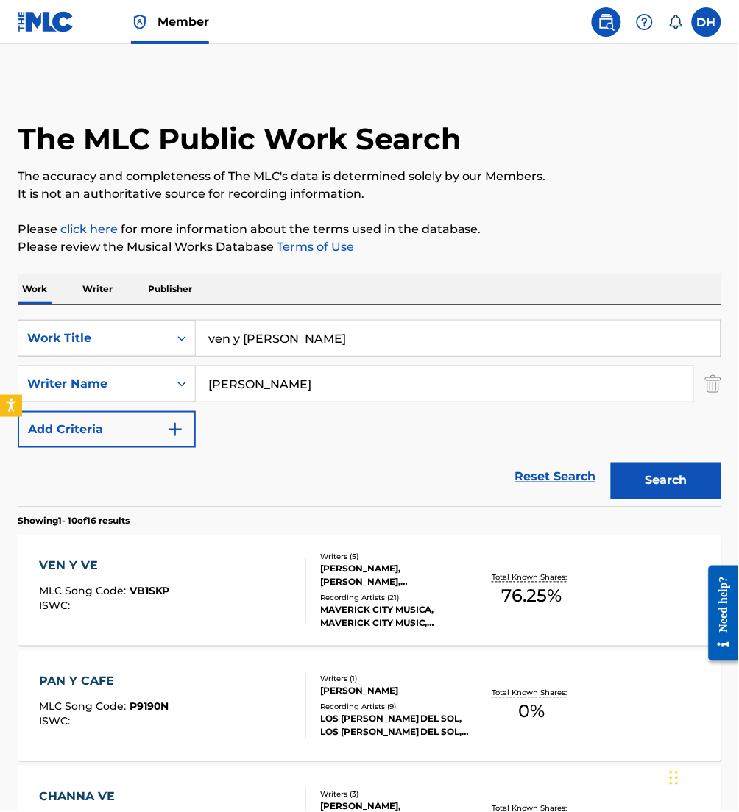
scroll to position [146, 0]
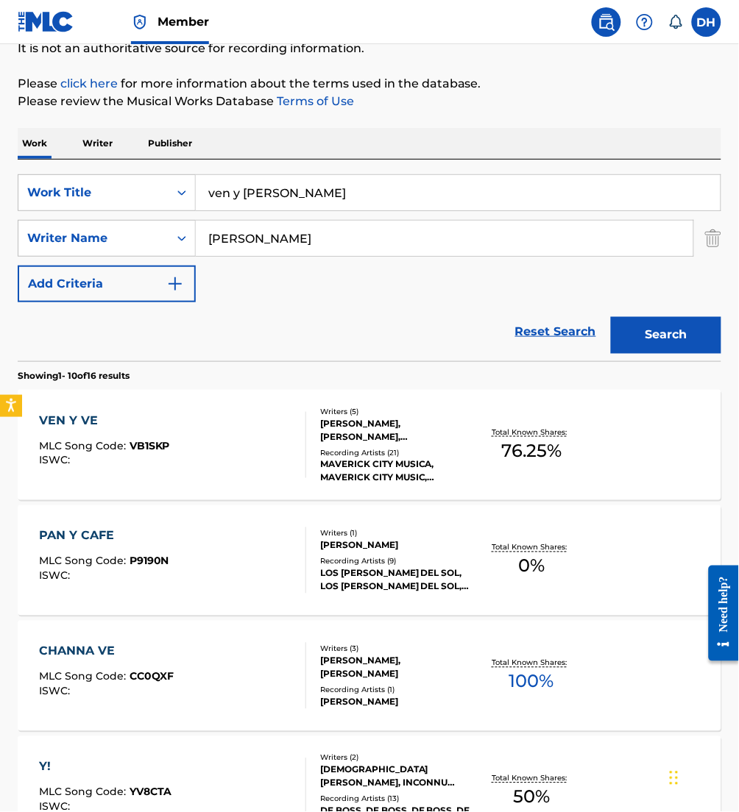
drag, startPoint x: 321, startPoint y: 187, endPoint x: -6, endPoint y: 182, distance: 326.7
click at [0, 182] on html "Accessibility Screen-Reader Guide, Feedback, and Issue Reporting | New window M…" at bounding box center [369, 260] width 739 height 812
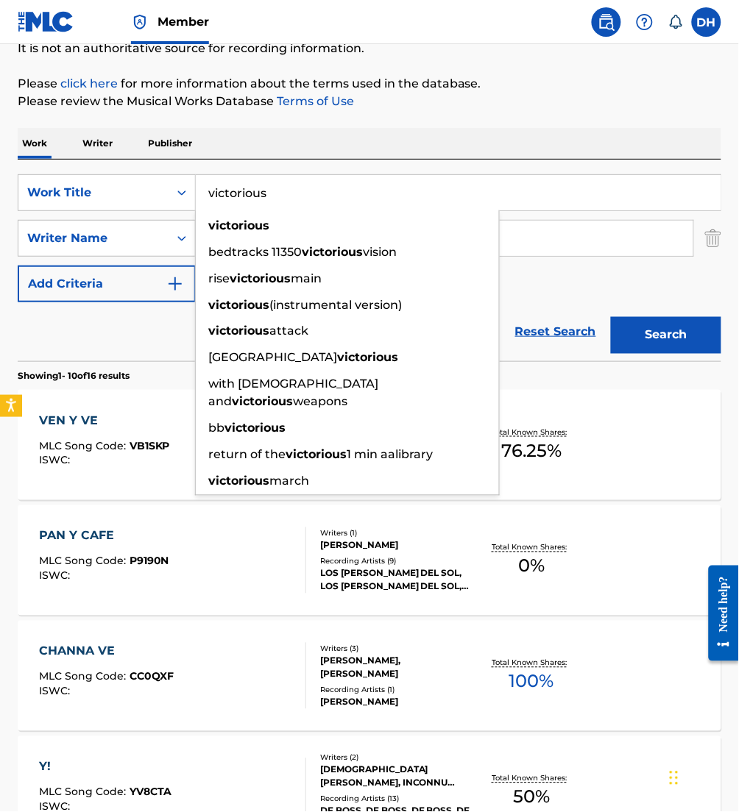
type input "victorious"
click at [378, 139] on div "Work Writer Publisher" at bounding box center [369, 143] width 703 height 31
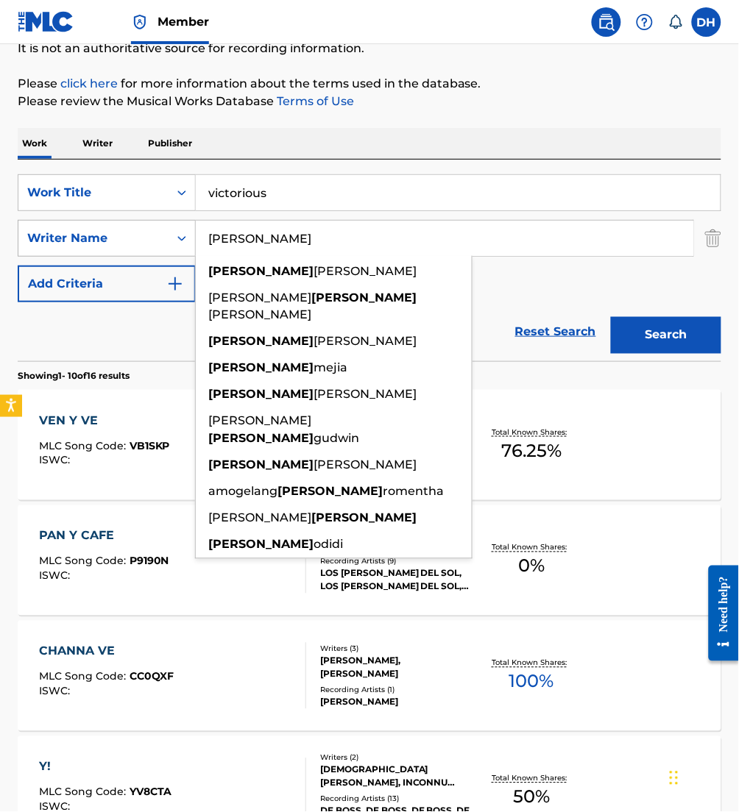
drag, startPoint x: 205, startPoint y: 244, endPoint x: 140, endPoint y: 244, distance: 65.5
click at [140, 244] on div "SearchWithCriteria2debafa0-9b9c-46b7-a17b-cb8cd0167723 Writer Name [PERSON_NAME…" at bounding box center [369, 238] width 703 height 37
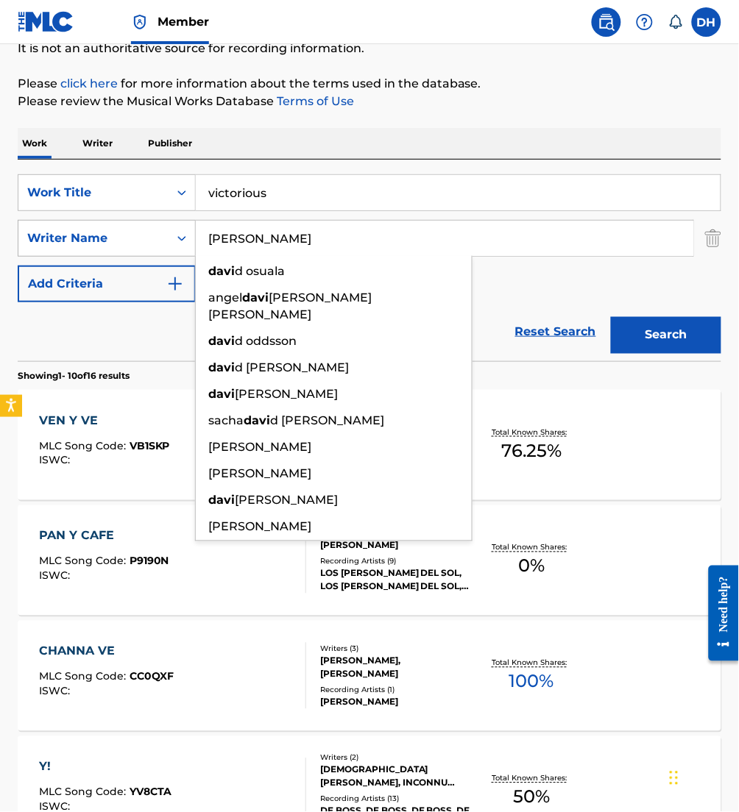
type input "[PERSON_NAME]"
click at [611, 317] on button "Search" at bounding box center [666, 335] width 110 height 37
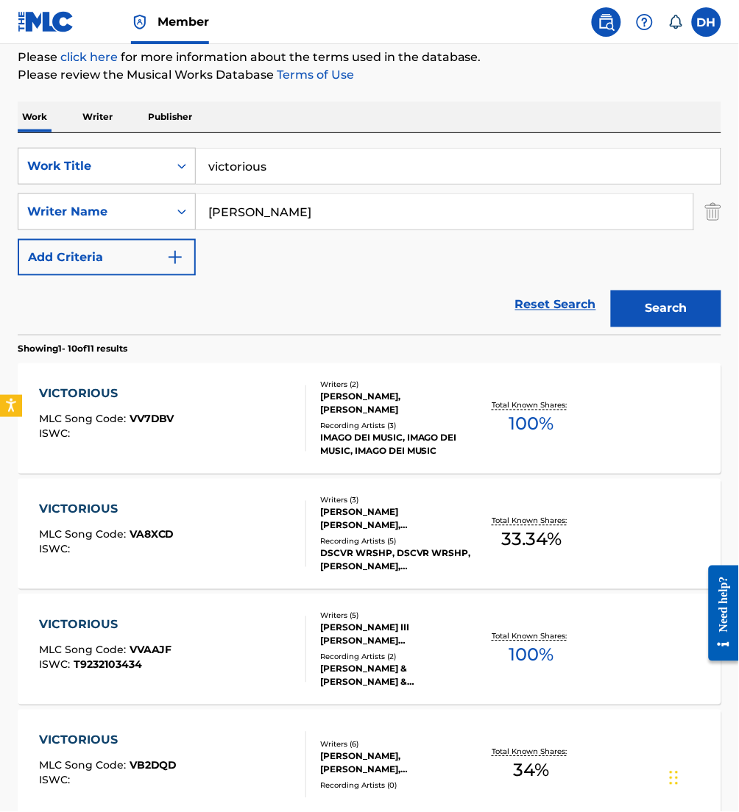
scroll to position [174, 0]
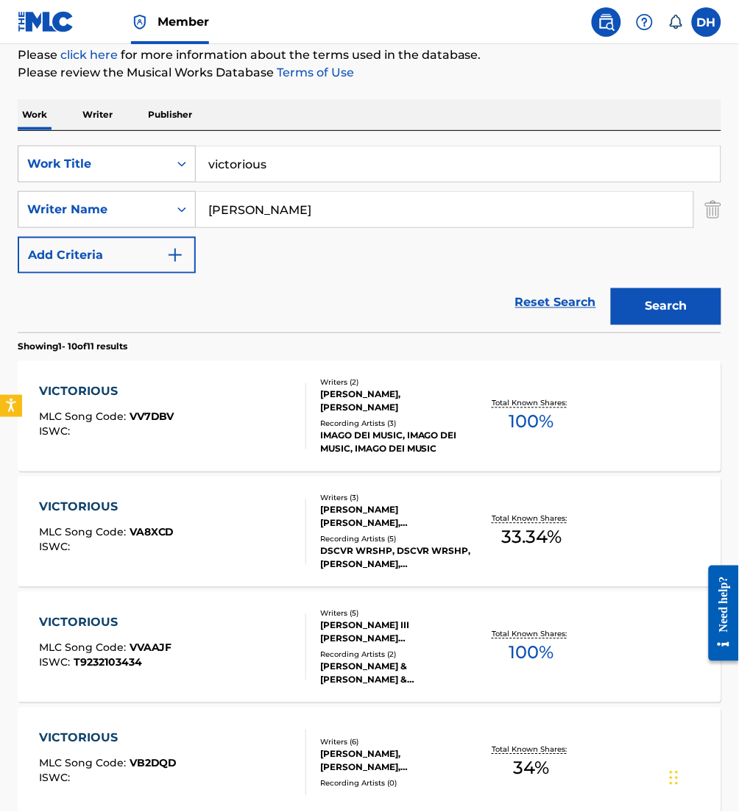
click at [191, 523] on div "VICTORIOUS MLC Song Code : VA8XCD ISWC :" at bounding box center [172, 532] width 267 height 66
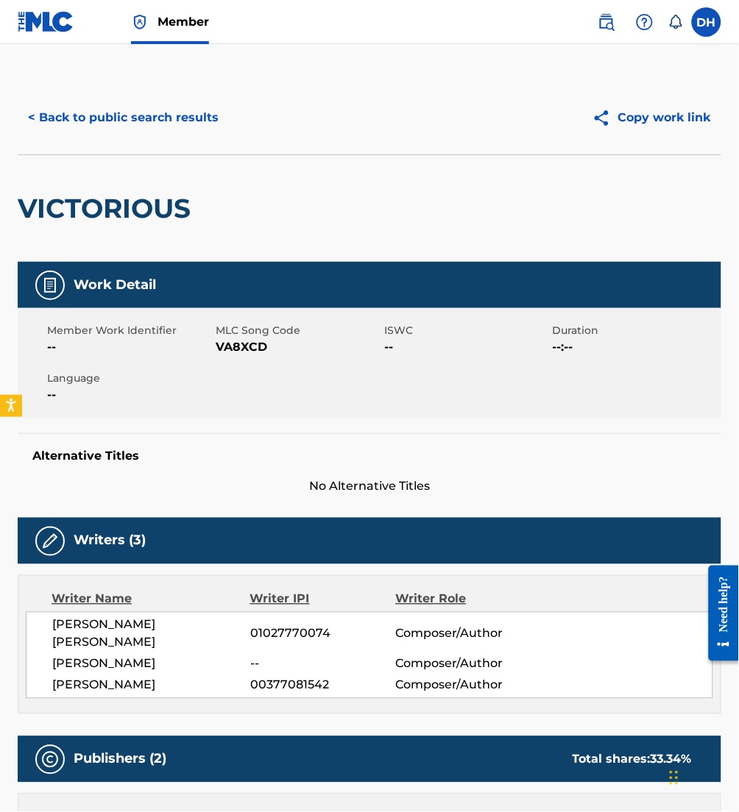
click at [175, 113] on button "< Back to public search results" at bounding box center [123, 117] width 211 height 37
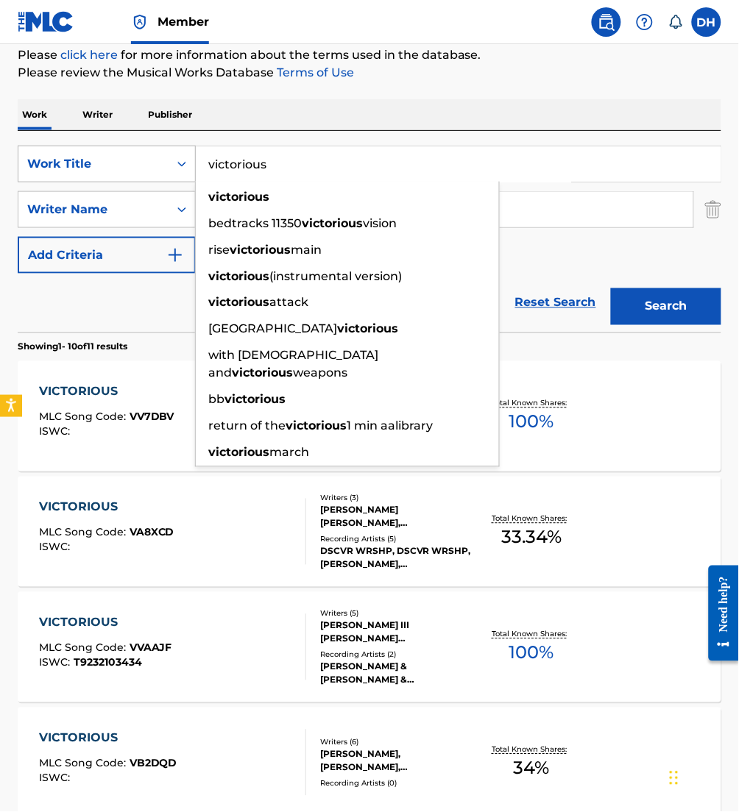
drag, startPoint x: 335, startPoint y: 163, endPoint x: 124, endPoint y: 147, distance: 211.8
click at [124, 147] on div "SearchWithCriteriafa5a9ea1-5dd9-4c9d-b270-668a185aa37e Work Title victorious vi…" at bounding box center [369, 164] width 703 height 37
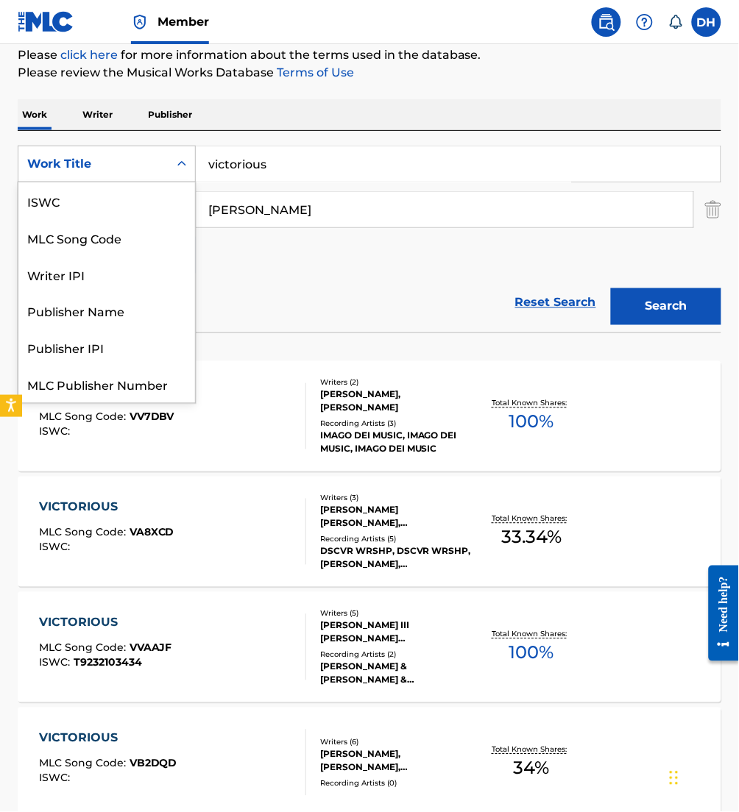
click at [124, 147] on div "Work Title" at bounding box center [107, 164] width 178 height 37
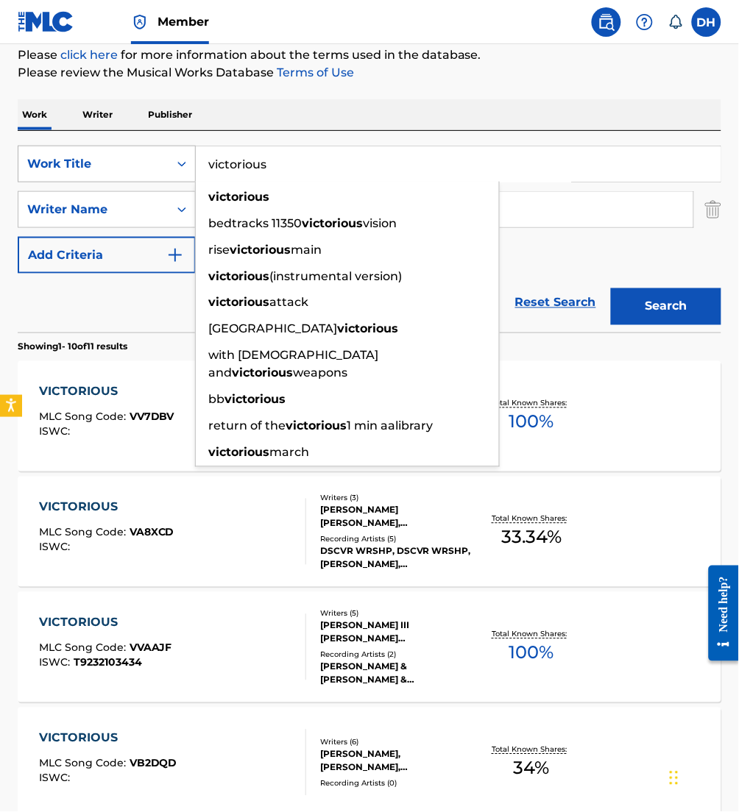
drag, startPoint x: 345, startPoint y: 155, endPoint x: 174, endPoint y: 166, distance: 171.8
click at [174, 166] on div "SearchWithCriteriafa5a9ea1-5dd9-4c9d-b270-668a185aa37e Work Title victorious vi…" at bounding box center [369, 164] width 703 height 37
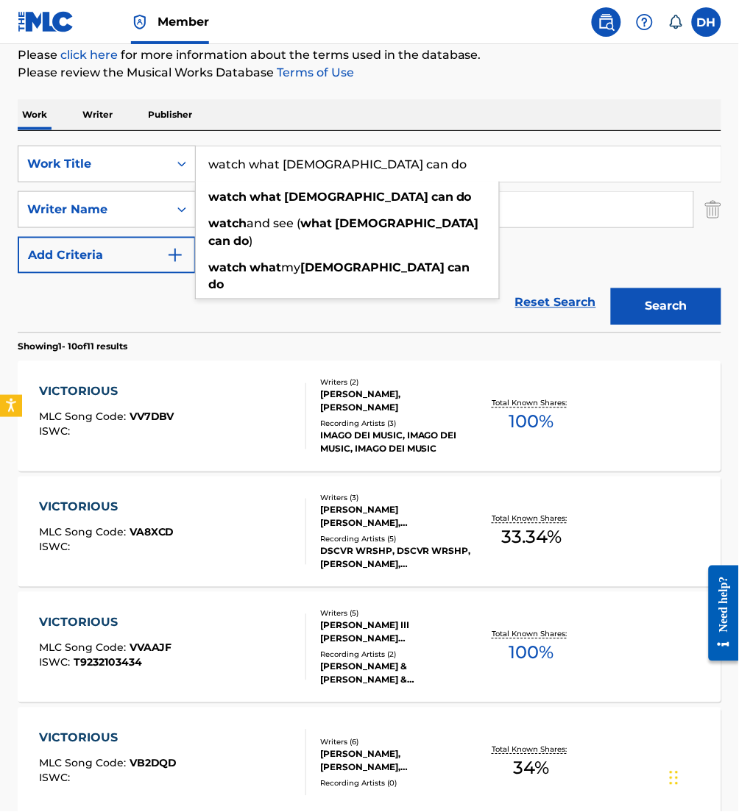
type input "watch what [DEMOGRAPHIC_DATA] can do"
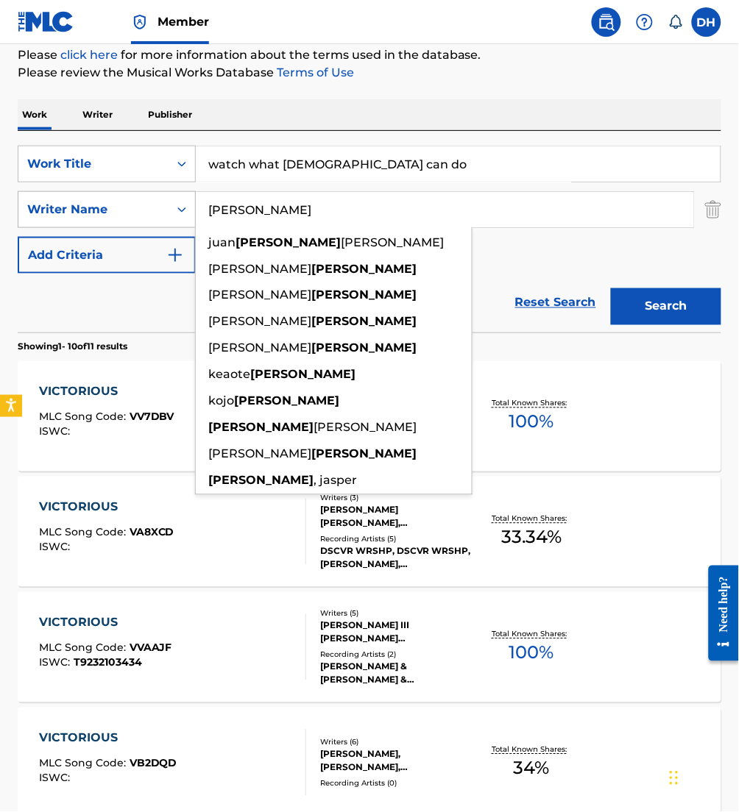
drag, startPoint x: 589, startPoint y: 207, endPoint x: 98, endPoint y: 213, distance: 491.5
click at [98, 213] on div "SearchWithCriteria2debafa0-9b9c-46b7-a17b-cb8cd0167723 Writer Name [PERSON_NAME…" at bounding box center [369, 209] width 703 height 37
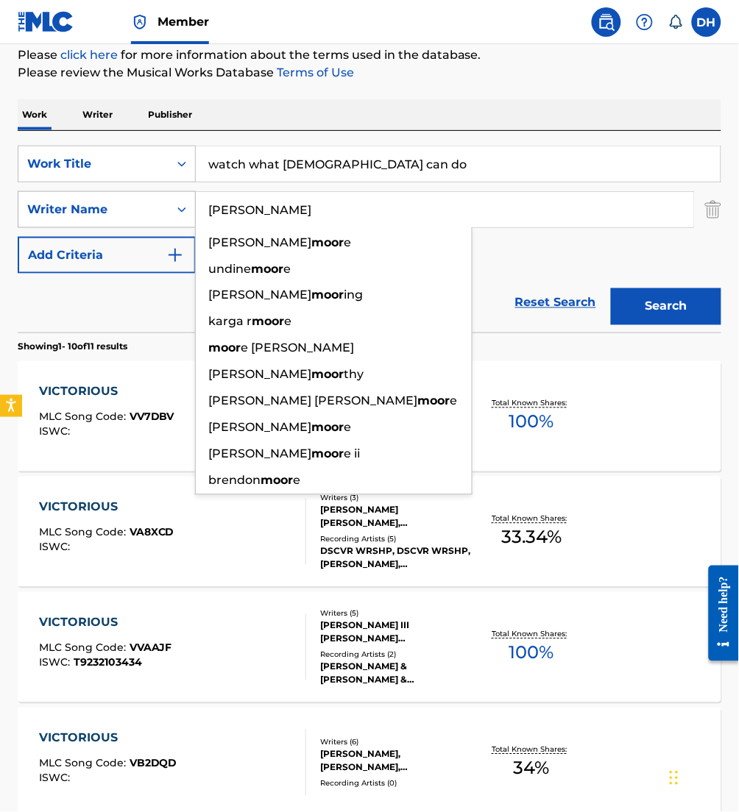
type input "[PERSON_NAME]"
click at [611, 288] on button "Search" at bounding box center [666, 306] width 110 height 37
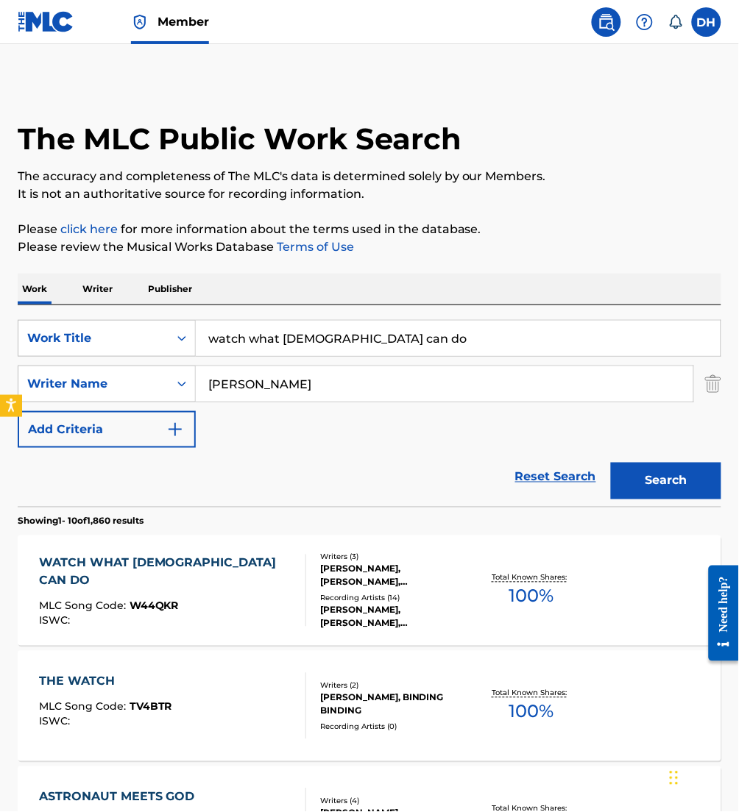
scroll to position [219, 0]
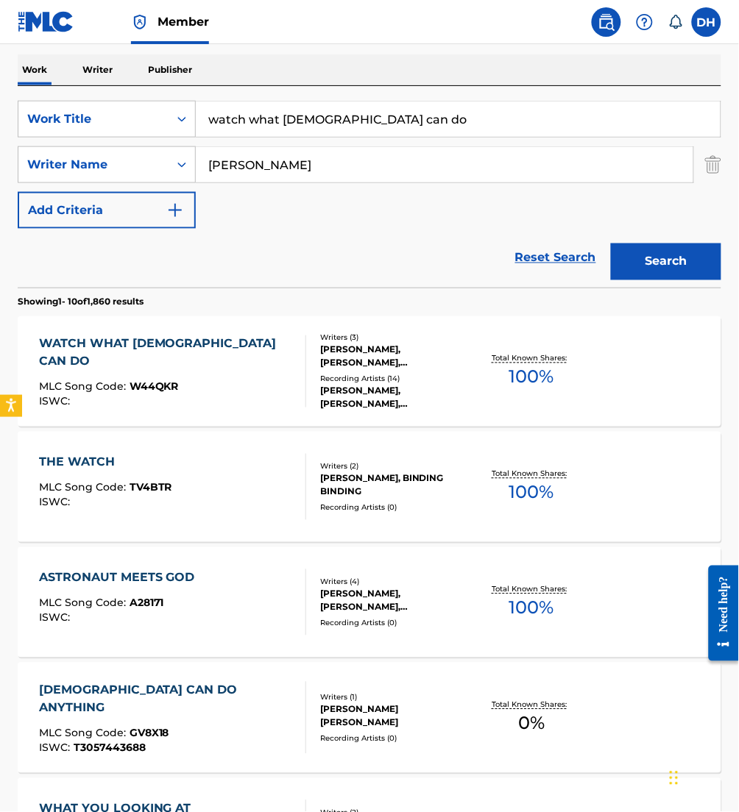
click at [245, 389] on div "WATCH WHAT GOD CAN DO MLC Song Code : W44QKR ISWC :" at bounding box center [172, 371] width 267 height 72
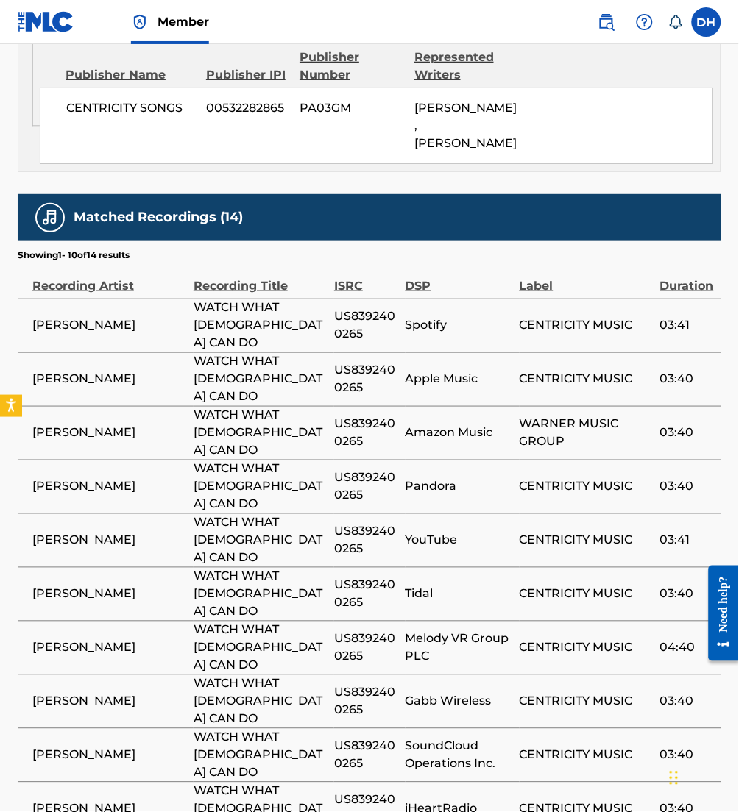
scroll to position [2020, 0]
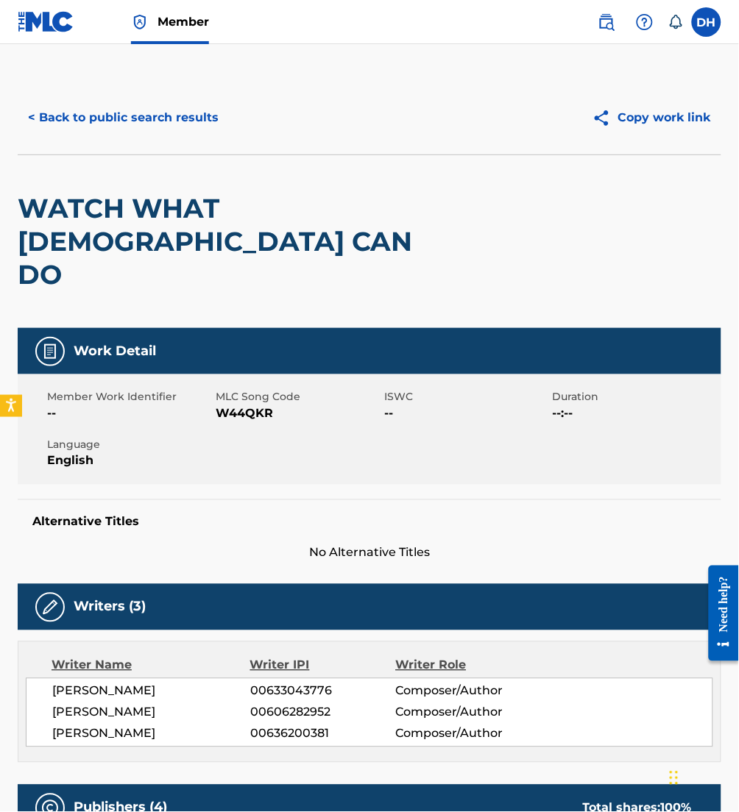
scroll to position [1, 0]
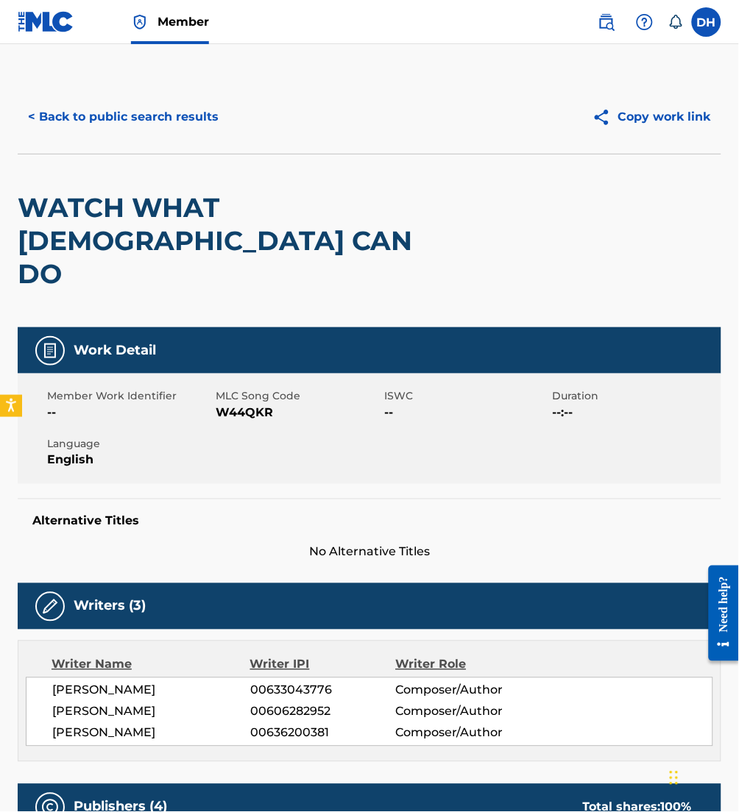
click at [171, 130] on button "< Back to public search results" at bounding box center [123, 117] width 211 height 37
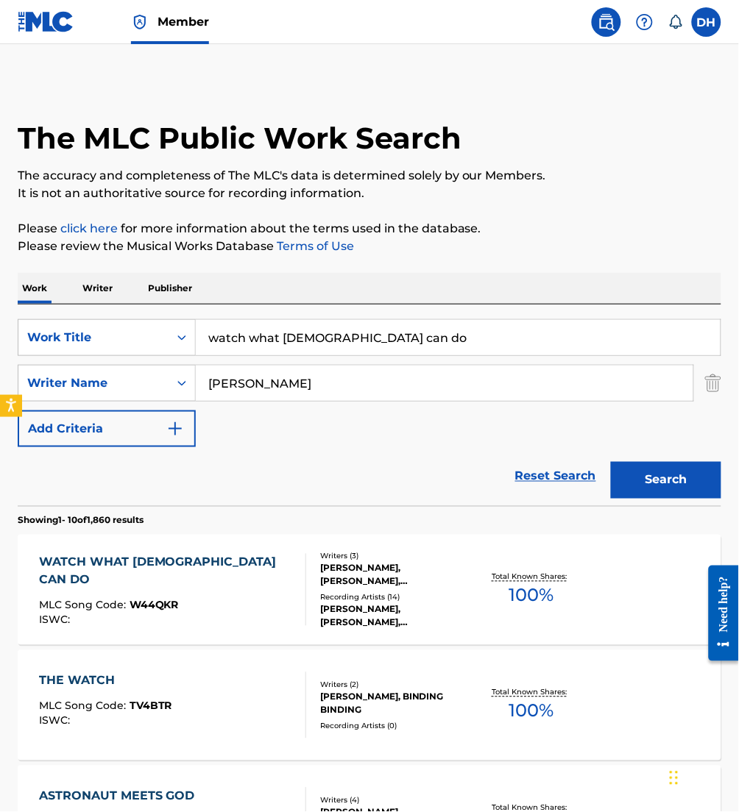
scroll to position [219, 0]
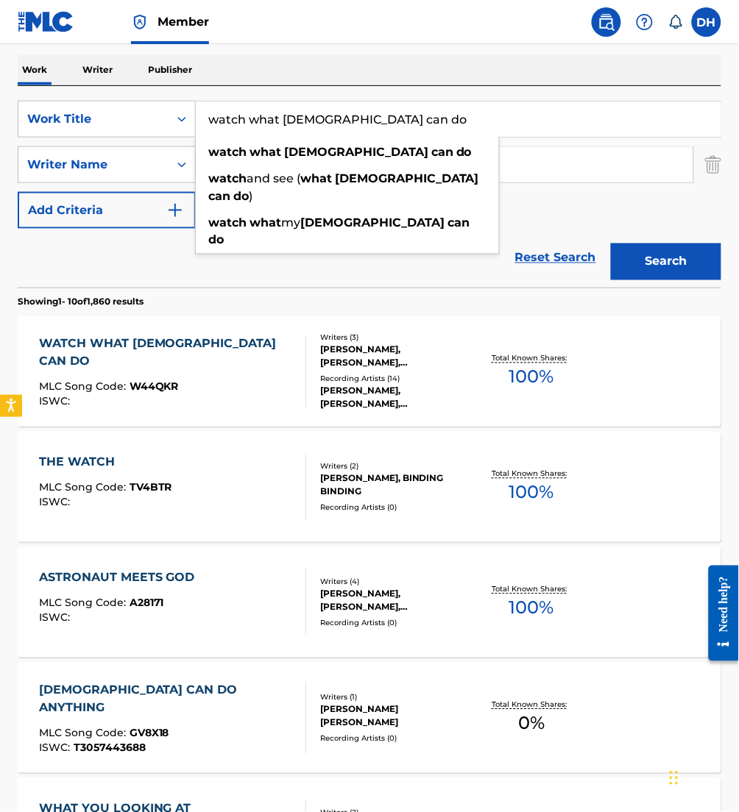
drag, startPoint x: 373, startPoint y: 118, endPoint x: -6, endPoint y: 121, distance: 378.9
click at [0, 121] on html "Accessibility Screen-Reader Guide, Feedback, and Issue Reporting | New window M…" at bounding box center [369, 187] width 739 height 812
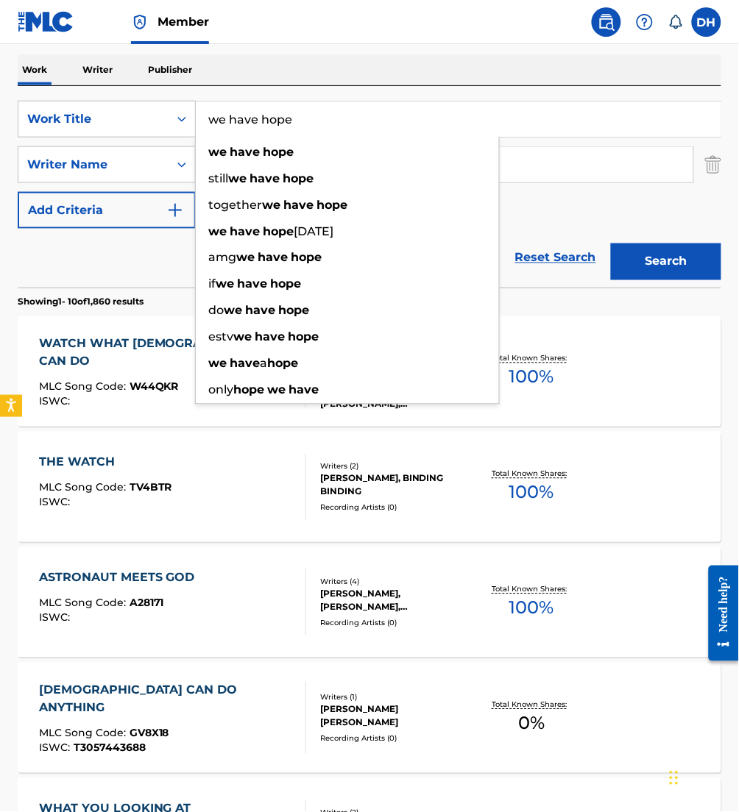
type input "we have hope"
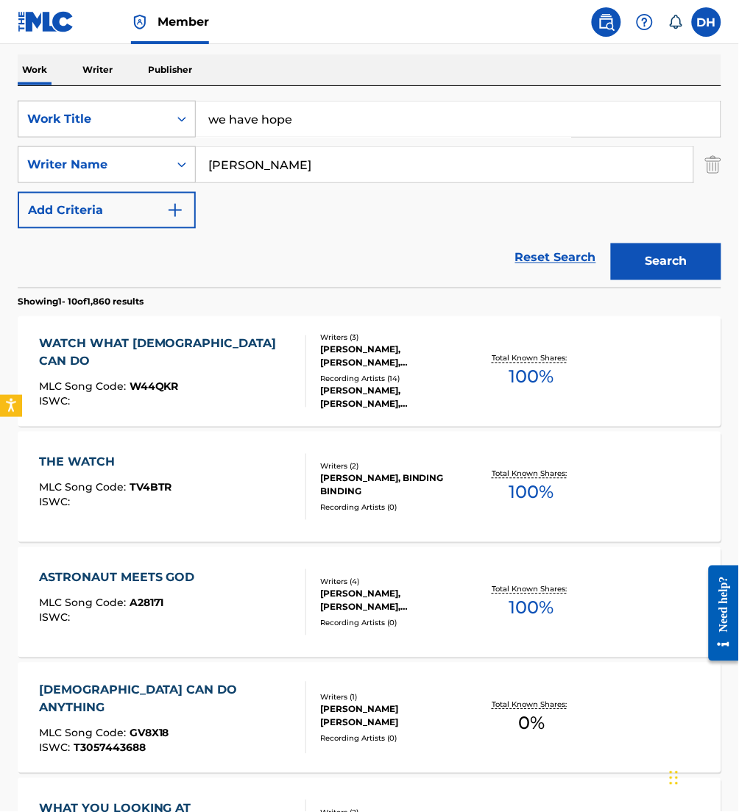
click at [650, 266] on button "Search" at bounding box center [666, 262] width 110 height 37
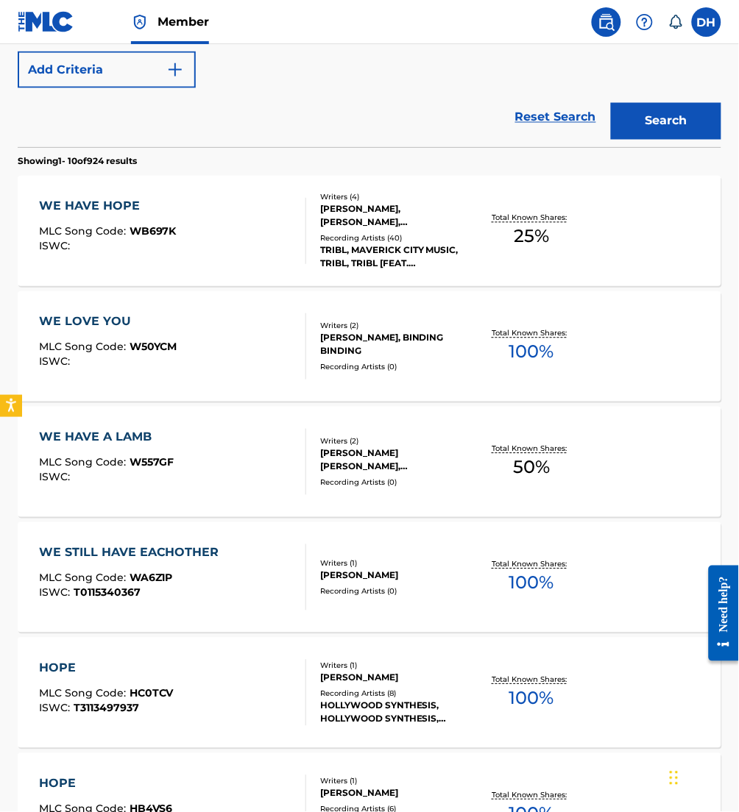
scroll to position [363, 0]
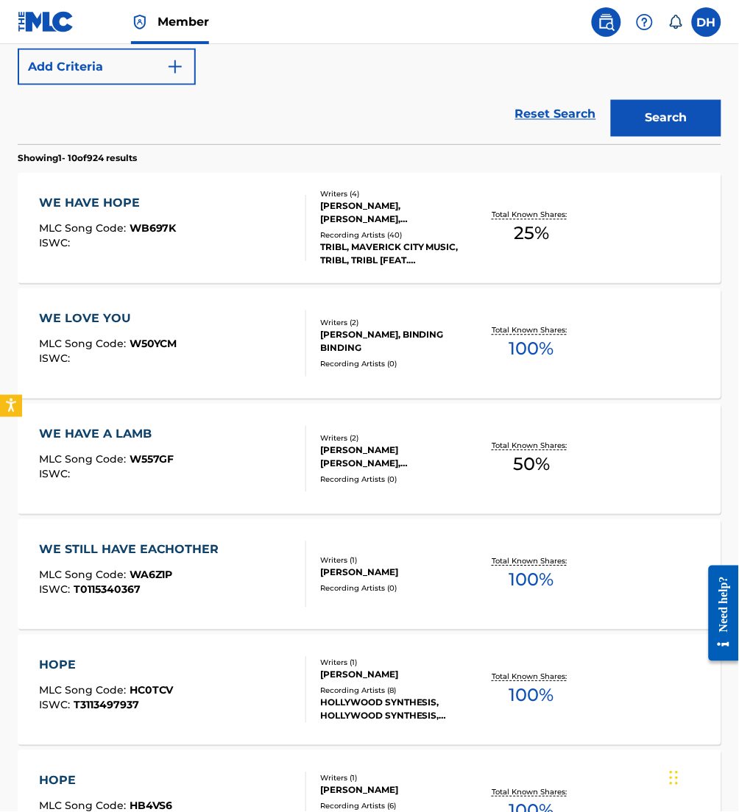
click at [175, 218] on div "WE HAVE HOPE MLC Song Code : WB697K ISWC :" at bounding box center [172, 228] width 267 height 66
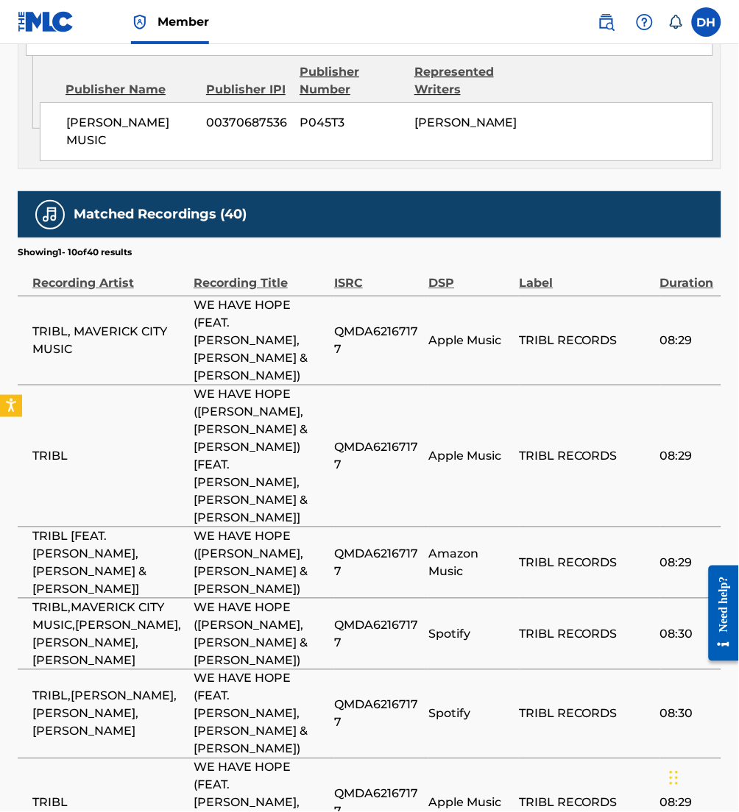
scroll to position [1978, 0]
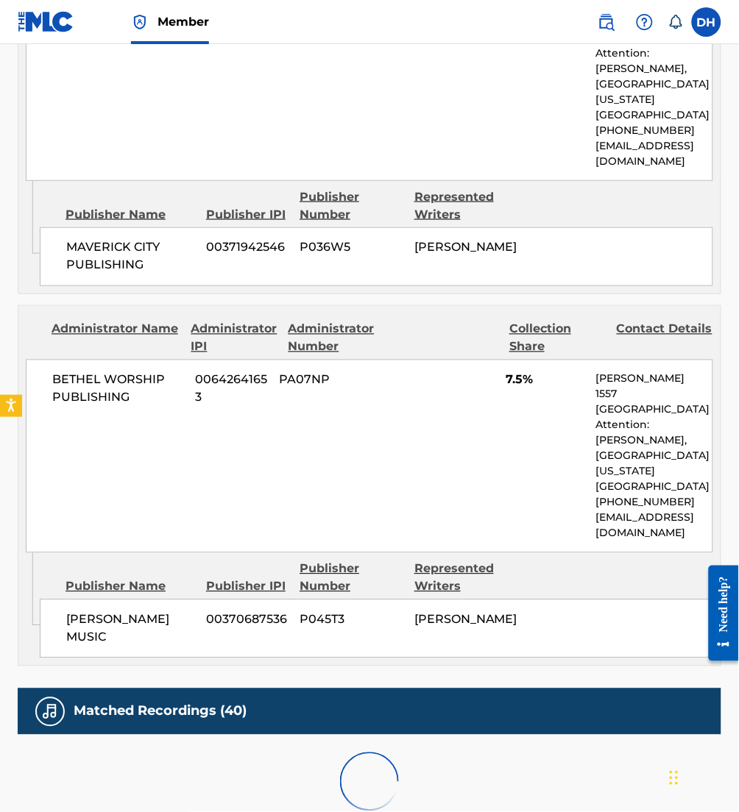
scroll to position [1767, 0]
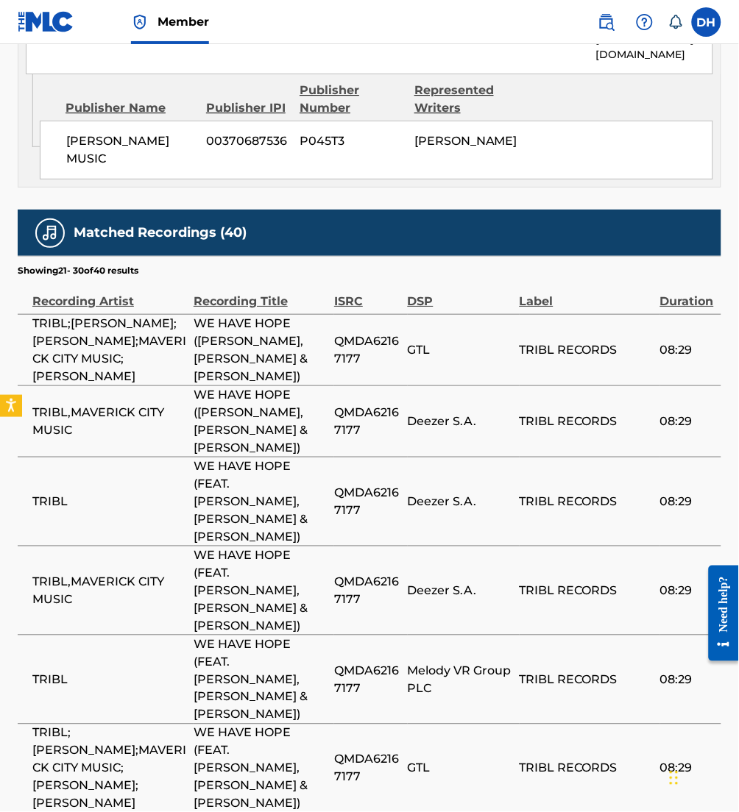
scroll to position [1889, 0]
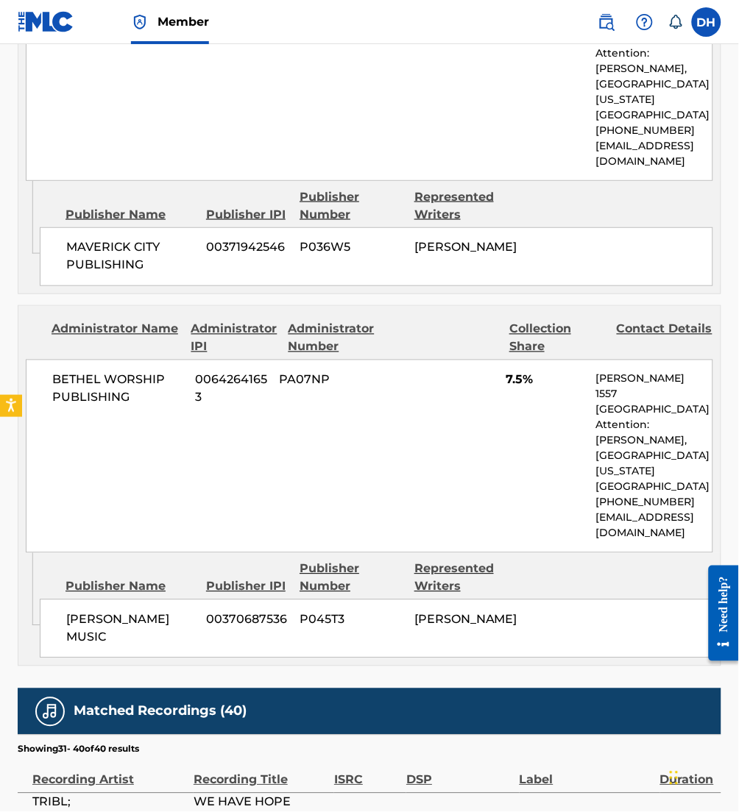
scroll to position [1733, 0]
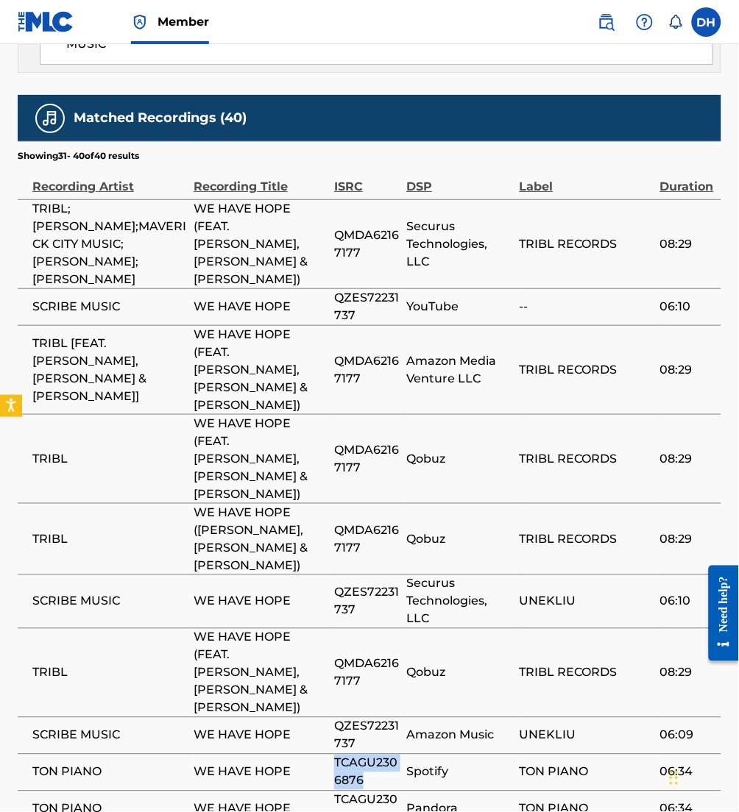
drag, startPoint x: 374, startPoint y: 621, endPoint x: 321, endPoint y: 595, distance: 59.6
click at [321, 754] on tr "TON PIANO WE HAVE HOPE TCAGU2306876 Spotify TON PIANO 06:34" at bounding box center [369, 772] width 703 height 37
copy tr "TCAGU2306876"
click at [561, 575] on td "UNEKLIU" at bounding box center [589, 602] width 141 height 54
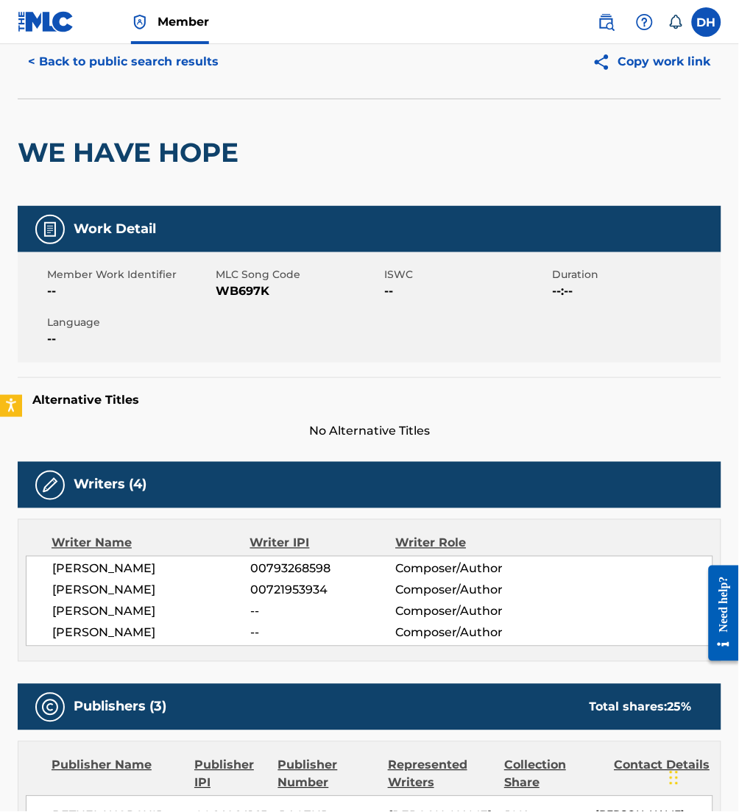
scroll to position [52, 0]
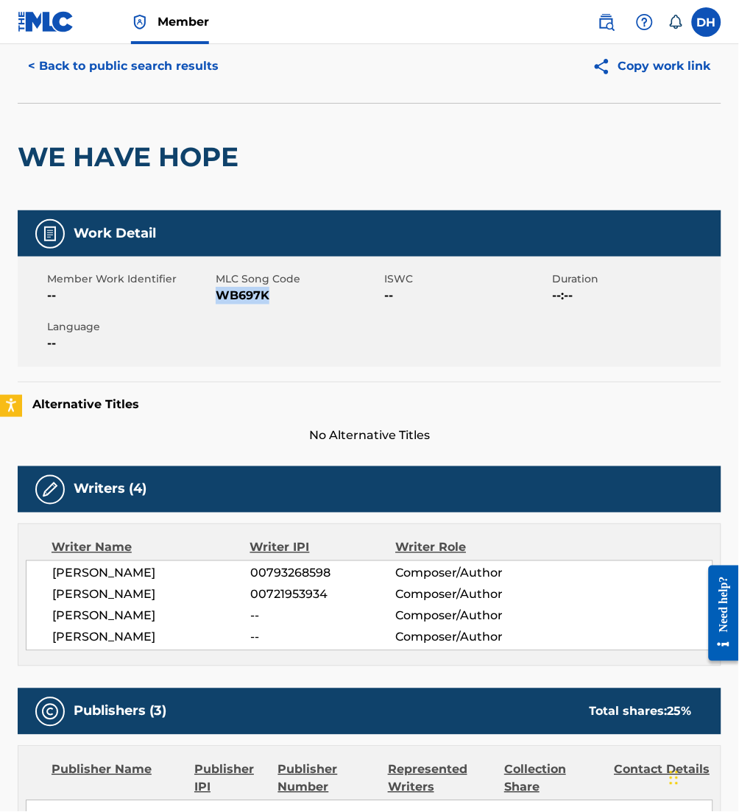
drag, startPoint x: 217, startPoint y: 298, endPoint x: 300, endPoint y: 310, distance: 84.1
click at [300, 310] on div "Member Work Identifier -- MLC Song Code WB697K ISWC -- Duration --:-- Language …" at bounding box center [369, 312] width 703 height 110
copy span "WB697K"
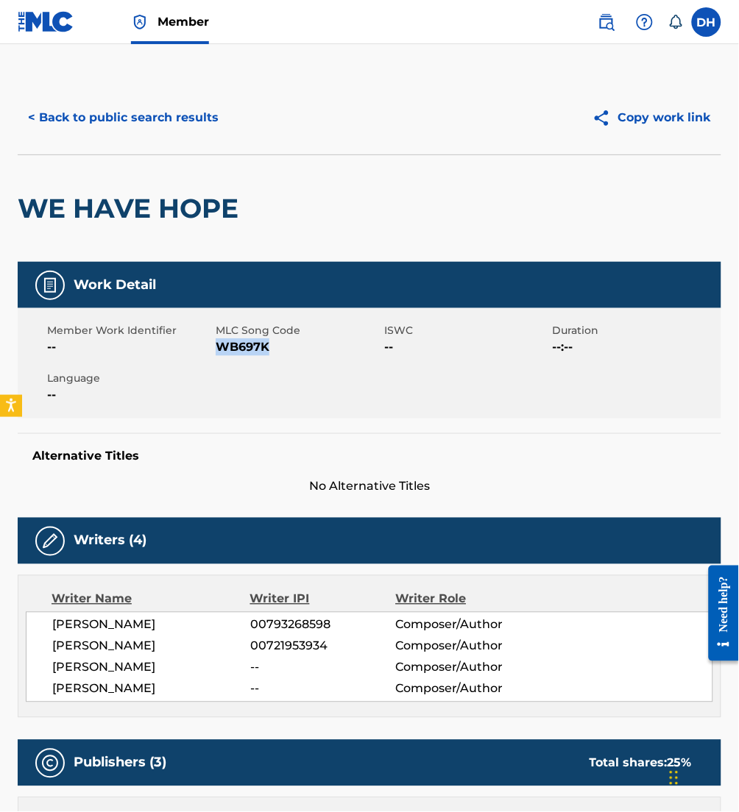
click at [271, 362] on div "Member Work Identifier -- MLC Song Code WB697K ISWC -- Duration --:-- Language …" at bounding box center [369, 363] width 703 height 110
drag, startPoint x: 218, startPoint y: 350, endPoint x: 269, endPoint y: 353, distance: 51.6
click at [269, 353] on span "WB697K" at bounding box center [298, 347] width 165 height 18
copy span "WB697K"
click at [195, 93] on div "< Back to public search results Copy work link" at bounding box center [369, 118] width 703 height 74
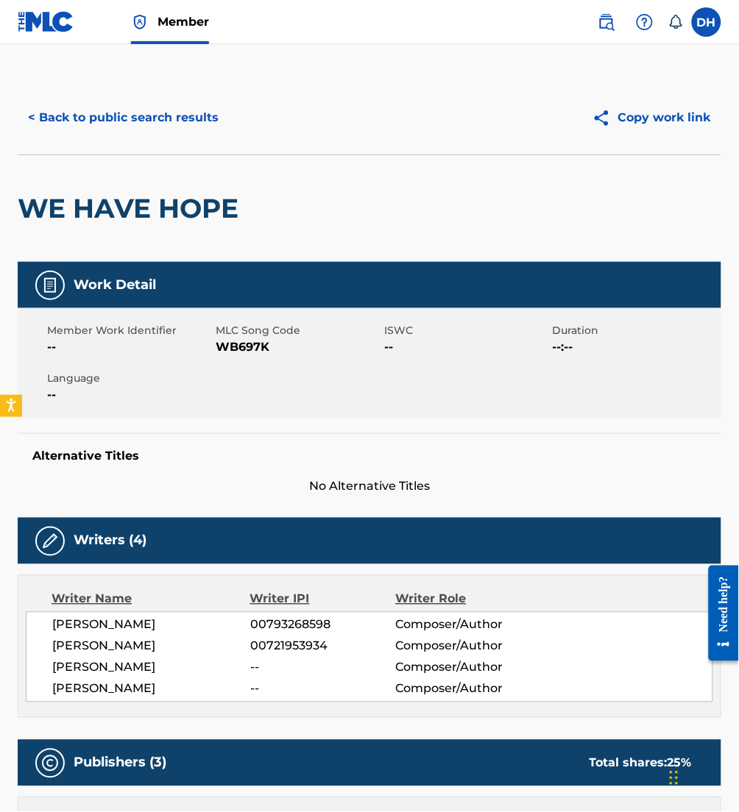
click at [193, 124] on button "< Back to public search results" at bounding box center [123, 117] width 211 height 37
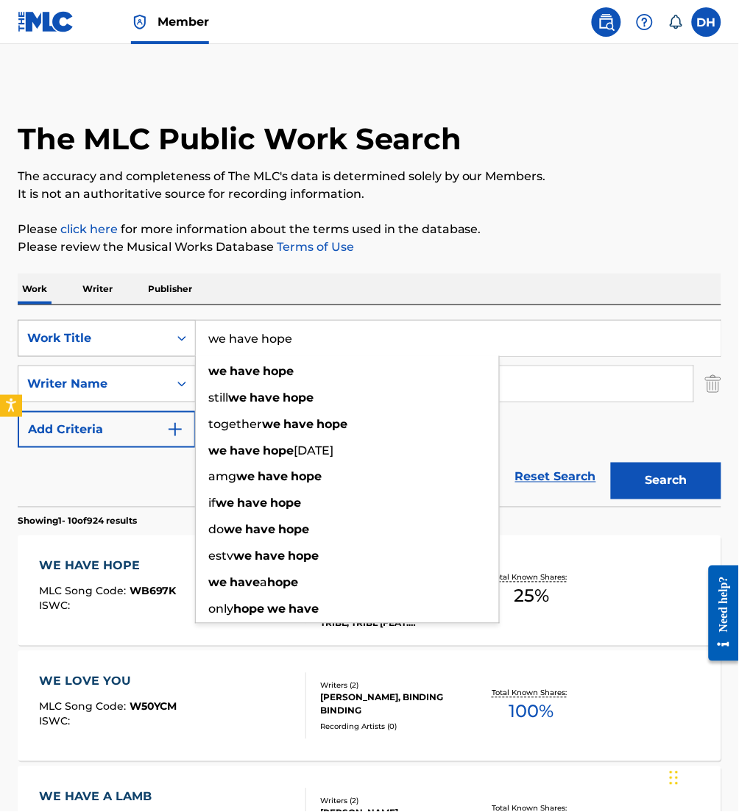
drag, startPoint x: 333, startPoint y: 341, endPoint x: 151, endPoint y: 355, distance: 183.0
click at [151, 355] on div "SearchWithCriteriafa5a9ea1-5dd9-4c9d-b270-668a185aa37e Work Title we have hope …" at bounding box center [369, 338] width 703 height 37
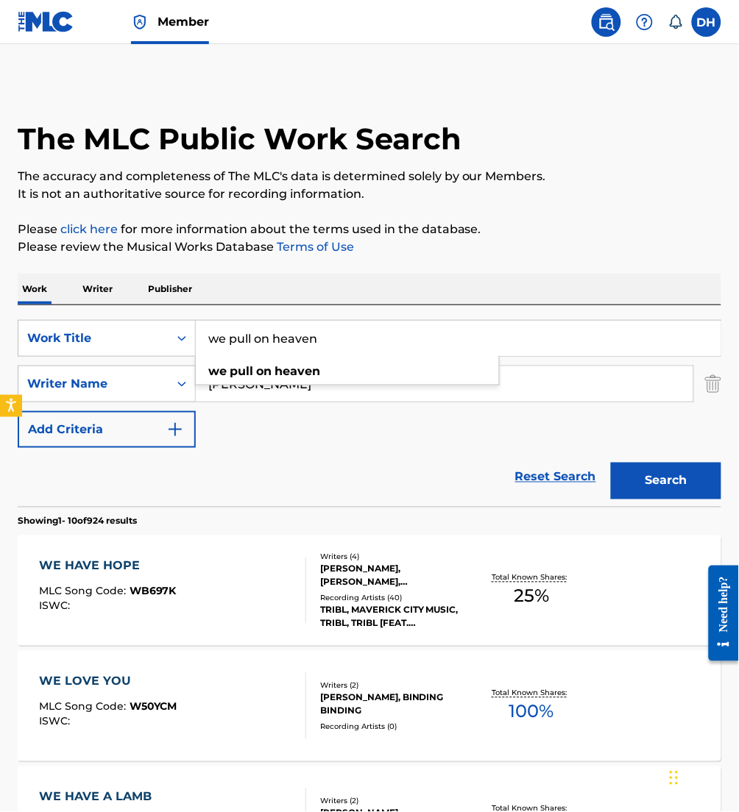
type input "we pull on heaven"
click at [244, 472] on div "Reset Search Search" at bounding box center [369, 477] width 703 height 59
click at [679, 486] on button "Search" at bounding box center [666, 481] width 110 height 37
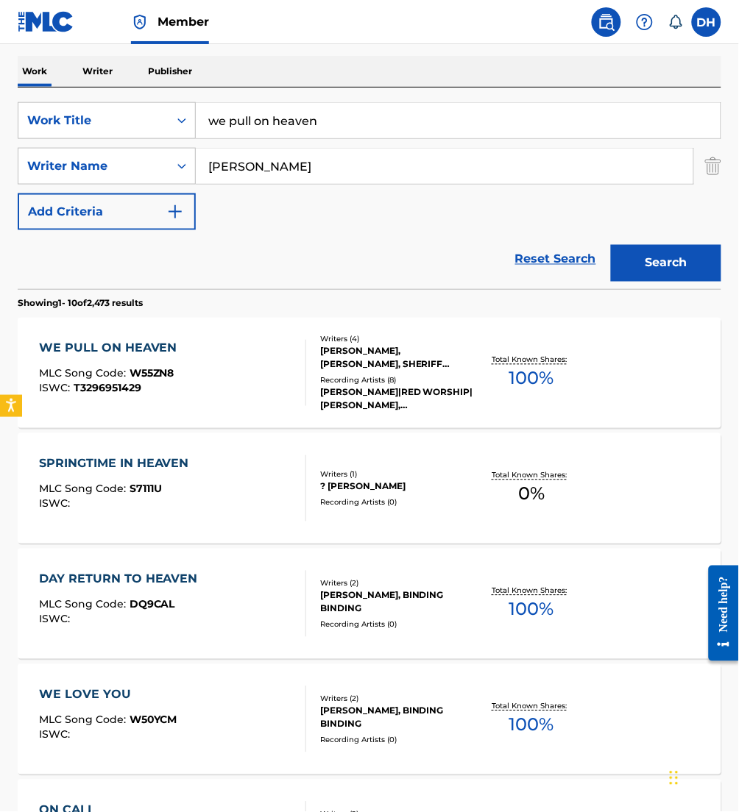
scroll to position [219, 0]
click at [191, 402] on div "WE PULL ON HEAVEN MLC Song Code : W55ZN8 ISWC : T3296951429" at bounding box center [172, 372] width 267 height 66
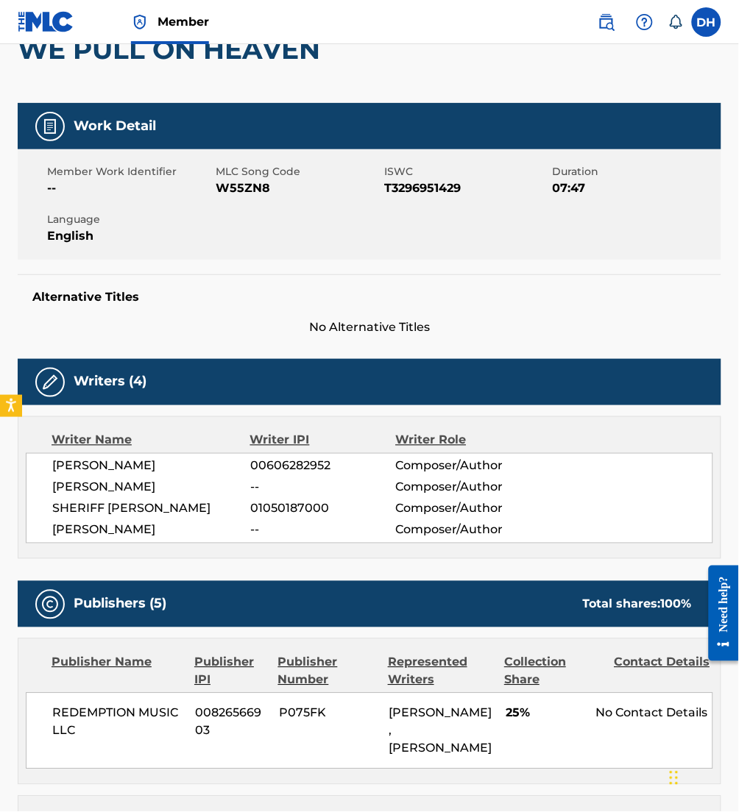
scroll to position [157, 0]
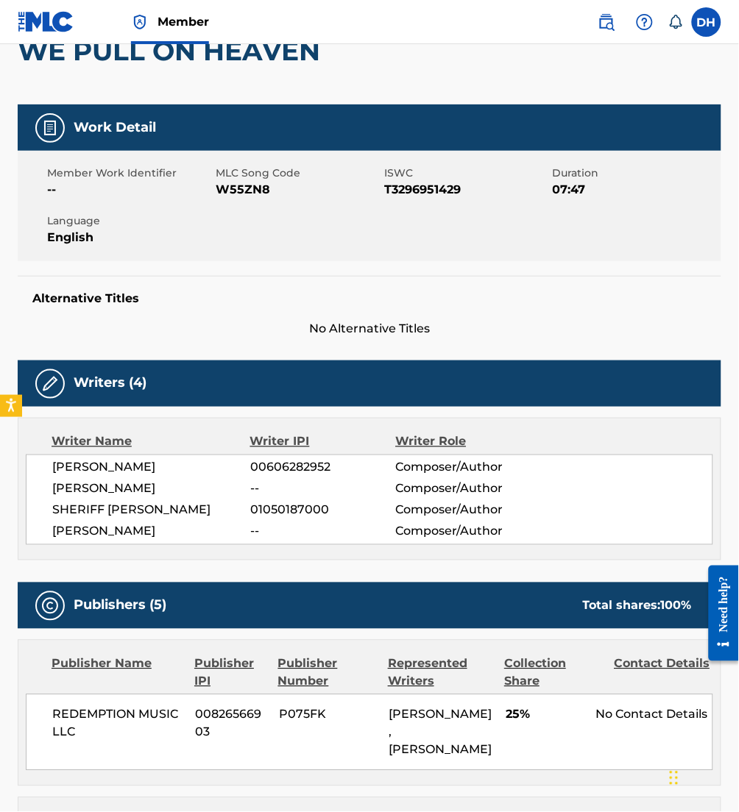
click at [217, 204] on div "Member Work Identifier -- MLC Song Code W55ZN8 ISWC T3296951429 Duration 07:47 …" at bounding box center [369, 206] width 703 height 110
click at [209, 203] on div "Member Work Identifier -- MLC Song Code W55ZN8 ISWC T3296951429 Duration 07:47 …" at bounding box center [369, 206] width 703 height 110
drag, startPoint x: 218, startPoint y: 187, endPoint x: 330, endPoint y: 211, distance: 114.4
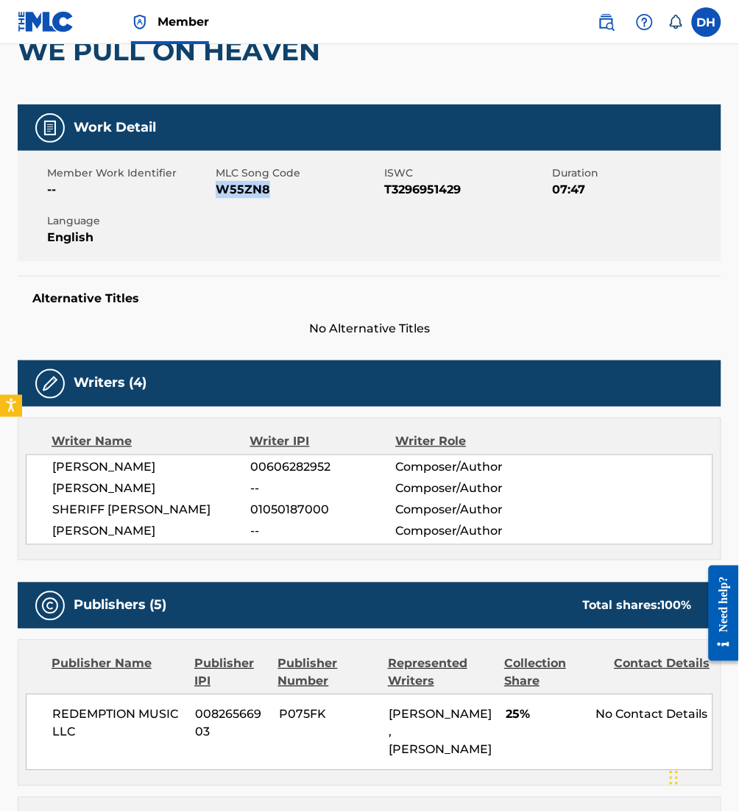
click at [330, 211] on div "Member Work Identifier -- MLC Song Code W55ZN8 ISWC T3296951429 Duration 07:47 …" at bounding box center [369, 206] width 703 height 110
copy span "W55ZN8"
click at [330, 211] on div "Member Work Identifier -- MLC Song Code W55ZN8 ISWC T3296951429 Duration 07:47 …" at bounding box center [369, 206] width 703 height 110
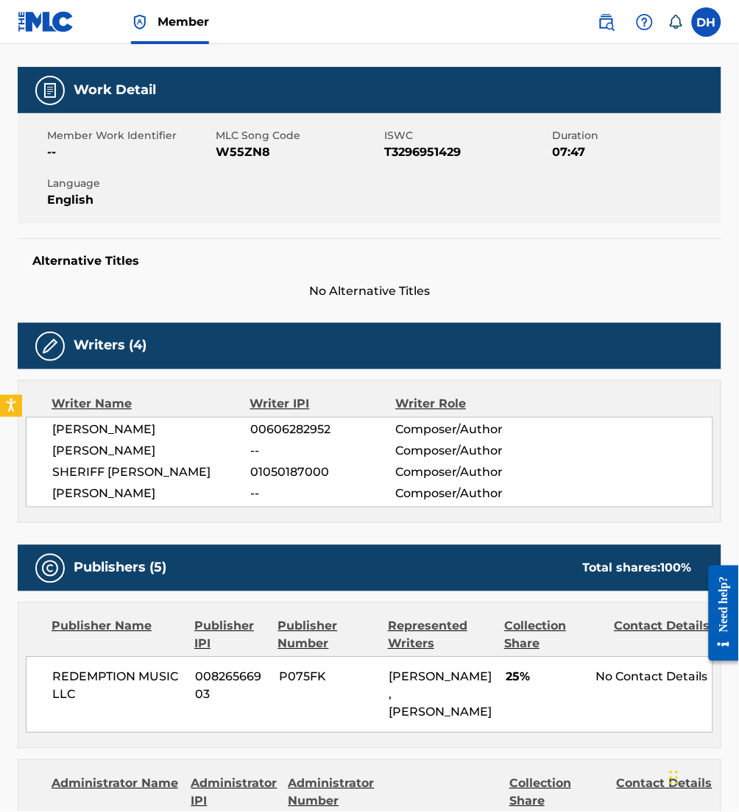
scroll to position [0, 0]
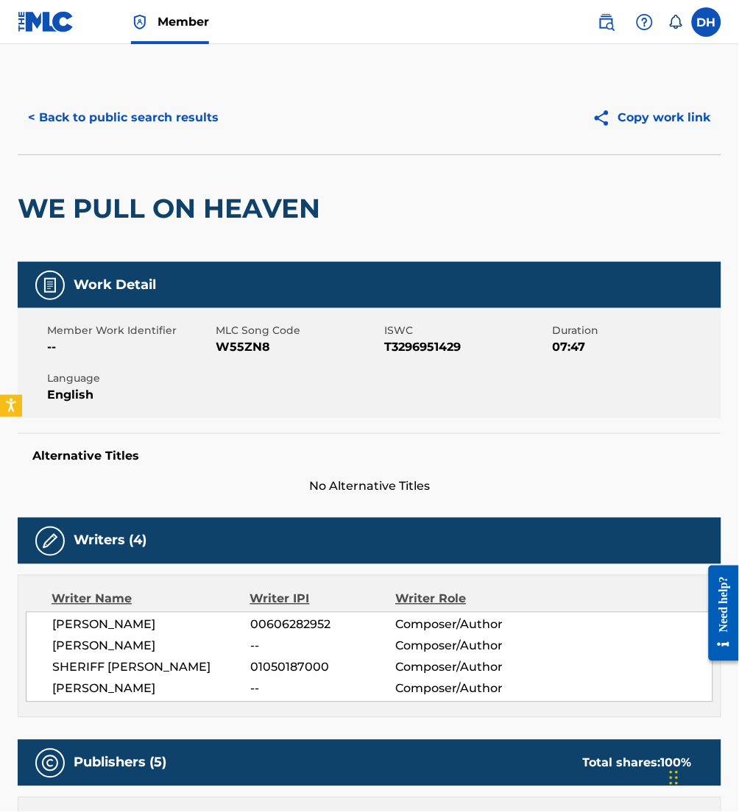
click at [68, 127] on button "< Back to public search results" at bounding box center [123, 117] width 211 height 37
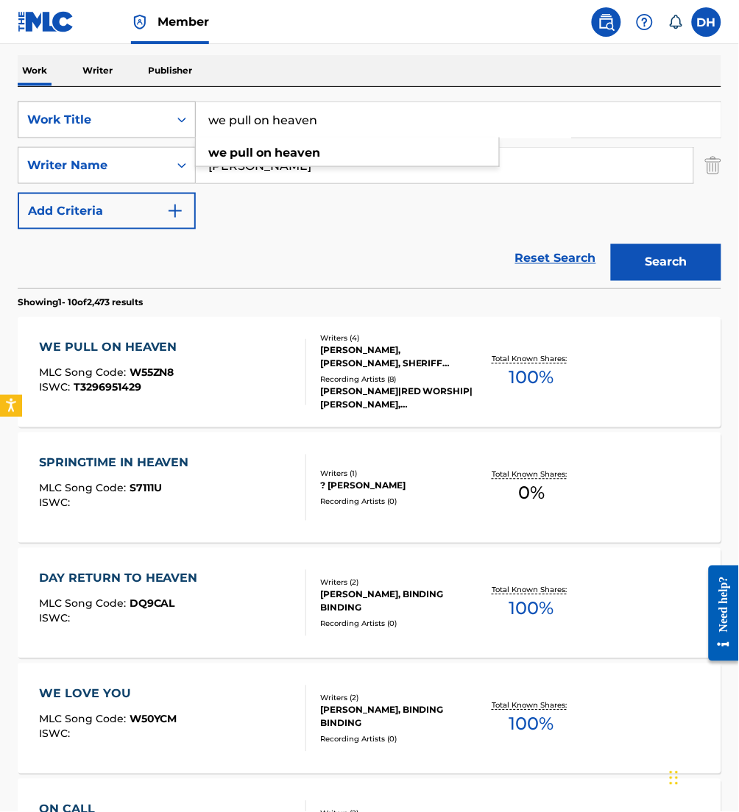
drag, startPoint x: 339, startPoint y: 135, endPoint x: 99, endPoint y: 132, distance: 240.6
click at [99, 132] on div "SearchWithCriteriafa5a9ea1-5dd9-4c9d-b270-668a185aa37e Work Title we pull on he…" at bounding box center [369, 120] width 703 height 37
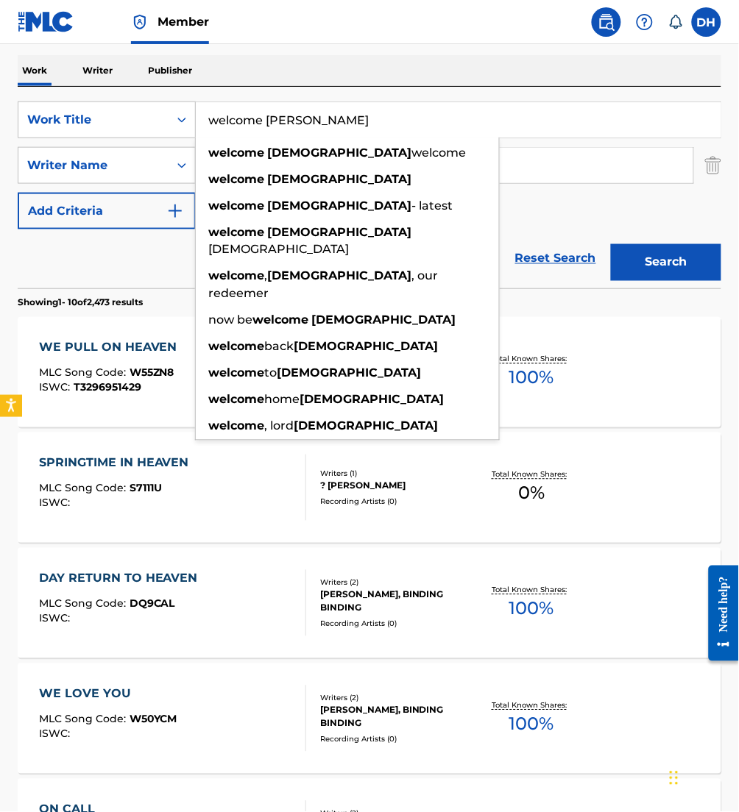
type input "welcome [PERSON_NAME]"
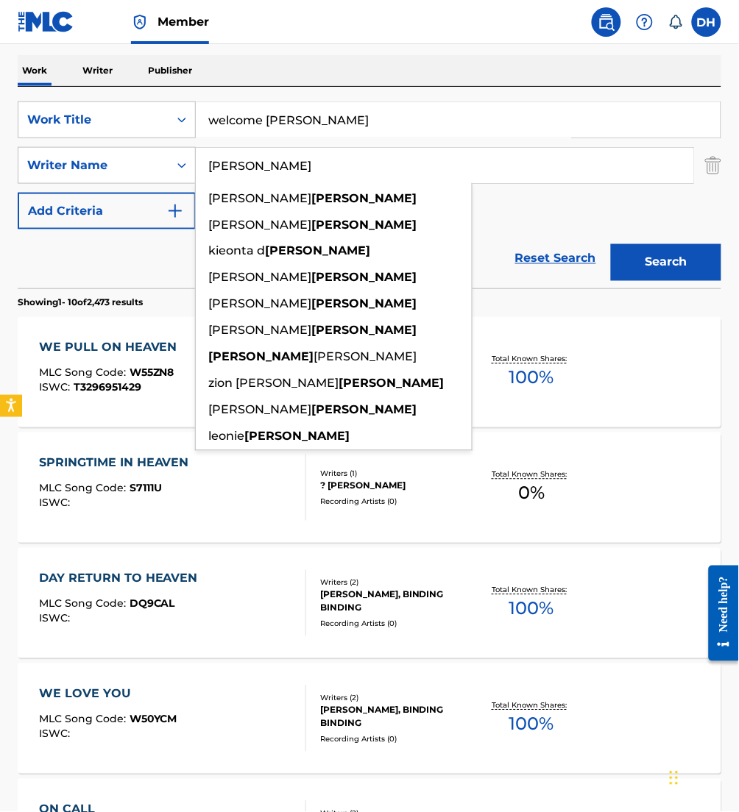
drag, startPoint x: 573, startPoint y: 174, endPoint x: 7, endPoint y: 183, distance: 566.6
click at [7, 183] on div "The MLC Public Work Search The accuracy and completeness of The MLC's data is d…" at bounding box center [369, 702] width 739 height 1680
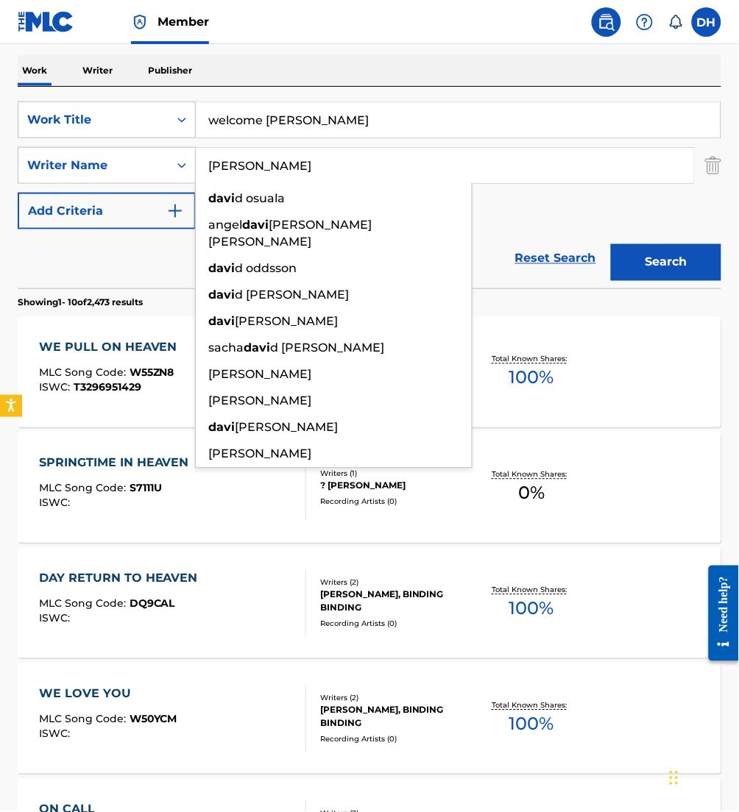
type input "[PERSON_NAME]"
click at [611, 244] on button "Search" at bounding box center [666, 262] width 110 height 37
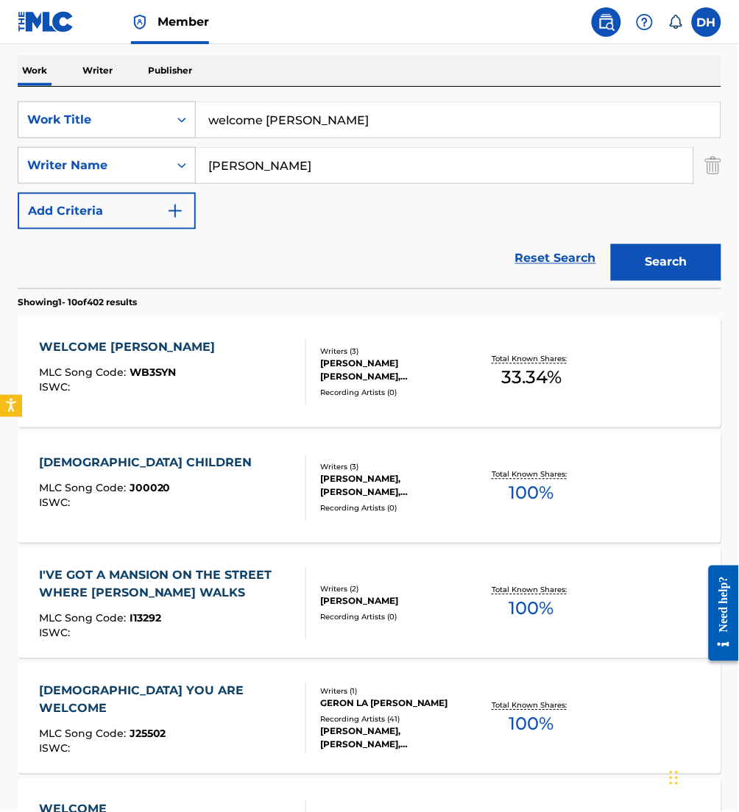
scroll to position [219, 0]
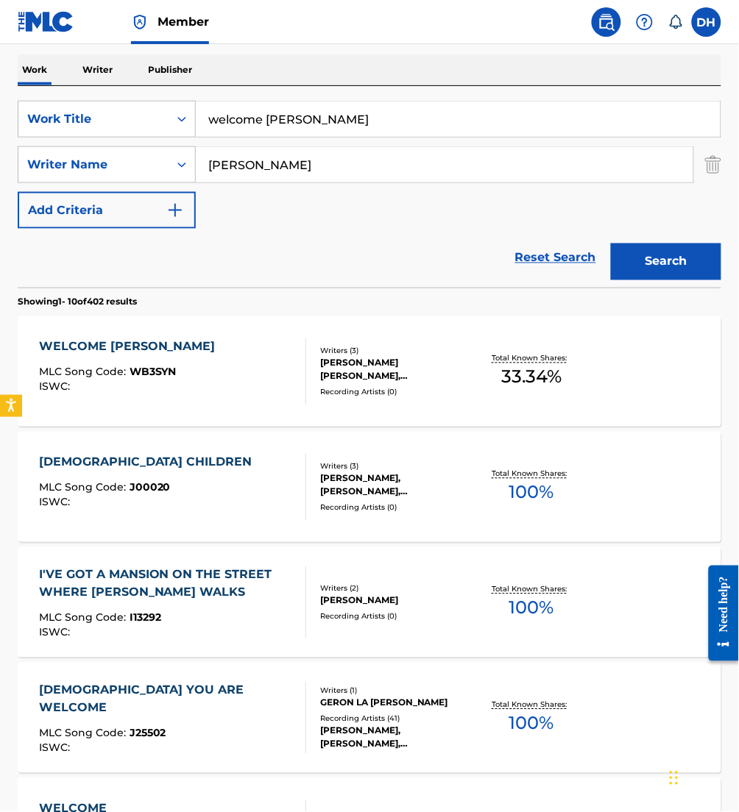
click at [174, 378] on div "WELCOME [DEMOGRAPHIC_DATA] MLC Song Code : WB3SYN ISWC :" at bounding box center [172, 371] width 267 height 66
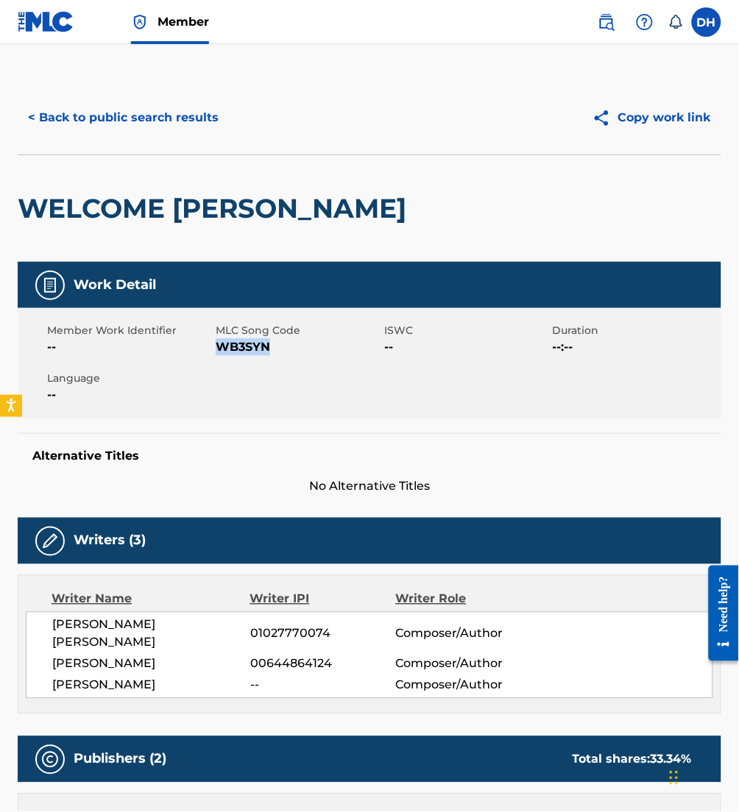
drag, startPoint x: 216, startPoint y: 351, endPoint x: 281, endPoint y: 351, distance: 65.5
click at [281, 351] on span "WB3SYN" at bounding box center [298, 347] width 165 height 18
click at [132, 110] on button "< Back to public search results" at bounding box center [123, 117] width 211 height 37
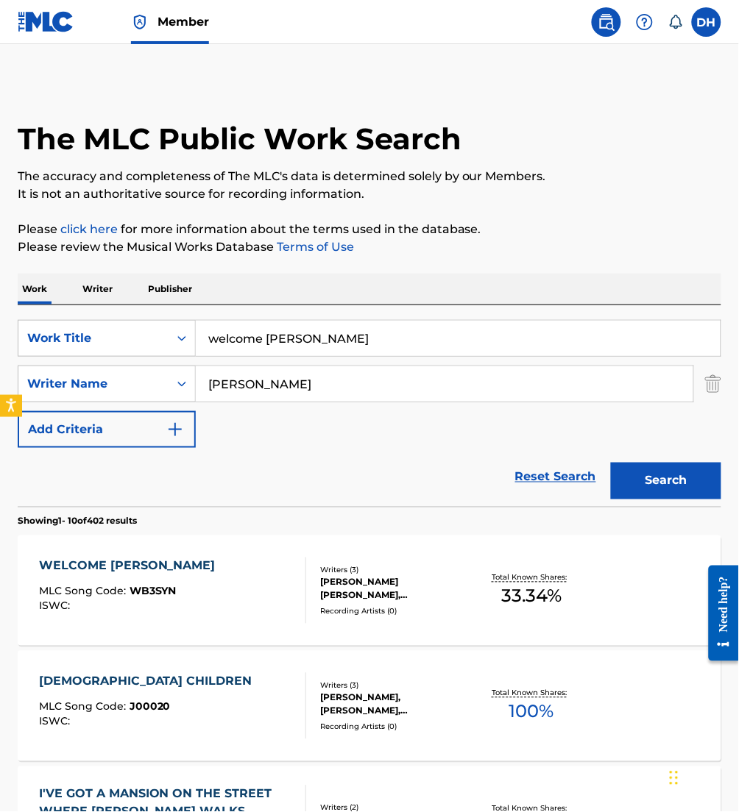
scroll to position [219, 0]
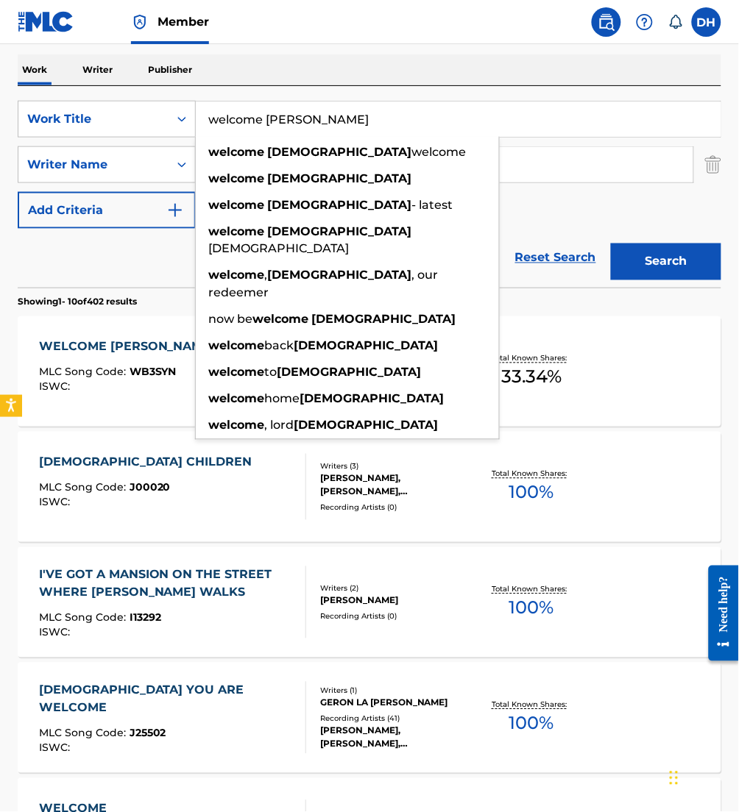
drag, startPoint x: 377, startPoint y: 125, endPoint x: -5, endPoint y: 67, distance: 387.0
click at [0, 67] on html "Accessibility Screen-Reader Guide, Feedback, and Issue Reporting | New window M…" at bounding box center [369, 187] width 739 height 812
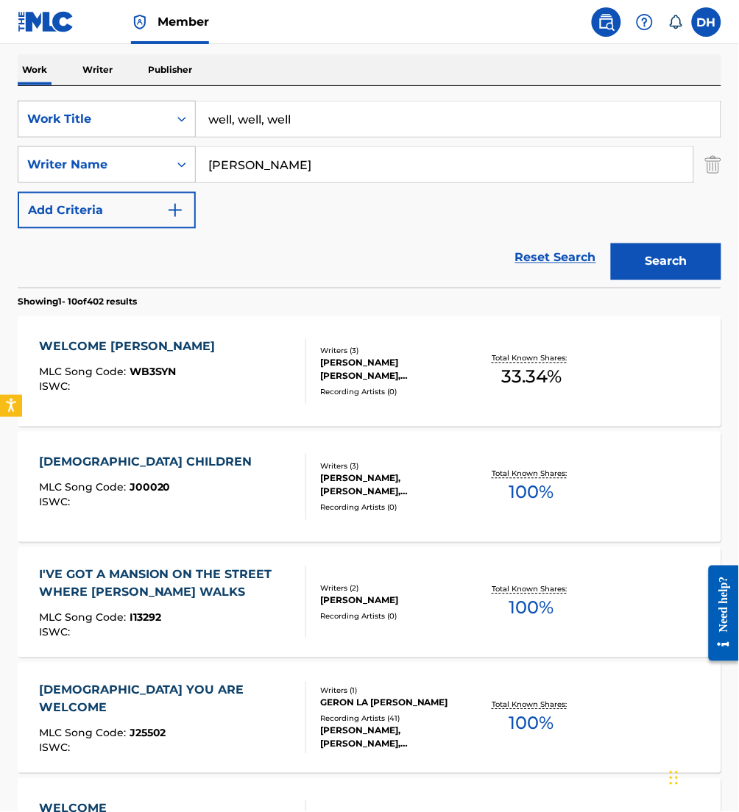
type input "well, well, well"
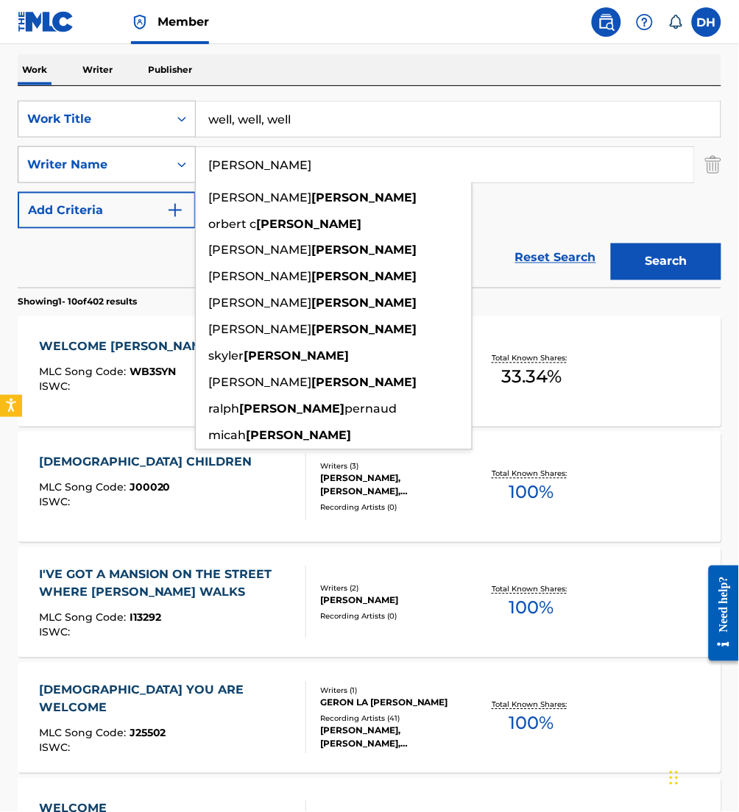
drag, startPoint x: 269, startPoint y: 171, endPoint x: 173, endPoint y: 162, distance: 96.9
click at [173, 162] on div "SearchWithCriteria2debafa0-9b9c-46b7-a17b-cb8cd0167723 Writer Name [PERSON_NAME…" at bounding box center [369, 164] width 703 height 37
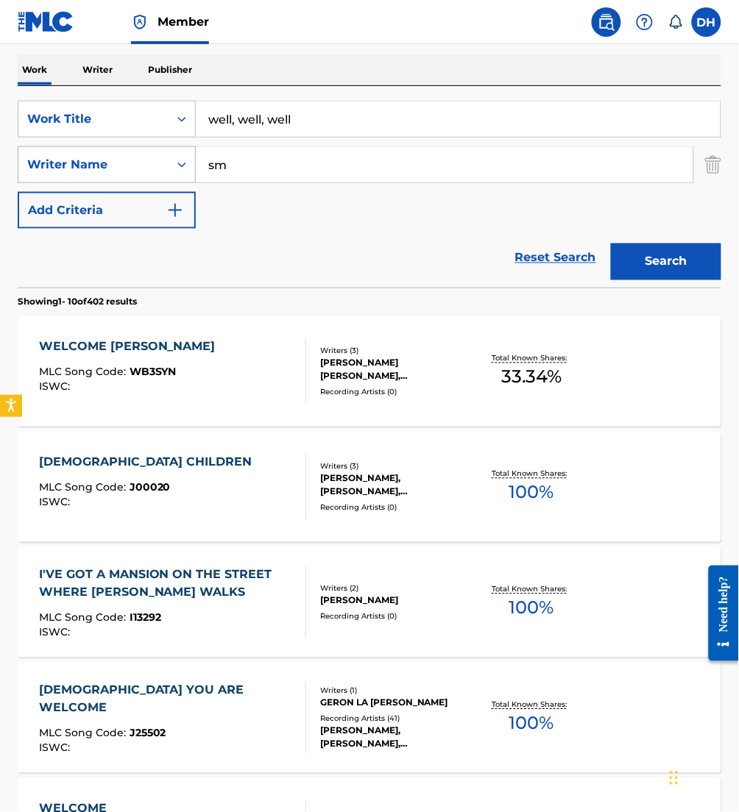
type input "s"
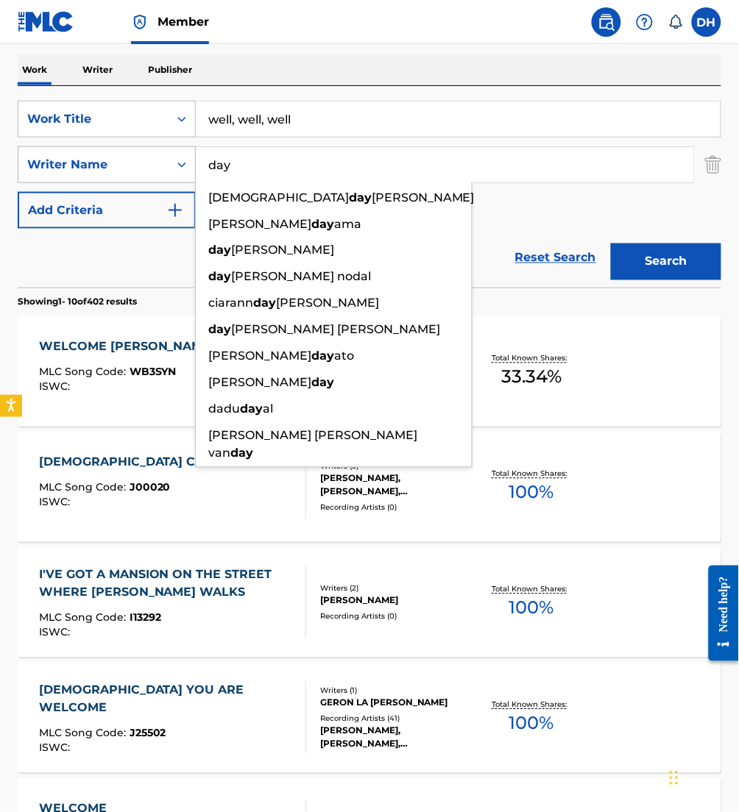
type input "day"
click at [611, 244] on button "Search" at bounding box center [666, 262] width 110 height 37
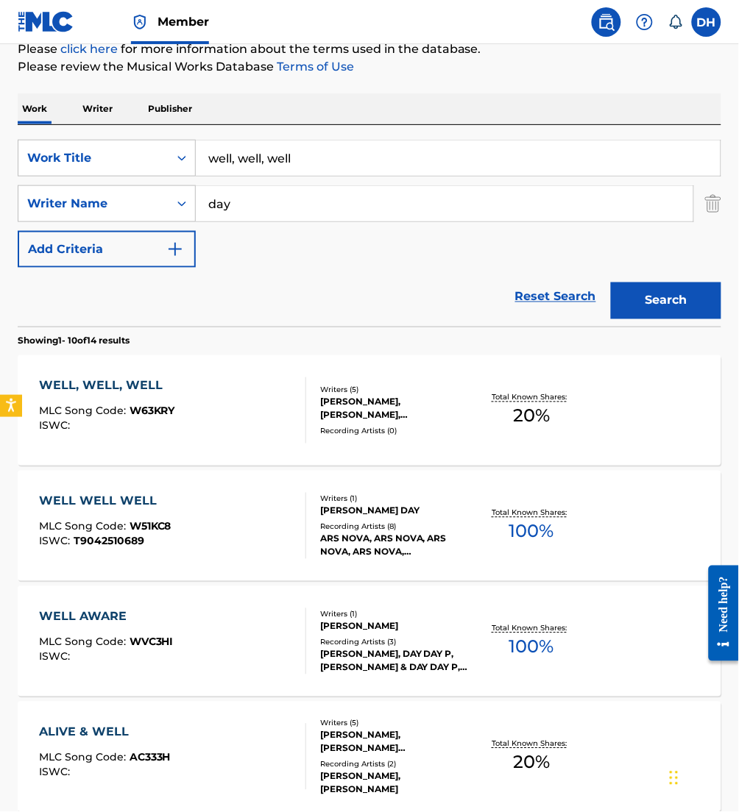
scroll to position [180, 0]
click at [178, 418] on div "WELL, WELL, WELL MLC Song Code : W63KRY ISWC :" at bounding box center [172, 411] width 267 height 66
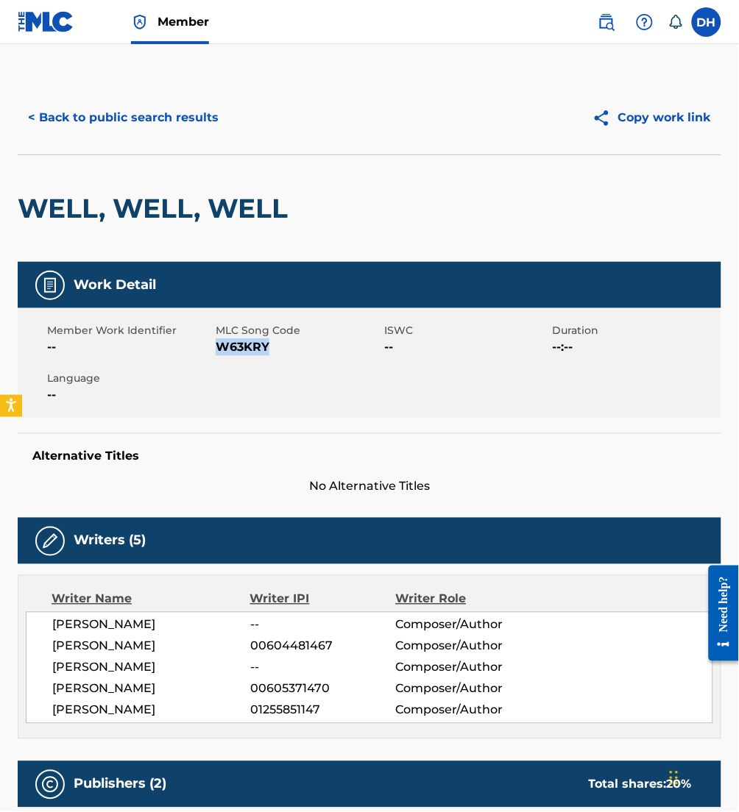
drag, startPoint x: 219, startPoint y: 341, endPoint x: 345, endPoint y: 353, distance: 127.2
click at [345, 353] on span "W63KRY" at bounding box center [298, 347] width 165 height 18
click at [294, 329] on span "MLC Song Code" at bounding box center [298, 330] width 165 height 15
drag, startPoint x: 217, startPoint y: 349, endPoint x: 296, endPoint y: 349, distance: 79.5
click at [296, 349] on span "W63KRY" at bounding box center [298, 347] width 165 height 18
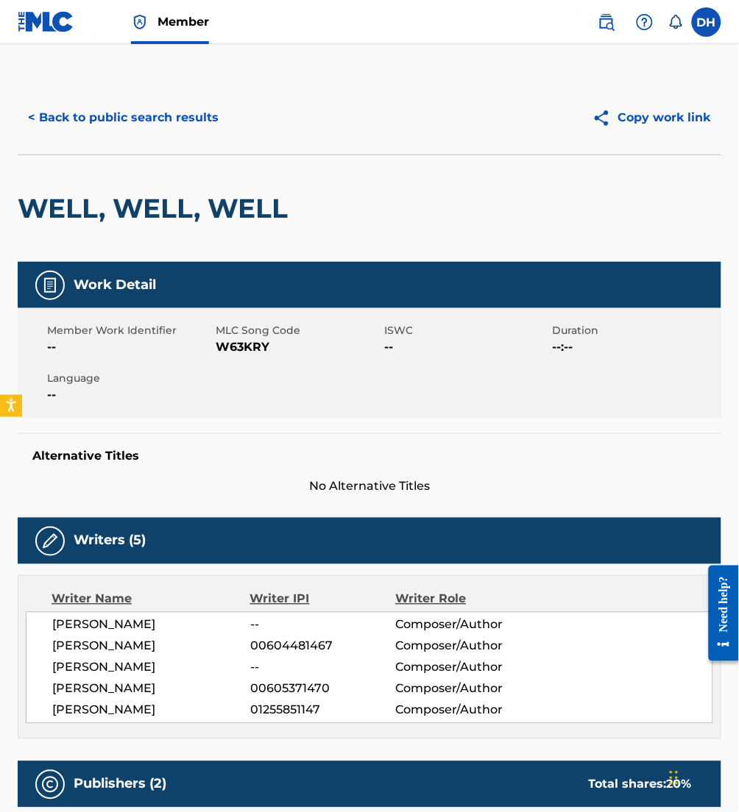
click at [101, 139] on div "< Back to public search results Copy work link" at bounding box center [369, 118] width 703 height 74
click at [53, 110] on button "< Back to public search results" at bounding box center [123, 117] width 211 height 37
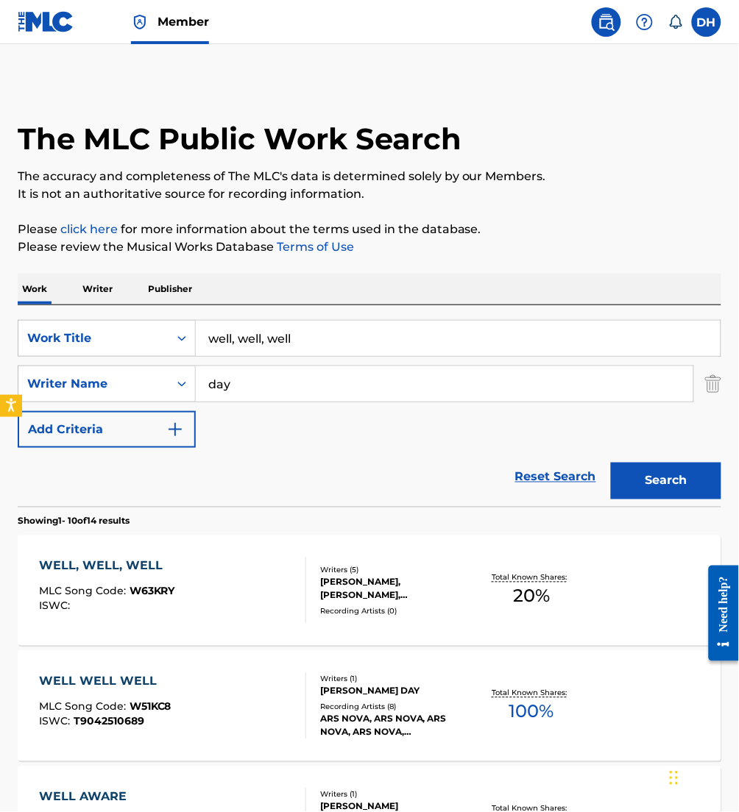
scroll to position [180, 0]
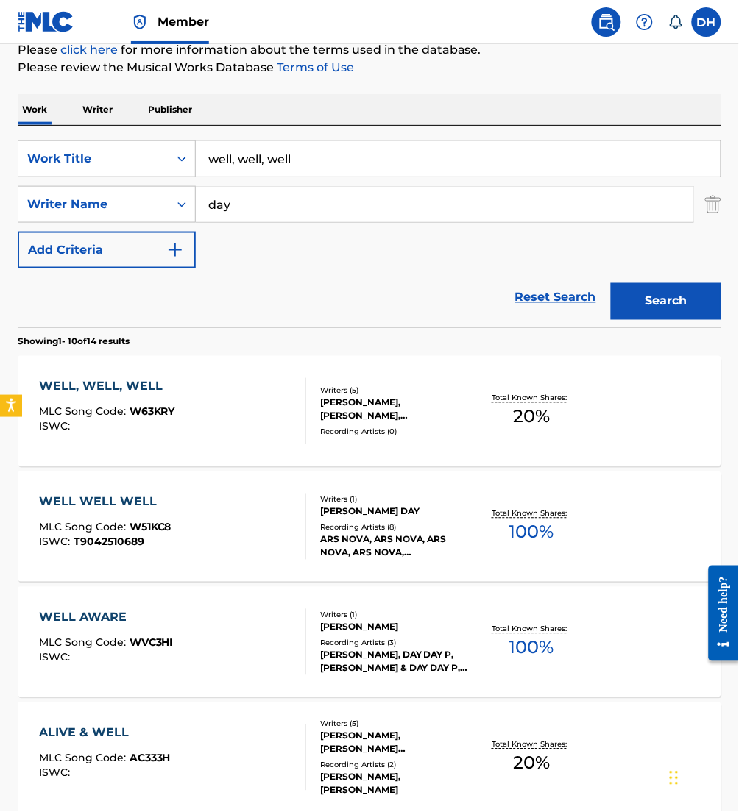
drag, startPoint x: 330, startPoint y: 144, endPoint x: -6, endPoint y: 135, distance: 336.3
click at [0, 135] on html "Accessibility Screen-Reader Guide, Feedback, and Issue Reporting | New window M…" at bounding box center [369, 226] width 739 height 812
type input "whatever i have to lose"
click at [563, 216] on input "day" at bounding box center [444, 204] width 497 height 35
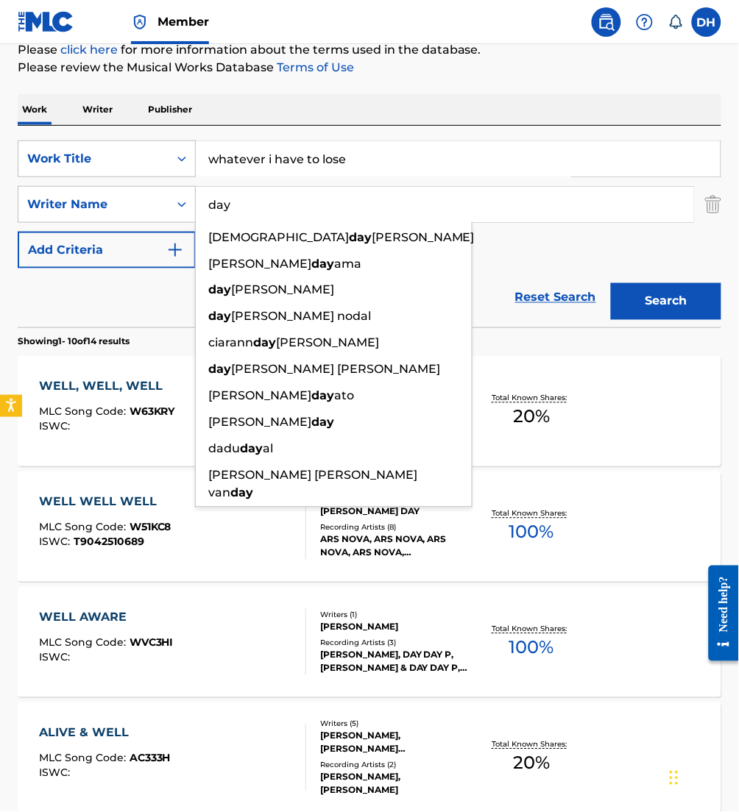
click at [563, 216] on input "day" at bounding box center [444, 204] width 497 height 35
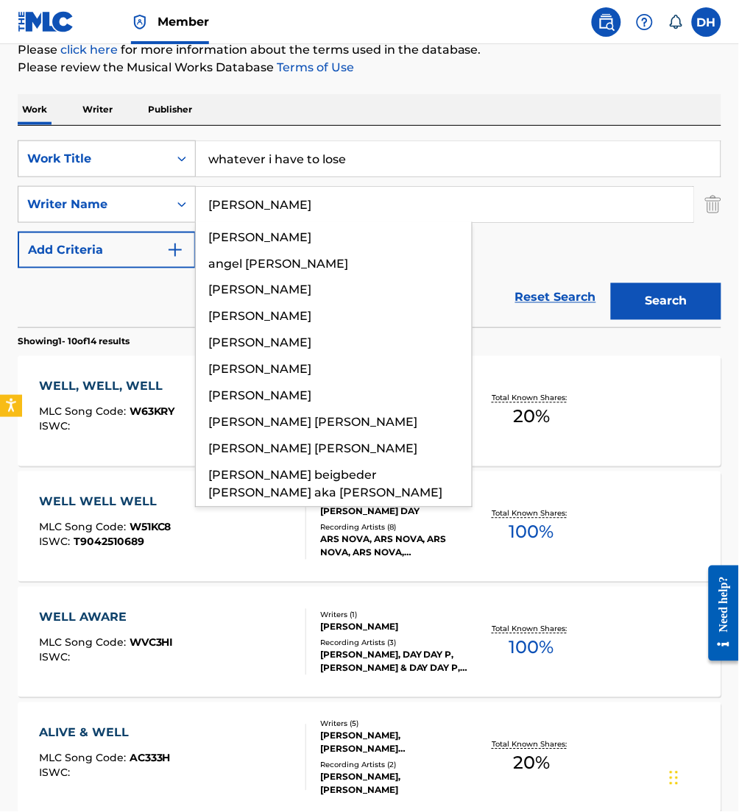
type input "[PERSON_NAME]"
click at [611, 283] on button "Search" at bounding box center [666, 301] width 110 height 37
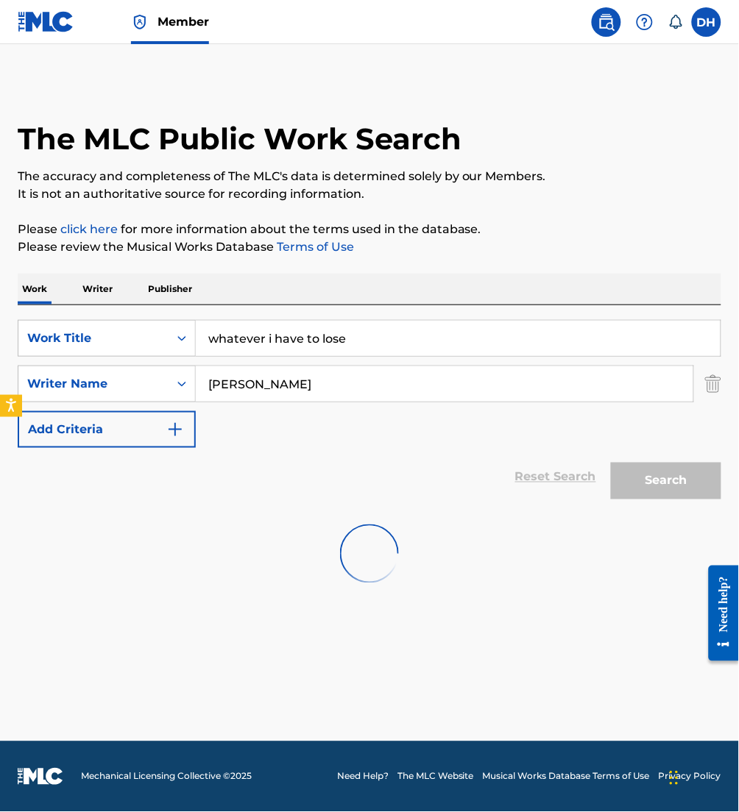
scroll to position [0, 0]
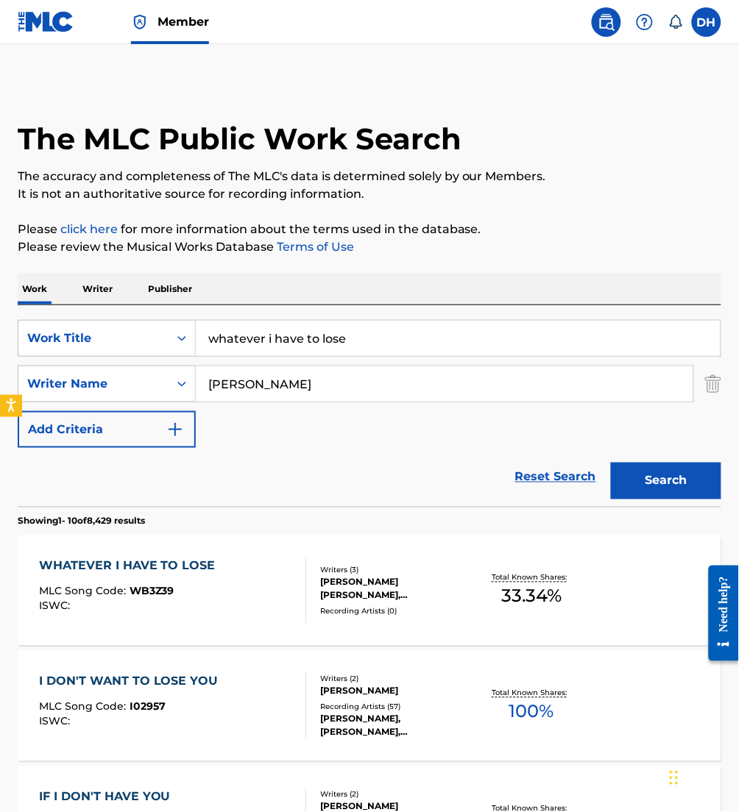
click at [109, 582] on div "WHATEVER I HAVE TO LOSE MLC Song Code : WB3Z39 ISWC :" at bounding box center [131, 591] width 184 height 66
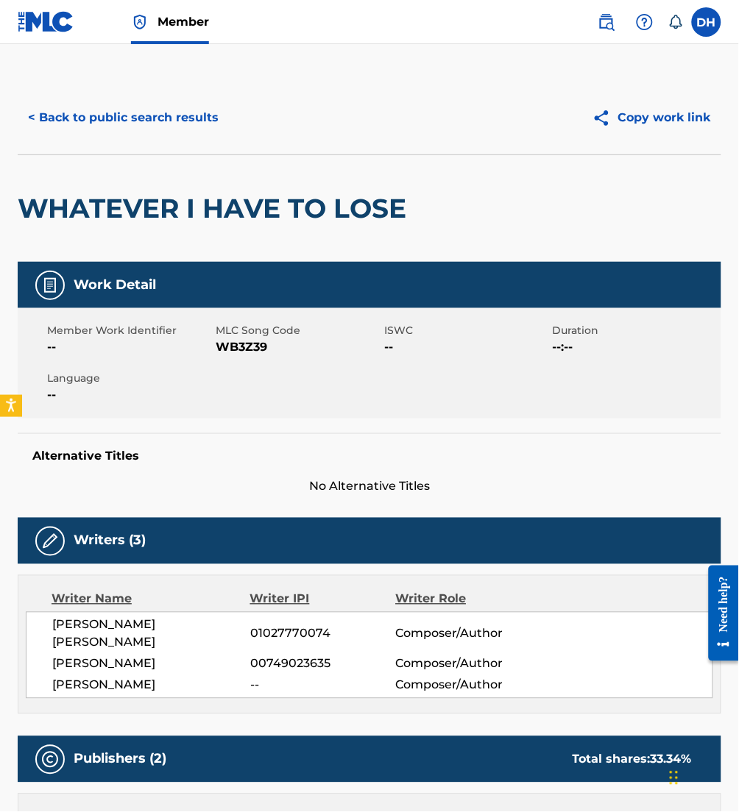
click at [154, 121] on button "< Back to public search results" at bounding box center [123, 117] width 211 height 37
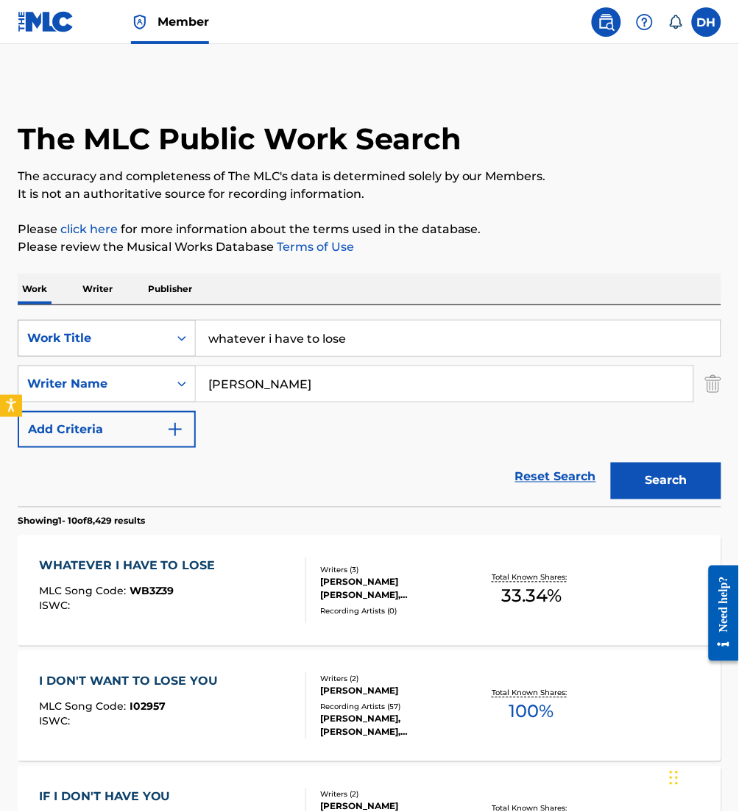
drag, startPoint x: 369, startPoint y: 341, endPoint x: 55, endPoint y: 328, distance: 313.7
click at [55, 328] on div "SearchWithCriteriafa5a9ea1-5dd9-4c9d-b270-668a185aa37e Work Title whatever i ha…" at bounding box center [369, 338] width 703 height 37
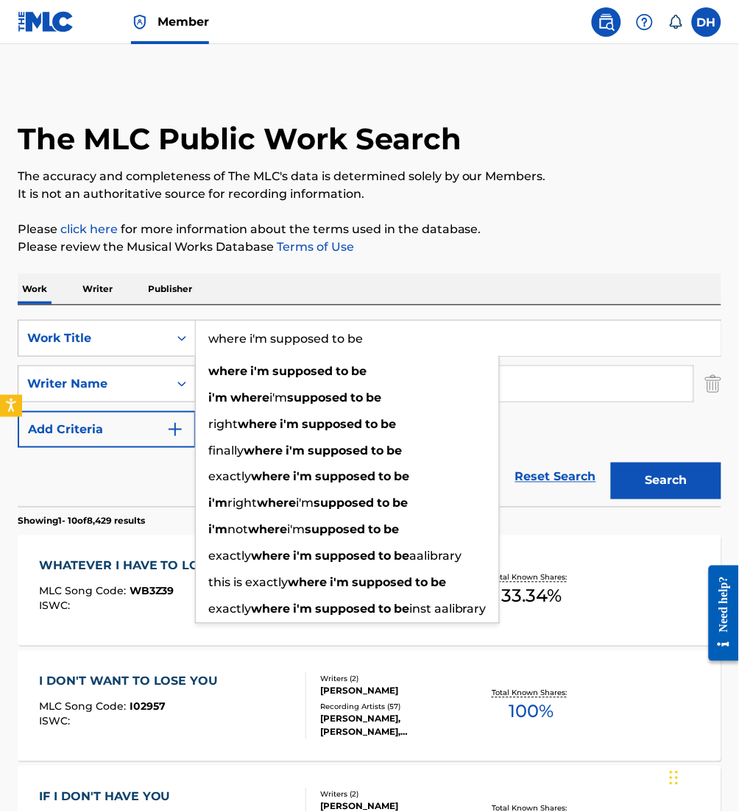
type input "where i'm supposed to be"
click at [314, 276] on div "Work Writer Publisher" at bounding box center [369, 289] width 703 height 31
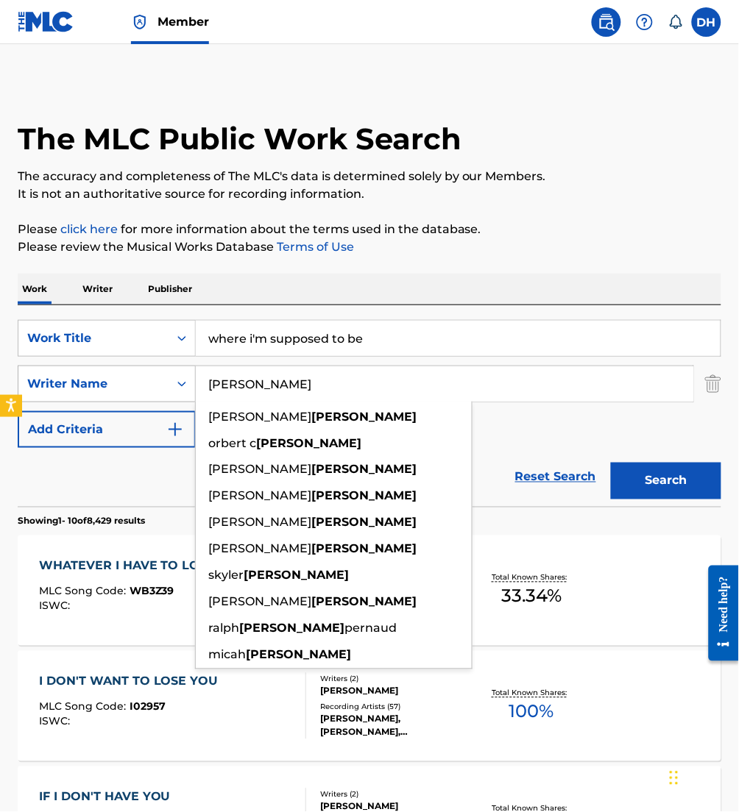
drag, startPoint x: 279, startPoint y: 386, endPoint x: 153, endPoint y: 390, distance: 125.9
click at [153, 390] on div "SearchWithCriteria2debafa0-9b9c-46b7-a17b-cb8cd0167723 Writer Name [PERSON_NAME…" at bounding box center [369, 384] width 703 height 37
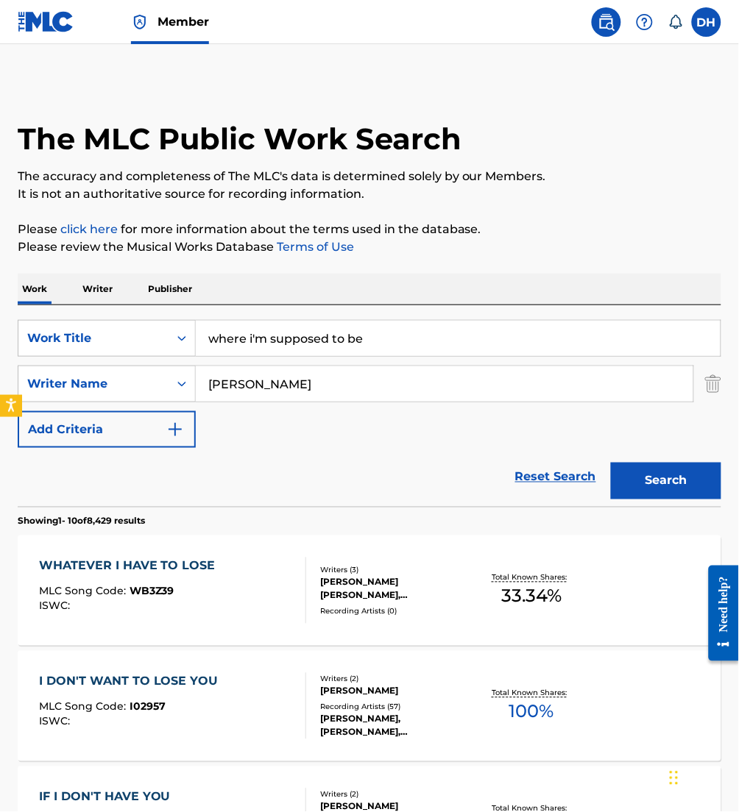
click at [647, 465] on button "Search" at bounding box center [666, 481] width 110 height 37
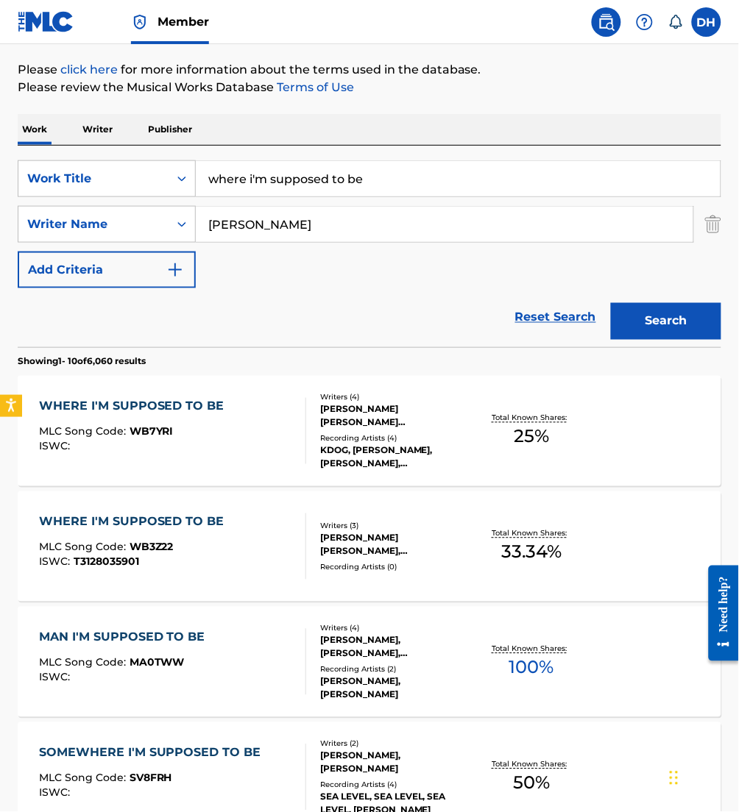
scroll to position [159, 0]
click at [297, 553] on div at bounding box center [300, 547] width 12 height 66
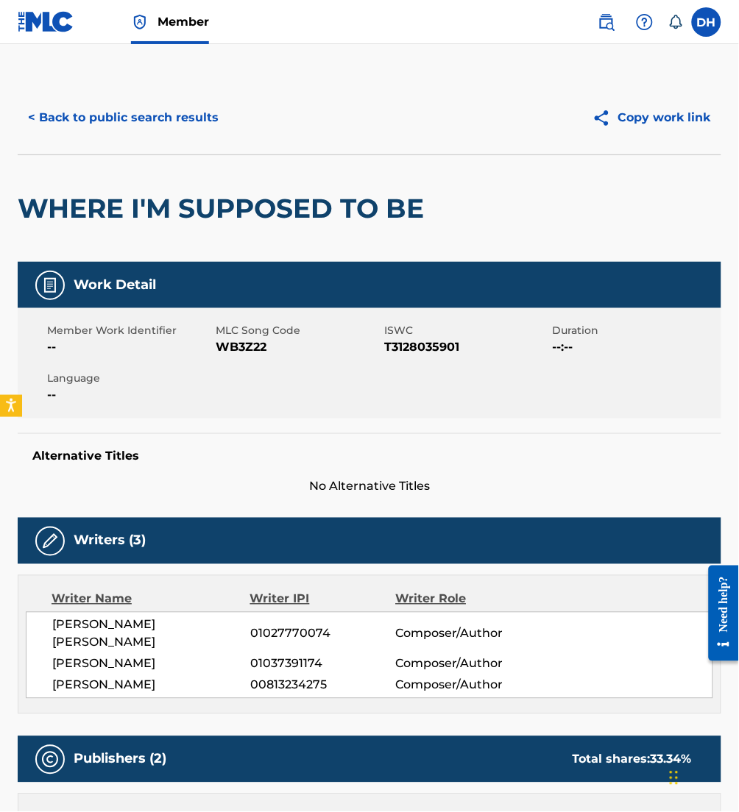
click at [181, 117] on button "< Back to public search results" at bounding box center [123, 117] width 211 height 37
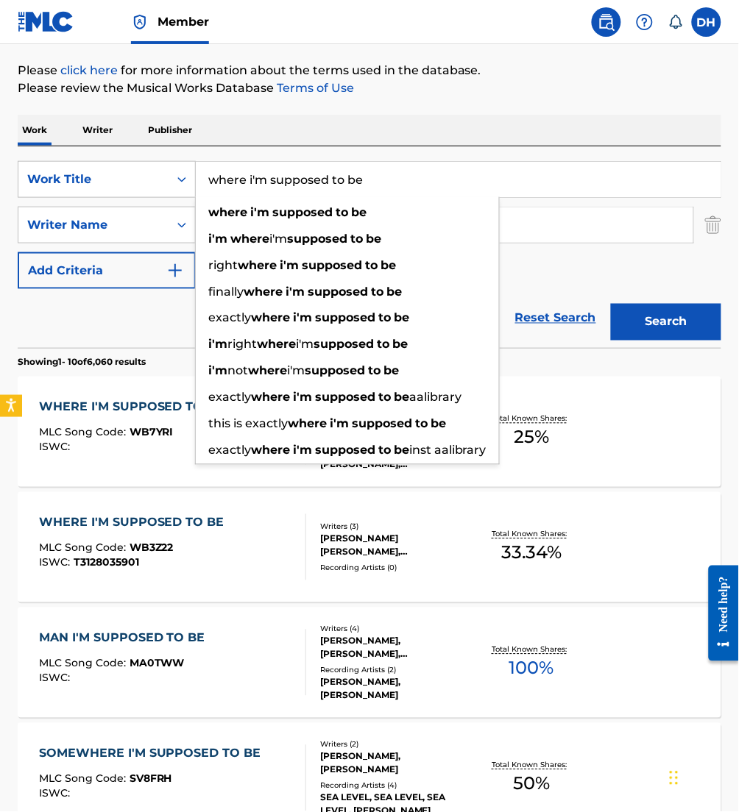
drag, startPoint x: 446, startPoint y: 180, endPoint x: 249, endPoint y: 196, distance: 197.8
click at [249, 196] on input "where i'm supposed to be" at bounding box center [458, 179] width 525 height 35
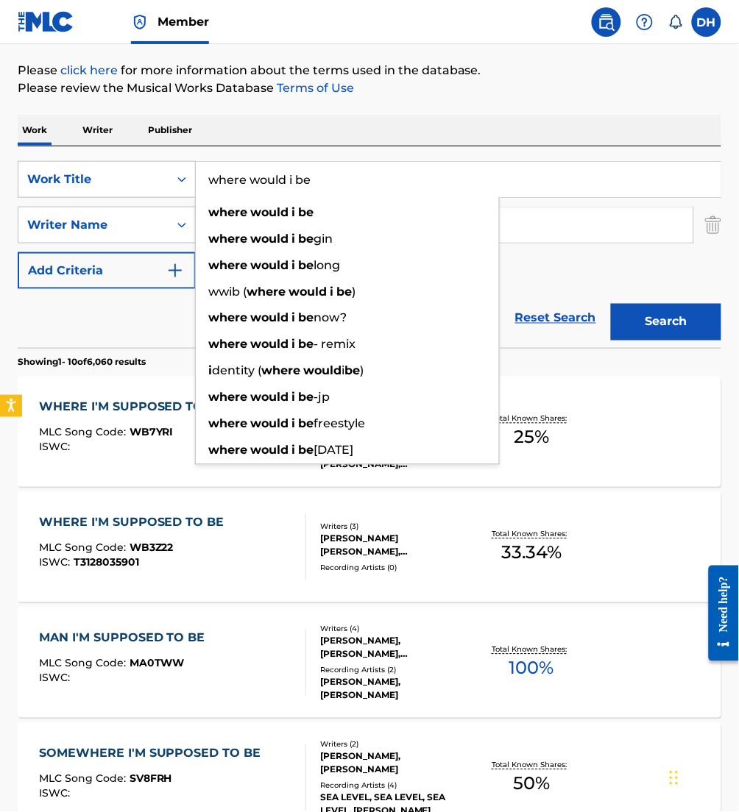
type input "where would i be"
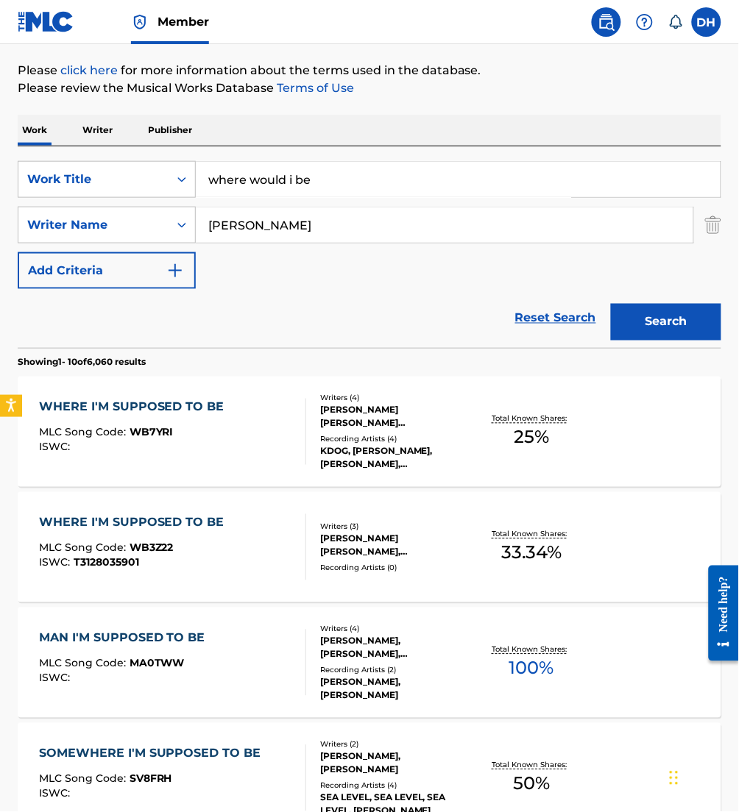
click at [608, 262] on div "SearchWithCriteriafa5a9ea1-5dd9-4c9d-b270-668a185aa37e Work Title where would i…" at bounding box center [369, 225] width 703 height 128
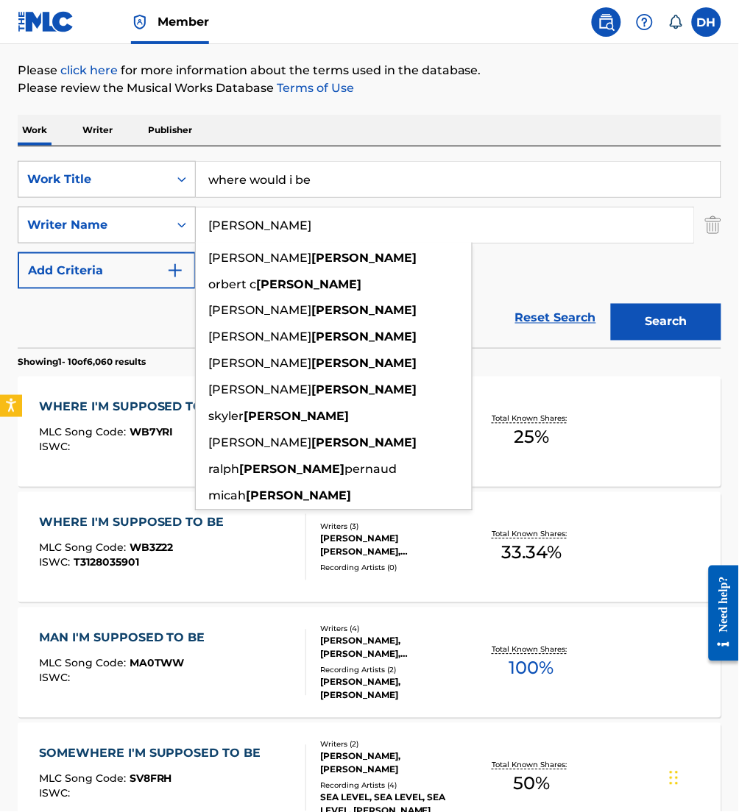
drag, startPoint x: 258, startPoint y: 241, endPoint x: 144, endPoint y: 212, distance: 116.9
click at [144, 212] on div "SearchWithCriteria2debafa0-9b9c-46b7-a17b-cb8cd0167723 Writer Name [PERSON_NAME…" at bounding box center [369, 225] width 703 height 37
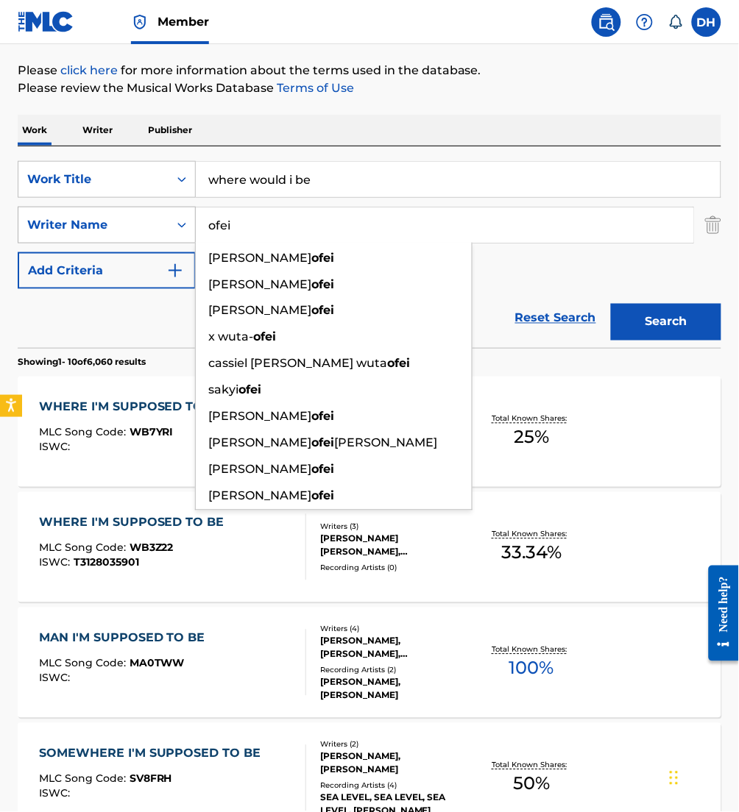
type input "ofei"
click at [611, 304] on button "Search" at bounding box center [666, 322] width 110 height 37
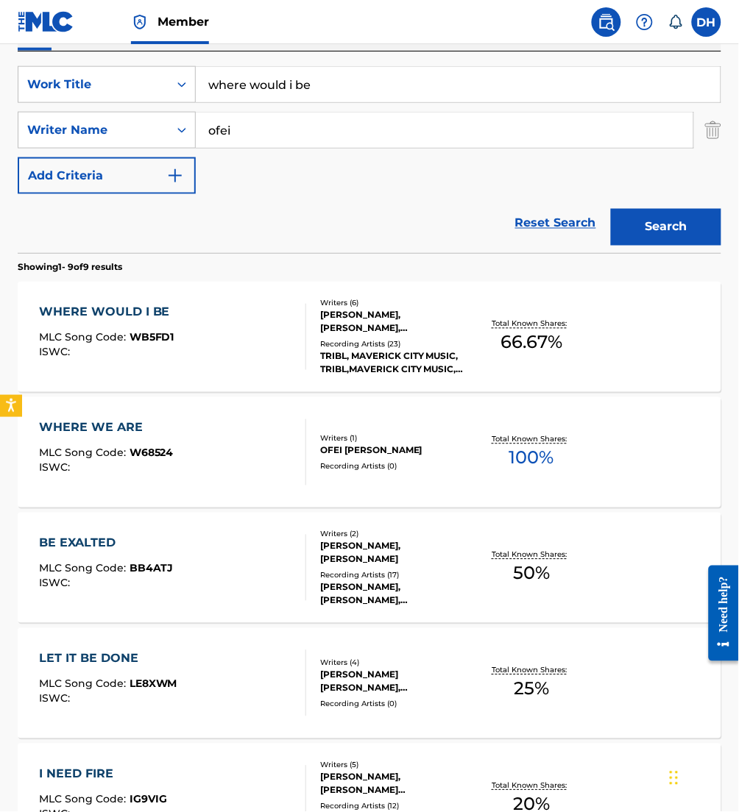
scroll to position [255, 0]
click at [194, 346] on div "WHERE WOULD I BE MLC Song Code : WB5FD1 ISWC :" at bounding box center [172, 336] width 267 height 66
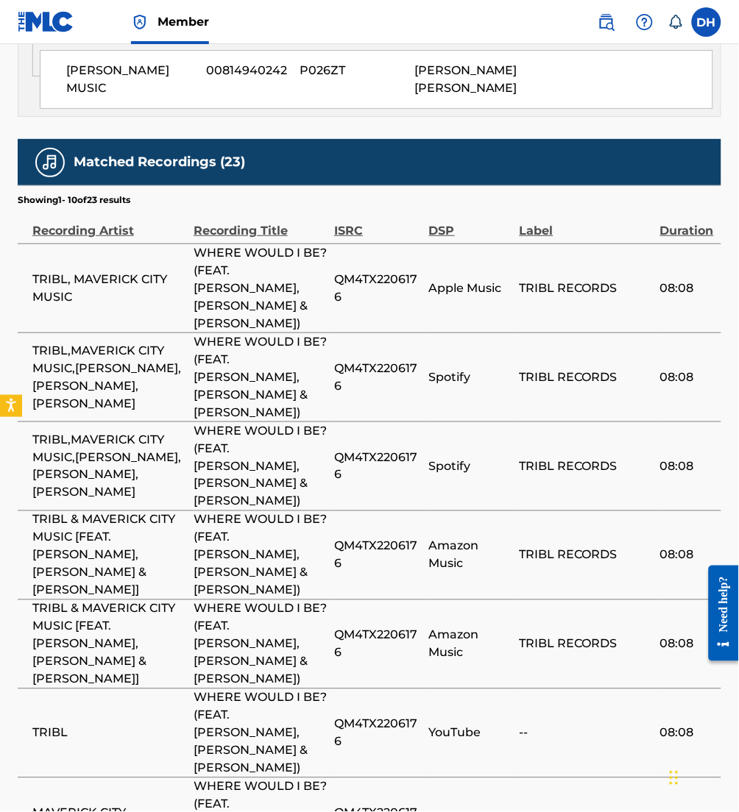
scroll to position [3059, 0]
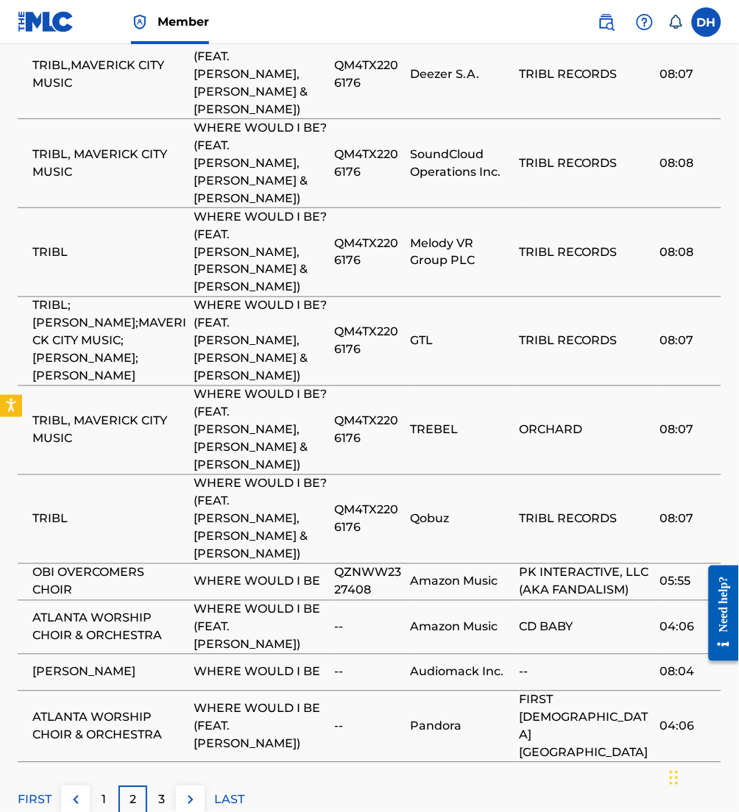
scroll to position [2973, 0]
click at [188, 791] on img at bounding box center [191, 800] width 18 height 18
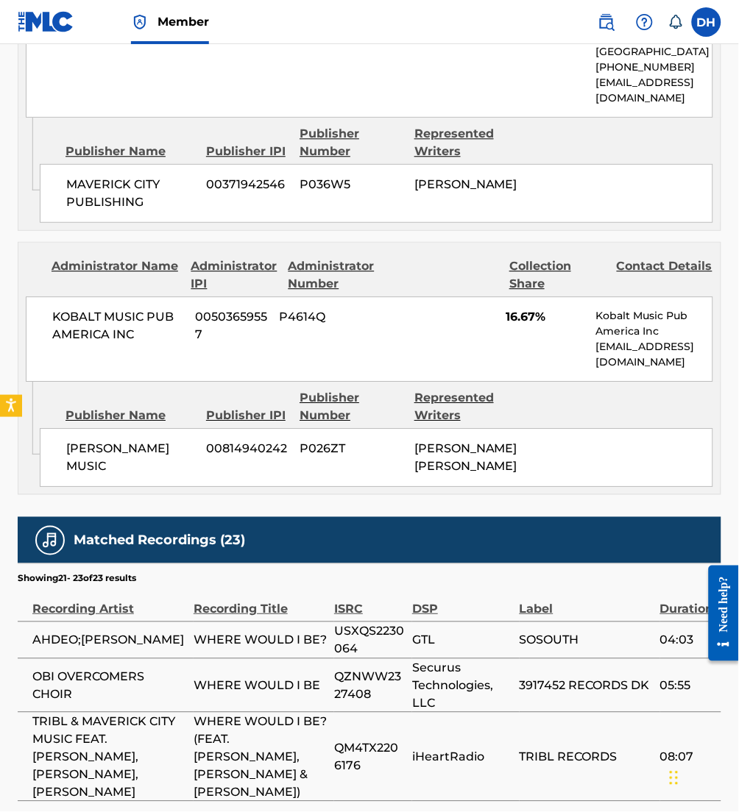
scroll to position [2560, 0]
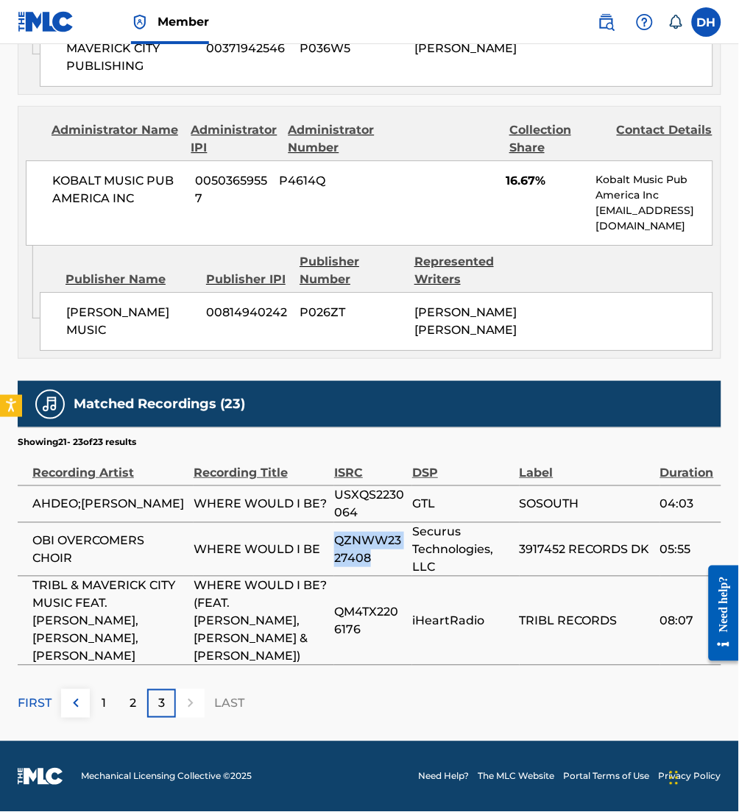
drag, startPoint x: 380, startPoint y: 584, endPoint x: 331, endPoint y: 557, distance: 55.7
click at [331, 557] on tr "OBI OVERCOMERS CHOIR WHERE WOULD I BE QZNWW2327408 Securus Technologies, LLC 39…" at bounding box center [369, 549] width 703 height 54
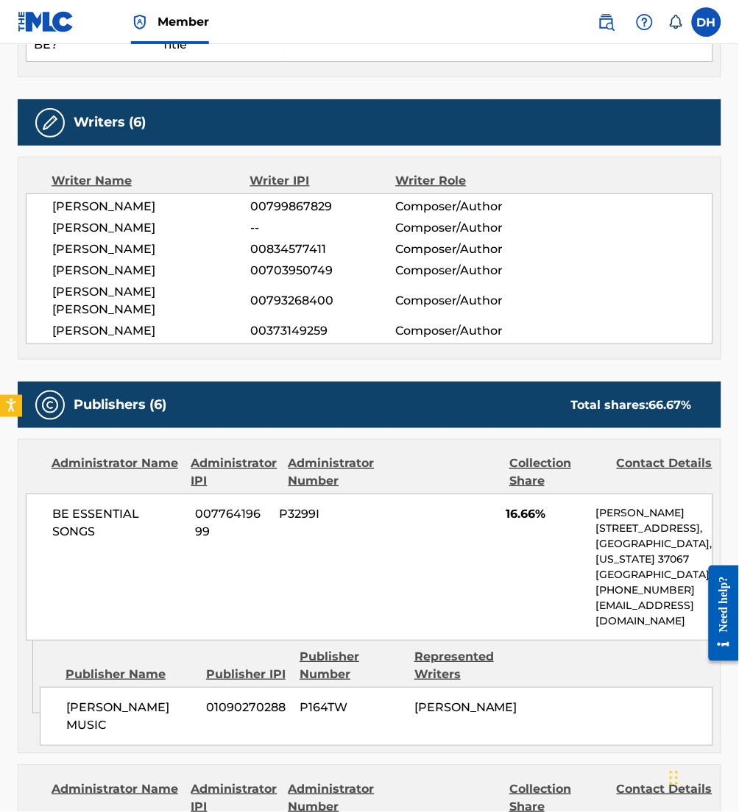
scroll to position [0, 0]
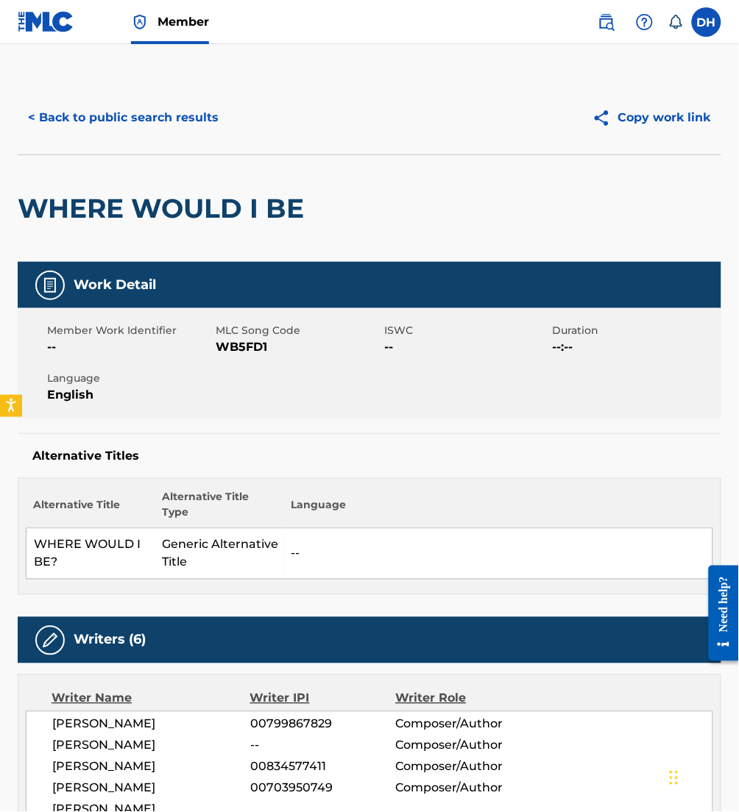
click at [121, 119] on button "< Back to public search results" at bounding box center [123, 117] width 211 height 37
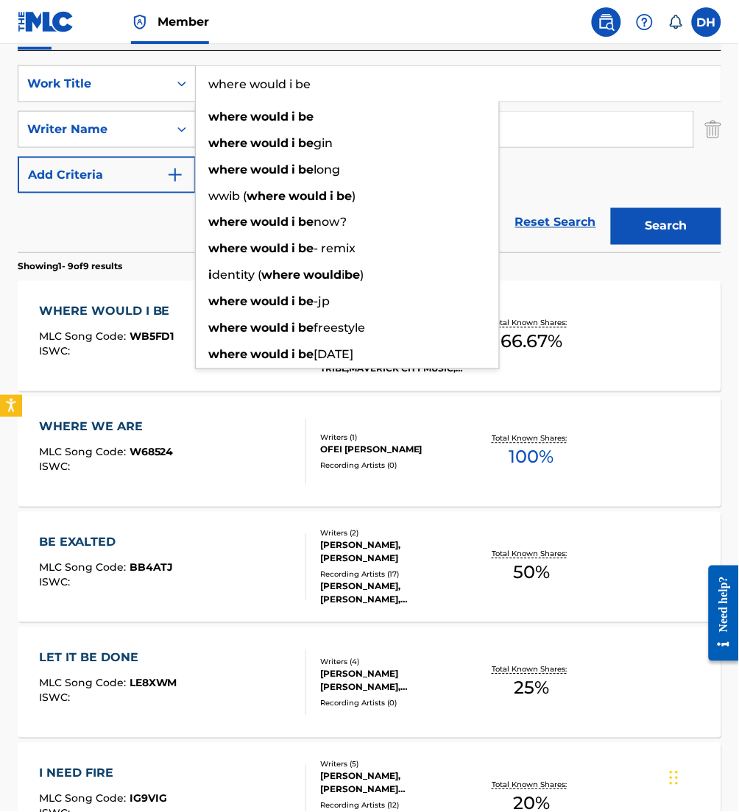
drag, startPoint x: 334, startPoint y: 85, endPoint x: 99, endPoint y: 38, distance: 239.4
click at [99, 38] on div "Member DH [PERSON_NAME] Hernandez [EMAIL_ADDRESS][PERSON_NAME][DOMAIN_NAME] Not…" at bounding box center [369, 603] width 739 height 1717
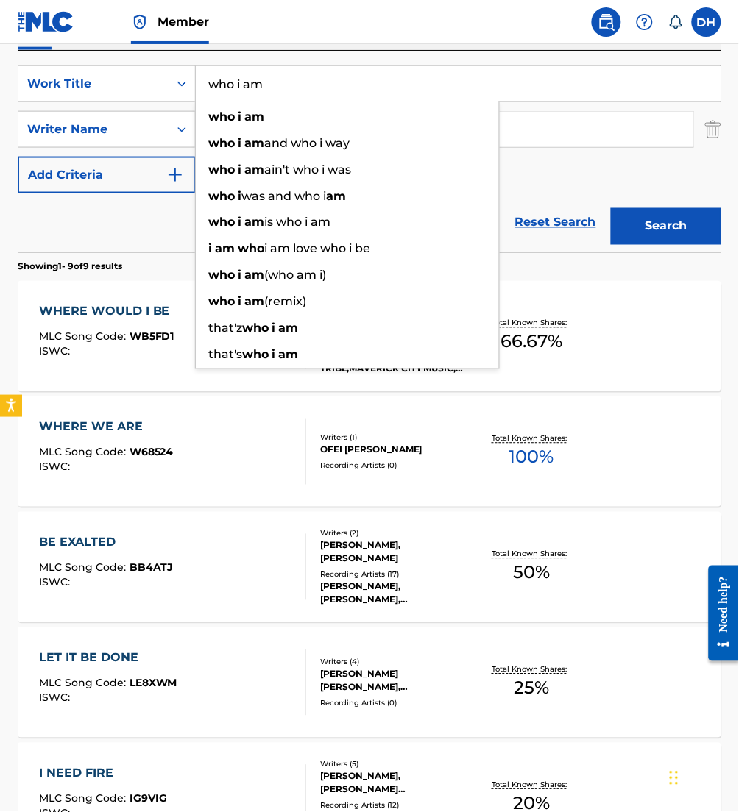
type input "who i am"
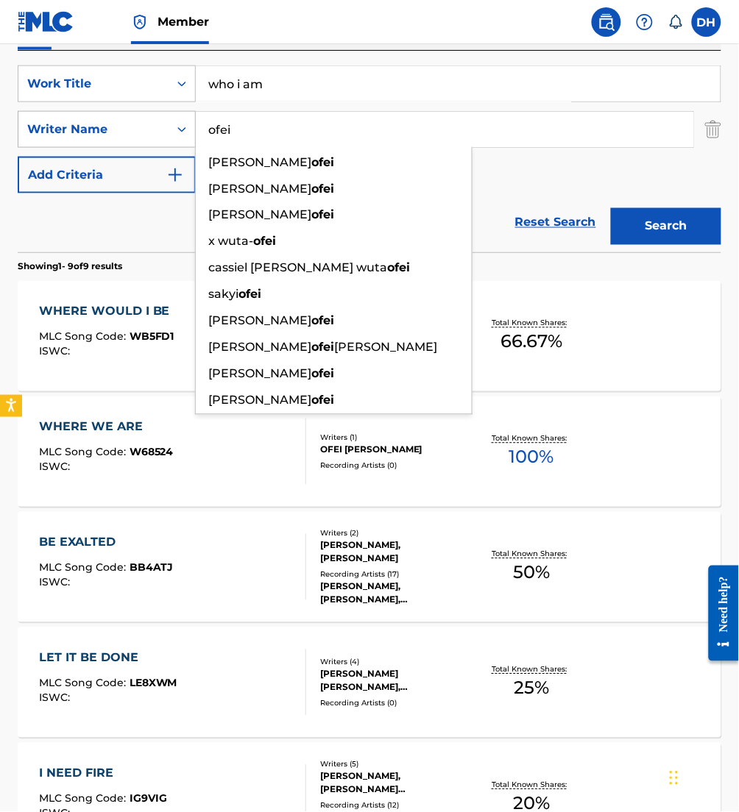
drag, startPoint x: 550, startPoint y: 121, endPoint x: 174, endPoint y: 136, distance: 376.2
click at [174, 136] on div "SearchWithCriteria2debafa0-9b9c-46b7-a17b-cb8cd0167723 Writer Name [PERSON_NAME…" at bounding box center [369, 129] width 703 height 37
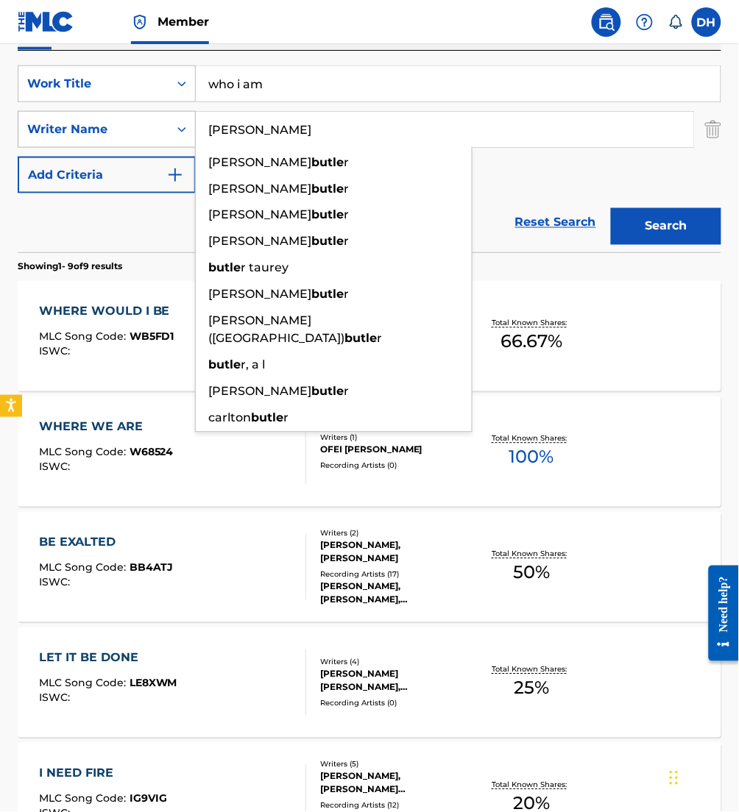
click at [611, 208] on button "Search" at bounding box center [666, 226] width 110 height 37
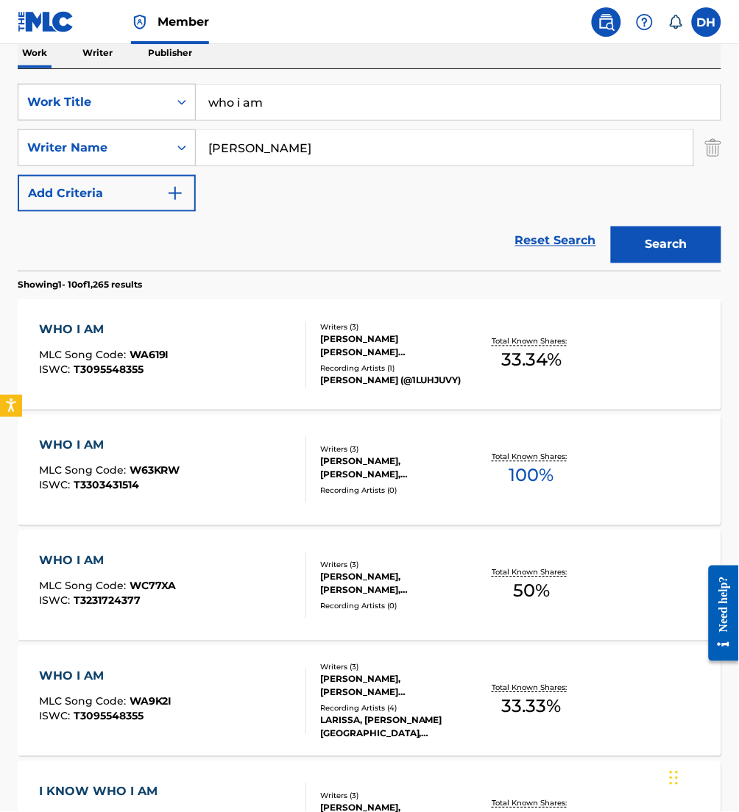
scroll to position [238, 0]
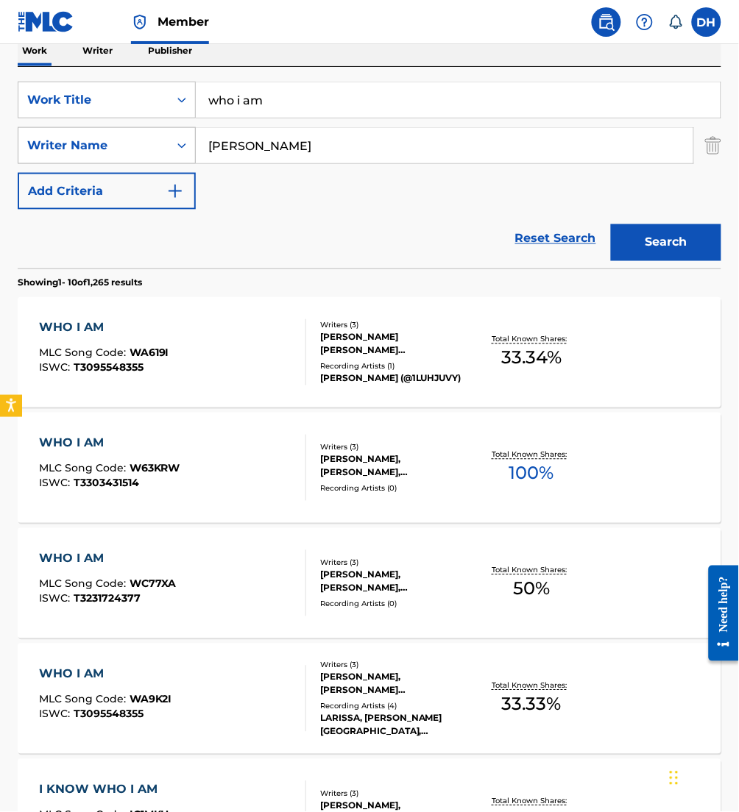
drag, startPoint x: 307, startPoint y: 160, endPoint x: 167, endPoint y: 143, distance: 140.9
click at [167, 143] on div "SearchWithCriteria2debafa0-9b9c-46b7-a17b-cb8cd0167723 Writer Name [PERSON_NAME]" at bounding box center [369, 145] width 703 height 37
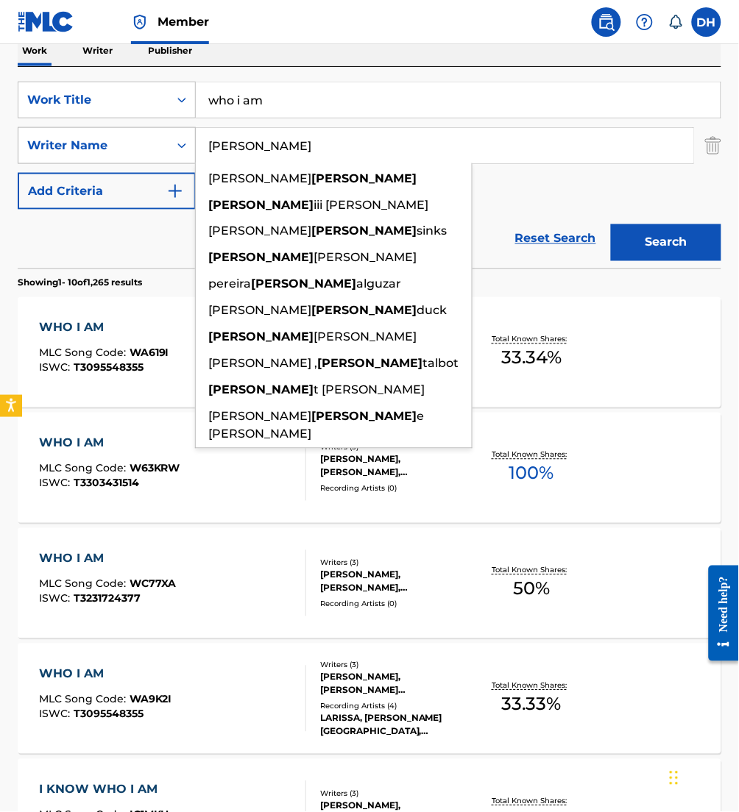
click at [611, 224] on button "Search" at bounding box center [666, 242] width 110 height 37
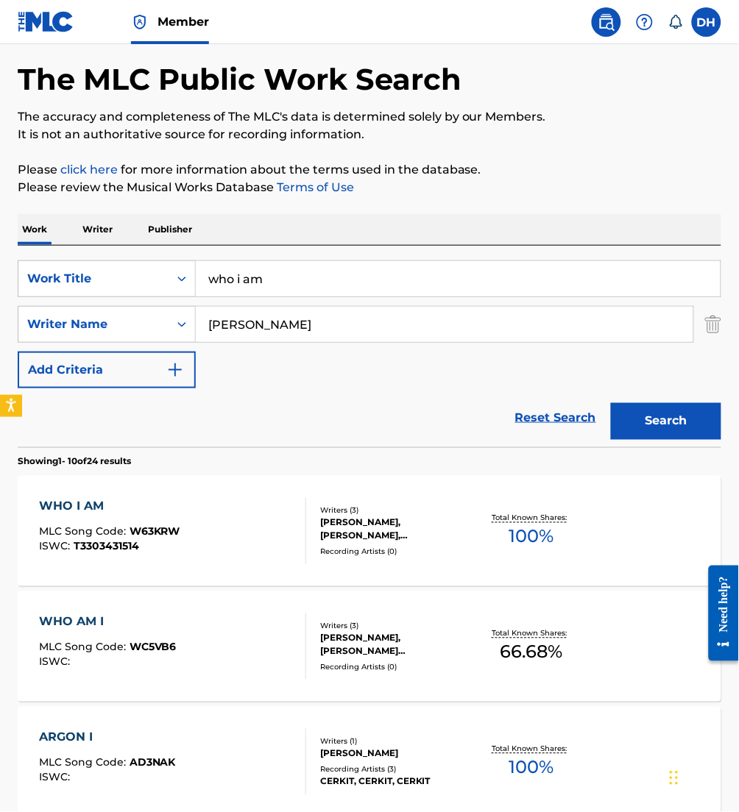
scroll to position [82, 0]
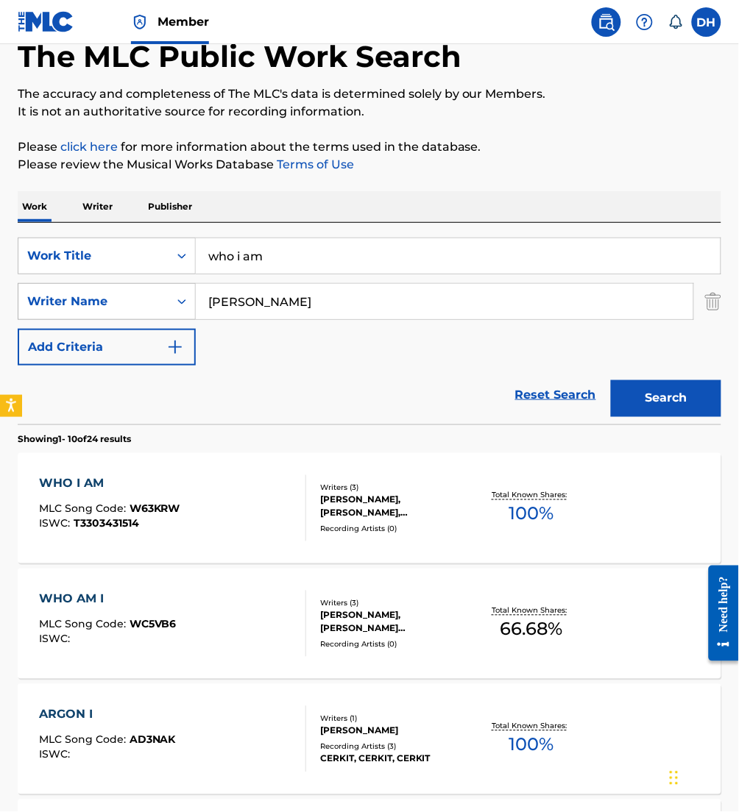
drag, startPoint x: 263, startPoint y: 299, endPoint x: 109, endPoint y: 302, distance: 154.5
click at [109, 302] on div "SearchWithCriteria2debafa0-9b9c-46b7-a17b-cb8cd0167723 Writer Name [PERSON_NAME]" at bounding box center [369, 301] width 703 height 37
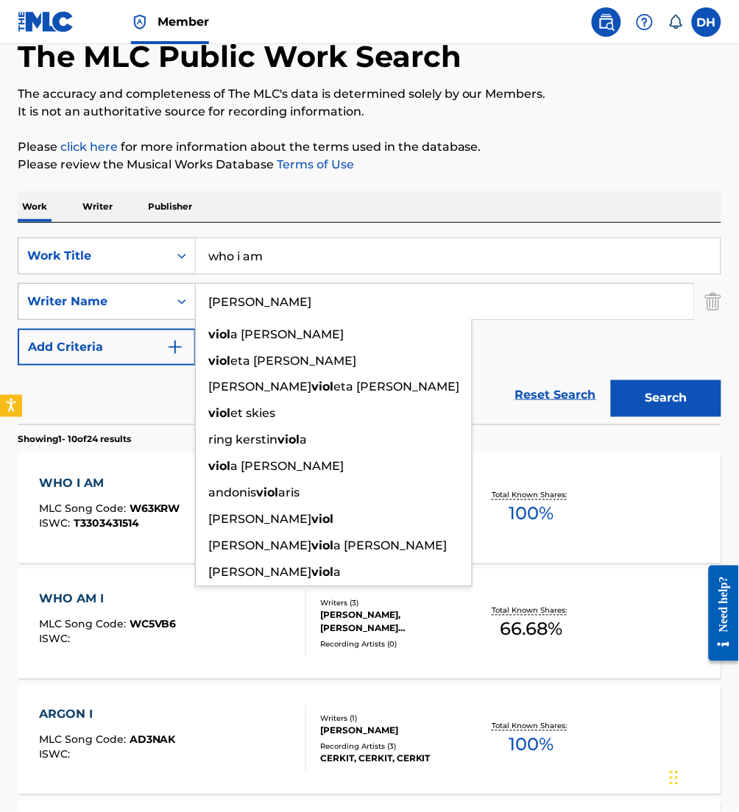
type input "[PERSON_NAME]"
click at [611, 380] on button "Search" at bounding box center [666, 398] width 110 height 37
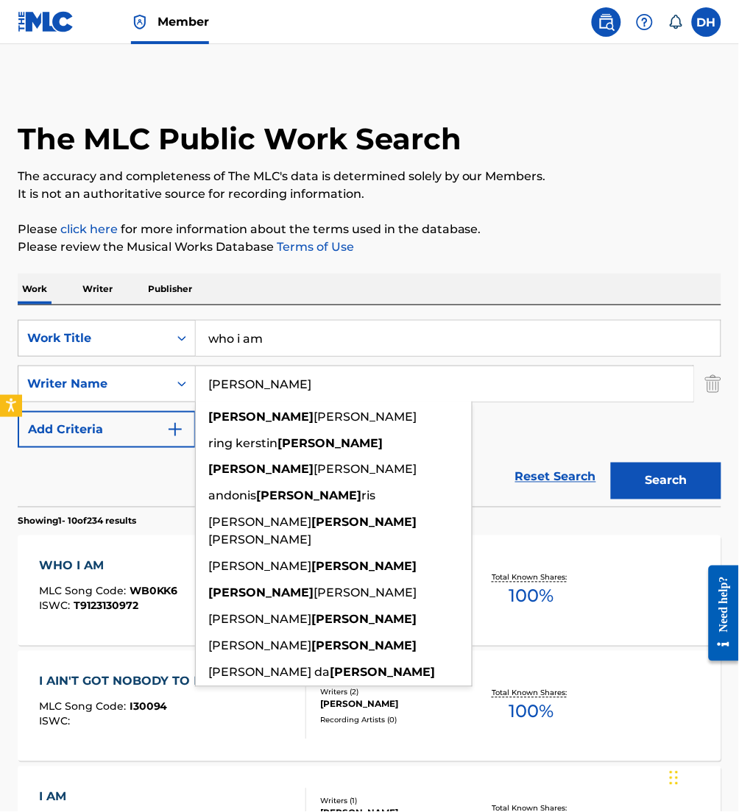
click at [155, 482] on div "Reset Search Search" at bounding box center [369, 477] width 703 height 59
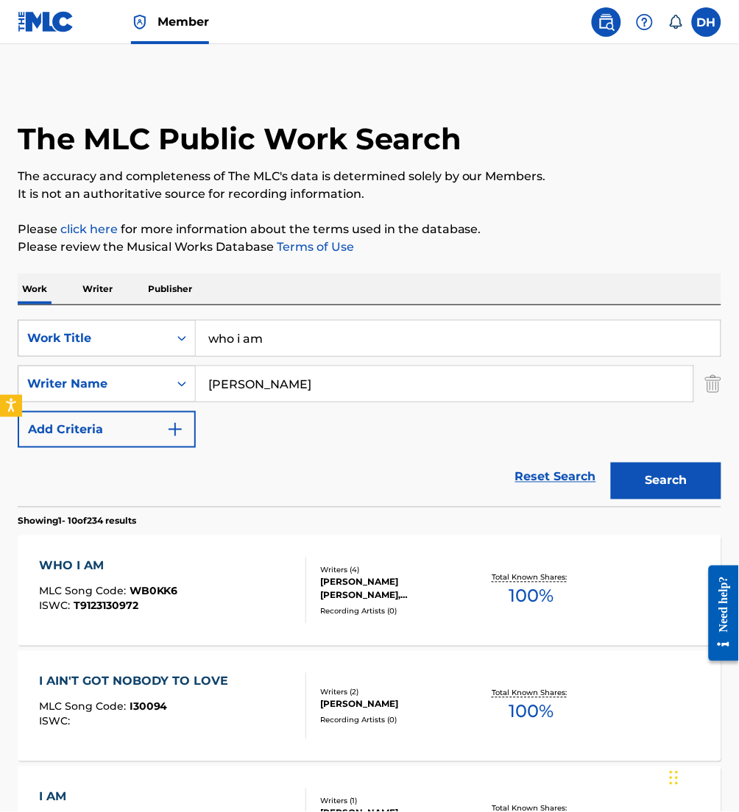
click at [261, 578] on div "WHO I AM MLC Song Code : WB0KK6 ISWC : T9123130972" at bounding box center [172, 591] width 267 height 66
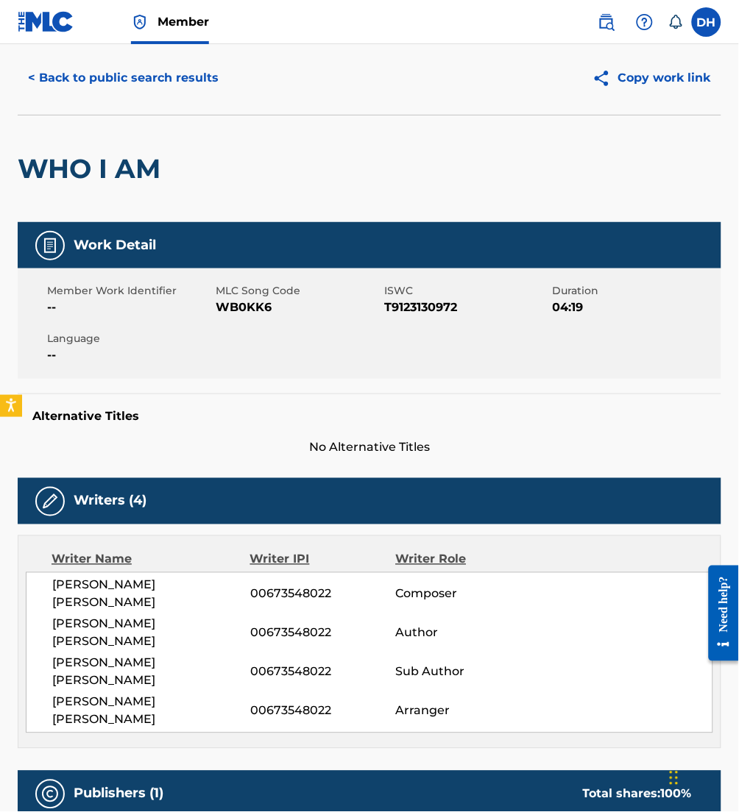
scroll to position [39, 0]
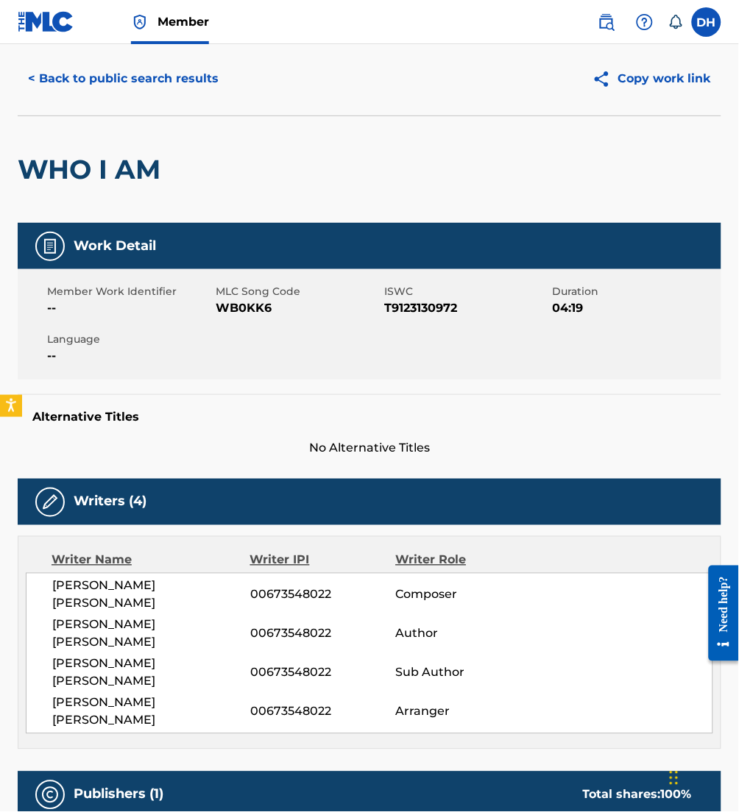
click at [92, 90] on button "< Back to public search results" at bounding box center [123, 78] width 211 height 37
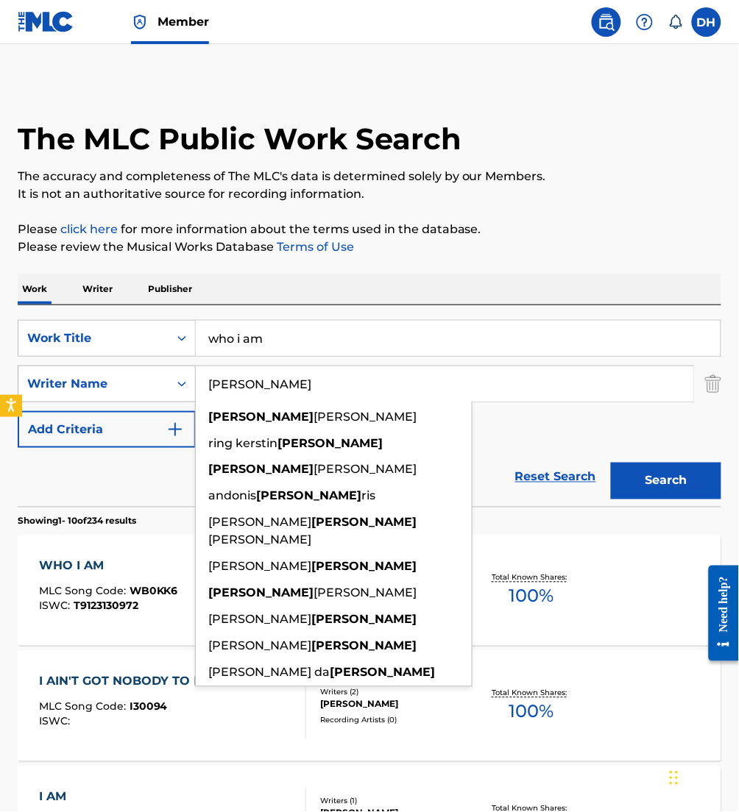
drag, startPoint x: 250, startPoint y: 378, endPoint x: 126, endPoint y: 376, distance: 124.4
click at [126, 376] on div "SearchWithCriteria2debafa0-9b9c-46b7-a17b-cb8cd0167723 Writer Name [PERSON_NAME…" at bounding box center [369, 384] width 703 height 37
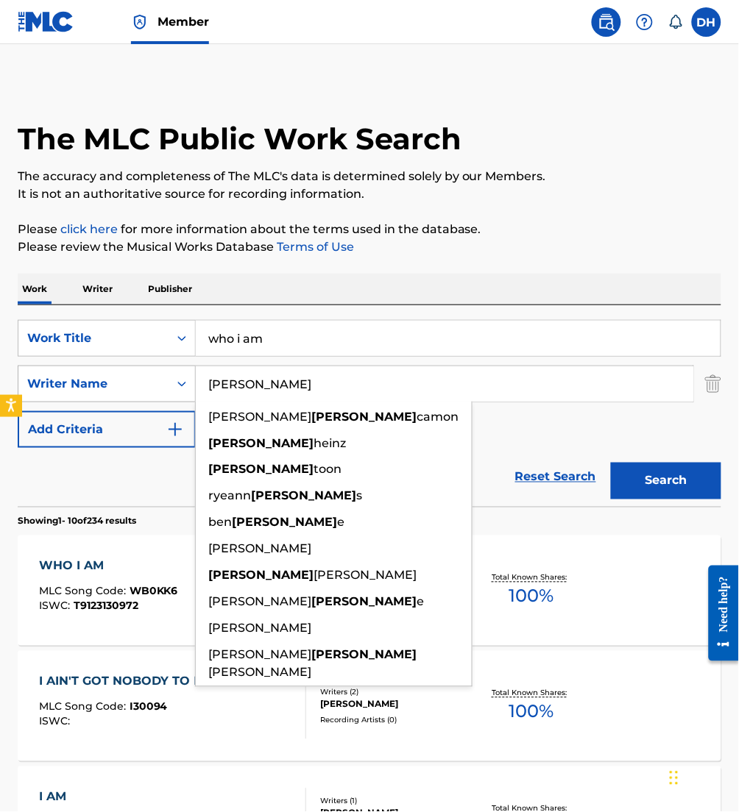
type input "[PERSON_NAME]"
click at [611, 463] on button "Search" at bounding box center [666, 481] width 110 height 37
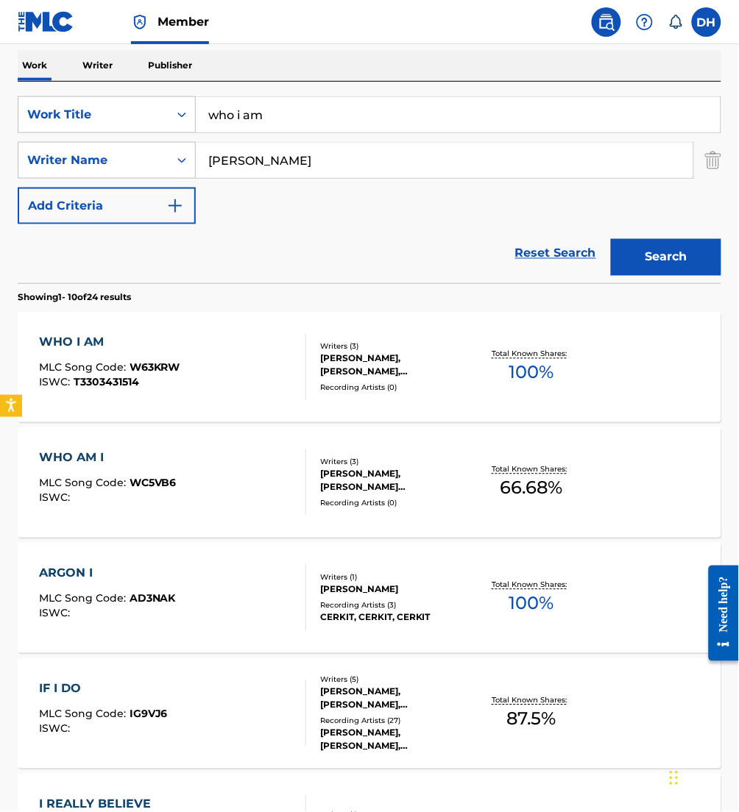
scroll to position [222, 0]
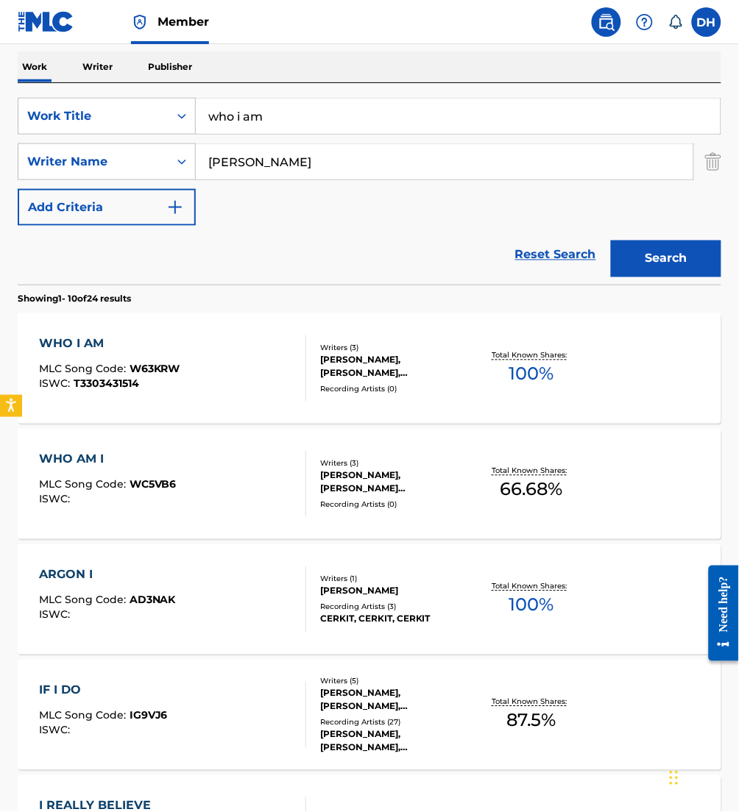
click at [208, 383] on div "WHO I AM MLC Song Code : W63KRW ISWC : T3303431514" at bounding box center [172, 368] width 267 height 66
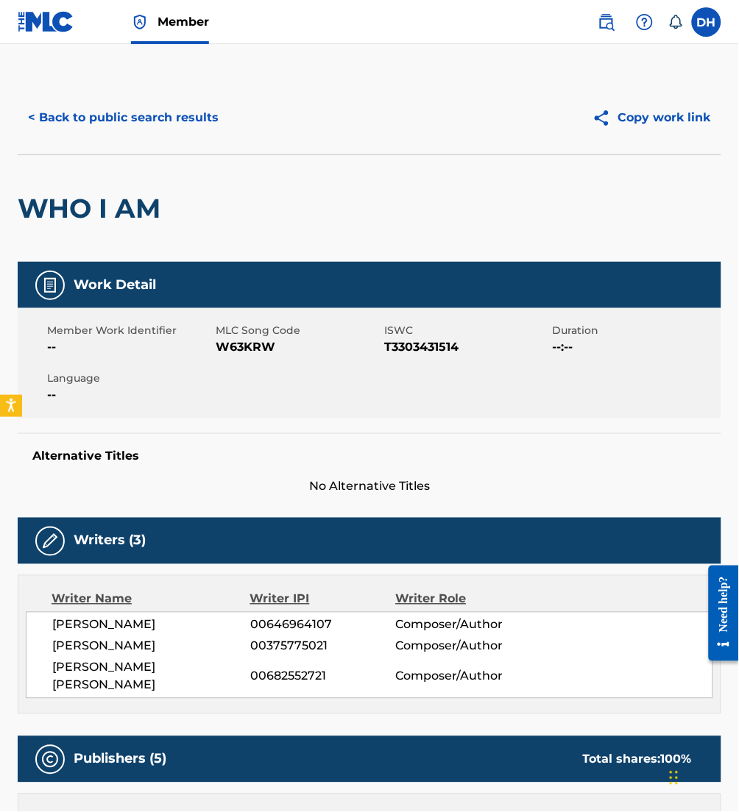
click at [145, 124] on button "< Back to public search results" at bounding box center [123, 117] width 211 height 37
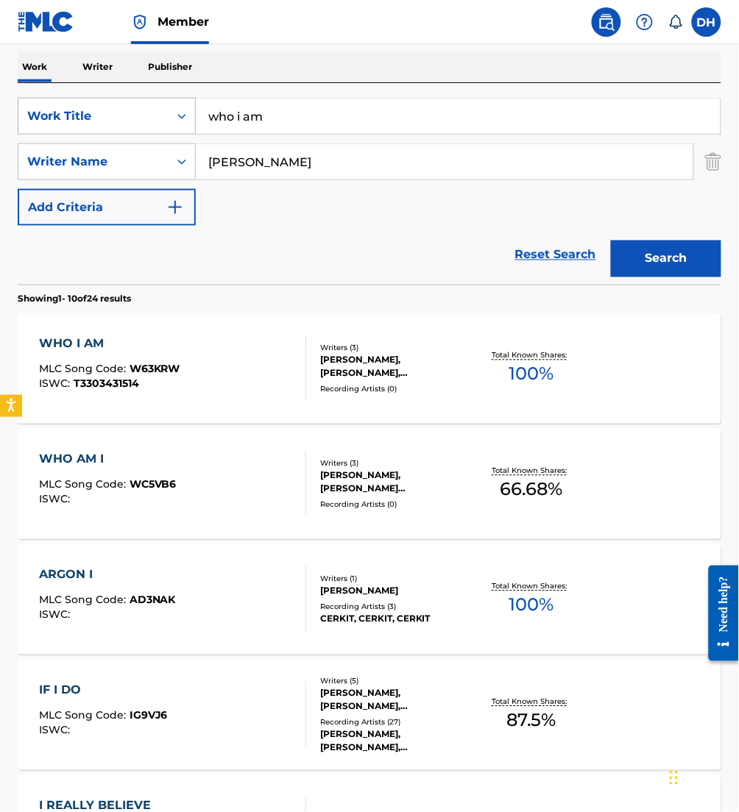
drag, startPoint x: 311, startPoint y: 117, endPoint x: 88, endPoint y: 112, distance: 223.7
click at [88, 112] on div "SearchWithCriteriafa5a9ea1-5dd9-4c9d-b270-668a185aa37e Work Title who i am" at bounding box center [369, 116] width 703 height 37
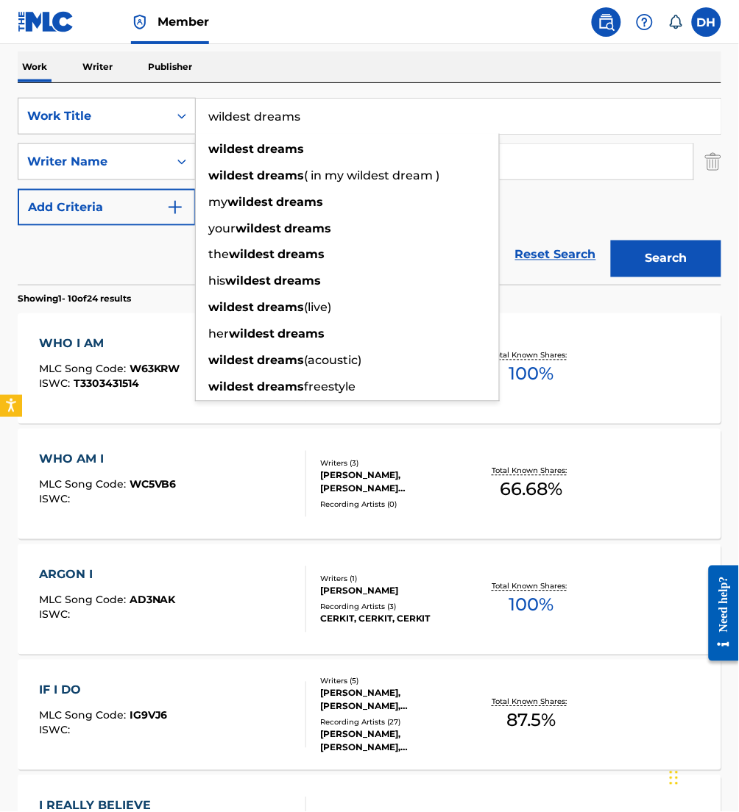
type input "wildest dreams"
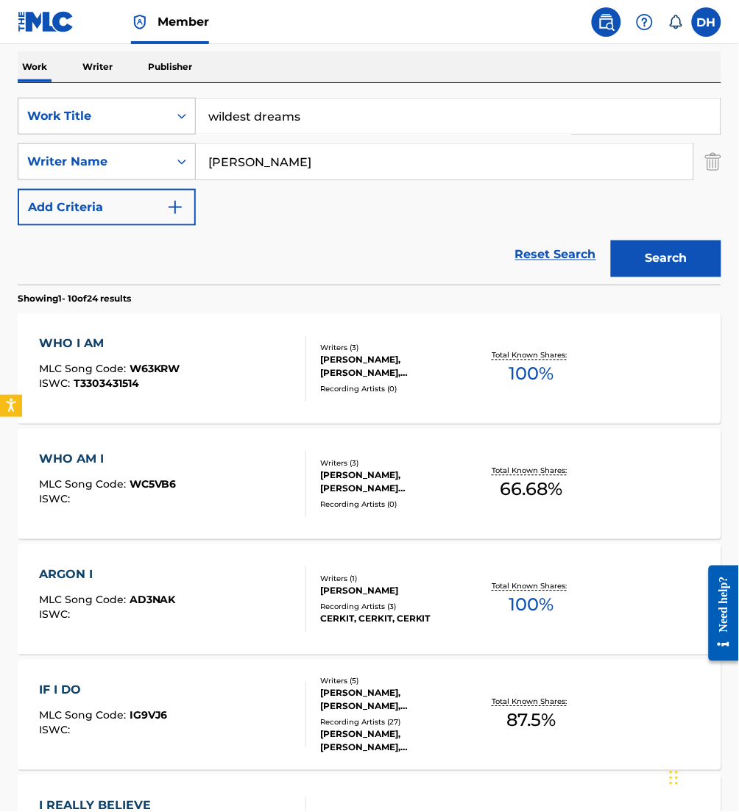
click at [594, 178] on input "[PERSON_NAME]" at bounding box center [444, 161] width 497 height 35
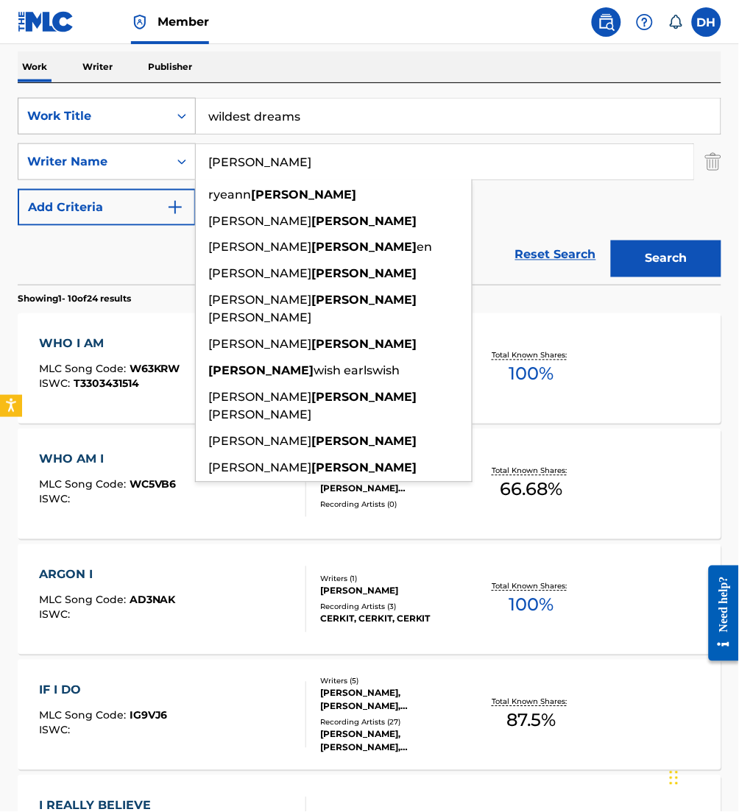
drag, startPoint x: 285, startPoint y: 153, endPoint x: 91, endPoint y: 126, distance: 196.1
click at [91, 126] on div "SearchWithCriteriafa5a9ea1-5dd9-4c9d-b270-668a185aa37e Work Title wildest dream…" at bounding box center [369, 162] width 703 height 128
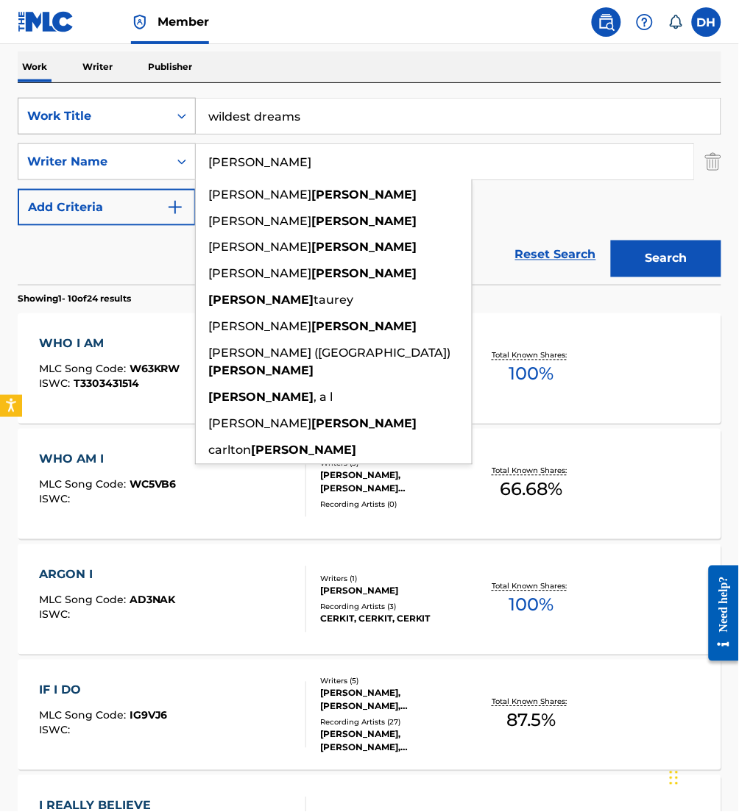
type input "[PERSON_NAME]"
click at [611, 241] on button "Search" at bounding box center [666, 259] width 110 height 37
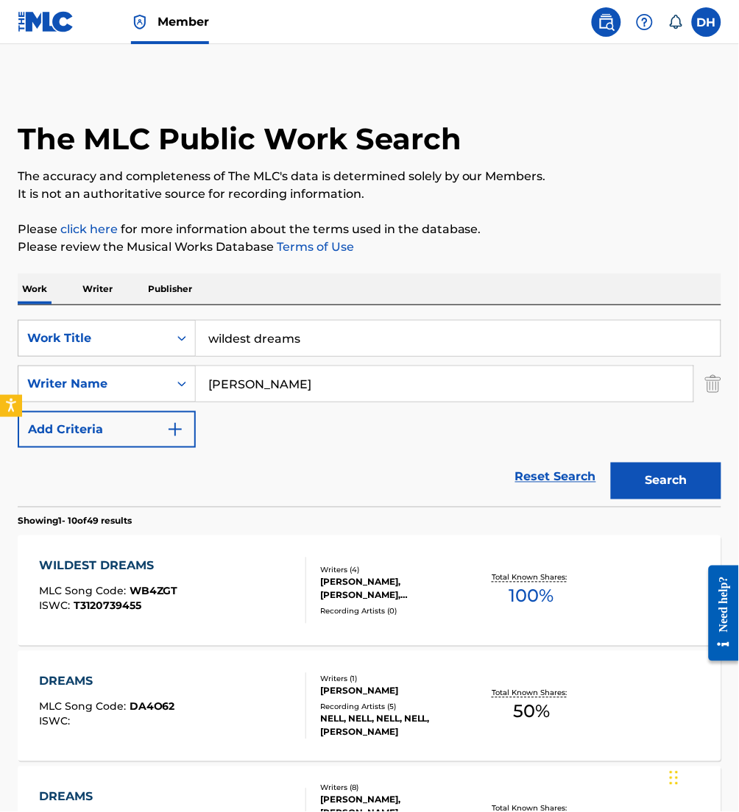
scroll to position [206, 0]
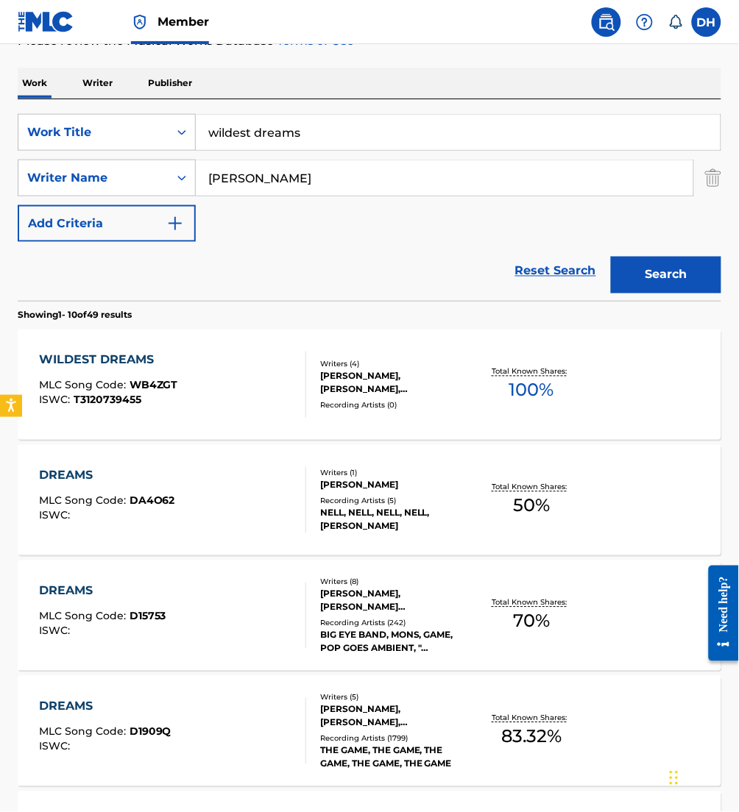
click at [349, 398] on div "Writers ( 4 ) [PERSON_NAME], [PERSON_NAME], [PERSON_NAME] [PERSON_NAME] [PERSON…" at bounding box center [389, 385] width 167 height 52
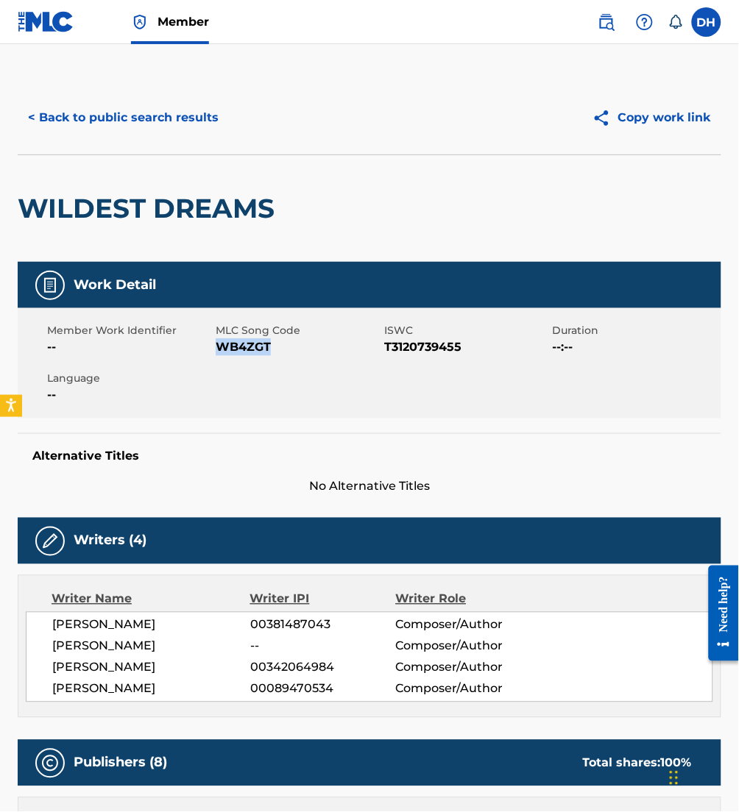
drag, startPoint x: 271, startPoint y: 350, endPoint x: 220, endPoint y: 351, distance: 50.8
click at [220, 351] on span "WB4ZGT" at bounding box center [298, 347] width 165 height 18
click at [89, 113] on button "< Back to public search results" at bounding box center [123, 117] width 211 height 37
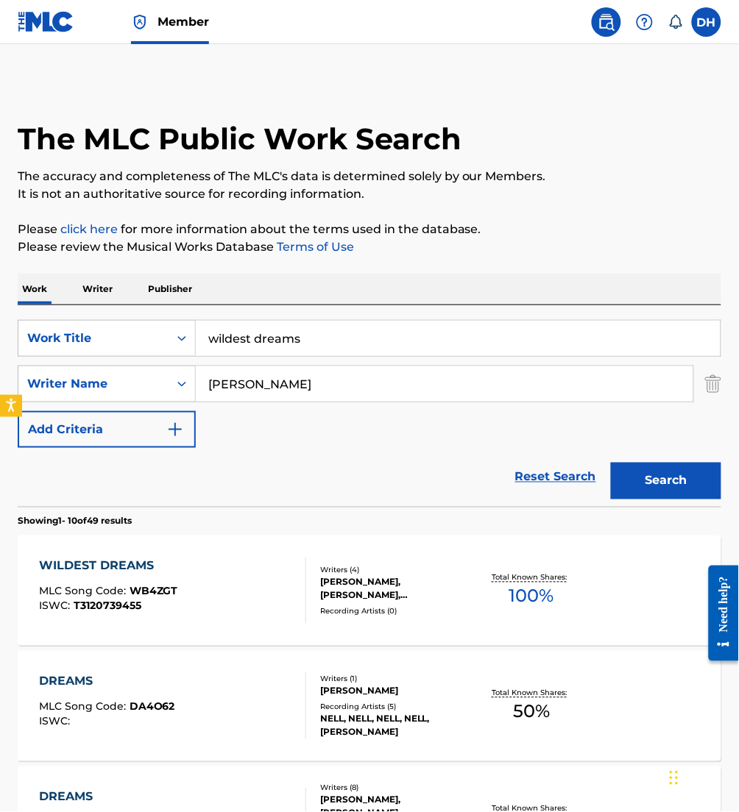
scroll to position [206, 0]
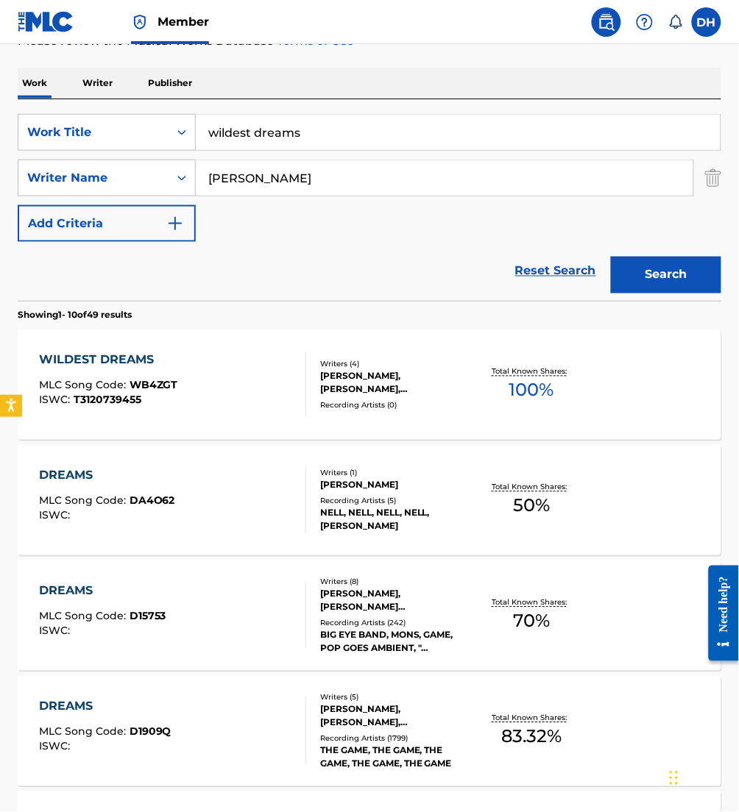
click at [197, 150] on div "SearchWithCriteriafa5a9ea1-5dd9-4c9d-b270-668a185aa37e Work Title wildest dream…" at bounding box center [369, 178] width 703 height 128
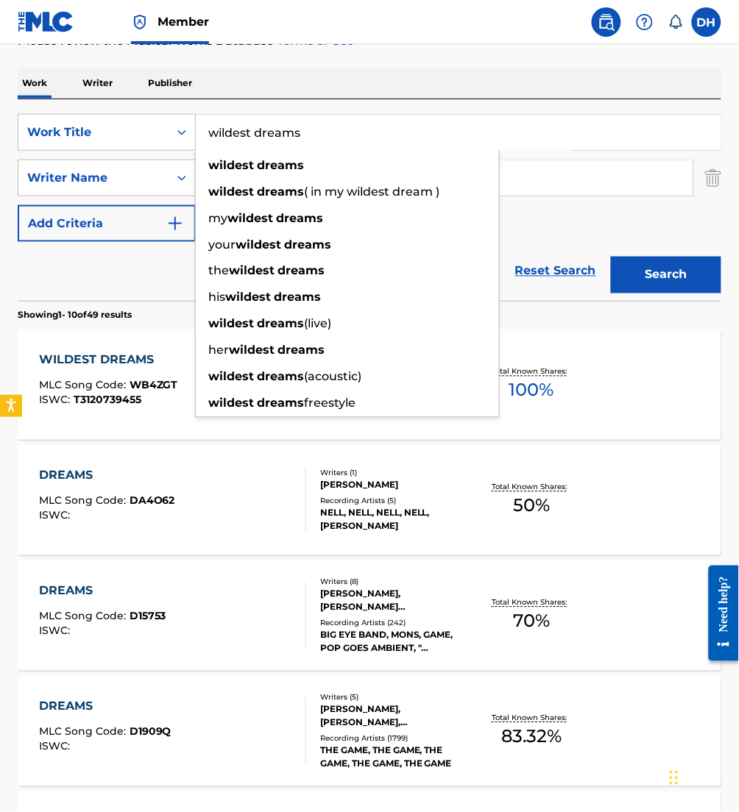
drag, startPoint x: 369, startPoint y: 129, endPoint x: 0, endPoint y: 106, distance: 370.0
click at [0, 106] on html "Accessibility Screen-Reader Guide, Feedback, and Issue Reporting | New window M…" at bounding box center [369, 200] width 739 height 812
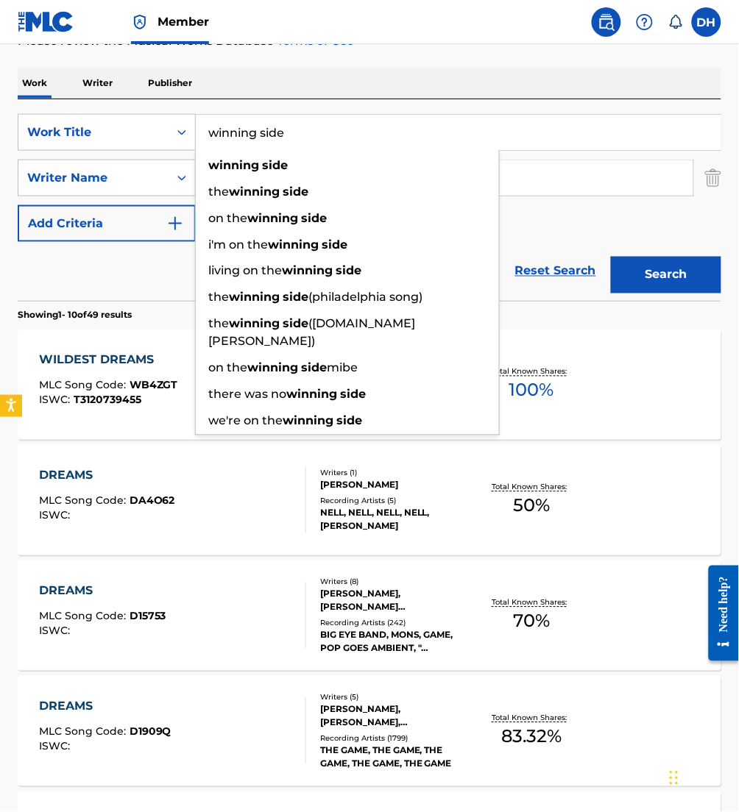
type input "winning side"
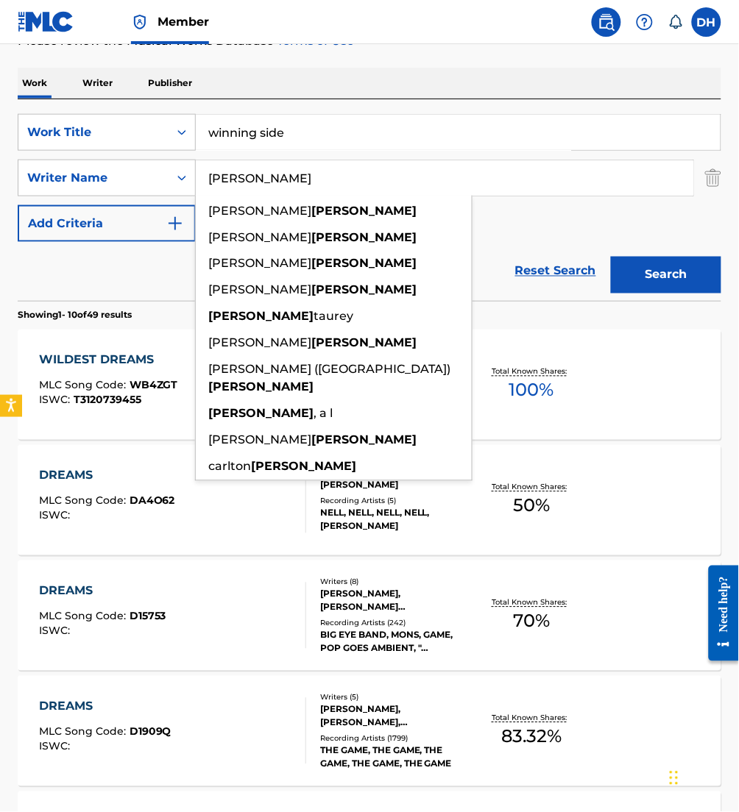
drag, startPoint x: 587, startPoint y: 173, endPoint x: -5, endPoint y: 142, distance: 593.1
click at [0, 142] on html "Accessibility Screen-Reader Guide, Feedback, and Issue Reporting | New window M…" at bounding box center [369, 200] width 739 height 812
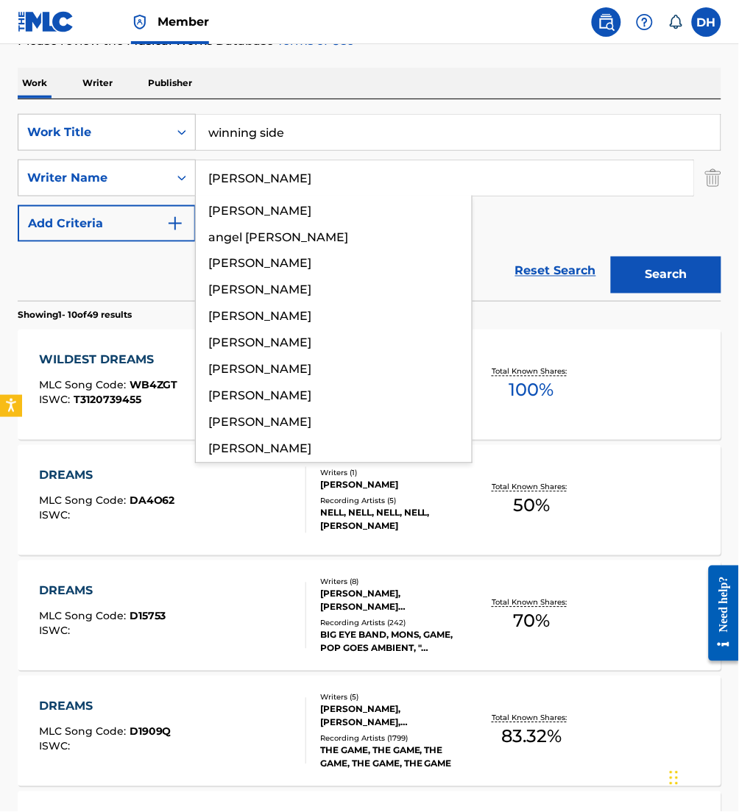
type input "[PERSON_NAME]"
click at [611, 257] on button "Search" at bounding box center [666, 275] width 110 height 37
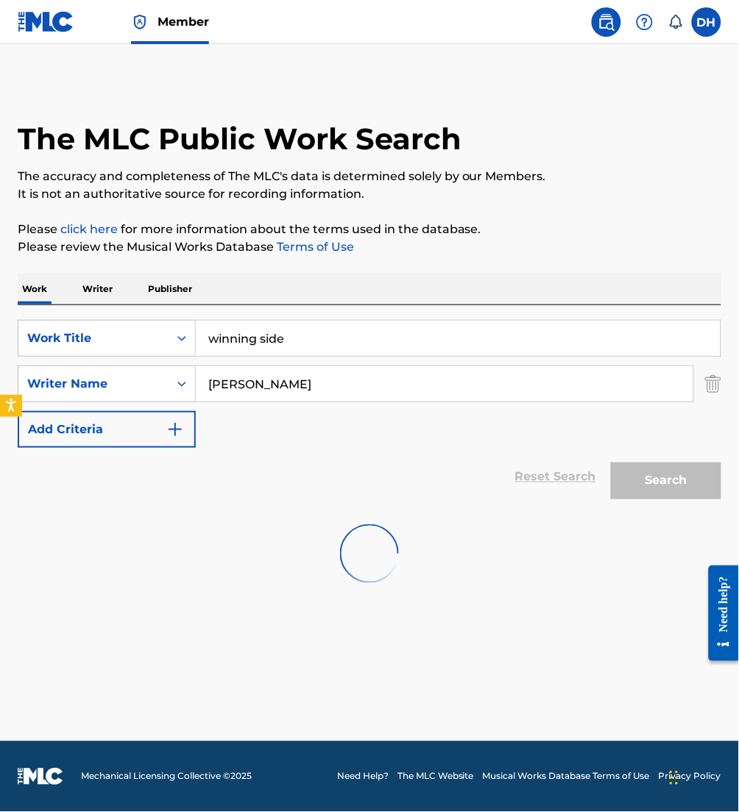
scroll to position [0, 0]
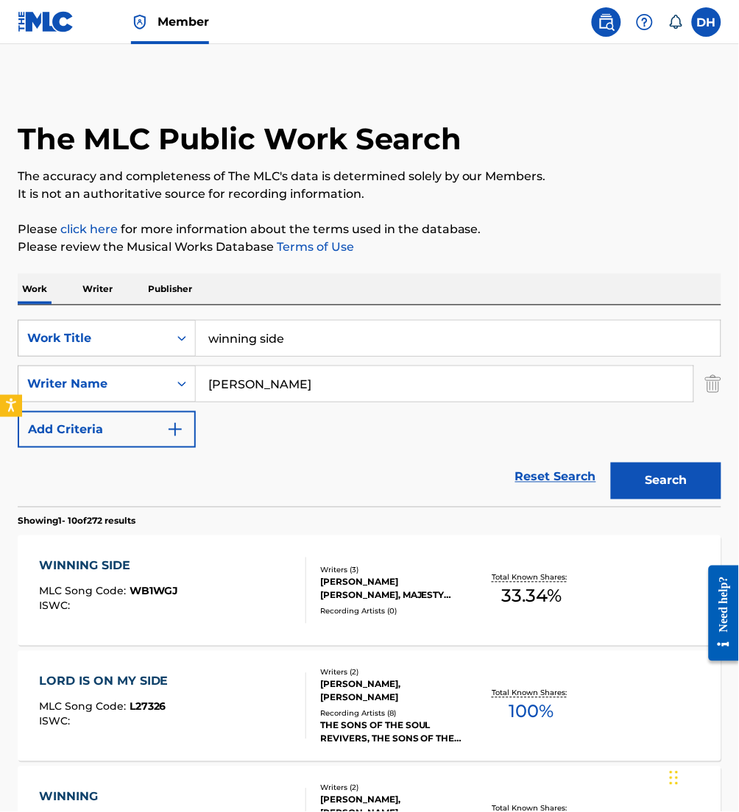
click at [261, 611] on div "WINNING SIDE MLC Song Code : WB1WGJ ISWC :" at bounding box center [172, 591] width 267 height 66
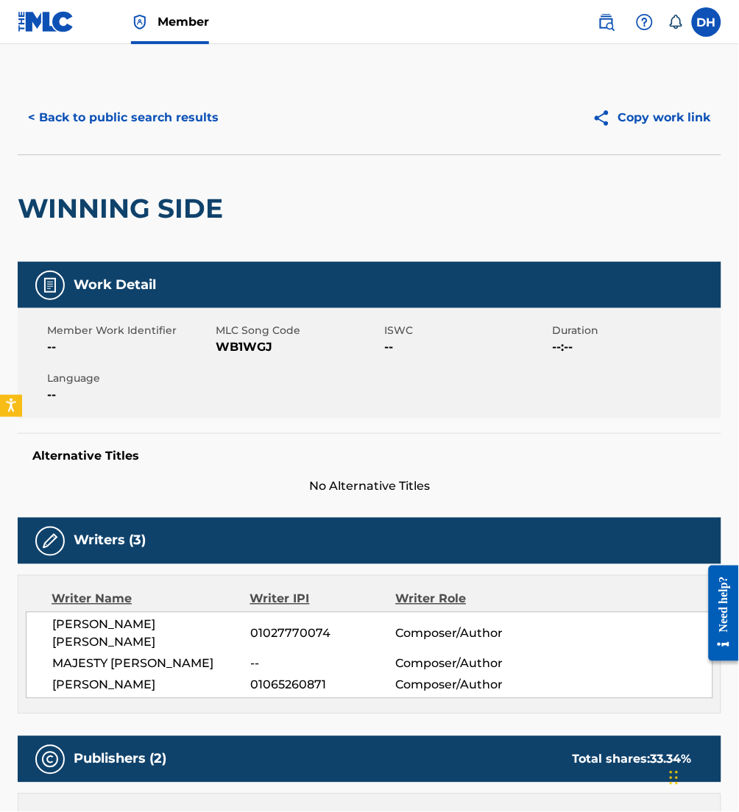
click at [204, 104] on button "< Back to public search results" at bounding box center [123, 117] width 211 height 37
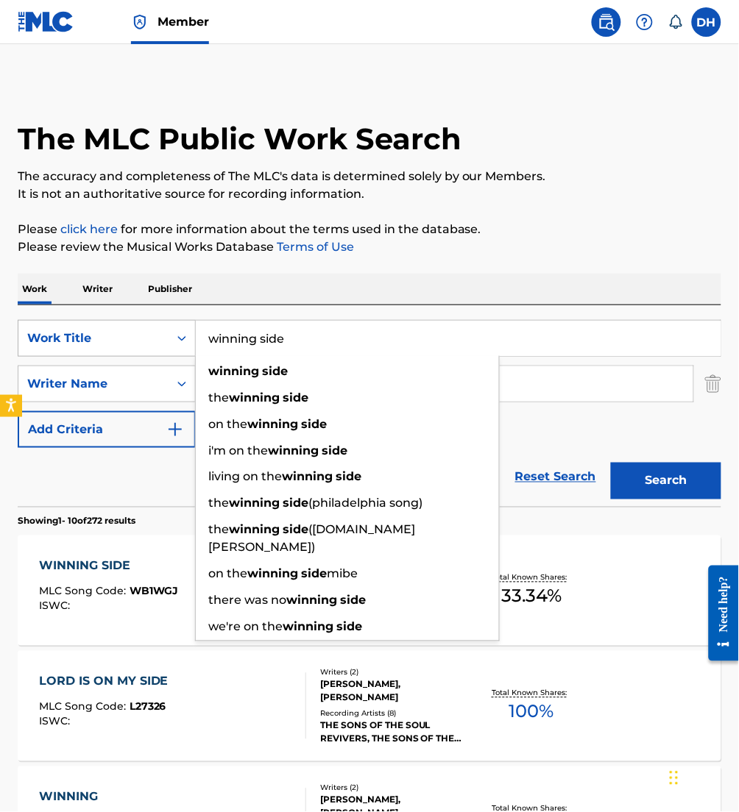
drag, startPoint x: 323, startPoint y: 351, endPoint x: 129, endPoint y: 324, distance: 195.3
click at [129, 324] on div "SearchWithCriteriafa5a9ea1-5dd9-4c9d-b270-668a185aa37e Work Title winning side …" at bounding box center [369, 338] width 703 height 37
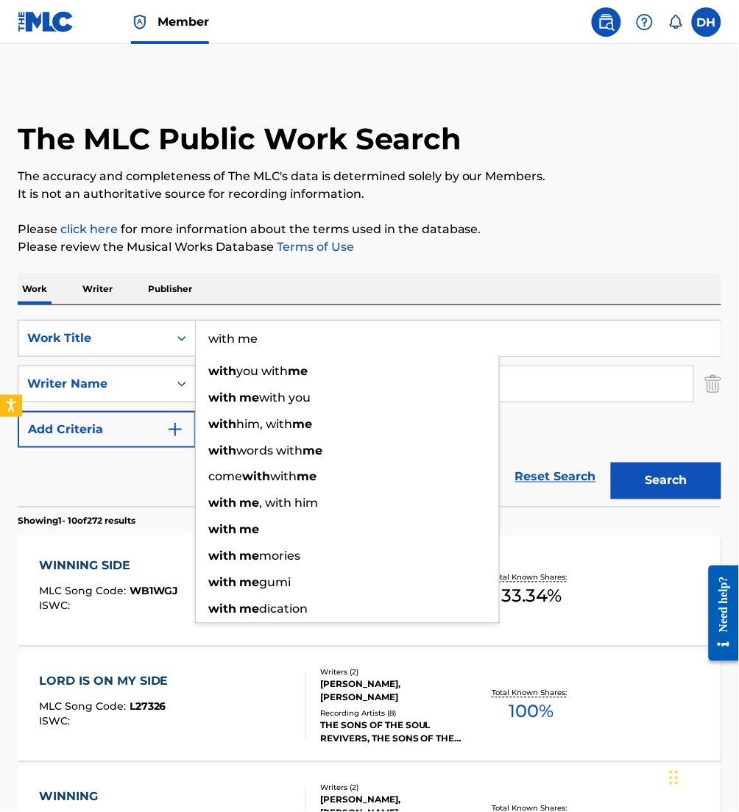
type input "with me"
click at [580, 277] on div "Work Writer Publisher" at bounding box center [369, 289] width 703 height 31
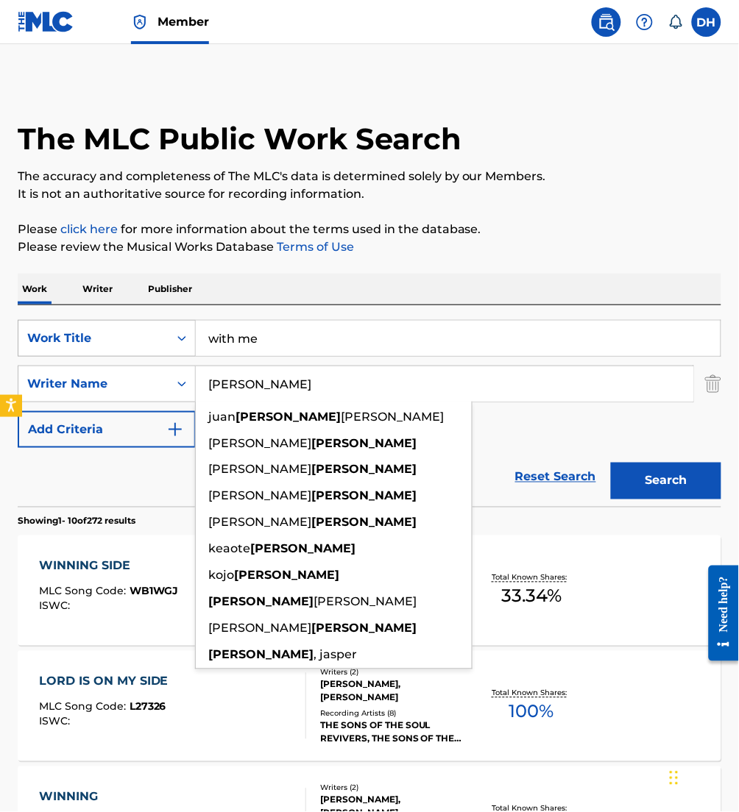
drag, startPoint x: 355, startPoint y: 382, endPoint x: 65, endPoint y: 348, distance: 291.8
click at [65, 348] on div "SearchWithCriteriafa5a9ea1-5dd9-4c9d-b270-668a185aa37e Work Title with me Searc…" at bounding box center [369, 384] width 703 height 128
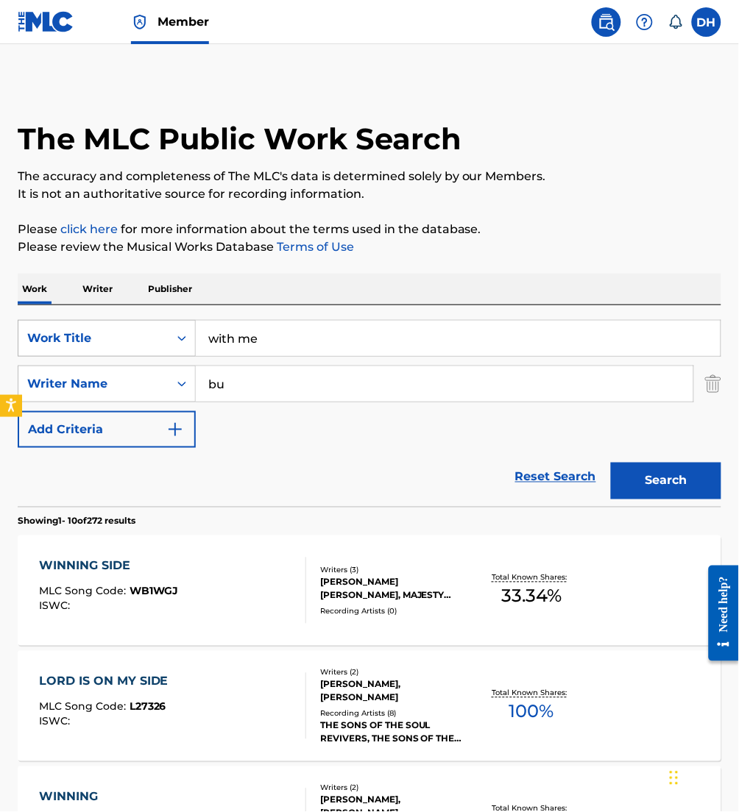
type input "b"
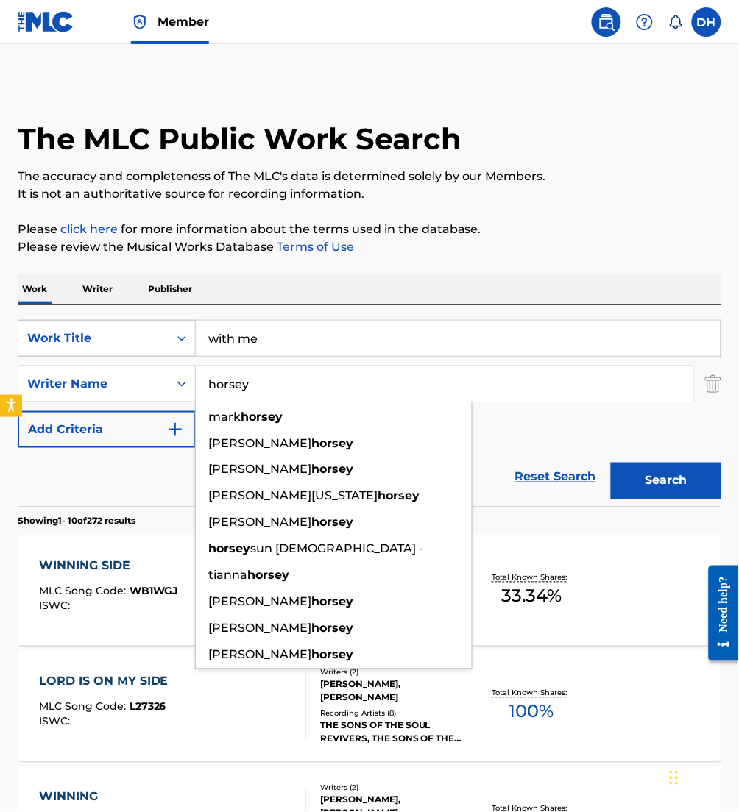
type input "horsey"
click at [611, 463] on button "Search" at bounding box center [666, 481] width 110 height 37
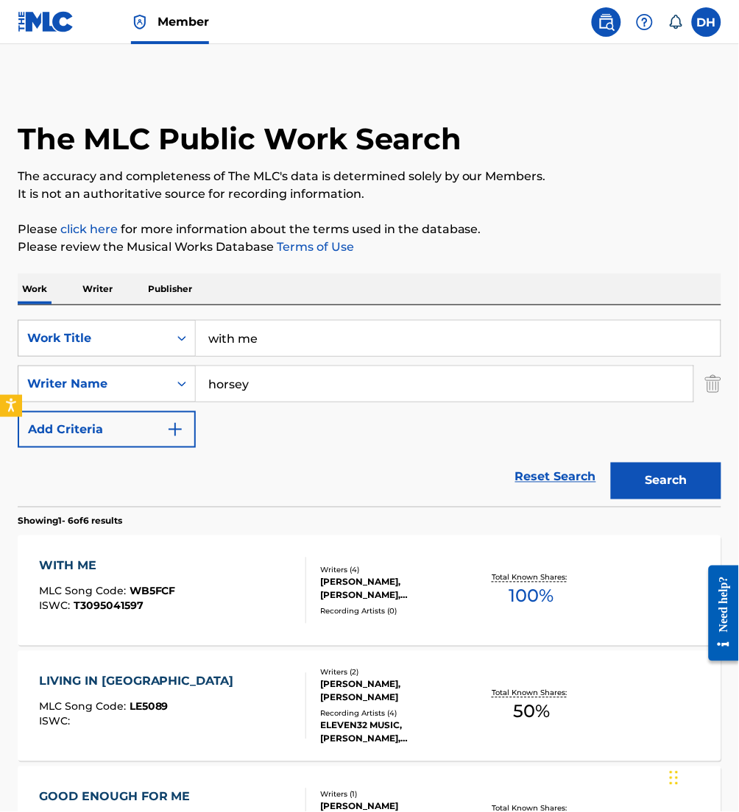
scroll to position [313, 0]
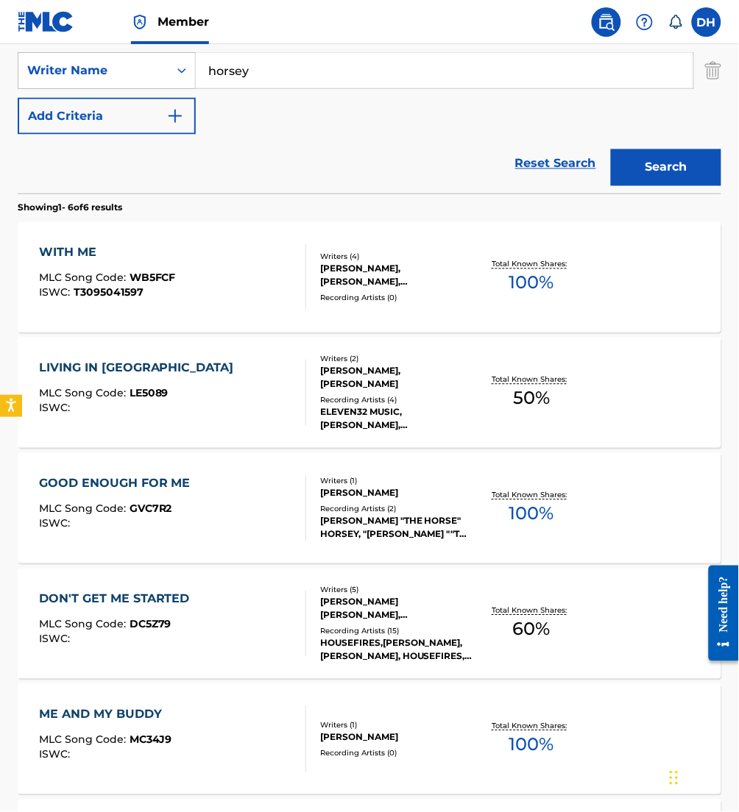
click at [132, 300] on div "WITH ME MLC Song Code : WB5FCF ISWC : T3095041597" at bounding box center [107, 277] width 137 height 66
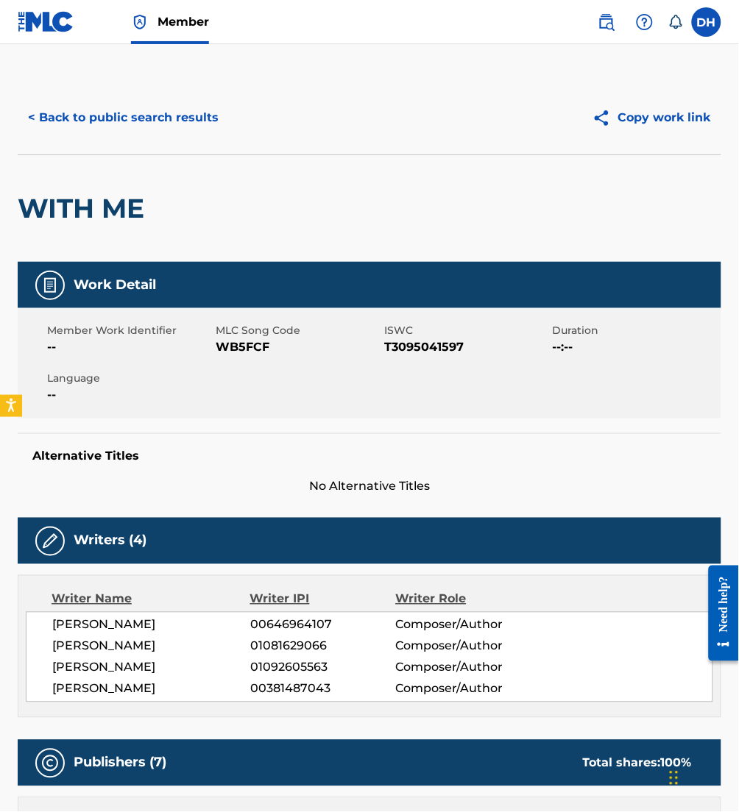
click at [143, 105] on button "< Back to public search results" at bounding box center [123, 117] width 211 height 37
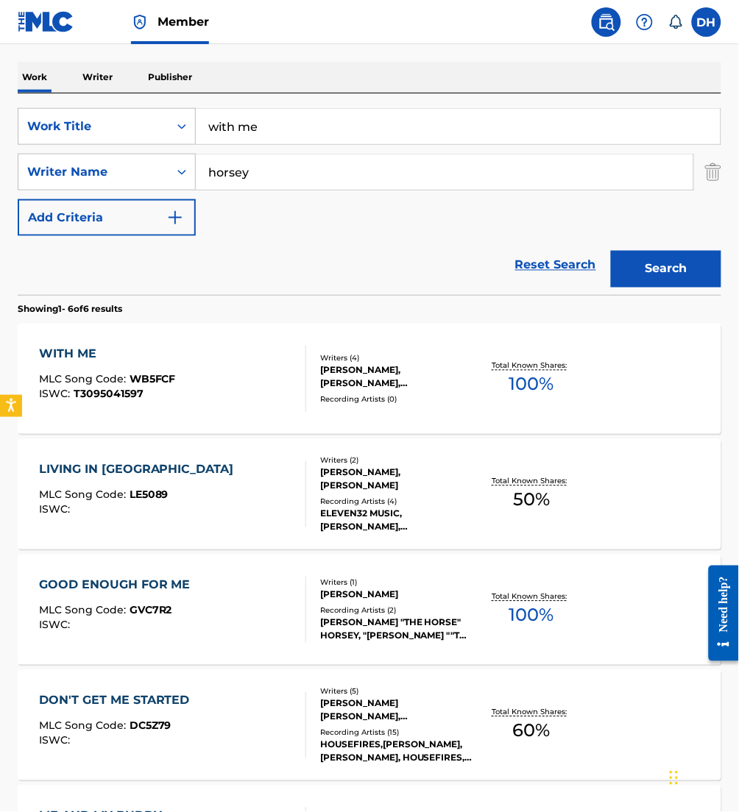
scroll to position [210, 0]
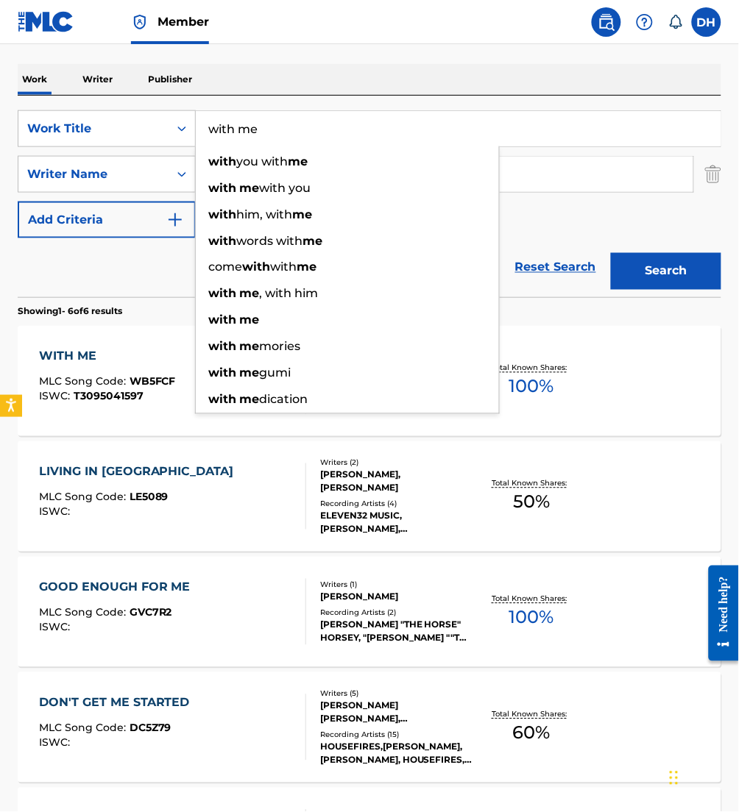
drag, startPoint x: 316, startPoint y: 131, endPoint x: 80, endPoint y: 105, distance: 236.8
click at [80, 105] on div "SearchWithCriteriafa5a9ea1-5dd9-4c9d-b270-668a185aa37e Work Title with me with …" at bounding box center [369, 197] width 703 height 202
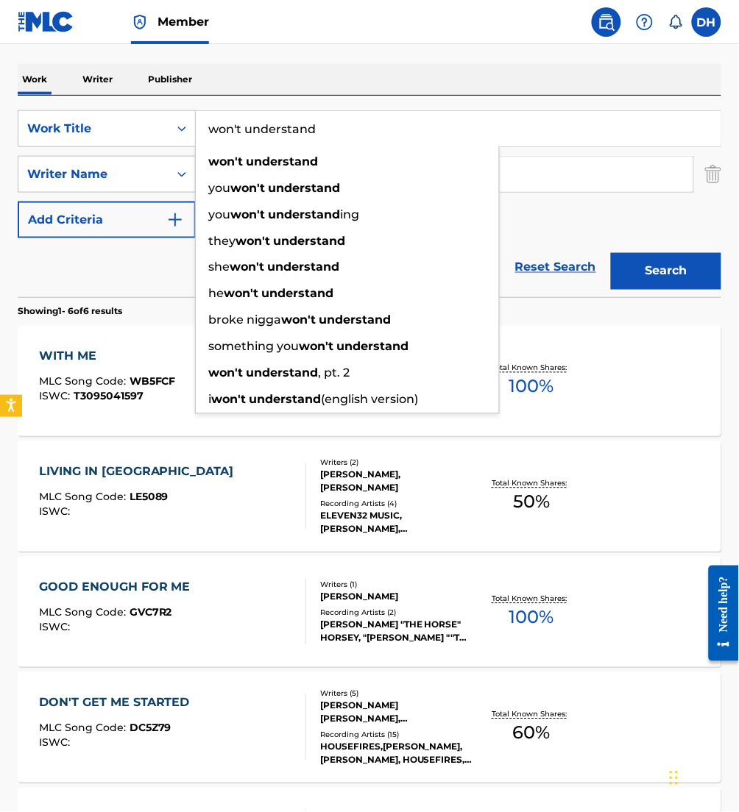
type input "won't understand"
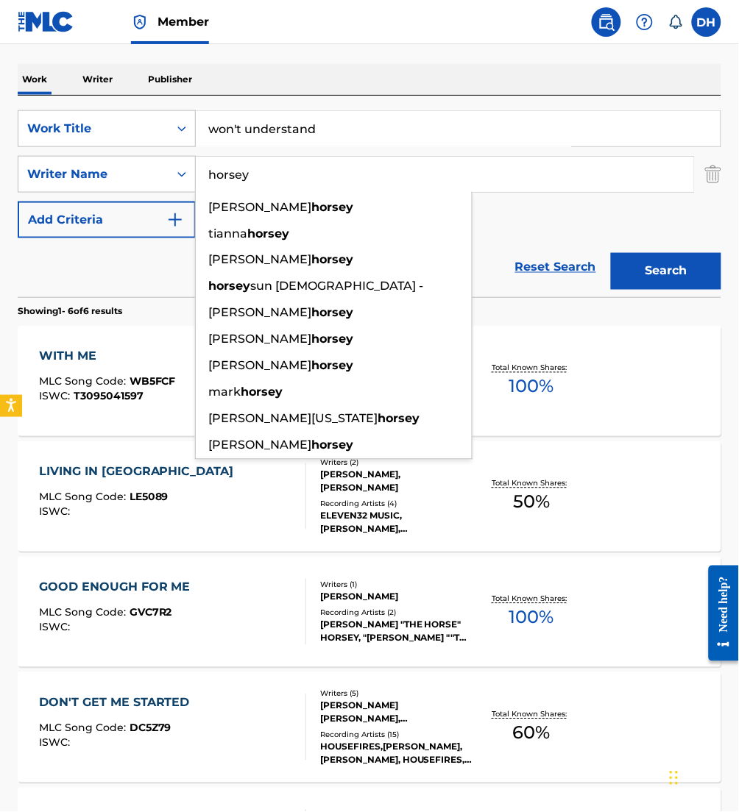
drag, startPoint x: 519, startPoint y: 174, endPoint x: 24, endPoint y: 105, distance: 499.9
click at [24, 105] on div "SearchWithCriteriafa5a9ea1-5dd9-4c9d-b270-668a185aa37e Work Title won't underst…" at bounding box center [369, 197] width 703 height 202
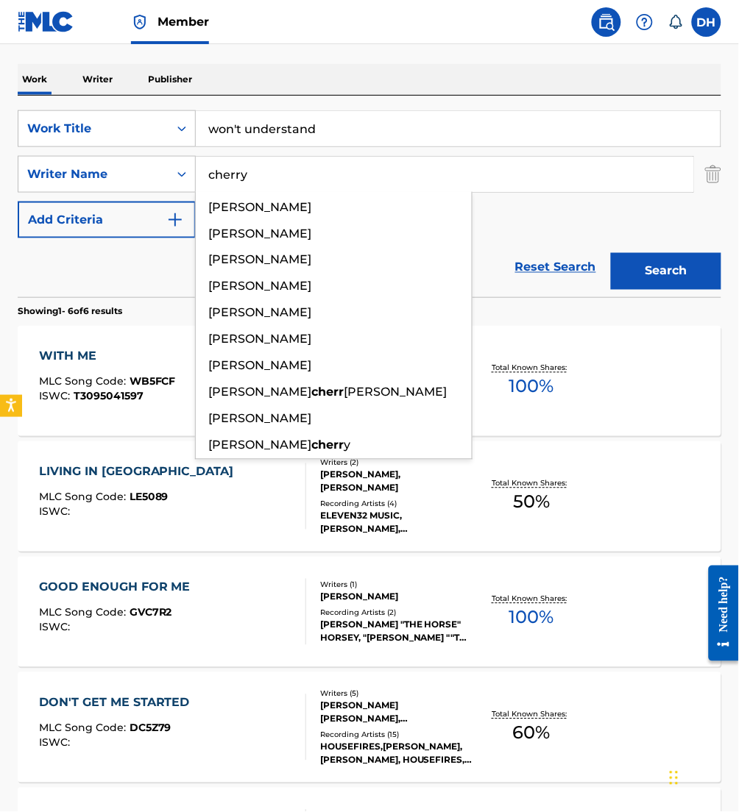
type input "cherry"
click at [611, 253] on button "Search" at bounding box center [666, 271] width 110 height 37
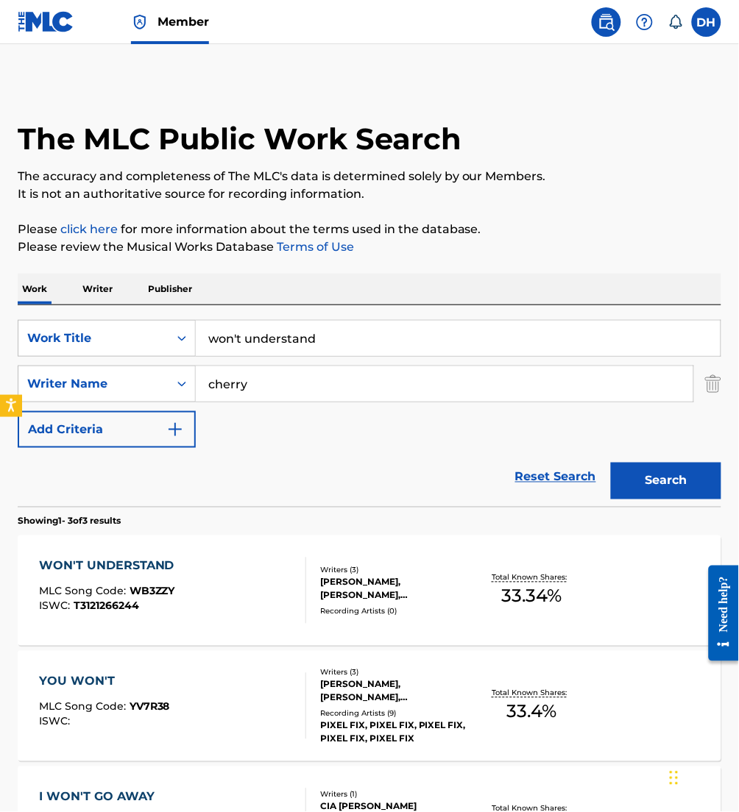
scroll to position [208, 0]
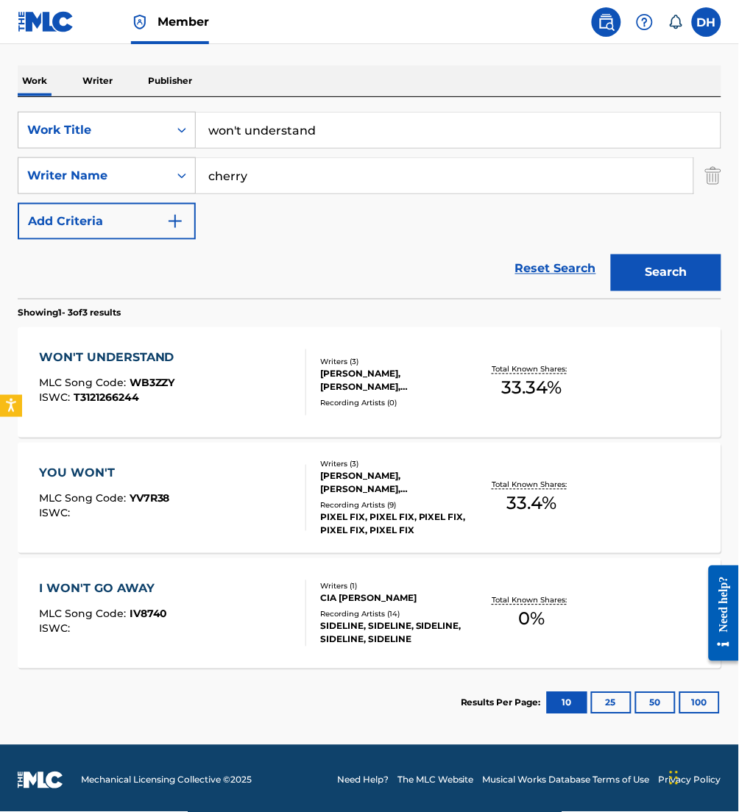
click at [208, 408] on div "WON'T UNDERSTAND MLC Song Code : WB3ZZY ISWC : T3121266244" at bounding box center [172, 382] width 267 height 66
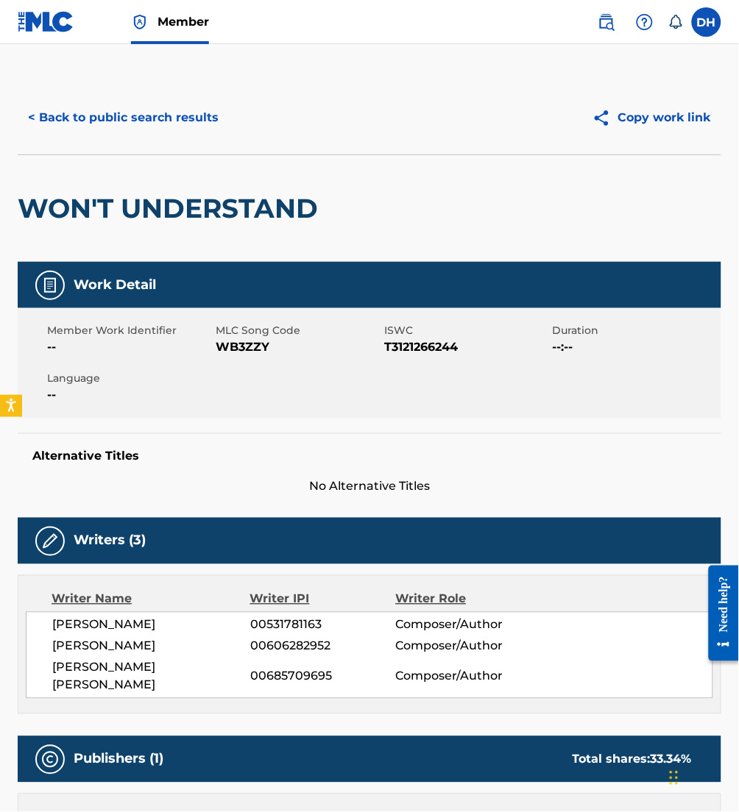
click at [152, 111] on button "< Back to public search results" at bounding box center [123, 117] width 211 height 37
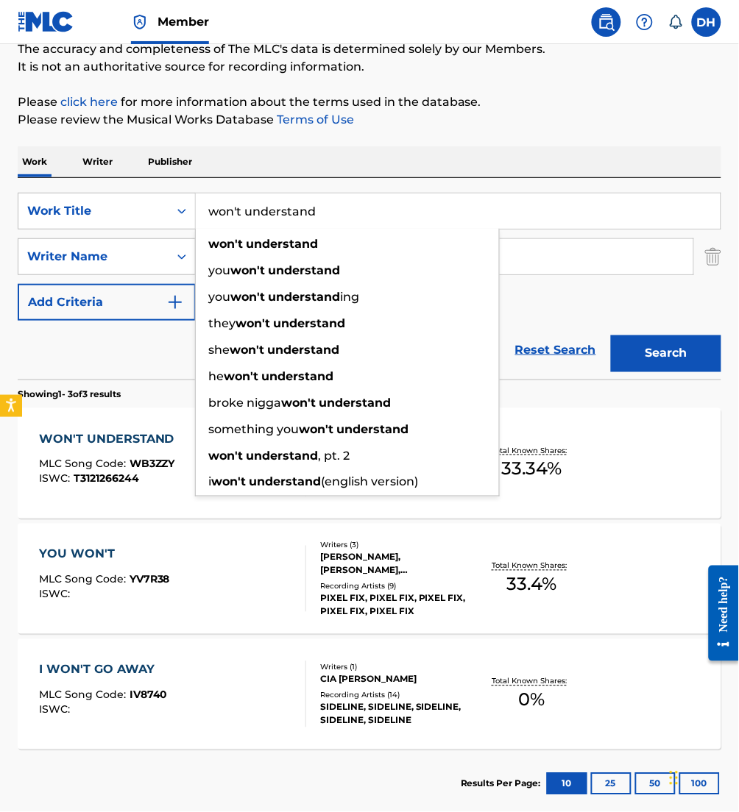
drag, startPoint x: 328, startPoint y: 224, endPoint x: 0, endPoint y: 128, distance: 341.8
click at [0, 129] on html "Accessibility Screen-Reader Guide, Feedback, and Issue Reporting | New window M…" at bounding box center [369, 279] width 739 height 812
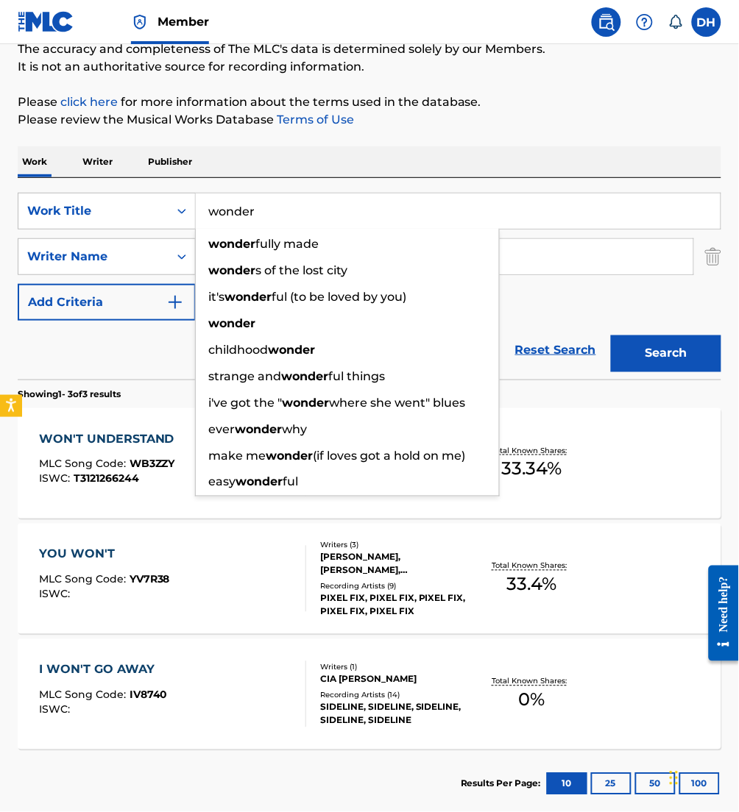
type input "wonder"
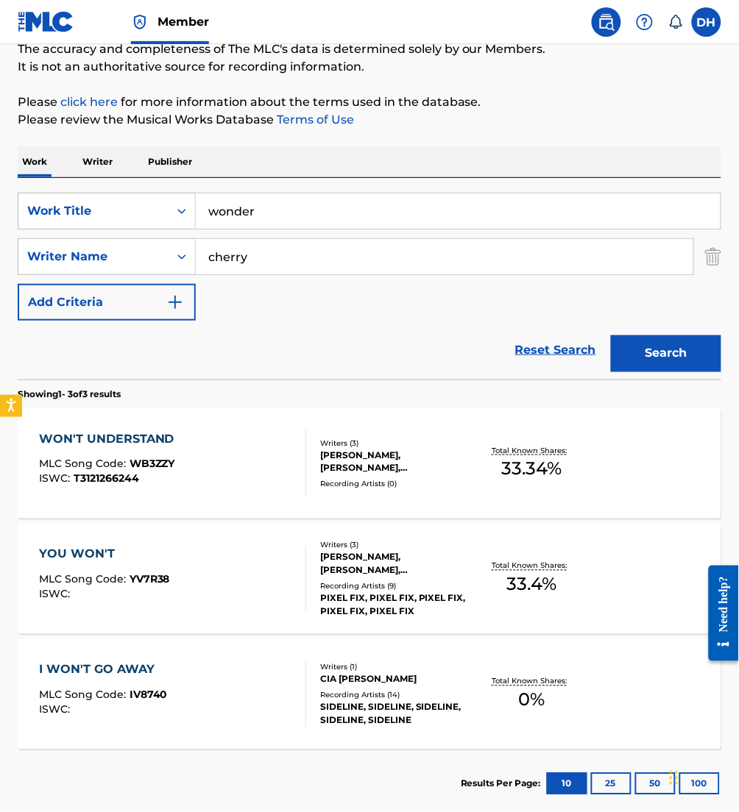
click at [602, 183] on div "SearchWithCriteriafa5a9ea1-5dd9-4c9d-b270-668a185aa37e Work Title wonder Search…" at bounding box center [369, 279] width 703 height 202
drag, startPoint x: 346, startPoint y: 268, endPoint x: 97, endPoint y: 227, distance: 251.9
click at [97, 227] on div "SearchWithCriteriafa5a9ea1-5dd9-4c9d-b270-668a185aa37e Work Title wonder Search…" at bounding box center [369, 257] width 703 height 128
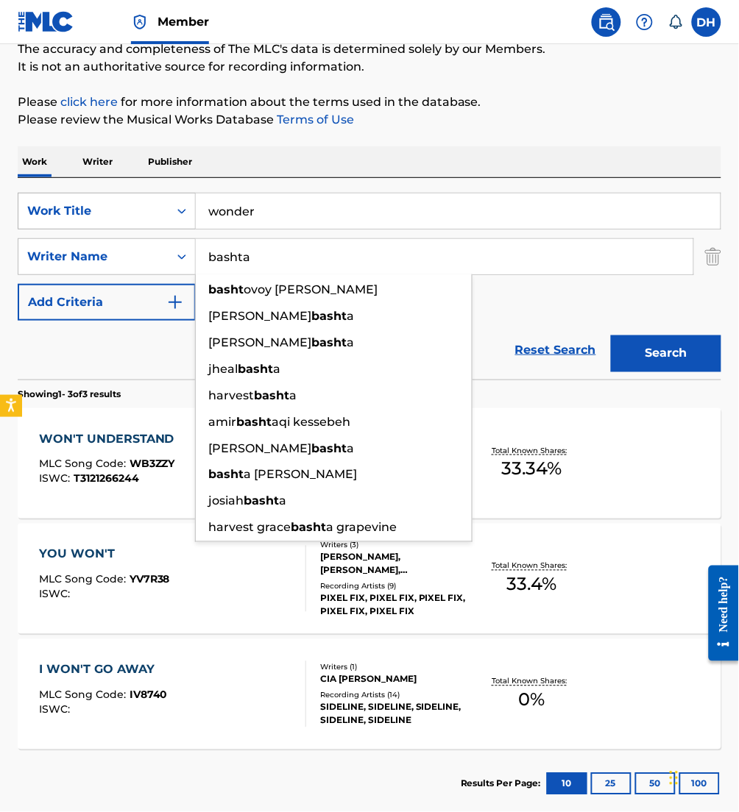
type input "bashta"
click at [611, 335] on button "Search" at bounding box center [666, 353] width 110 height 37
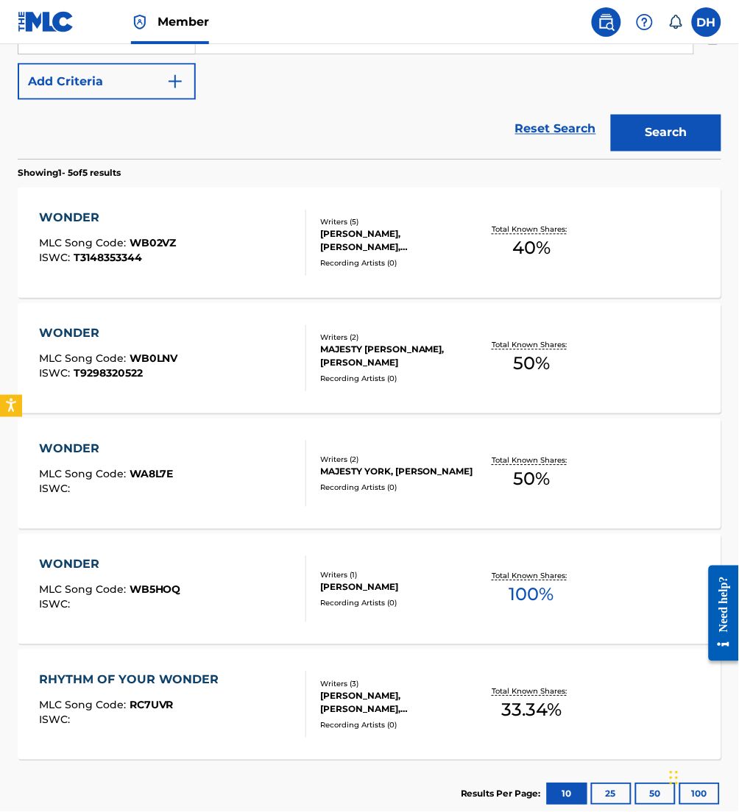
scroll to position [347, 0]
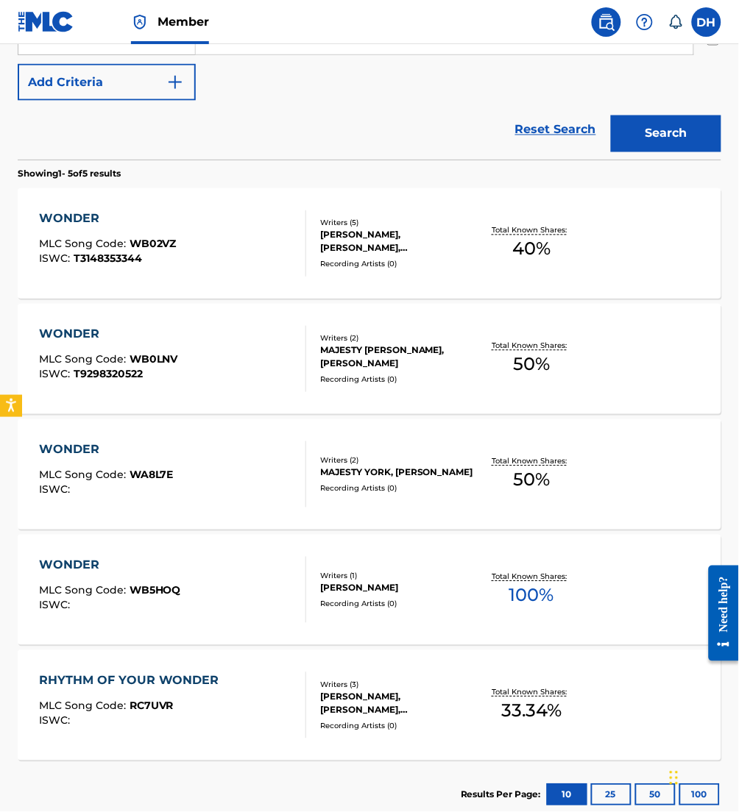
click at [113, 233] on div "WONDER MLC Song Code : WB02VZ ISWC : T3148353344" at bounding box center [108, 243] width 138 height 66
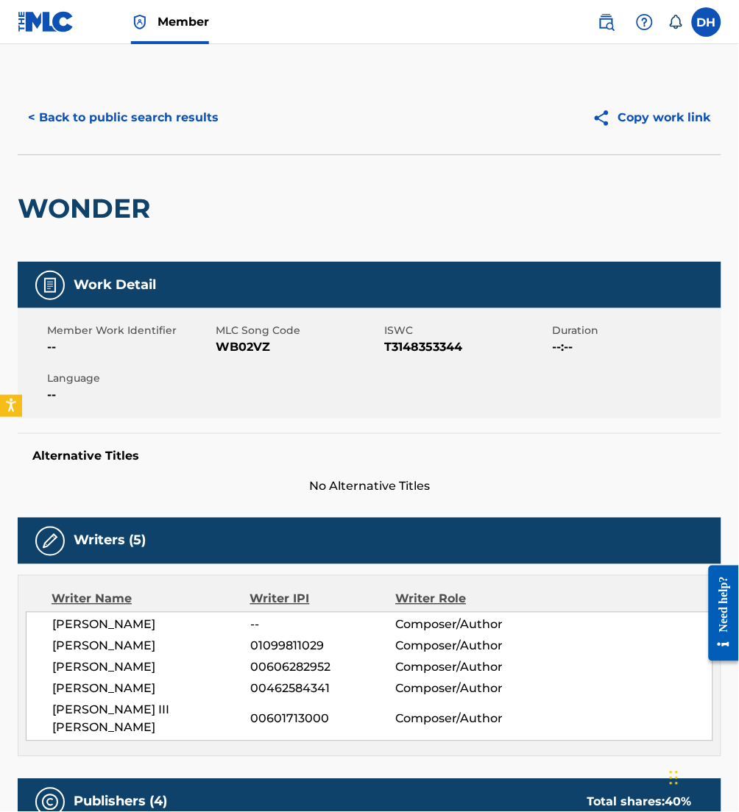
click at [84, 126] on button "< Back to public search results" at bounding box center [123, 117] width 211 height 37
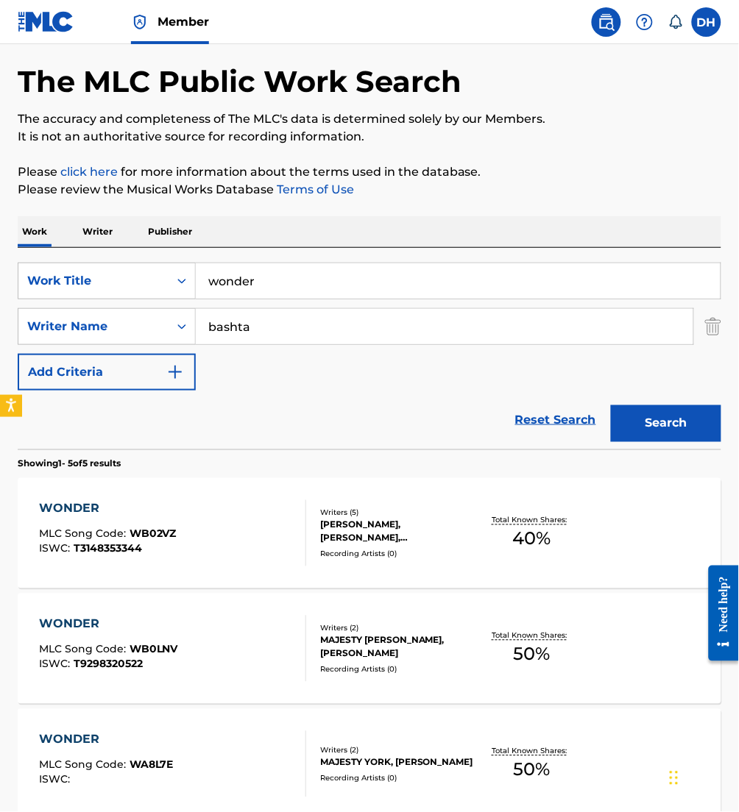
scroll to position [8, 0]
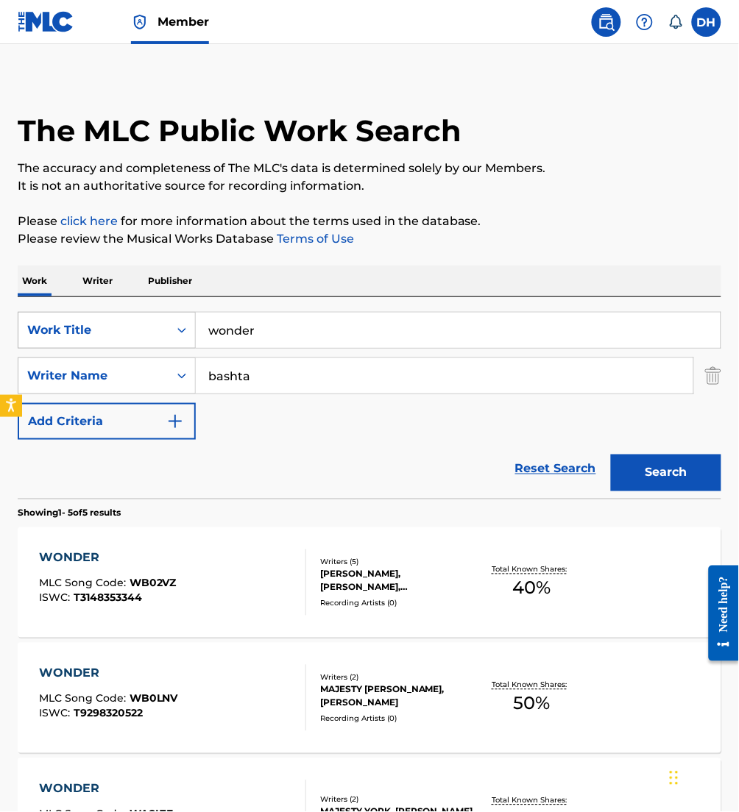
drag, startPoint x: 289, startPoint y: 325, endPoint x: 108, endPoint y: 338, distance: 181.5
click at [108, 338] on div "SearchWithCriteriafa5a9ea1-5dd9-4c9d-b270-668a185aa37e Work Title wonder" at bounding box center [369, 330] width 703 height 37
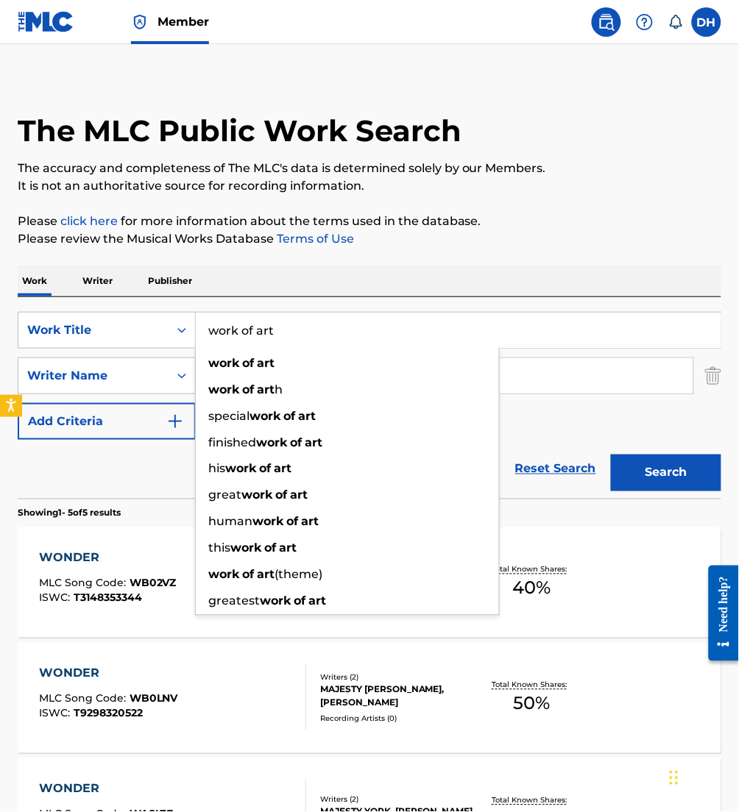
type input "work of art"
click at [408, 280] on div "Work Writer Publisher" at bounding box center [369, 281] width 703 height 31
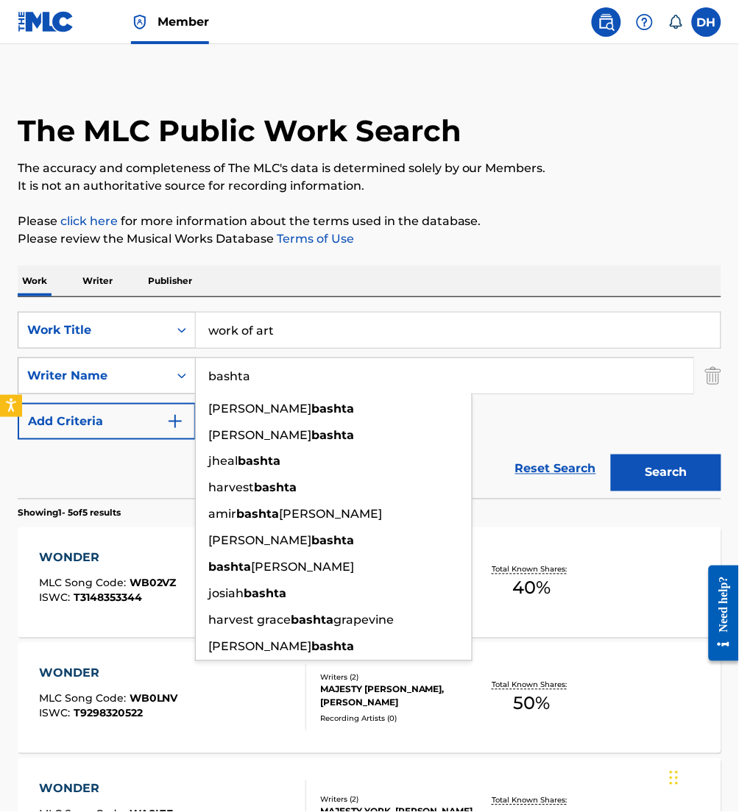
drag, startPoint x: 268, startPoint y: 381, endPoint x: 111, endPoint y: 380, distance: 156.7
click at [111, 380] on div "SearchWithCriteria2debafa0-9b9c-46b7-a17b-cb8cd0167723 Writer Name [PERSON_NAME…" at bounding box center [369, 376] width 703 height 37
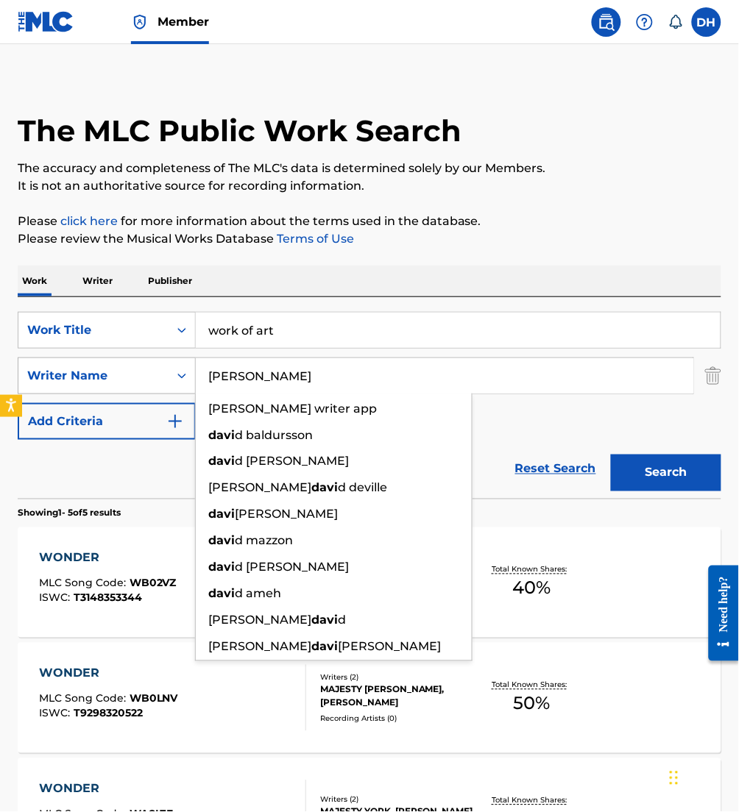
type input "[PERSON_NAME]"
click at [611, 455] on button "Search" at bounding box center [666, 473] width 110 height 37
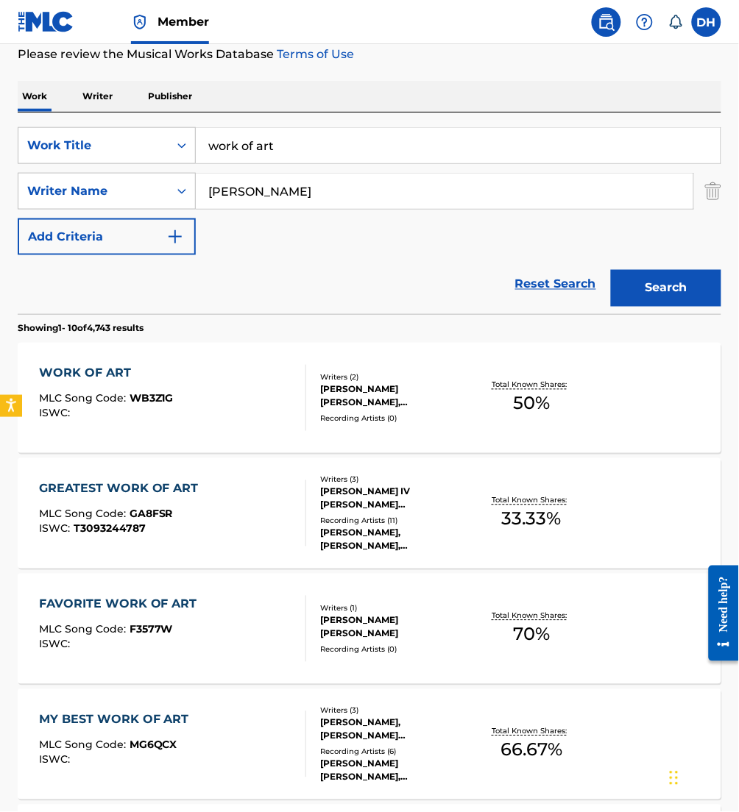
scroll to position [194, 0]
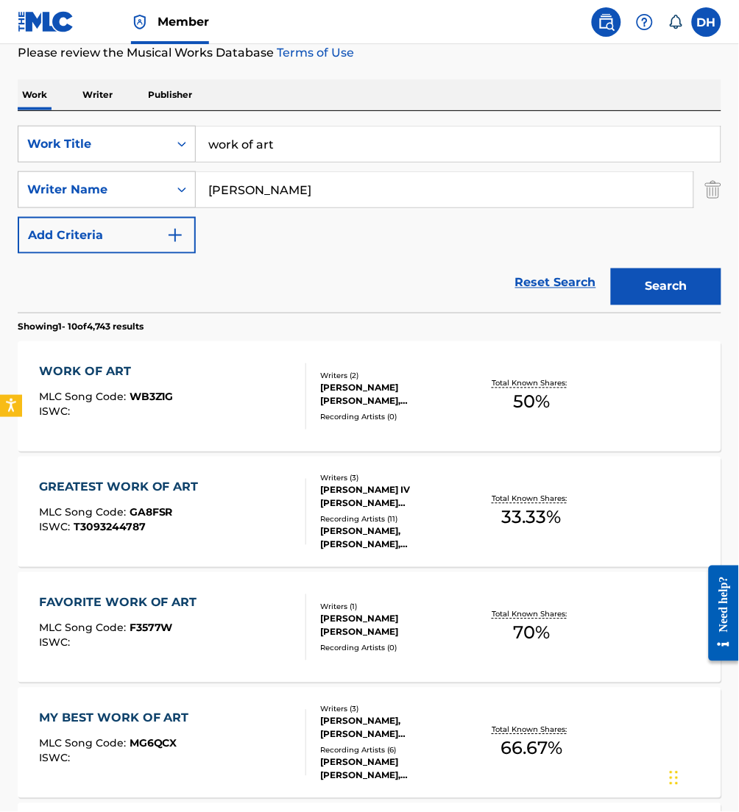
click at [159, 398] on span "WB3Z1G" at bounding box center [151, 397] width 44 height 13
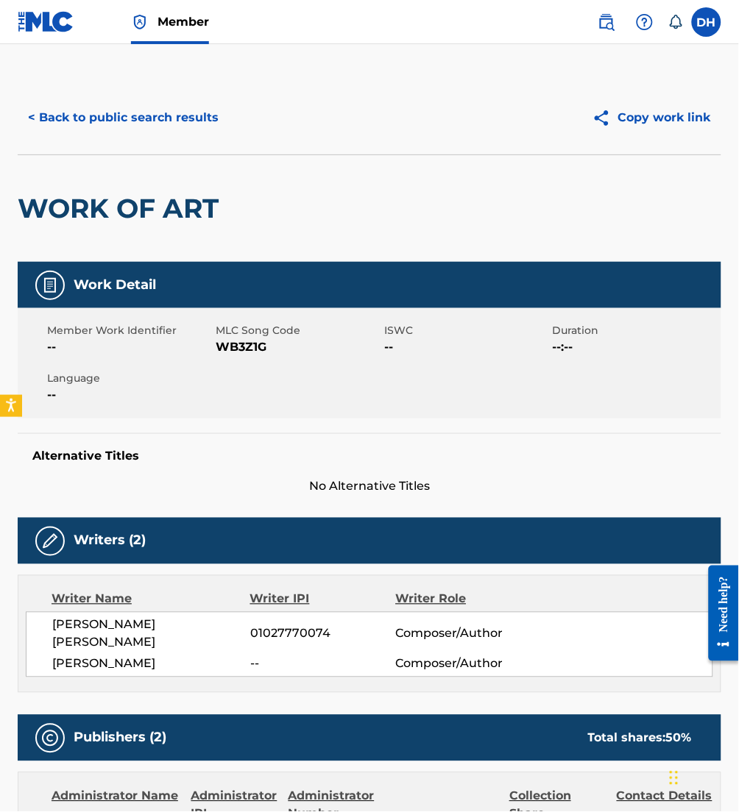
click at [109, 124] on button "< Back to public search results" at bounding box center [123, 117] width 211 height 37
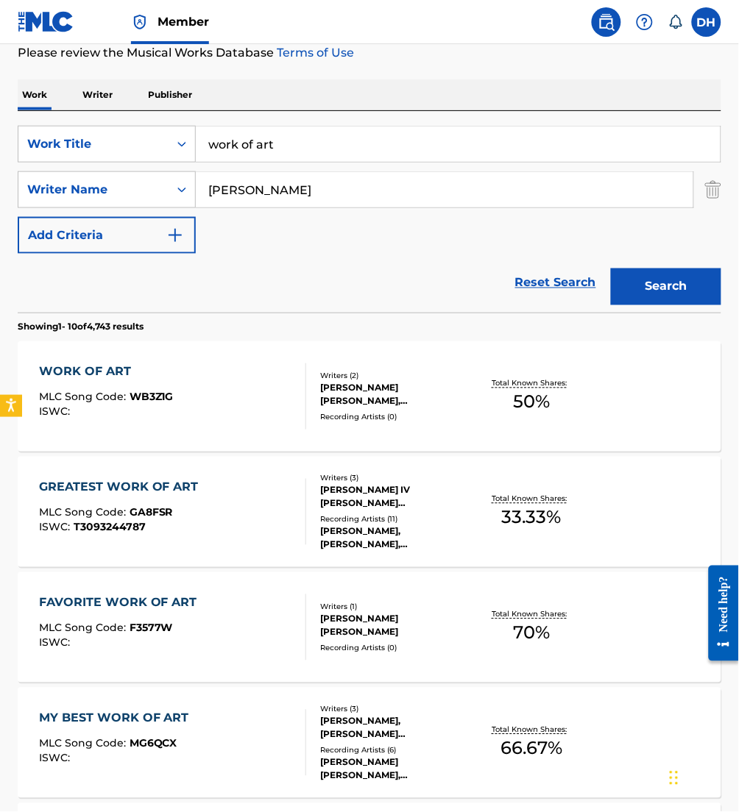
drag, startPoint x: 296, startPoint y: 153, endPoint x: -6, endPoint y: 144, distance: 302.5
click at [0, 144] on html "Accessibility Screen-Reader Guide, Feedback, and Issue Reporting | New window M…" at bounding box center [369, 212] width 739 height 812
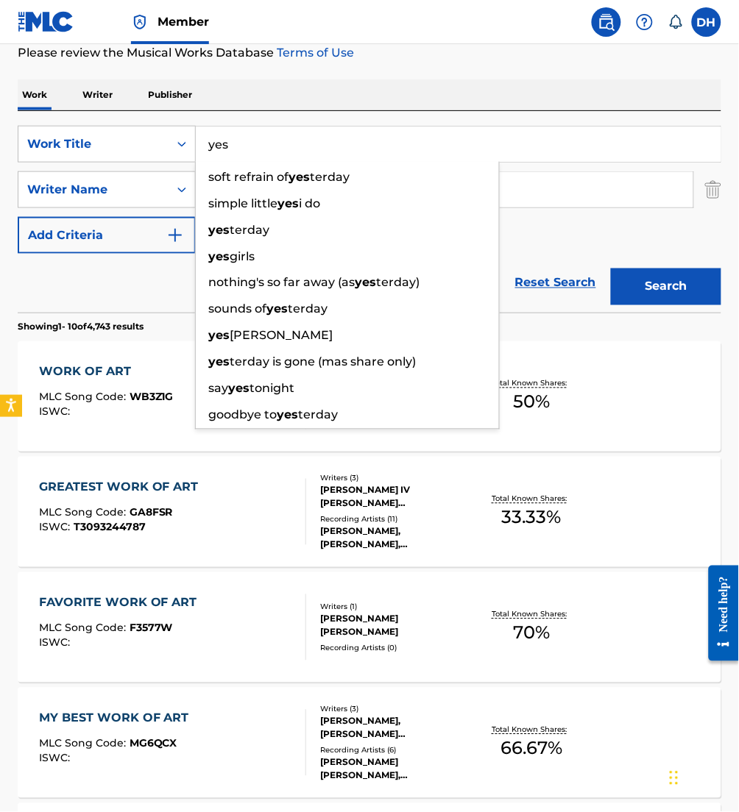
type input "yes"
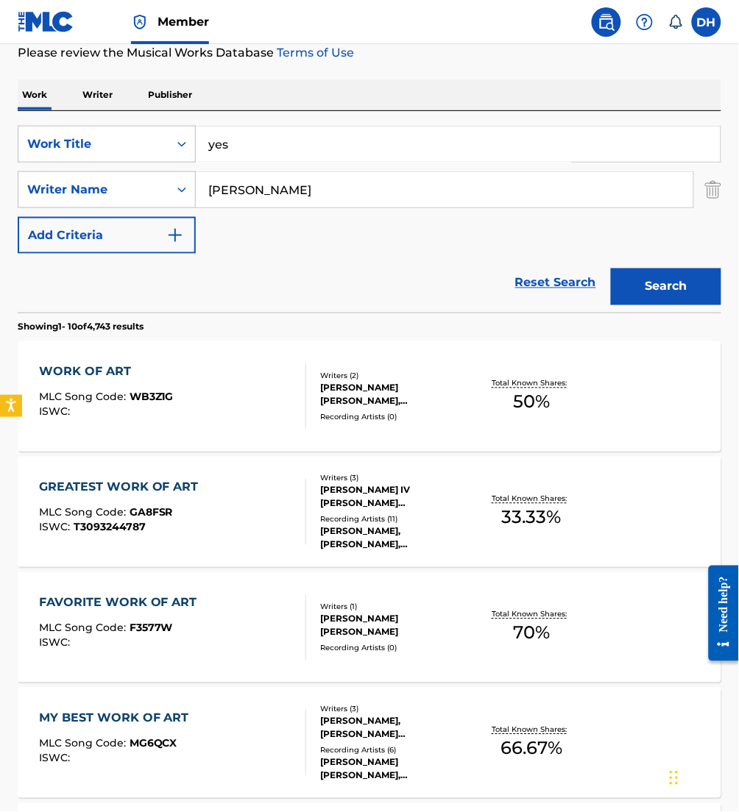
click at [68, 325] on p "Showing 1 - 10 of 4,743 results" at bounding box center [81, 327] width 126 height 13
drag, startPoint x: 291, startPoint y: 199, endPoint x: -6, endPoint y: 163, distance: 298.7
click at [0, 163] on html "Accessibility Screen-Reader Guide, Feedback, and Issue Reporting | New window M…" at bounding box center [369, 212] width 739 height 812
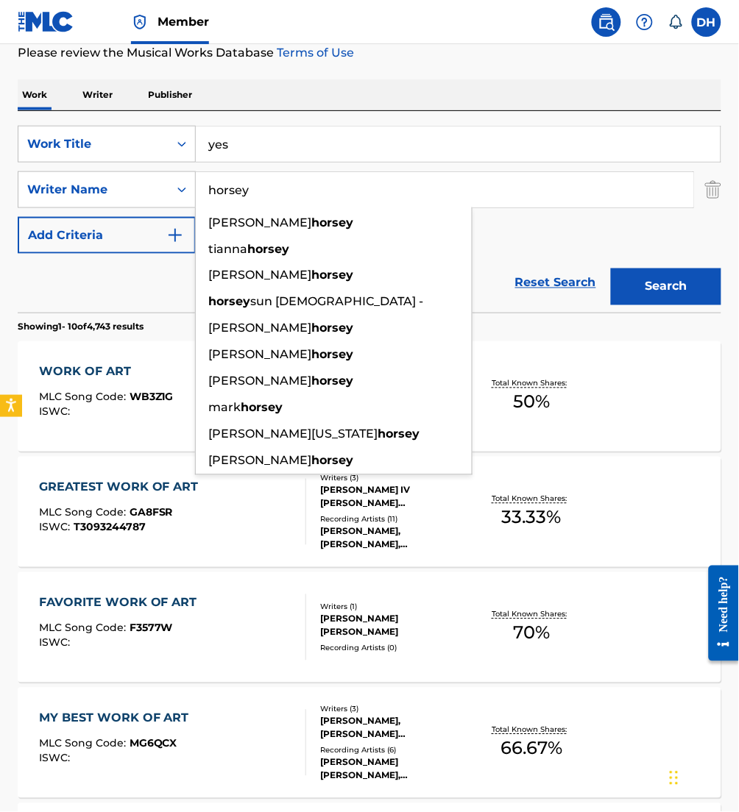
type input "horsey"
click at [611, 269] on button "Search" at bounding box center [666, 287] width 110 height 37
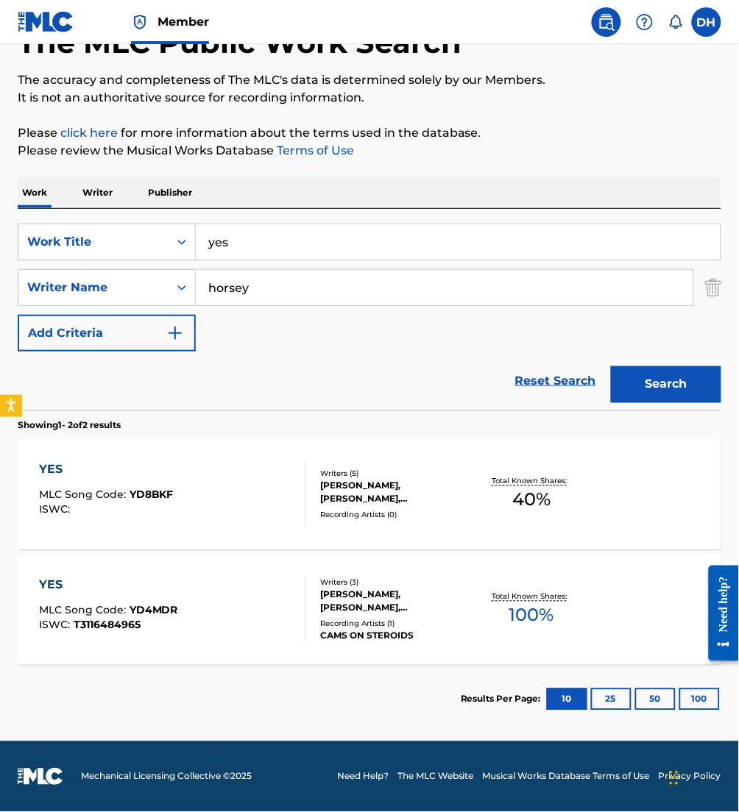
scroll to position [96, 0]
click at [227, 516] on div "YES MLC Song Code : YD8BKF ISWC :" at bounding box center [172, 494] width 267 height 66
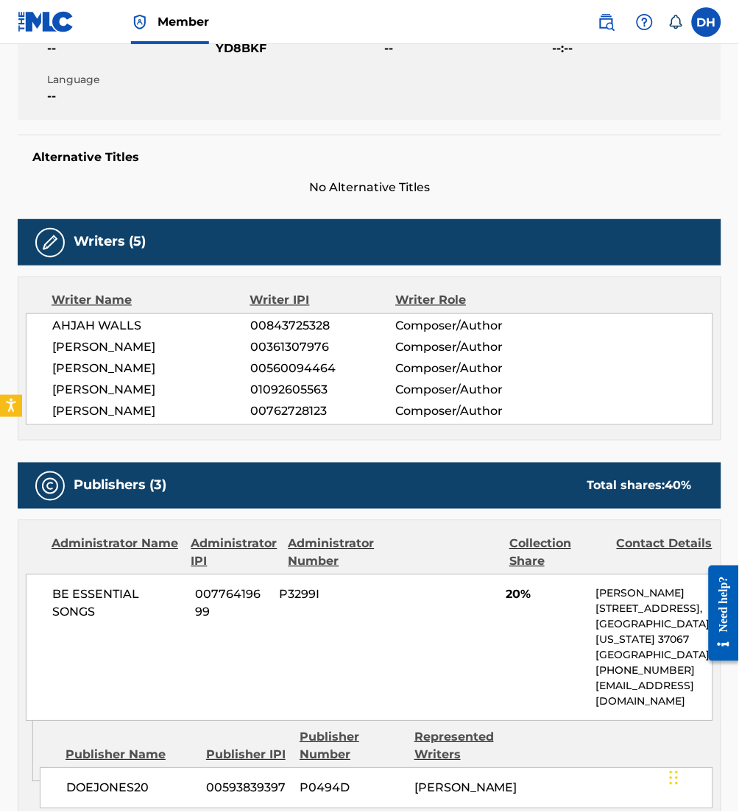
scroll to position [302, 0]
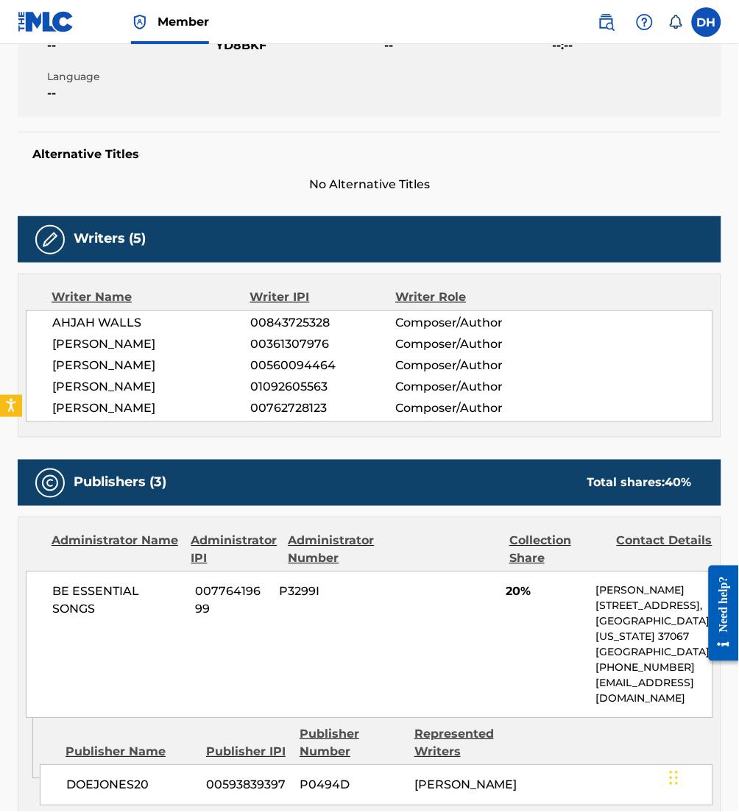
click at [227, 506] on div "Publishers (3) Total shares: 40 %" at bounding box center [369, 483] width 703 height 46
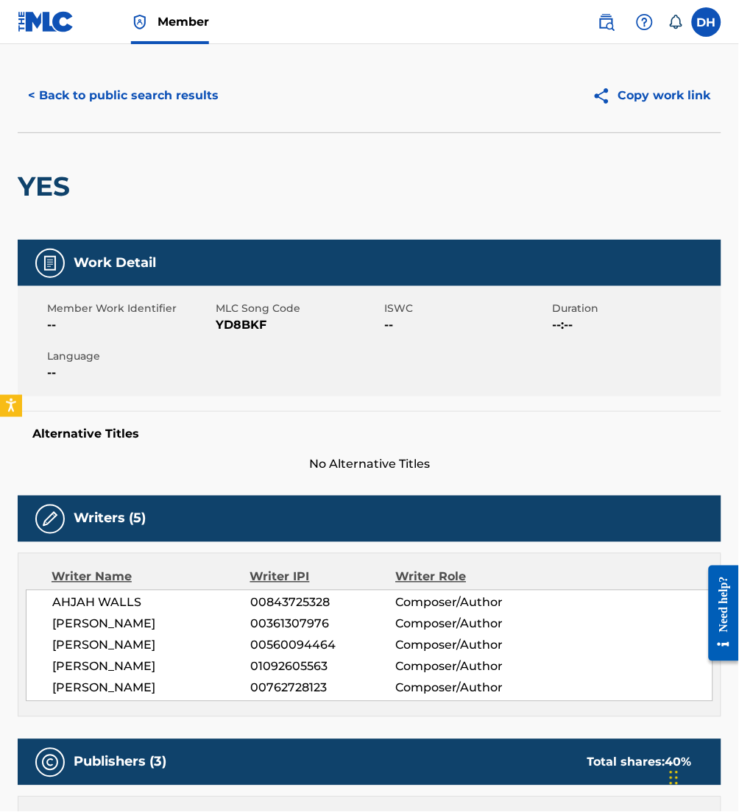
scroll to position [0, 0]
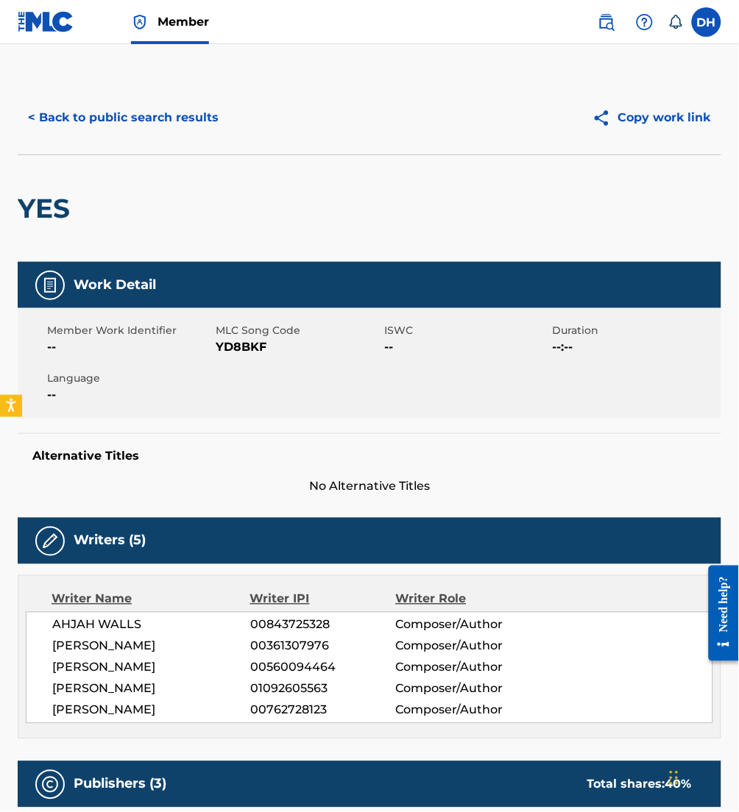
click at [165, 118] on button "< Back to public search results" at bounding box center [123, 117] width 211 height 37
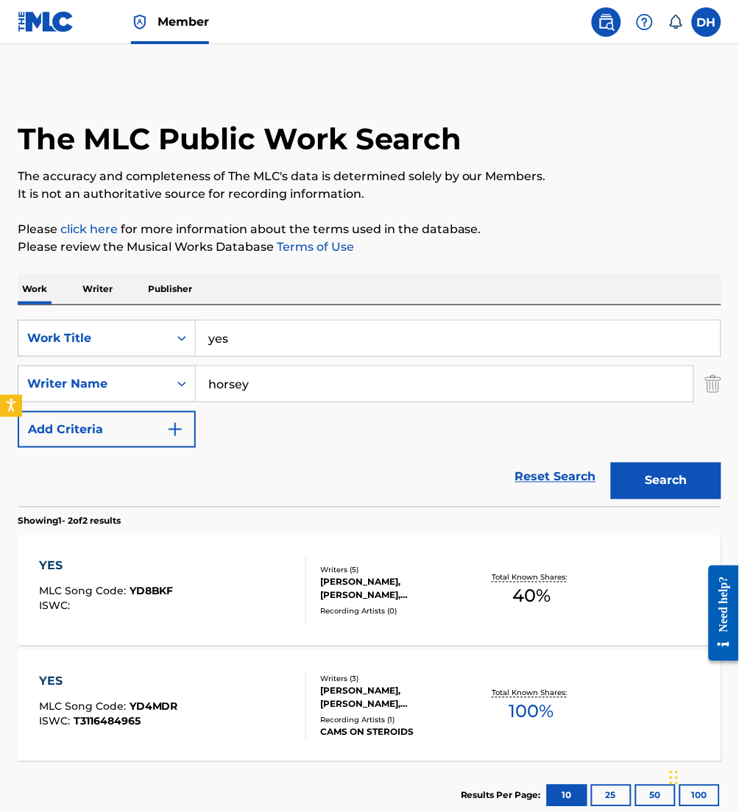
scroll to position [13, 0]
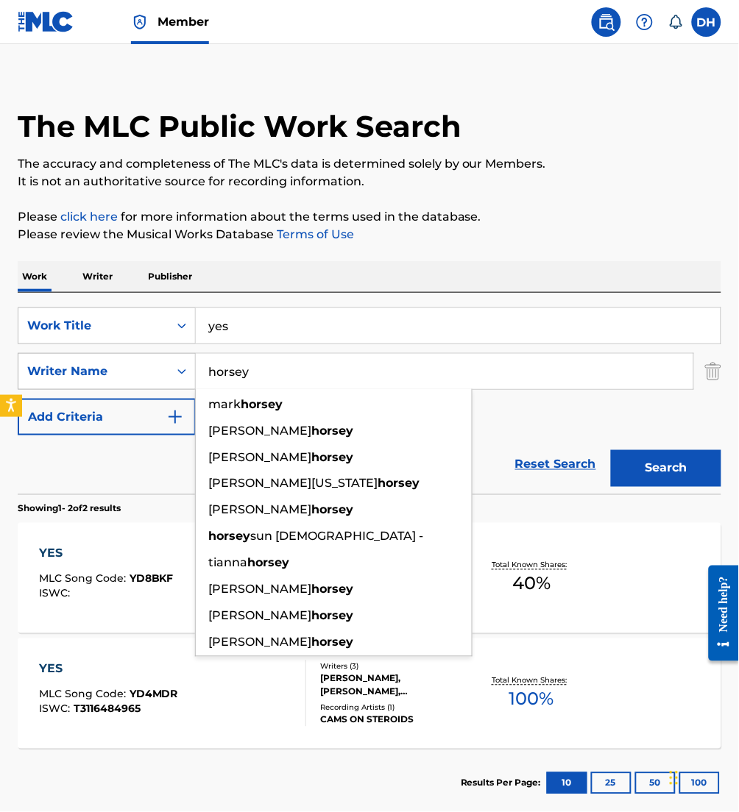
drag, startPoint x: 314, startPoint y: 364, endPoint x: 41, endPoint y: 372, distance: 273.1
click at [41, 372] on div "SearchWithCriteria2debafa0-9b9c-46b7-a17b-cb8cd0167723 Writer Name [PERSON_NAME…" at bounding box center [369, 371] width 703 height 37
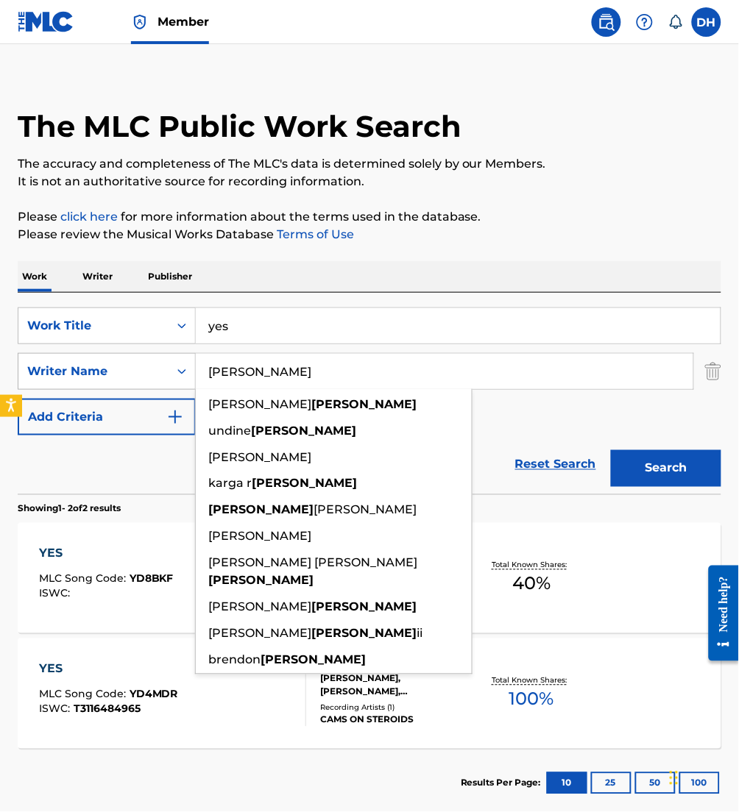
click at [611, 450] on button "Search" at bounding box center [666, 468] width 110 height 37
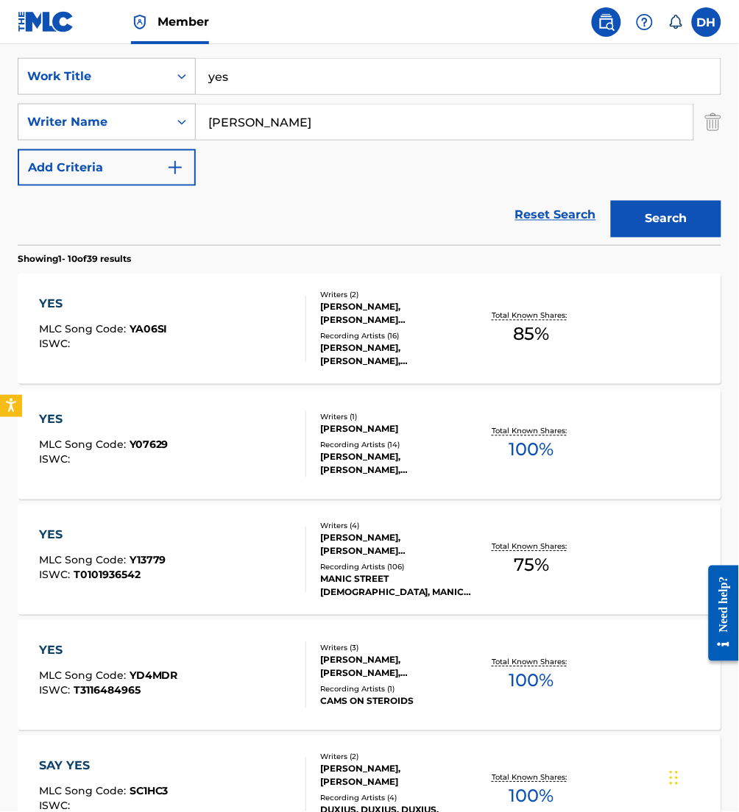
scroll to position [259, 0]
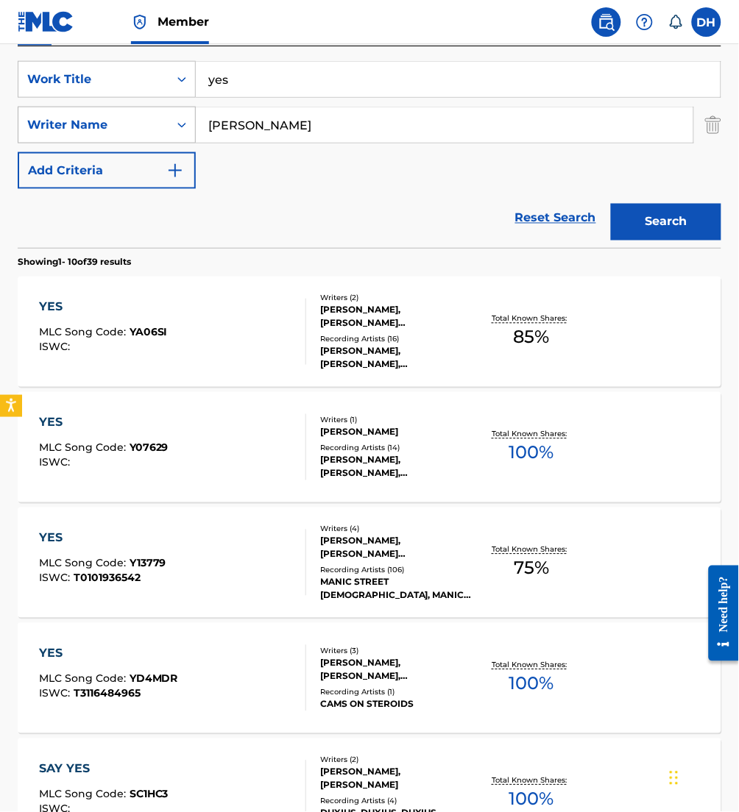
drag, startPoint x: 260, startPoint y: 117, endPoint x: 125, endPoint y: 115, distance: 134.7
click at [125, 115] on div "SearchWithCriteria2debafa0-9b9c-46b7-a17b-cb8cd0167723 Writer Name [PERSON_NAME]" at bounding box center [369, 125] width 703 height 37
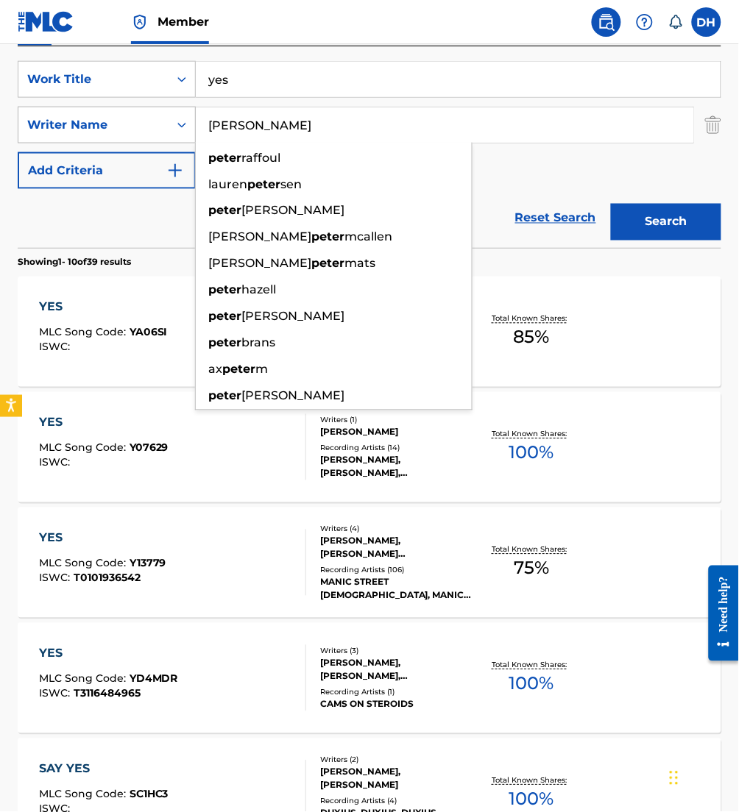
type input "[PERSON_NAME]"
click at [611, 204] on button "Search" at bounding box center [666, 222] width 110 height 37
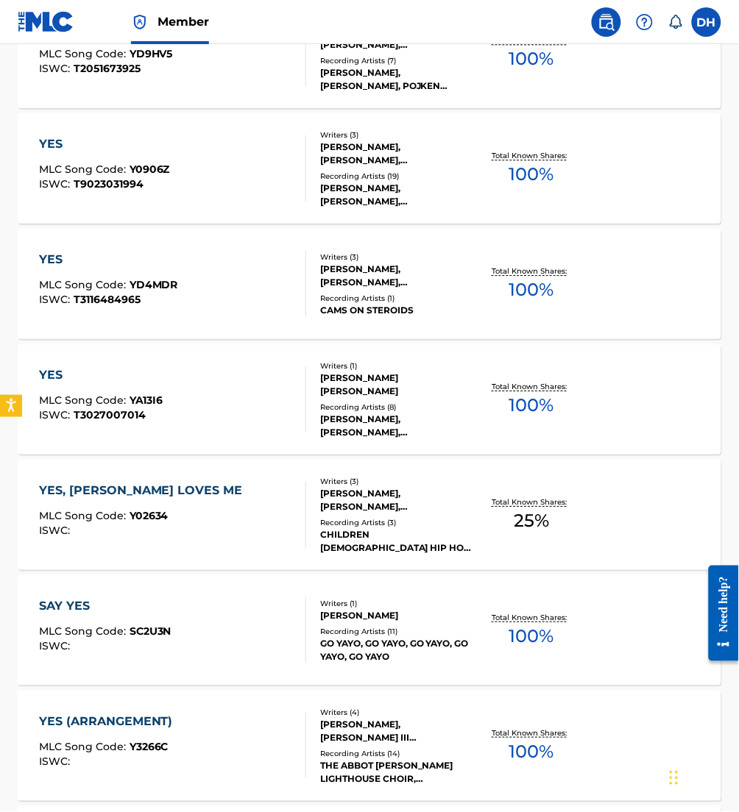
scroll to position [533, 0]
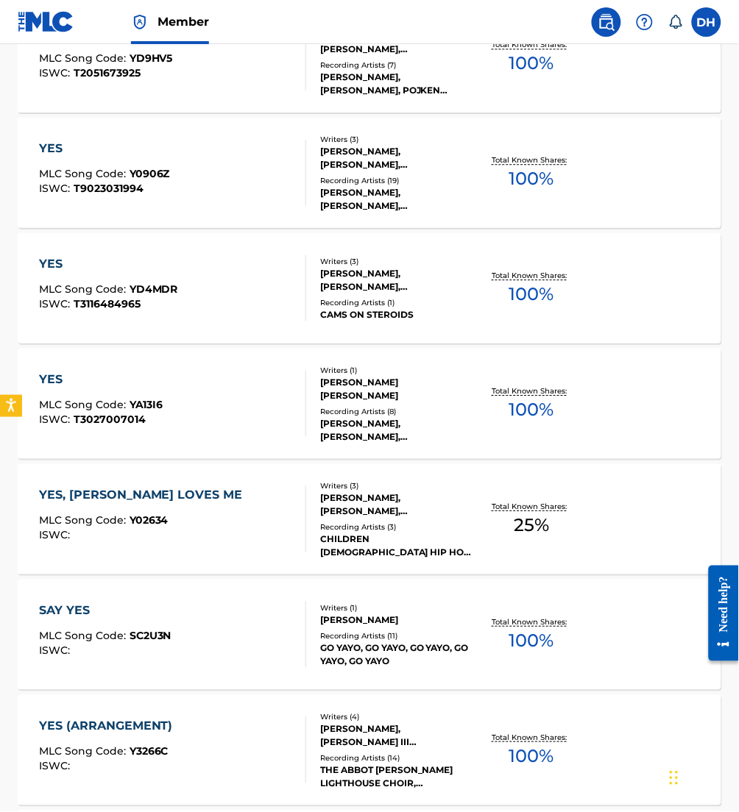
click at [279, 290] on div "YES MLC Song Code : YD4MDR ISWC : T3116484965" at bounding box center [172, 288] width 267 height 66
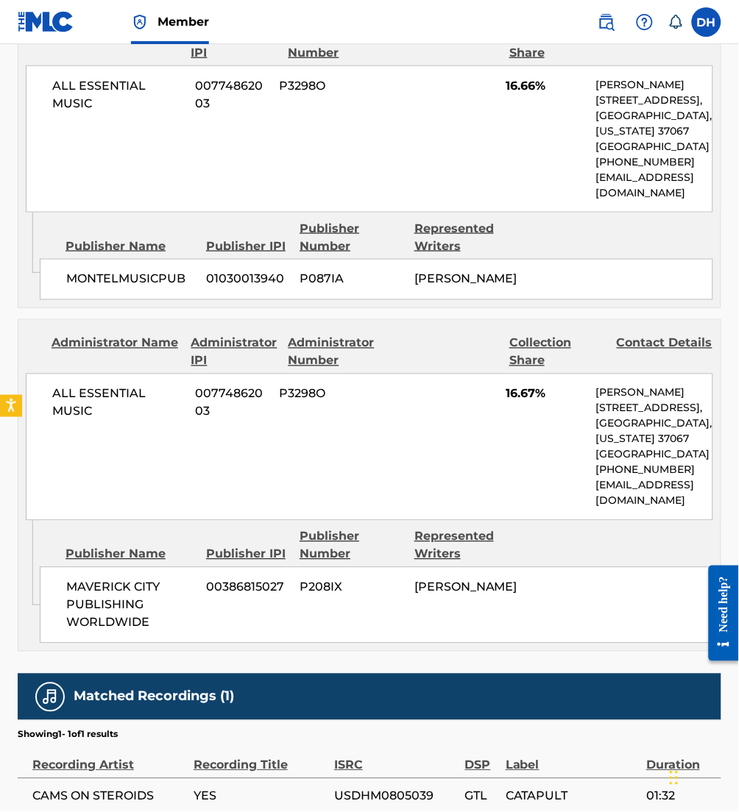
scroll to position [2206, 0]
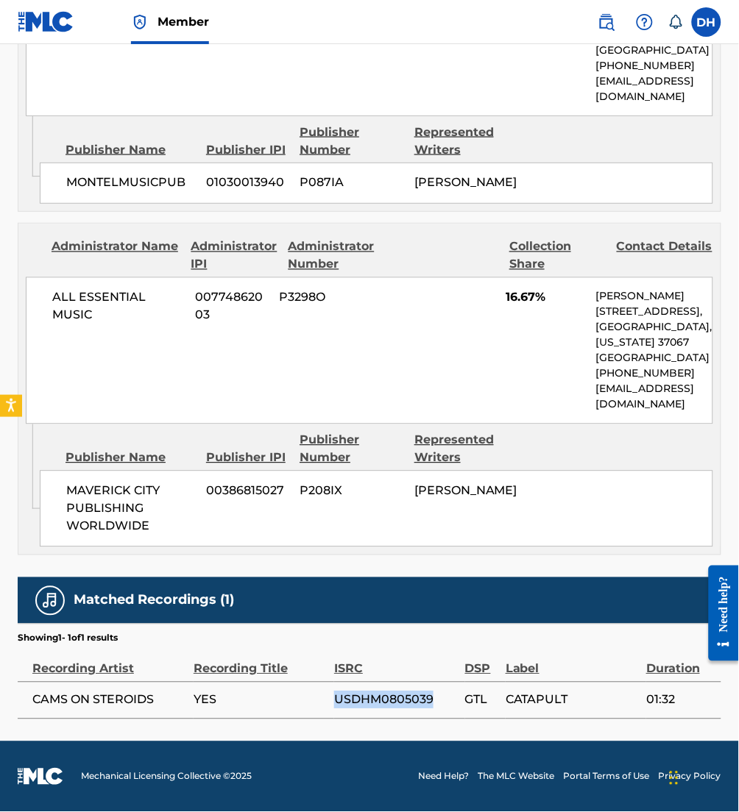
drag, startPoint x: 448, startPoint y: 703, endPoint x: 333, endPoint y: 694, distance: 115.9
click at [333, 694] on tr "CAMS ON STEROIDS YES USDHM0805039 GTL CATAPULT 01:32" at bounding box center [369, 700] width 703 height 37
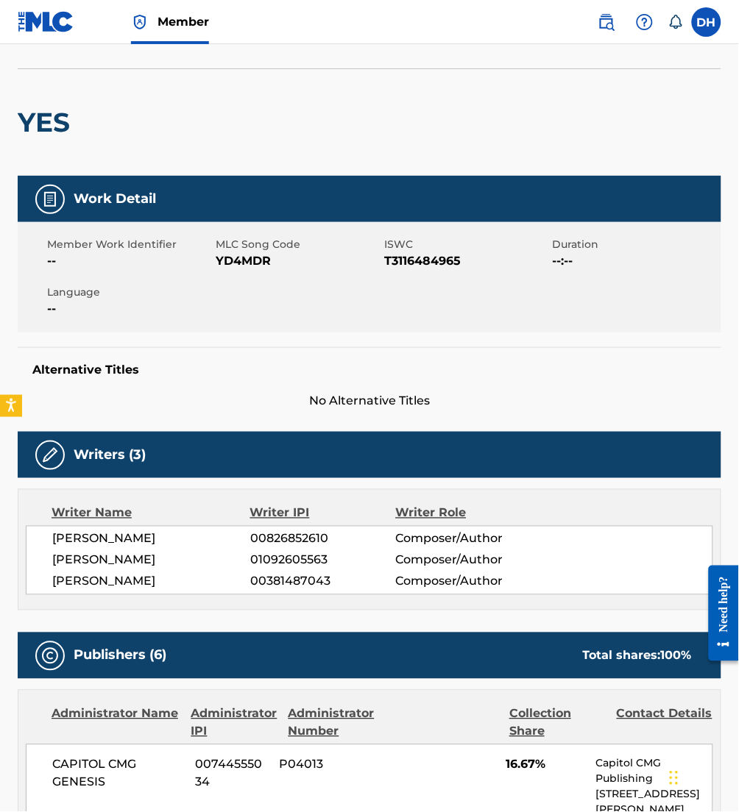
scroll to position [22, 0]
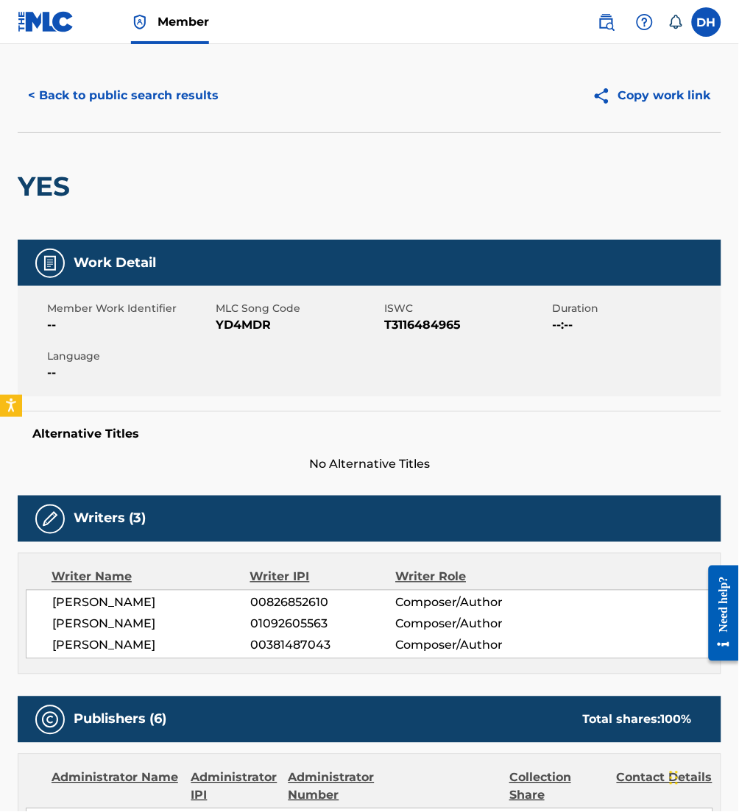
click at [444, 173] on div "YES" at bounding box center [369, 185] width 703 height 107
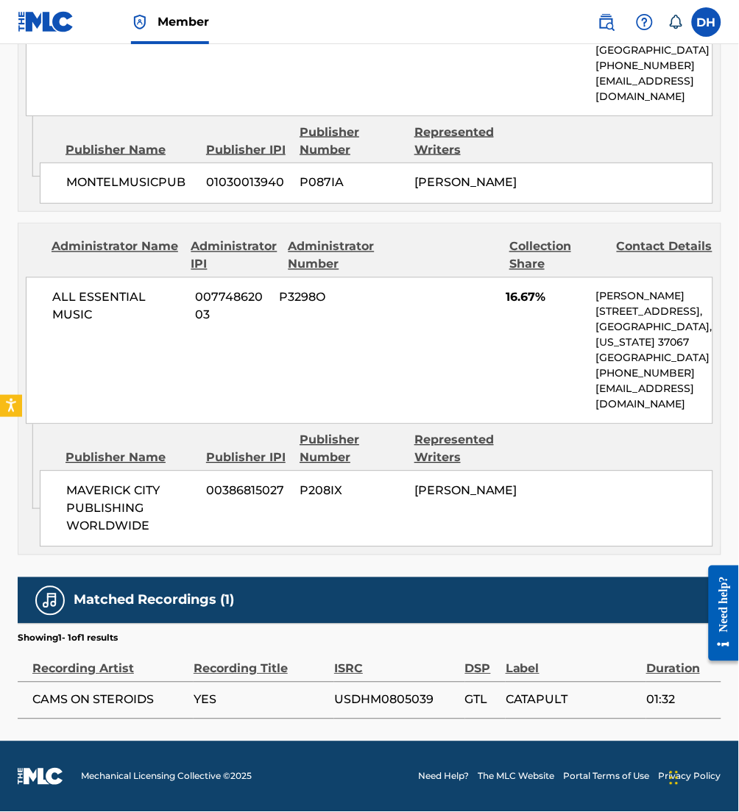
scroll to position [2206, 0]
drag, startPoint x: 301, startPoint y: 702, endPoint x: 26, endPoint y: 696, distance: 274.5
click at [26, 696] on td "CAMS ON STEROIDS" at bounding box center [106, 700] width 176 height 37
drag, startPoint x: 26, startPoint y: 696, endPoint x: 452, endPoint y: 700, distance: 426.0
click at [452, 700] on tr "CAMS ON STEROIDS YES USDHM0805039 GTL CATAPULT 01:32" at bounding box center [369, 700] width 703 height 37
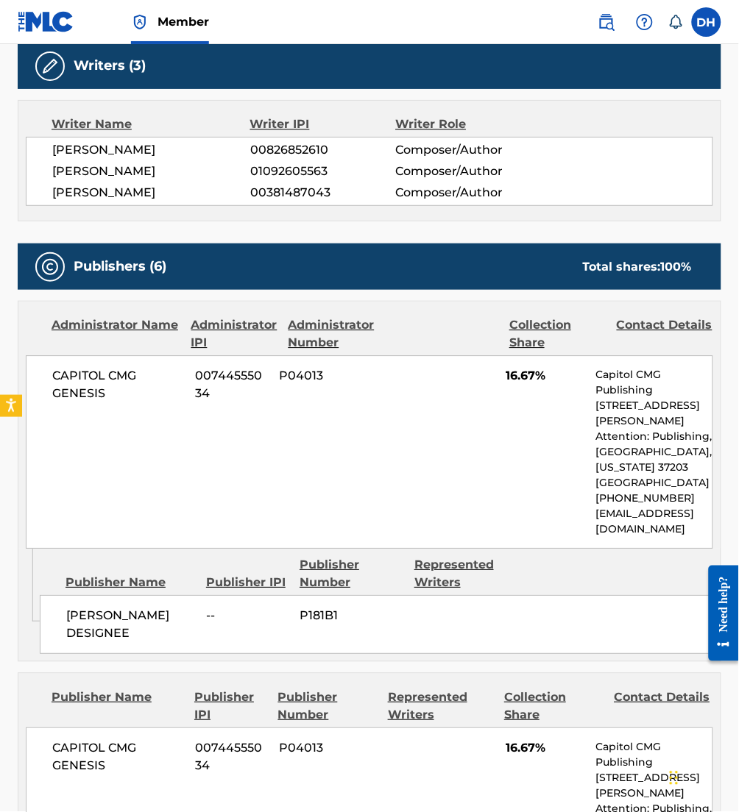
scroll to position [0, 0]
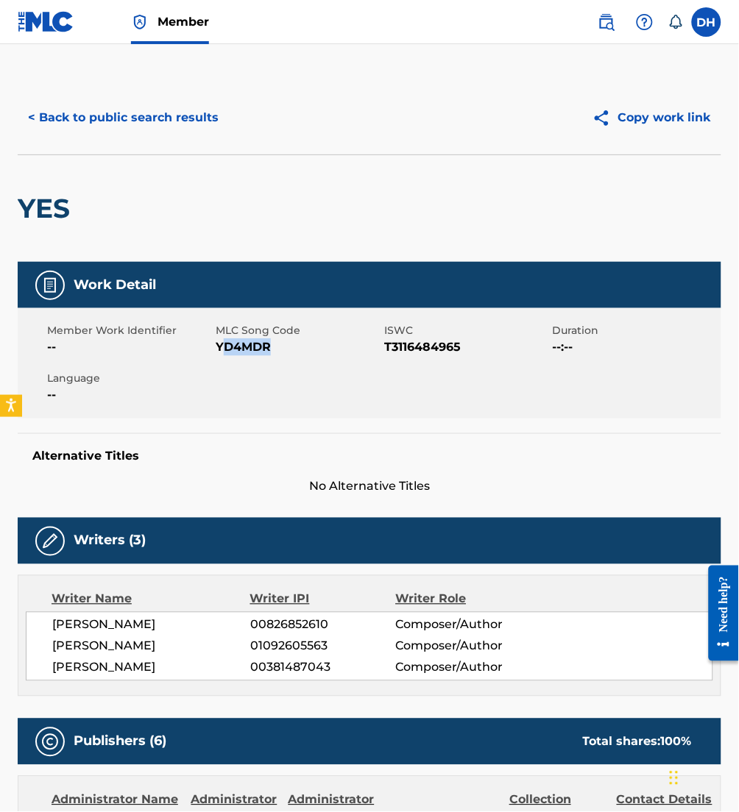
drag, startPoint x: 219, startPoint y: 349, endPoint x: 286, endPoint y: 354, distance: 67.1
click at [286, 354] on span "YD4MDR" at bounding box center [298, 347] width 165 height 18
drag, startPoint x: 286, startPoint y: 354, endPoint x: 253, endPoint y: 351, distance: 33.2
click at [253, 351] on span "YD4MDR" at bounding box center [298, 347] width 165 height 18
drag, startPoint x: 216, startPoint y: 343, endPoint x: 301, endPoint y: 352, distance: 85.8
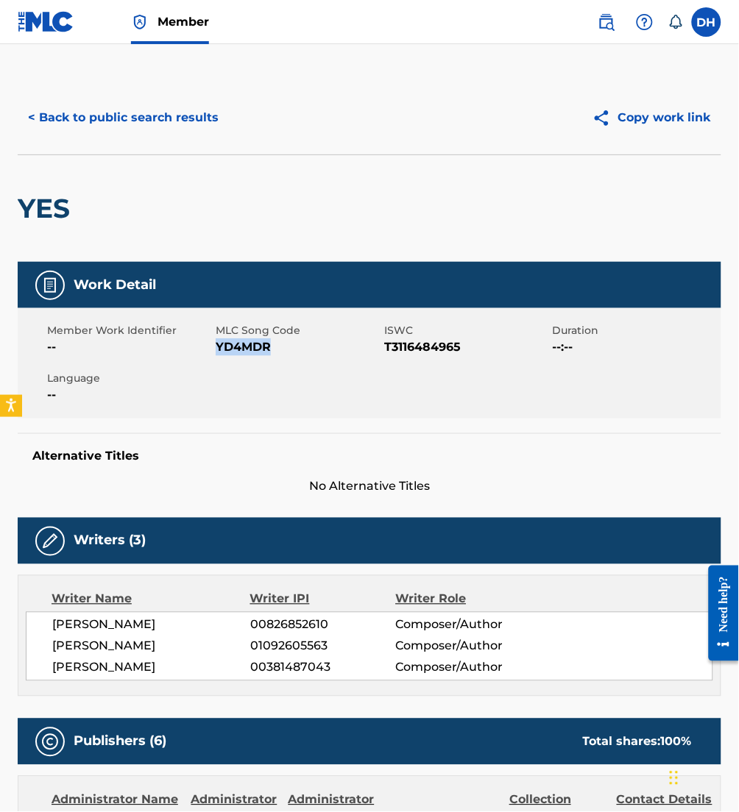
click at [301, 352] on span "YD4MDR" at bounding box center [298, 347] width 165 height 18
click at [133, 110] on button "< Back to public search results" at bounding box center [123, 117] width 211 height 37
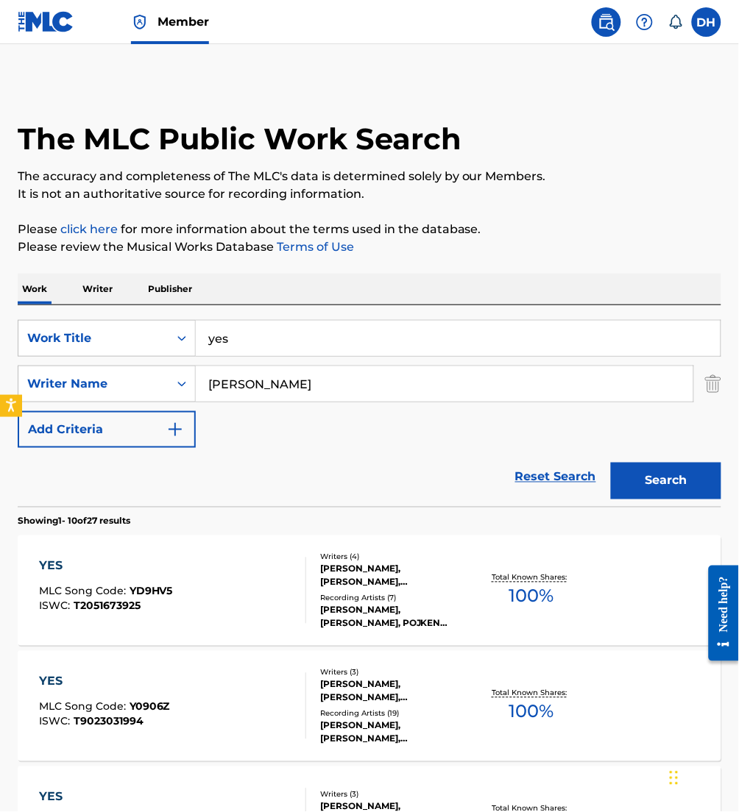
click at [349, 345] on input "yes" at bounding box center [458, 338] width 525 height 35
type input "yes and i'm ready"
click at [334, 458] on div "Reset Search Search" at bounding box center [369, 477] width 703 height 59
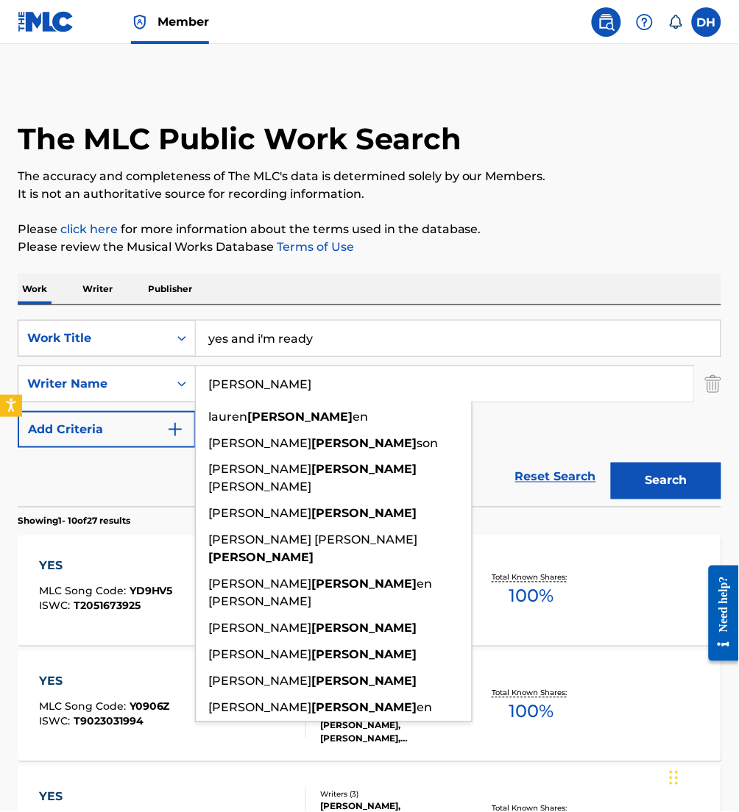
drag, startPoint x: 262, startPoint y: 391, endPoint x: 99, endPoint y: 410, distance: 164.4
click at [99, 410] on div "SearchWithCriteriafa5a9ea1-5dd9-4c9d-b270-668a185aa37e Work Title yes and i'm r…" at bounding box center [369, 384] width 703 height 128
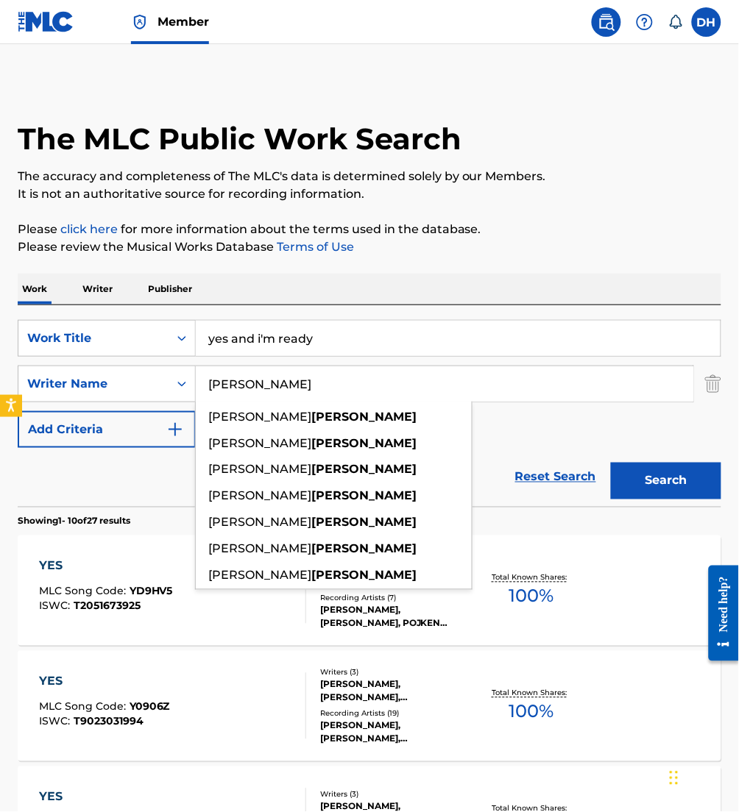
type input "[PERSON_NAME]"
click at [611, 463] on button "Search" at bounding box center [666, 481] width 110 height 37
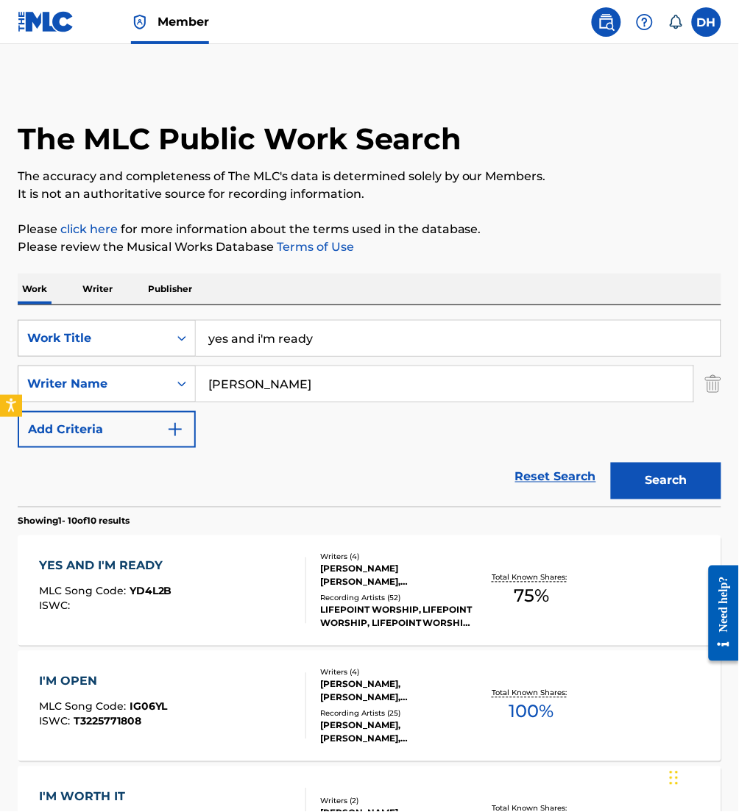
click at [175, 567] on div "YES AND I'M READY MLC Song Code : YD4L2B ISWC :" at bounding box center [172, 591] width 267 height 66
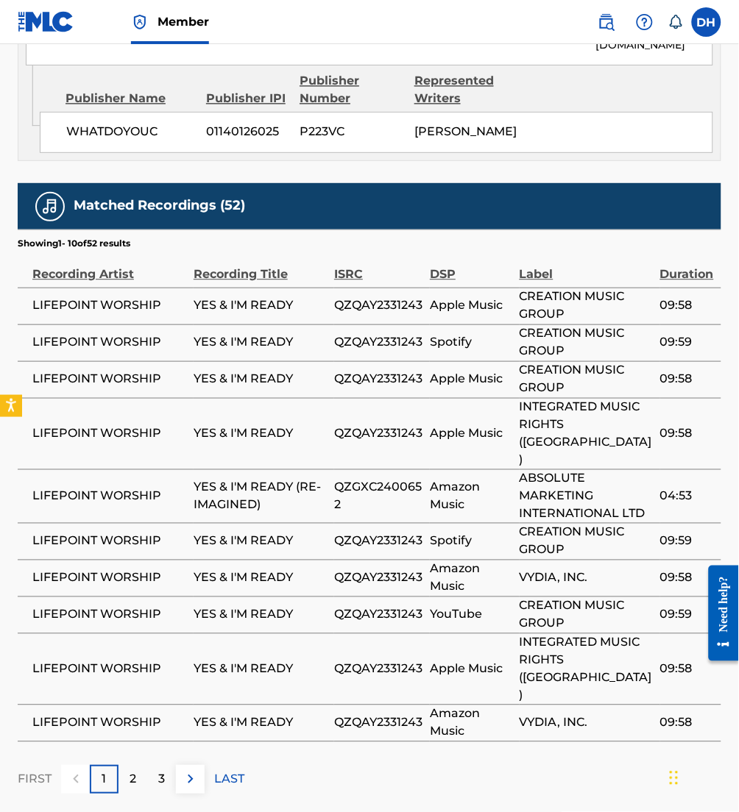
scroll to position [2305, 0]
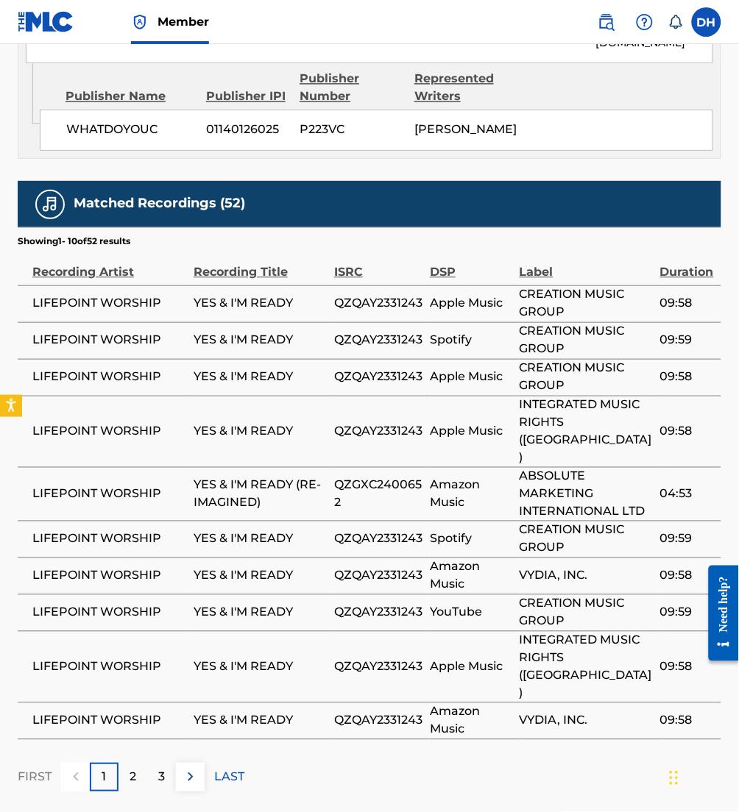
click at [193, 769] on img at bounding box center [191, 778] width 18 height 18
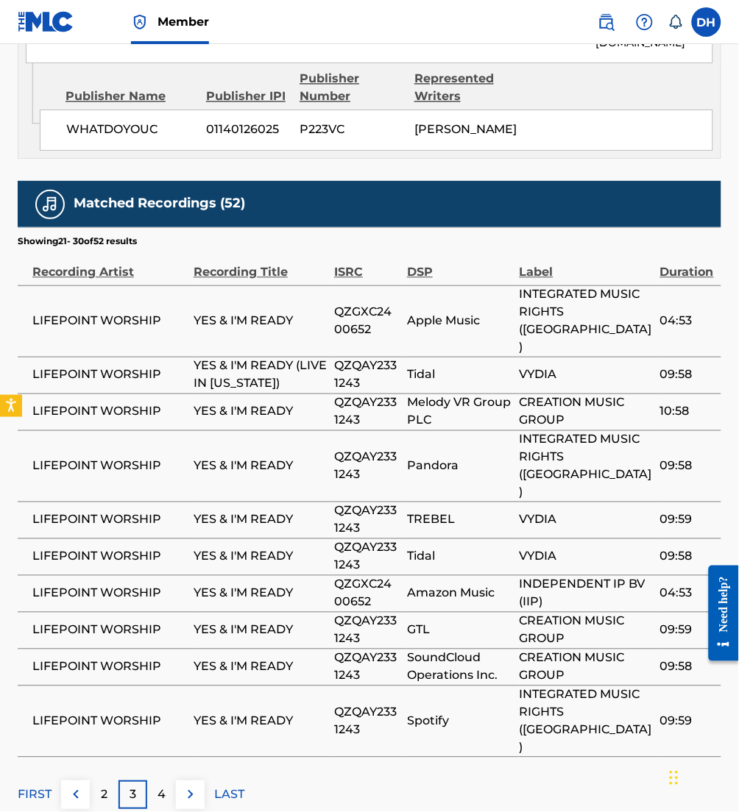
click at [185, 786] on img at bounding box center [191, 795] width 18 height 18
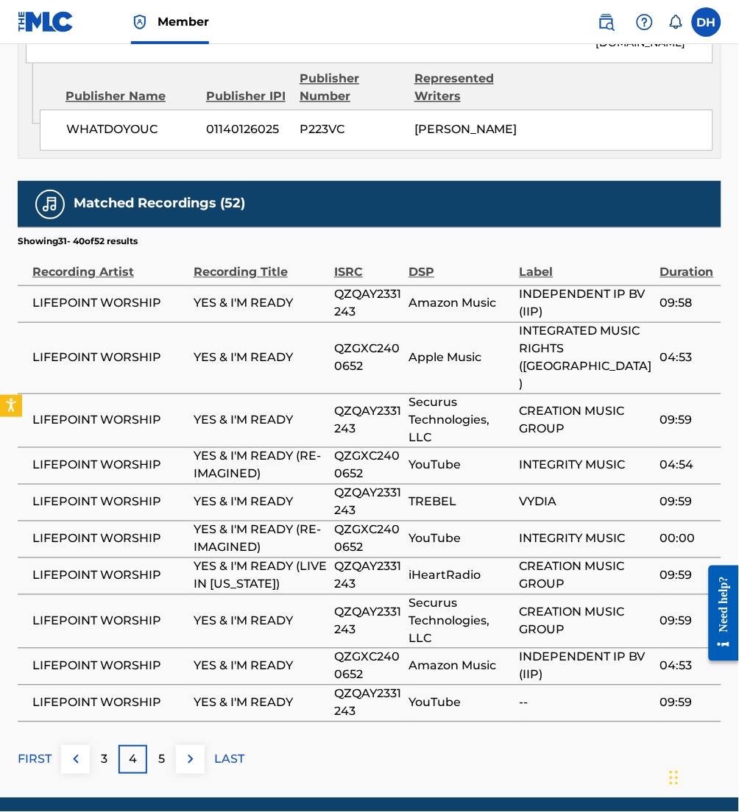
click at [196, 763] on img at bounding box center [191, 760] width 18 height 18
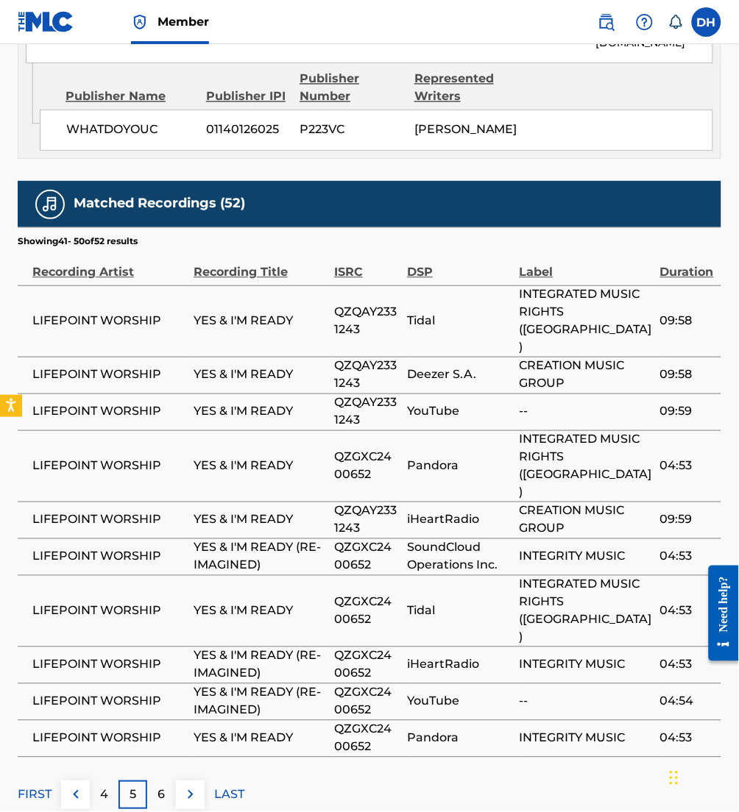
click at [185, 786] on img at bounding box center [191, 795] width 18 height 18
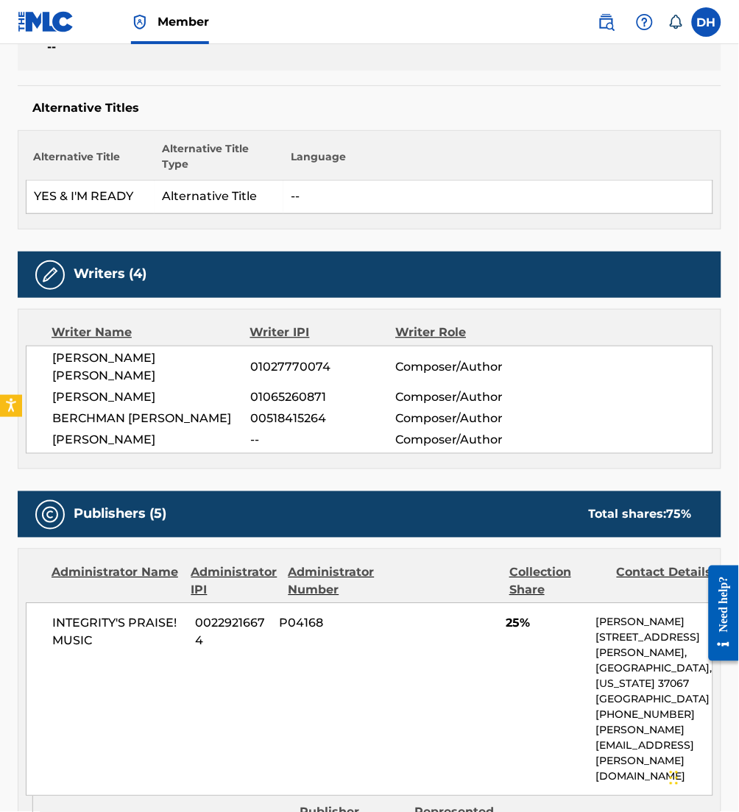
scroll to position [0, 0]
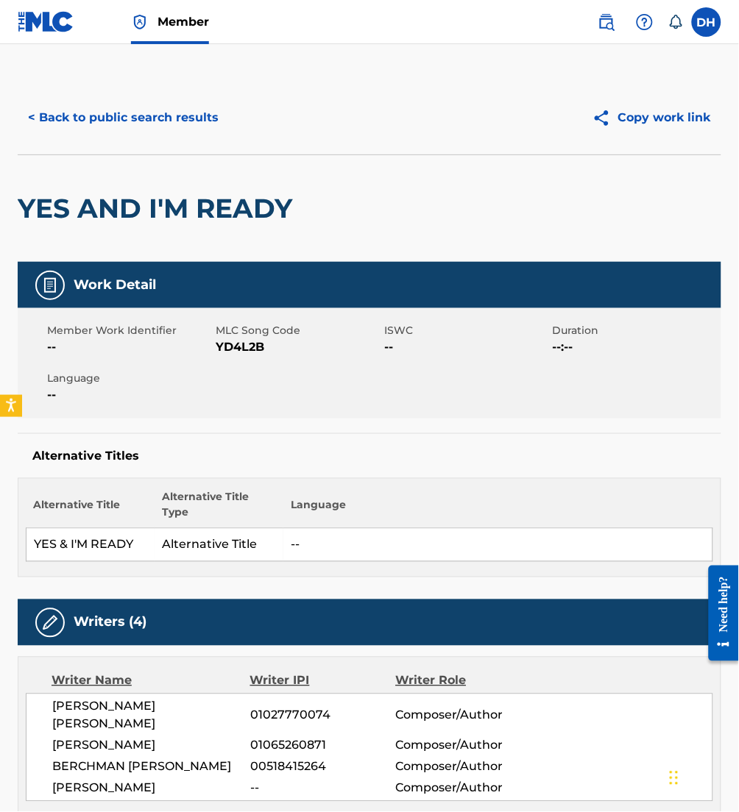
click at [218, 350] on span "YD4L2B" at bounding box center [298, 347] width 165 height 18
click at [174, 110] on button "< Back to public search results" at bounding box center [123, 117] width 211 height 37
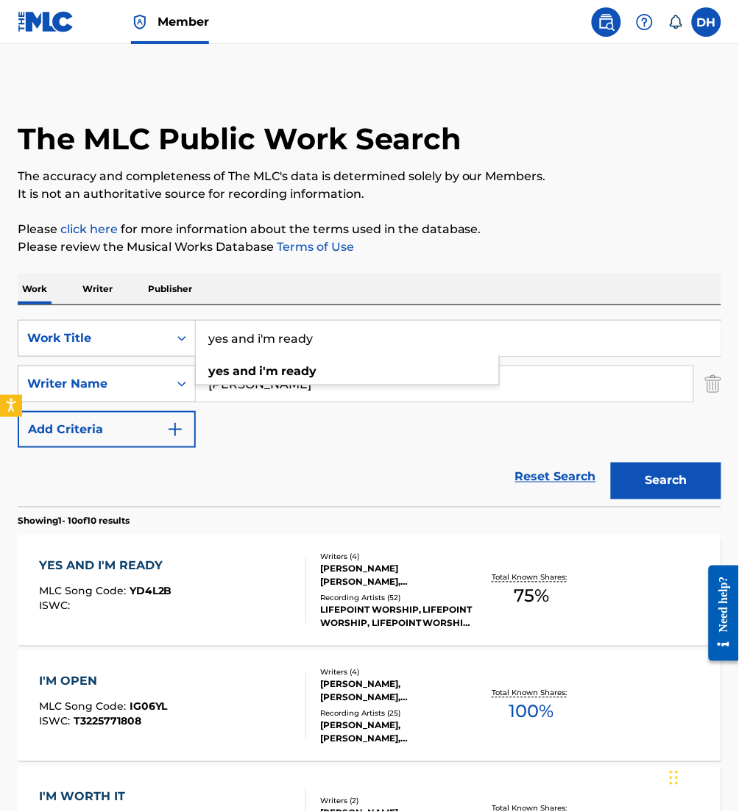
click at [0, 314] on html "Accessibility Screen-Reader Guide, Feedback, and Issue Reporting | New window M…" at bounding box center [369, 406] width 739 height 812
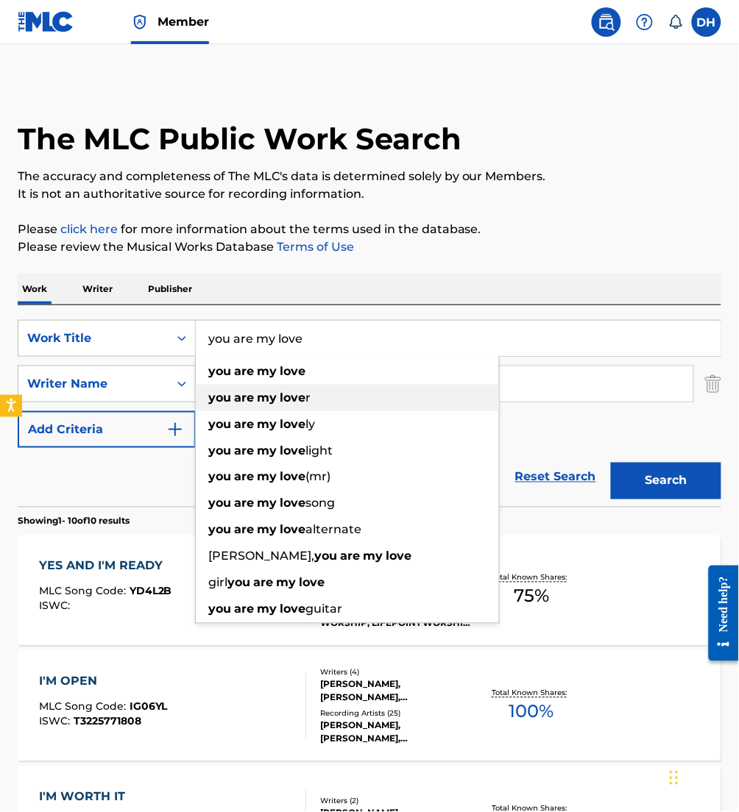
type input "you are my love"
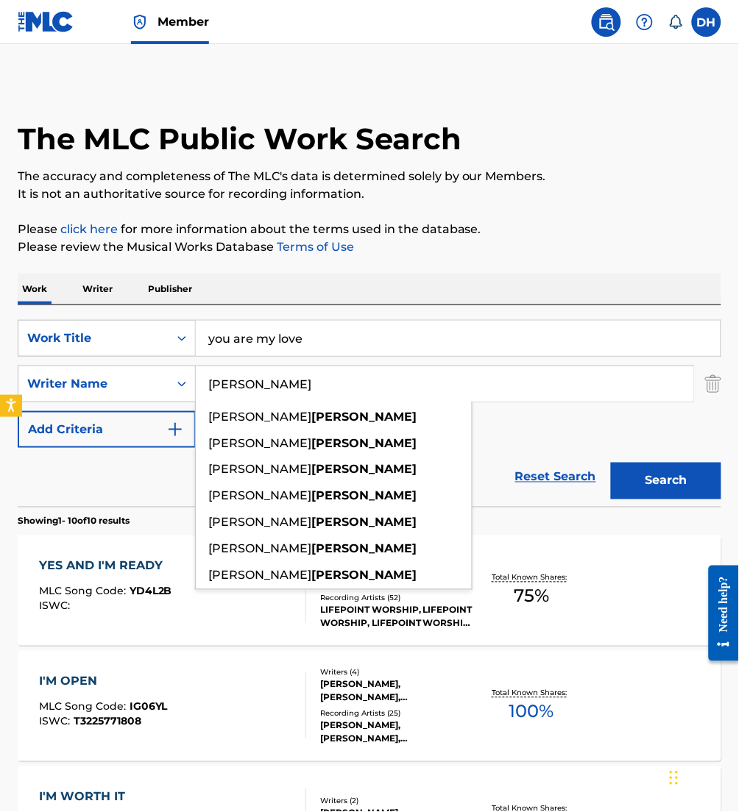
drag, startPoint x: 524, startPoint y: 387, endPoint x: -6, endPoint y: 404, distance: 530.0
click at [0, 404] on html "Accessibility Screen-Reader Guide, Feedback, and Issue Reporting | New window M…" at bounding box center [369, 406] width 739 height 812
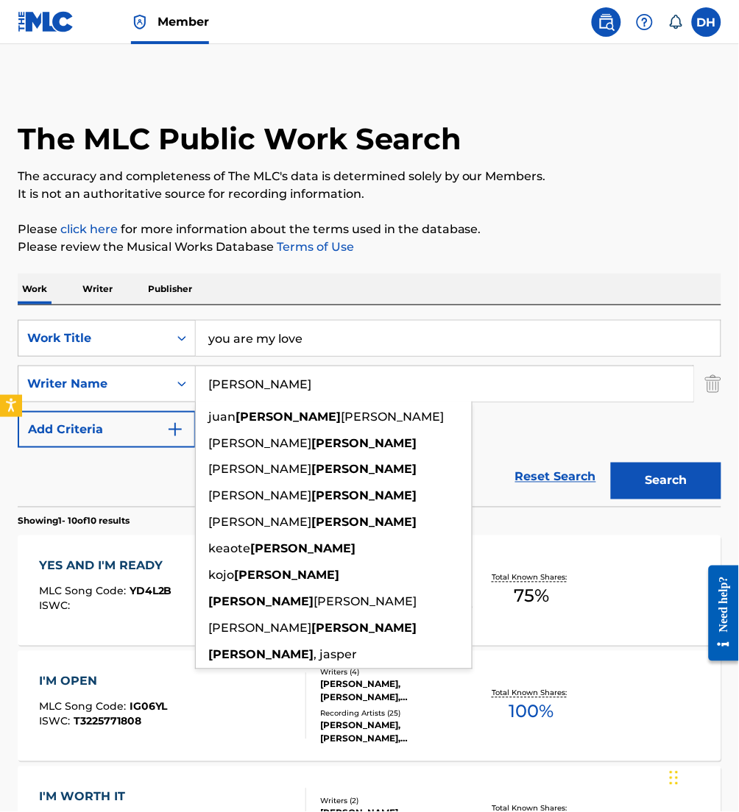
type input "[PERSON_NAME]"
click at [611, 463] on button "Search" at bounding box center [666, 481] width 110 height 37
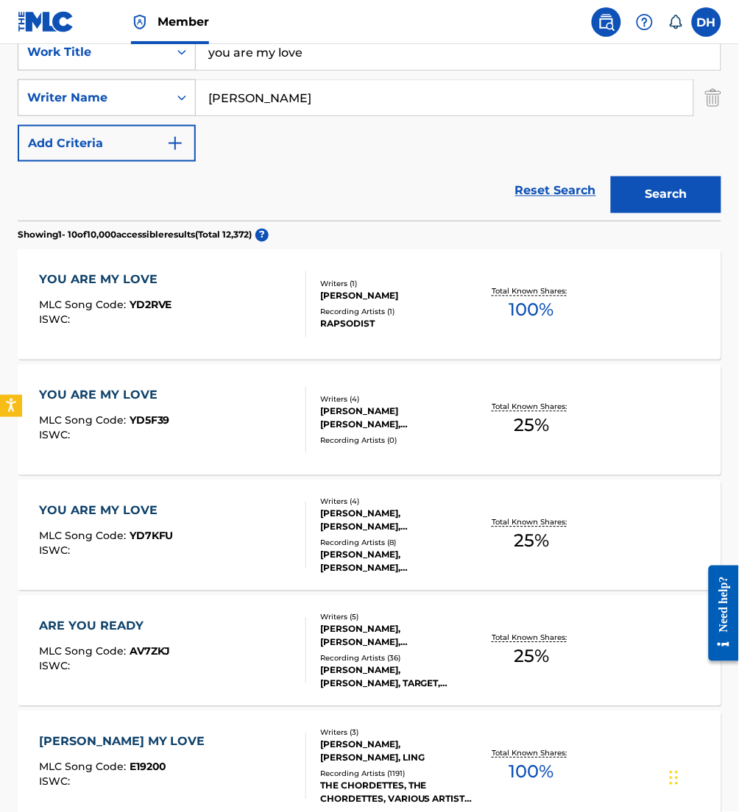
scroll to position [287, 0]
click at [148, 427] on div "MLC Song Code : YD5F39" at bounding box center [104, 422] width 131 height 15
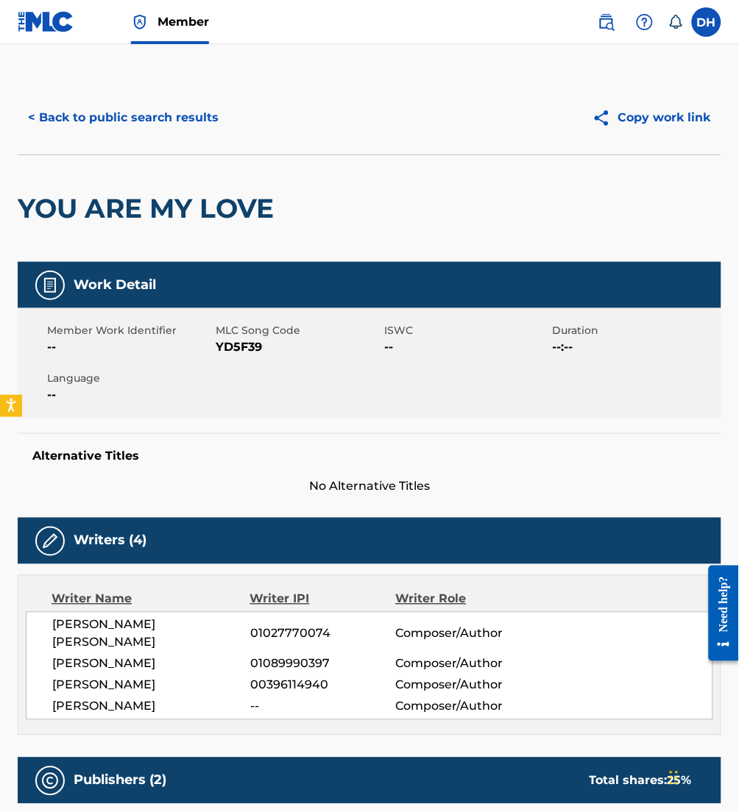
click at [118, 121] on button "< Back to public search results" at bounding box center [123, 117] width 211 height 37
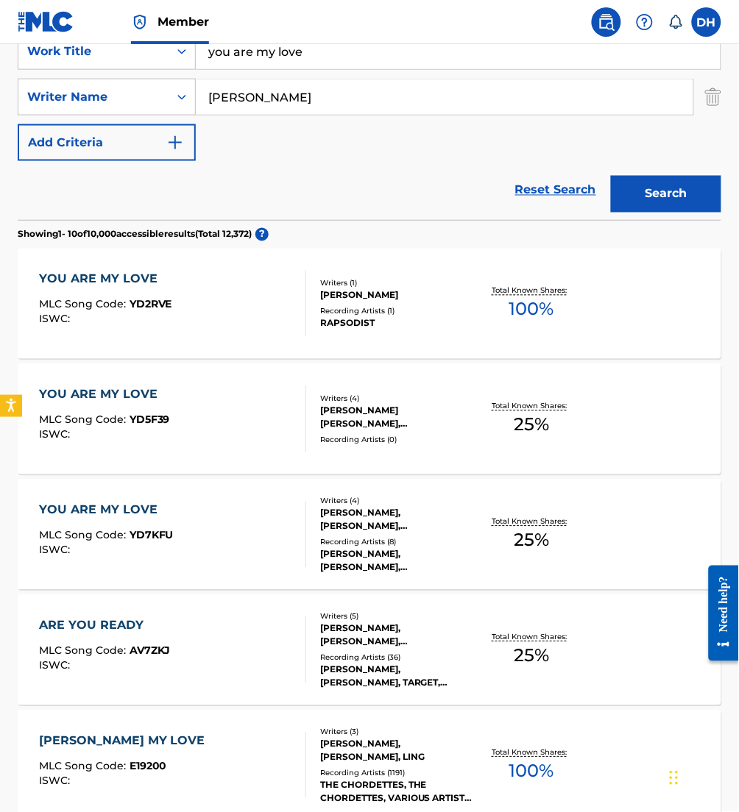
scroll to position [213, 0]
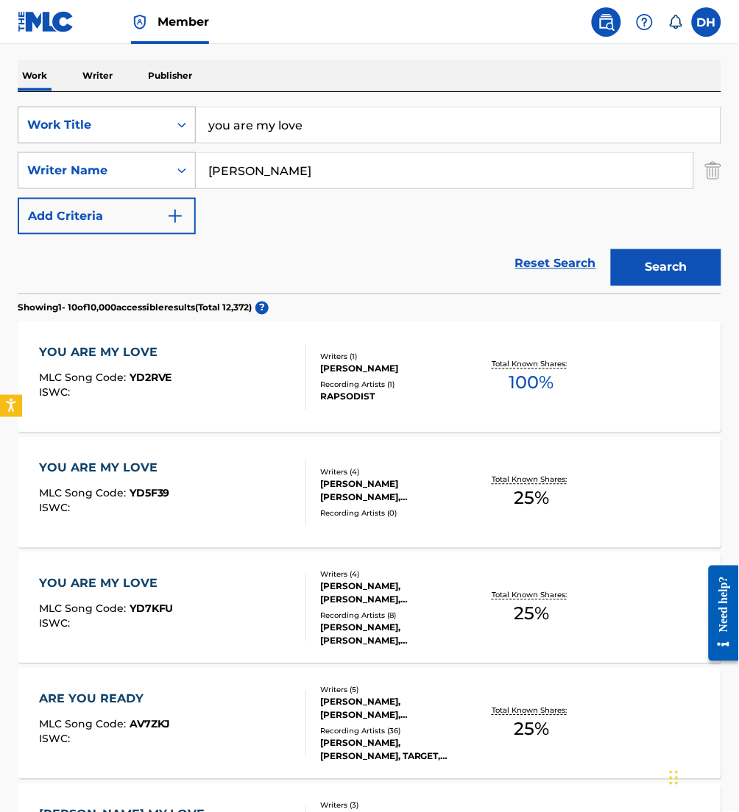
drag, startPoint x: 321, startPoint y: 122, endPoint x: 47, endPoint y: 107, distance: 274.1
click at [47, 107] on div "SearchWithCriteriafa5a9ea1-5dd9-4c9d-b270-668a185aa37e Work Title you are my lo…" at bounding box center [369, 125] width 703 height 37
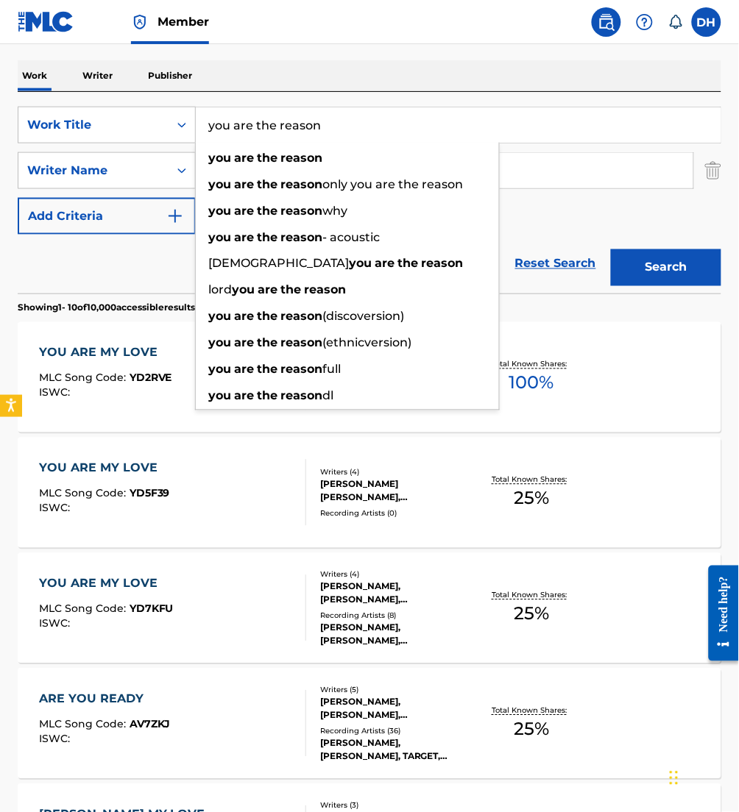
type input "you are the reason"
click at [567, 198] on div "SearchWithCriteriafa5a9ea1-5dd9-4c9d-b270-668a185aa37e Work Title you are the r…" at bounding box center [369, 171] width 703 height 128
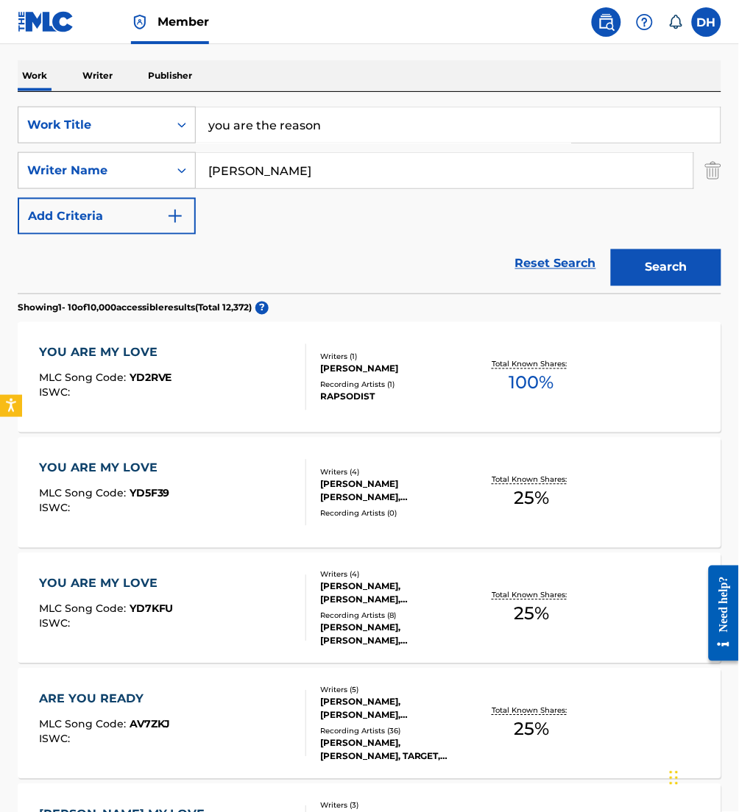
click at [646, 279] on button "Search" at bounding box center [666, 267] width 110 height 37
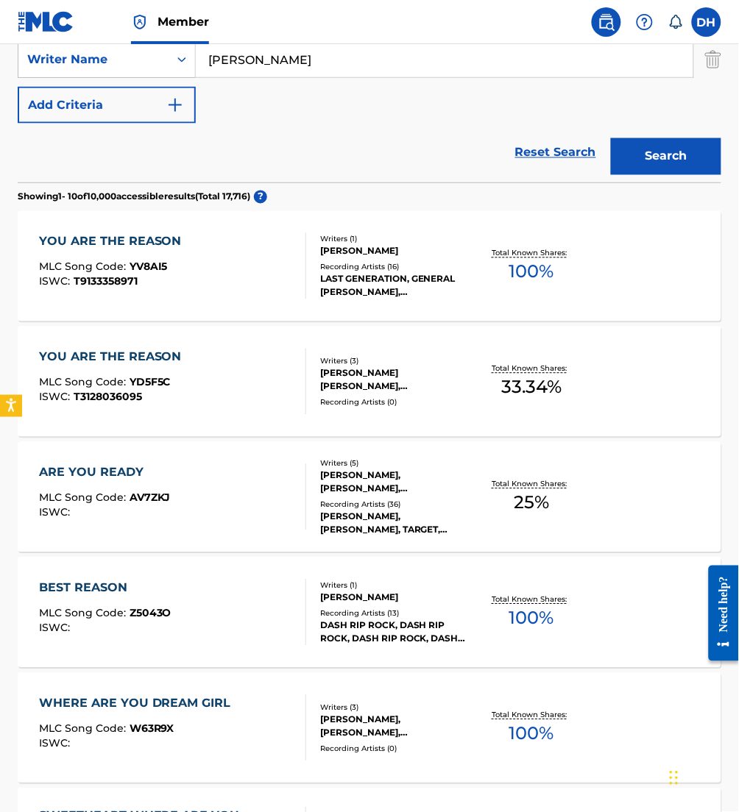
scroll to position [324, 0]
click at [382, 377] on div "[PERSON_NAME] [PERSON_NAME], [PERSON_NAME] [PERSON_NAME], [PERSON_NAME]" at bounding box center [396, 381] width 153 height 26
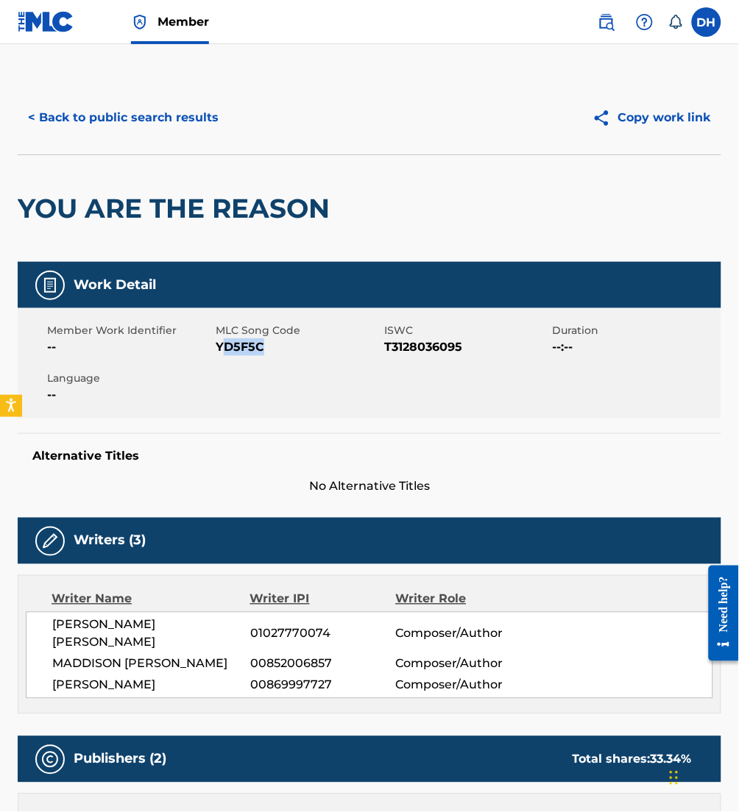
drag, startPoint x: 219, startPoint y: 347, endPoint x: 263, endPoint y: 354, distance: 44.8
click at [263, 354] on span "YD5F5C" at bounding box center [298, 347] width 165 height 18
drag, startPoint x: 263, startPoint y: 354, endPoint x: 202, endPoint y: 342, distance: 62.2
click at [202, 342] on span "--" at bounding box center [129, 347] width 165 height 18
drag, startPoint x: 219, startPoint y: 348, endPoint x: 256, endPoint y: 358, distance: 38.0
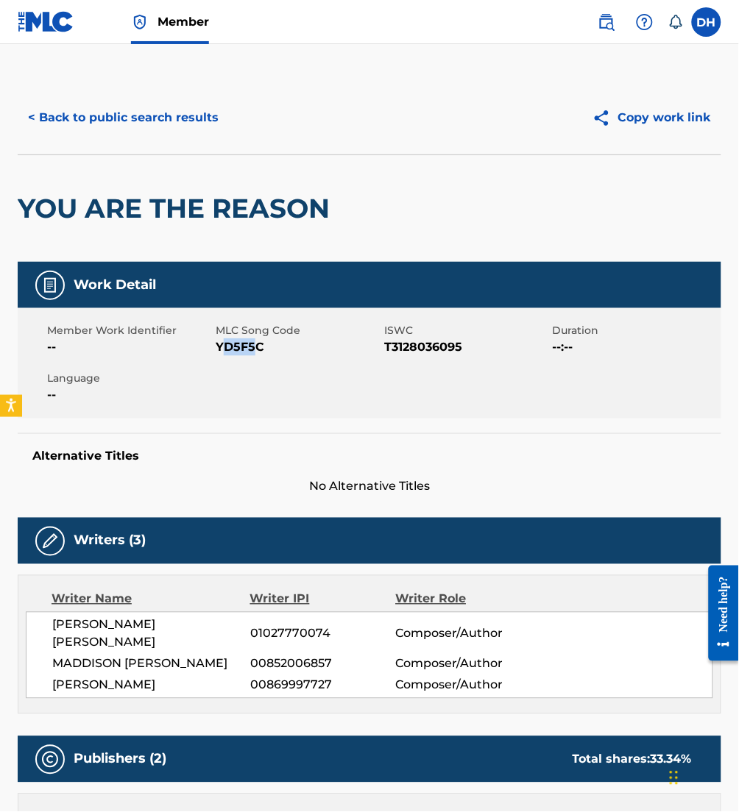
click at [256, 358] on div "Member Work Identifier -- MLC Song Code YD5F5C ISWC T3128036095 Duration --:-- …" at bounding box center [369, 363] width 703 height 110
drag, startPoint x: 256, startPoint y: 358, endPoint x: 189, endPoint y: 341, distance: 68.9
click at [189, 341] on span "--" at bounding box center [129, 347] width 165 height 18
drag, startPoint x: 217, startPoint y: 349, endPoint x: 285, endPoint y: 352, distance: 67.8
click at [285, 352] on span "YD5F5C" at bounding box center [298, 347] width 165 height 18
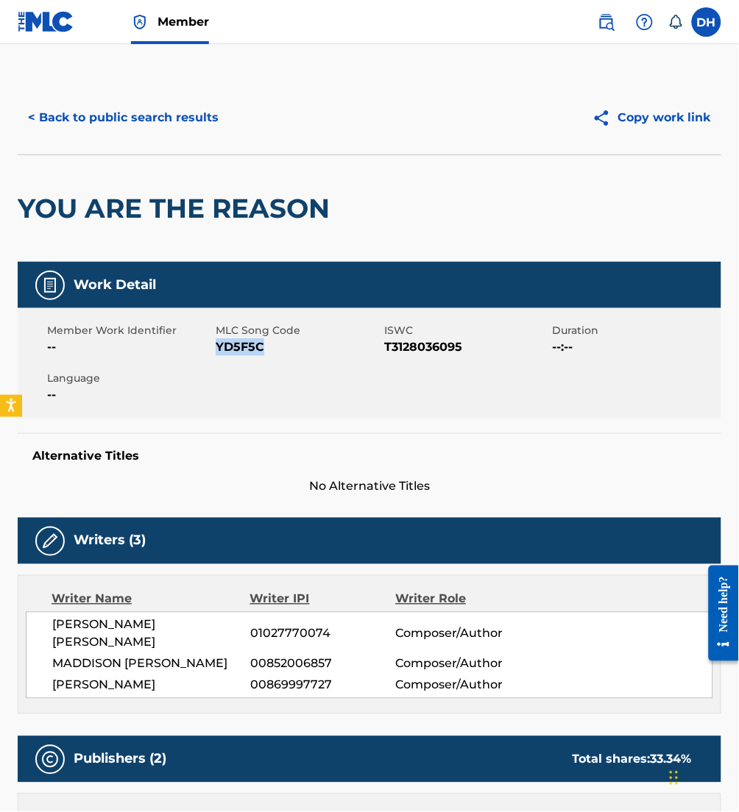
click at [80, 119] on button "< Back to public search results" at bounding box center [123, 117] width 211 height 37
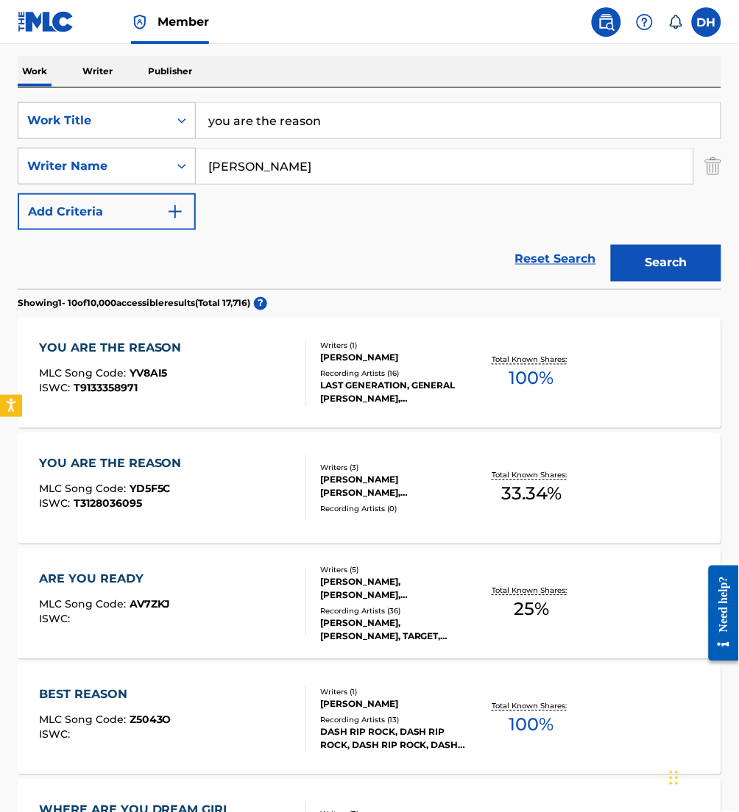
scroll to position [215, 0]
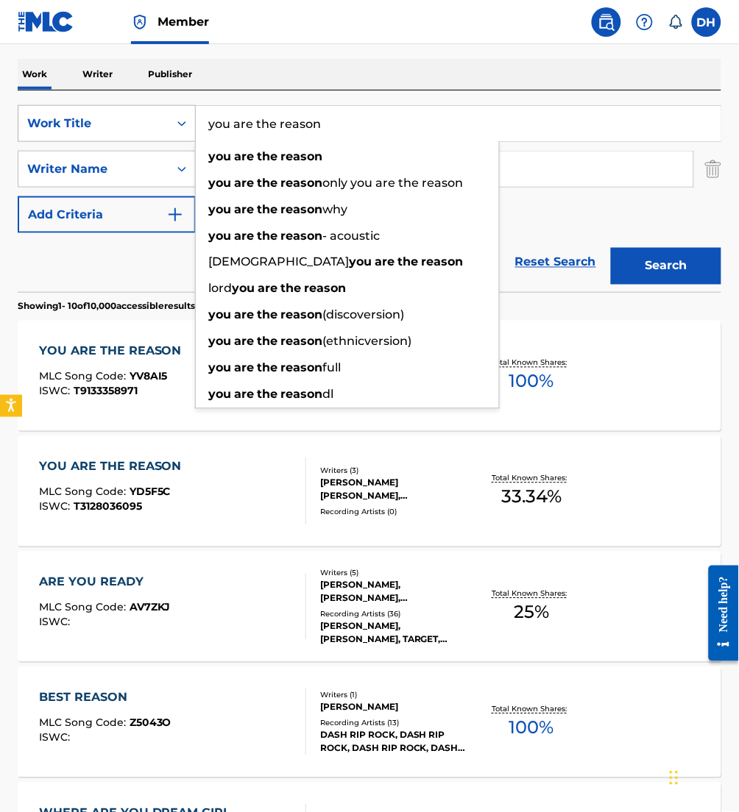
drag, startPoint x: 400, startPoint y: 127, endPoint x: 141, endPoint y: 138, distance: 259.2
click at [141, 138] on div "SearchWithCriteriafa5a9ea1-5dd9-4c9d-b270-668a185aa37e Work Title you are the r…" at bounding box center [369, 123] width 703 height 37
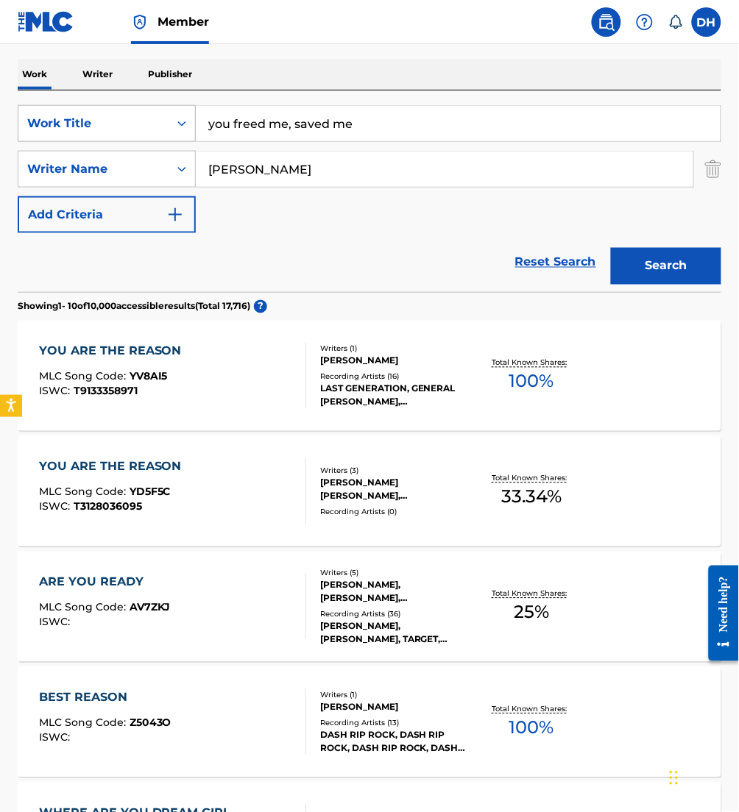
type input "you freed me, saved me"
click at [611, 248] on button "Search" at bounding box center [666, 266] width 110 height 37
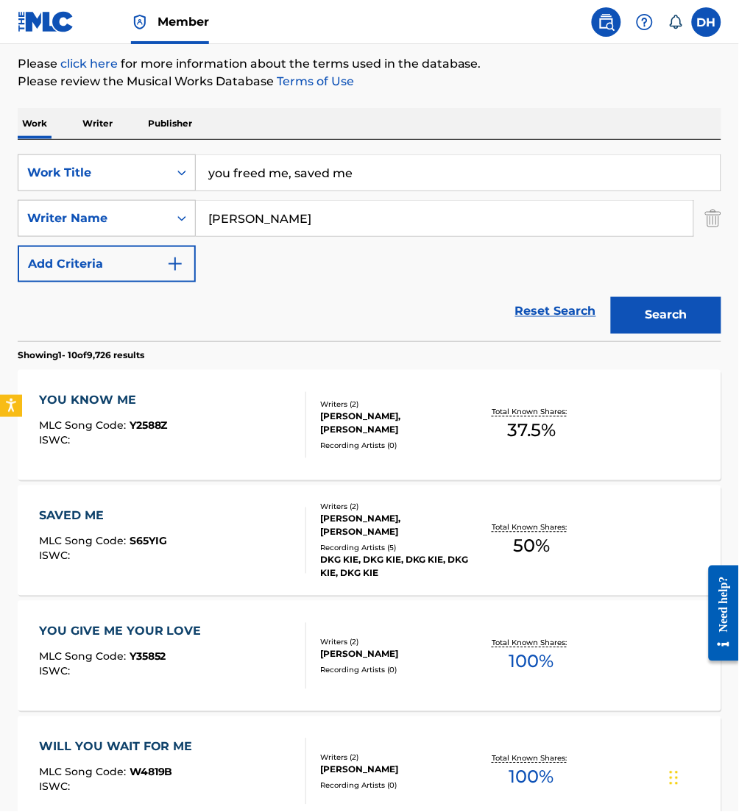
scroll to position [165, 0]
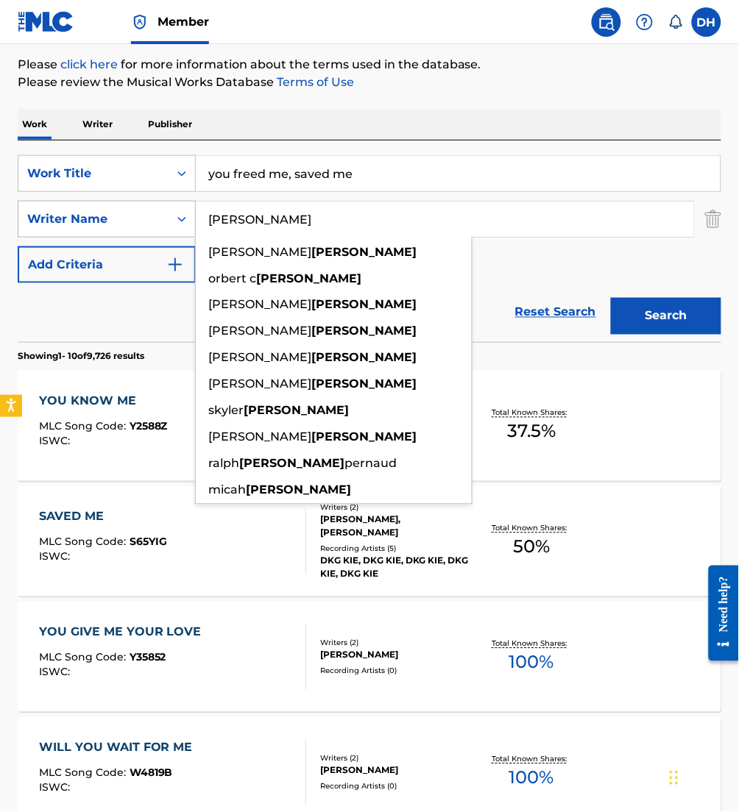
drag, startPoint x: 275, startPoint y: 236, endPoint x: 99, endPoint y: 225, distance: 176.2
click at [99, 225] on div "SearchWithCriteria2debafa0-9b9c-46b7-a17b-cb8cd0167723 Writer Name [PERSON_NAME…" at bounding box center [369, 219] width 703 height 37
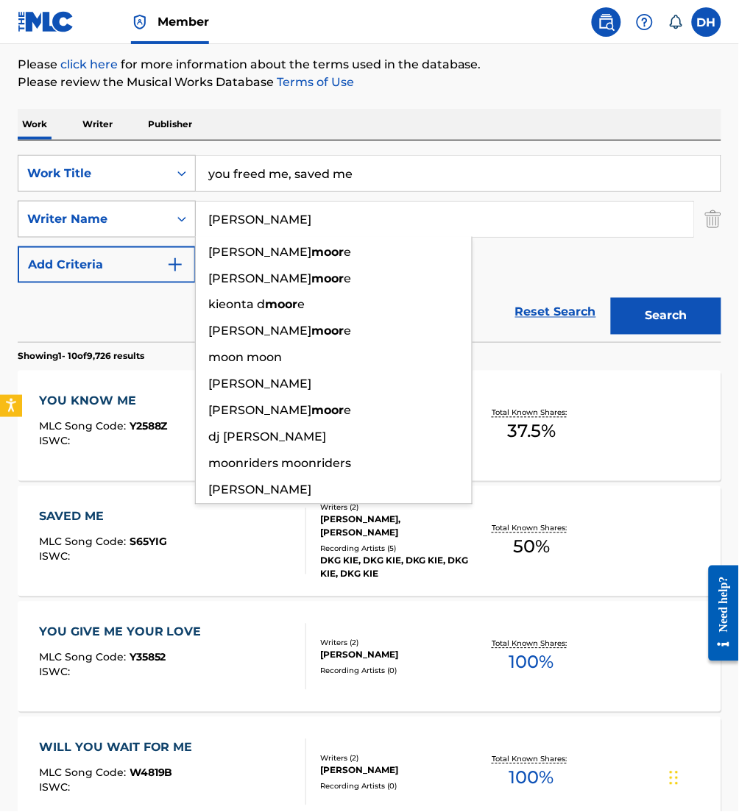
type input "[PERSON_NAME]"
click at [611, 298] on button "Search" at bounding box center [666, 316] width 110 height 37
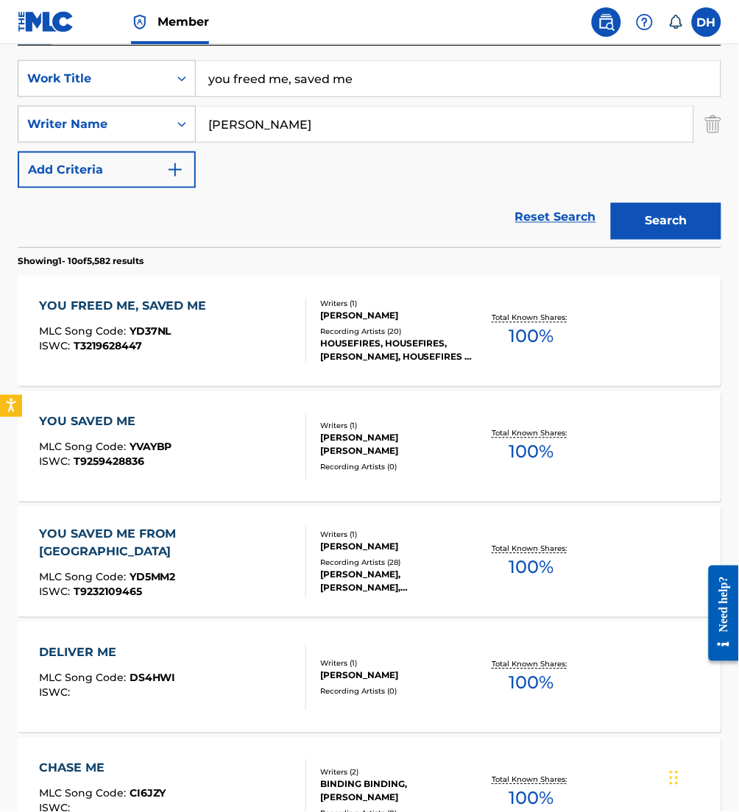
scroll to position [269, 0]
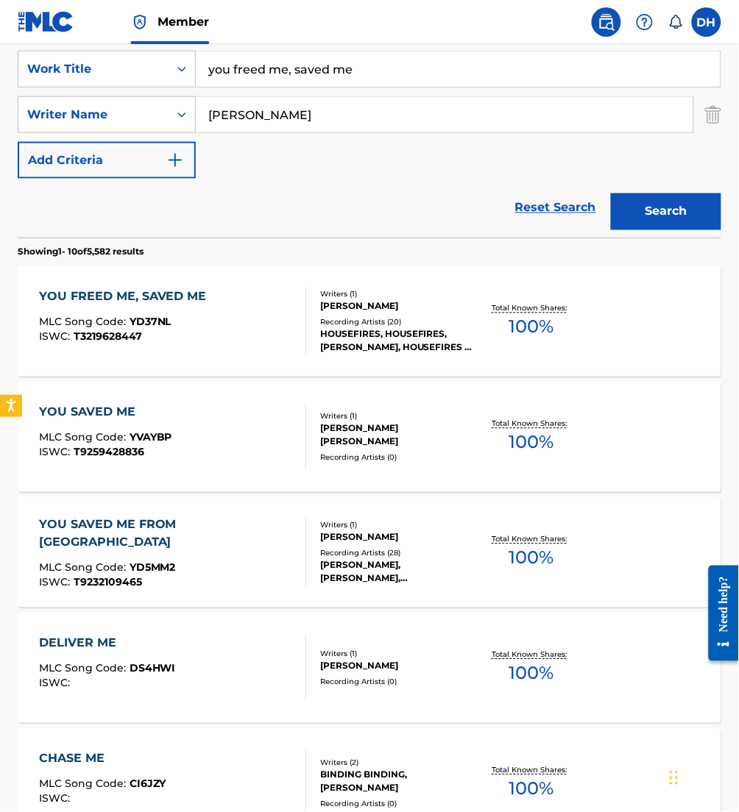
click at [173, 317] on div "MLC Song Code : YD37NL" at bounding box center [126, 324] width 175 height 15
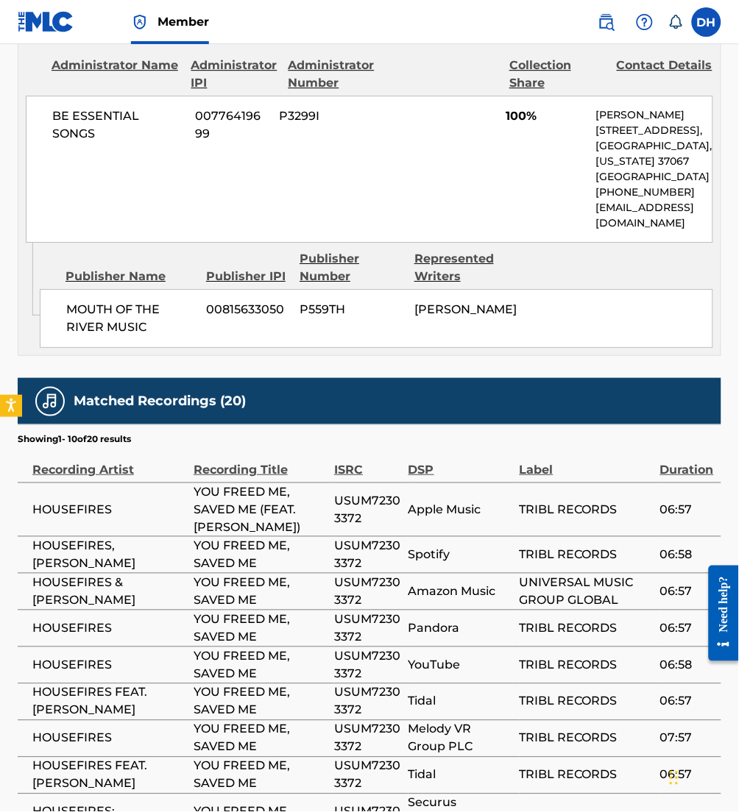
scroll to position [937, 0]
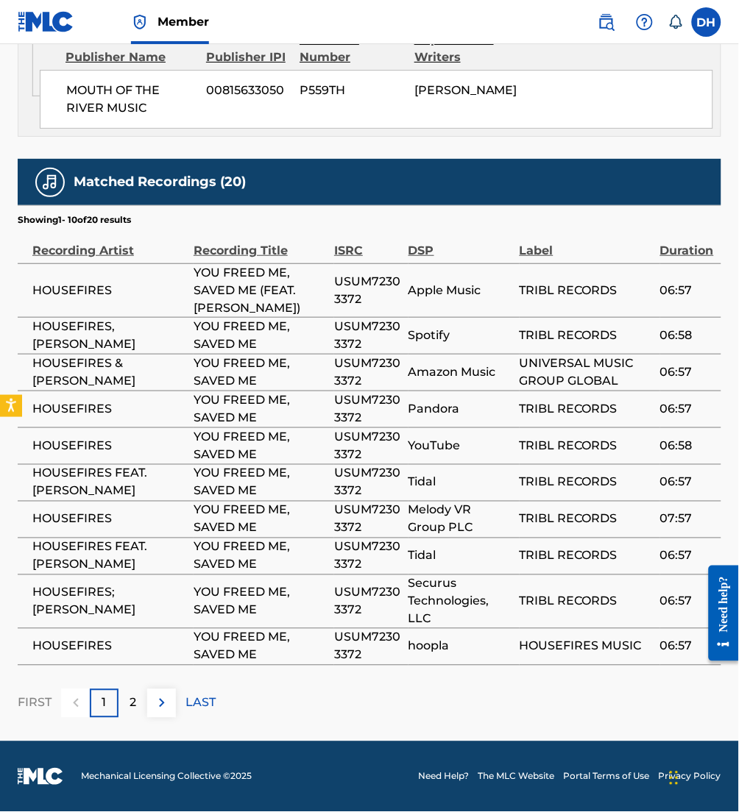
click at [158, 700] on img at bounding box center [162, 704] width 18 height 18
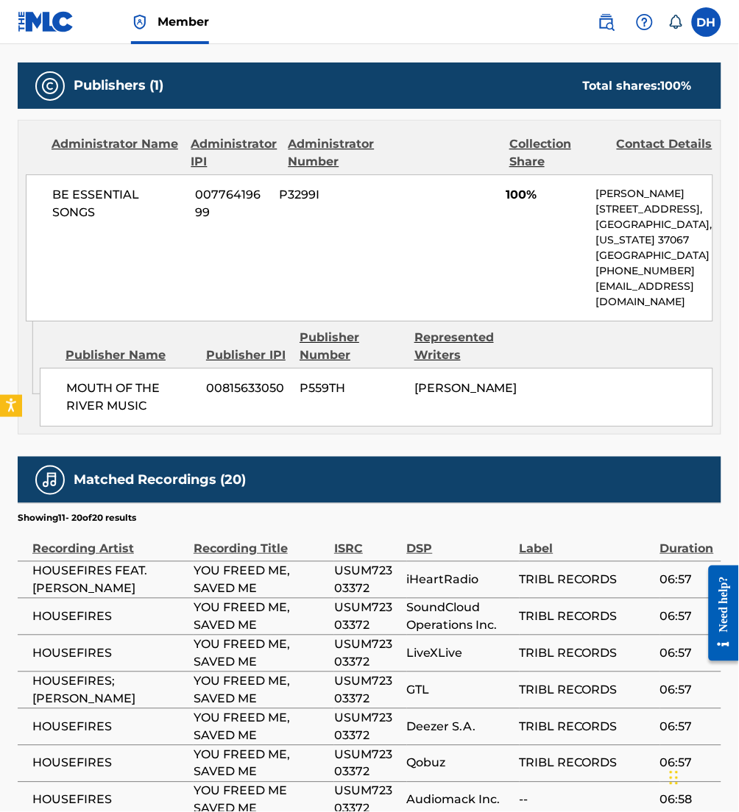
scroll to position [0, 0]
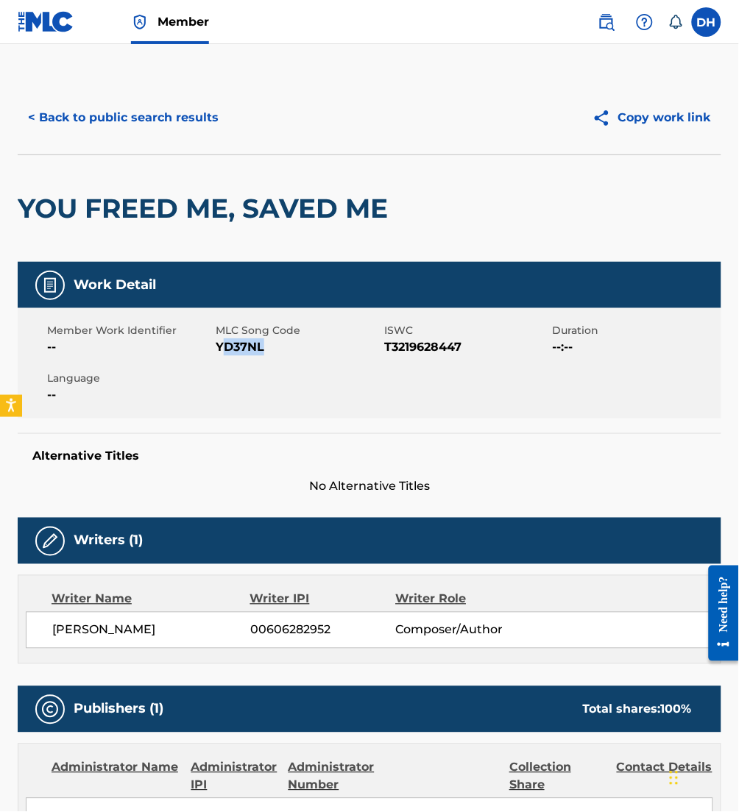
drag, startPoint x: 219, startPoint y: 347, endPoint x: 283, endPoint y: 363, distance: 65.8
click at [283, 363] on div "Member Work Identifier -- MLC Song Code YD37NL ISWC T3219628447 Duration --:-- …" at bounding box center [369, 363] width 703 height 110
drag, startPoint x: 283, startPoint y: 363, endPoint x: 213, endPoint y: 344, distance: 73.0
click at [213, 344] on div "Member Work Identifier --" at bounding box center [131, 339] width 168 height 33
drag, startPoint x: 216, startPoint y: 347, endPoint x: 306, endPoint y: 357, distance: 90.3
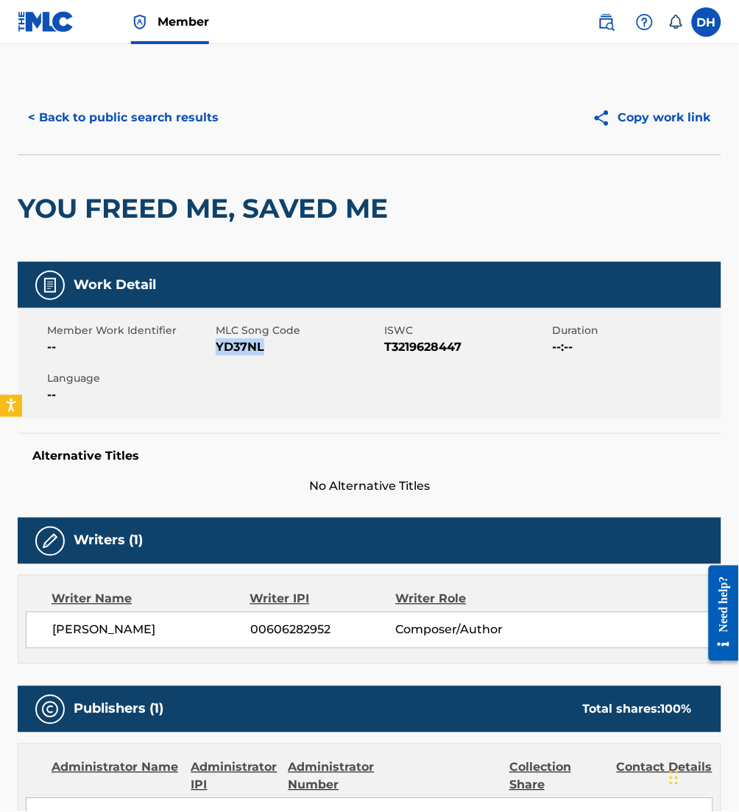
click at [306, 357] on div "Member Work Identifier -- MLC Song Code YD37NL ISWC T3219628447 Duration --:-- …" at bounding box center [369, 363] width 703 height 110
click at [112, 125] on button "< Back to public search results" at bounding box center [123, 117] width 211 height 37
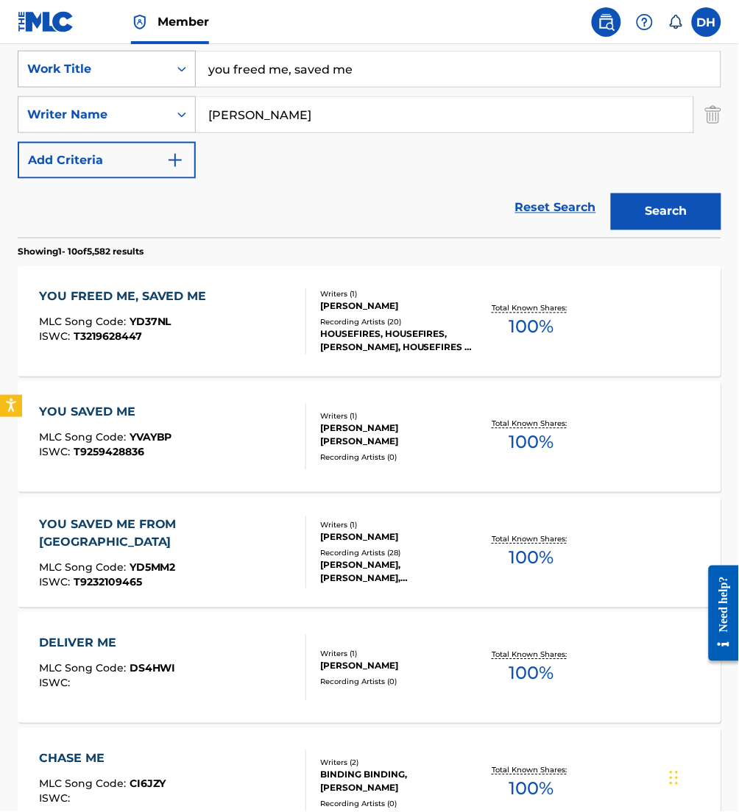
drag, startPoint x: 369, startPoint y: 74, endPoint x: 98, endPoint y: 52, distance: 271.6
click at [98, 52] on div "SearchWithCriteriafa5a9ea1-5dd9-4c9d-b270-668a185aa37e Work Title you freed me,…" at bounding box center [369, 69] width 703 height 37
type input "you shall be called"
click at [265, 221] on div "Reset Search Search" at bounding box center [369, 208] width 703 height 59
click at [690, 221] on button "Search" at bounding box center [666, 211] width 110 height 37
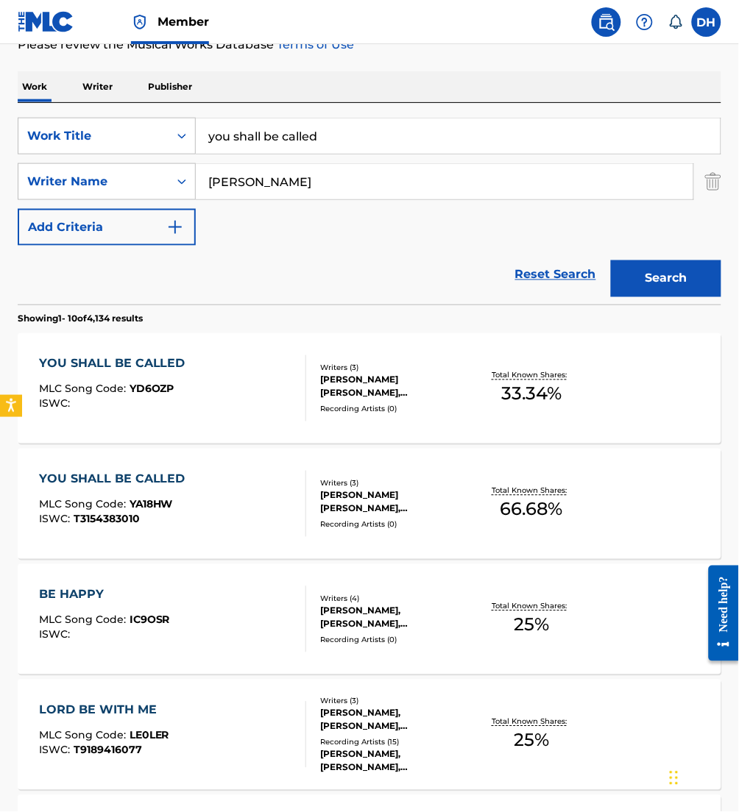
scroll to position [200, 0]
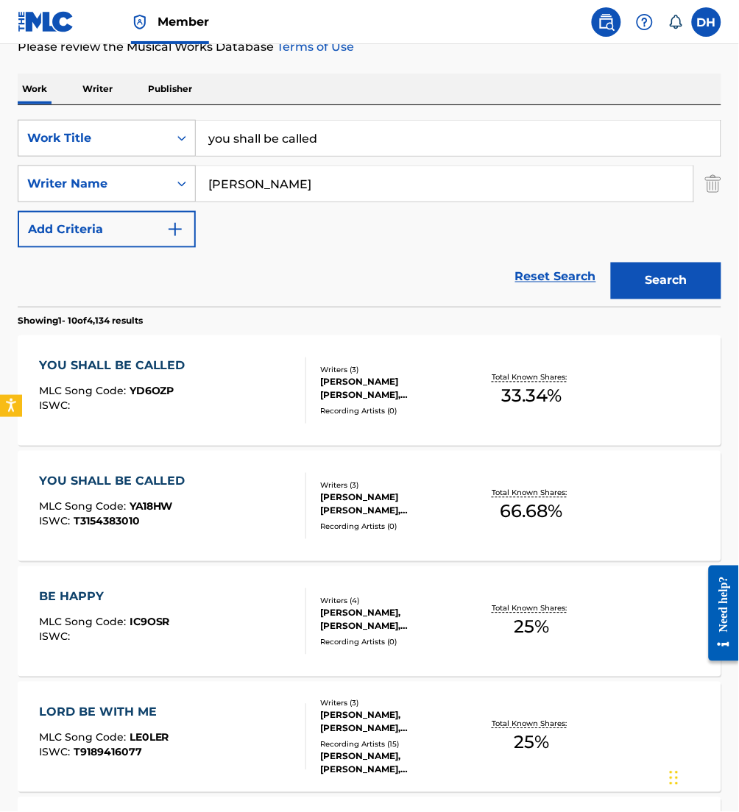
click at [131, 398] on div "MLC Song Code : YD6OZP" at bounding box center [116, 393] width 154 height 15
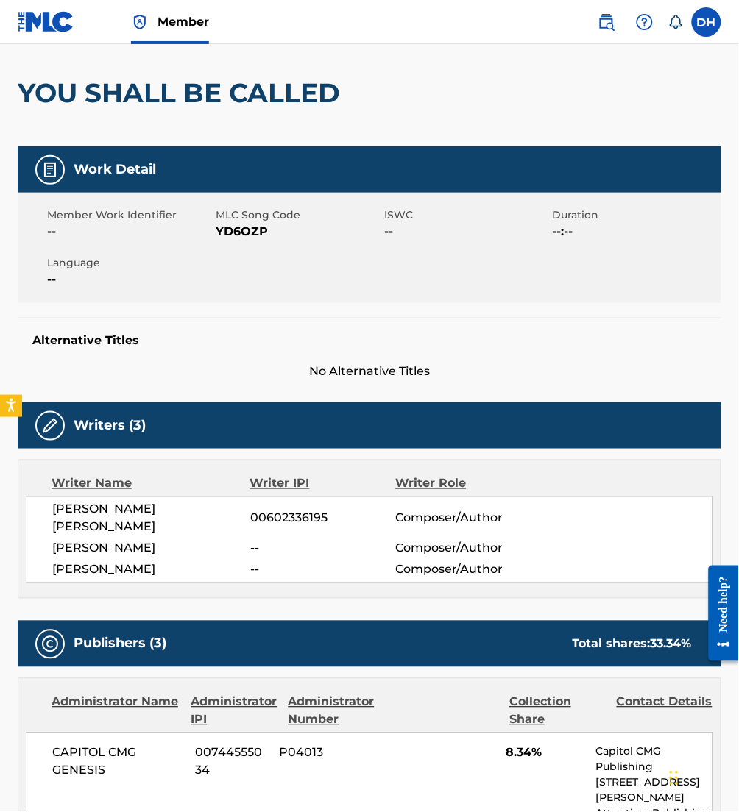
scroll to position [54, 0]
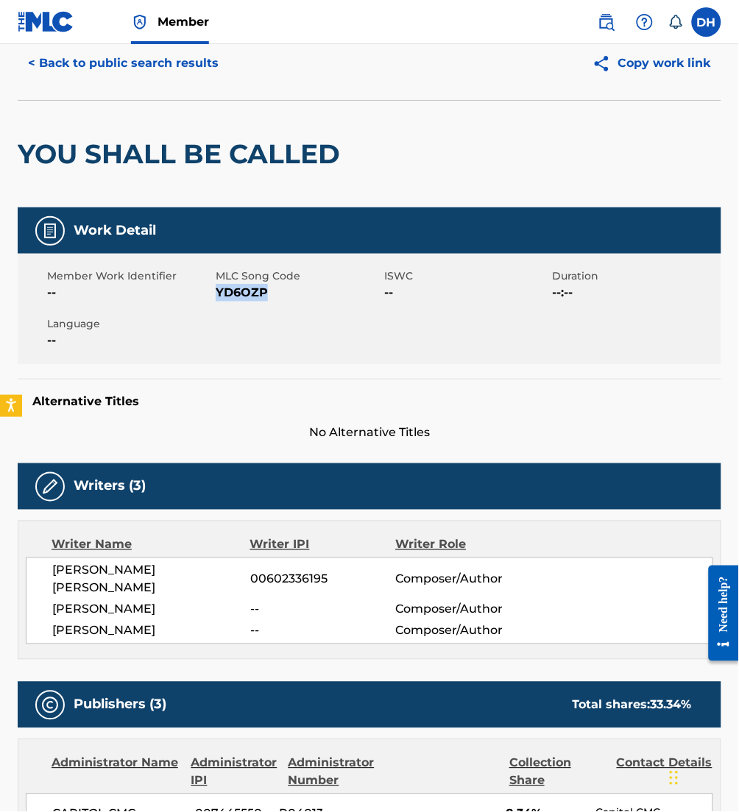
drag, startPoint x: 216, startPoint y: 291, endPoint x: 266, endPoint y: 298, distance: 50.6
click at [266, 298] on span "YD6OZP" at bounding box center [298, 293] width 165 height 18
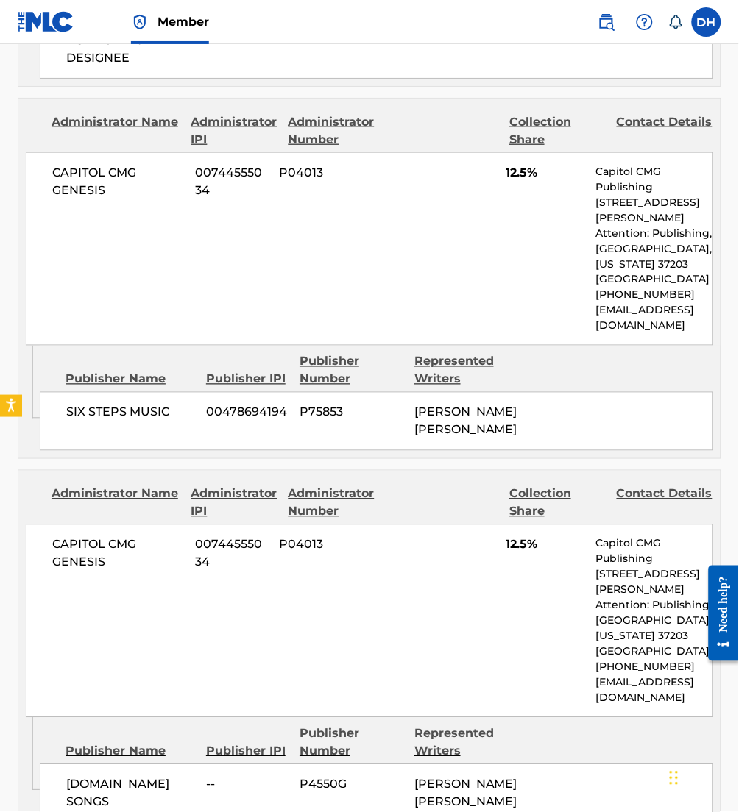
scroll to position [0, 0]
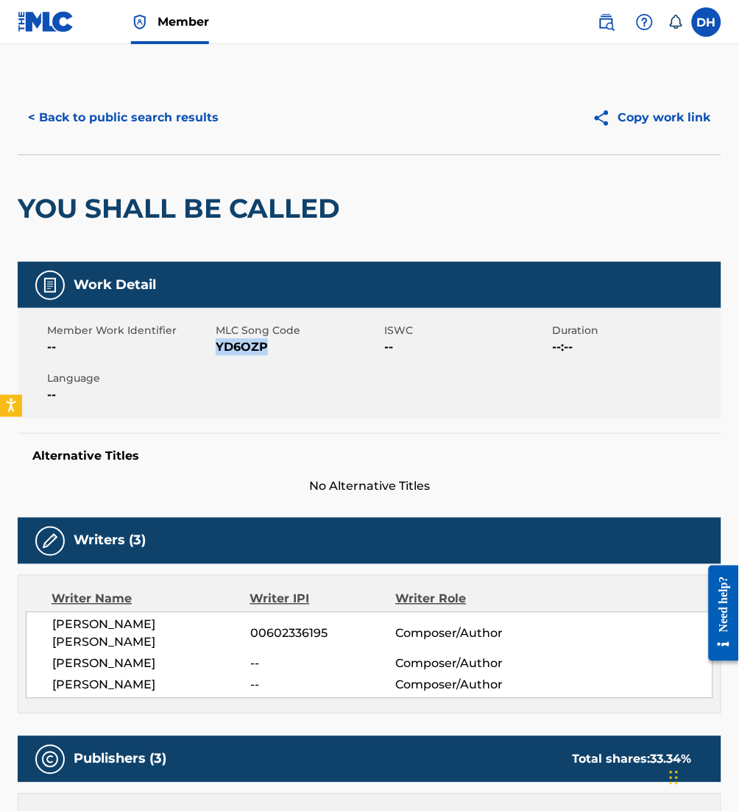
click at [77, 124] on button "< Back to public search results" at bounding box center [123, 117] width 211 height 37
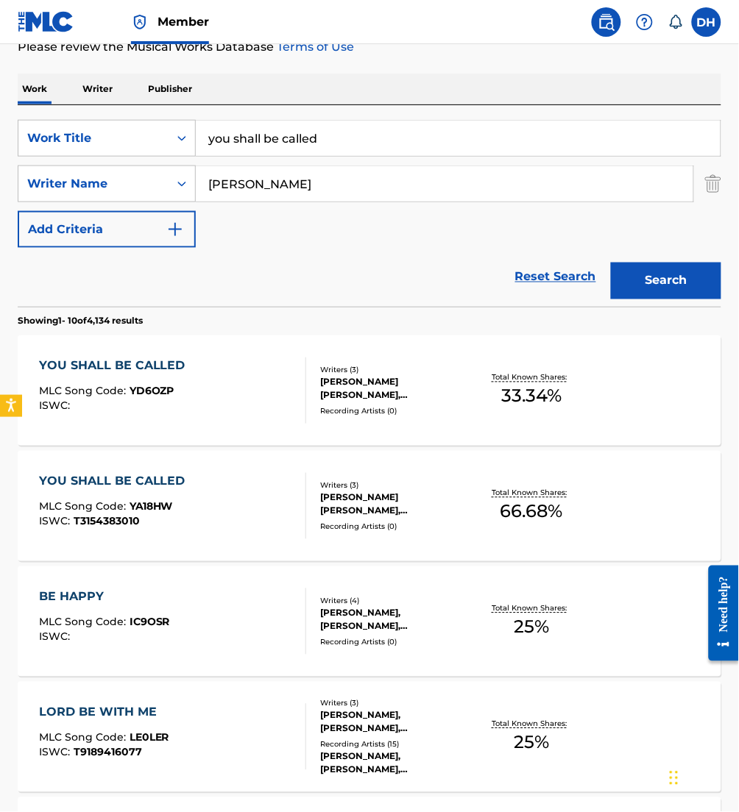
click at [191, 505] on div "YOU SHALL BE CALLED MLC Song Code : YA18HW ISWC : T3154383010" at bounding box center [172, 506] width 267 height 66
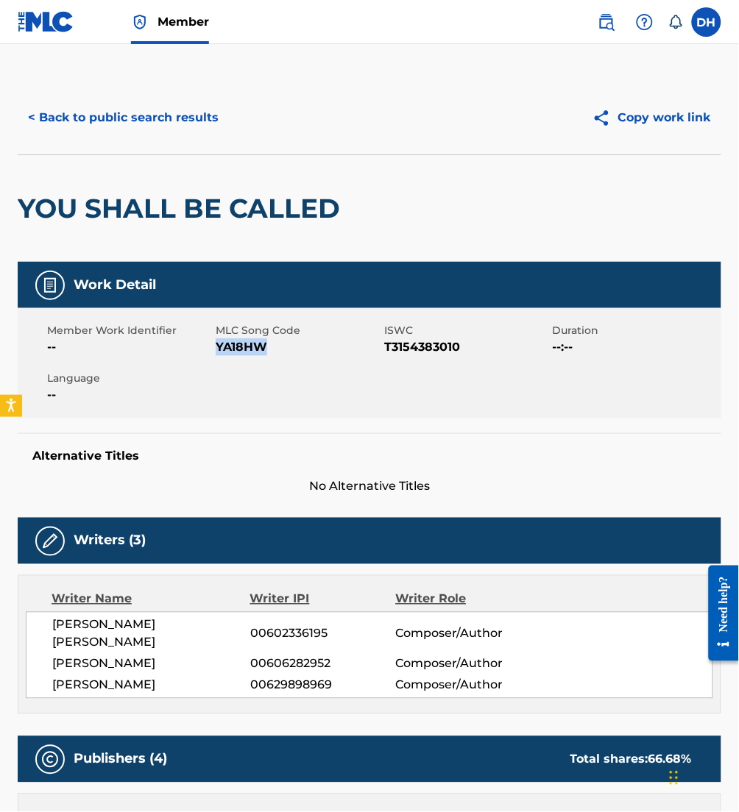
drag, startPoint x: 216, startPoint y: 352, endPoint x: 294, endPoint y: 361, distance: 79.3
click at [294, 361] on div "Member Work Identifier -- MLC Song Code YA18HW ISWC T3154383010 Duration --:-- …" at bounding box center [369, 363] width 703 height 110
click at [88, 110] on button "< Back to public search results" at bounding box center [123, 117] width 211 height 37
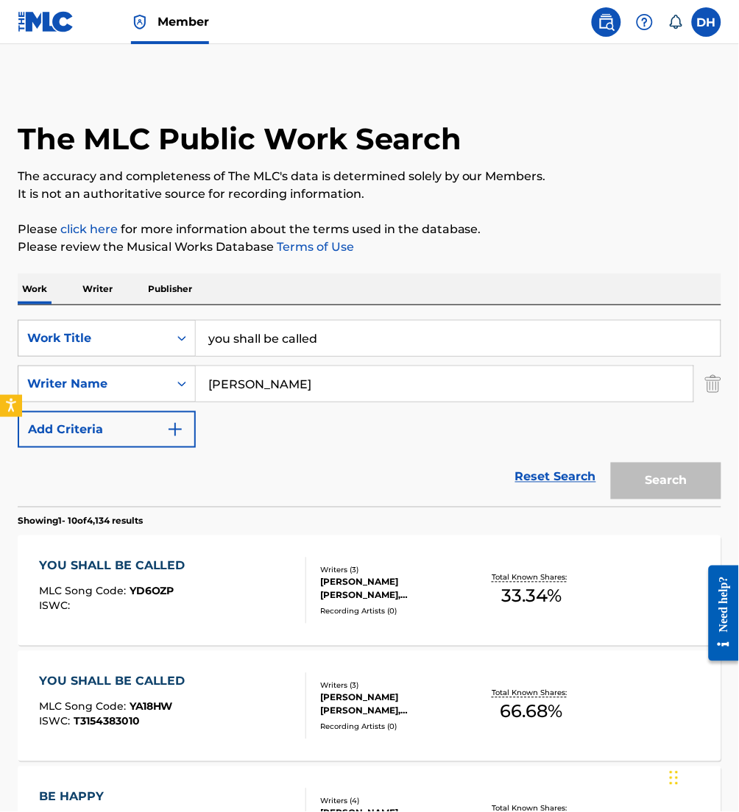
scroll to position [200, 0]
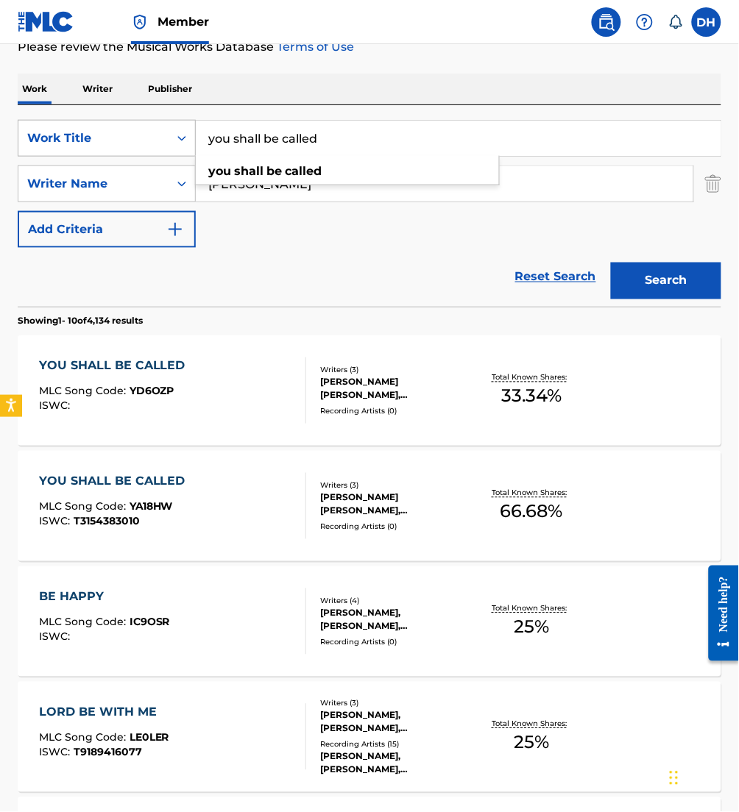
drag, startPoint x: 385, startPoint y: 122, endPoint x: 76, endPoint y: 138, distance: 309.4
click at [76, 138] on div "SearchWithCriteriafa5a9ea1-5dd9-4c9d-b270-668a185aa37e Work Title you shall be …" at bounding box center [369, 138] width 703 height 37
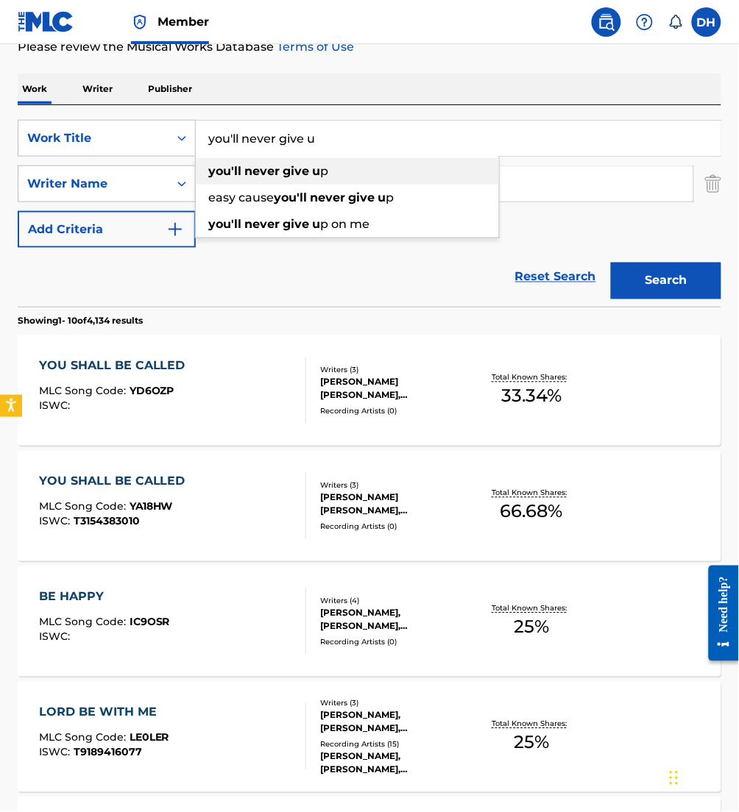
click at [251, 182] on div "you'll never give u p" at bounding box center [347, 171] width 303 height 26
type input "you'll never give up"
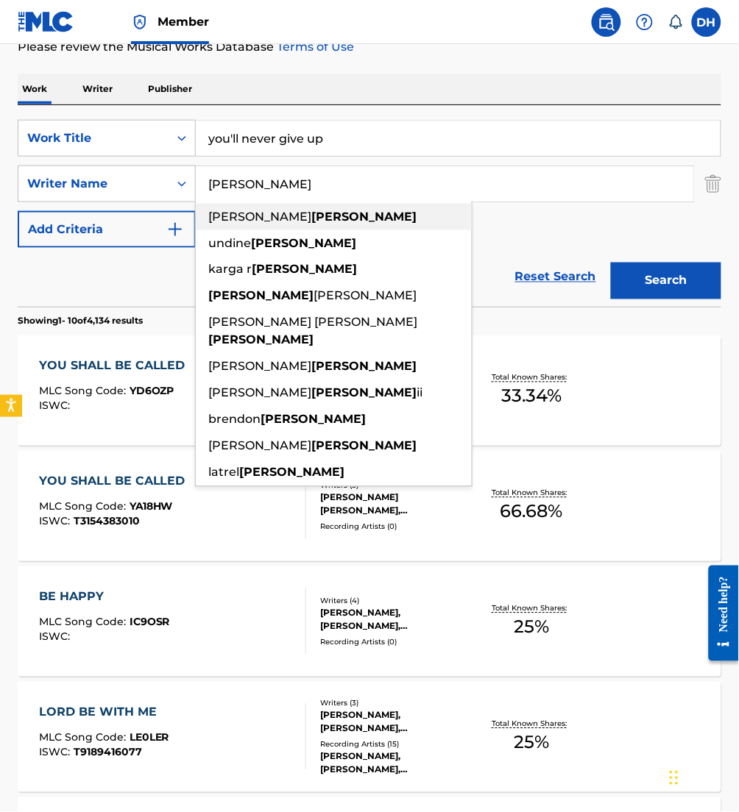
drag, startPoint x: 288, startPoint y: 191, endPoint x: 203, endPoint y: 202, distance: 85.2
click at [203, 202] on div "[PERSON_NAME] [PERSON_NAME] [PERSON_NAME] karga r [PERSON_NAME] [PERSON_NAME] […" at bounding box center [444, 183] width 497 height 35
click at [642, 263] on button "Search" at bounding box center [666, 281] width 110 height 37
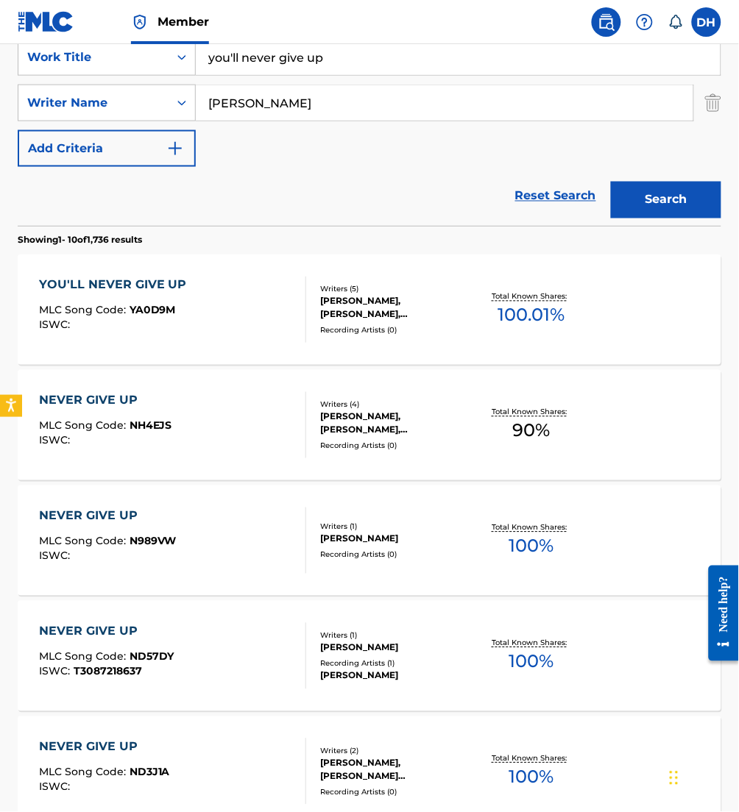
scroll to position [277, 0]
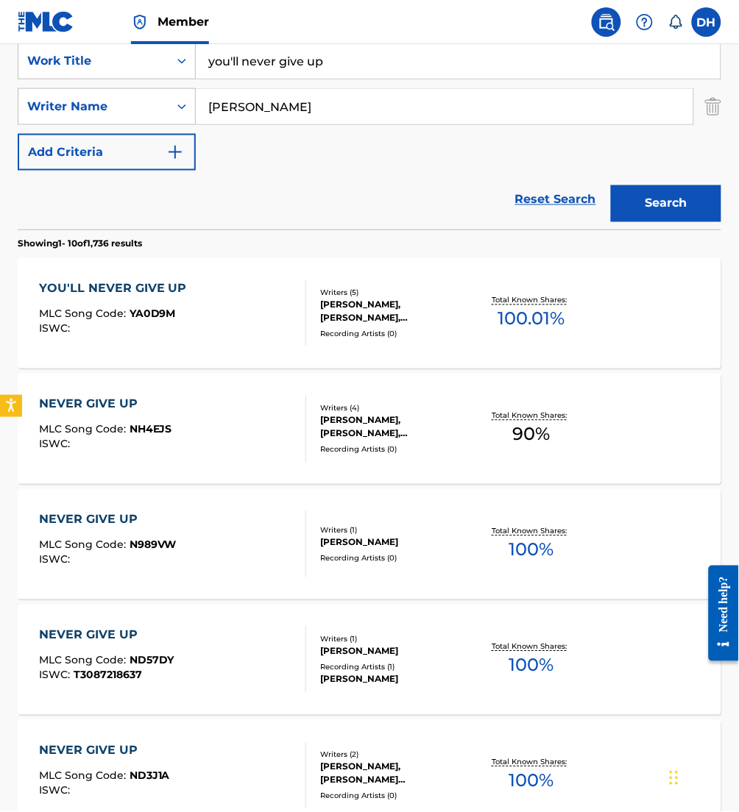
click at [239, 350] on div "YOU'LL NEVER GIVE UP MLC Song Code : YA0D9M ISWC : Writers ( 5 ) [PERSON_NAME],…" at bounding box center [369, 313] width 703 height 110
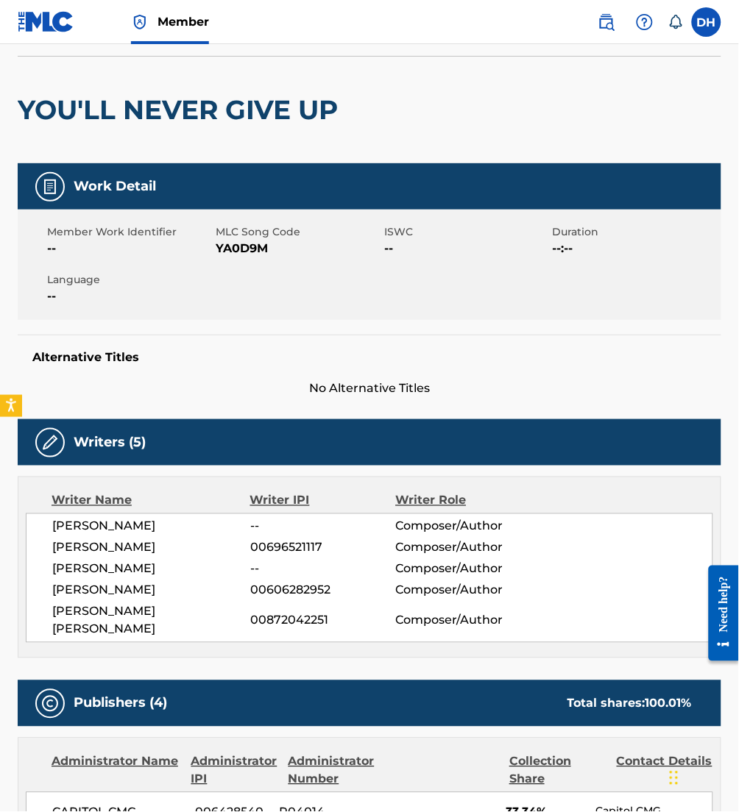
scroll to position [67, 0]
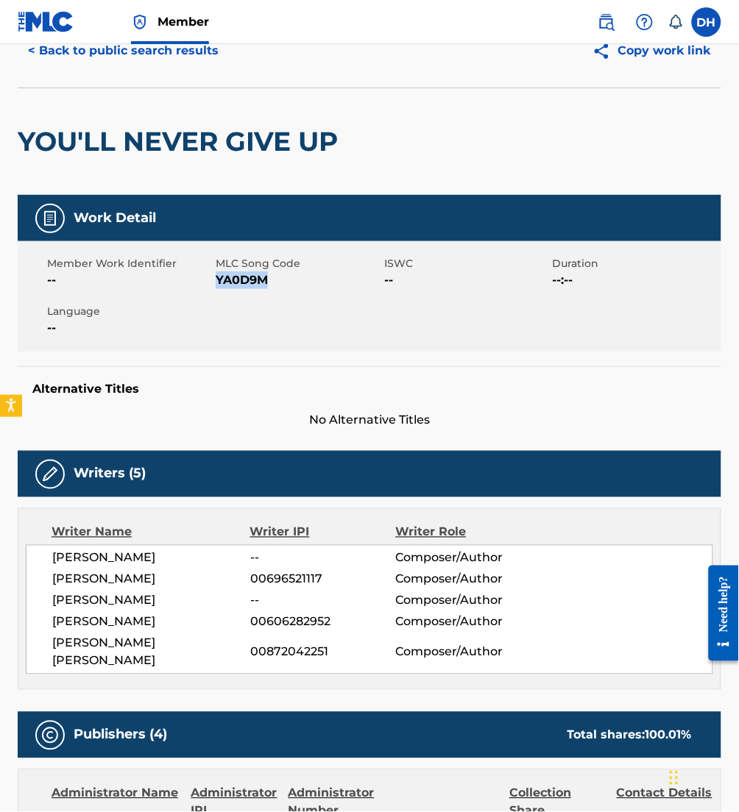
drag, startPoint x: 218, startPoint y: 280, endPoint x: 285, endPoint y: 287, distance: 68.1
click at [285, 287] on span "YA0D9M" at bounding box center [298, 280] width 165 height 18
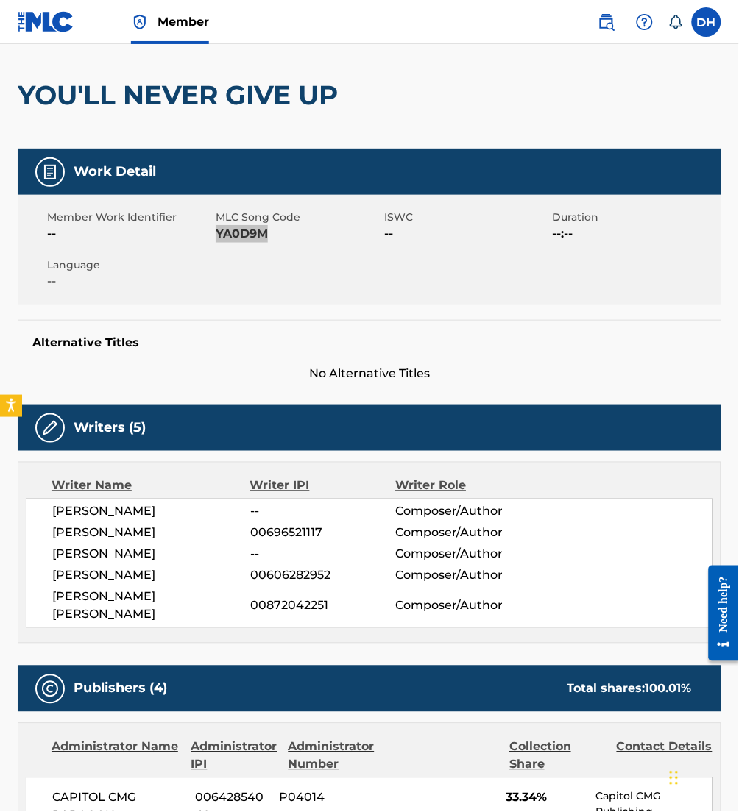
scroll to position [0, 0]
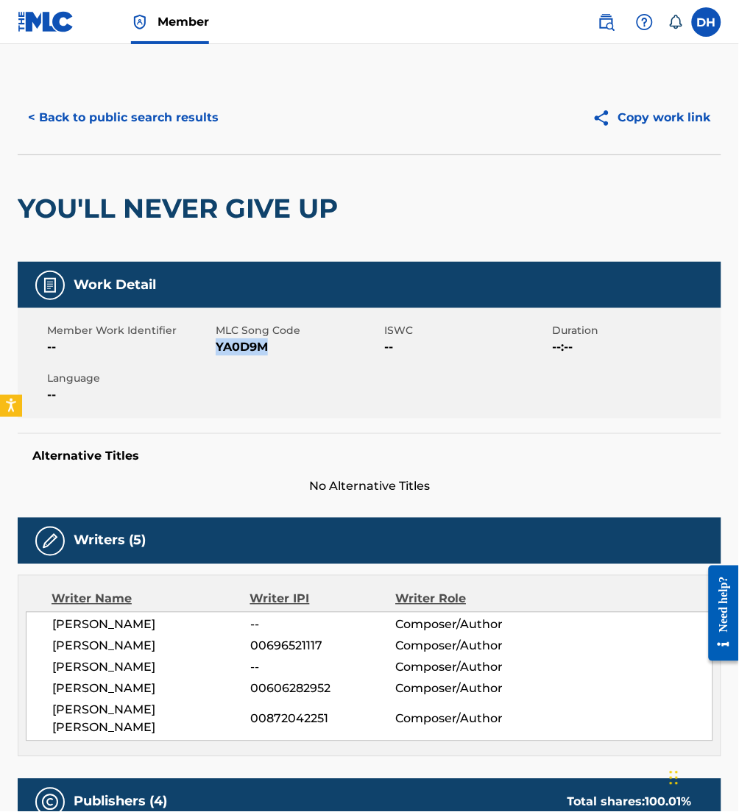
click at [142, 110] on button "< Back to public search results" at bounding box center [123, 117] width 211 height 37
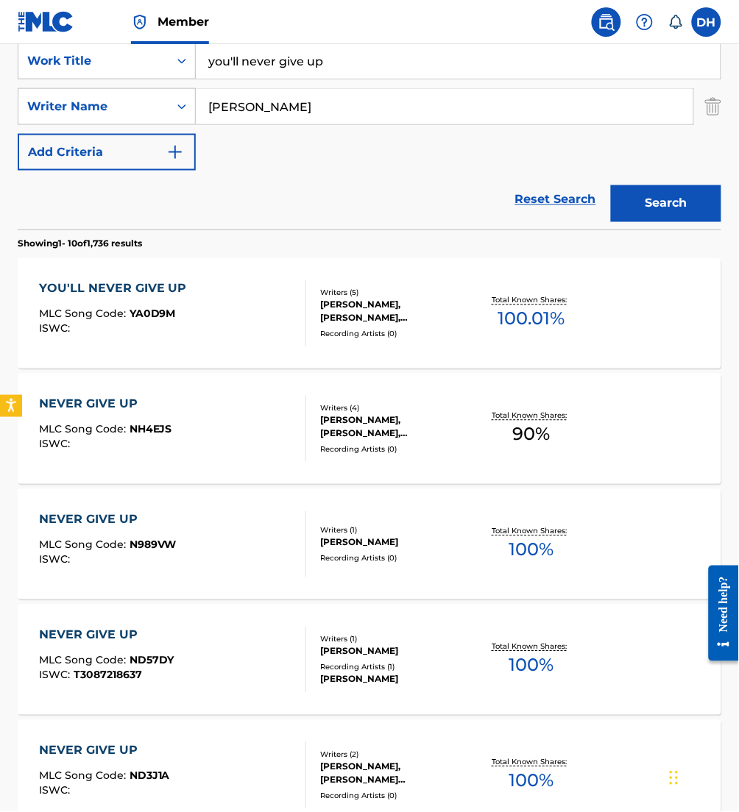
scroll to position [202, 0]
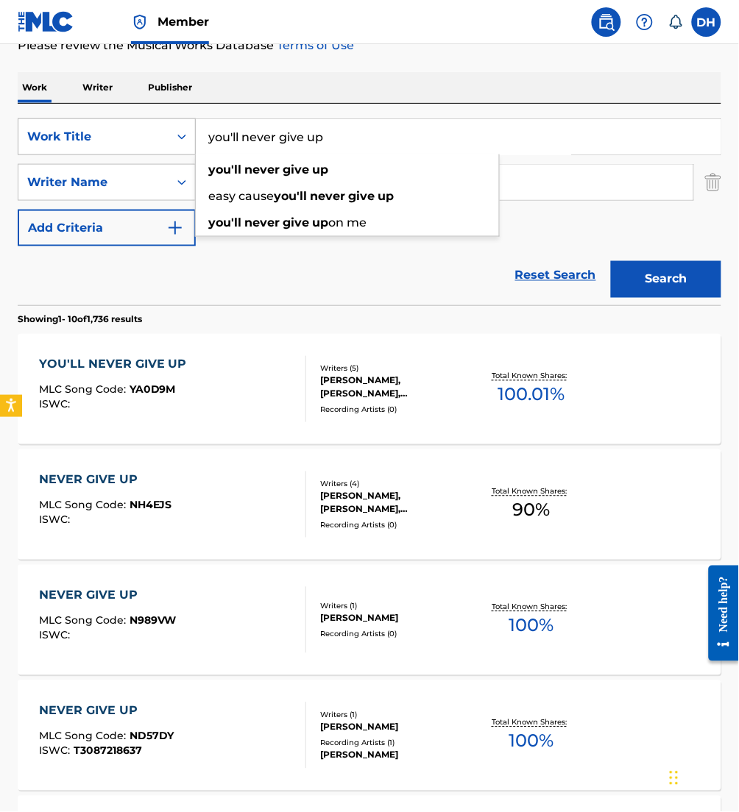
drag, startPoint x: 354, startPoint y: 151, endPoint x: 35, endPoint y: 141, distance: 318.7
click at [35, 141] on div "SearchWithCriteriafa5a9ea1-5dd9-4c9d-b270-668a185aa37e Work Title you'll never …" at bounding box center [369, 136] width 703 height 37
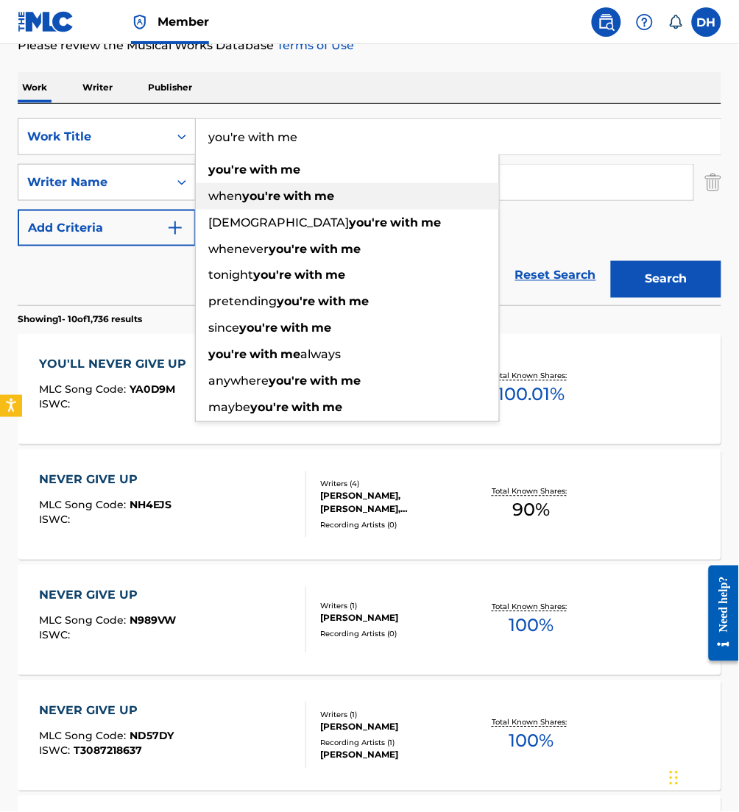
type input "you're with me"
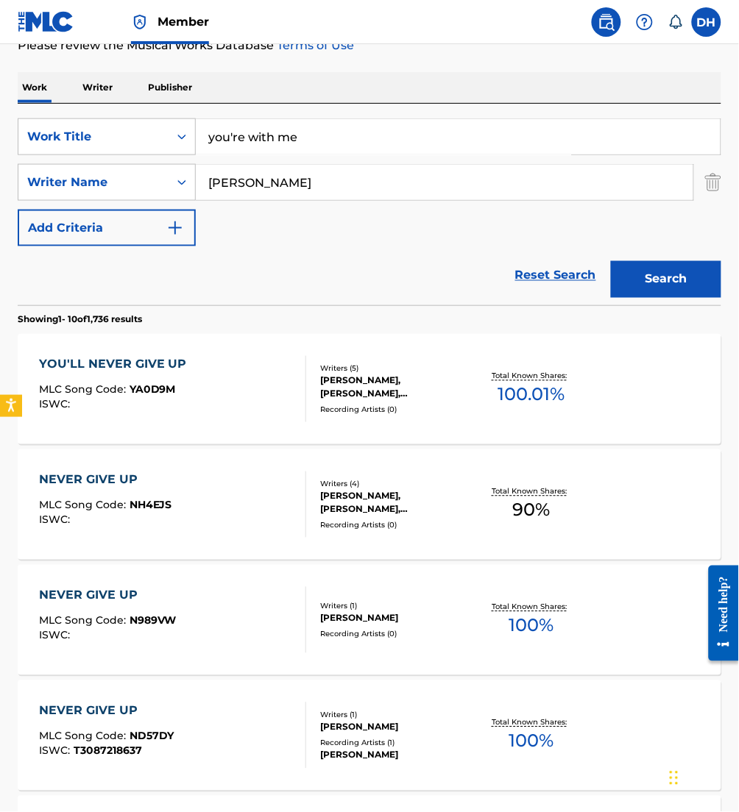
click at [534, 201] on div "SearchWithCriteriafa5a9ea1-5dd9-4c9d-b270-668a185aa37e Work Title you're with m…" at bounding box center [369, 182] width 703 height 128
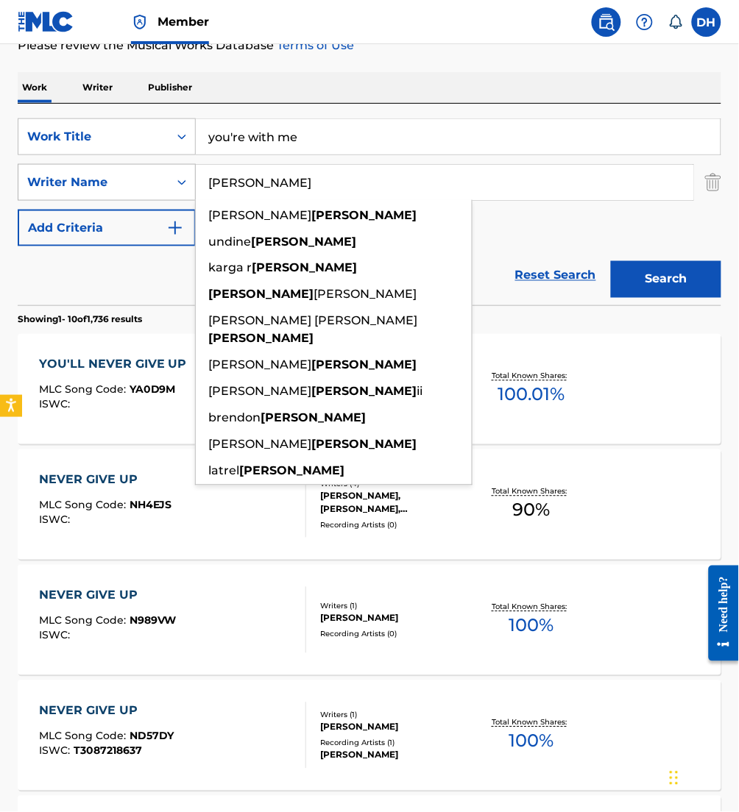
drag, startPoint x: 425, startPoint y: 192, endPoint x: 146, endPoint y: 195, distance: 278.9
click at [146, 195] on div "SearchWithCriteria2debafa0-9b9c-46b7-a17b-cb8cd0167723 Writer Name [PERSON_NAME…" at bounding box center [369, 182] width 703 height 37
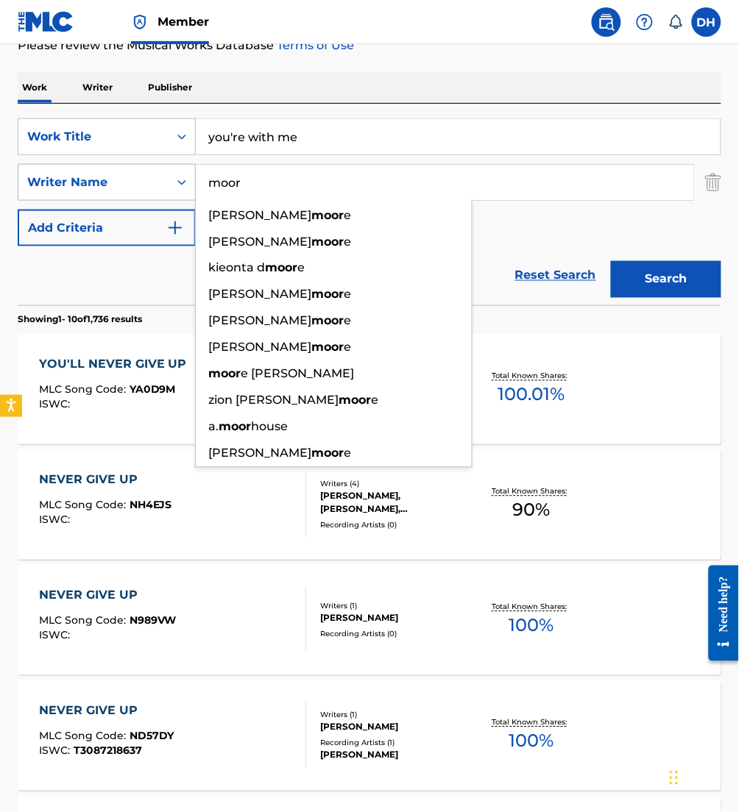
type input "[PERSON_NAME]"
click at [611, 261] on button "Search" at bounding box center [666, 279] width 110 height 37
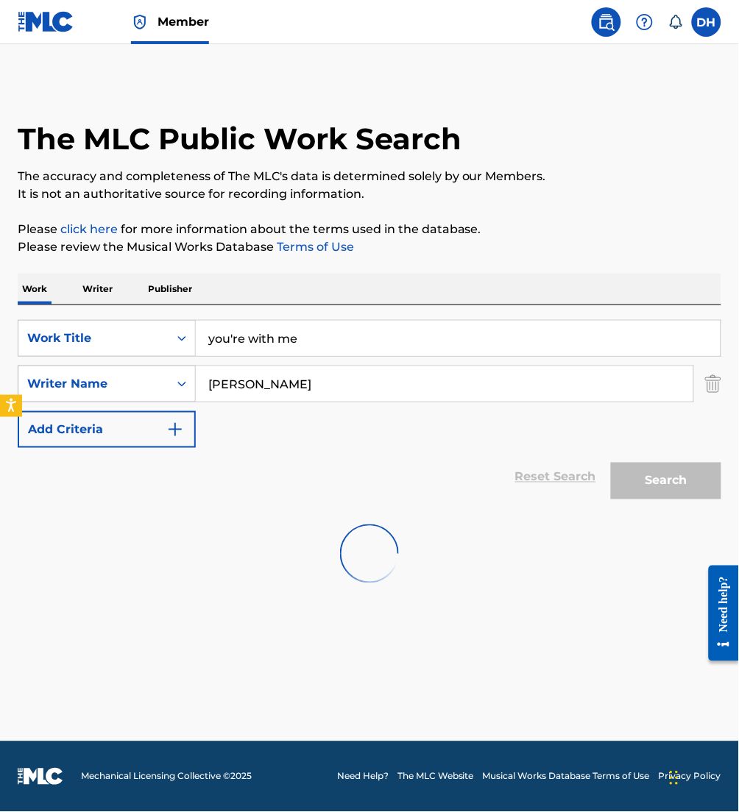
scroll to position [0, 0]
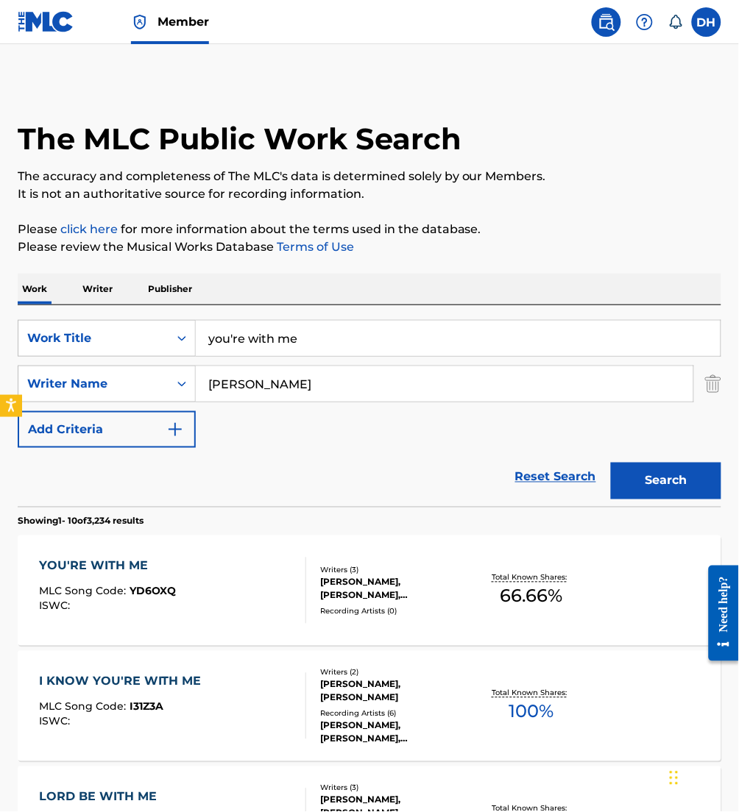
click at [135, 581] on div "YOU'RE WITH ME MLC Song Code : YD6OXQ ISWC :" at bounding box center [108, 591] width 138 height 66
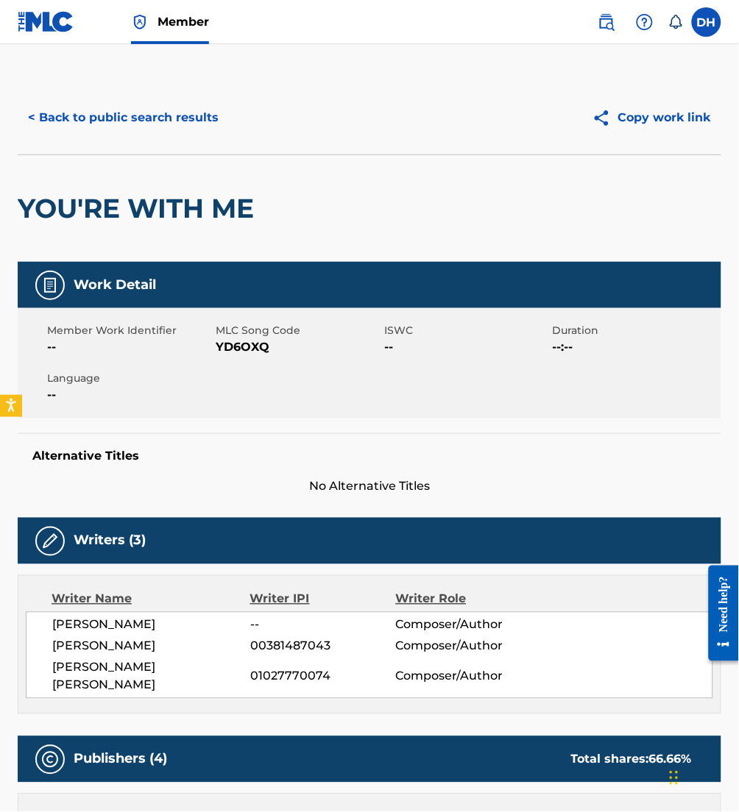
click at [88, 132] on button "< Back to public search results" at bounding box center [123, 117] width 211 height 37
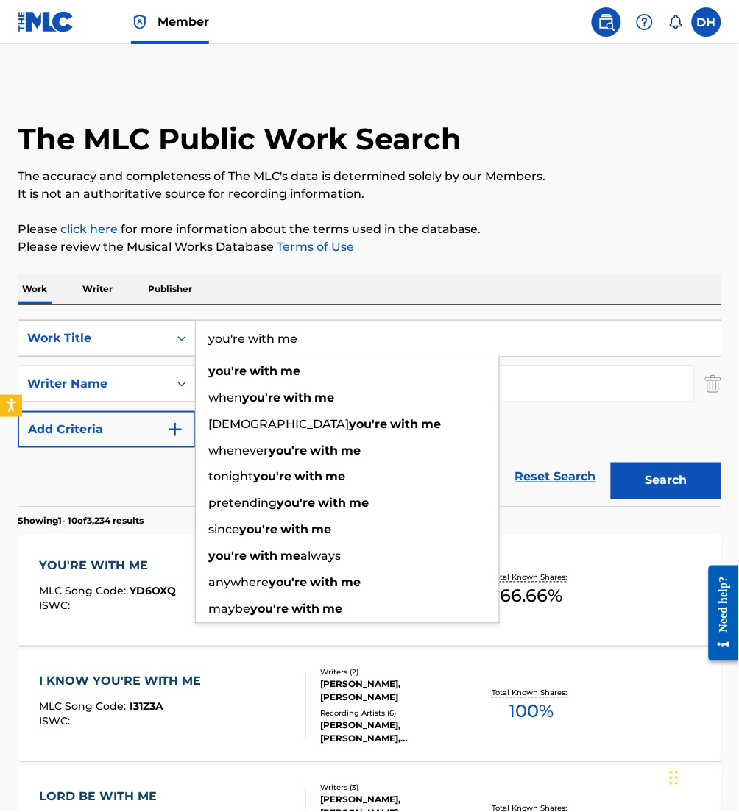
drag, startPoint x: 380, startPoint y: 333, endPoint x: 22, endPoint y: 345, distance: 358.5
click at [22, 345] on div "SearchWithCriteriafa5a9ea1-5dd9-4c9d-b270-668a185aa37e Work Title you're with m…" at bounding box center [369, 338] width 703 height 37
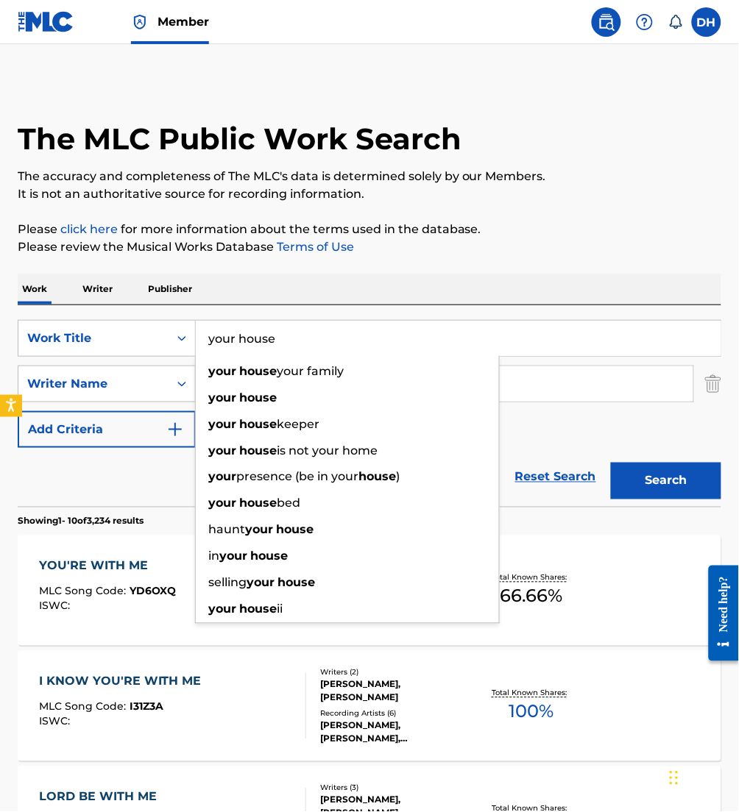
type input "your house"
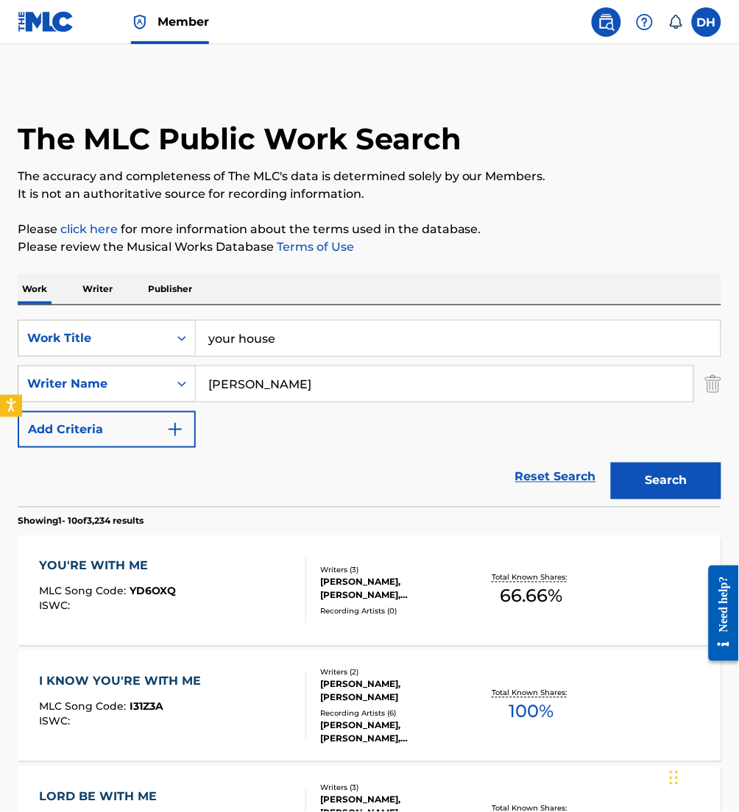
click at [309, 255] on p "Please review the Musical Works Database Terms of Use" at bounding box center [369, 247] width 703 height 18
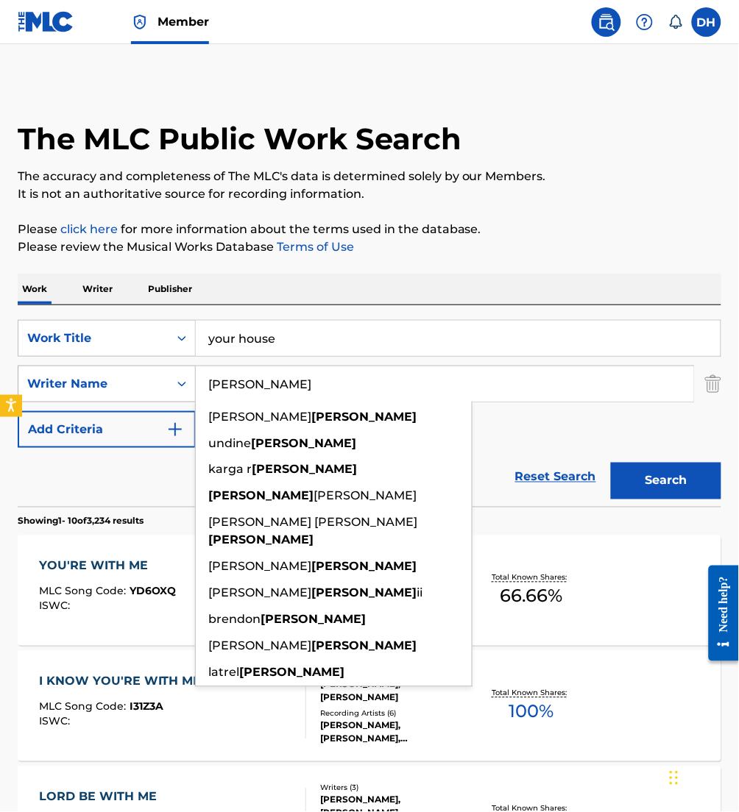
drag, startPoint x: 275, startPoint y: 400, endPoint x: 143, endPoint y: 393, distance: 132.6
click at [143, 393] on div "SearchWithCriteria2debafa0-9b9c-46b7-a17b-cb8cd0167723 Writer Name [PERSON_NAME…" at bounding box center [369, 384] width 703 height 37
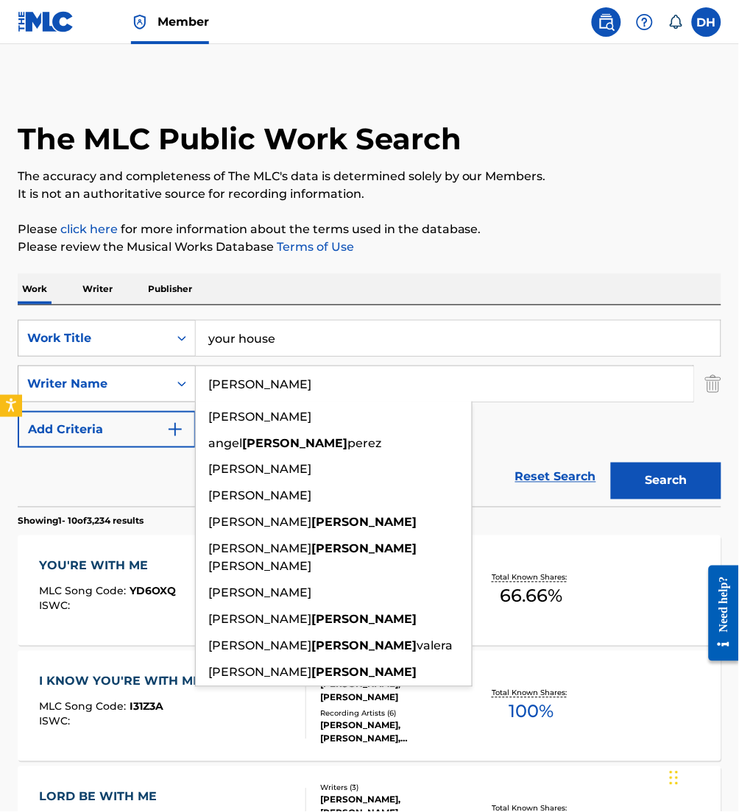
click at [611, 463] on button "Search" at bounding box center [666, 481] width 110 height 37
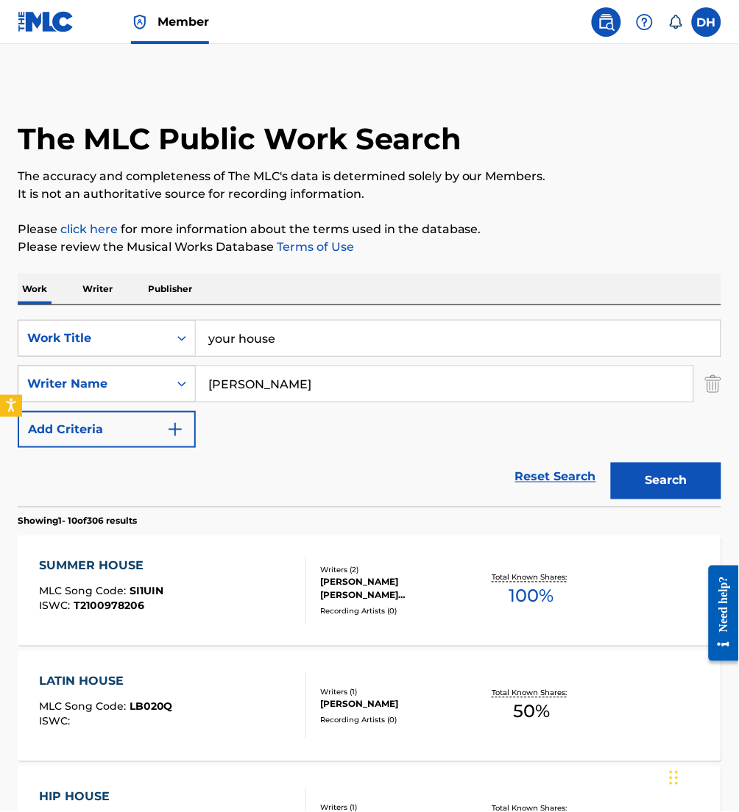
drag, startPoint x: 258, startPoint y: 388, endPoint x: 121, endPoint y: 393, distance: 136.2
click at [121, 393] on div "SearchWithCriteria2debafa0-9b9c-46b7-a17b-cb8cd0167723 Writer Name [PERSON_NAME]" at bounding box center [369, 384] width 703 height 37
click at [611, 463] on button "Search" at bounding box center [666, 481] width 110 height 37
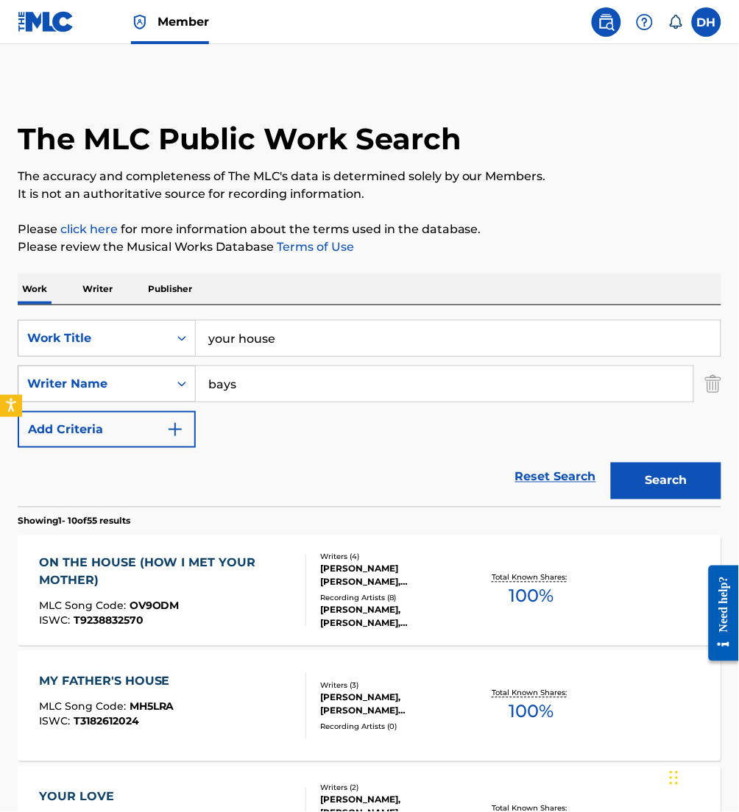
drag, startPoint x: 253, startPoint y: 384, endPoint x: 104, endPoint y: 382, distance: 149.4
click at [104, 382] on div "SearchWithCriteria2debafa0-9b9c-46b7-a17b-cb8cd0167723 Writer Name bays" at bounding box center [369, 384] width 703 height 37
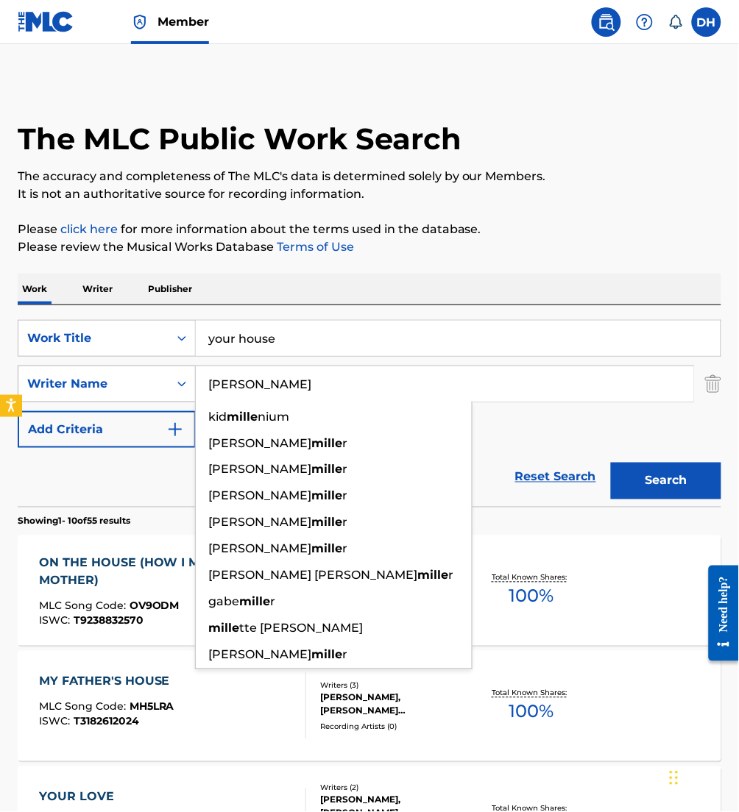
click at [611, 463] on button "Search" at bounding box center [666, 481] width 110 height 37
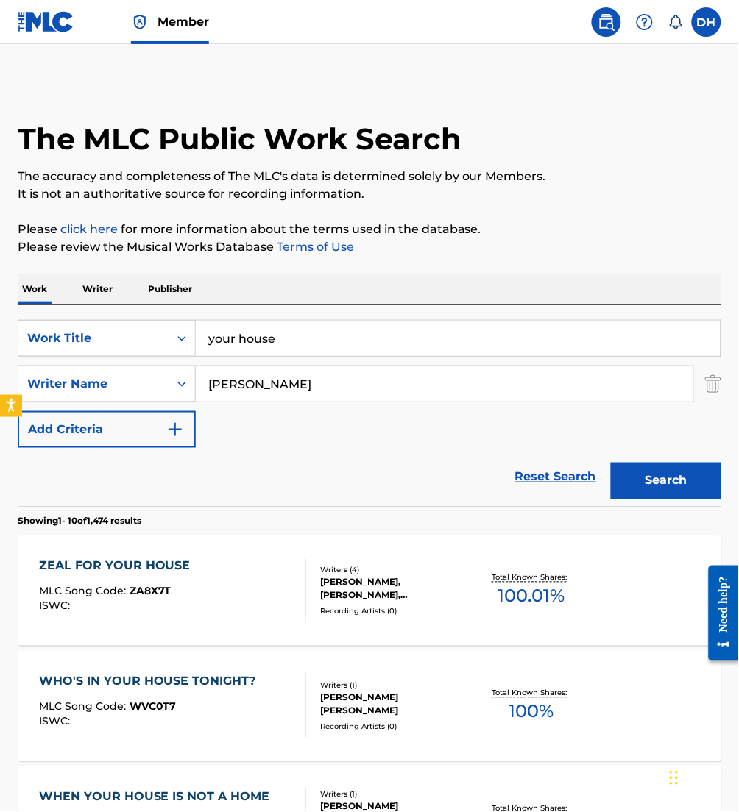
drag, startPoint x: 259, startPoint y: 388, endPoint x: 115, endPoint y: 376, distance: 144.7
click at [115, 376] on div "SearchWithCriteria2debafa0-9b9c-46b7-a17b-cb8cd0167723 Writer Name [PERSON_NAME]" at bounding box center [369, 384] width 703 height 37
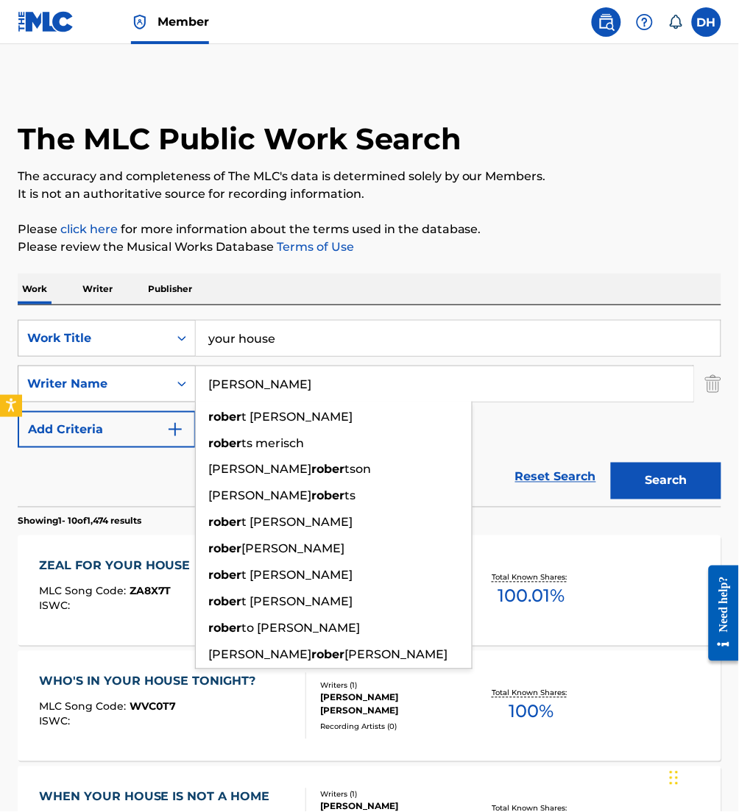
type input "[PERSON_NAME]"
click at [611, 463] on button "Search" at bounding box center [666, 481] width 110 height 37
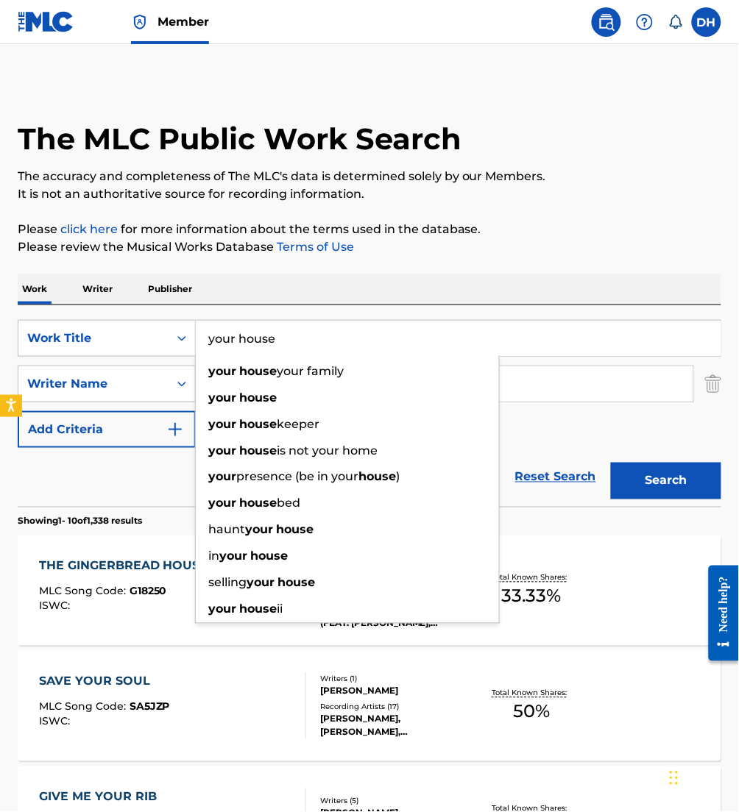
drag, startPoint x: 335, startPoint y: 340, endPoint x: 238, endPoint y: 344, distance: 97.2
click at [238, 344] on input "your house" at bounding box center [458, 338] width 525 height 35
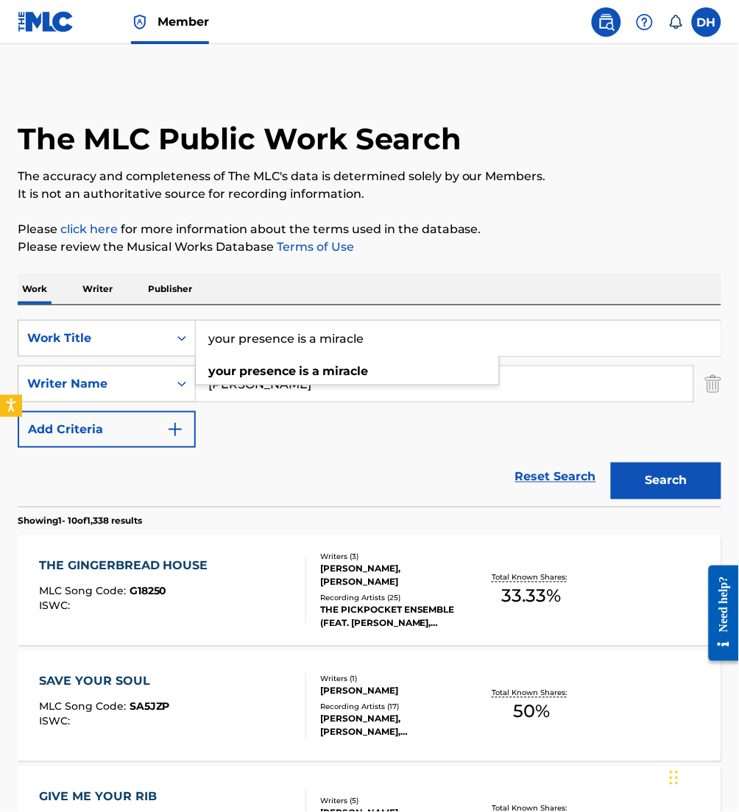
type input "your presence is a miracle"
click at [438, 475] on div "Reset Search Search" at bounding box center [369, 477] width 703 height 59
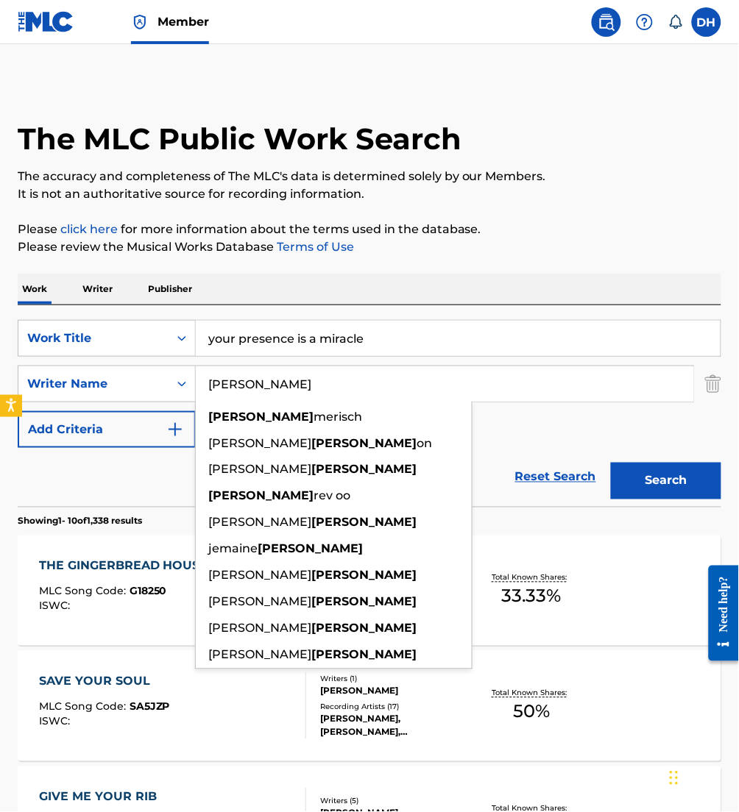
drag, startPoint x: 266, startPoint y: 380, endPoint x: 45, endPoint y: 361, distance: 222.2
click at [45, 361] on div "SearchWithCriteriafa5a9ea1-5dd9-4c9d-b270-668a185aa37e Work Title your presence…" at bounding box center [369, 384] width 703 height 128
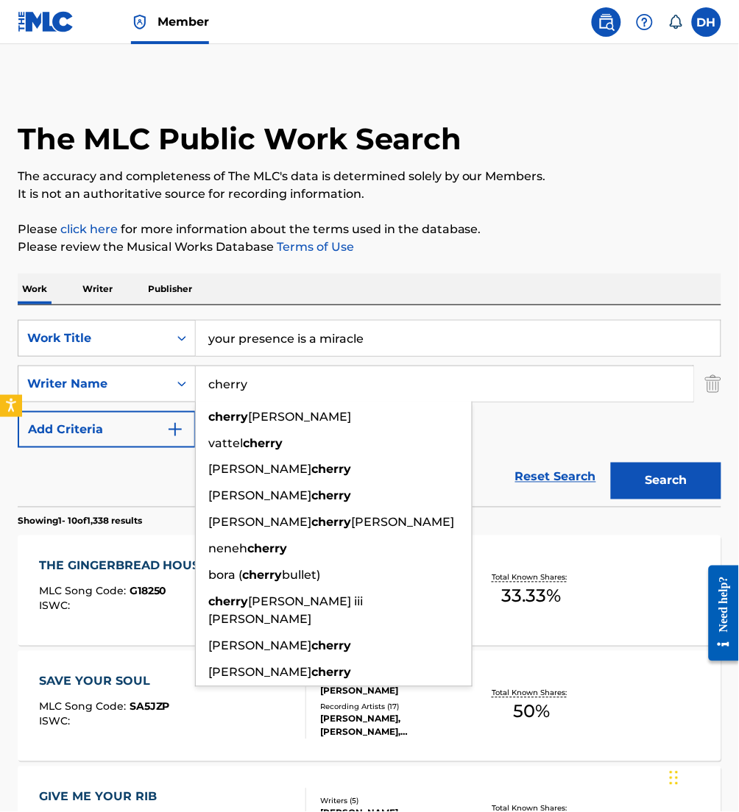
type input "cherry"
click at [611, 463] on button "Search" at bounding box center [666, 481] width 110 height 37
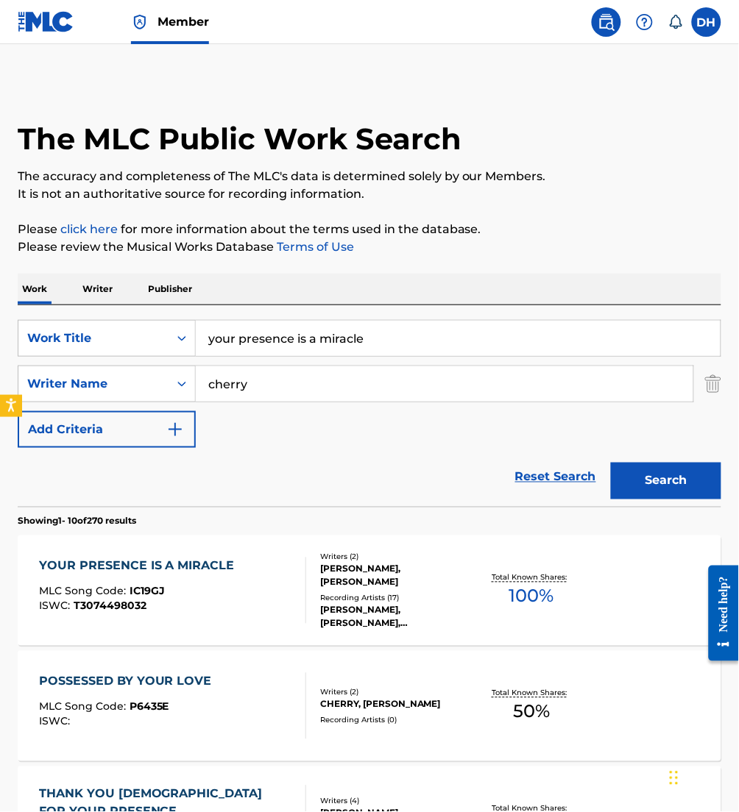
click at [135, 595] on span "IC19GJ" at bounding box center [146, 591] width 35 height 13
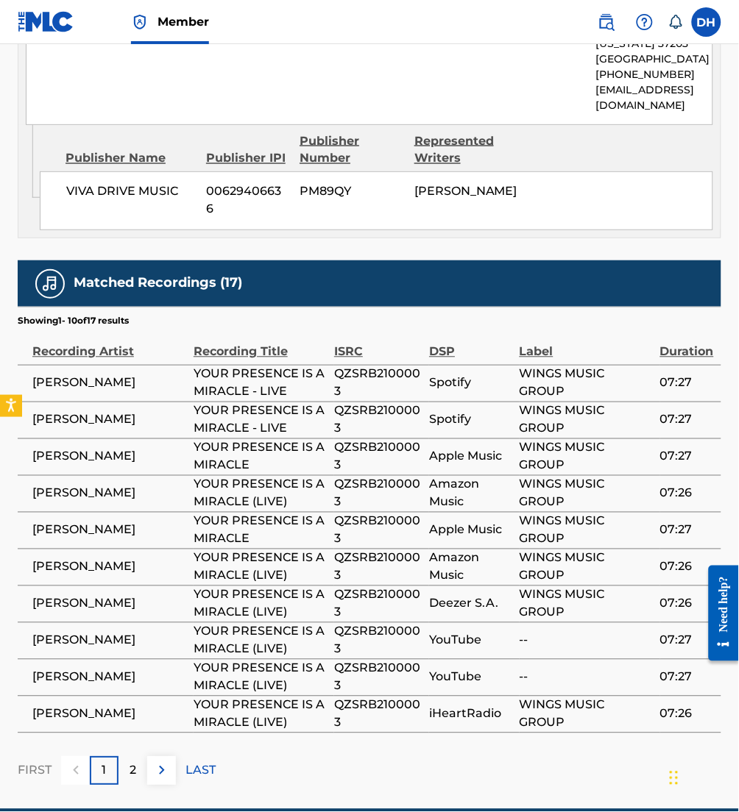
scroll to position [1298, 0]
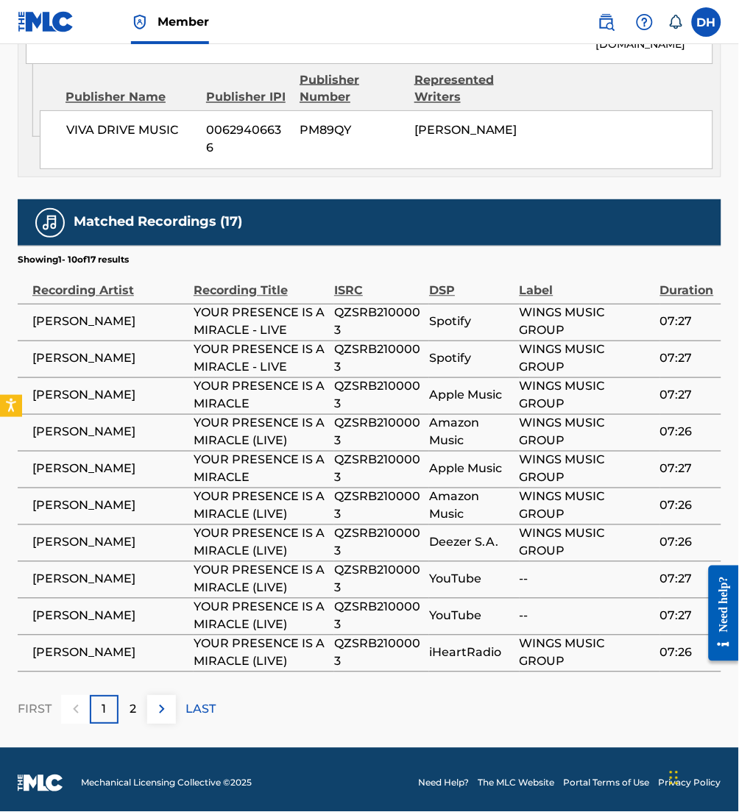
click at [163, 725] on button at bounding box center [161, 710] width 29 height 29
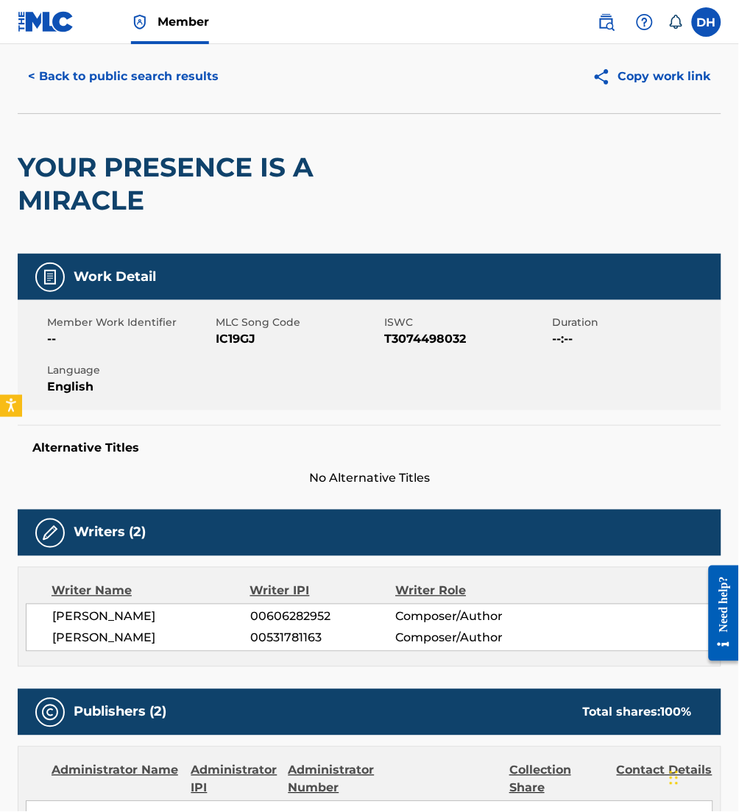
scroll to position [0, 0]
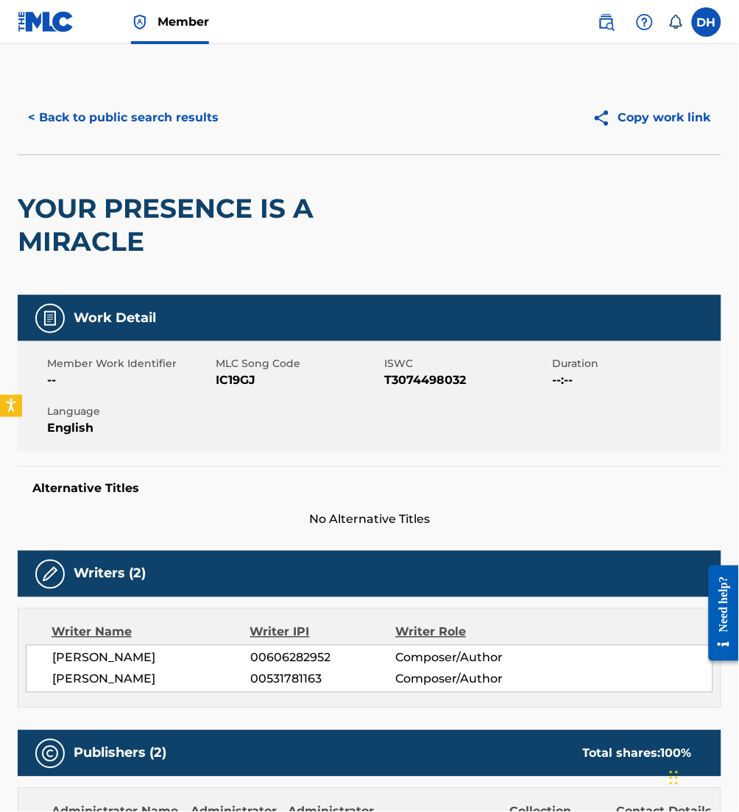
click at [165, 104] on button "< Back to public search results" at bounding box center [123, 117] width 211 height 37
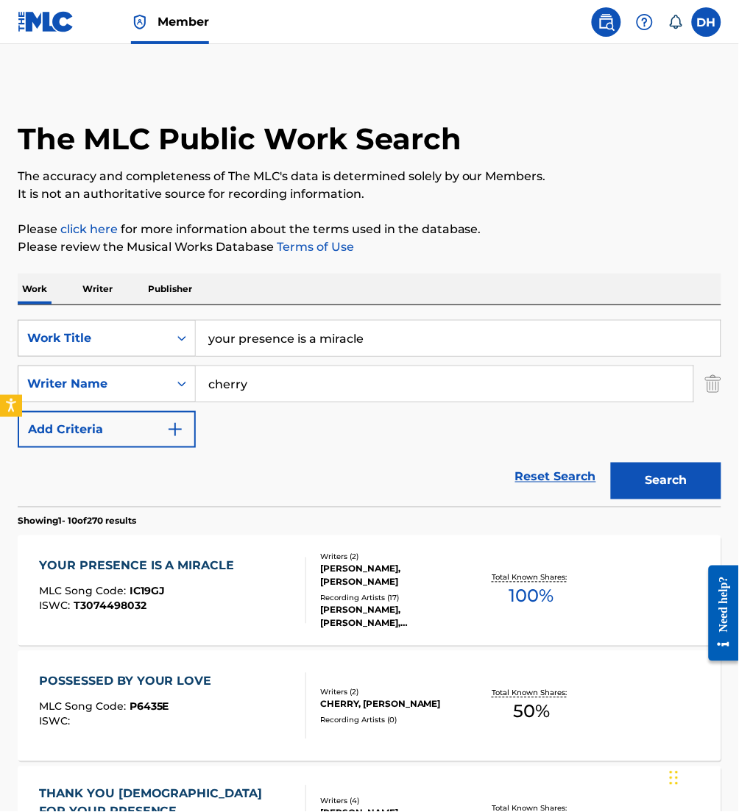
drag, startPoint x: 394, startPoint y: 359, endPoint x: 195, endPoint y: 357, distance: 198.7
click at [195, 357] on div "SearchWithCriteriafa5a9ea1-5dd9-4c9d-b270-668a185aa37e Work Title your presence…" at bounding box center [369, 384] width 703 height 128
click at [322, 331] on input "your presence is a miracle" at bounding box center [458, 338] width 525 height 35
click at [386, 339] on input "your presence is a miracle" at bounding box center [458, 338] width 525 height 35
drag, startPoint x: 386, startPoint y: 339, endPoint x: 30, endPoint y: 335, distance: 356.1
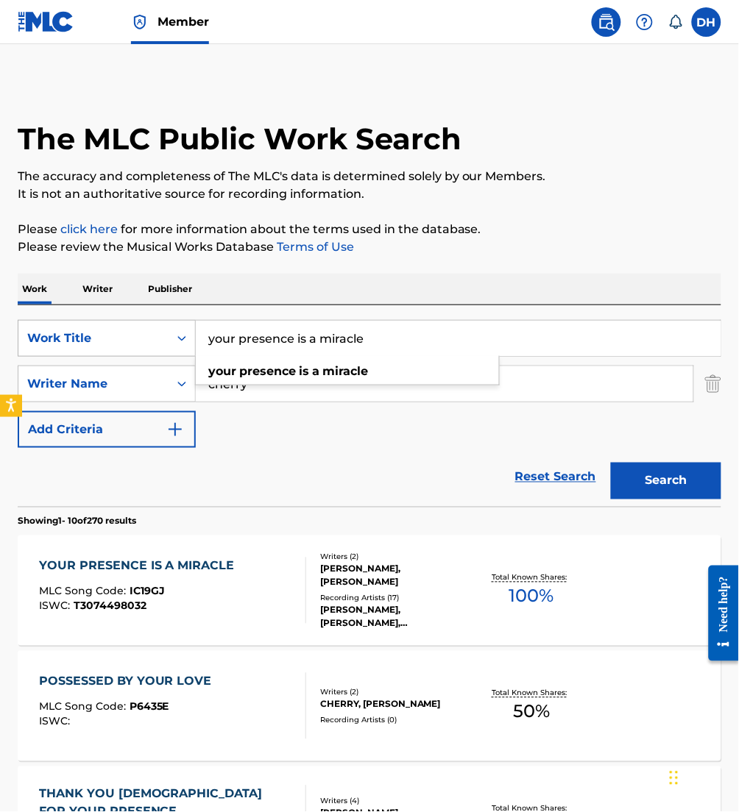
click at [30, 335] on div "SearchWithCriteriafa5a9ea1-5dd9-4c9d-b270-668a185aa37e Work Title your presence…" at bounding box center [369, 338] width 703 height 37
type input "your voice ([PERSON_NAME])"
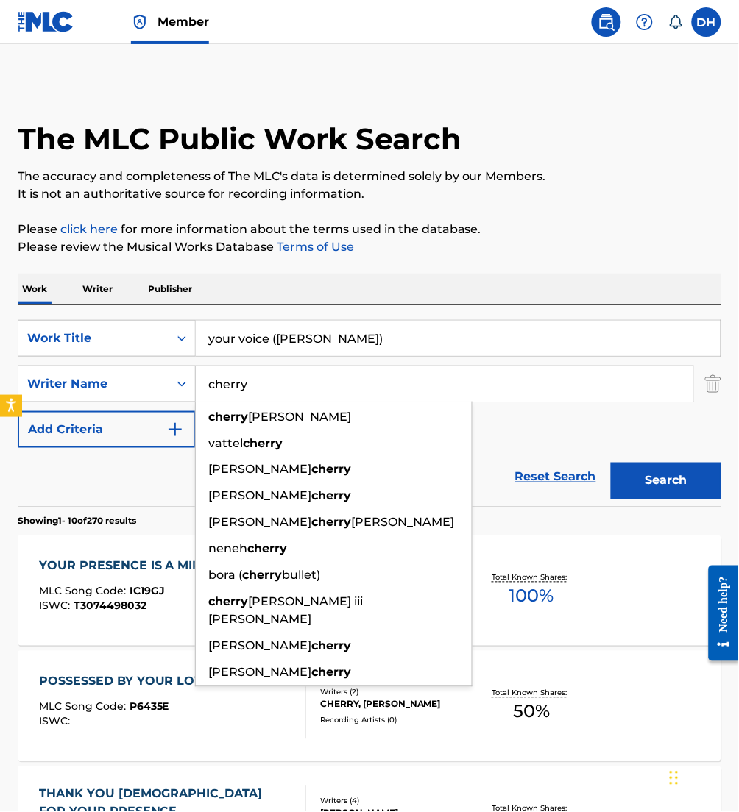
drag, startPoint x: 243, startPoint y: 389, endPoint x: 148, endPoint y: 381, distance: 95.3
click at [148, 381] on div "SearchWithCriteria2debafa0-9b9c-46b7-a17b-cb8cd0167723 Writer Name cherry [PERS…" at bounding box center [369, 384] width 703 height 37
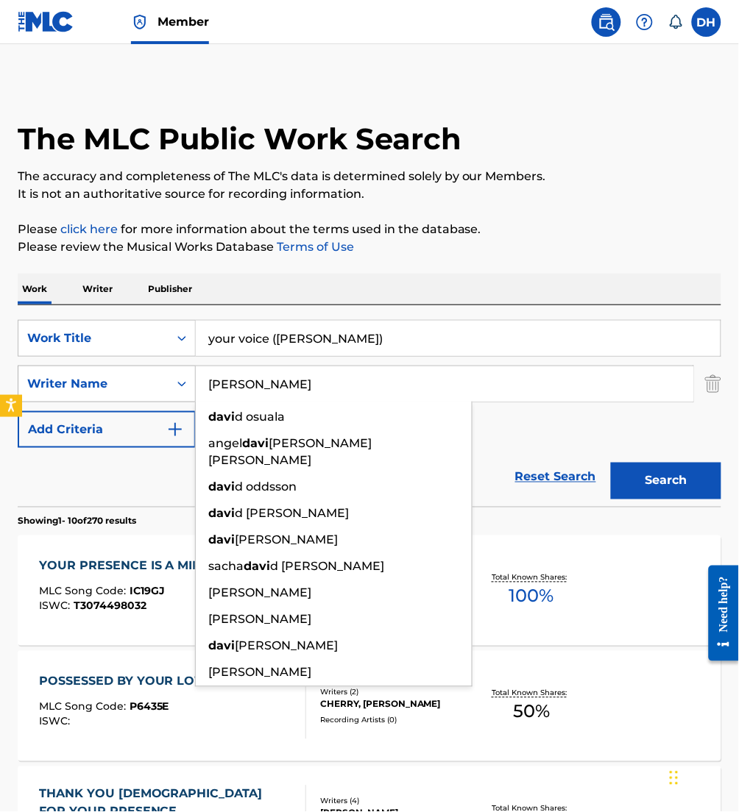
type input "[PERSON_NAME]"
click at [611, 463] on button "Search" at bounding box center [666, 481] width 110 height 37
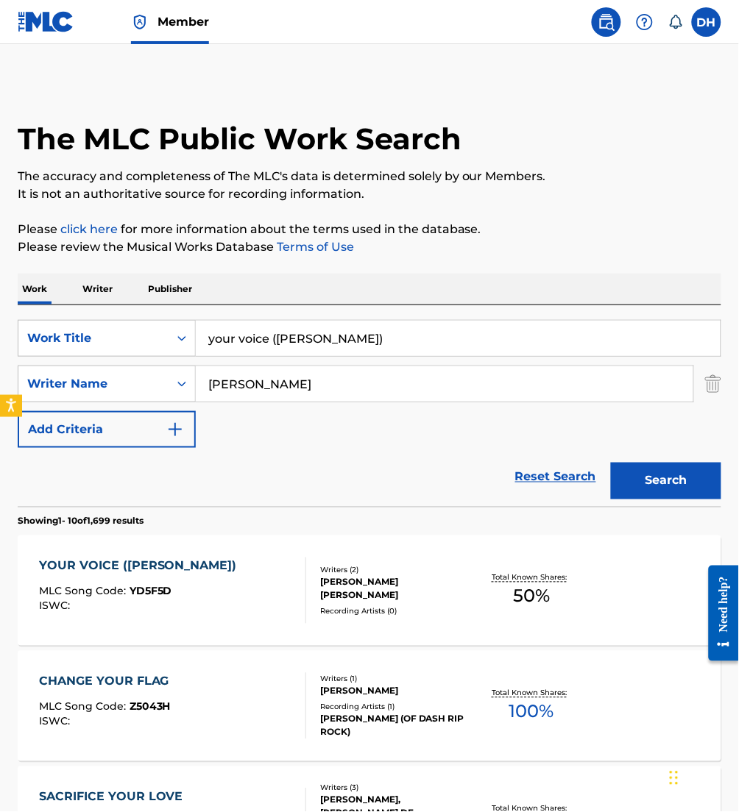
click at [175, 604] on div "ISWC :" at bounding box center [141, 606] width 205 height 11
